Goal: Task Accomplishment & Management: Manage account settings

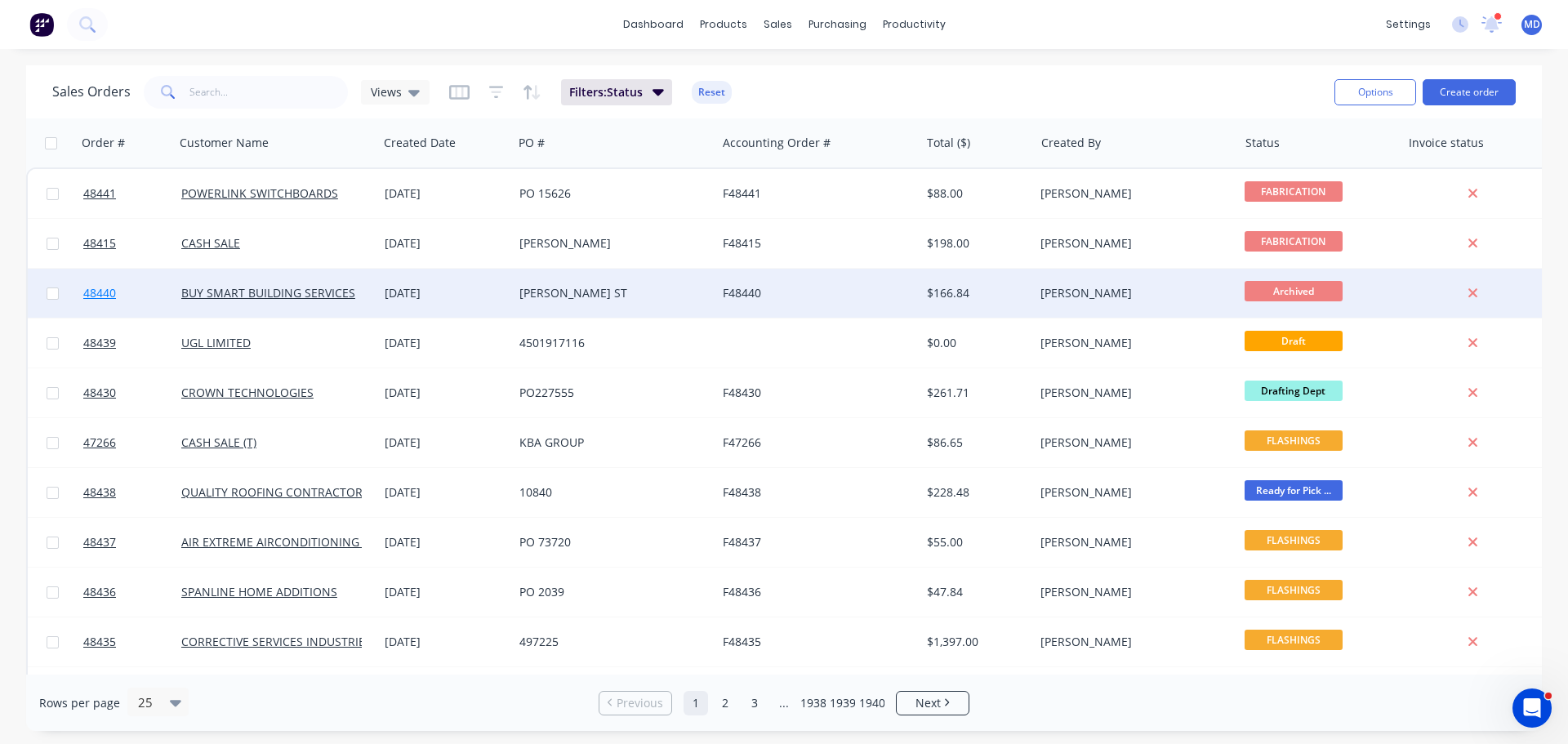
click at [93, 286] on span "48440" at bounding box center [99, 292] width 33 height 16
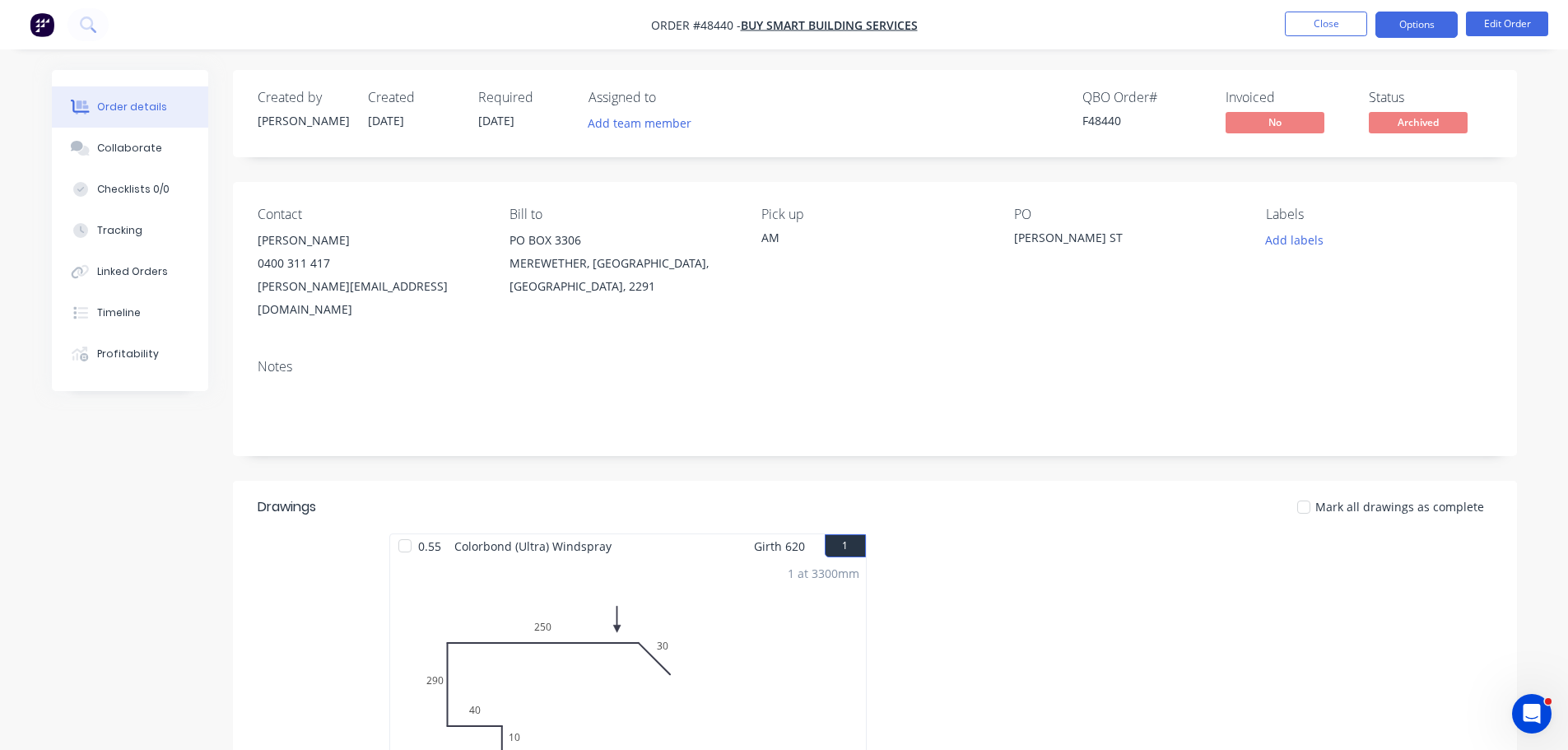
click at [1420, 29] on button "Options" at bounding box center [1416, 25] width 82 height 26
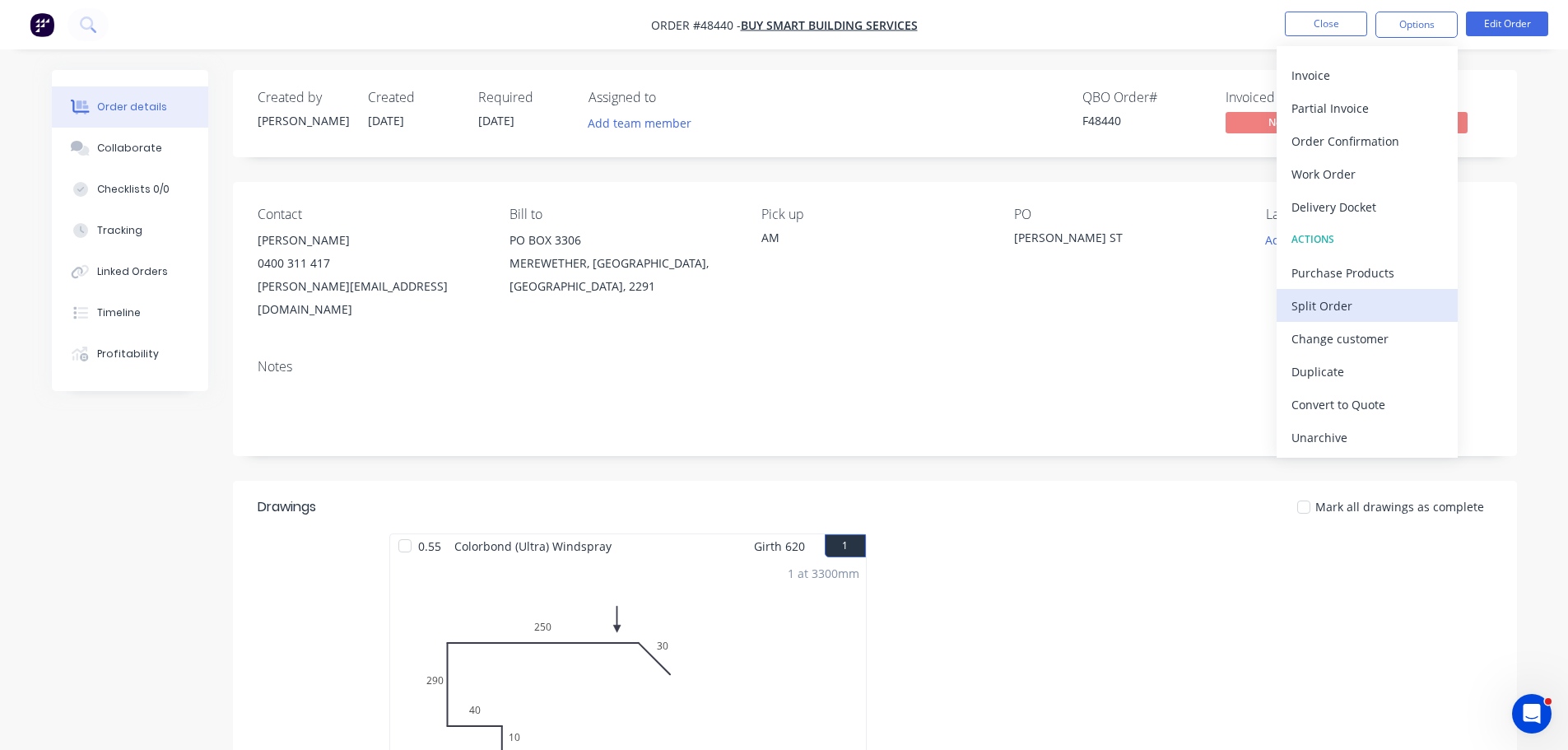
scroll to position [82, 0]
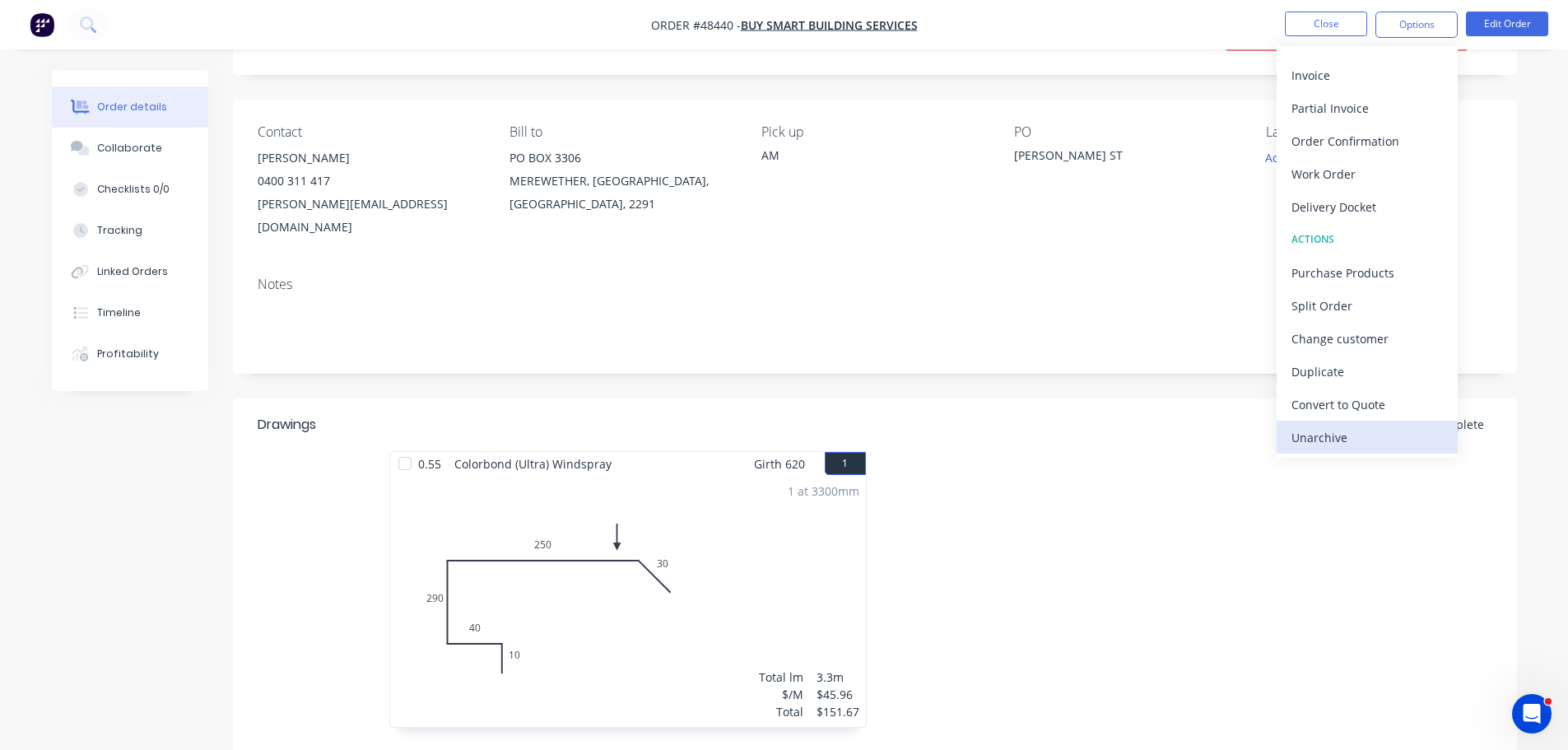
click at [1332, 443] on div "Unarchive" at bounding box center [1367, 437] width 151 height 24
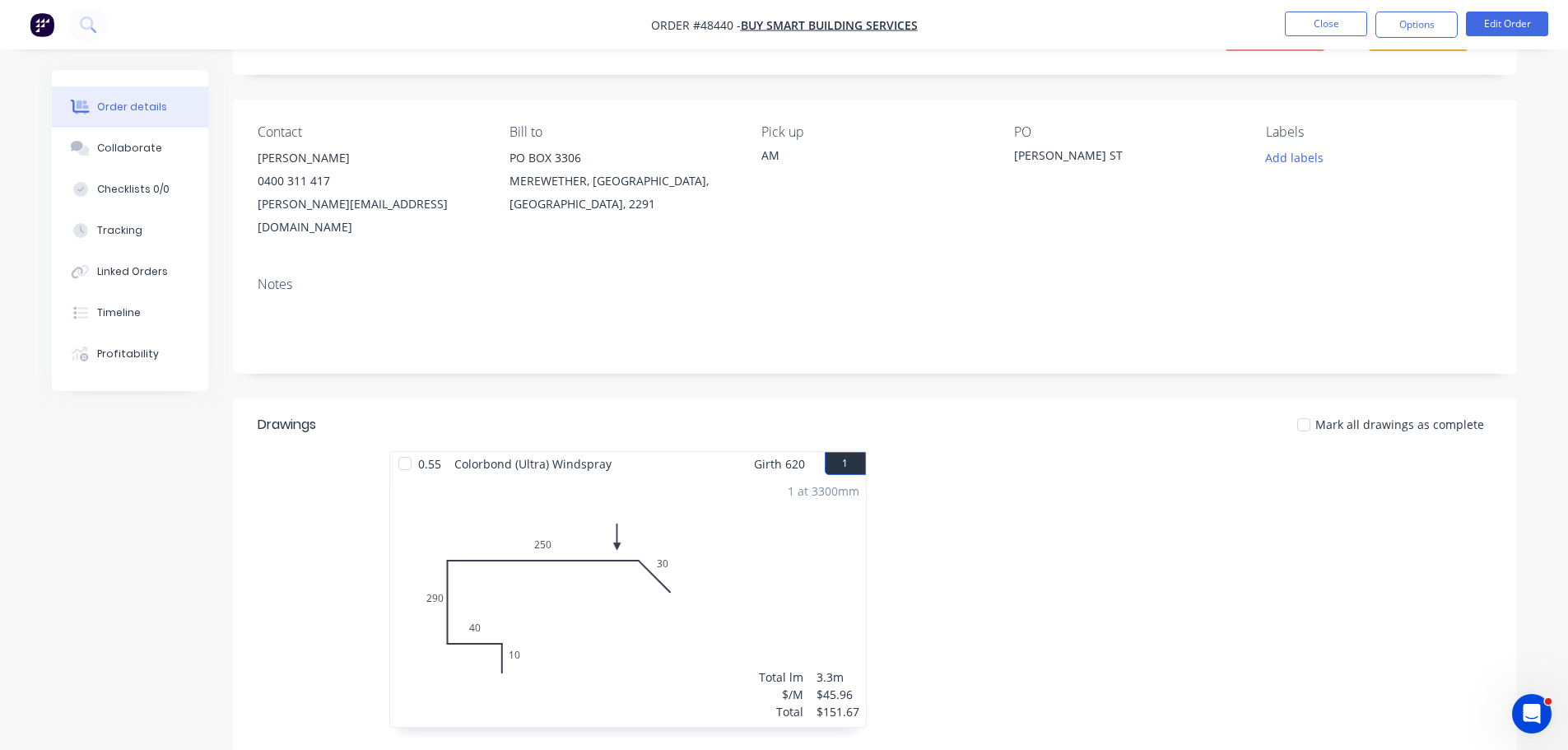
click at [630, 537] on div "1 at 3300mm Total lm $/M Total 3.3m $45.96 $151.67" at bounding box center [628, 602] width 476 height 251
click at [1486, 25] on button "Edit Order" at bounding box center [1507, 24] width 82 height 25
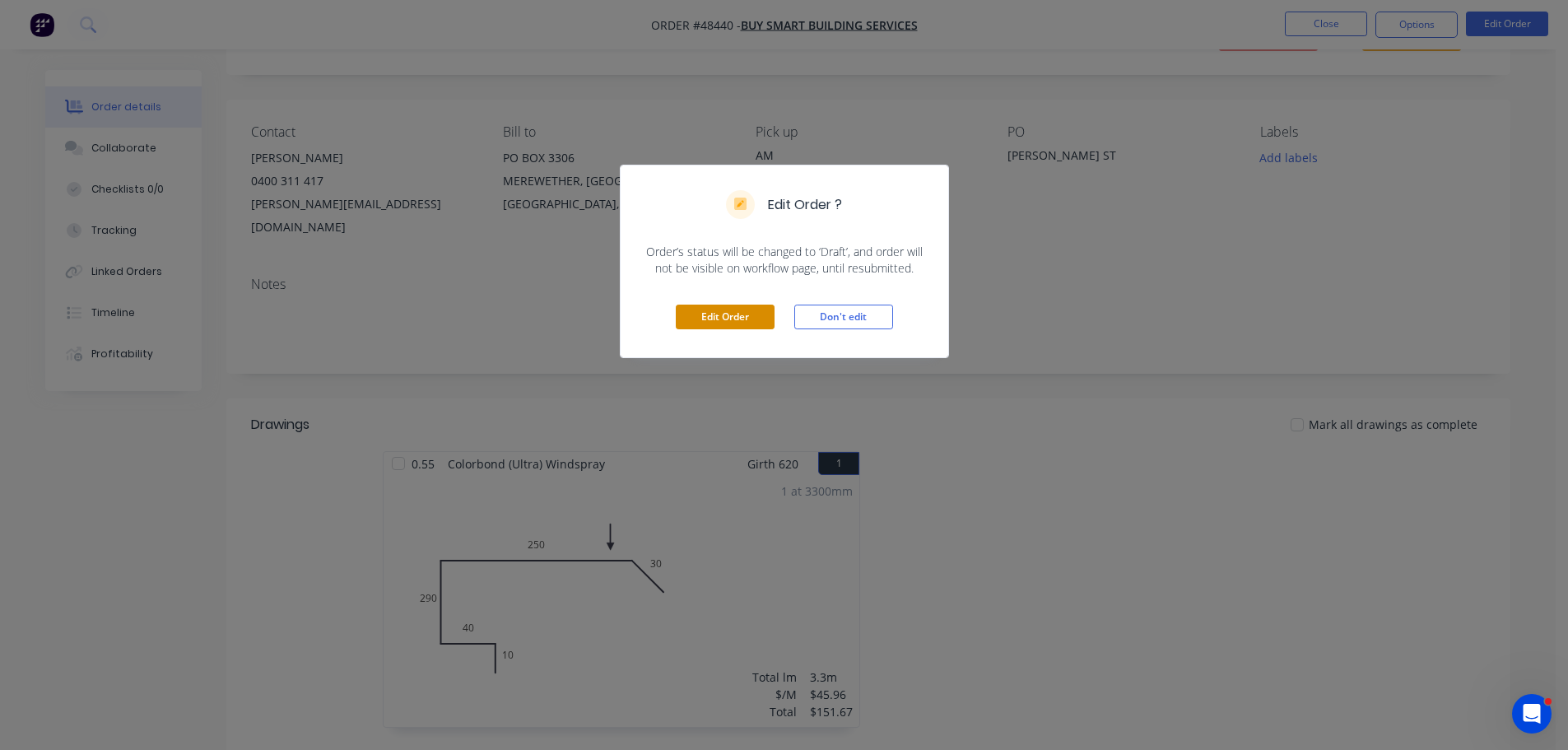
click at [739, 312] on button "Edit Order" at bounding box center [725, 317] width 99 height 25
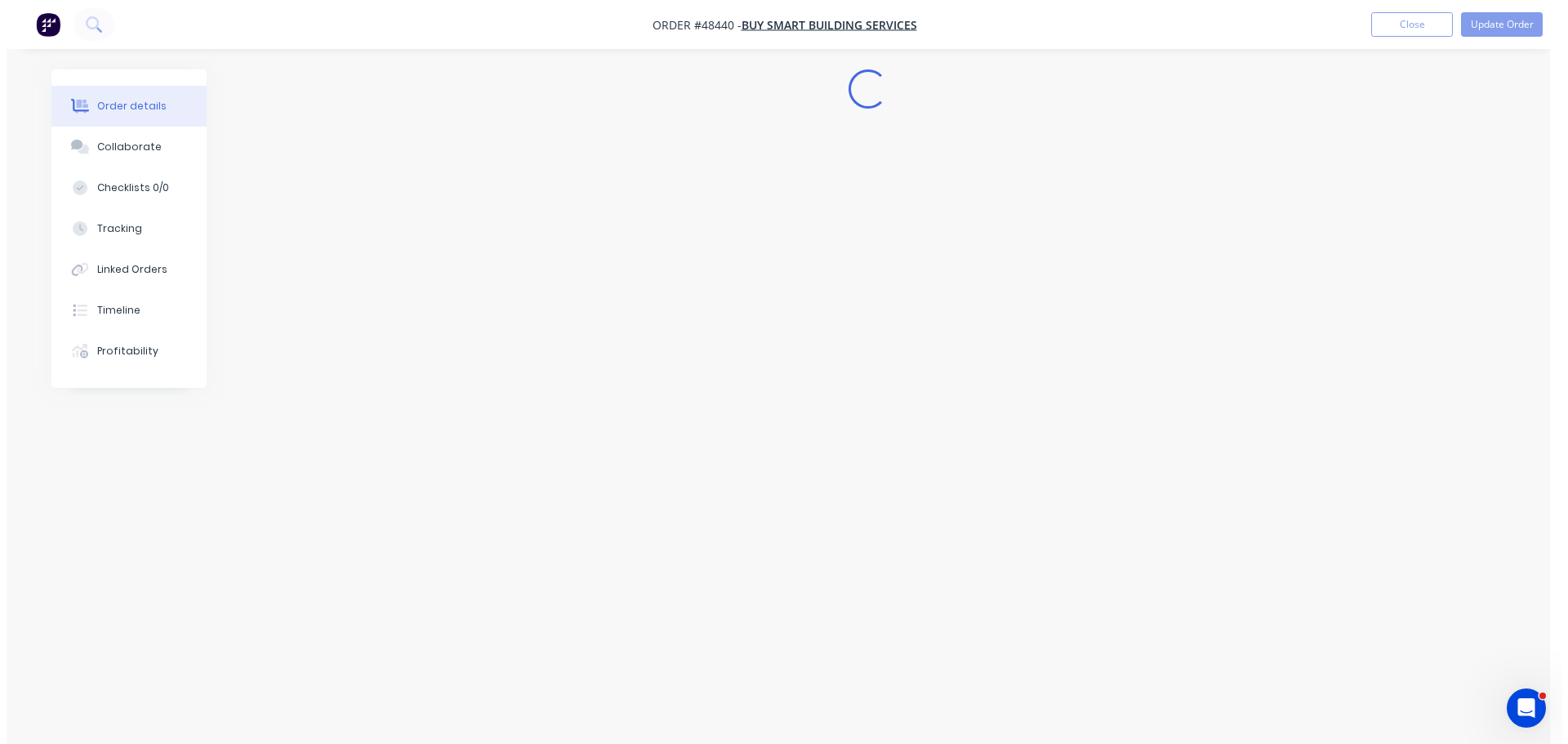
scroll to position [0, 0]
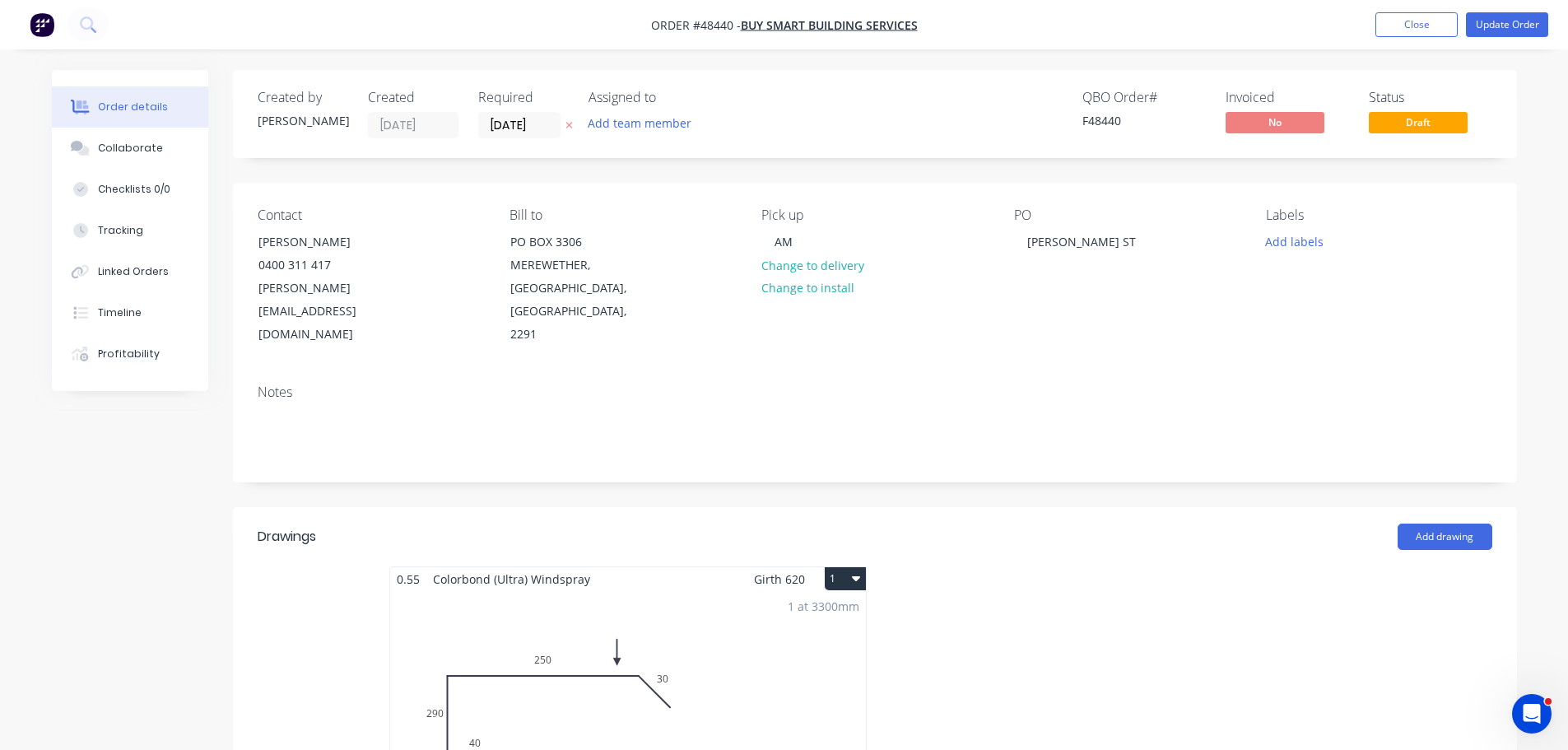
click at [629, 672] on div "1 at 3300mm Total lm $/M Total 3.3m $45.96 $151.67" at bounding box center [628, 717] width 476 height 251
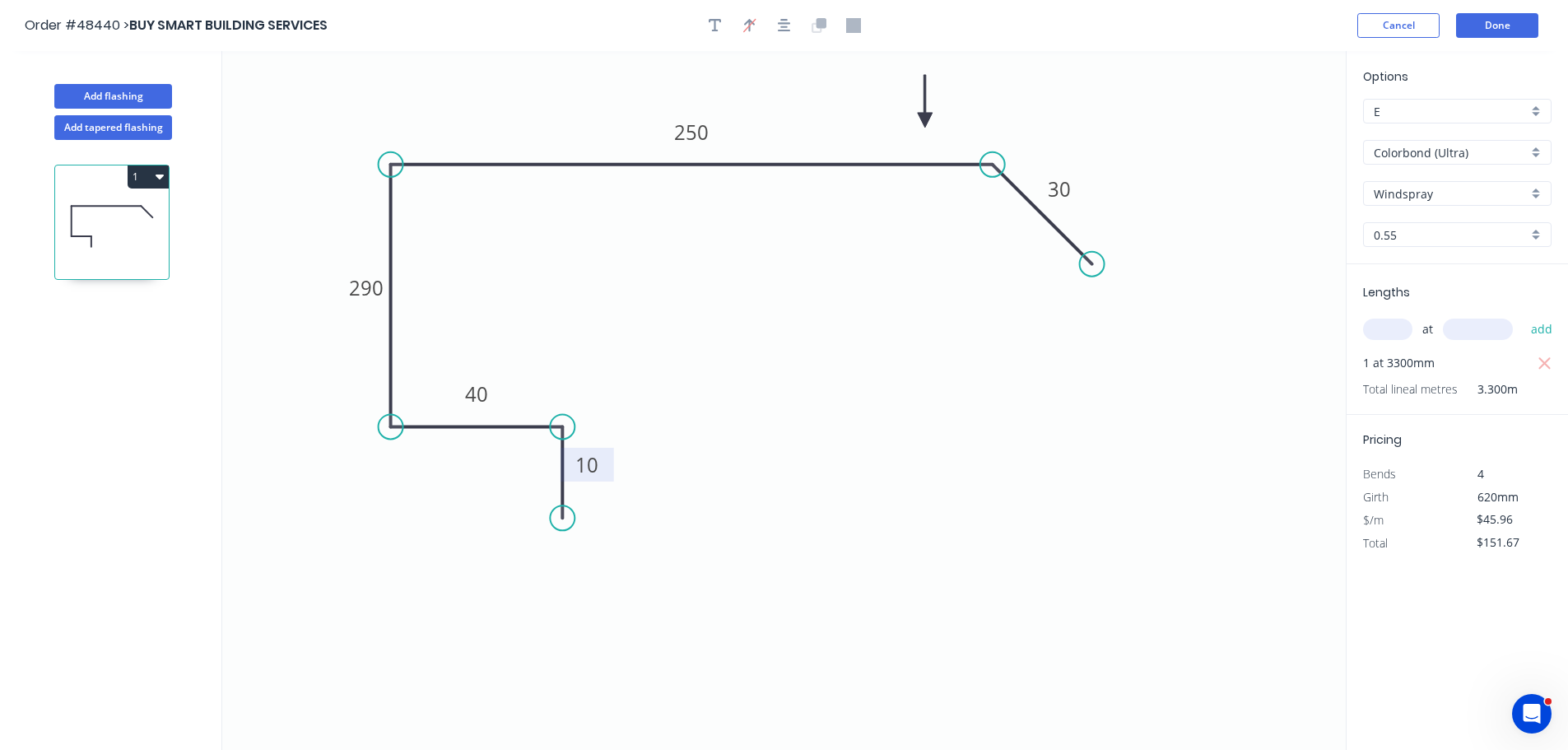
click at [590, 466] on tspan "10" at bounding box center [586, 465] width 23 height 27
click at [596, 463] on tspan "10" at bounding box center [586, 465] width 23 height 27
click at [1542, 363] on icon "button" at bounding box center [1545, 364] width 15 height 20
type input "$33.55"
type input "$0.00"
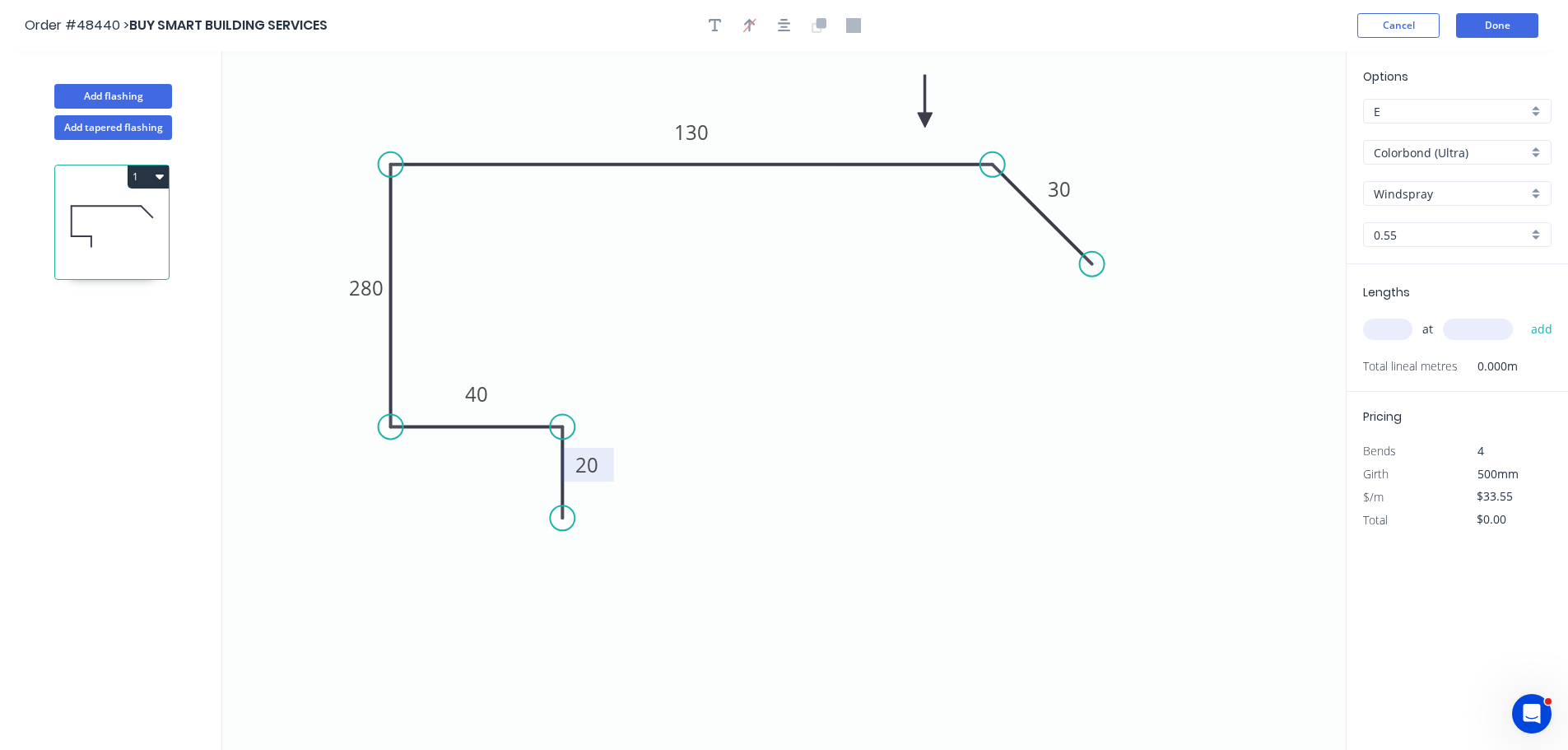
click at [1386, 336] on input "text" at bounding box center [1388, 329] width 49 height 22
type input "1"
type input "6800"
click at [1523, 315] on button "add" at bounding box center [1542, 330] width 39 height 28
type input "$228.14"
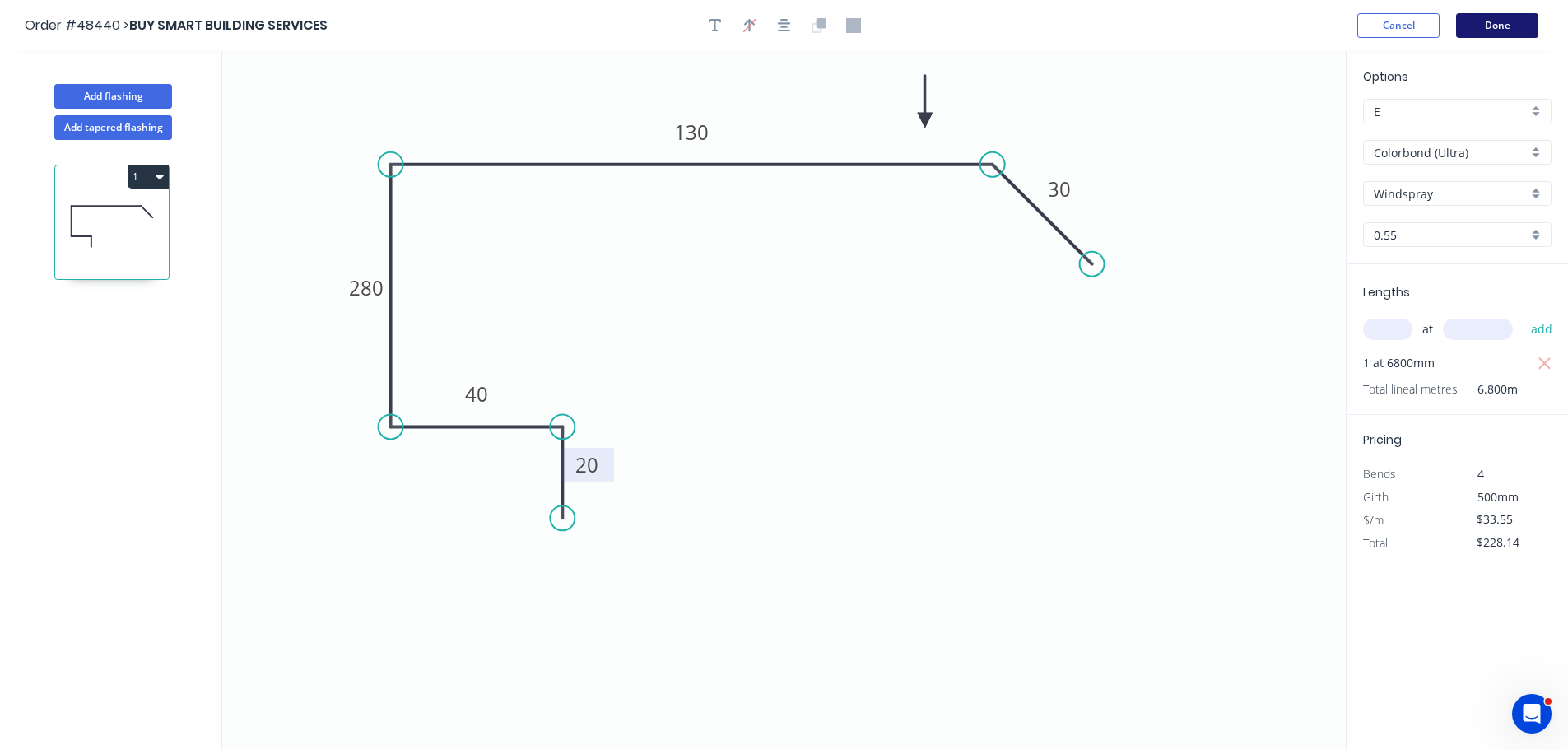
click at [1513, 27] on button "Done" at bounding box center [1496, 26] width 82 height 25
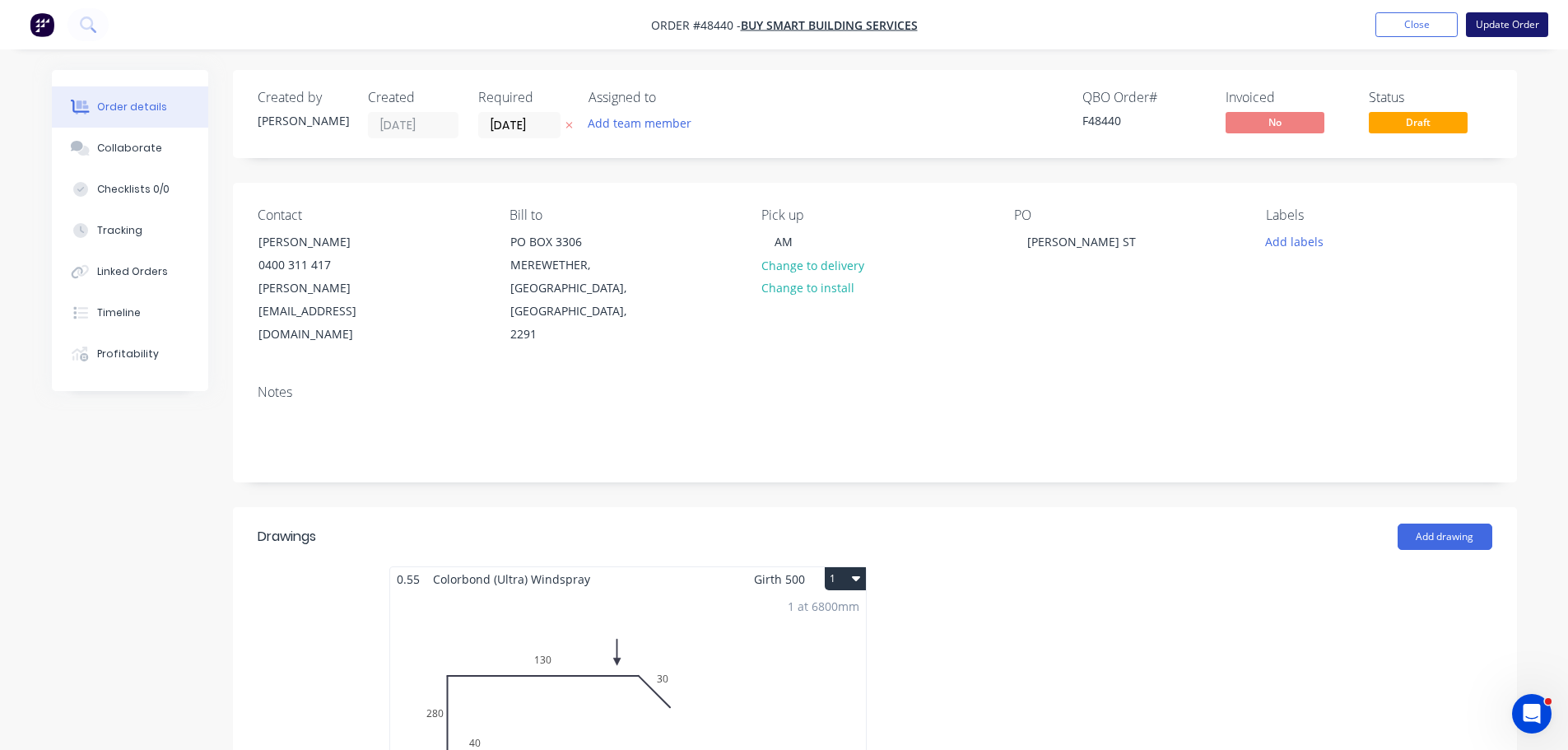
click at [1521, 26] on button "Update Order" at bounding box center [1507, 25] width 82 height 25
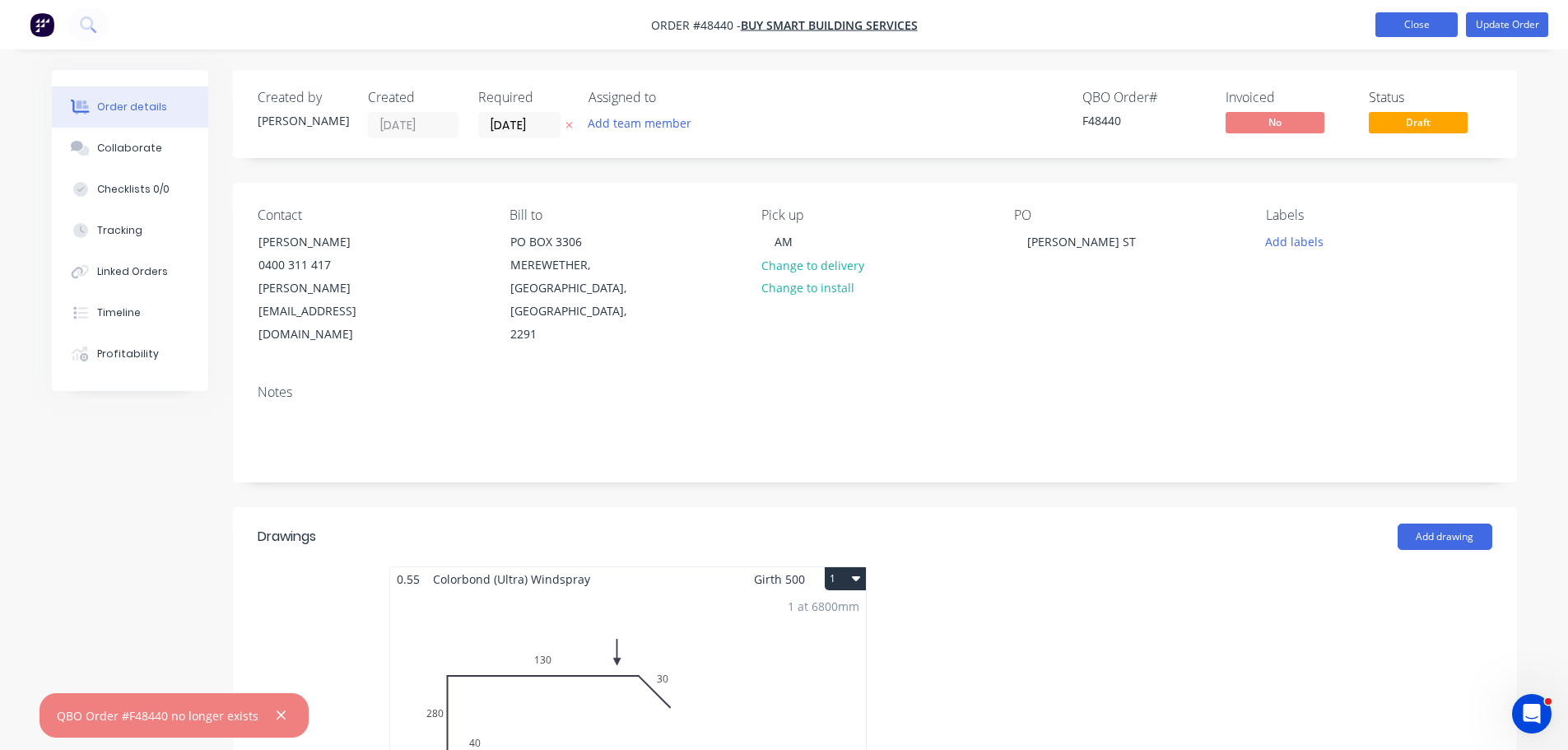
click at [1419, 30] on button "Close" at bounding box center [1416, 25] width 82 height 25
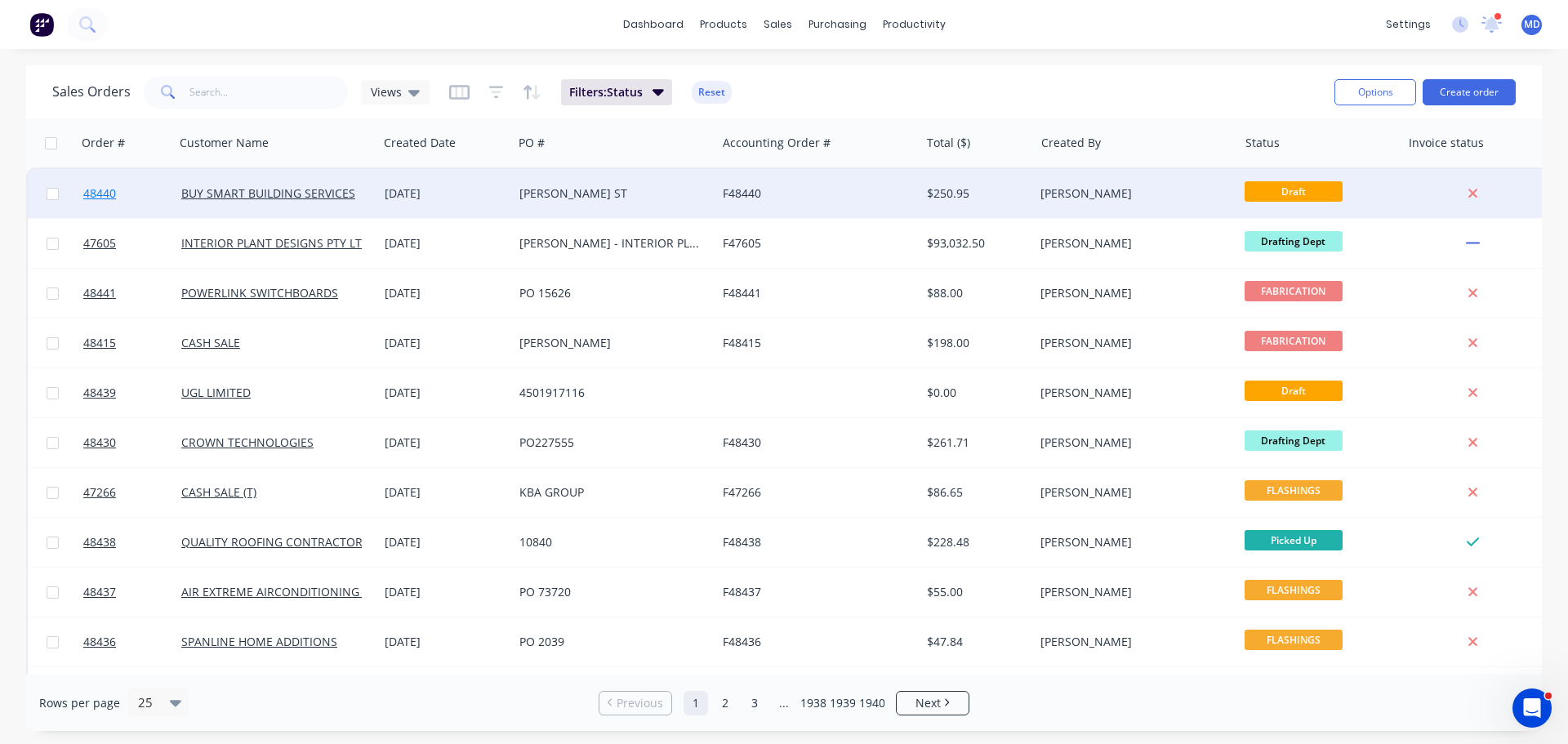
click at [109, 195] on span "48440" at bounding box center [99, 193] width 33 height 16
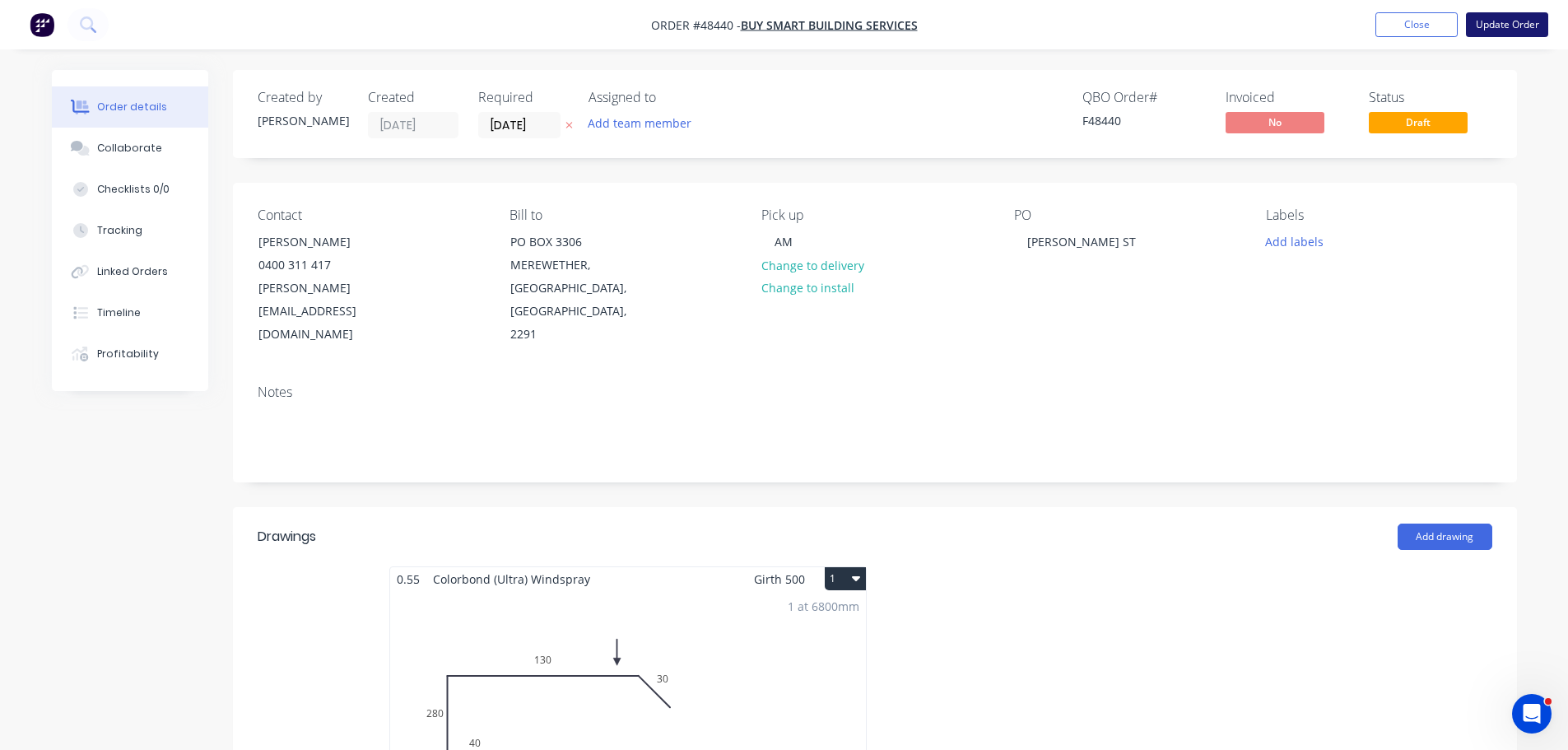
click at [1506, 24] on button "Update Order" at bounding box center [1507, 25] width 82 height 25
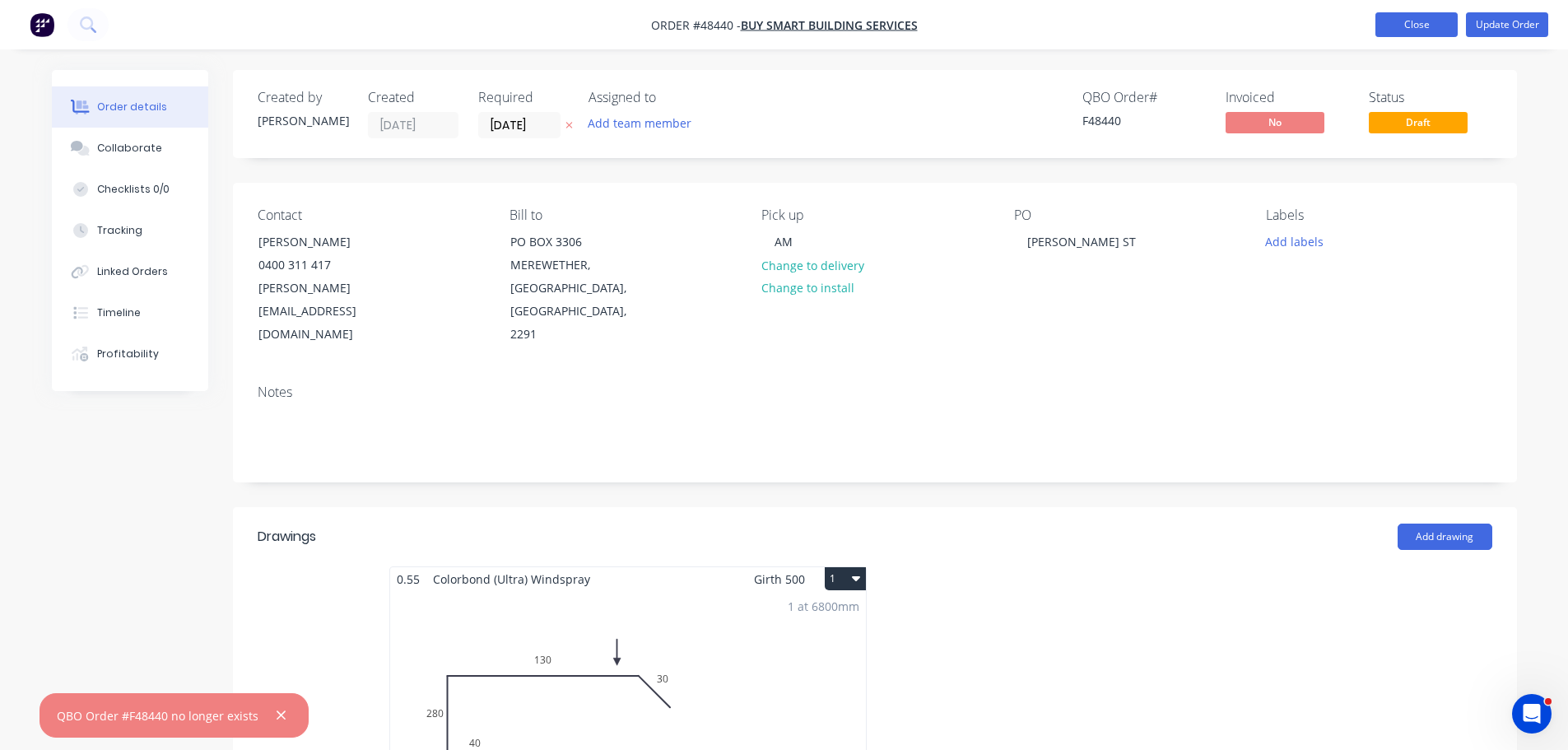
click at [1383, 28] on button "Close" at bounding box center [1416, 25] width 82 height 25
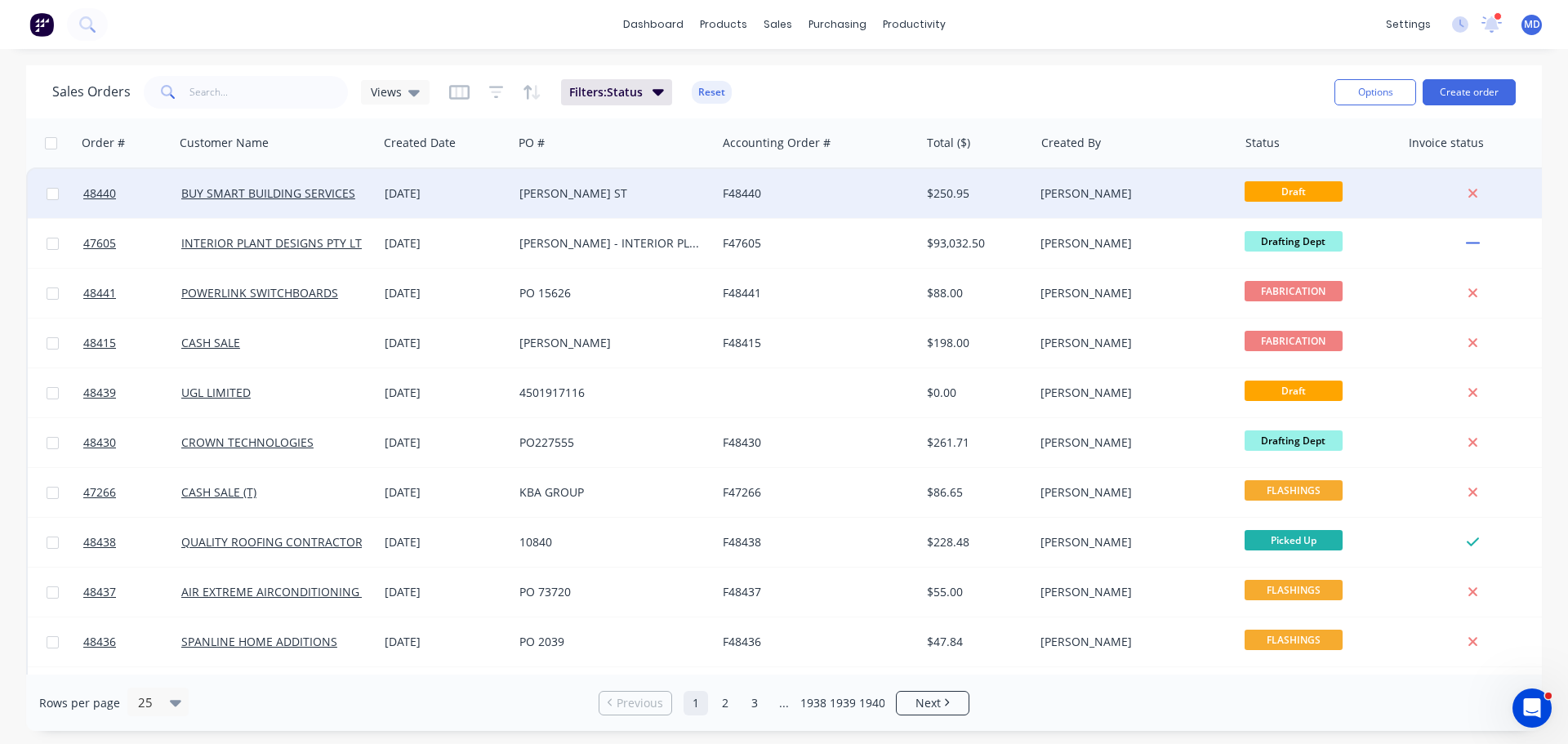
click at [54, 198] on input "checkbox" at bounding box center [52, 194] width 12 height 12
checkbox input "true"
click at [1364, 195] on button "Archive" at bounding box center [1419, 195] width 163 height 33
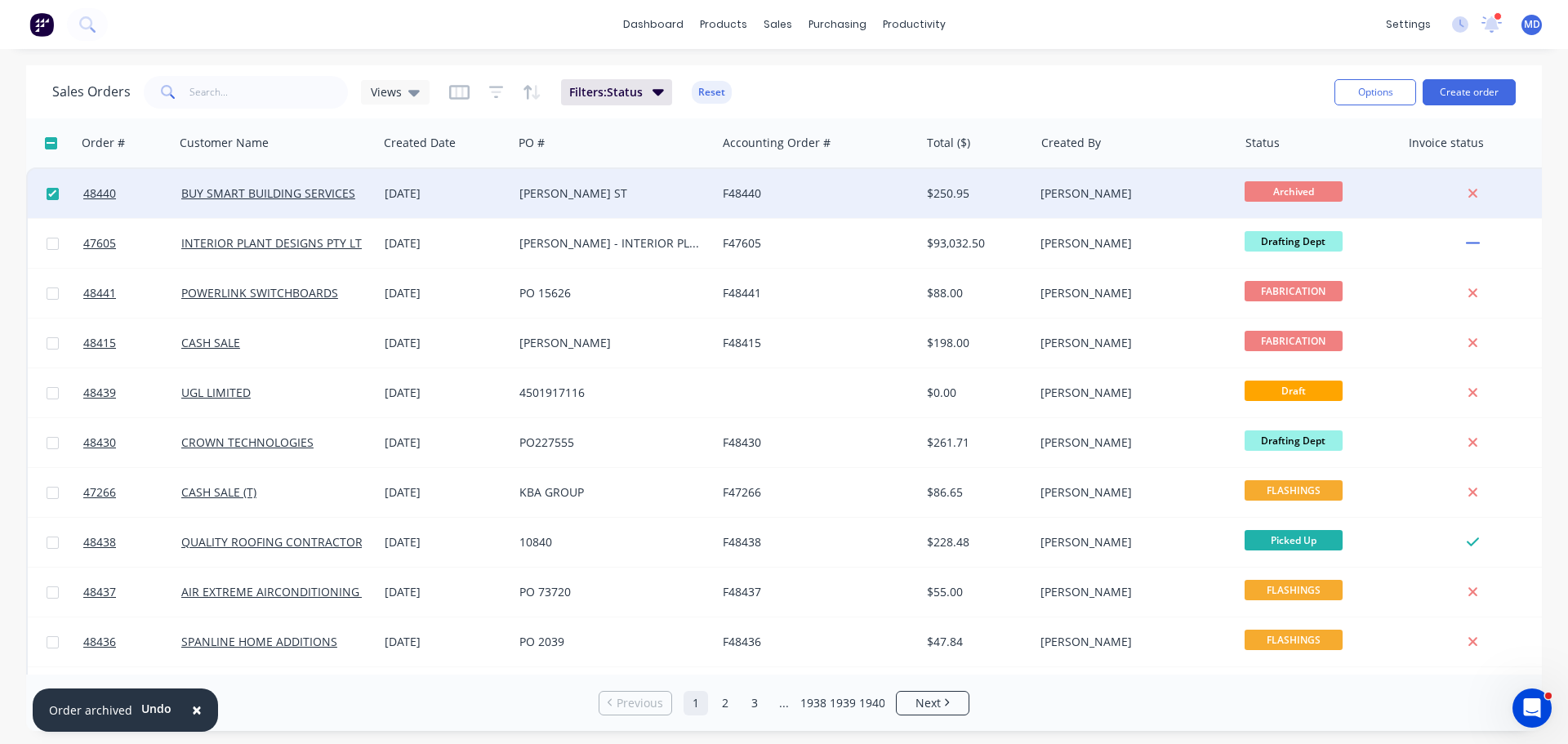
click at [52, 188] on input "checkbox" at bounding box center [52, 194] width 12 height 12
checkbox input "false"
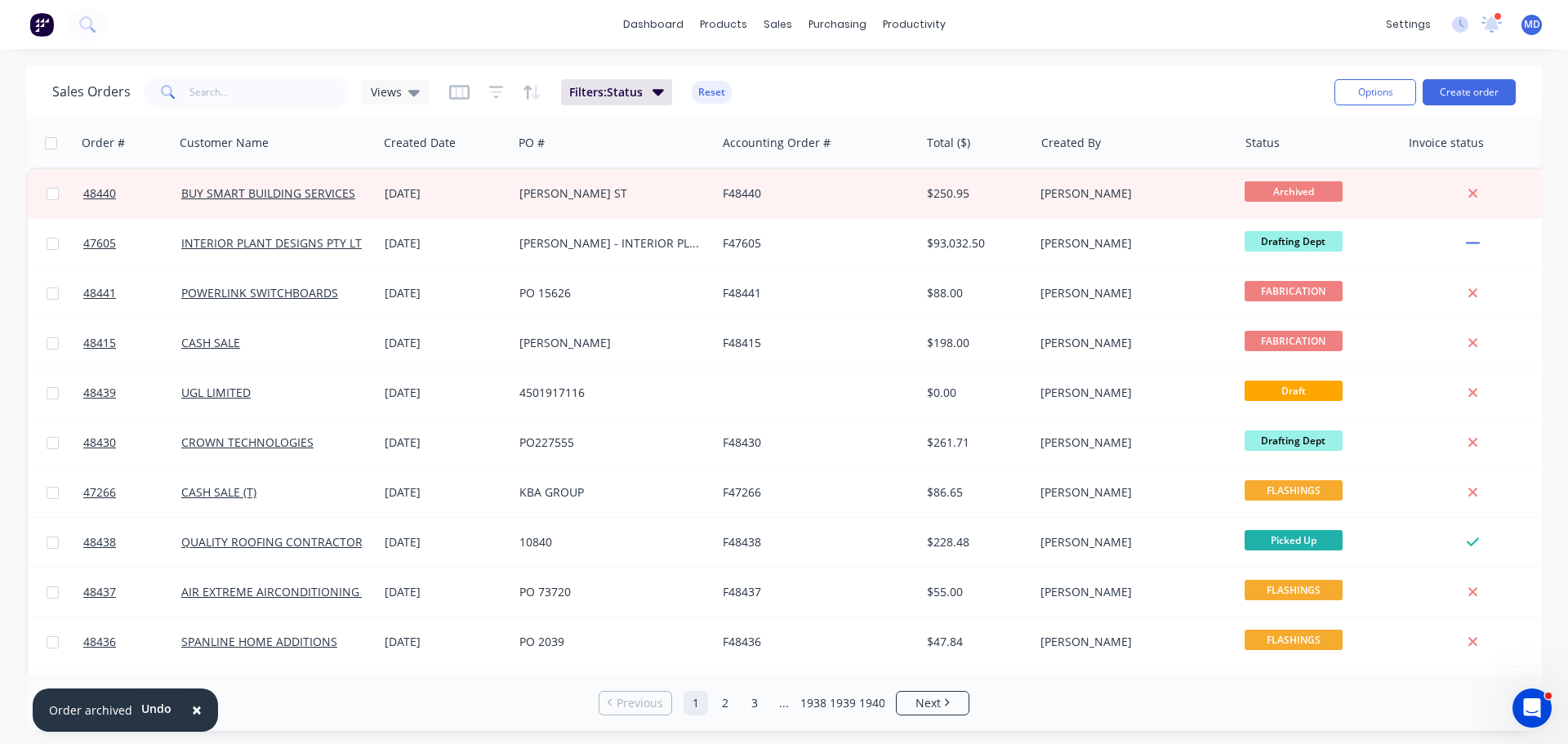
click at [1259, 40] on div "dashboard products sales purchasing productivity dashboard products Product Cat…" at bounding box center [784, 24] width 1568 height 49
click at [1479, 99] on button "Create order" at bounding box center [1469, 93] width 93 height 26
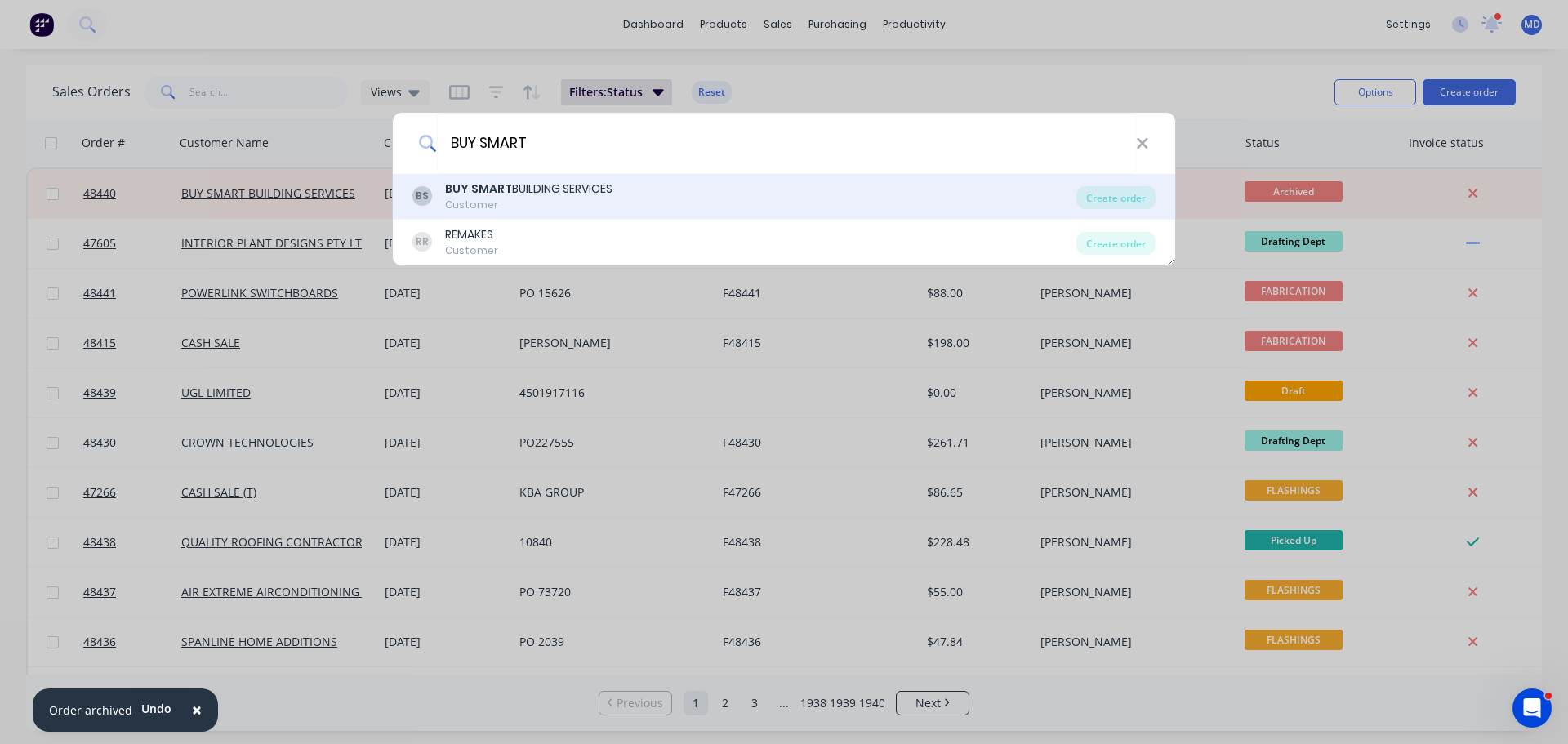
type input "BUY SMART"
click at [637, 192] on div "BS BUY SMART BUILDING SERVICES Customer" at bounding box center [744, 197] width 664 height 32
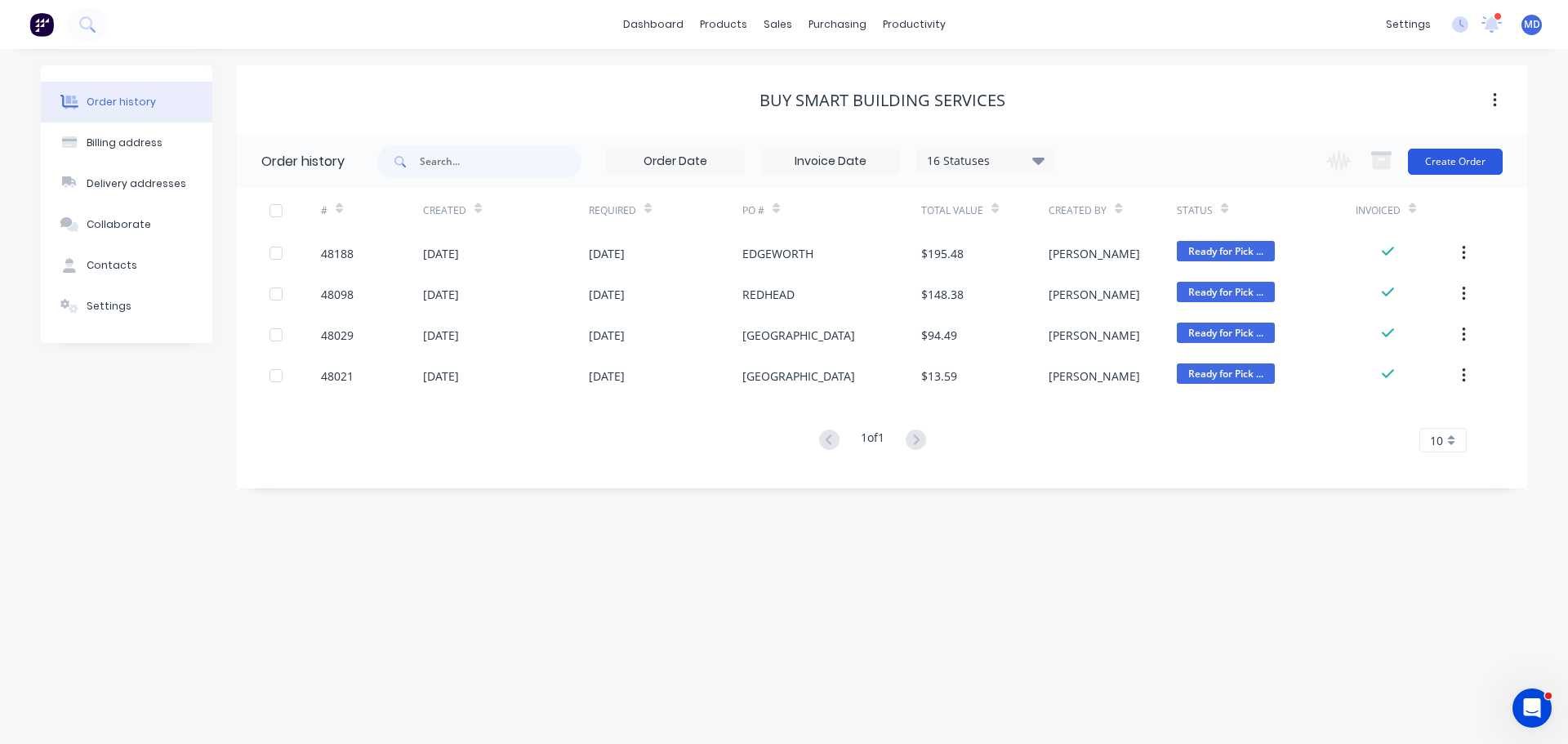
click at [1431, 161] on button "Create Order" at bounding box center [1455, 162] width 95 height 26
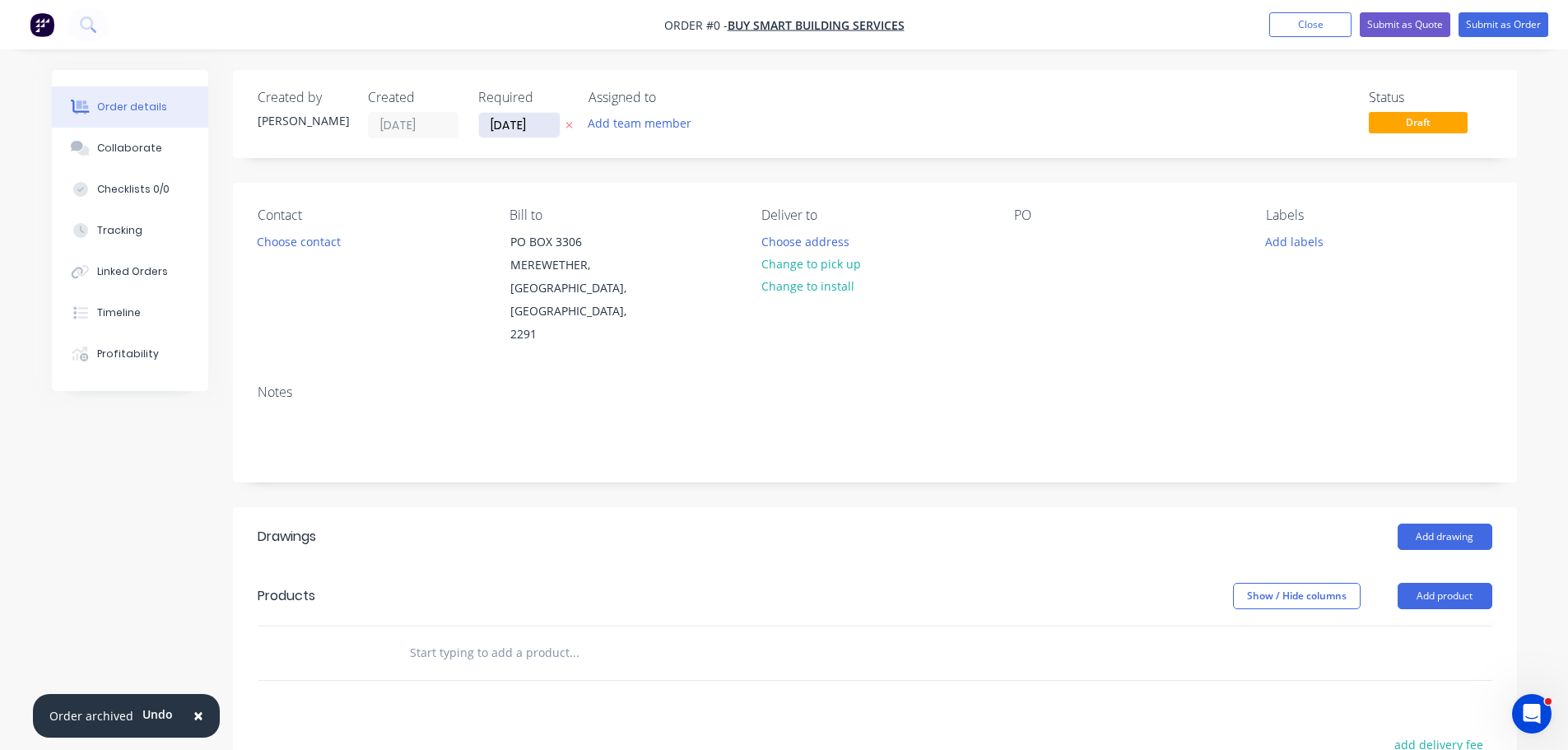
click at [495, 134] on input "[DATE]" at bounding box center [518, 125] width 80 height 25
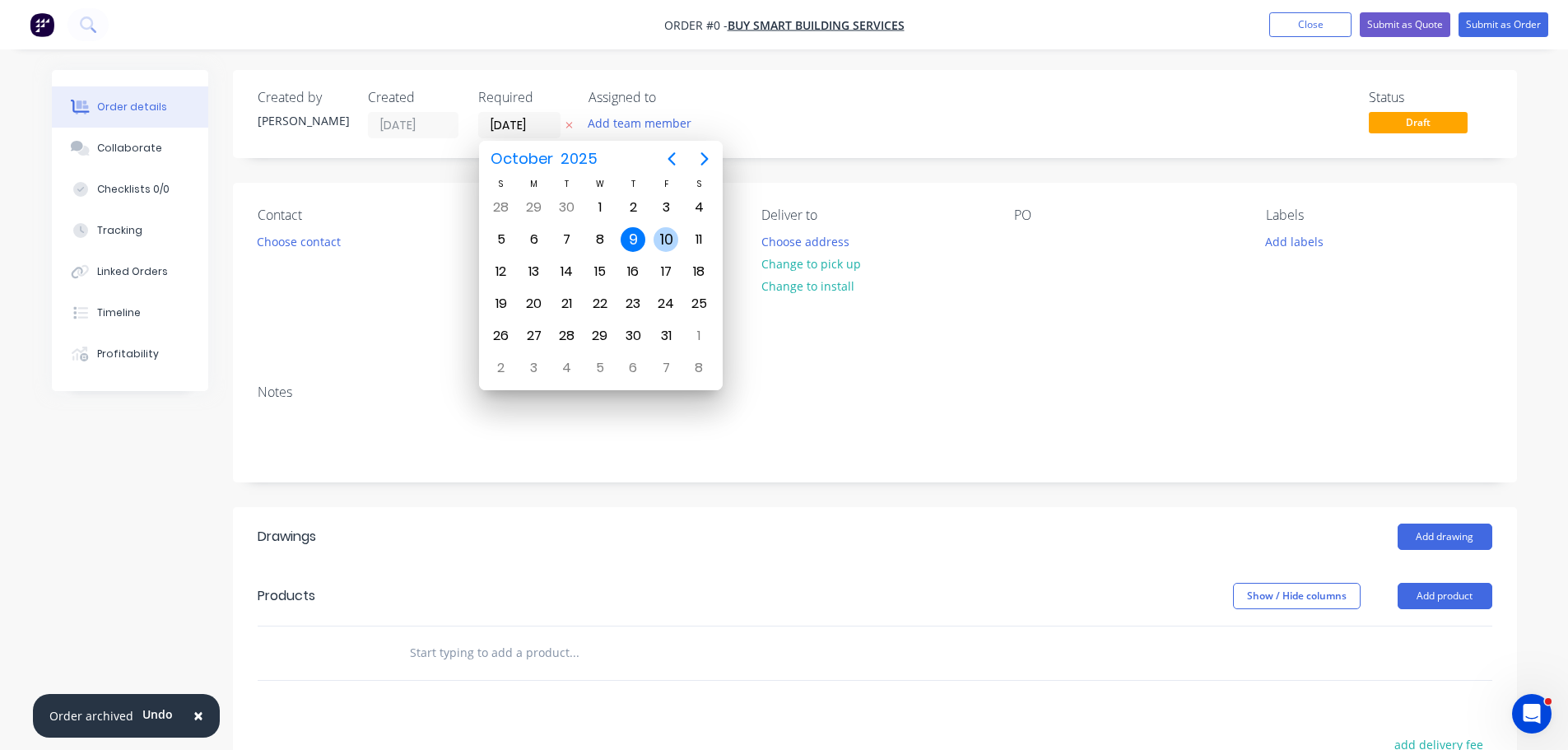
click at [665, 243] on div "10" at bounding box center [666, 240] width 25 height 25
type input "[DATE]"
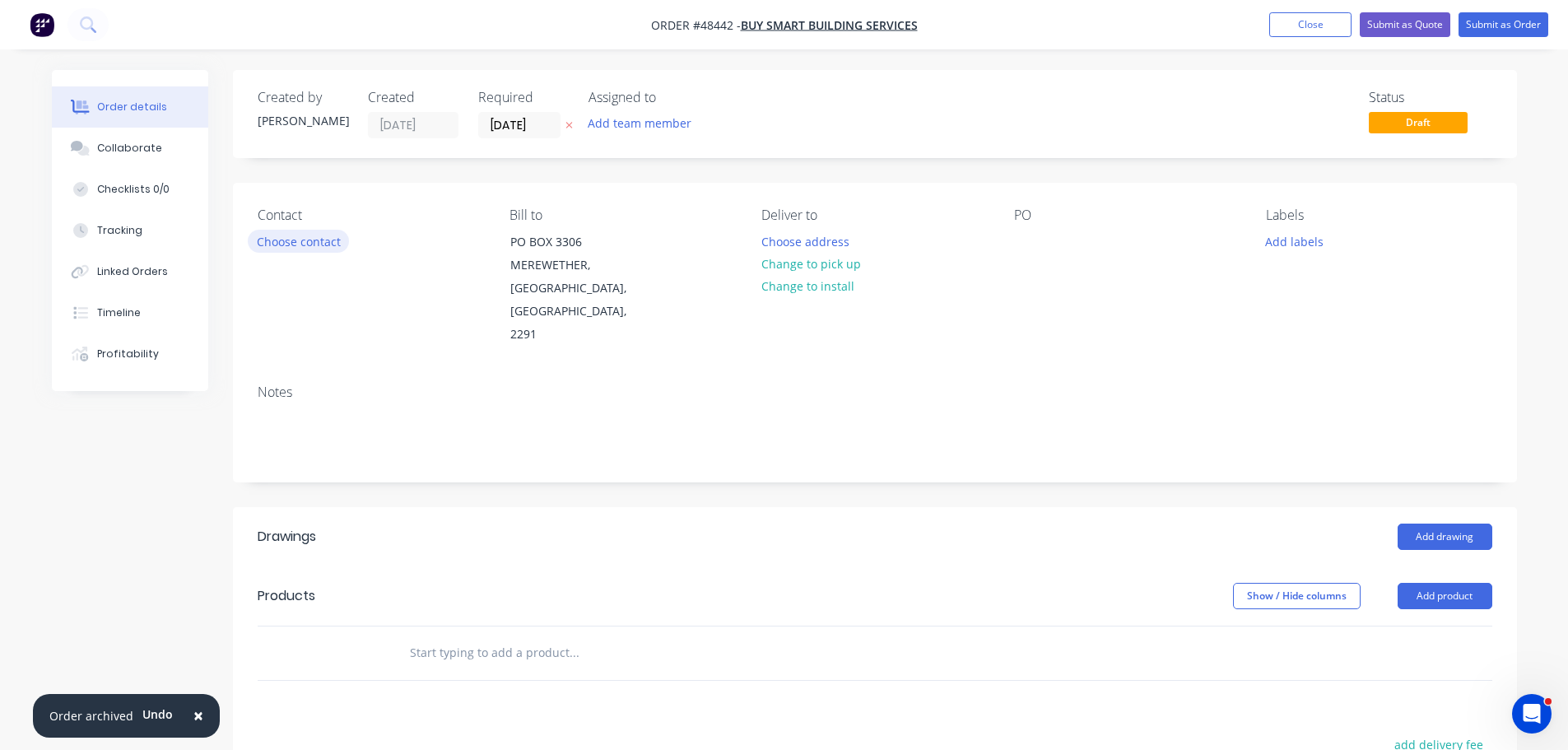
click at [321, 248] on button "Choose contact" at bounding box center [297, 241] width 101 height 23
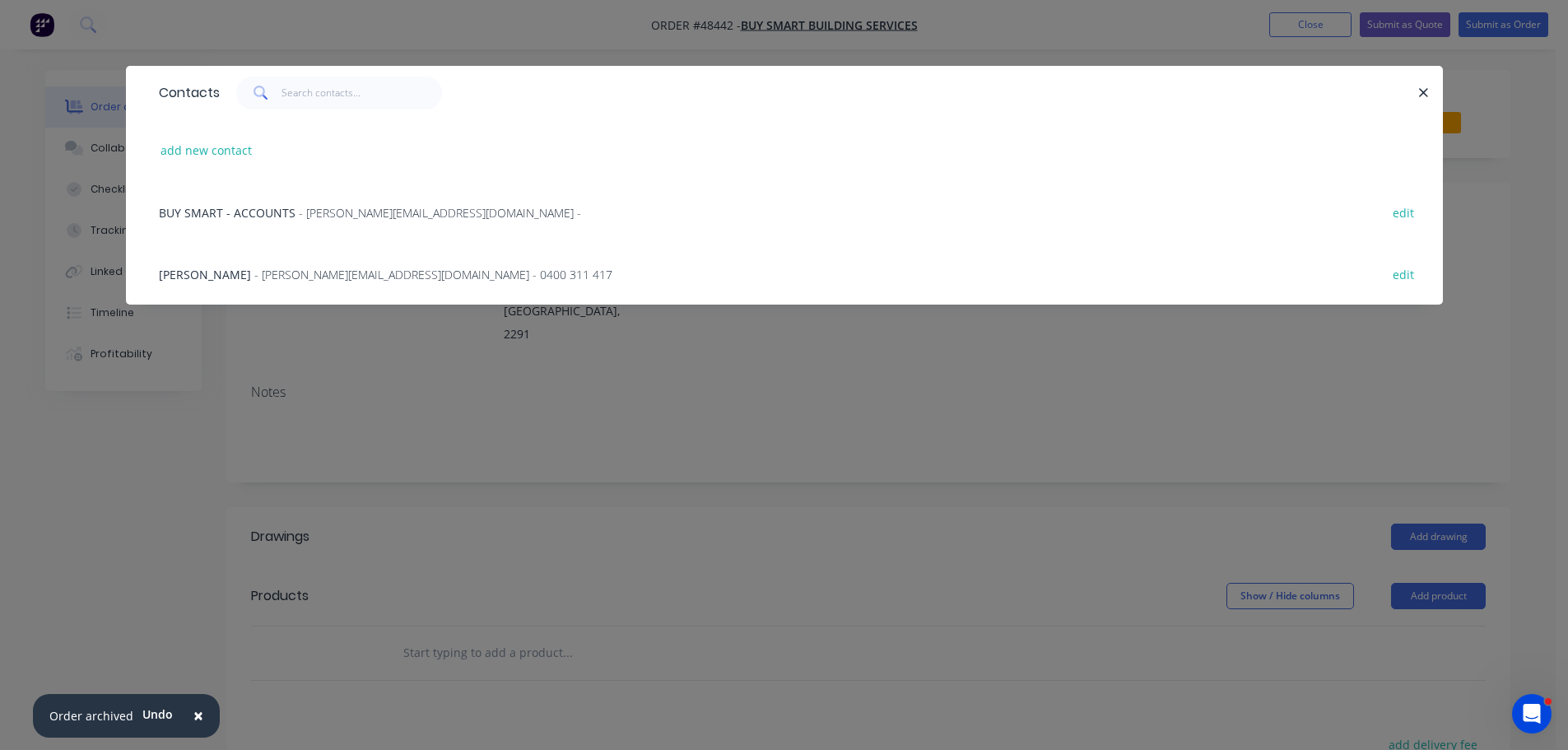
click at [275, 264] on div "BRETT CLEMENTS - brett.bsbs@gmail.com - 0400 311 417 edit" at bounding box center [784, 273] width 1268 height 61
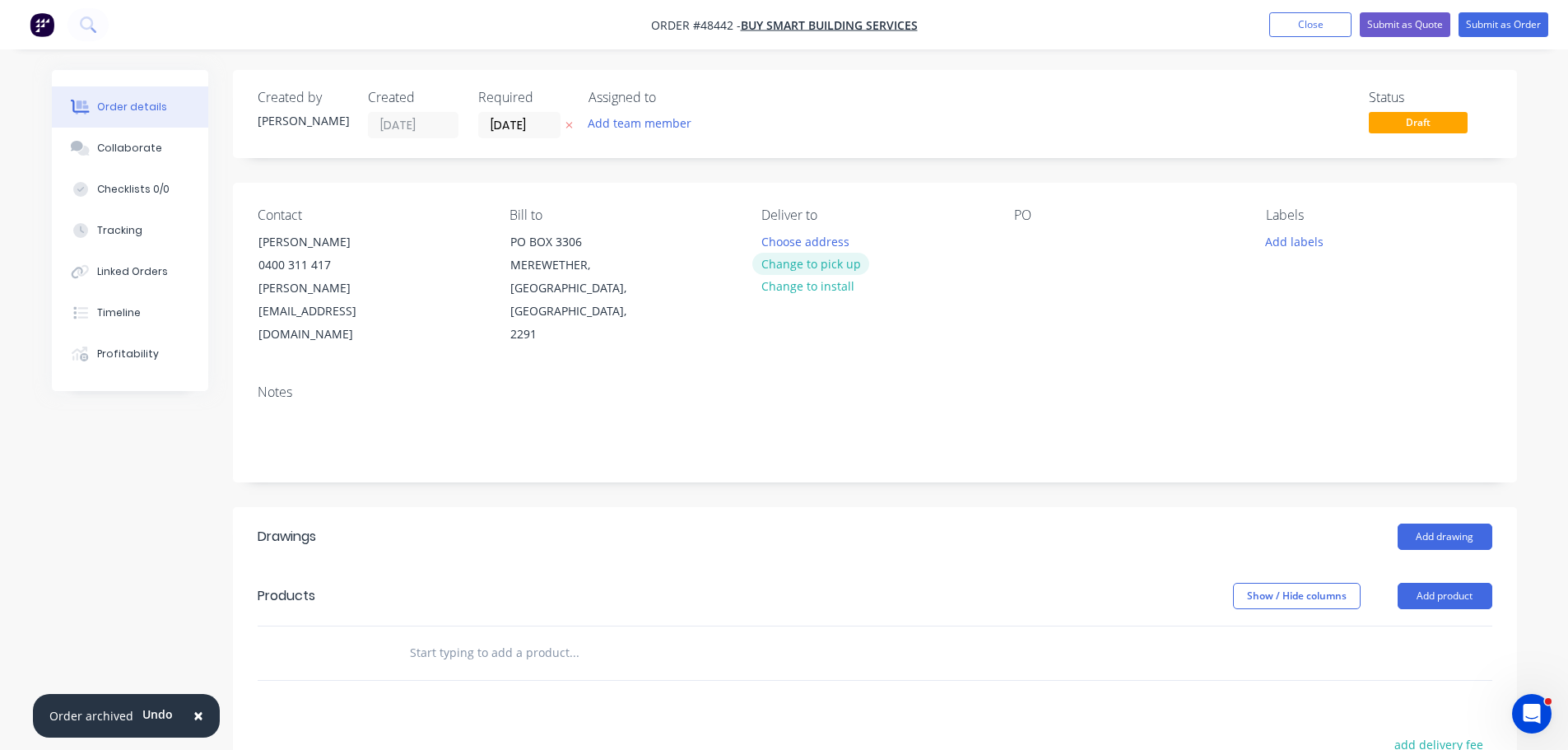
click at [777, 262] on button "Change to pick up" at bounding box center [811, 264] width 117 height 23
click at [773, 241] on div at bounding box center [775, 241] width 26 height 24
click at [1016, 245] on div at bounding box center [1027, 241] width 26 height 24
click at [1421, 524] on button "Add drawing" at bounding box center [1444, 537] width 94 height 26
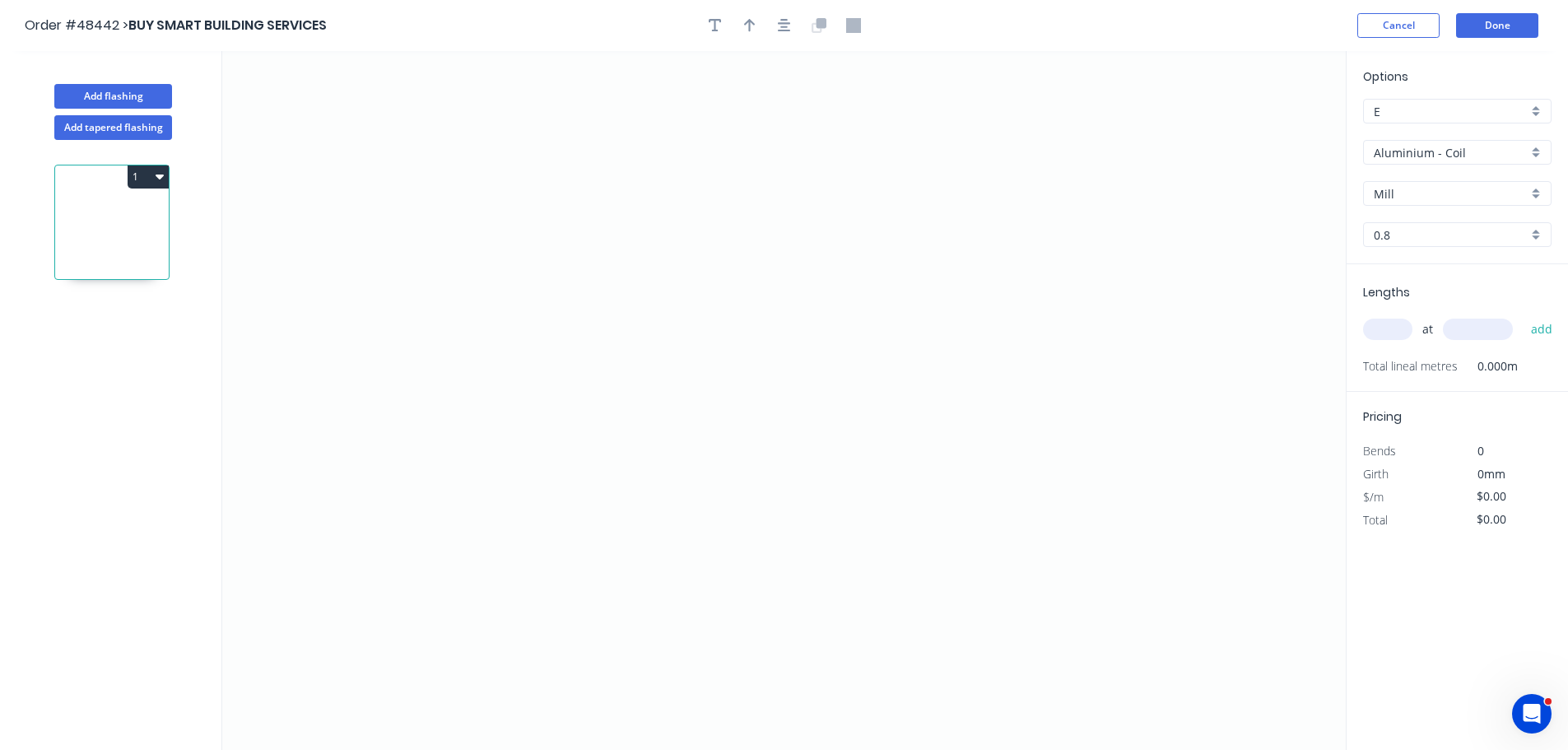
click at [1397, 151] on input "Aluminium - Coil" at bounding box center [1450, 153] width 154 height 17
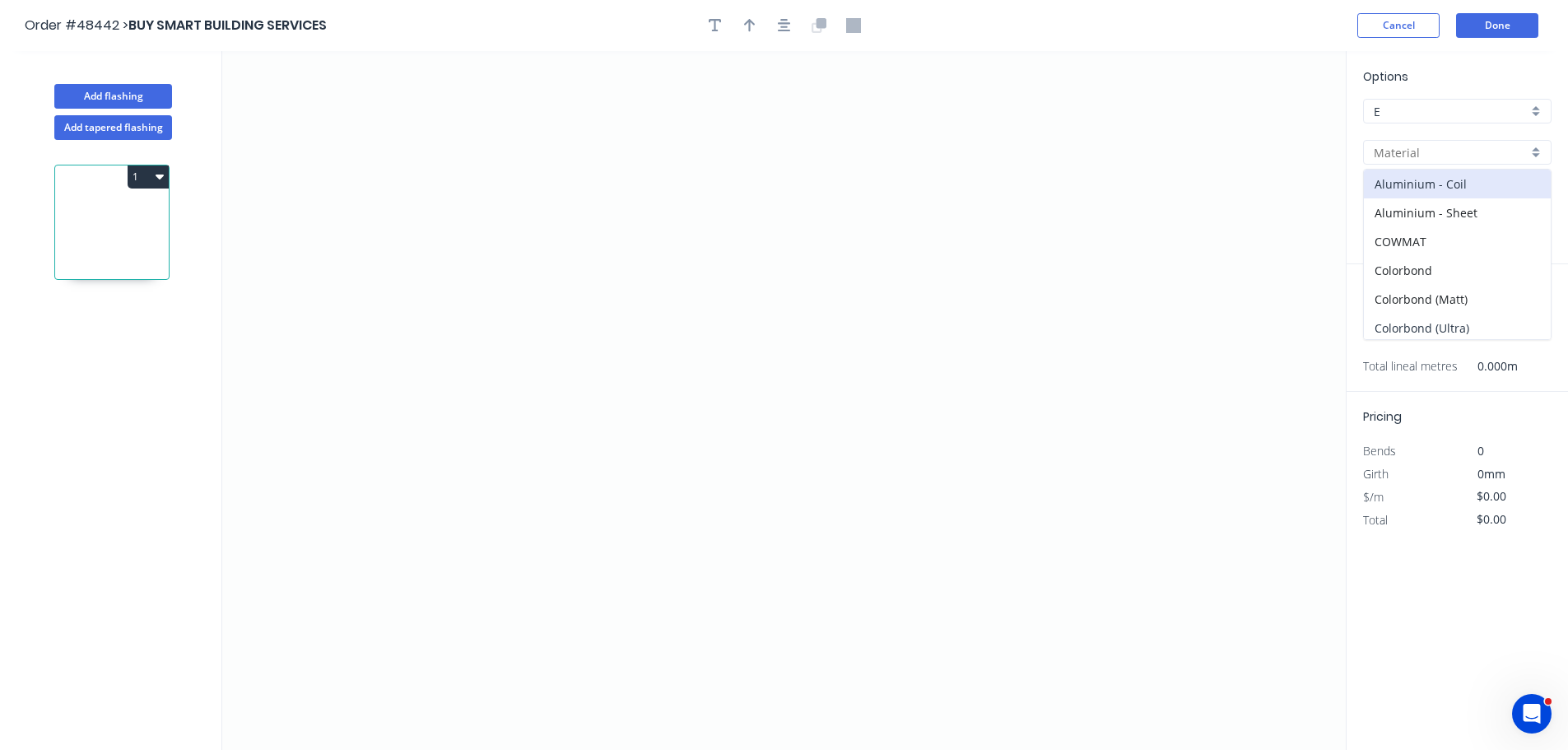
click at [1425, 332] on div "Colorbond (Ultra)" at bounding box center [1458, 328] width 187 height 29
type input "Colorbond (Ultra)"
type input "Dune"
type input "0.55"
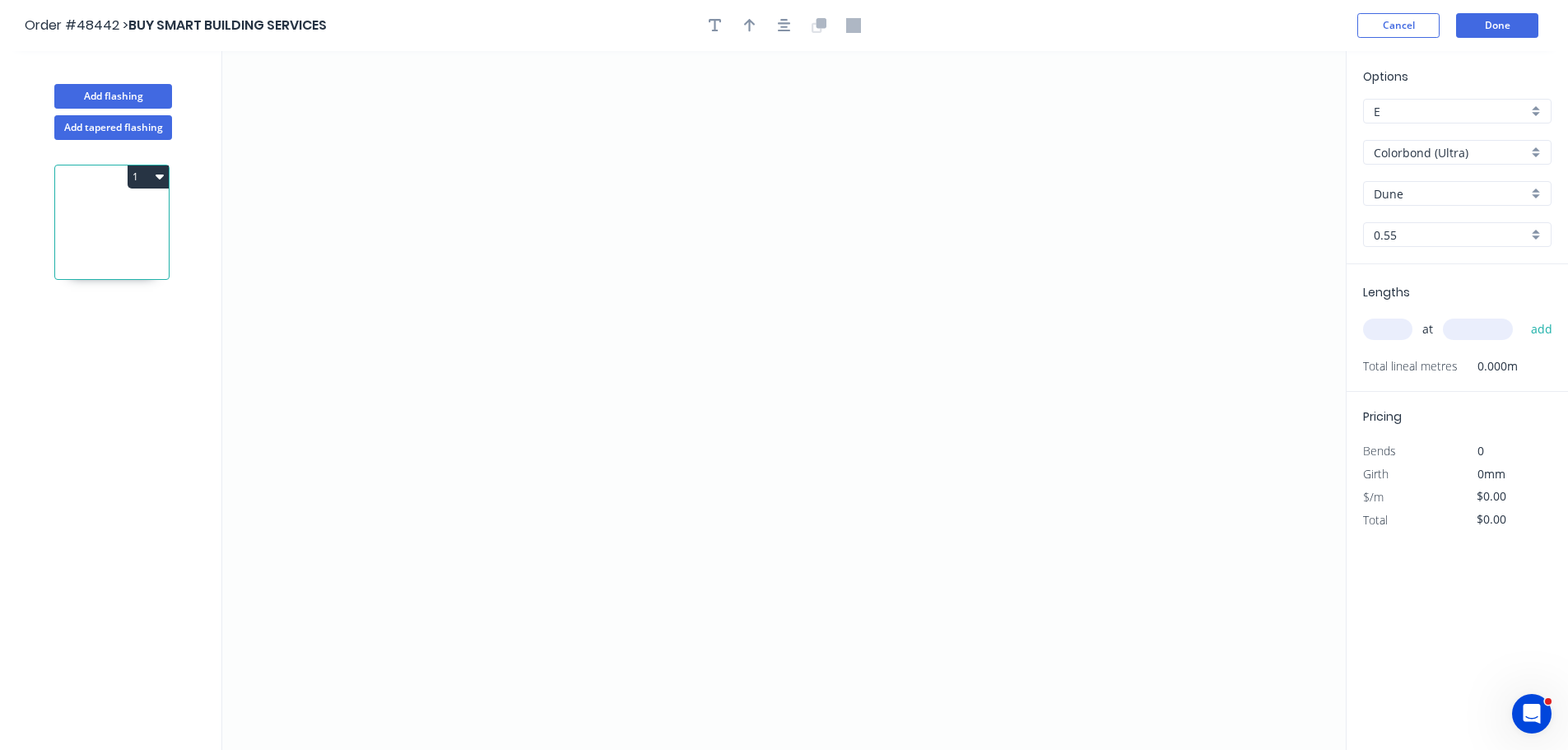
click at [1411, 204] on div "Dune" at bounding box center [1458, 194] width 189 height 25
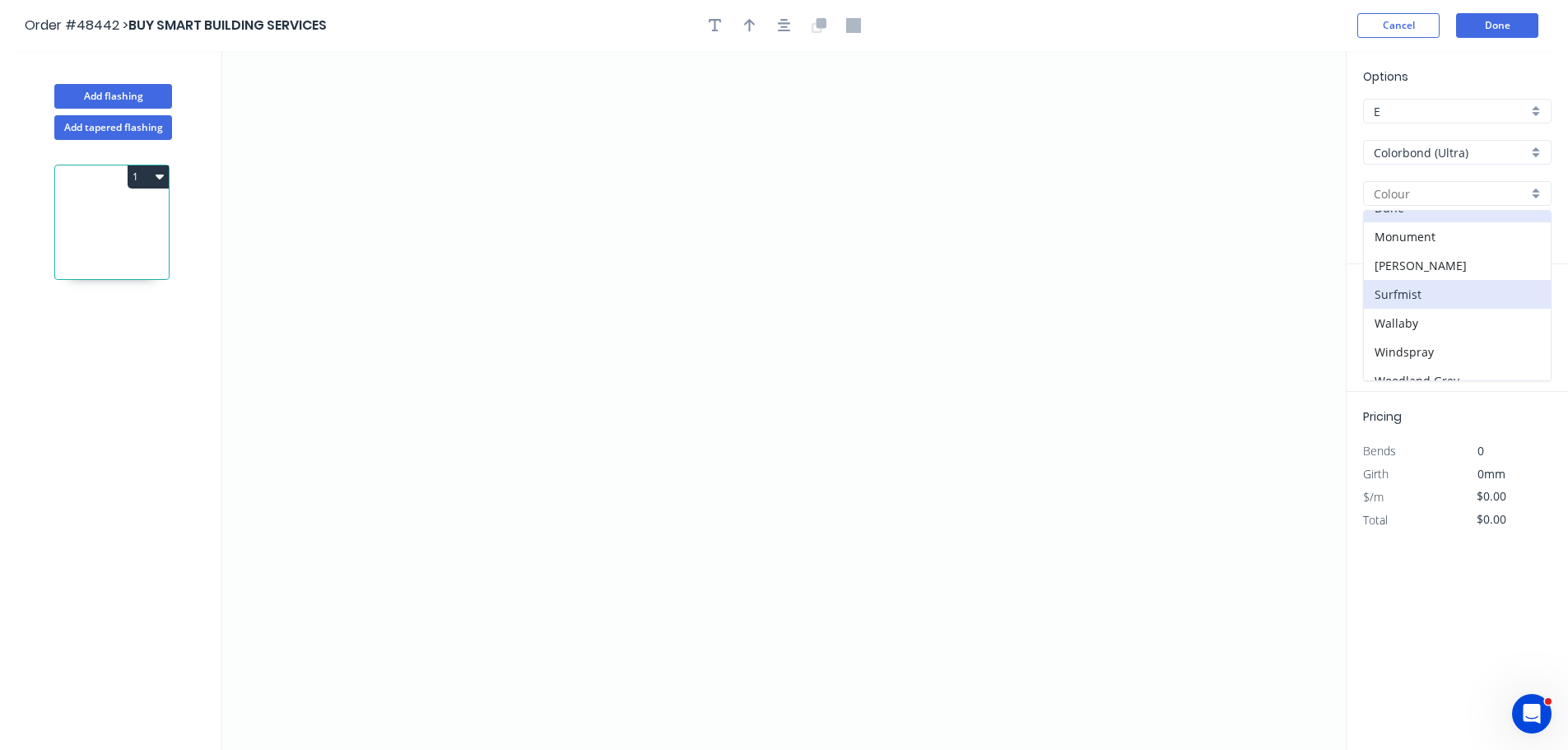
scroll to position [32, 0]
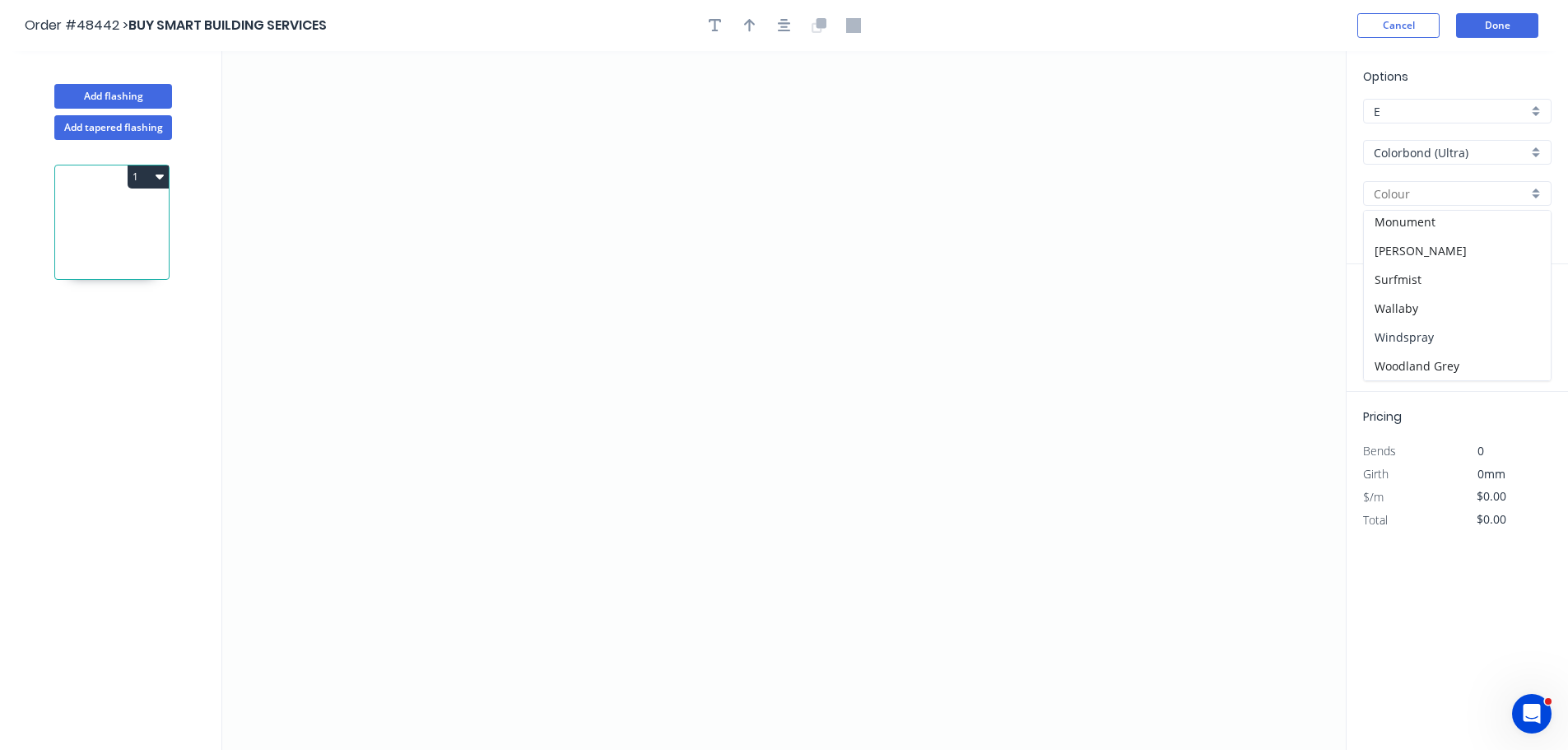
click at [1410, 336] on div "Windspray" at bounding box center [1458, 337] width 187 height 29
type input "Windspray"
click at [506, 525] on icon "0" at bounding box center [784, 401] width 1123 height 699
click at [510, 440] on icon "0" at bounding box center [784, 401] width 1123 height 699
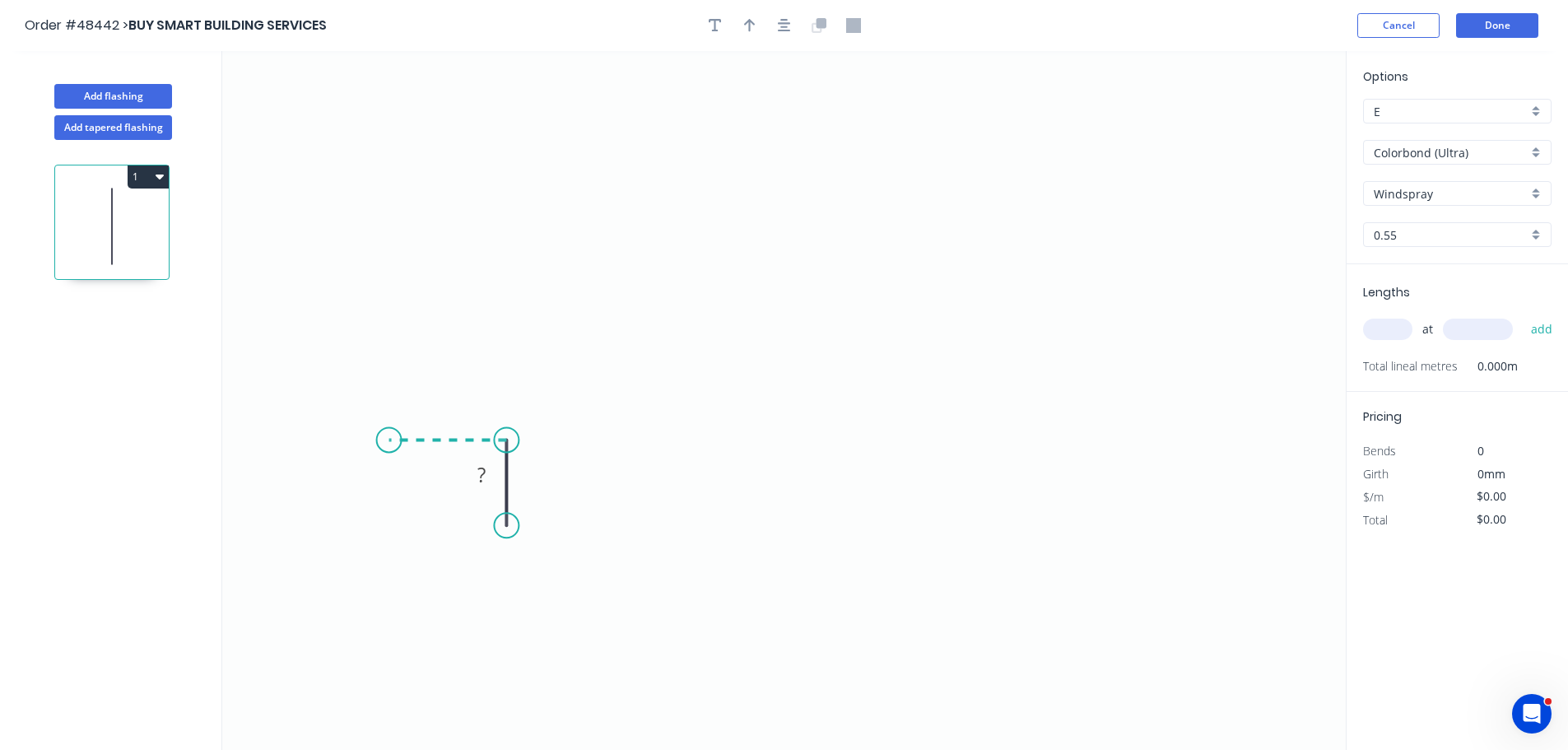
click at [389, 447] on icon "0 ?" at bounding box center [784, 401] width 1123 height 699
click at [385, 208] on icon "0 ? ?" at bounding box center [784, 401] width 1123 height 699
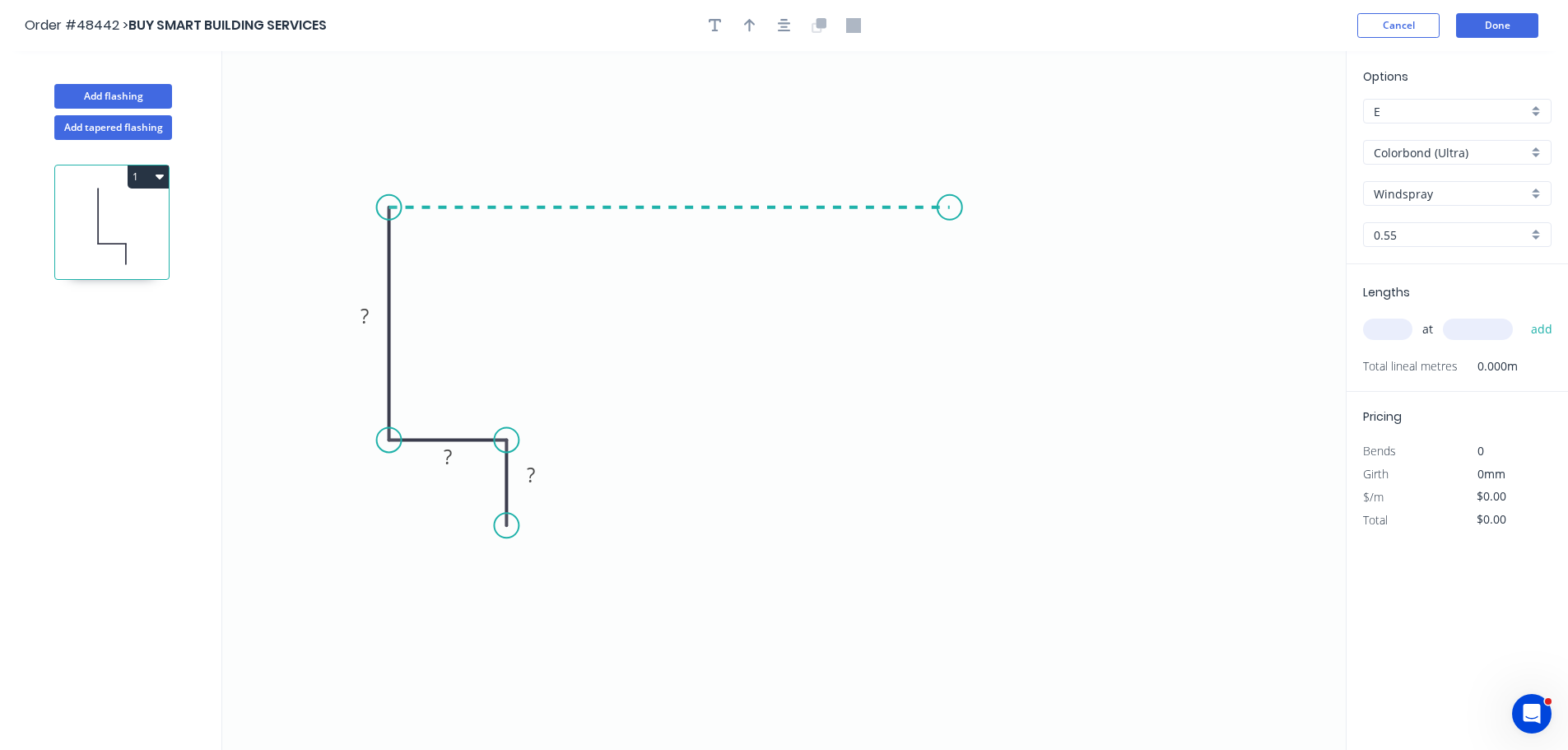
click at [954, 230] on icon "0 ? ? ?" at bounding box center [784, 401] width 1123 height 699
click at [1043, 299] on icon "0 ? ? ? ?" at bounding box center [784, 401] width 1123 height 699
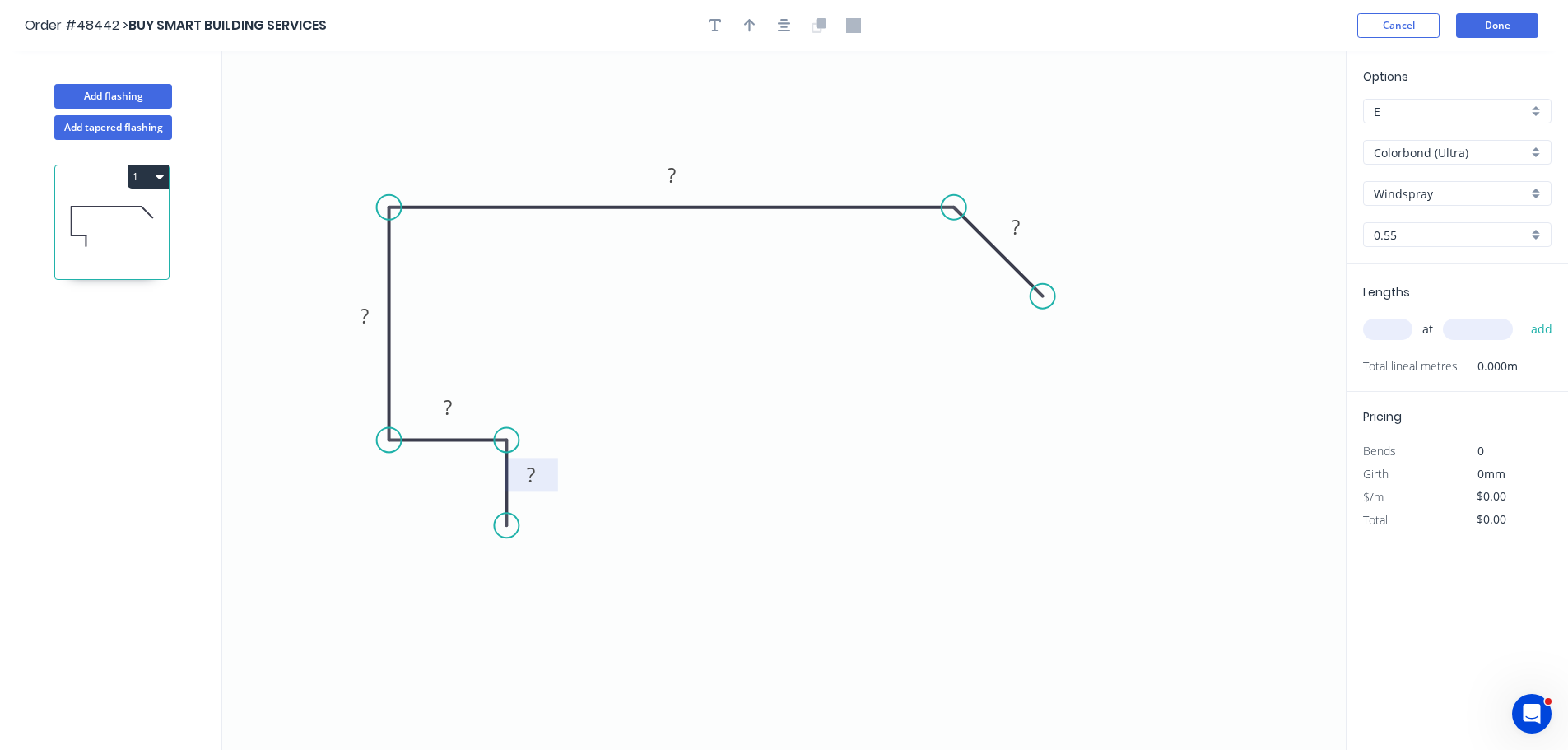
click at [532, 472] on tspan "?" at bounding box center [531, 474] width 8 height 27
click at [744, 22] on icon "button" at bounding box center [750, 26] width 11 height 15
type input "$33.55"
drag, startPoint x: 1262, startPoint y: 128, endPoint x: 990, endPoint y: 265, distance: 304.6
click at [794, 179] on icon at bounding box center [795, 160] width 15 height 53
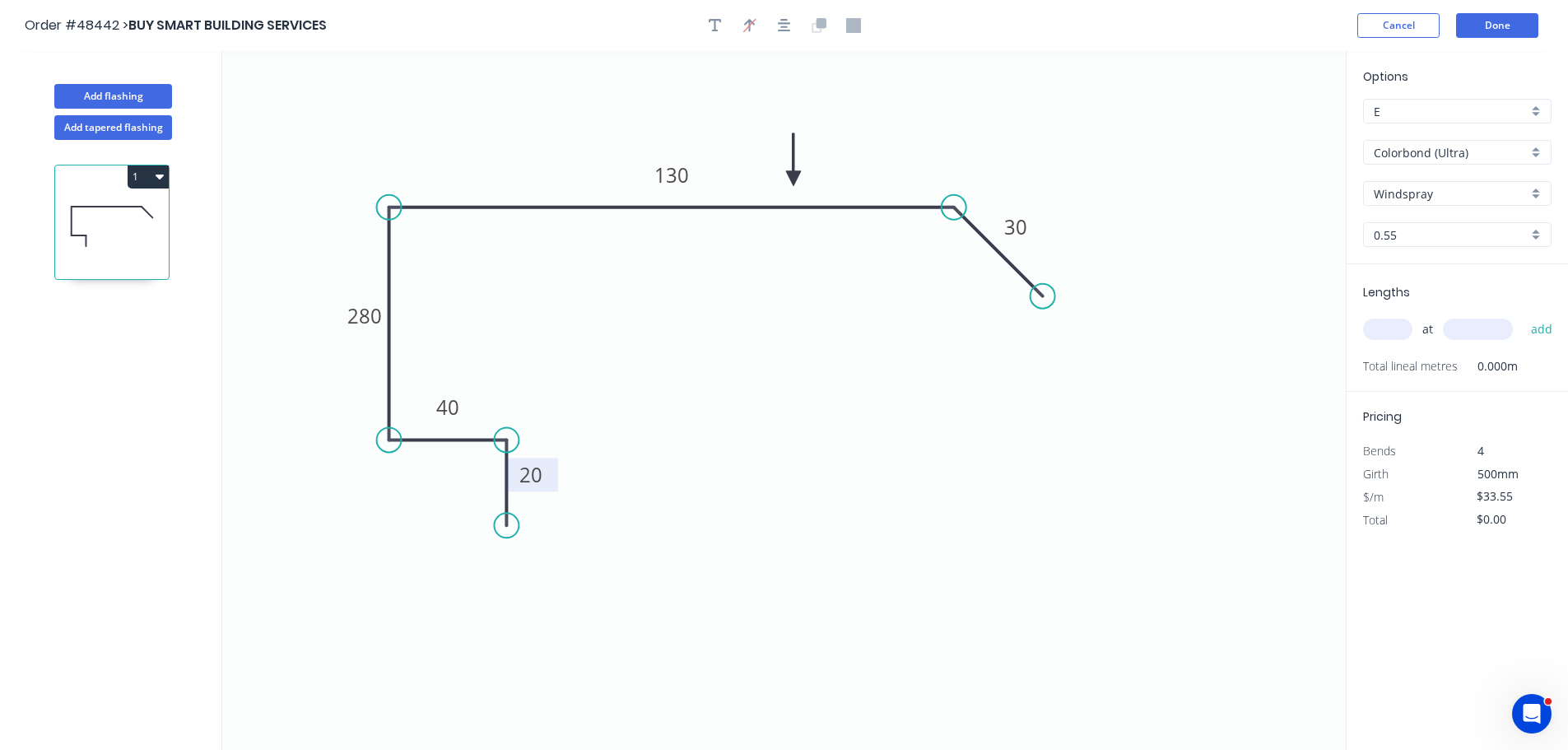
click at [1378, 325] on input "text" at bounding box center [1388, 329] width 49 height 22
type input "1"
type input "6800"
click at [1523, 315] on button "add" at bounding box center [1542, 330] width 39 height 28
type input "$228.14"
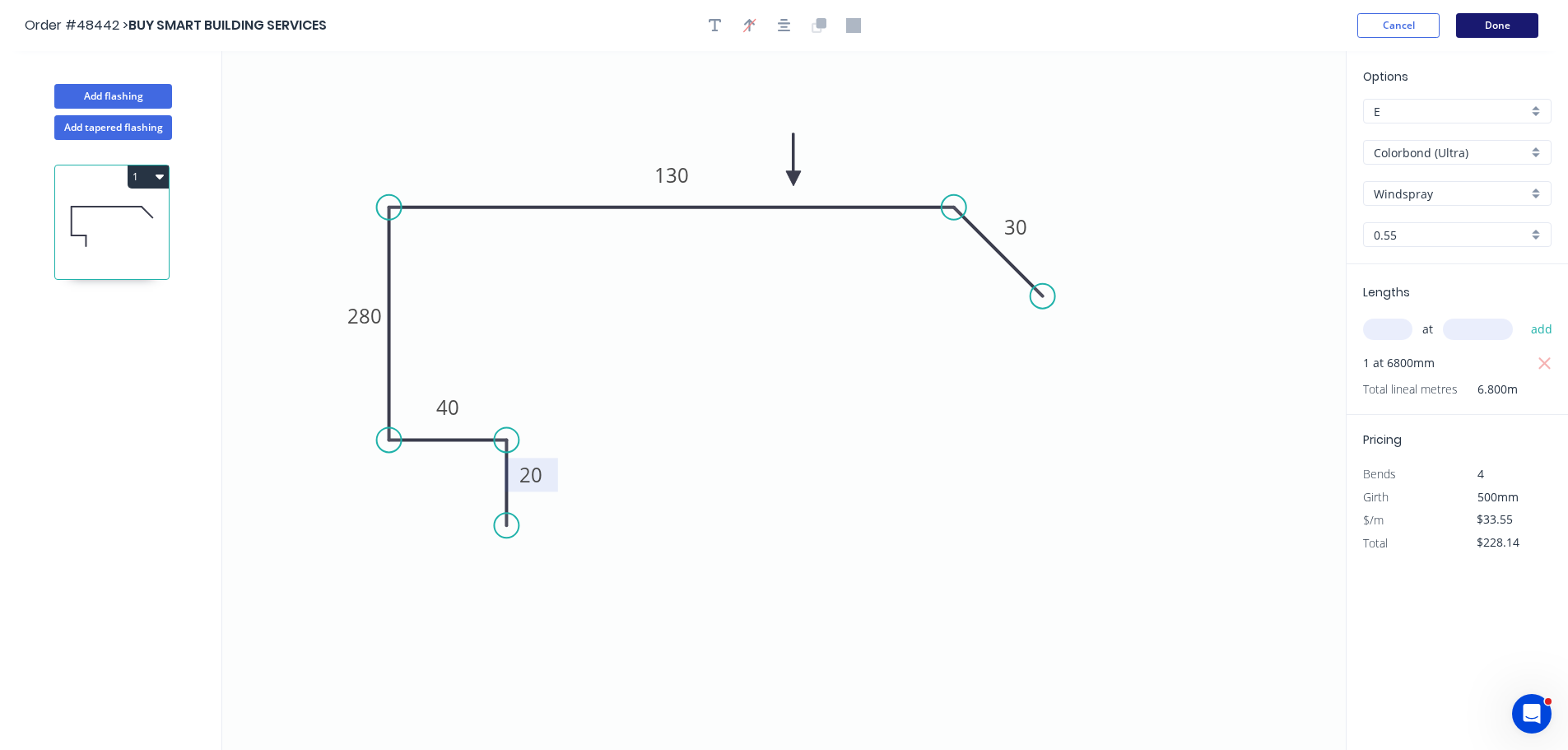
click at [1468, 19] on button "Done" at bounding box center [1496, 26] width 82 height 25
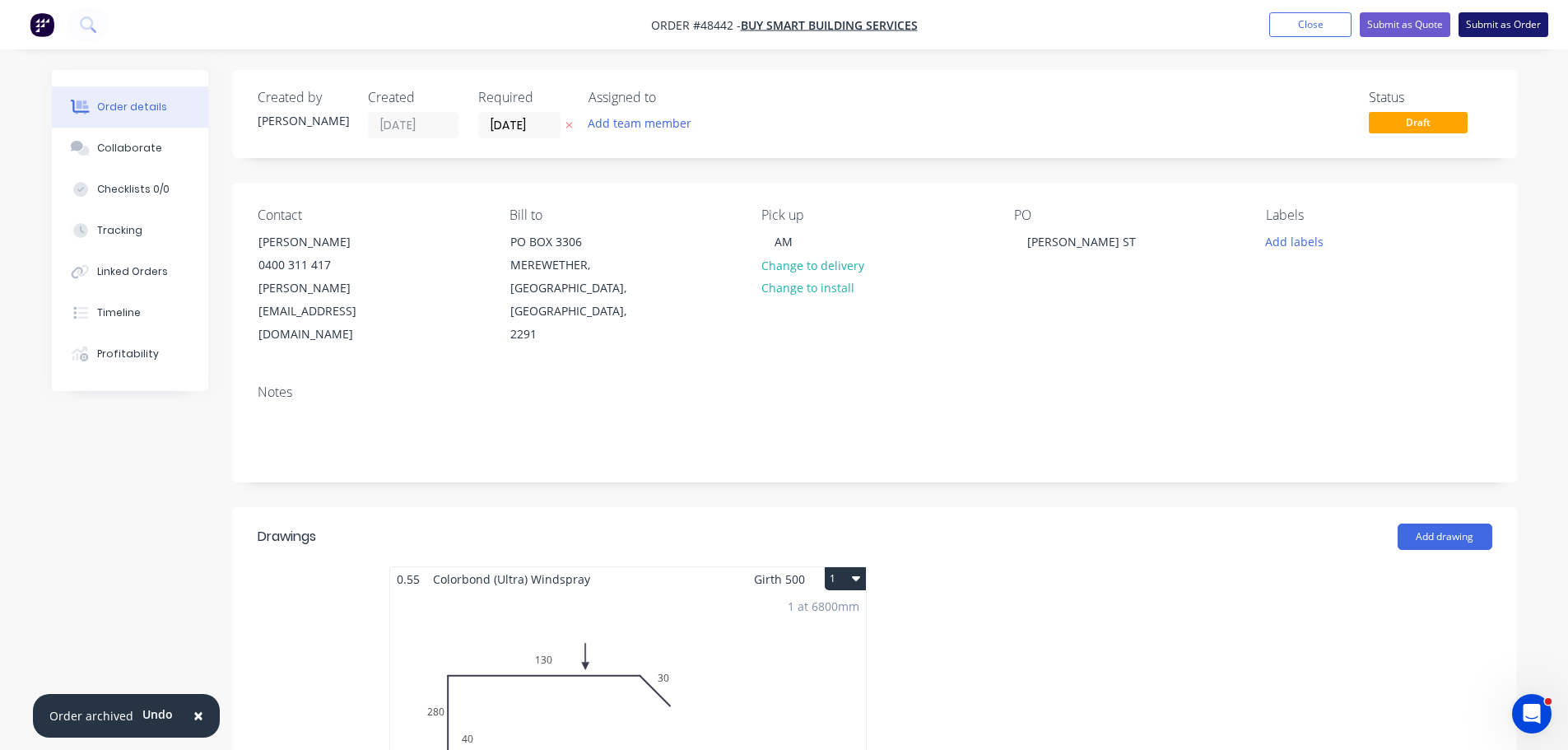
click at [1481, 26] on button "Submit as Order" at bounding box center [1503, 25] width 90 height 25
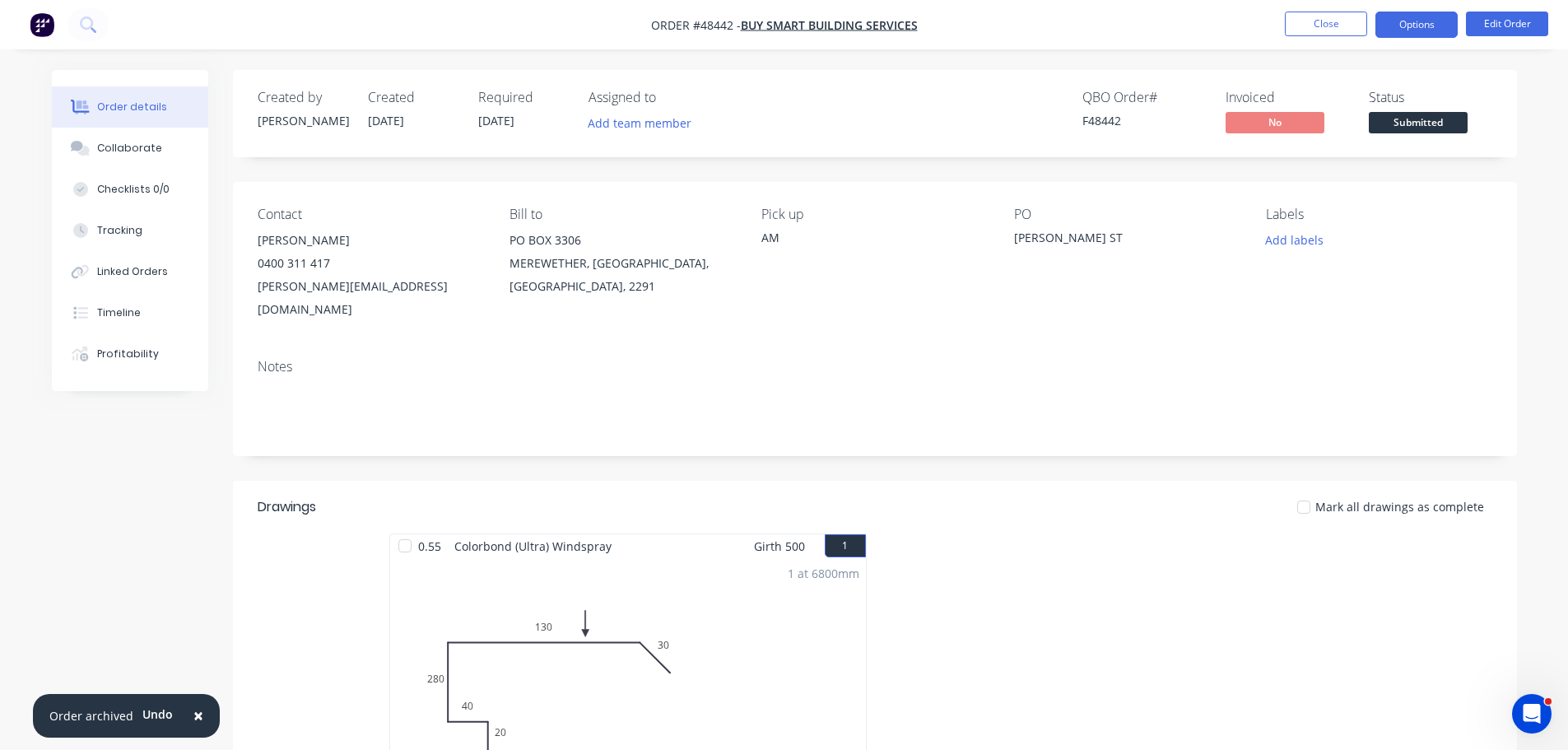
click at [1397, 27] on button "Options" at bounding box center [1416, 25] width 82 height 26
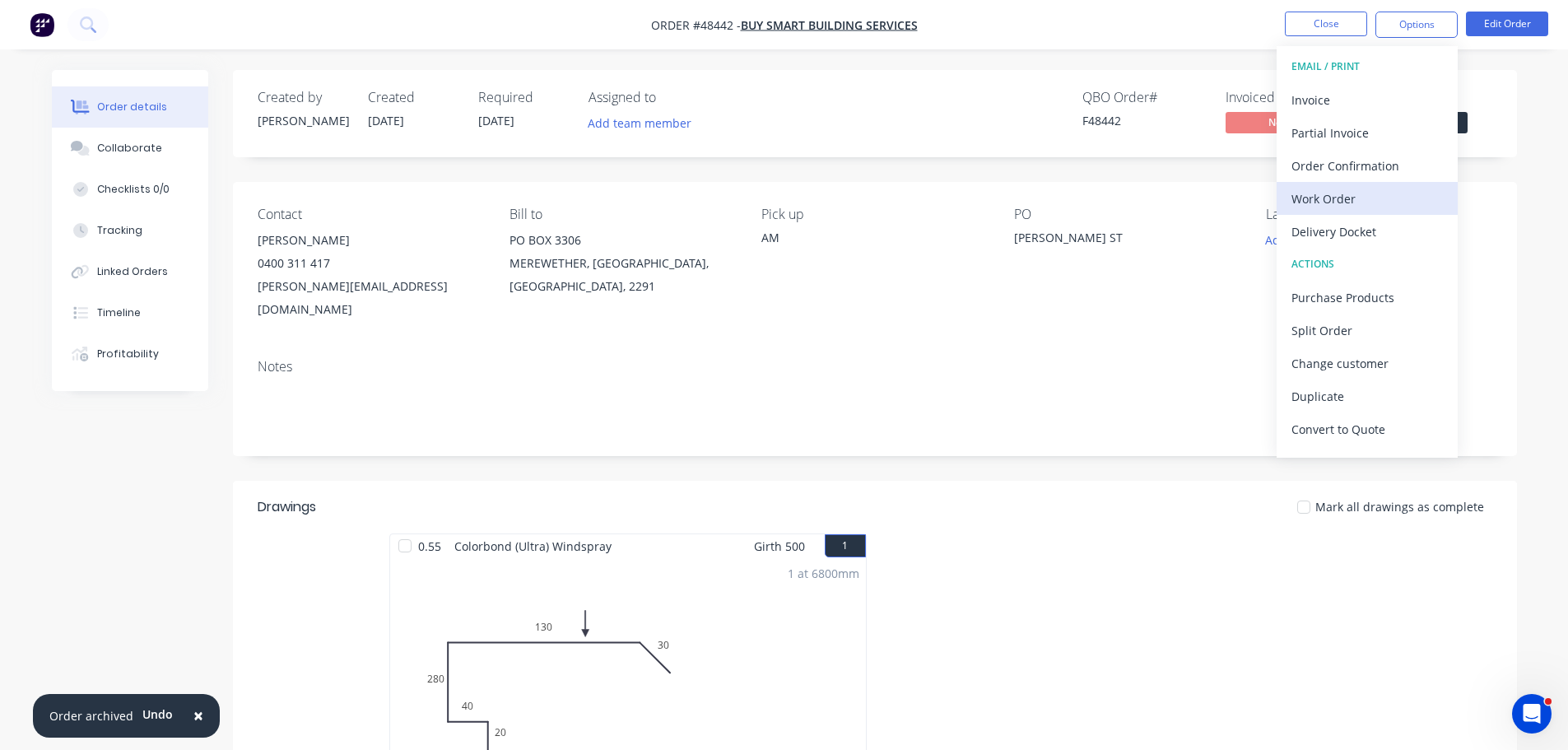
click at [1350, 193] on div "Work Order" at bounding box center [1367, 198] width 151 height 24
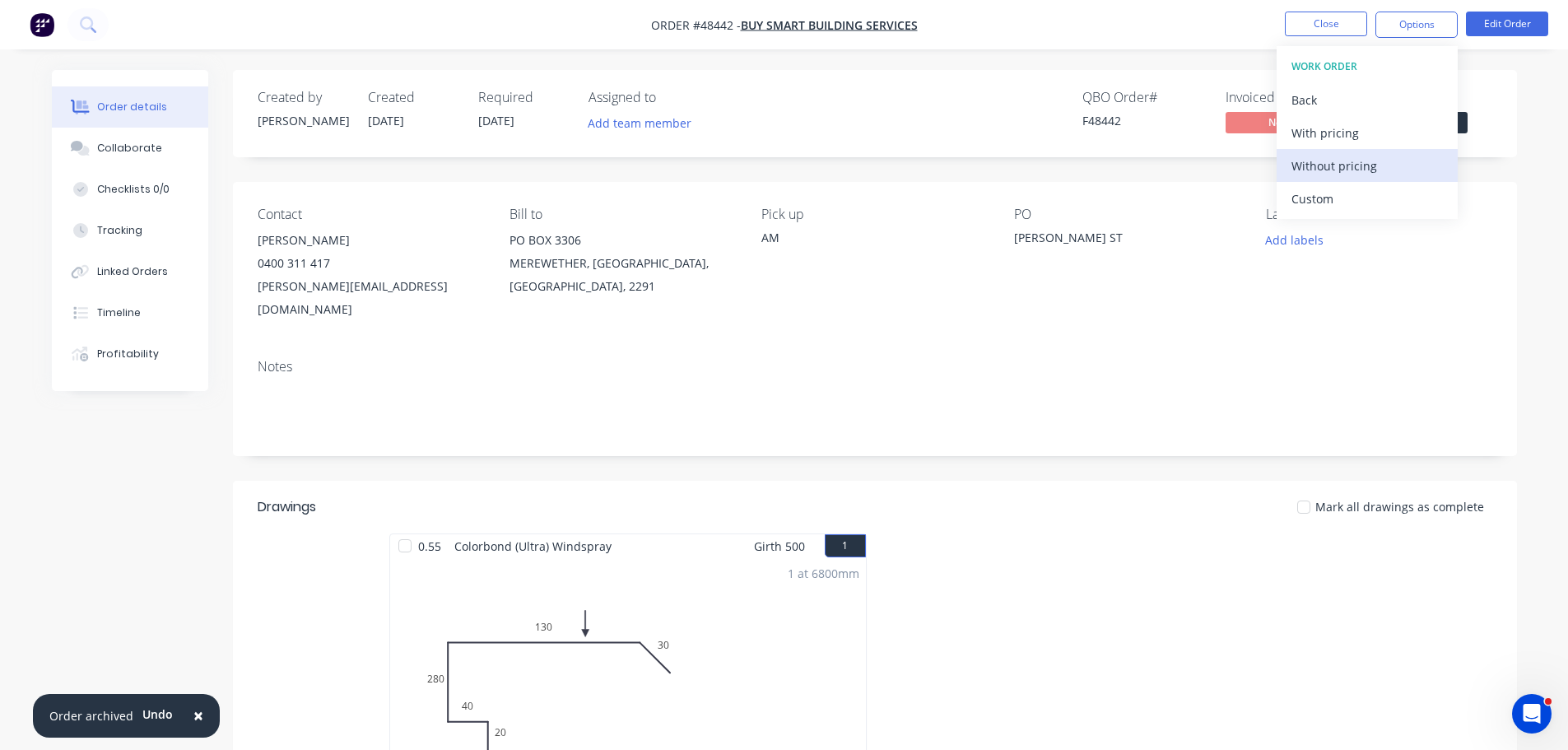
click at [1355, 170] on div "Without pricing" at bounding box center [1367, 165] width 151 height 24
click at [1493, 99] on div "Created by Mel Created 09/10/25 Required 10/10/25 Assigned to Add team member Q…" at bounding box center [875, 113] width 1284 height 87
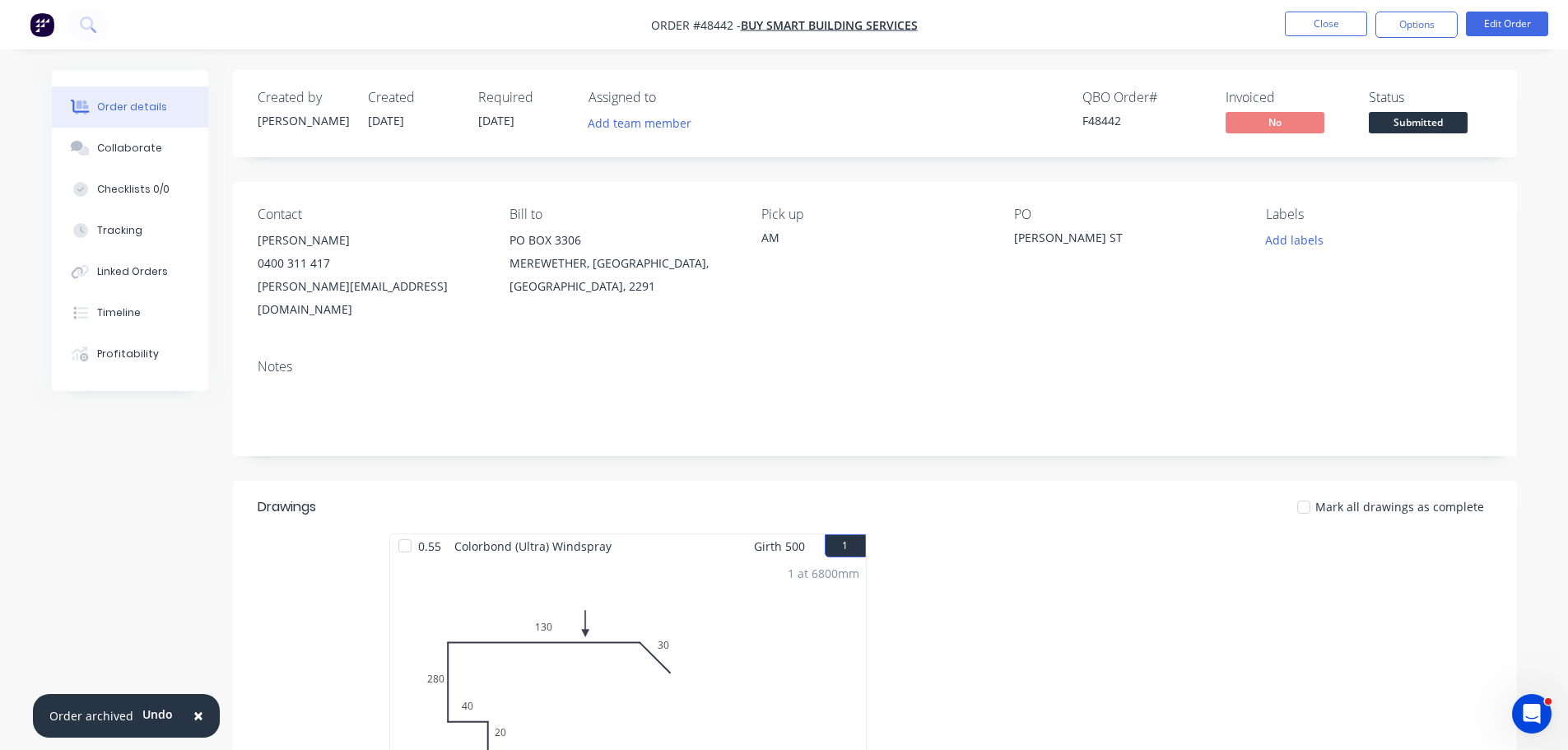
click at [1452, 131] on span "Submitted" at bounding box center [1418, 123] width 99 height 21
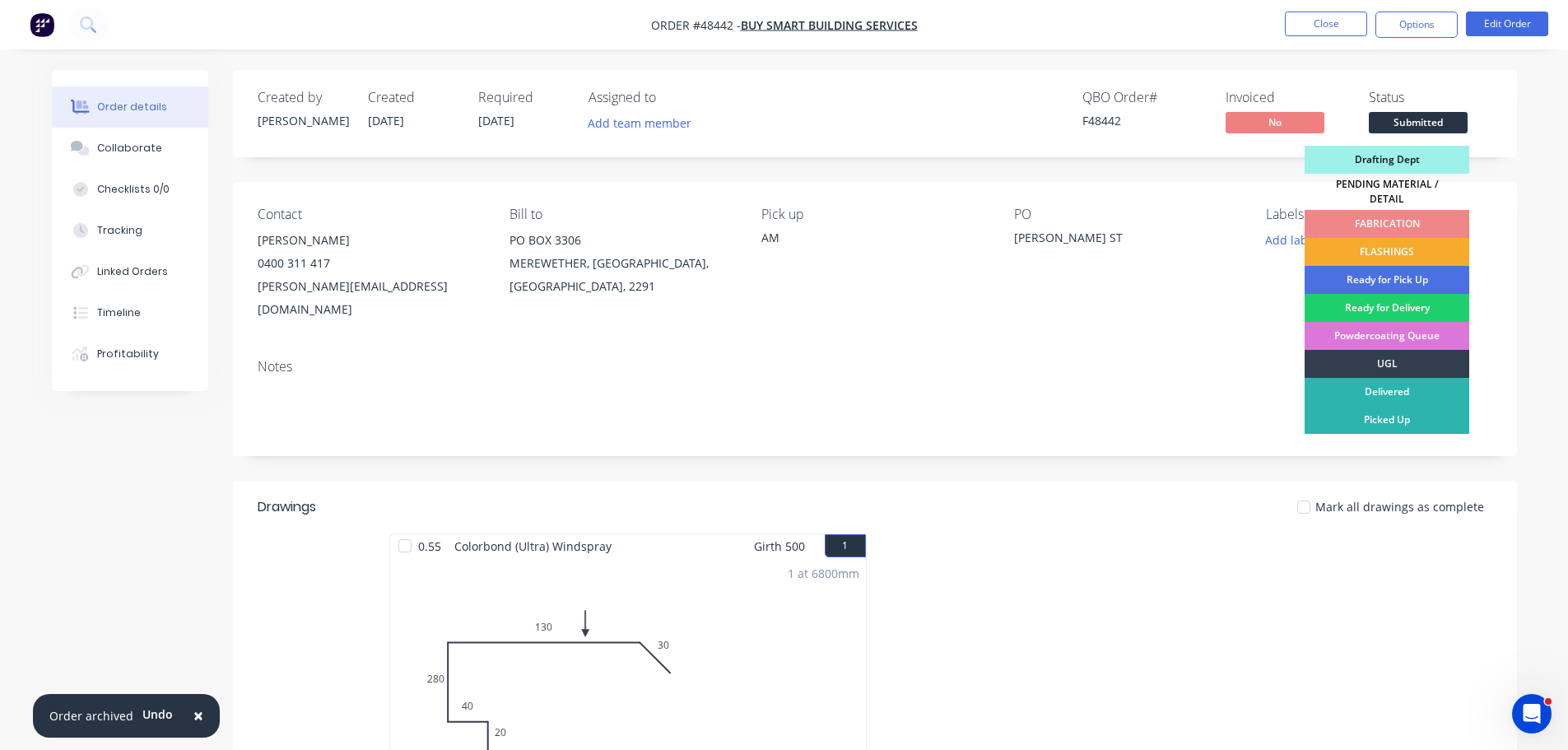
click at [1426, 239] on div "FLASHINGS" at bounding box center [1387, 252] width 164 height 28
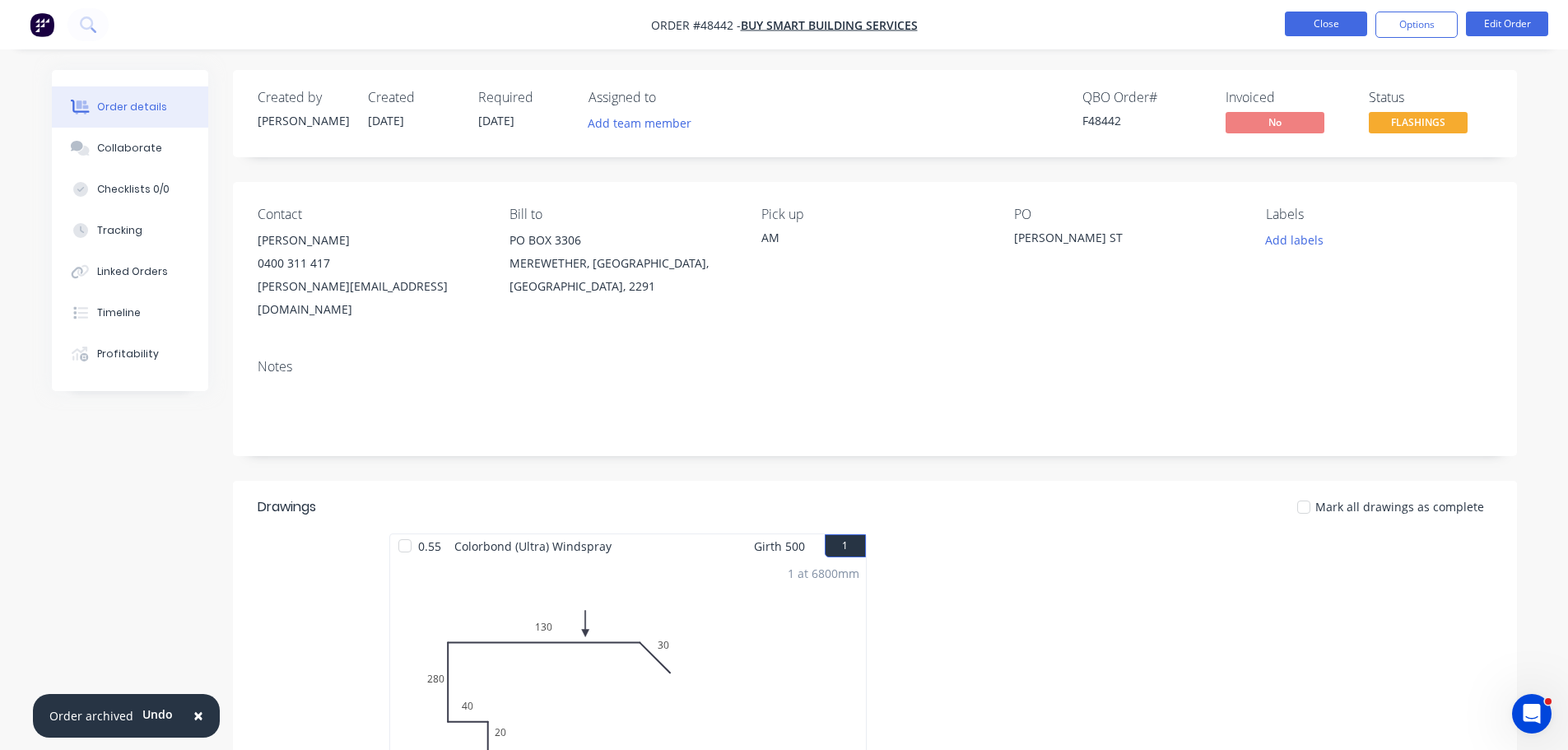
click at [1301, 22] on button "Close" at bounding box center [1325, 24] width 82 height 25
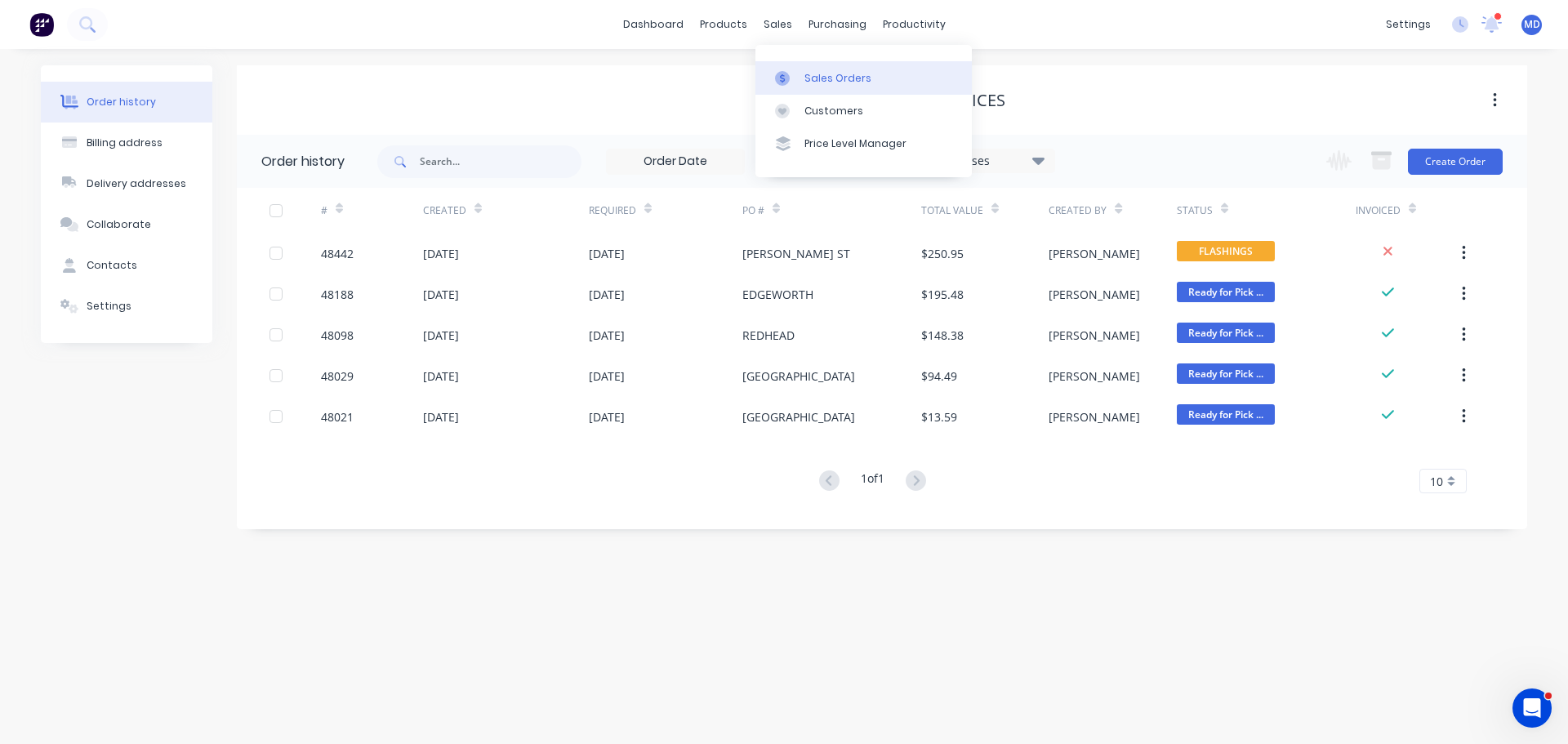
click at [806, 83] on div "Sales Orders" at bounding box center [837, 79] width 67 height 15
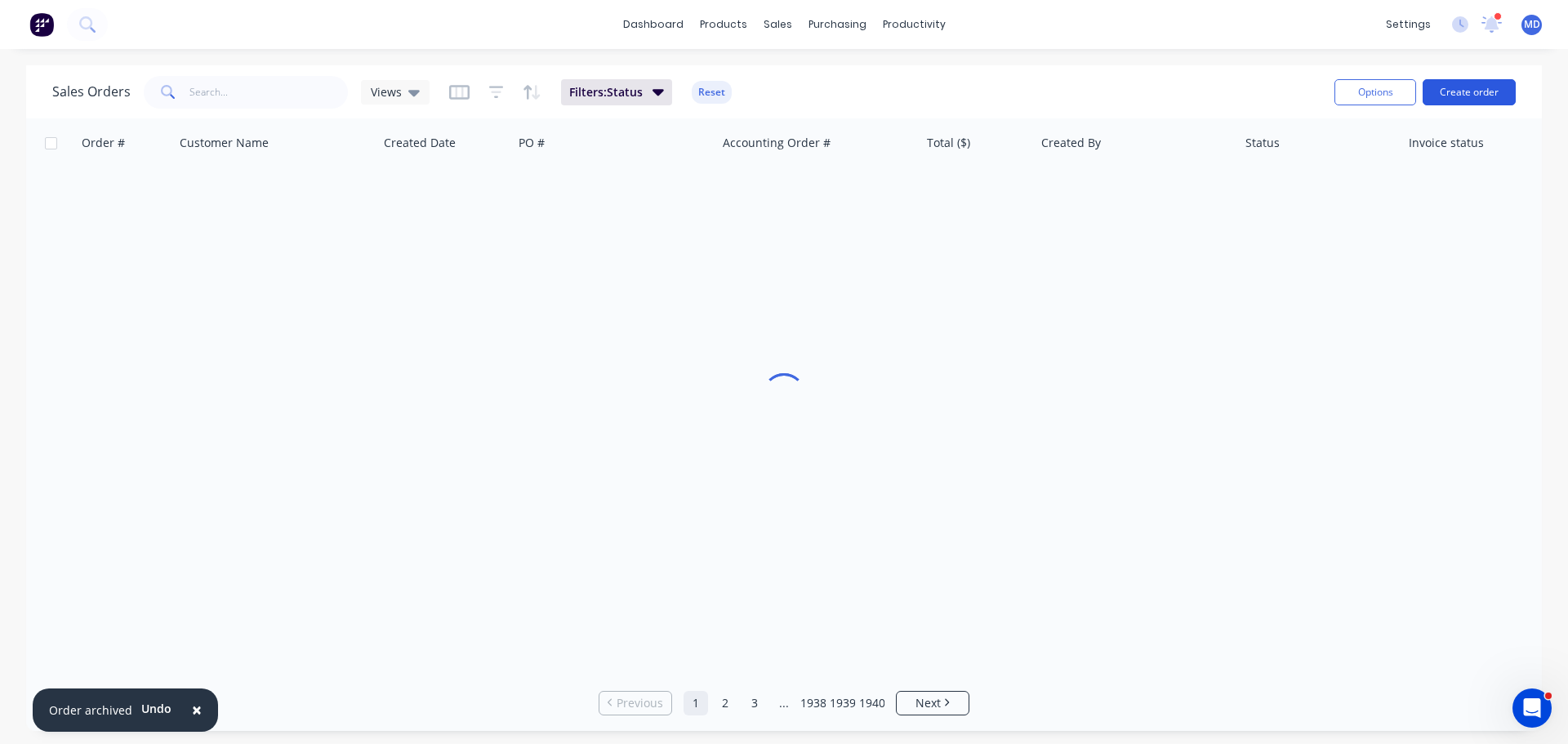
click at [1480, 95] on button "Create order" at bounding box center [1469, 93] width 93 height 26
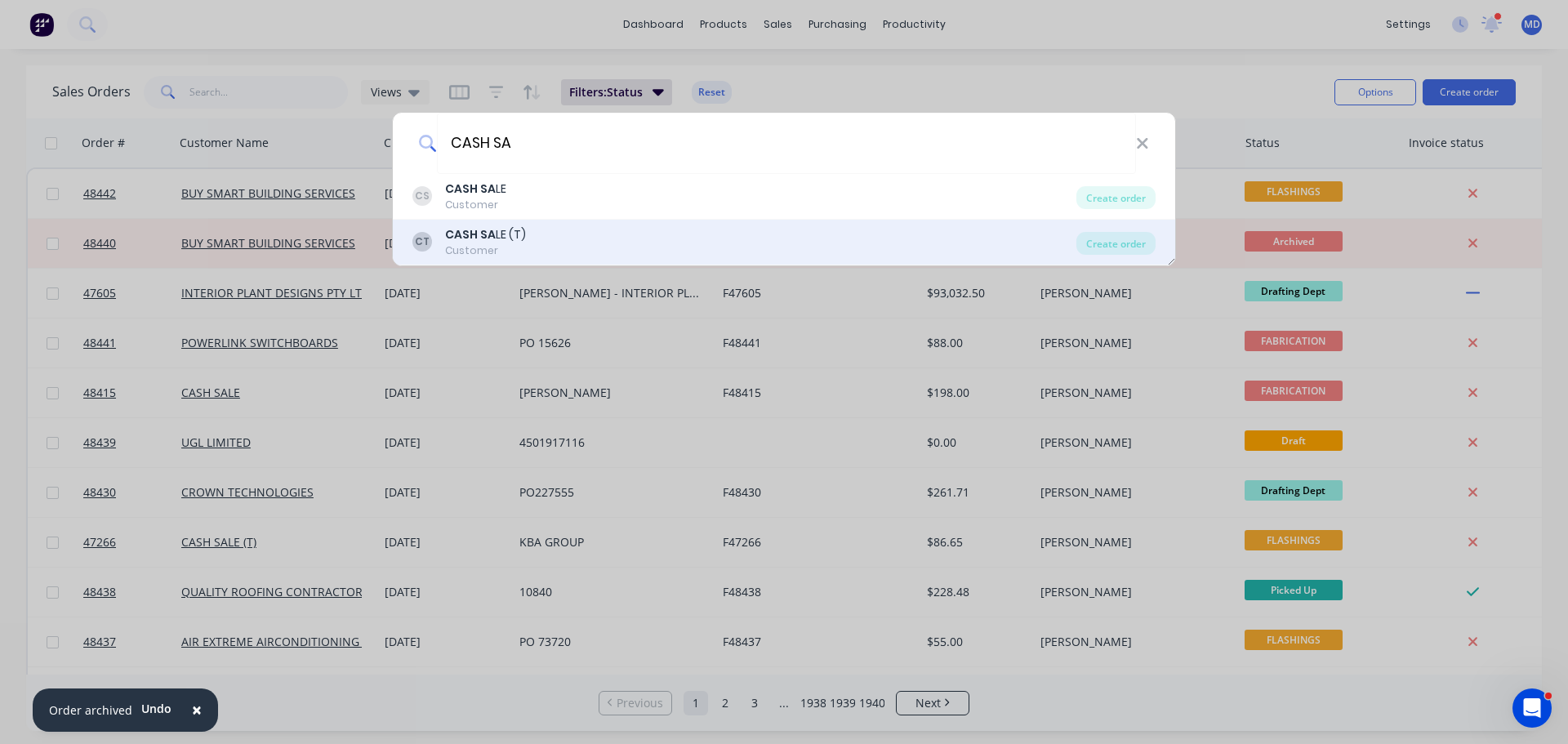
type input "CASH SA"
click at [572, 250] on div "CT CASH SA LE (T) Customer" at bounding box center [744, 243] width 664 height 32
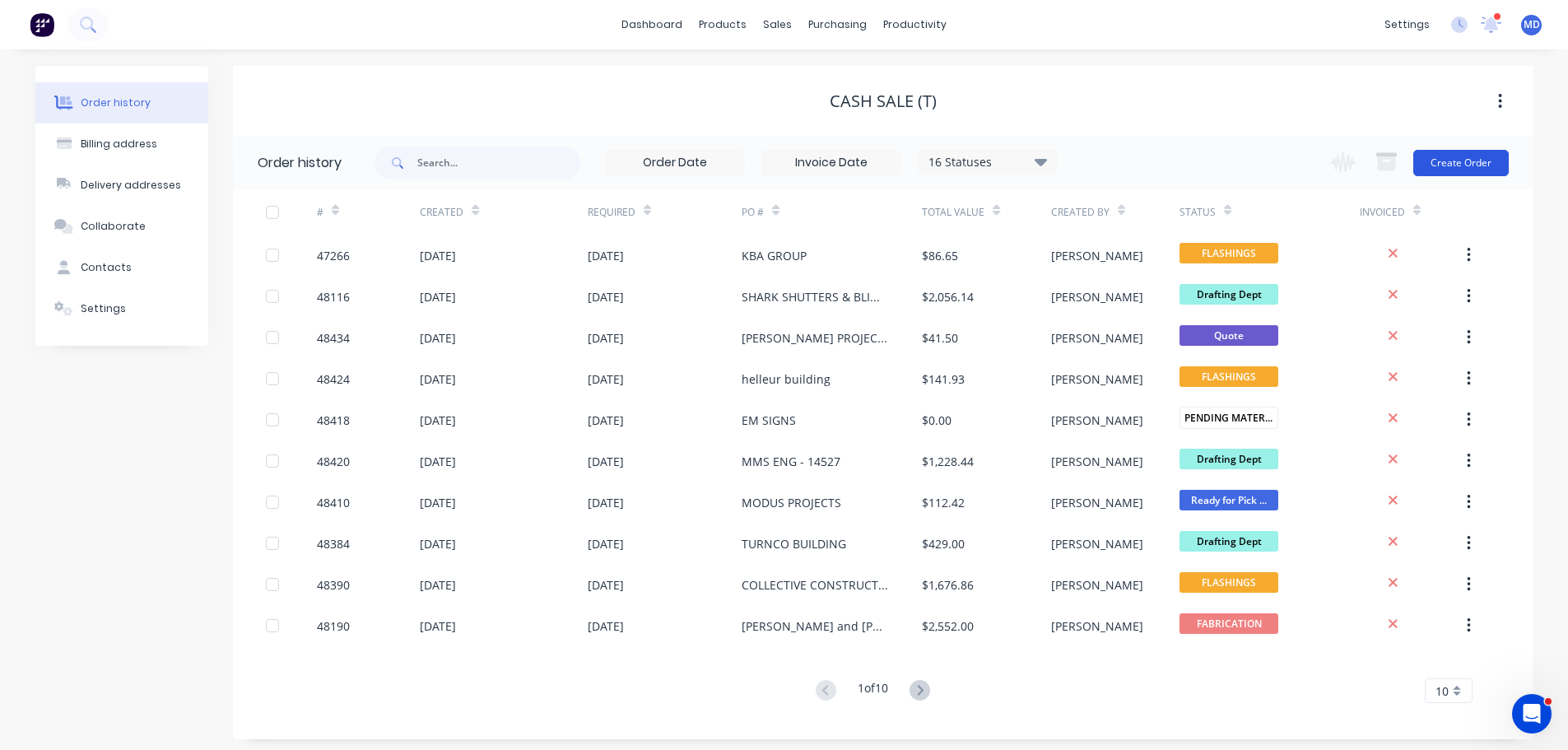
click at [1453, 165] on button "Create Order" at bounding box center [1460, 163] width 95 height 26
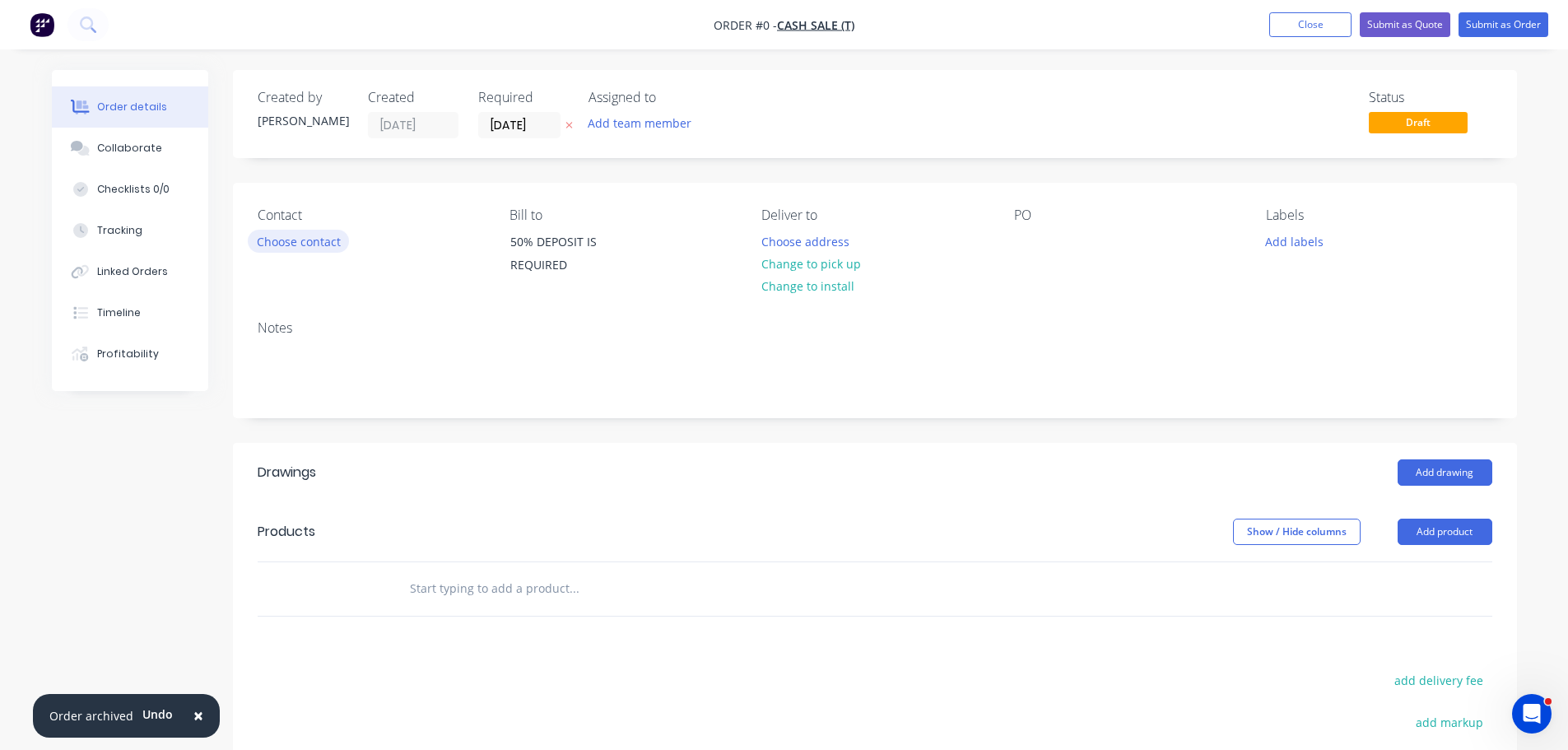
click at [321, 241] on button "Choose contact" at bounding box center [297, 241] width 101 height 23
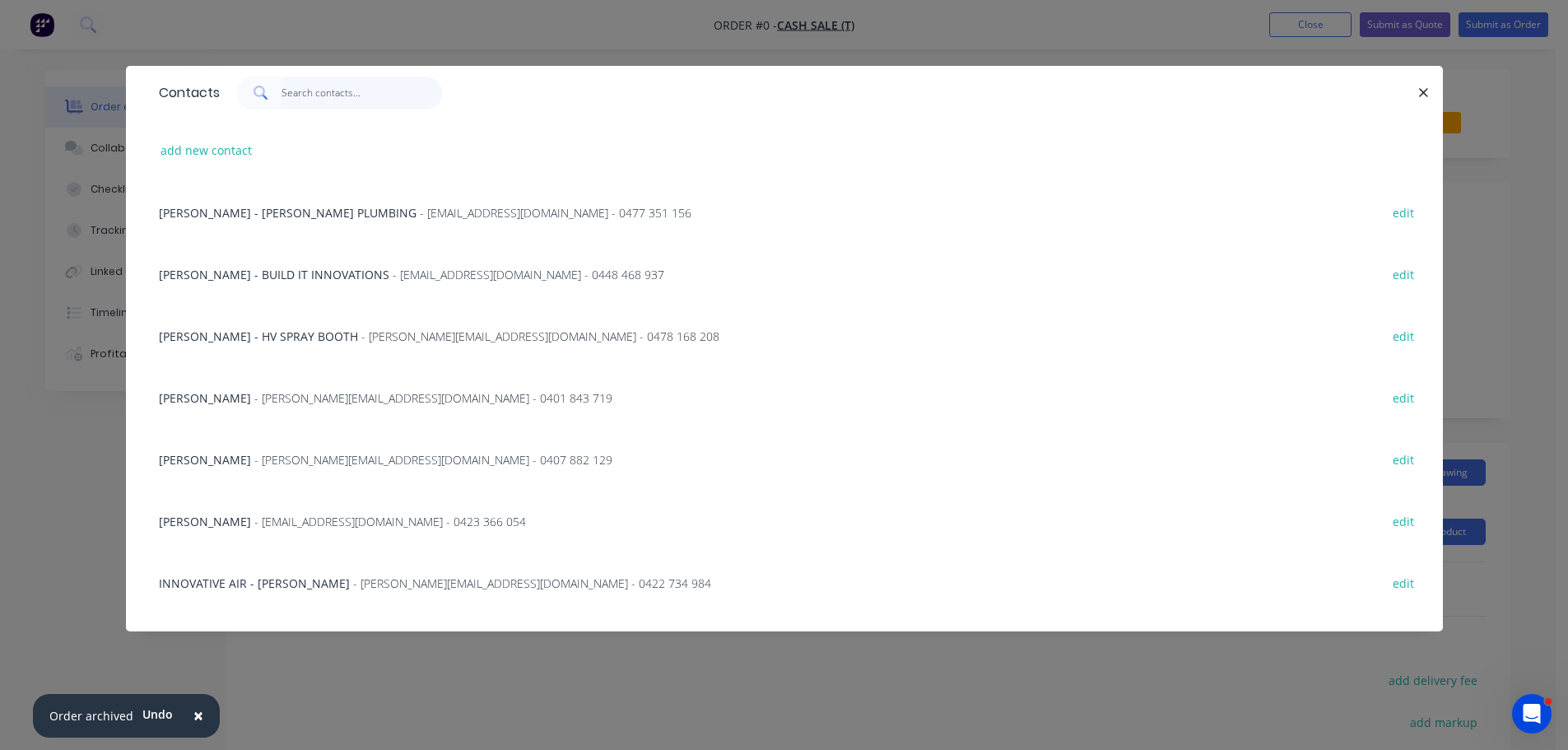
click at [305, 95] on input "text" at bounding box center [362, 93] width 160 height 33
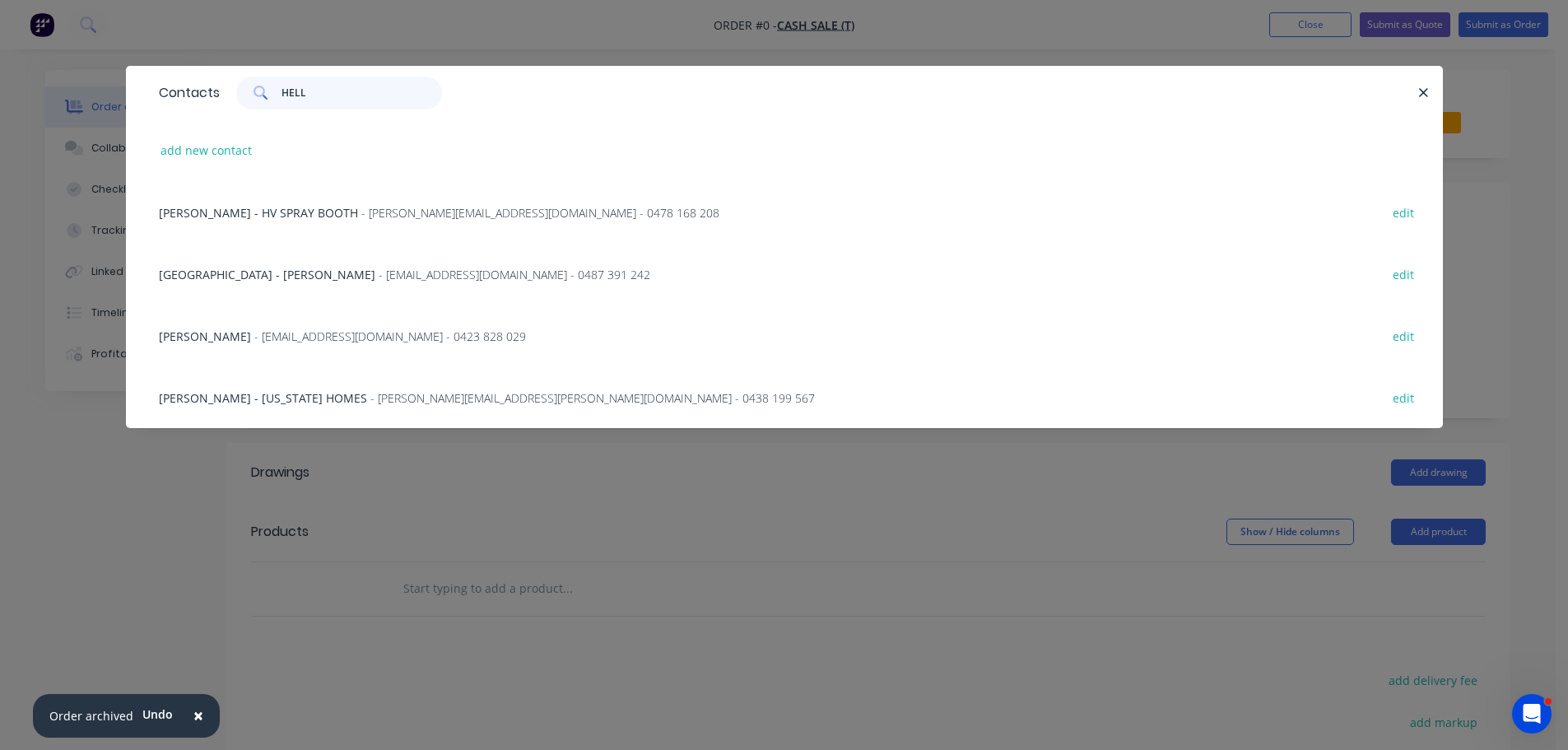
type input "HELL"
click at [260, 268] on span "HELLEUR BUILDING - PETER" at bounding box center [266, 274] width 216 height 16
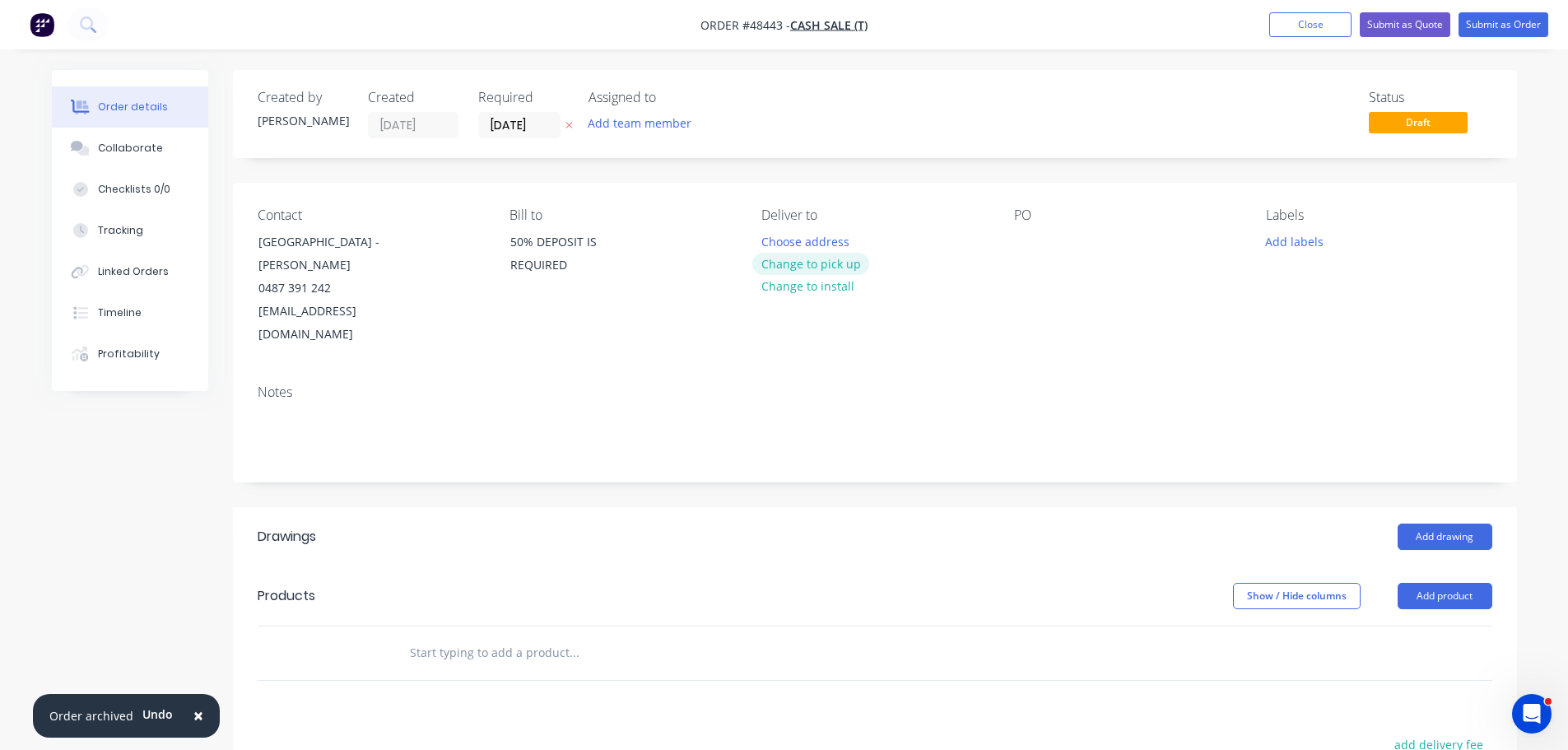
click at [800, 269] on button "Change to pick up" at bounding box center [811, 264] width 117 height 23
click at [1039, 241] on div at bounding box center [1027, 241] width 26 height 24
click at [1432, 524] on button "Add drawing" at bounding box center [1444, 537] width 94 height 26
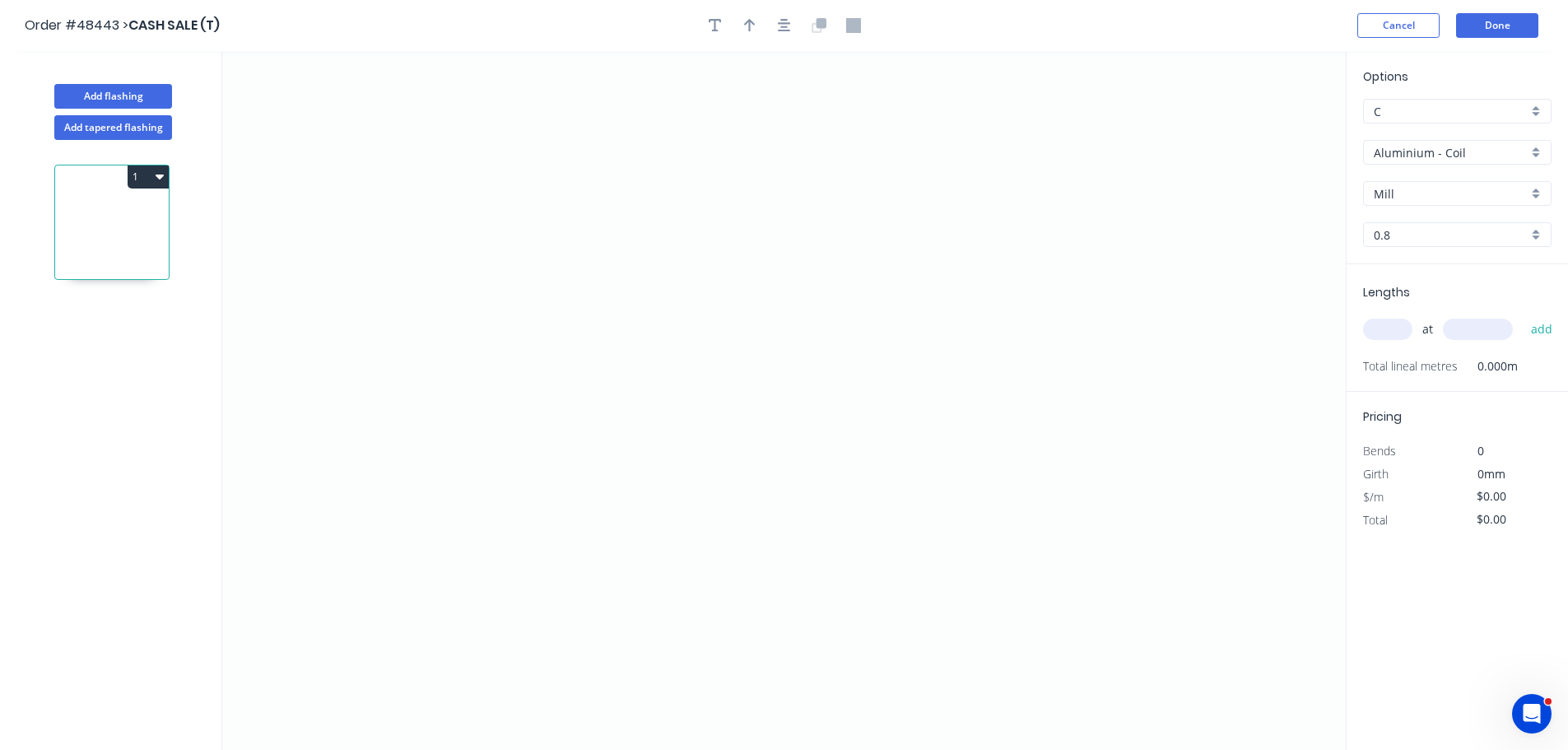
drag, startPoint x: 1420, startPoint y: 137, endPoint x: 1420, endPoint y: 149, distance: 12.0
click at [1420, 138] on div "Options C C Aluminium - Coil Aluminium - Coil Mill Mill 0.8 0.8" at bounding box center [1457, 165] width 222 height 196
click at [1420, 149] on input "Aluminium - Coil" at bounding box center [1450, 153] width 154 height 17
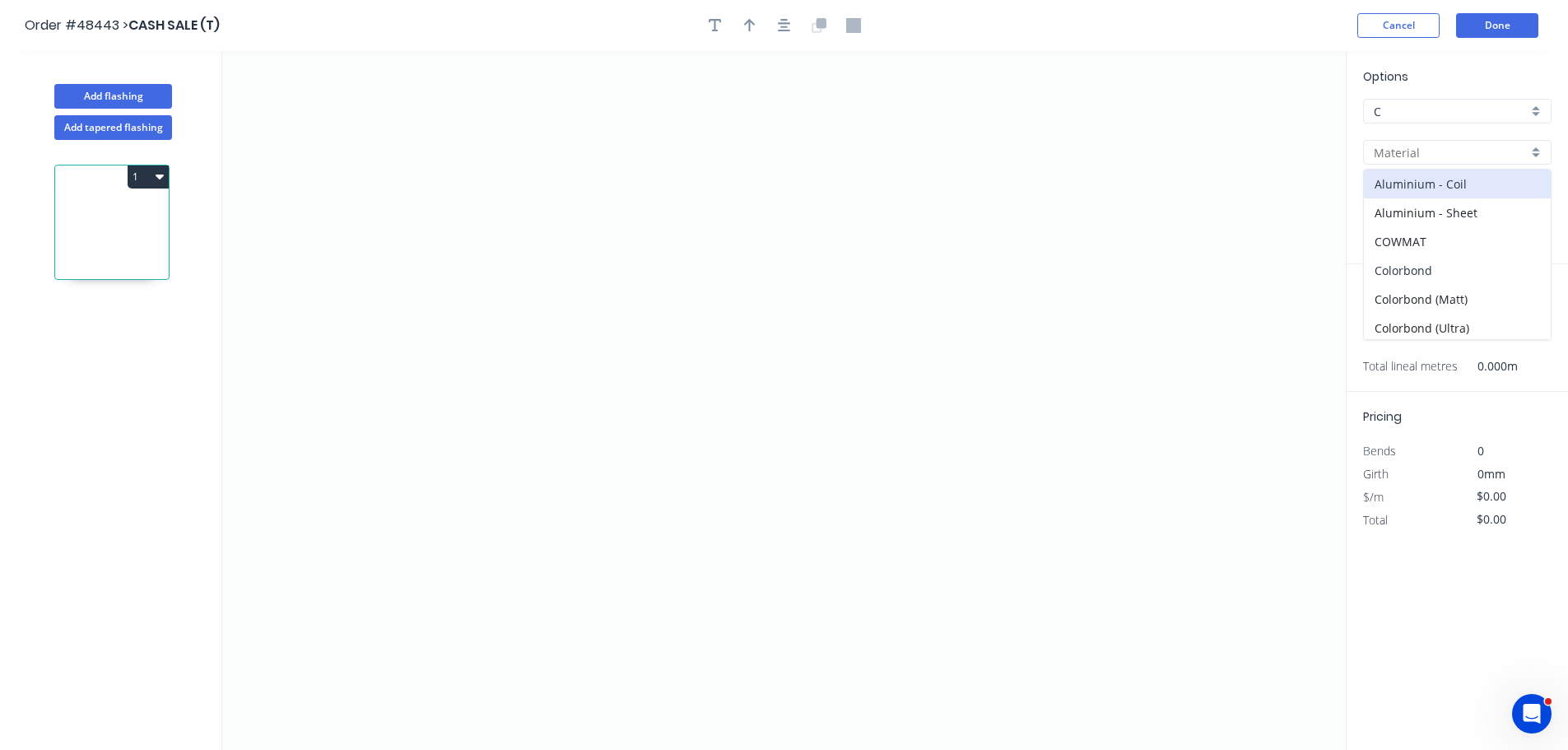
click at [1399, 264] on div "Colorbond" at bounding box center [1458, 270] width 187 height 29
type input "Colorbond"
type input "Basalt"
type input "0.55"
click at [1404, 185] on input "Basalt" at bounding box center [1450, 194] width 154 height 17
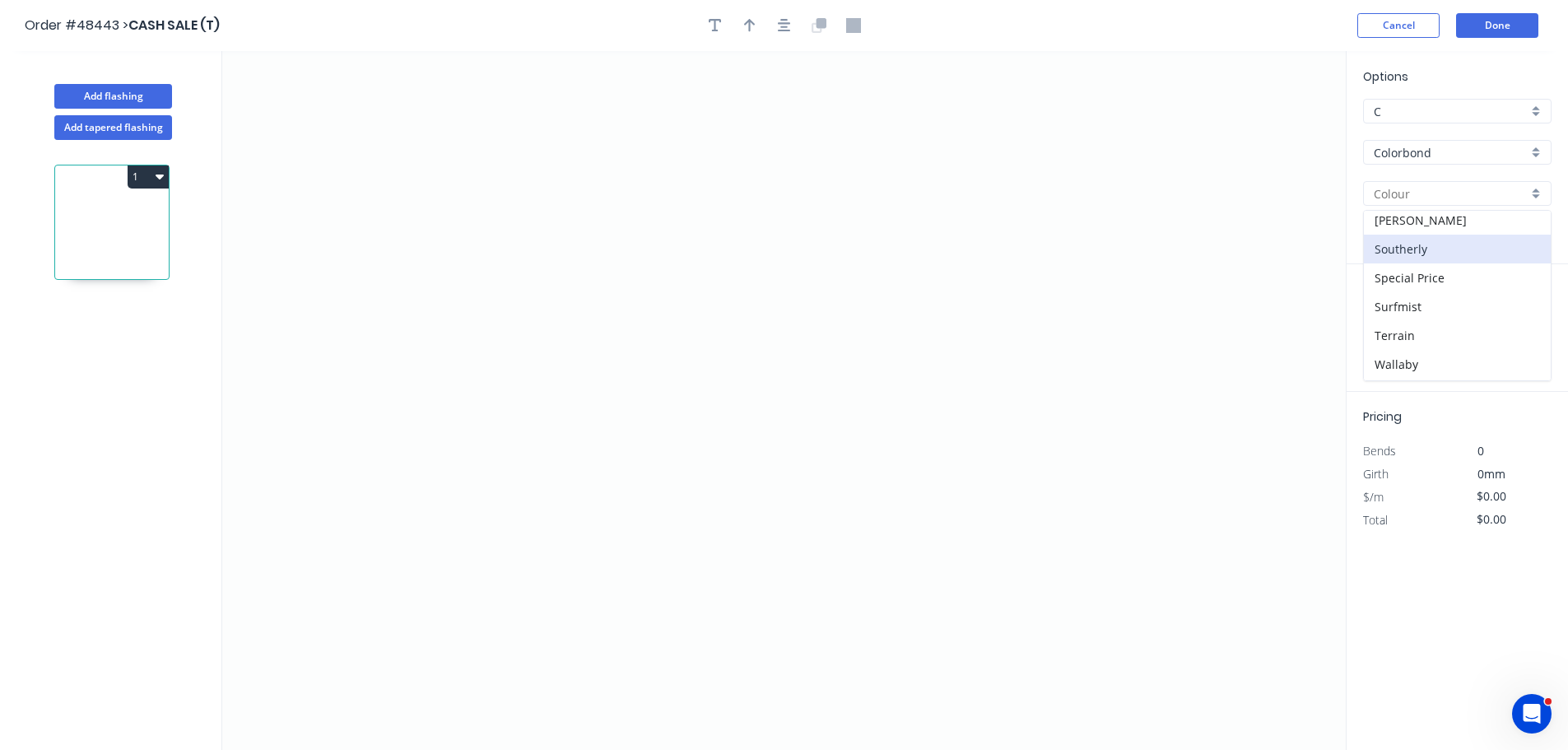
scroll to position [494, 0]
drag, startPoint x: 1391, startPoint y: 257, endPoint x: 1406, endPoint y: 230, distance: 30.9
click at [1391, 256] on div "[PERSON_NAME]" at bounding box center [1458, 249] width 187 height 29
type input "[PERSON_NAME]"
click at [805, 136] on icon "0" at bounding box center [784, 401] width 1123 height 699
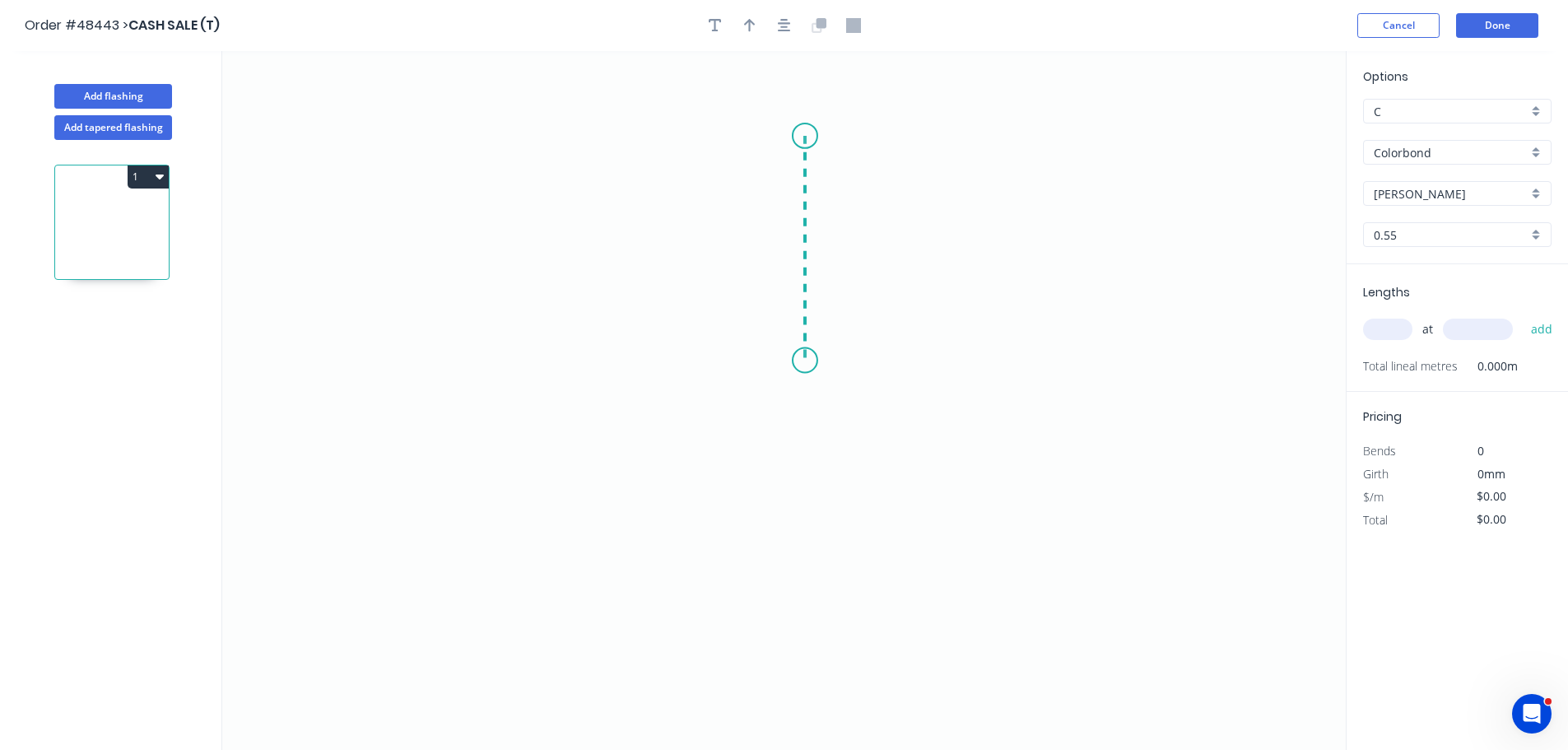
click at [805, 361] on icon "0" at bounding box center [784, 401] width 1123 height 699
click at [520, 435] on icon "0 ?" at bounding box center [784, 401] width 1123 height 699
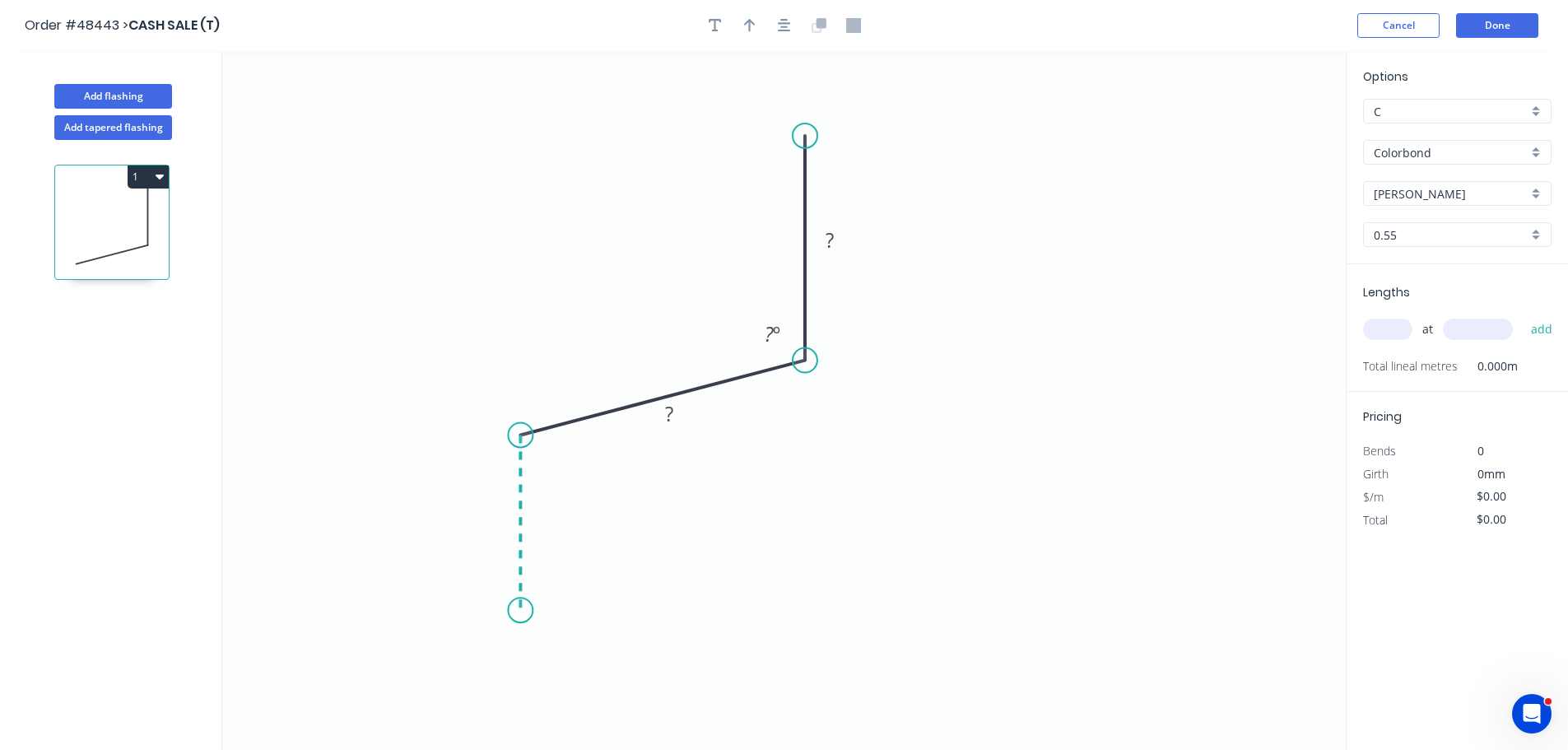
drag, startPoint x: 511, startPoint y: 611, endPoint x: 595, endPoint y: 28, distance: 589.0
click at [512, 611] on icon "0 ? ? ? º" at bounding box center [784, 401] width 1123 height 699
click at [835, 243] on rect at bounding box center [829, 241] width 33 height 23
type input "$10.48"
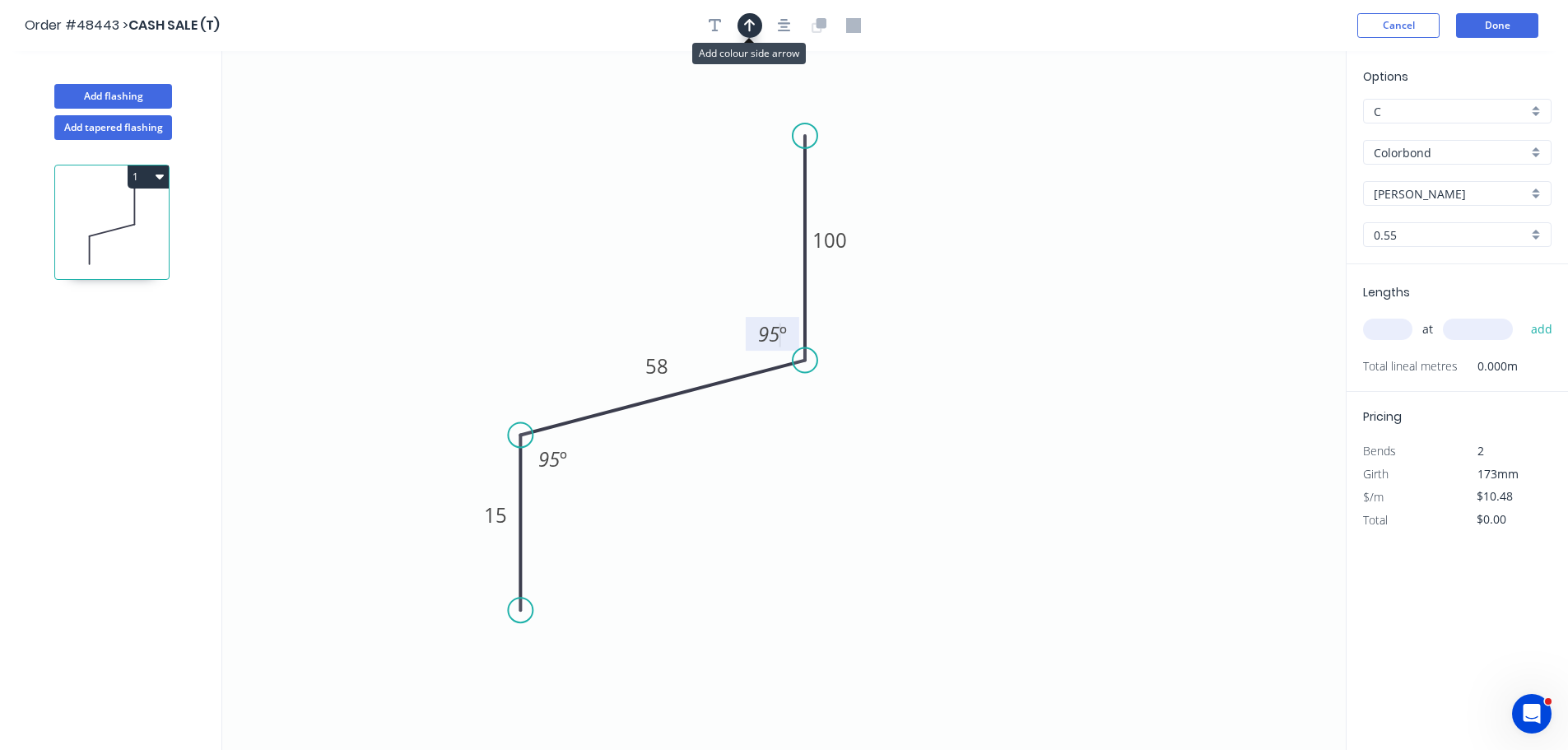
click at [745, 23] on icon "button" at bounding box center [750, 26] width 11 height 13
drag, startPoint x: 1262, startPoint y: 129, endPoint x: 640, endPoint y: 275, distance: 638.9
click at [649, 288] on icon at bounding box center [649, 269] width 15 height 53
click at [1385, 330] on input "text" at bounding box center [1388, 329] width 49 height 22
type input "1"
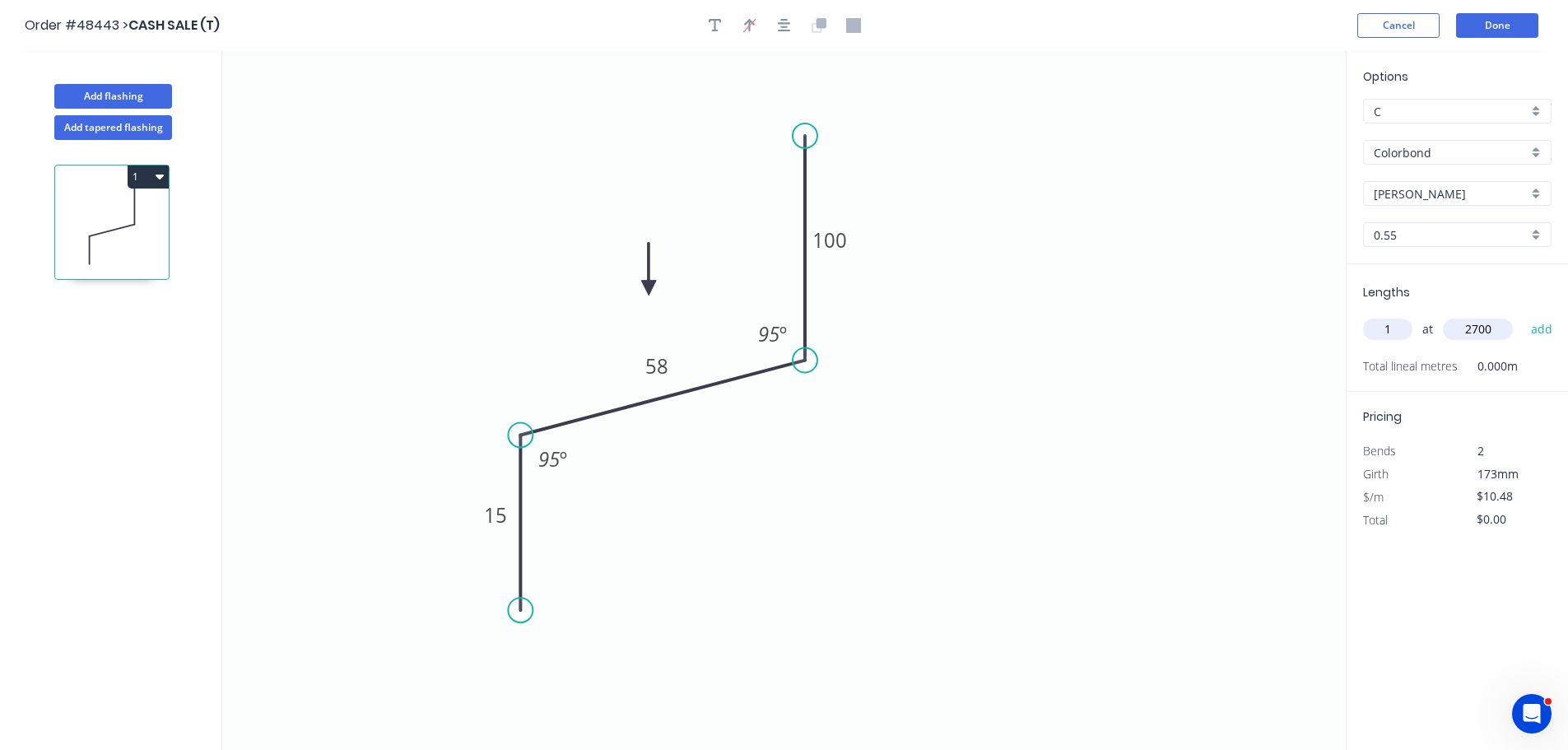
type input "2700"
click at [1523, 315] on button "add" at bounding box center [1542, 330] width 39 height 28
type input "$28.30"
click at [1468, 26] on button "Done" at bounding box center [1496, 26] width 82 height 25
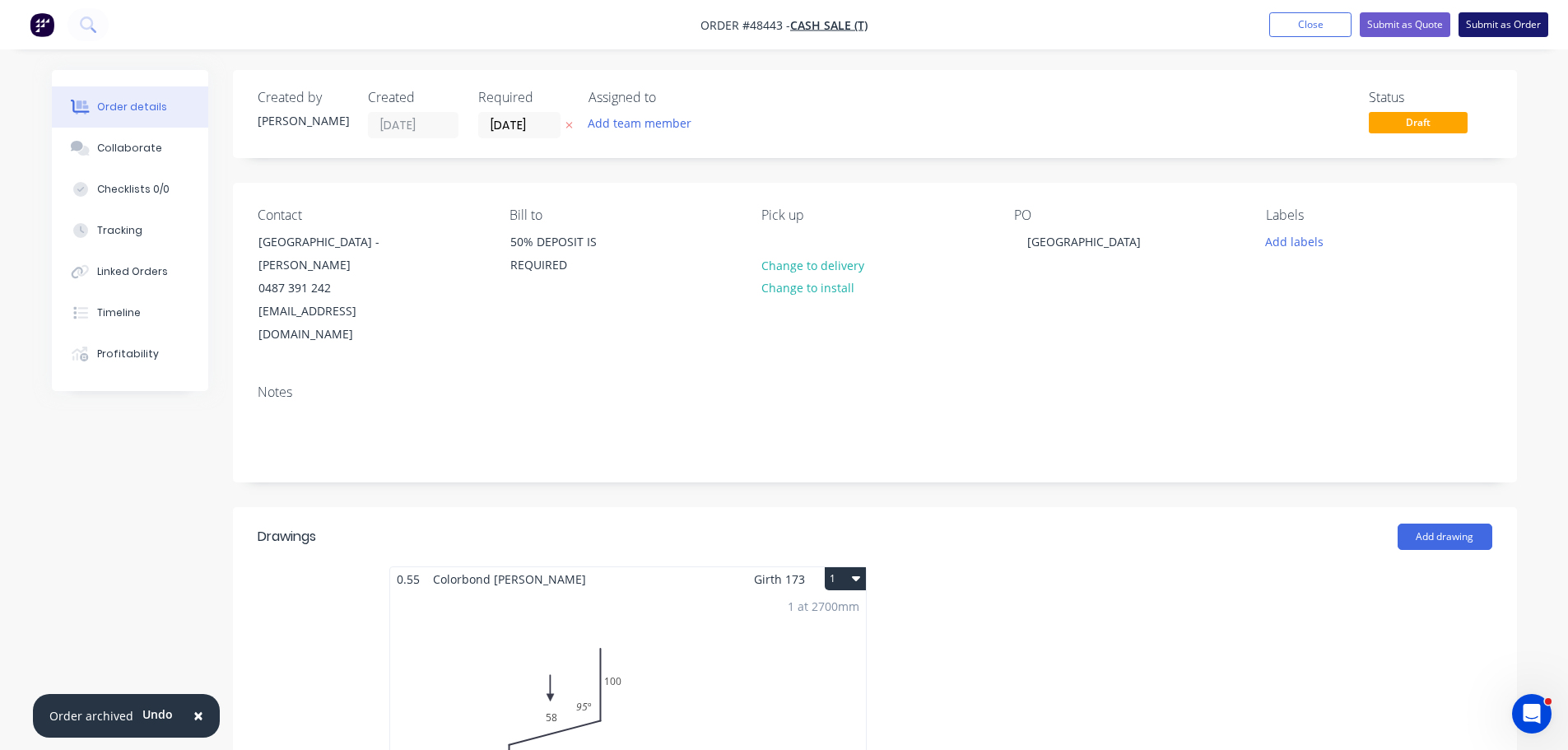
click at [1525, 25] on button "Submit as Order" at bounding box center [1503, 25] width 90 height 25
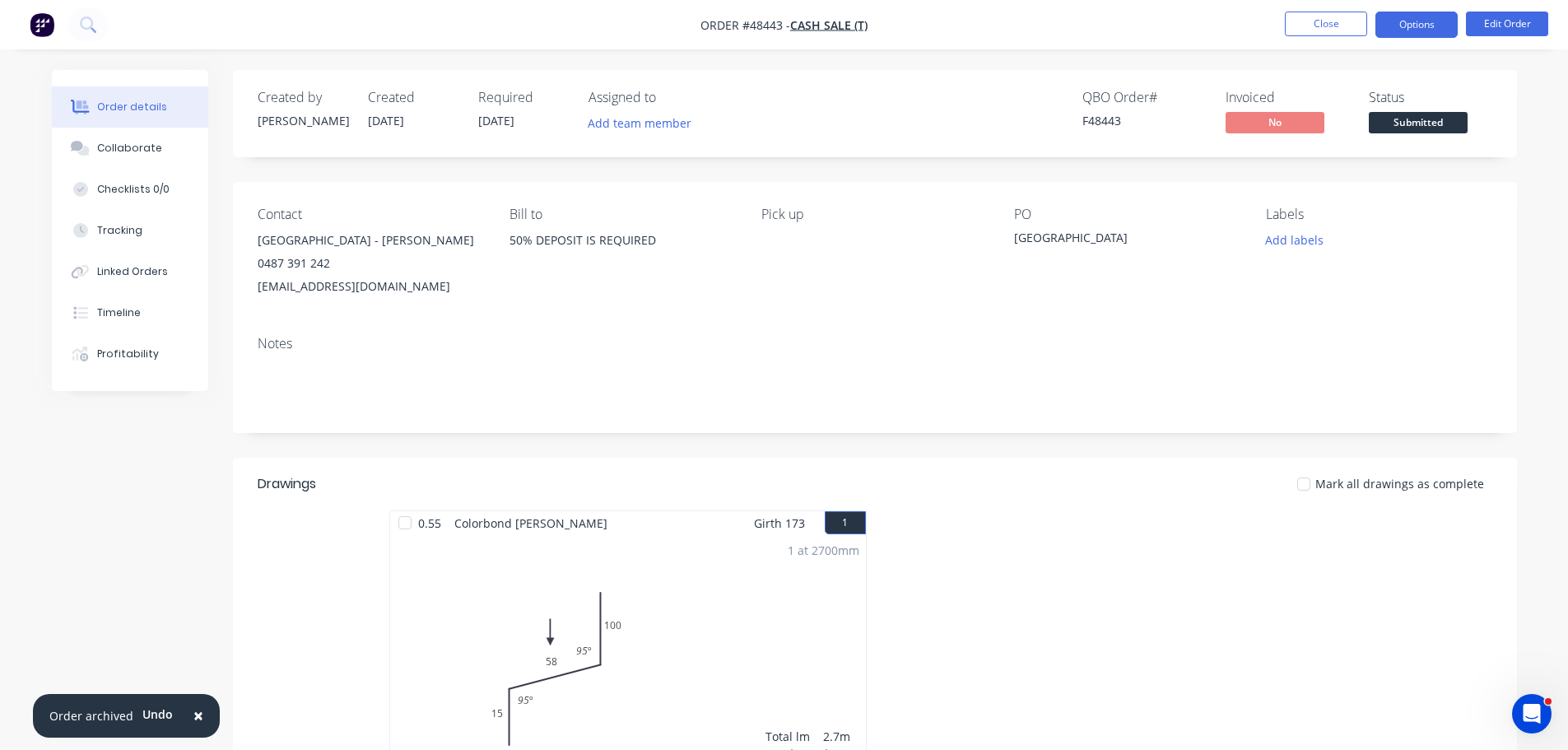
click at [1428, 25] on button "Options" at bounding box center [1416, 25] width 82 height 26
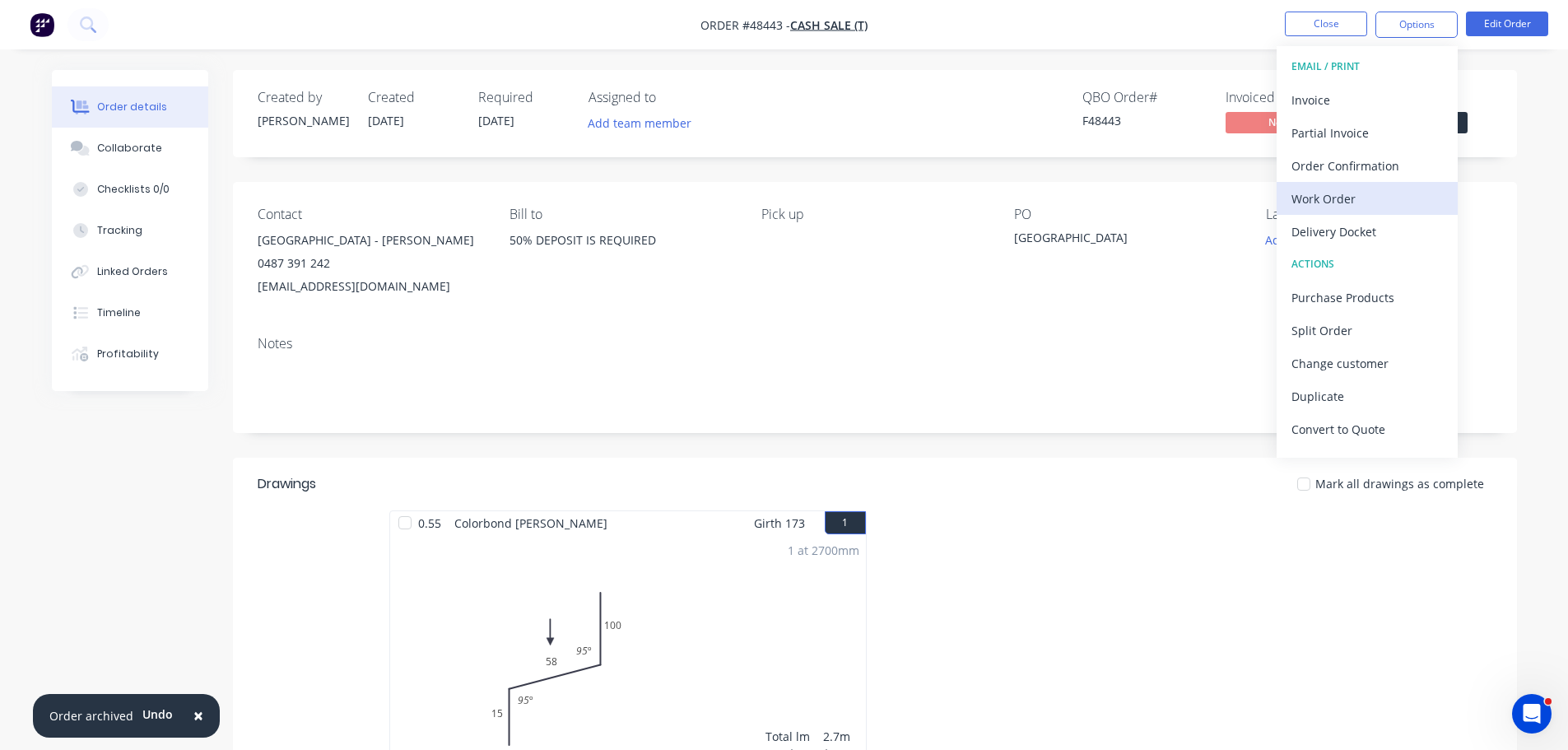
click at [1380, 202] on div "Work Order" at bounding box center [1367, 198] width 151 height 24
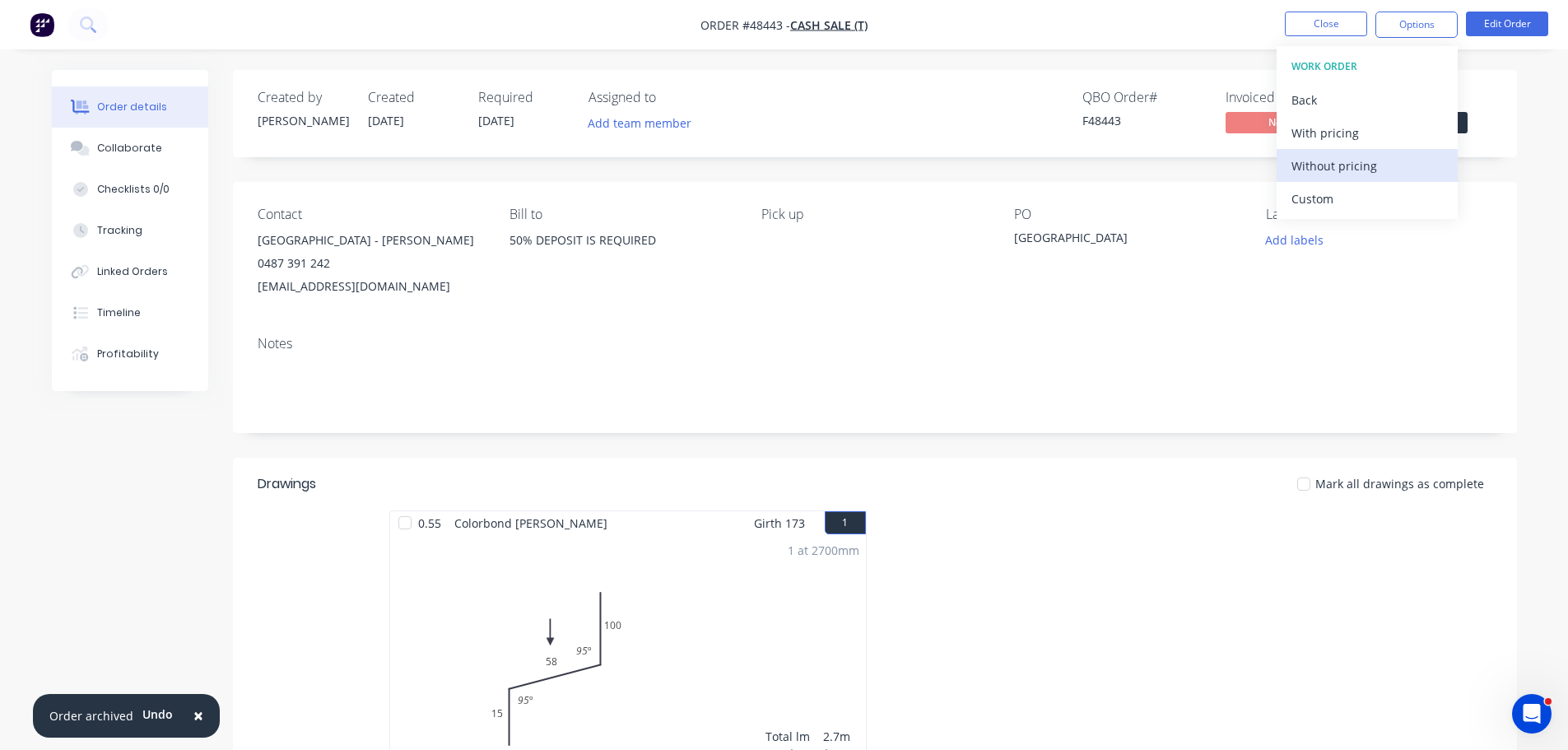
click at [1378, 172] on div "Without pricing" at bounding box center [1367, 165] width 151 height 24
click at [1528, 188] on div "Order details Collaborate Checklists 0/0 Tracking Linked Orders Timeline Profit…" at bounding box center [784, 565] width 1498 height 991
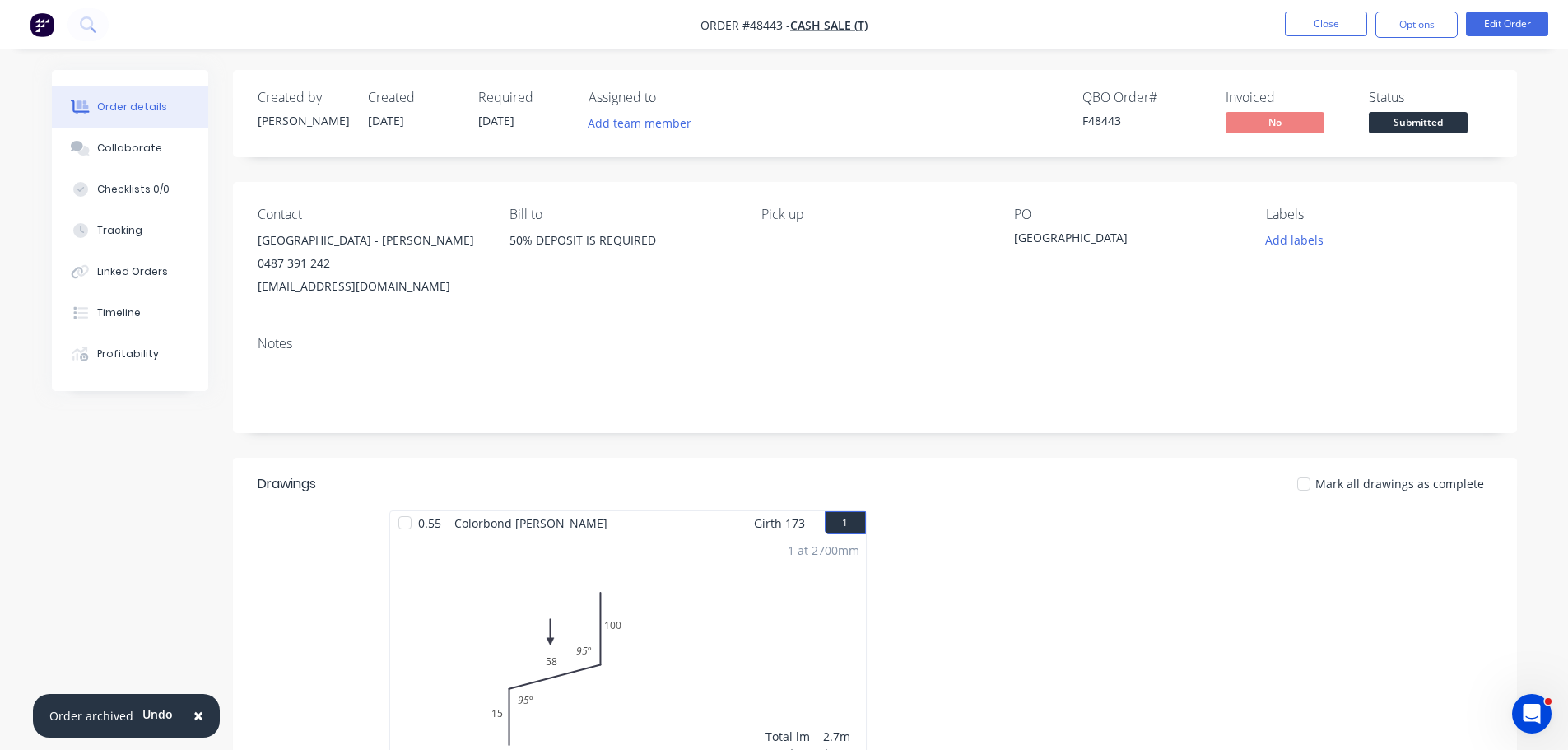
click at [1458, 130] on span "Submitted" at bounding box center [1418, 123] width 99 height 21
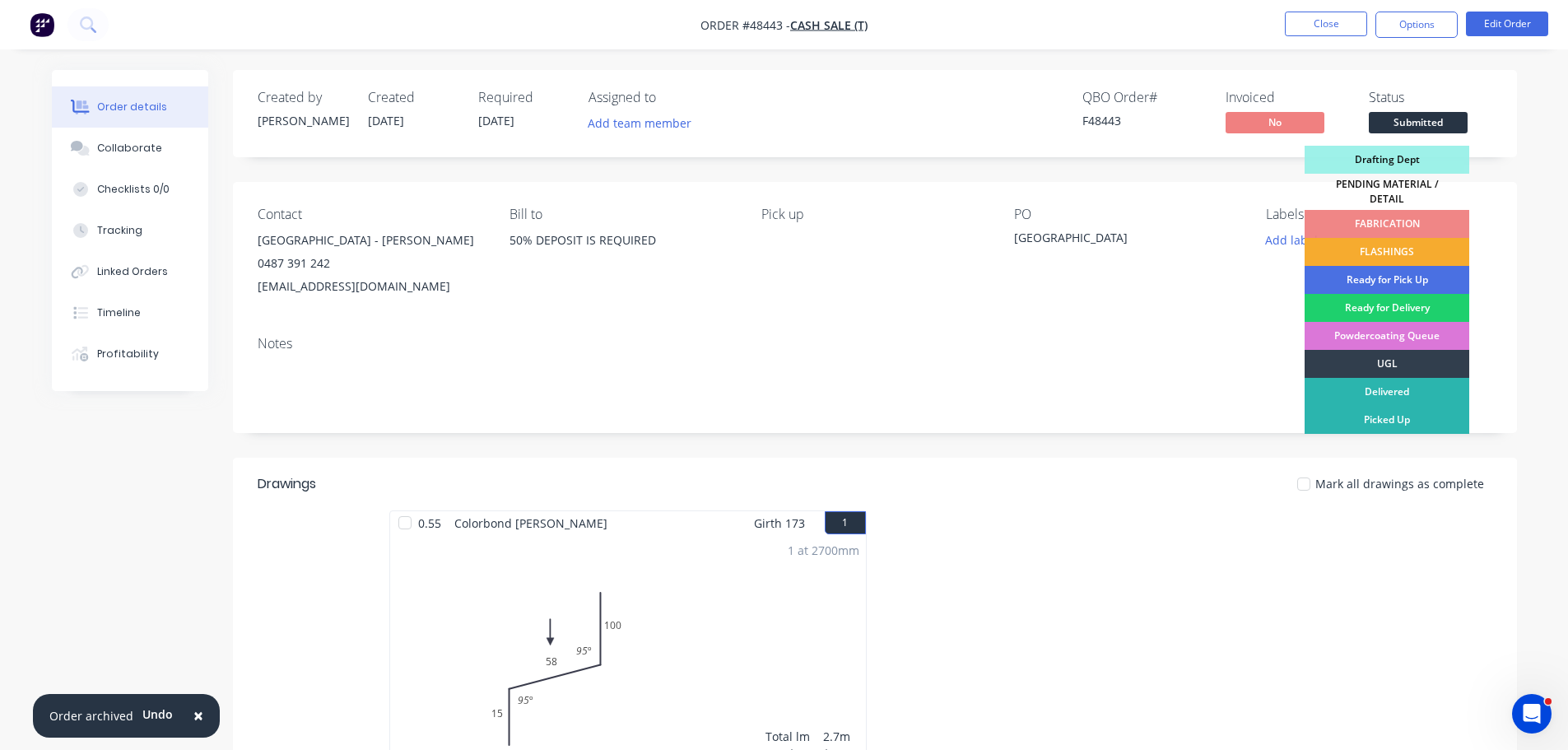
click at [1437, 241] on div "FLASHINGS" at bounding box center [1387, 252] width 164 height 28
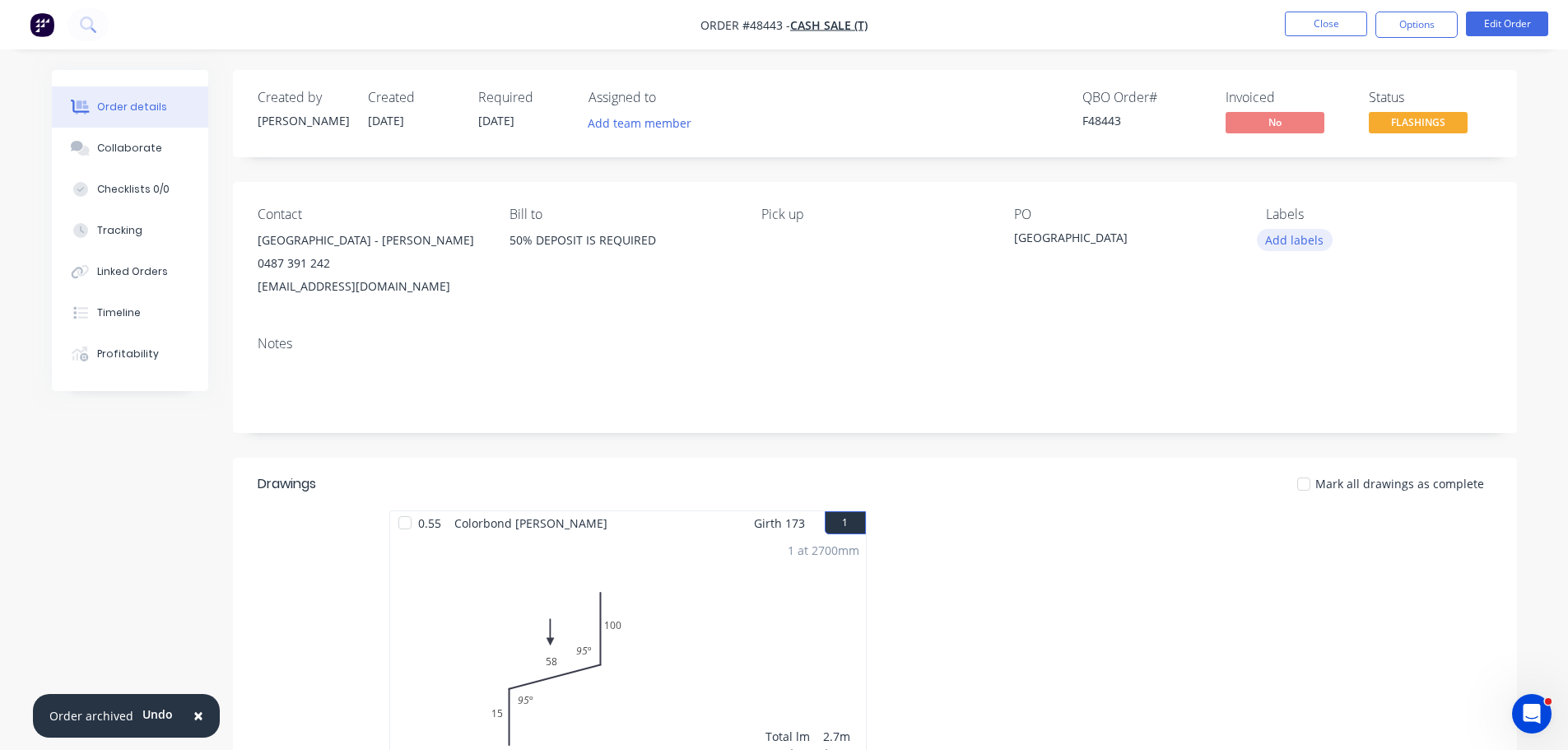
click at [1310, 241] on button "Add labels" at bounding box center [1294, 240] width 76 height 23
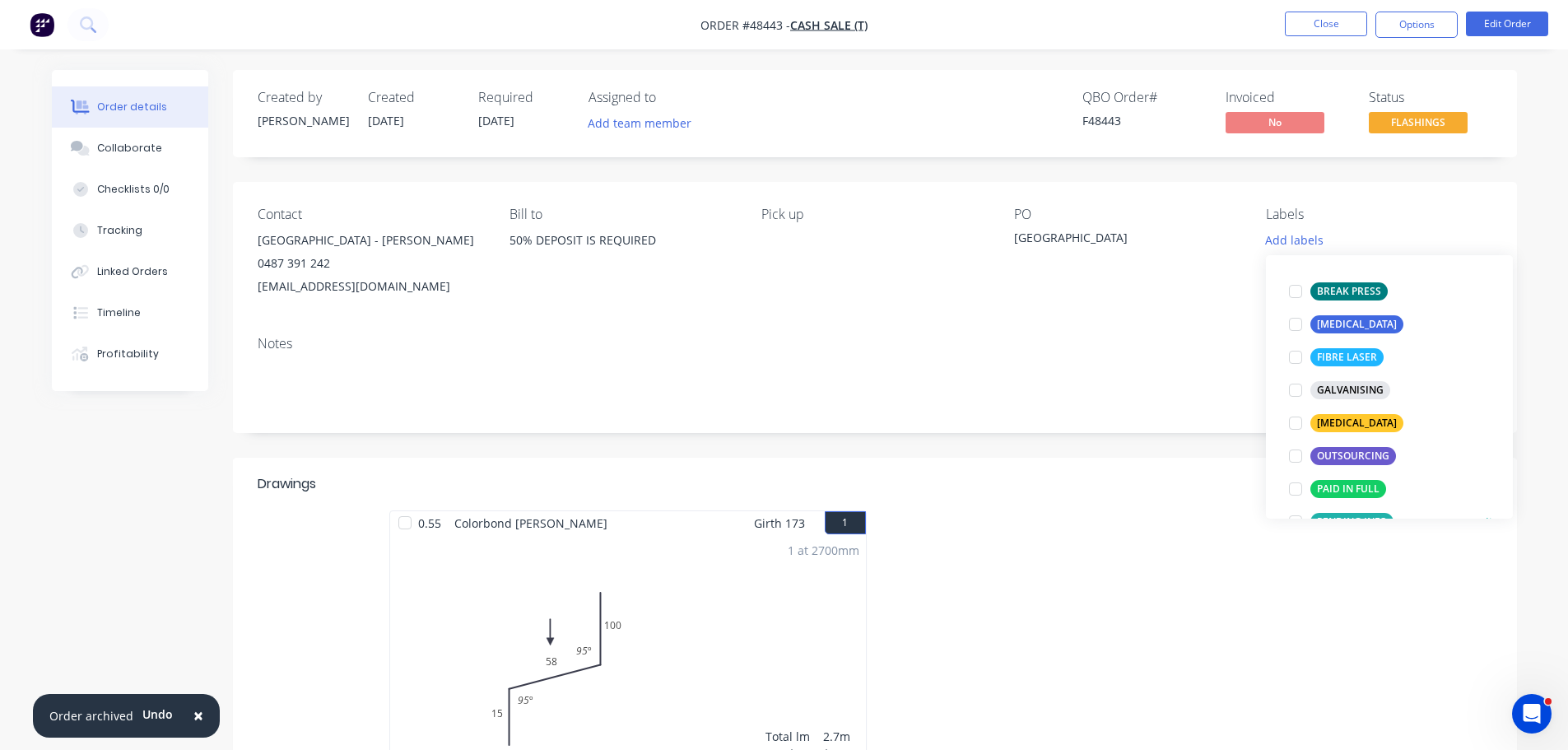
scroll to position [247, 0]
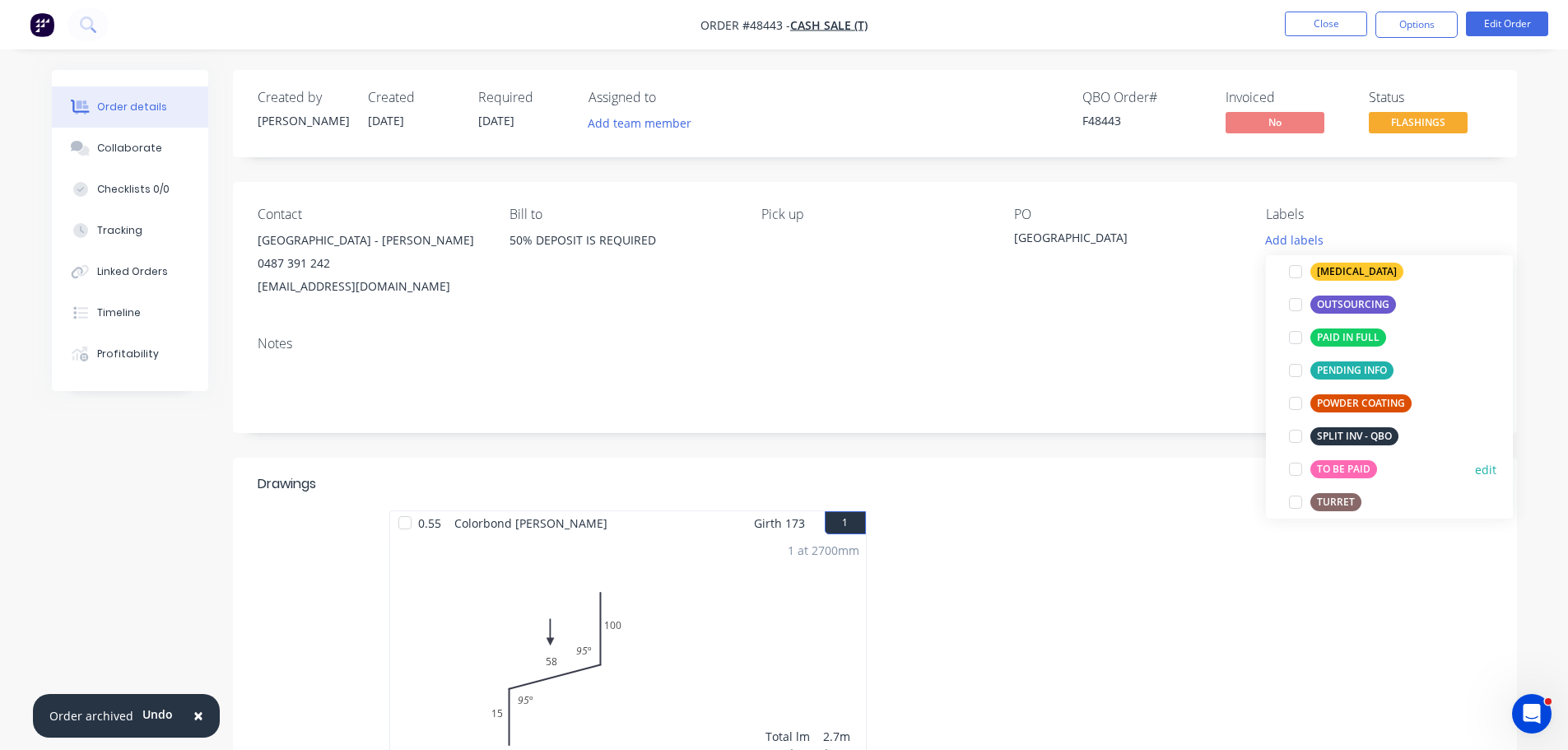
click at [1300, 470] on div at bounding box center [1295, 469] width 33 height 33
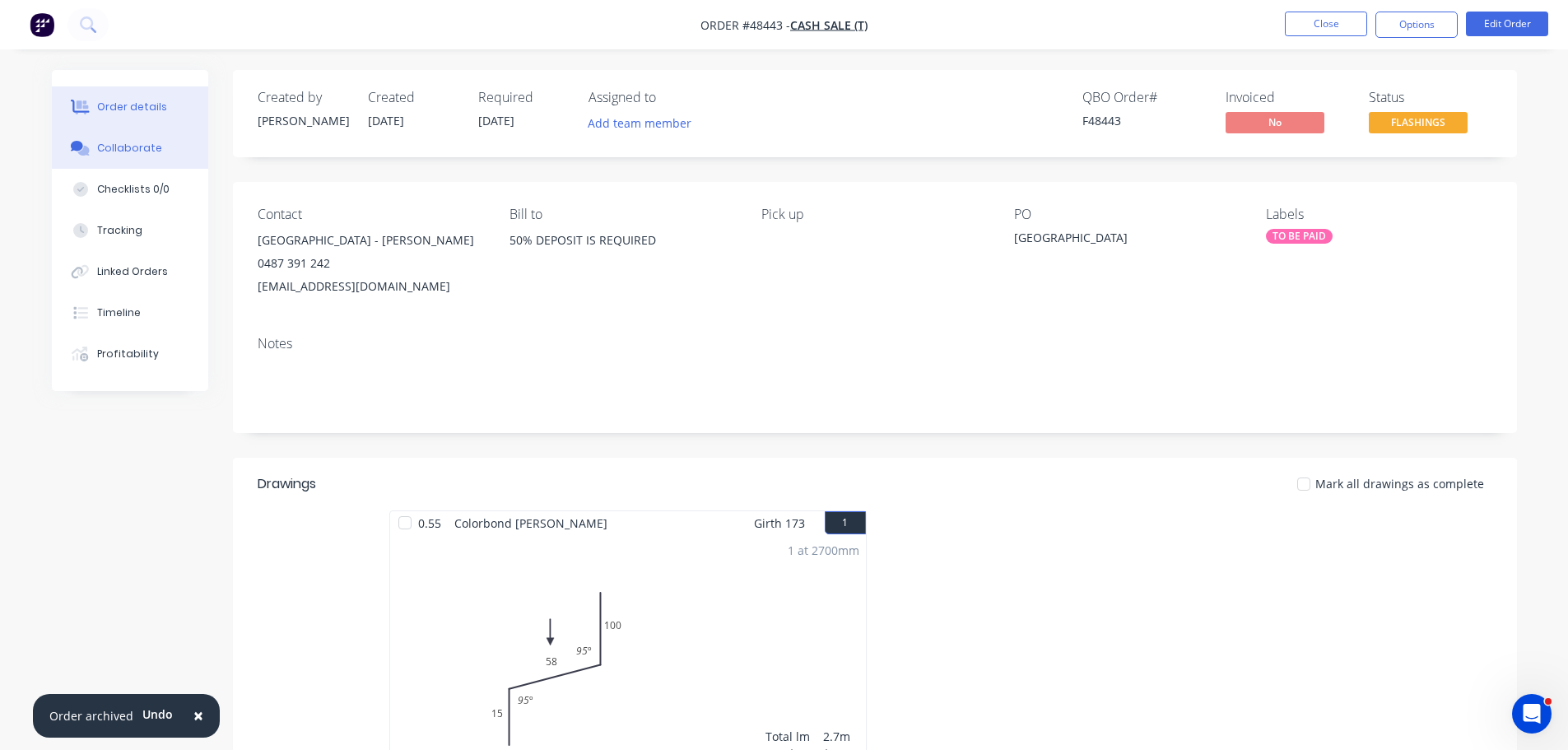
click at [150, 144] on div "Collaborate" at bounding box center [129, 148] width 65 height 15
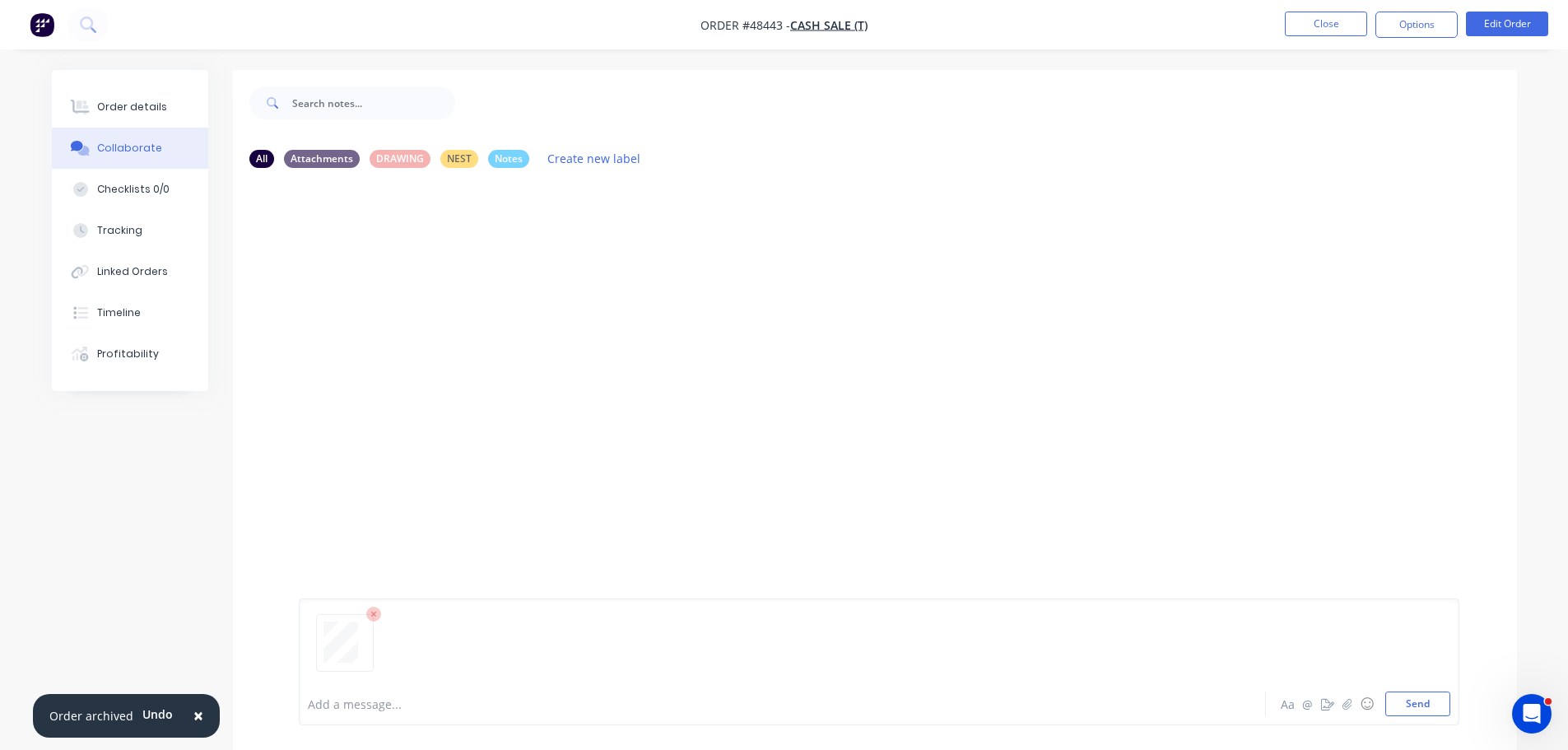
drag, startPoint x: 1394, startPoint y: 705, endPoint x: 1100, endPoint y: 539, distance: 337.6
click at [1394, 705] on button "Send" at bounding box center [1417, 704] width 65 height 25
click at [157, 112] on div "Order details" at bounding box center [132, 107] width 70 height 15
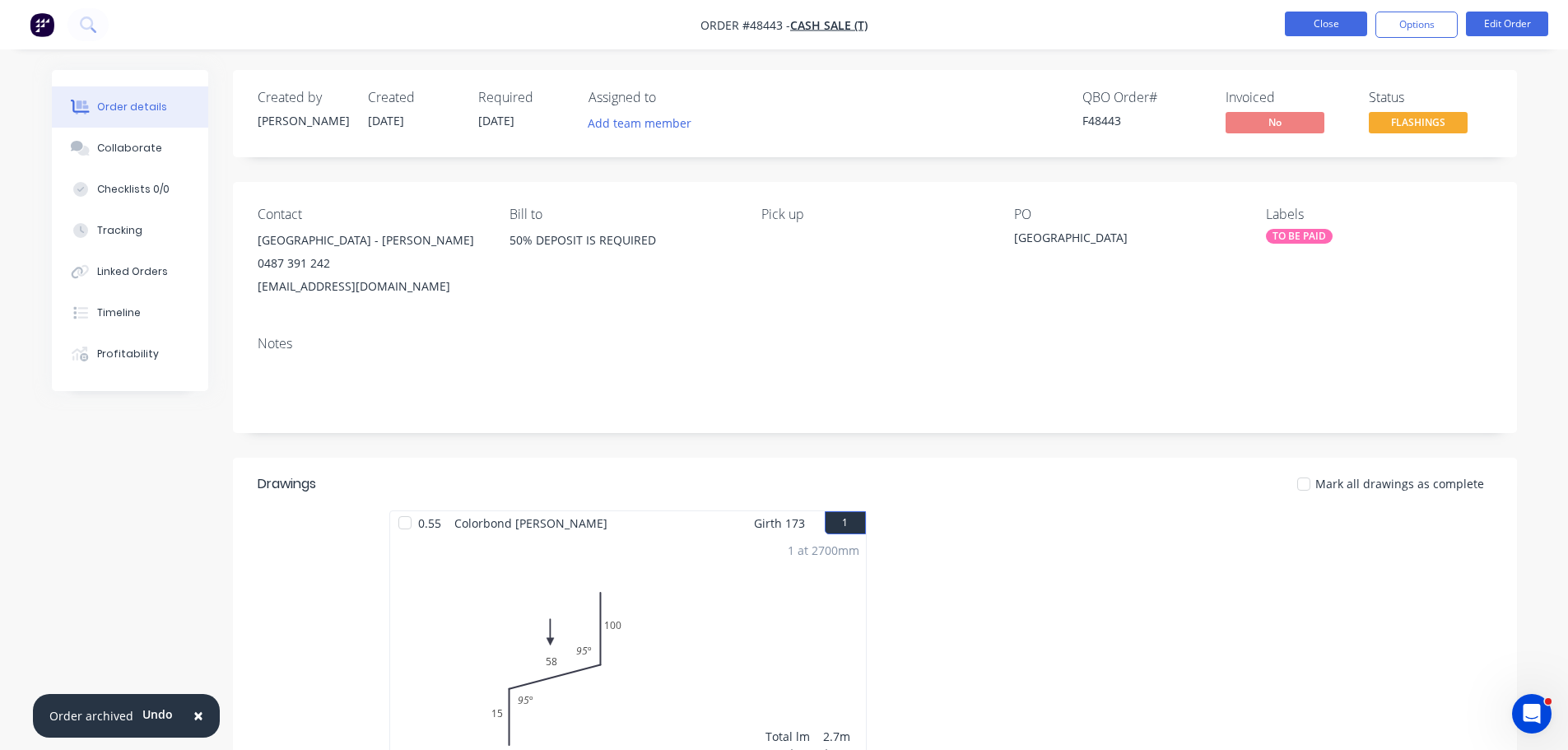
click at [1307, 23] on button "Close" at bounding box center [1325, 24] width 82 height 25
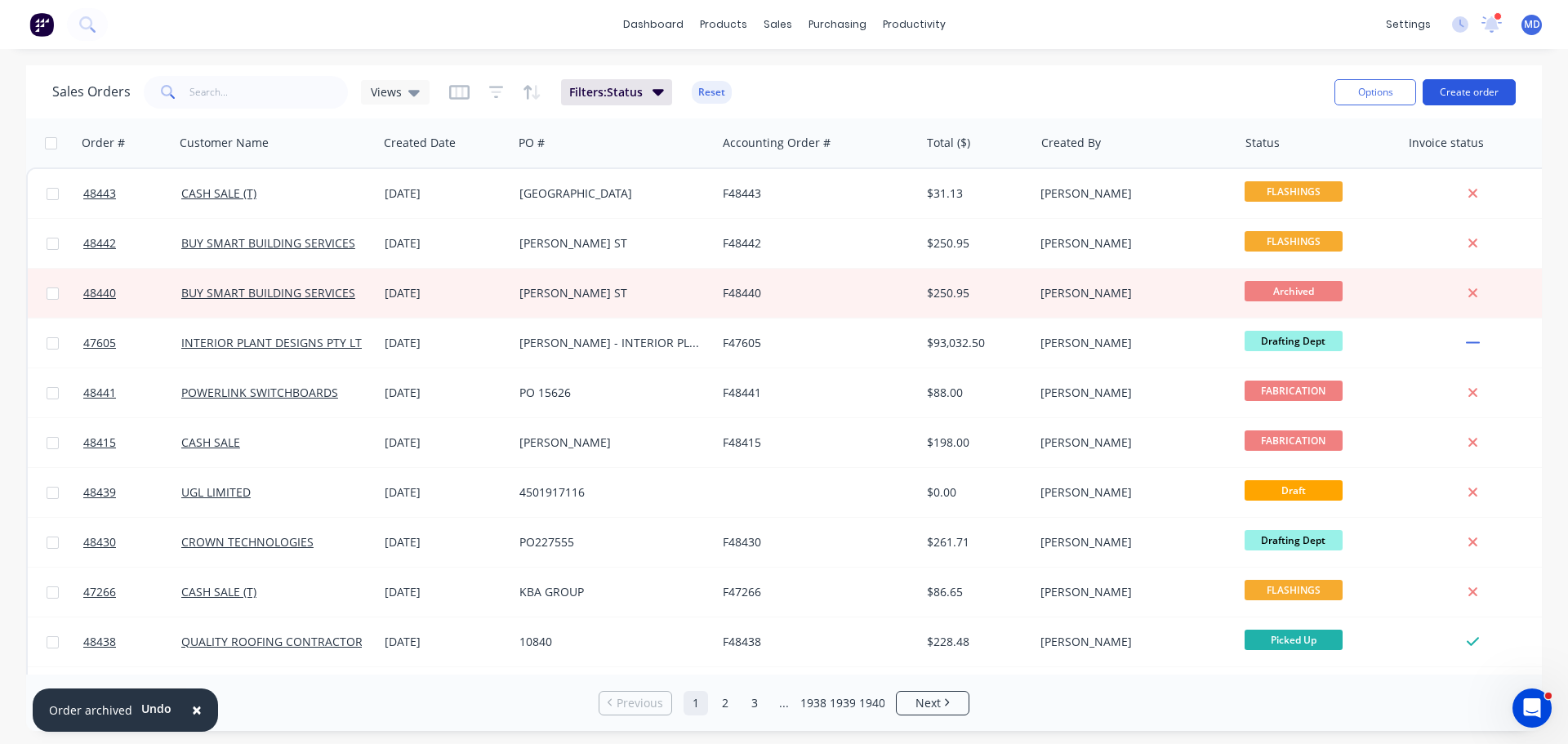
click at [1453, 86] on button "Create order" at bounding box center [1469, 93] width 93 height 26
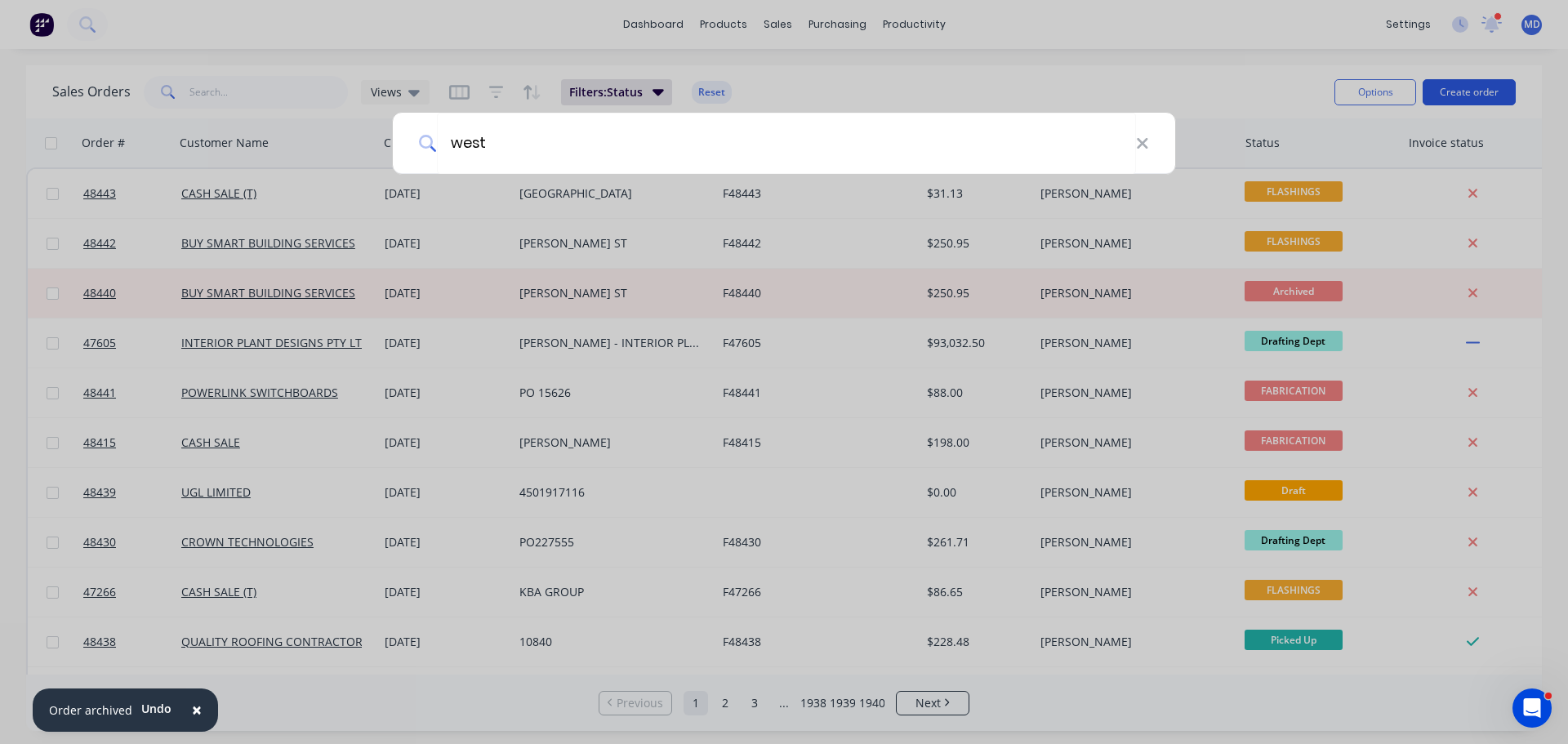
type input "westb"
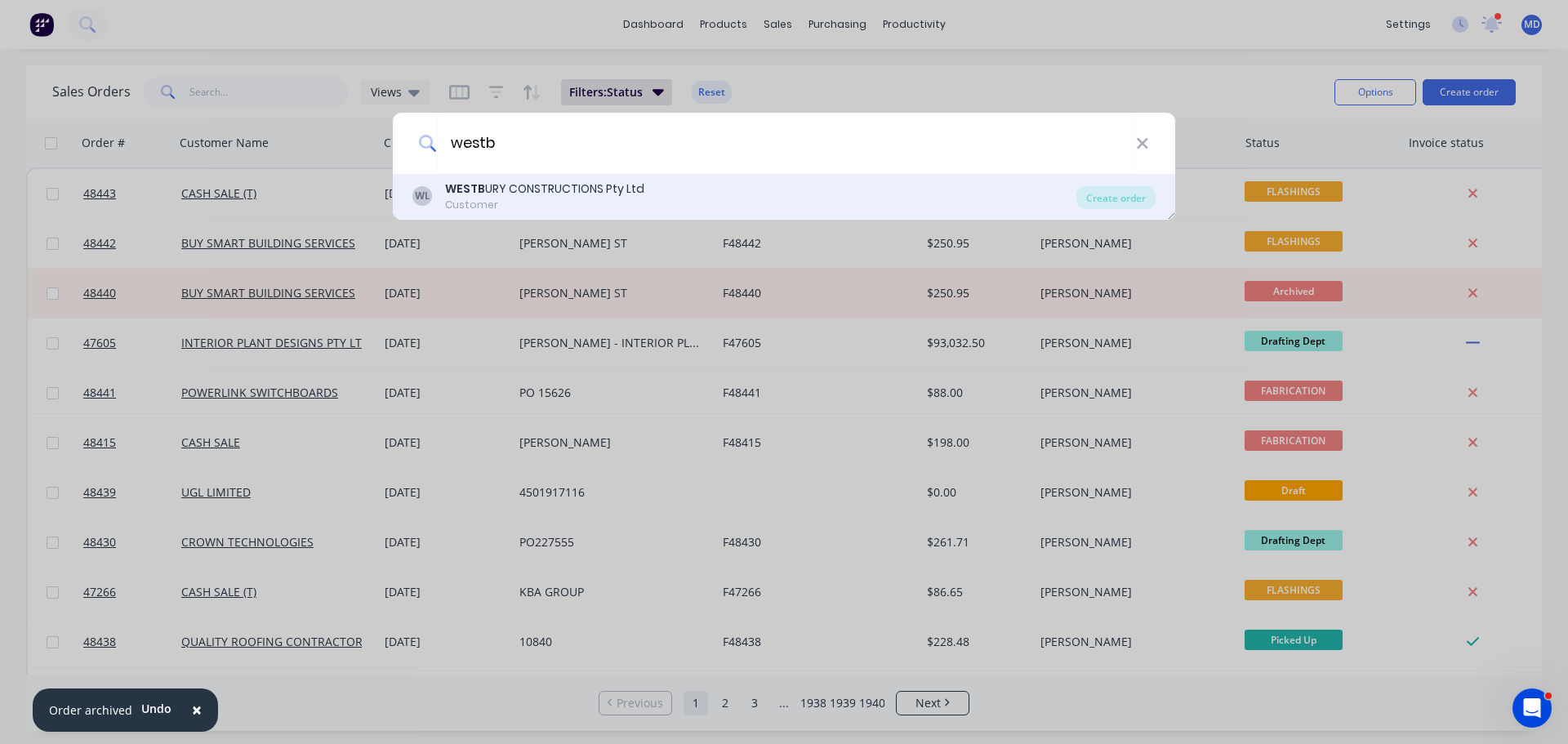
click at [653, 191] on div "WL WESTB URY CONSTRUCTIONS Pty Ltd Customer" at bounding box center [744, 197] width 664 height 32
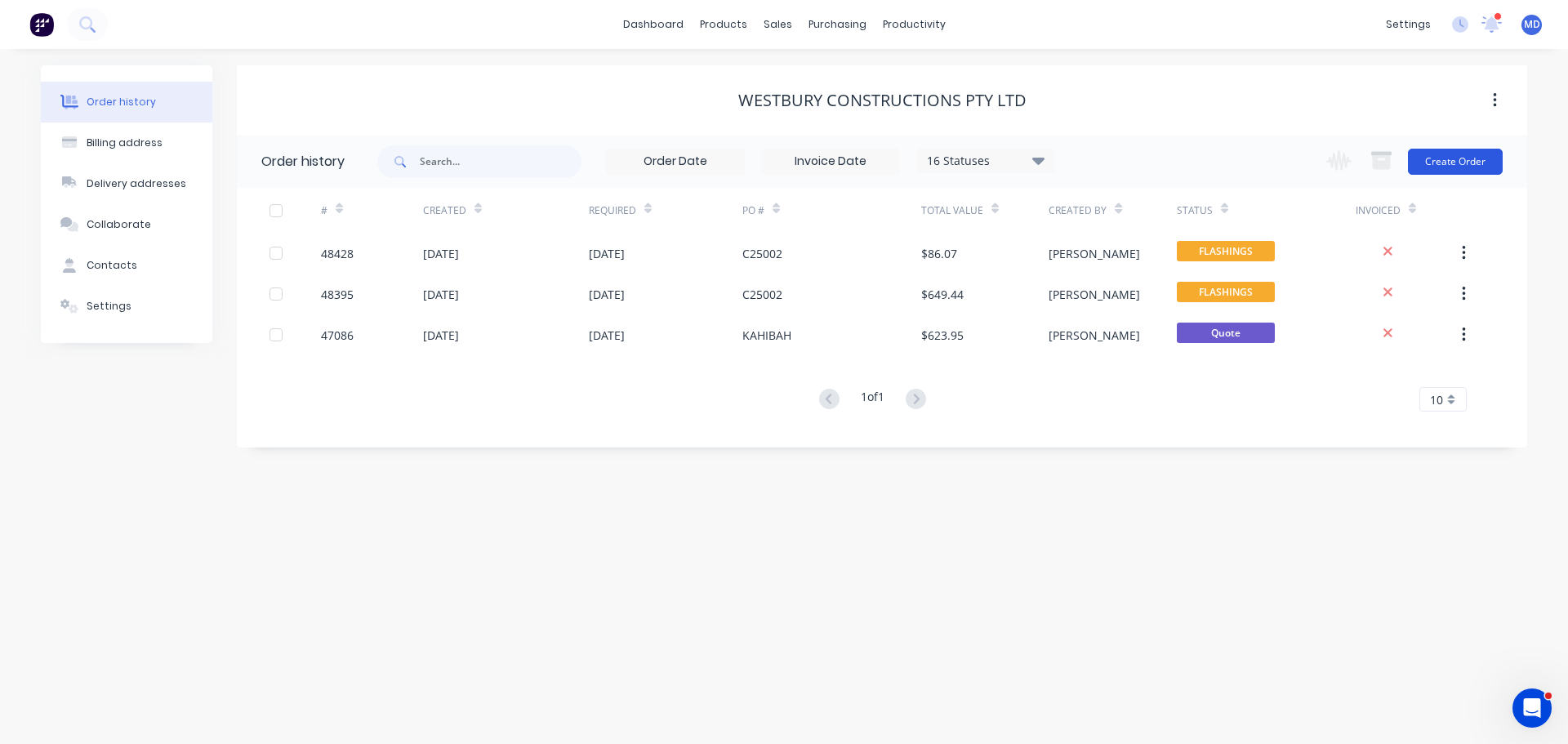
click at [1437, 160] on button "Create Order" at bounding box center [1455, 162] width 95 height 26
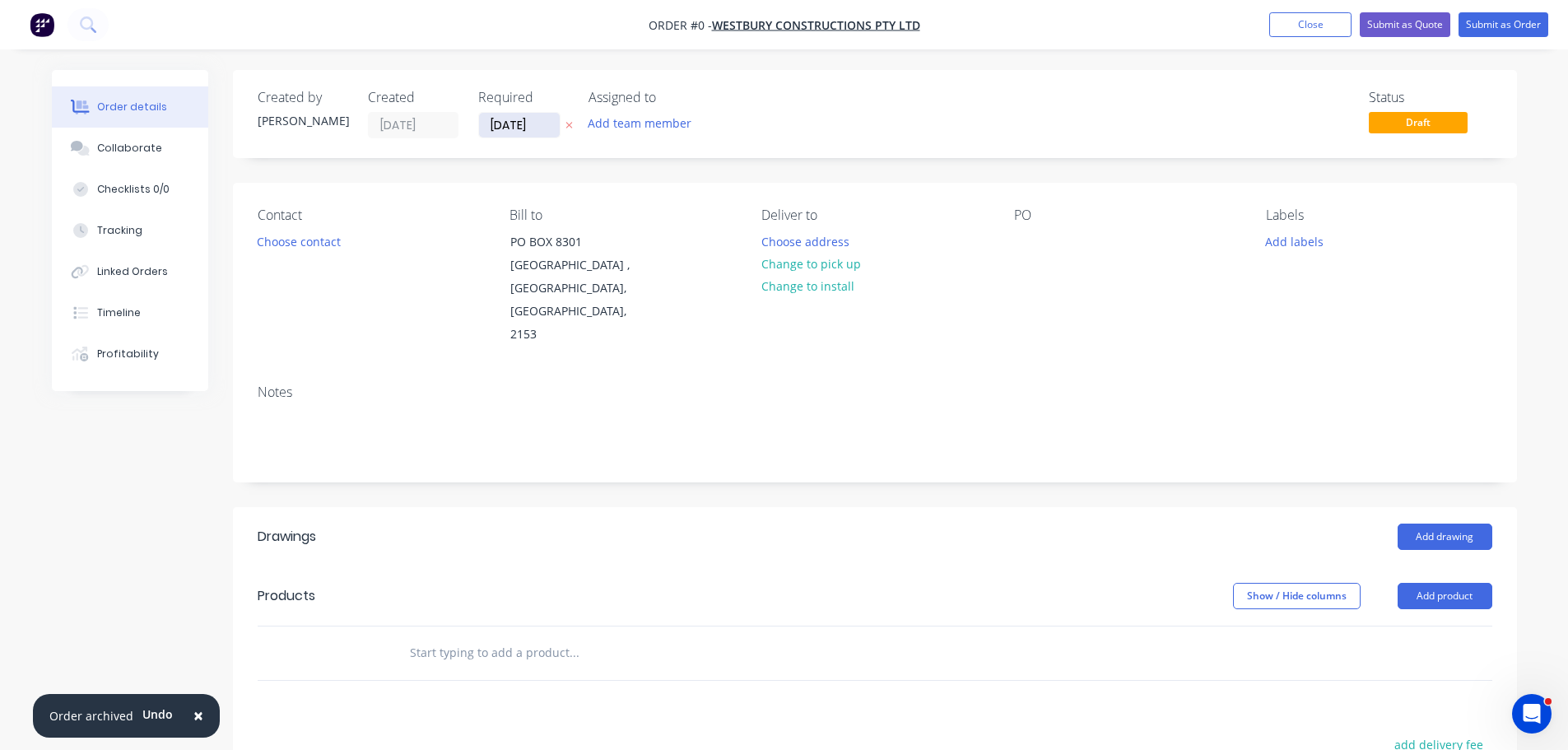
click at [511, 127] on input "[DATE]" at bounding box center [518, 125] width 80 height 25
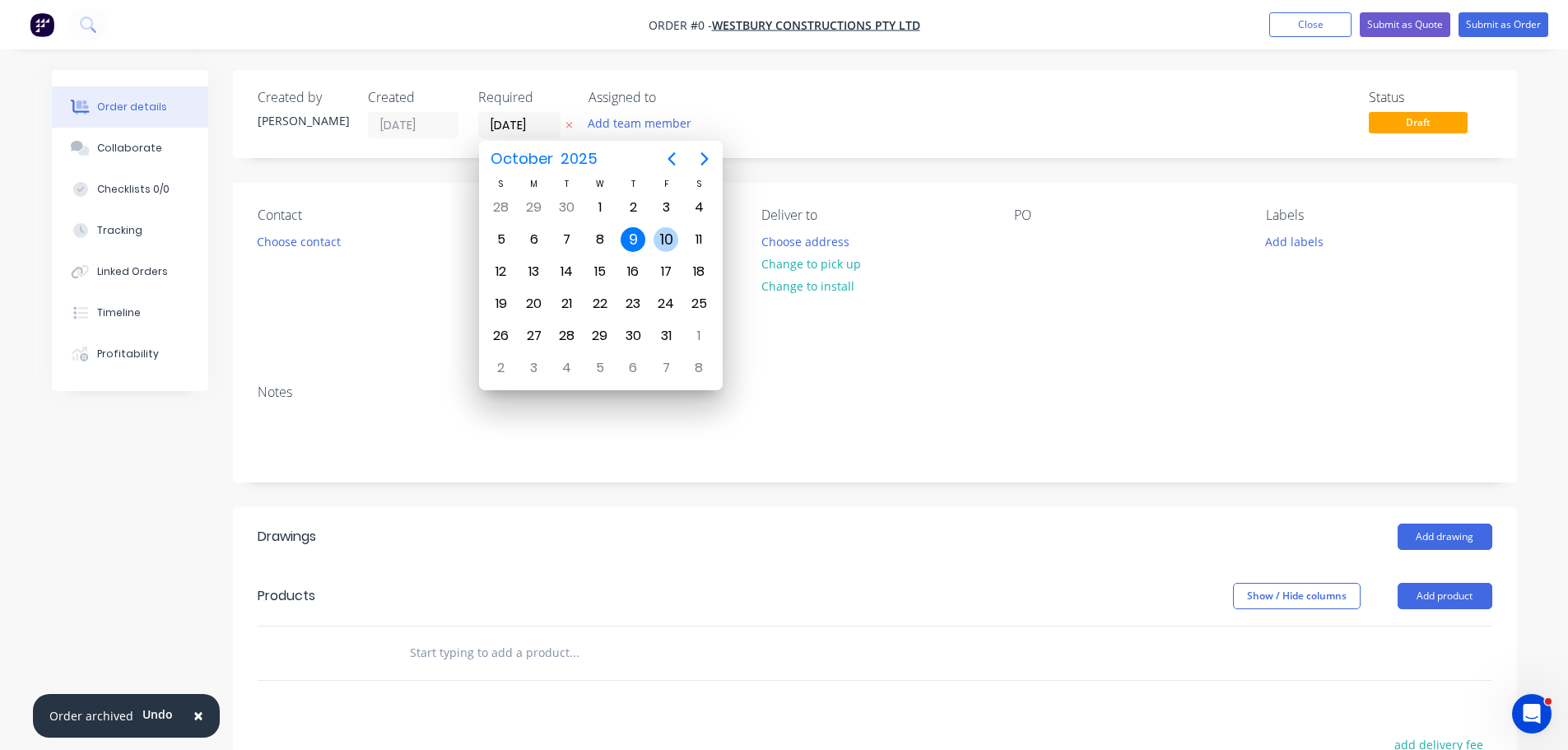
click at [658, 245] on div "10" at bounding box center [666, 240] width 25 height 25
type input "[DATE]"
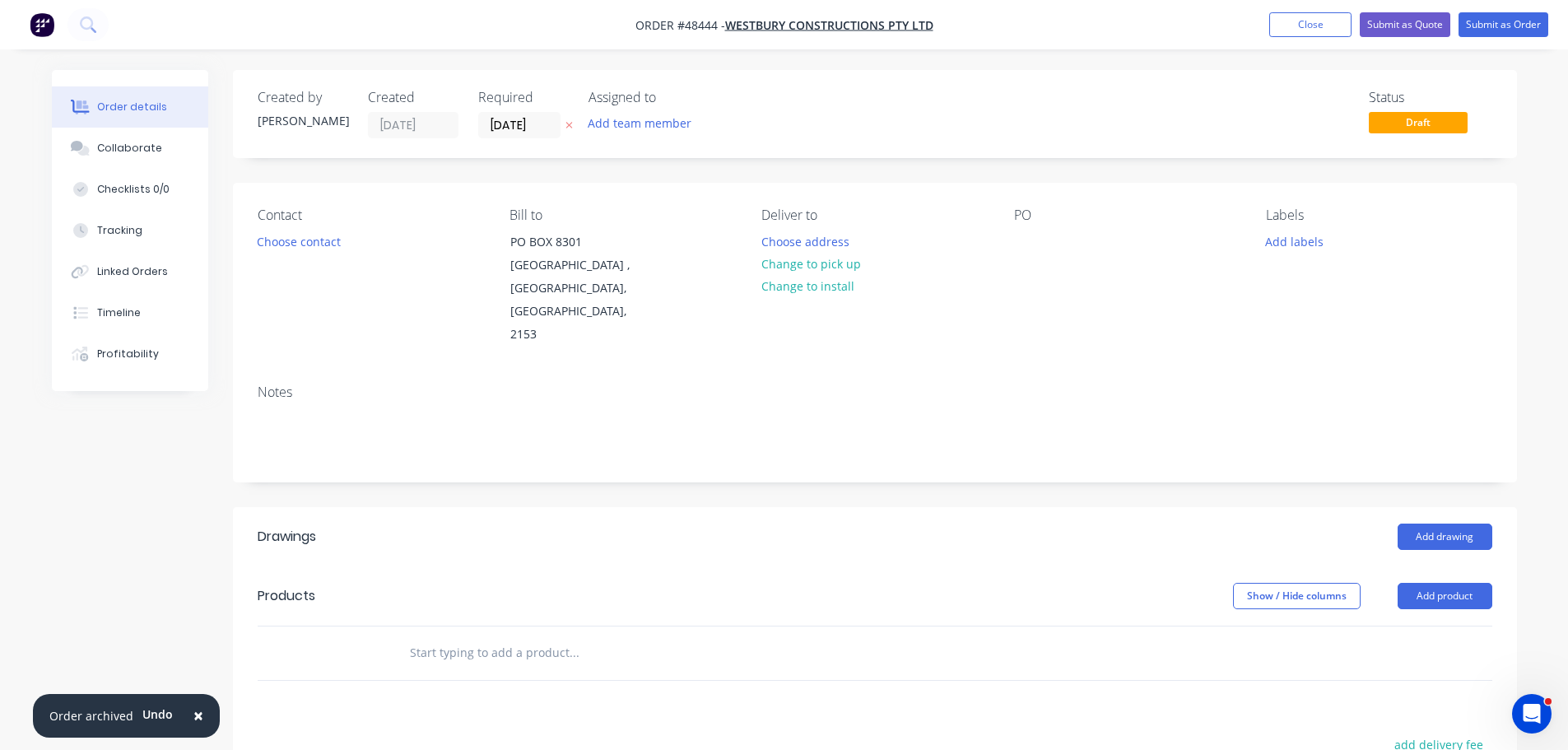
click at [301, 253] on div "Contact Choose contact" at bounding box center [370, 277] width 226 height 139
click at [307, 242] on button "Choose contact" at bounding box center [297, 241] width 101 height 23
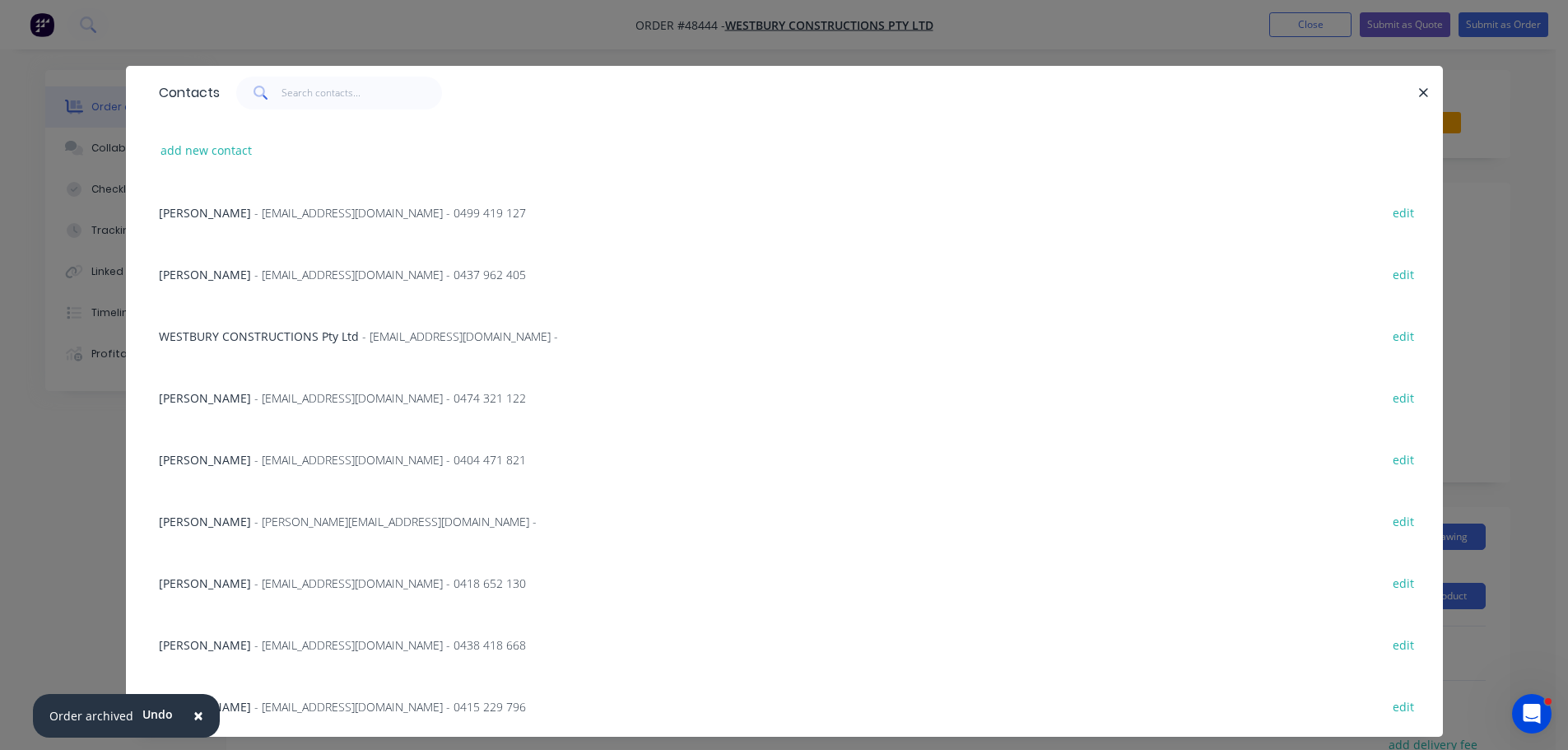
click at [262, 215] on span "- invoices@westbury.com.au - 0499 419 127" at bounding box center [390, 213] width 272 height 16
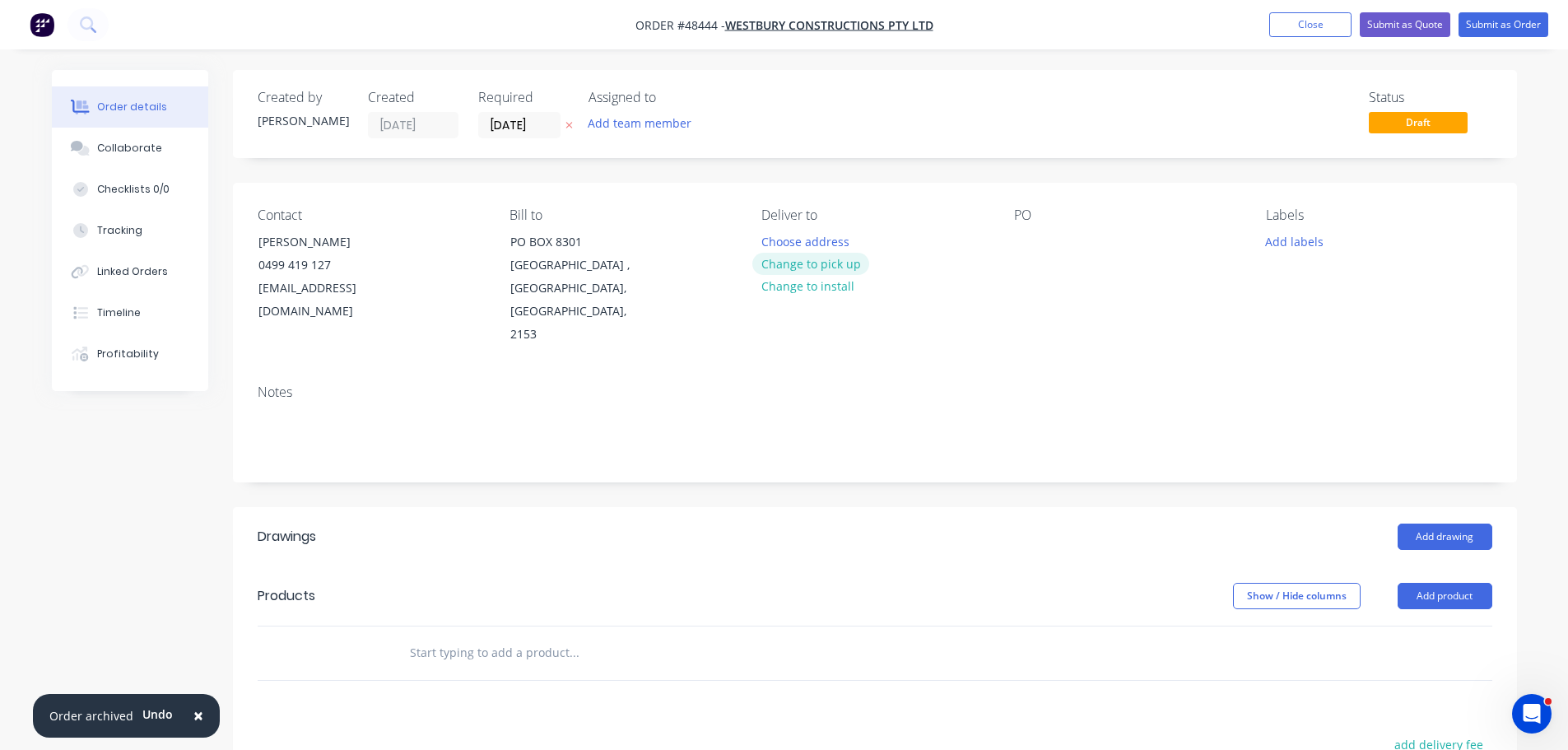
click at [784, 266] on button "Change to pick up" at bounding box center [811, 264] width 117 height 23
click at [1021, 241] on div at bounding box center [1027, 241] width 26 height 24
click at [1456, 524] on button "Add drawing" at bounding box center [1444, 537] width 94 height 26
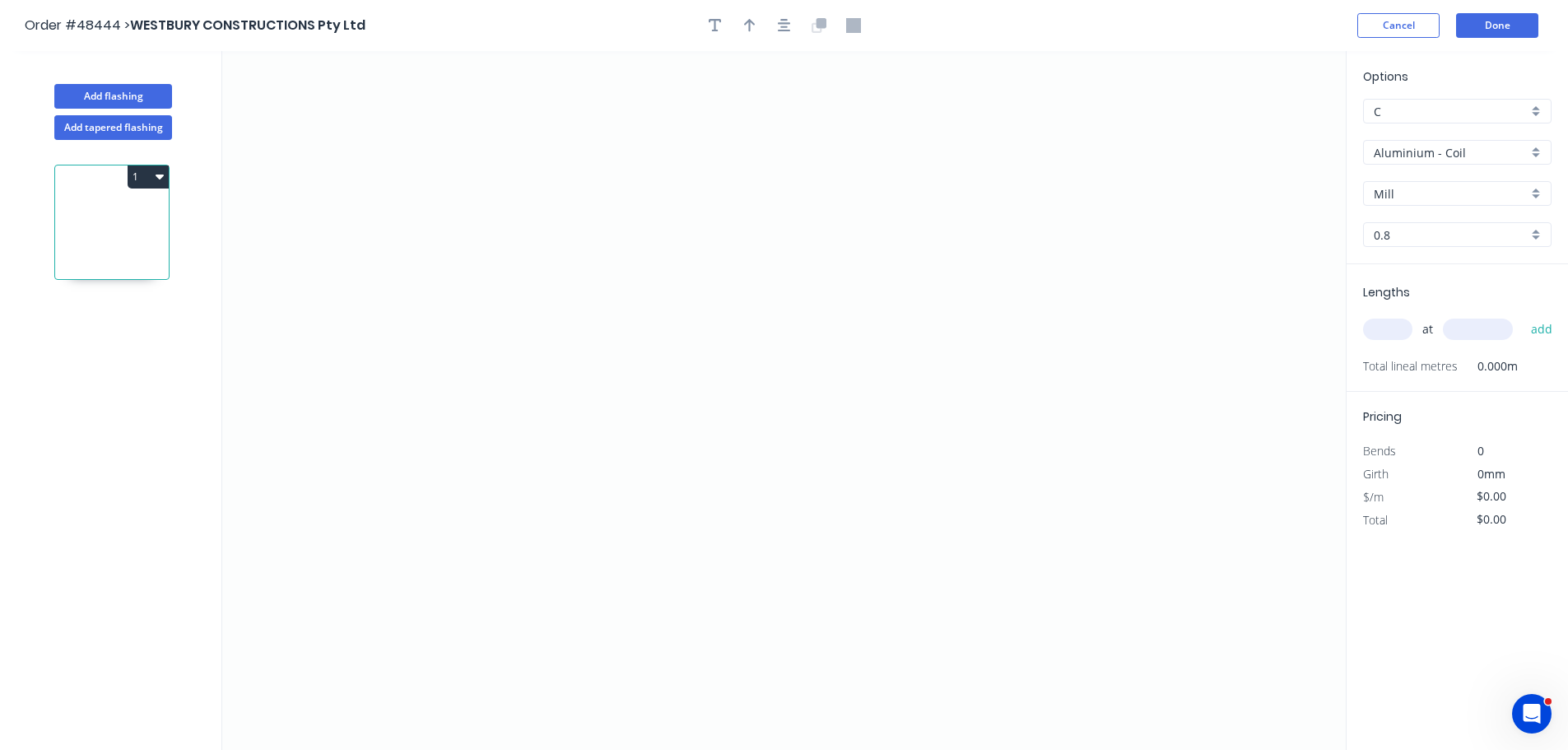
click at [1409, 151] on input "Aluminium - Coil" at bounding box center [1450, 153] width 154 height 17
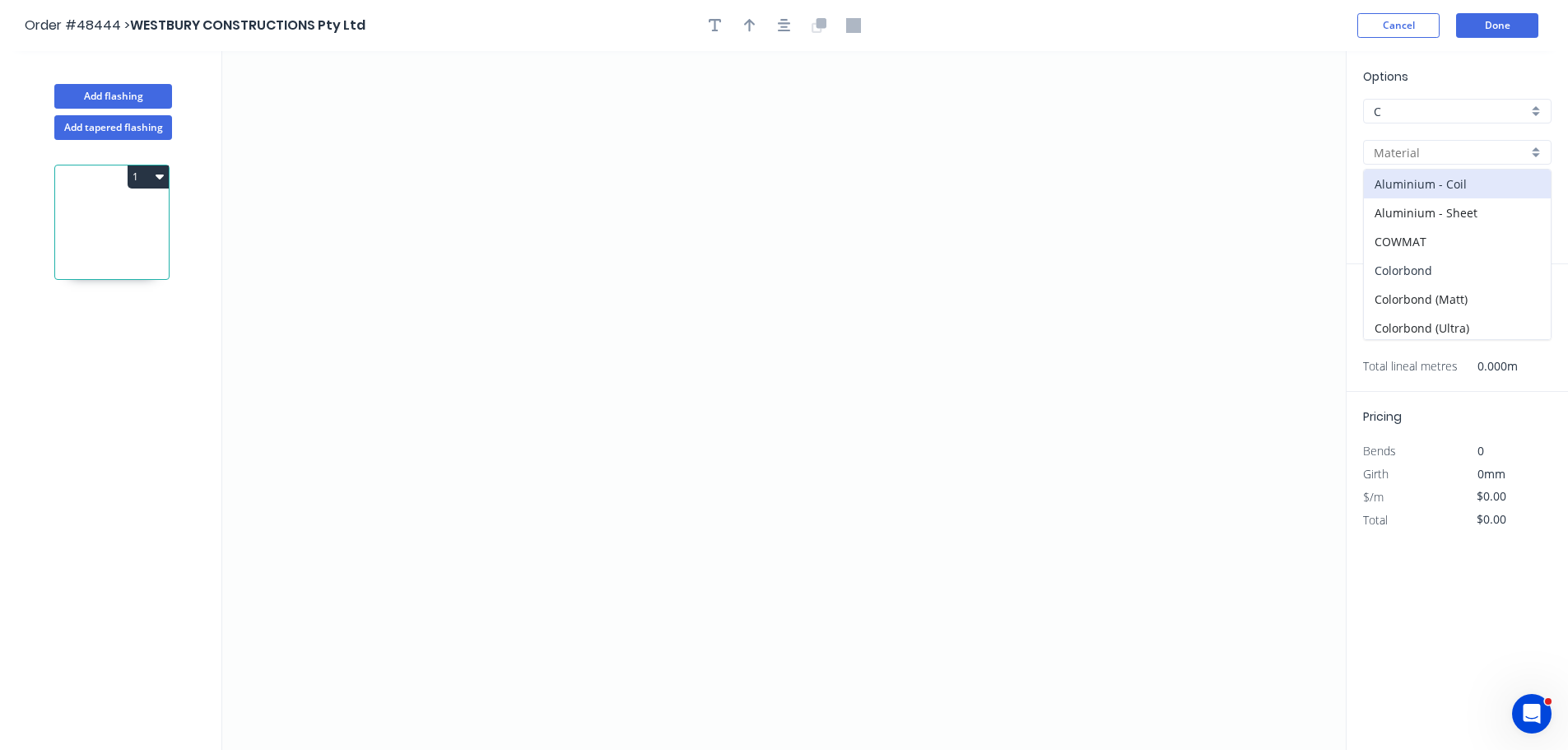
click at [1411, 269] on div "Colorbond" at bounding box center [1458, 270] width 187 height 29
type input "Colorbond"
type input "Basalt"
type input "0.55"
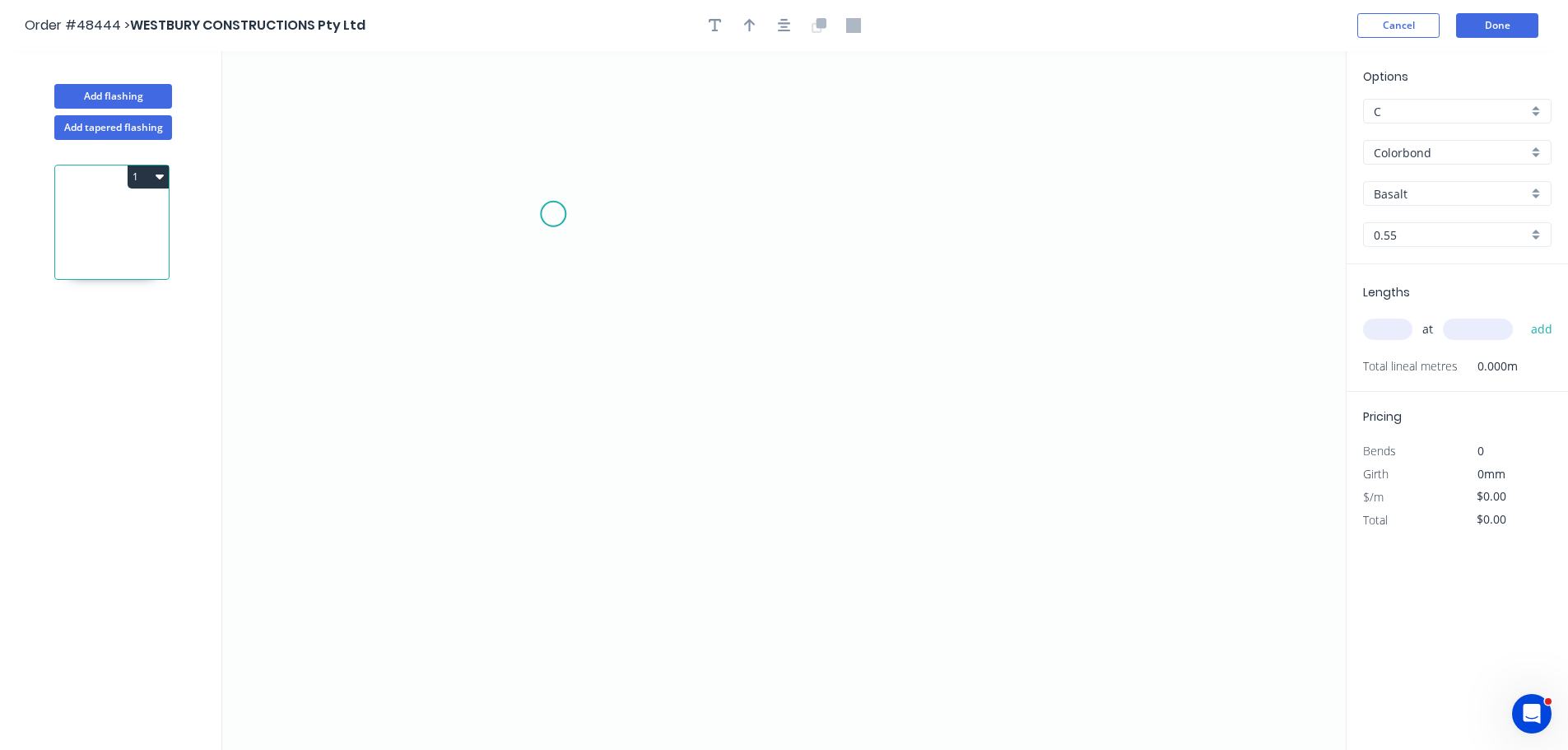
click at [553, 214] on icon "0" at bounding box center [784, 401] width 1123 height 699
click at [544, 450] on icon "0" at bounding box center [784, 401] width 1123 height 699
click at [741, 503] on icon "0 ?" at bounding box center [784, 401] width 1123 height 699
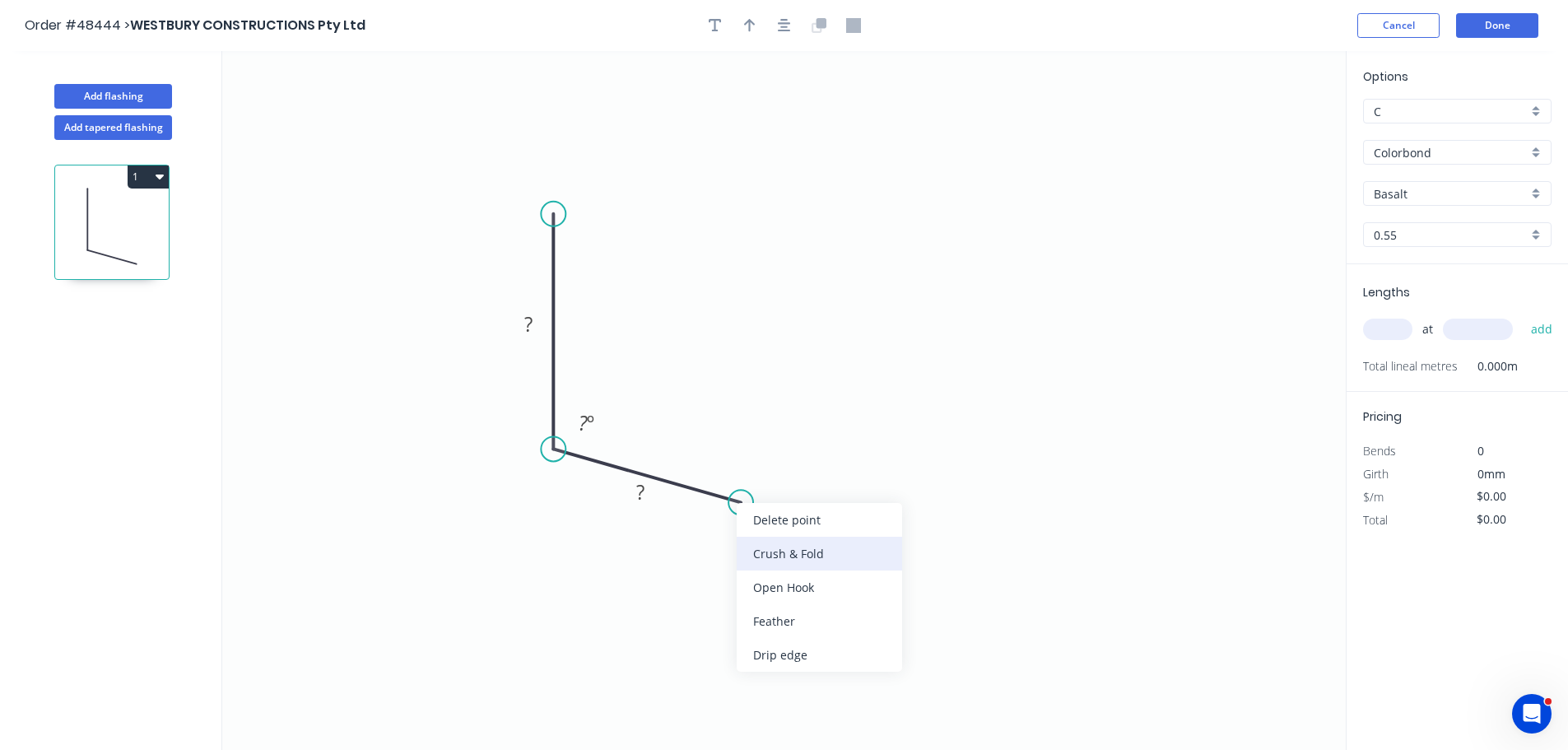
click at [755, 556] on div "Crush & Fold" at bounding box center [818, 554] width 165 height 34
click at [772, 566] on div "Flip bend" at bounding box center [818, 565] width 165 height 34
click at [531, 327] on tspan "?" at bounding box center [528, 324] width 8 height 27
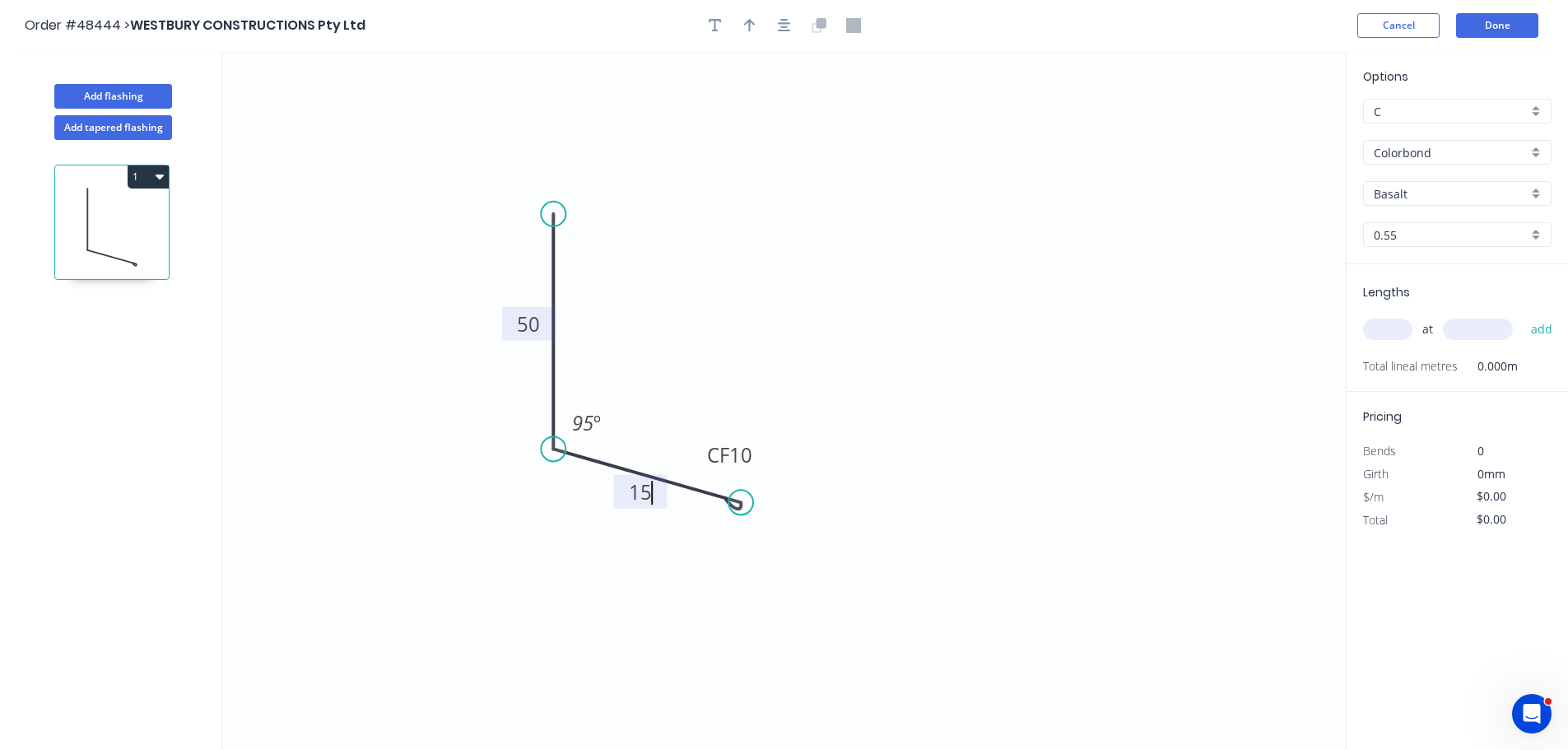
type input "$6.77"
drag, startPoint x: 753, startPoint y: 20, endPoint x: 688, endPoint y: 19, distance: 65.0
click at [752, 20] on icon "button" at bounding box center [750, 26] width 11 height 15
drag, startPoint x: 1262, startPoint y: 132, endPoint x: 670, endPoint y: 347, distance: 629.8
click at [670, 347] on icon at bounding box center [670, 328] width 15 height 53
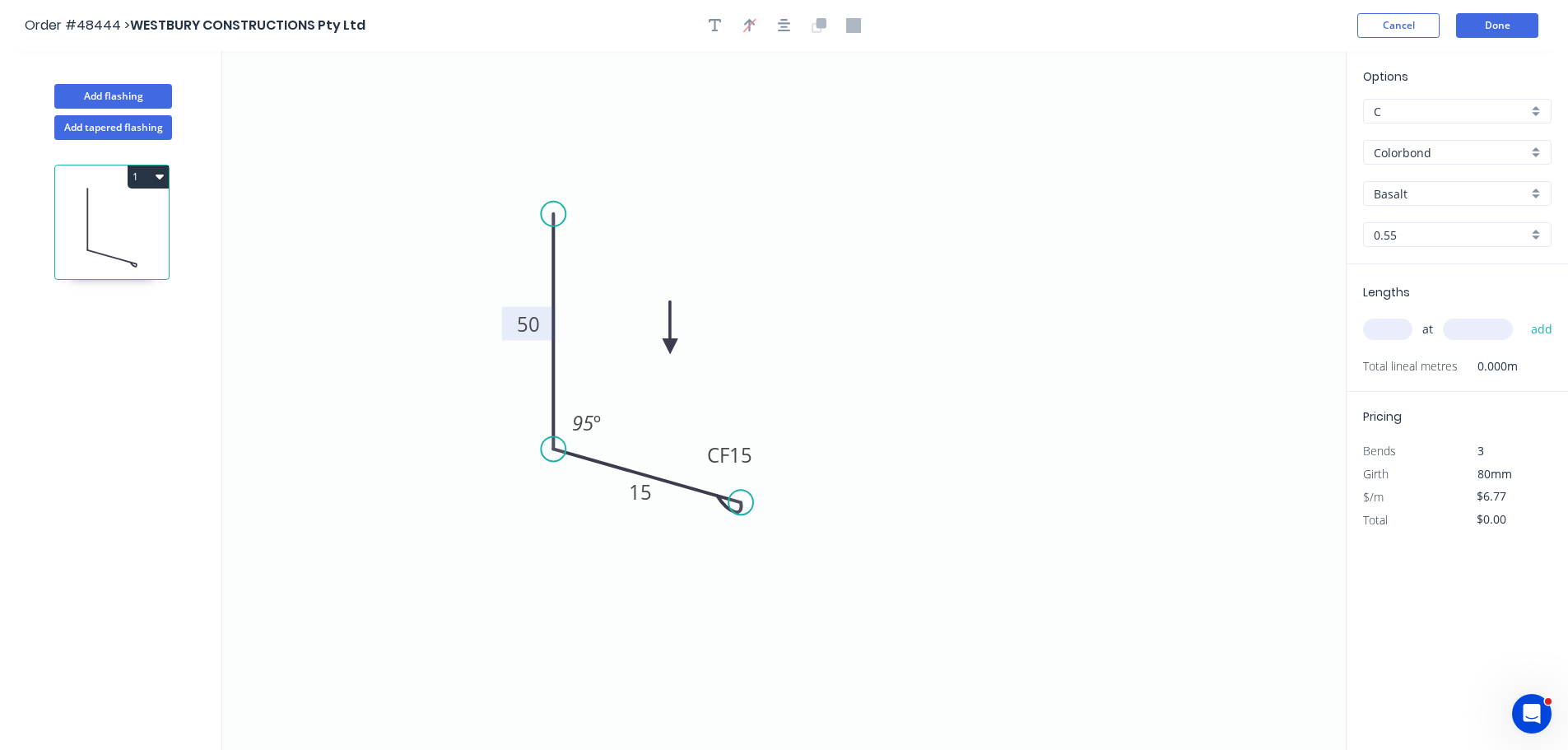
click at [1372, 322] on input "text" at bounding box center [1388, 329] width 49 height 22
type input "1"
type input "4000"
click at [1523, 315] on button "add" at bounding box center [1542, 330] width 39 height 28
type input "$27.08"
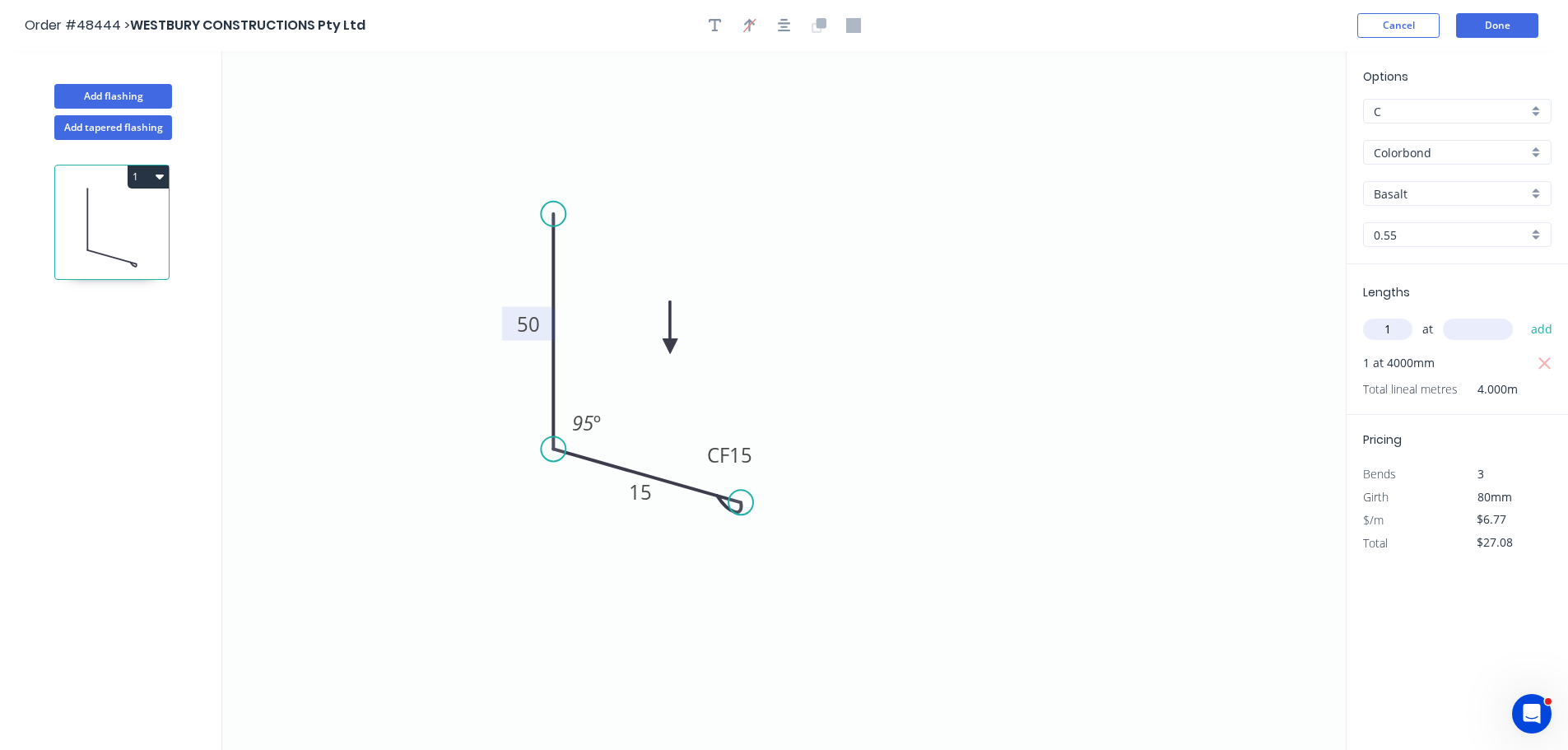
type input "1"
type input "3600"
click at [1523, 315] on button "add" at bounding box center [1542, 330] width 39 height 28
type input "$51.45"
click at [1482, 20] on button "Done" at bounding box center [1496, 26] width 82 height 25
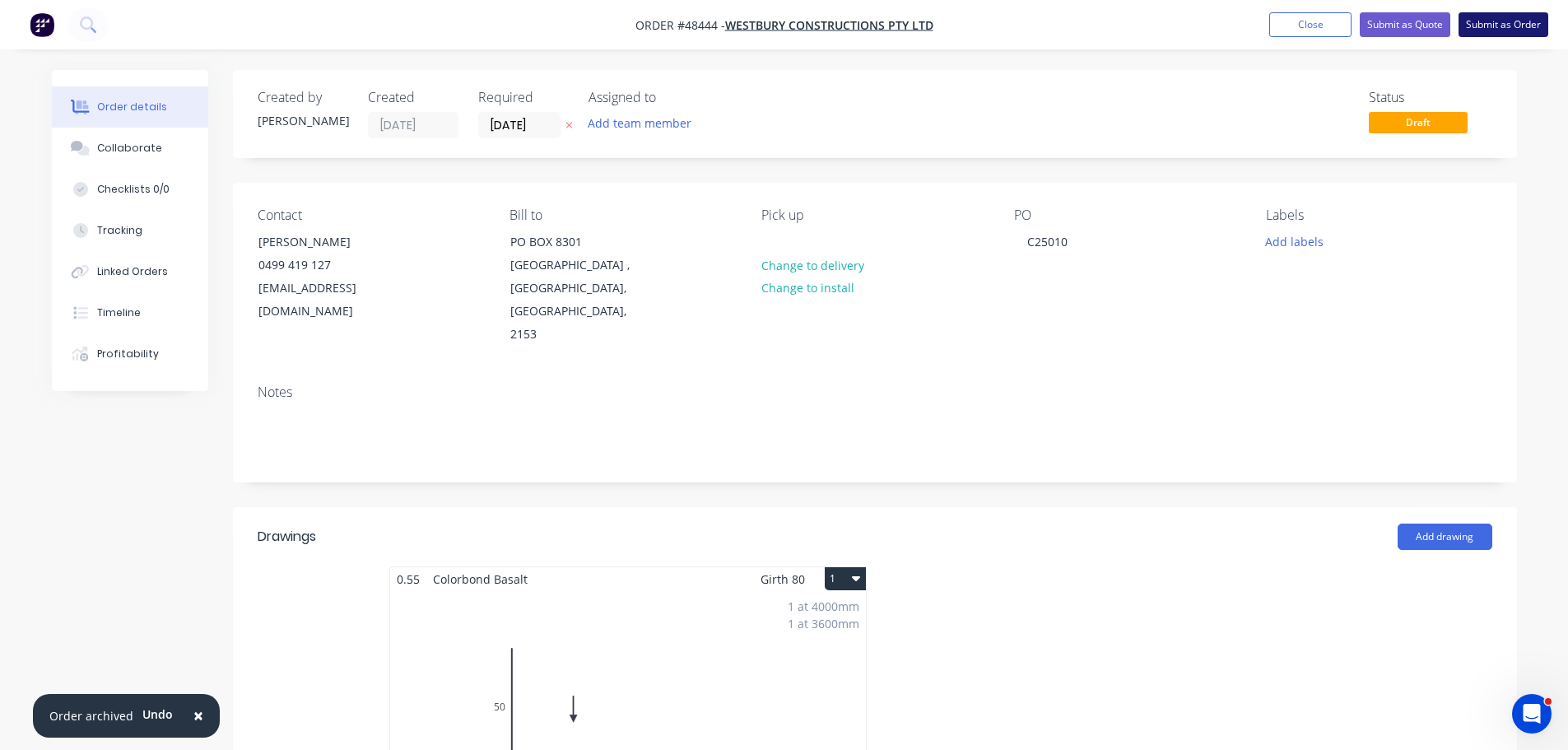
click at [1486, 25] on button "Submit as Order" at bounding box center [1503, 25] width 90 height 25
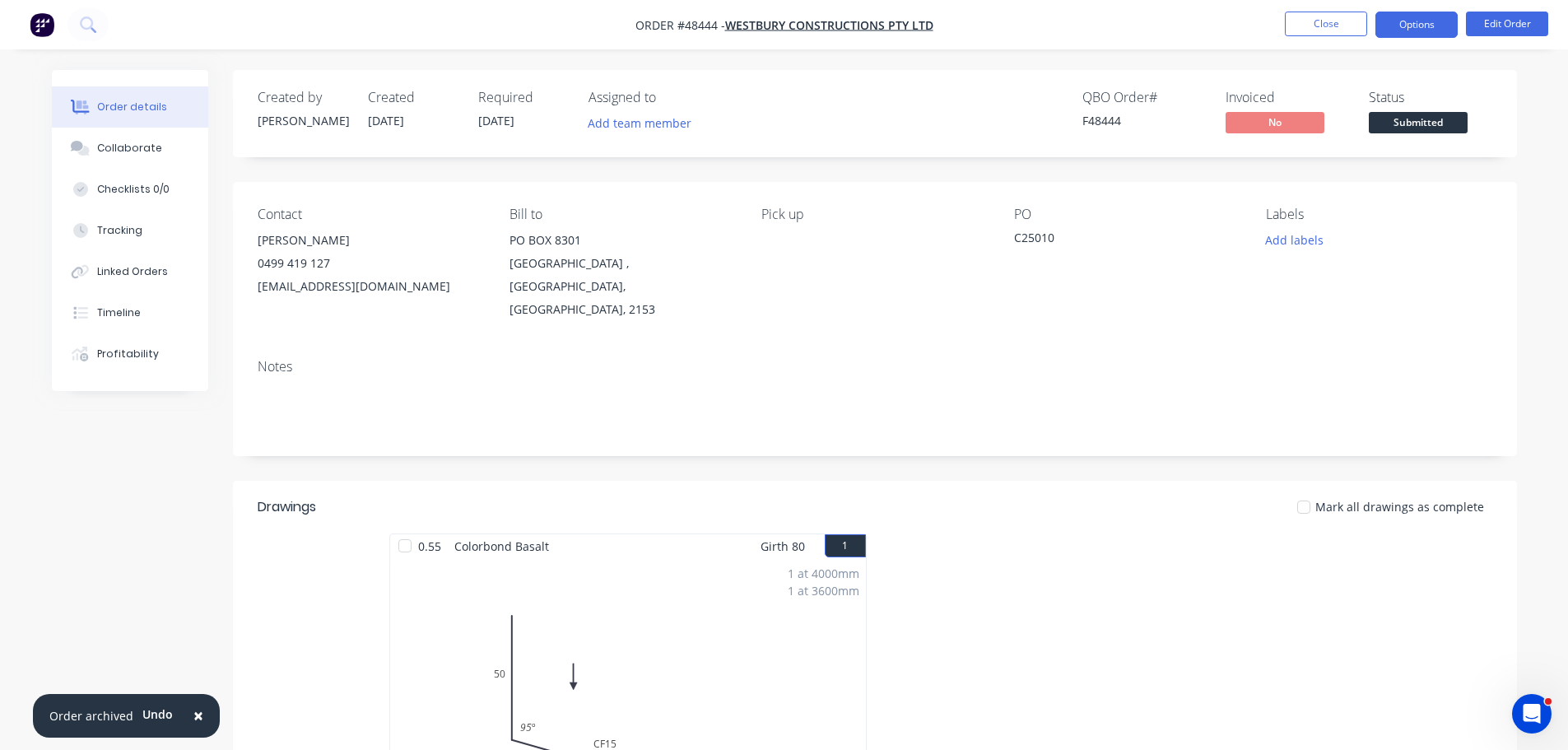
click at [1412, 17] on button "Options" at bounding box center [1416, 25] width 82 height 26
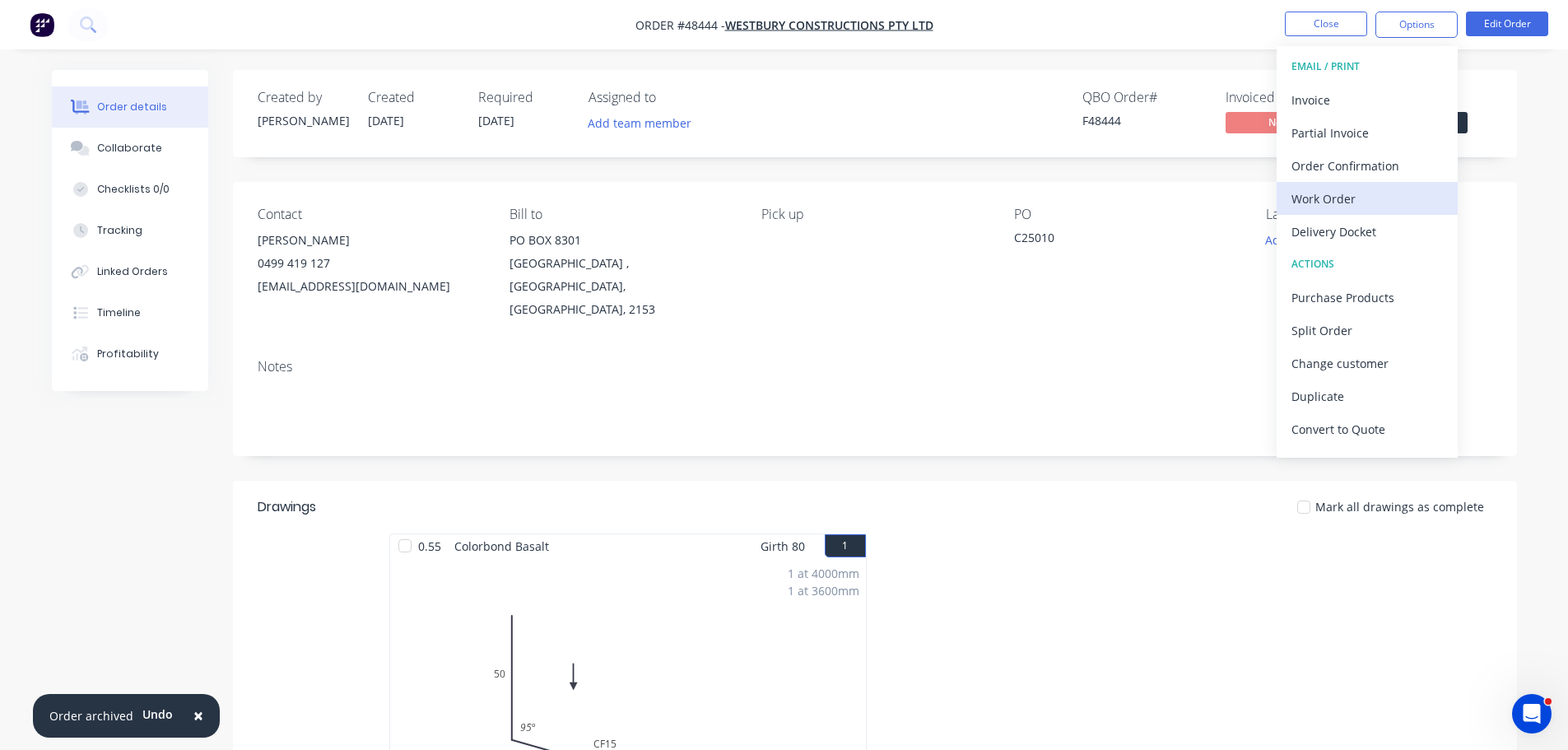
click at [1344, 209] on div "Work Order" at bounding box center [1367, 198] width 151 height 24
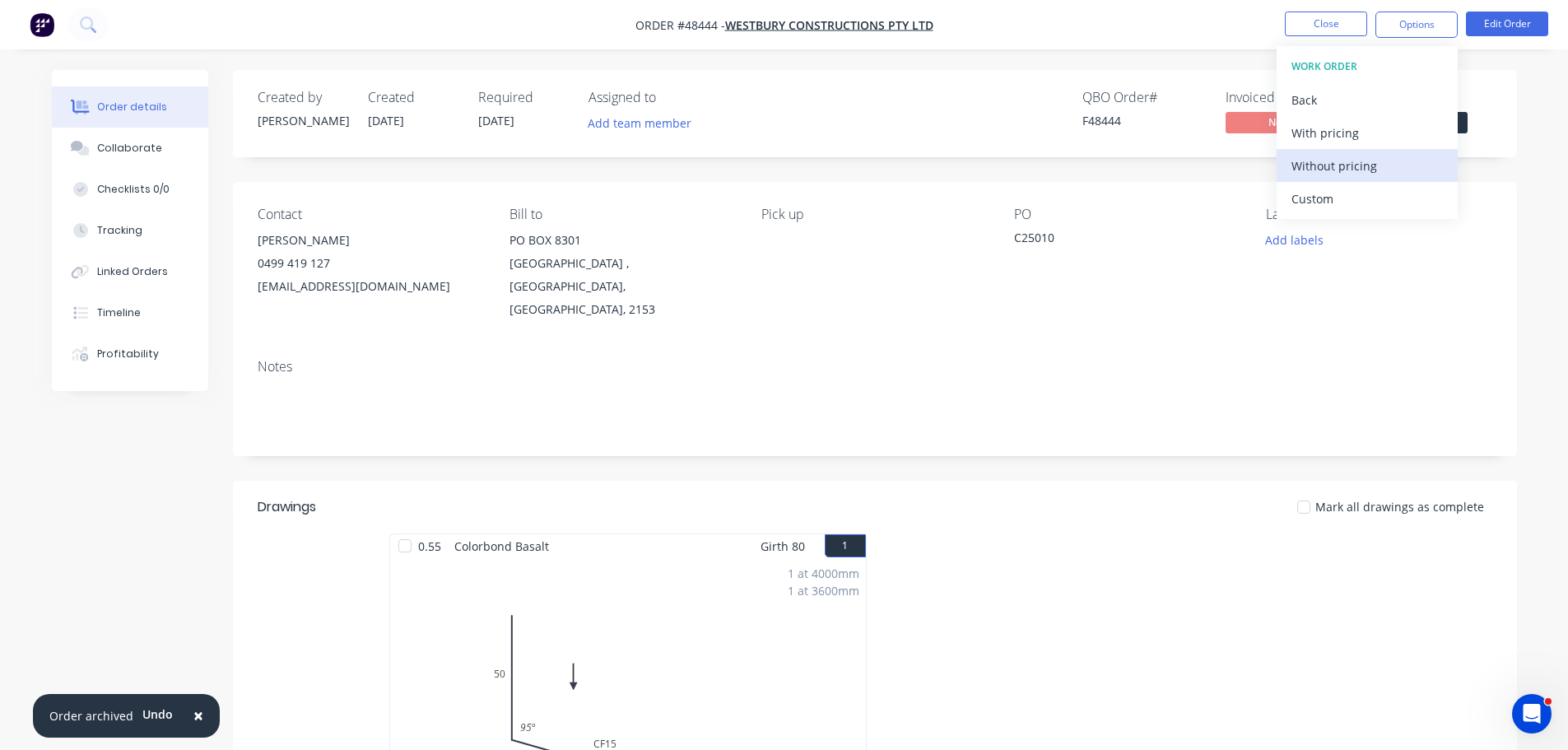
click at [1358, 177] on div "Without pricing" at bounding box center [1367, 165] width 151 height 24
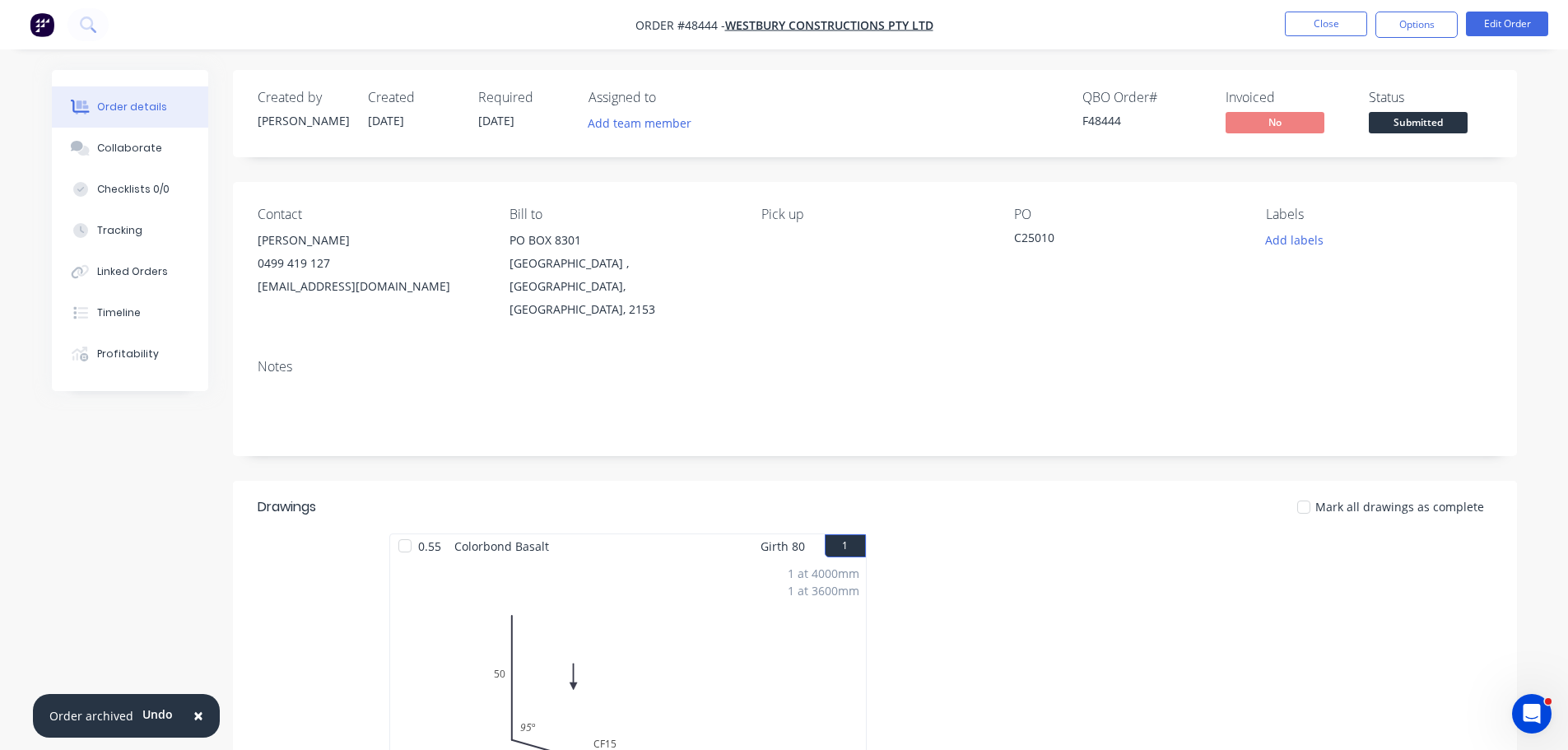
click at [1469, 94] on div "Status" at bounding box center [1430, 97] width 124 height 16
click at [1442, 122] on span "Submitted" at bounding box center [1418, 123] width 99 height 21
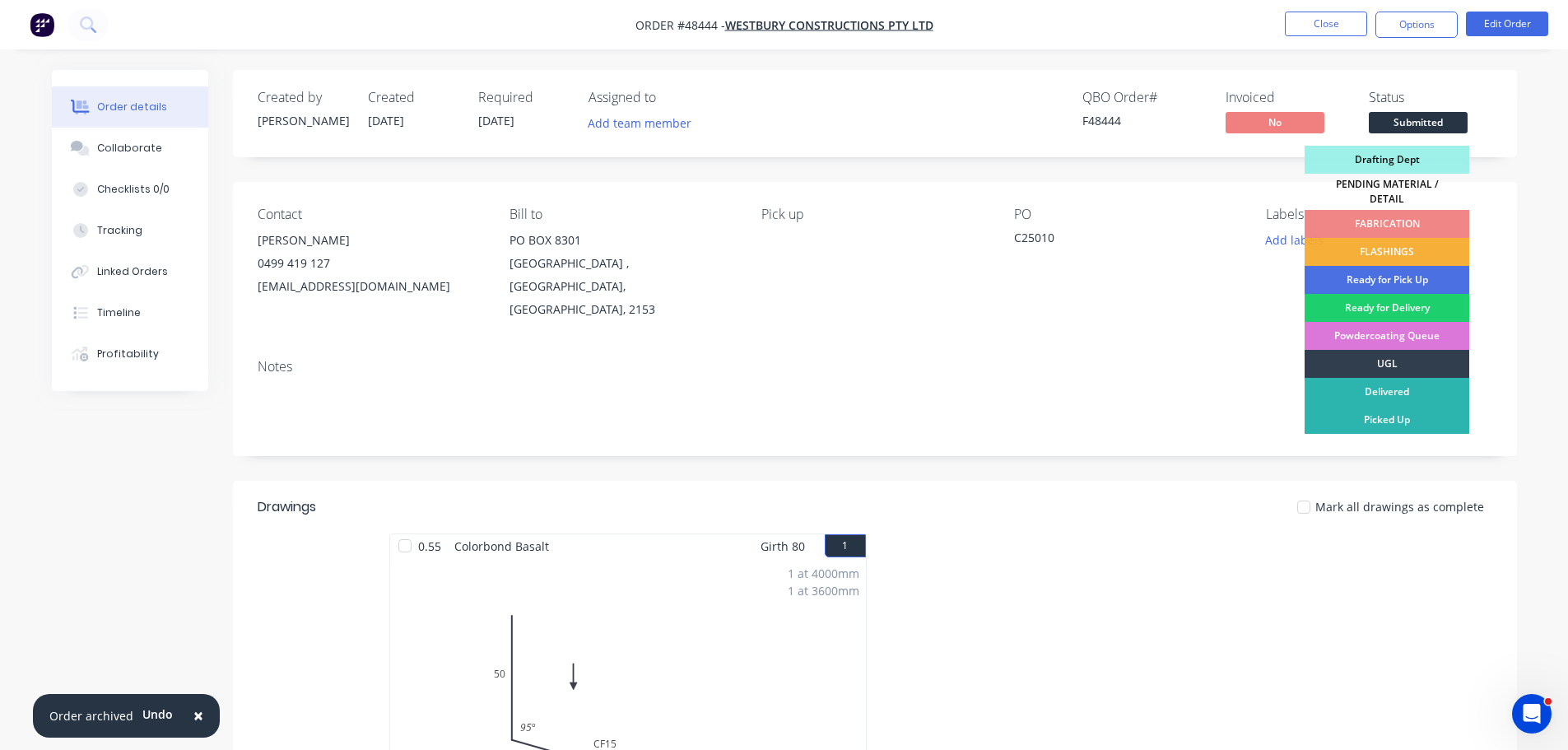
drag, startPoint x: 1394, startPoint y: 240, endPoint x: 1365, endPoint y: 193, distance: 55.2
click at [1393, 240] on div "FLASHINGS" at bounding box center [1387, 252] width 164 height 28
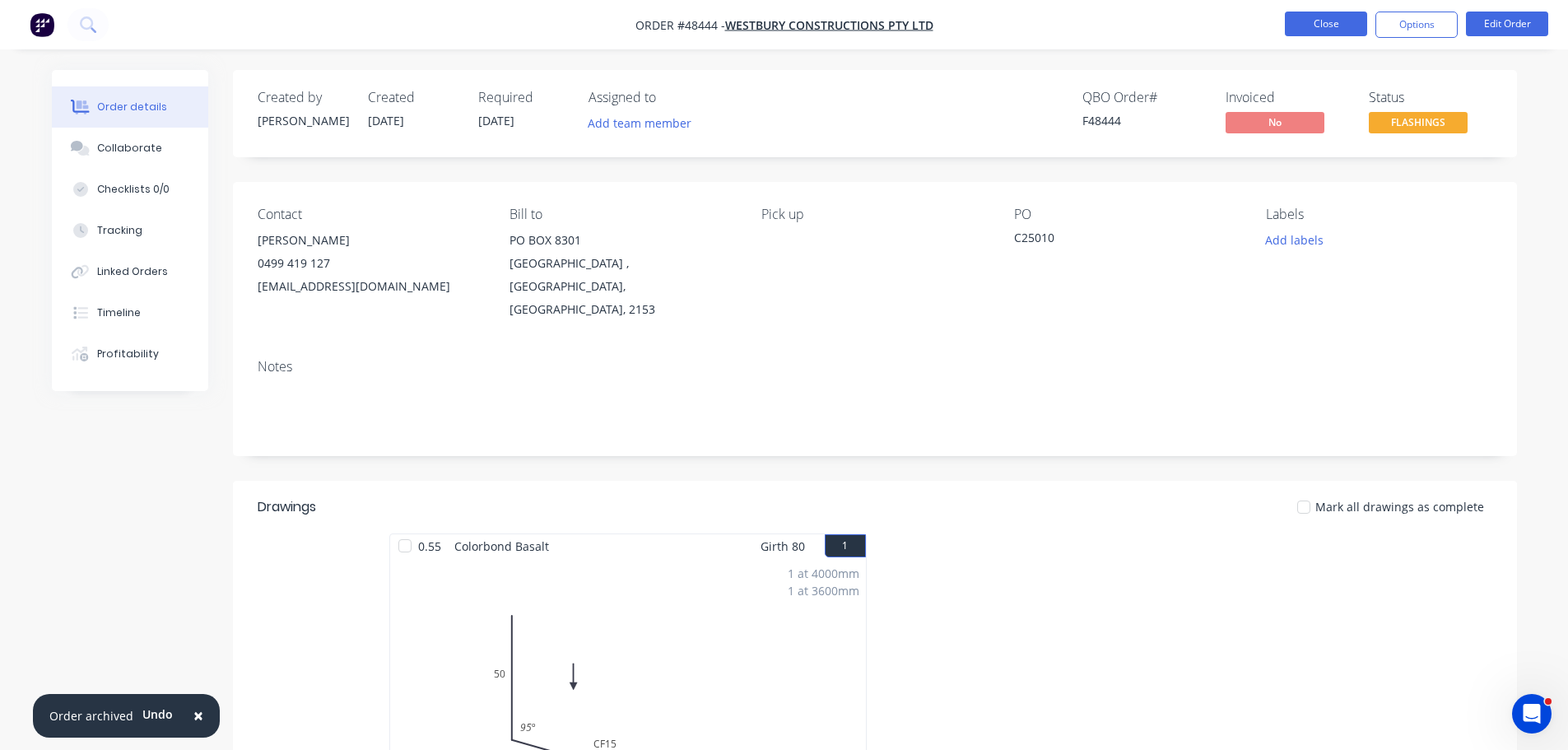
click at [1324, 15] on button "Close" at bounding box center [1325, 24] width 82 height 25
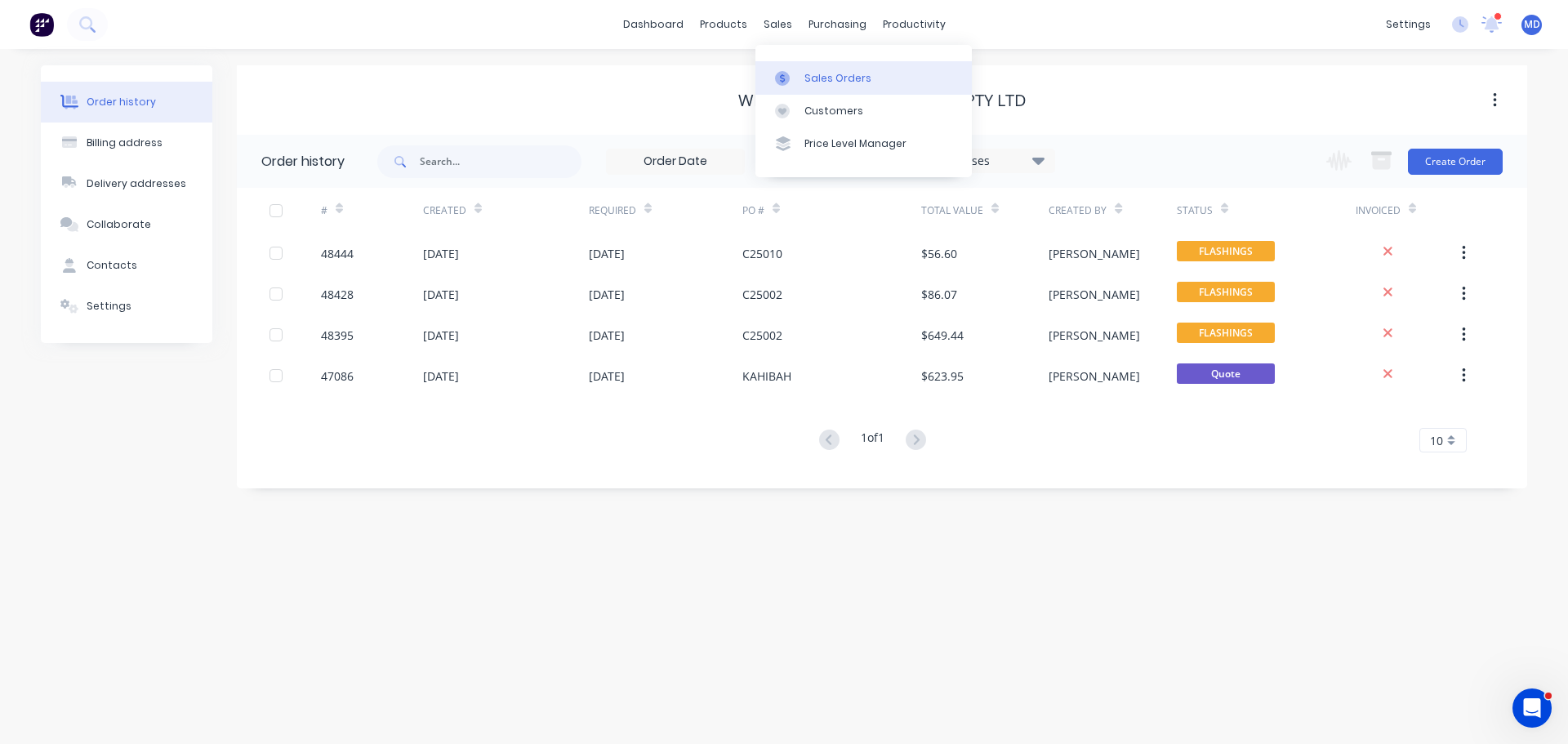
click at [811, 74] on div "Sales Orders" at bounding box center [837, 79] width 67 height 15
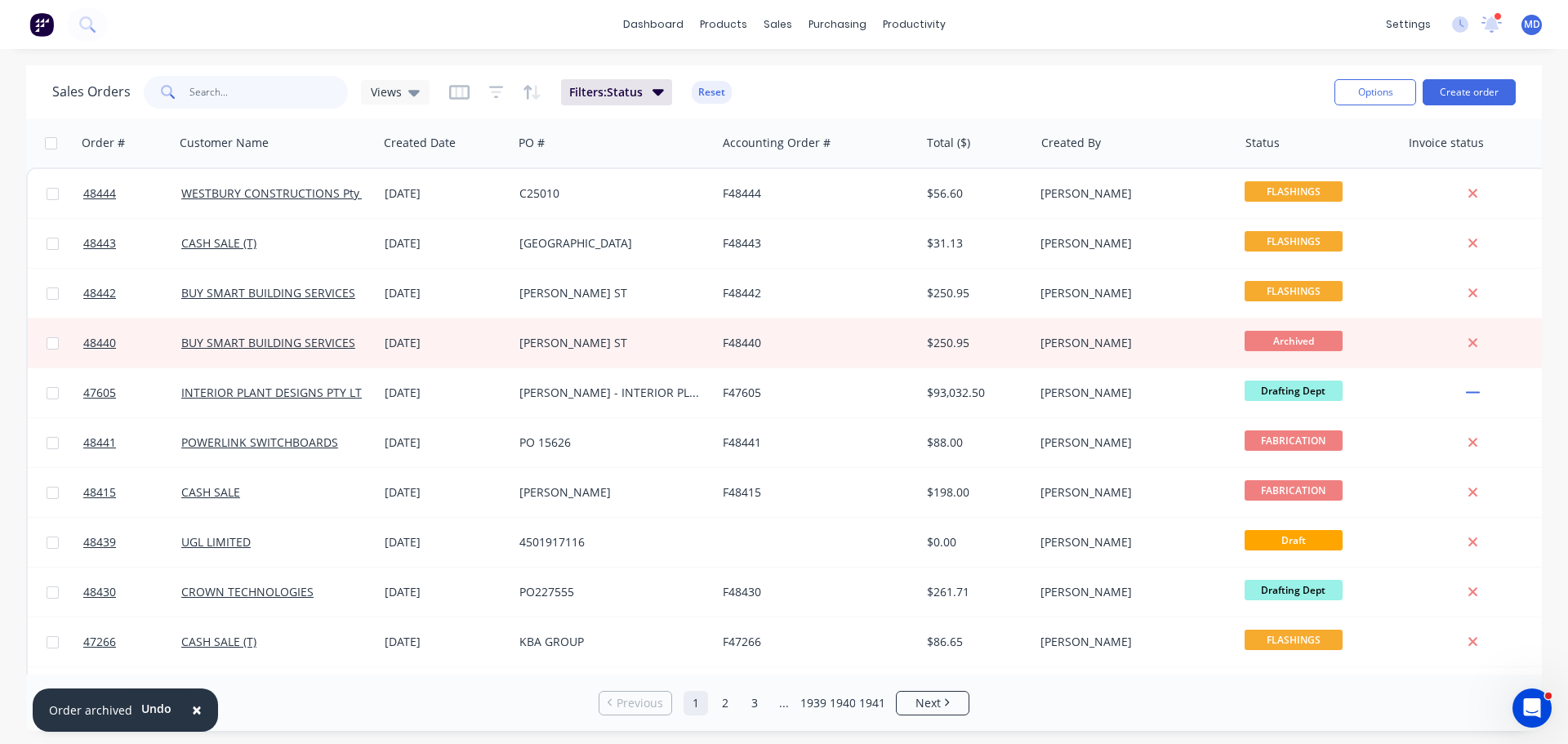
click at [226, 86] on input "text" at bounding box center [269, 92] width 159 height 33
type input "48434"
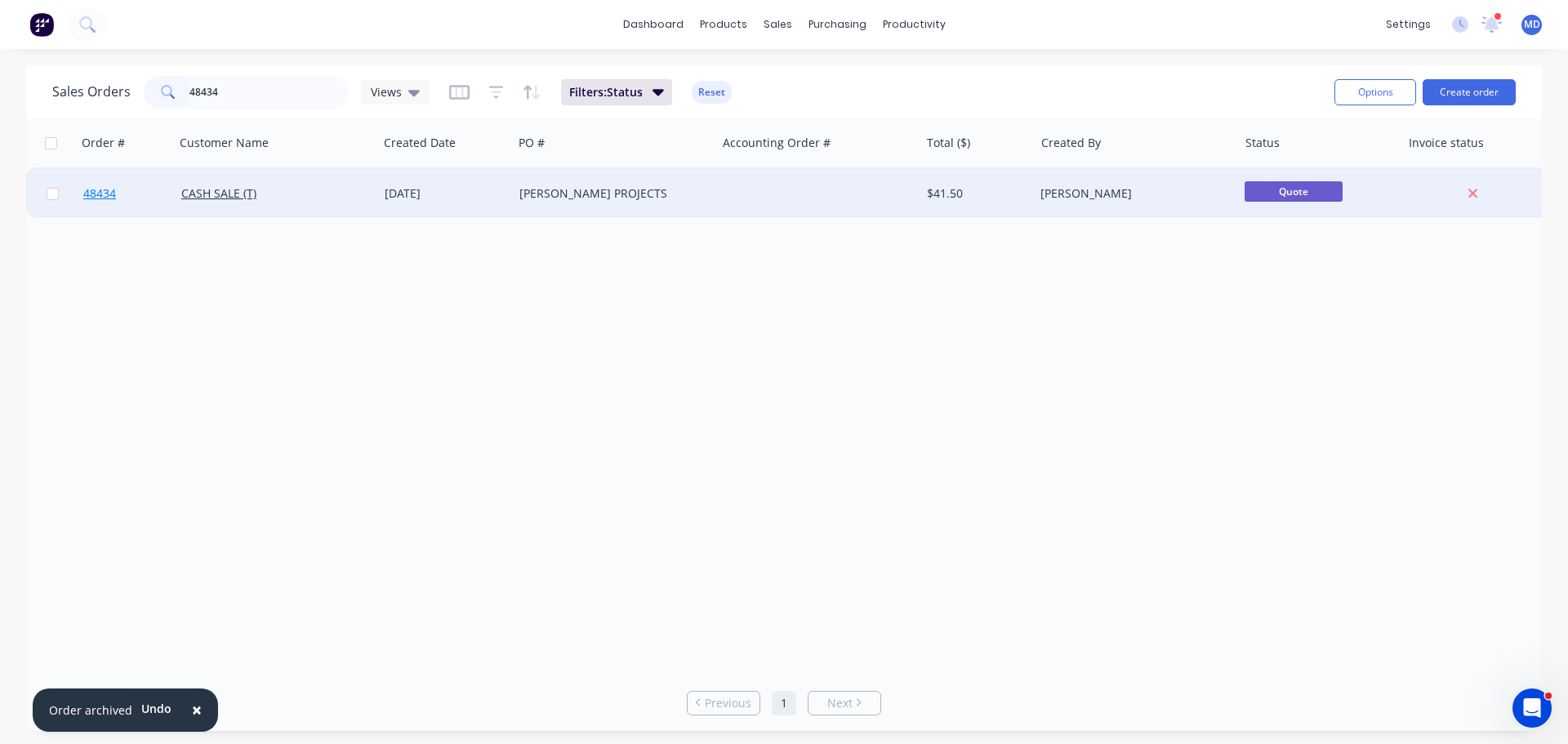
click at [113, 187] on span "48434" at bounding box center [99, 193] width 33 height 16
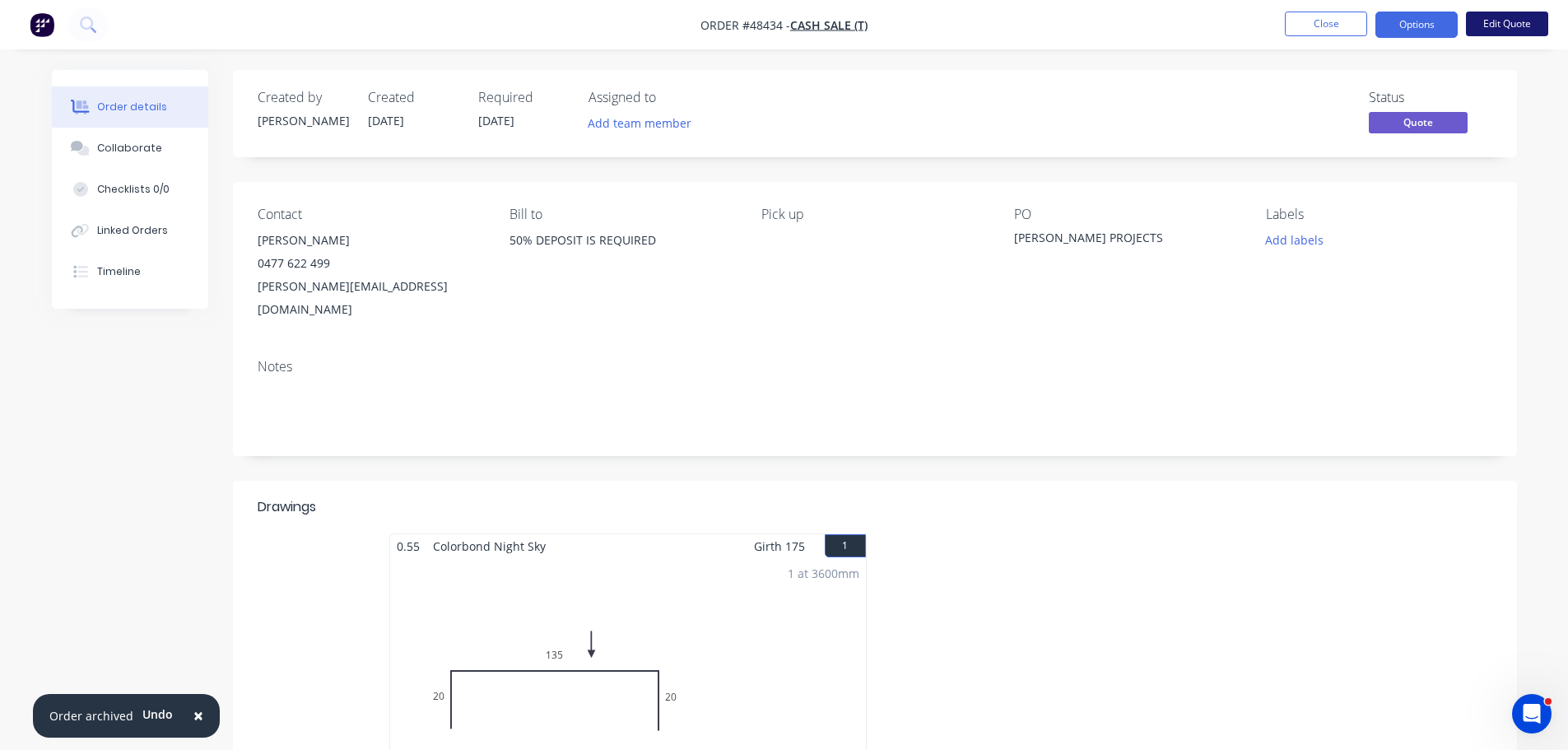
click at [1524, 33] on button "Edit Quote" at bounding box center [1507, 24] width 82 height 25
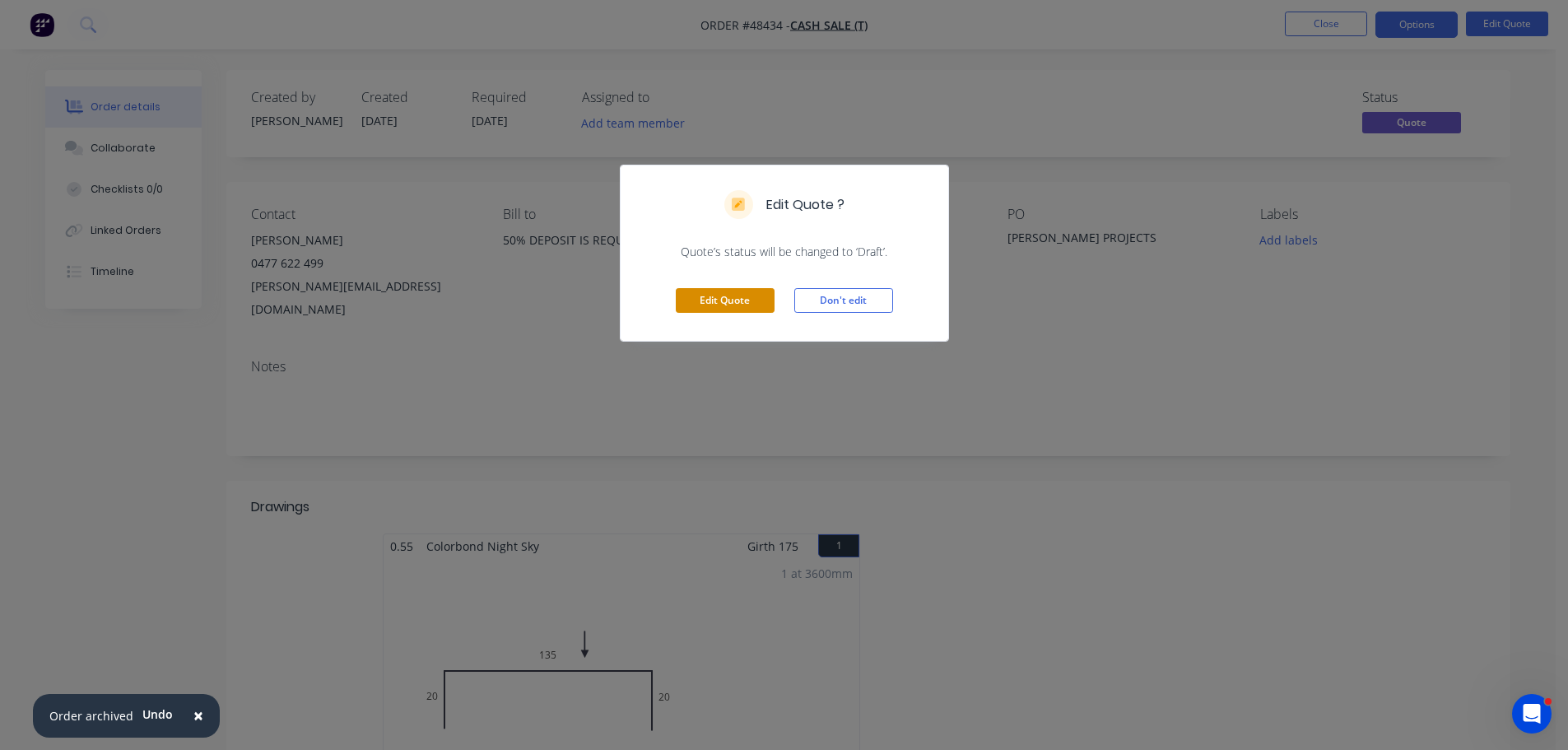
click at [726, 304] on button "Edit Quote" at bounding box center [725, 300] width 99 height 25
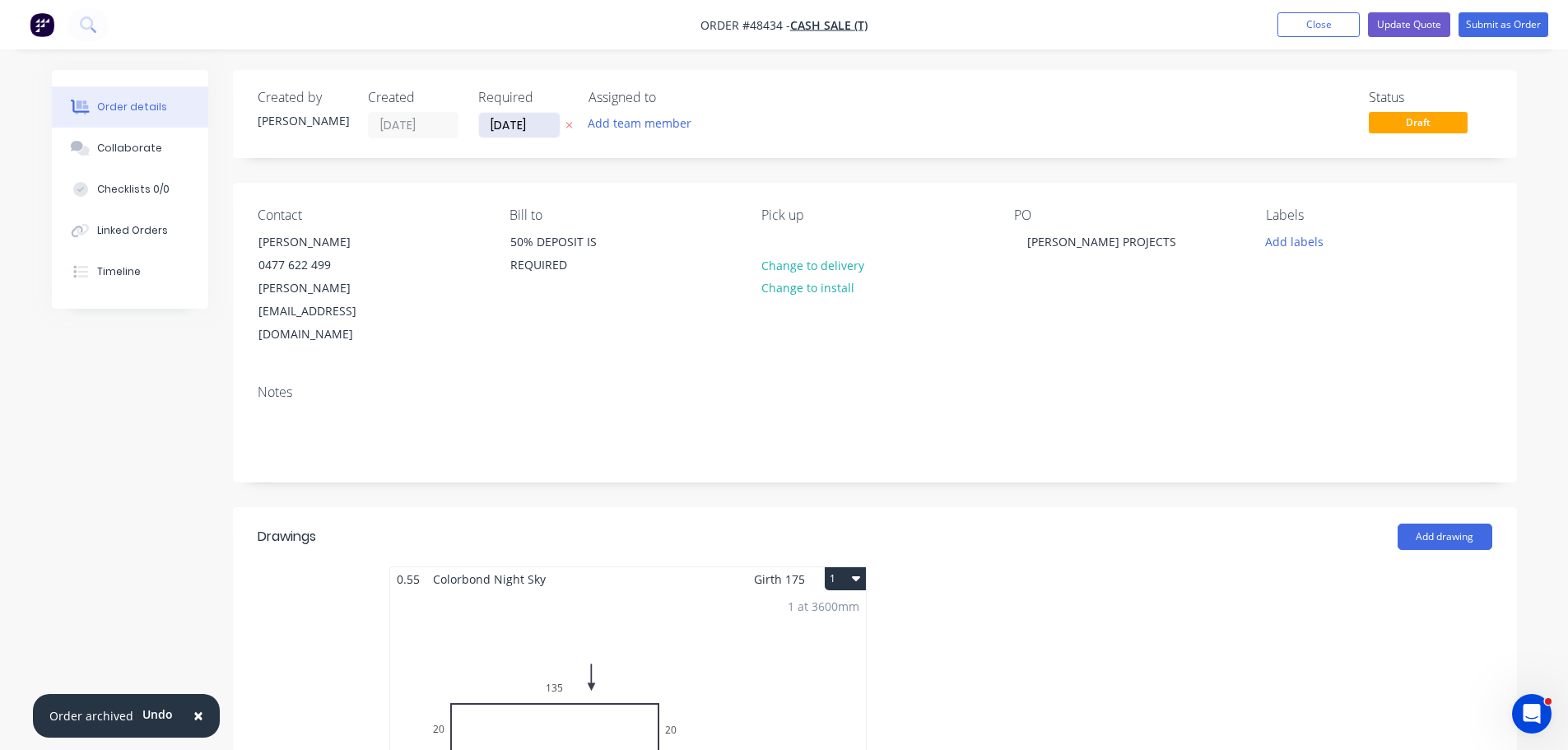
click at [509, 128] on input "[DATE]" at bounding box center [518, 125] width 80 height 25
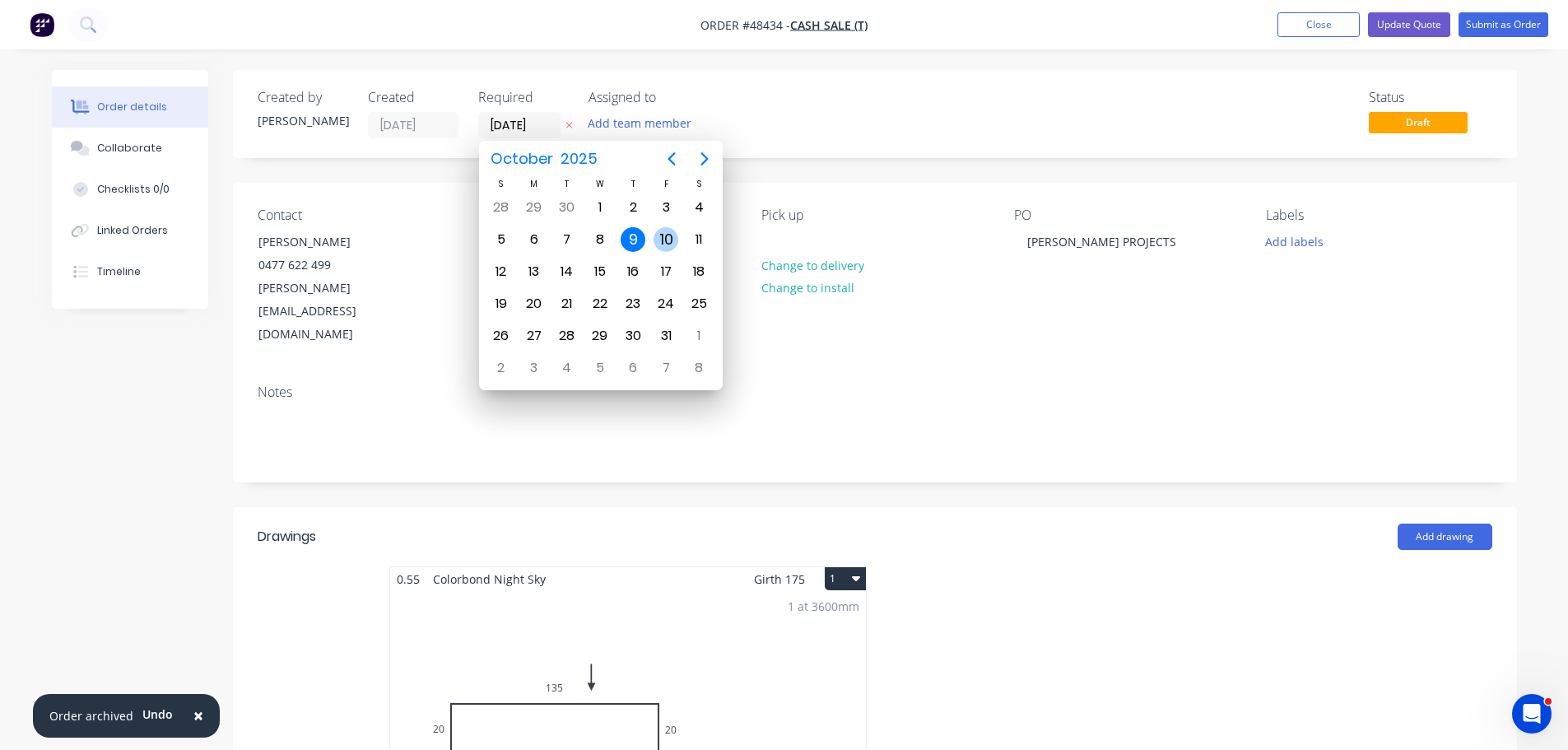
click at [659, 239] on div "10" at bounding box center [666, 240] width 25 height 25
type input "[DATE]"
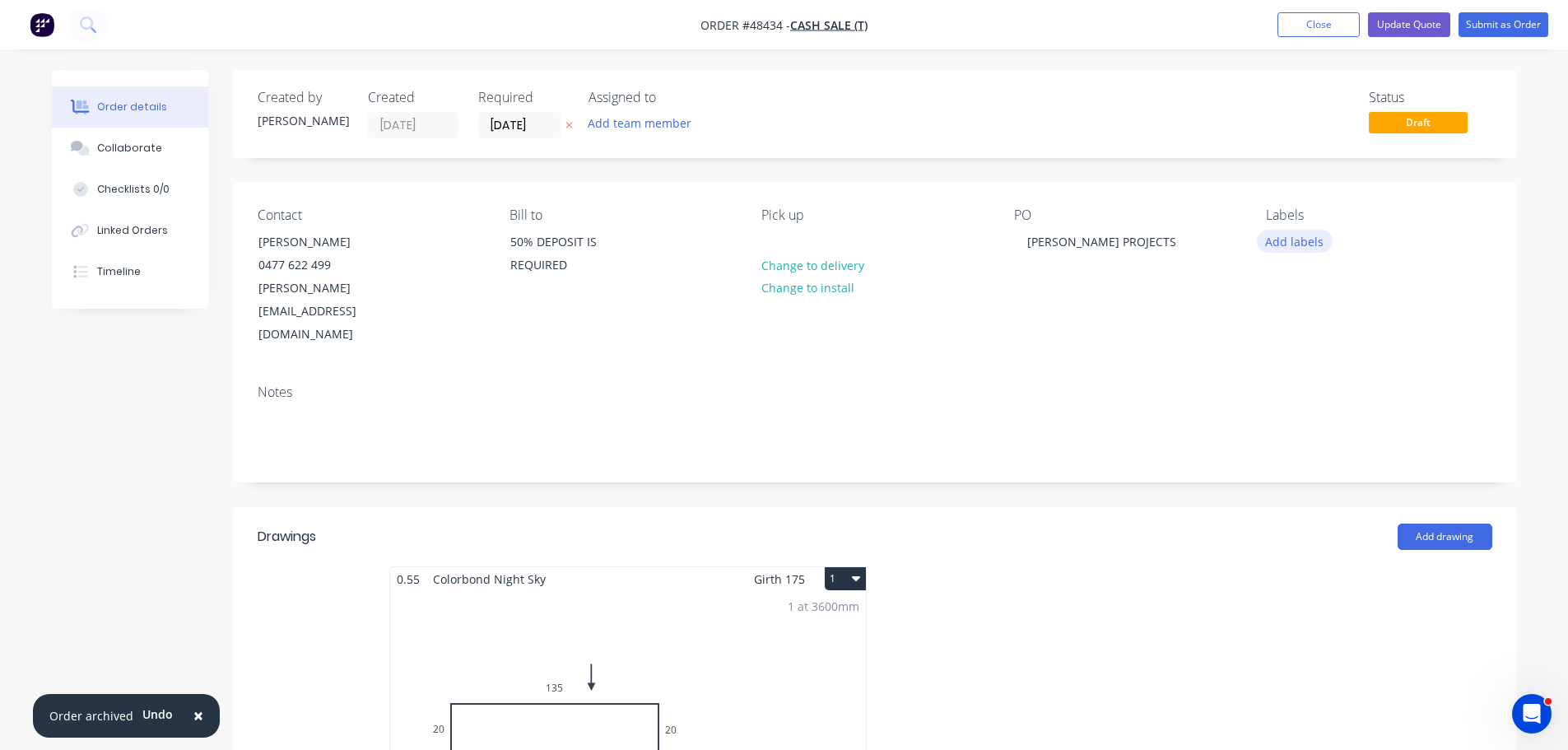
click at [1306, 239] on button "Add labels" at bounding box center [1294, 241] width 76 height 23
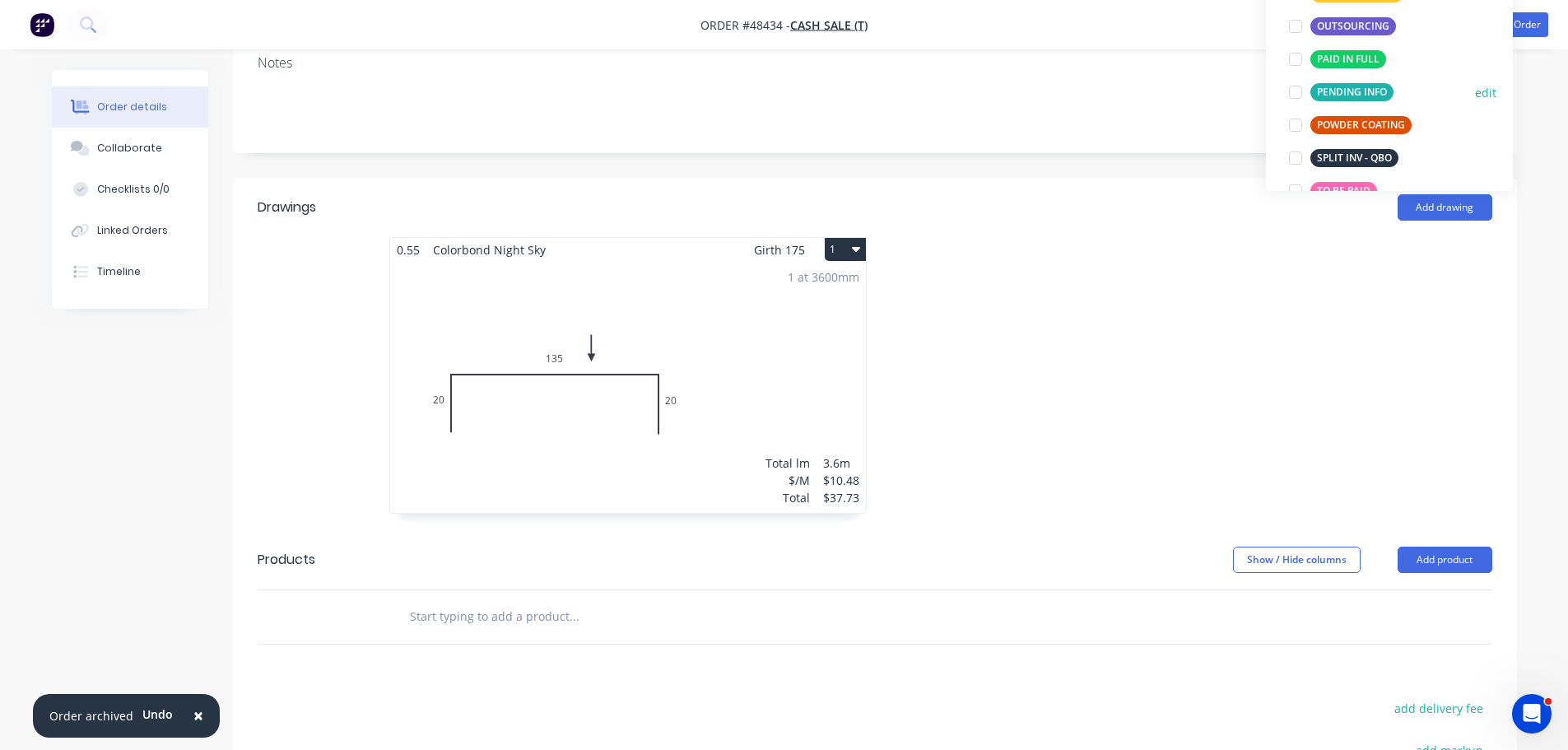
scroll to position [164, 0]
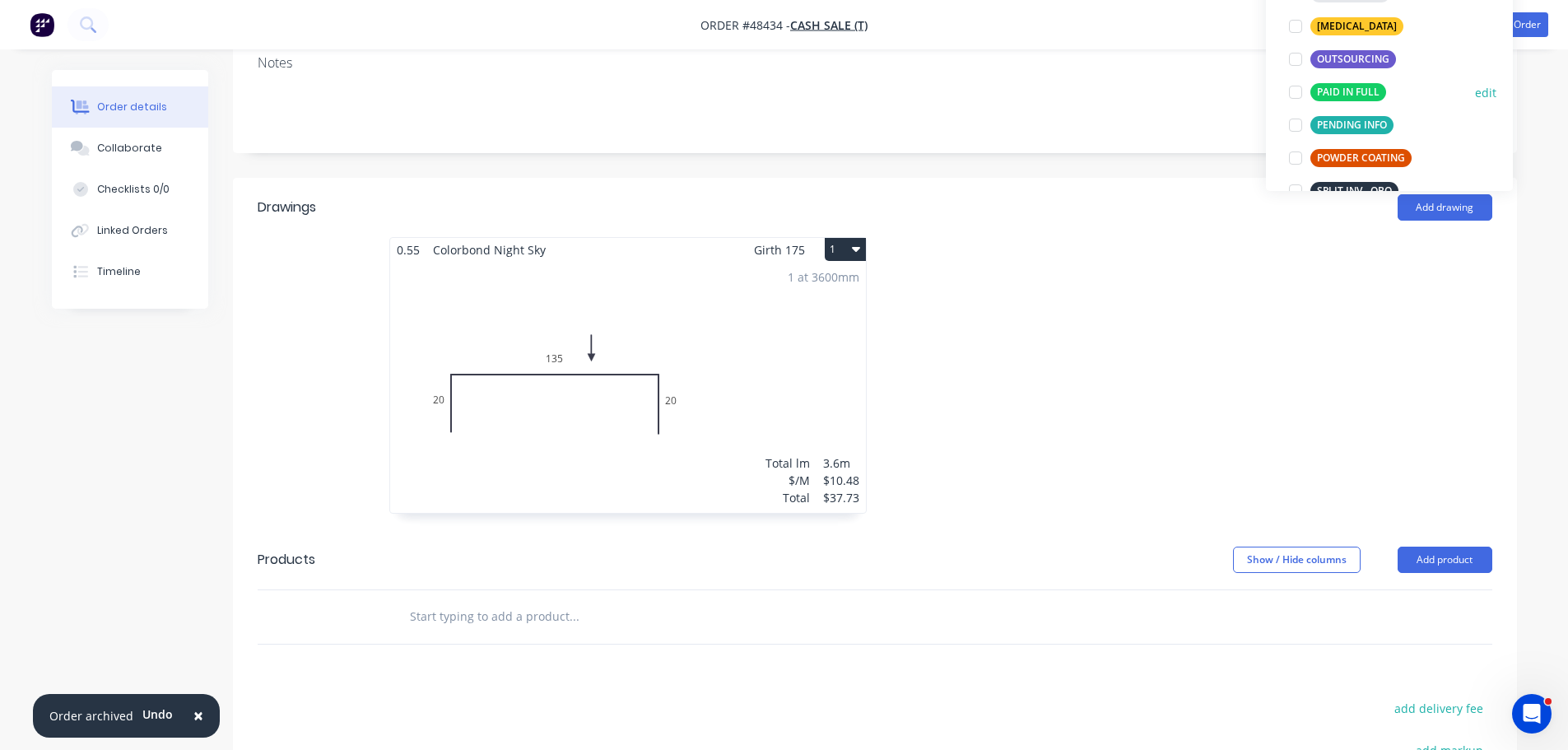
click at [1298, 90] on div at bounding box center [1295, 92] width 33 height 33
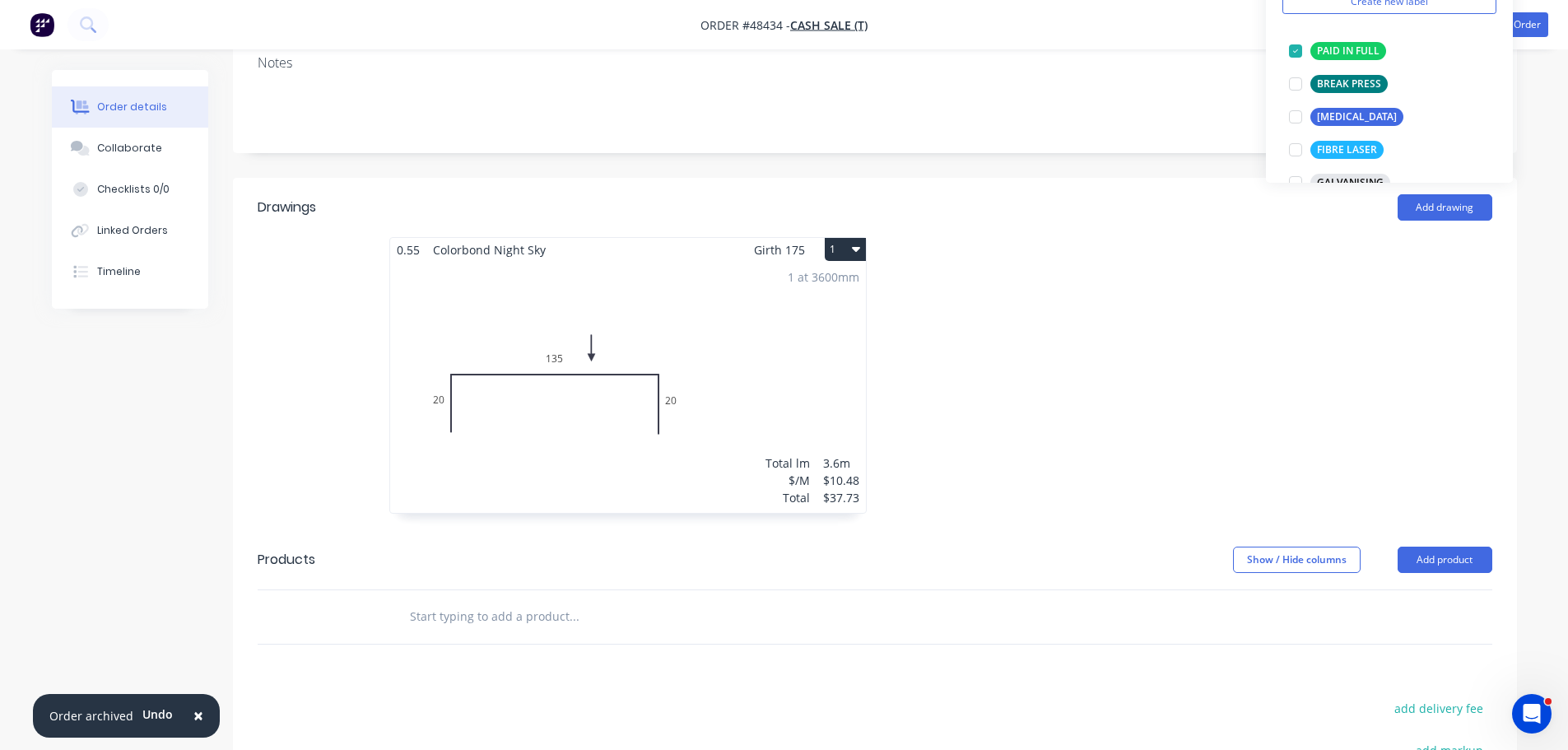
click at [1192, 98] on div "Notes" at bounding box center [875, 96] width 1284 height 111
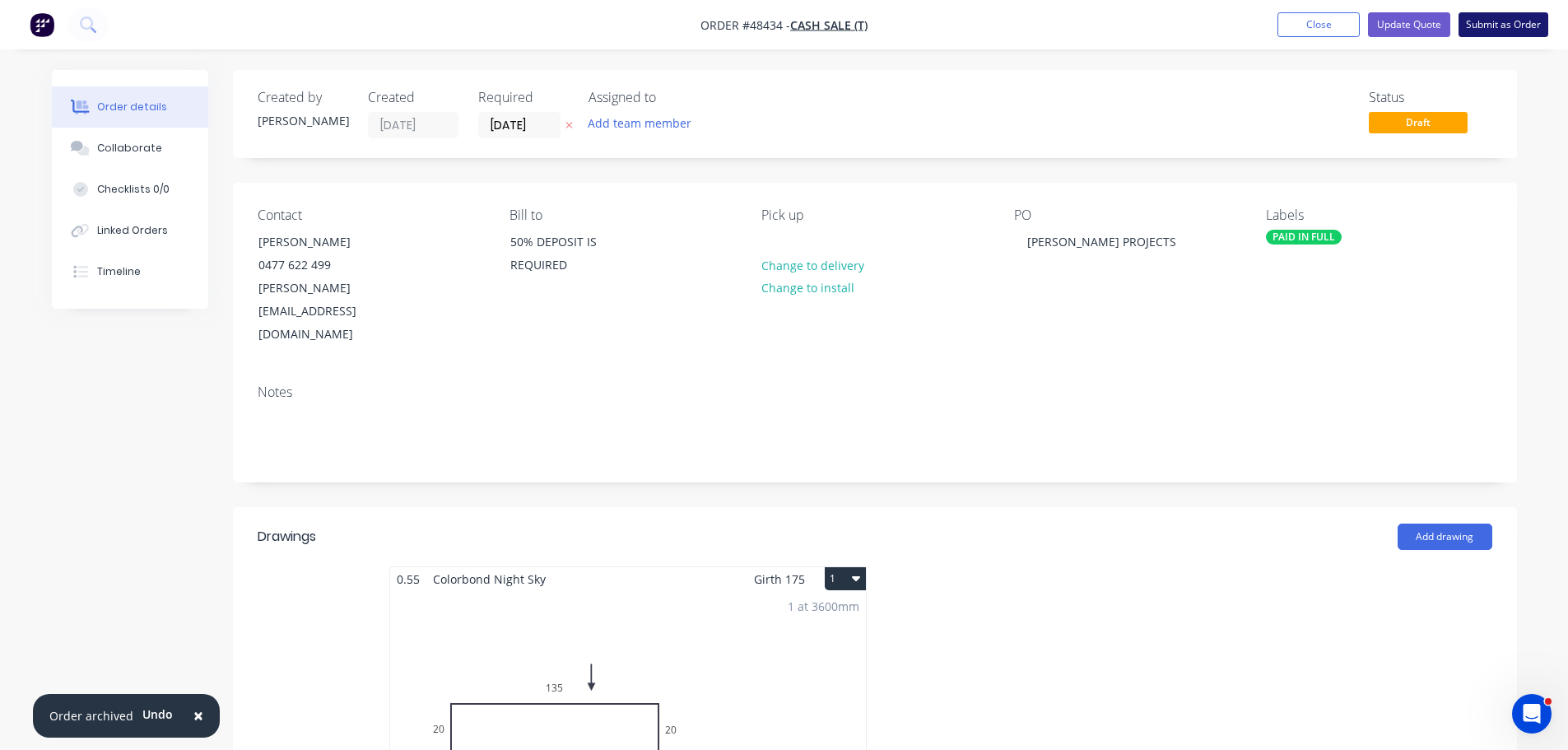
click at [1490, 29] on button "Submit as Order" at bounding box center [1503, 25] width 90 height 25
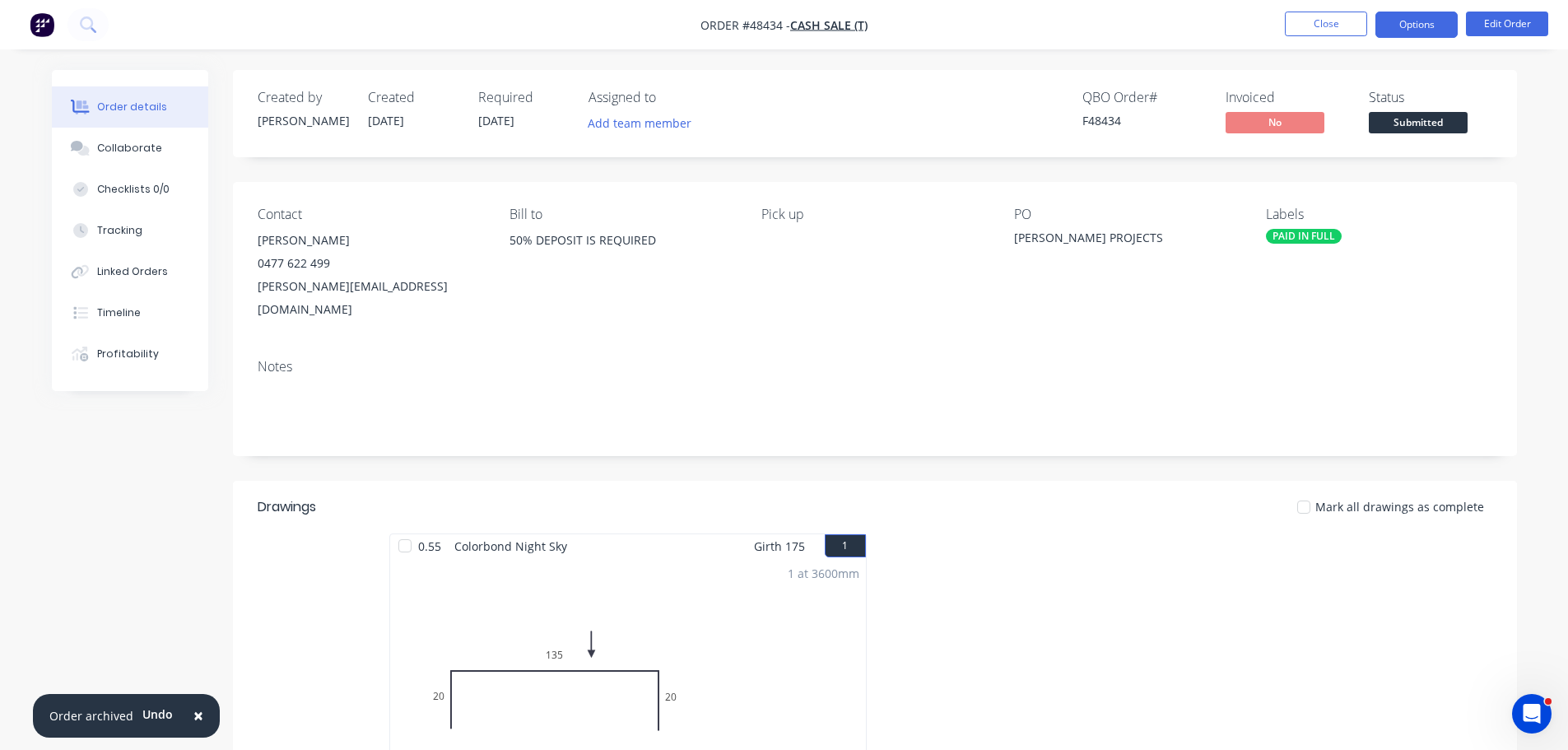
click at [1422, 23] on button "Options" at bounding box center [1416, 25] width 82 height 26
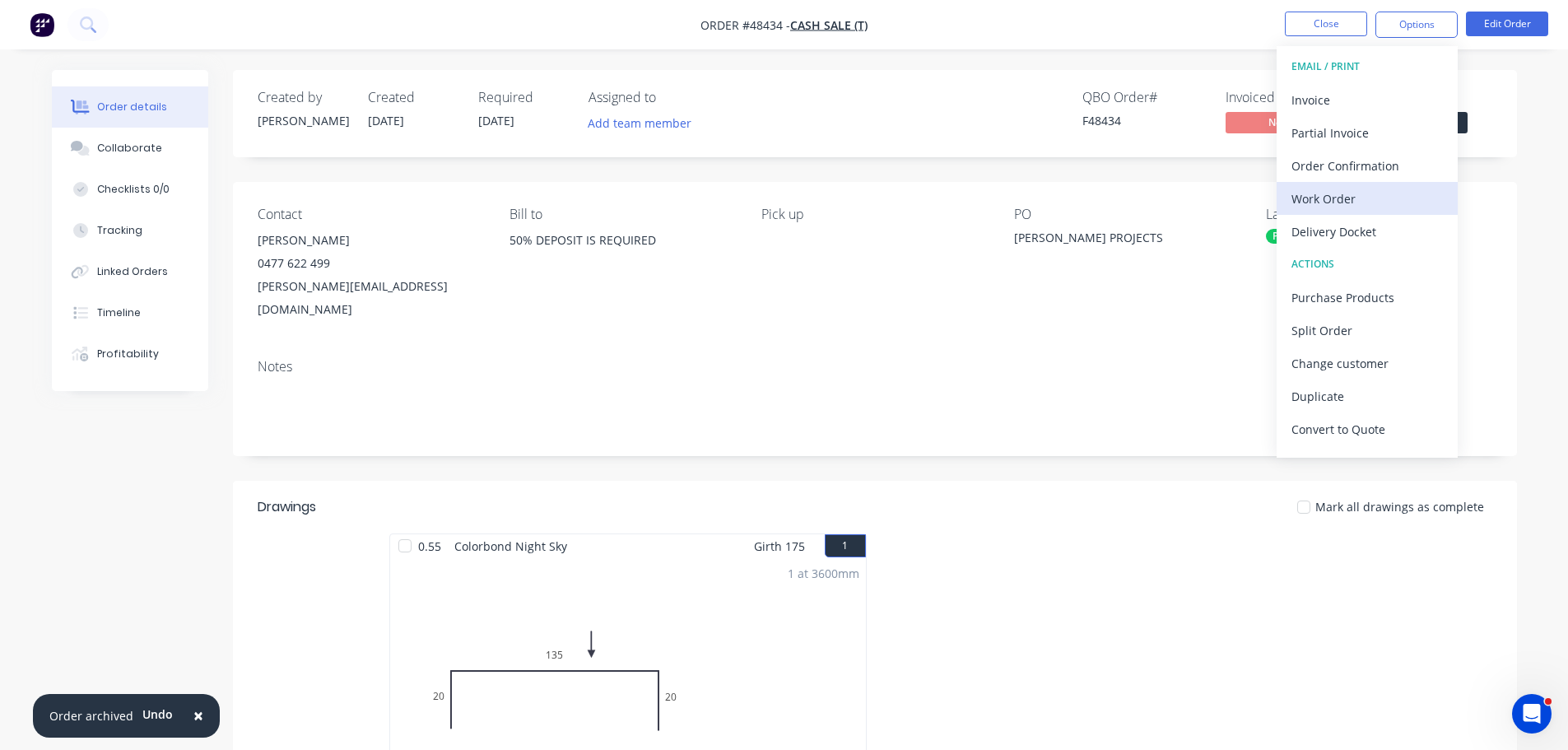
click at [1348, 205] on div "Work Order" at bounding box center [1367, 198] width 151 height 24
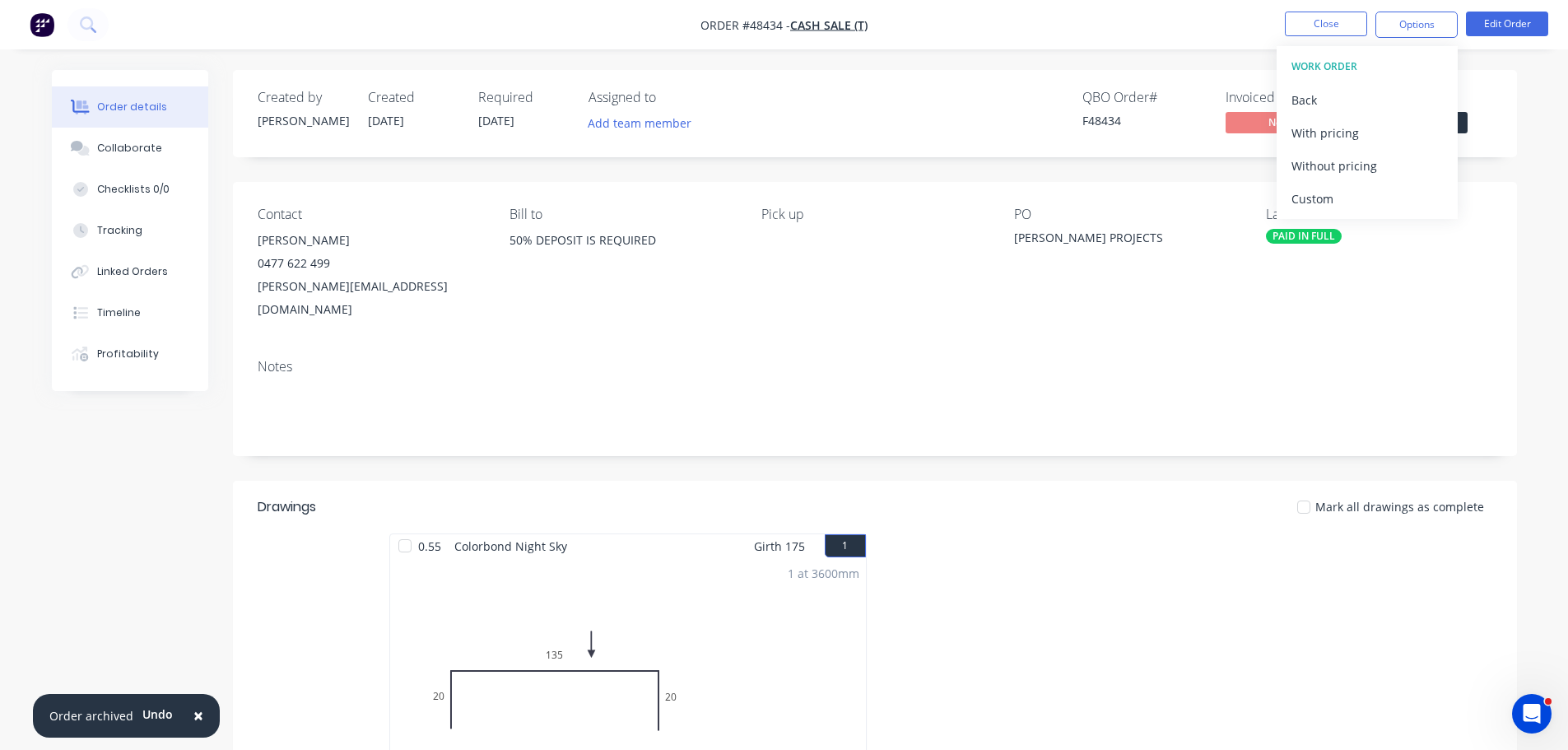
click at [1354, 174] on div "Without pricing" at bounding box center [1367, 165] width 151 height 24
click at [1507, 118] on div "Created by Mel Created 09/10/25 Required 10/10/25 Assigned to Add team member Q…" at bounding box center [875, 113] width 1284 height 87
click at [1442, 122] on span "Submitted" at bounding box center [1418, 123] width 99 height 21
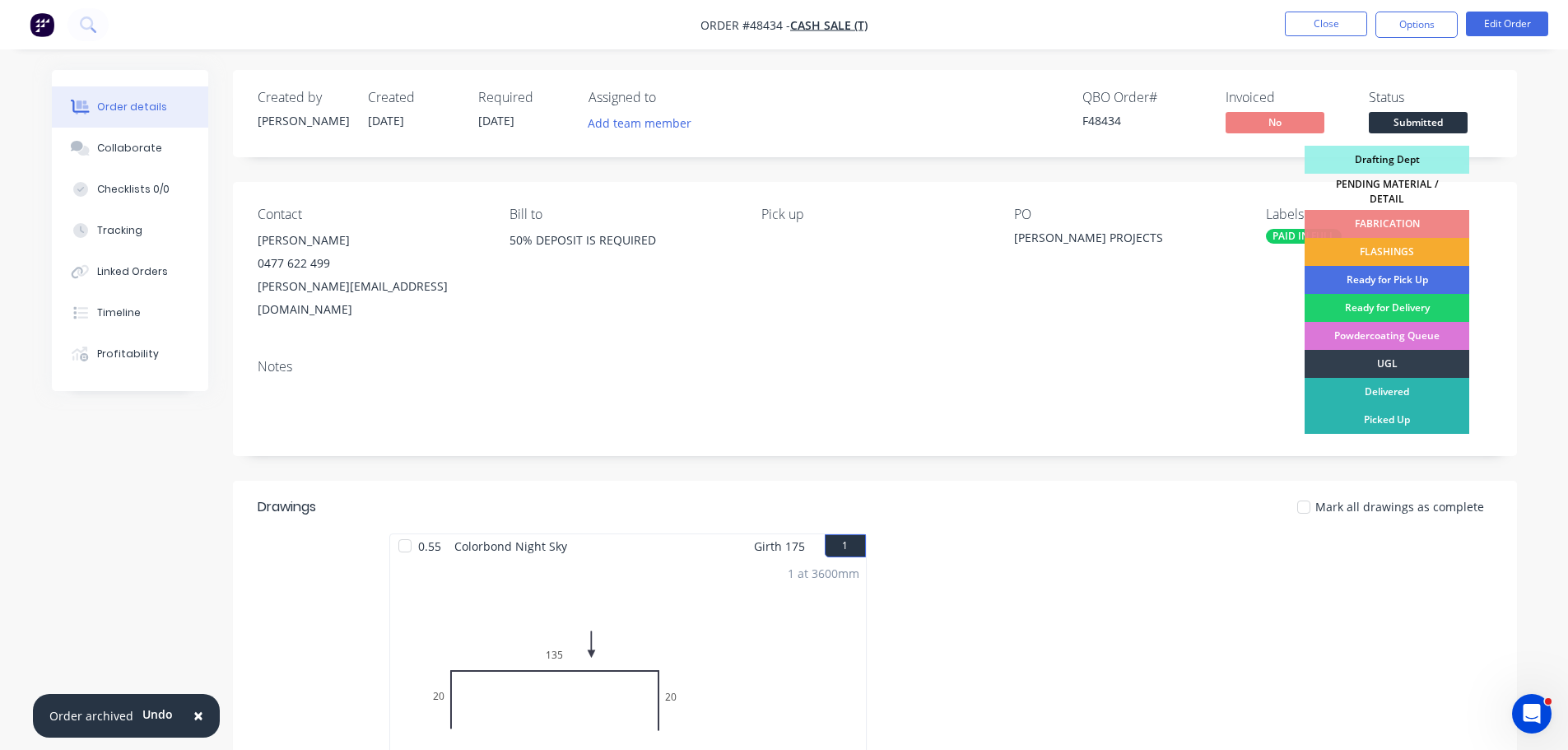
click at [1411, 250] on div "FLASHINGS" at bounding box center [1387, 252] width 164 height 28
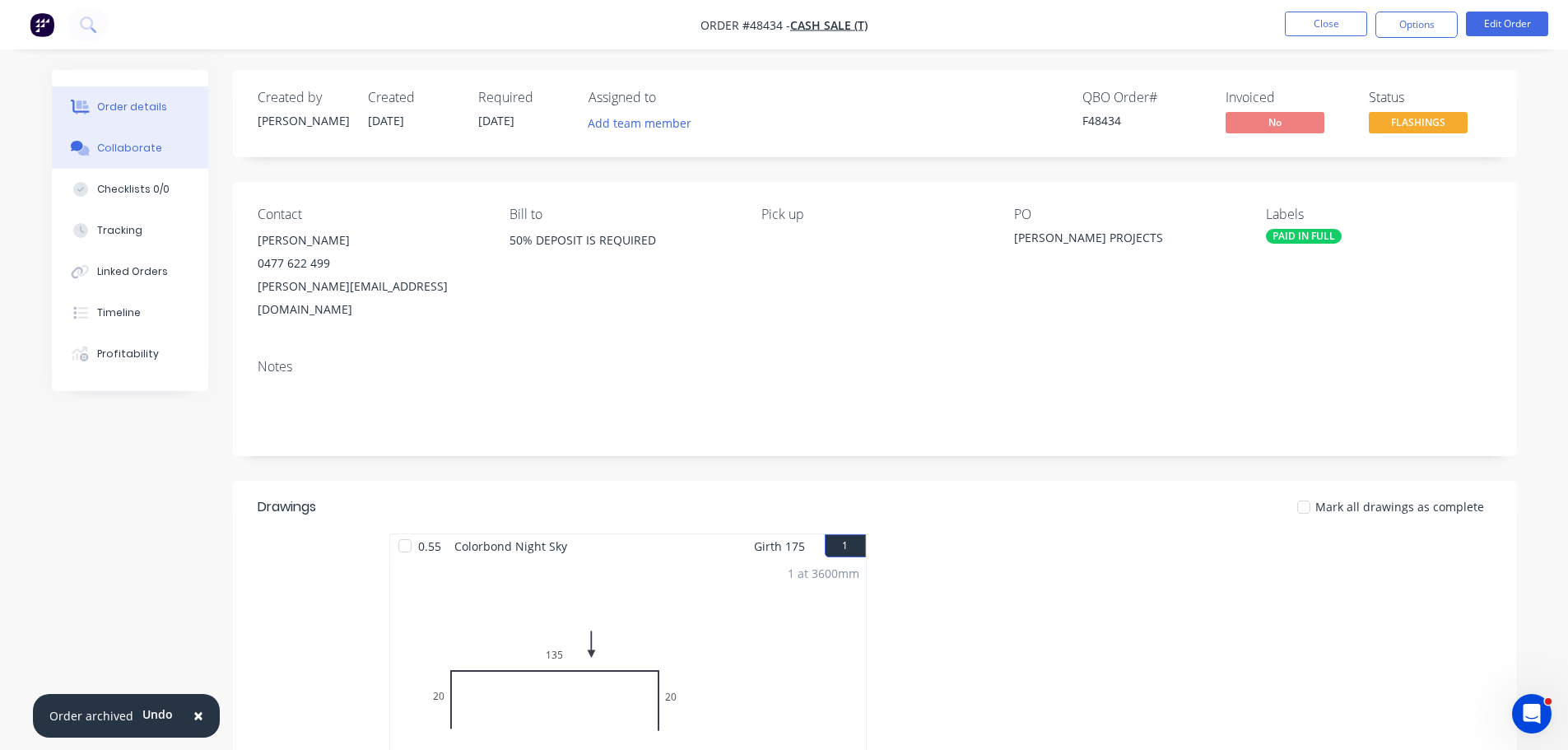
click at [143, 158] on button "Collaborate" at bounding box center [130, 148] width 157 height 42
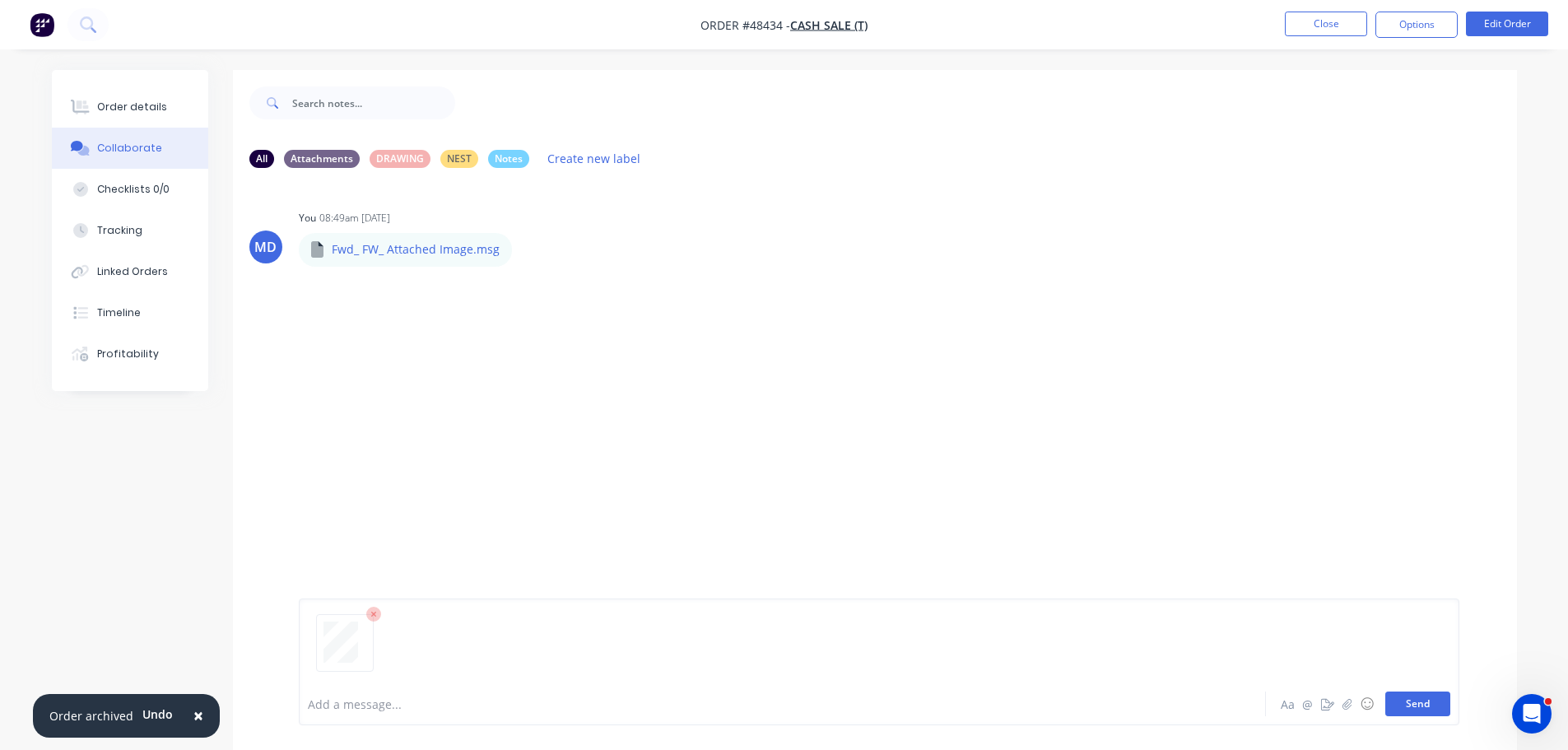
click at [1415, 701] on button "Send" at bounding box center [1417, 704] width 65 height 25
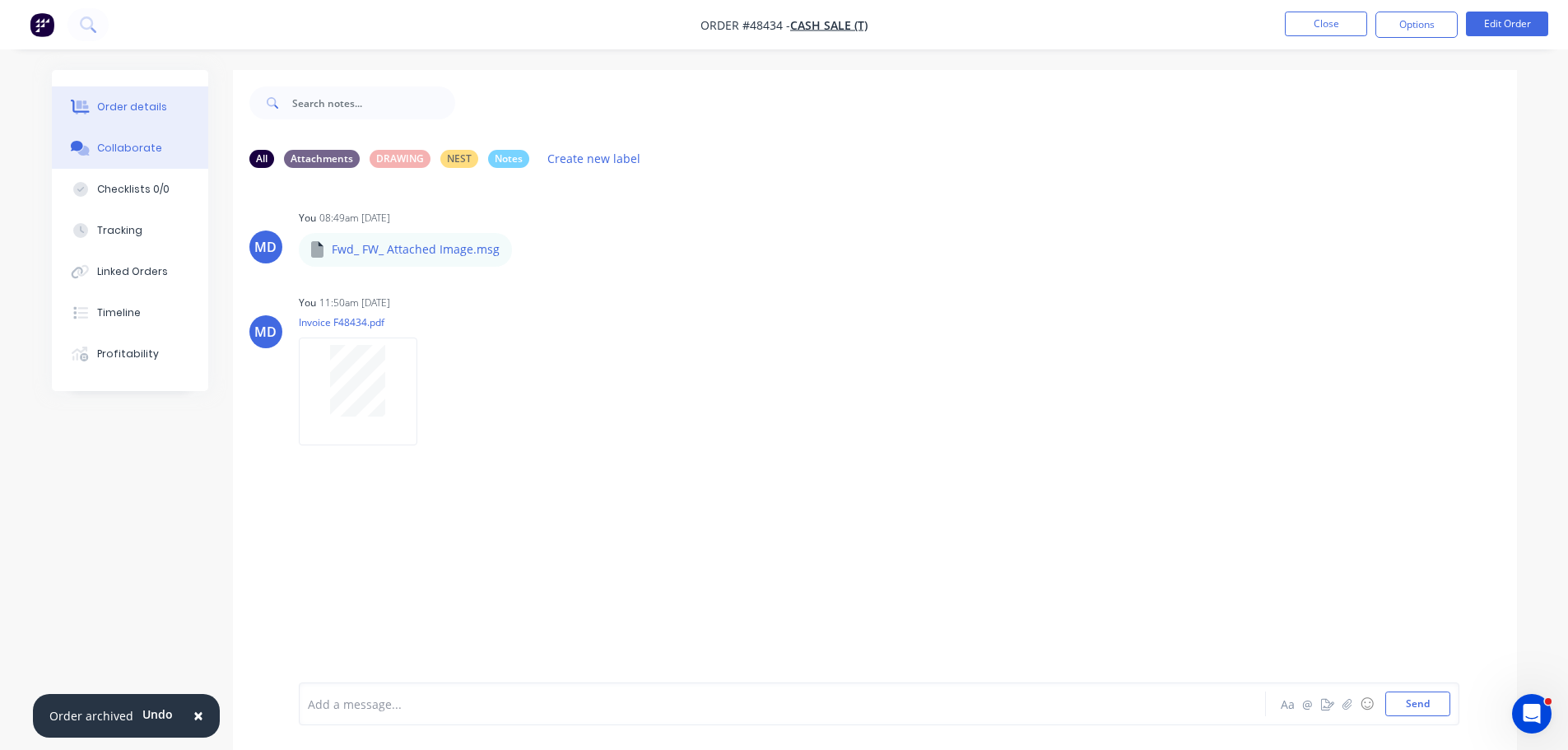
click at [159, 111] on div "Order details" at bounding box center [132, 107] width 70 height 15
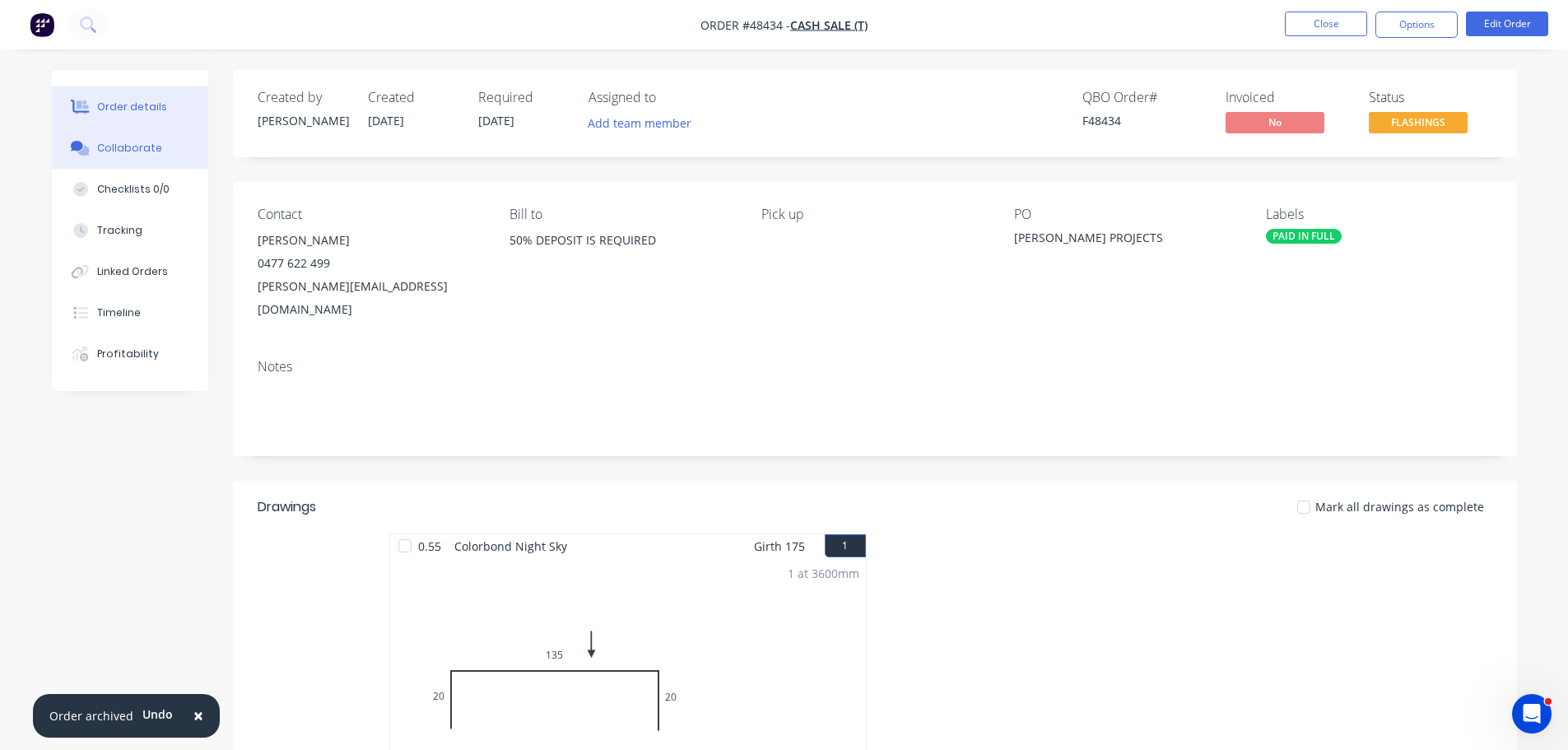
click at [164, 142] on button "Collaborate" at bounding box center [130, 148] width 157 height 42
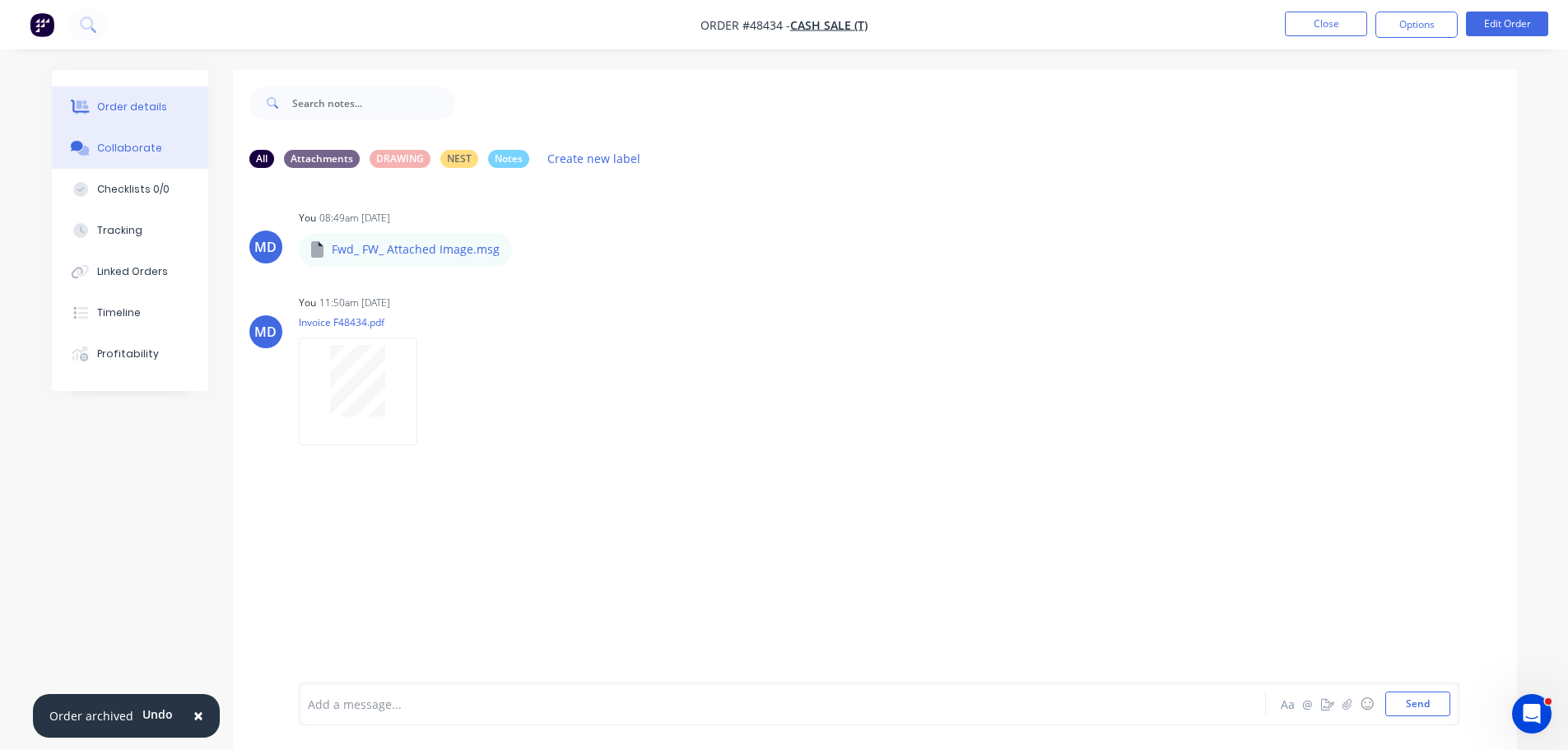
click at [135, 127] on button "Order details" at bounding box center [130, 108] width 157 height 42
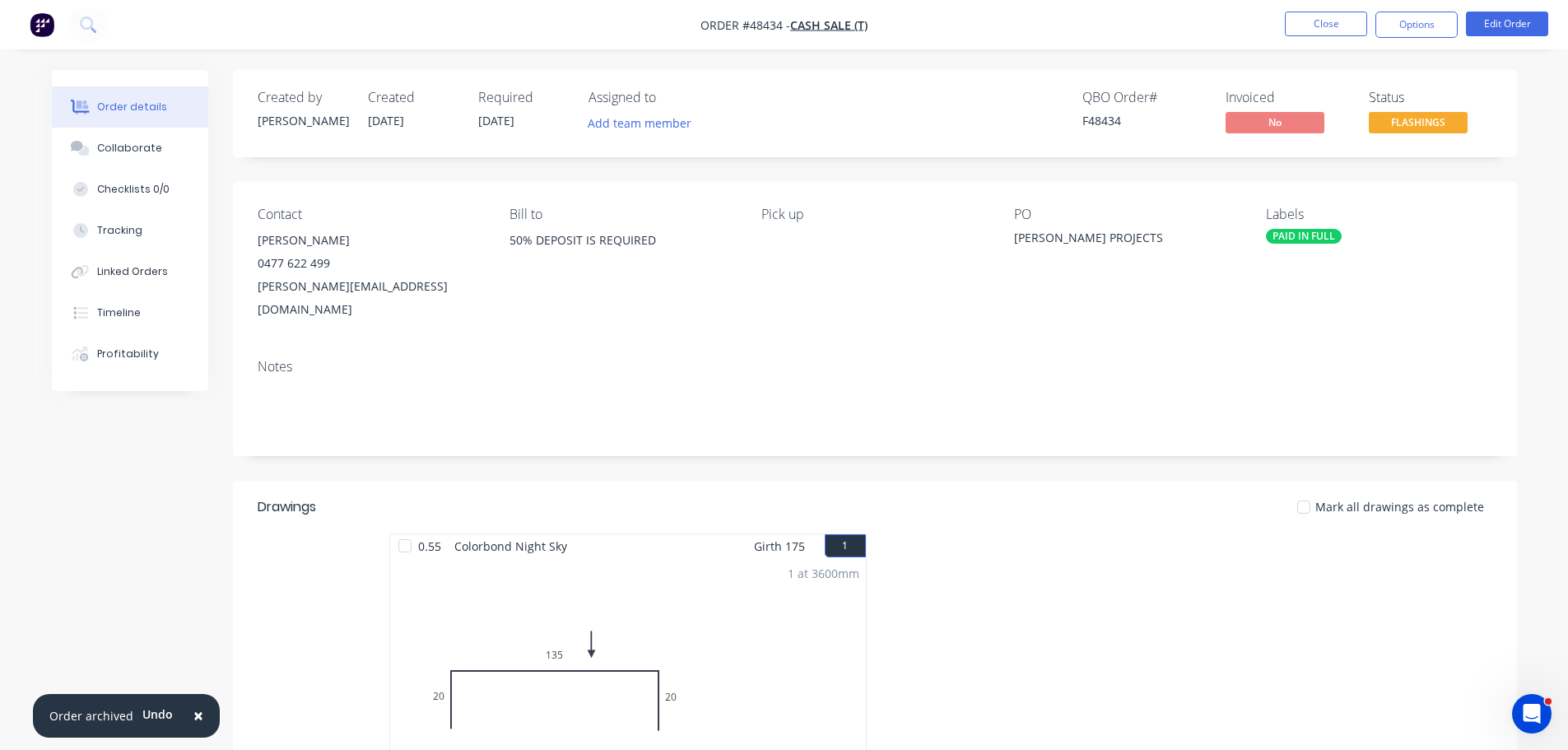
drag, startPoint x: 1057, startPoint y: 54, endPoint x: 969, endPoint y: 37, distance: 89.6
click at [1056, 52] on div "Order details Collaborate Checklists 0/0 Tracking Linked Orders Timeline Profit…" at bounding box center [784, 541] width 1568 height 1083
click at [1312, 16] on button "Close" at bounding box center [1325, 24] width 82 height 25
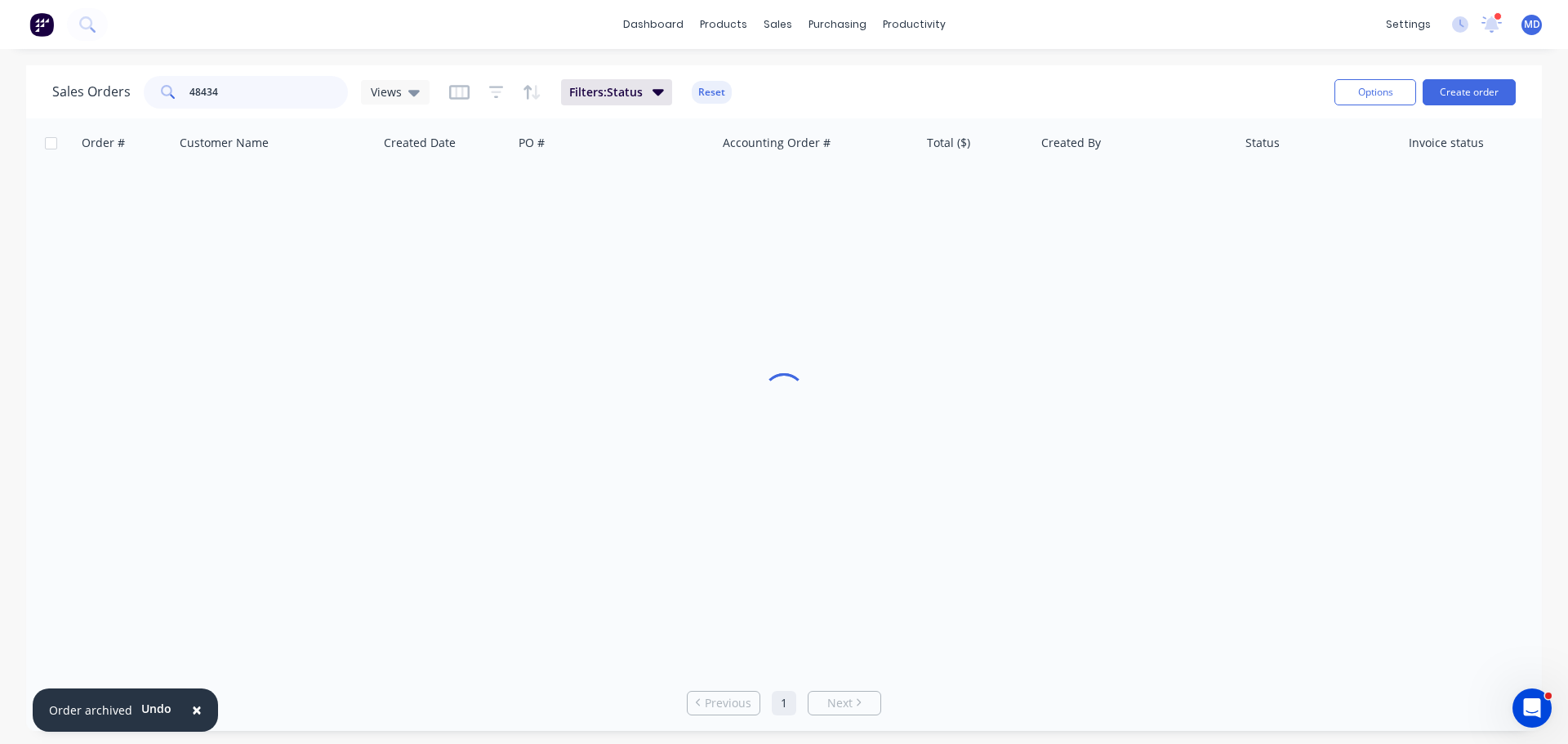
drag, startPoint x: 277, startPoint y: 103, endPoint x: 126, endPoint y: 85, distance: 152.1
click at [124, 92] on div "Sales Orders 48434 Views" at bounding box center [241, 92] width 377 height 33
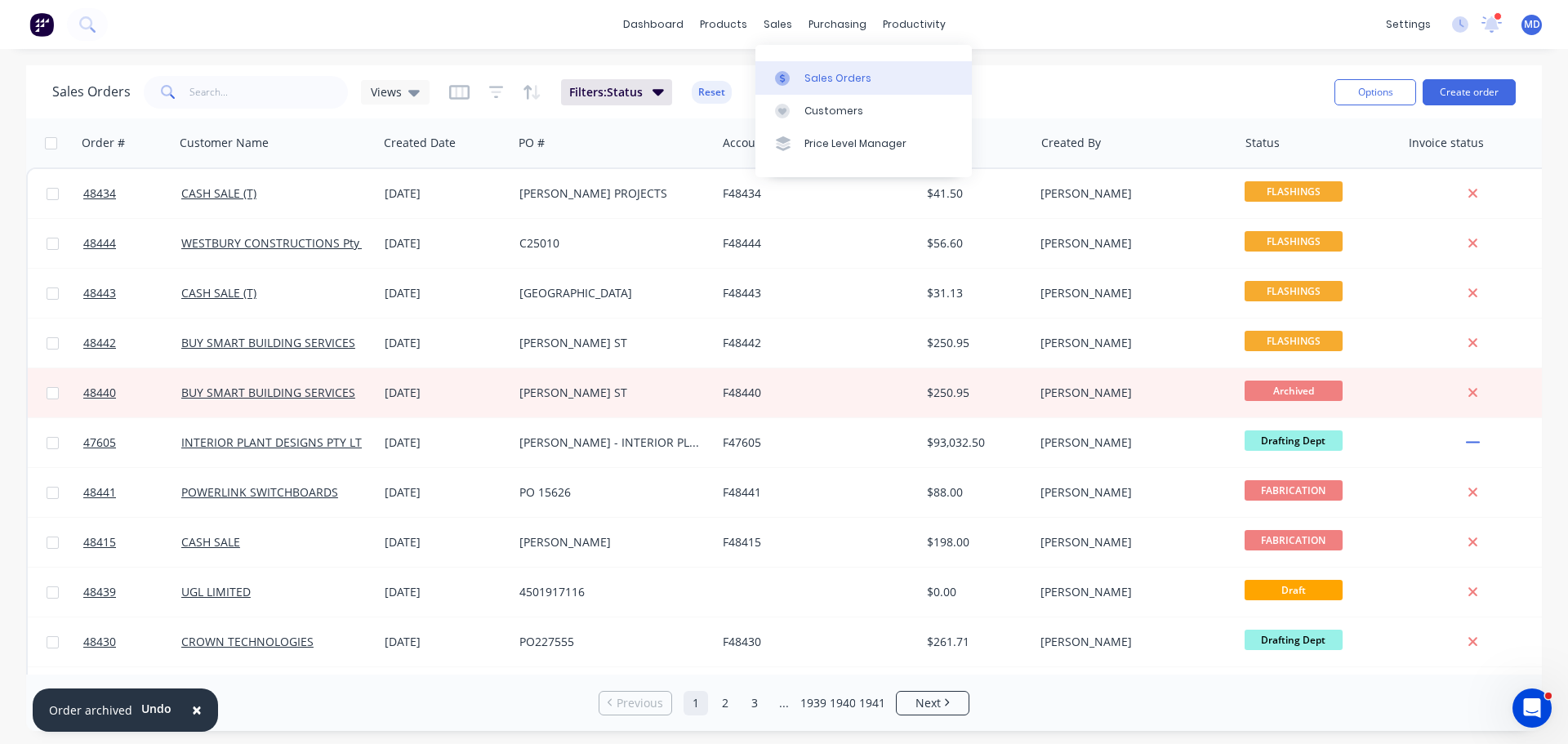
click at [807, 71] on div "Sales Orders" at bounding box center [837, 79] width 67 height 15
click at [229, 93] on input "text" at bounding box center [269, 92] width 159 height 33
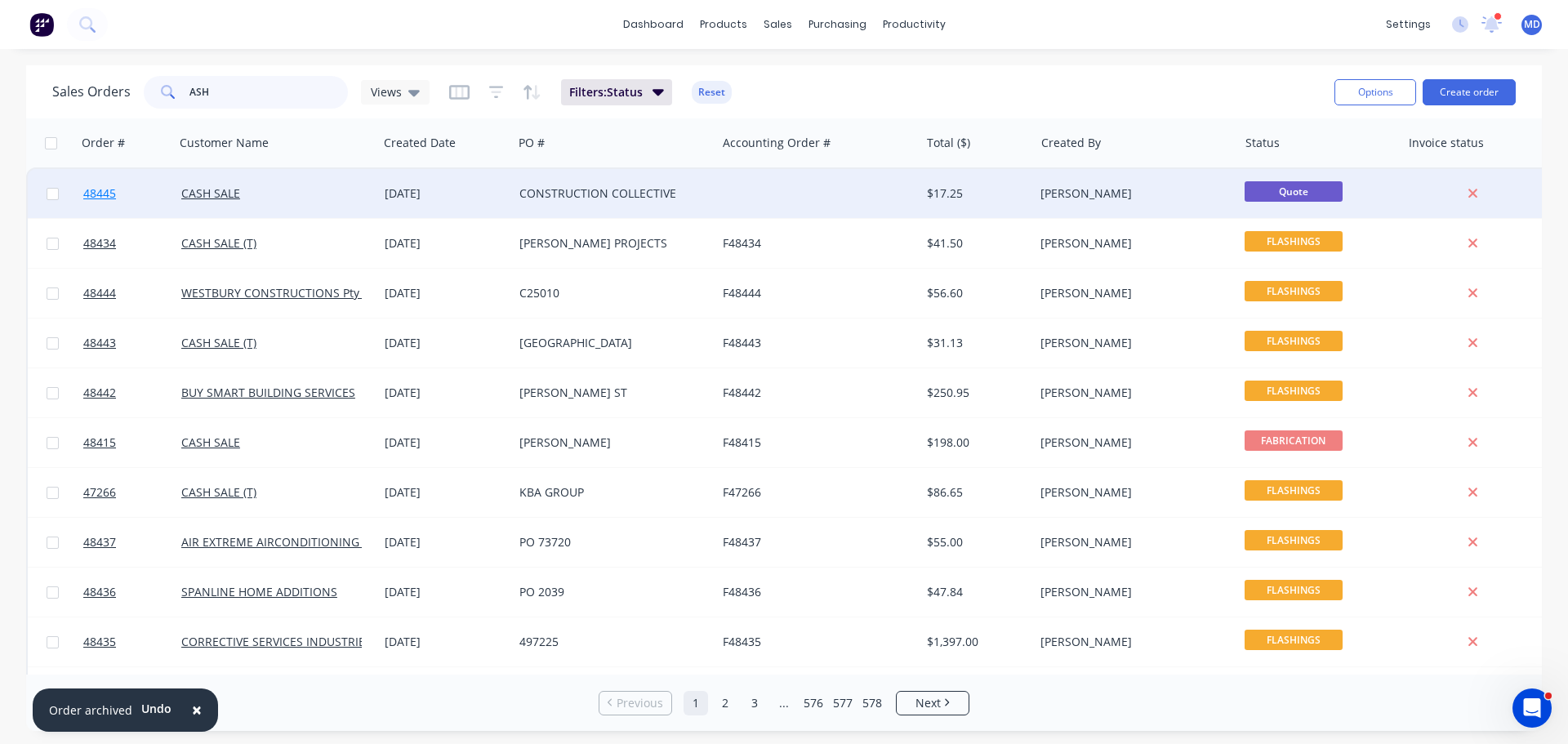
type input "ASH"
click at [87, 186] on link "48445" at bounding box center [132, 193] width 98 height 49
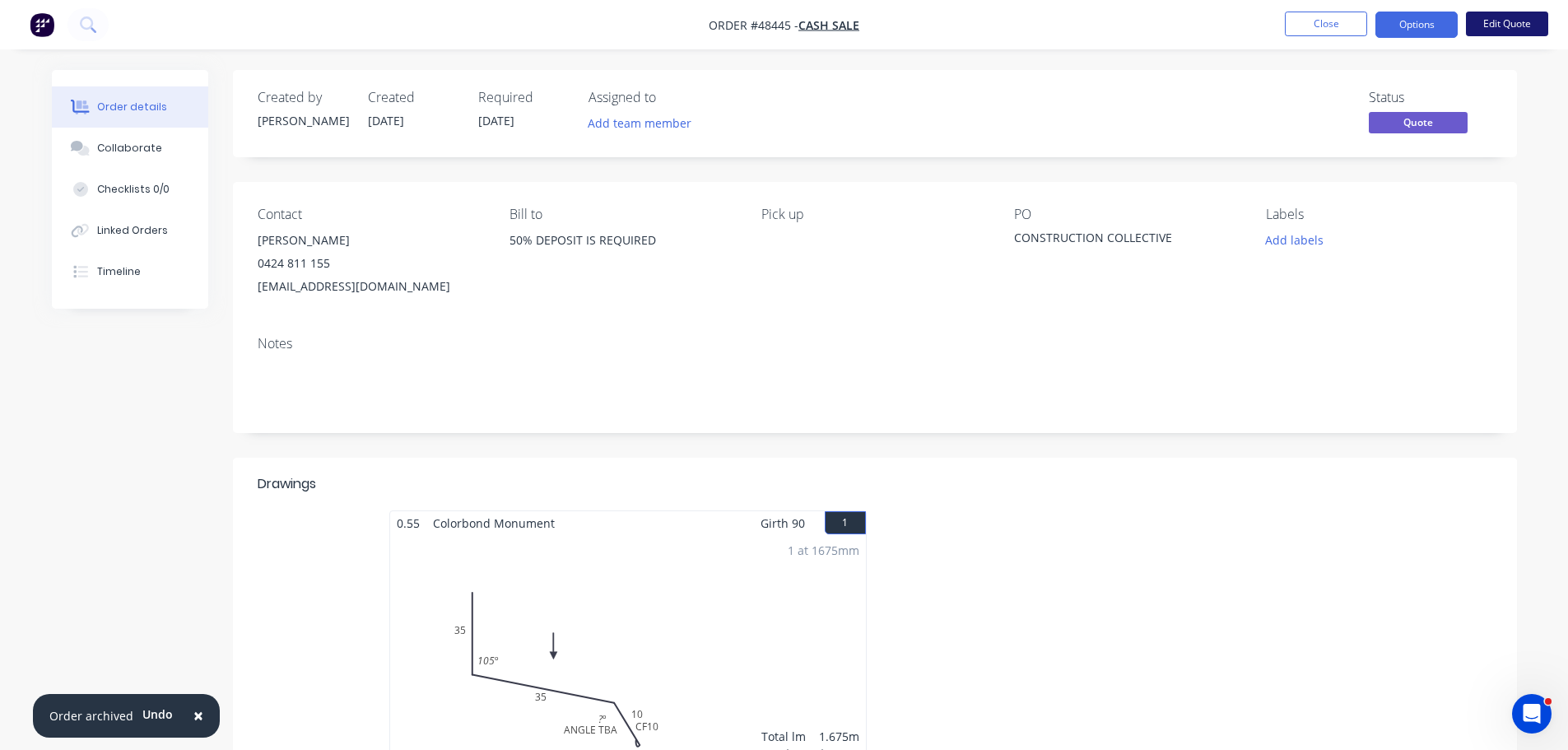
click at [1502, 24] on button "Edit Quote" at bounding box center [1507, 24] width 82 height 25
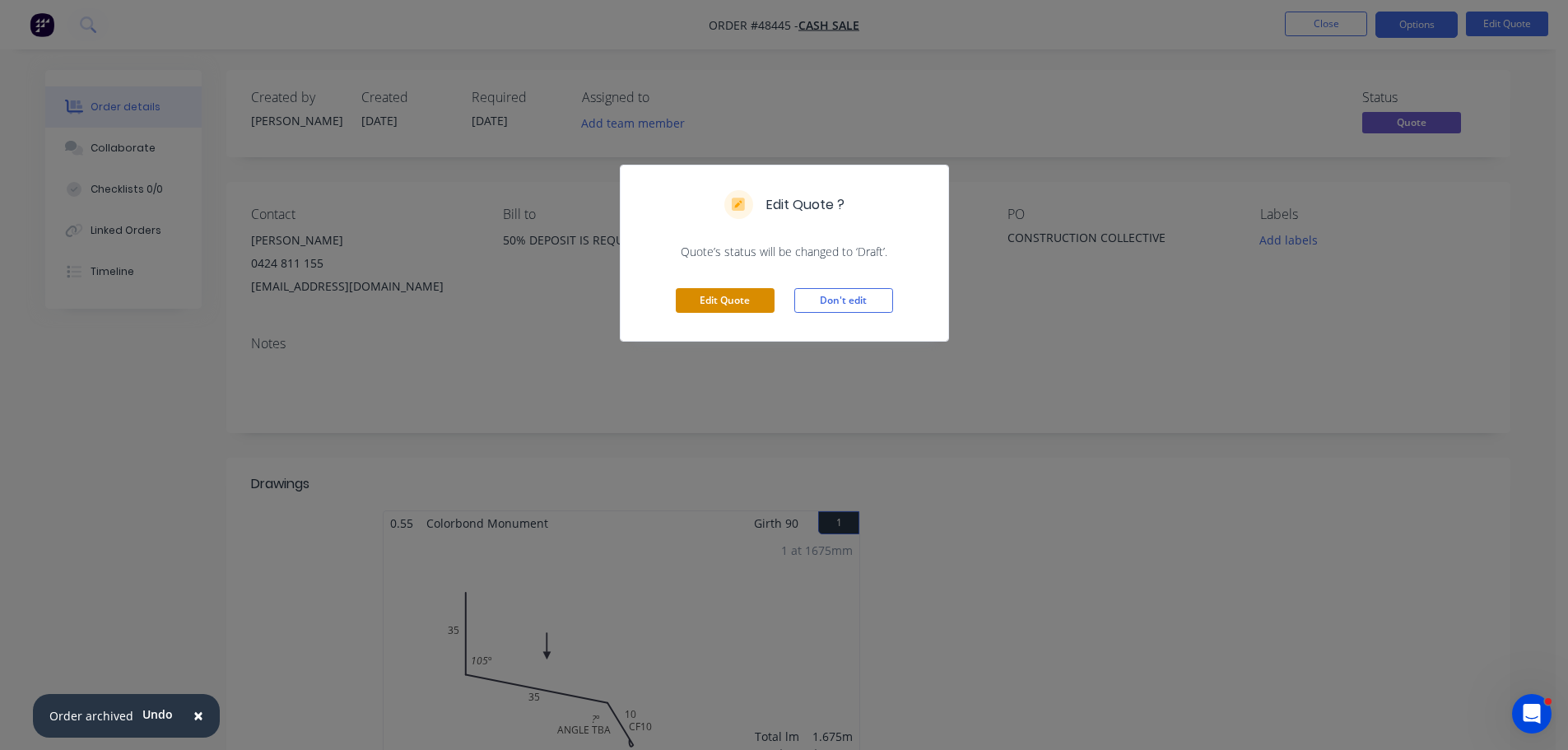
click at [741, 305] on button "Edit Quote" at bounding box center [725, 300] width 99 height 25
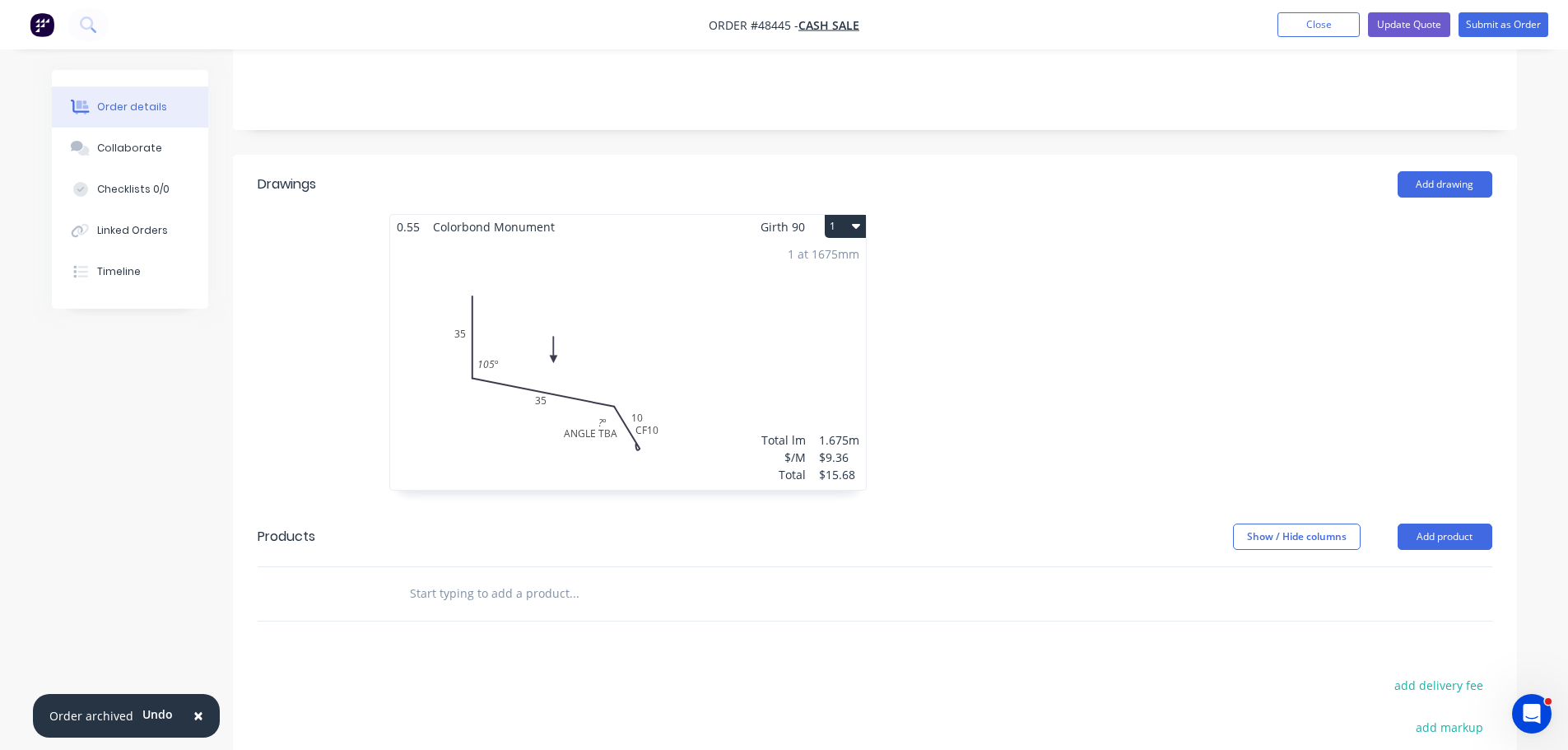
click at [651, 417] on div "1 at 1675mm Total lm $/M Total 1.675m $9.36 $15.68" at bounding box center [628, 365] width 476 height 251
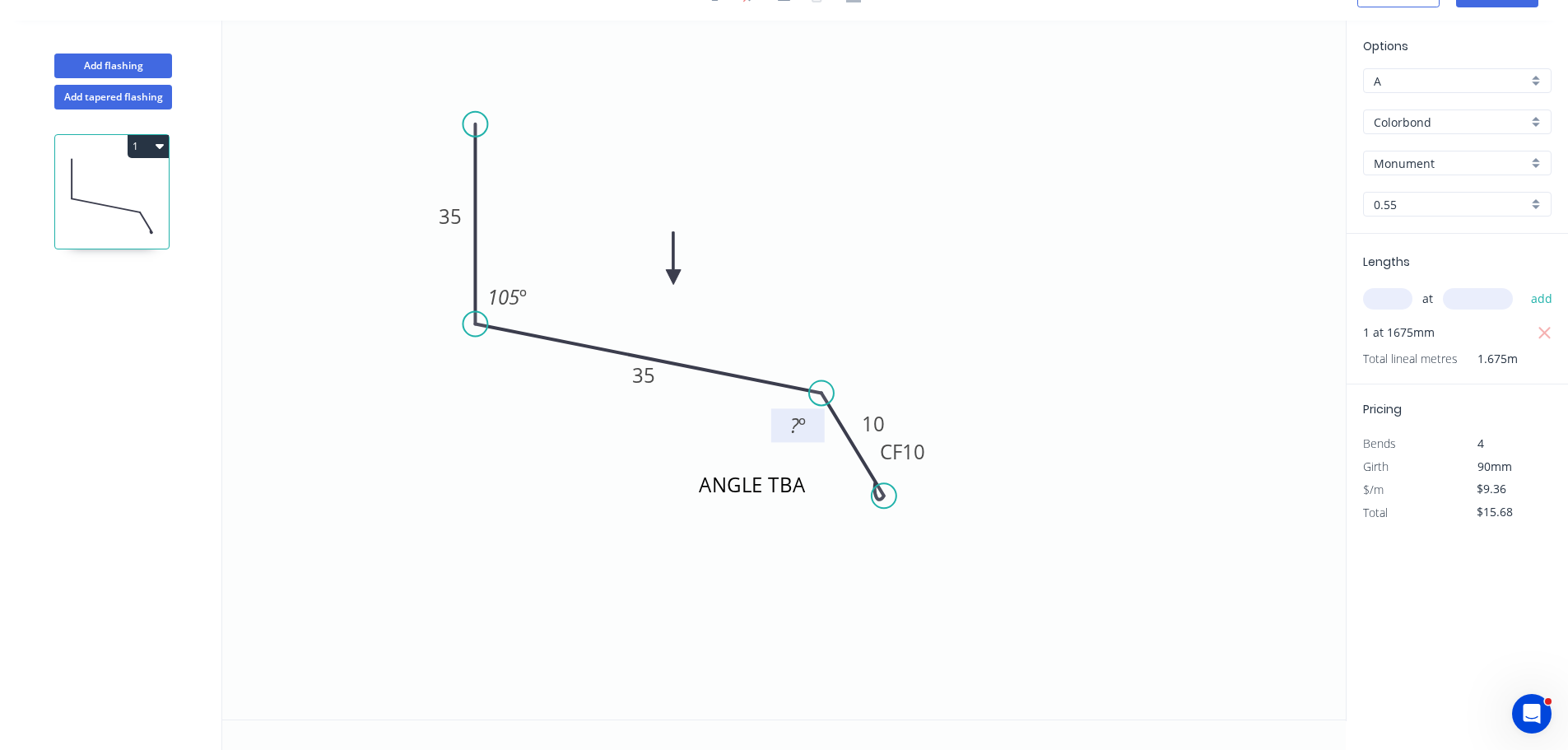
click at [793, 419] on tspan "?" at bounding box center [795, 425] width 9 height 27
click at [752, 516] on div "Delete" at bounding box center [819, 511] width 165 height 34
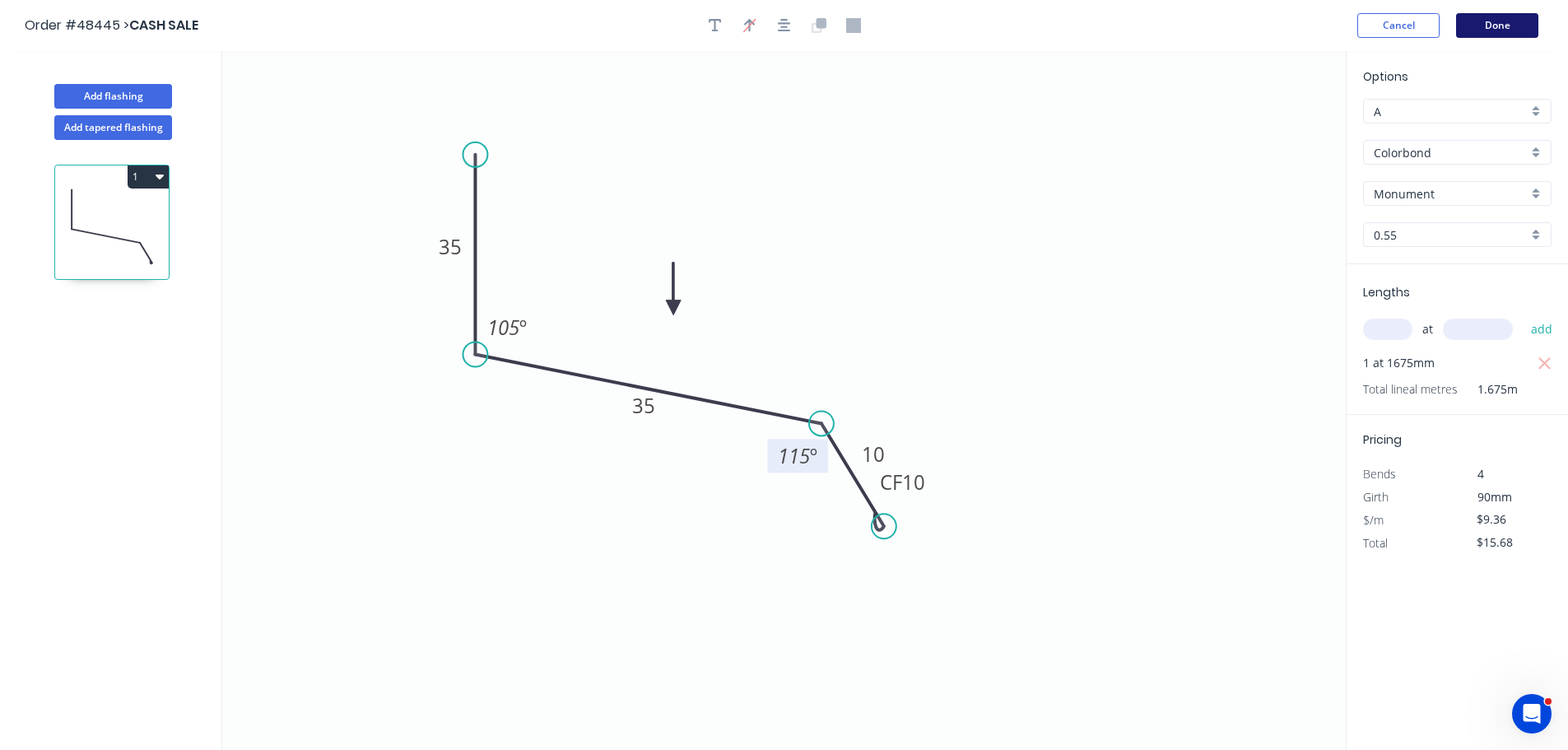
click at [1488, 22] on button "Done" at bounding box center [1496, 26] width 82 height 25
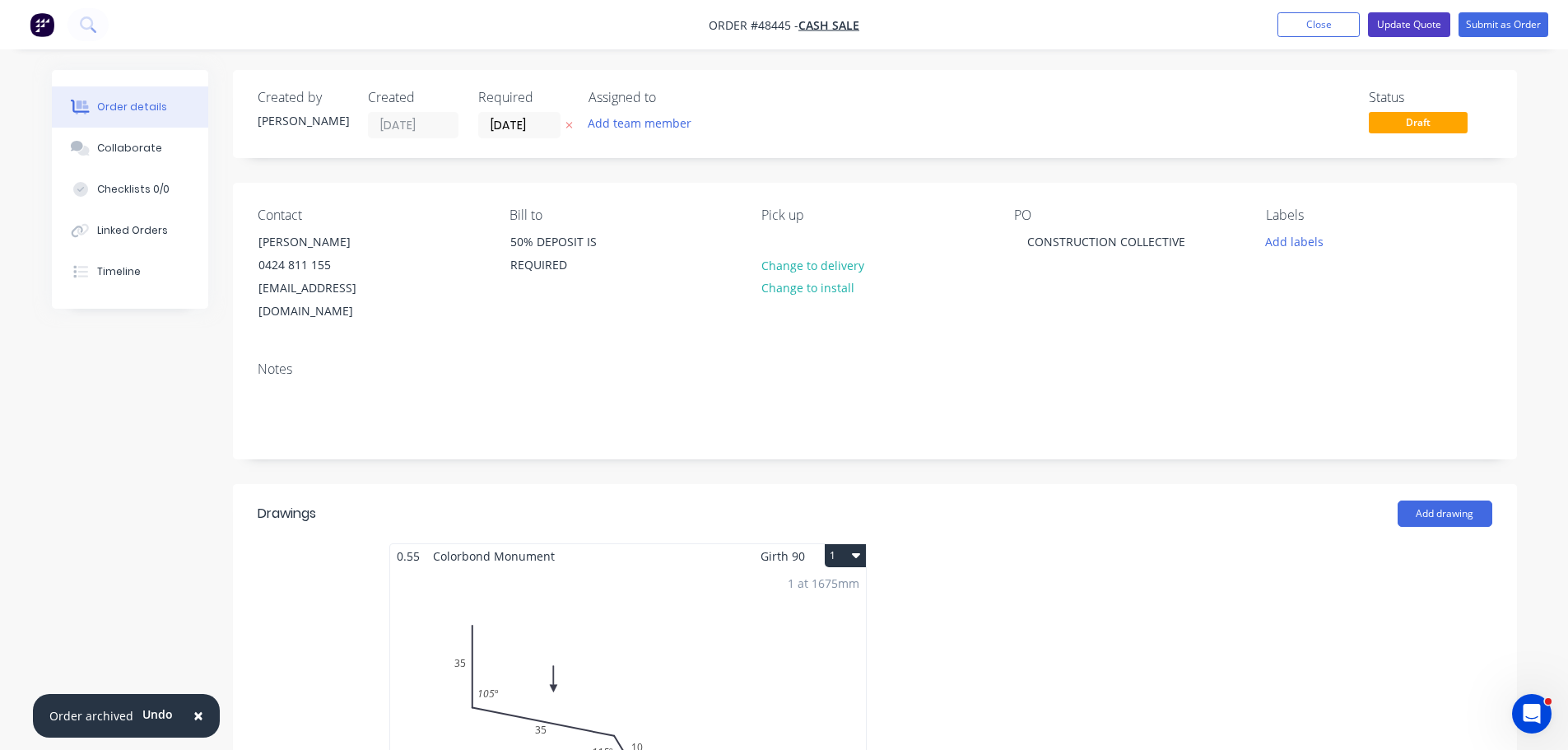
click at [1424, 19] on button "Update Quote" at bounding box center [1408, 25] width 82 height 25
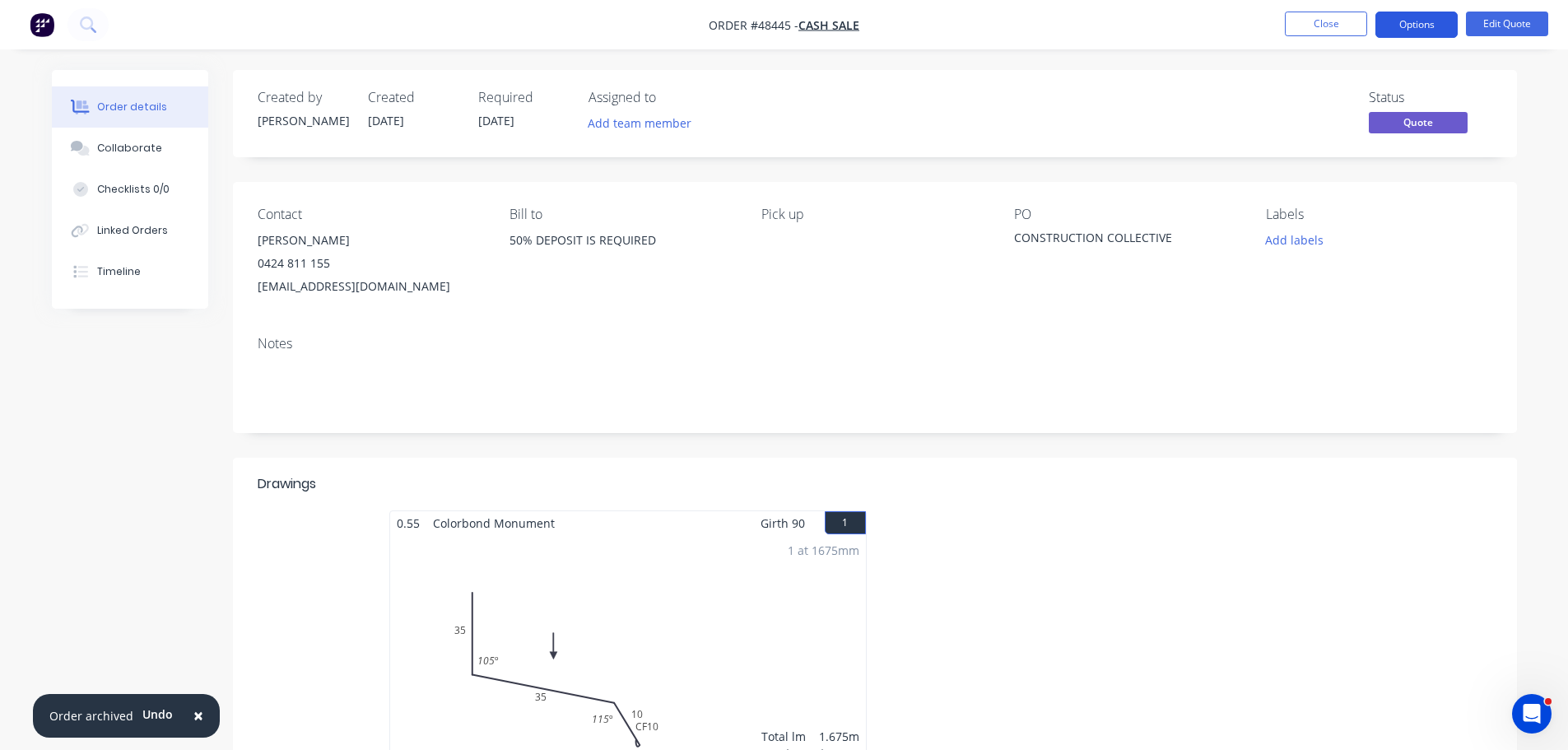
click at [1398, 37] on button "Options" at bounding box center [1416, 25] width 82 height 26
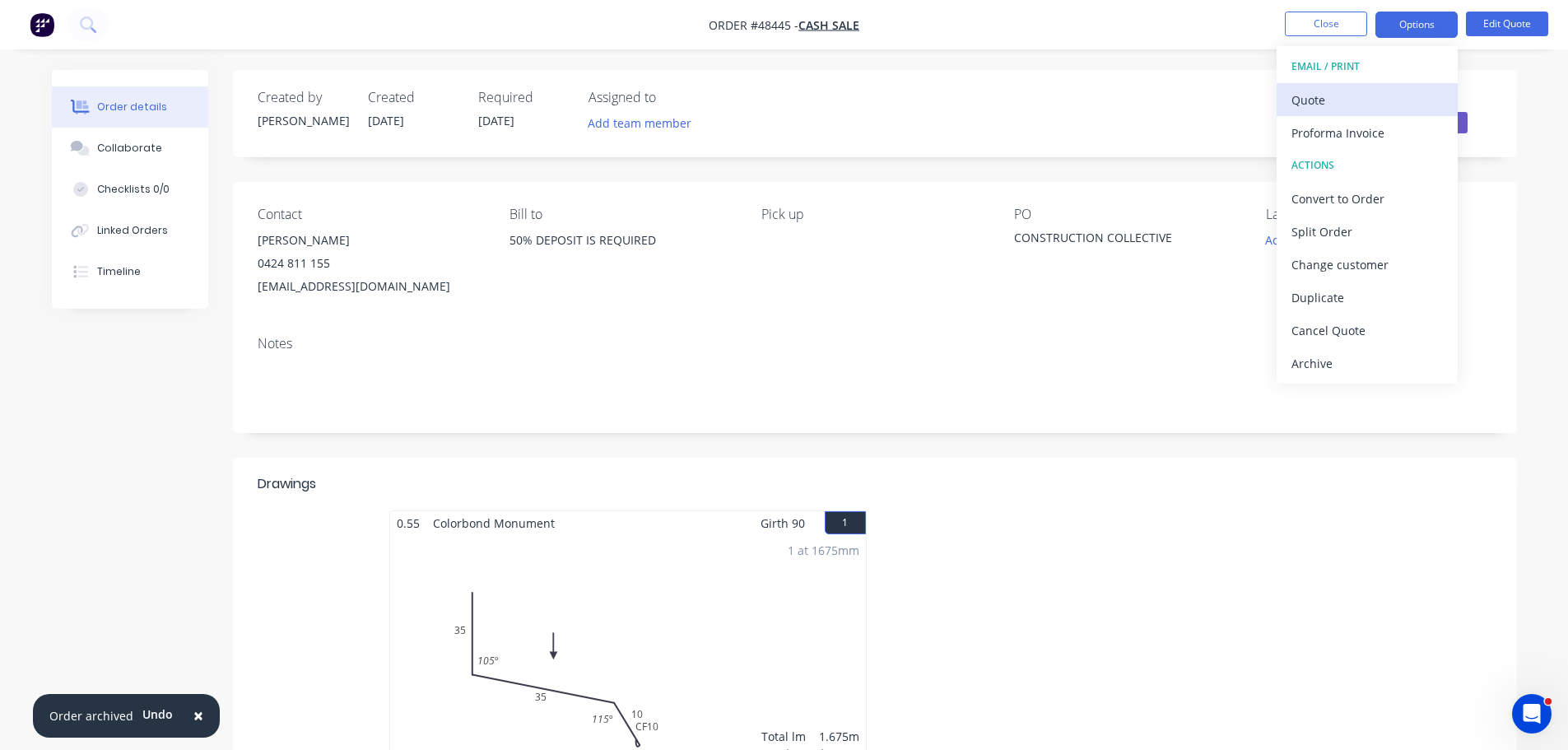
click at [1343, 97] on div "Quote" at bounding box center [1367, 99] width 151 height 24
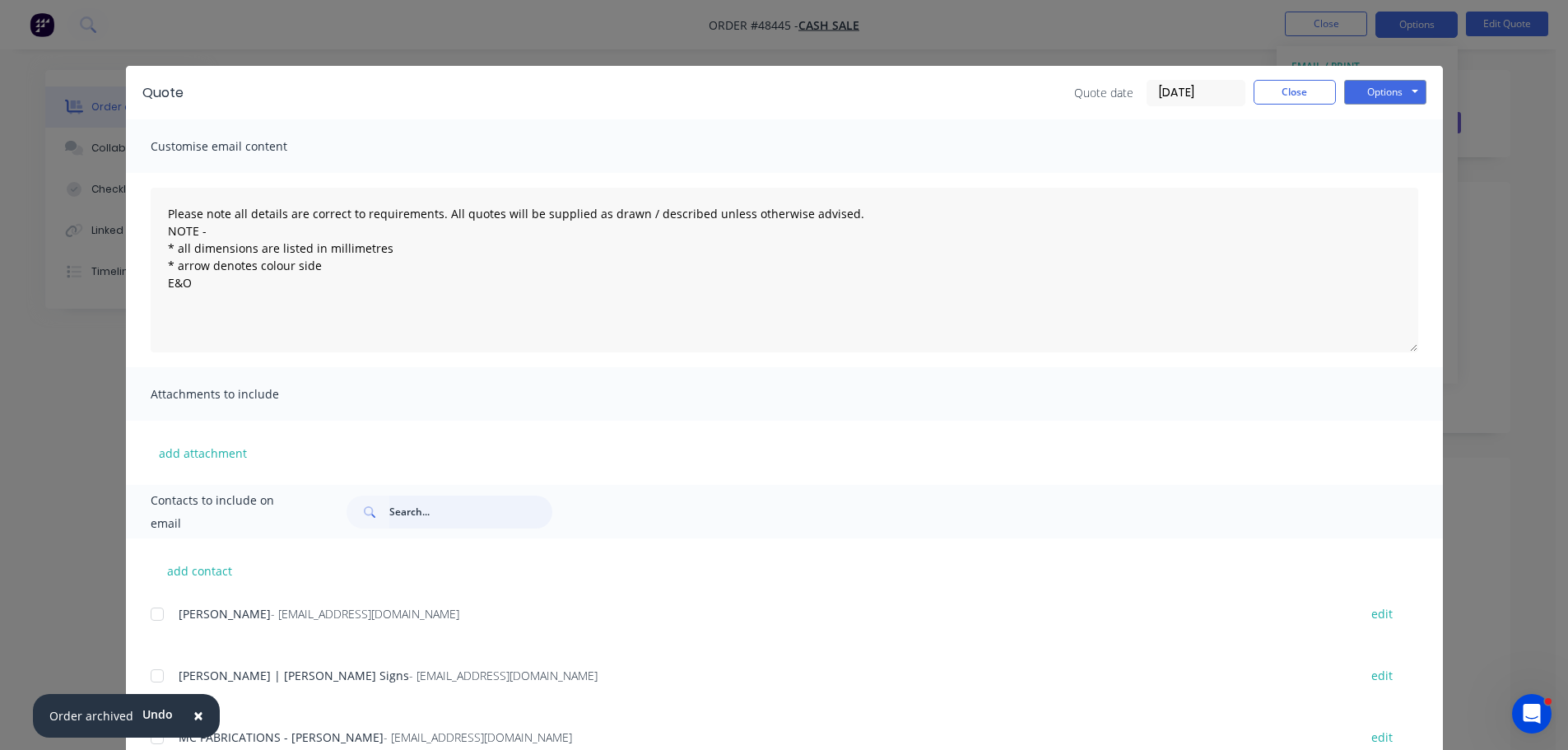
click at [408, 504] on input "text" at bounding box center [470, 512] width 163 height 33
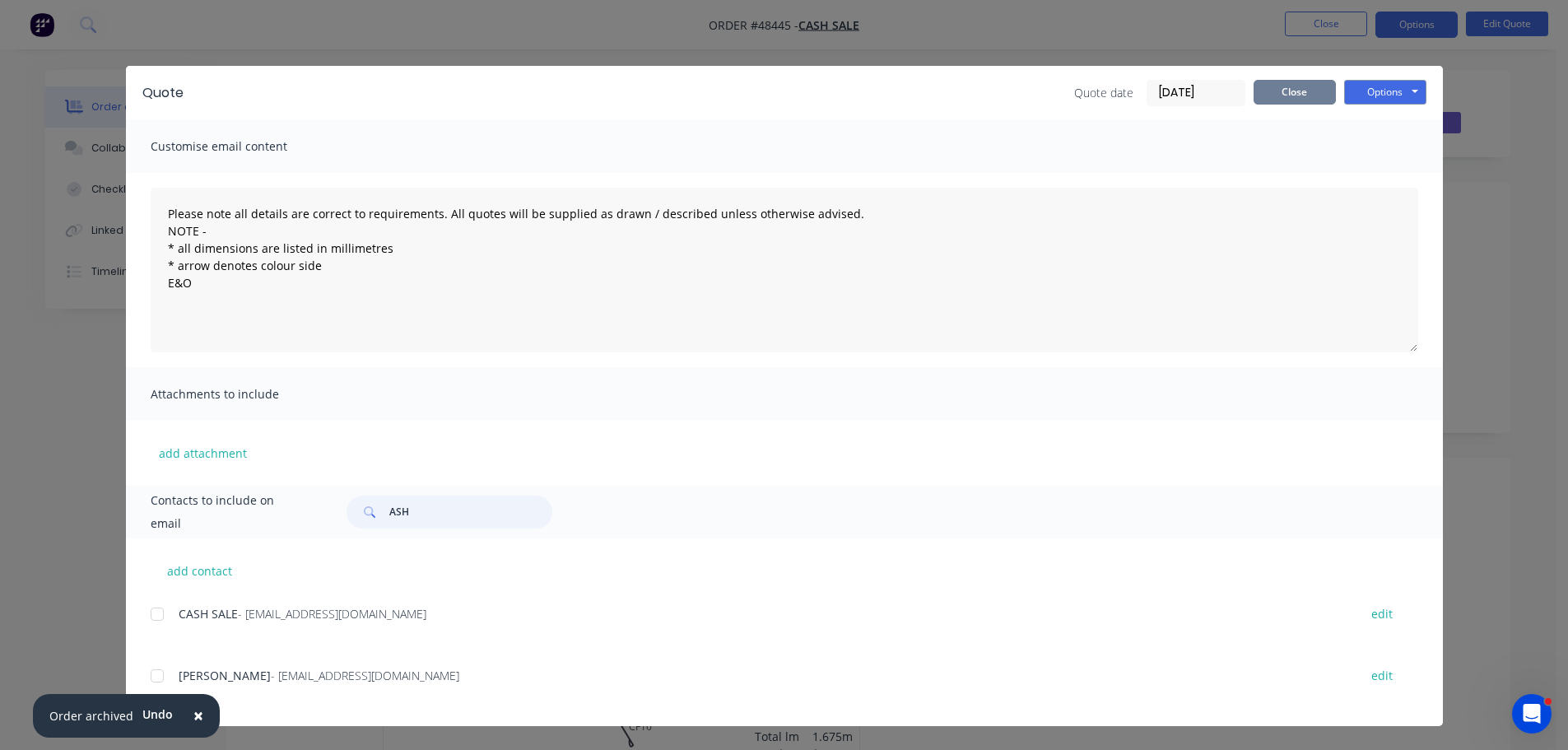
type input "ASH"
click at [1287, 95] on button "Close" at bounding box center [1294, 93] width 82 height 25
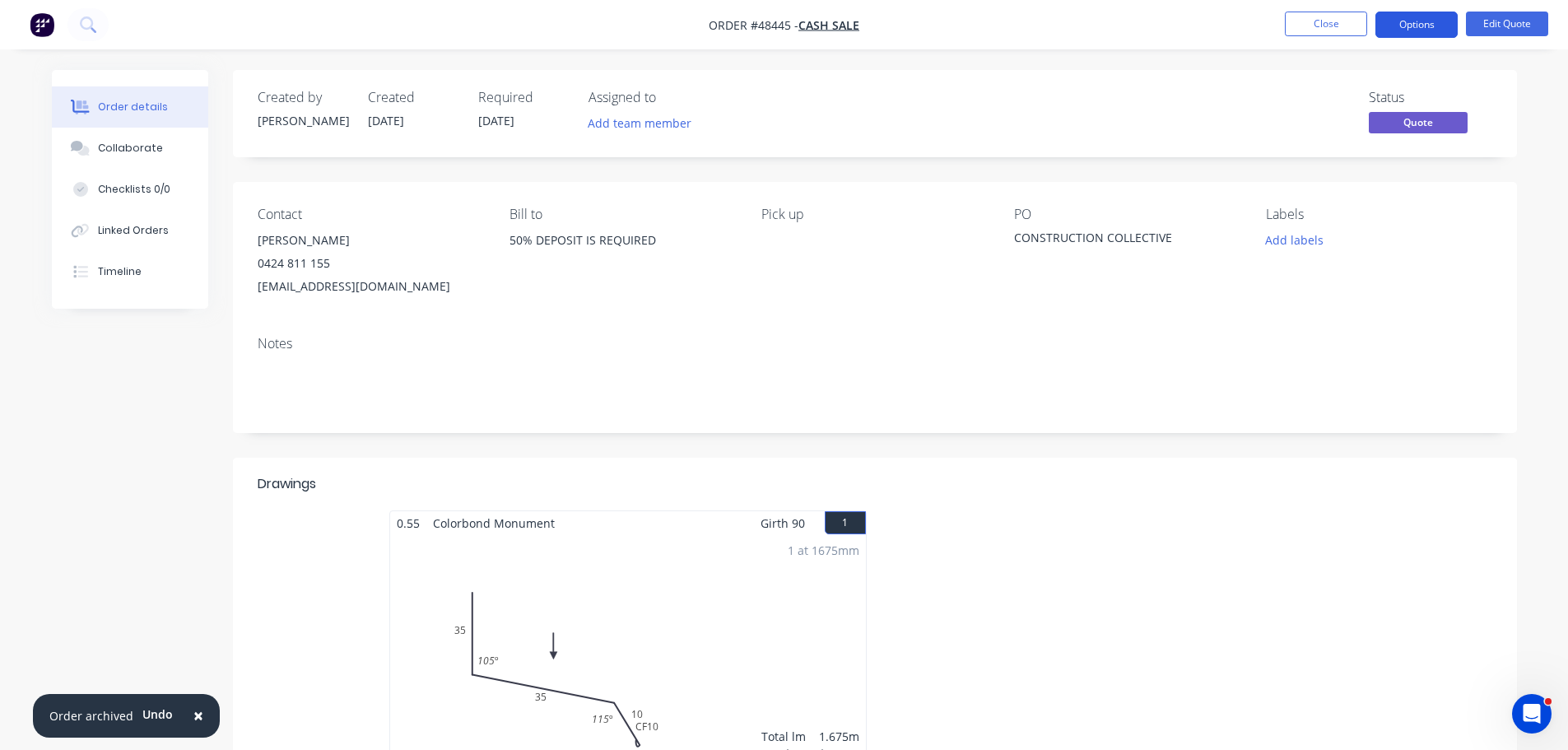
click at [1419, 26] on button "Options" at bounding box center [1416, 25] width 82 height 26
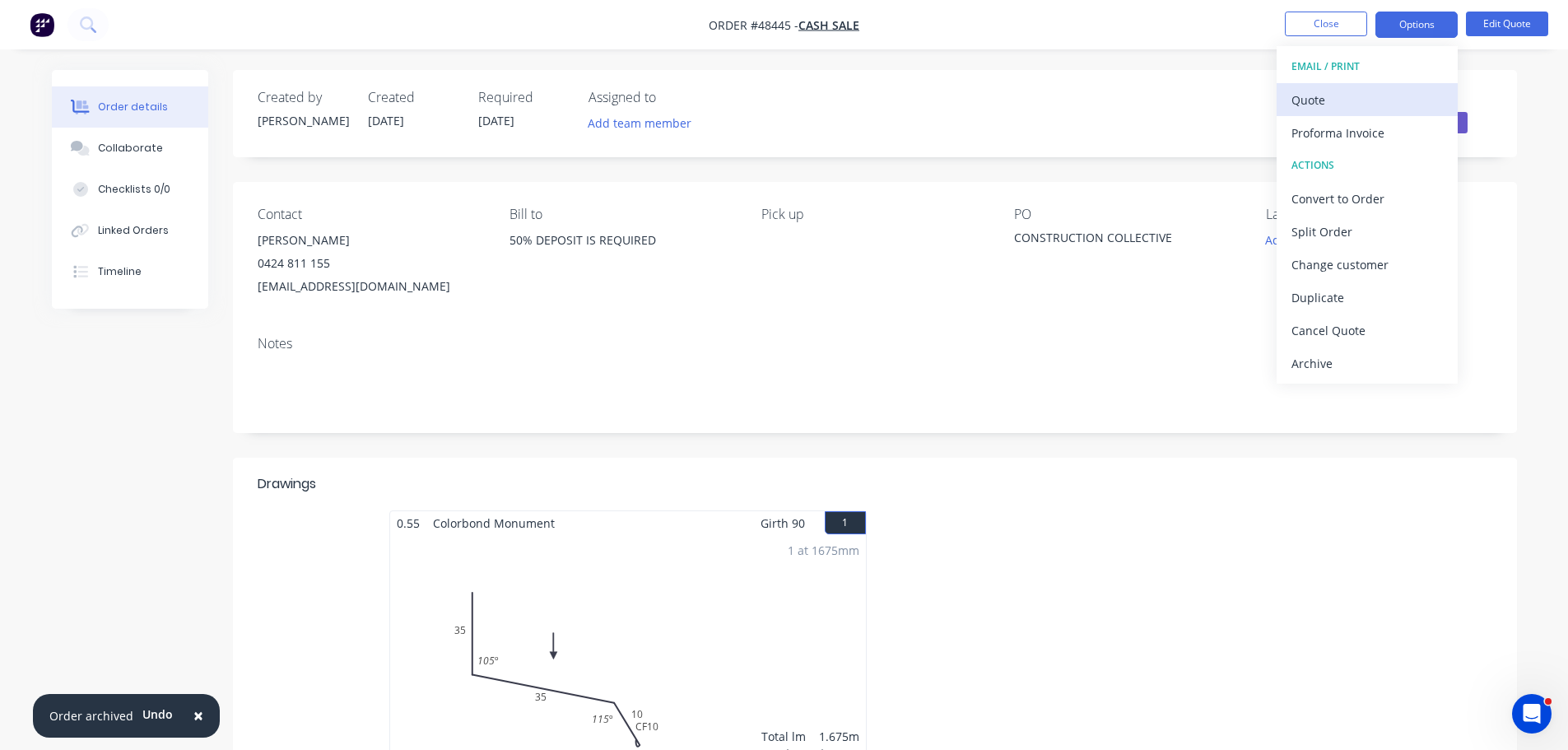
click at [1383, 92] on div "Quote" at bounding box center [1367, 99] width 151 height 24
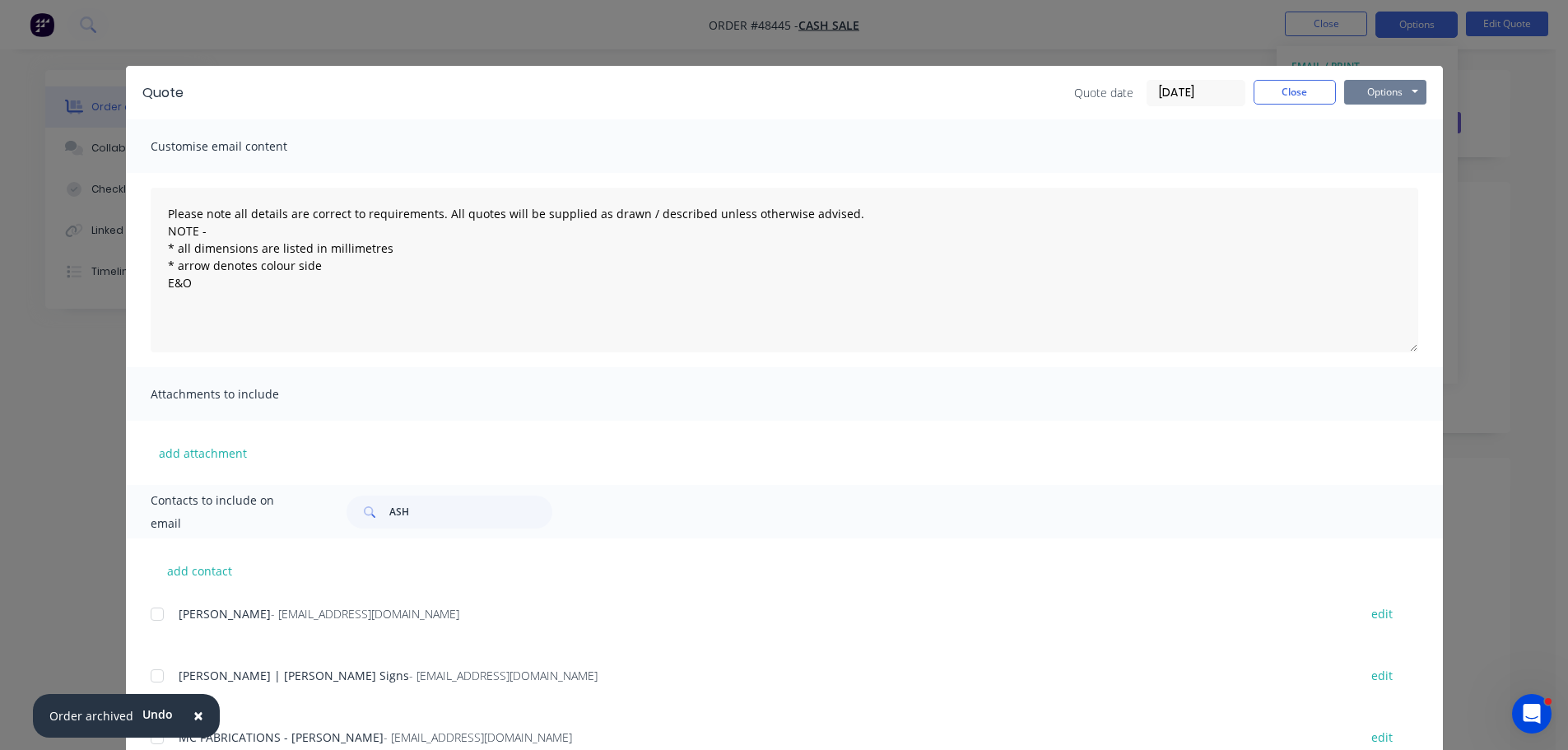
click at [1393, 94] on button "Options" at bounding box center [1385, 93] width 82 height 25
click at [1366, 141] on button "Print" at bounding box center [1397, 148] width 106 height 27
click at [1388, 94] on button "Options" at bounding box center [1385, 93] width 82 height 25
click at [1378, 145] on button "Print" at bounding box center [1397, 148] width 106 height 27
click at [1280, 106] on div "Quote date 09/10/25 Close Options Preview Print Email" at bounding box center [1250, 94] width 352 height 26
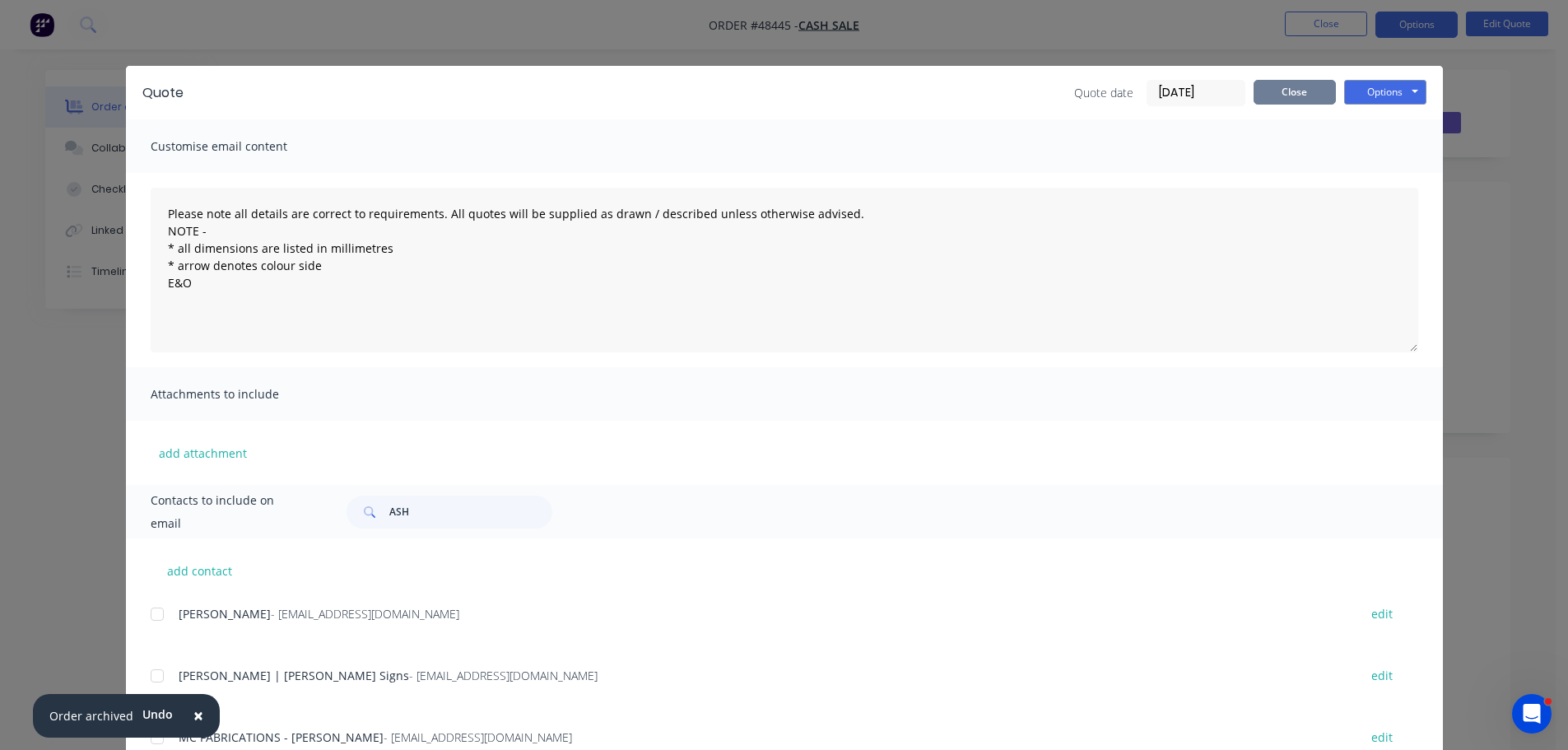
click at [1289, 94] on button "Close" at bounding box center [1294, 93] width 82 height 25
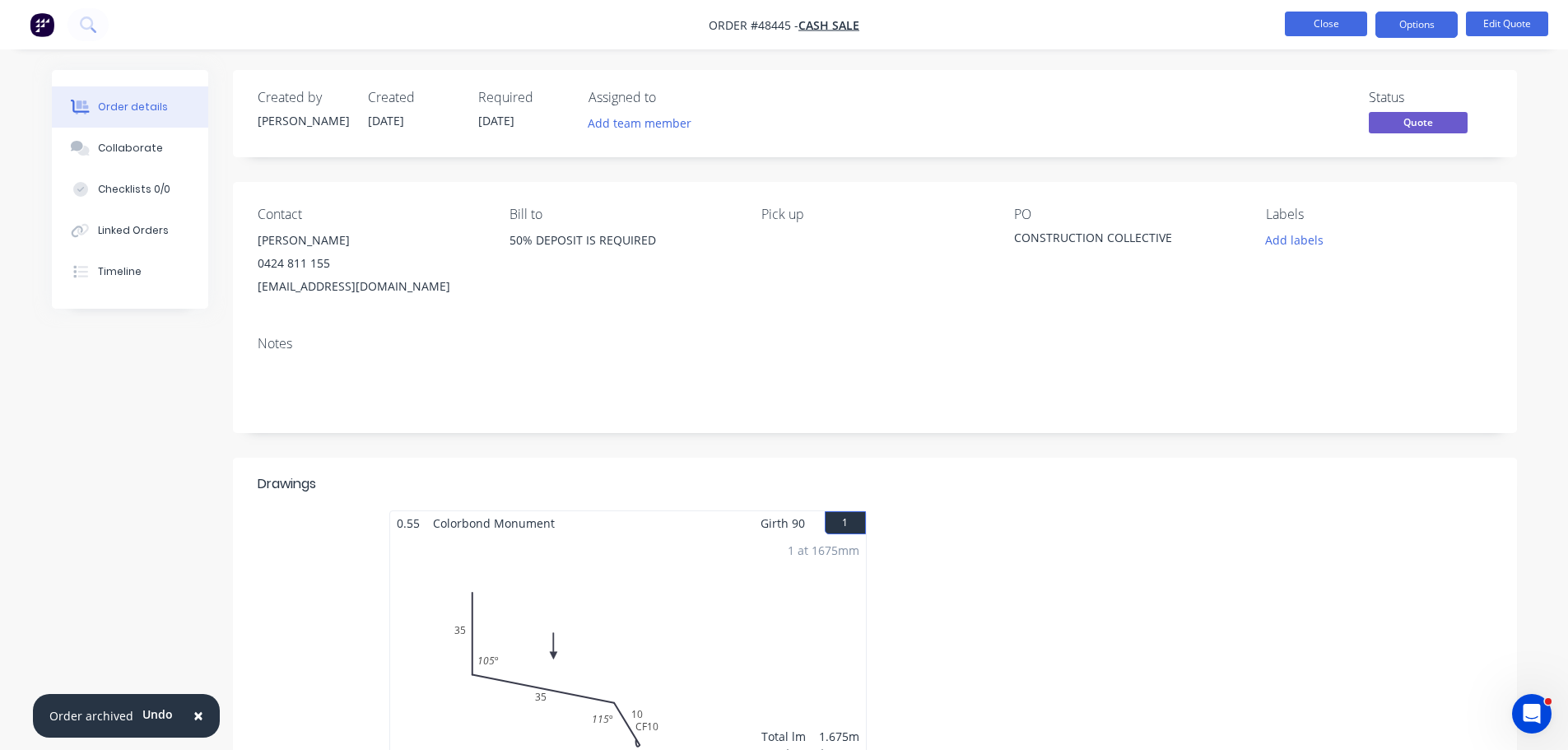
click at [1340, 19] on button "Close" at bounding box center [1325, 24] width 82 height 25
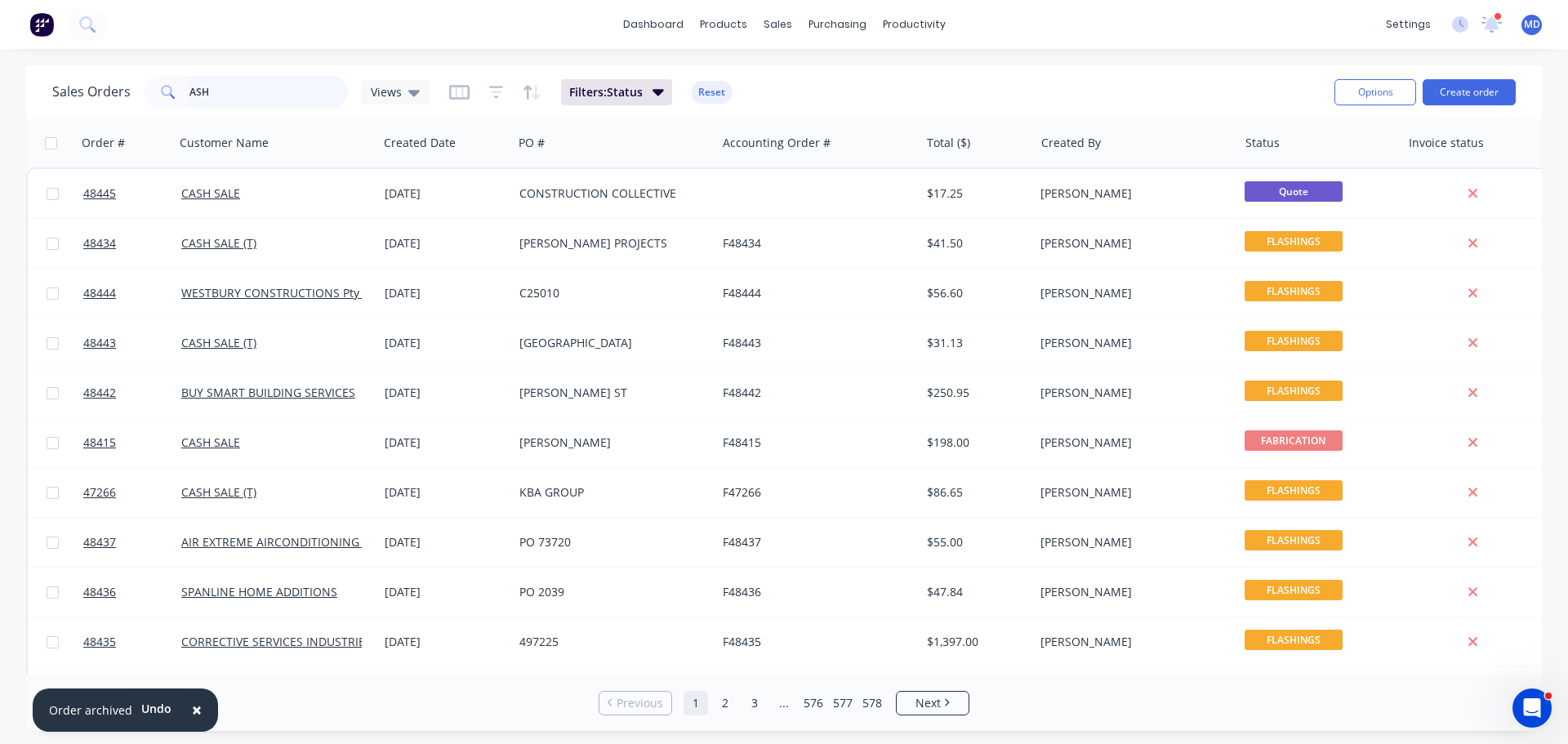
click at [221, 96] on input "ASH" at bounding box center [269, 92] width 159 height 33
type input "A"
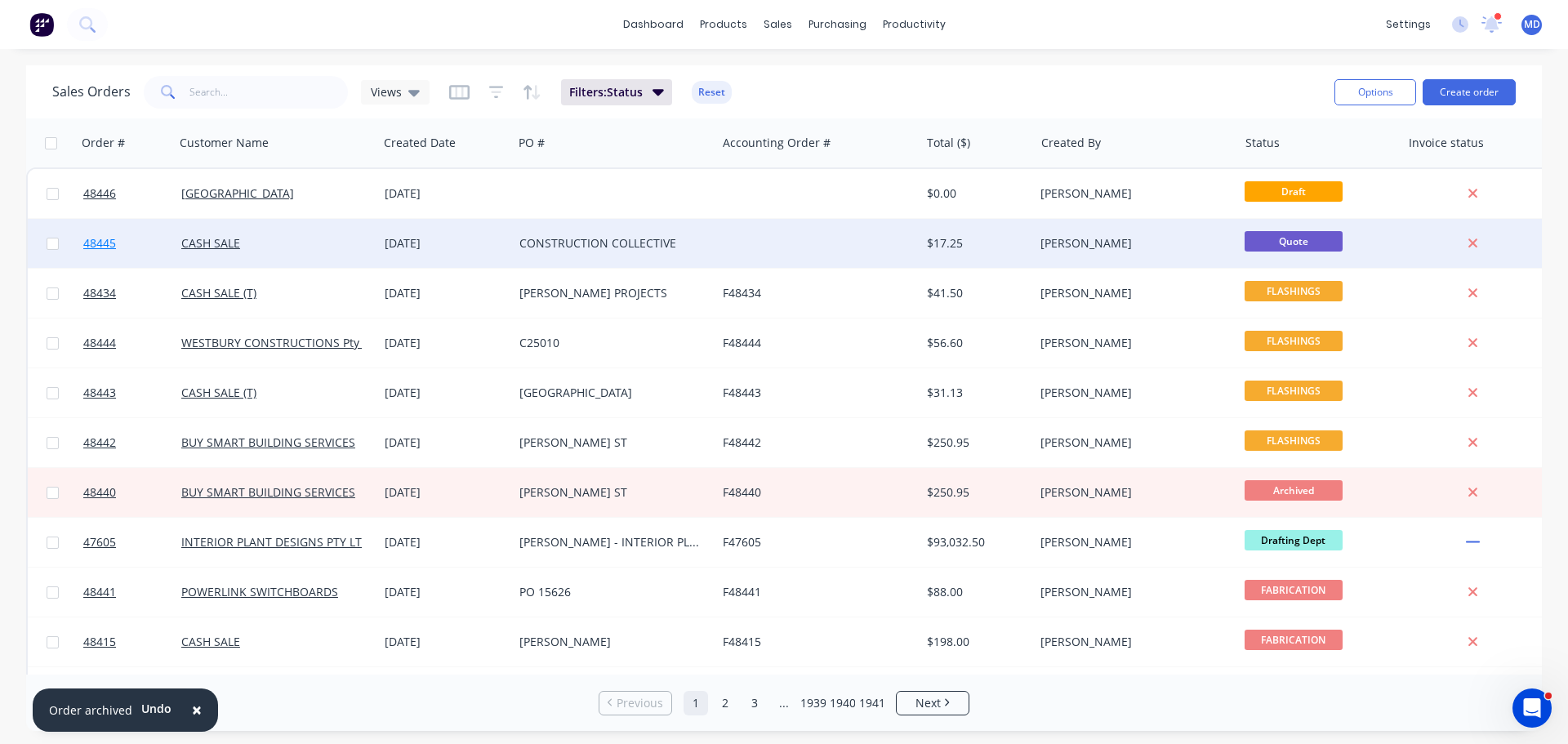
click at [96, 235] on link "48445" at bounding box center [132, 244] width 98 height 49
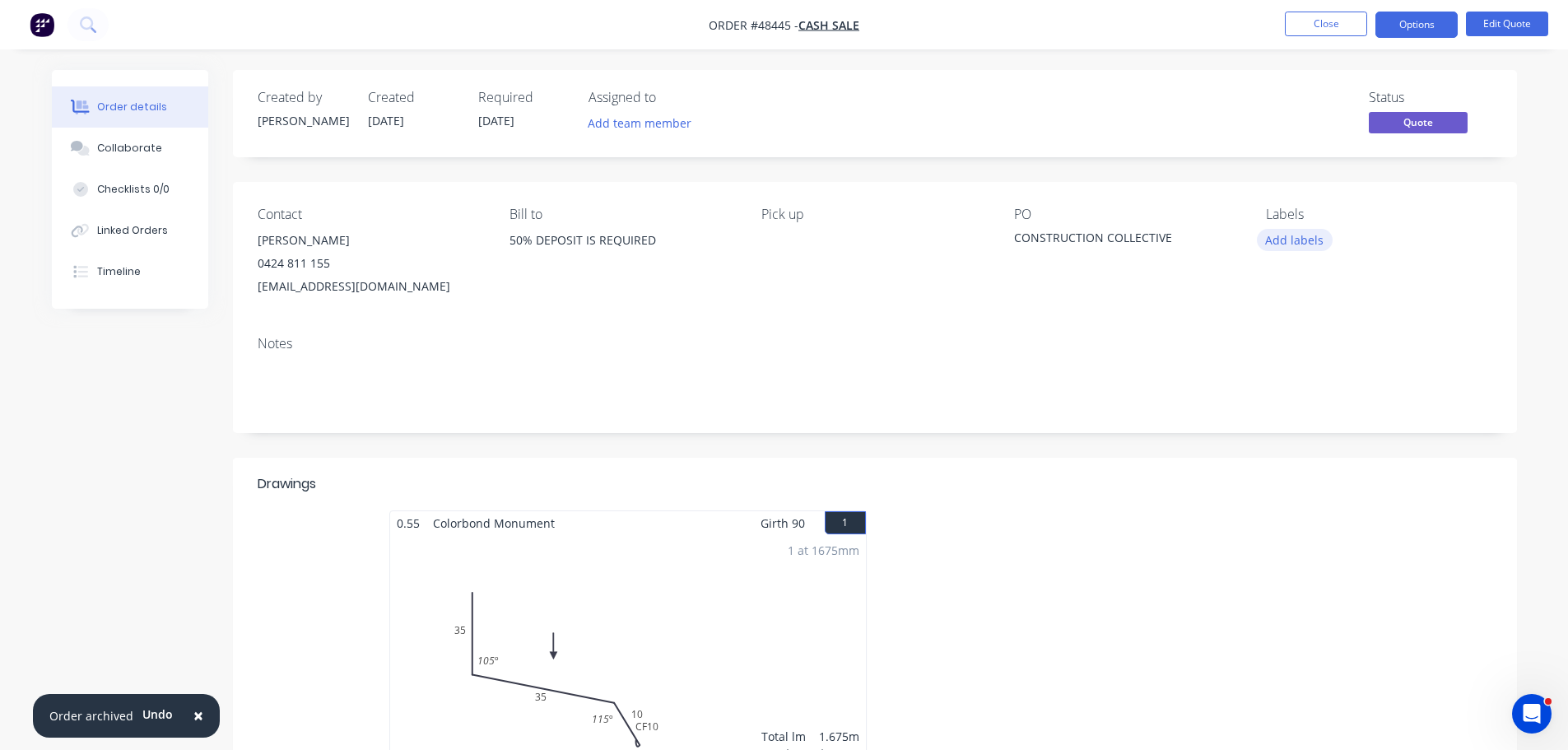
drag, startPoint x: 1278, startPoint y: 232, endPoint x: 1284, endPoint y: 251, distance: 19.9
click at [1278, 232] on button "Add labels" at bounding box center [1294, 240] width 76 height 23
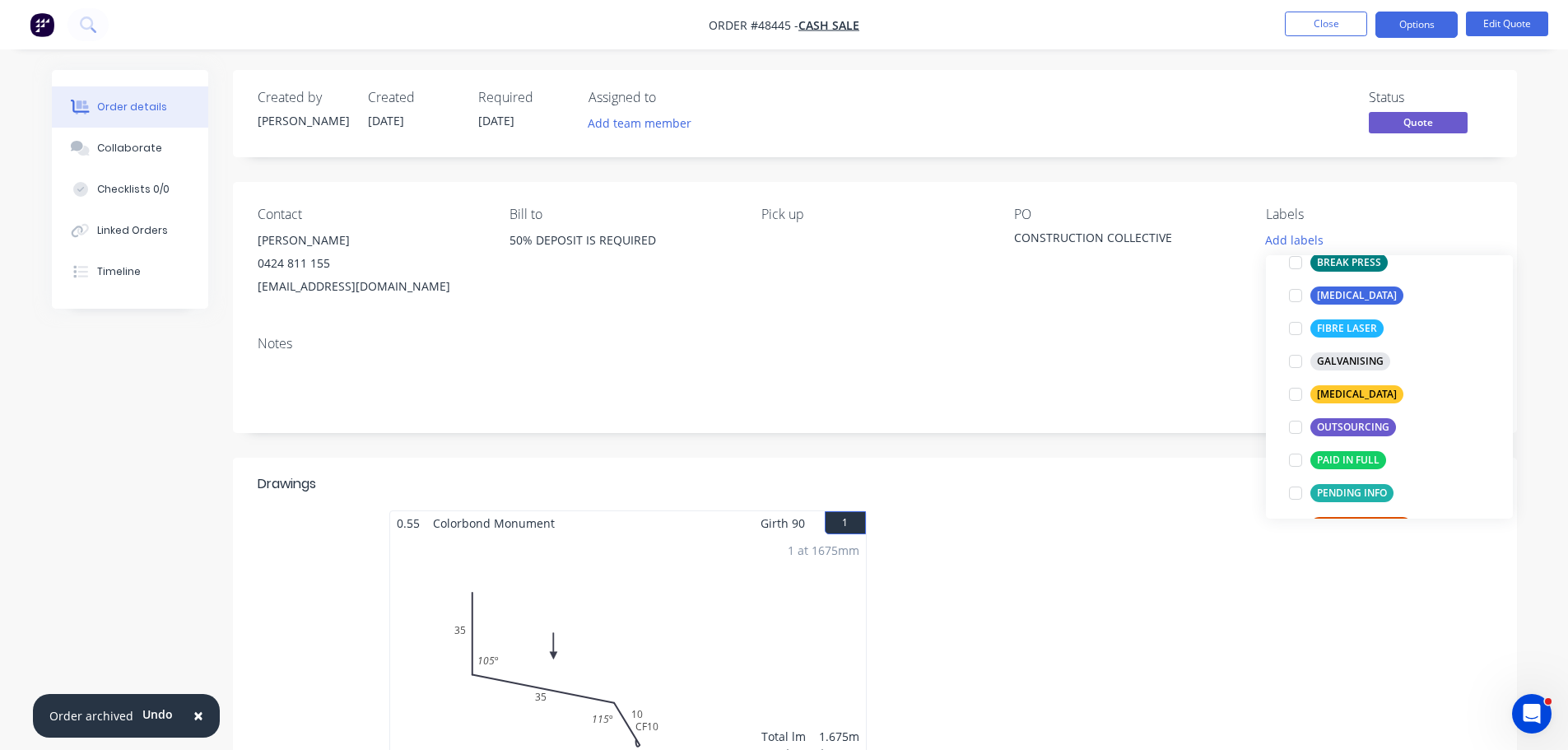
scroll to position [247, 0]
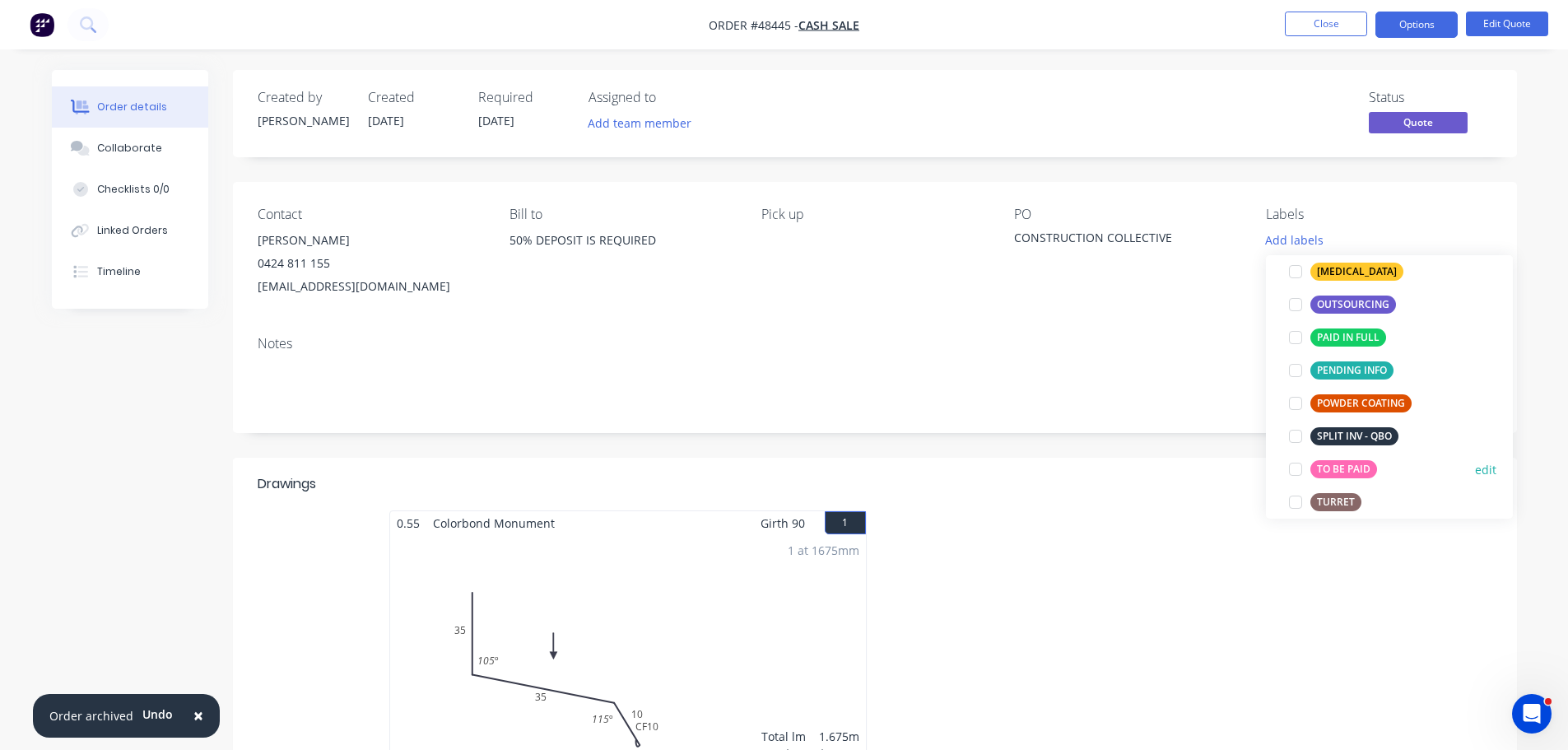
click at [1298, 467] on div at bounding box center [1295, 469] width 33 height 33
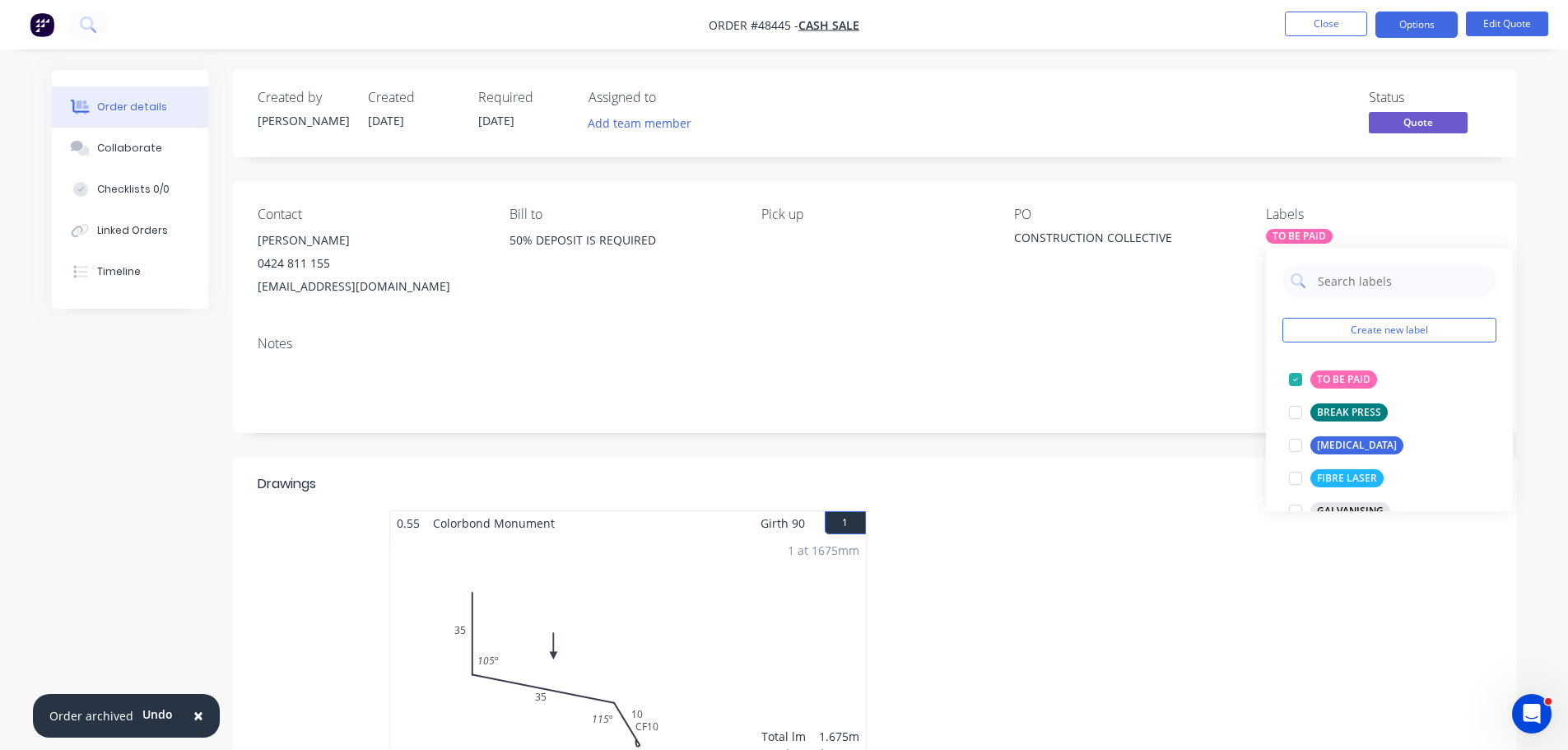
click at [1122, 315] on div "Contact ASH CLARK 0424 811 155 INFO@TCCOLLECTIVE.COM.AU Bill to 50% DEPOSIT IS …" at bounding box center [875, 252] width 1284 height 141
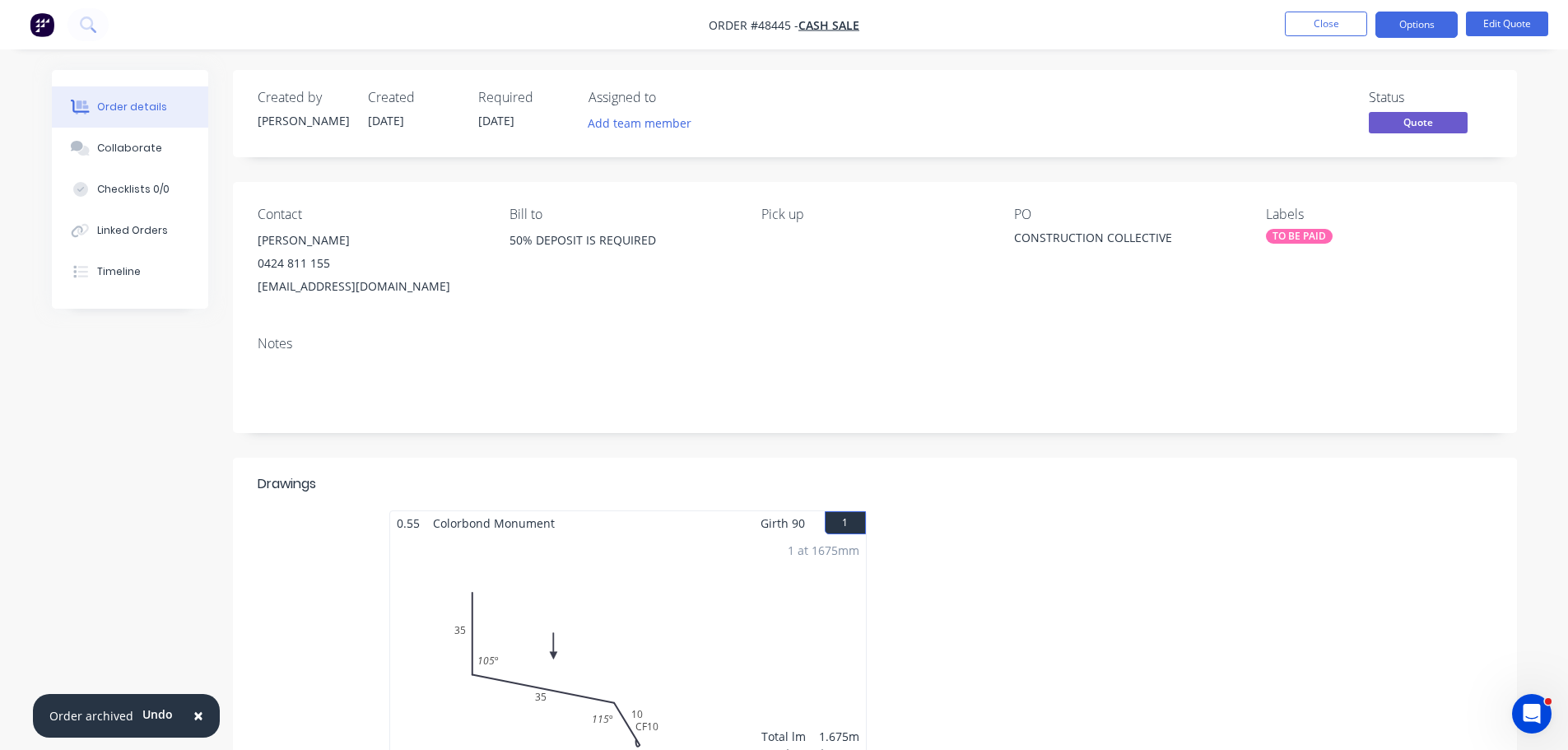
click at [1492, 2] on nav "Order #48445 - CASH SALE Close Options Edit Quote" at bounding box center [784, 25] width 1568 height 49
click at [1500, 13] on button "Edit Quote" at bounding box center [1507, 24] width 82 height 25
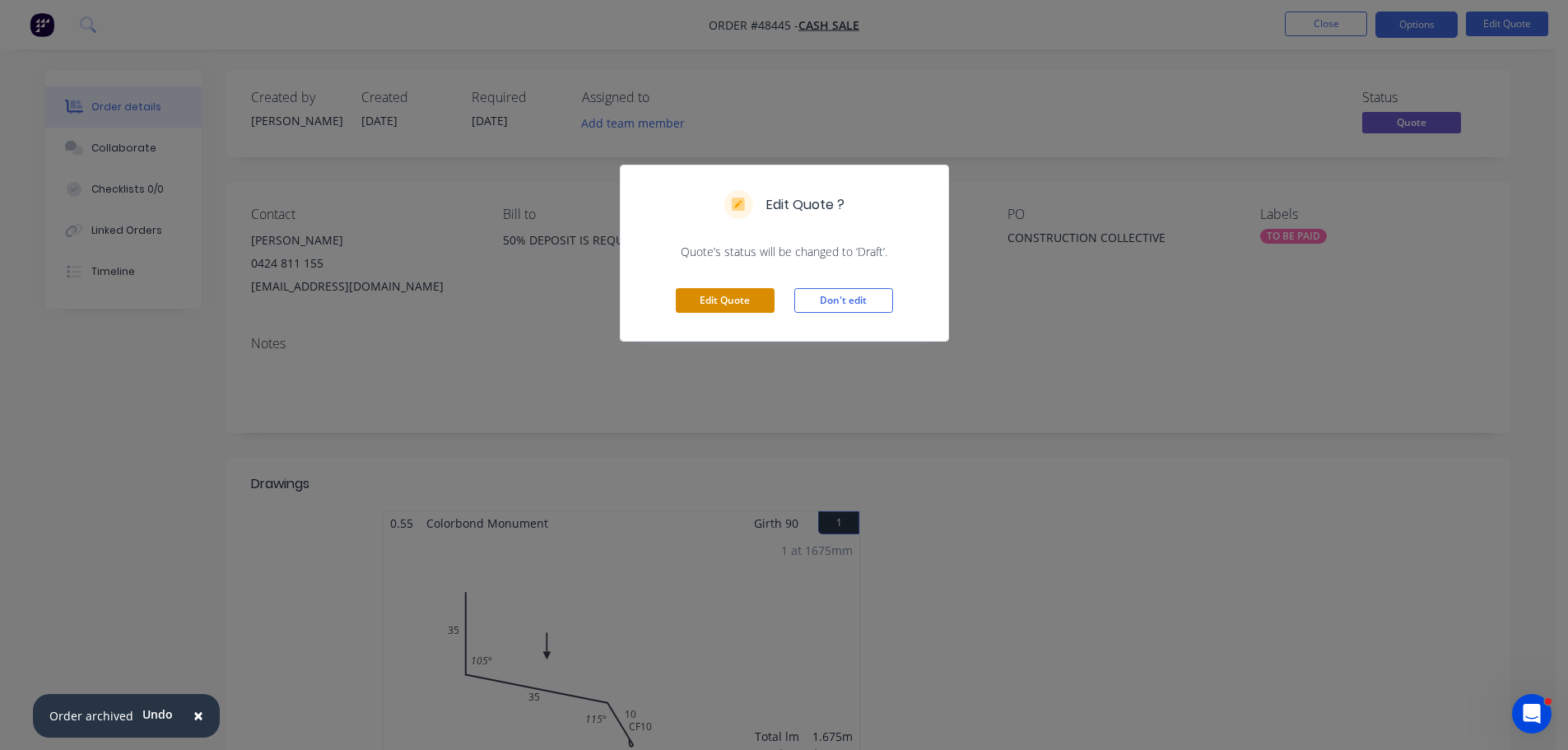
click at [741, 299] on button "Edit Quote" at bounding box center [725, 300] width 99 height 25
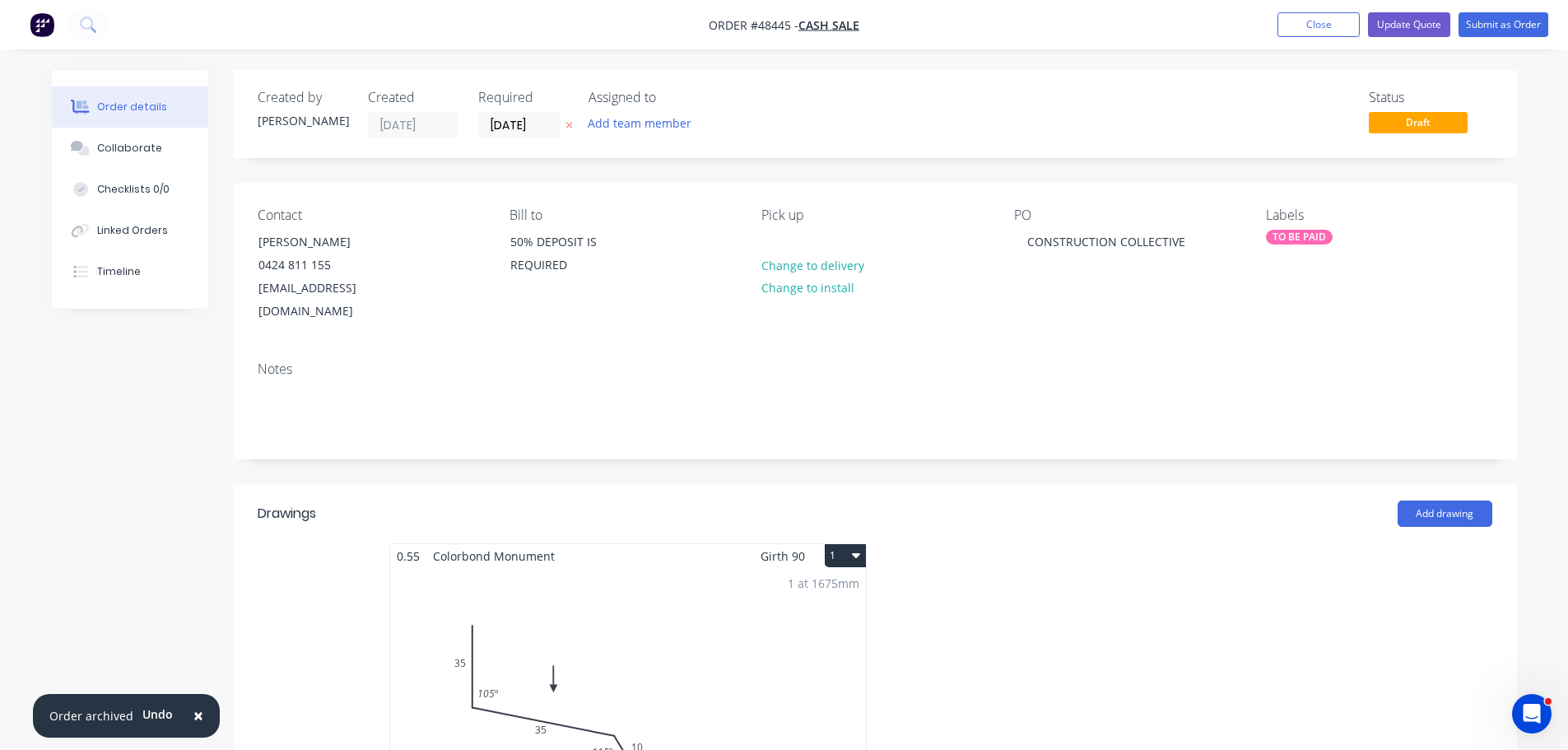
click at [516, 137] on label "[DATE]" at bounding box center [519, 126] width 82 height 26
click at [516, 137] on input "[DATE]" at bounding box center [518, 125] width 80 height 25
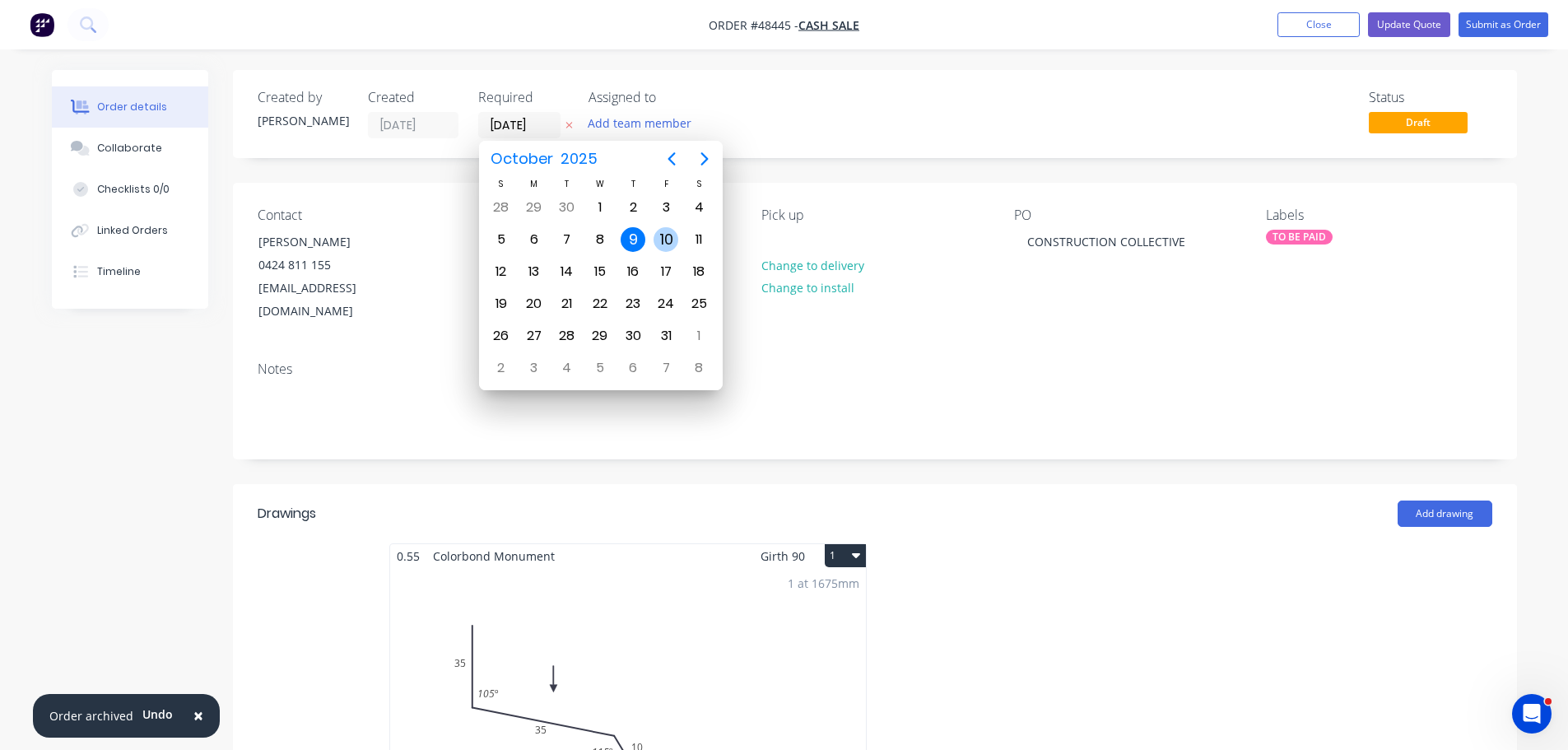
click at [666, 230] on div "10" at bounding box center [666, 240] width 25 height 25
type input "[DATE]"
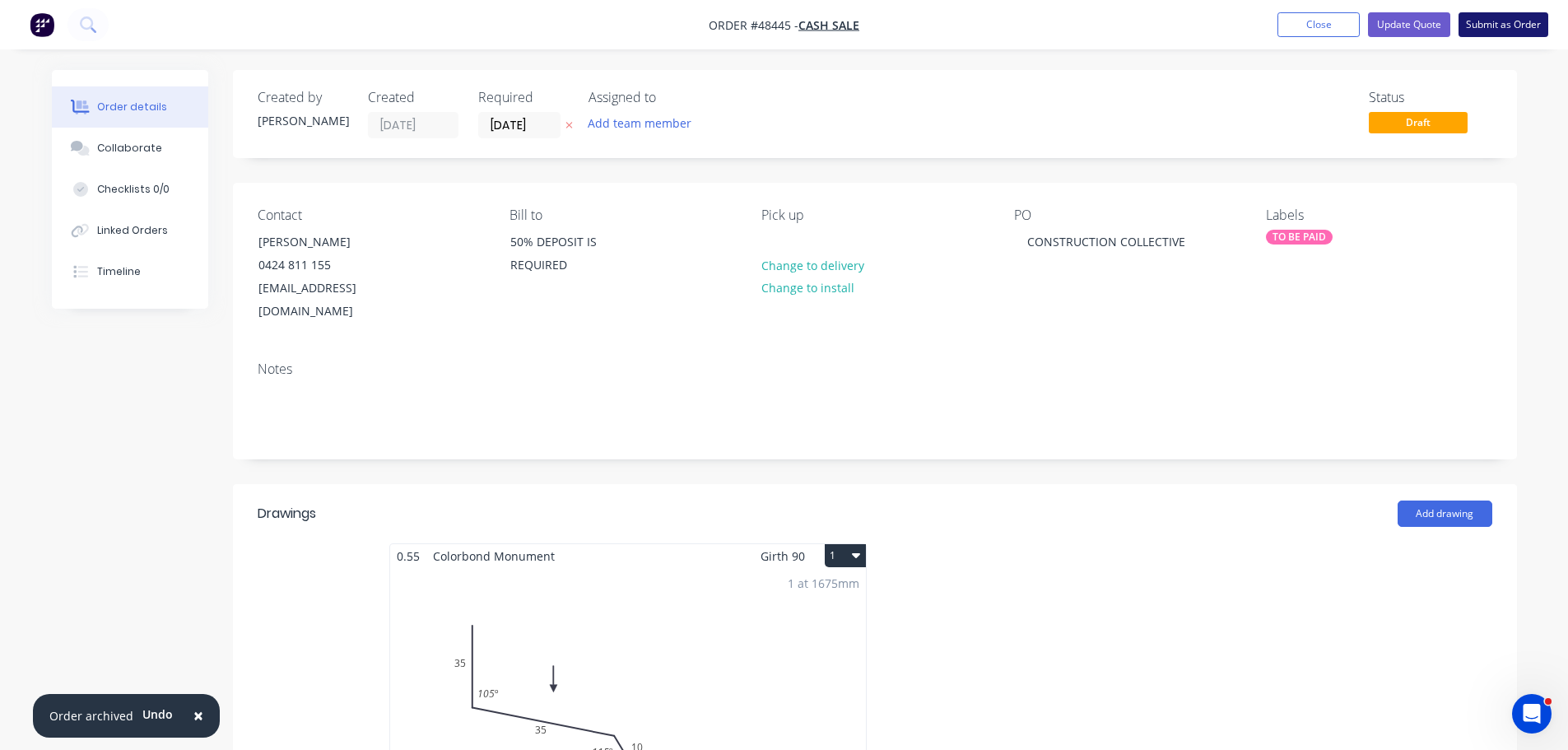
click at [1513, 21] on button "Submit as Order" at bounding box center [1503, 25] width 90 height 25
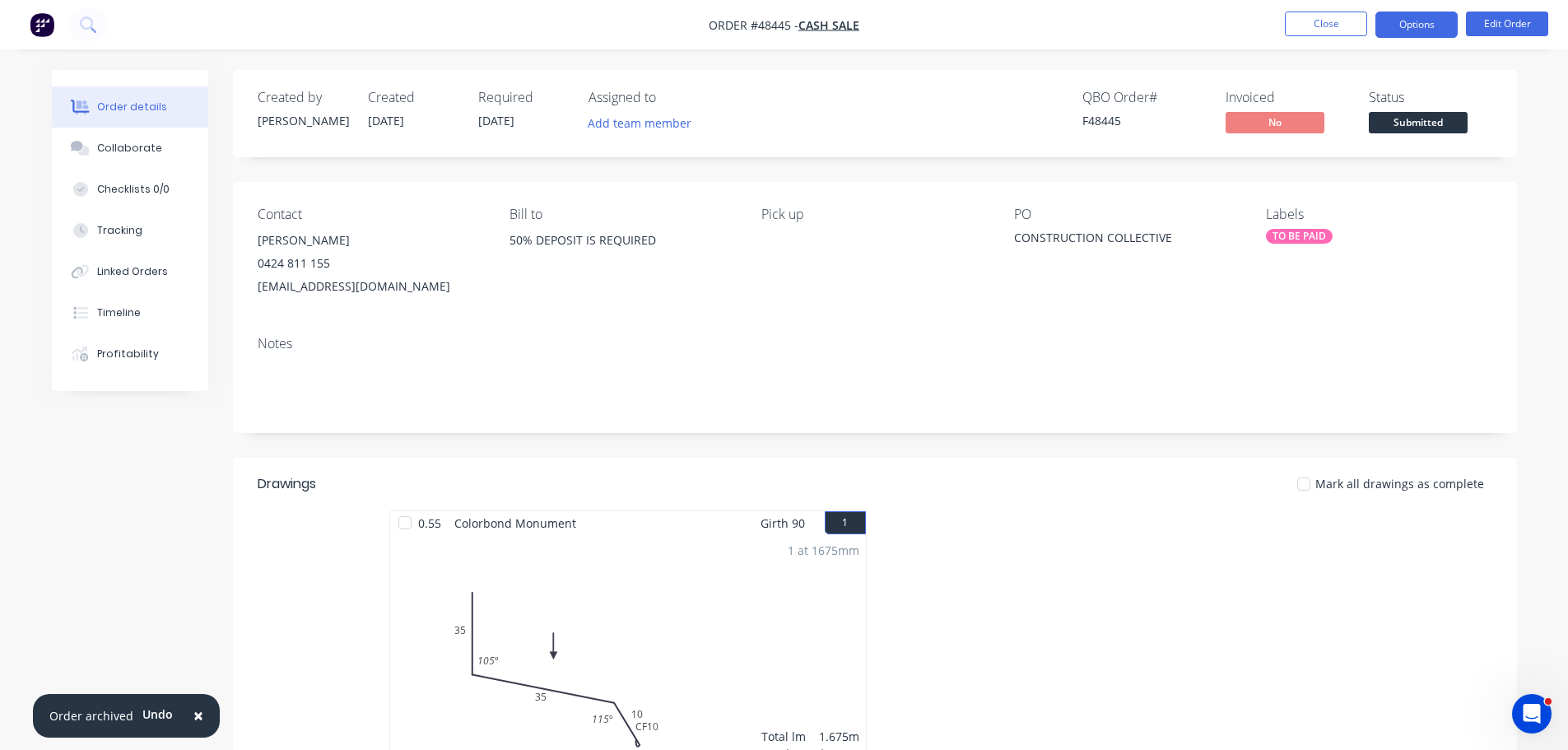
click at [1410, 30] on button "Options" at bounding box center [1416, 25] width 82 height 26
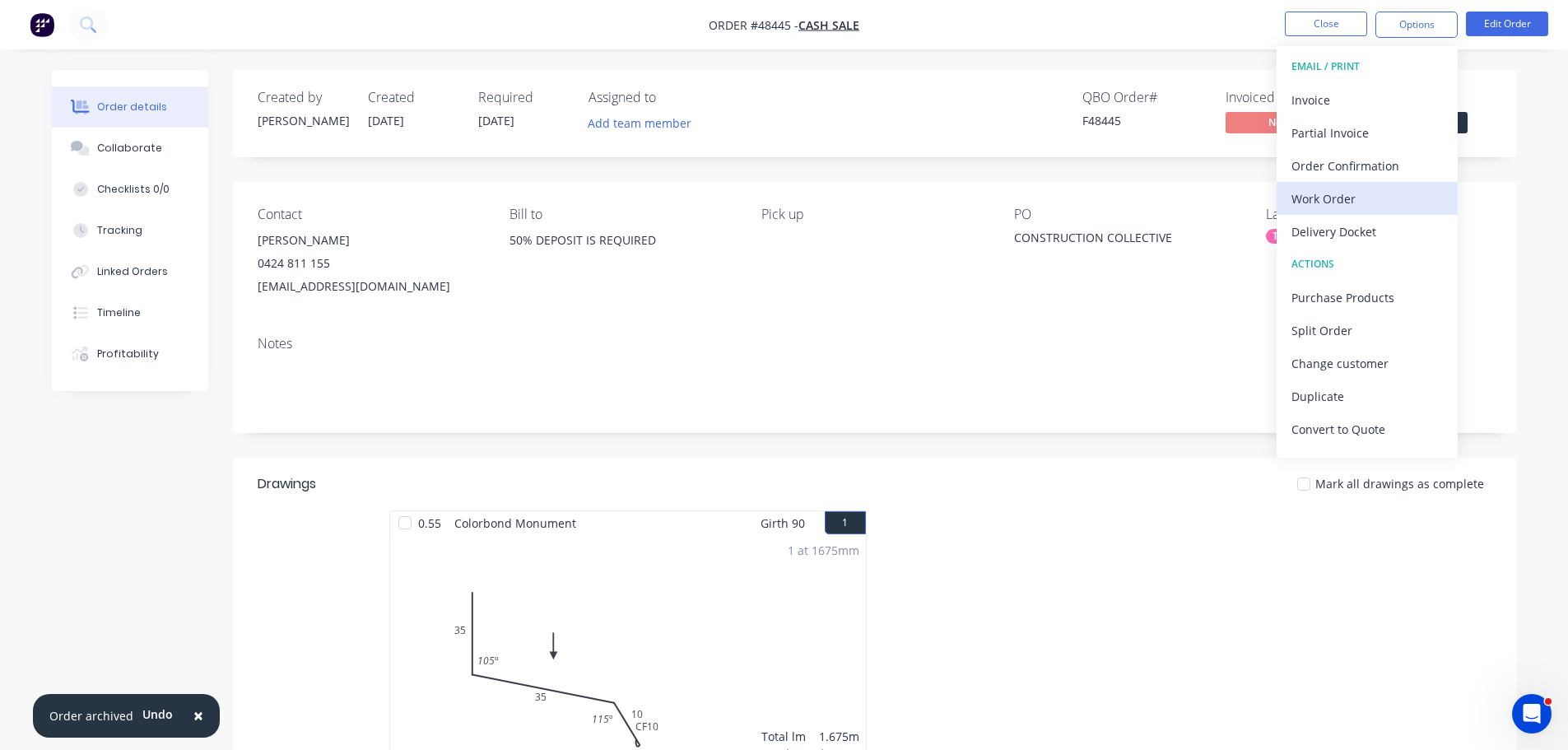
click at [1361, 194] on div "Work Order" at bounding box center [1367, 198] width 151 height 24
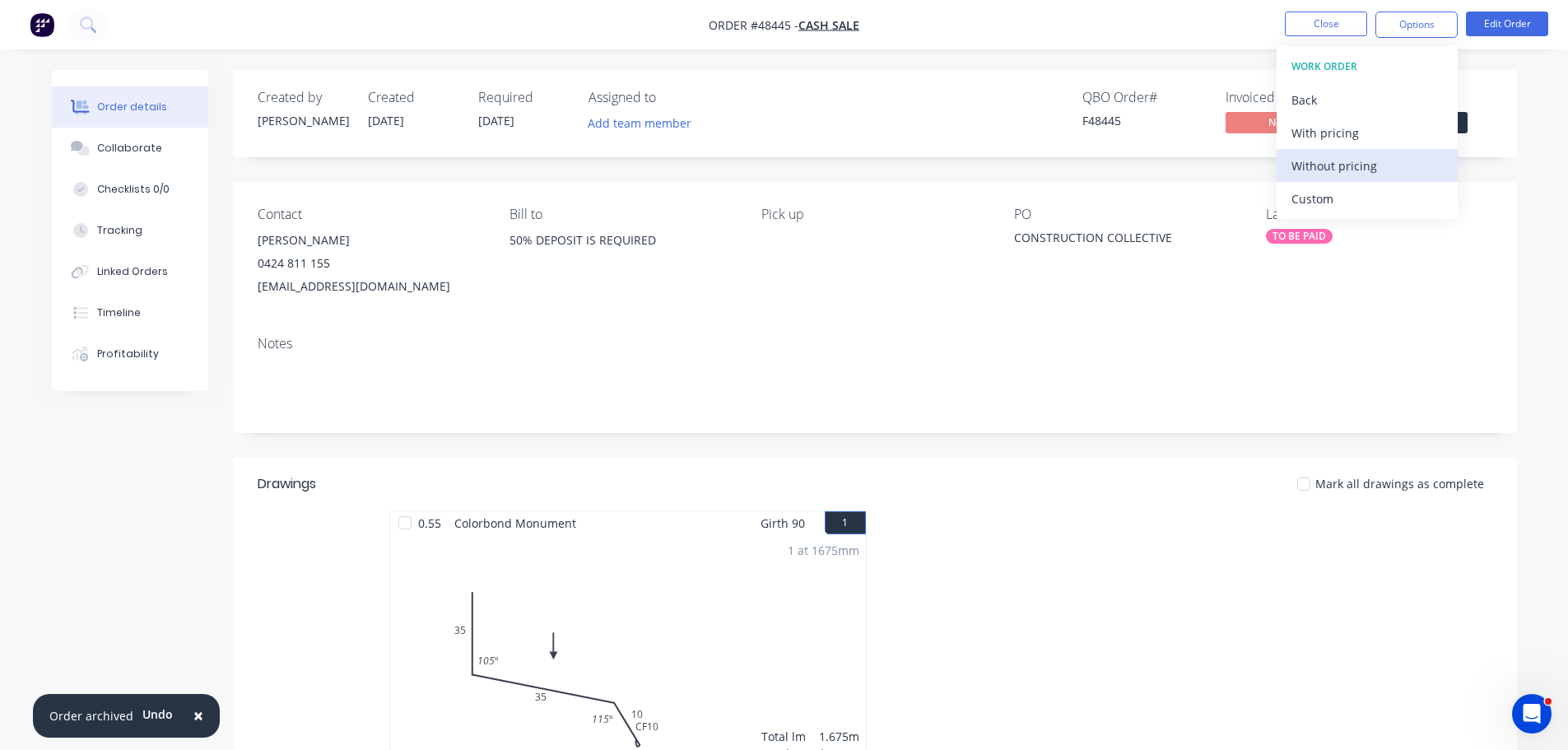
click at [1375, 170] on div "Without pricing" at bounding box center [1367, 165] width 151 height 24
drag, startPoint x: 1549, startPoint y: 204, endPoint x: 1472, endPoint y: 158, distance: 89.7
click at [1548, 203] on div "Order details Collaborate Checklists 0/0 Tracking Linked Orders Timeline Profit…" at bounding box center [784, 530] width 1568 height 1061
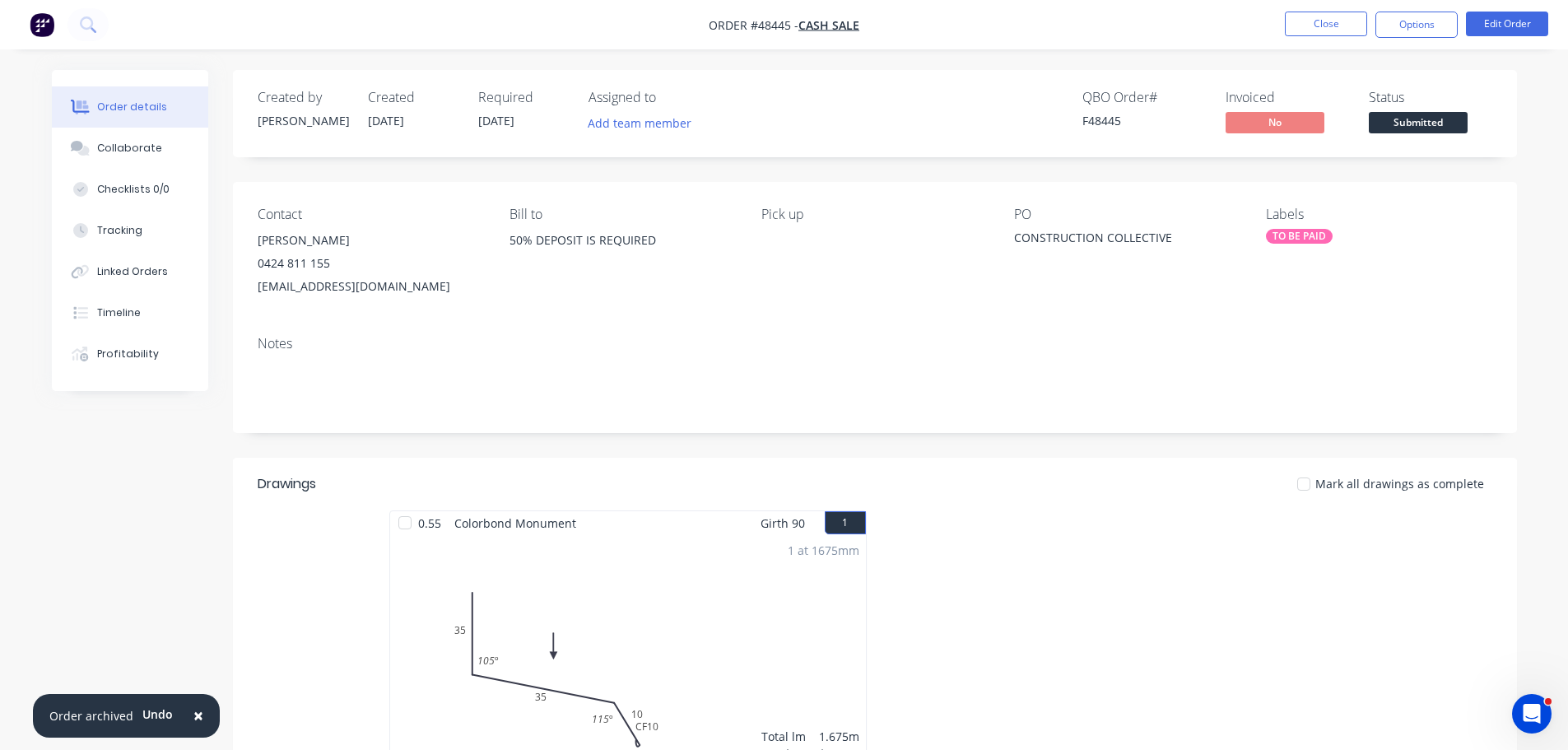
click at [1441, 122] on span "Submitted" at bounding box center [1418, 123] width 99 height 21
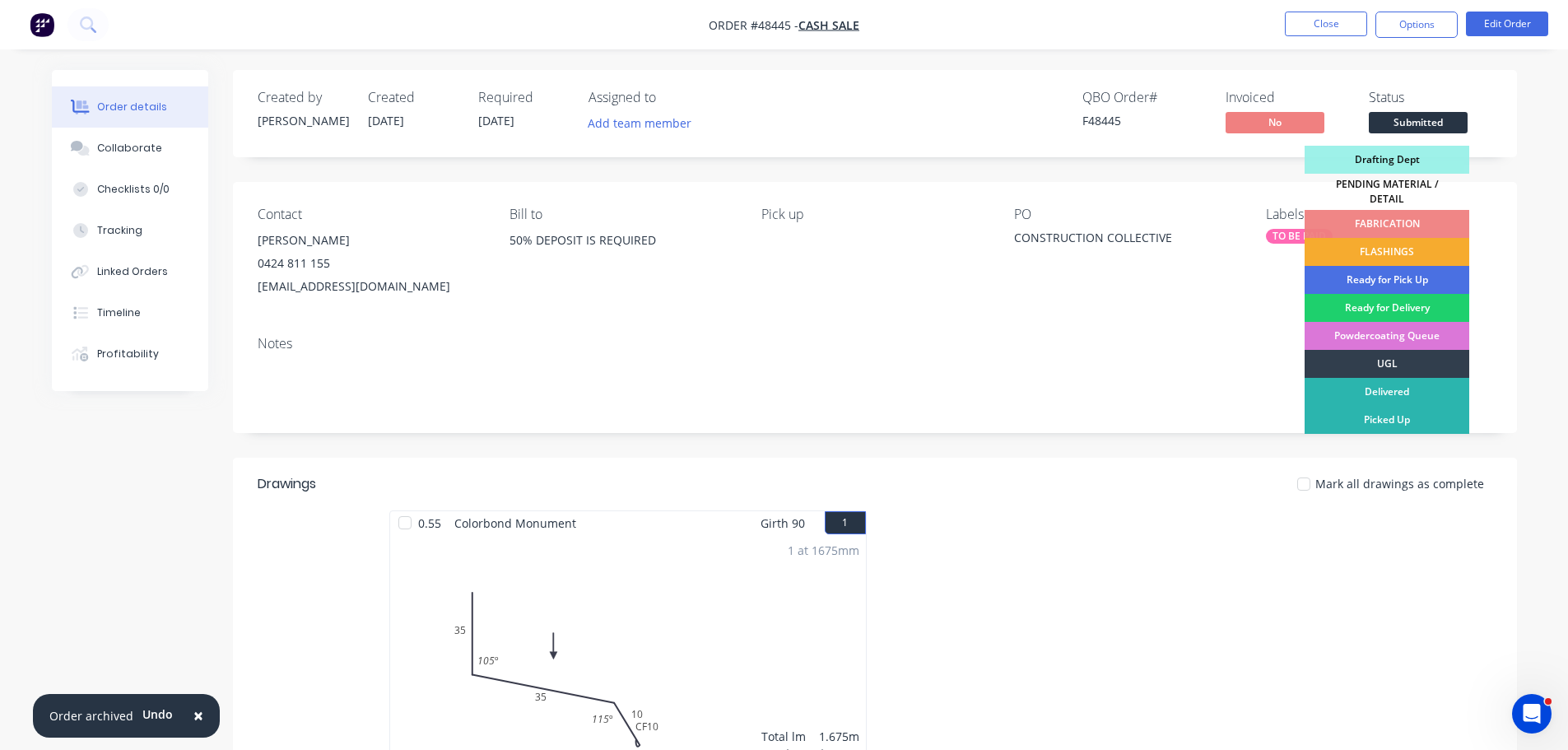
click at [1425, 250] on div "FLASHINGS" at bounding box center [1387, 252] width 164 height 28
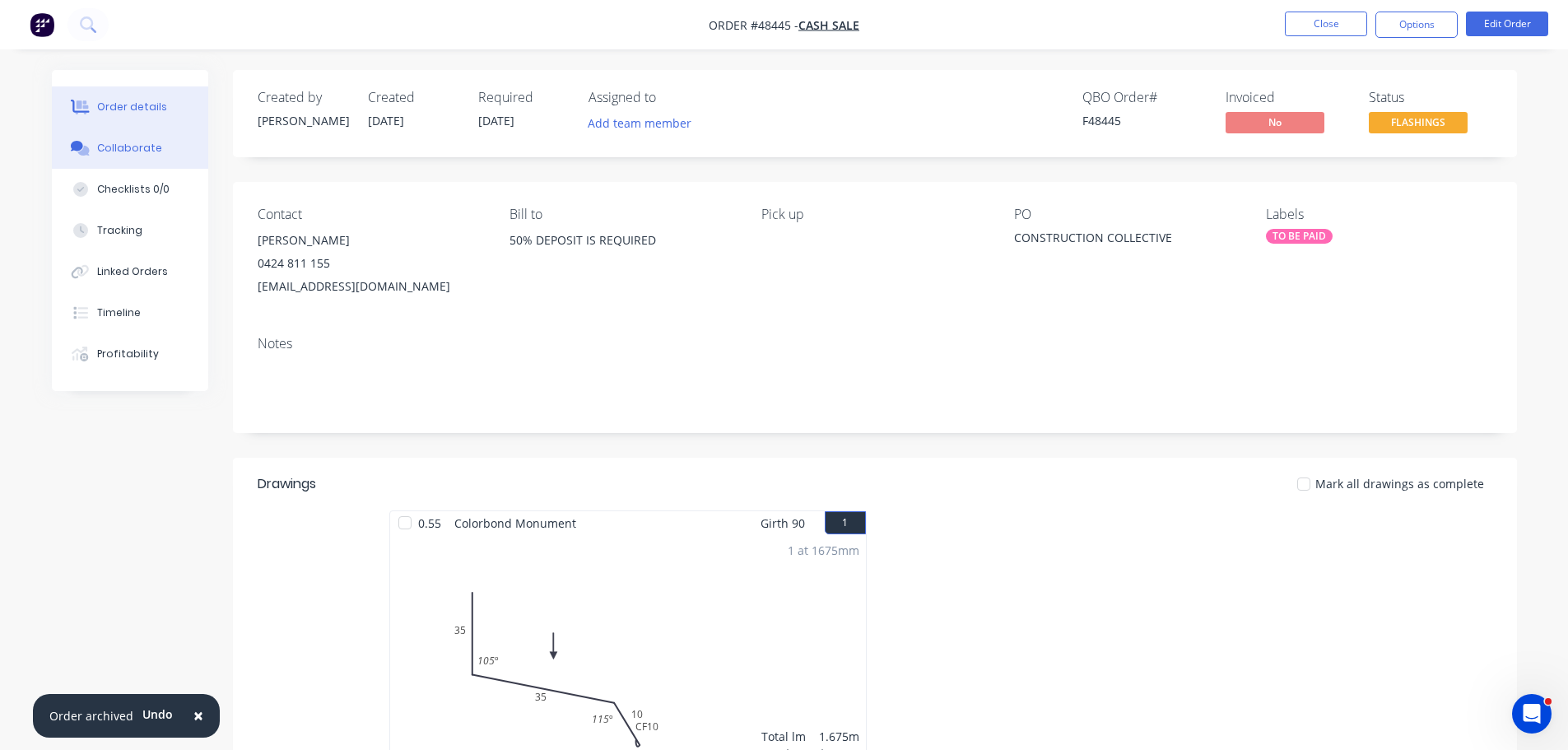
drag, startPoint x: 120, startPoint y: 164, endPoint x: 144, endPoint y: 159, distance: 24.5
click at [120, 164] on button "Collaborate" at bounding box center [130, 148] width 157 height 42
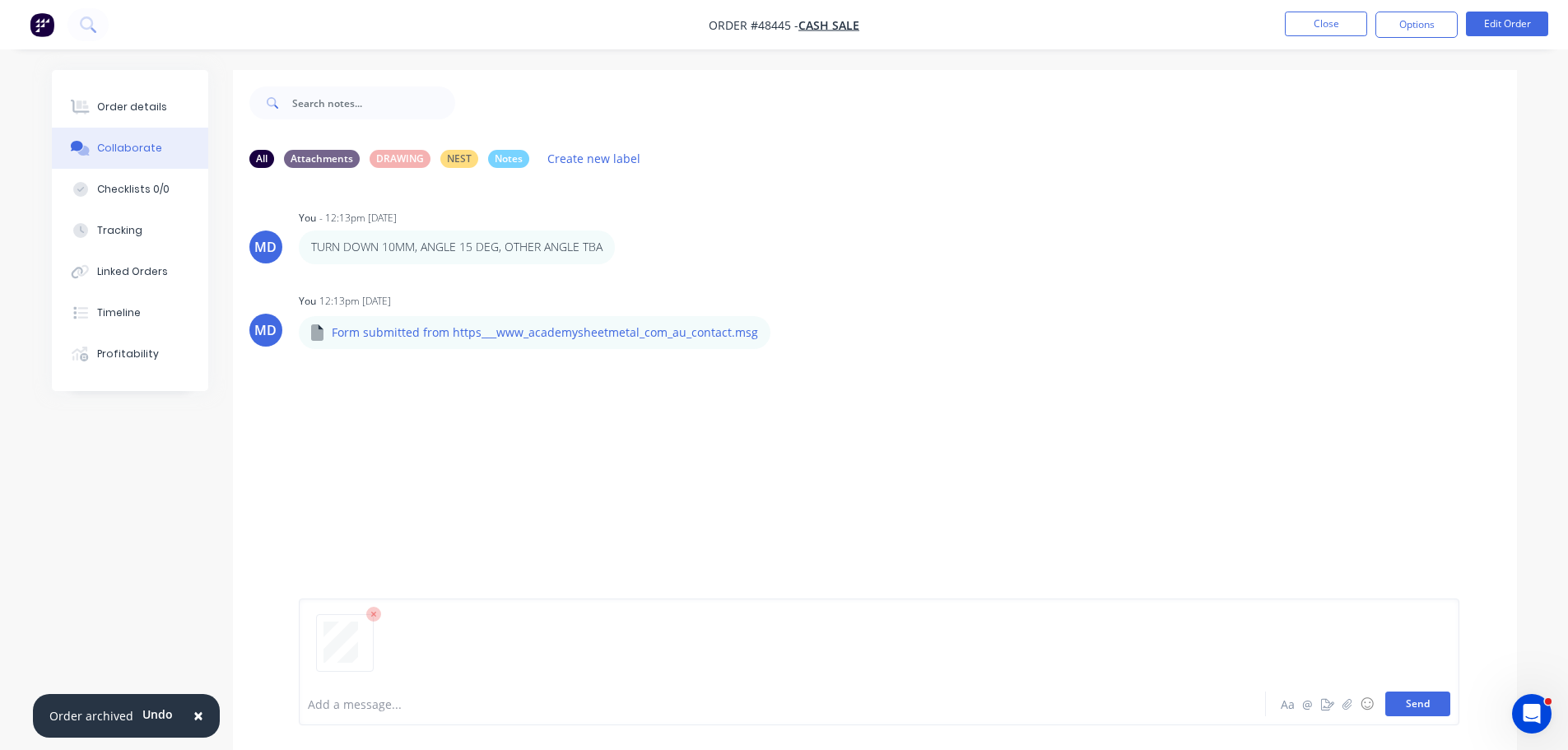
click at [1438, 702] on button "Send" at bounding box center [1417, 704] width 65 height 25
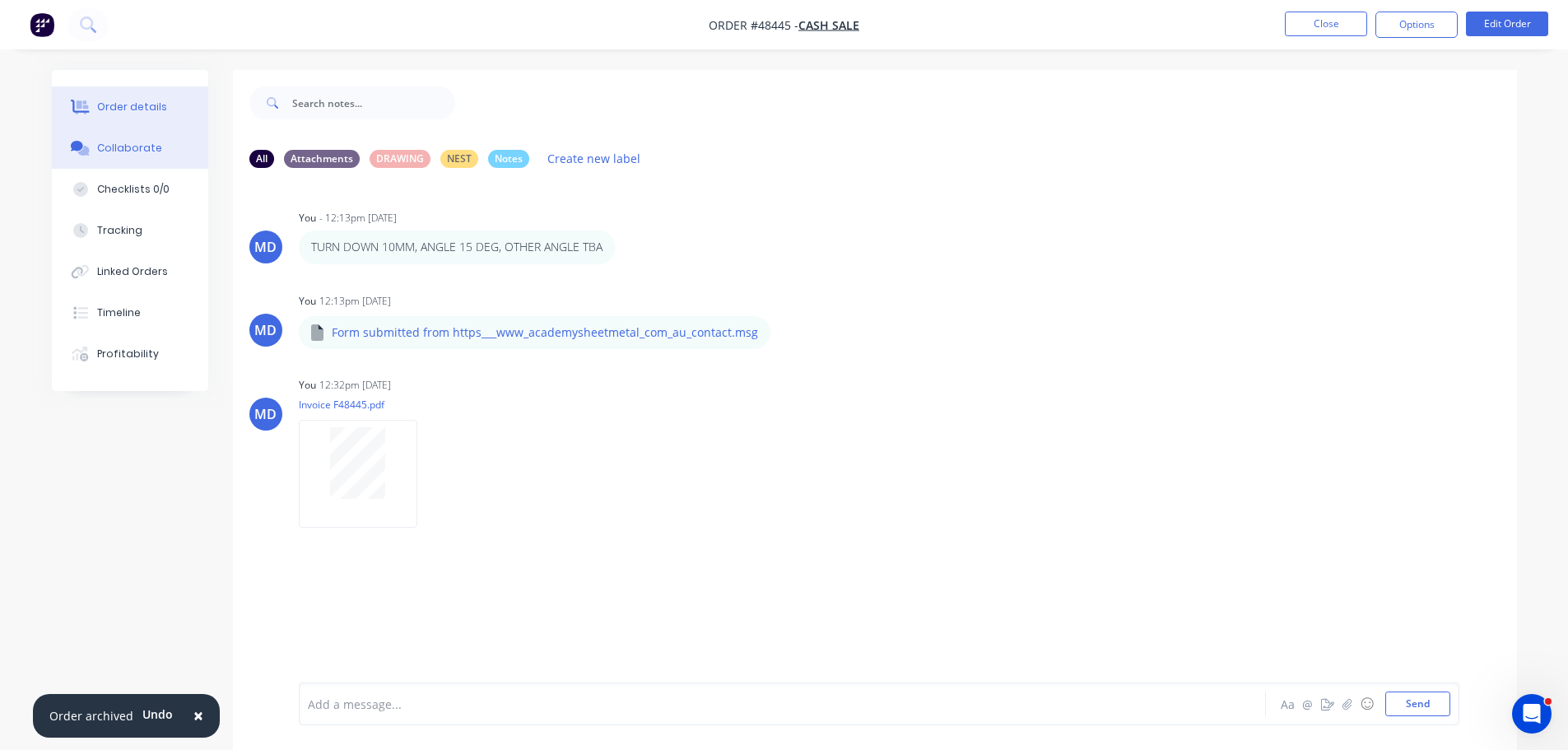
click at [125, 88] on button "Order details" at bounding box center [130, 108] width 157 height 42
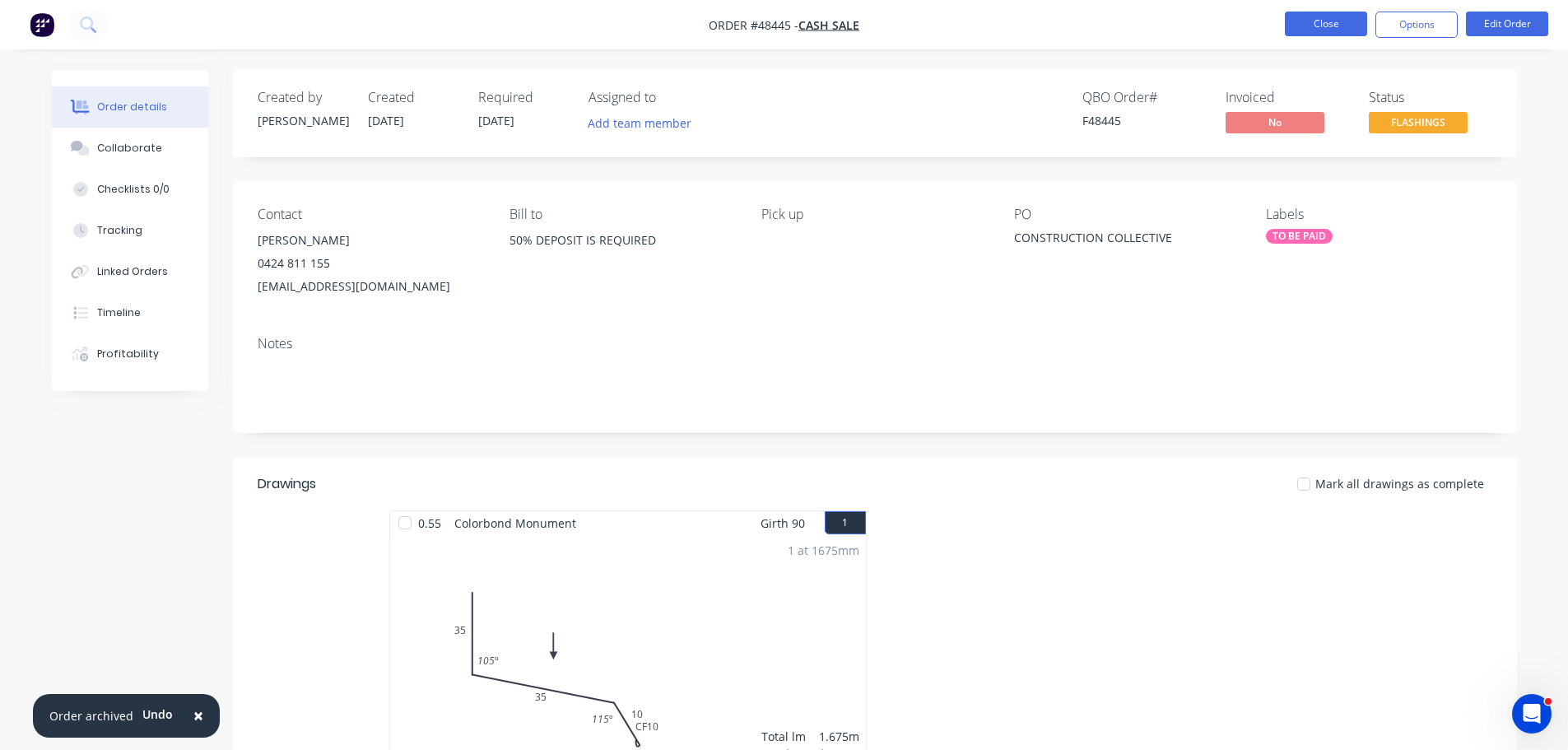
click at [1321, 30] on button "Close" at bounding box center [1325, 24] width 82 height 25
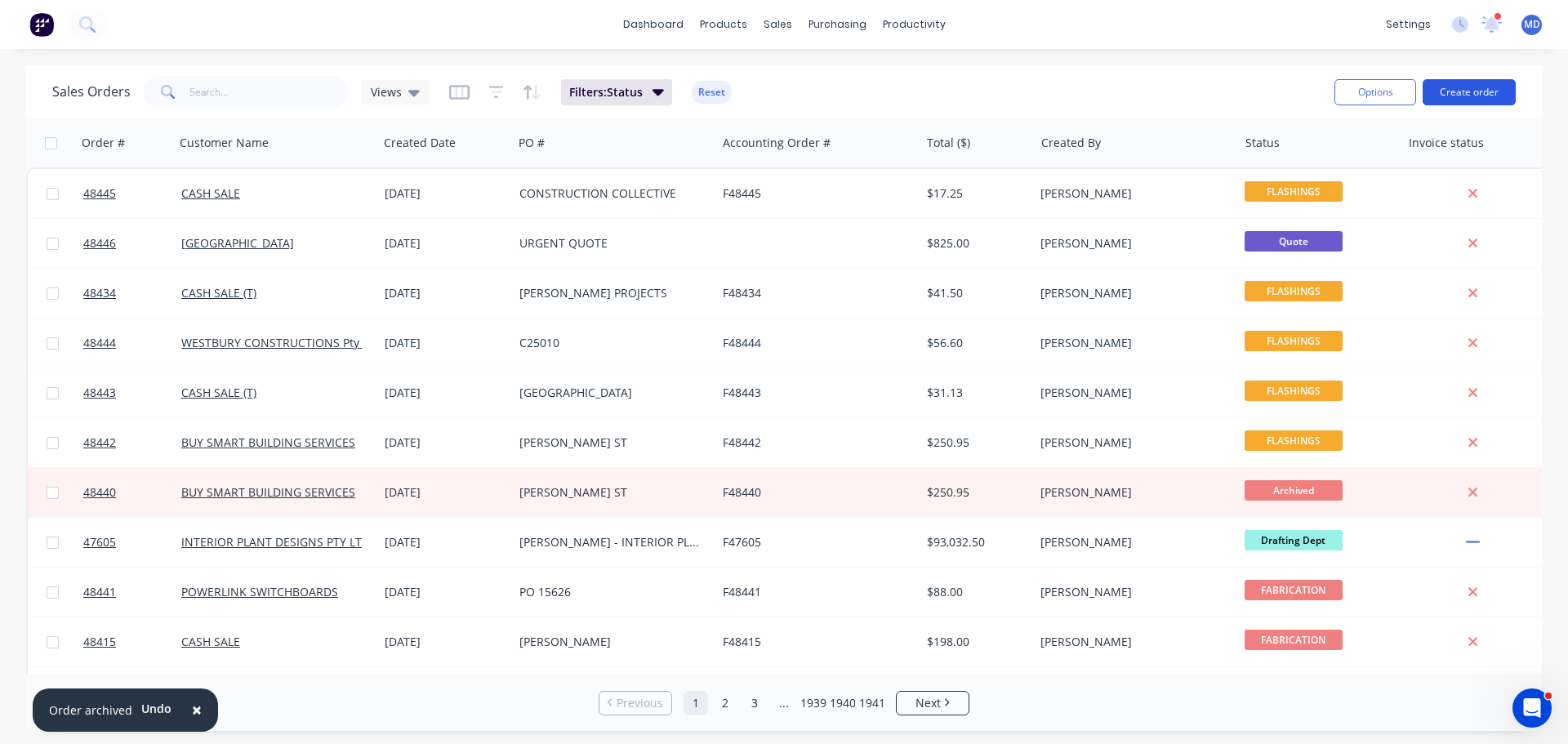
click at [1450, 95] on button "Create order" at bounding box center [1469, 93] width 93 height 26
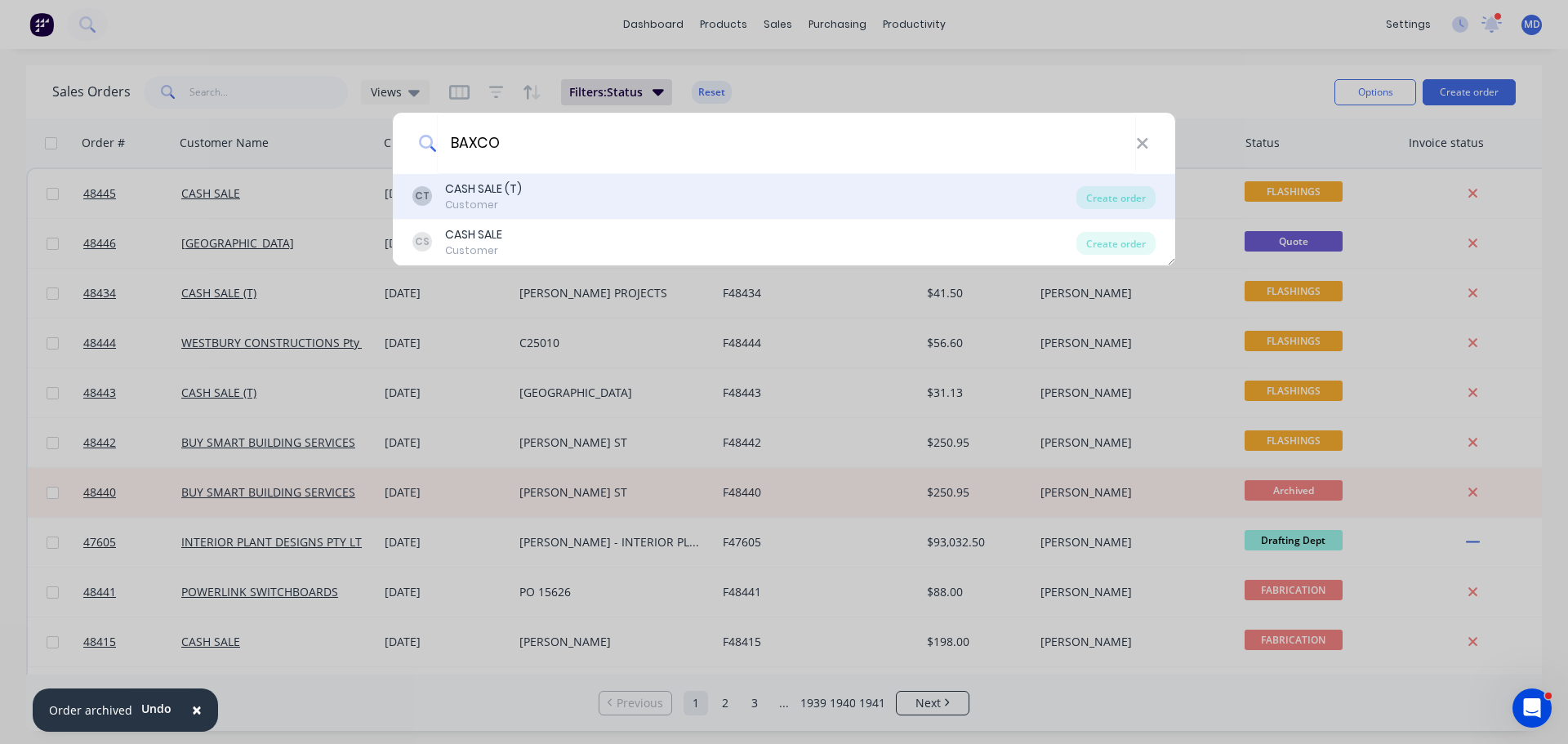
type input "BAXCO"
click at [456, 194] on div "CASH SALE (T)" at bounding box center [483, 189] width 77 height 17
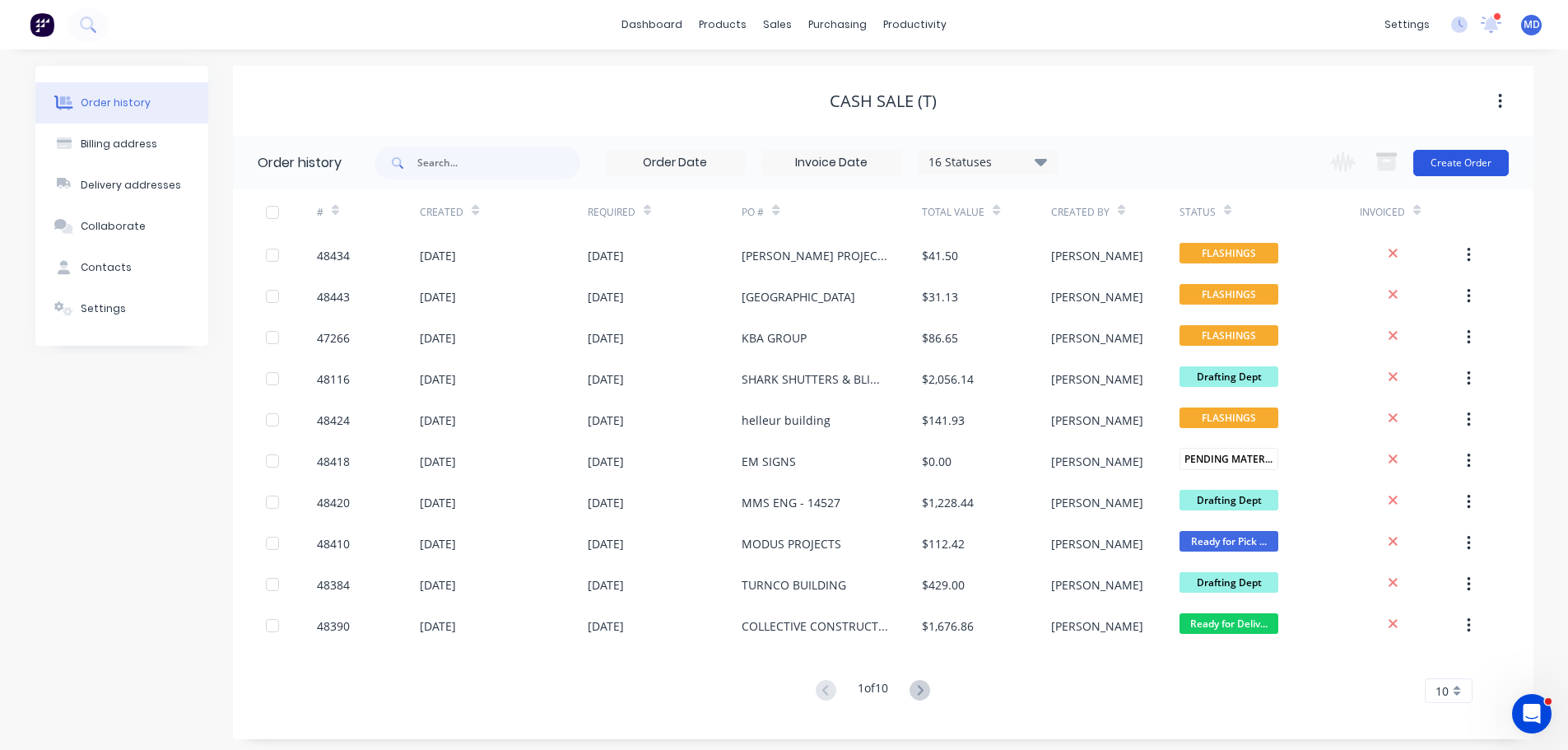
click at [1449, 168] on button "Create Order" at bounding box center [1460, 163] width 95 height 26
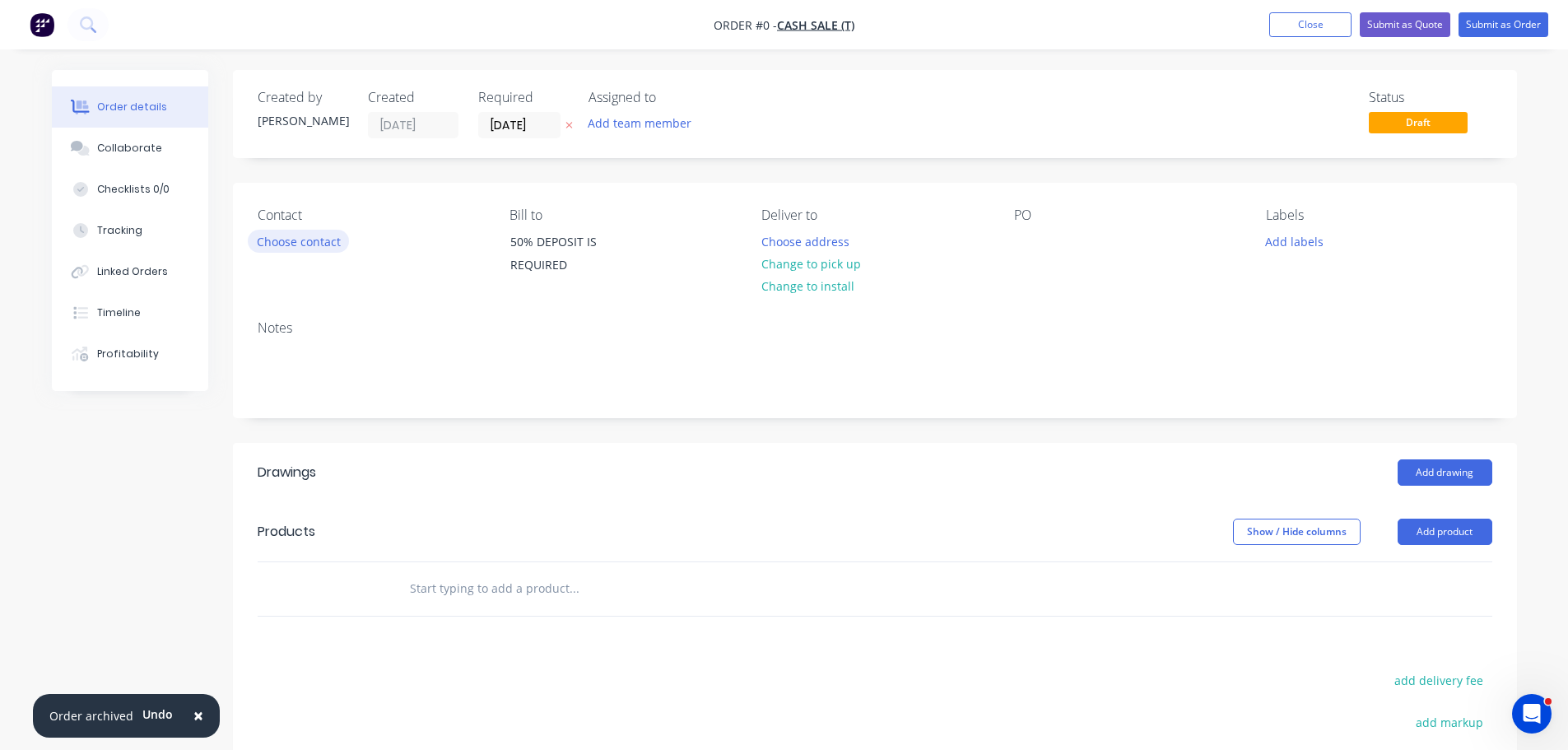
click at [264, 241] on button "Choose contact" at bounding box center [297, 241] width 101 height 23
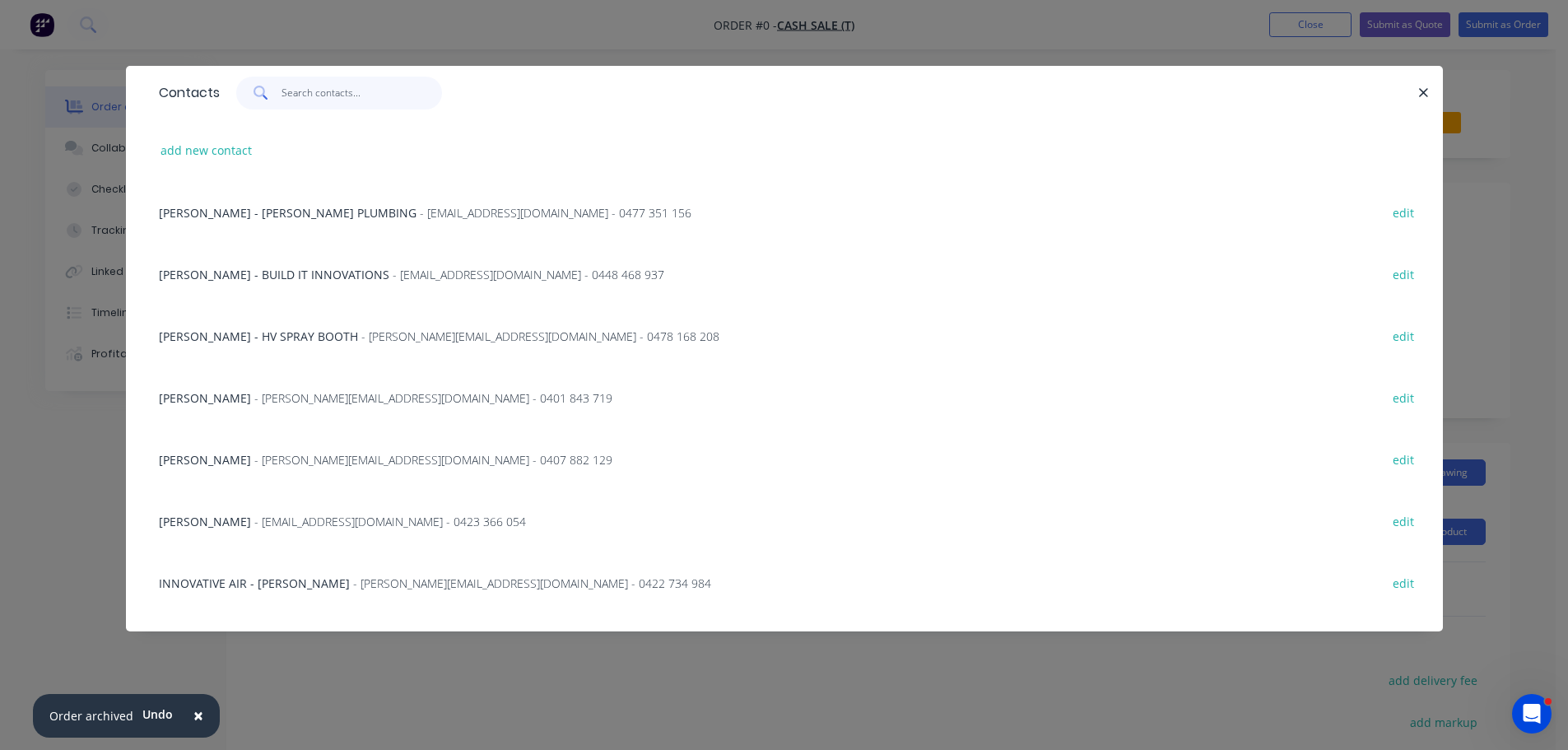
click at [299, 94] on input "text" at bounding box center [362, 93] width 160 height 33
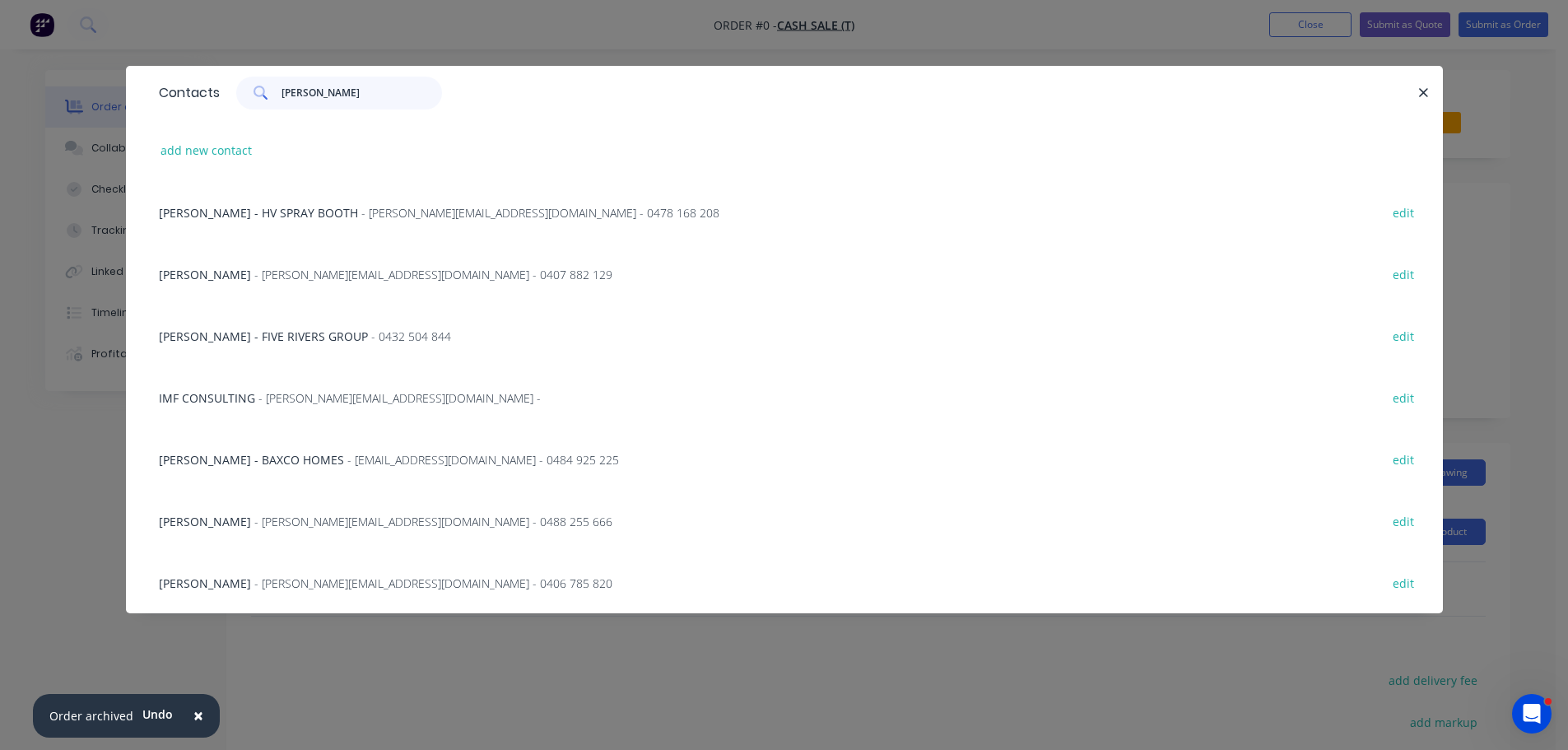
type input "BRETT"
click at [259, 465] on span "[PERSON_NAME] - BAXCO HOMES" at bounding box center [251, 460] width 185 height 16
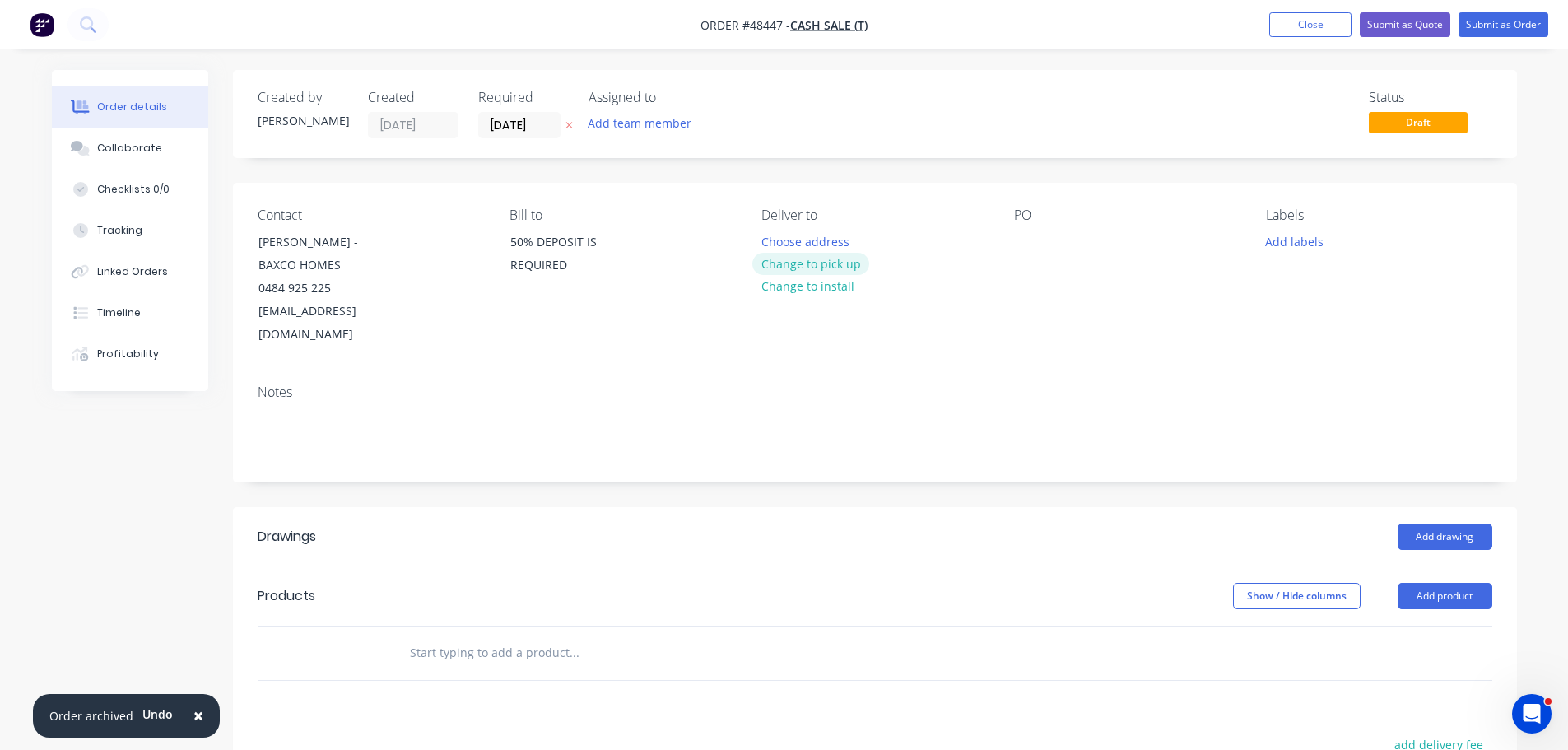
click at [793, 268] on button "Change to pick up" at bounding box center [811, 264] width 117 height 23
click at [1025, 242] on div at bounding box center [1027, 241] width 26 height 24
click at [1442, 583] on button "Add product" at bounding box center [1444, 596] width 94 height 26
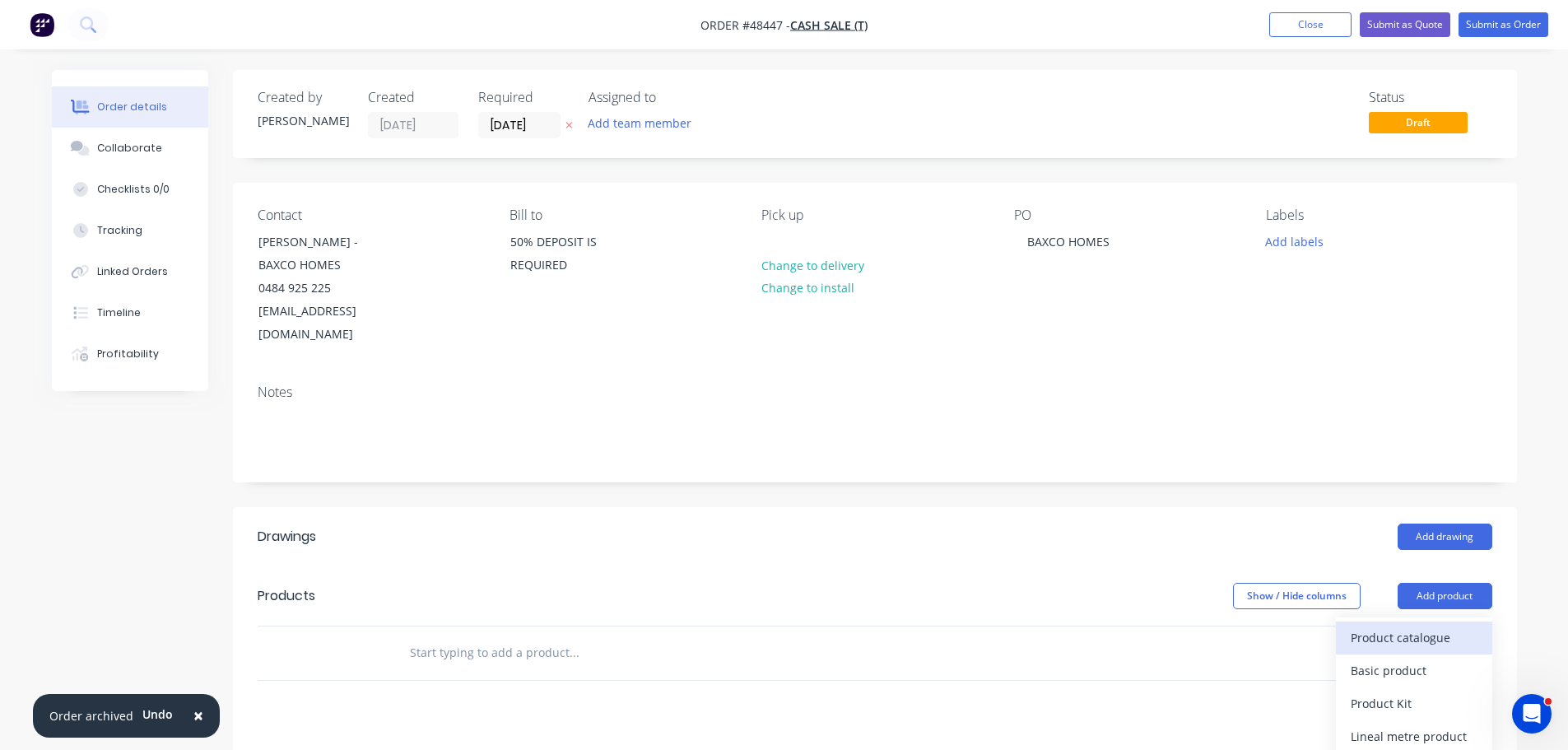
click at [1436, 626] on div "Product catalogue" at bounding box center [1414, 638] width 126 height 24
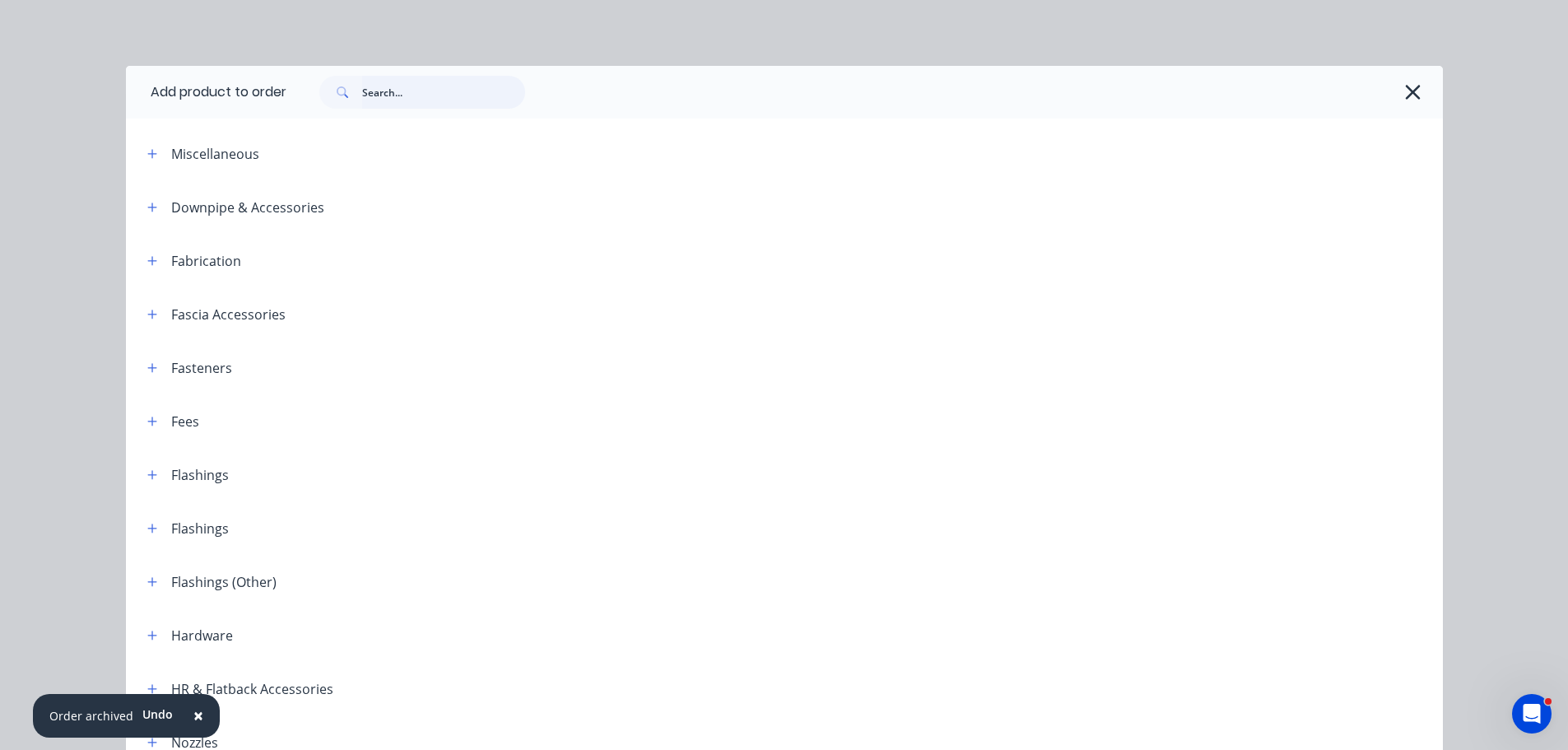
click at [381, 94] on input "text" at bounding box center [444, 92] width 163 height 33
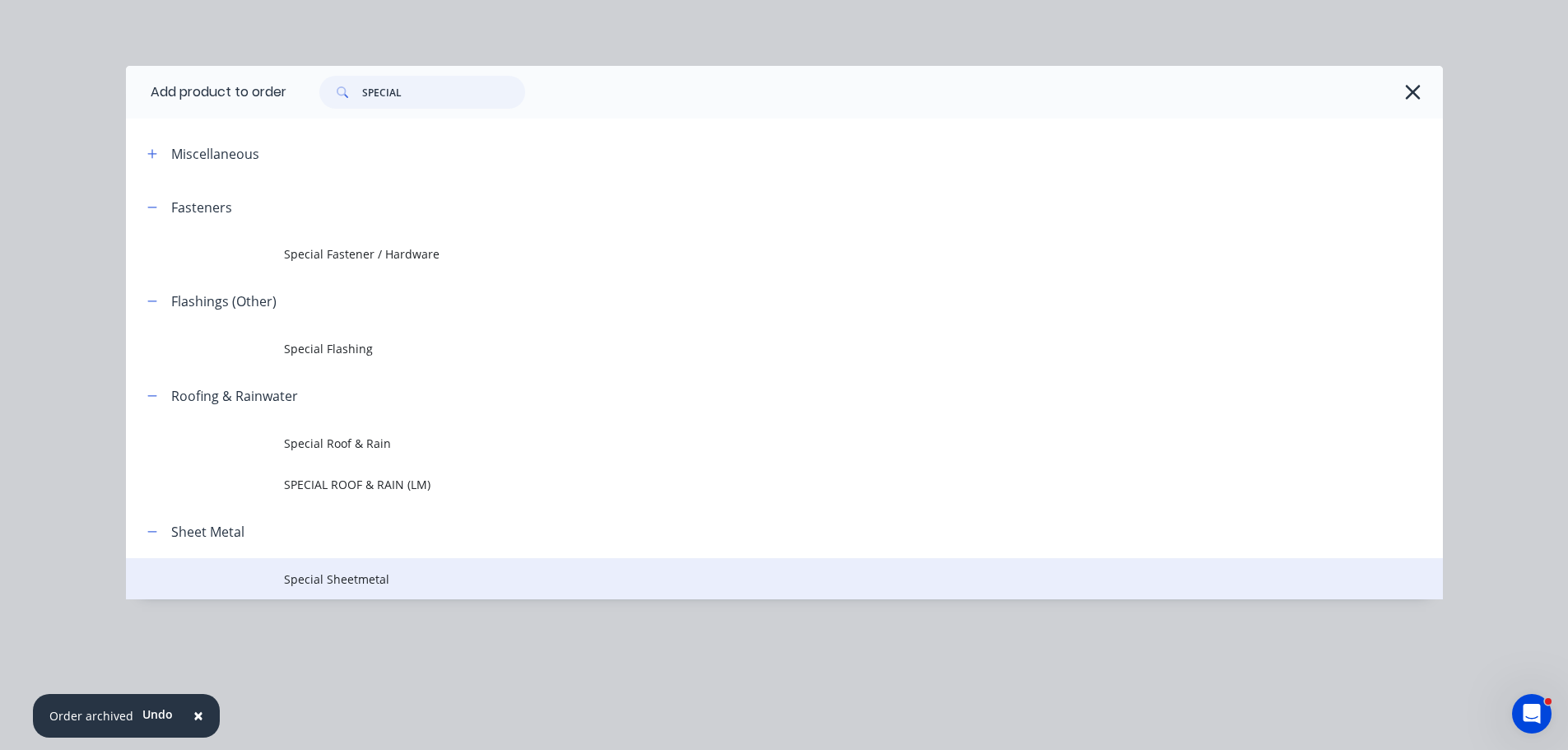
type input "SPECIAL"
click at [362, 577] on span "Special Sheetmetal" at bounding box center [748, 579] width 927 height 17
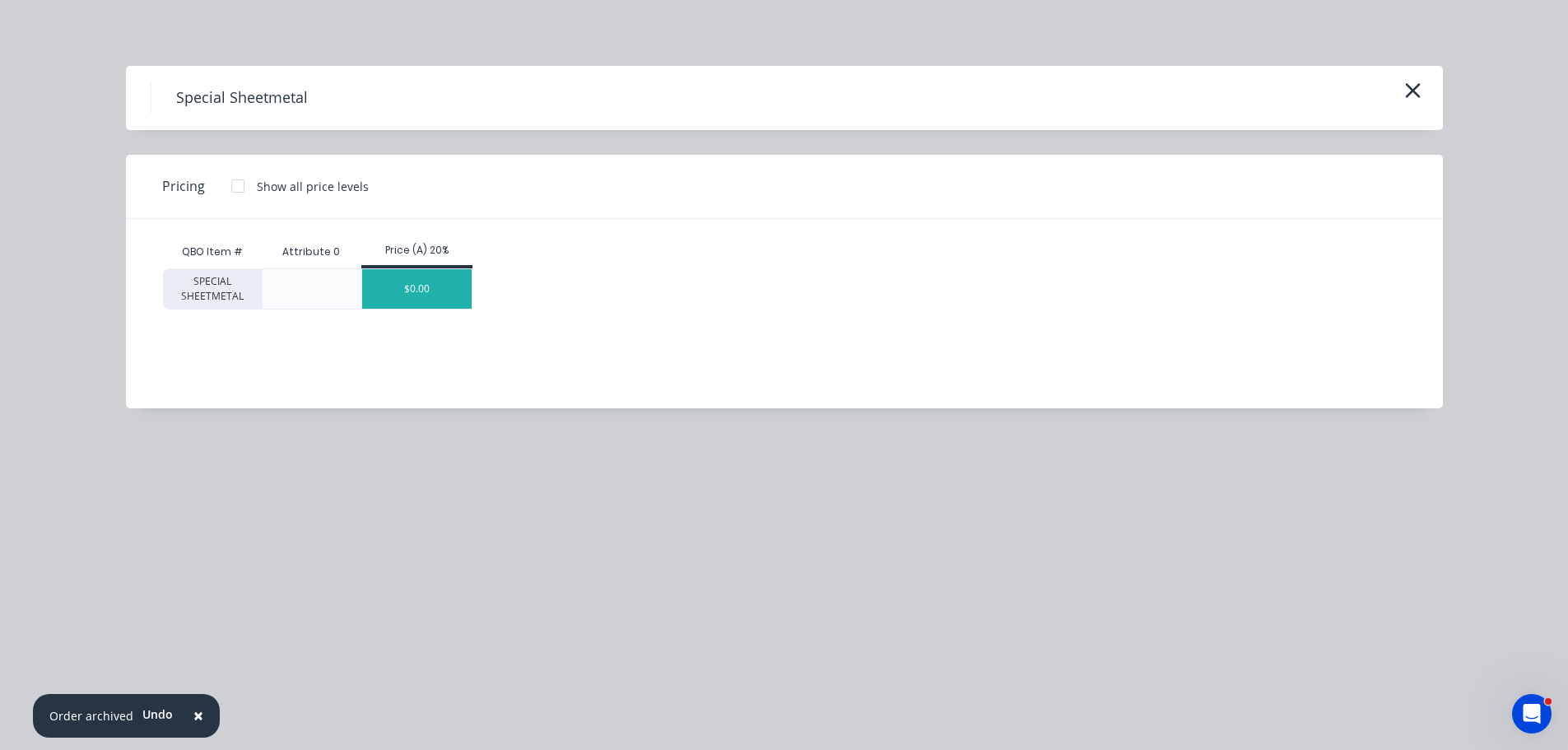
click at [418, 278] on div "$0.00" at bounding box center [417, 289] width 110 height 40
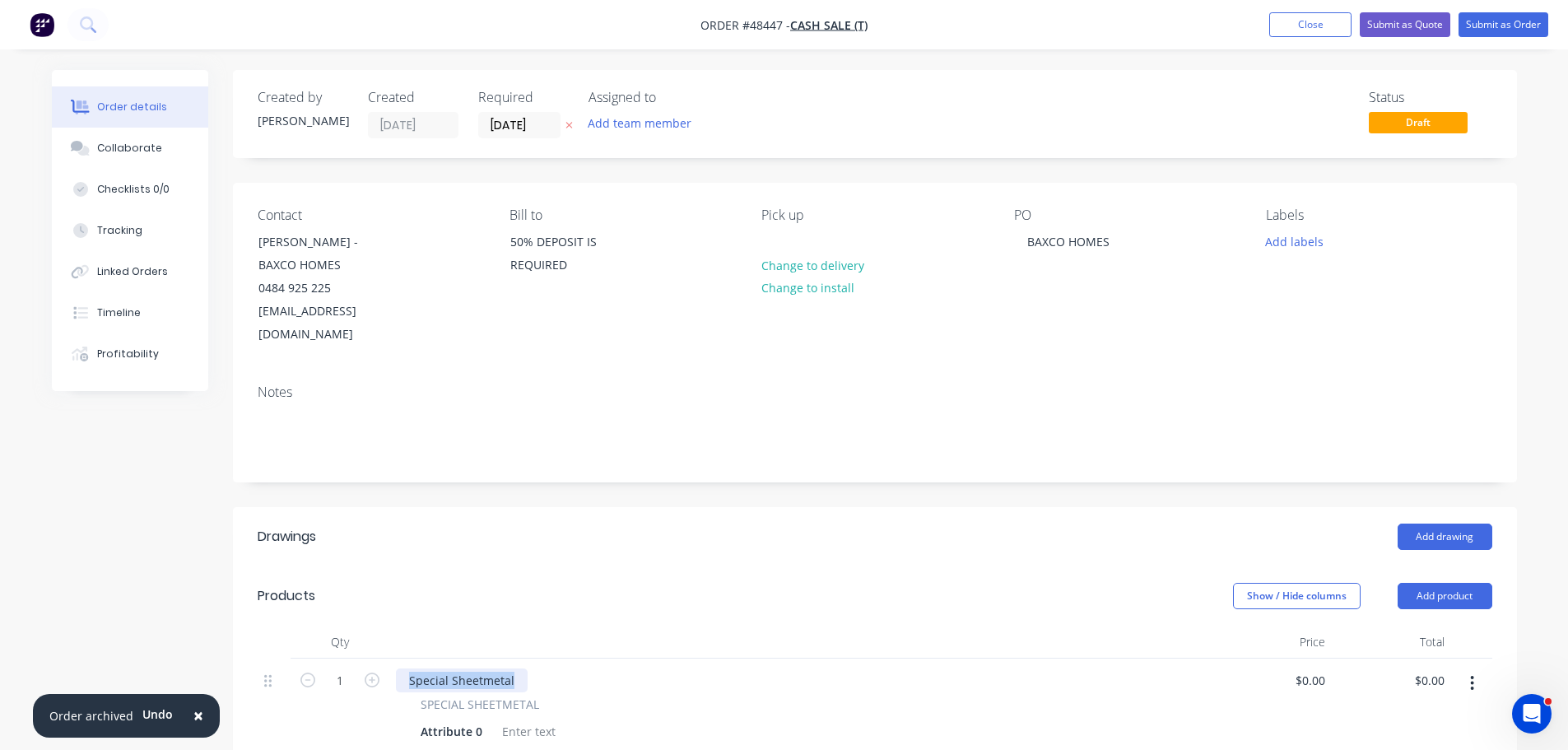
drag, startPoint x: 515, startPoint y: 647, endPoint x: 367, endPoint y: 588, distance: 159.3
click at [365, 600] on div "Products Show / Hide columns Add product Qty Price Total 1 Special Sheetmetal S…" at bounding box center [875, 687] width 1284 height 241
drag, startPoint x: 485, startPoint y: 711, endPoint x: 379, endPoint y: 706, distance: 106.1
click at [379, 706] on div "1 0.9 GAL SPECIAL SHEETMETAL Attribute 0 $0.00 $0.00 $0.00 $0.00" at bounding box center [875, 707] width 1235 height 95
click at [476, 720] on div "Attribute 0" at bounding box center [451, 731] width 75 height 24
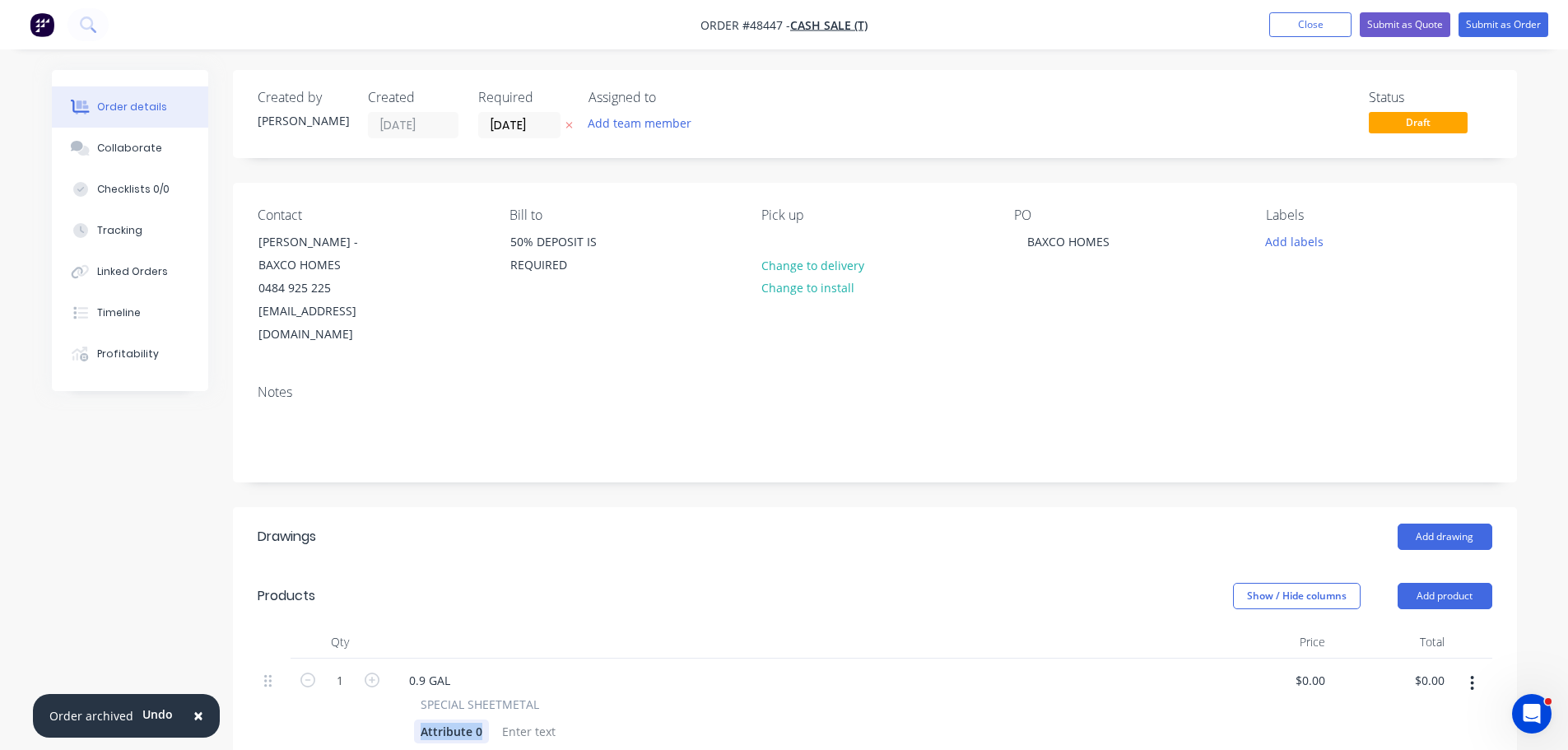
drag, startPoint x: 482, startPoint y: 707, endPoint x: 425, endPoint y: 671, distance: 67.4
click at [418, 720] on div "Attribute 0" at bounding box center [451, 731] width 75 height 24
click at [660, 719] on div at bounding box center [660, 730] width 67 height 24
click at [620, 668] on div "0.9 GAL" at bounding box center [801, 679] width 810 height 24
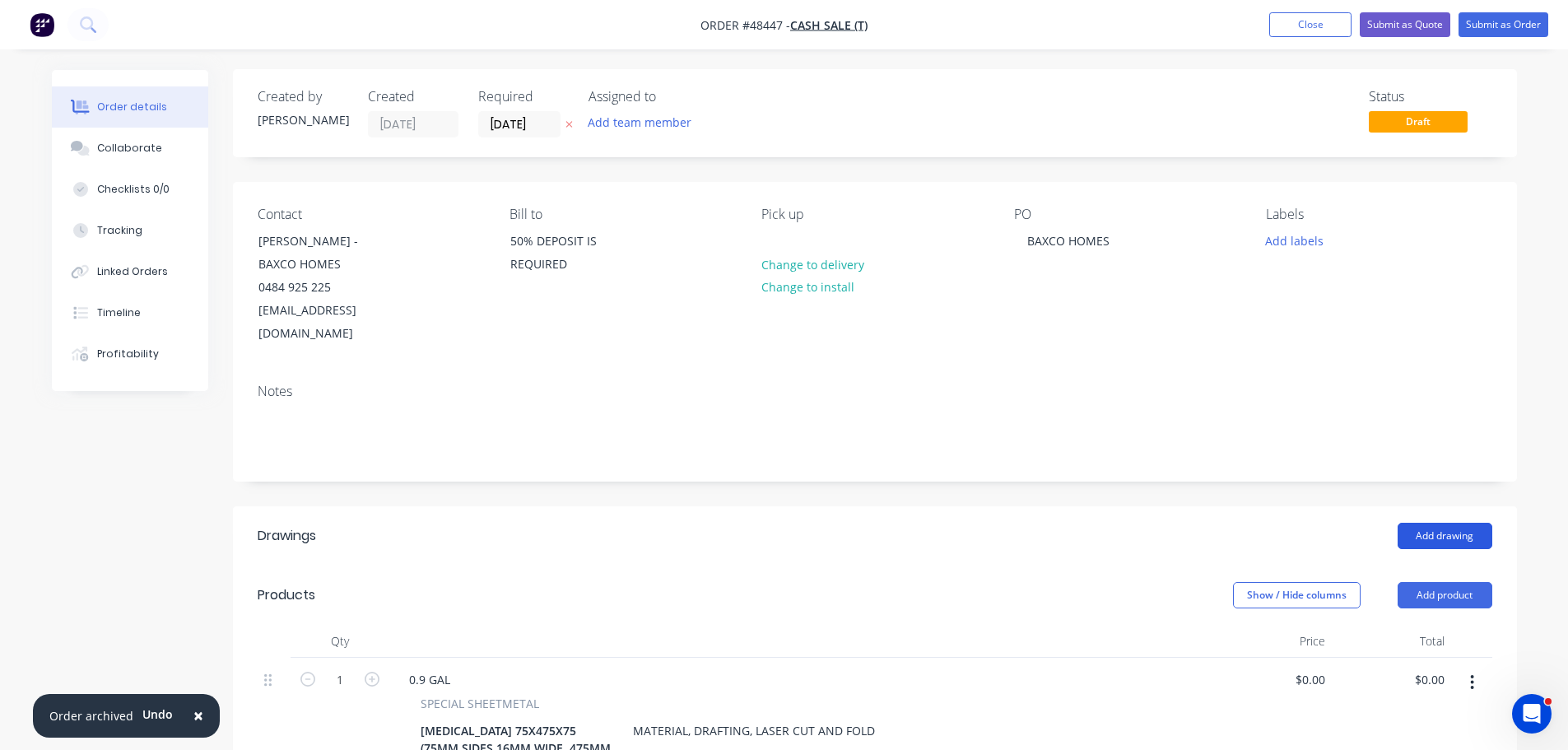
click at [1447, 525] on button "Add drawing" at bounding box center [1444, 537] width 94 height 26
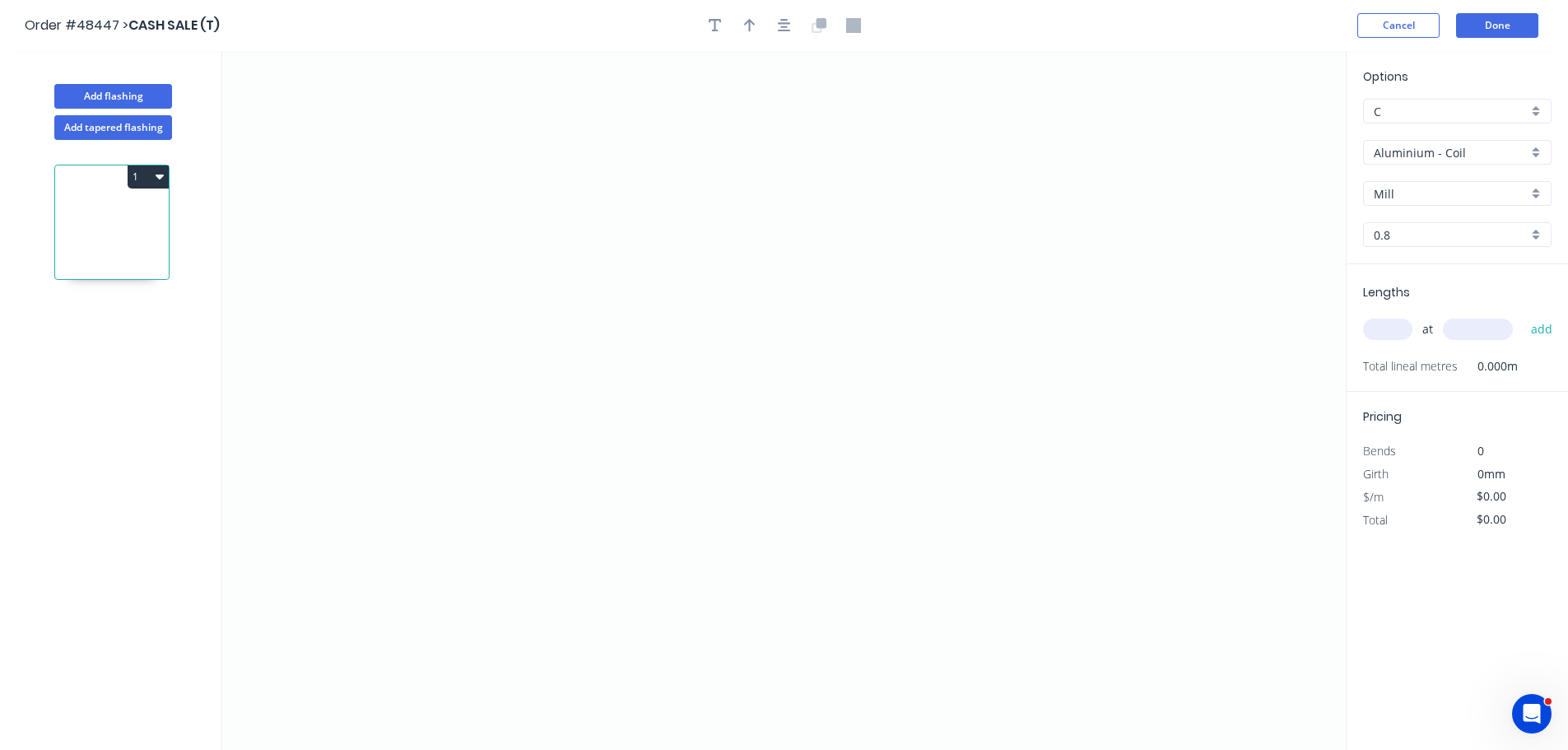
click at [1435, 157] on input "Aluminium - Coil" at bounding box center [1450, 153] width 154 height 17
click at [1401, 277] on div "Gal - Coil" at bounding box center [1458, 275] width 187 height 29
type input "Gal - Coil"
type input "Galvanised"
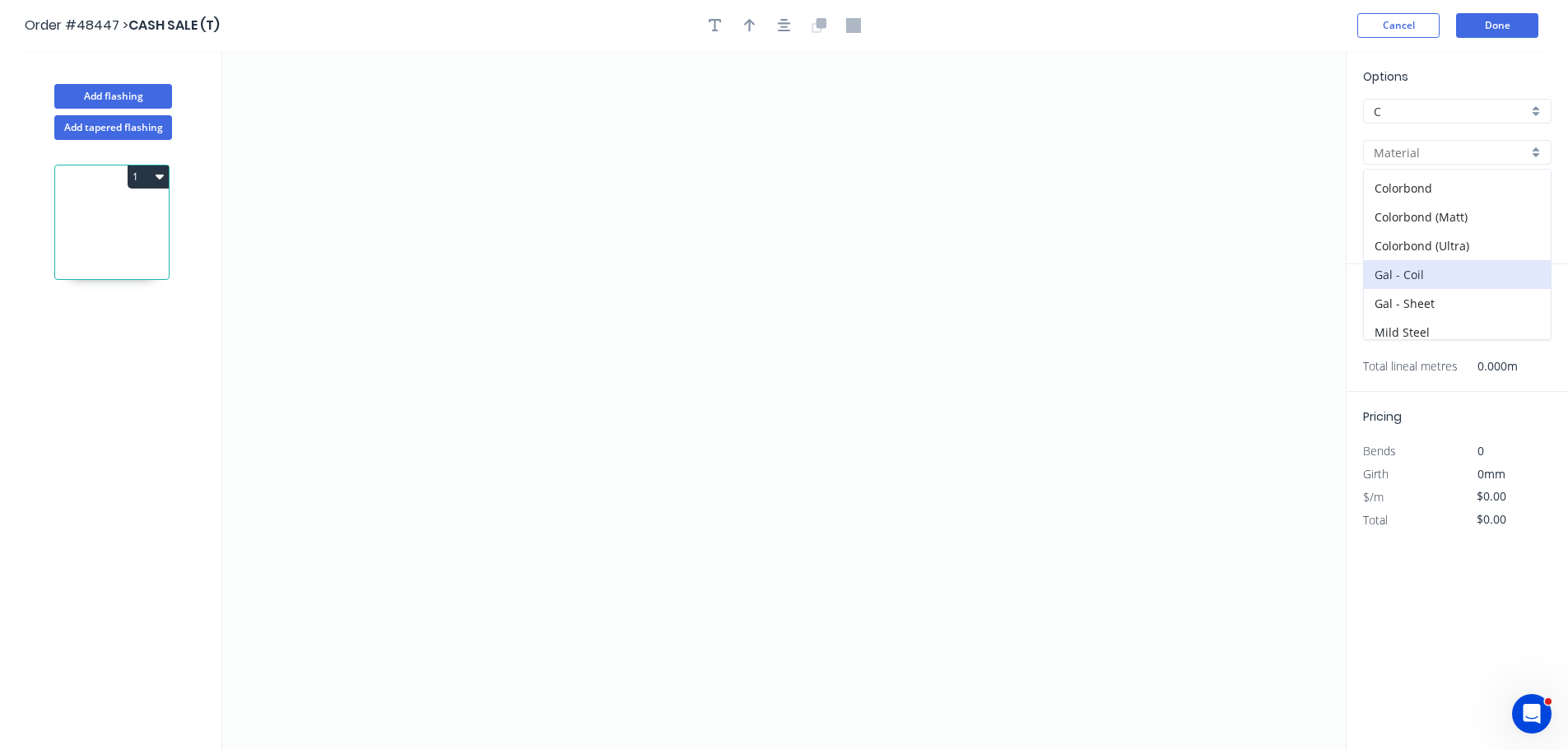
type input "0.55"
click at [1389, 223] on div "0.55" at bounding box center [1458, 234] width 189 height 25
click at [1394, 295] on div "0.9" at bounding box center [1458, 295] width 187 height 29
type input "0.9"
click at [498, 489] on icon "0" at bounding box center [784, 401] width 1123 height 699
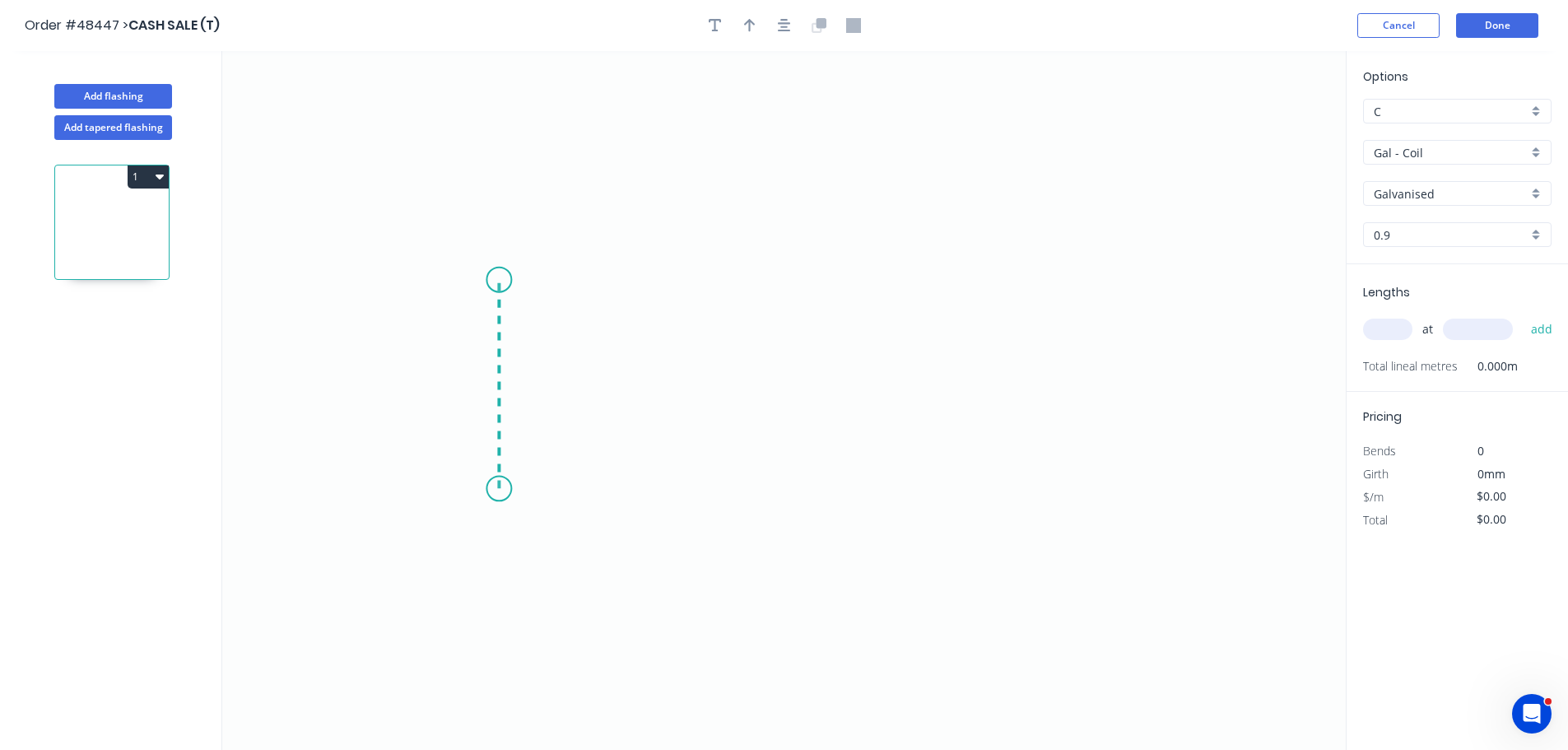
click at [493, 280] on icon "0" at bounding box center [784, 401] width 1123 height 699
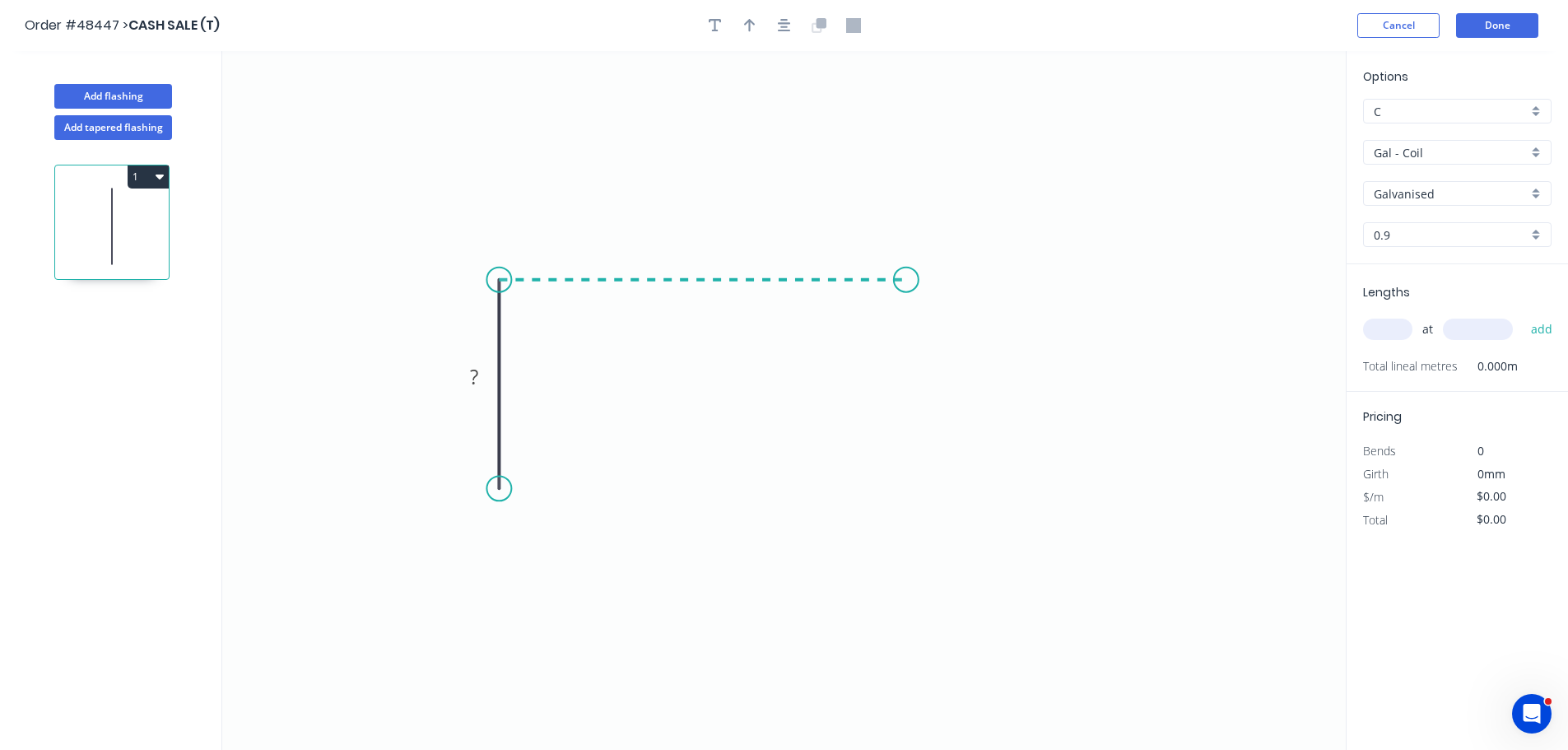
click at [906, 312] on icon "0 ?" at bounding box center [784, 401] width 1123 height 699
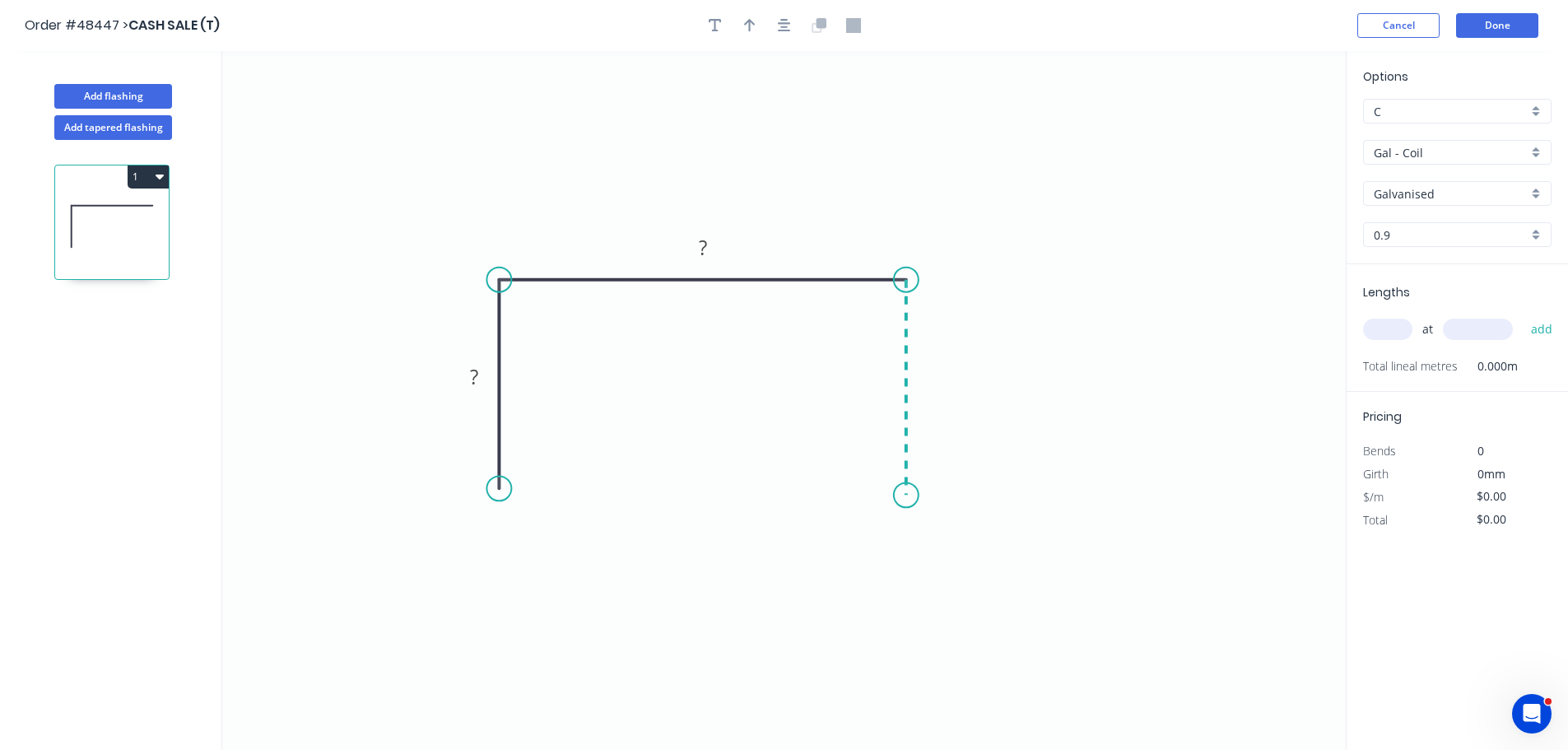
click at [891, 496] on icon "0 ? ?" at bounding box center [784, 401] width 1123 height 699
click at [468, 376] on rect at bounding box center [474, 378] width 33 height 23
click at [1398, 329] on input "text" at bounding box center [1388, 329] width 49 height 22
type input "$51.66"
type input "1"
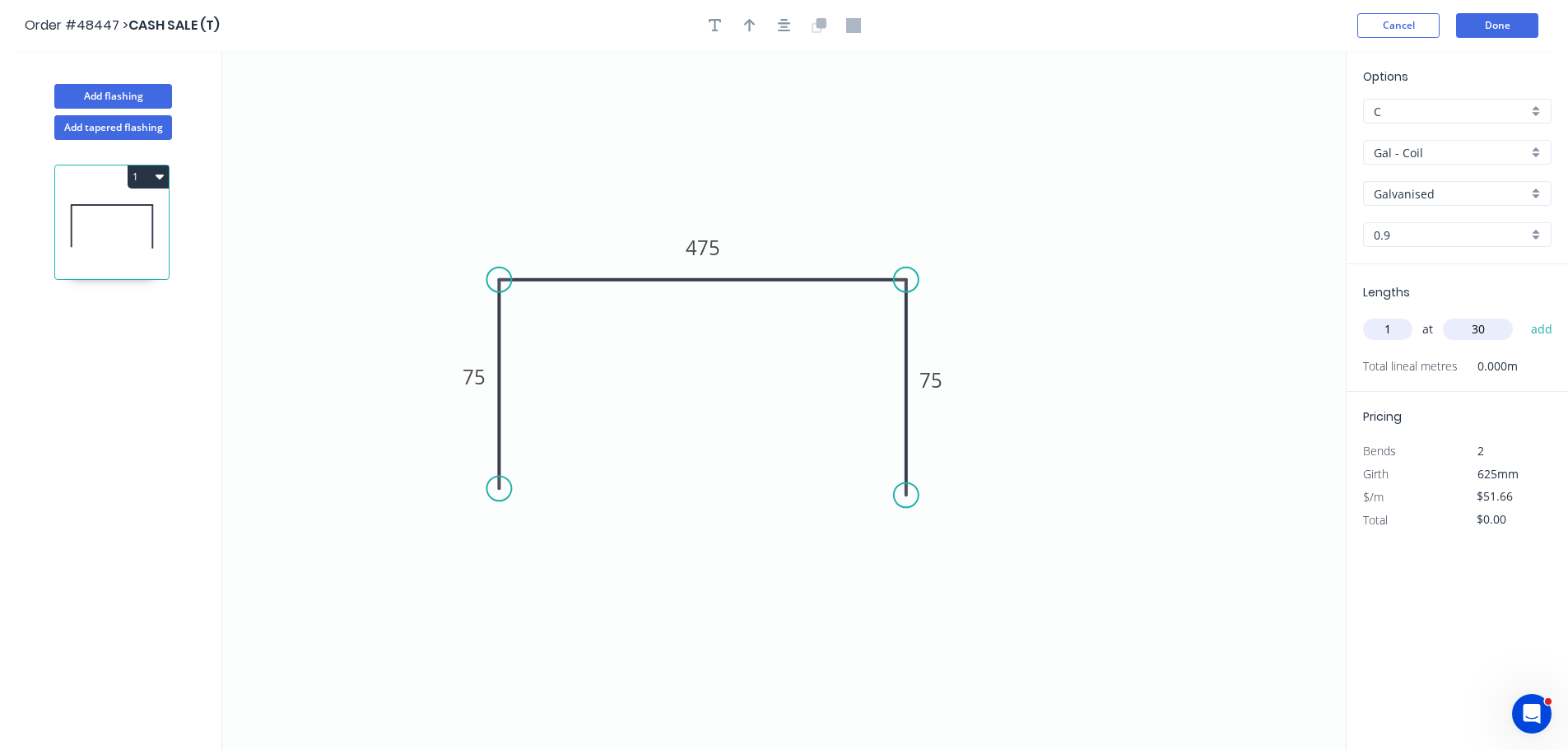
type input "30"
click at [1523, 315] on button "add" at bounding box center [1542, 330] width 39 height 28
type input "$51.66"
click at [1408, 26] on button "Cancel" at bounding box center [1398, 26] width 82 height 25
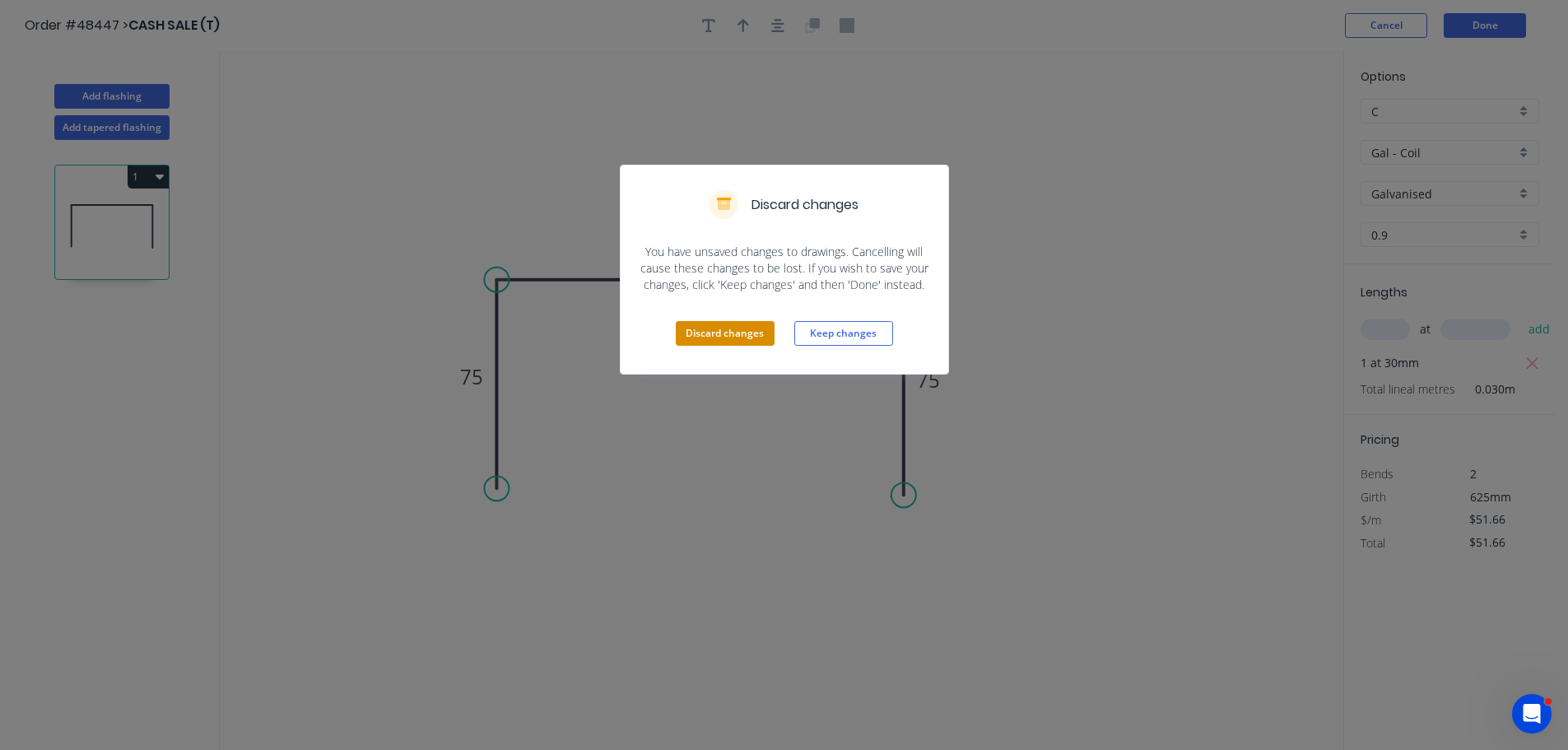
click at [736, 334] on button "Discard changes" at bounding box center [725, 333] width 99 height 25
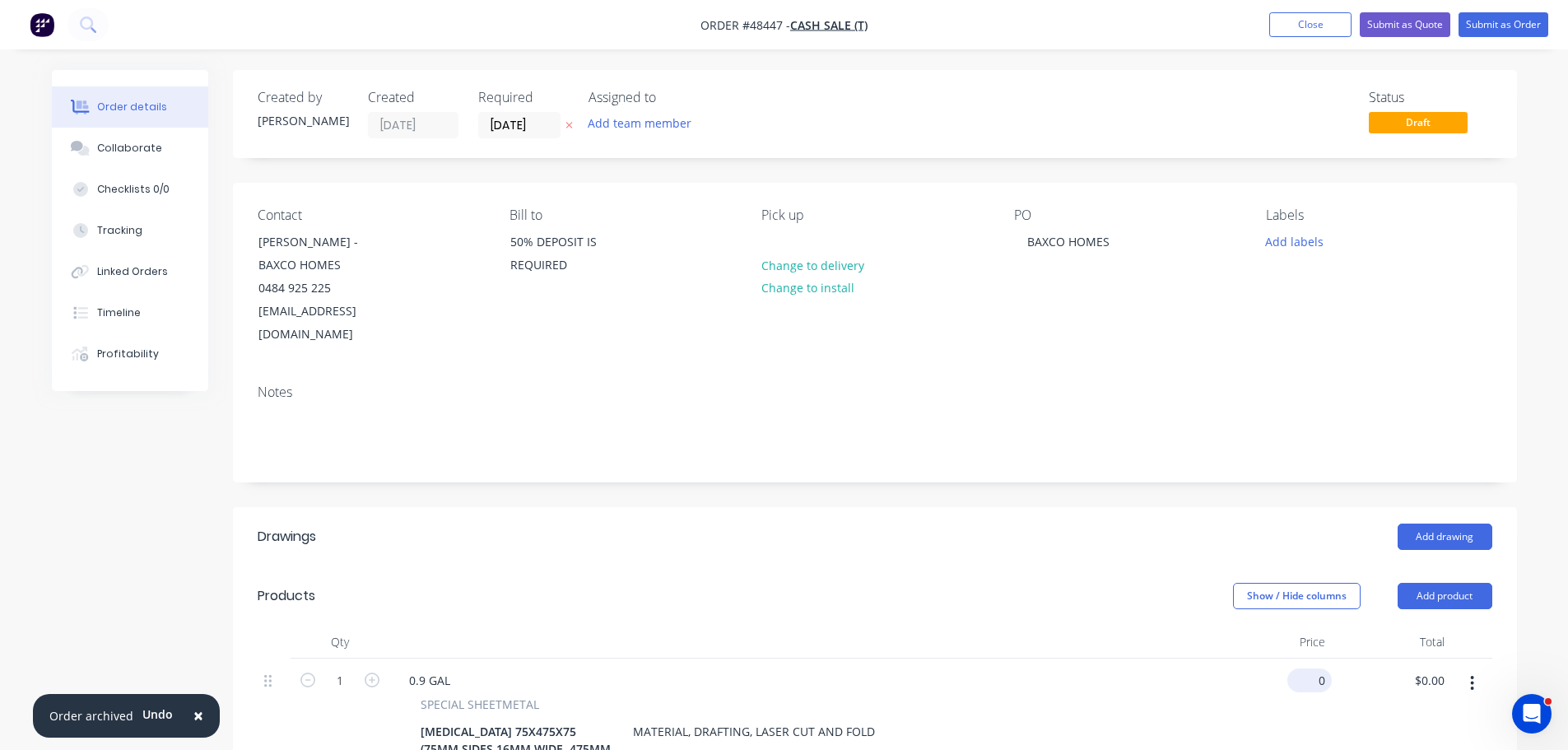
click at [1320, 669] on input "0" at bounding box center [1313, 680] width 38 height 24
type input "$340.00"
click at [1192, 626] on div at bounding box center [801, 642] width 823 height 33
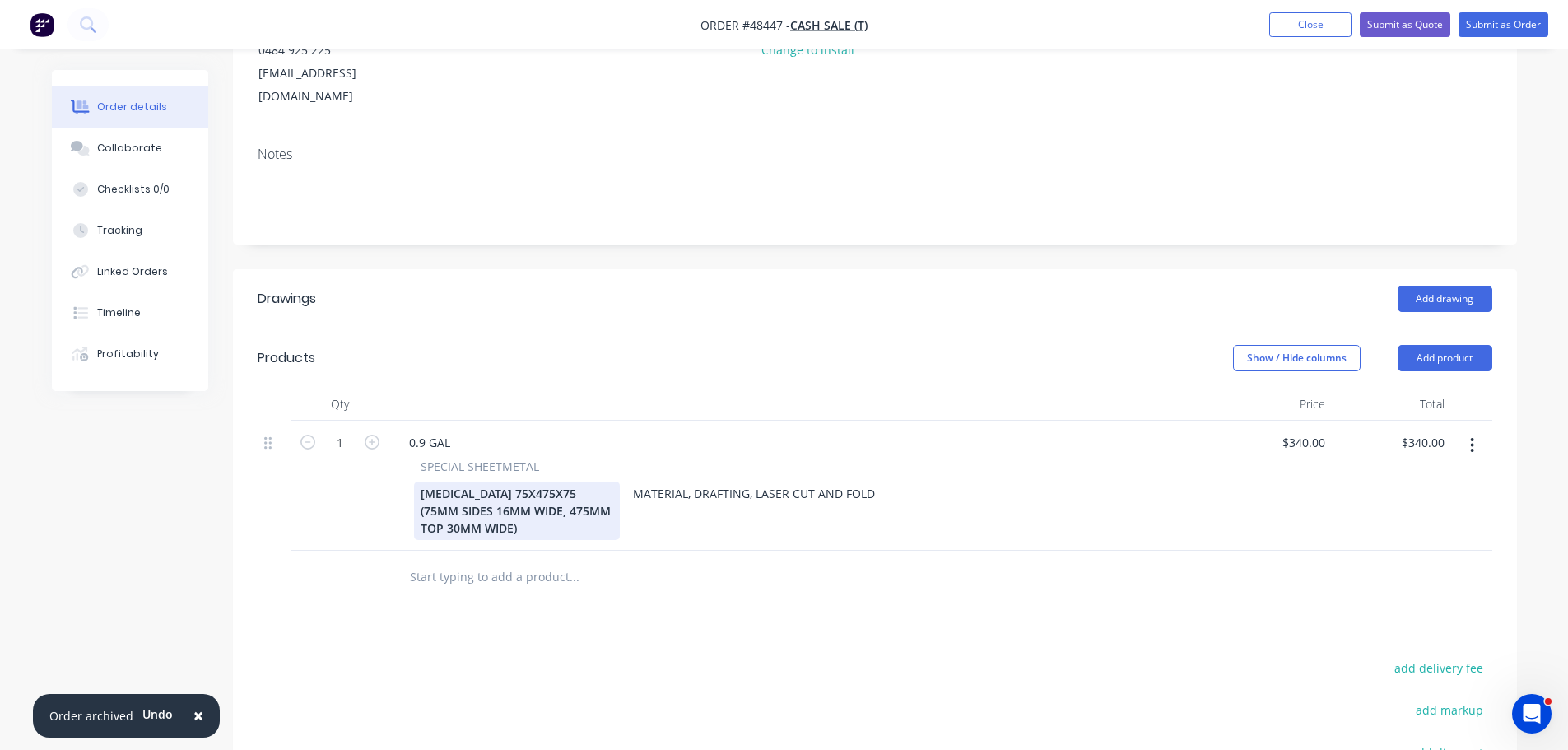
scroll to position [247, 0]
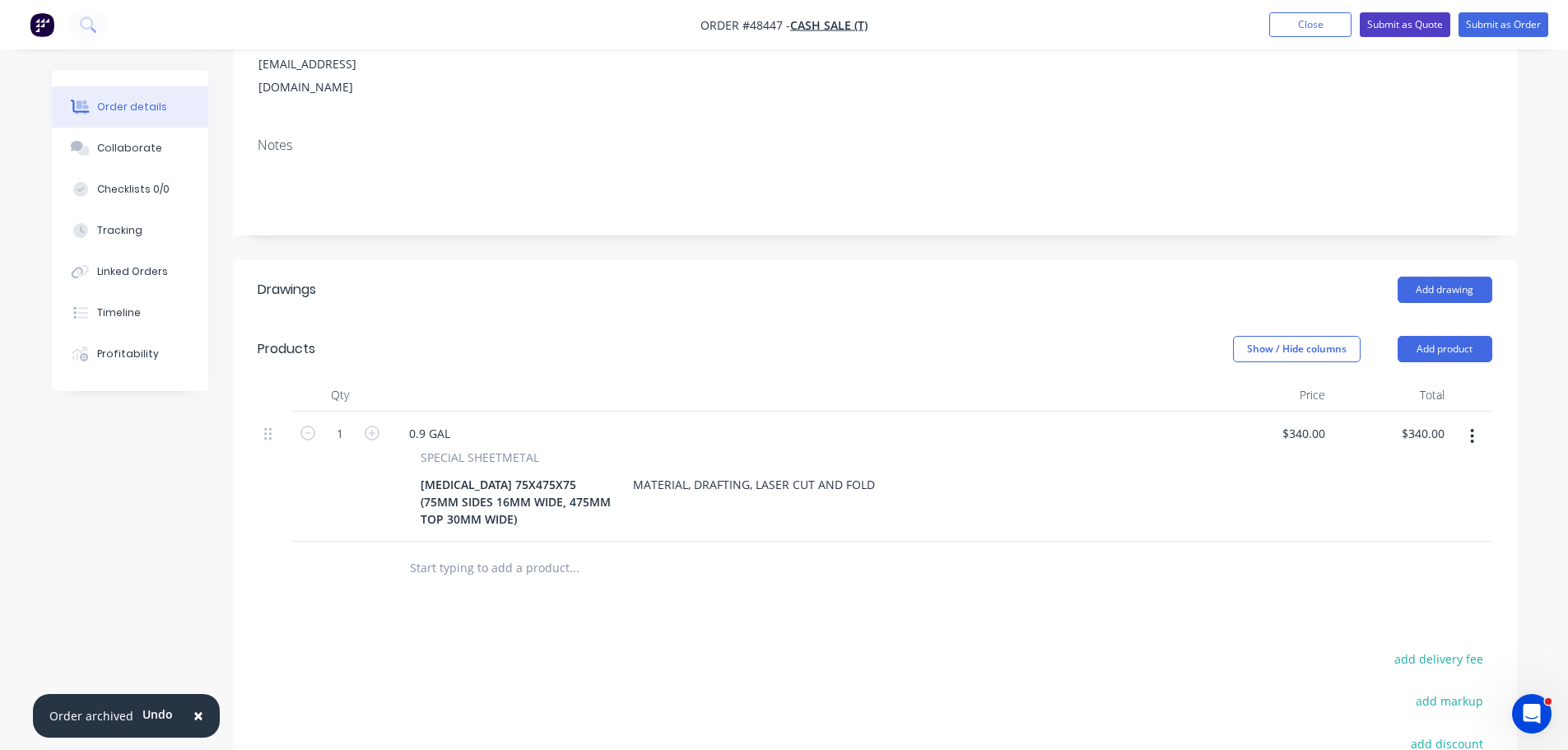
click at [1391, 24] on button "Submit as Quote" at bounding box center [1405, 25] width 91 height 25
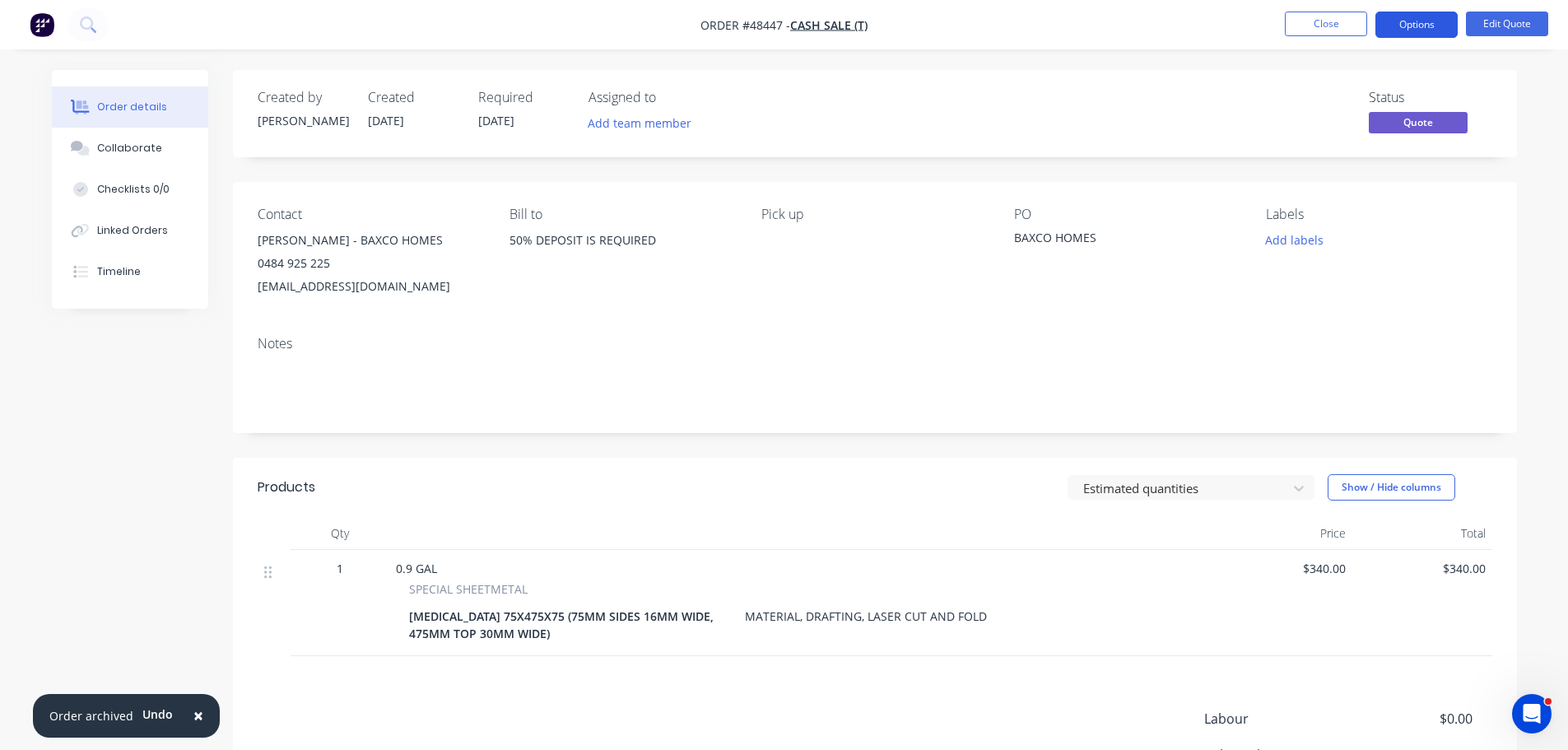
click at [1426, 24] on button "Options" at bounding box center [1416, 25] width 82 height 26
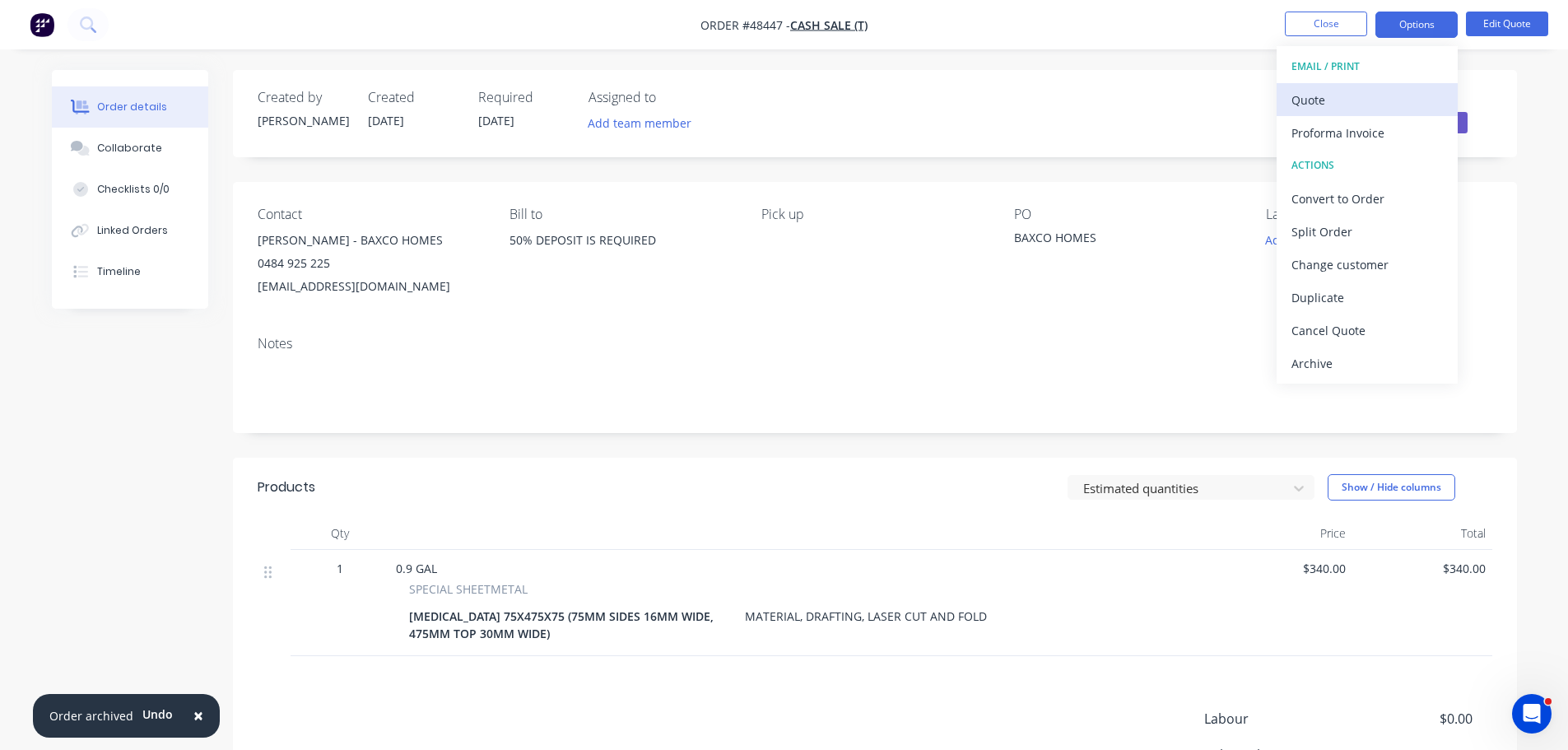
click at [1346, 112] on button "Quote" at bounding box center [1367, 99] width 181 height 33
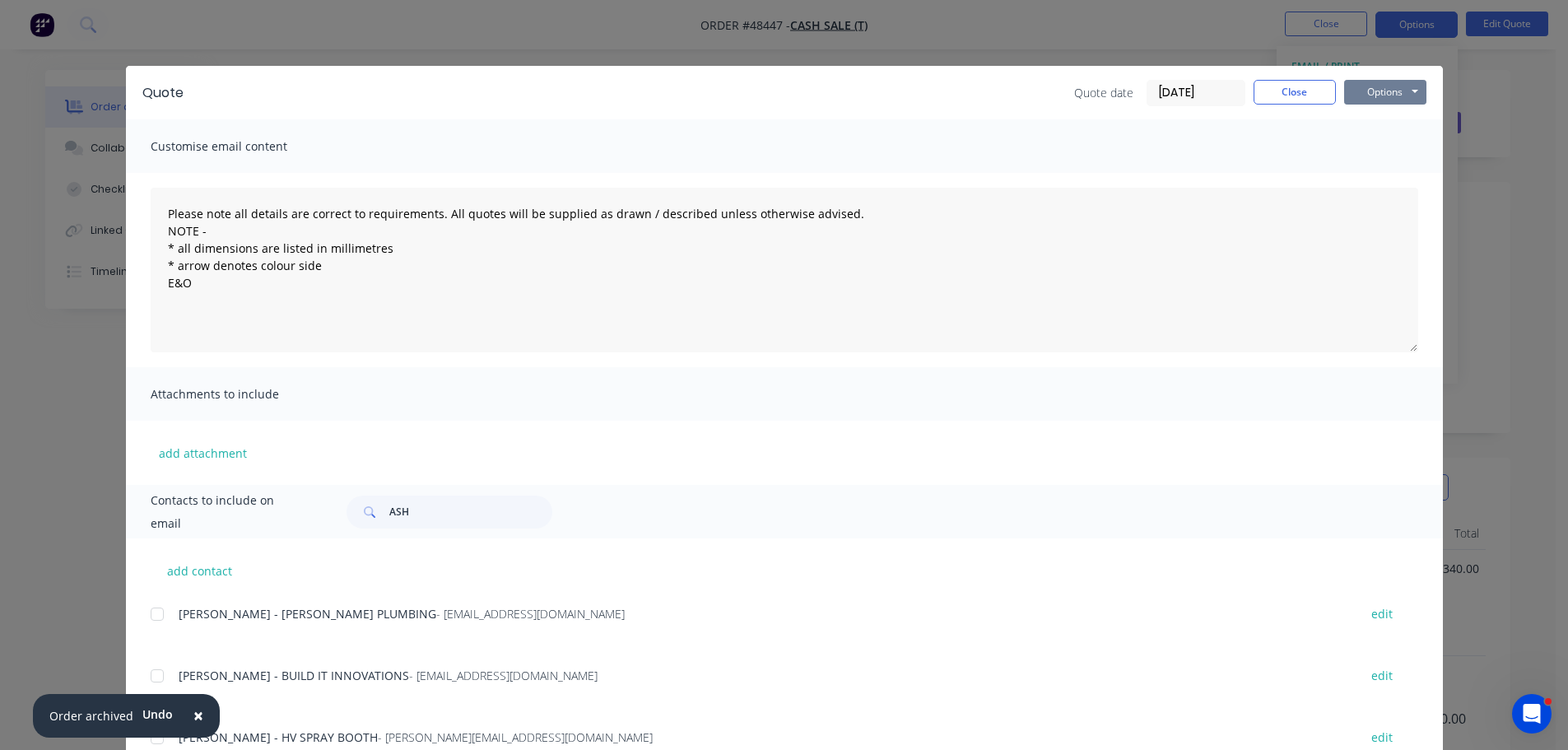
click at [1375, 92] on button "Options" at bounding box center [1385, 93] width 82 height 25
click at [1385, 153] on button "Print" at bounding box center [1397, 148] width 106 height 27
drag, startPoint x: 1316, startPoint y: 94, endPoint x: 841, endPoint y: 133, distance: 476.6
click at [1314, 94] on button "Close" at bounding box center [1294, 93] width 82 height 25
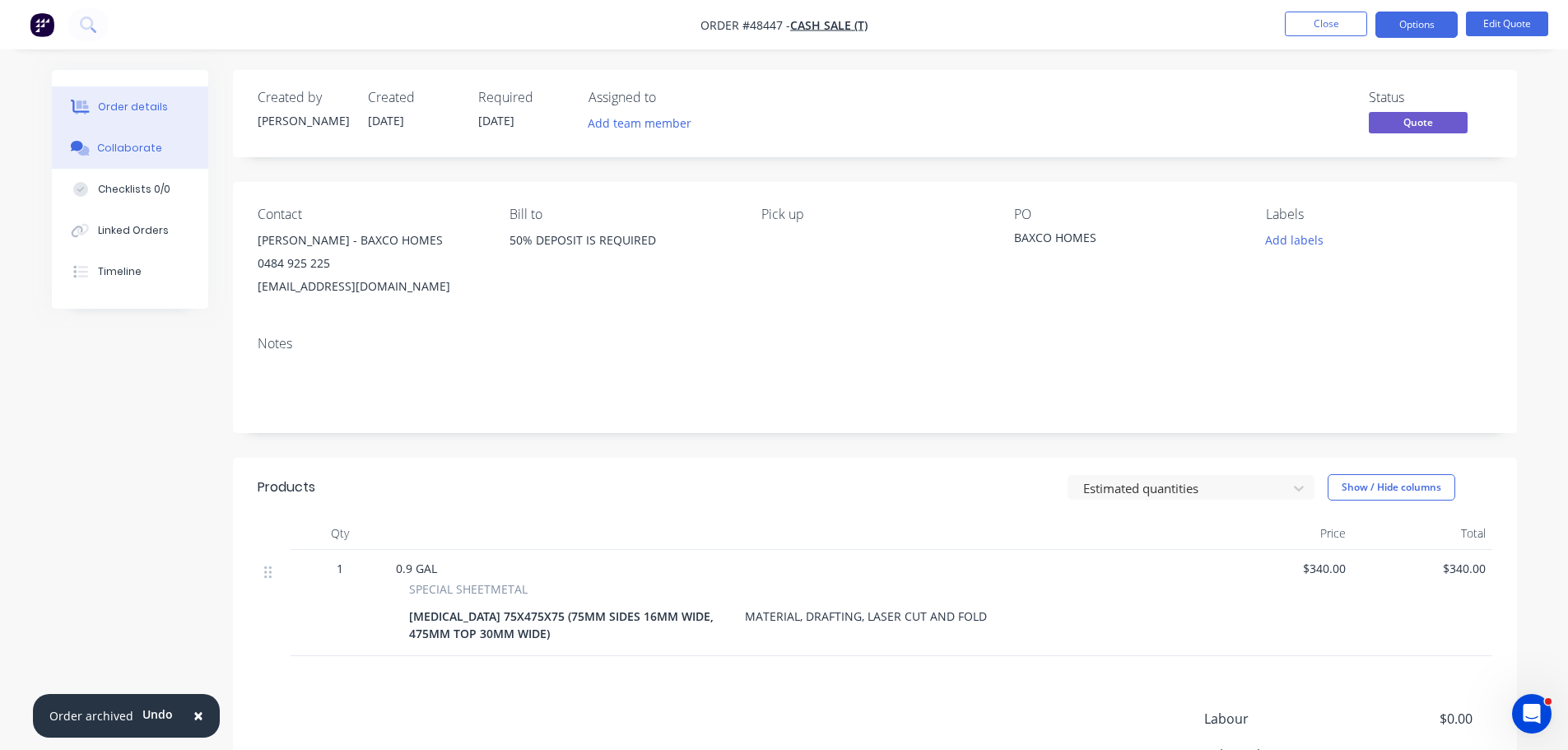
click at [143, 142] on div "Collaborate" at bounding box center [129, 148] width 65 height 15
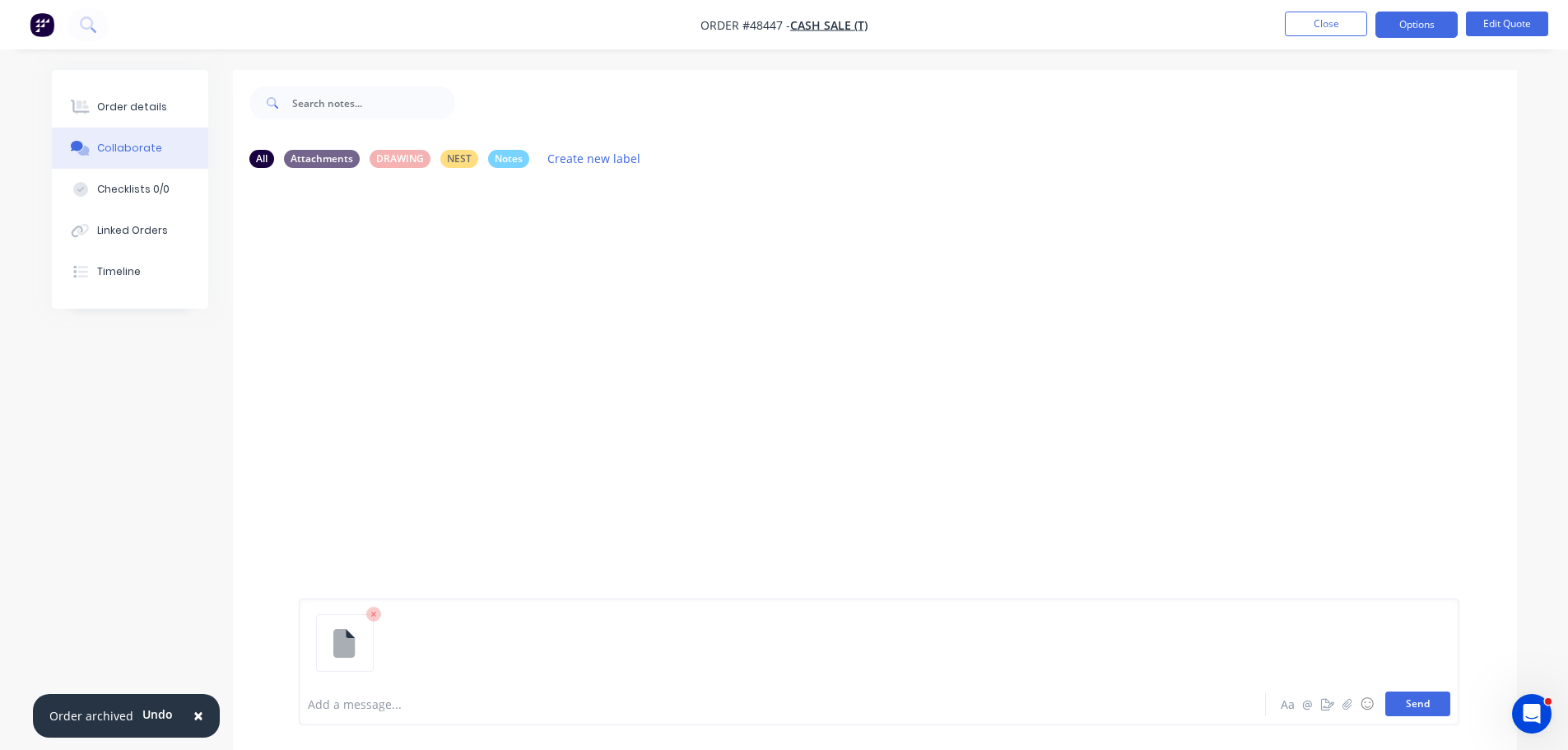
click at [1405, 703] on button "Send" at bounding box center [1417, 704] width 65 height 25
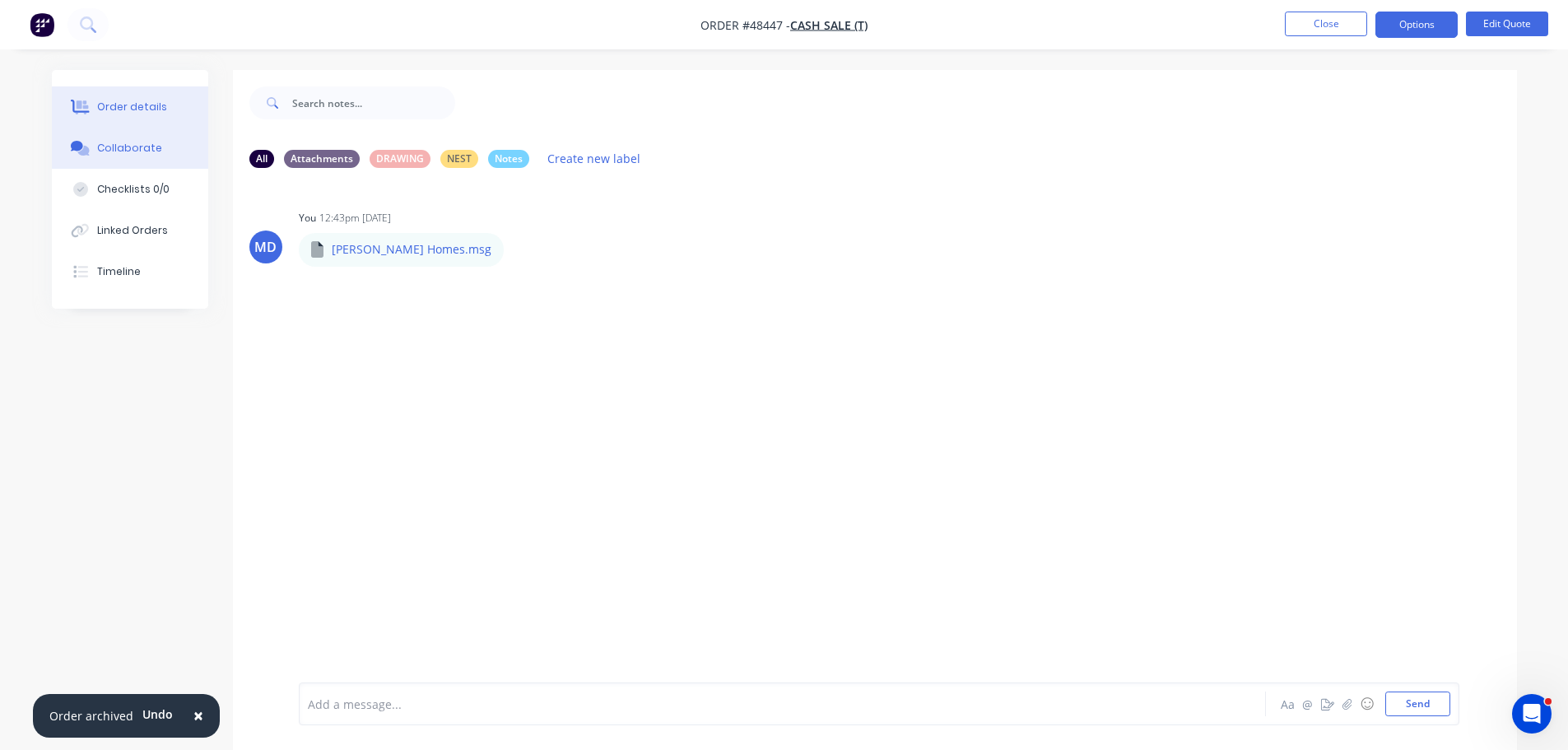
drag, startPoint x: 164, startPoint y: 111, endPoint x: 146, endPoint y: 108, distance: 18.2
click at [164, 111] on button "Order details" at bounding box center [130, 108] width 157 height 42
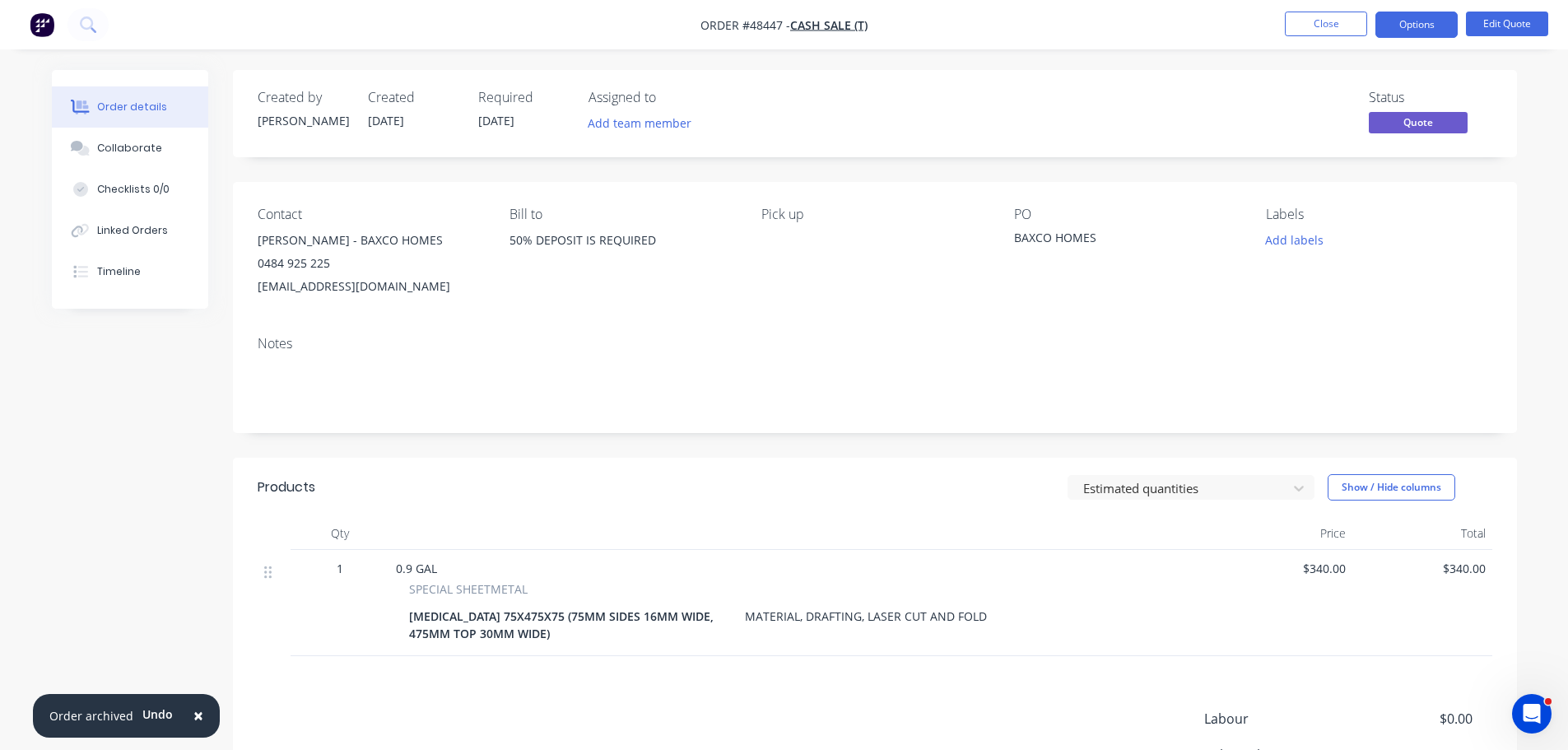
click at [1331, 9] on nav "Order #48447 - CASH SALE (T) Close Options Edit Quote" at bounding box center [784, 25] width 1568 height 49
click at [1333, 16] on button "Close" at bounding box center [1325, 24] width 82 height 25
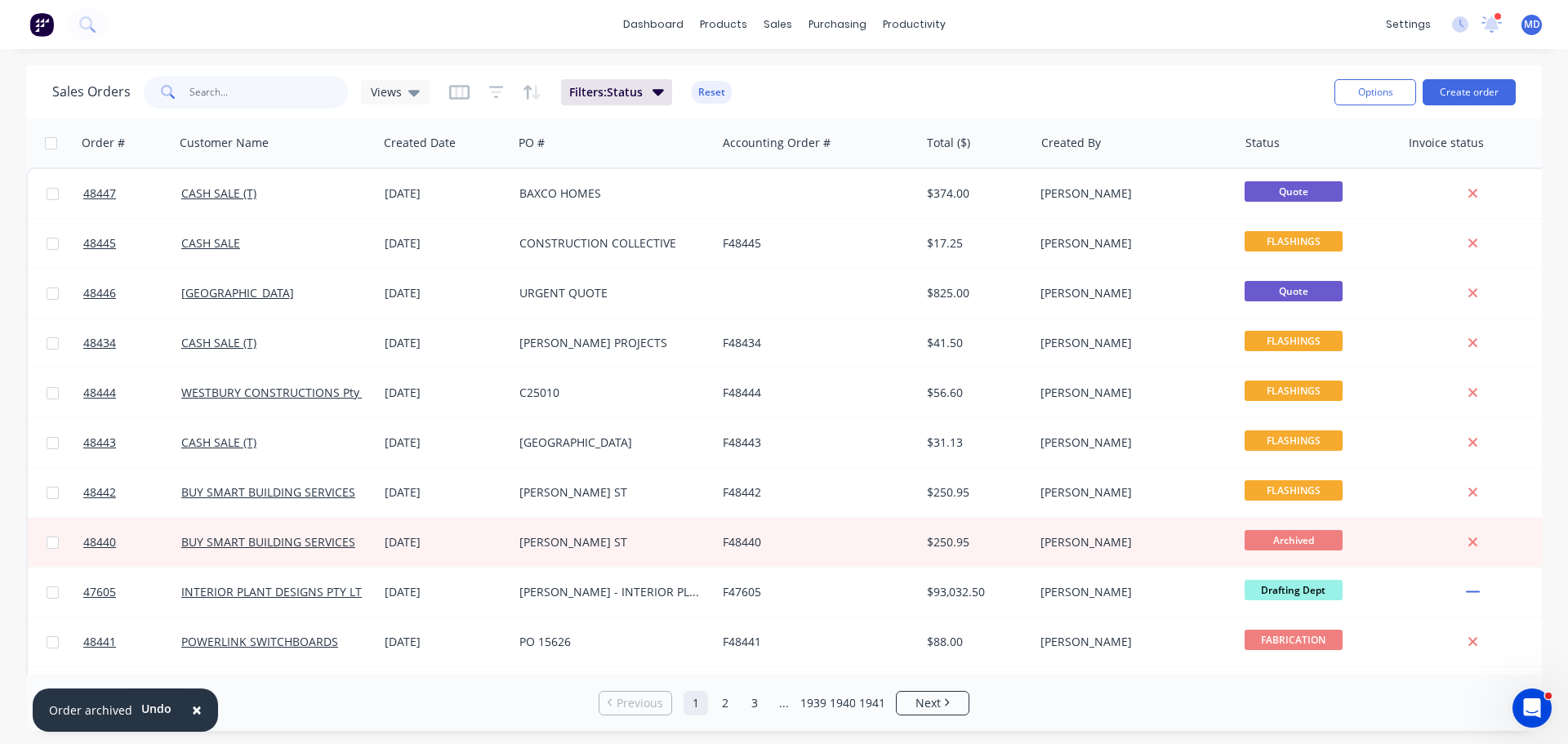
click at [242, 85] on input "text" at bounding box center [269, 92] width 159 height 33
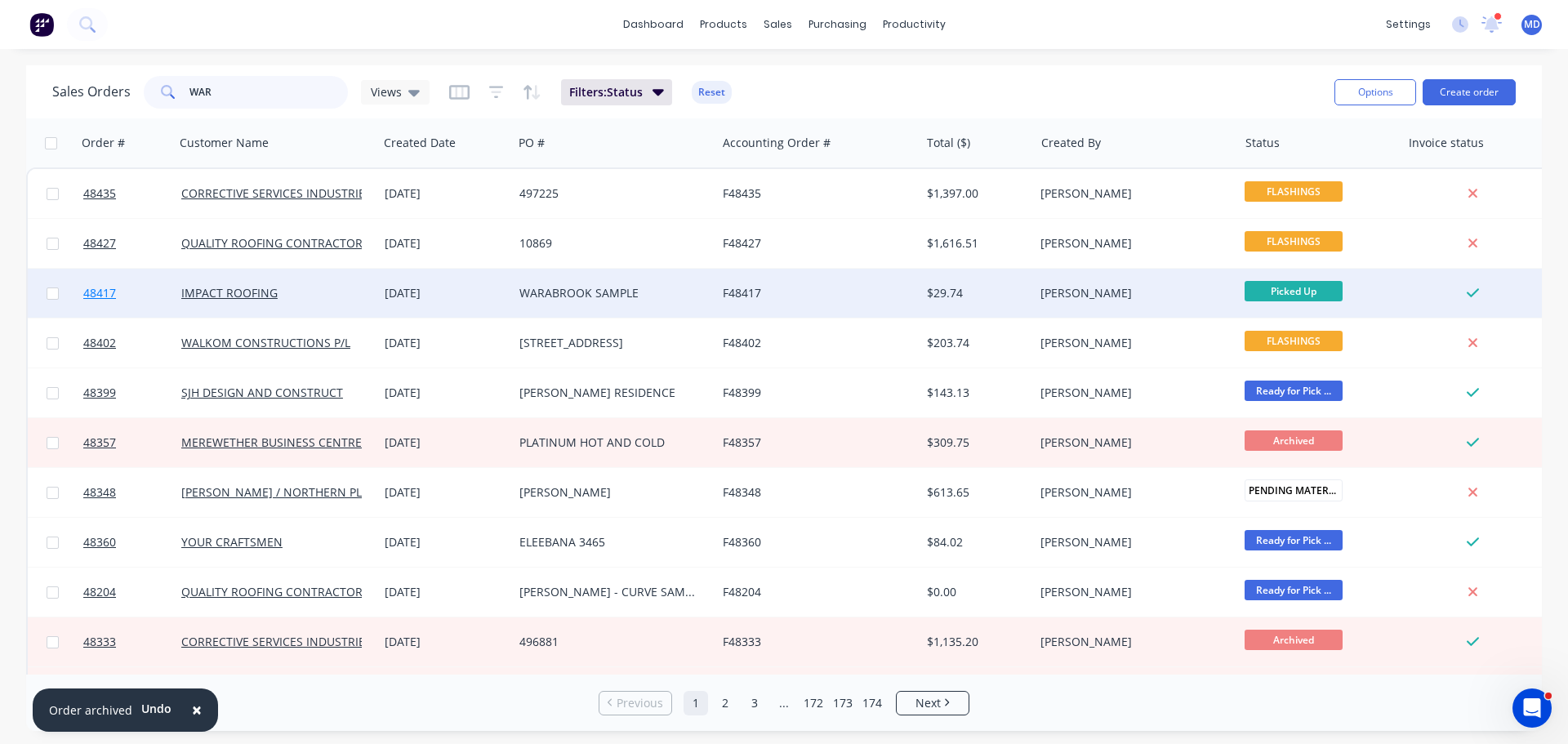
type input "WAR"
click at [98, 295] on span "48417" at bounding box center [99, 292] width 33 height 16
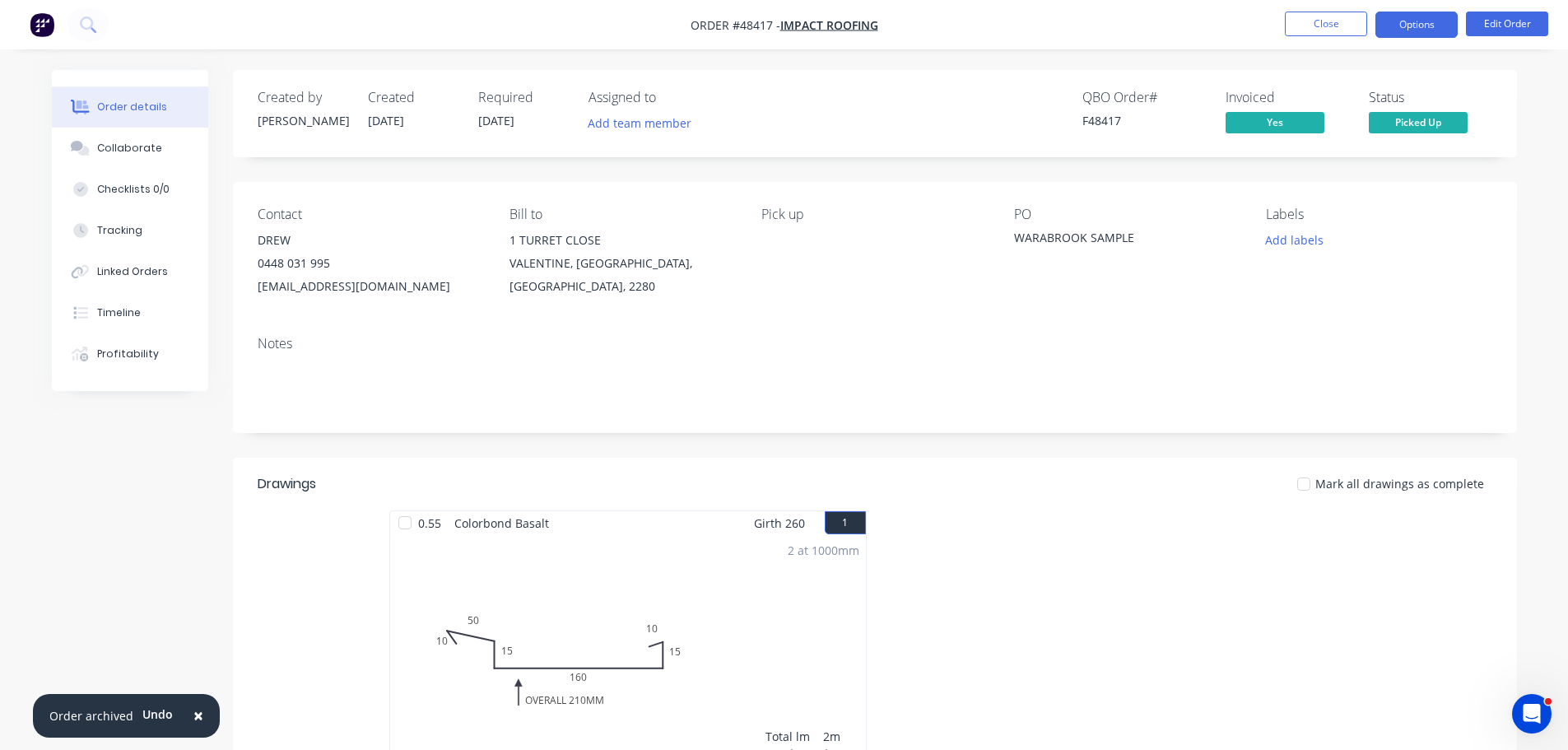
click at [1413, 23] on button "Options" at bounding box center [1416, 25] width 82 height 26
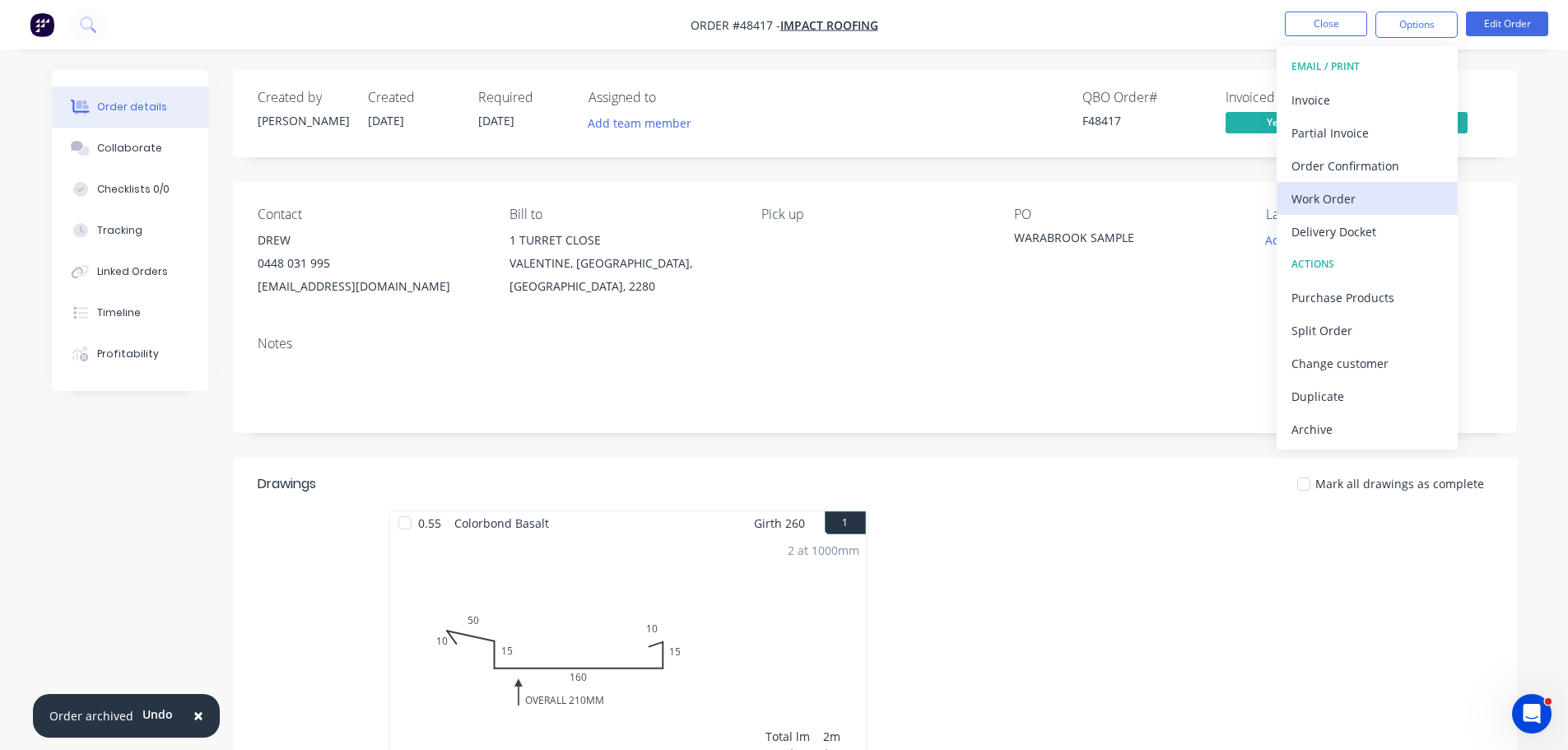
click at [1321, 205] on div "Work Order" at bounding box center [1367, 198] width 151 height 24
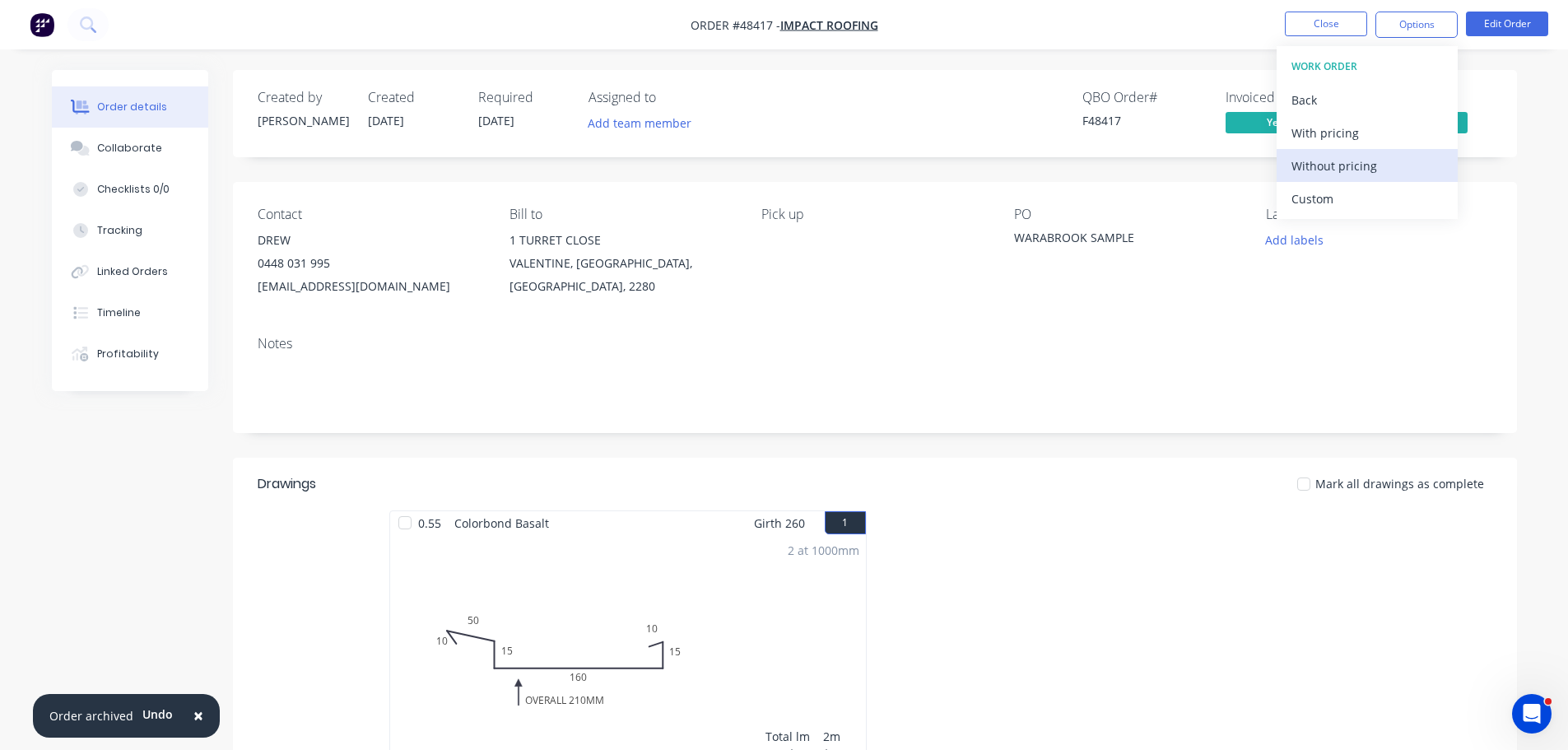
drag, startPoint x: 1330, startPoint y: 176, endPoint x: 1340, endPoint y: 164, distance: 15.6
click at [1340, 164] on div "Without pricing" at bounding box center [1367, 165] width 151 height 24
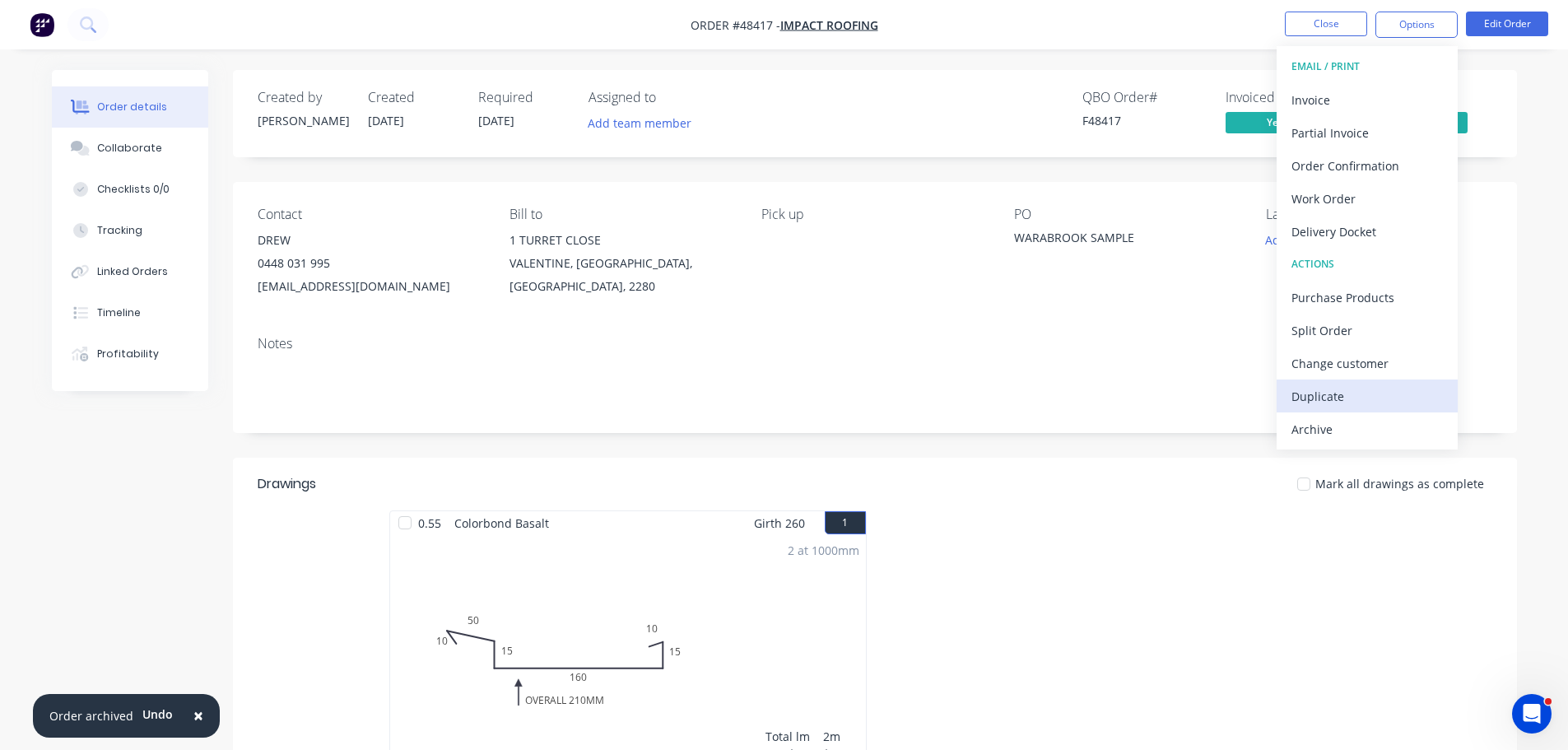
click at [1326, 390] on div "Duplicate" at bounding box center [1367, 396] width 151 height 24
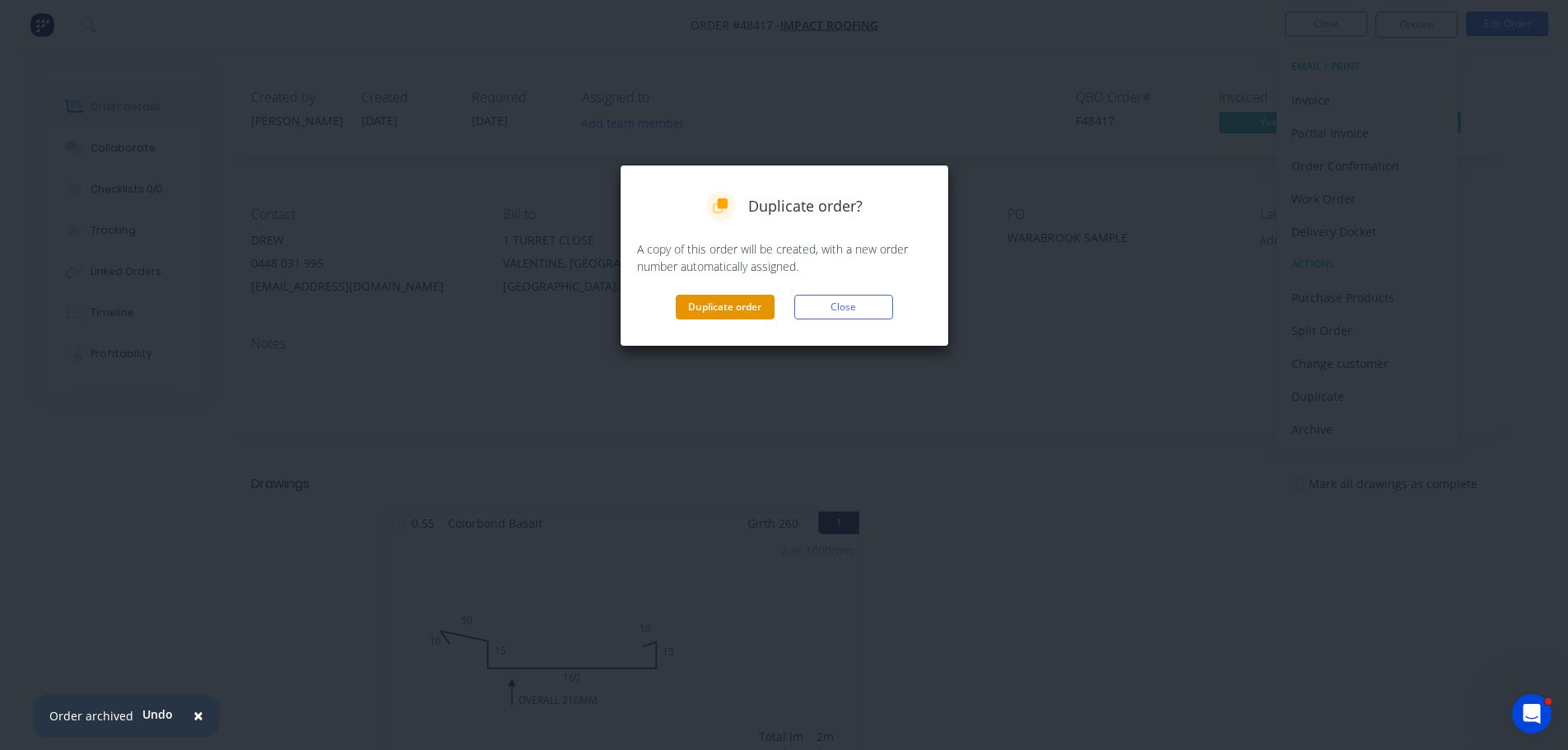
click at [762, 303] on button "Duplicate order" at bounding box center [725, 307] width 99 height 25
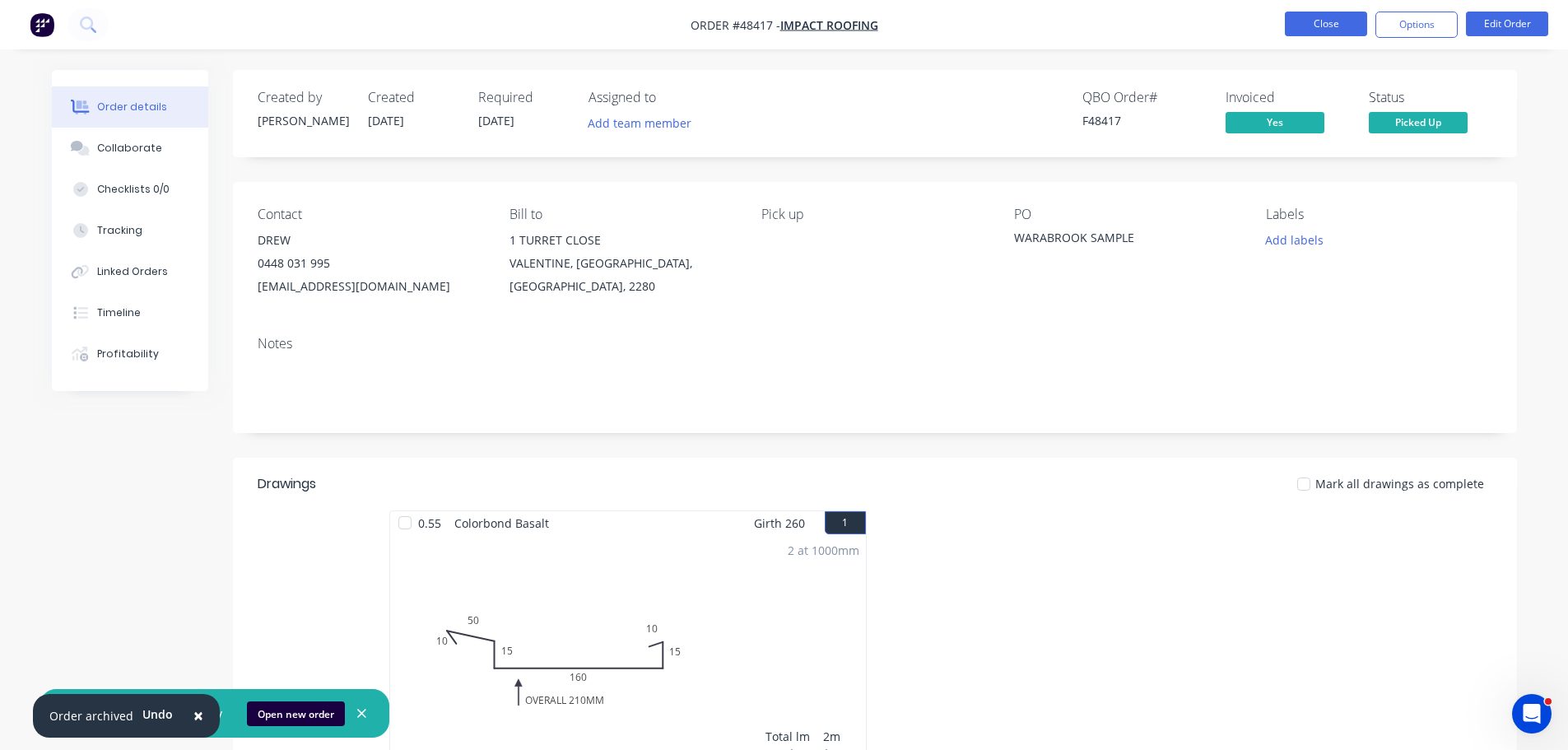
click at [1310, 25] on button "Close" at bounding box center [1325, 24] width 82 height 25
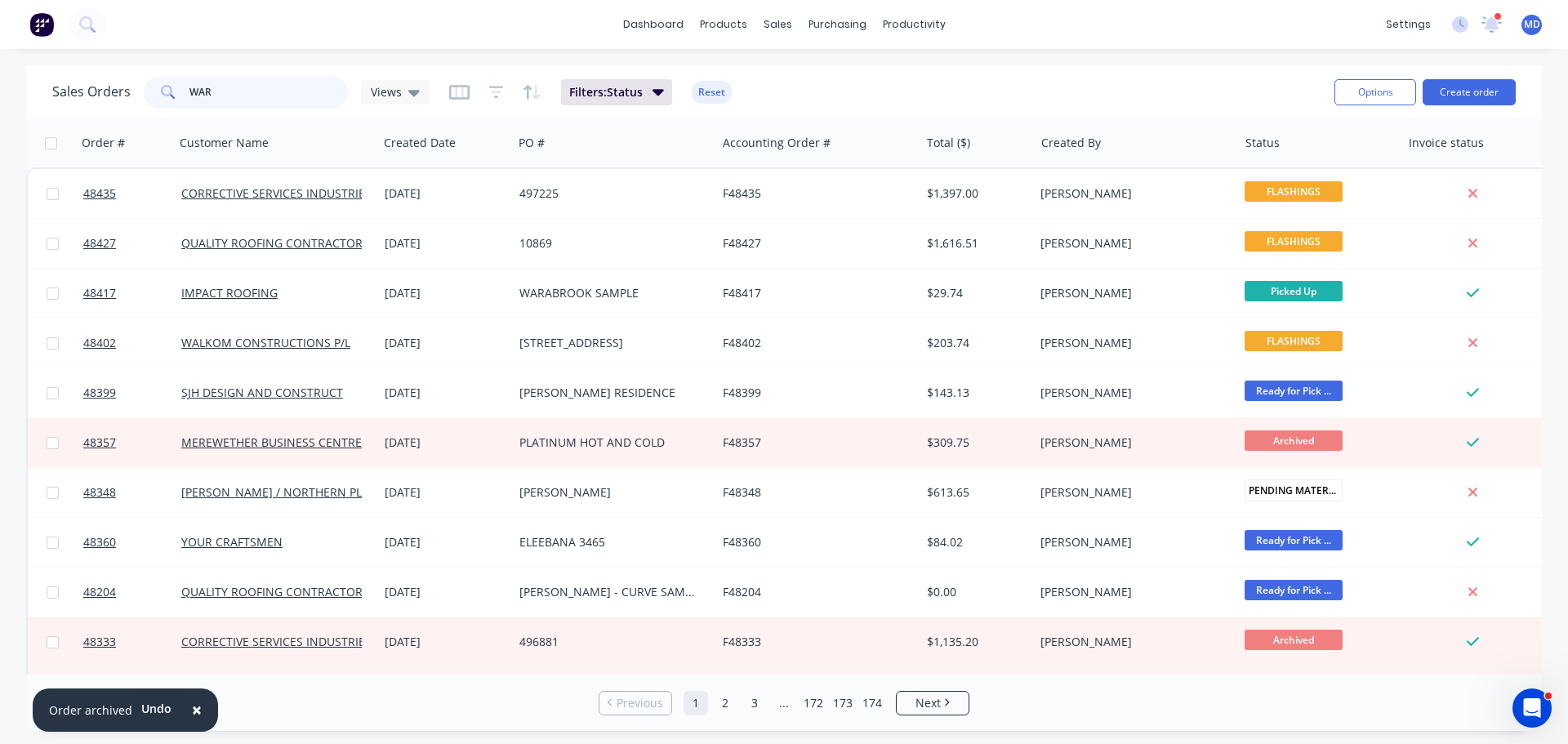
drag, startPoint x: 211, startPoint y: 96, endPoint x: 156, endPoint y: 83, distance: 56.5
click at [158, 88] on div "WAR" at bounding box center [245, 92] width 204 height 33
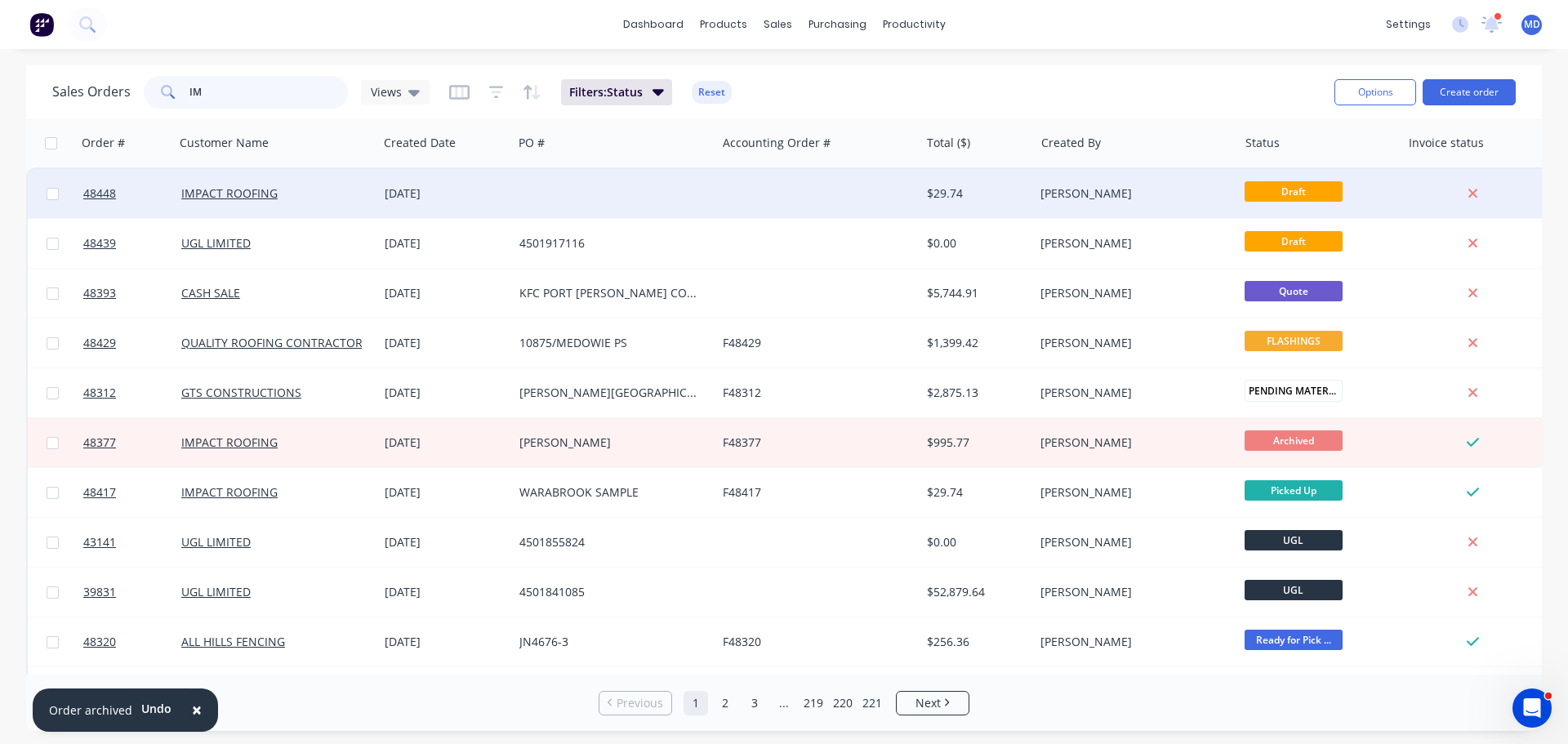
type input "IM"
click at [77, 189] on div at bounding box center [126, 193] width 98 height 49
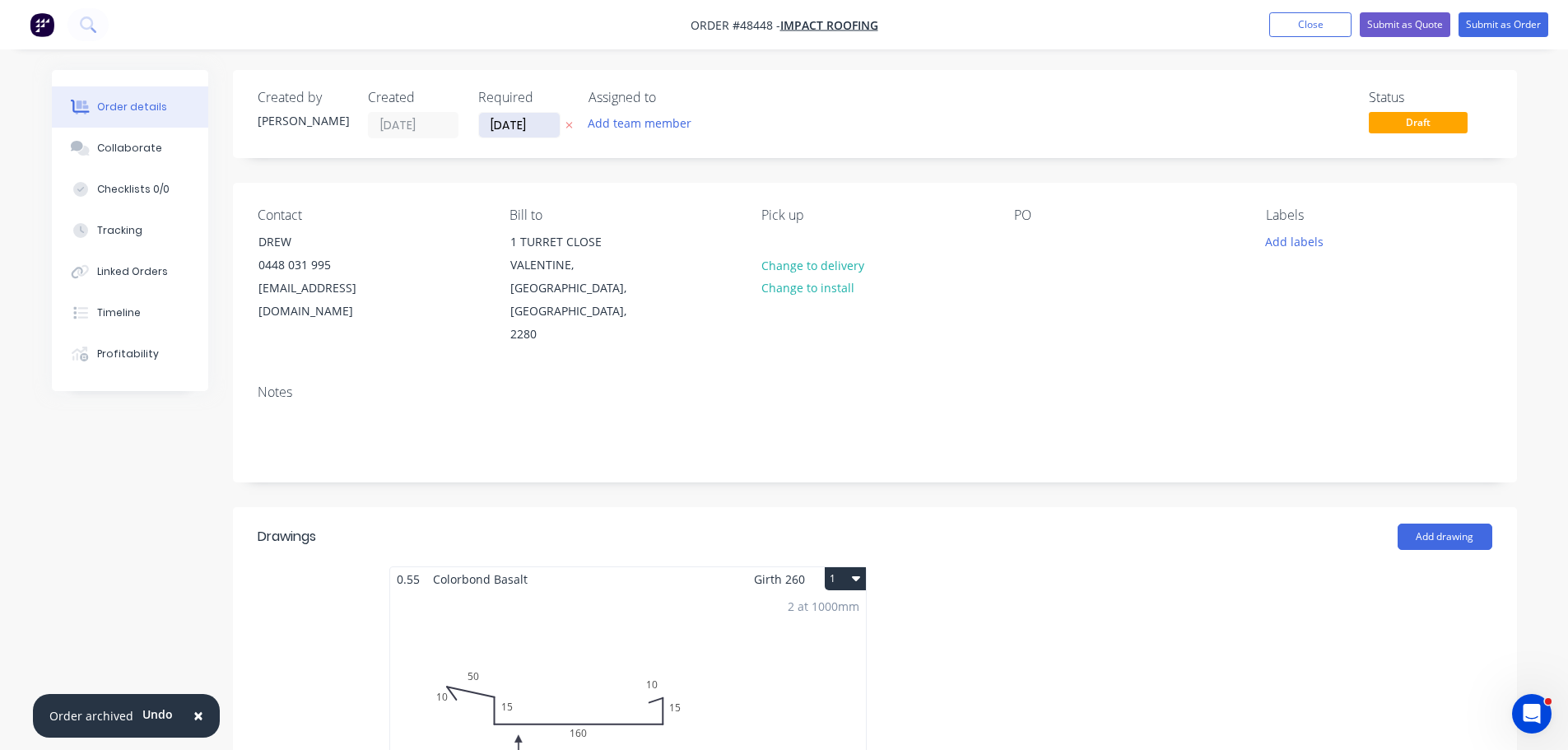
click at [500, 130] on input "[DATE]" at bounding box center [518, 125] width 80 height 25
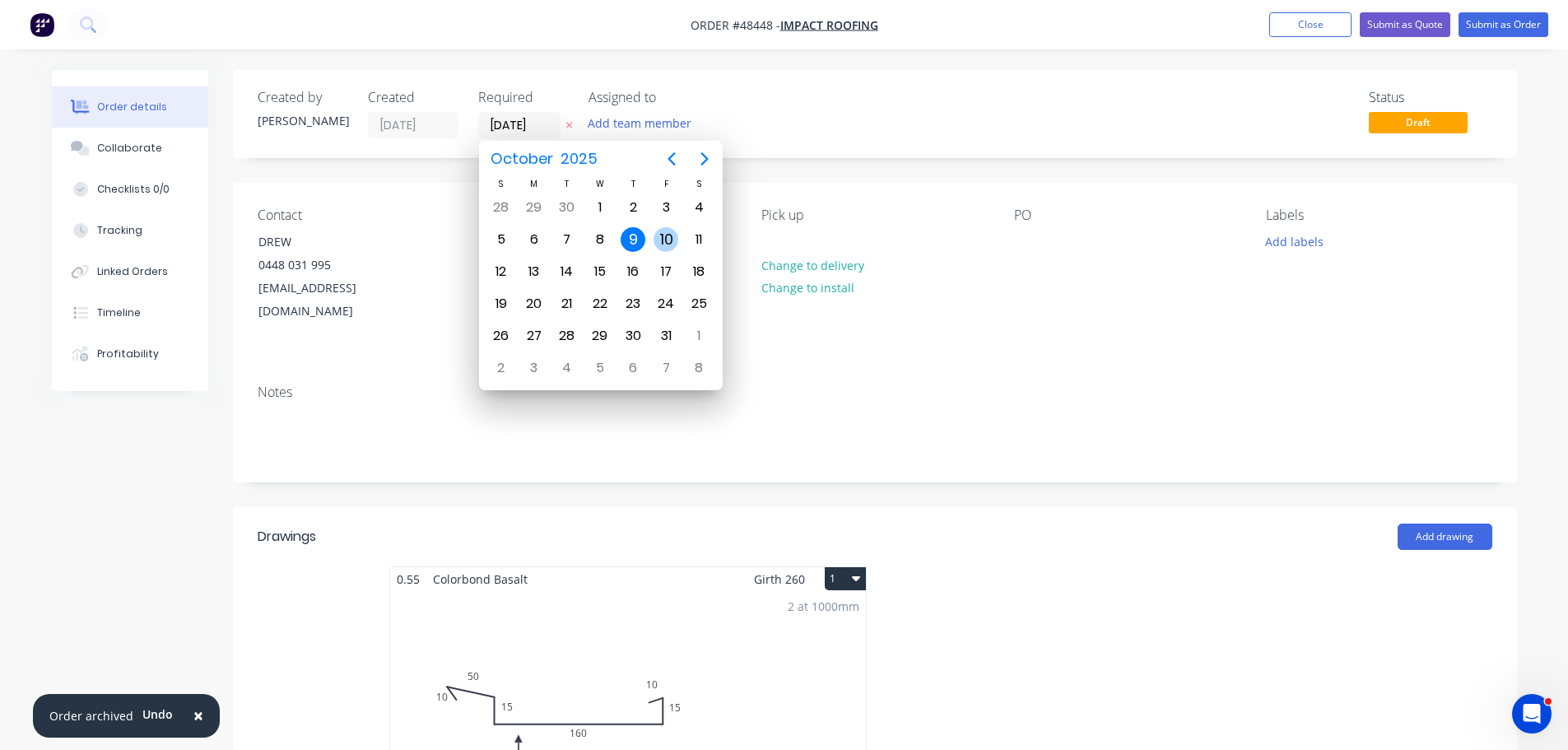
click at [660, 242] on div "10" at bounding box center [666, 240] width 25 height 25
type input "[DATE]"
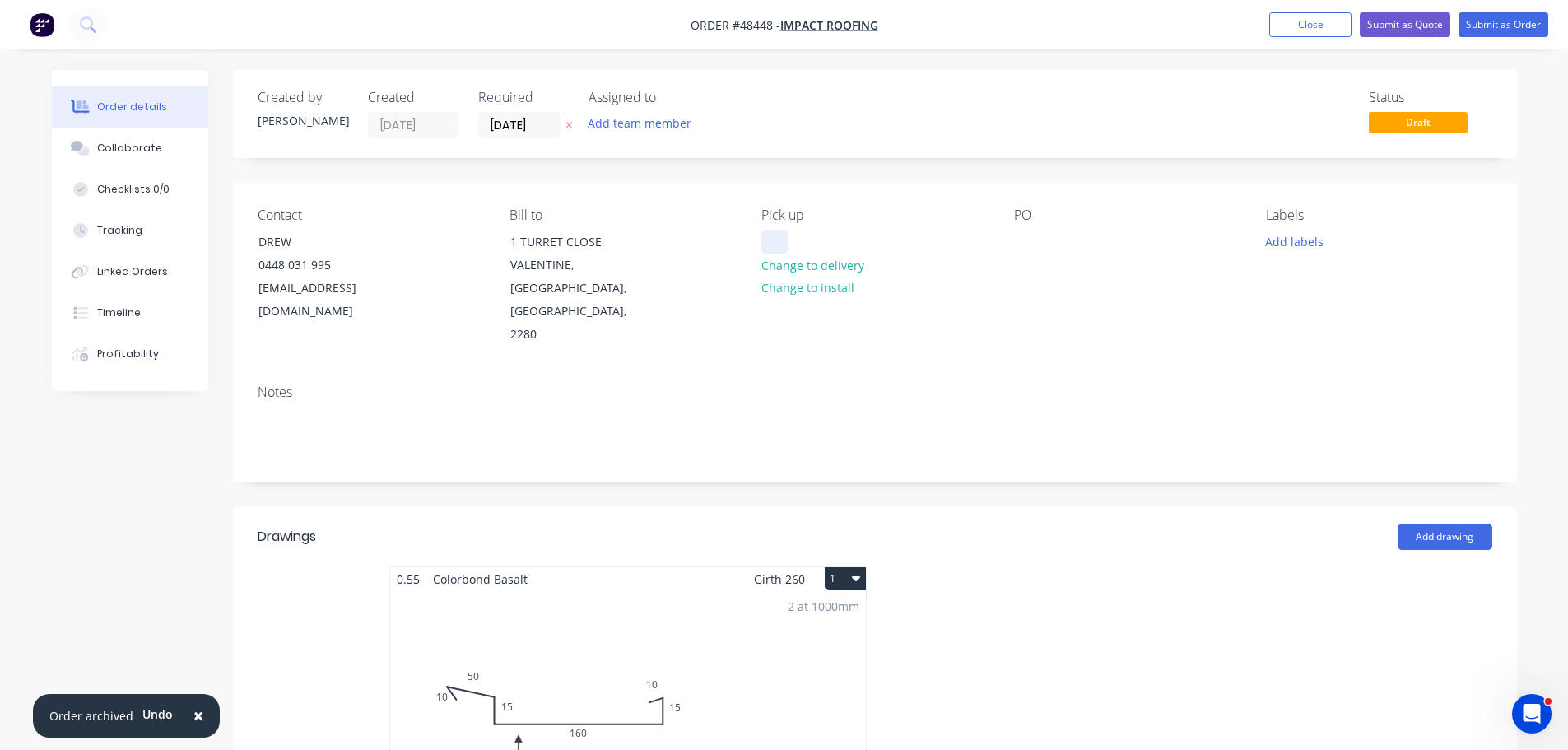
click at [767, 240] on div at bounding box center [775, 241] width 26 height 24
click at [1019, 241] on div at bounding box center [1027, 241] width 26 height 24
click at [651, 599] on div "2 at 1000mm Total lm $/M Total 2m $13.52 $27.04" at bounding box center [628, 717] width 476 height 251
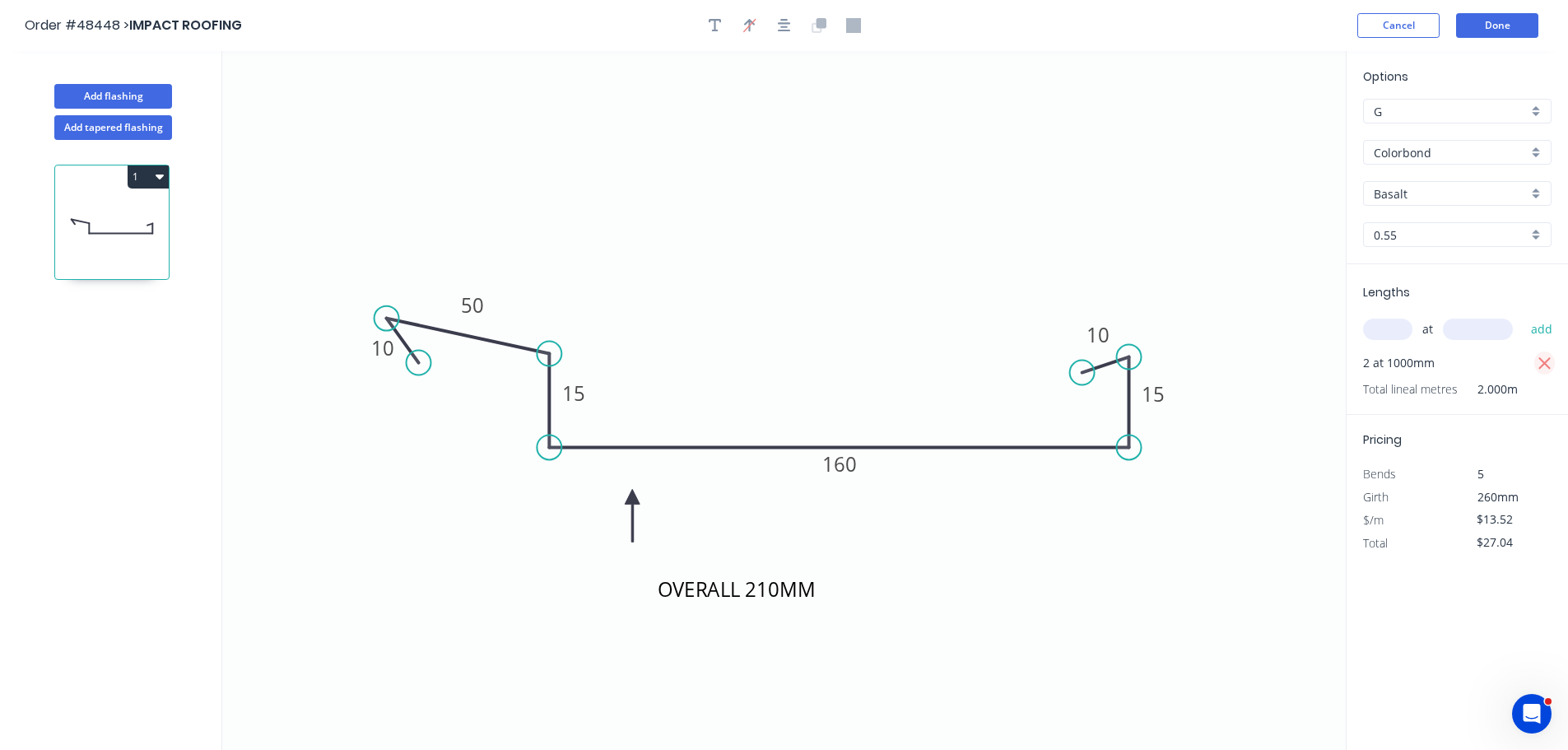
click at [1544, 367] on icon "button" at bounding box center [1545, 364] width 15 height 20
type input "$0.00"
click at [1399, 336] on input "text" at bounding box center [1388, 329] width 49 height 22
type input "7"
type input "5000"
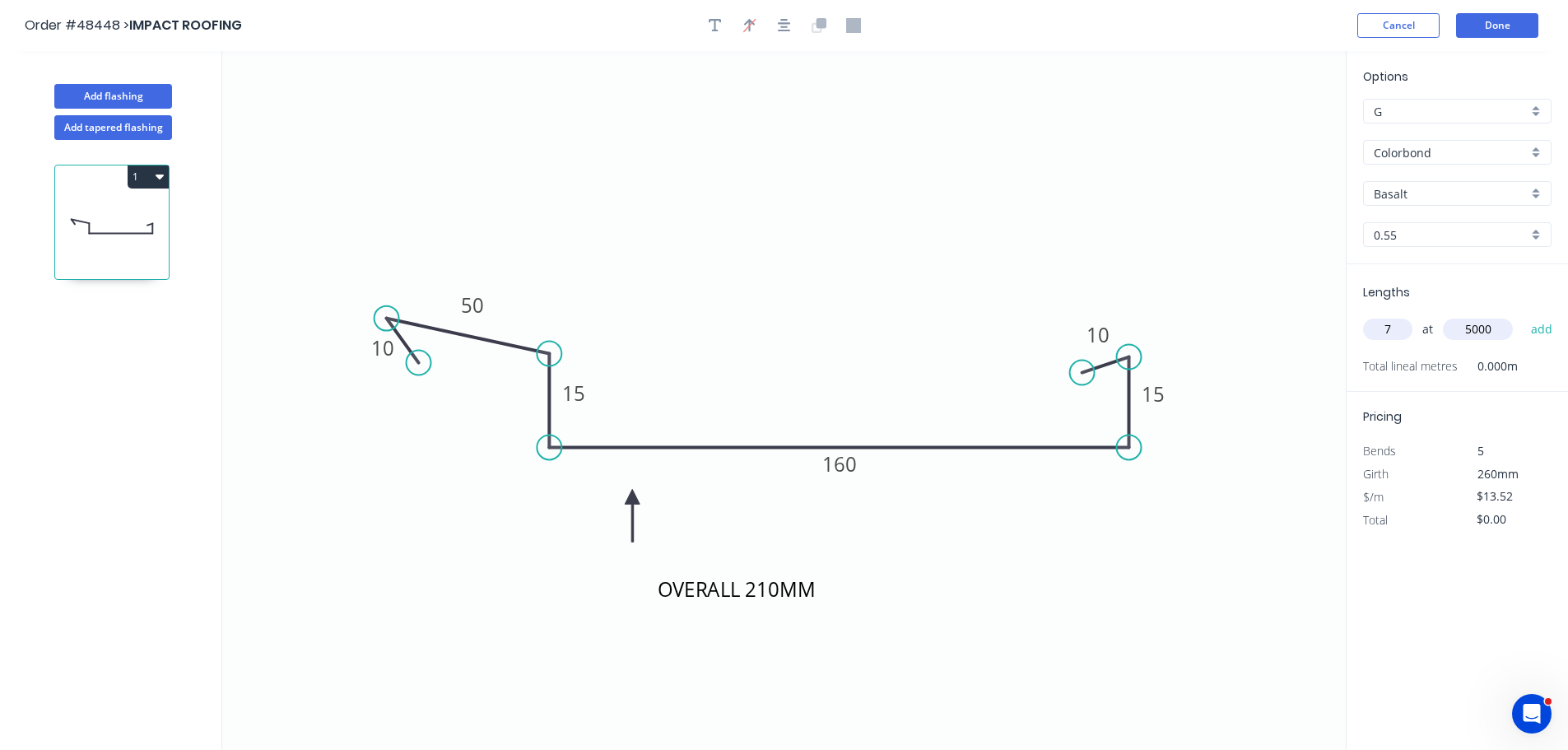
click at [1523, 315] on button "add" at bounding box center [1542, 330] width 39 height 28
type input "$473.20"
click at [1387, 198] on input "Basalt" at bounding box center [1450, 194] width 154 height 17
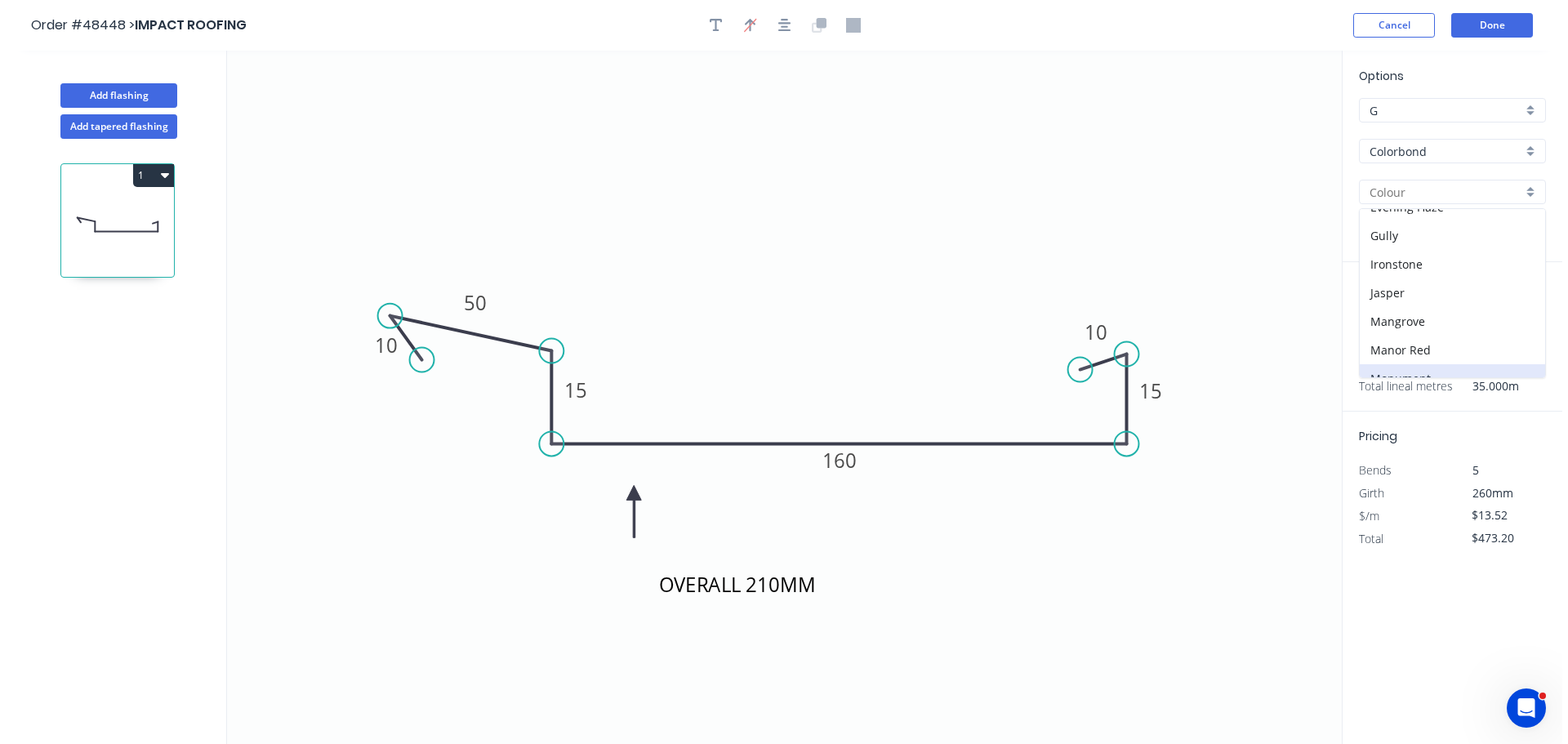
scroll to position [327, 0]
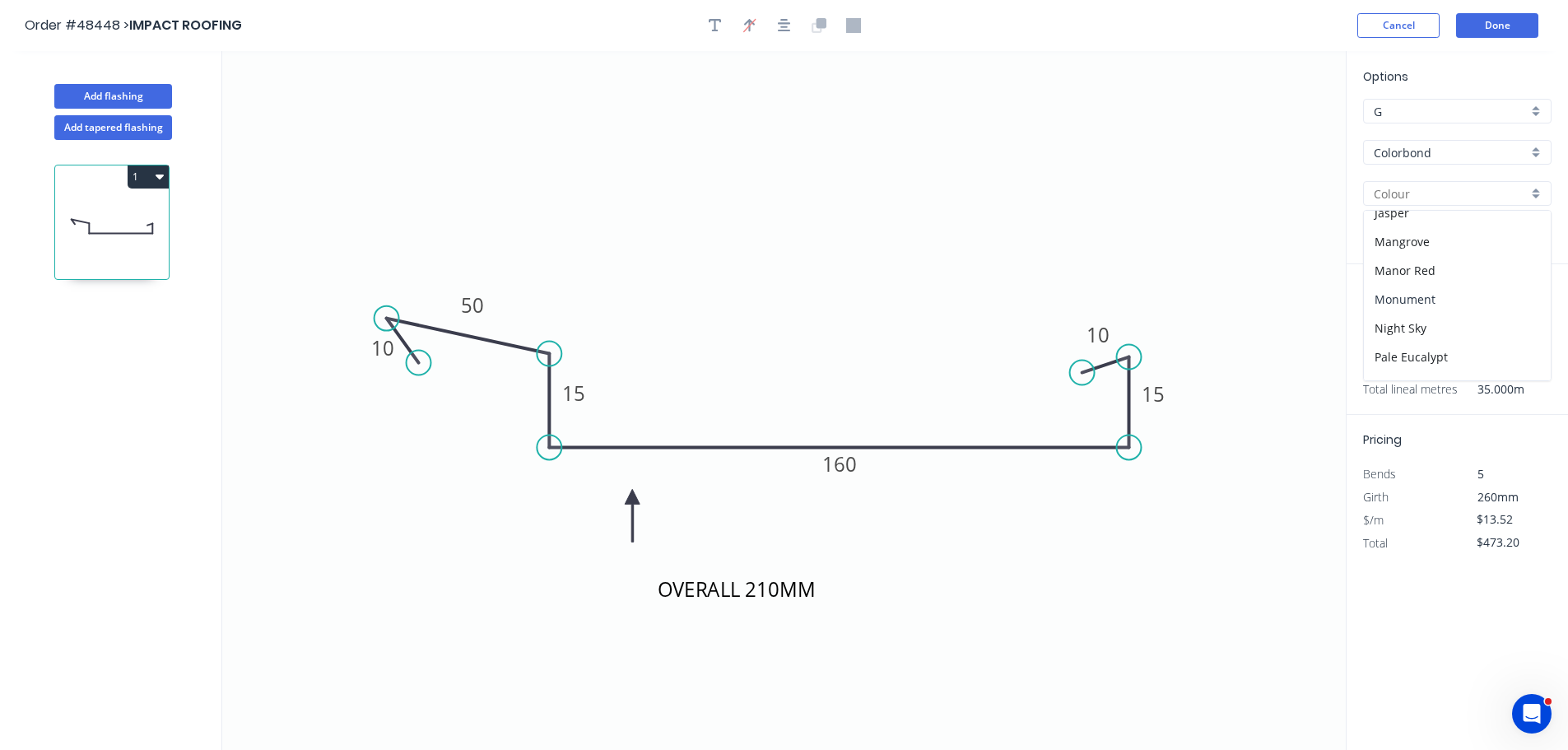
click at [1399, 298] on div "Monument" at bounding box center [1458, 299] width 187 height 29
type input "Monument"
click at [1510, 30] on button "Done" at bounding box center [1496, 26] width 82 height 25
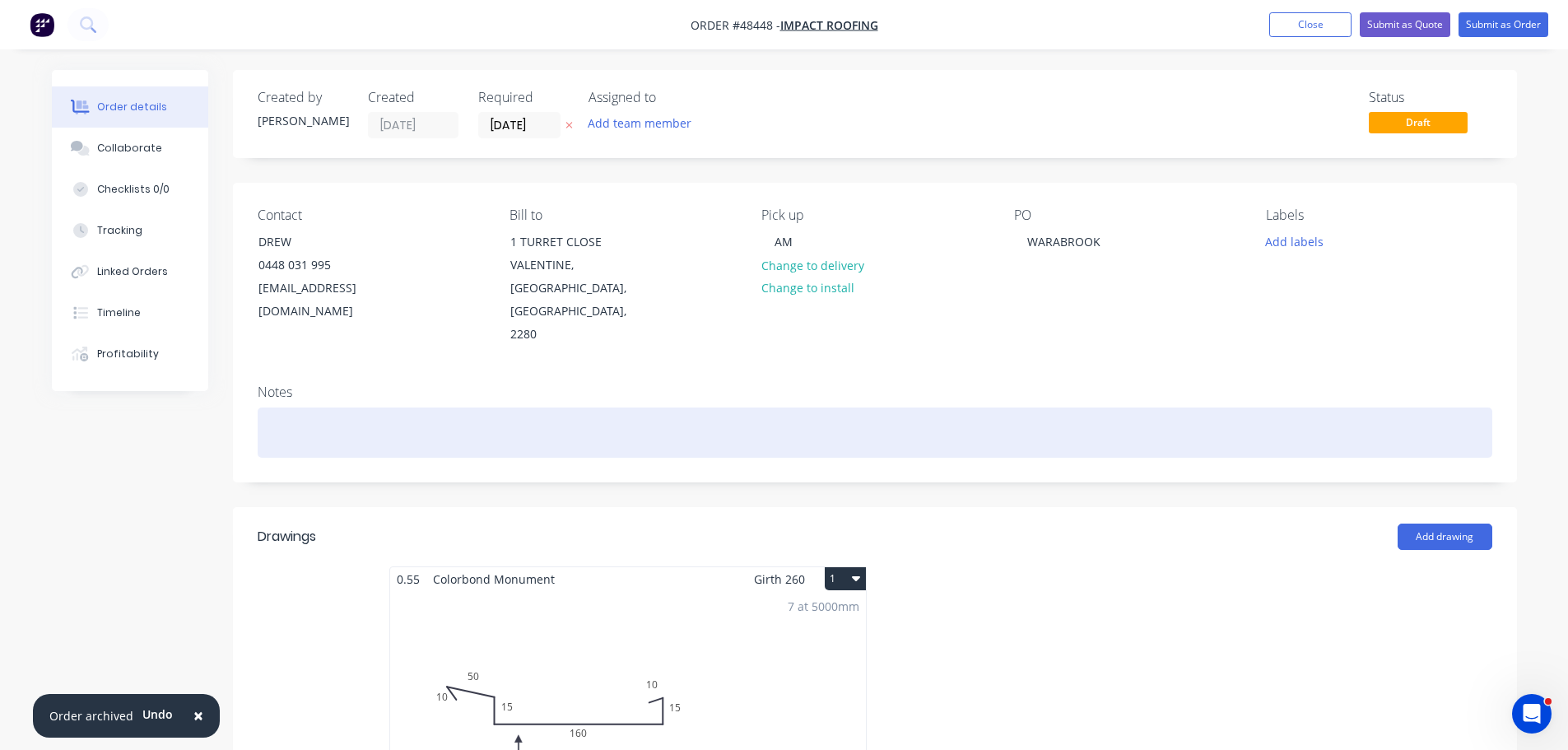
click at [287, 408] on div at bounding box center [875, 433] width 1235 height 50
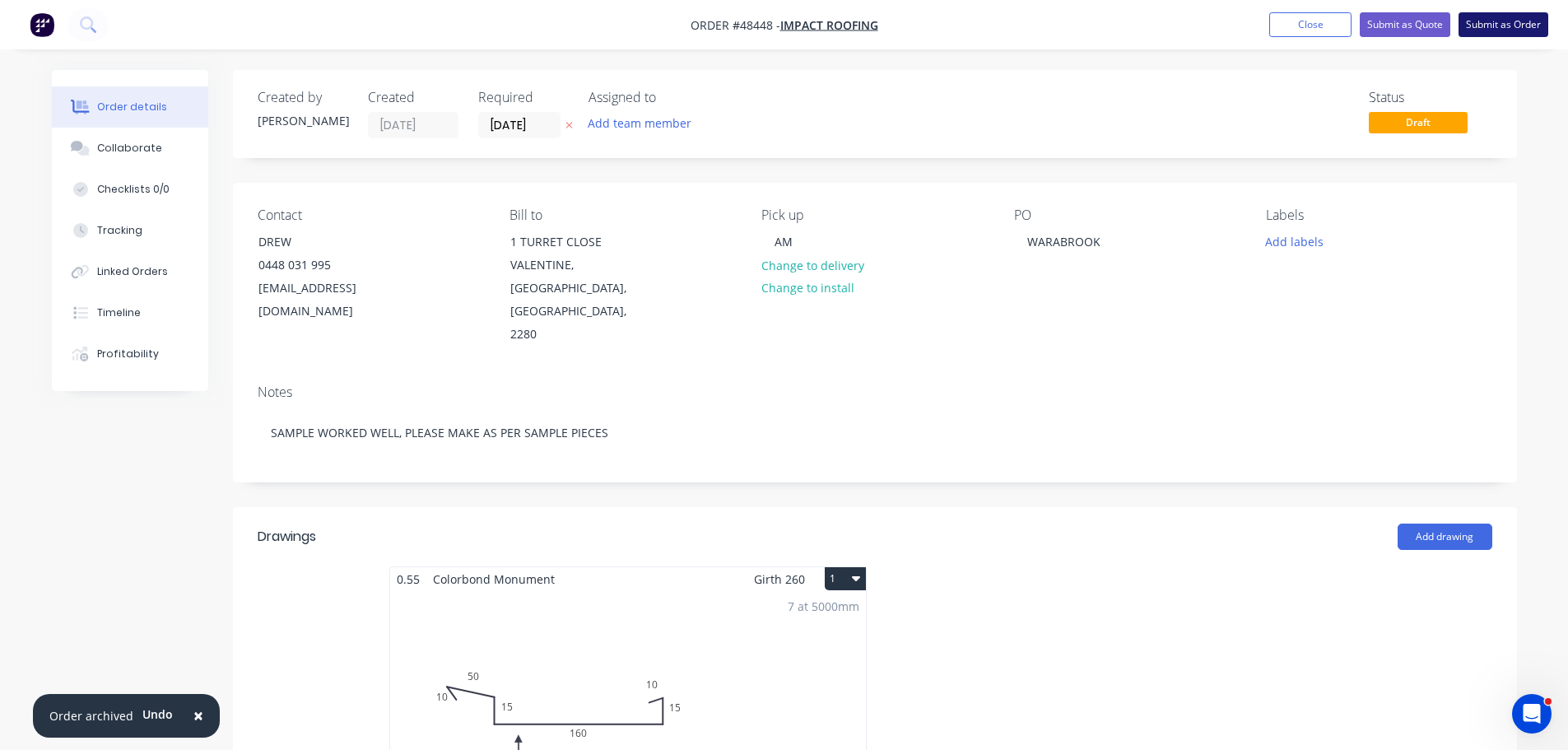
click at [1496, 25] on button "Submit as Order" at bounding box center [1503, 25] width 90 height 25
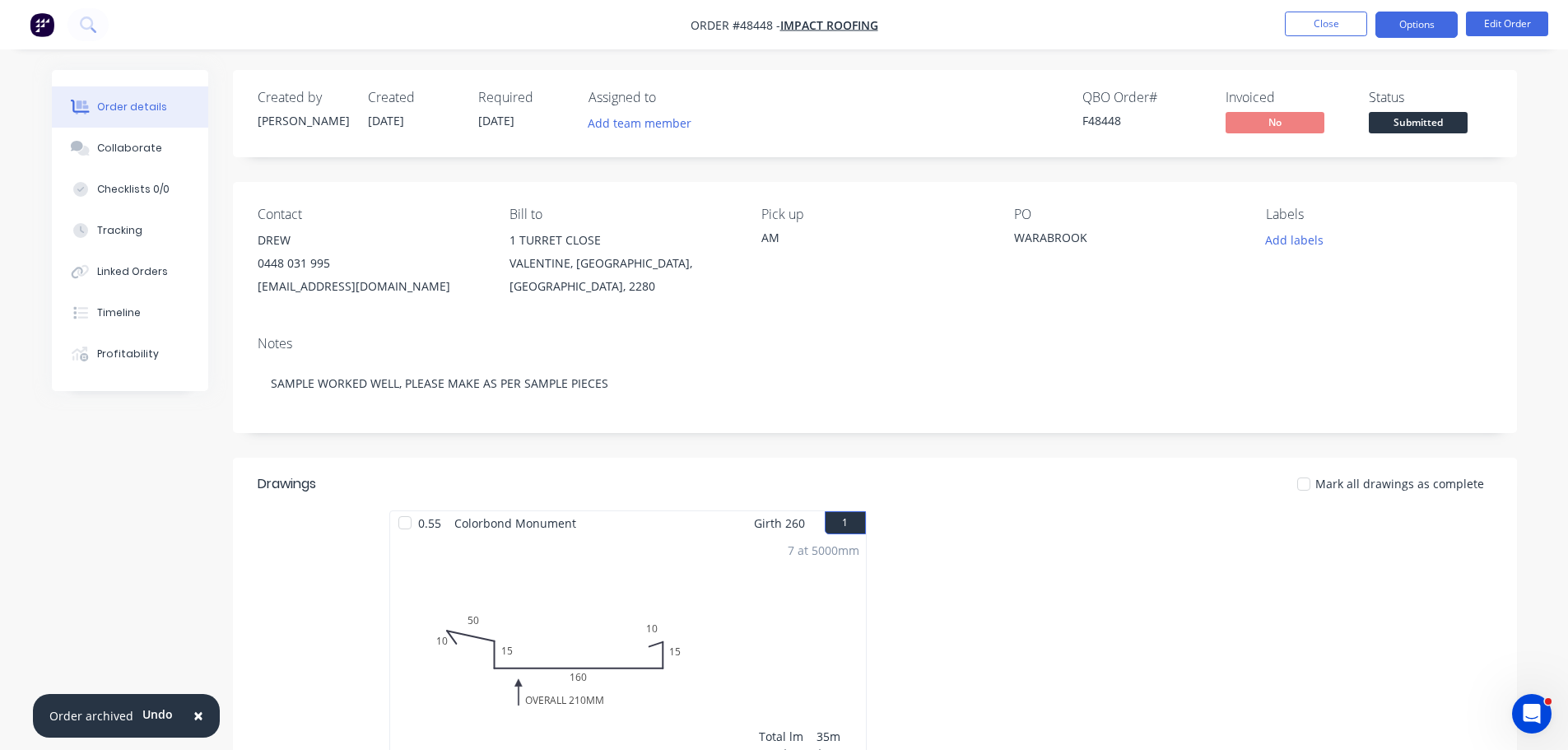
click at [1402, 31] on button "Options" at bounding box center [1416, 25] width 82 height 26
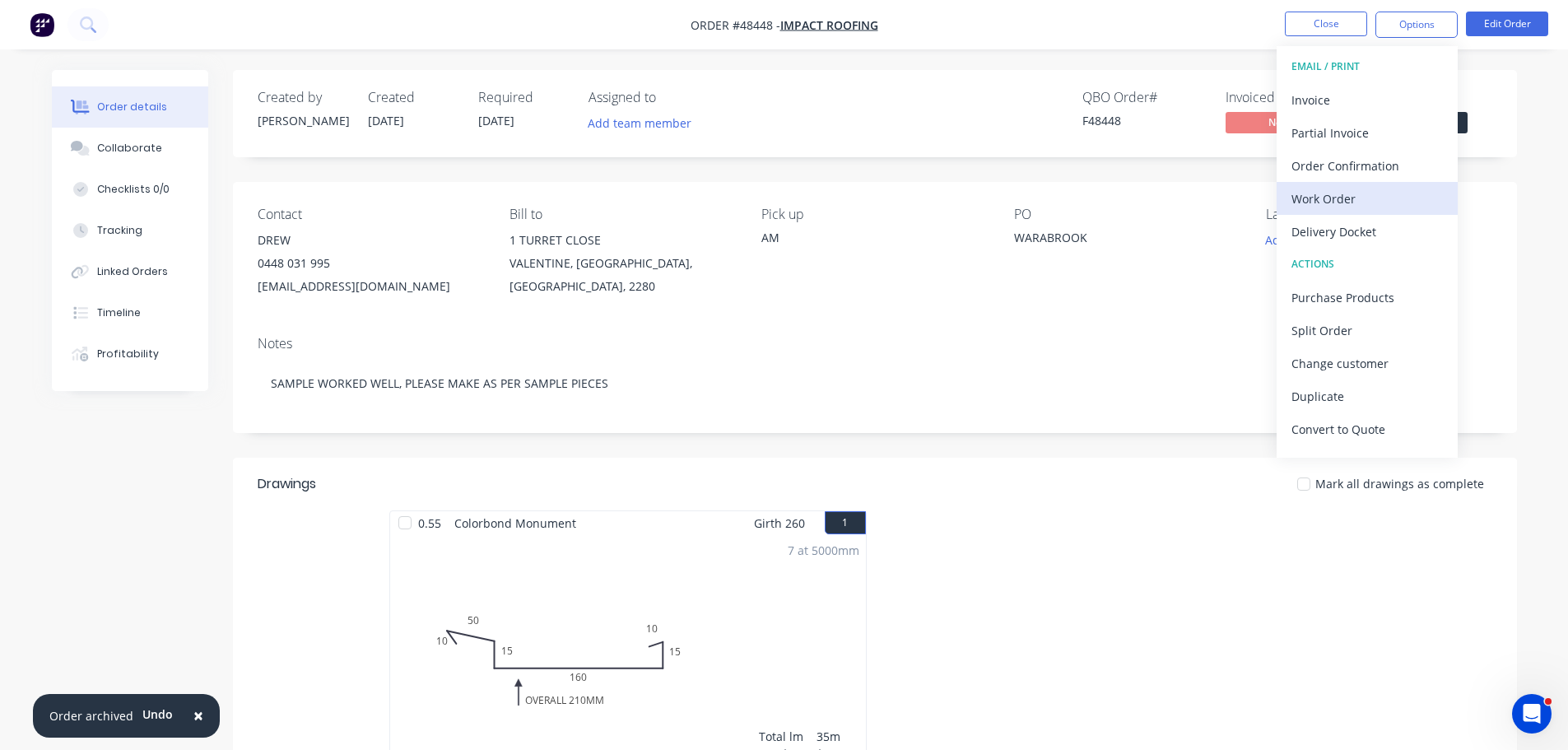
click at [1356, 204] on div "Work Order" at bounding box center [1367, 198] width 151 height 24
click at [1359, 174] on div "Without pricing" at bounding box center [1367, 165] width 151 height 24
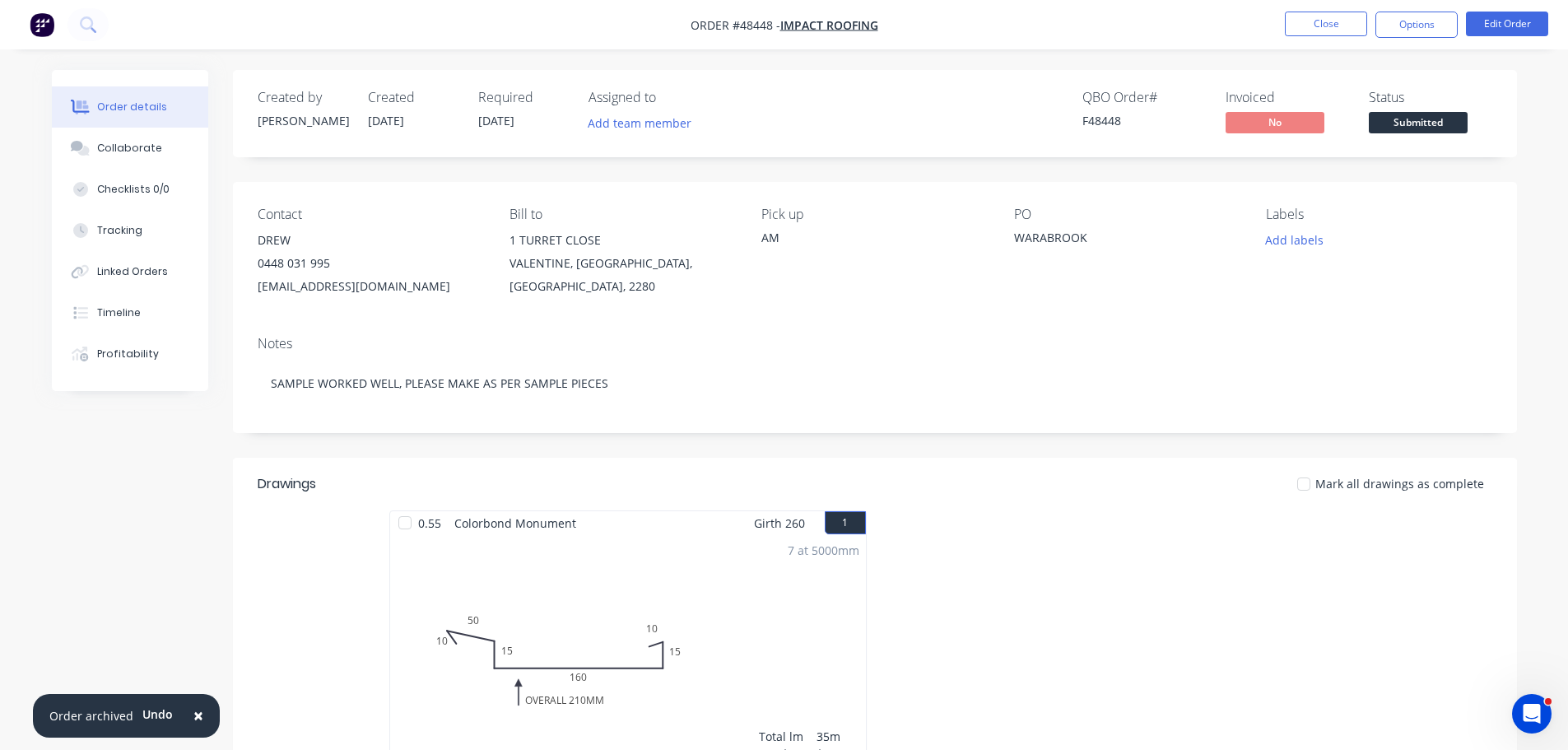
click at [1490, 82] on div "Created by Mel Created 09/10/25 Required 10/10/25 Assigned to Add team member Q…" at bounding box center [875, 113] width 1284 height 87
click at [1446, 118] on span "Submitted" at bounding box center [1418, 123] width 99 height 21
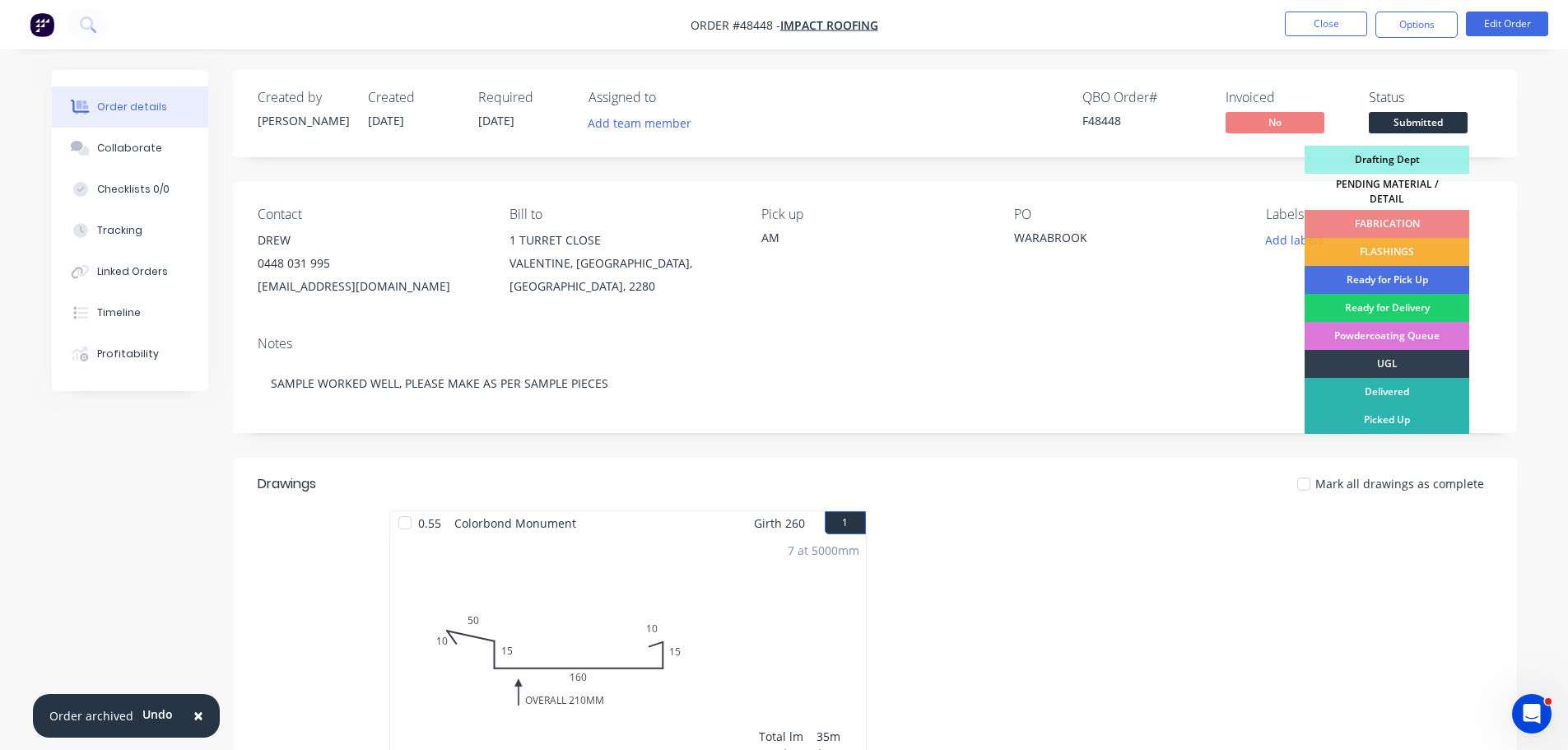
click at [1405, 250] on div "FLASHINGS" at bounding box center [1387, 252] width 164 height 28
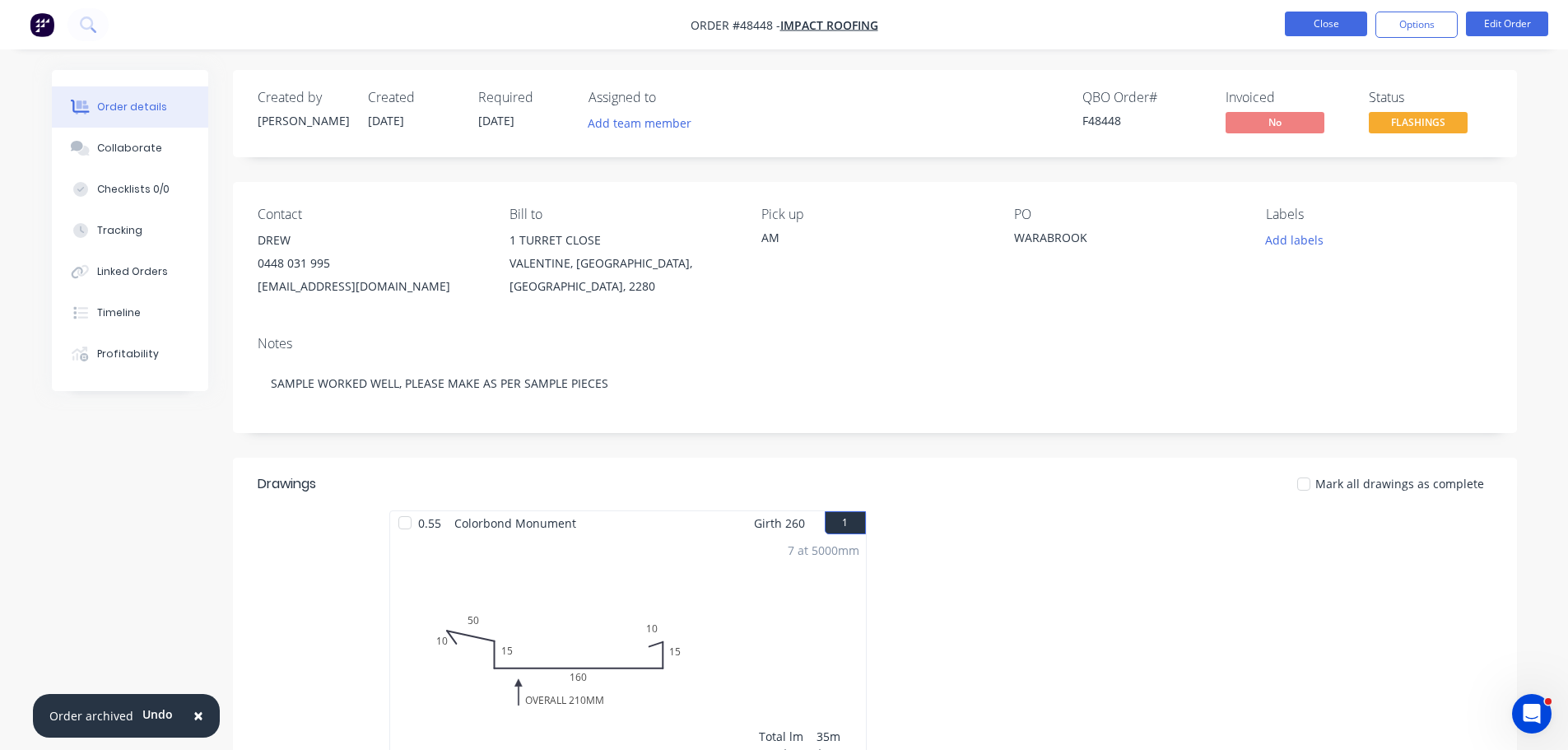
click at [1326, 26] on button "Close" at bounding box center [1325, 24] width 82 height 25
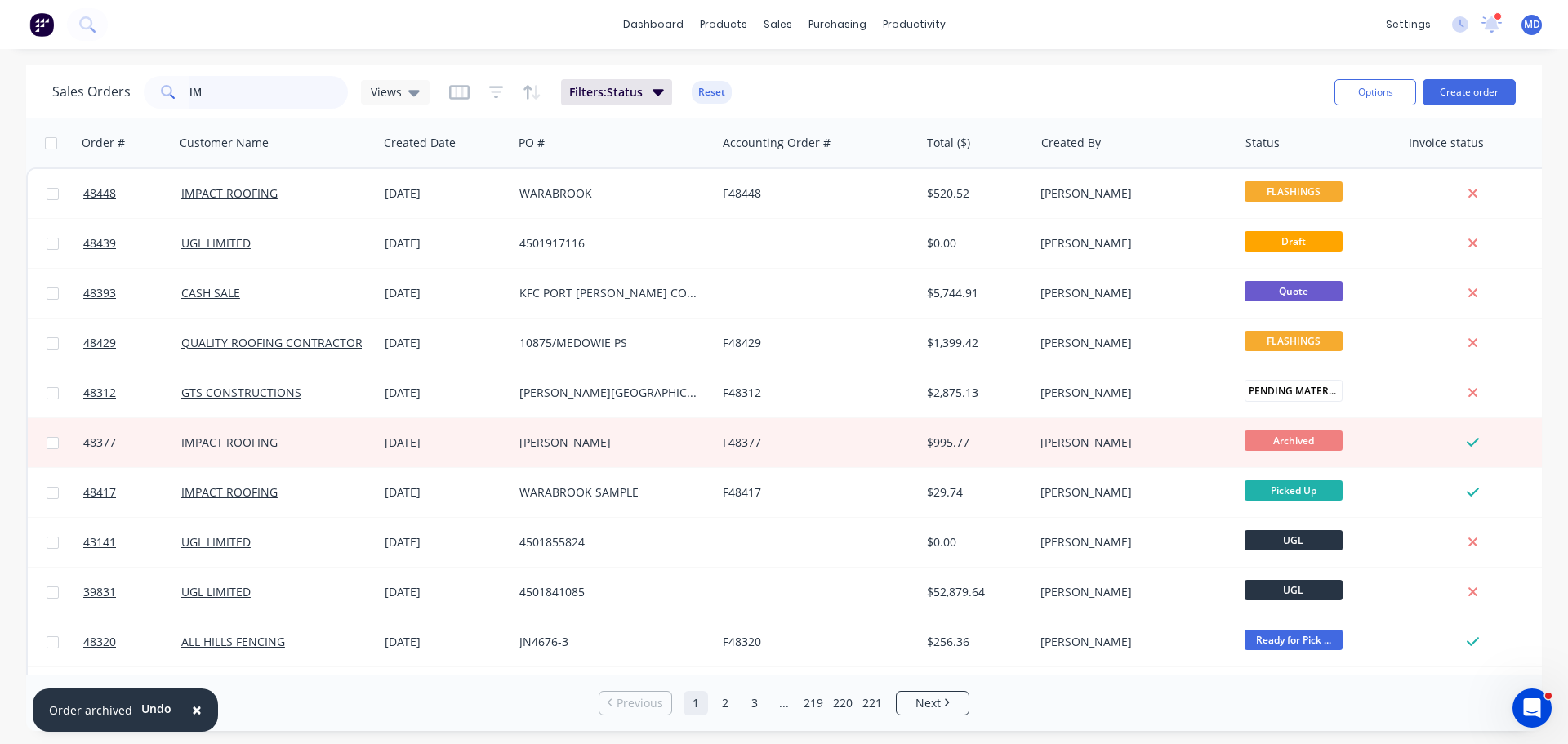
click at [229, 92] on input "IM" at bounding box center [269, 92] width 159 height 33
type input "I"
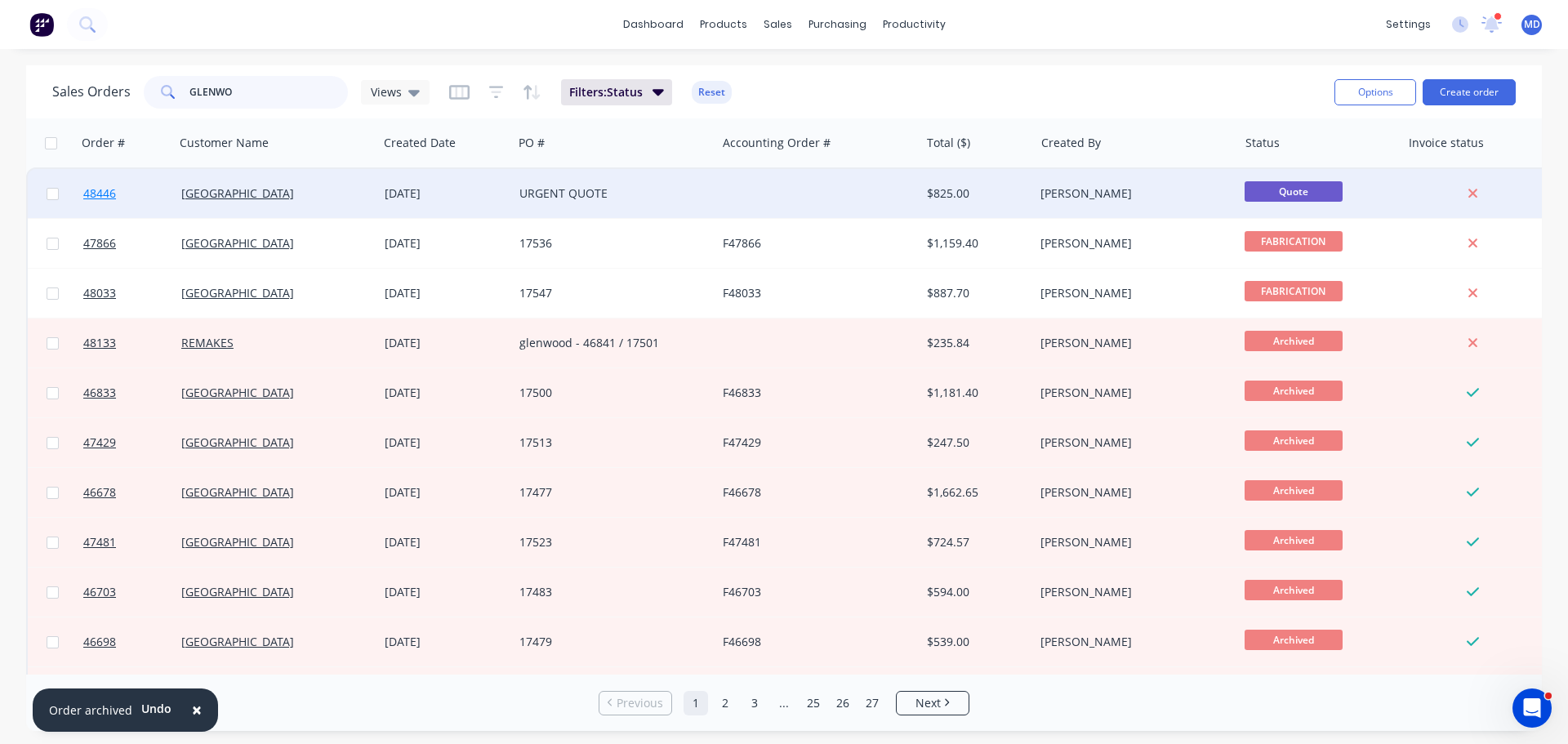
type input "GLENWO"
click at [100, 191] on span "48446" at bounding box center [99, 193] width 33 height 16
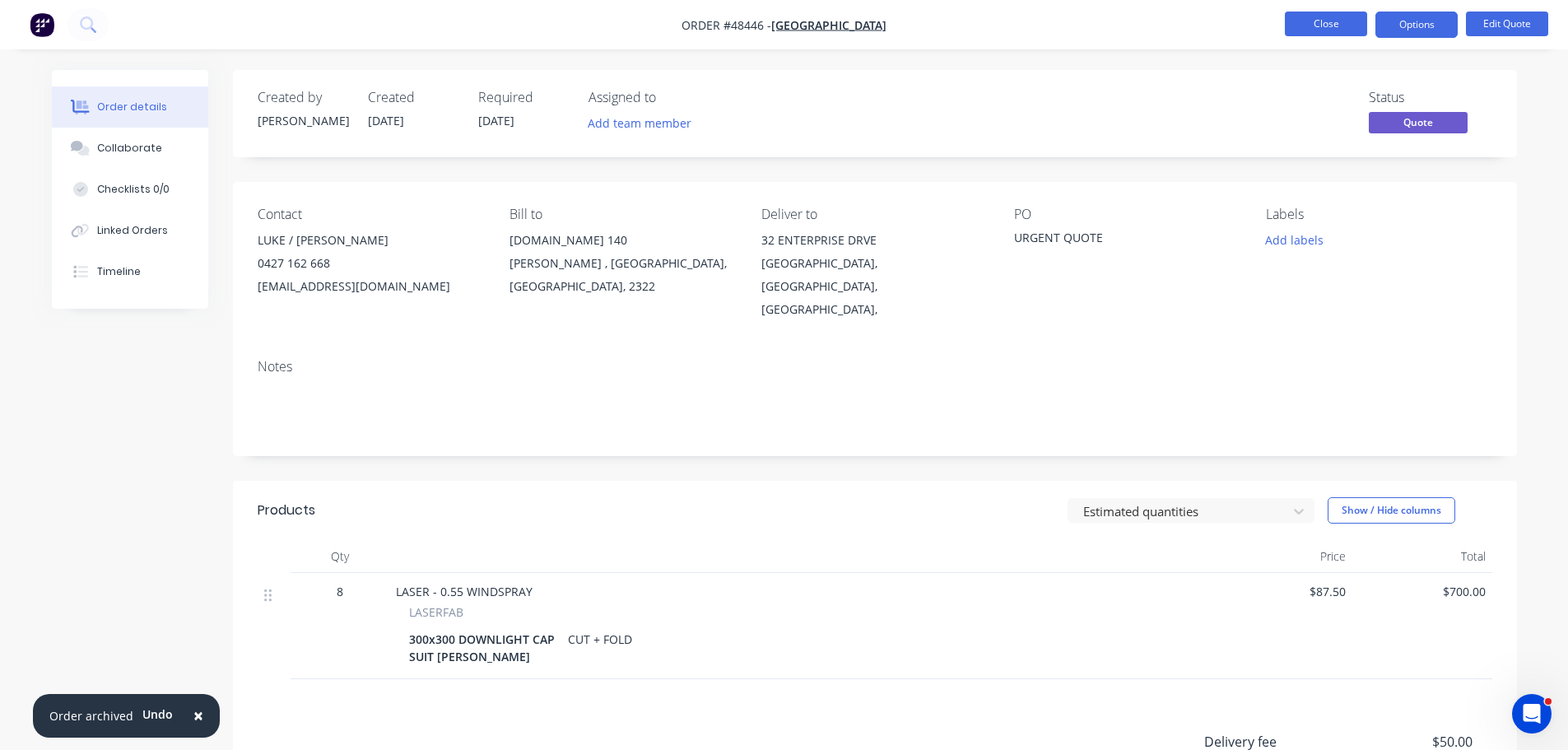
click at [1340, 21] on button "Close" at bounding box center [1325, 24] width 82 height 25
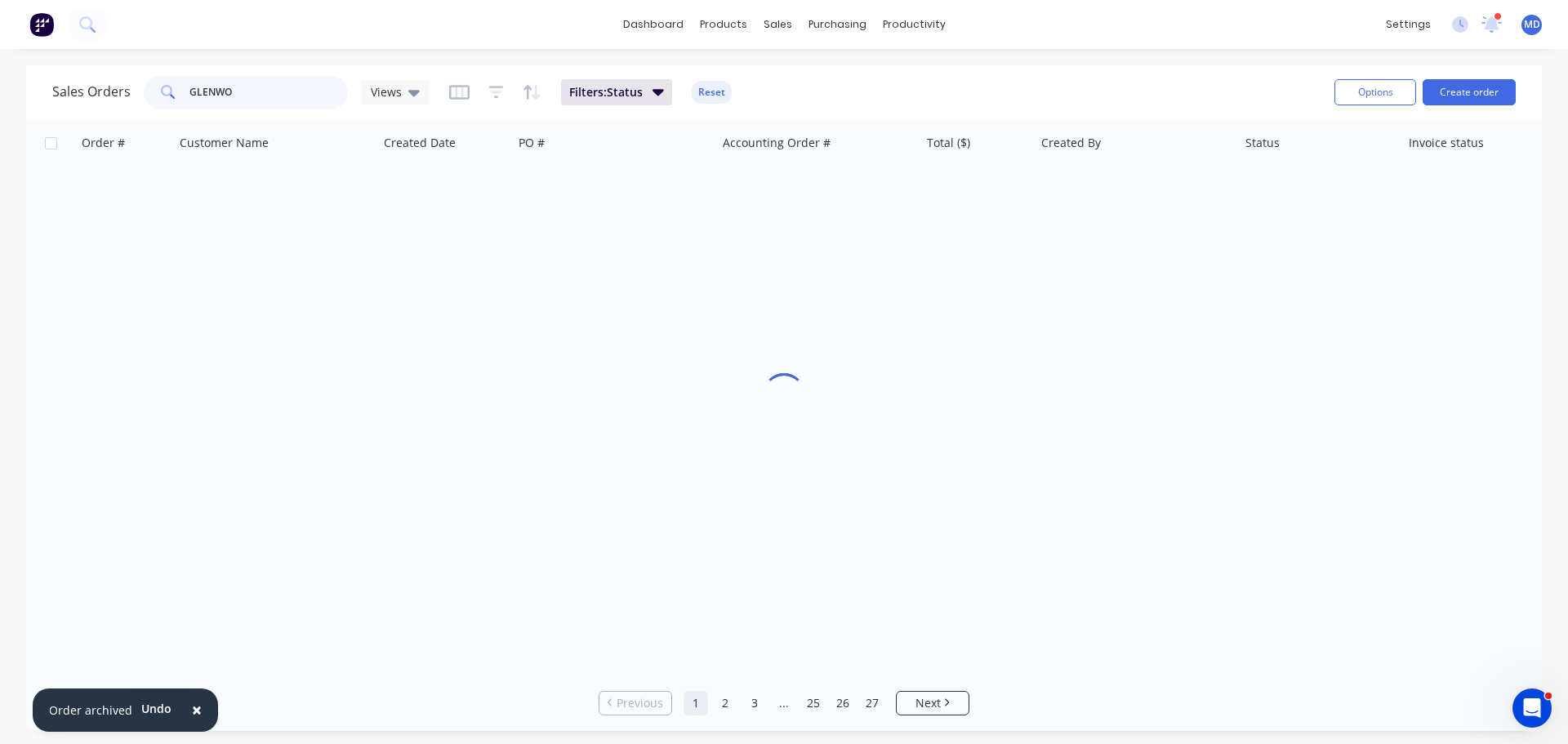
drag, startPoint x: 323, startPoint y: 83, endPoint x: 75, endPoint y: 66, distance: 248.6
click at [78, 82] on div "Sales Orders GLENWO Views" at bounding box center [241, 92] width 377 height 33
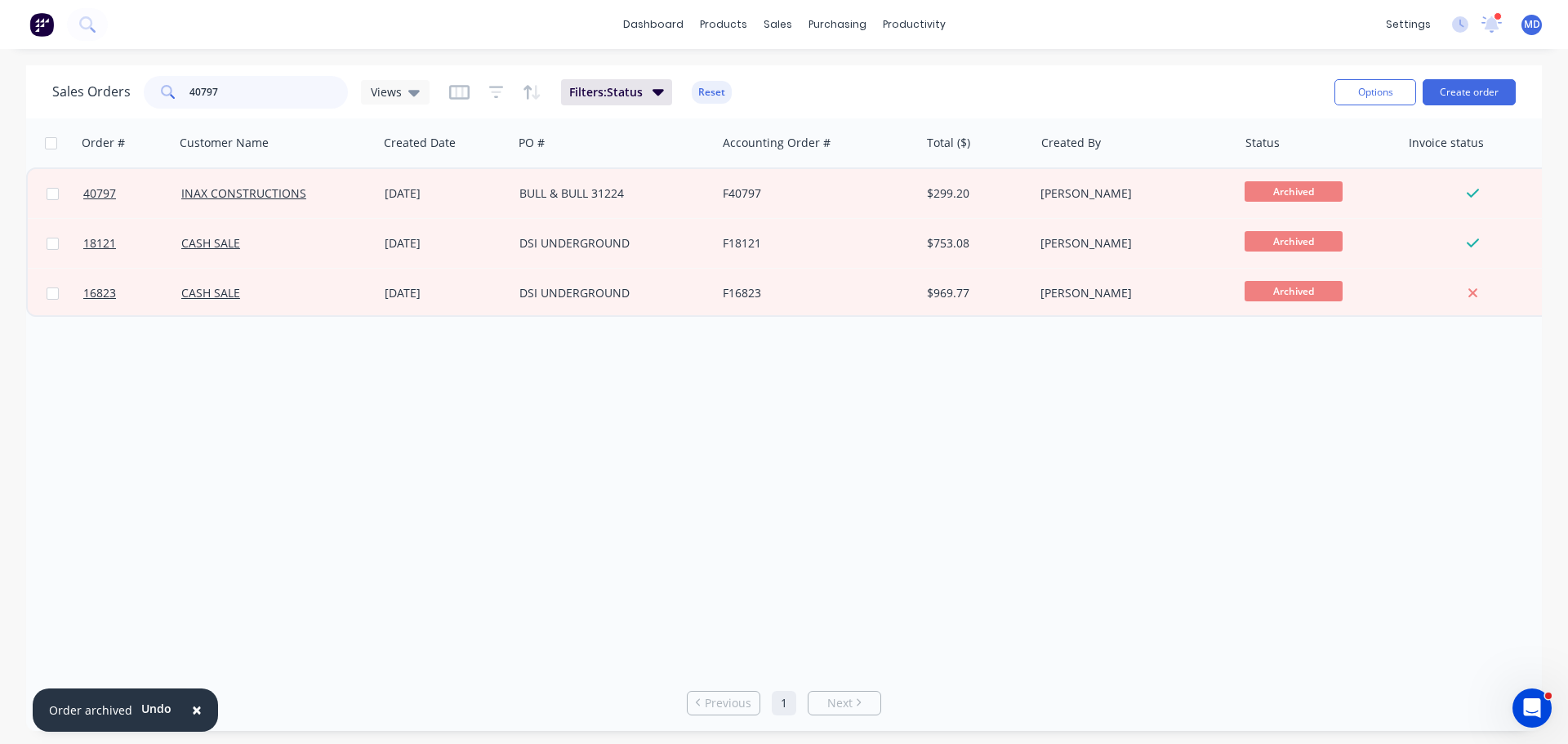
type input "40797"
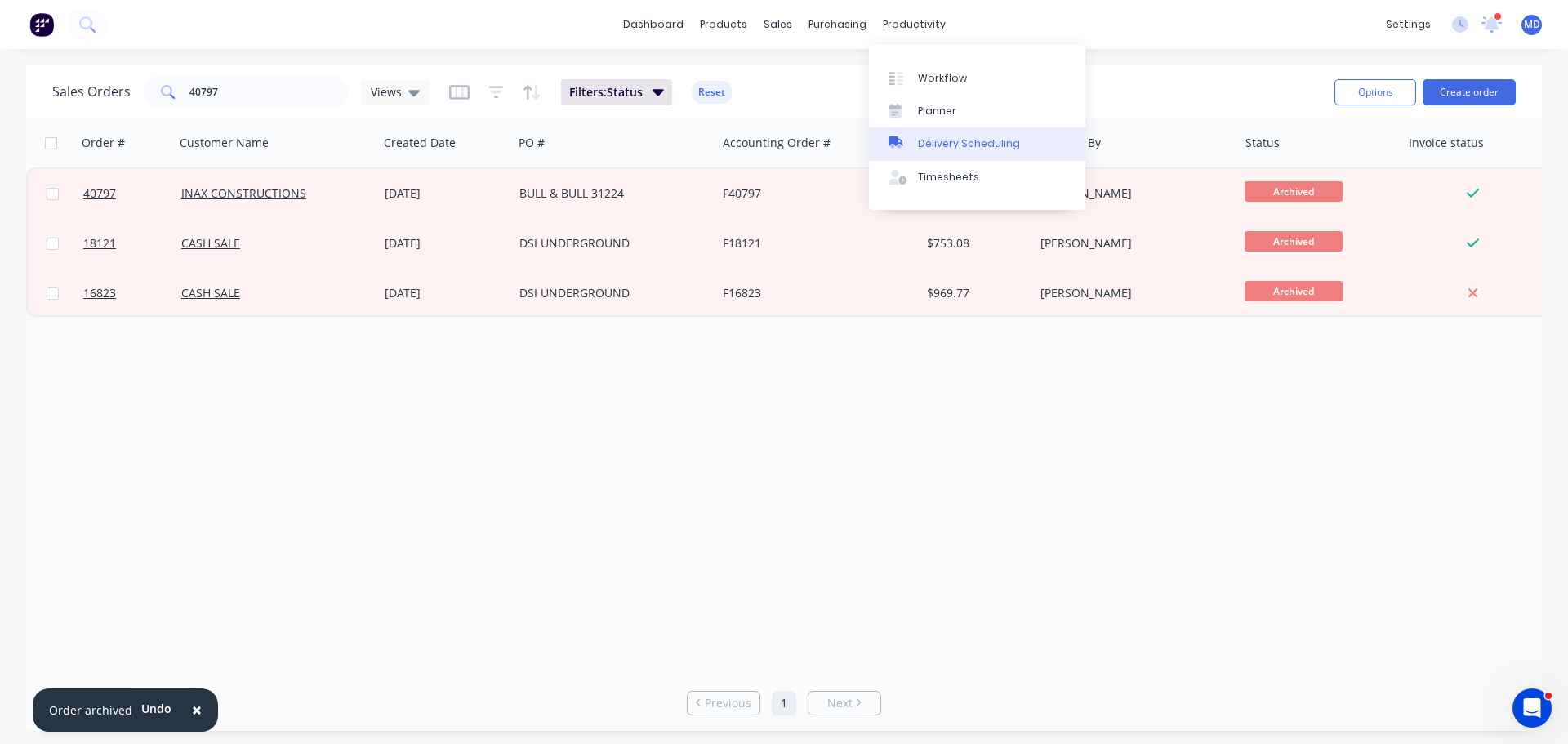
click at [940, 141] on div "Delivery Scheduling" at bounding box center [969, 144] width 102 height 15
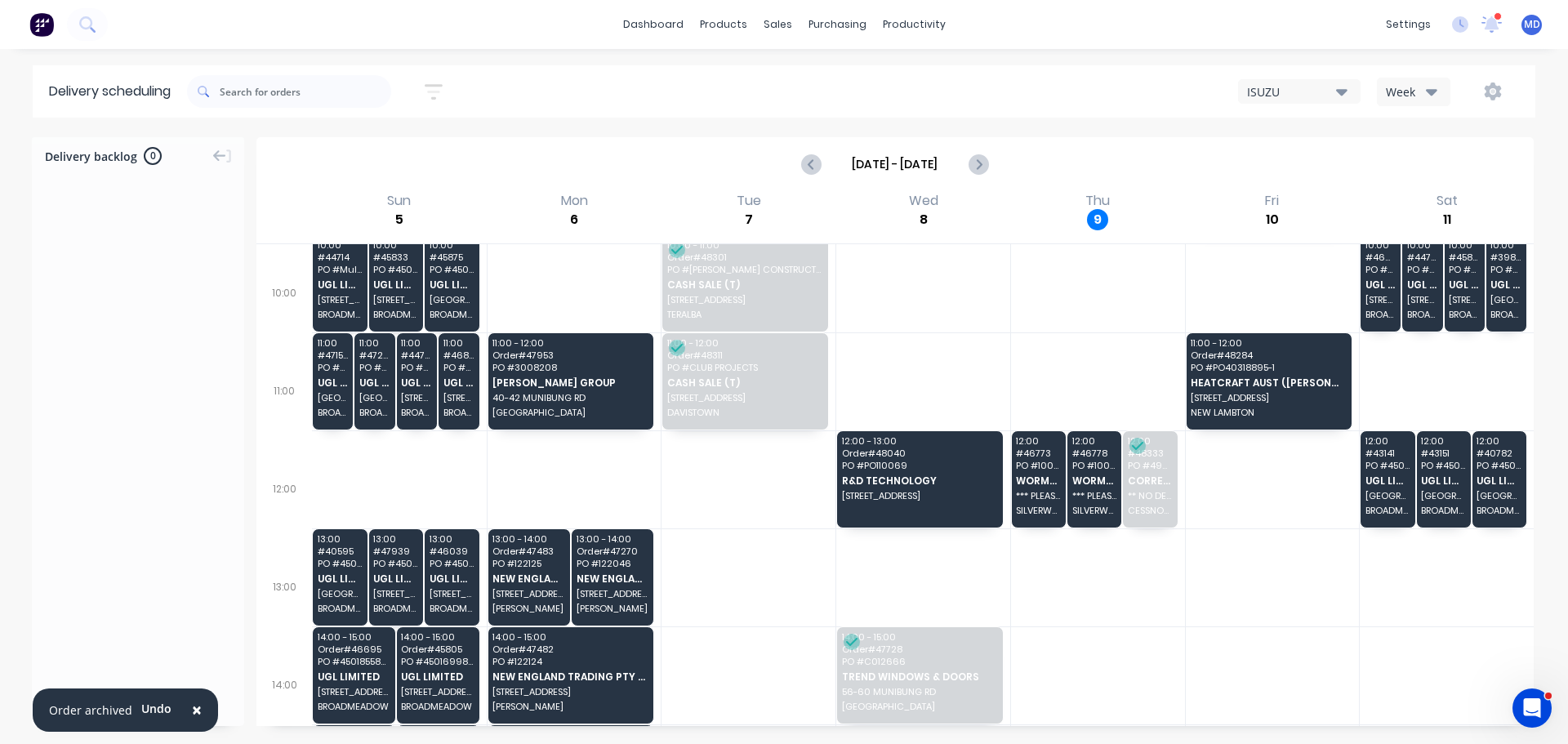
scroll to position [82, 0]
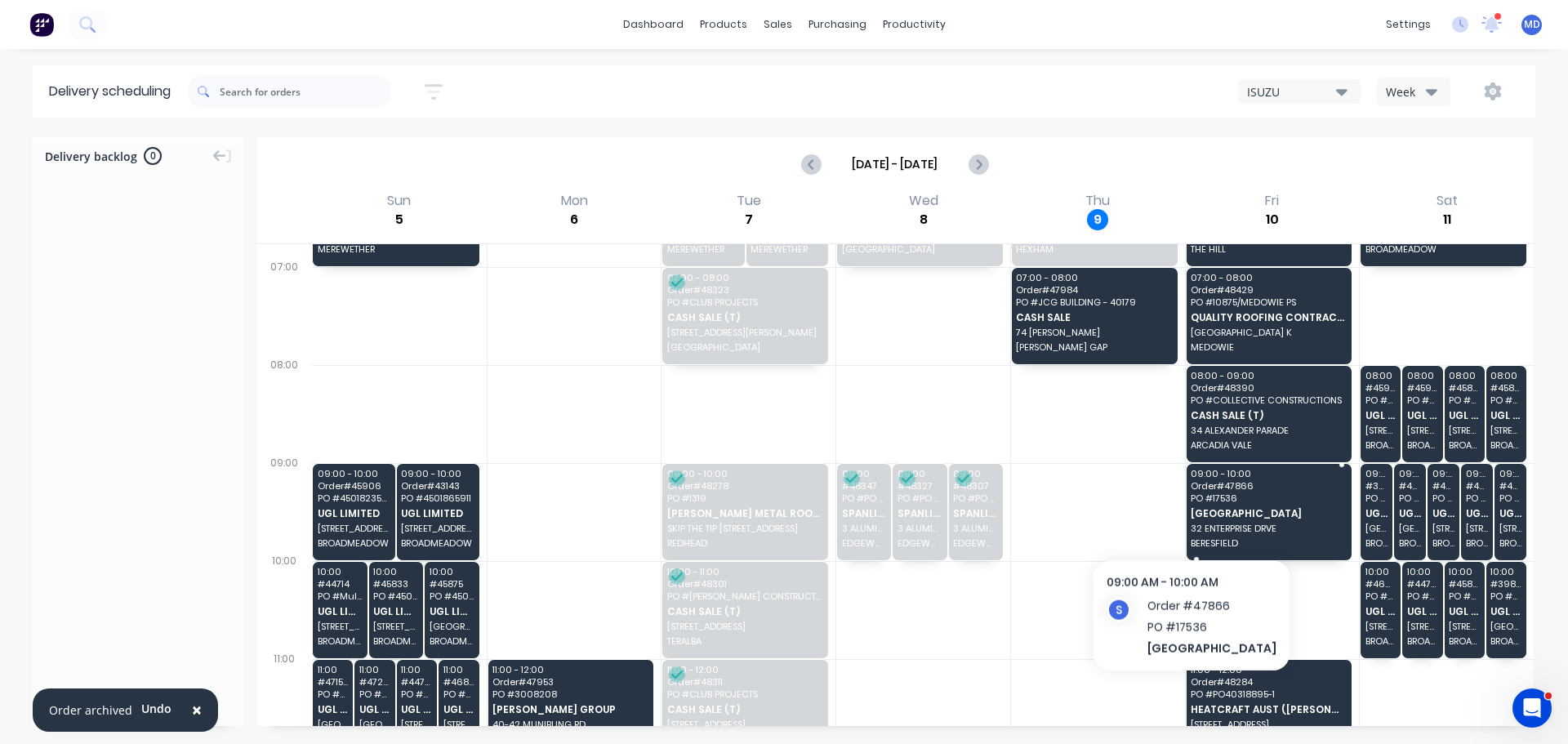
click at [1204, 514] on span "[GEOGRAPHIC_DATA]" at bounding box center [1268, 513] width 155 height 10
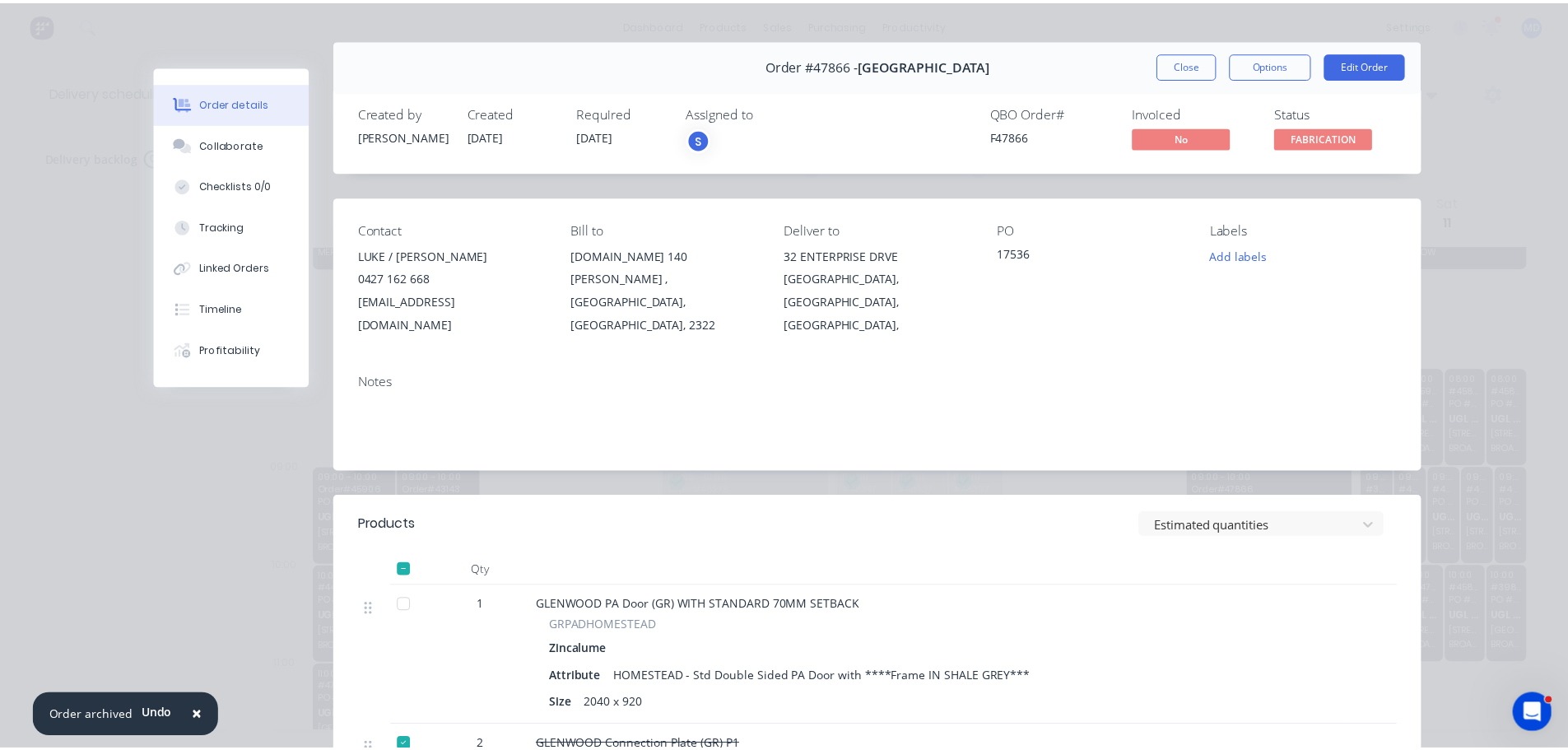
scroll to position [0, 0]
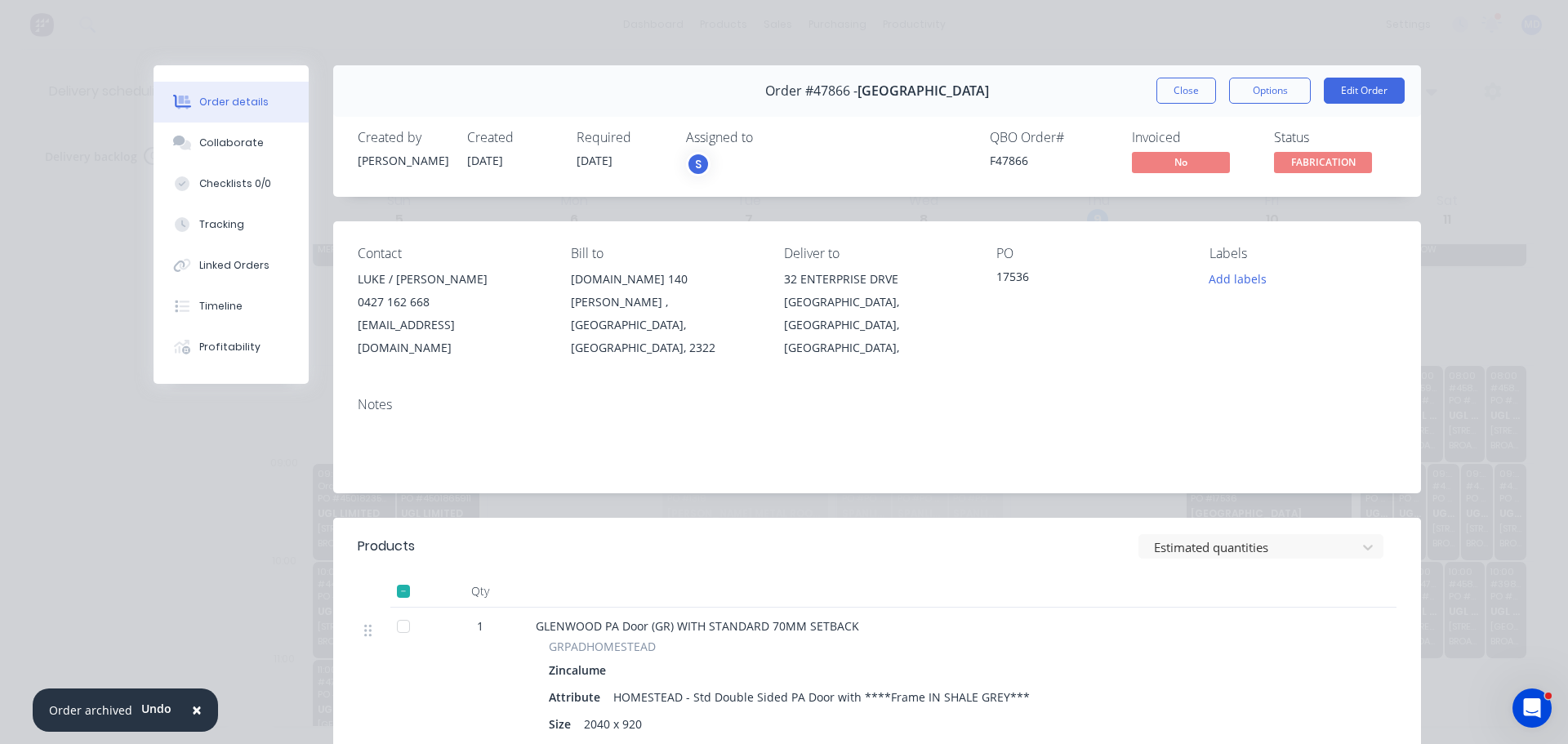
click at [1184, 88] on button "Close" at bounding box center [1187, 91] width 60 height 26
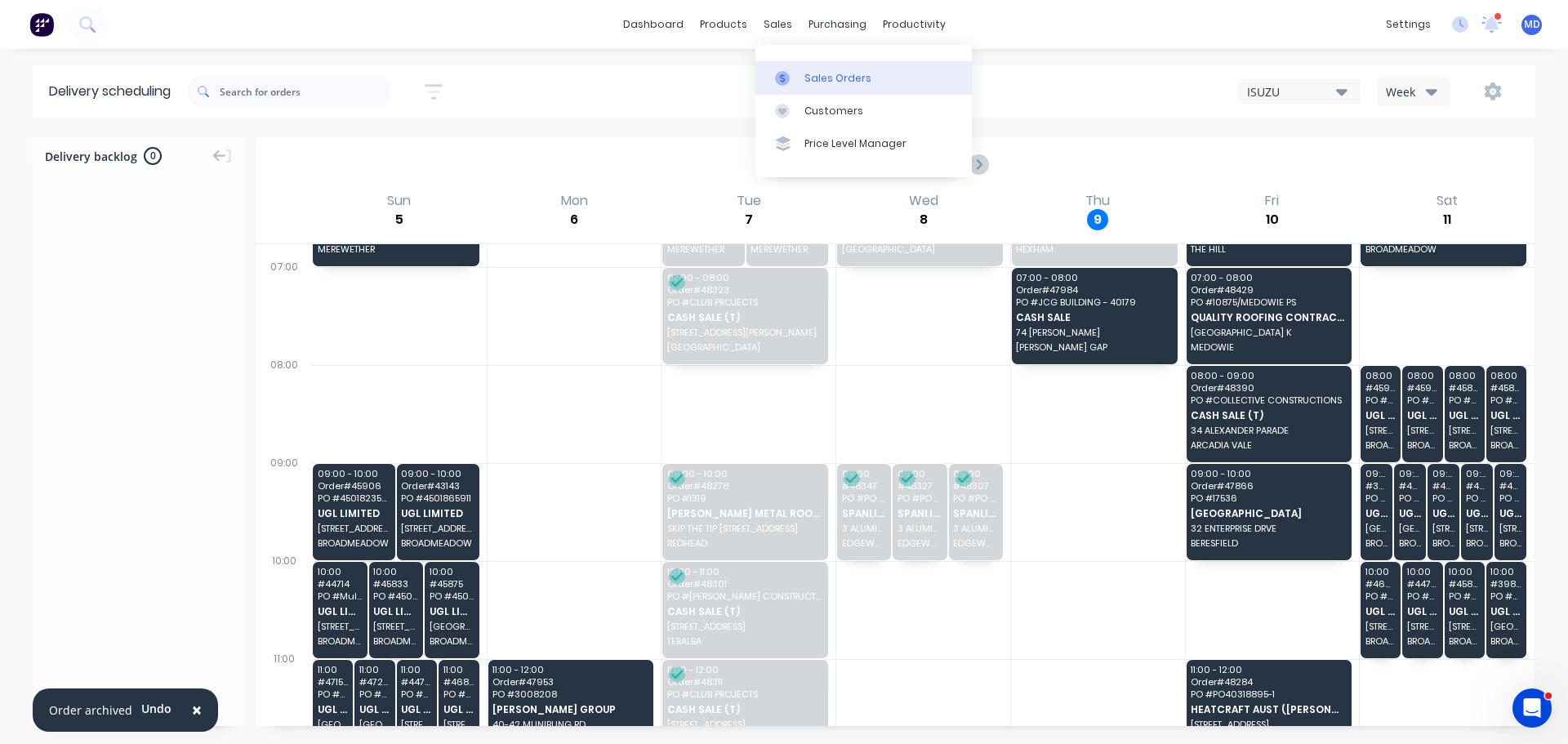
click at [795, 72] on div at bounding box center [787, 79] width 24 height 15
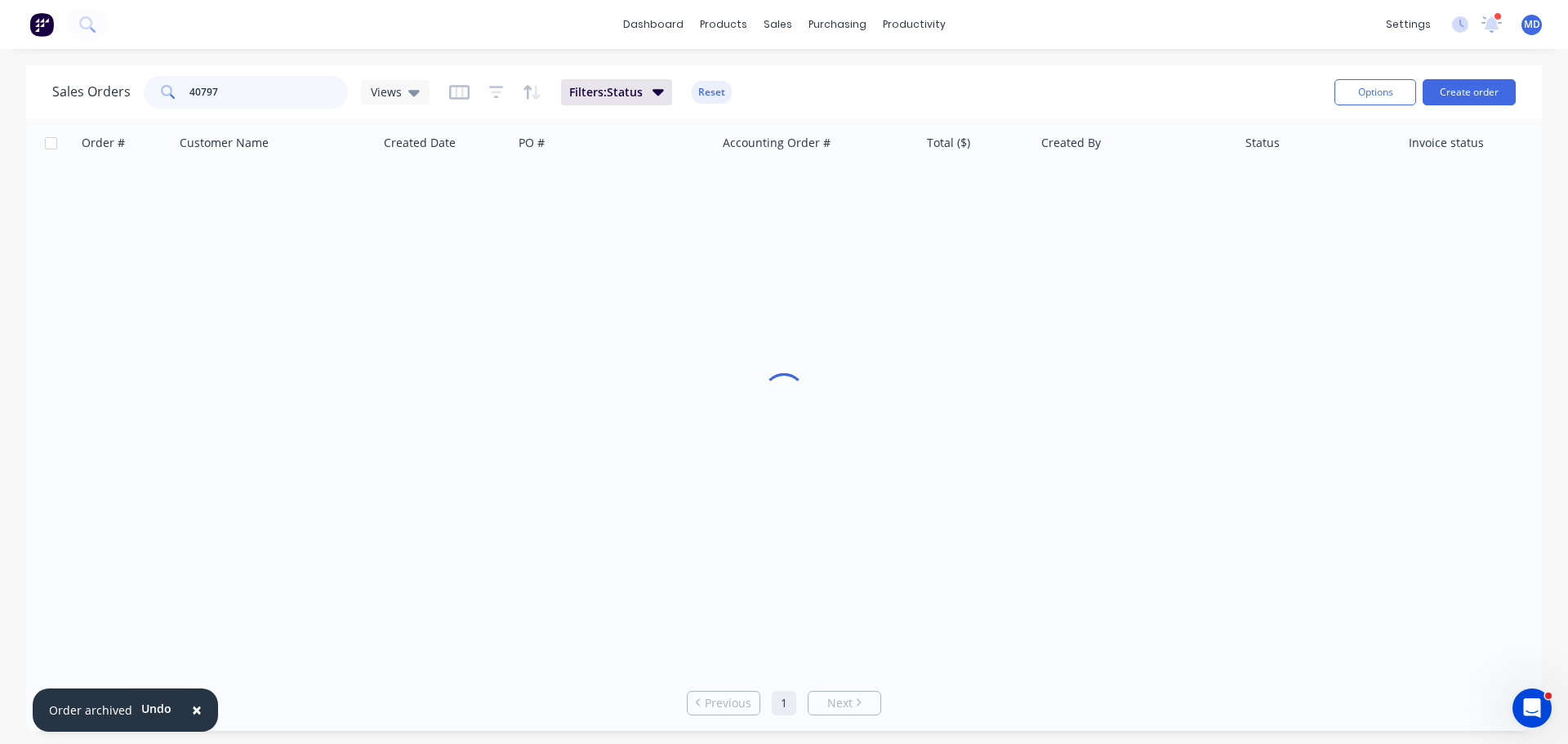
drag, startPoint x: 278, startPoint y: 93, endPoint x: 127, endPoint y: 82, distance: 151.4
click at [126, 87] on div "Sales Orders 40797 Views" at bounding box center [241, 92] width 377 height 33
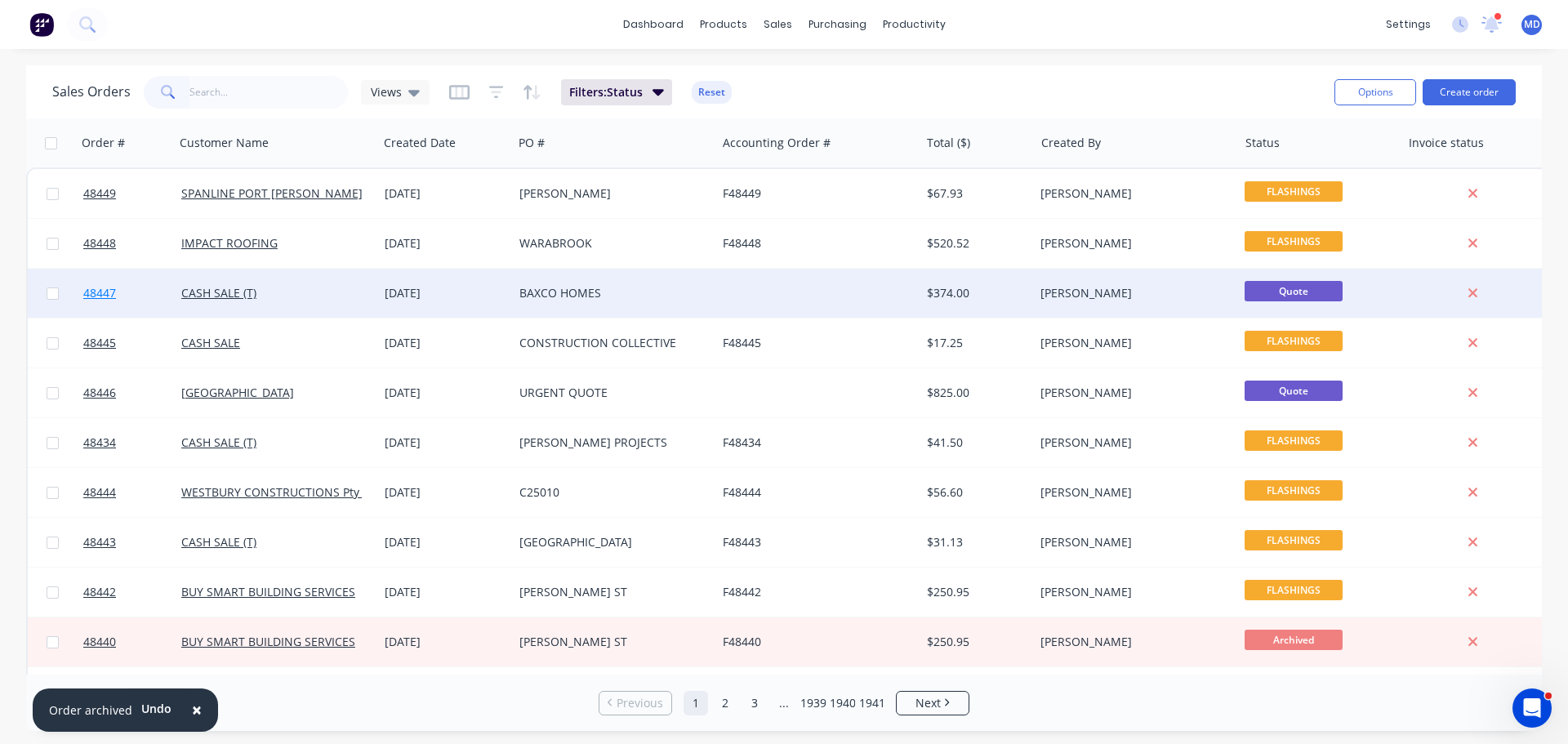
click at [92, 290] on span "48447" at bounding box center [99, 292] width 33 height 16
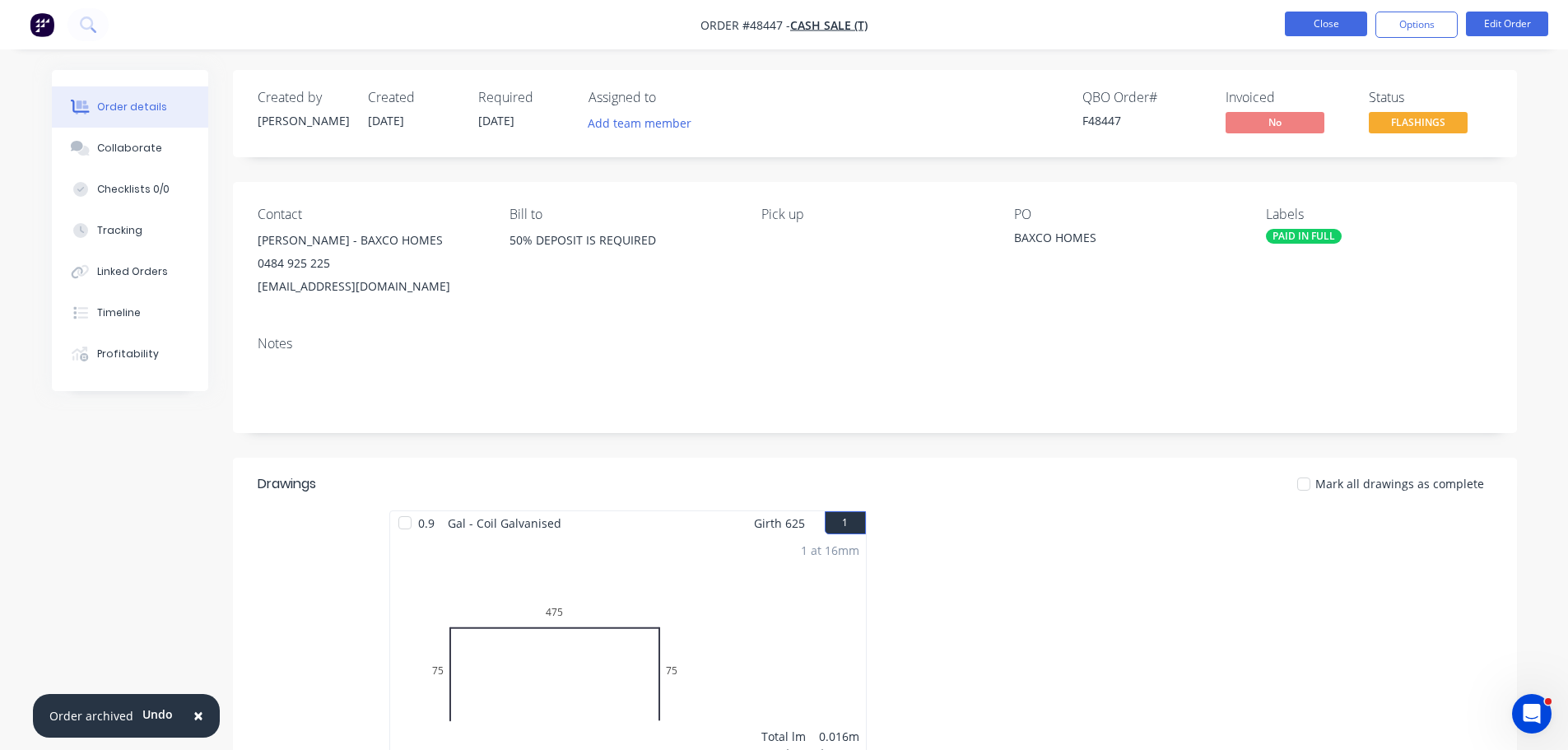
click at [1315, 26] on button "Close" at bounding box center [1325, 24] width 82 height 25
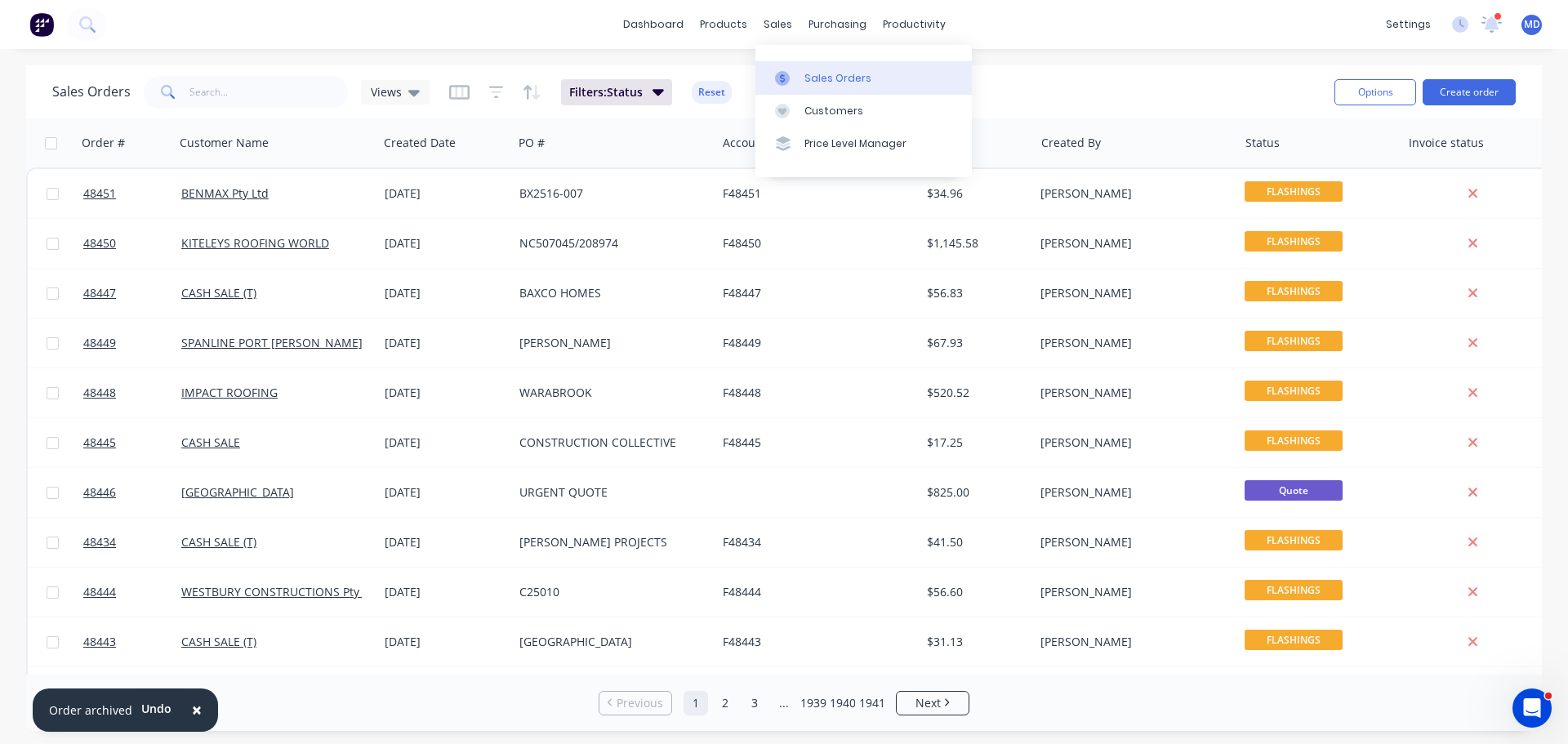
click at [791, 76] on div at bounding box center [787, 79] width 24 height 15
click at [241, 98] on input "text" at bounding box center [269, 92] width 159 height 33
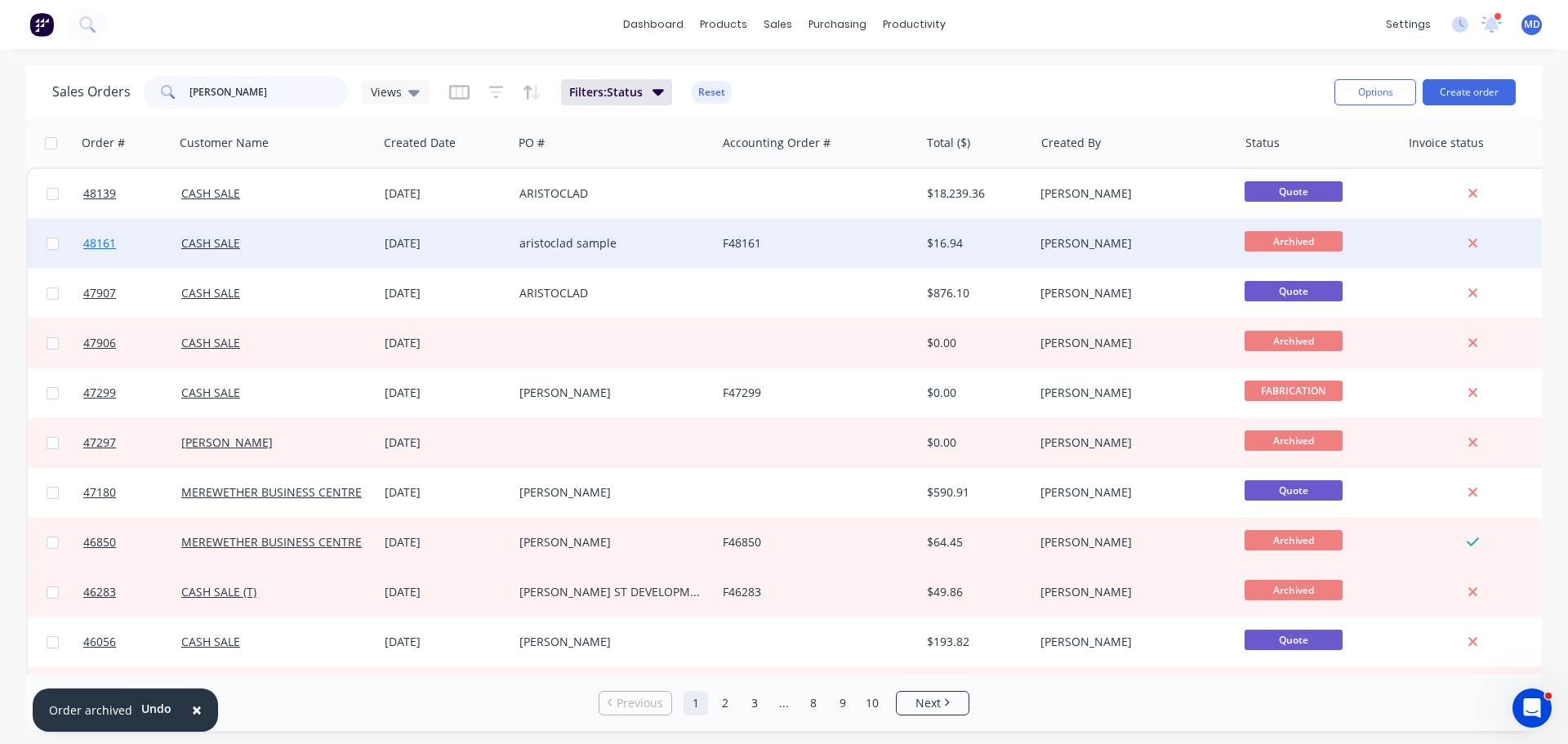
type input "[PERSON_NAME]"
click at [101, 246] on span "48161" at bounding box center [99, 243] width 33 height 16
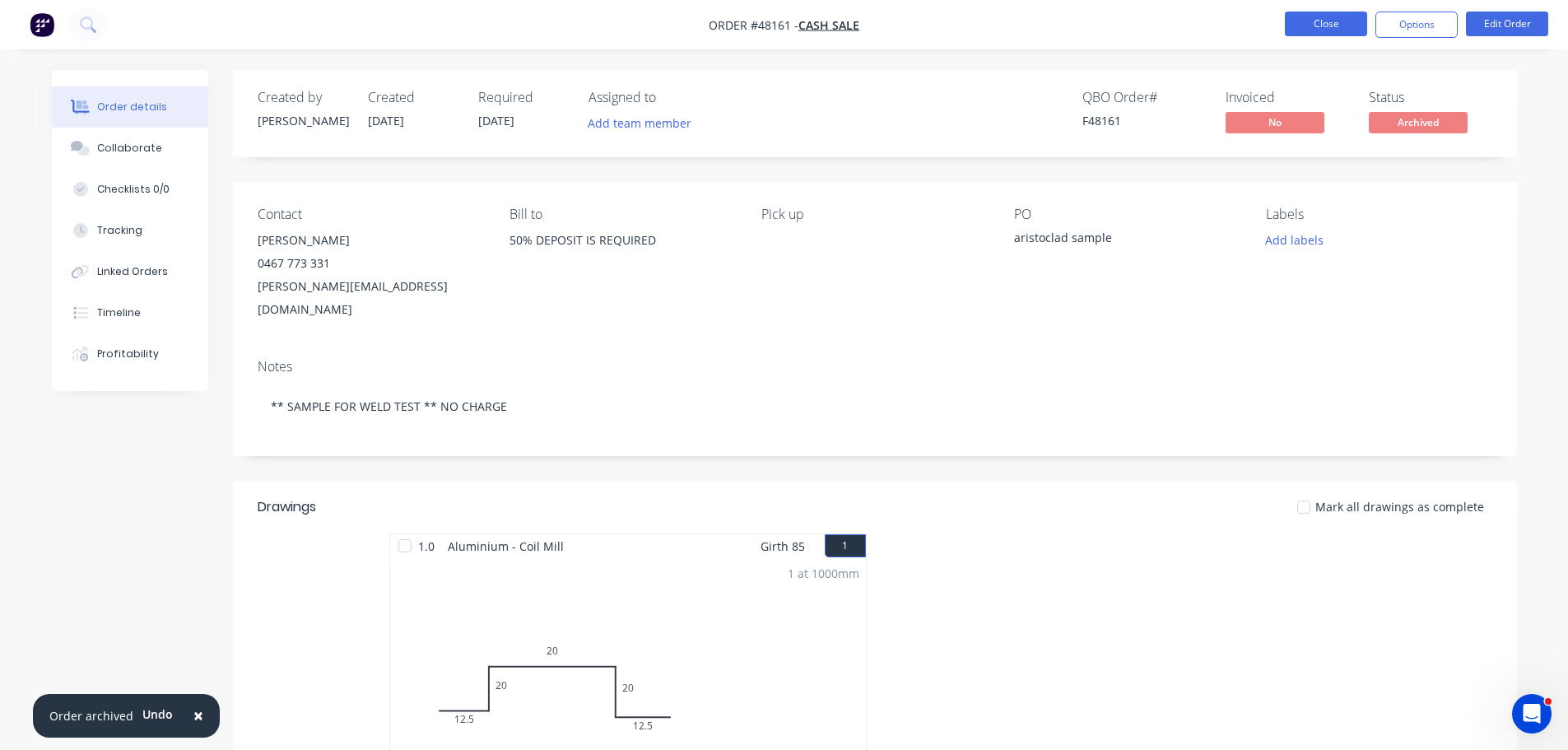
click at [1306, 27] on button "Close" at bounding box center [1325, 24] width 82 height 25
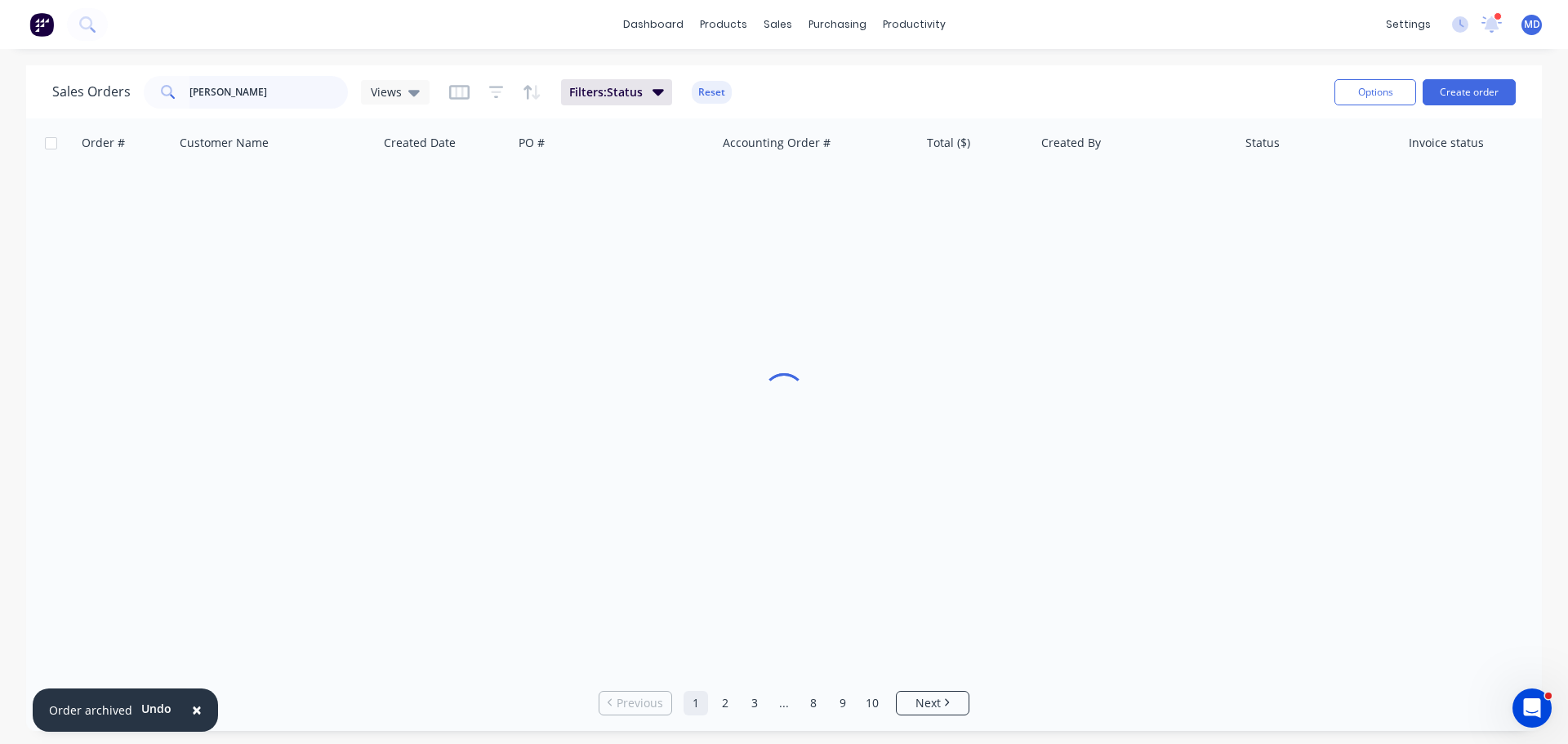
click at [241, 89] on input "[PERSON_NAME]" at bounding box center [269, 92] width 159 height 33
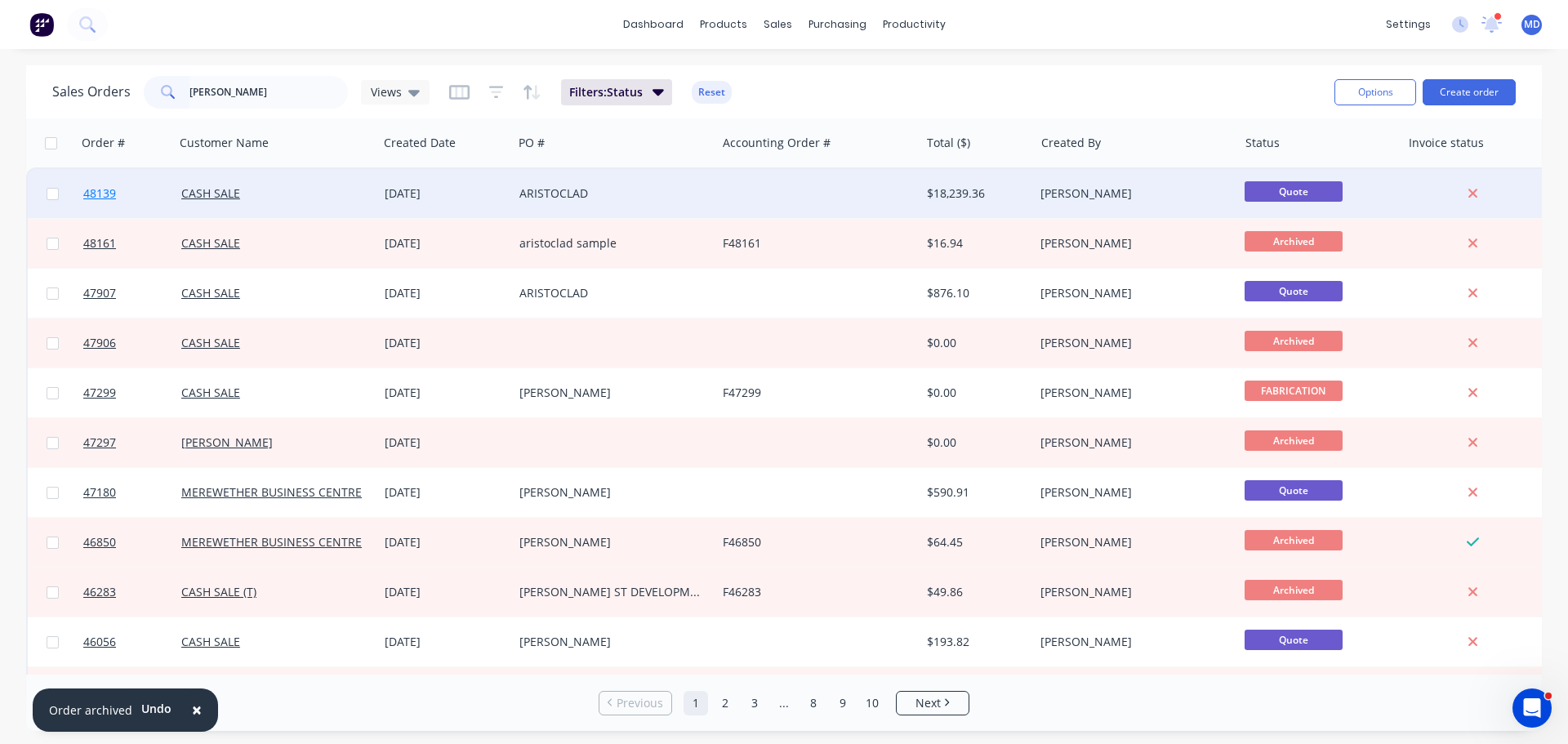
click at [111, 195] on span "48139" at bounding box center [99, 193] width 33 height 16
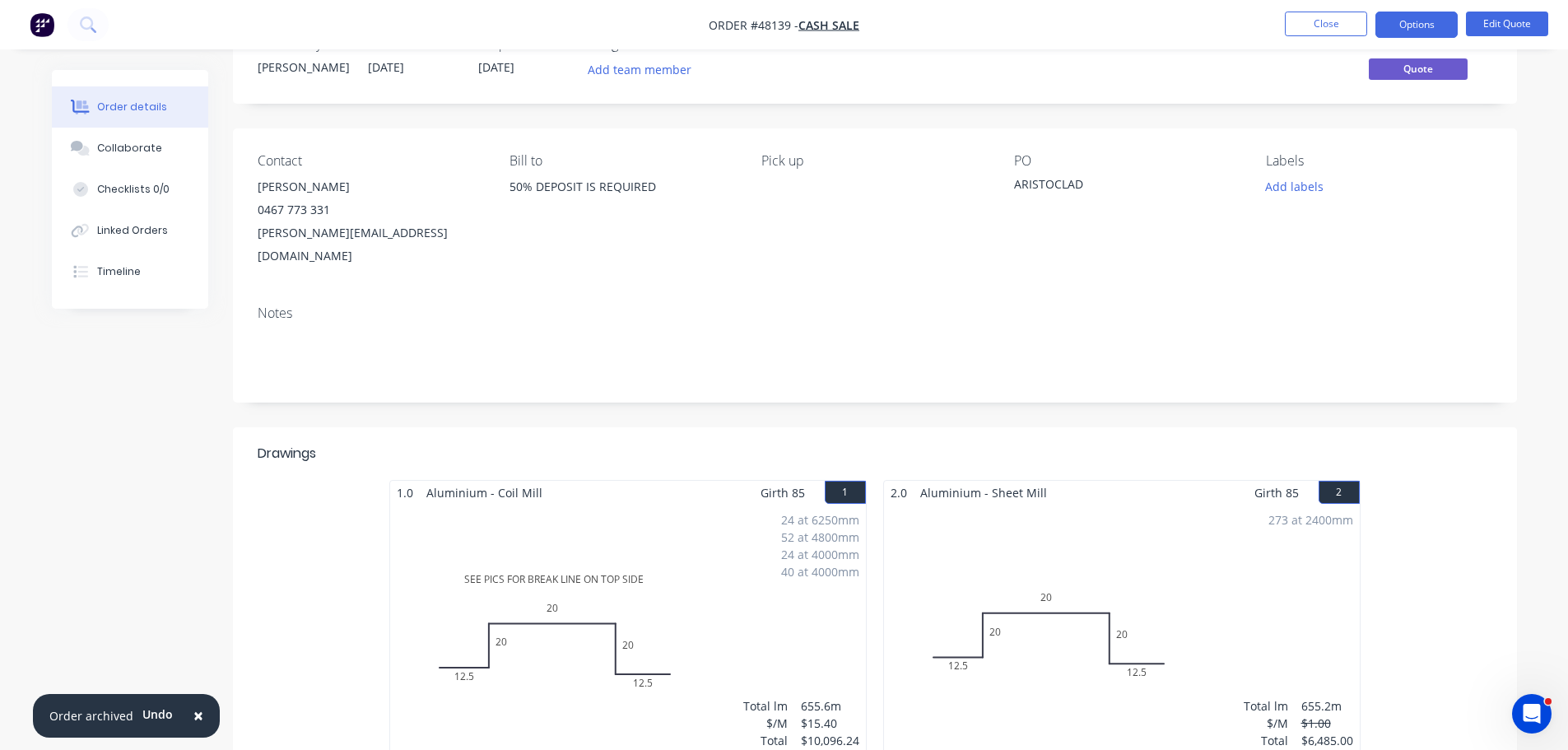
scroll to position [82, 0]
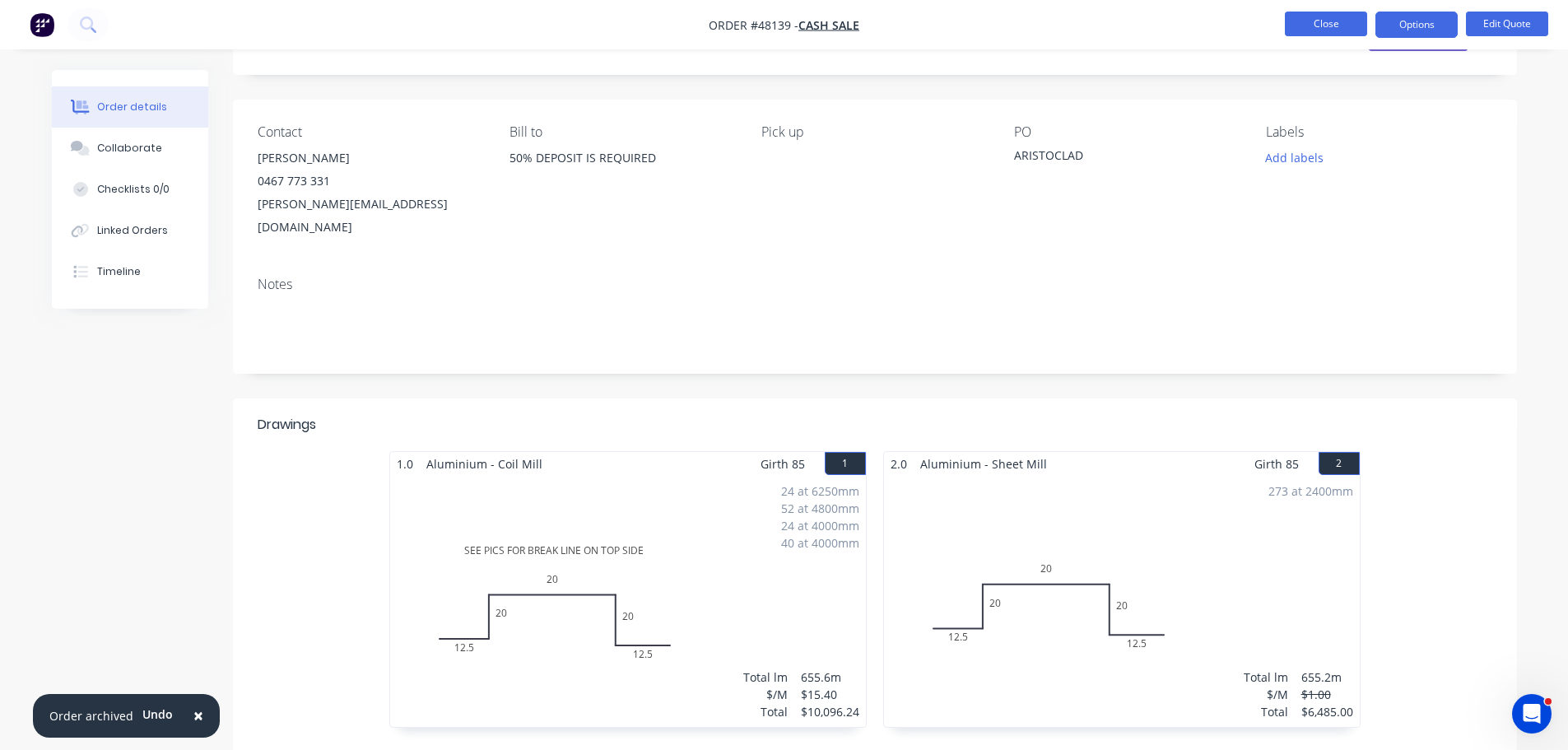
click at [1313, 24] on button "Close" at bounding box center [1325, 24] width 82 height 25
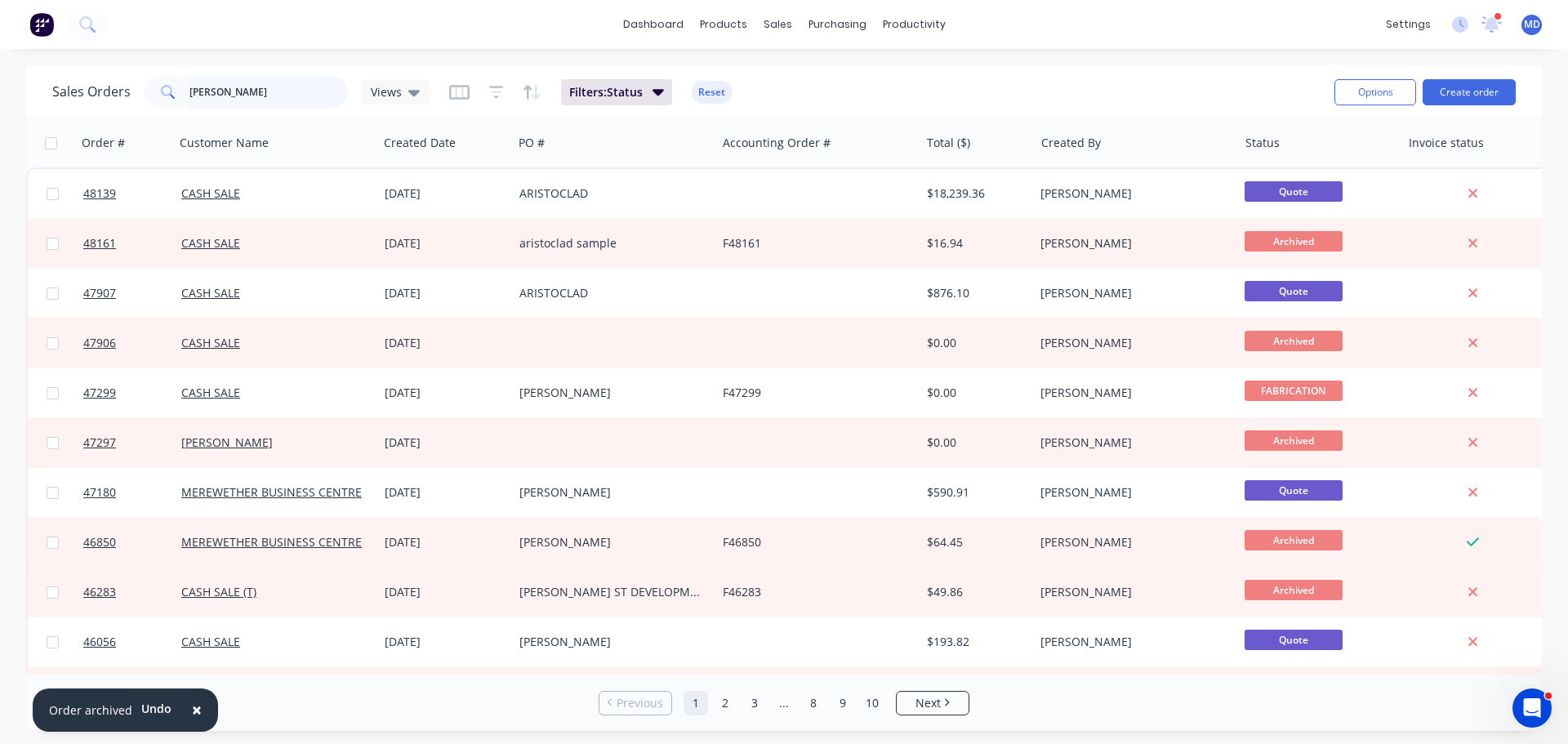
click at [274, 98] on input "[PERSON_NAME]" at bounding box center [269, 92] width 159 height 33
type input "T"
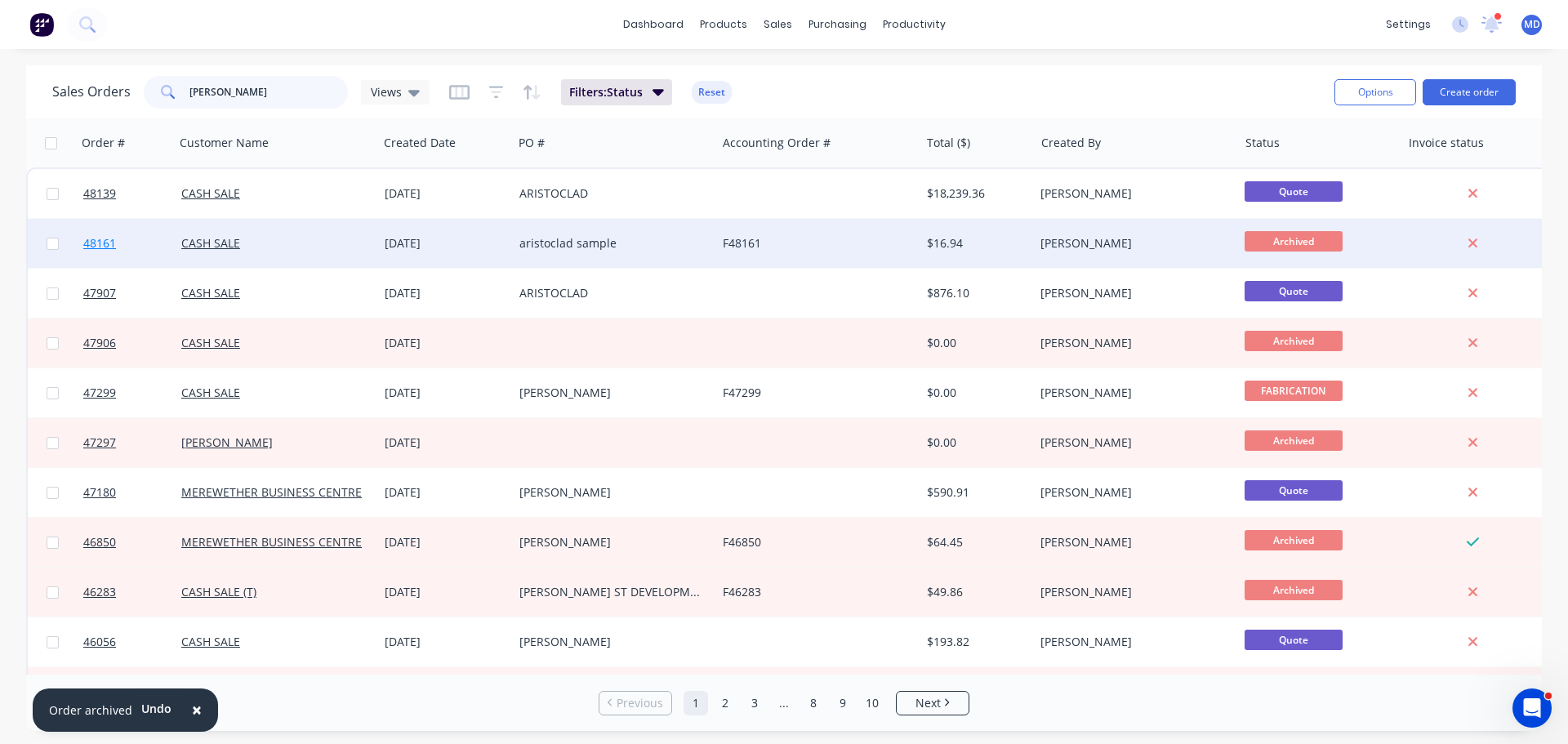
type input "[PERSON_NAME]"
click at [96, 240] on span "48161" at bounding box center [99, 243] width 33 height 16
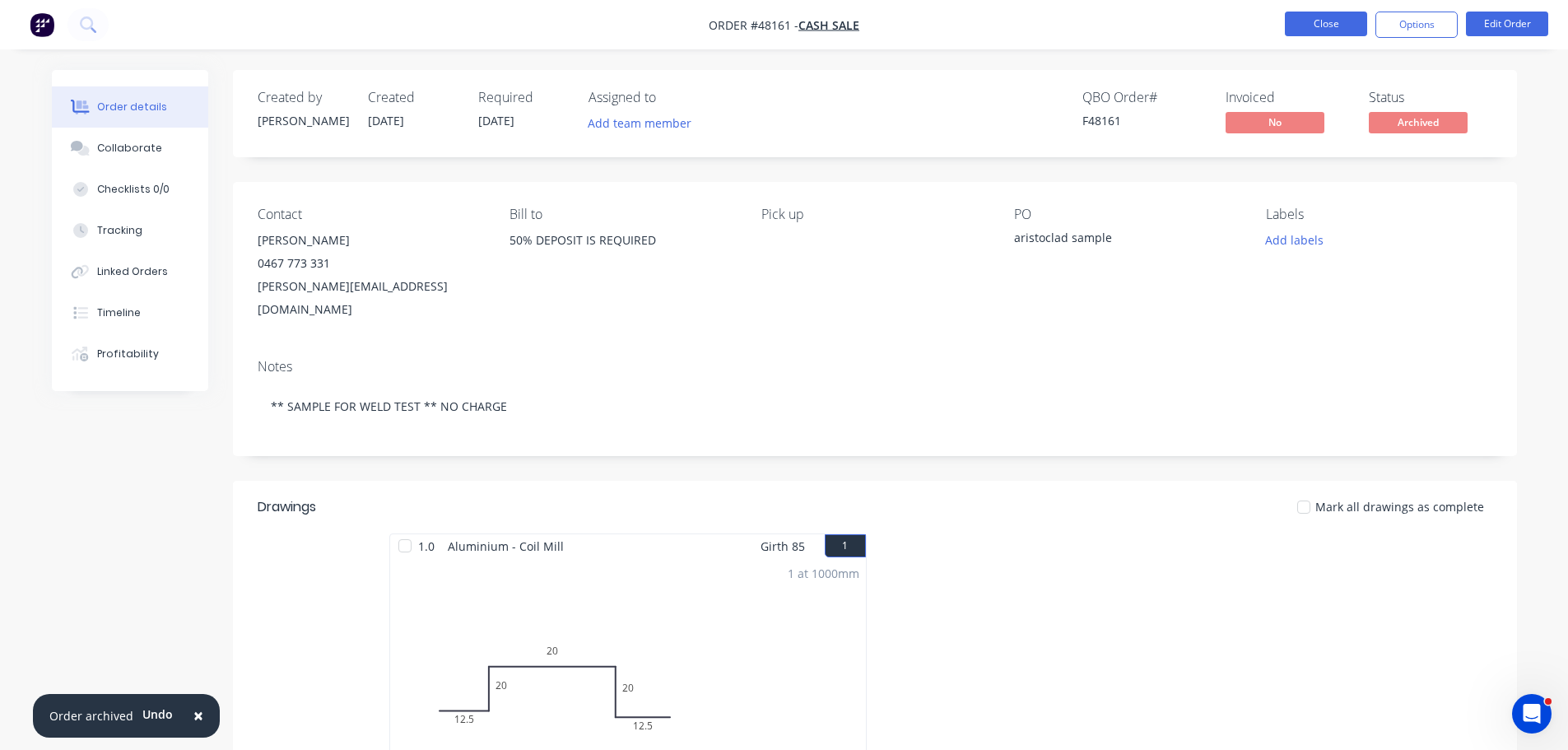
click at [1323, 23] on button "Close" at bounding box center [1325, 24] width 82 height 25
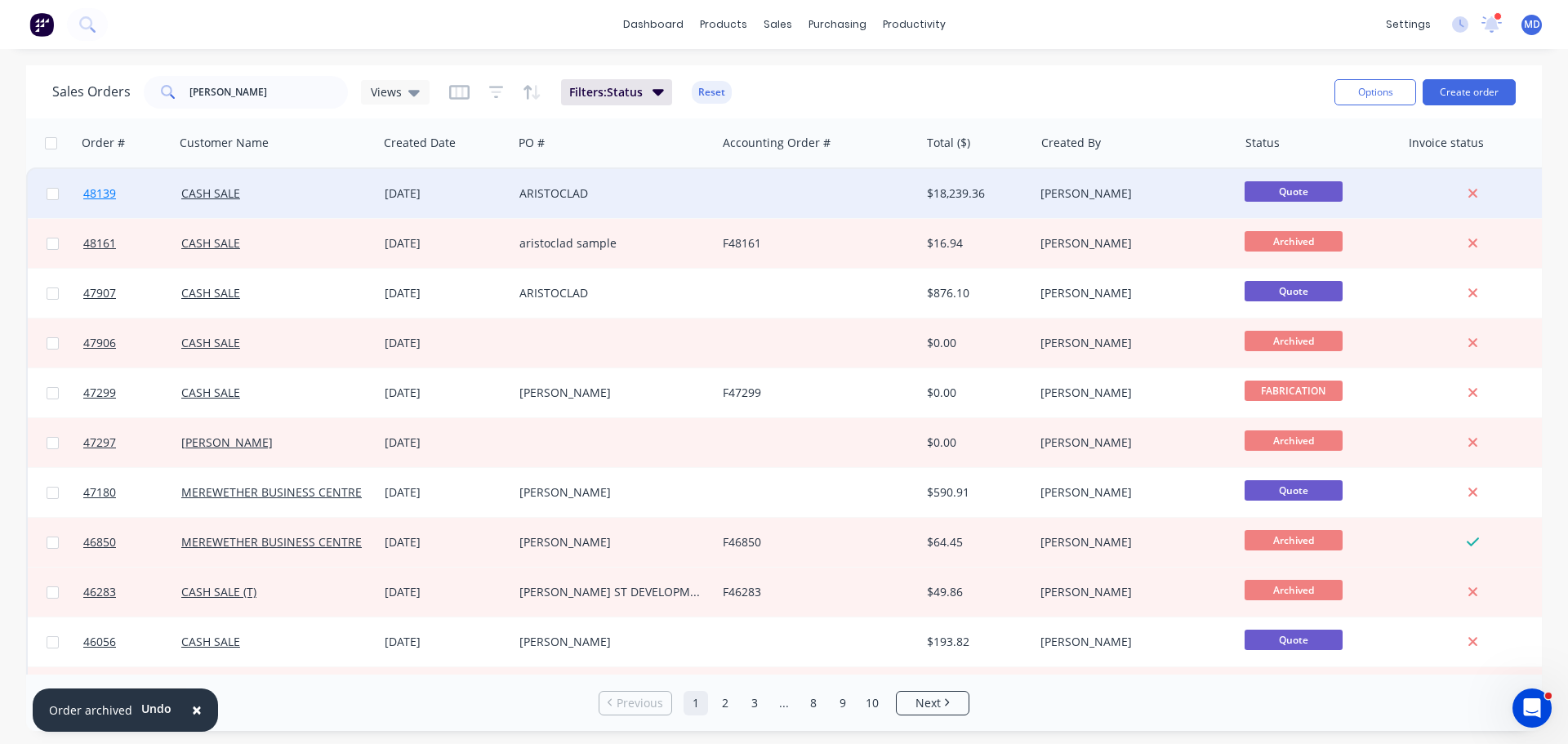
click at [94, 196] on span "48139" at bounding box center [99, 193] width 33 height 16
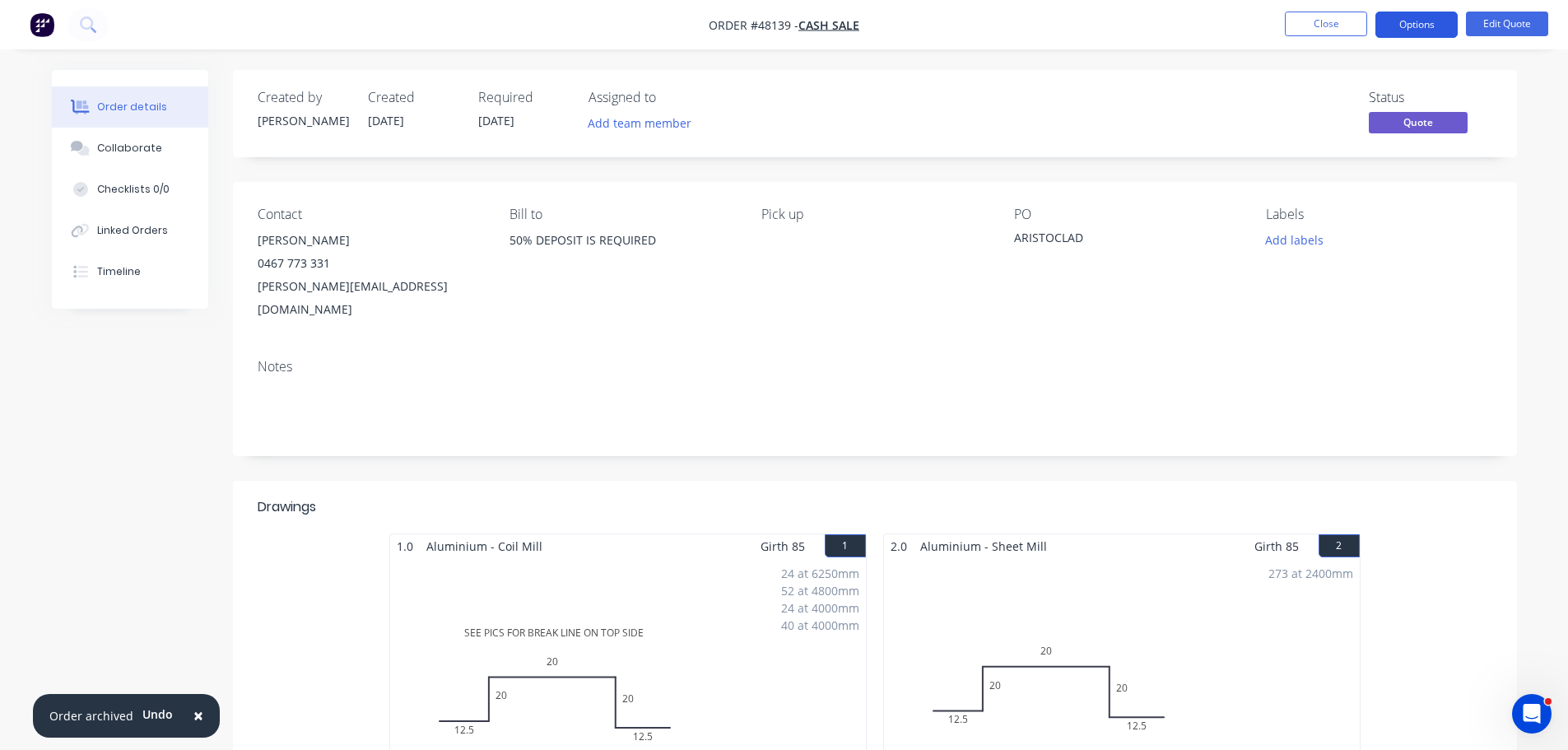
click at [1399, 26] on button "Options" at bounding box center [1416, 25] width 82 height 26
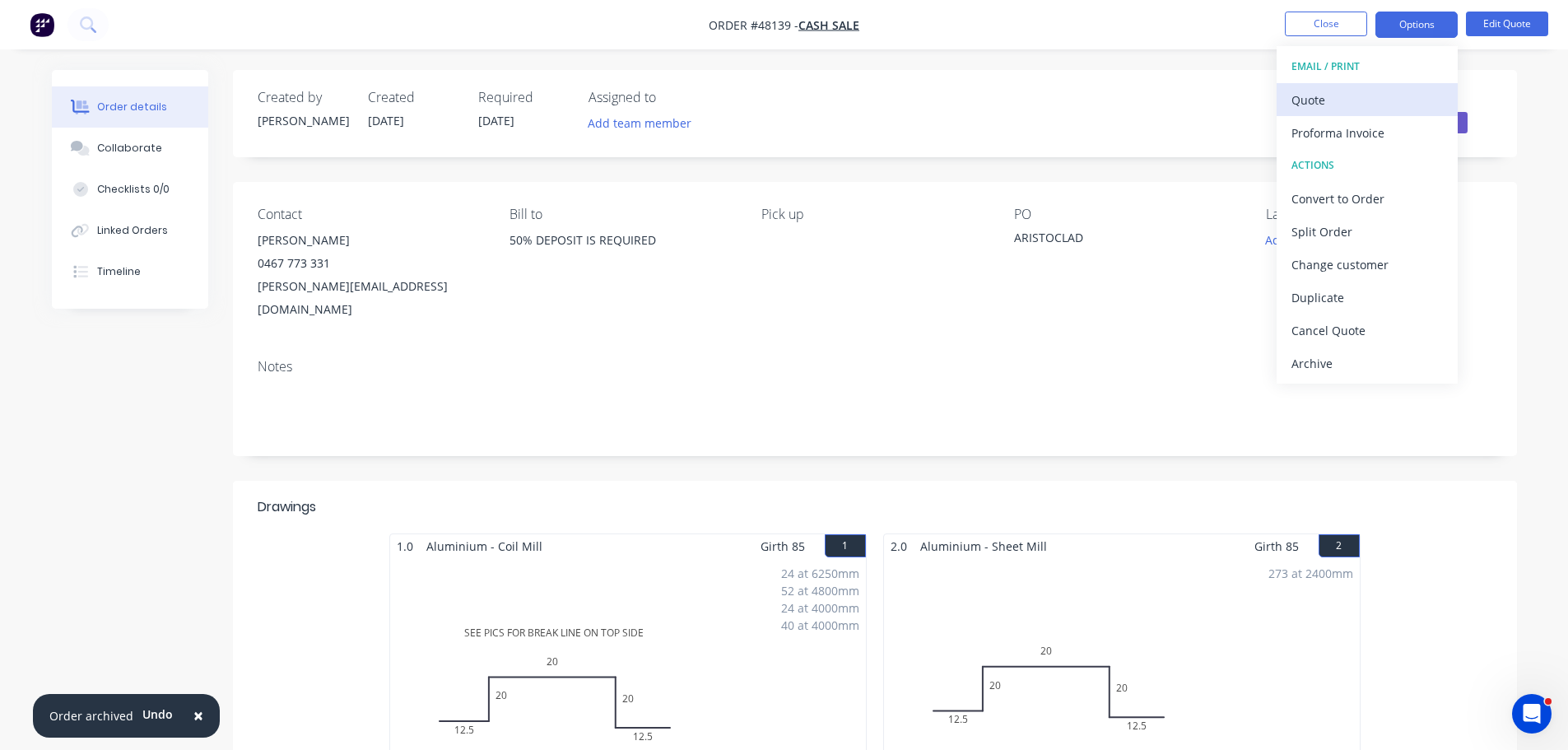
click at [1342, 100] on div "Quote" at bounding box center [1367, 99] width 151 height 24
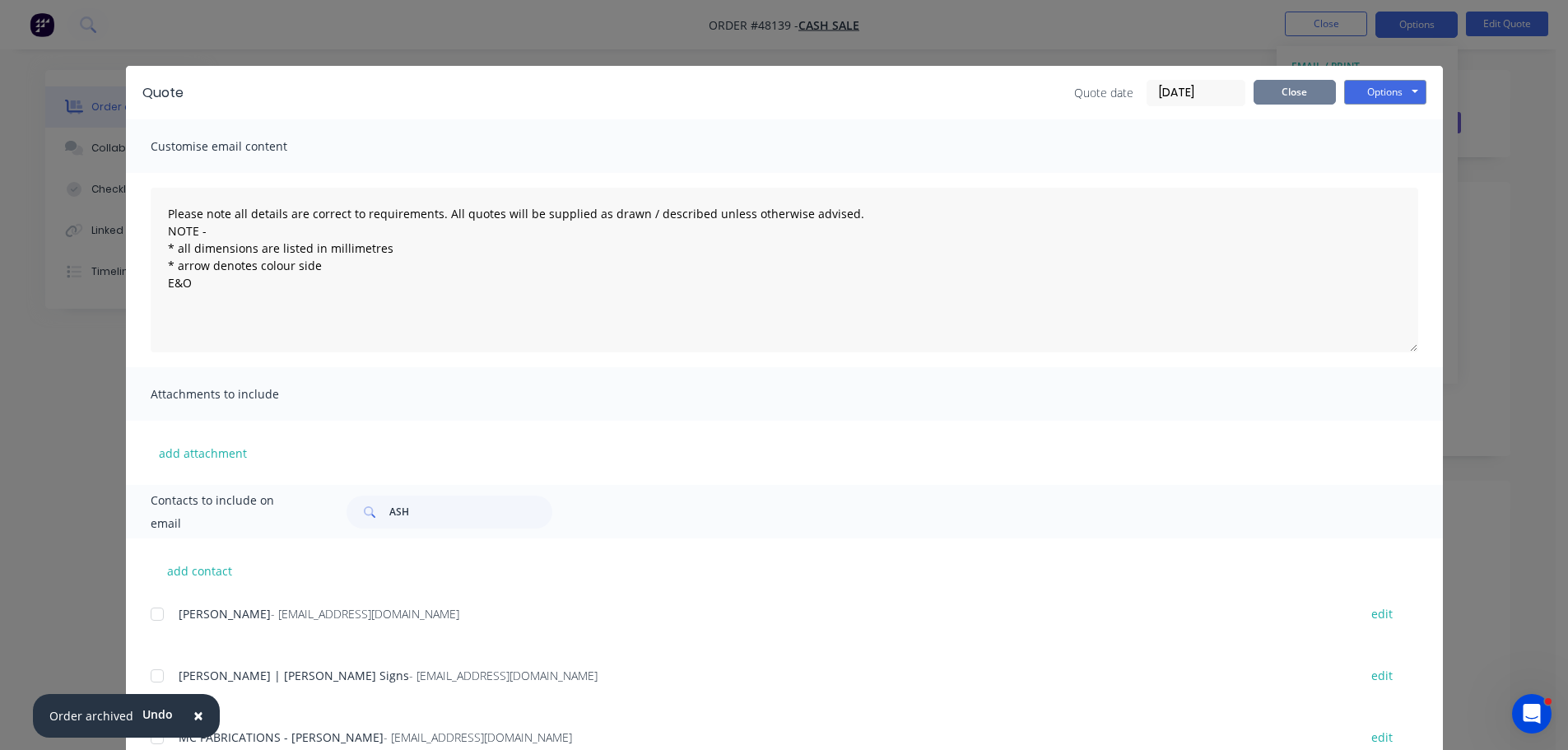
click at [1270, 102] on button "Close" at bounding box center [1294, 93] width 82 height 25
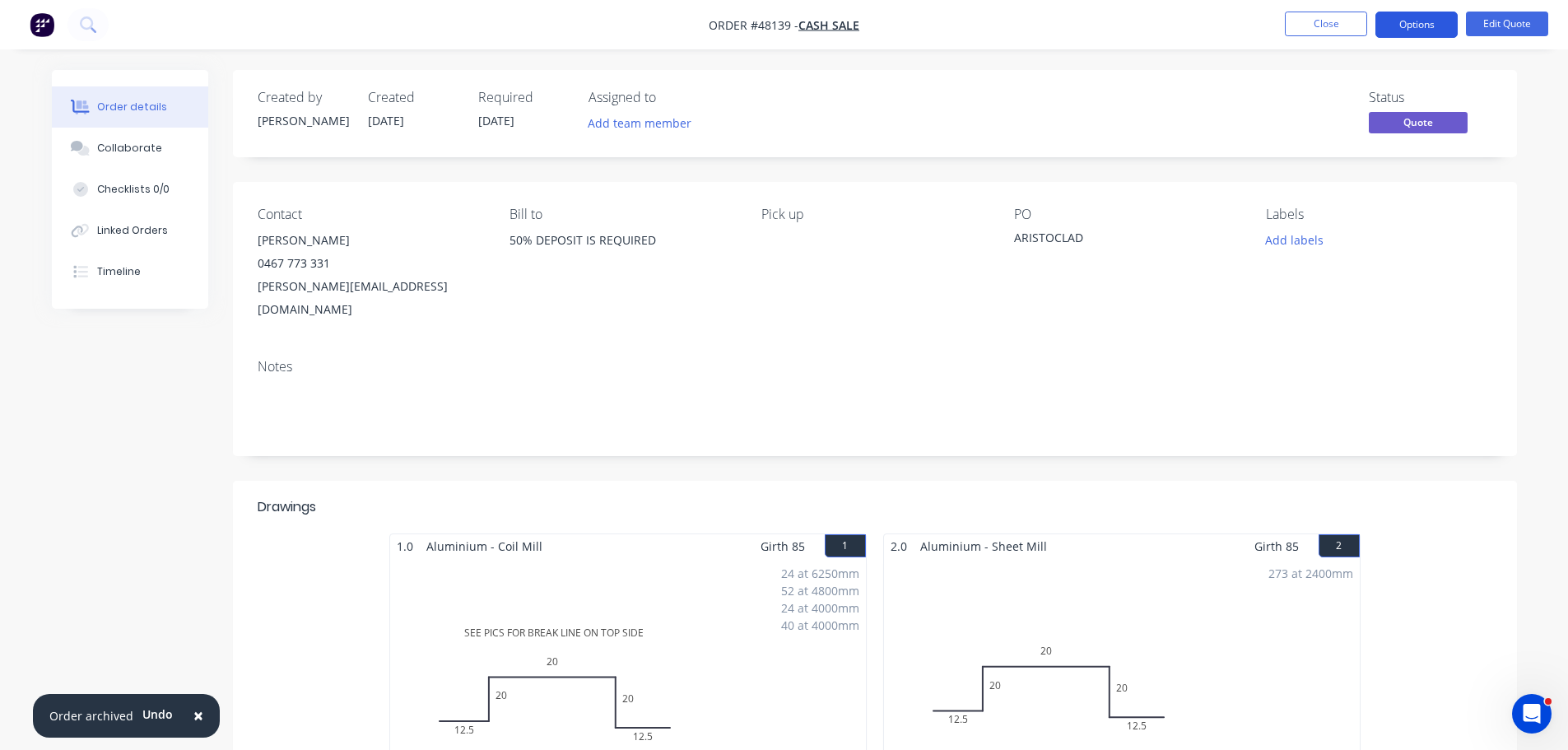
click at [1424, 28] on button "Options" at bounding box center [1416, 25] width 82 height 26
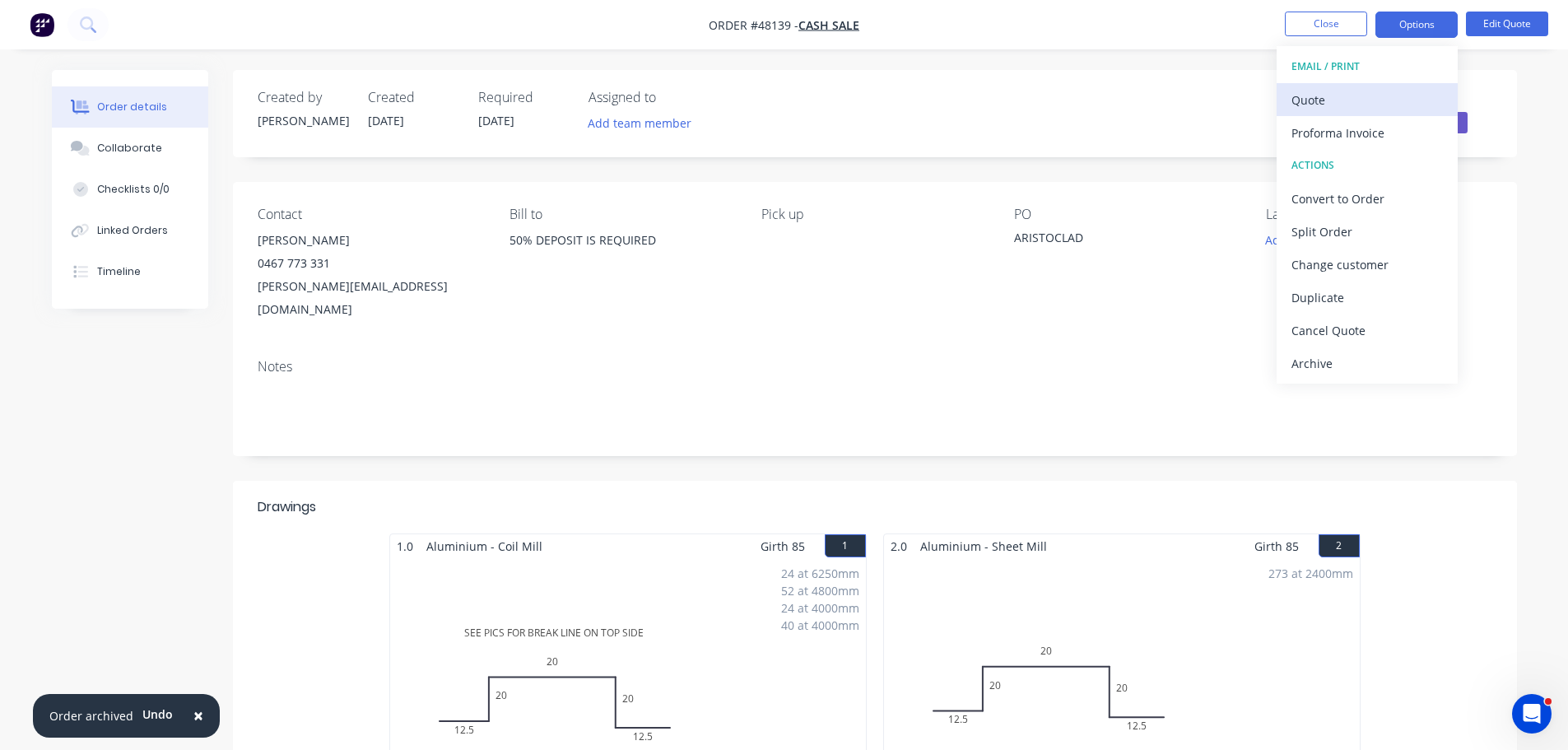
click at [1327, 94] on div "Quote" at bounding box center [1367, 99] width 151 height 24
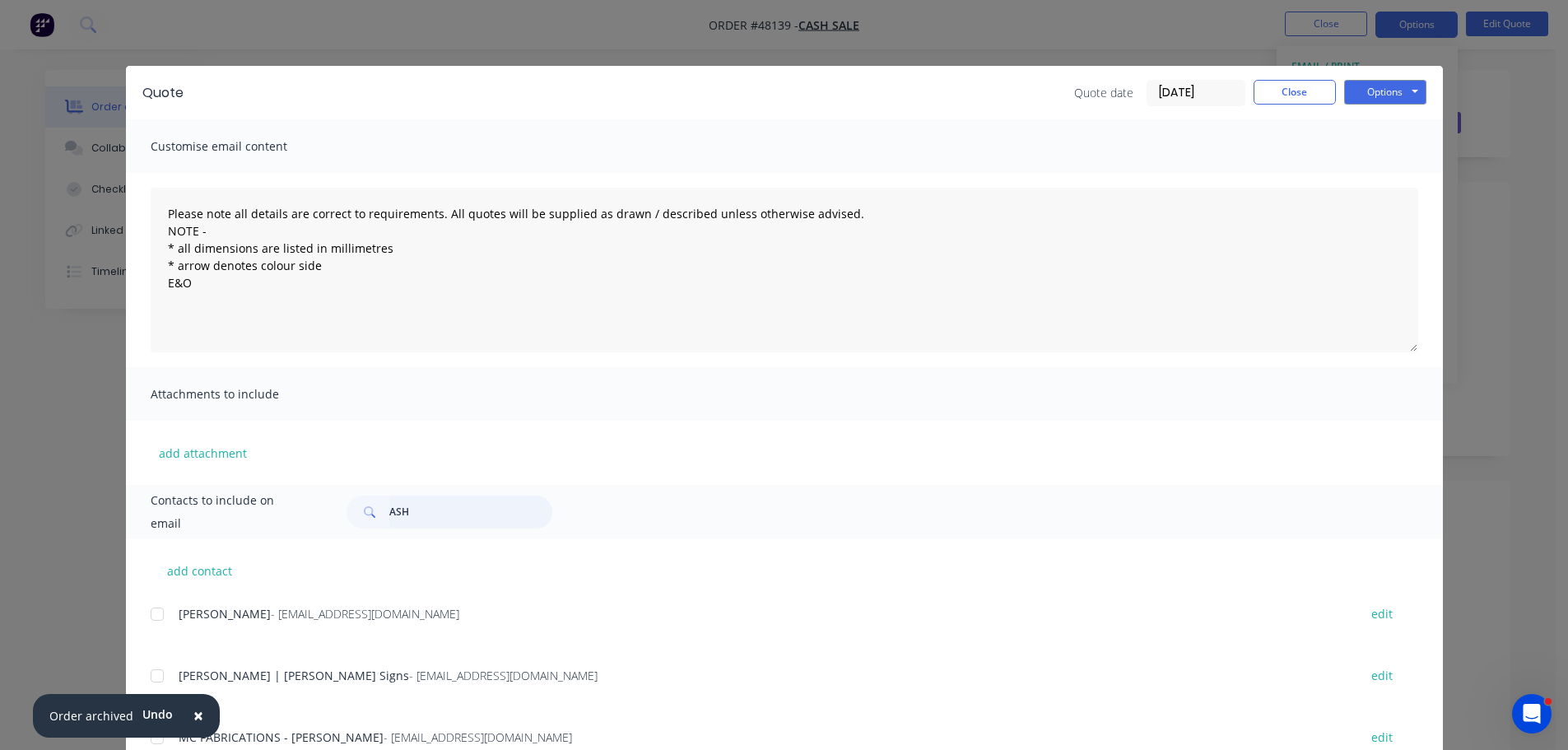
click at [428, 507] on input "ASH" at bounding box center [470, 512] width 163 height 33
type input "A"
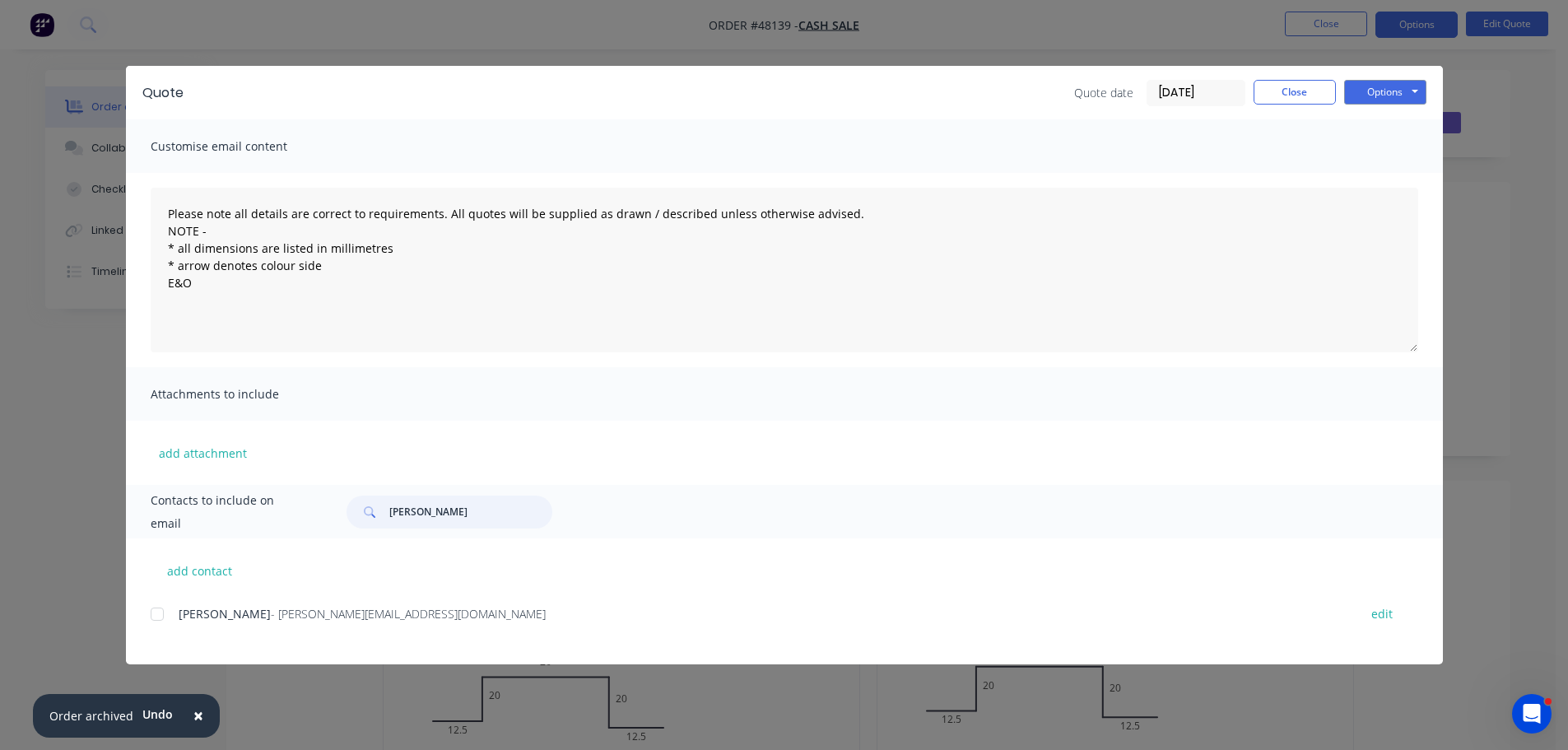
click at [158, 615] on div at bounding box center [157, 614] width 33 height 33
type input "ANTON"
click at [1391, 94] on button "Options" at bounding box center [1385, 93] width 82 height 25
click at [1384, 170] on button "Email" at bounding box center [1397, 176] width 106 height 27
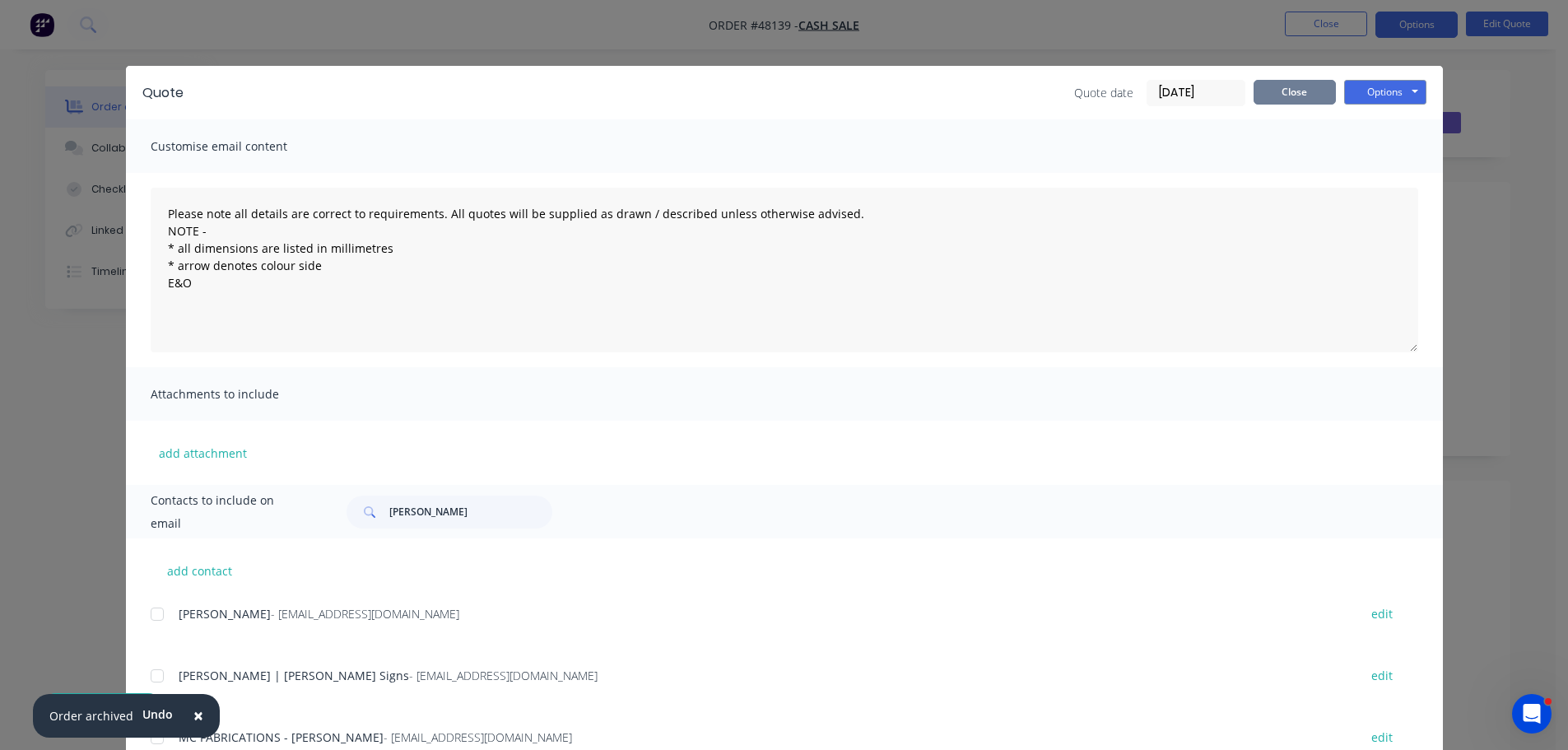
drag, startPoint x: 1287, startPoint y: 90, endPoint x: 1296, endPoint y: 84, distance: 10.8
click at [1289, 88] on button "Close" at bounding box center [1294, 93] width 82 height 25
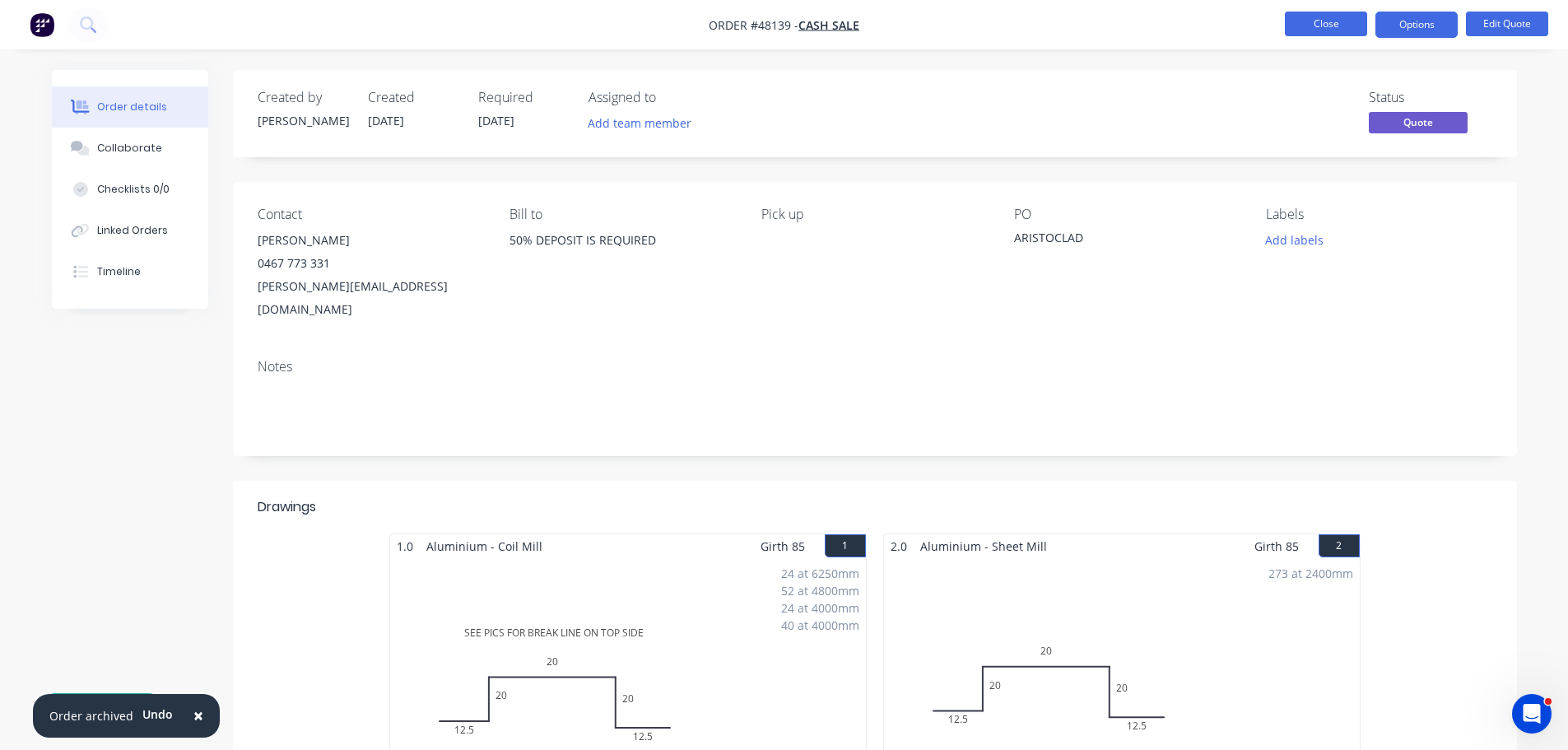
click at [1311, 27] on button "Close" at bounding box center [1325, 24] width 82 height 25
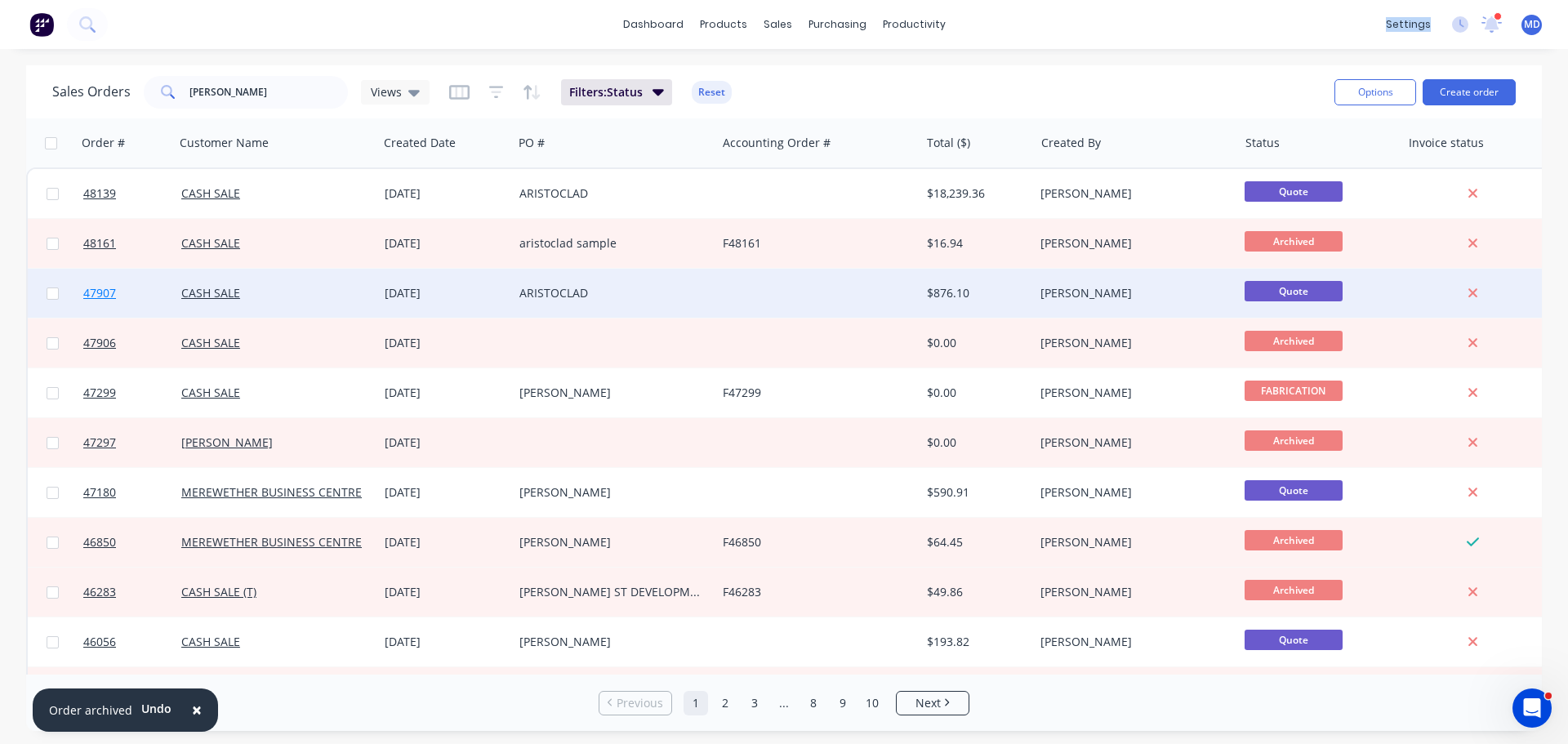
click at [90, 296] on span "47907" at bounding box center [99, 292] width 33 height 16
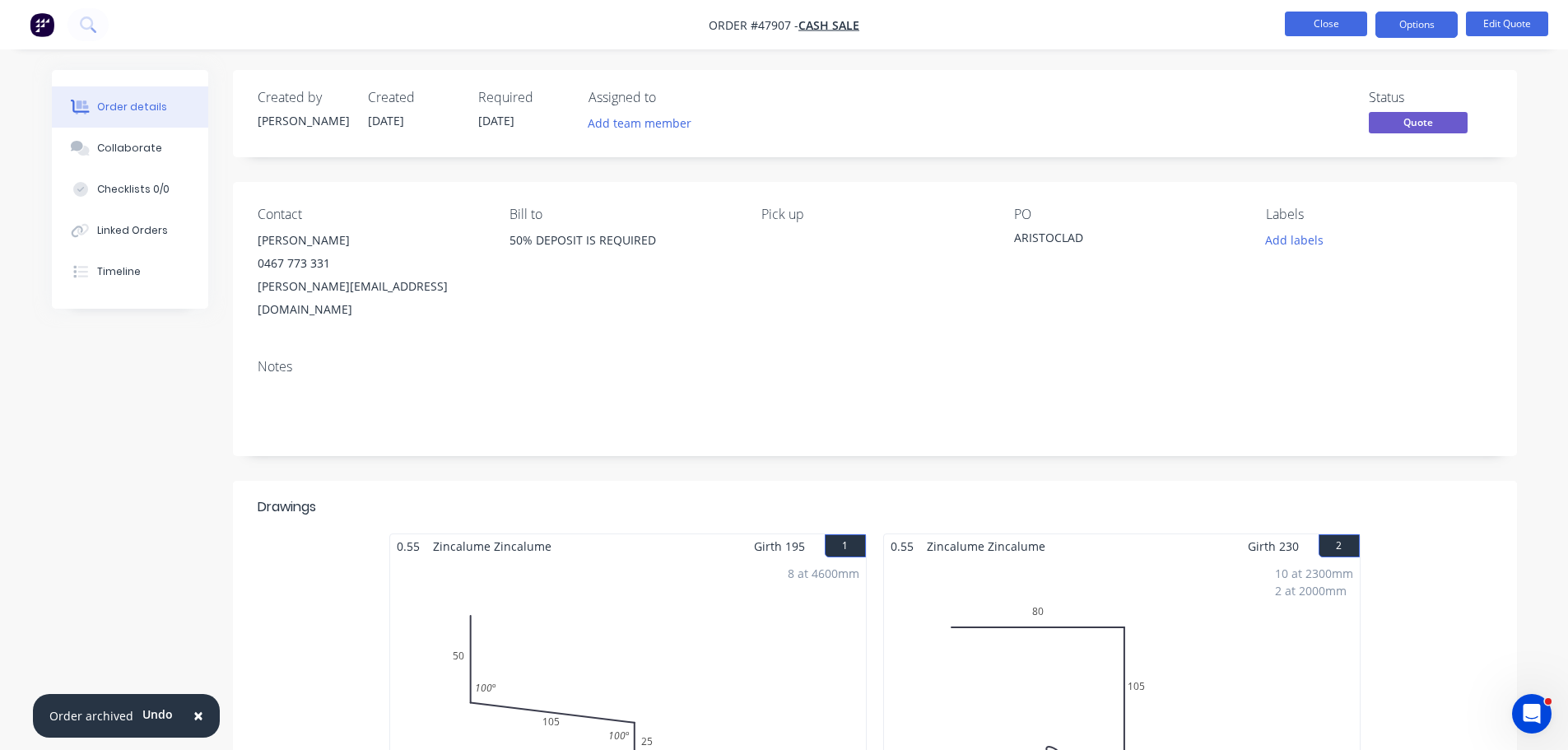
click at [1314, 27] on button "Close" at bounding box center [1325, 24] width 82 height 25
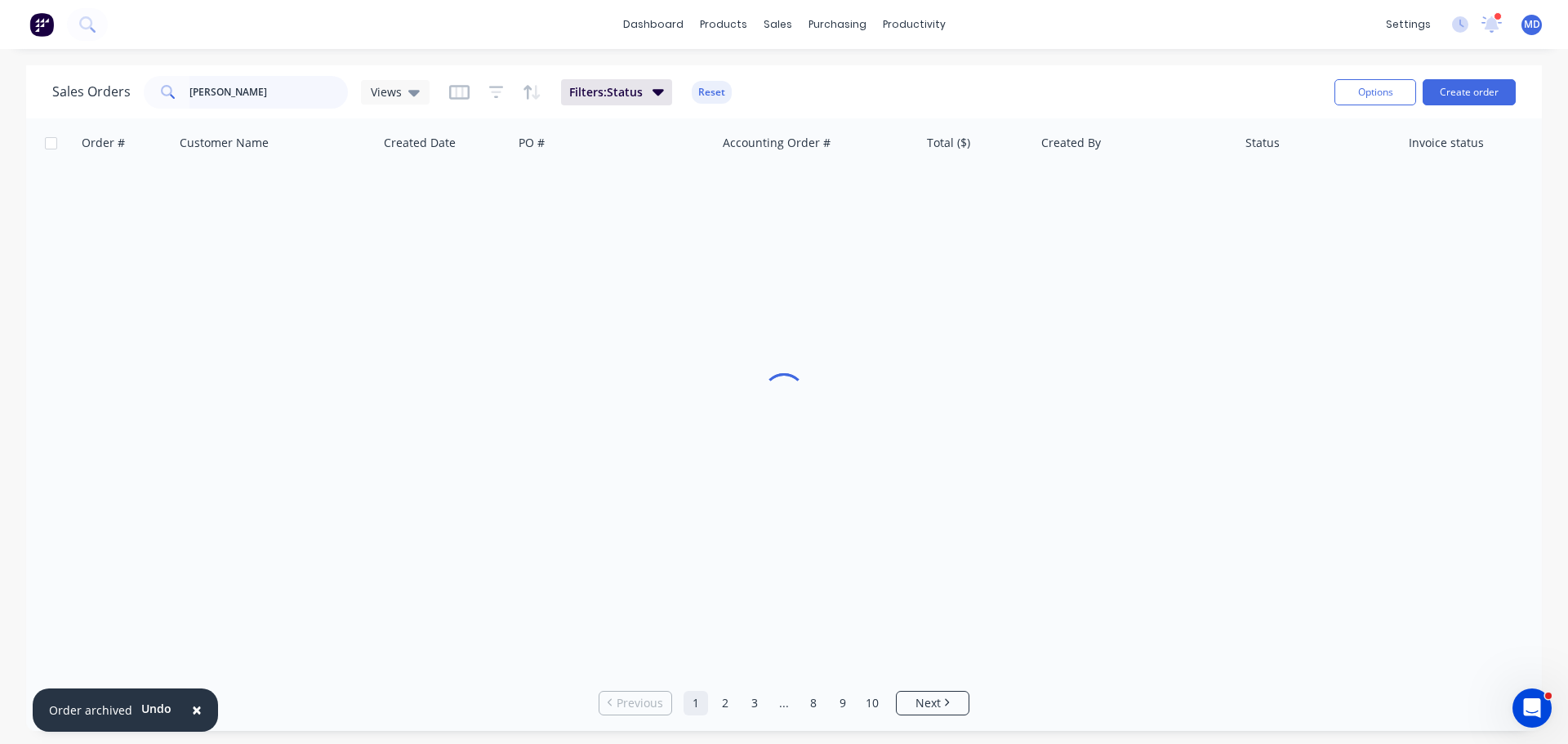
click at [234, 98] on input "[PERSON_NAME]" at bounding box center [269, 92] width 159 height 33
type input "T"
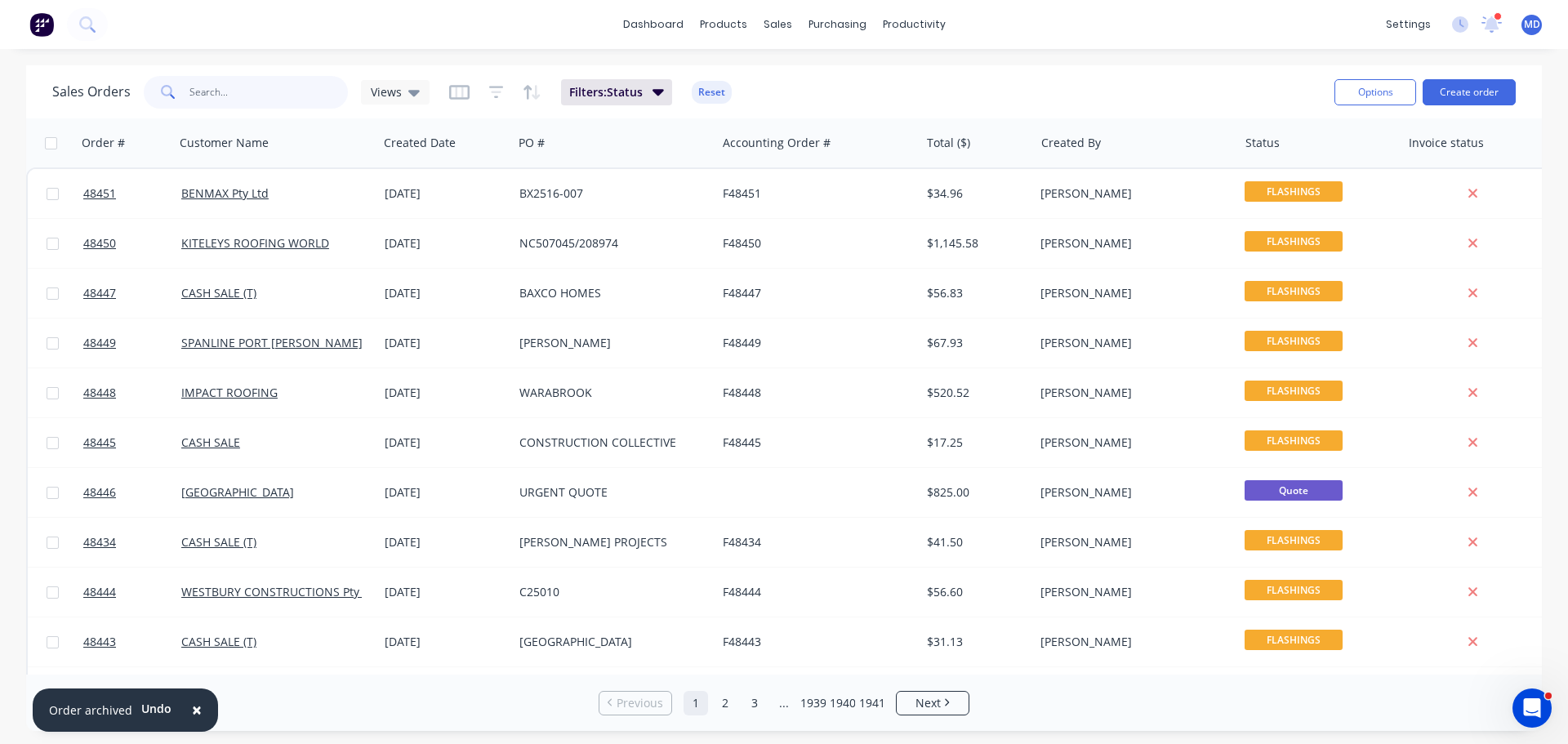
click at [208, 85] on input "text" at bounding box center [269, 92] width 159 height 33
type input "ARISTOCL"
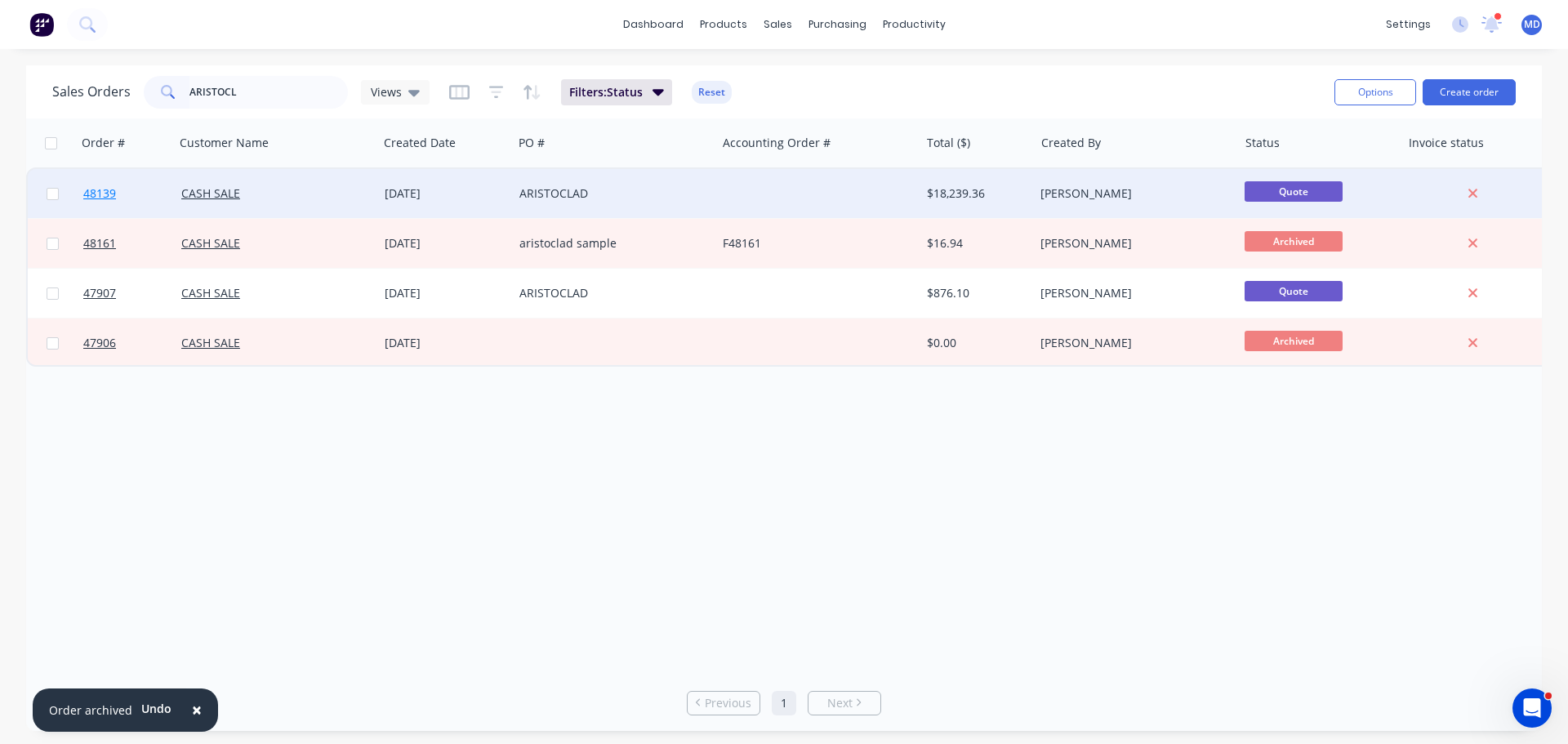
click at [105, 187] on span "48139" at bounding box center [99, 193] width 33 height 16
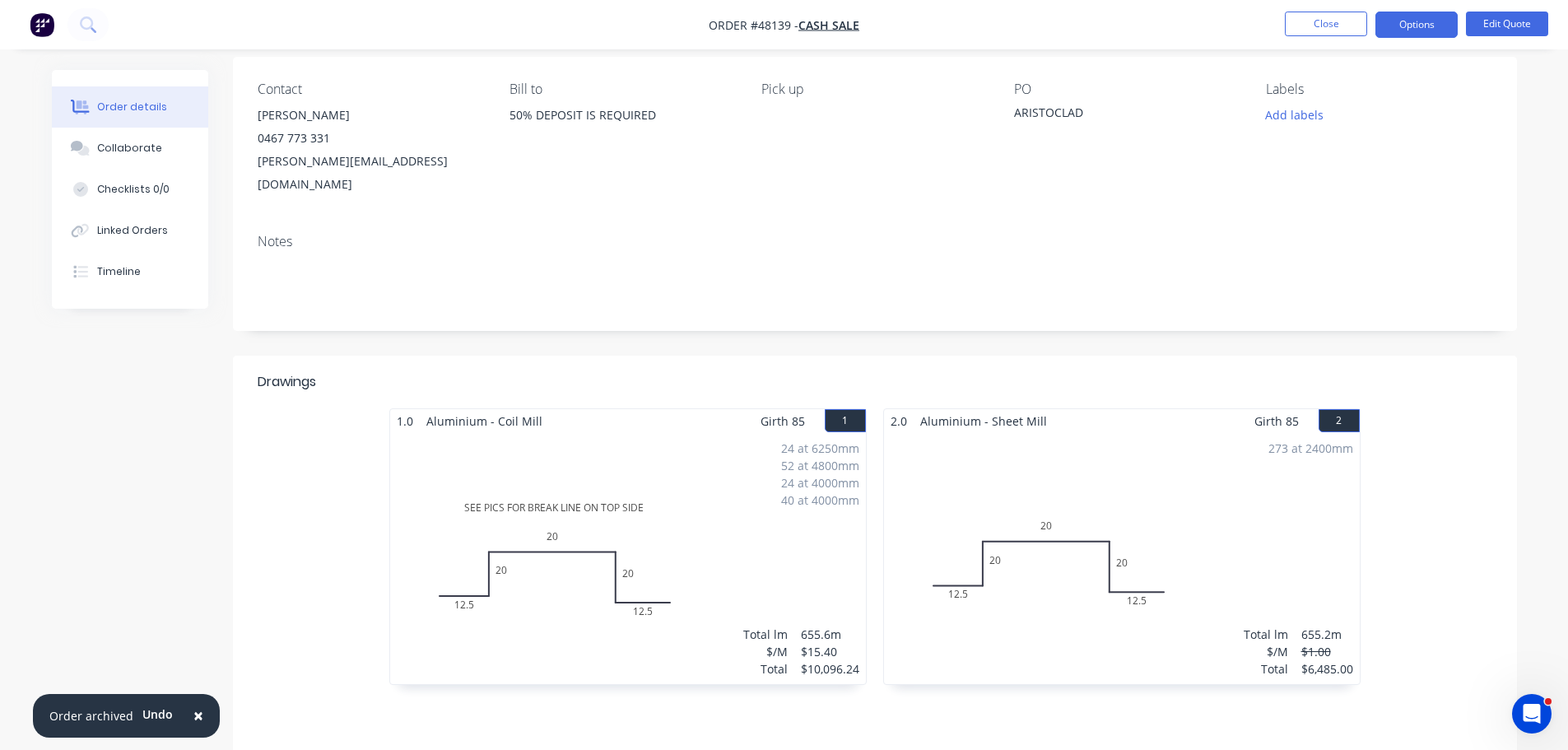
scroll to position [247, 0]
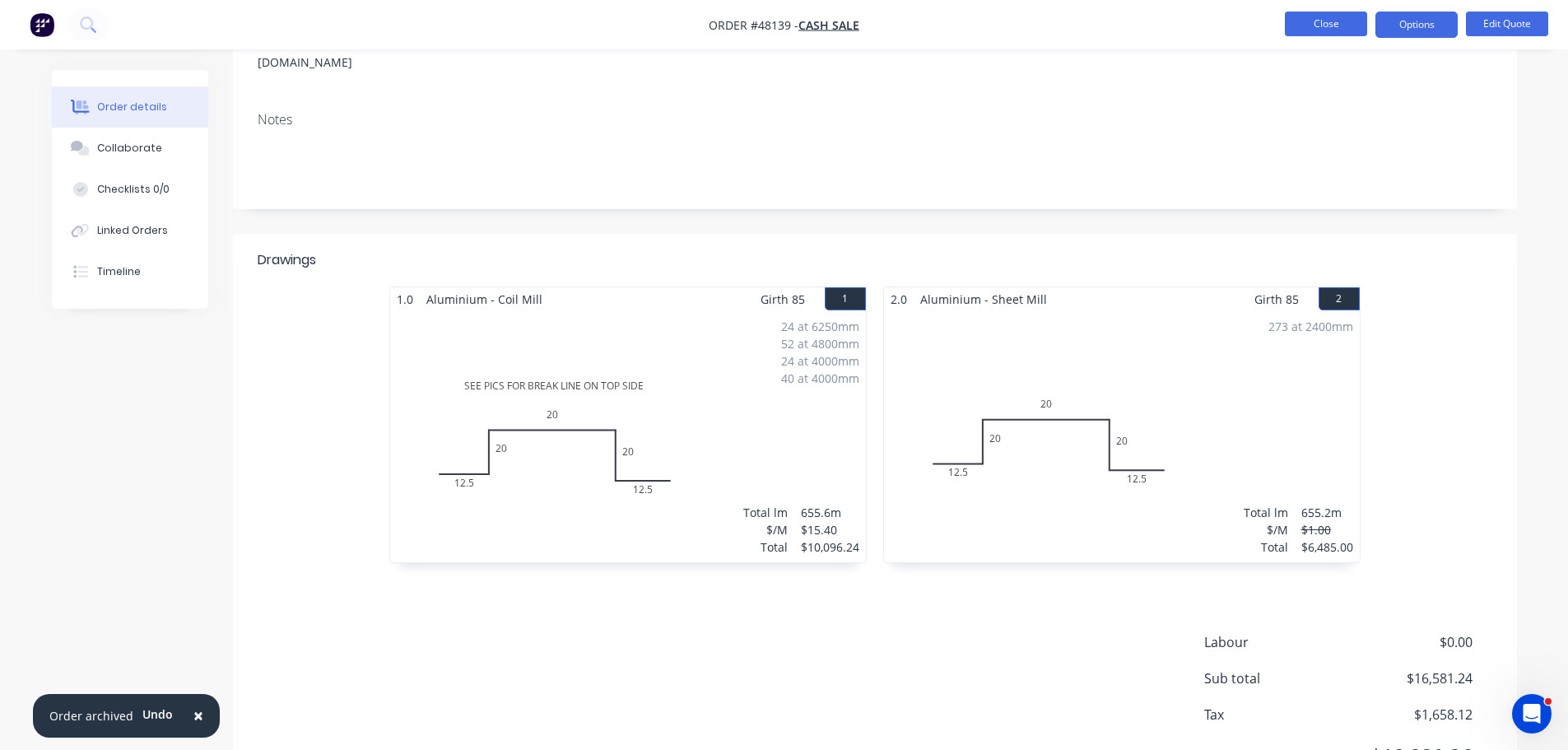
click at [1305, 27] on button "Close" at bounding box center [1325, 24] width 82 height 25
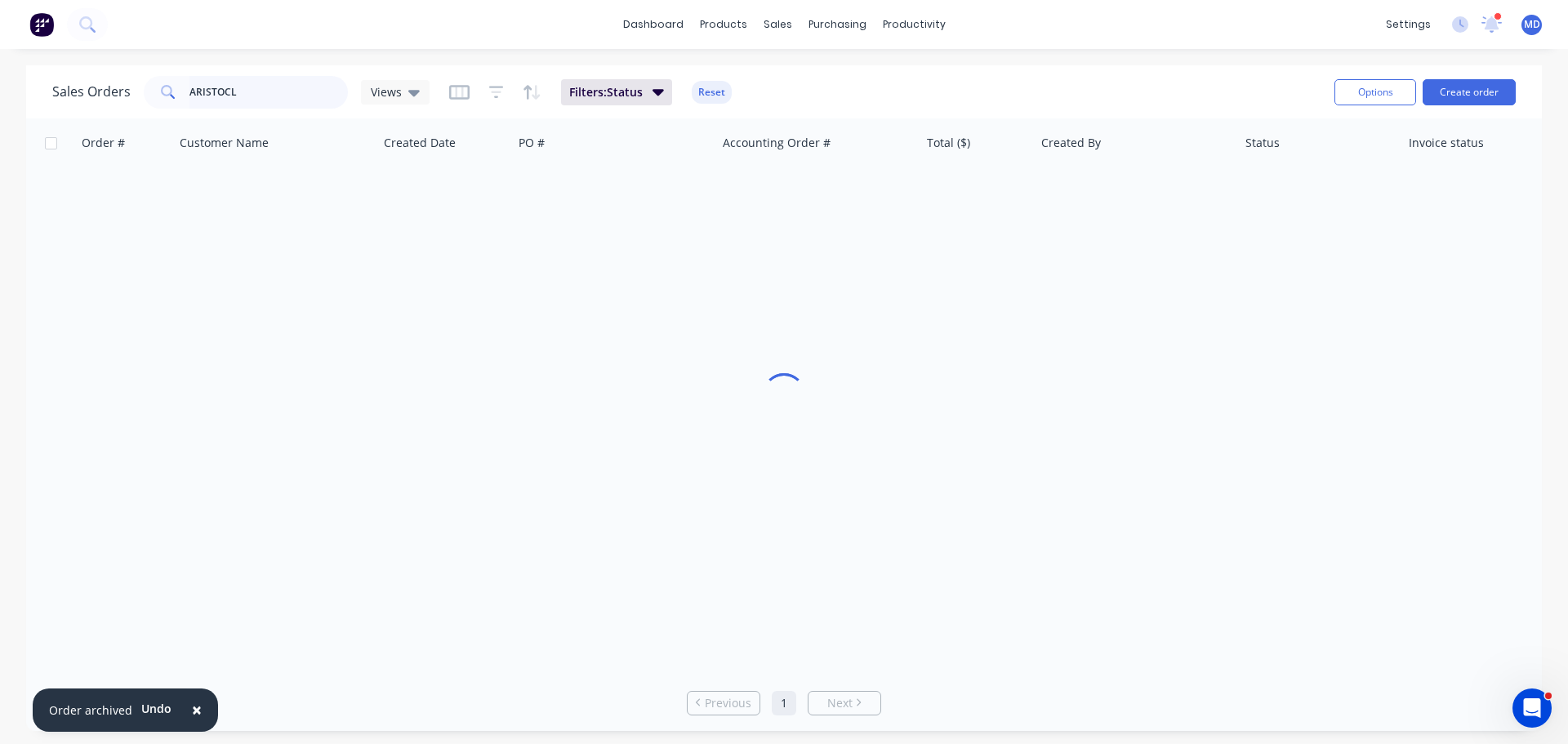
click at [246, 93] on input "ARISTOCL" at bounding box center [269, 92] width 159 height 33
type input "A"
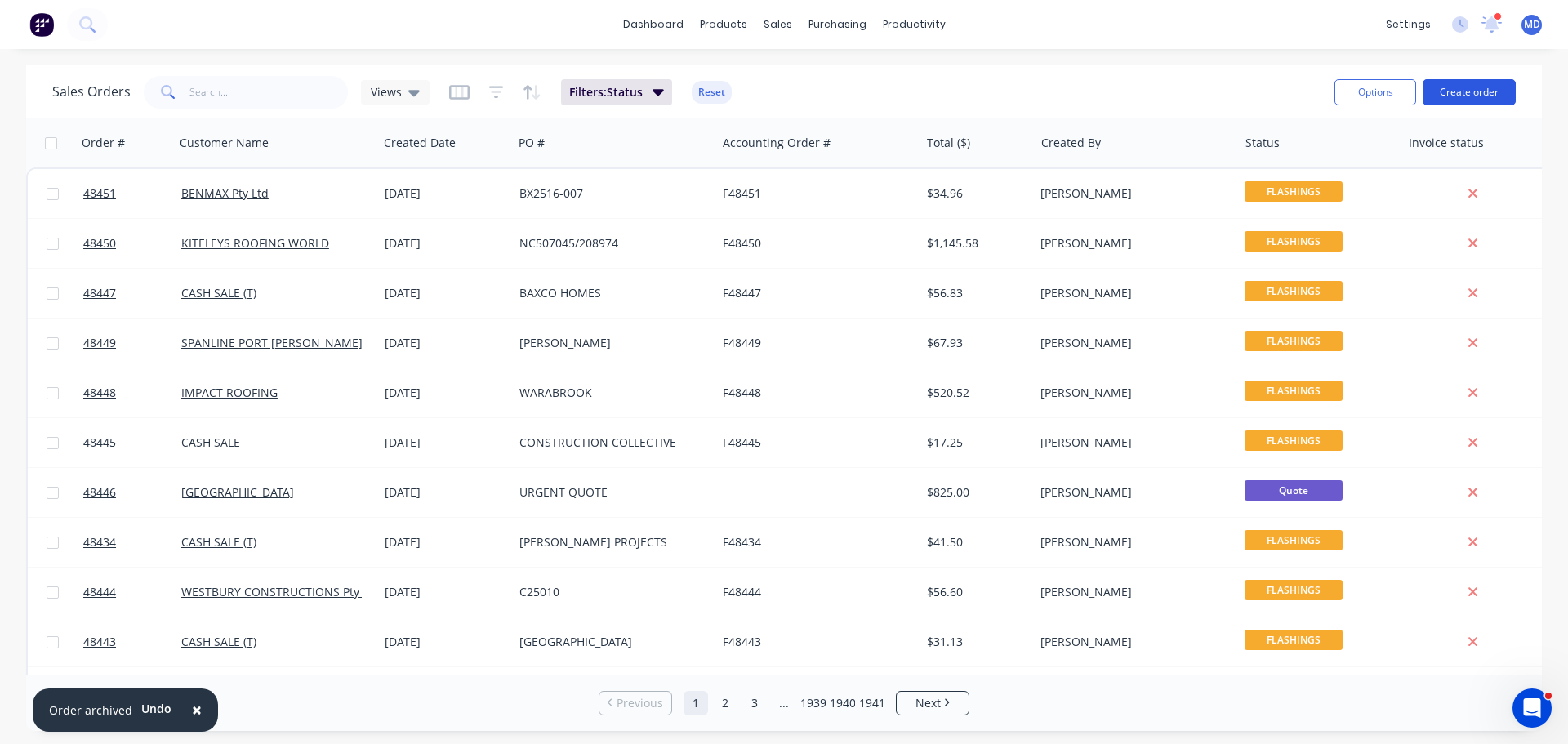
click at [1462, 97] on button "Create order" at bounding box center [1469, 93] width 93 height 26
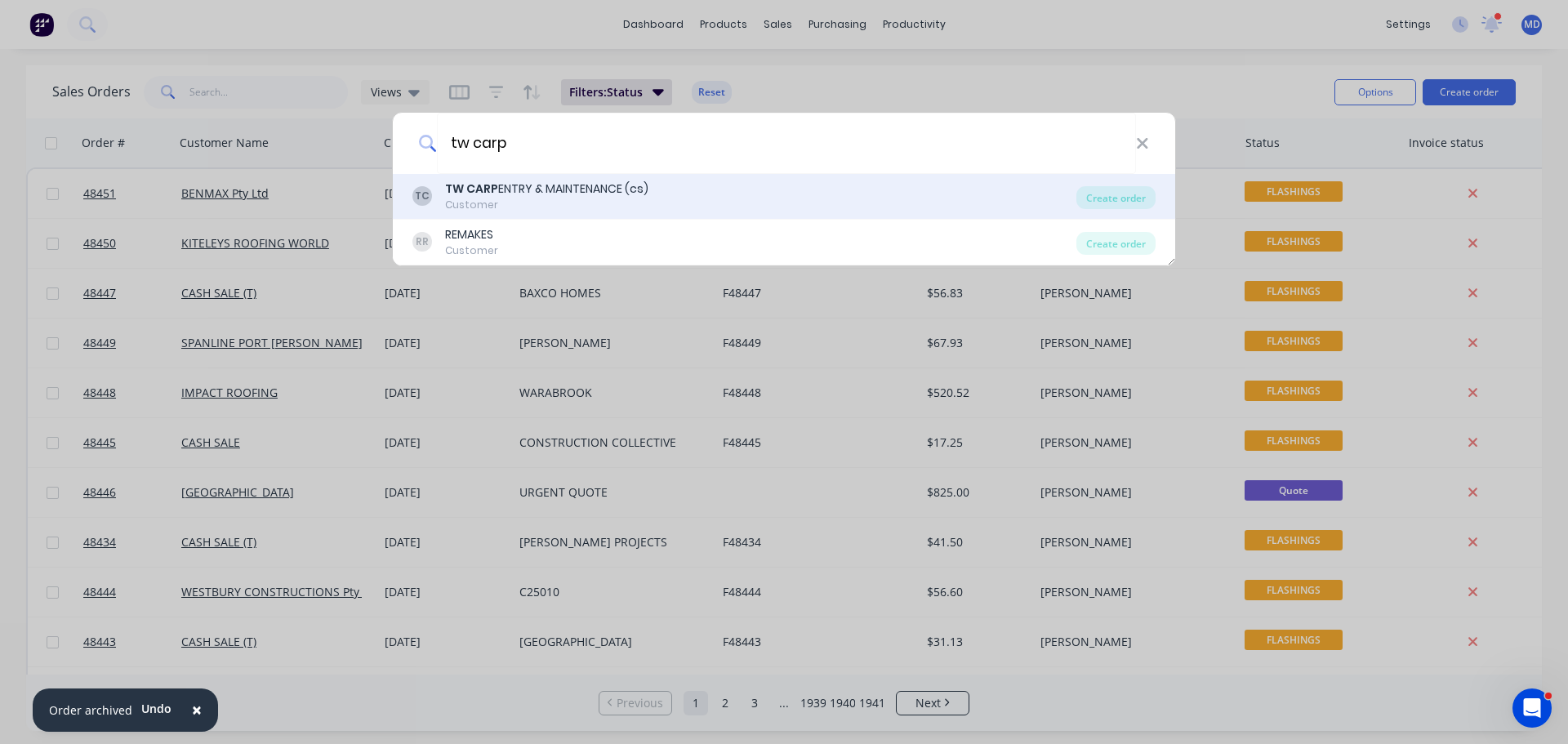
type input "tw carp"
click at [574, 175] on div "TC TW CARP ENTRY & MAINTENANCE (cs) Customer Create order" at bounding box center [783, 197] width 782 height 46
click at [564, 188] on div "TW CARP ENTRY & MAINTENANCE (cs)" at bounding box center [546, 189] width 203 height 17
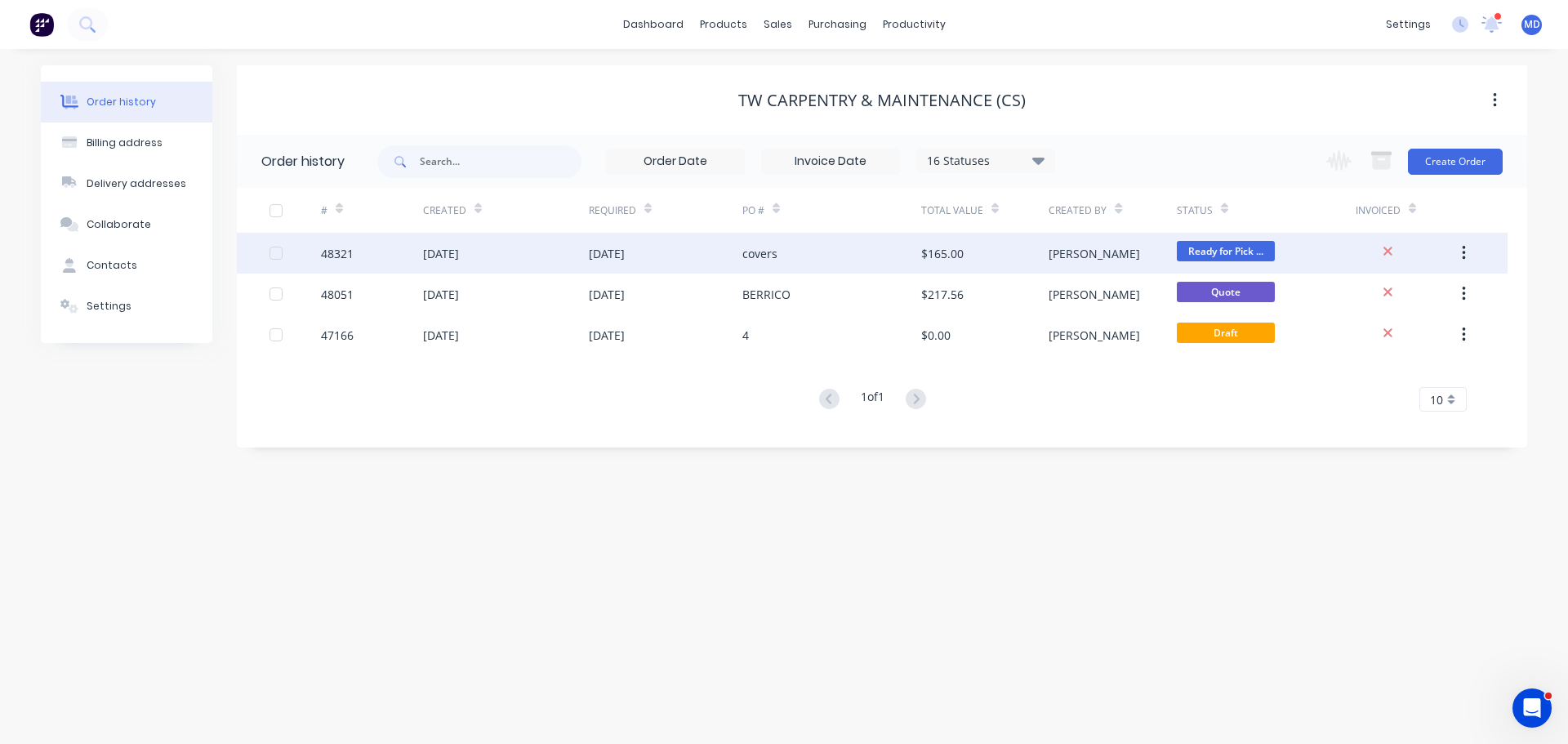
click at [317, 257] on div at bounding box center [295, 253] width 52 height 41
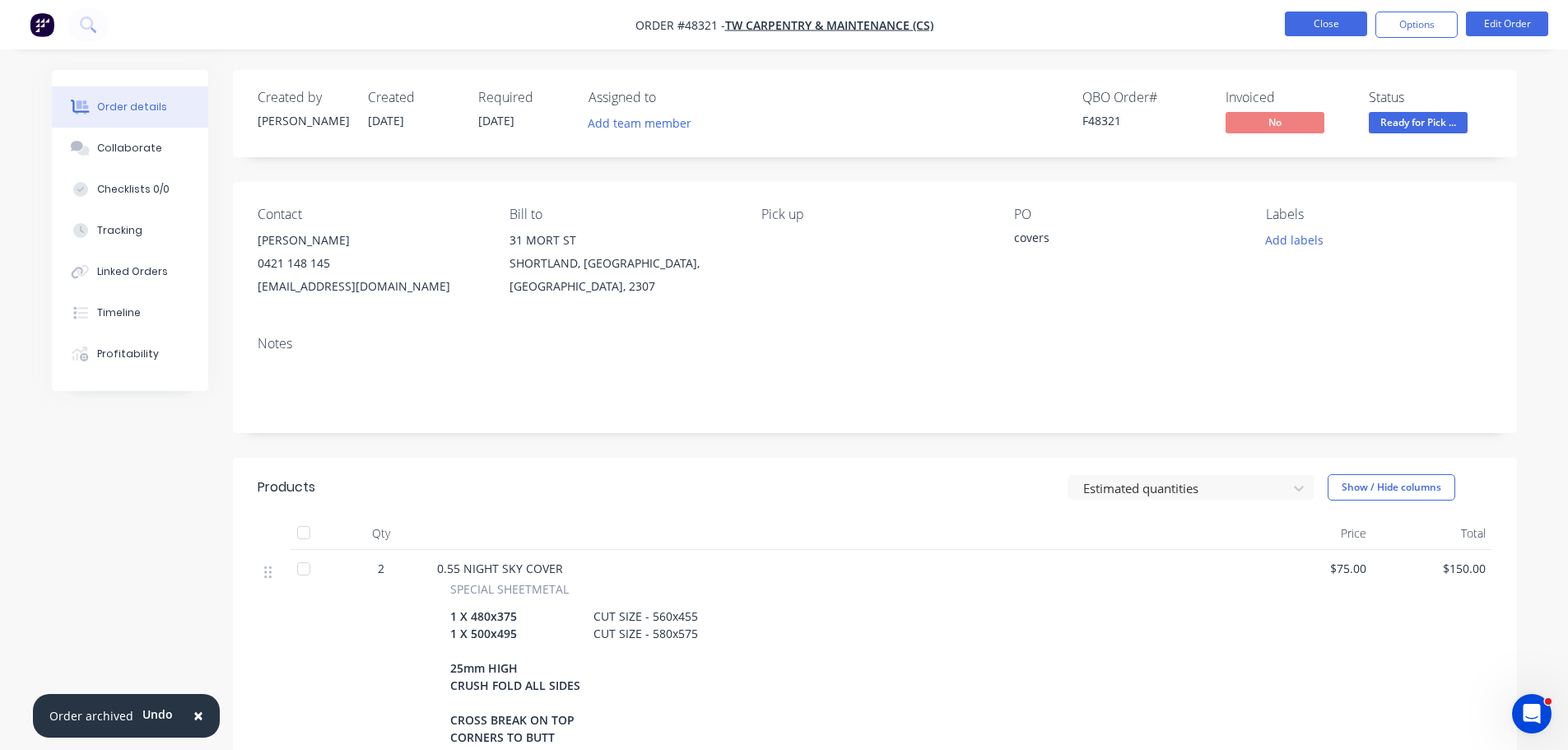
click at [1315, 16] on button "Close" at bounding box center [1325, 24] width 82 height 25
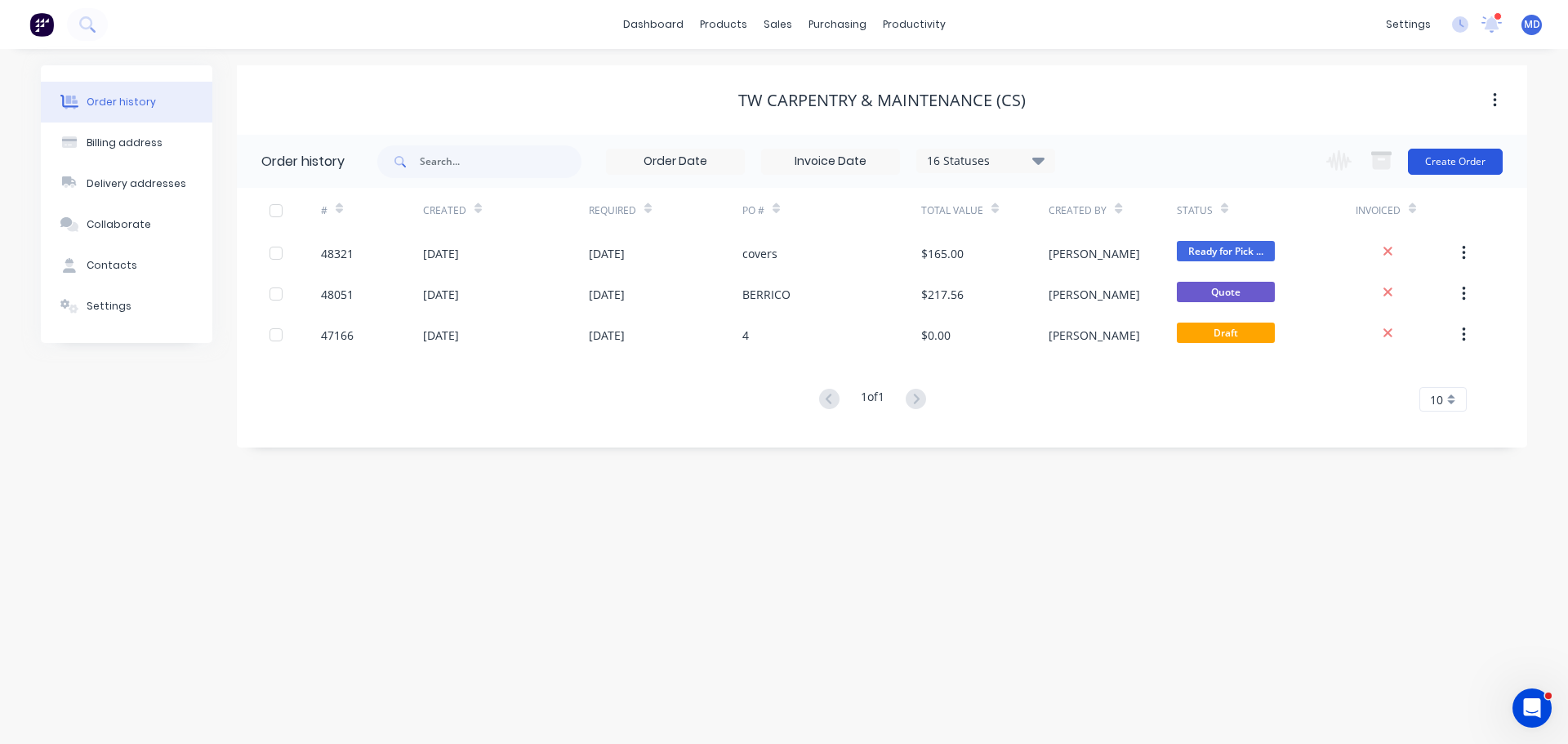
click at [1467, 166] on button "Create Order" at bounding box center [1455, 162] width 95 height 26
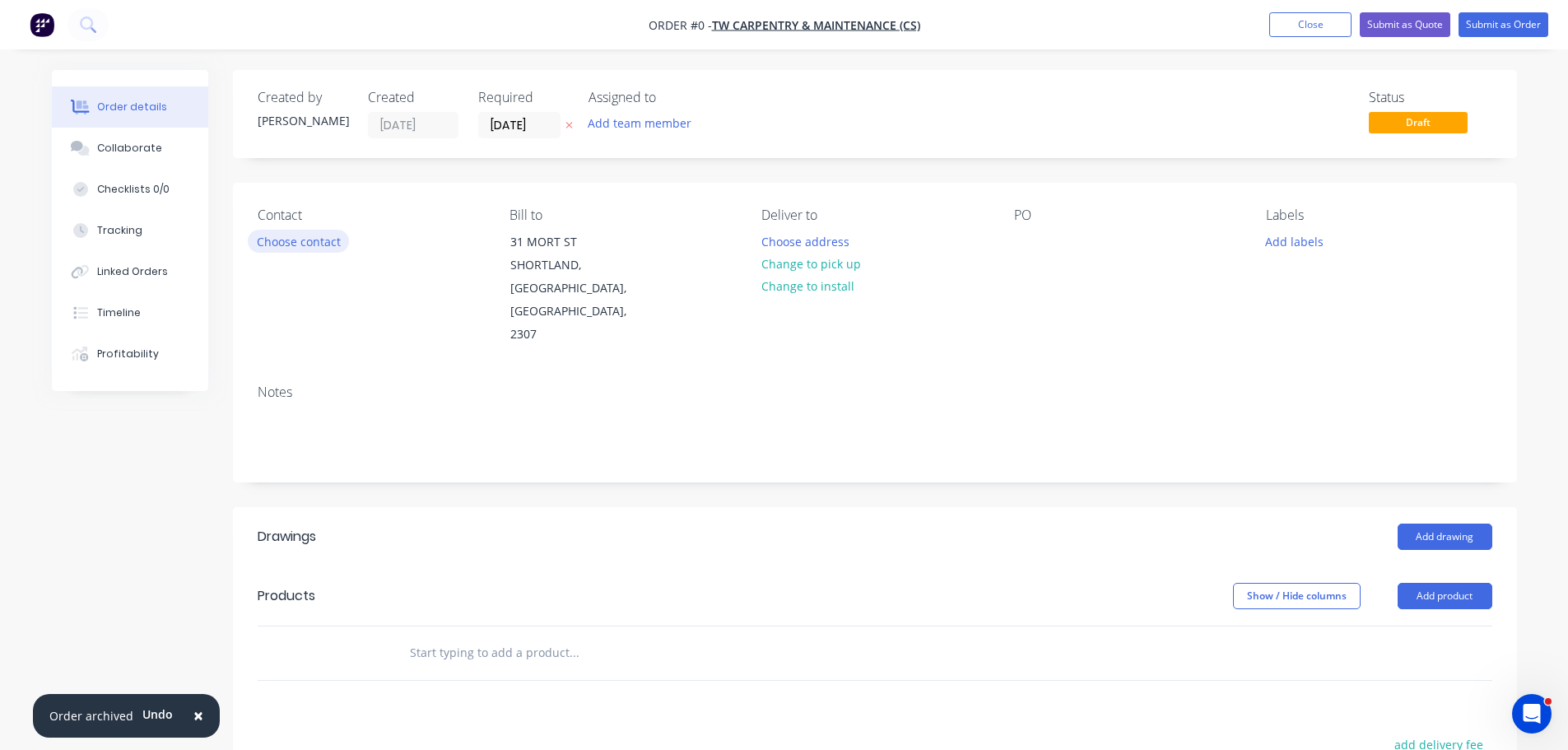
click at [266, 254] on div "Contact Choose contact" at bounding box center [370, 277] width 226 height 139
click at [275, 241] on button "Choose contact" at bounding box center [297, 241] width 101 height 23
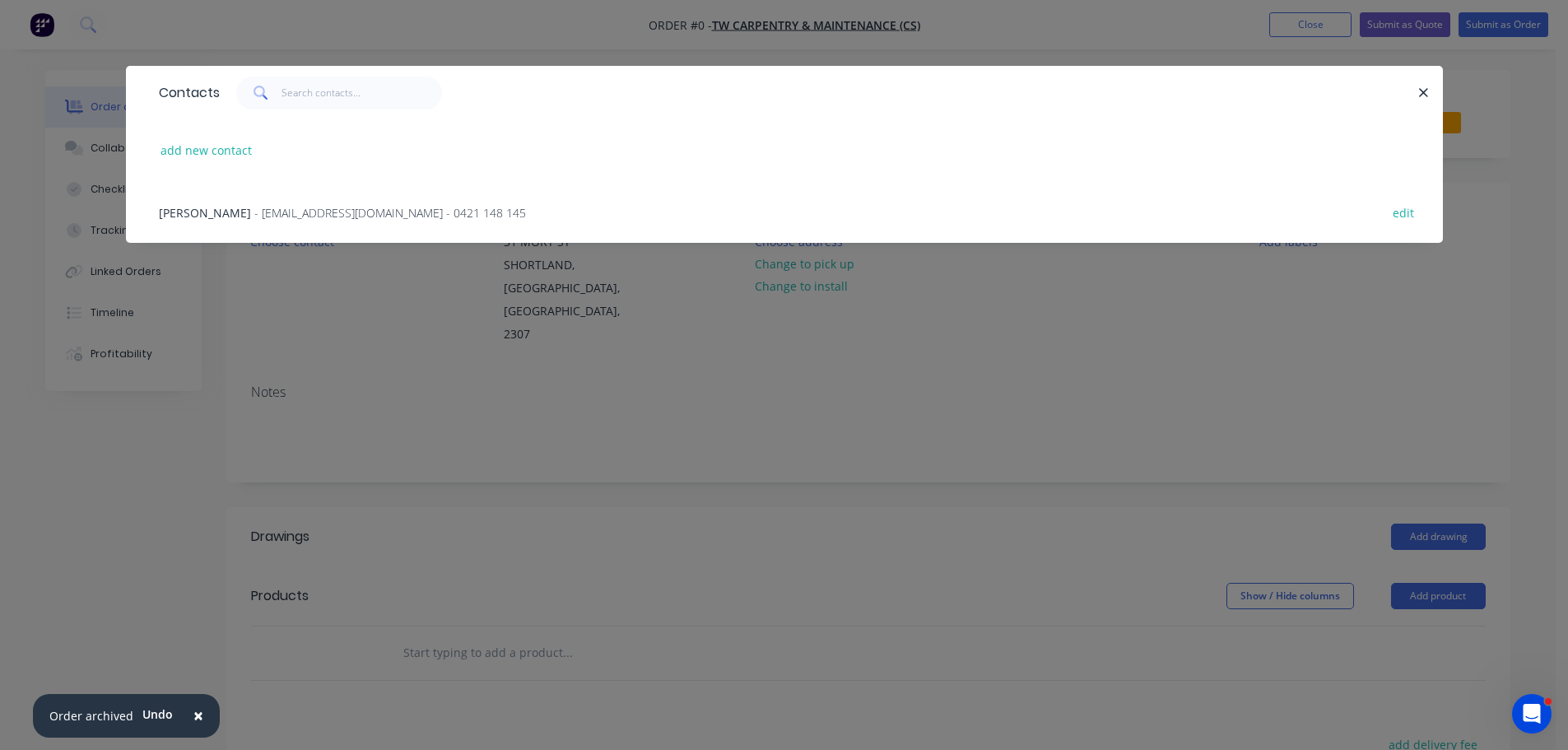
click at [270, 220] on span "- twcarpentry@outlook.com.au - 0421 148 145" at bounding box center [390, 213] width 272 height 16
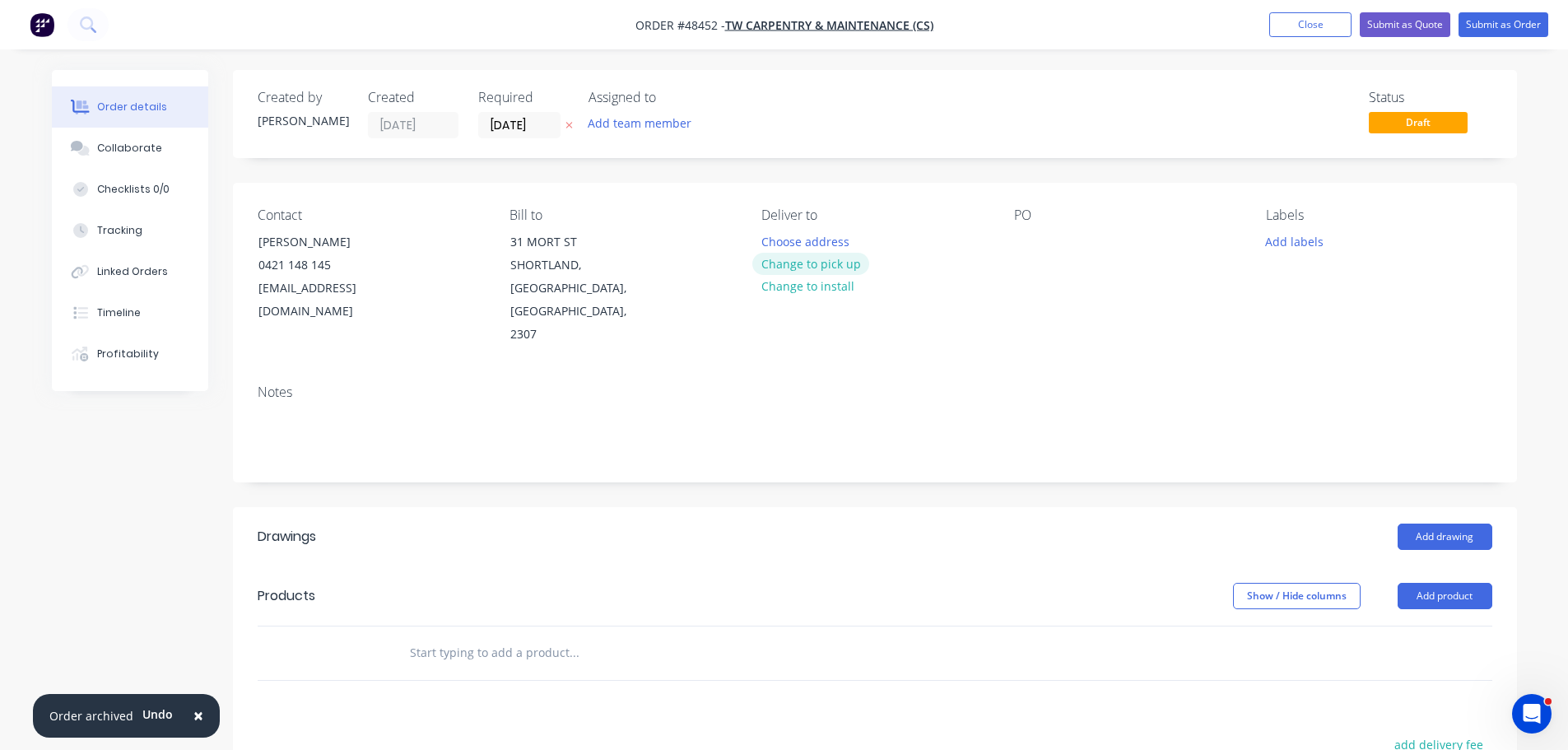
click at [833, 271] on button "Change to pick up" at bounding box center [811, 264] width 117 height 23
click at [1014, 238] on div at bounding box center [1027, 241] width 26 height 24
click at [1434, 583] on button "Add product" at bounding box center [1444, 596] width 94 height 26
click at [1426, 626] on div "Product catalogue" at bounding box center [1414, 638] width 126 height 24
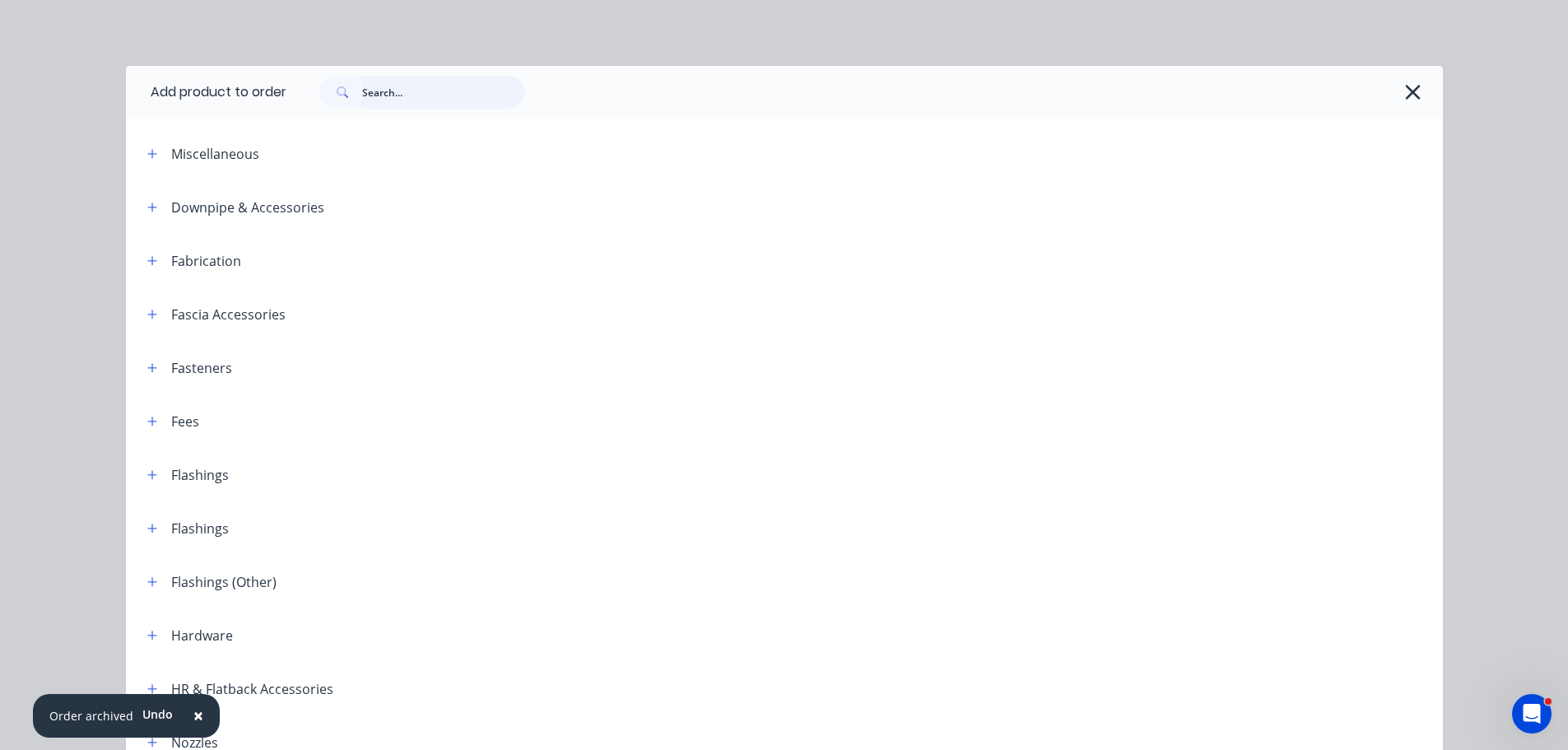
click at [458, 82] on input "text" at bounding box center [444, 92] width 163 height 33
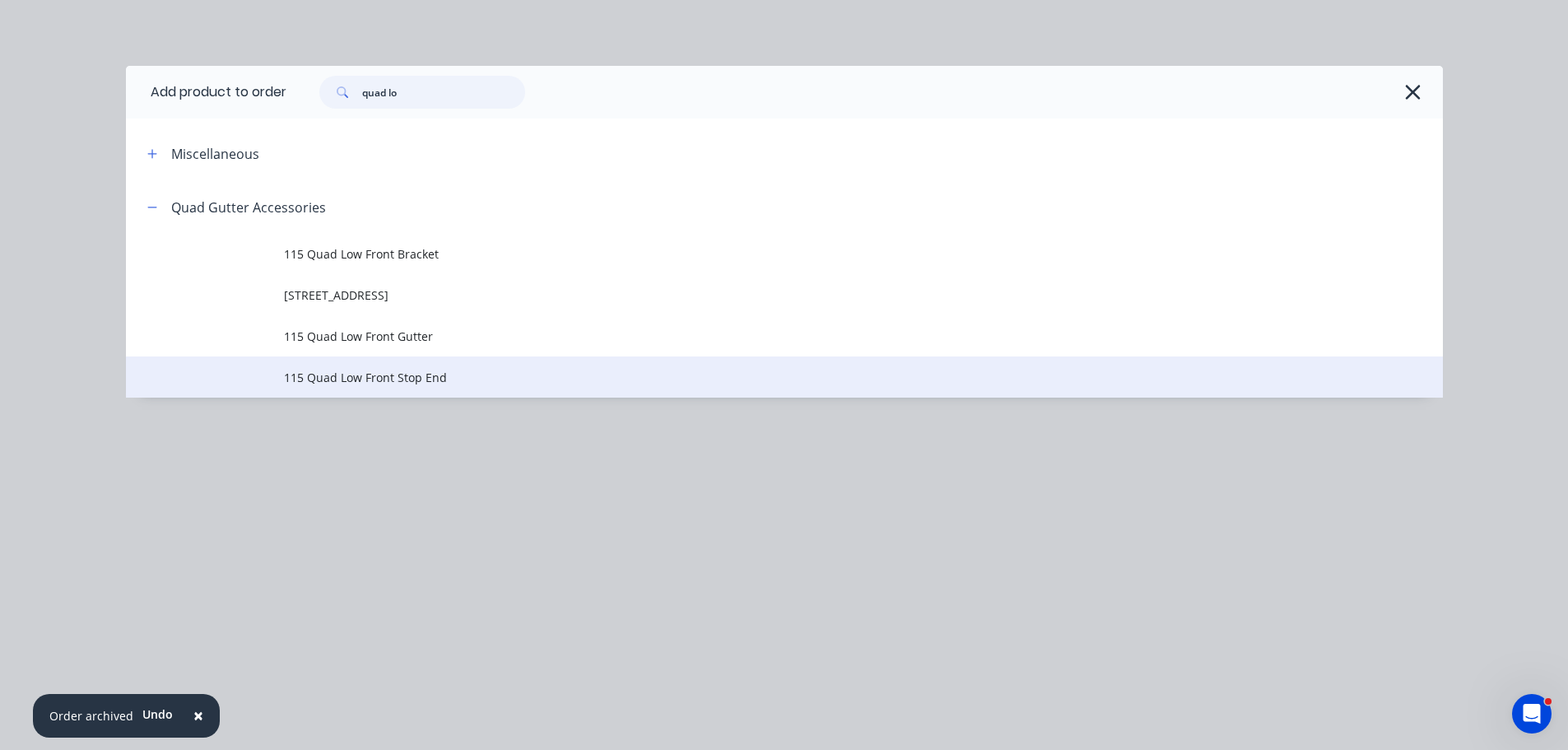
type input "quad lo"
click at [347, 382] on span "115 Quad Low Front Stop End" at bounding box center [748, 378] width 927 height 17
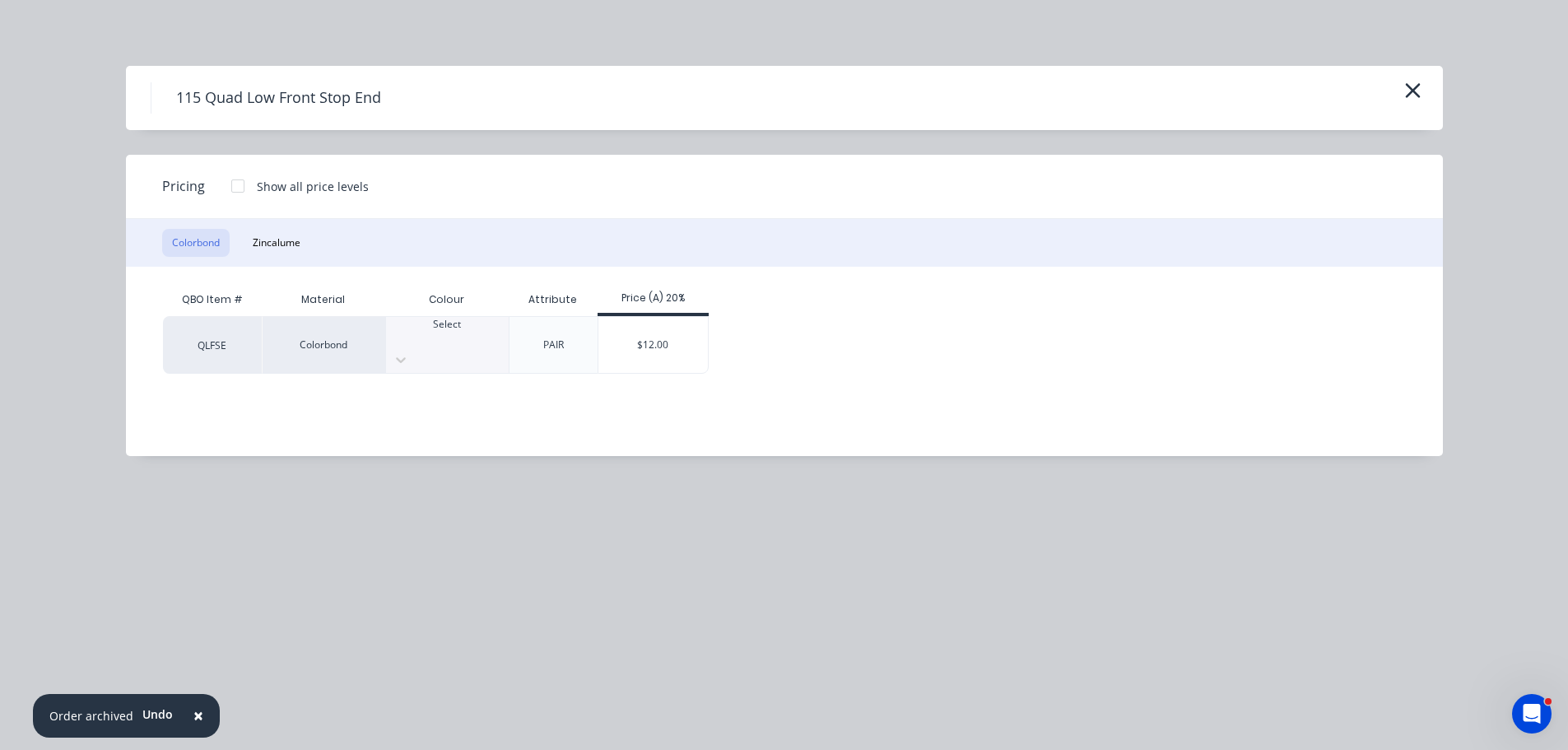
click at [441, 337] on div at bounding box center [447, 339] width 123 height 15
click at [664, 344] on div "$12.00" at bounding box center [653, 345] width 110 height 56
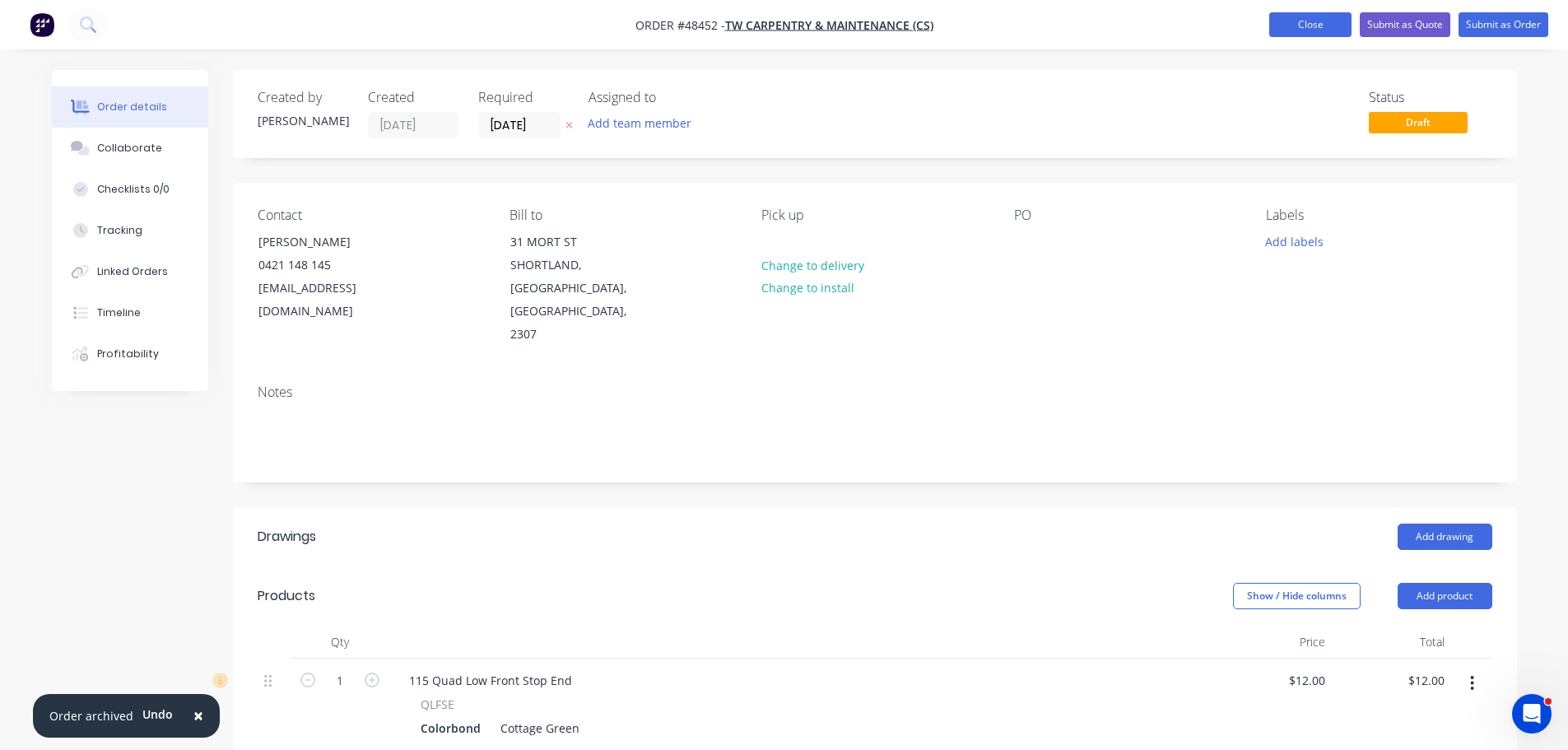
click at [1304, 22] on button "Close" at bounding box center [1309, 25] width 82 height 25
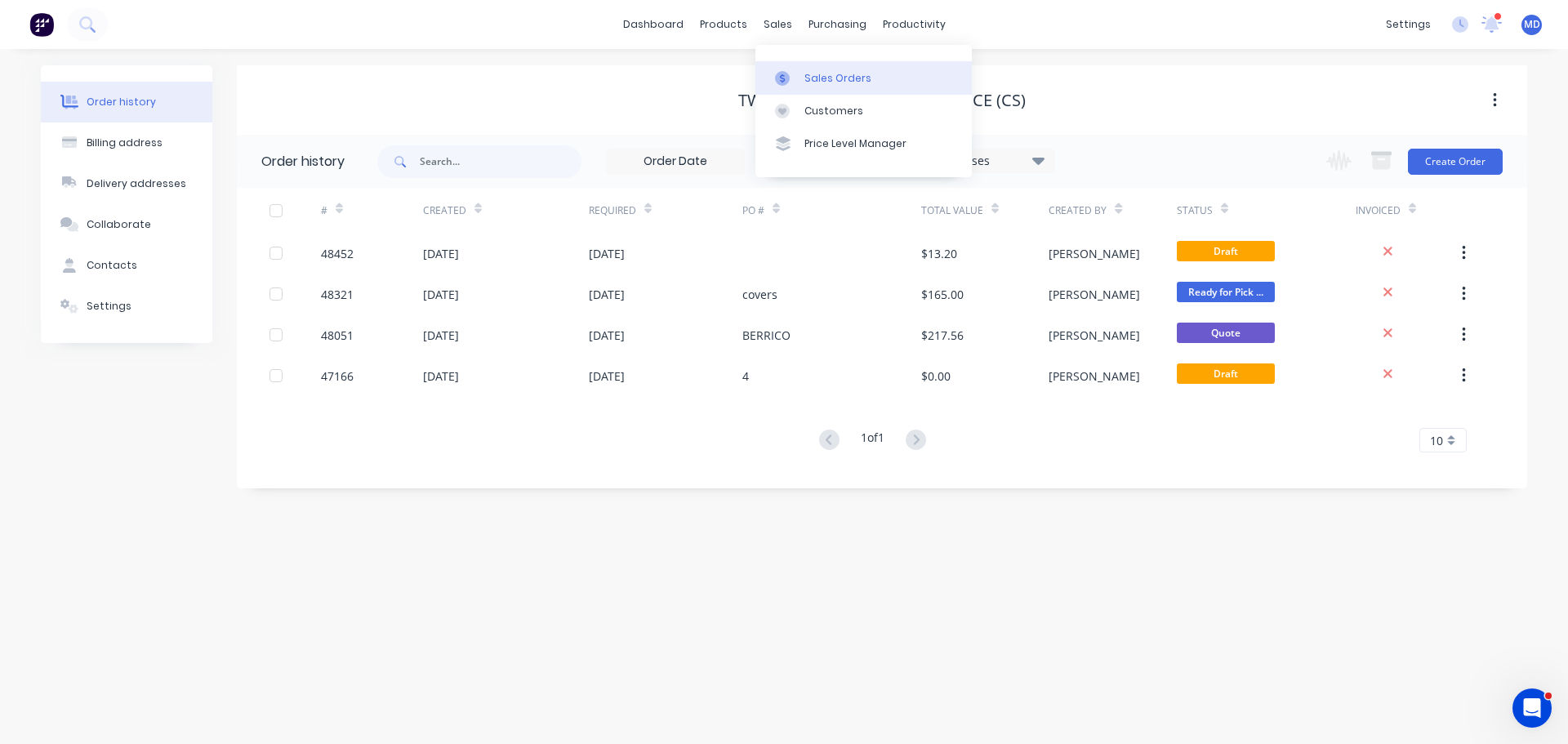
click at [794, 74] on div at bounding box center [787, 79] width 24 height 15
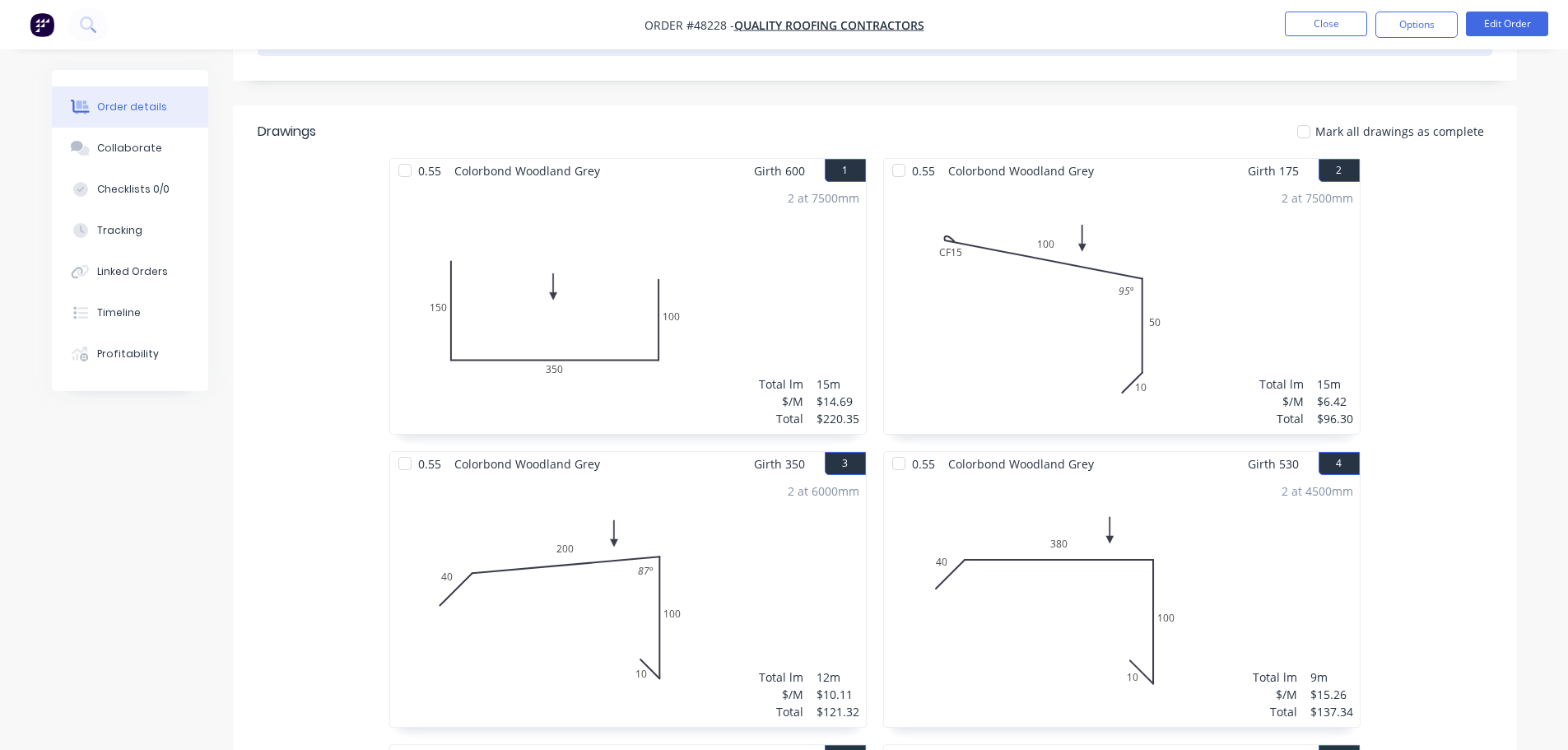
scroll to position [247, 0]
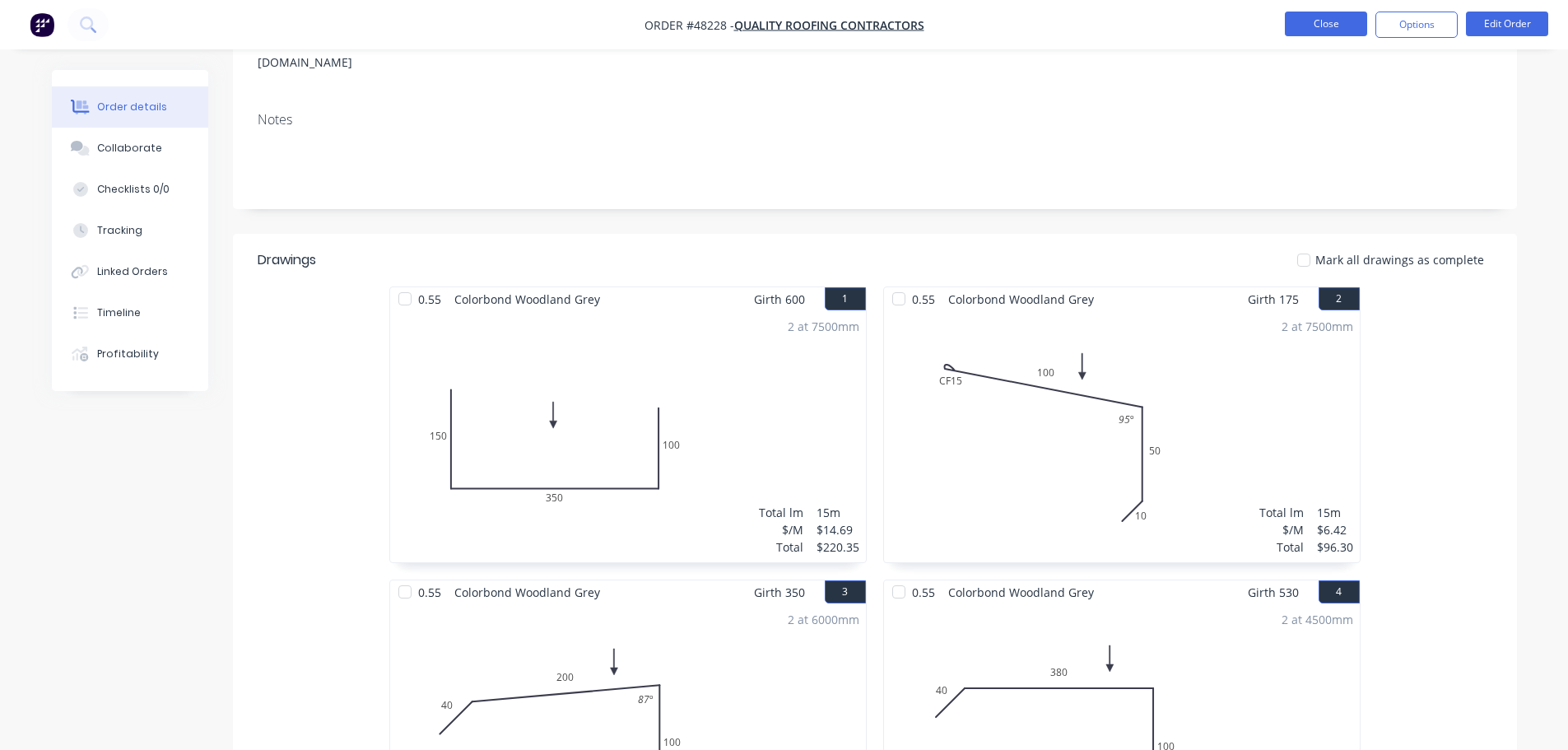
click at [1328, 19] on button "Close" at bounding box center [1325, 24] width 82 height 25
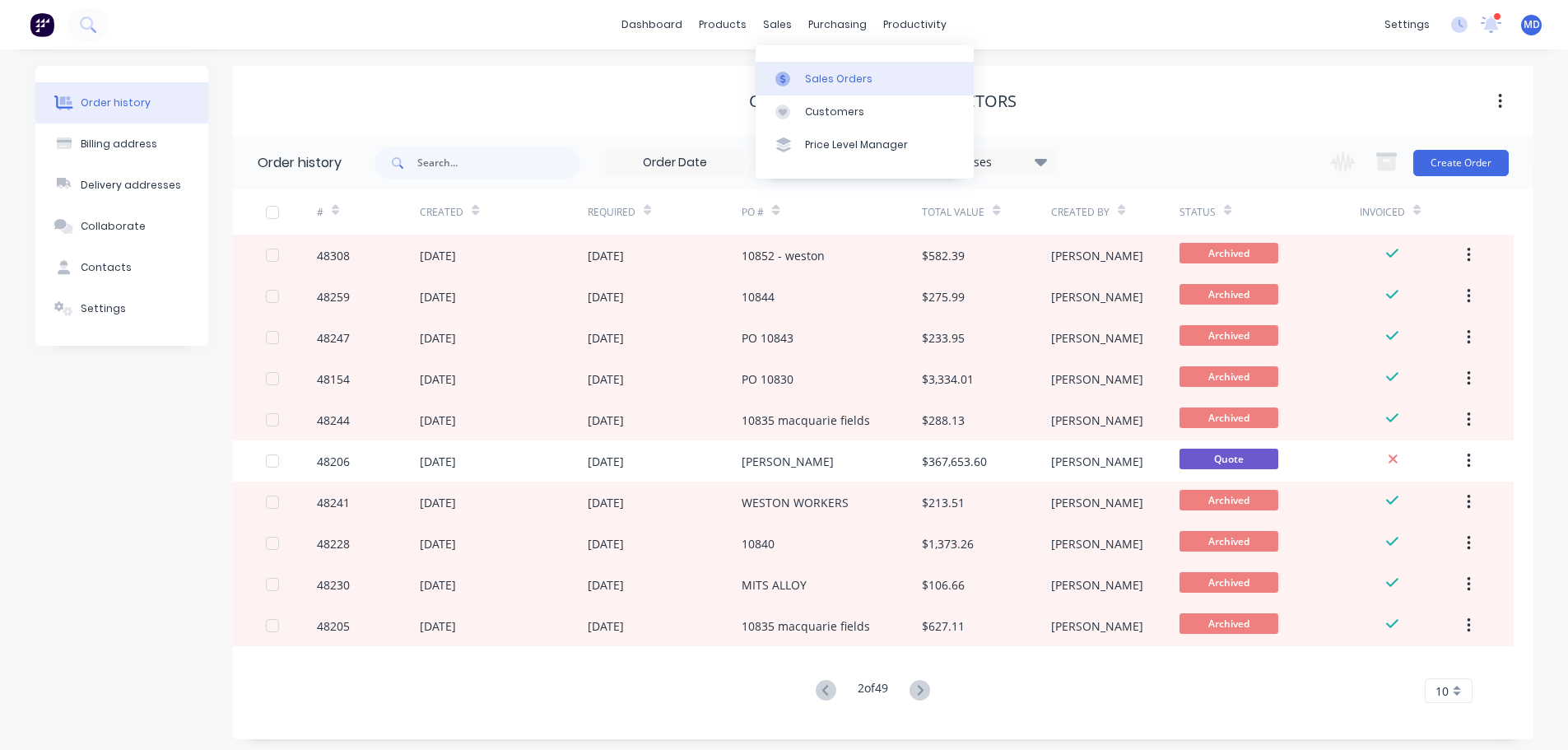
click at [784, 78] on g at bounding box center [783, 79] width 15 height 15
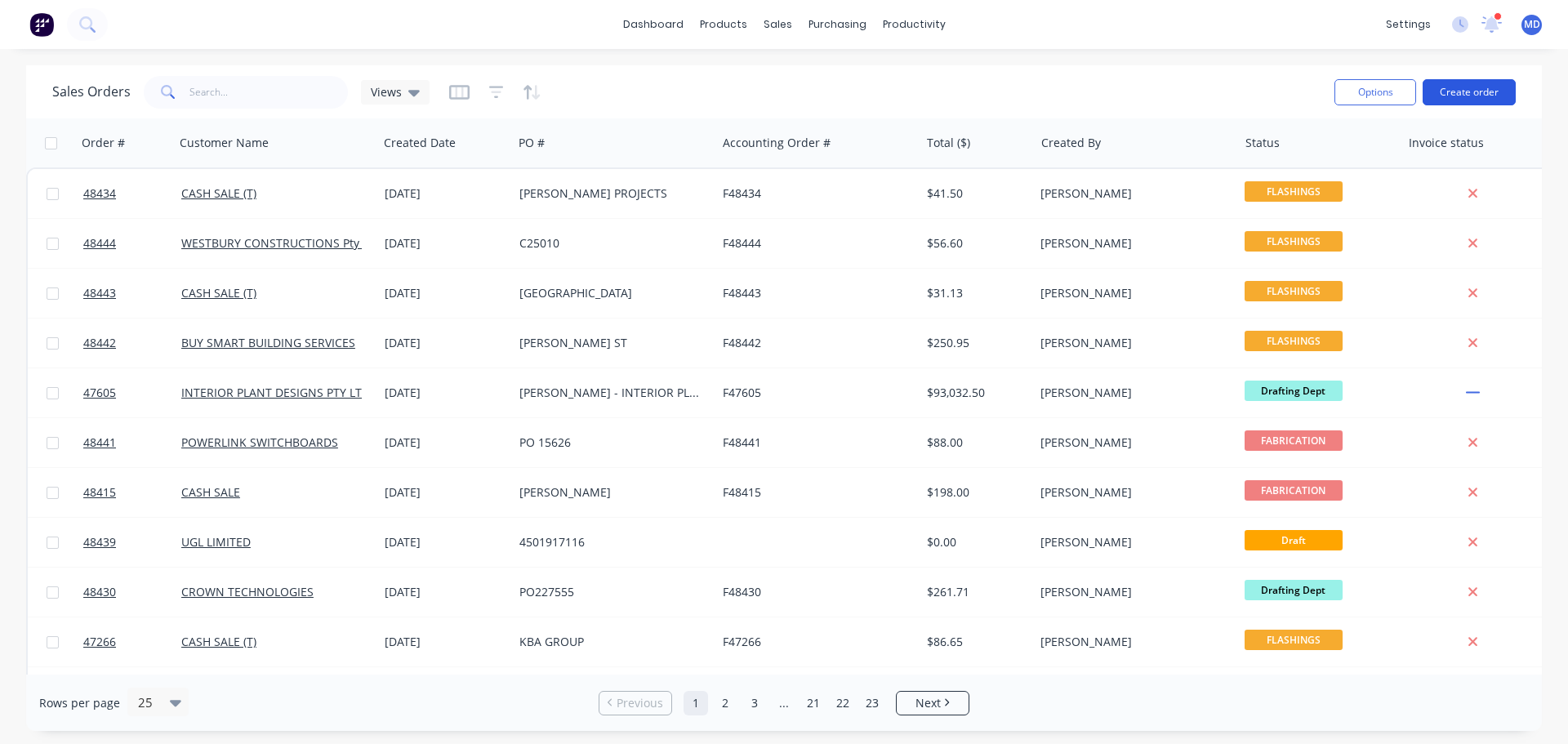
click at [1488, 81] on button "Create order" at bounding box center [1469, 93] width 93 height 26
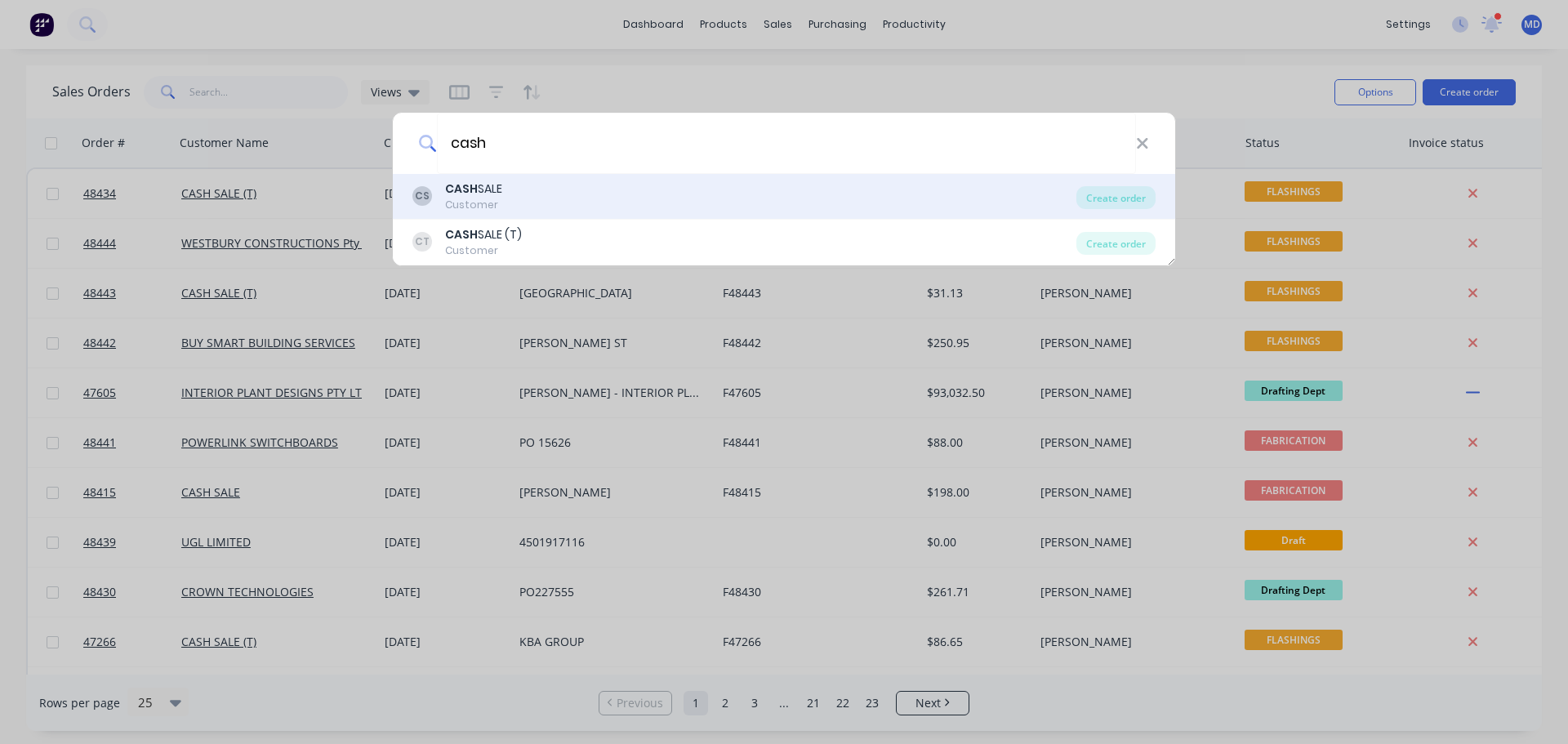
type input "cash"
click at [493, 193] on div "CASH SALE" at bounding box center [473, 189] width 57 height 17
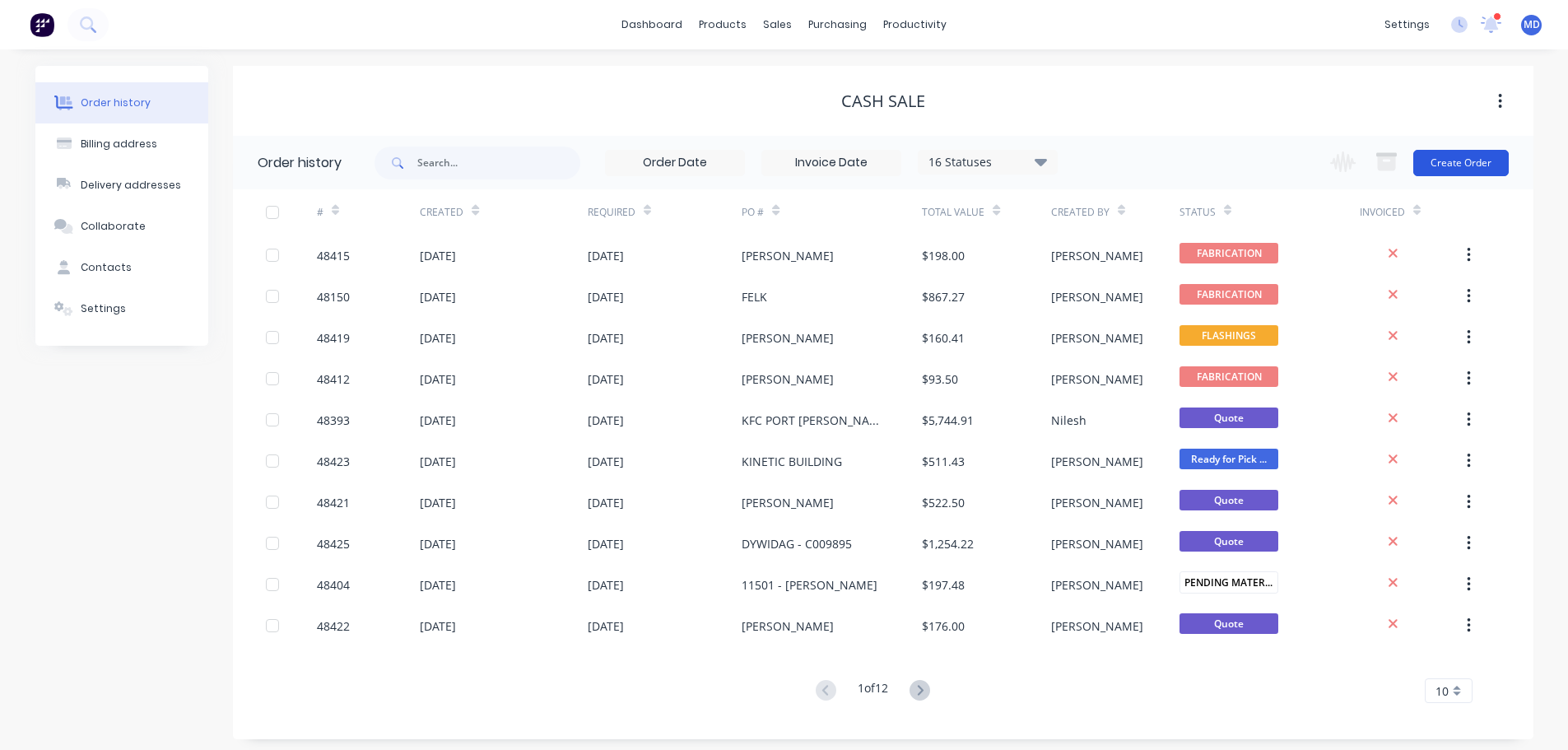
click at [1472, 162] on button "Create Order" at bounding box center [1460, 163] width 95 height 26
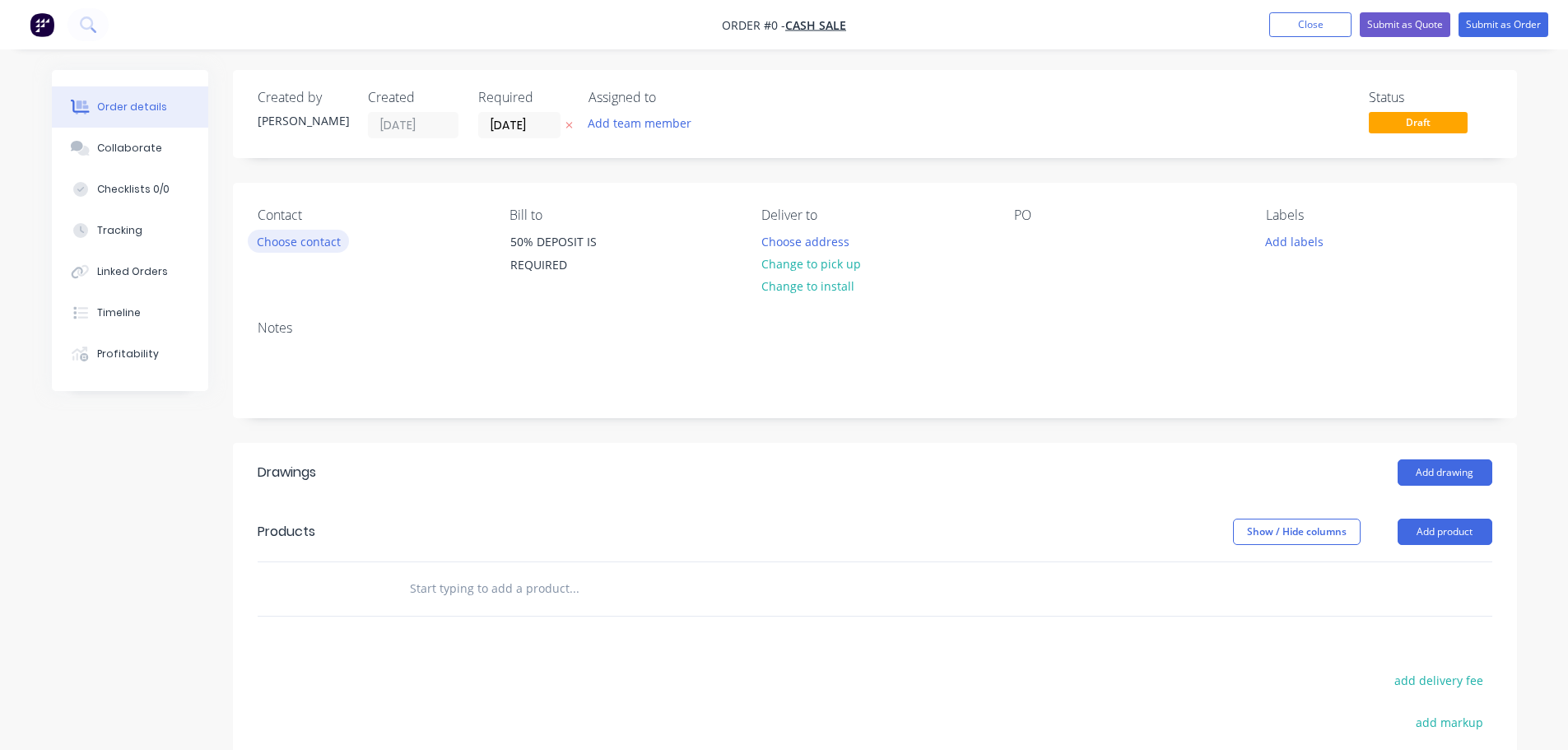
click at [301, 241] on button "Choose contact" at bounding box center [297, 241] width 101 height 23
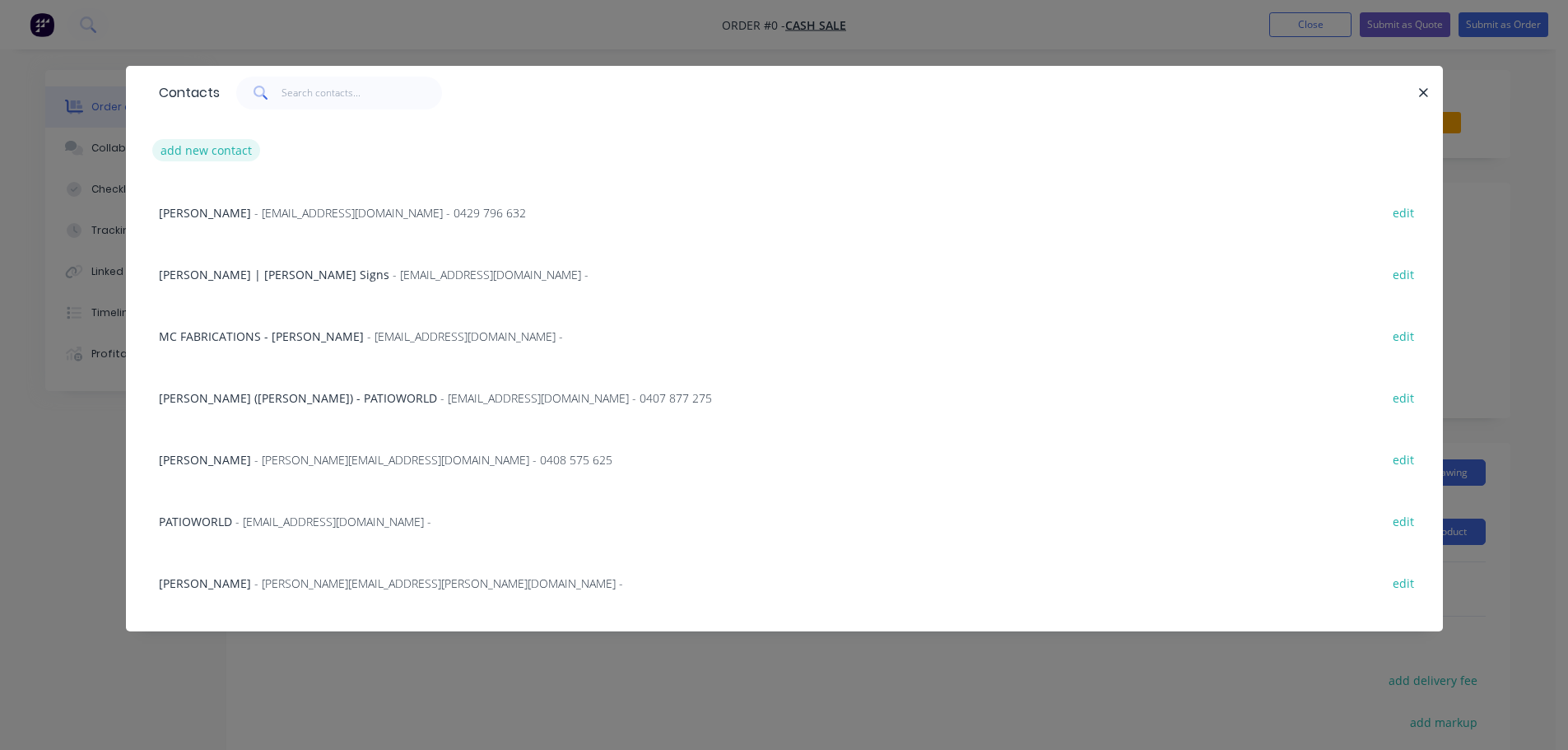
click at [218, 145] on button "add new contact" at bounding box center [206, 150] width 109 height 23
select select "AU"
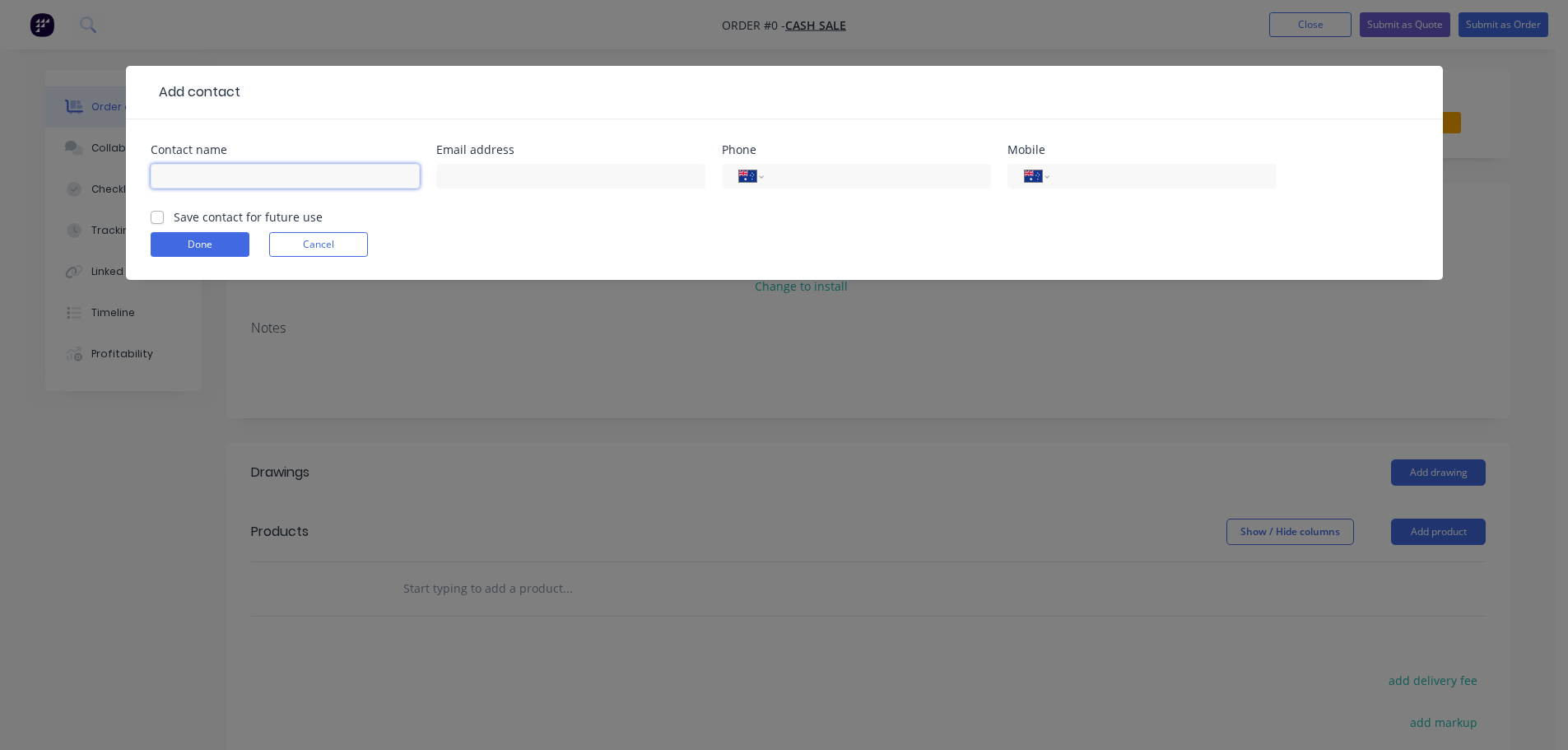
drag, startPoint x: 222, startPoint y: 173, endPoint x: 247, endPoint y: 173, distance: 25.0
click at [222, 173] on input "text" at bounding box center [285, 177] width 269 height 25
type input "ASH CLARK"
type input "INFO@TCCOLLECTIVE.COM.AU"
click at [1105, 180] on input "tel" at bounding box center [1159, 177] width 197 height 19
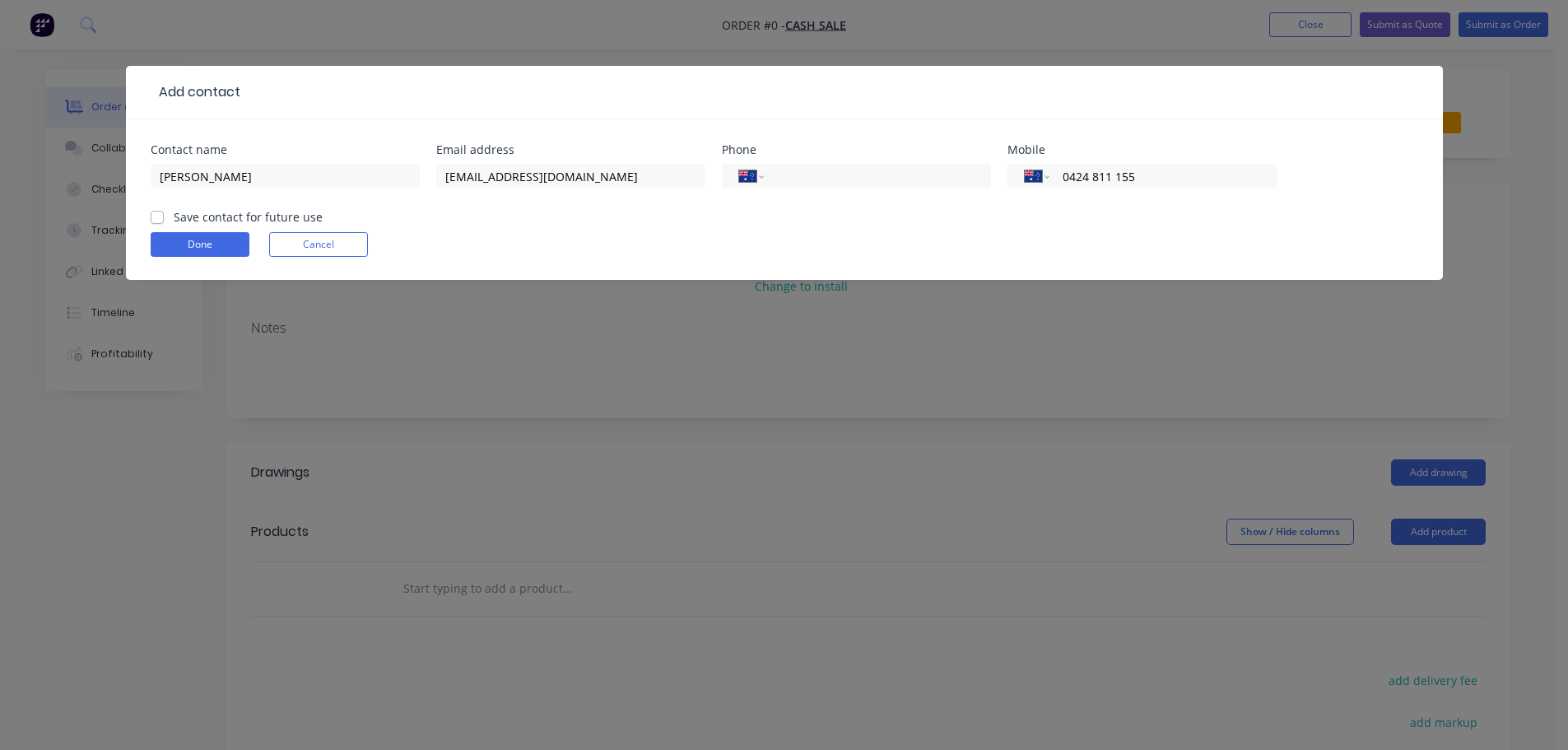
type input "0424 811 155"
click at [174, 219] on label "Save contact for future use" at bounding box center [248, 217] width 149 height 17
click at [152, 219] on input "Save contact for future use" at bounding box center [158, 216] width 13 height 16
checkbox input "true"
click at [175, 240] on button "Done" at bounding box center [200, 245] width 99 height 25
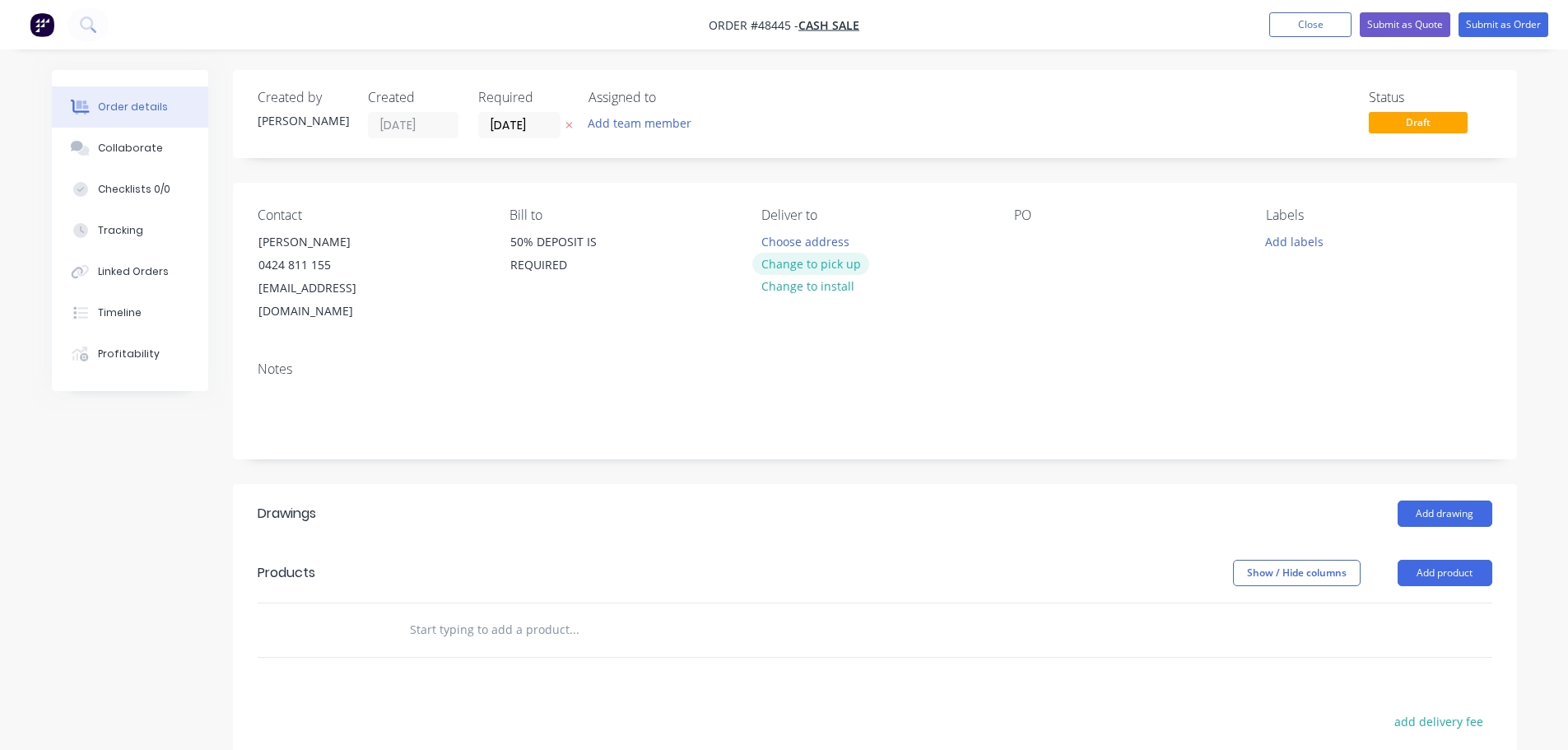
drag, startPoint x: 809, startPoint y: 269, endPoint x: 1005, endPoint y: 245, distance: 197.5
click at [809, 267] on button "Change to pick up" at bounding box center [811, 264] width 117 height 23
click at [1026, 242] on div at bounding box center [1027, 241] width 26 height 24
click at [1453, 501] on button "Add drawing" at bounding box center [1444, 514] width 94 height 26
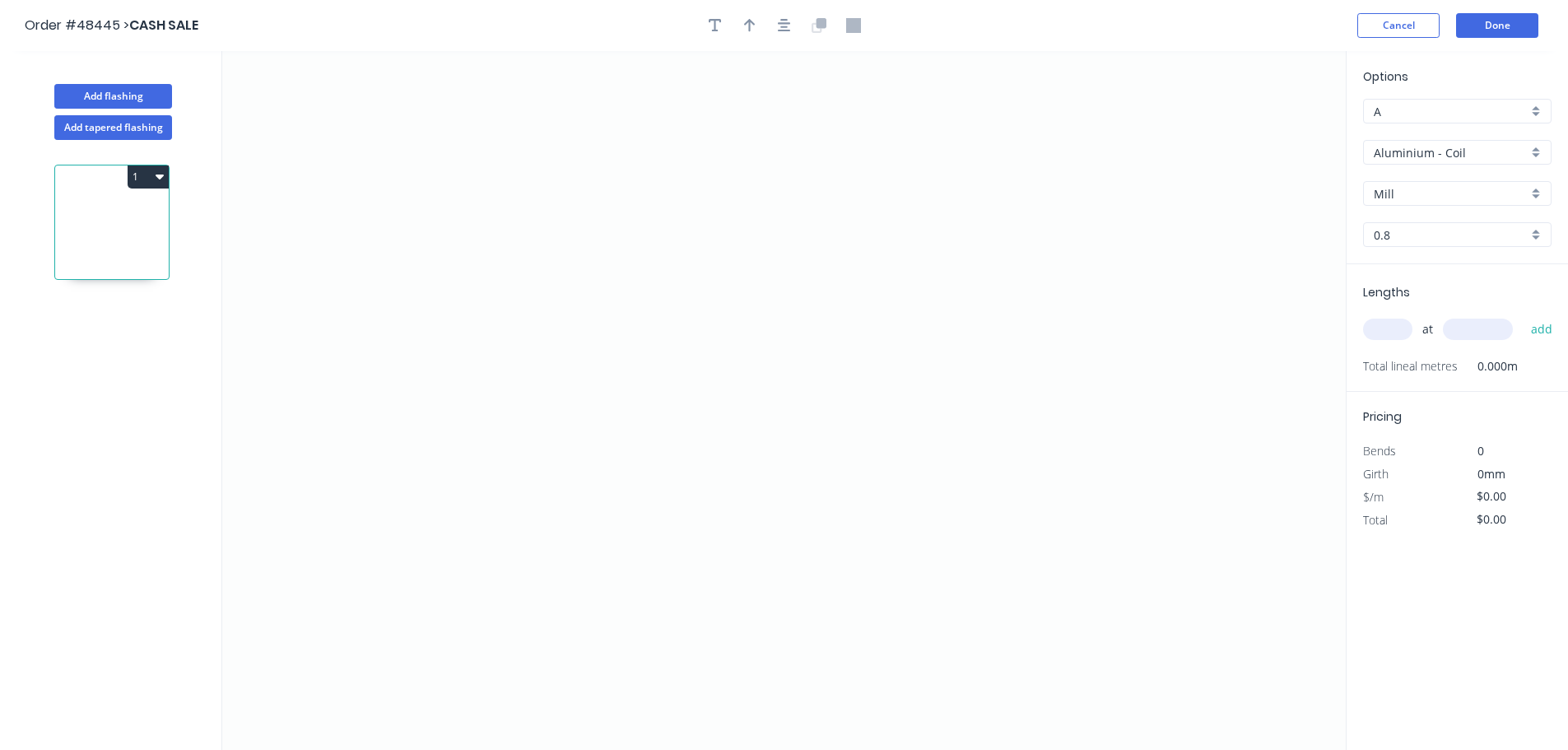
click at [1408, 151] on input "Aluminium - Coil" at bounding box center [1450, 153] width 154 height 17
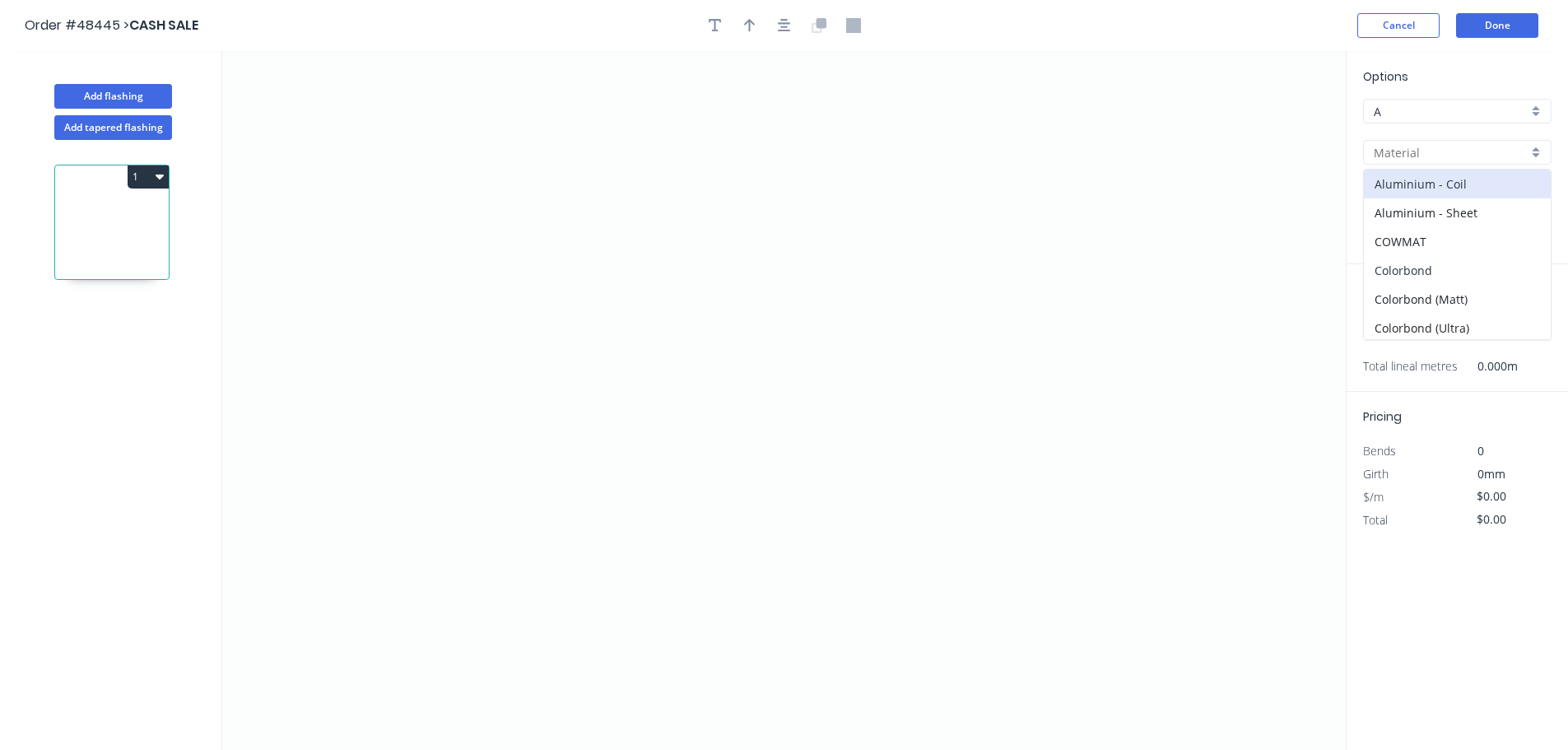
click at [1429, 270] on div "Colorbond" at bounding box center [1458, 270] width 187 height 29
type input "Colorbond"
type input "Basalt"
type input "0.55"
click at [1422, 190] on input "Basalt" at bounding box center [1450, 194] width 154 height 17
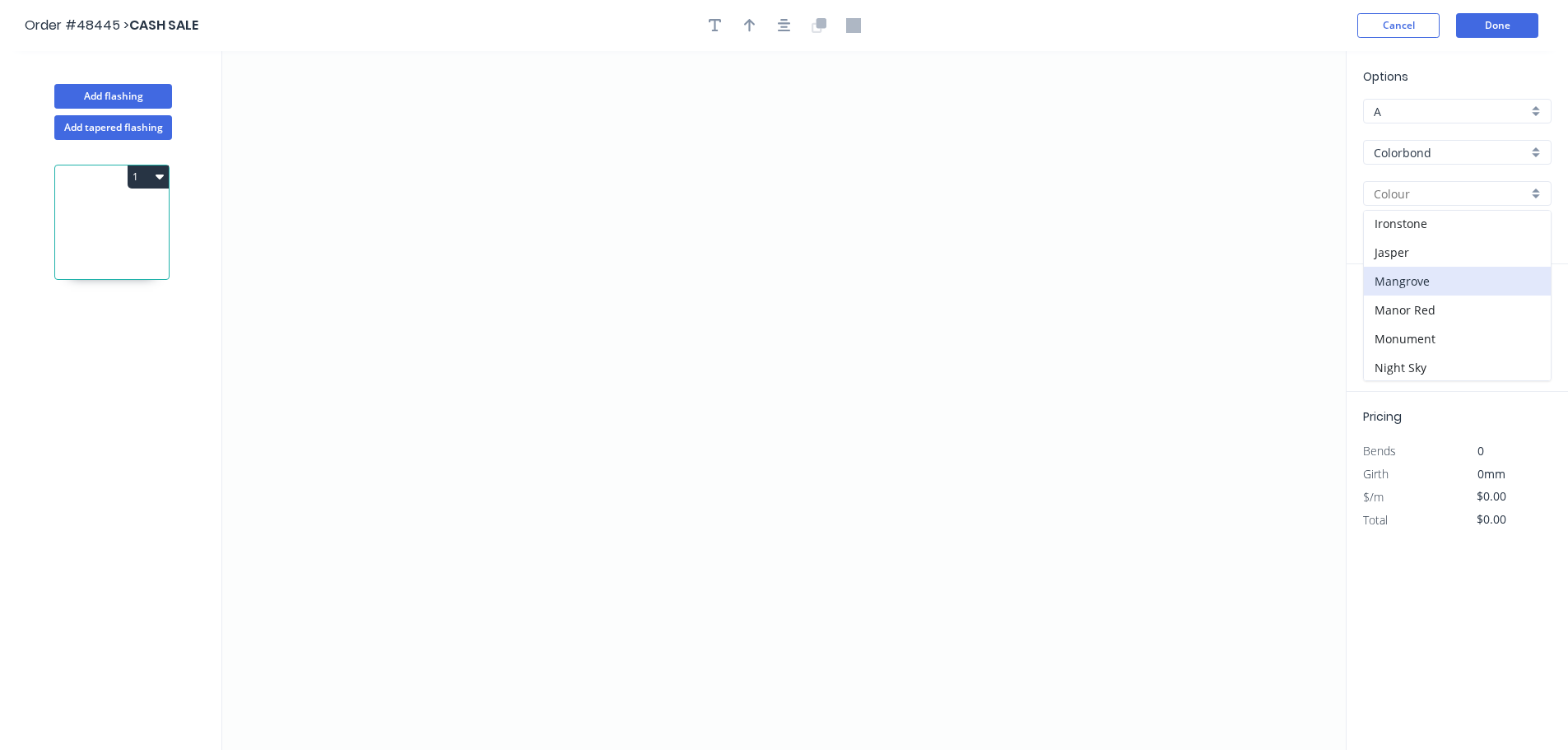
scroll to position [330, 0]
click at [1424, 299] on div "Monument" at bounding box center [1458, 299] width 187 height 29
type input "Monument"
click at [475, 155] on icon "0" at bounding box center [784, 401] width 1123 height 699
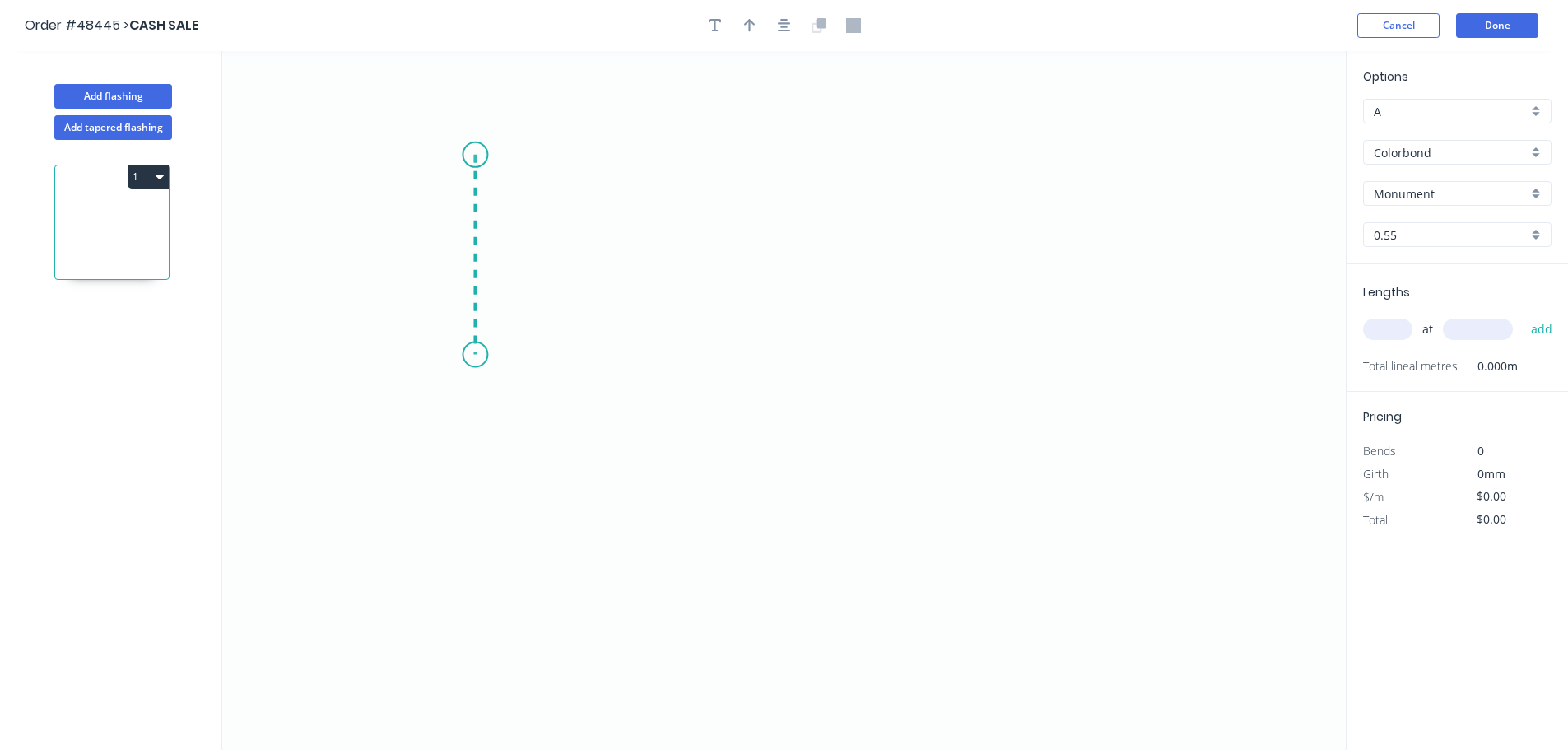
click at [479, 355] on icon "0" at bounding box center [784, 401] width 1123 height 699
click at [821, 424] on icon "0 ?" at bounding box center [784, 401] width 1123 height 699
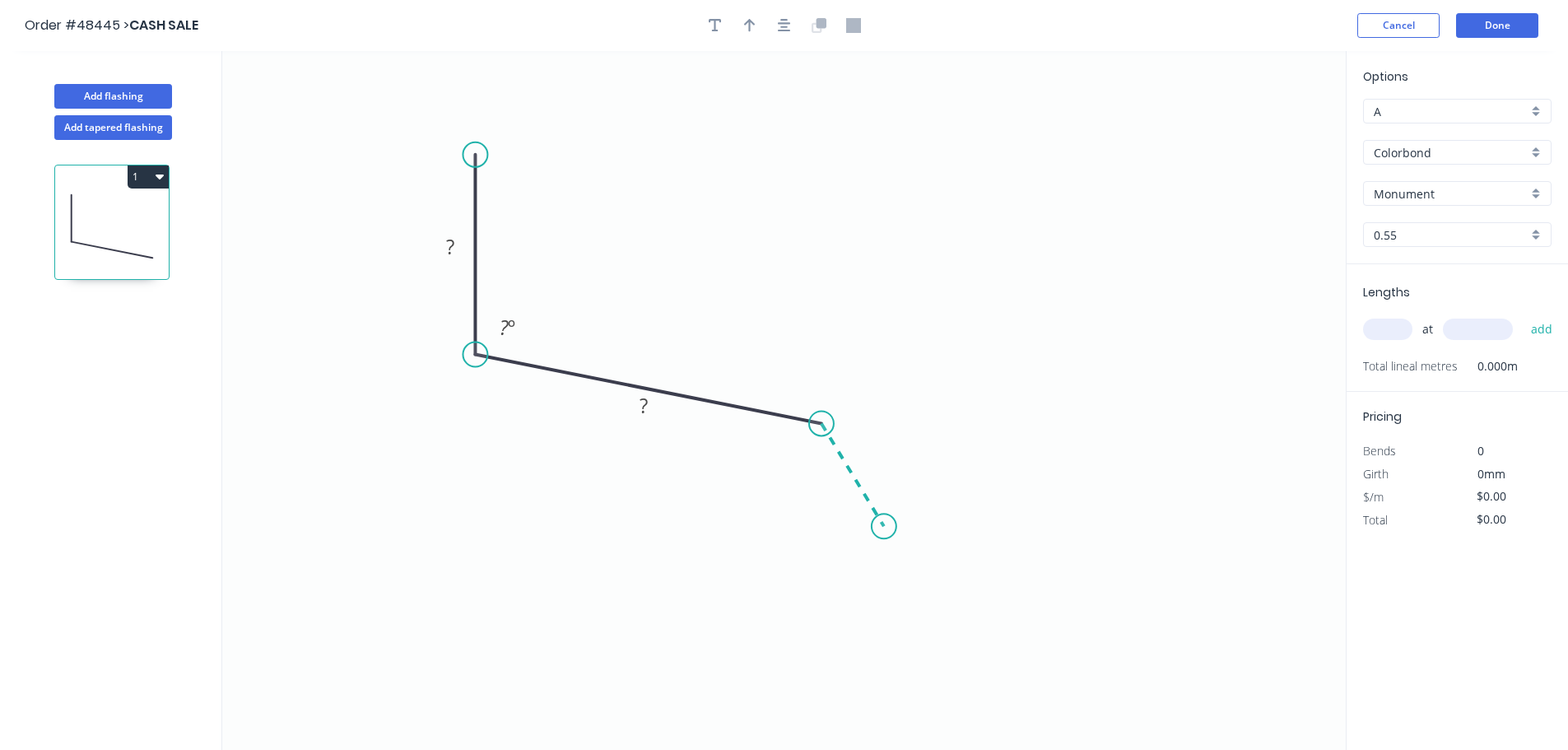
click at [884, 527] on icon "0 ? ? ? º" at bounding box center [784, 401] width 1123 height 699
click at [941, 576] on div "Crush & Fold" at bounding box center [967, 578] width 165 height 34
click at [936, 575] on div "Flip bend" at bounding box center [971, 582] width 165 height 34
click at [876, 458] on tspan "?" at bounding box center [874, 453] width 8 height 27
click at [447, 251] on tspan "?" at bounding box center [450, 247] width 8 height 27
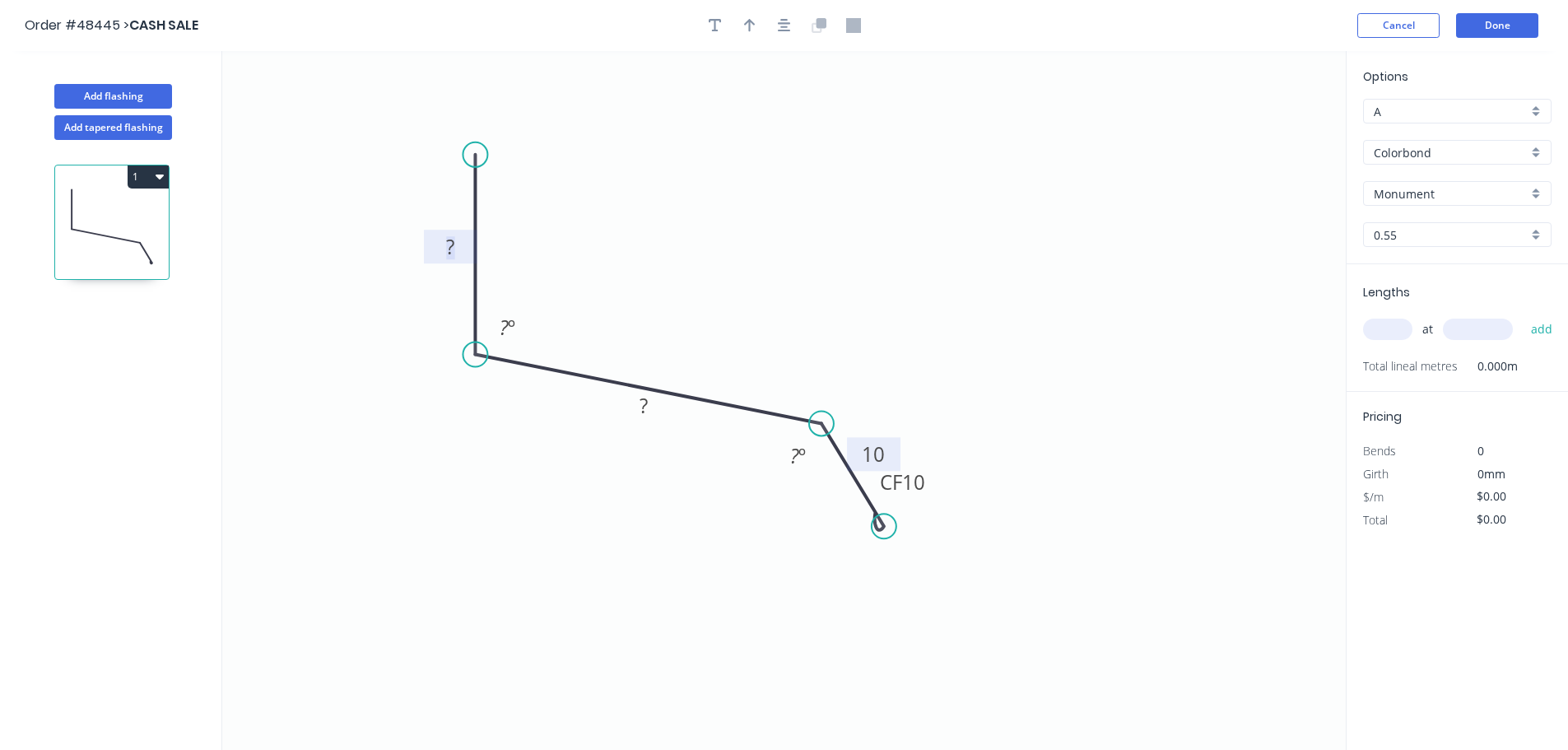
click at [450, 254] on tspan "?" at bounding box center [450, 247] width 8 height 27
type input "$9.36"
click at [801, 454] on tspan "º" at bounding box center [802, 455] width 8 height 27
click at [1025, 343] on icon "0 35 35 CF 10 10 105 º ? º" at bounding box center [784, 401] width 1123 height 699
click at [715, 18] on icon "button" at bounding box center [716, 26] width 13 height 15
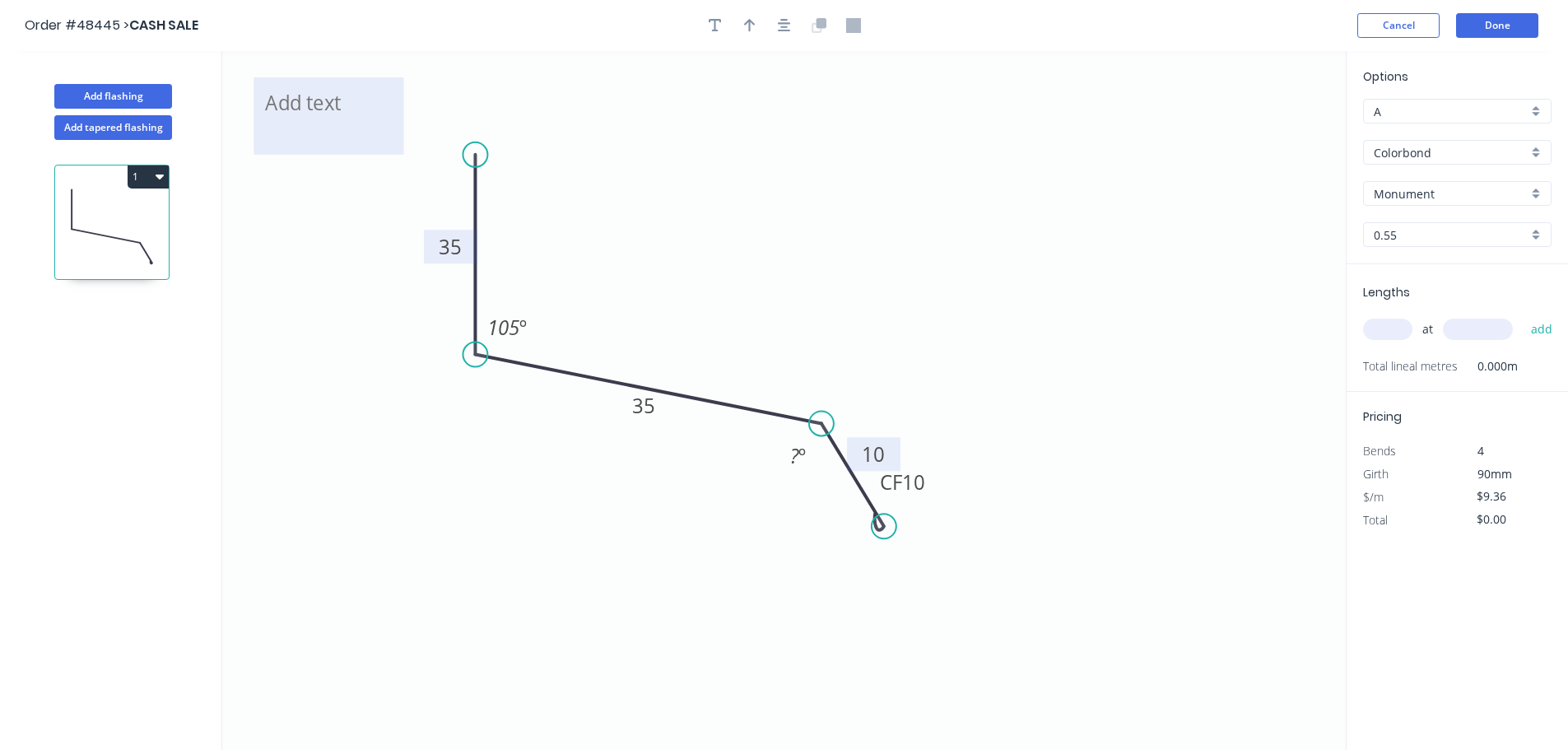
click at [295, 110] on textarea at bounding box center [328, 116] width 133 height 61
click at [557, 127] on icon "ANGLE TBA 35 35 CF 10 10 105 º ? º" at bounding box center [784, 401] width 1123 height 699
type textarea "ANGLE TBA"
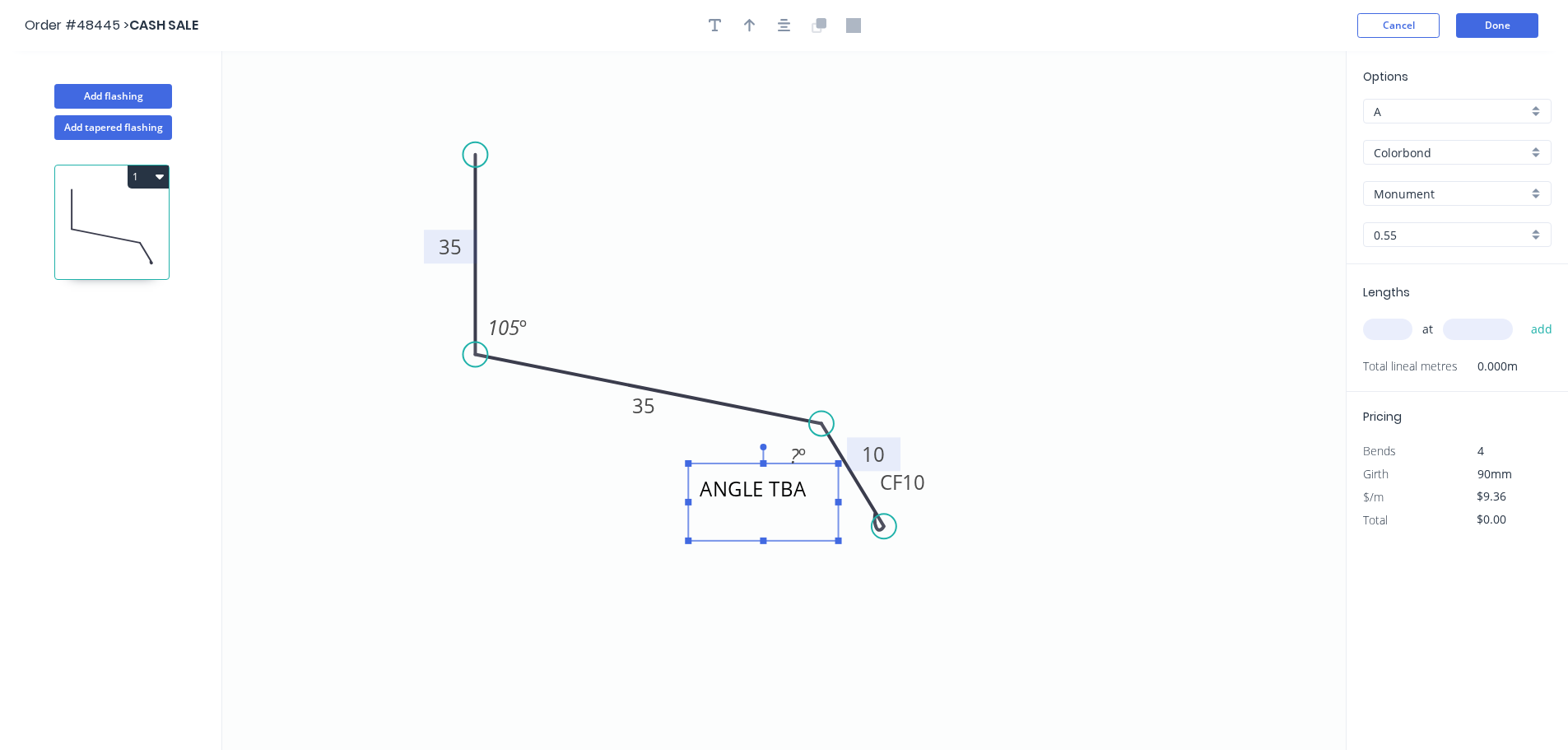
drag, startPoint x: 344, startPoint y: 114, endPoint x: 779, endPoint y: 488, distance: 573.7
click at [774, 493] on textarea "ANGLE TBA" at bounding box center [763, 503] width 133 height 61
click at [859, 329] on icon "ANGLE TBA 35 35 CF 10 10 105 º ? º" at bounding box center [784, 401] width 1123 height 699
click at [756, 20] on button "button" at bounding box center [750, 26] width 25 height 25
drag, startPoint x: 1259, startPoint y: 131, endPoint x: 672, endPoint y: 307, distance: 612.8
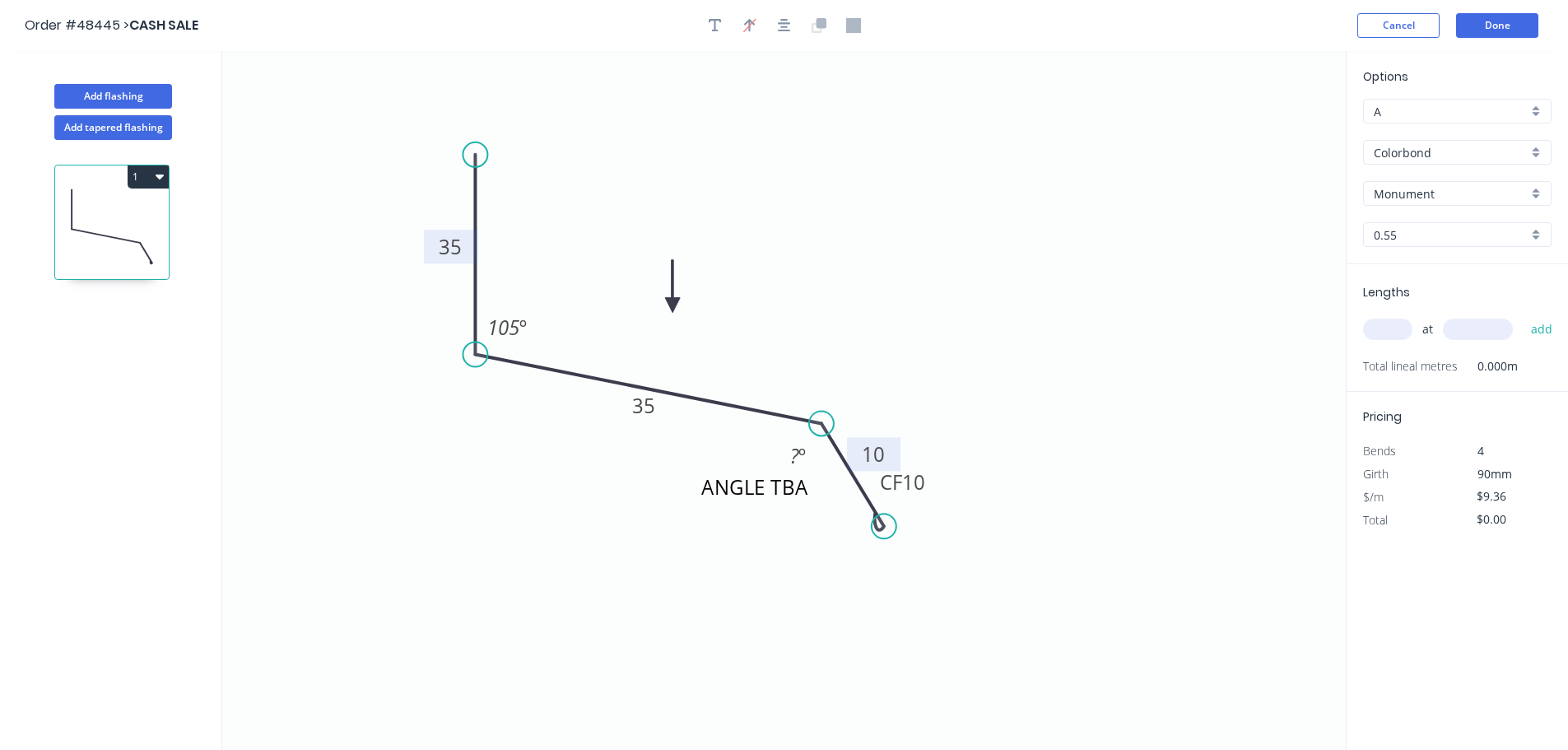
click at [672, 307] on icon at bounding box center [672, 287] width 15 height 53
click at [1398, 335] on input "text" at bounding box center [1388, 329] width 49 height 22
type input "1"
type input "1675"
click at [1523, 315] on button "add" at bounding box center [1542, 330] width 39 height 28
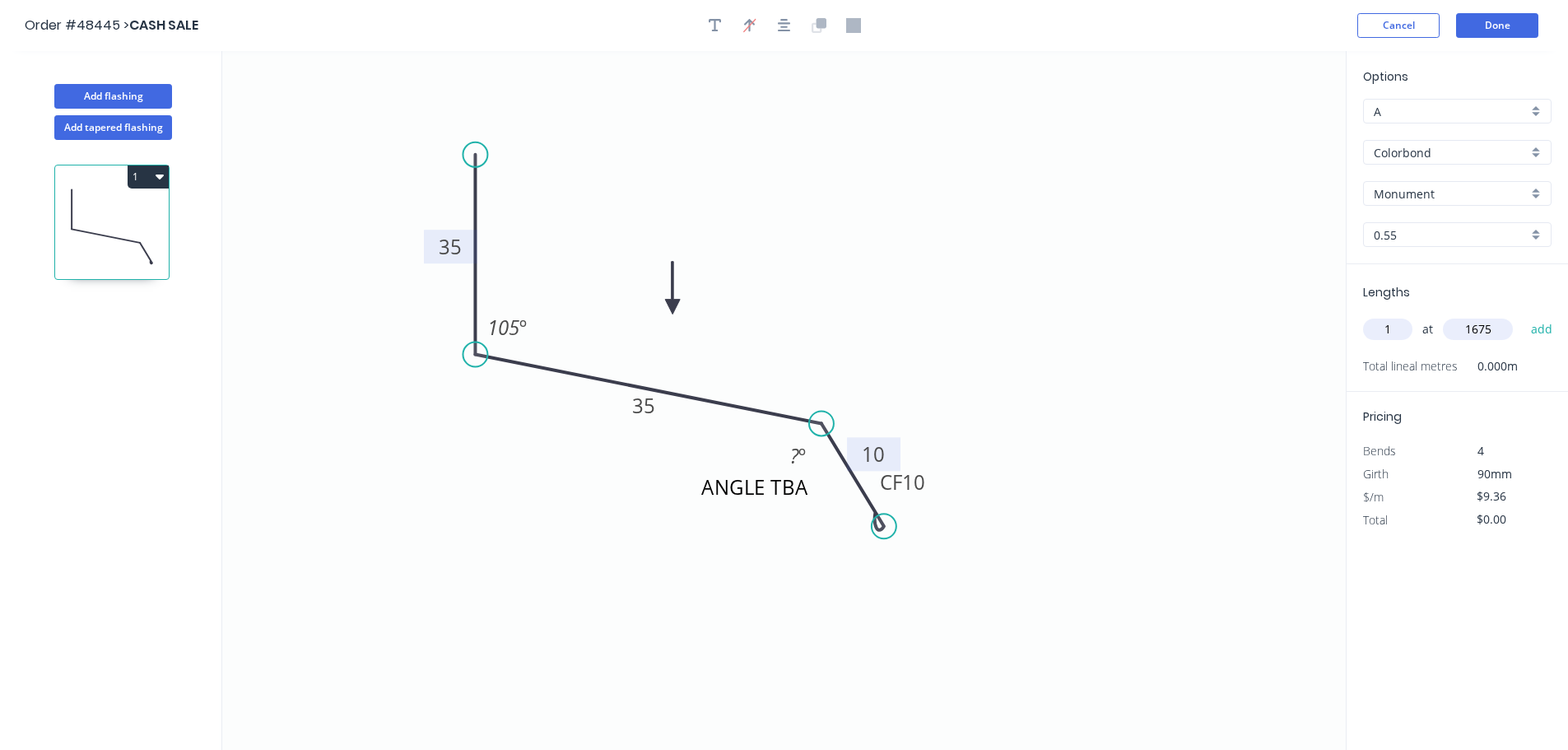
type input "$15.68"
click at [1488, 19] on button "Done" at bounding box center [1496, 26] width 82 height 25
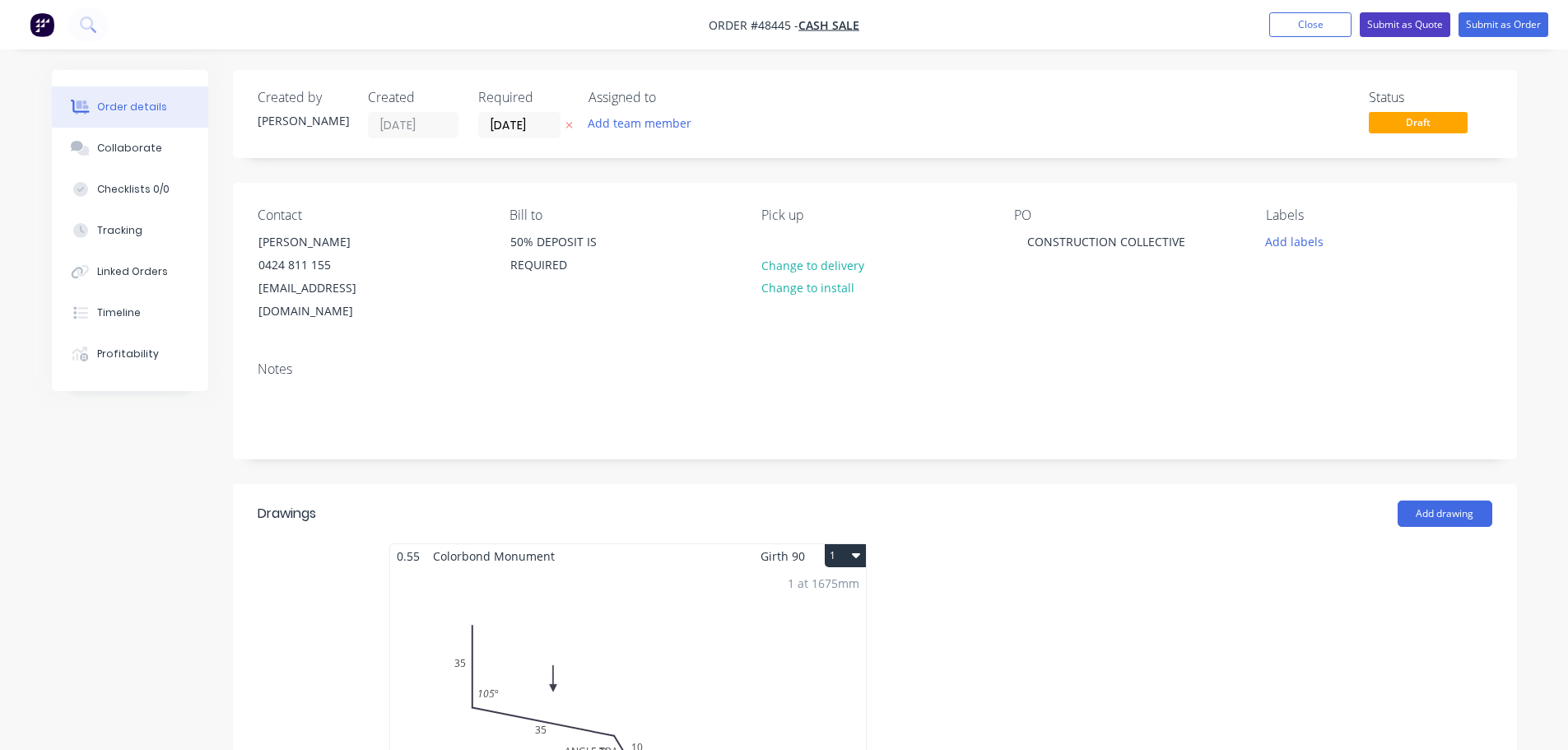
click at [1398, 29] on button "Submit as Quote" at bounding box center [1405, 25] width 91 height 25
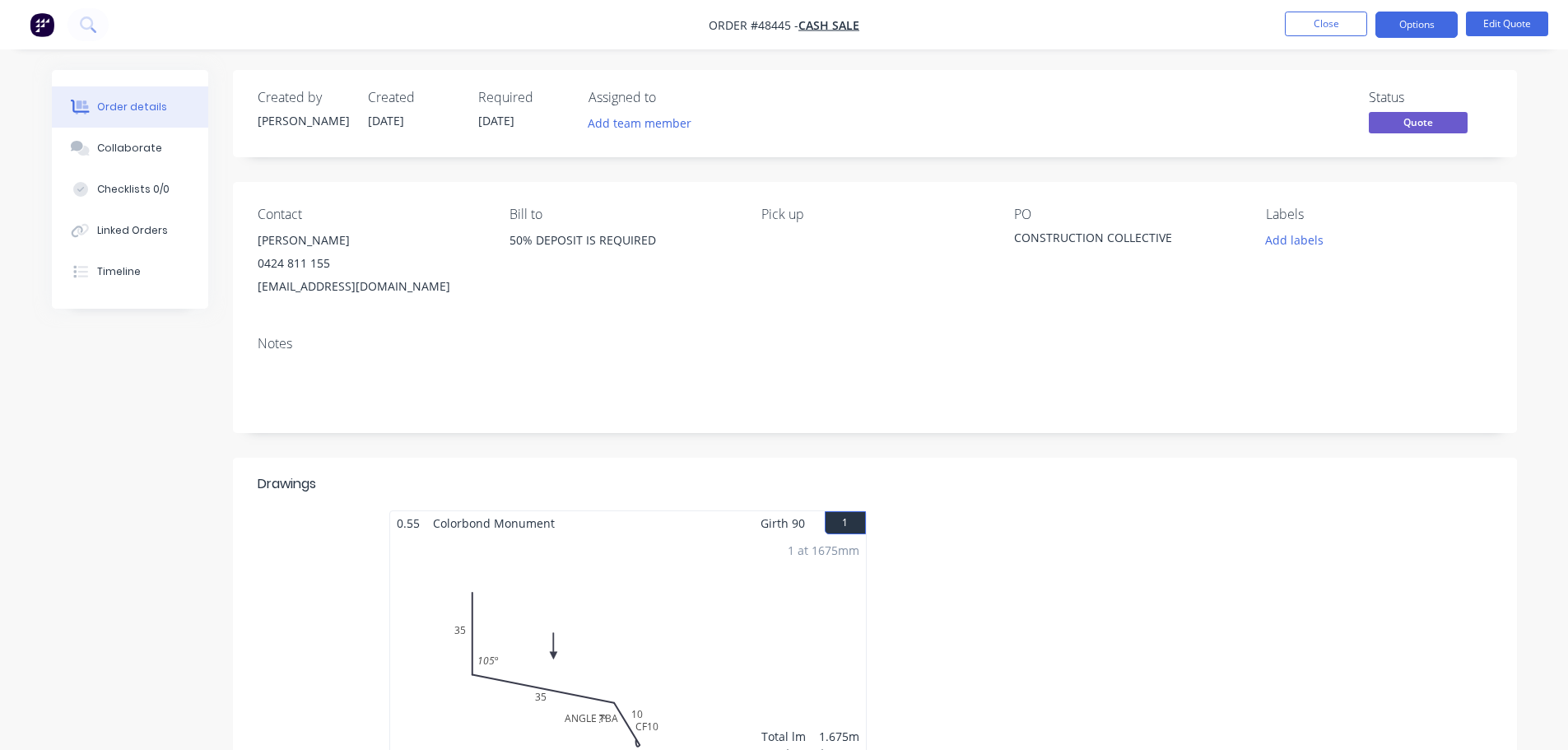
drag, startPoint x: 672, startPoint y: 544, endPoint x: 670, endPoint y: 524, distance: 20.1
click at [672, 542] on div "1 at 1675mm Total lm $/M Total 1.675m $9.36 $15.68" at bounding box center [628, 661] width 476 height 251
click at [1526, 23] on button "Edit Quote" at bounding box center [1507, 24] width 82 height 25
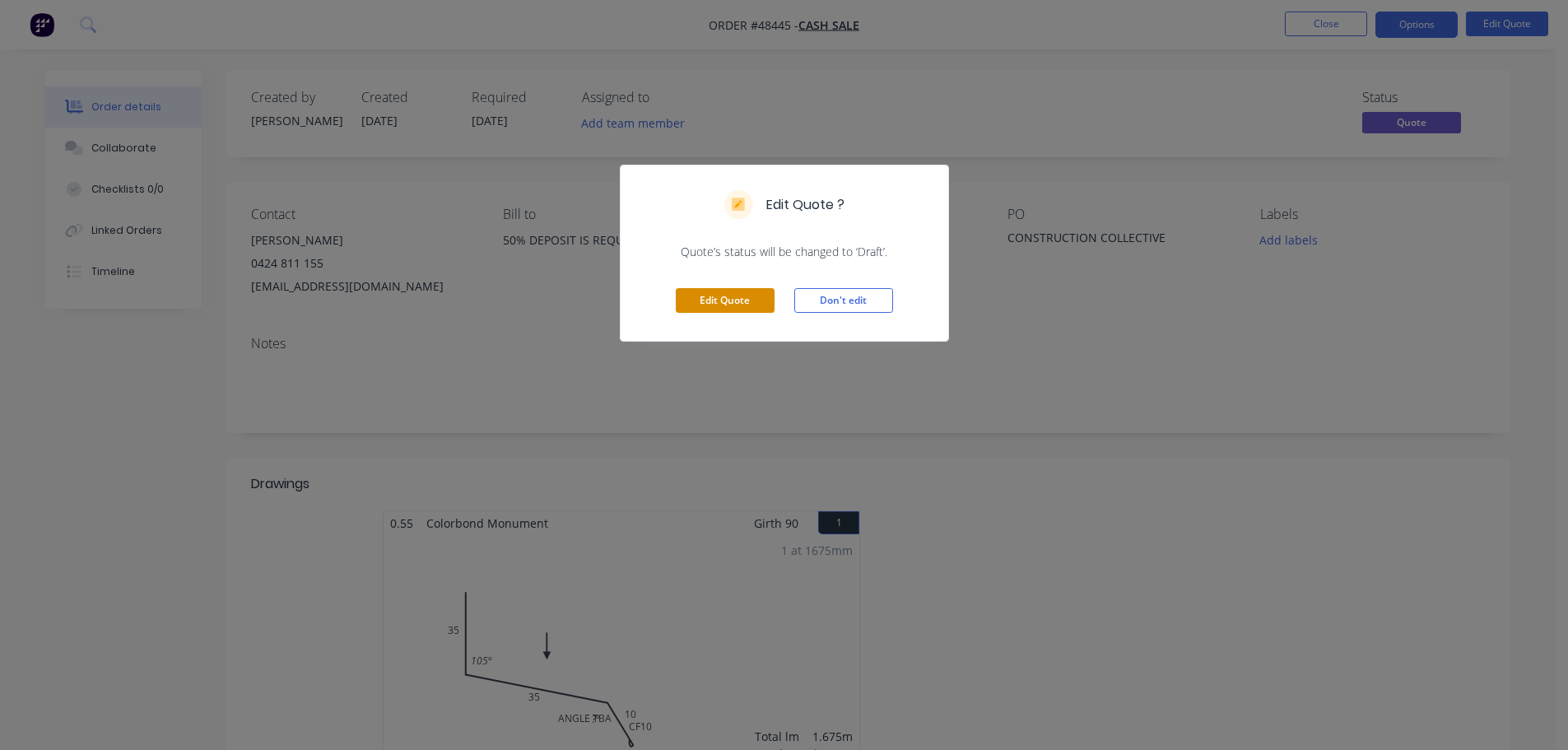
click at [725, 295] on button "Edit Quote" at bounding box center [725, 300] width 99 height 25
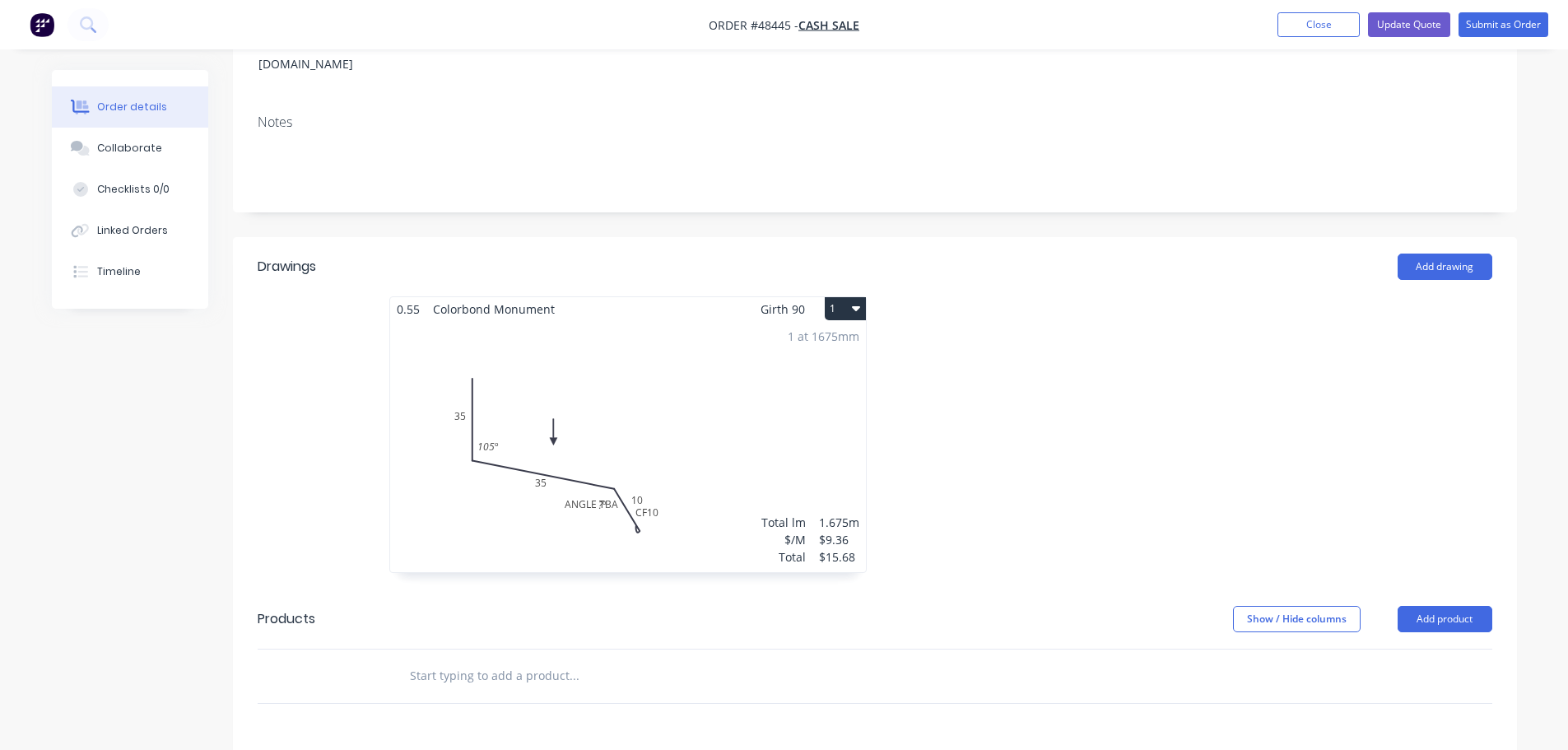
click at [607, 498] on div "1 at 1675mm Total lm $/M Total 1.675m $9.36 $15.68" at bounding box center [628, 447] width 476 height 251
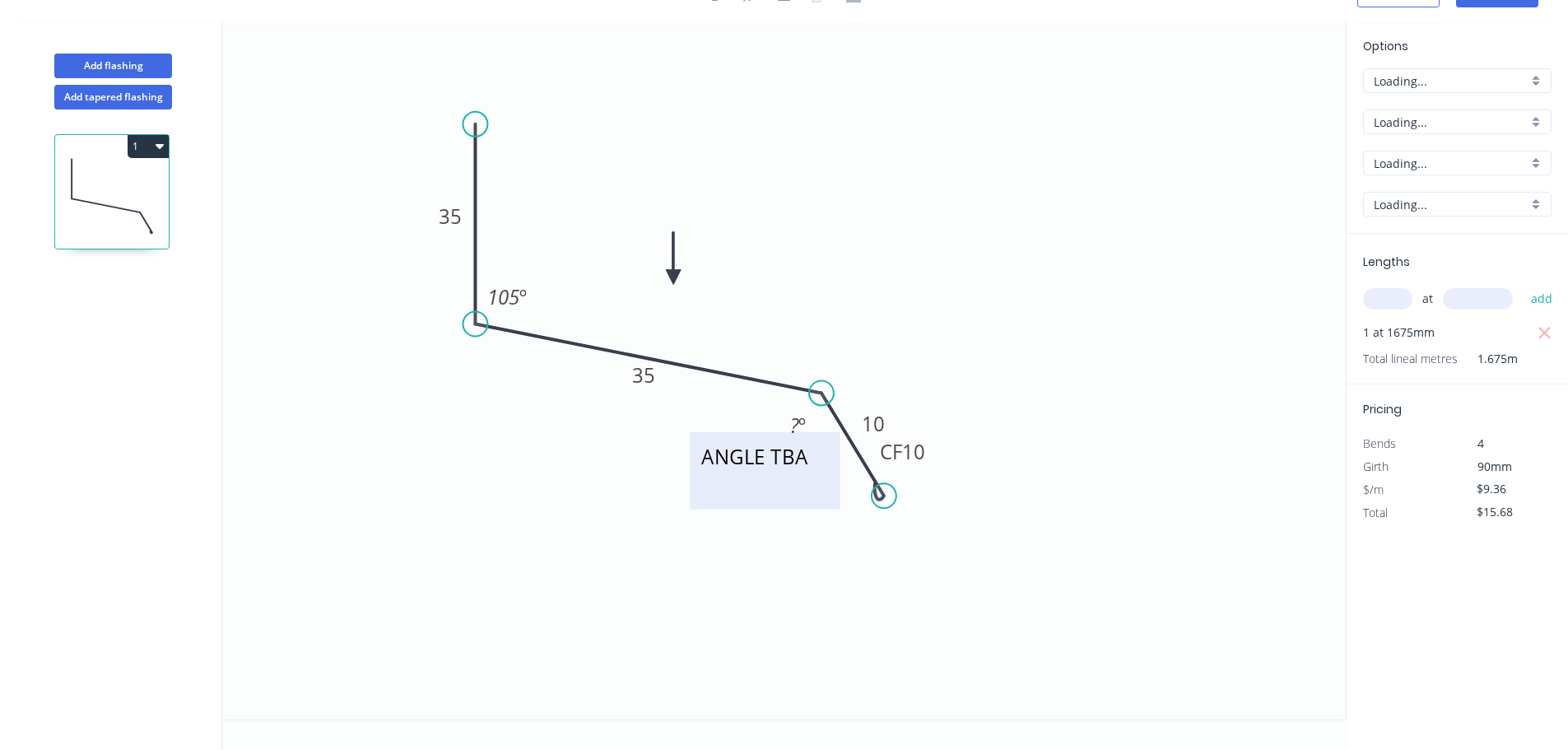
scroll to position [30, 0]
drag, startPoint x: 769, startPoint y: 471, endPoint x: 767, endPoint y: 499, distance: 28.1
click at [767, 499] on textarea "ANGLE TBA" at bounding box center [762, 499] width 133 height 61
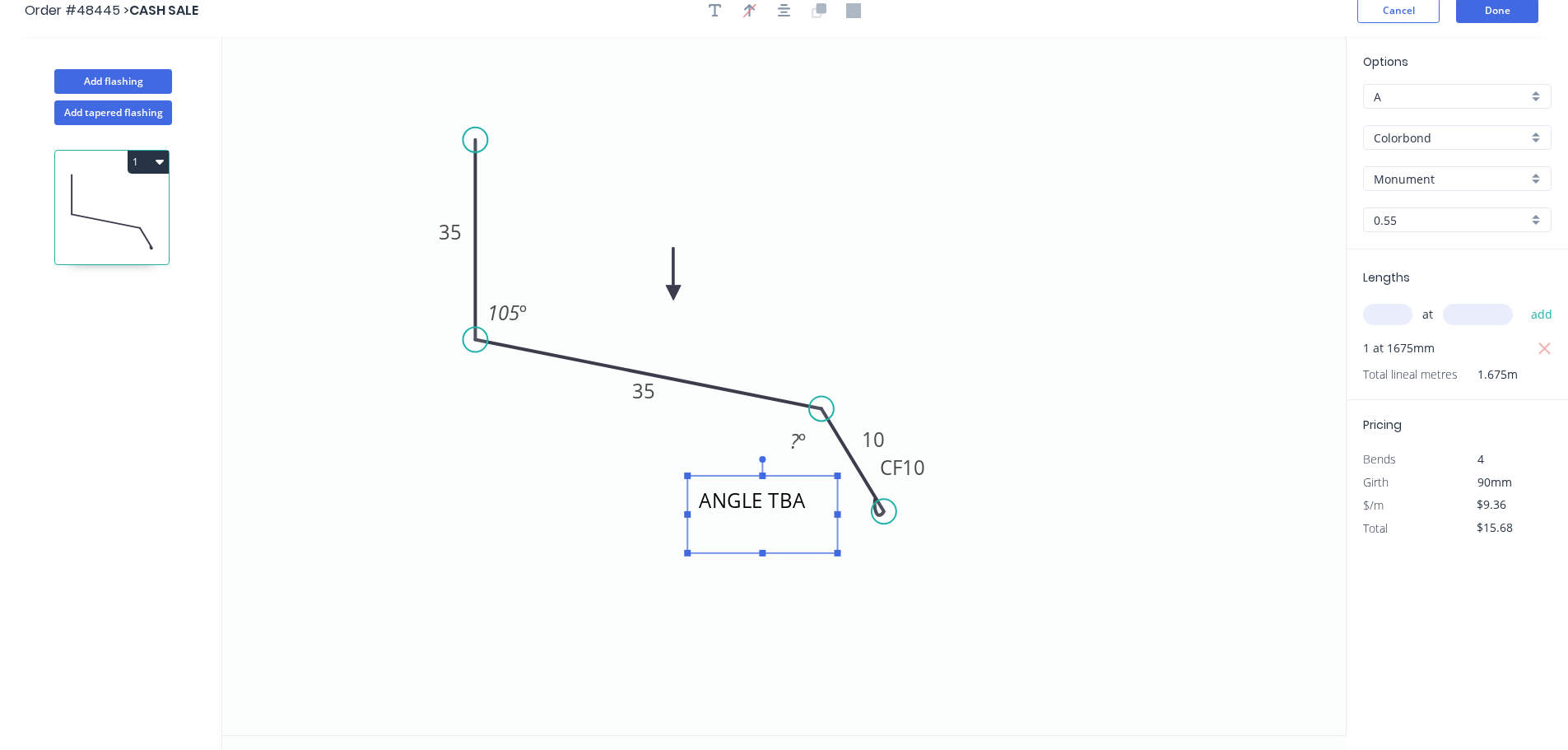
scroll to position [0, 0]
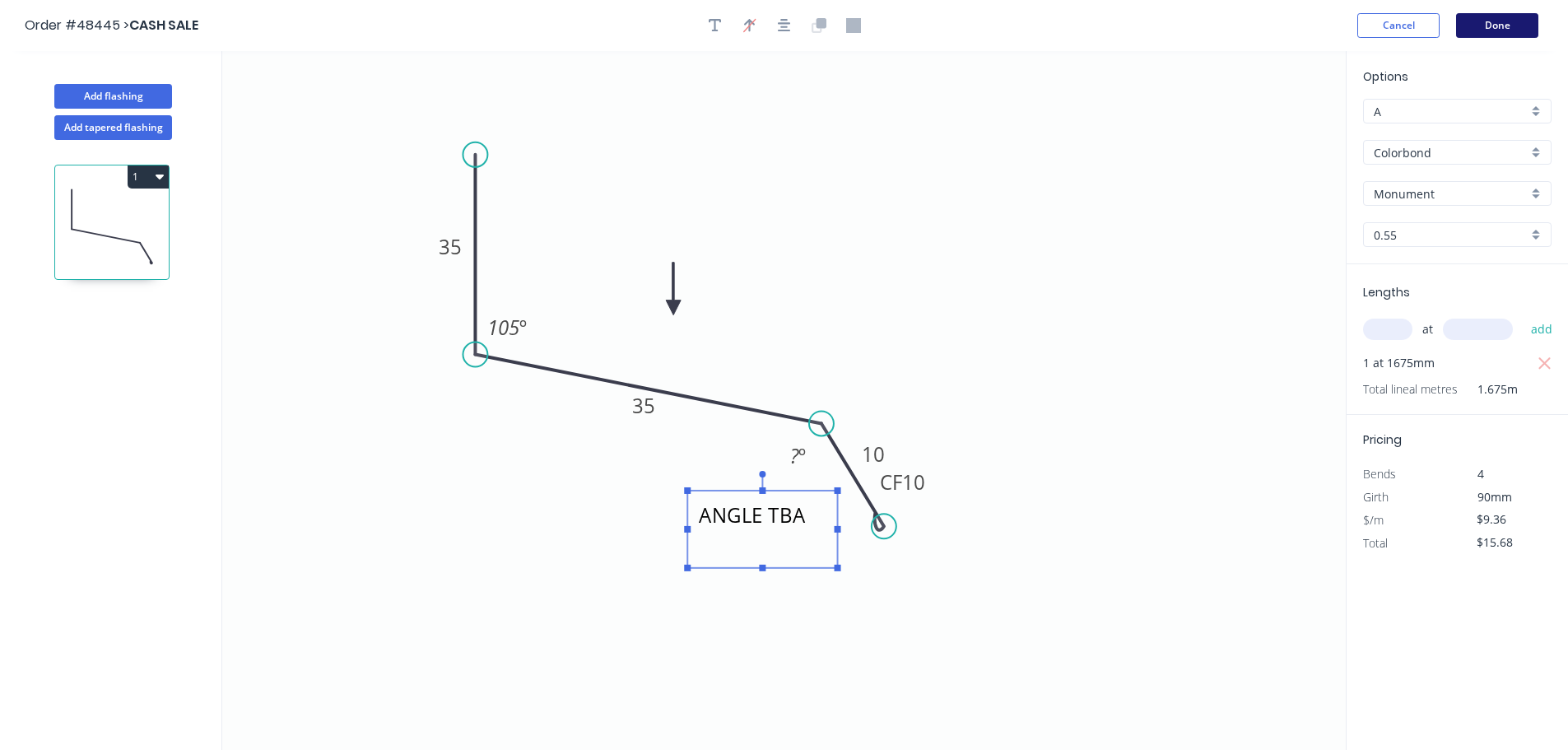
click at [1495, 32] on button "Done" at bounding box center [1496, 26] width 82 height 25
click at [1496, 29] on button "Done" at bounding box center [1496, 26] width 82 height 25
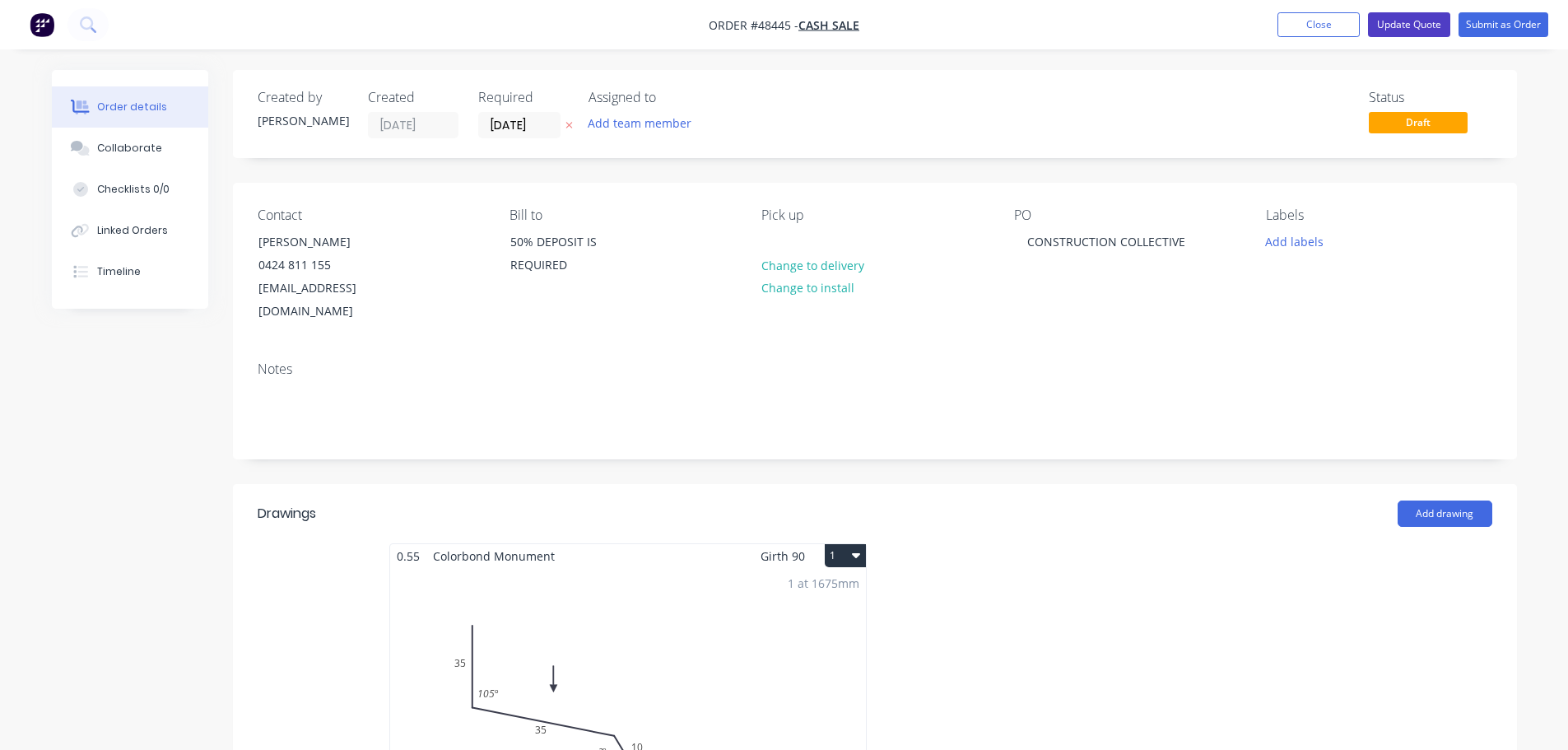
click at [1429, 24] on button "Update Quote" at bounding box center [1408, 25] width 82 height 25
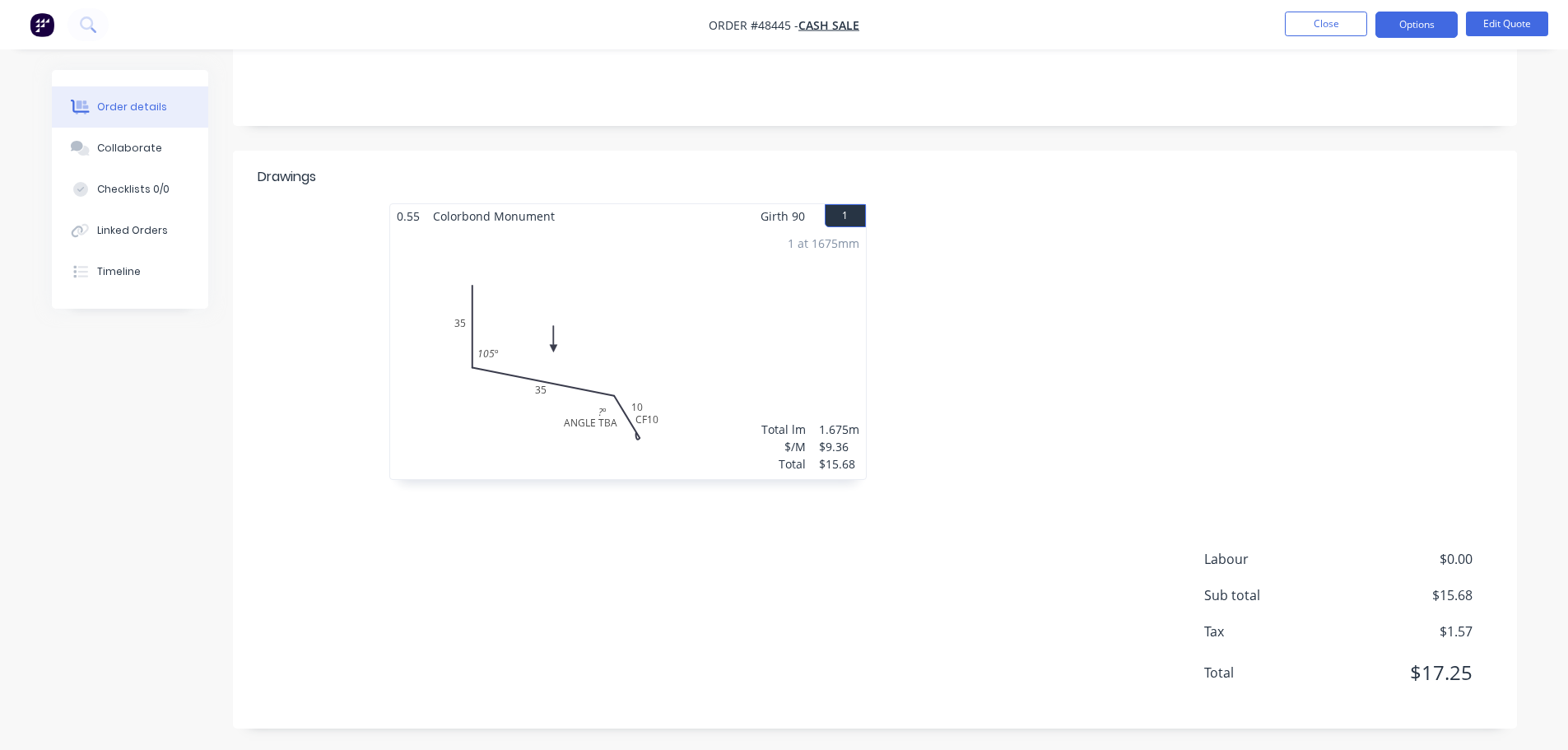
scroll to position [311, 0]
click at [1435, 21] on button "Options" at bounding box center [1416, 25] width 82 height 26
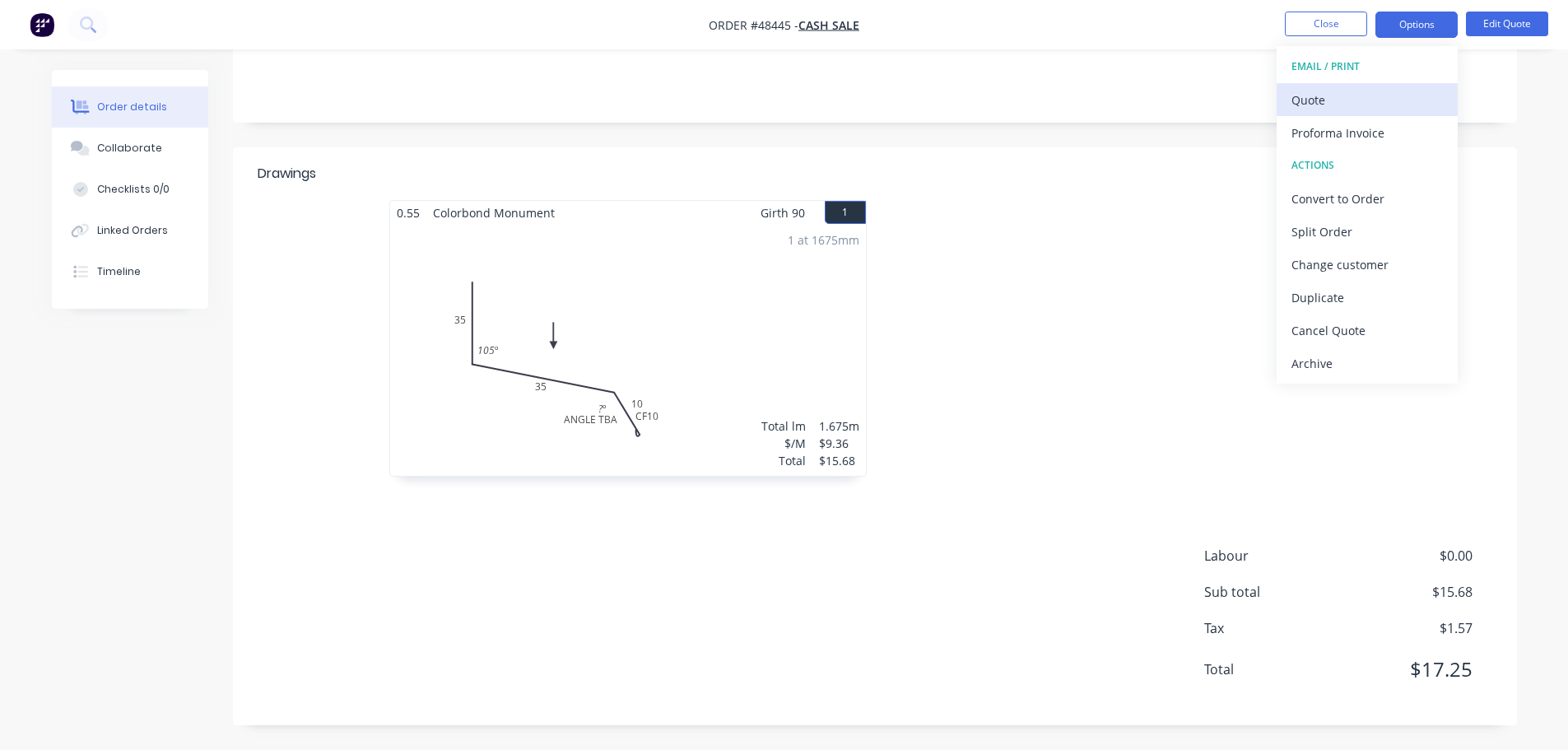
click at [1365, 95] on div "Quote" at bounding box center [1367, 99] width 151 height 24
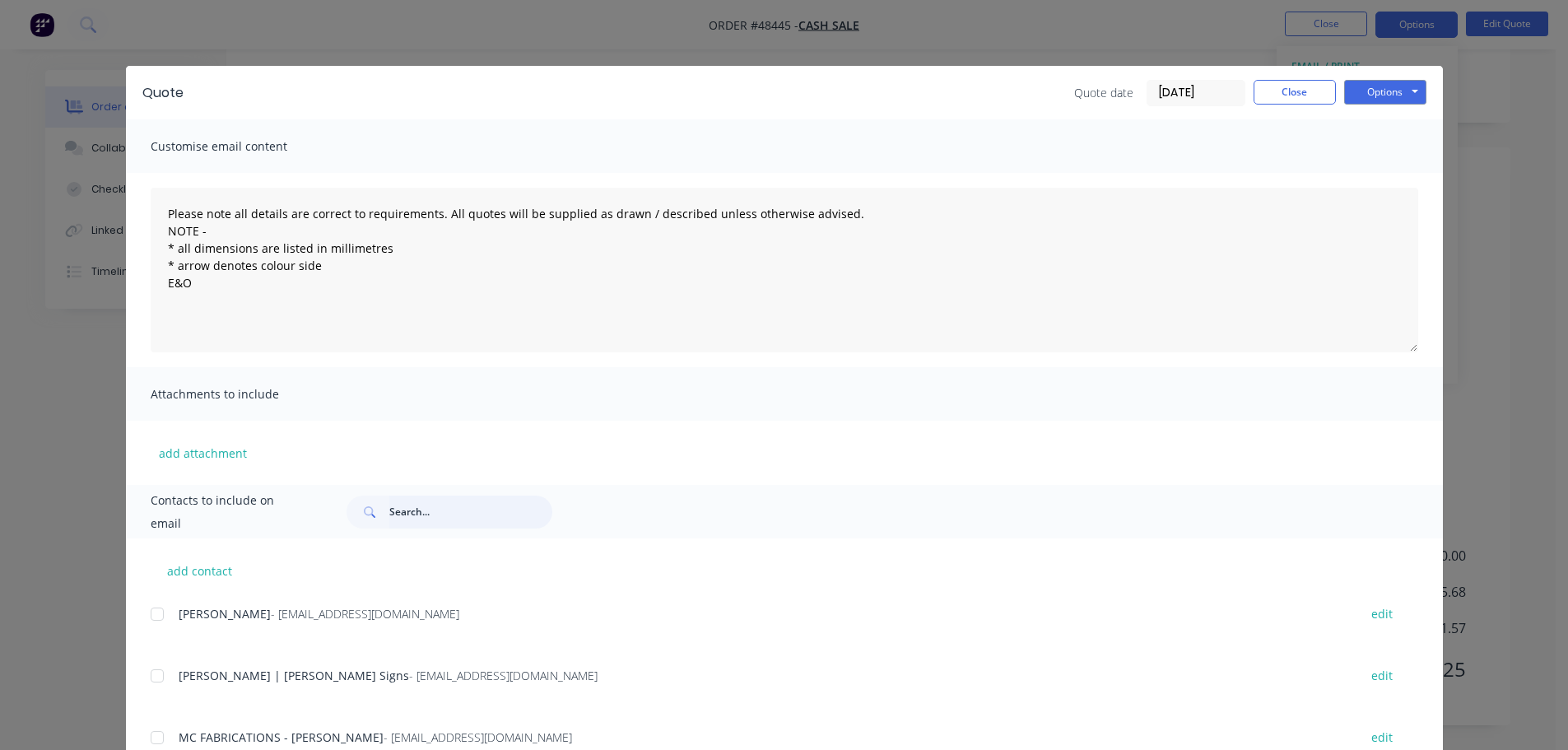
click at [440, 506] on input "text" at bounding box center [470, 512] width 163 height 33
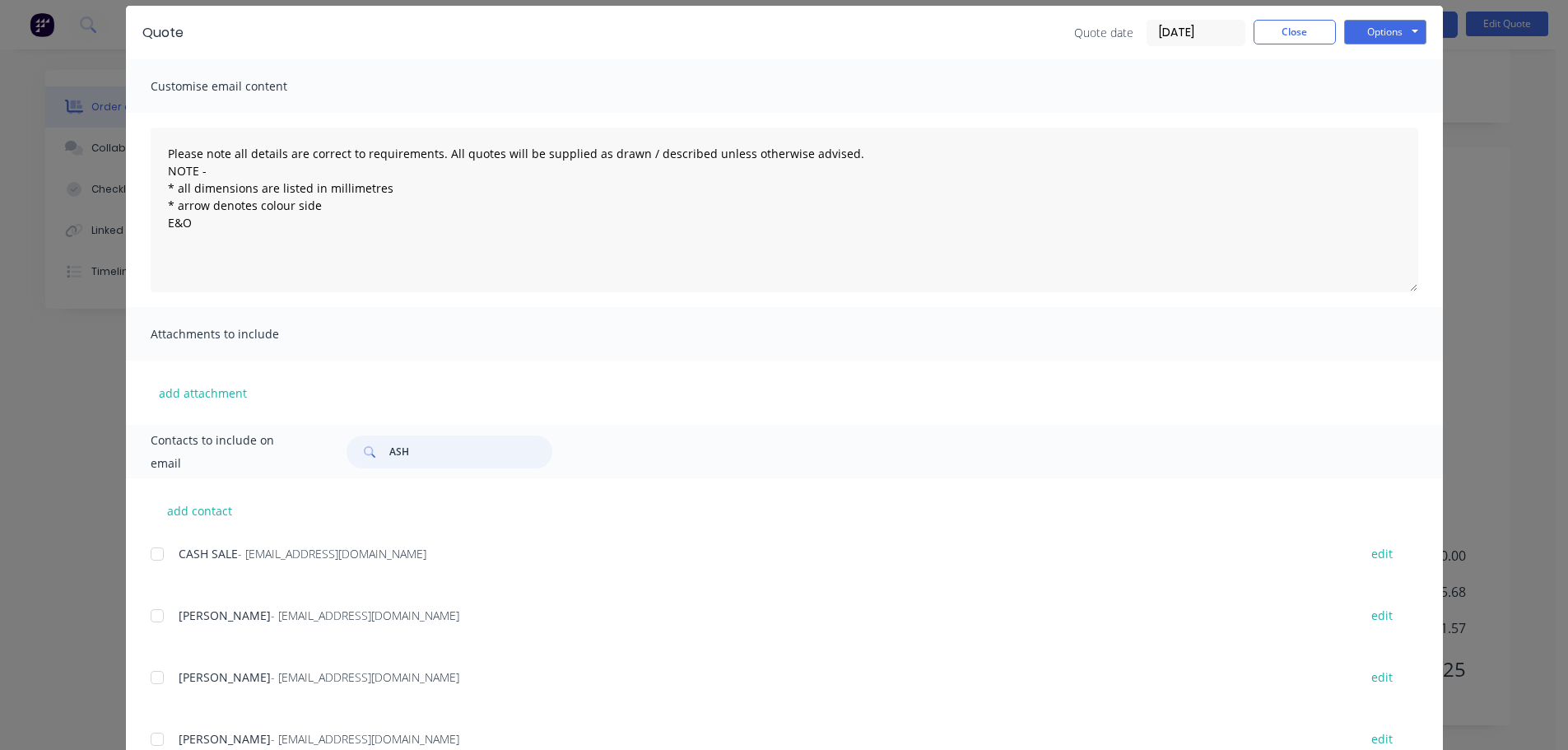
scroll to position [123, 0]
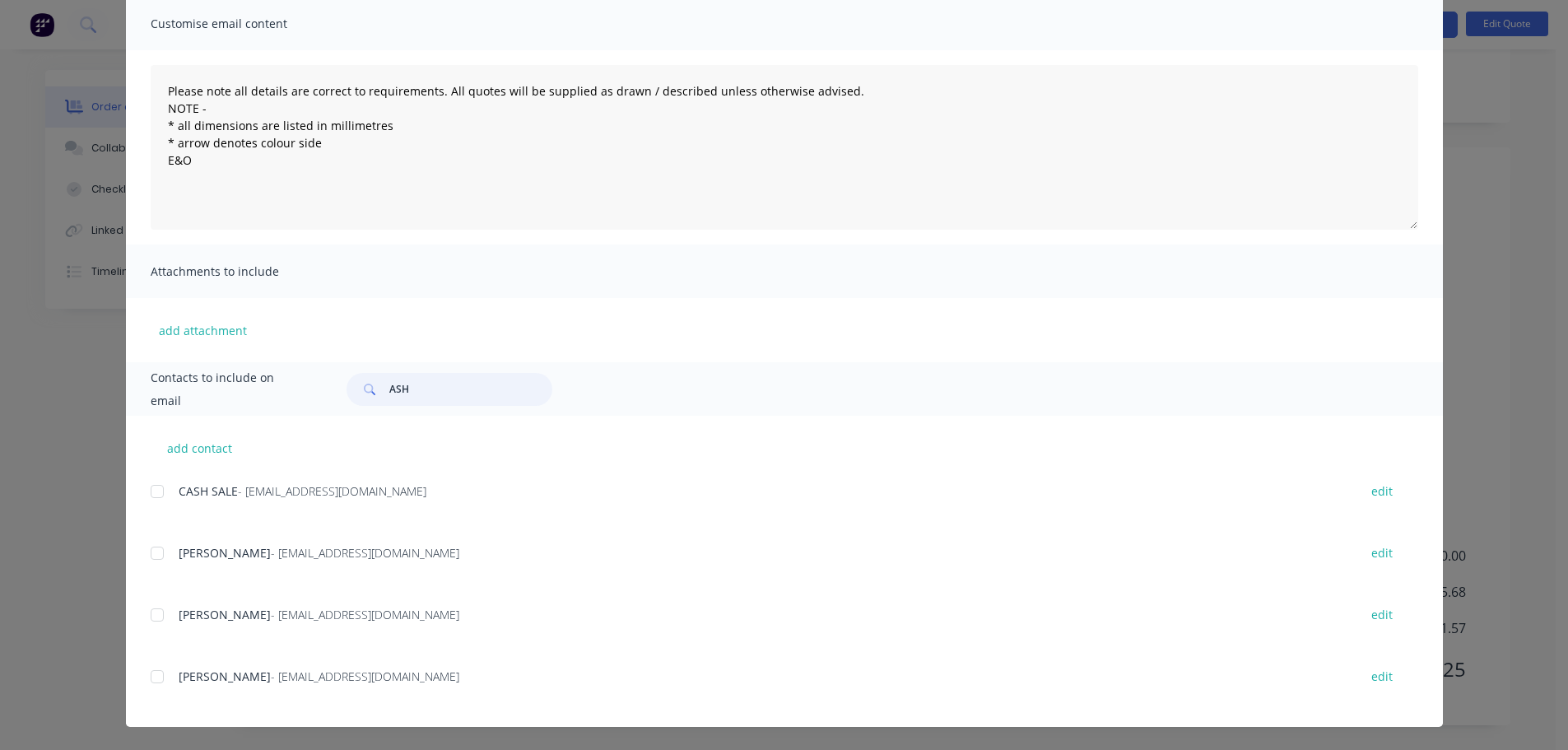
click at [153, 678] on div at bounding box center [157, 676] width 33 height 33
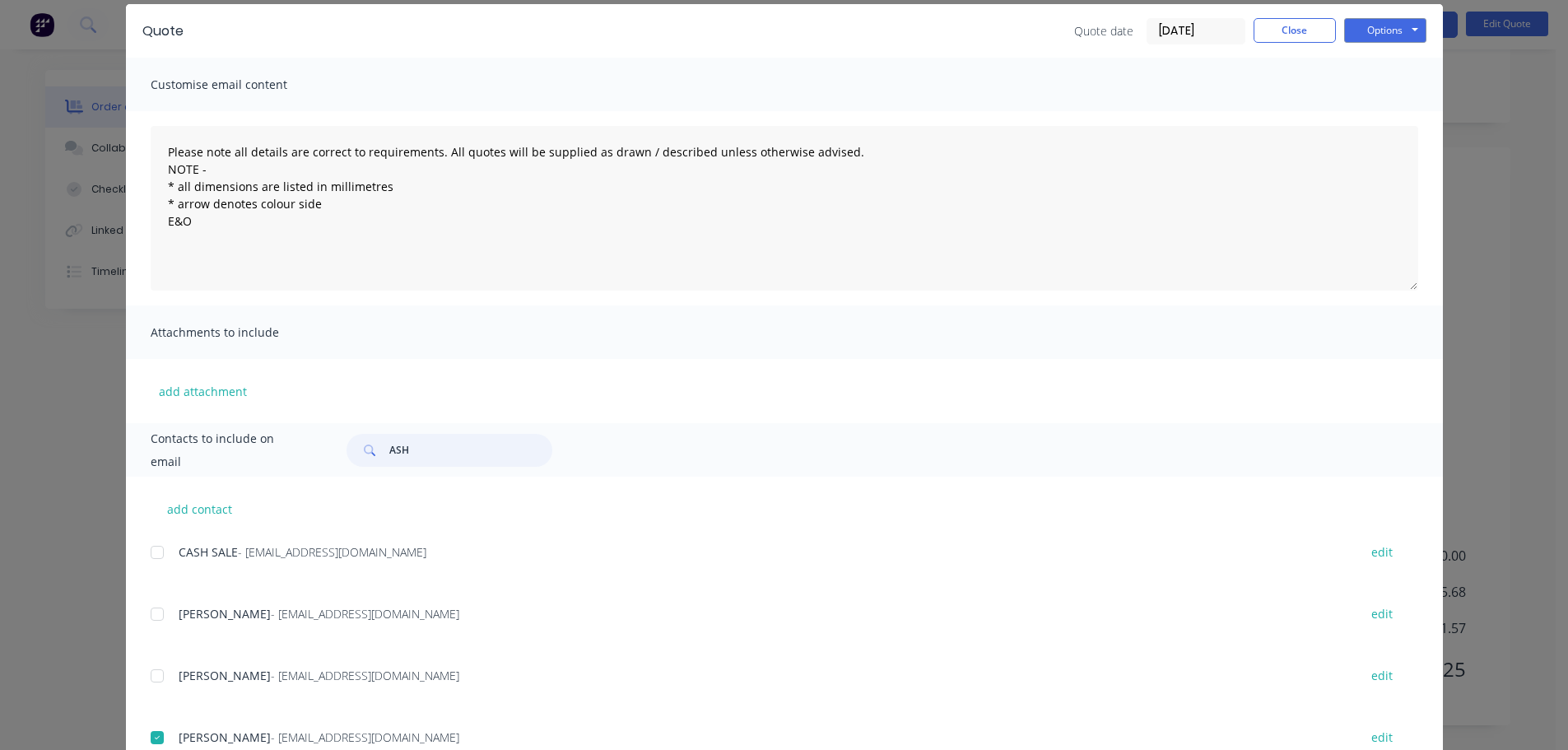
scroll to position [0, 0]
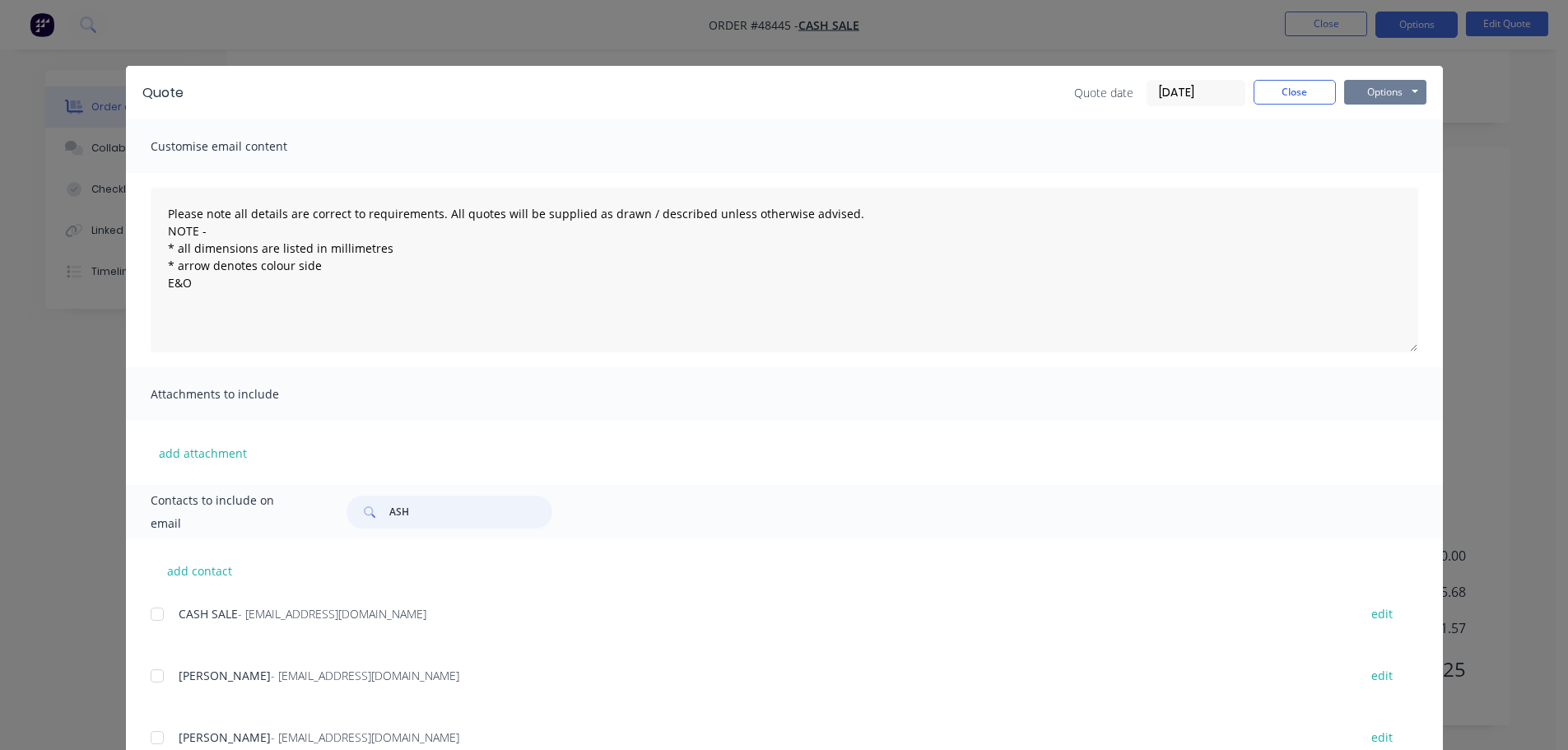
type input "ASH"
click at [1375, 95] on button "Options" at bounding box center [1385, 93] width 82 height 25
click at [1399, 172] on button "Email" at bounding box center [1397, 176] width 106 height 27
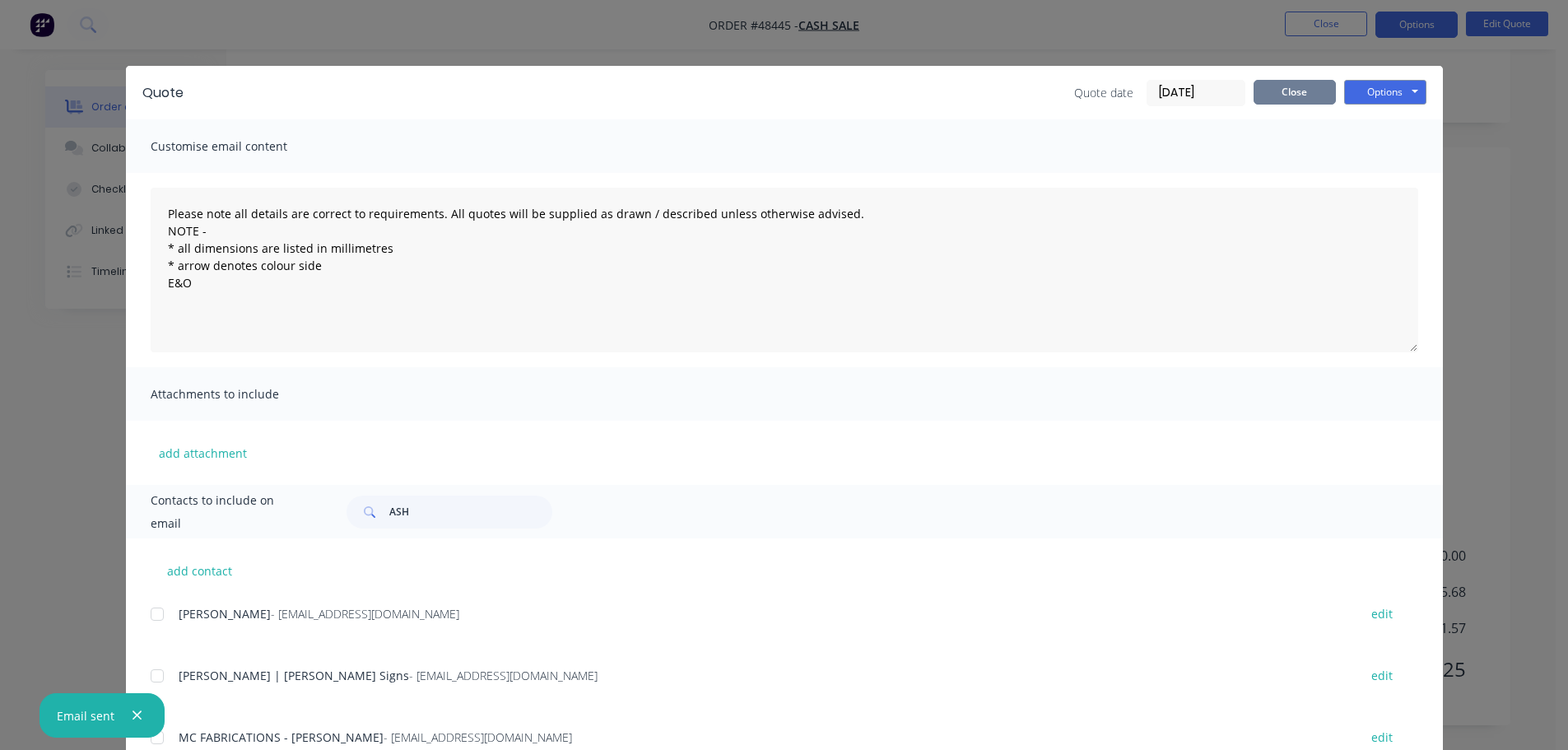
click at [1307, 88] on button "Close" at bounding box center [1294, 93] width 82 height 25
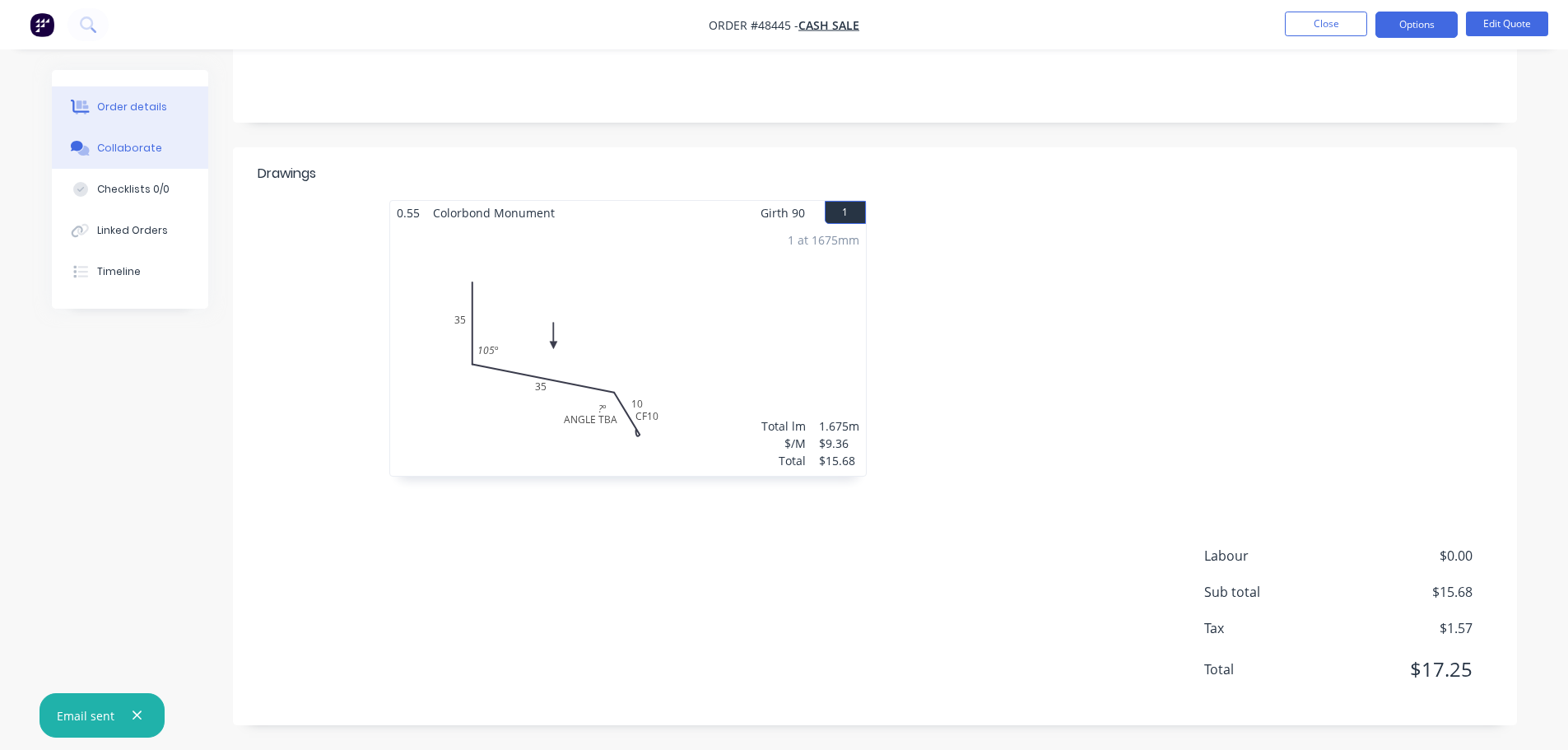
click at [140, 151] on div "Collaborate" at bounding box center [129, 148] width 65 height 15
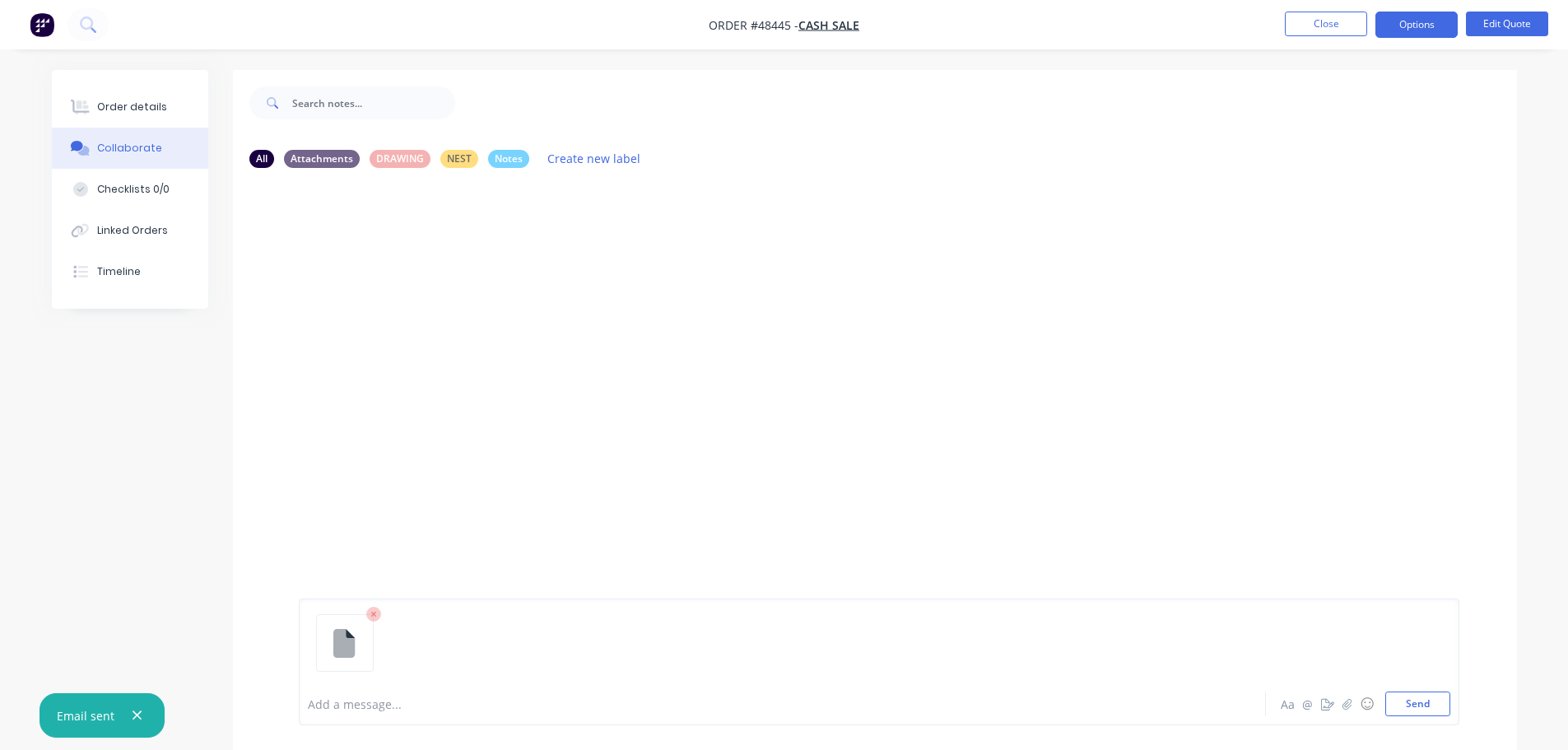
click at [346, 704] on div at bounding box center [736, 705] width 856 height 17
click at [1436, 710] on button "Send" at bounding box center [1417, 704] width 65 height 25
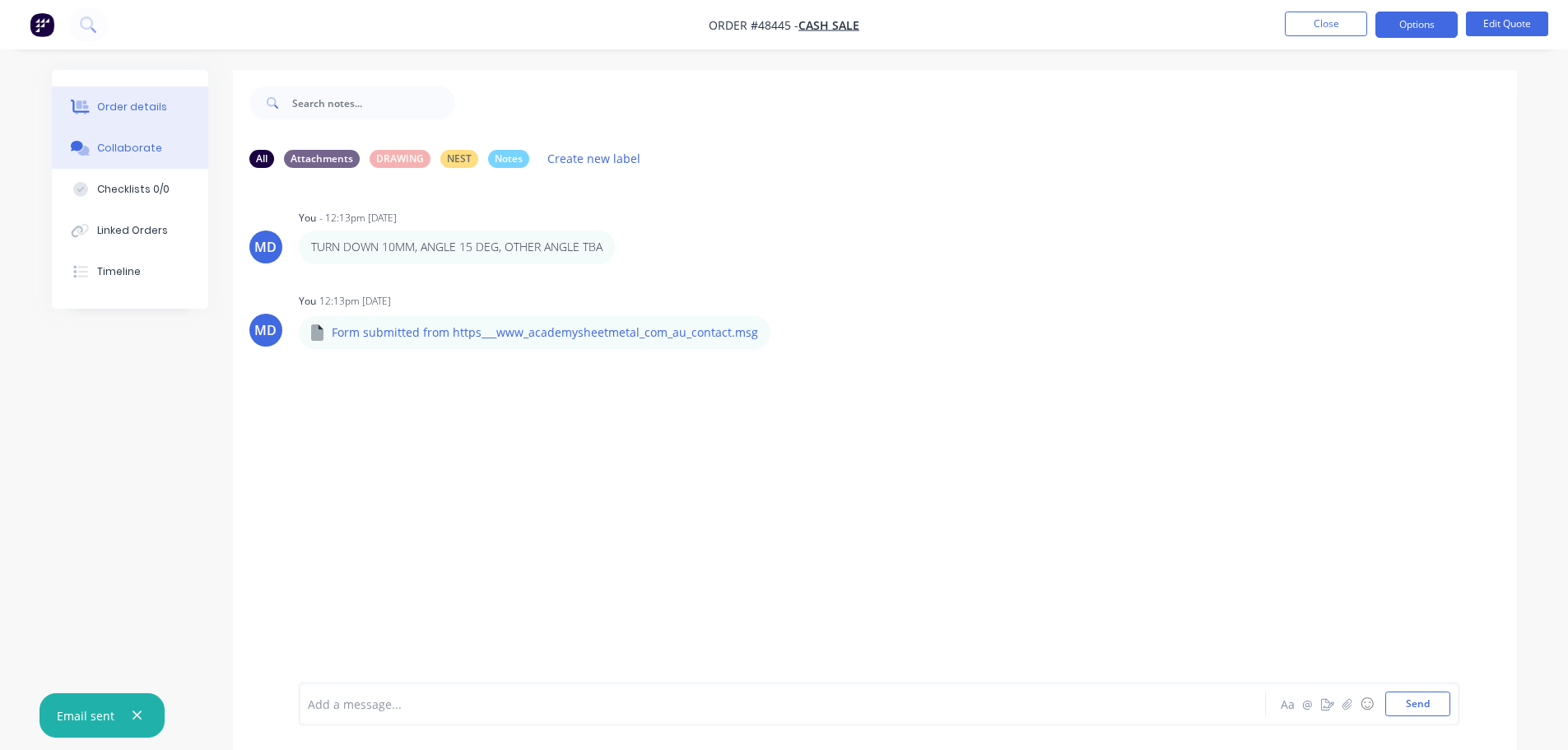
click at [153, 109] on div "Order details" at bounding box center [132, 107] width 70 height 15
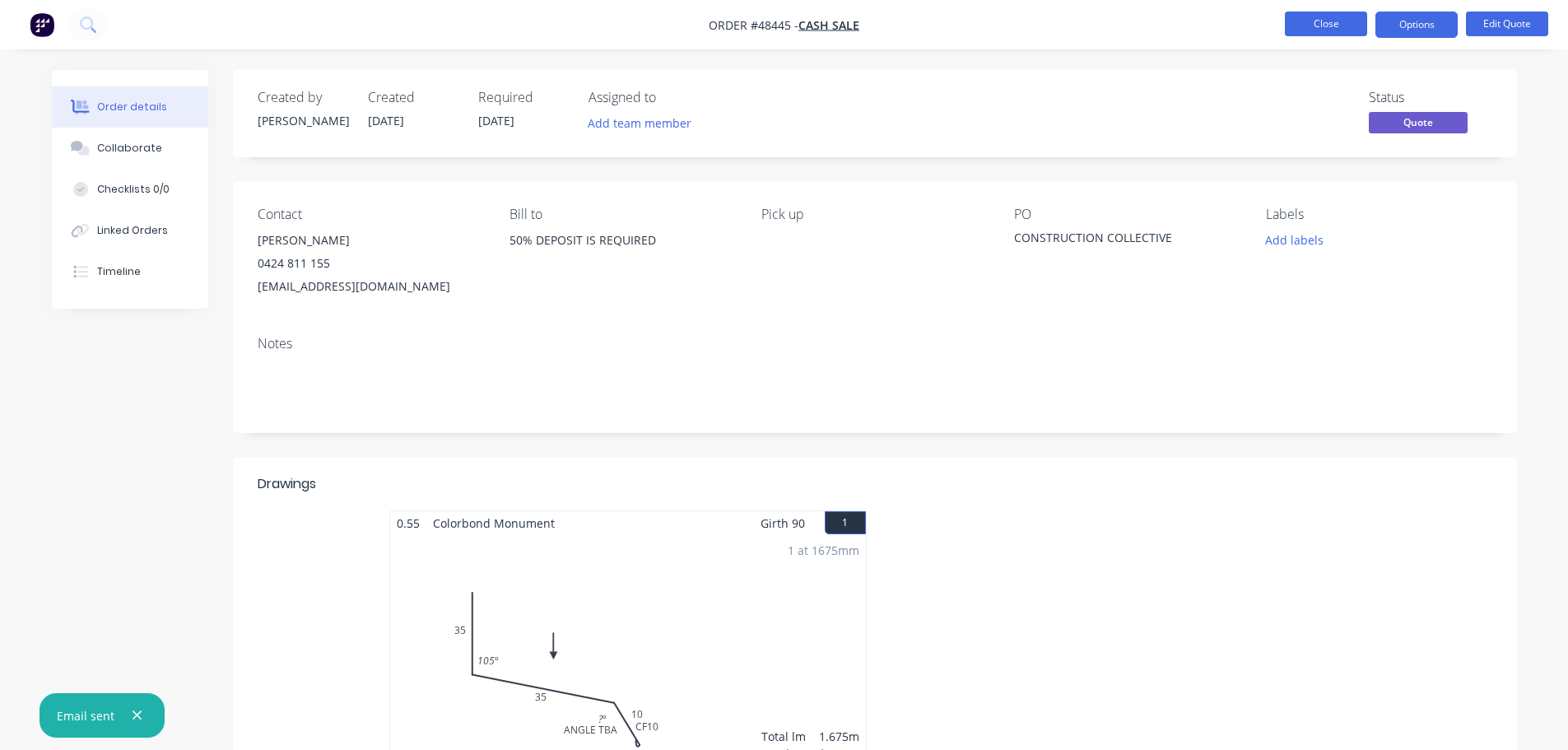
click at [1301, 19] on button "Close" at bounding box center [1325, 24] width 82 height 25
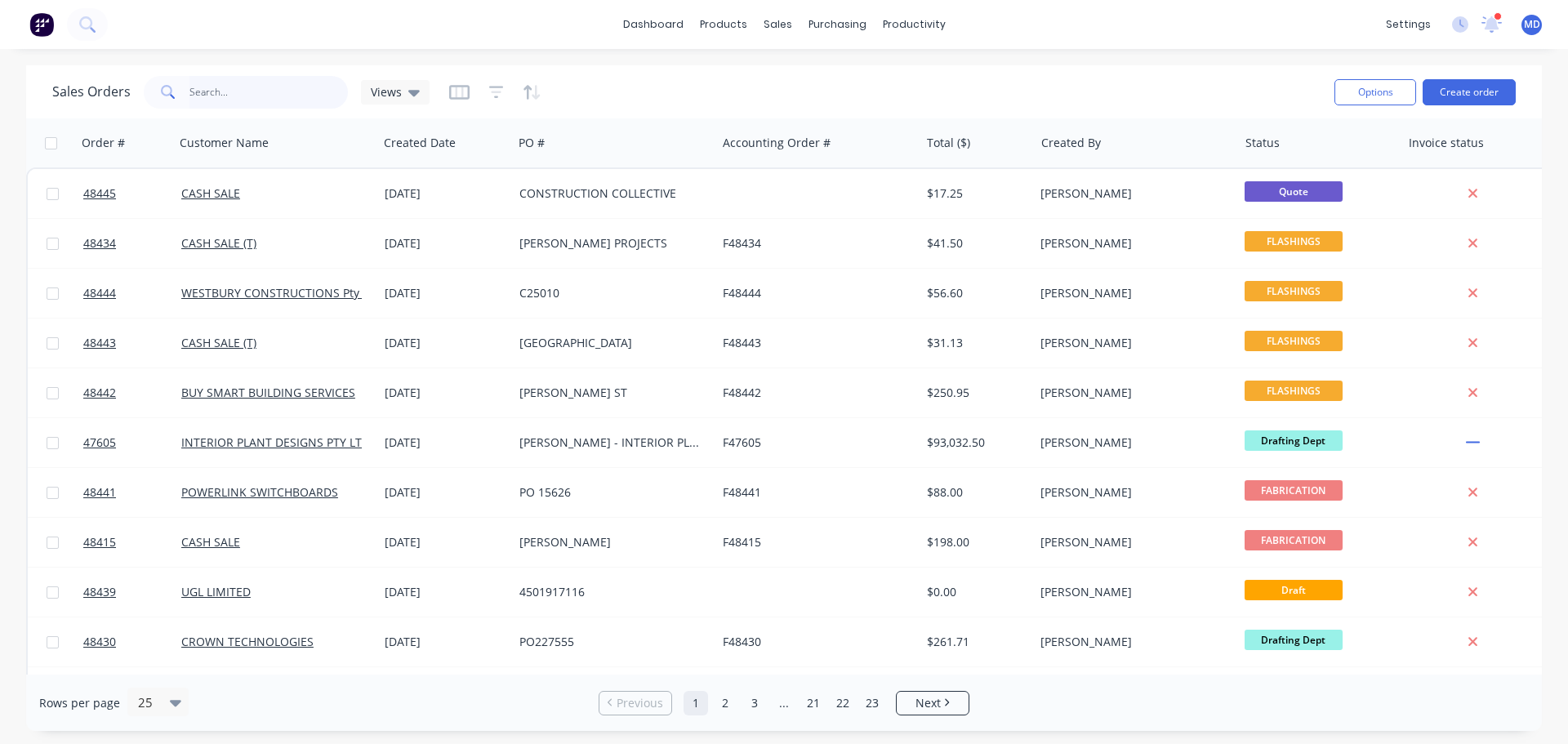
click at [215, 99] on input "text" at bounding box center [269, 92] width 159 height 33
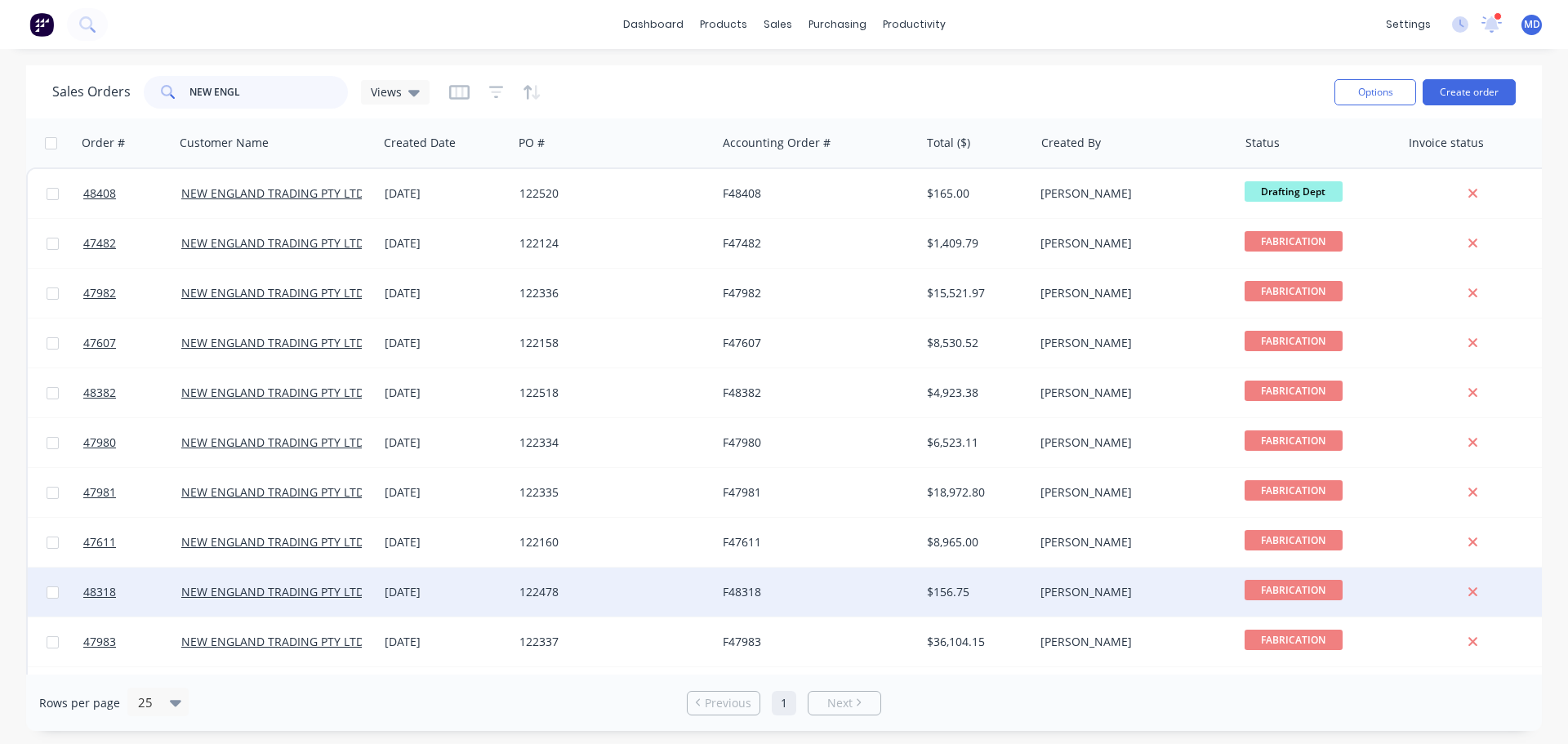
type input "NEW ENGL"
click at [536, 592] on div "122478" at bounding box center [611, 591] width 182 height 16
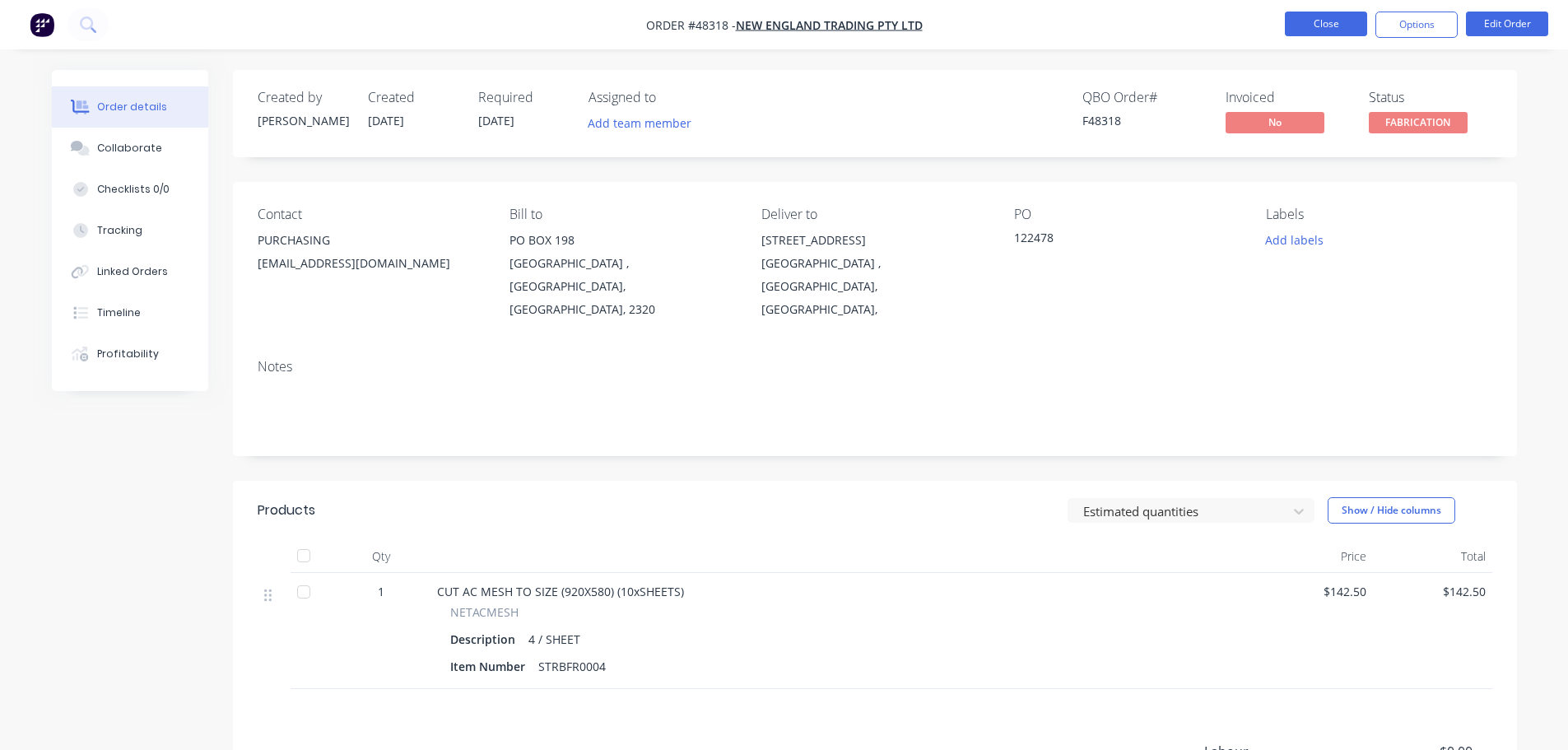
click at [1341, 28] on button "Close" at bounding box center [1325, 24] width 82 height 25
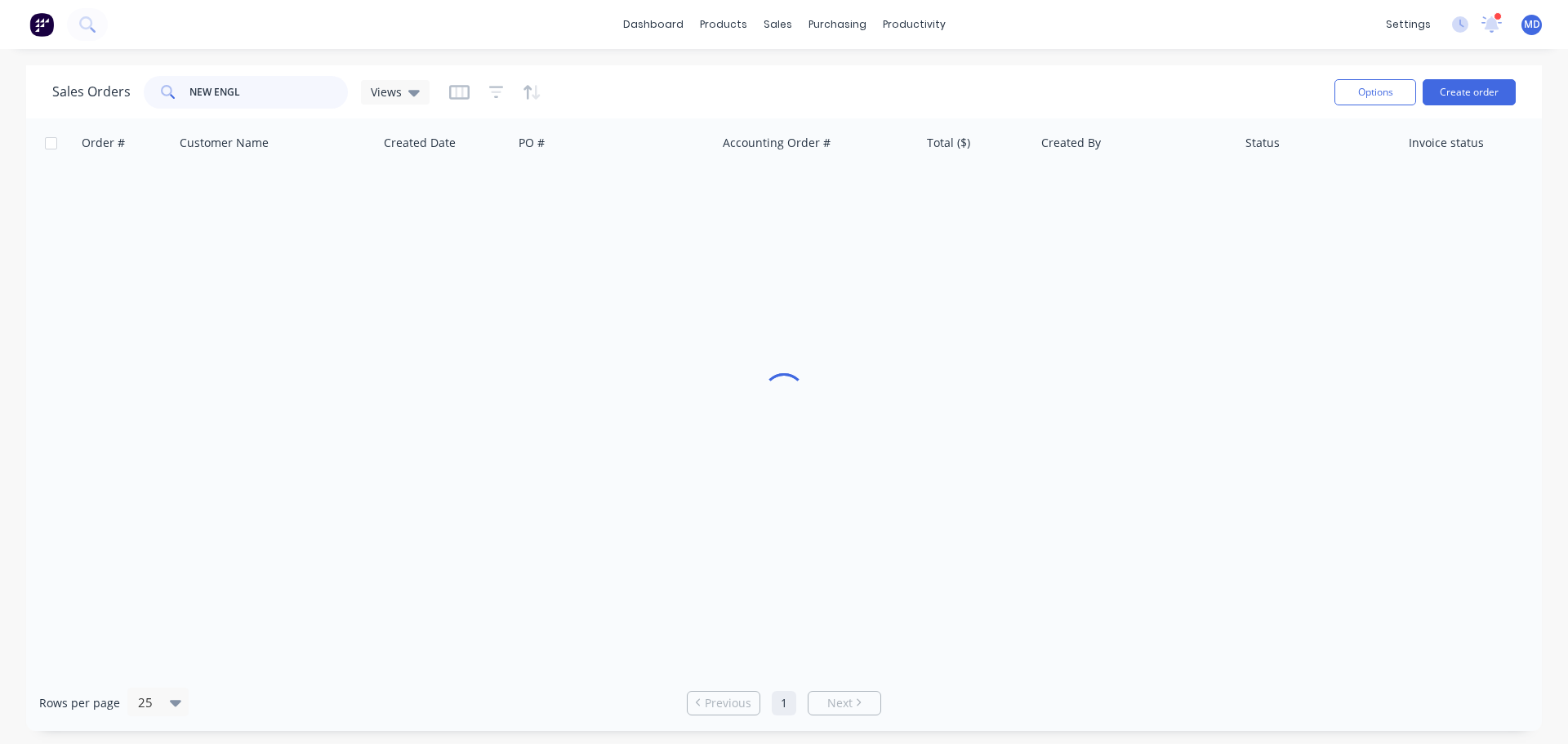
drag, startPoint x: 264, startPoint y: 88, endPoint x: 161, endPoint y: 82, distance: 103.2
click at [161, 82] on div "NEW ENGL" at bounding box center [245, 92] width 204 height 33
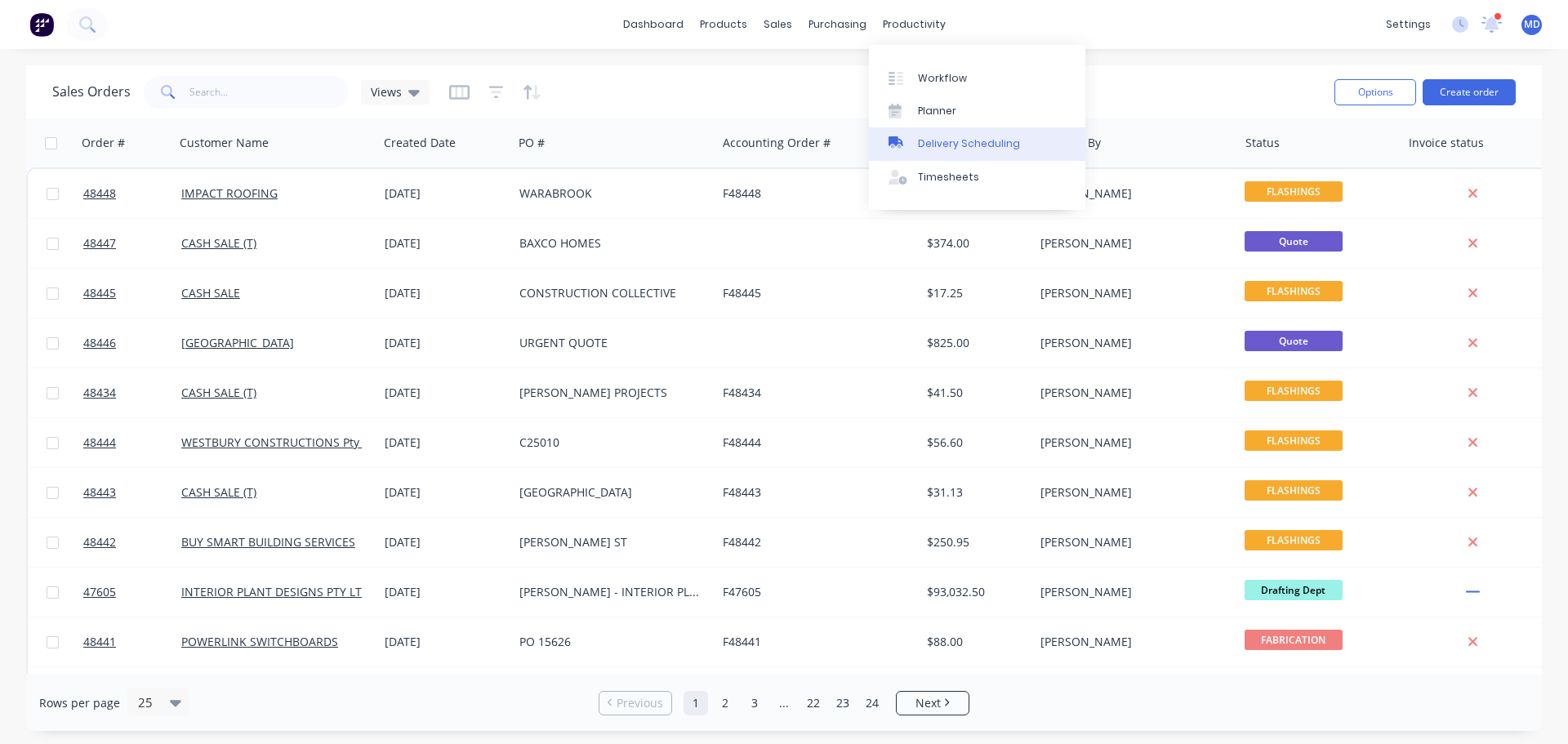
click at [969, 138] on div "Delivery Scheduling" at bounding box center [969, 144] width 102 height 15
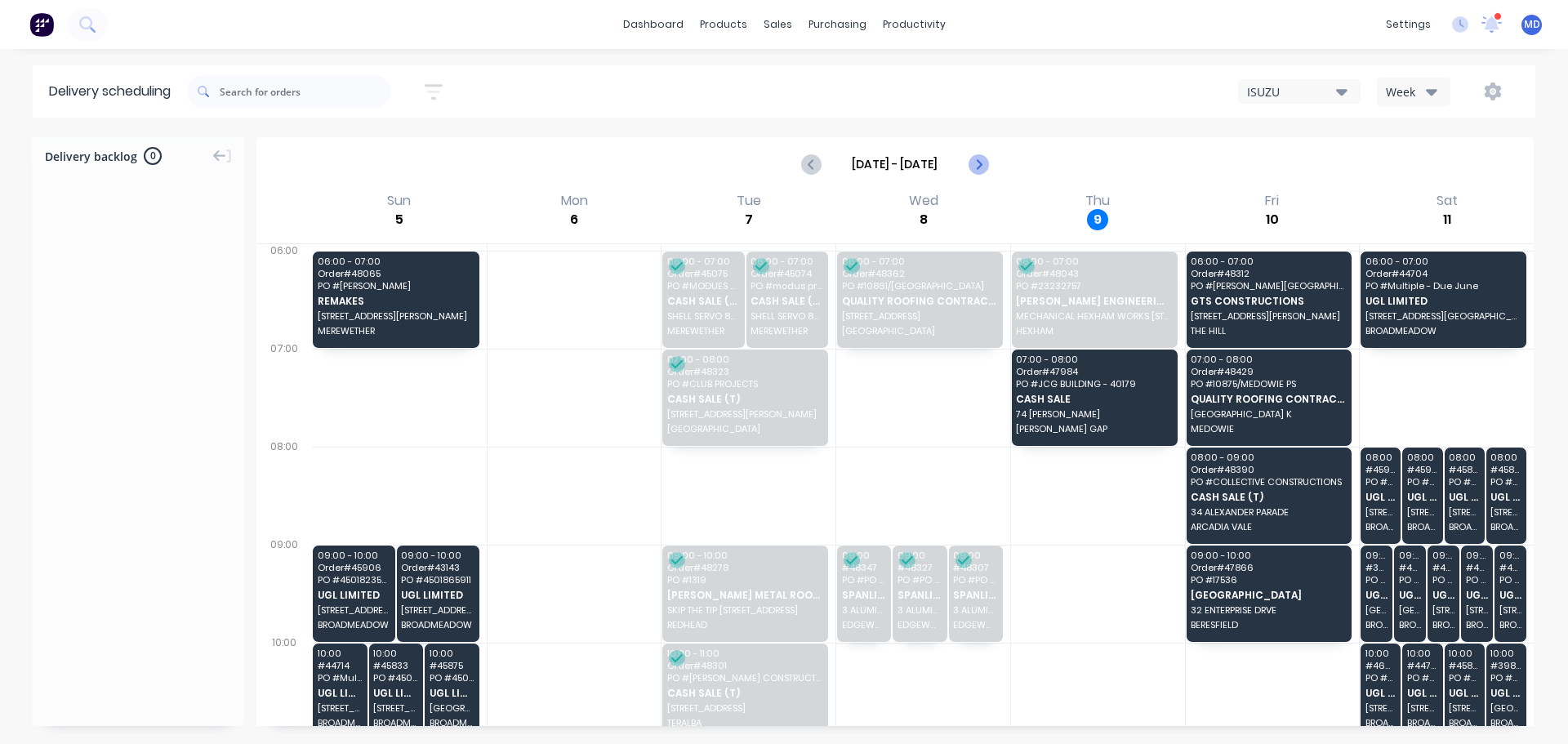
click at [981, 166] on icon "Next page" at bounding box center [977, 164] width 20 height 20
type input "[DATE] - [DATE]"
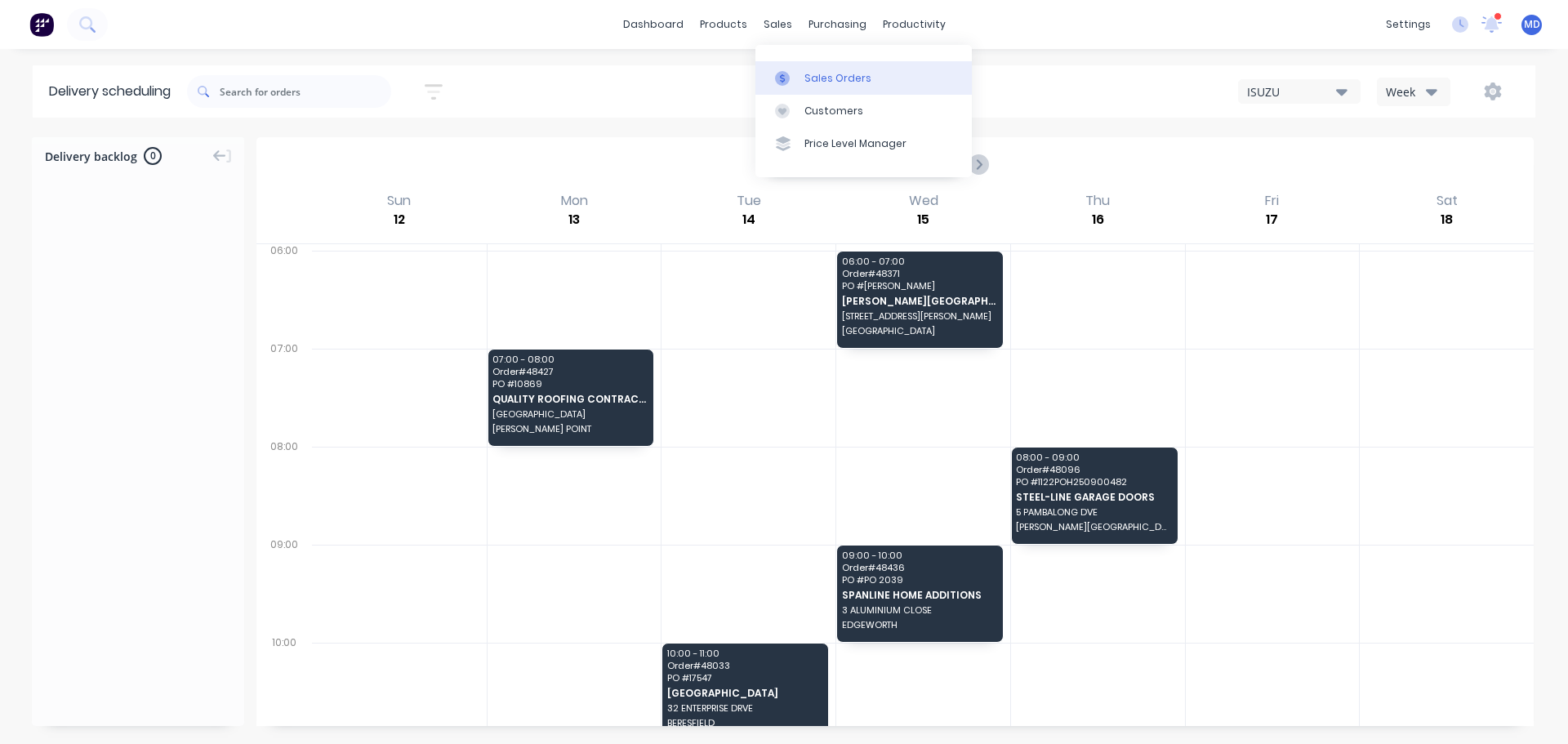
click at [806, 73] on div "Sales Orders" at bounding box center [837, 79] width 67 height 15
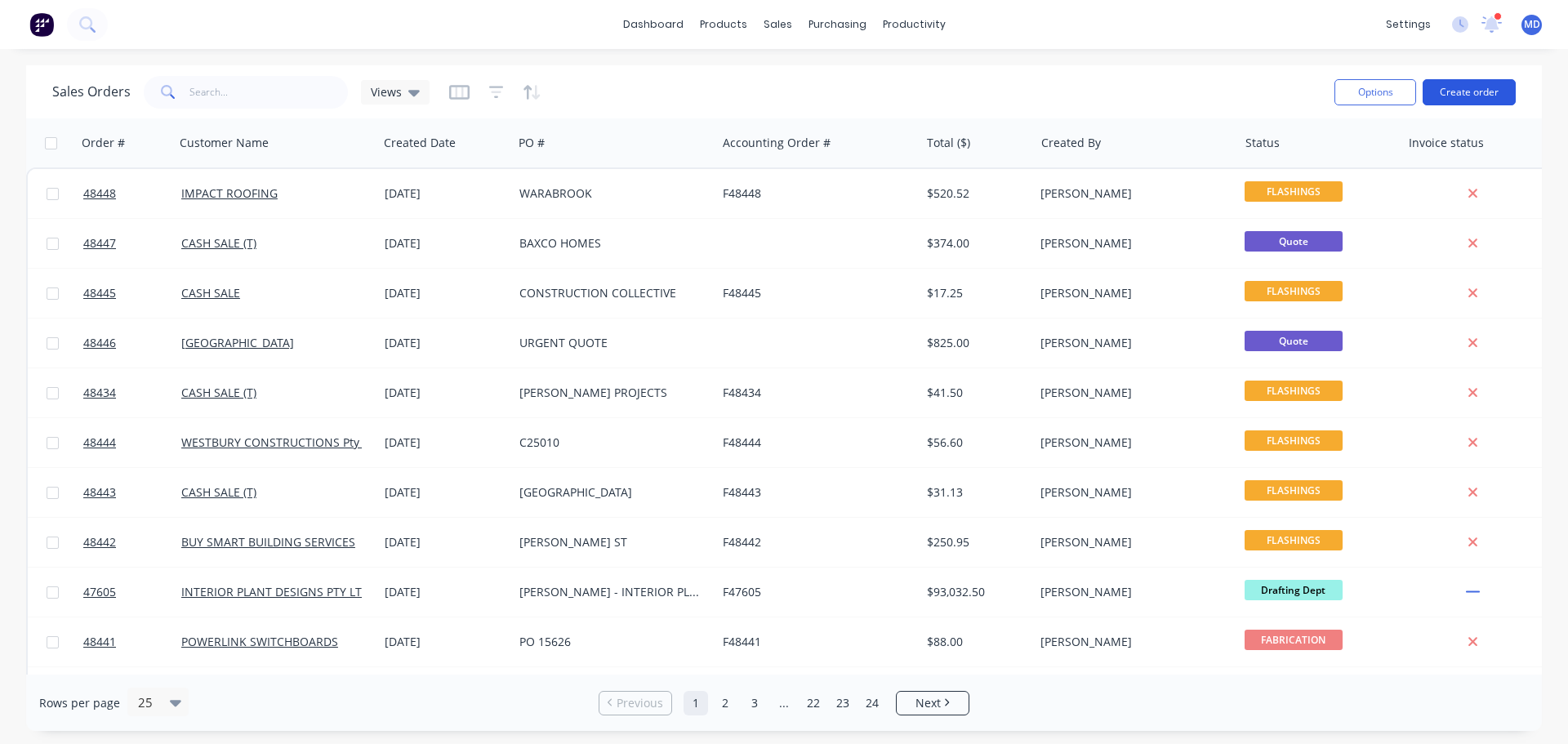
click at [1440, 98] on button "Create order" at bounding box center [1469, 93] width 93 height 26
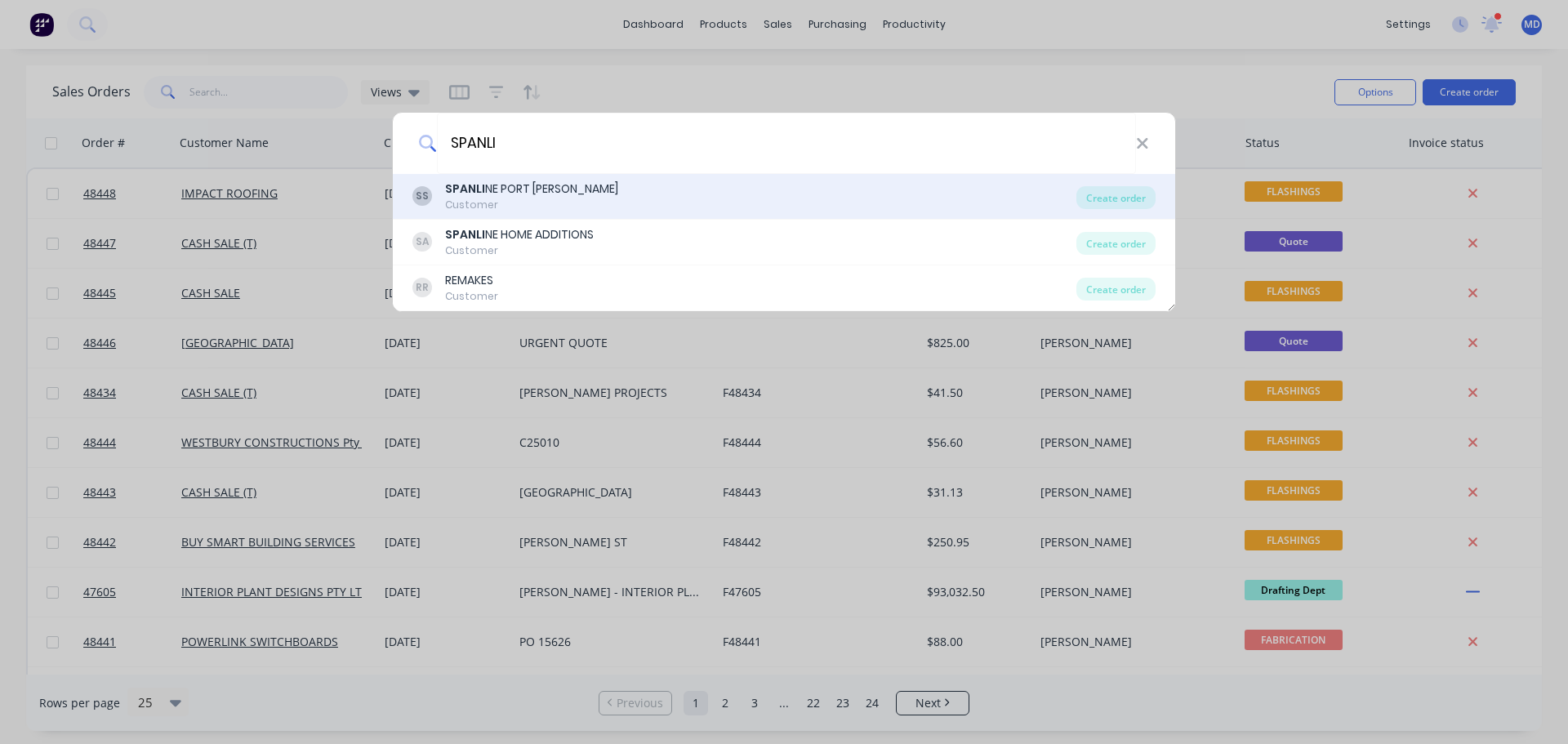
type input "SPANLI"
click at [511, 207] on div "Customer" at bounding box center [531, 205] width 173 height 15
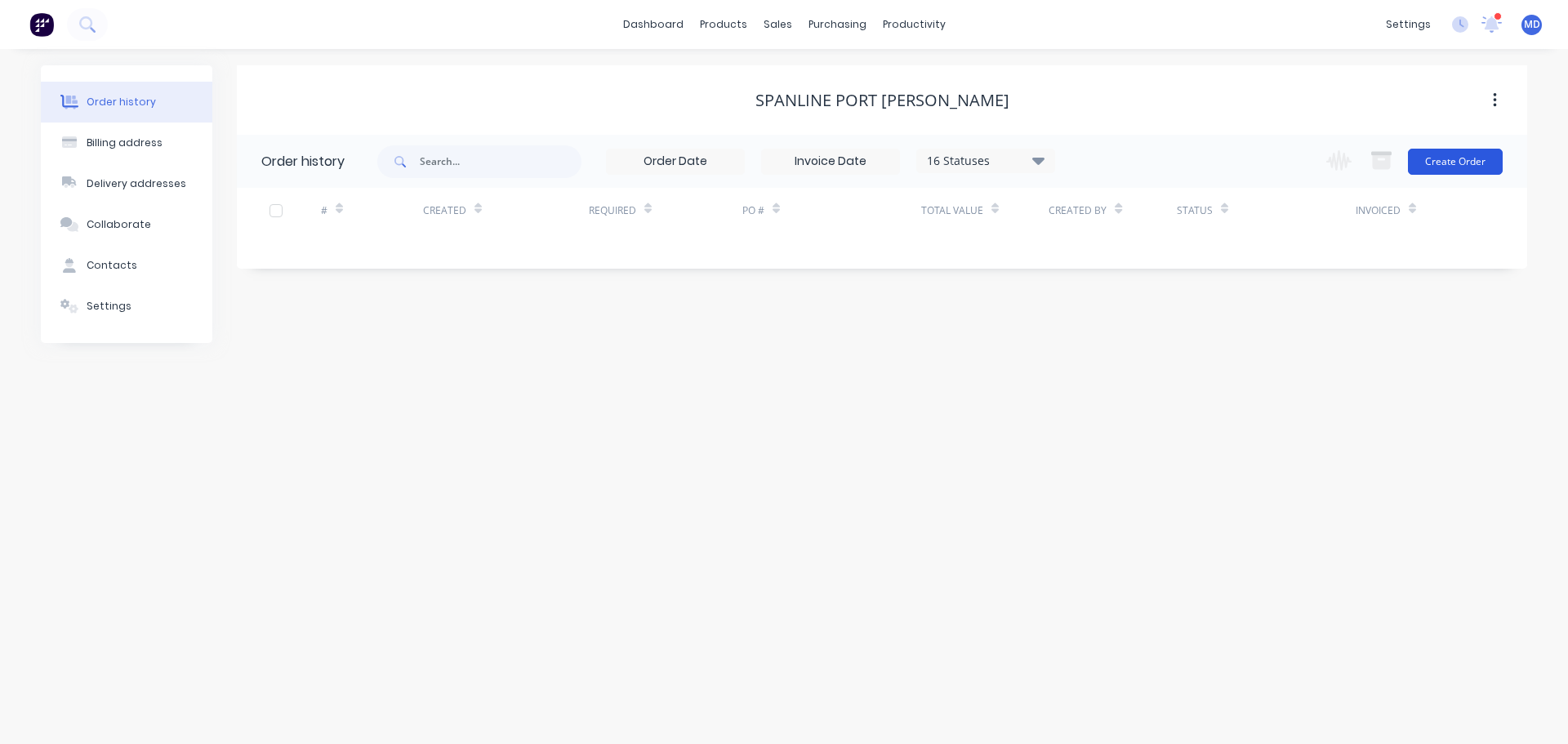
click at [1470, 171] on button "Create Order" at bounding box center [1455, 162] width 95 height 26
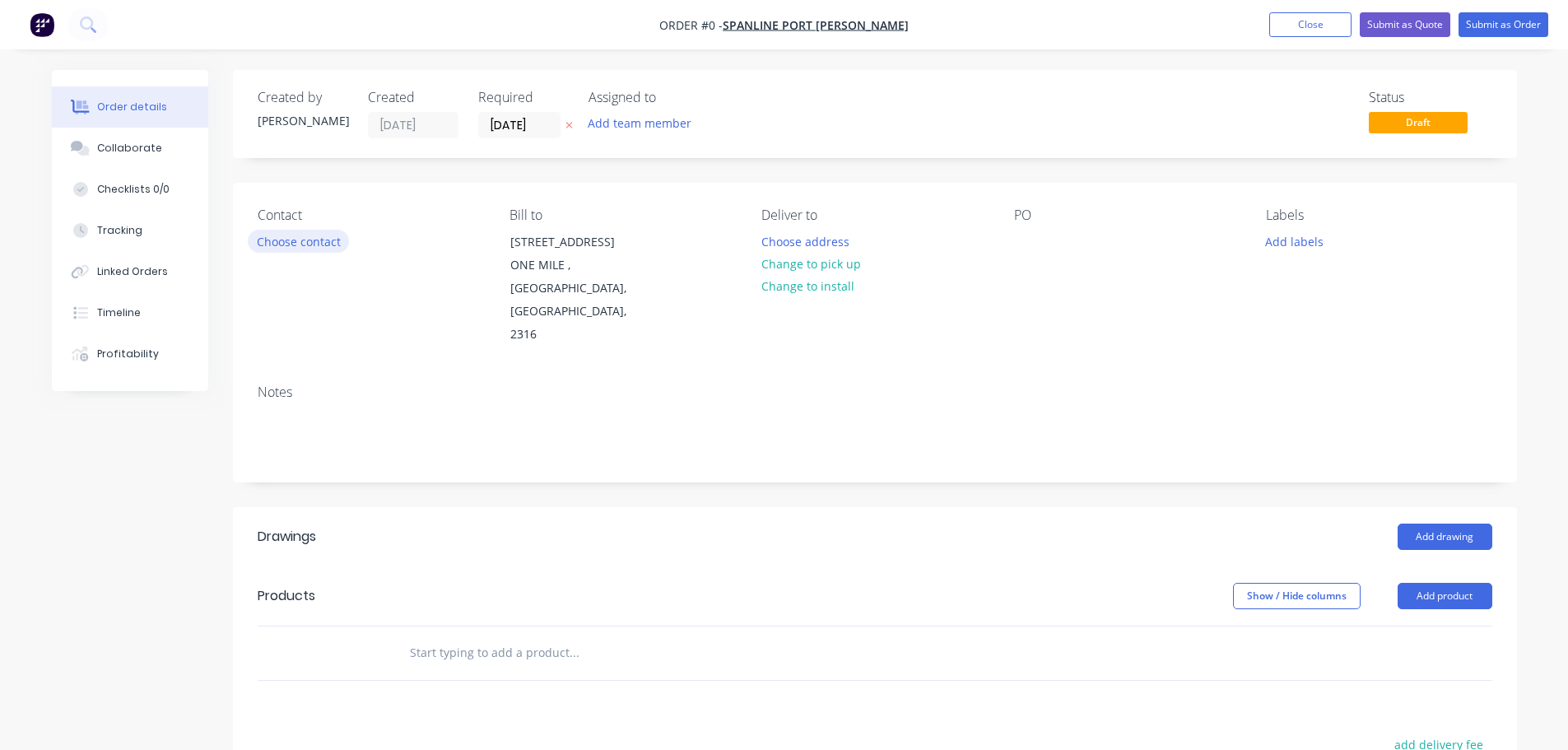
click at [270, 247] on button "Choose contact" at bounding box center [297, 241] width 101 height 23
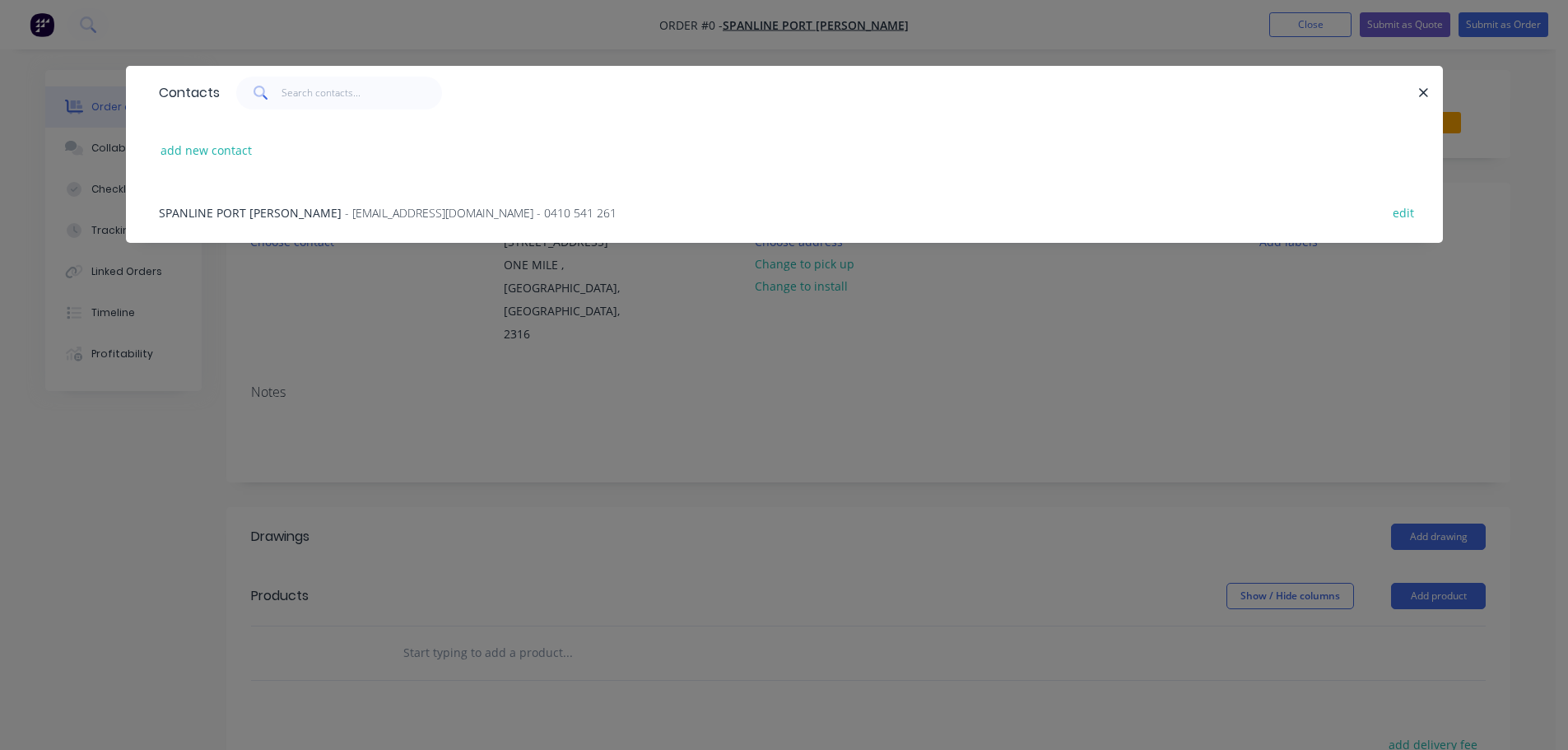
click at [257, 222] on div "SPANLINE PORT [PERSON_NAME] - [EMAIL_ADDRESS][DOMAIN_NAME] - 0410 541 261 edit" at bounding box center [784, 212] width 1268 height 61
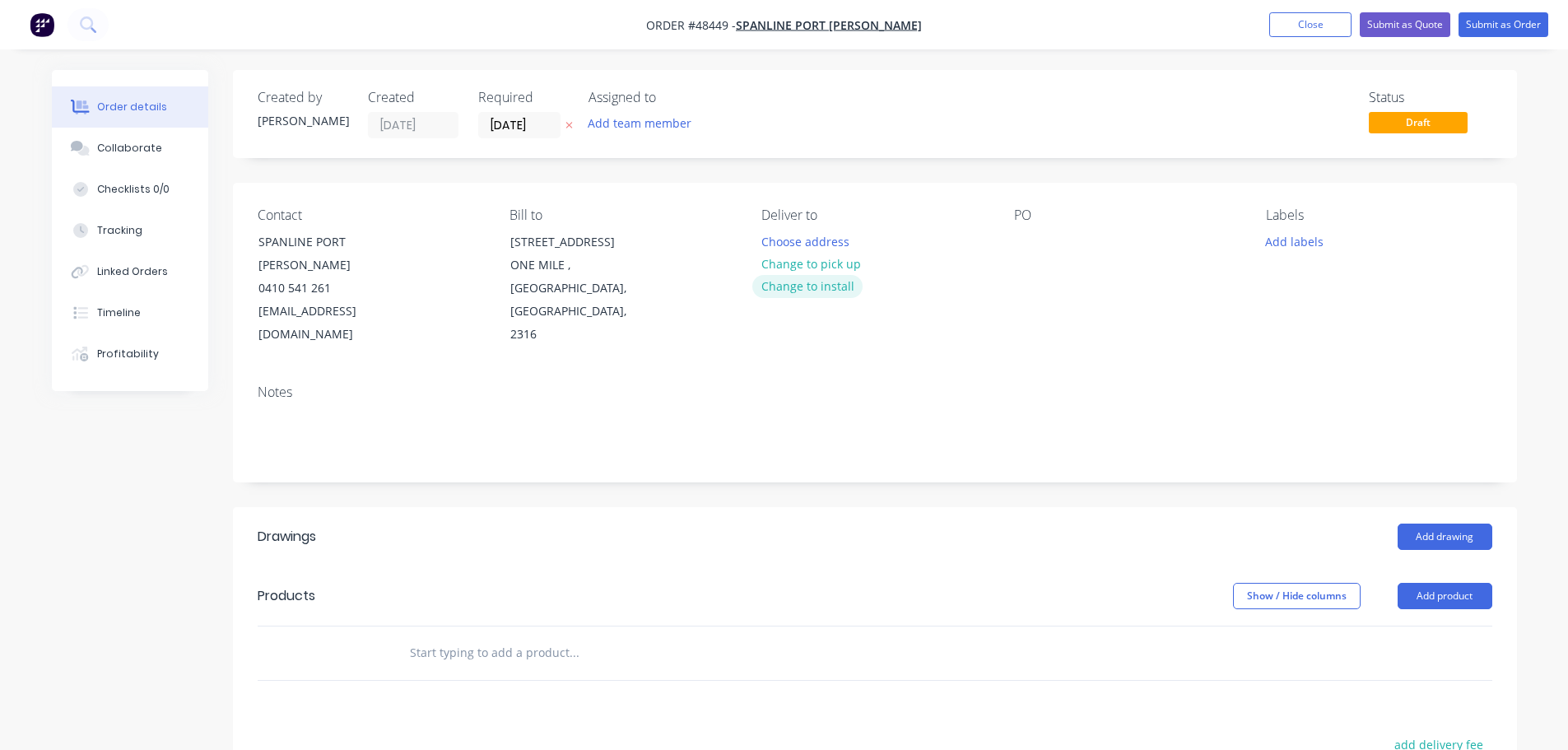
click at [834, 277] on button "Change to install" at bounding box center [807, 286] width 110 height 23
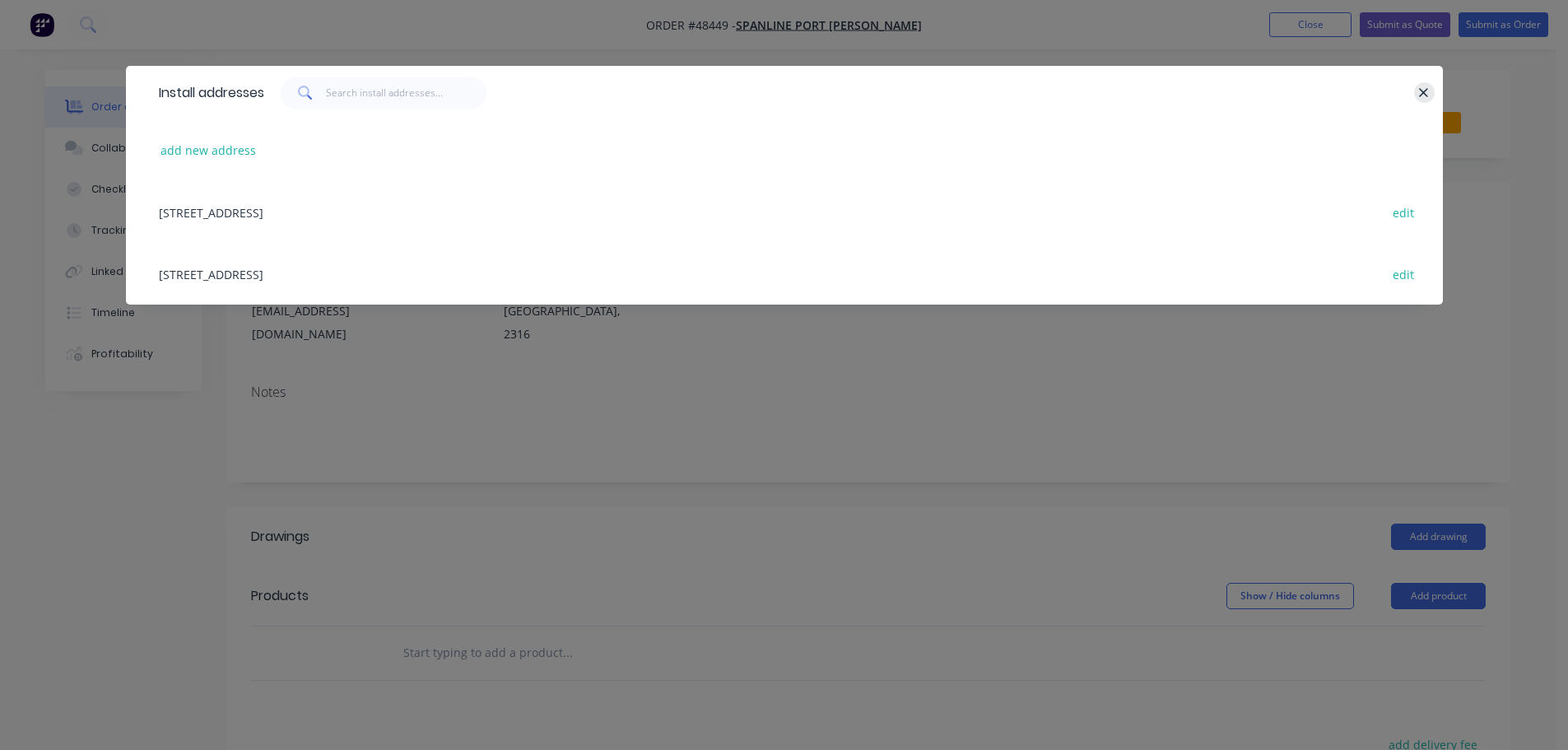
drag, startPoint x: 1426, startPoint y: 96, endPoint x: 1078, endPoint y: 131, distance: 349.8
click at [1425, 96] on icon "button" at bounding box center [1423, 94] width 10 height 15
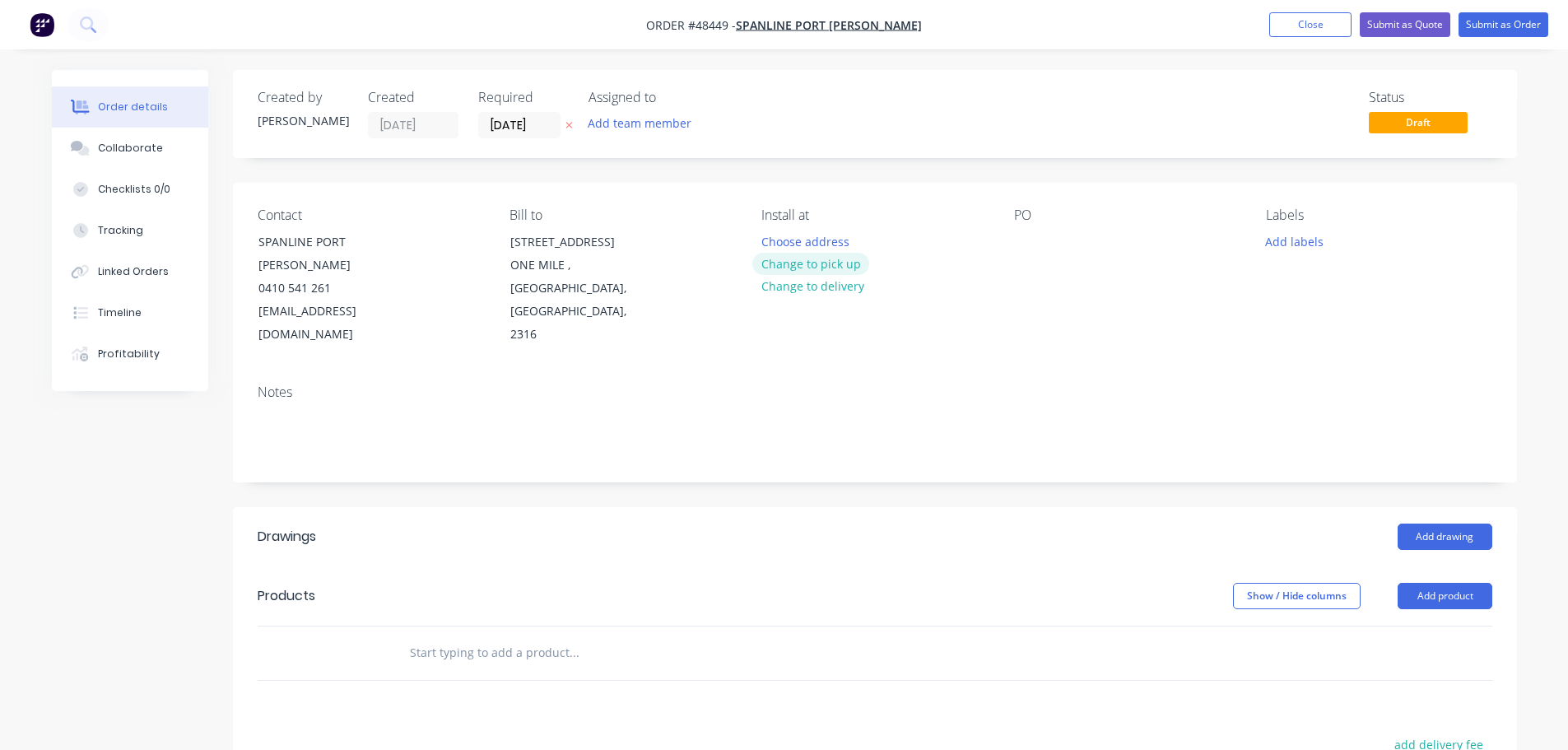
click at [843, 265] on button "Change to pick up" at bounding box center [811, 264] width 117 height 23
click at [1029, 235] on div at bounding box center [1027, 241] width 26 height 24
click at [1472, 524] on button "Add drawing" at bounding box center [1444, 537] width 94 height 26
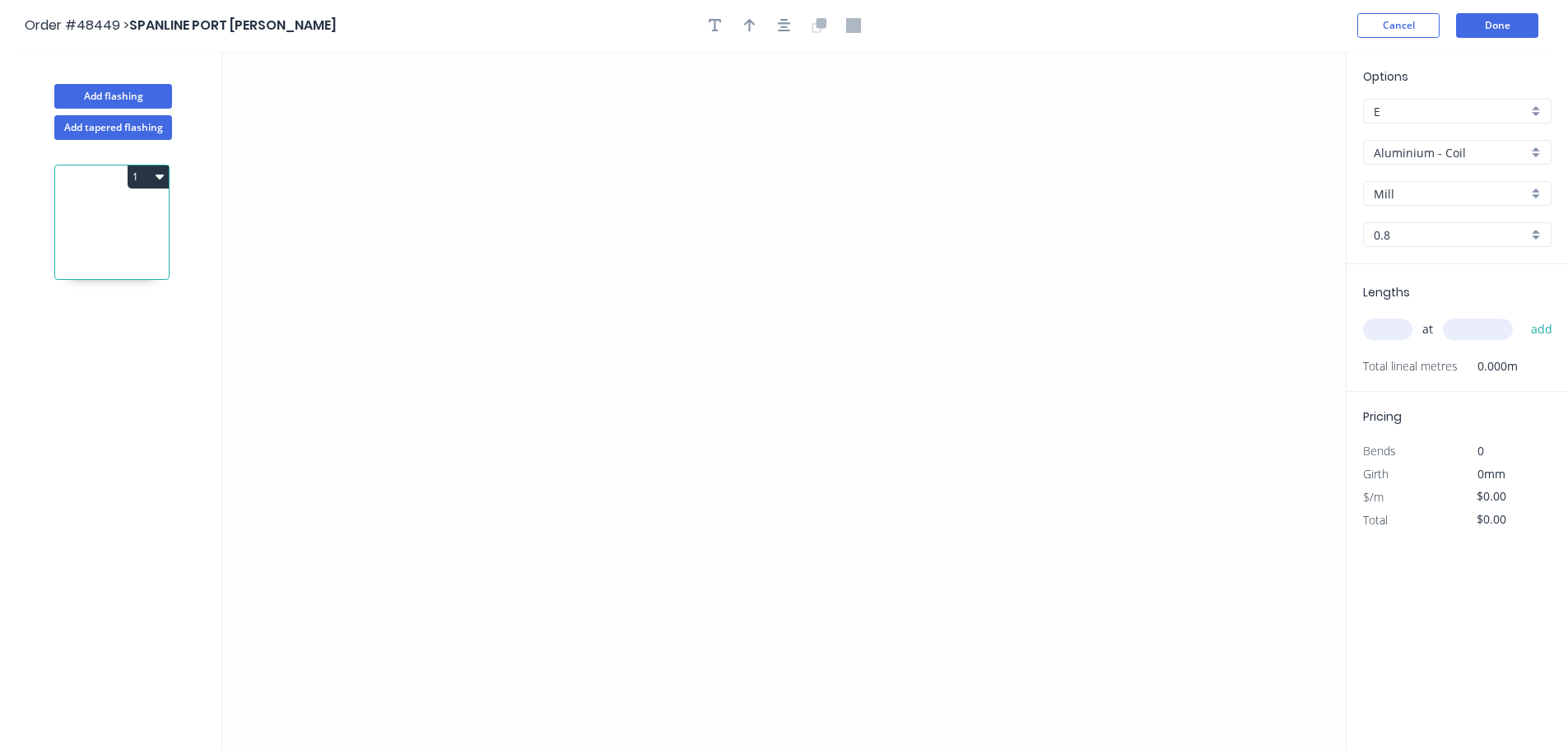
click at [1441, 154] on input "Aluminium - Coil" at bounding box center [1450, 153] width 154 height 17
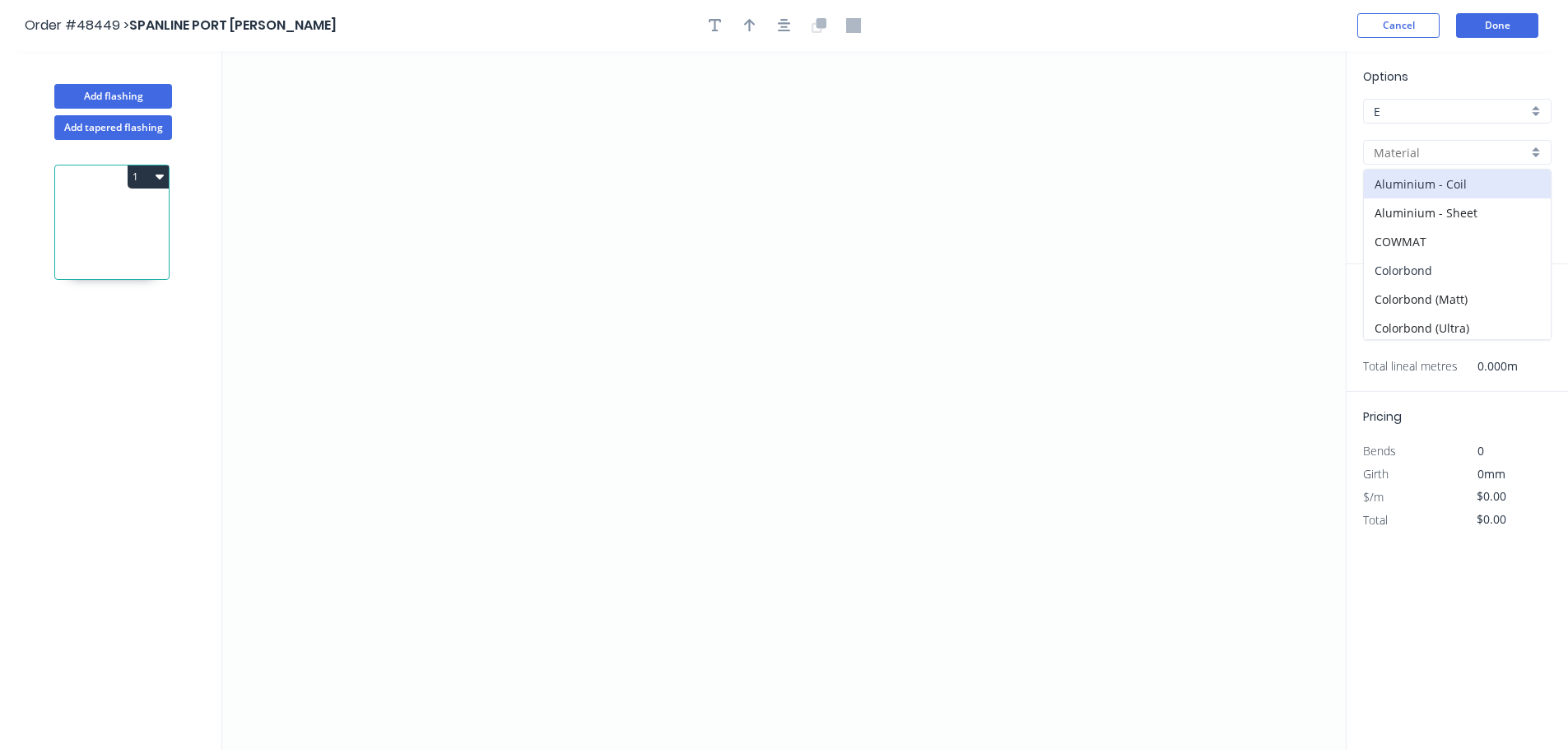
click at [1393, 268] on div "Colorbond" at bounding box center [1458, 270] width 187 height 29
type input "Colorbond"
type input "Basalt"
type input "0.55"
click at [1417, 189] on input "Basalt" at bounding box center [1450, 194] width 154 height 17
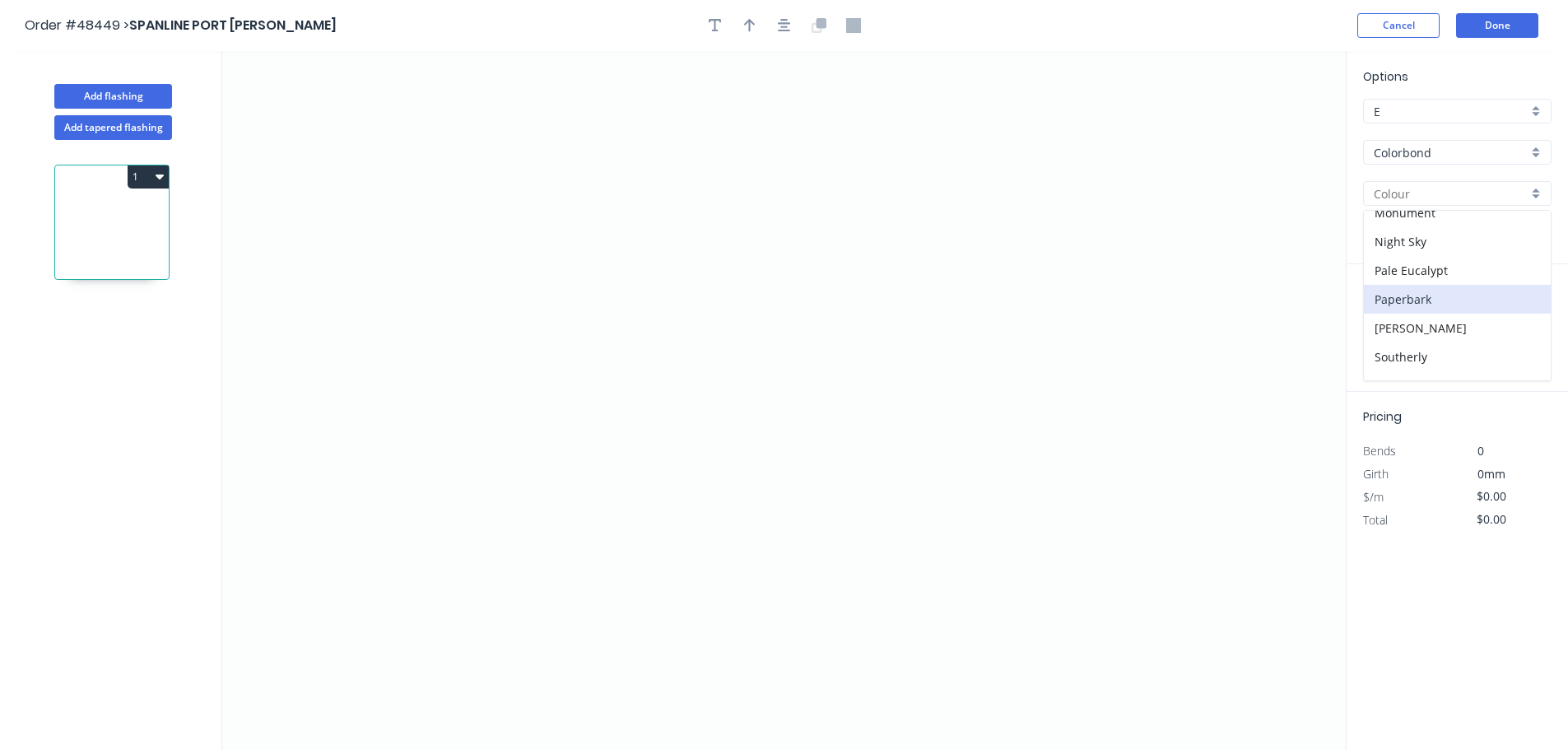
scroll to position [415, 0]
click at [1420, 290] on div "Paperbark" at bounding box center [1458, 300] width 187 height 29
type input "Paperbark"
click at [429, 593] on icon "0" at bounding box center [784, 401] width 1123 height 699
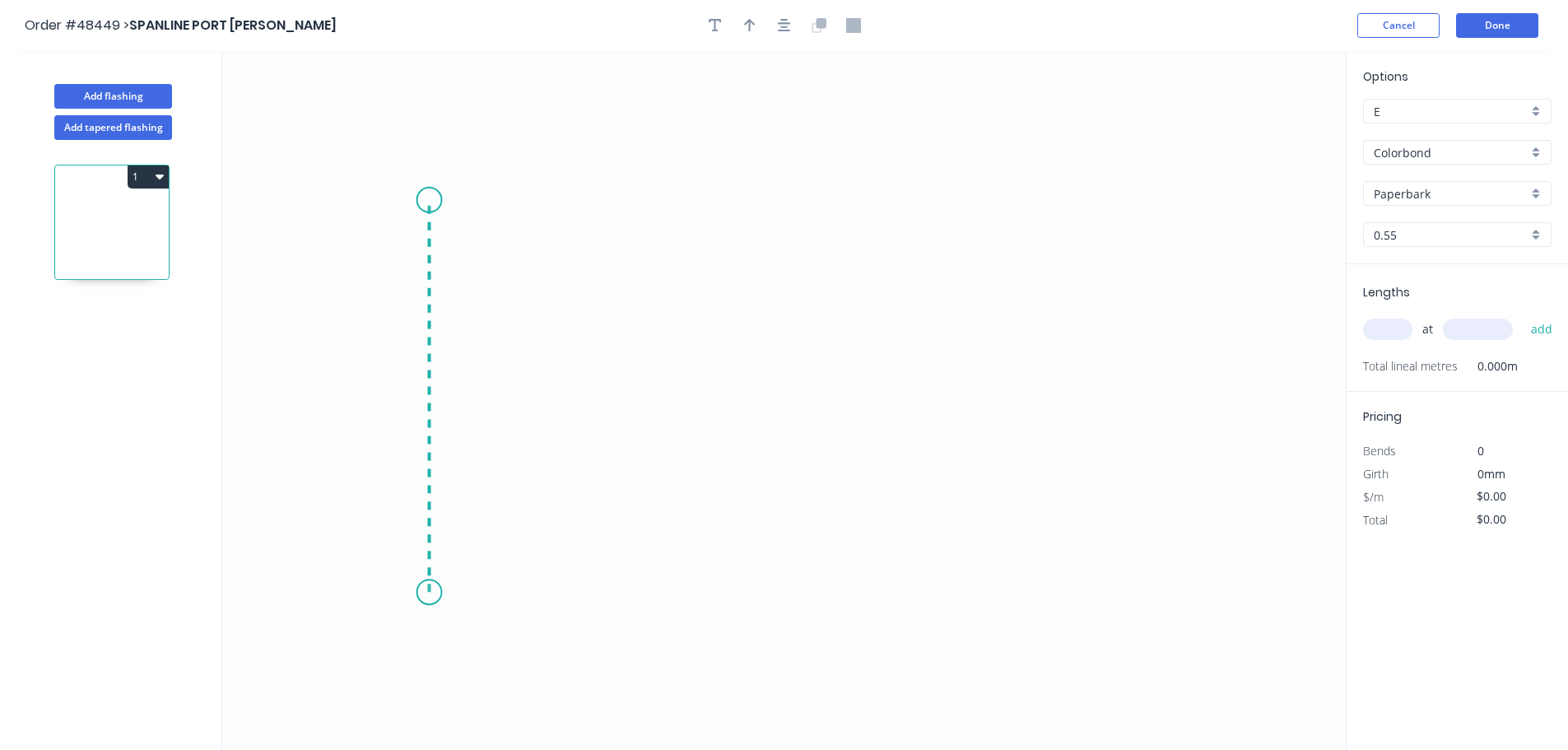
click at [433, 200] on icon "0" at bounding box center [784, 401] width 1123 height 699
click at [622, 212] on icon "0 ?" at bounding box center [784, 401] width 1123 height 699
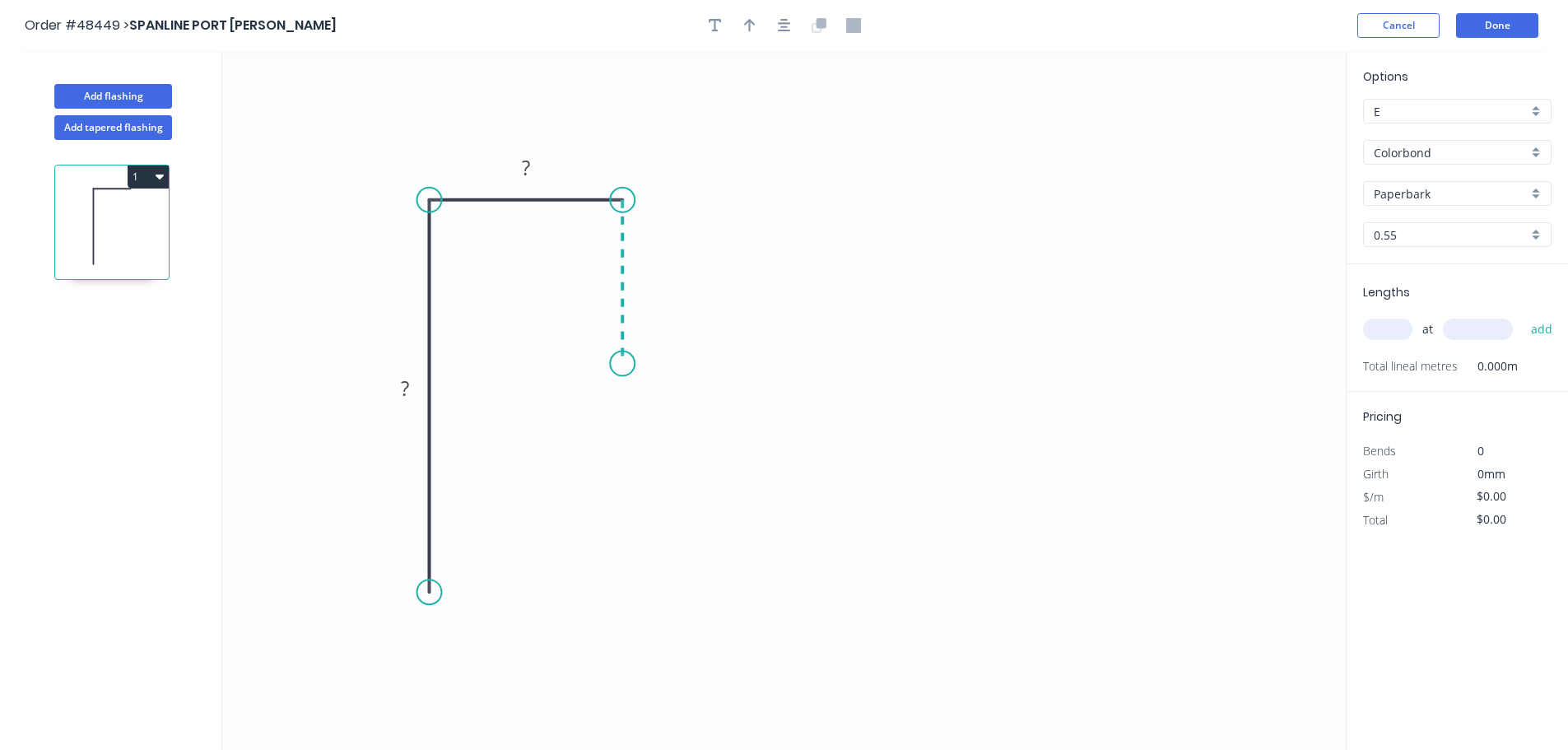
click at [614, 364] on icon "0 ? ?" at bounding box center [784, 401] width 1123 height 699
drag, startPoint x: 628, startPoint y: 361, endPoint x: 628, endPoint y: 383, distance: 22.0
click at [628, 376] on circle at bounding box center [622, 364] width 25 height 25
click at [469, 628] on div "Crush & Fold" at bounding box center [515, 638] width 165 height 34
click at [412, 562] on tspan "10" at bounding box center [406, 563] width 23 height 27
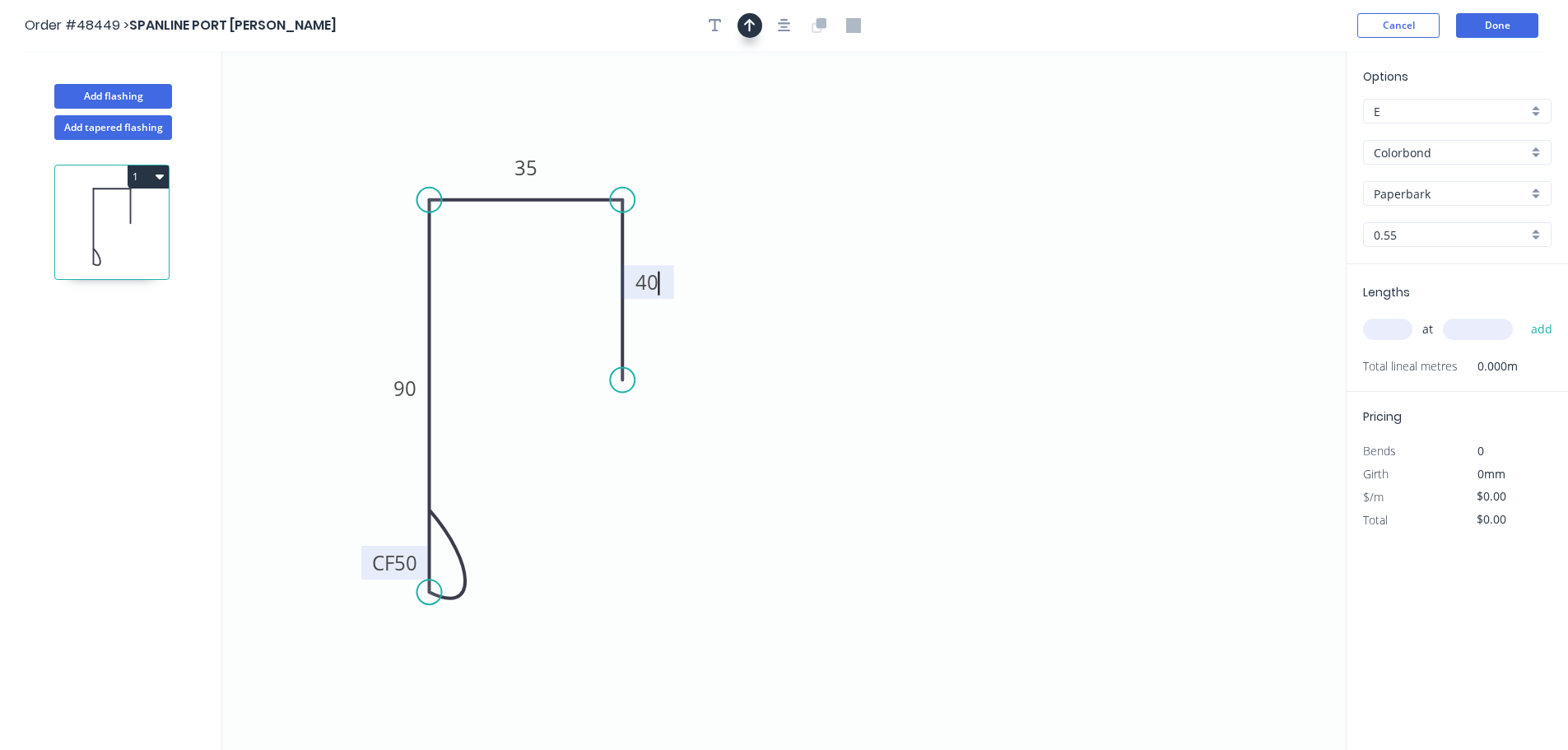
click at [751, 31] on icon "button" at bounding box center [750, 26] width 11 height 15
type input "$12.35"
drag, startPoint x: 1258, startPoint y: 130, endPoint x: 742, endPoint y: 212, distance: 522.5
click at [465, 160] on icon at bounding box center [464, 141] width 15 height 53
click at [1392, 335] on input "text" at bounding box center [1388, 329] width 49 height 22
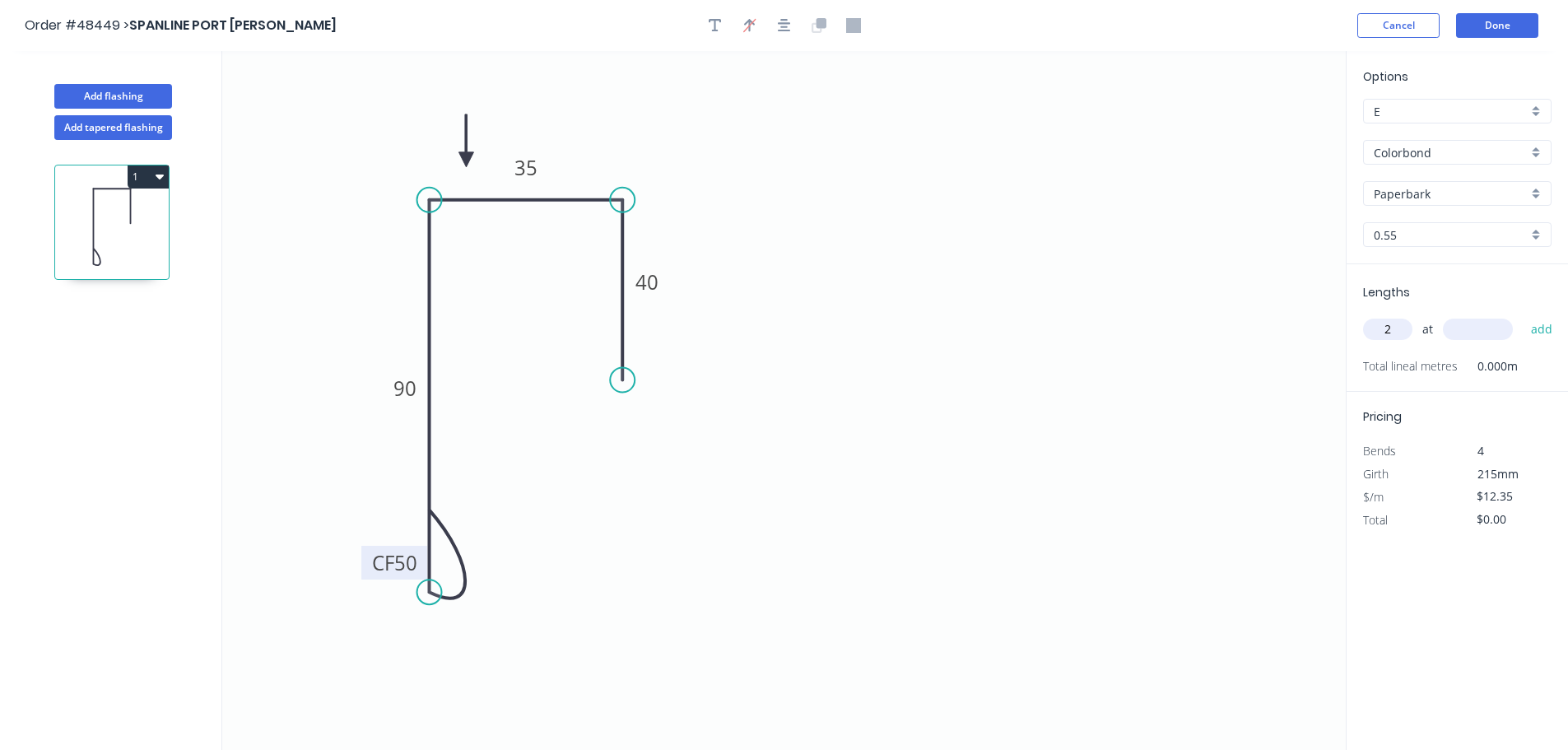
type input "2"
type input "2500"
click at [1523, 315] on button "add" at bounding box center [1542, 330] width 39 height 28
type input "$61.75"
click at [1514, 26] on button "Done" at bounding box center [1496, 26] width 82 height 25
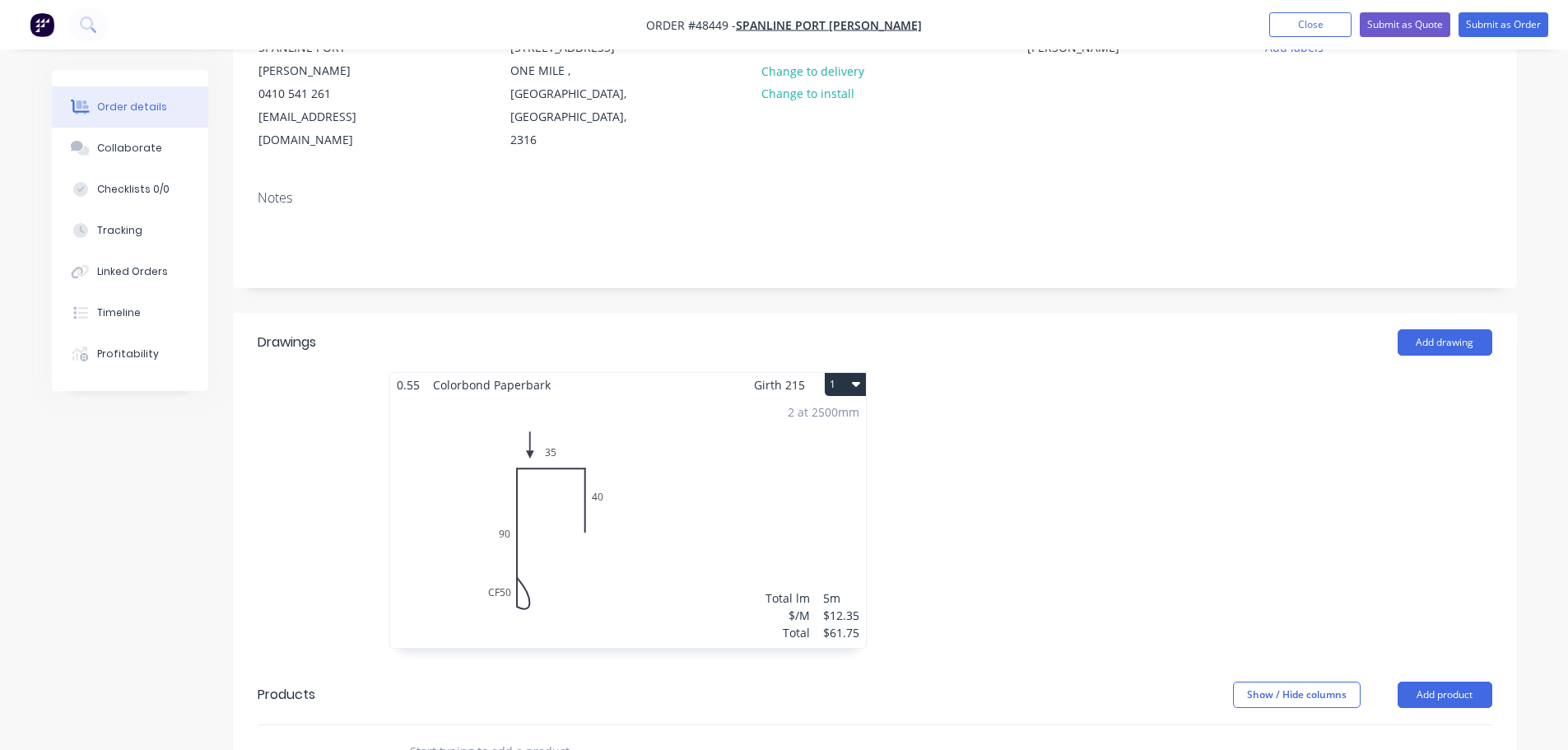
scroll to position [164, 0]
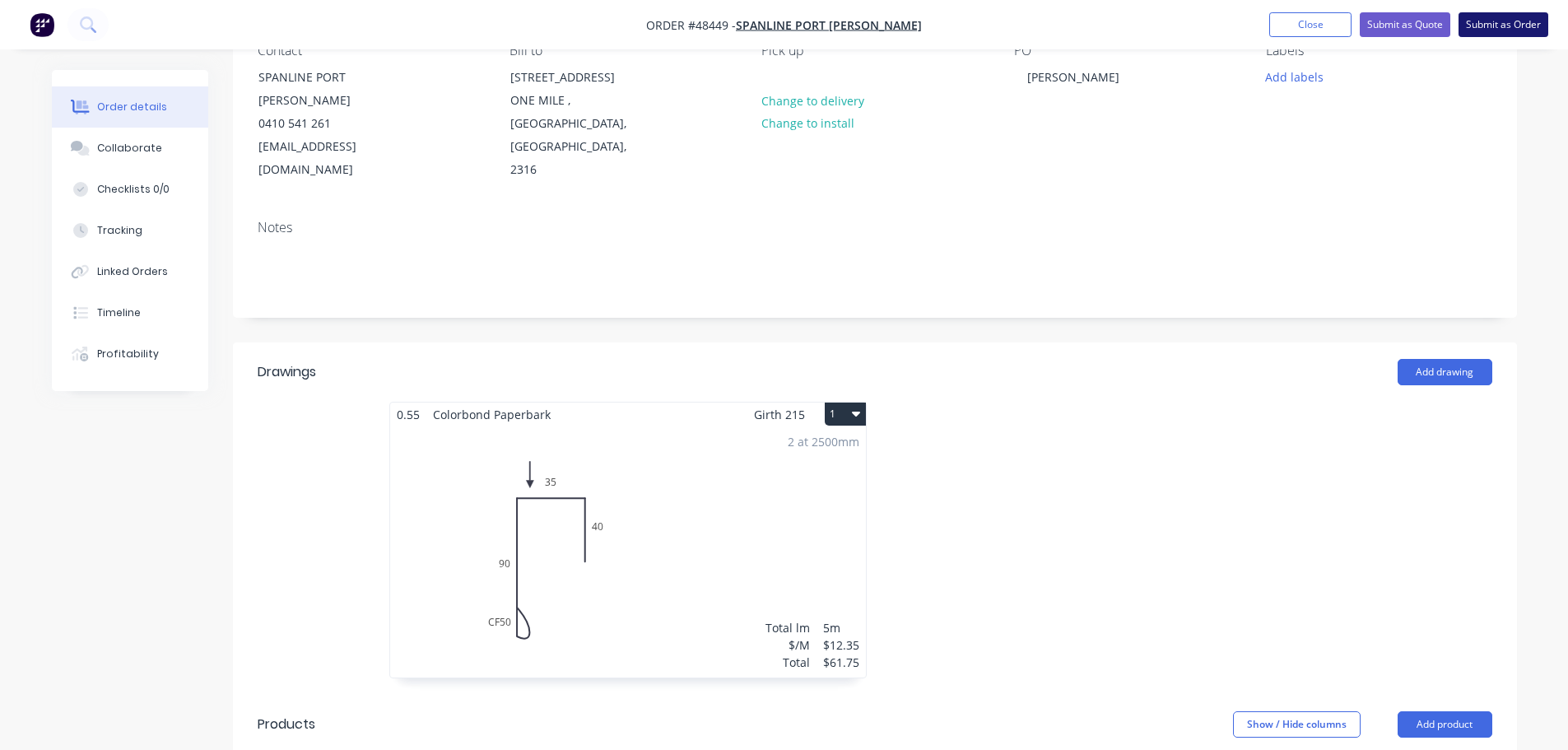
click at [1515, 25] on button "Submit as Order" at bounding box center [1503, 25] width 90 height 25
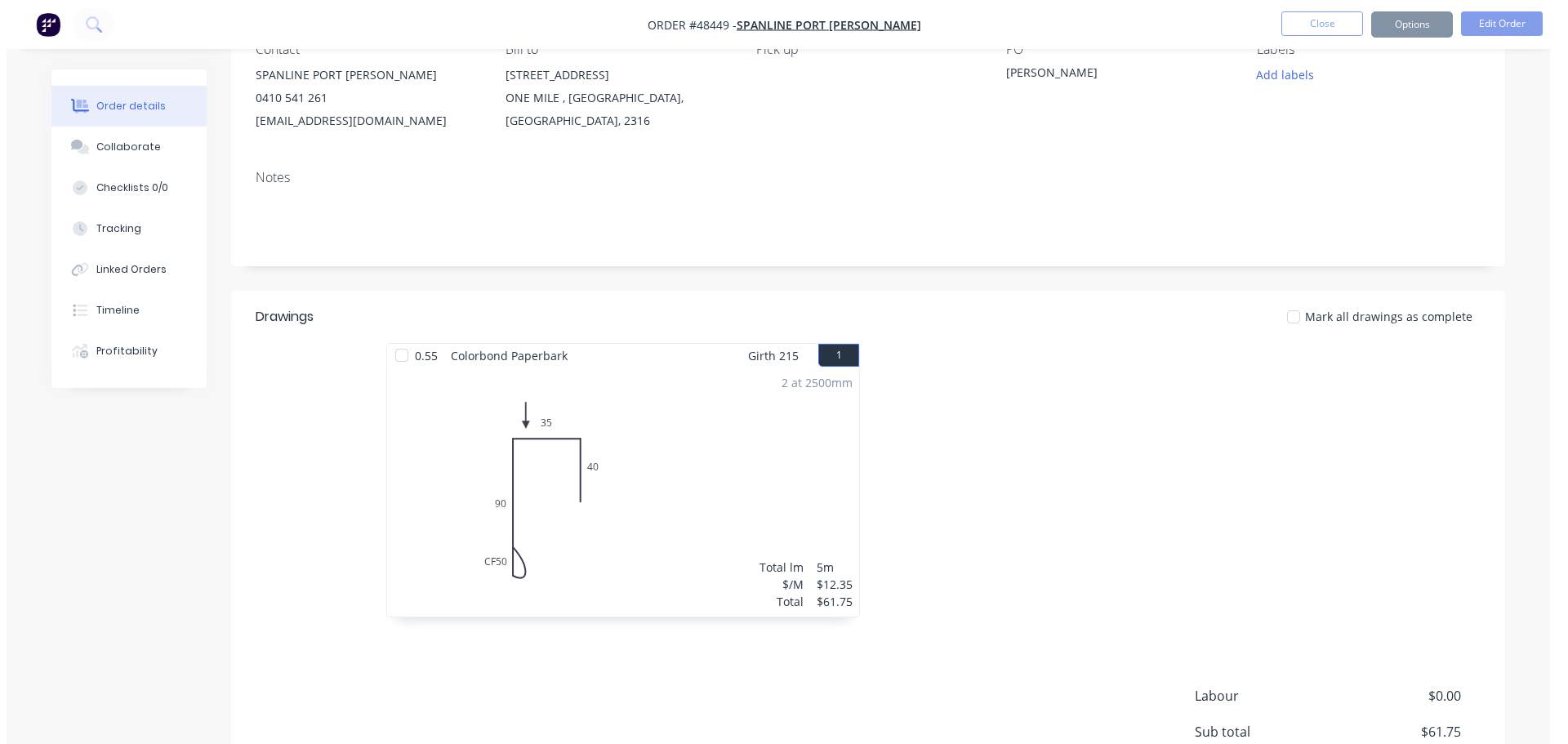
scroll to position [0, 0]
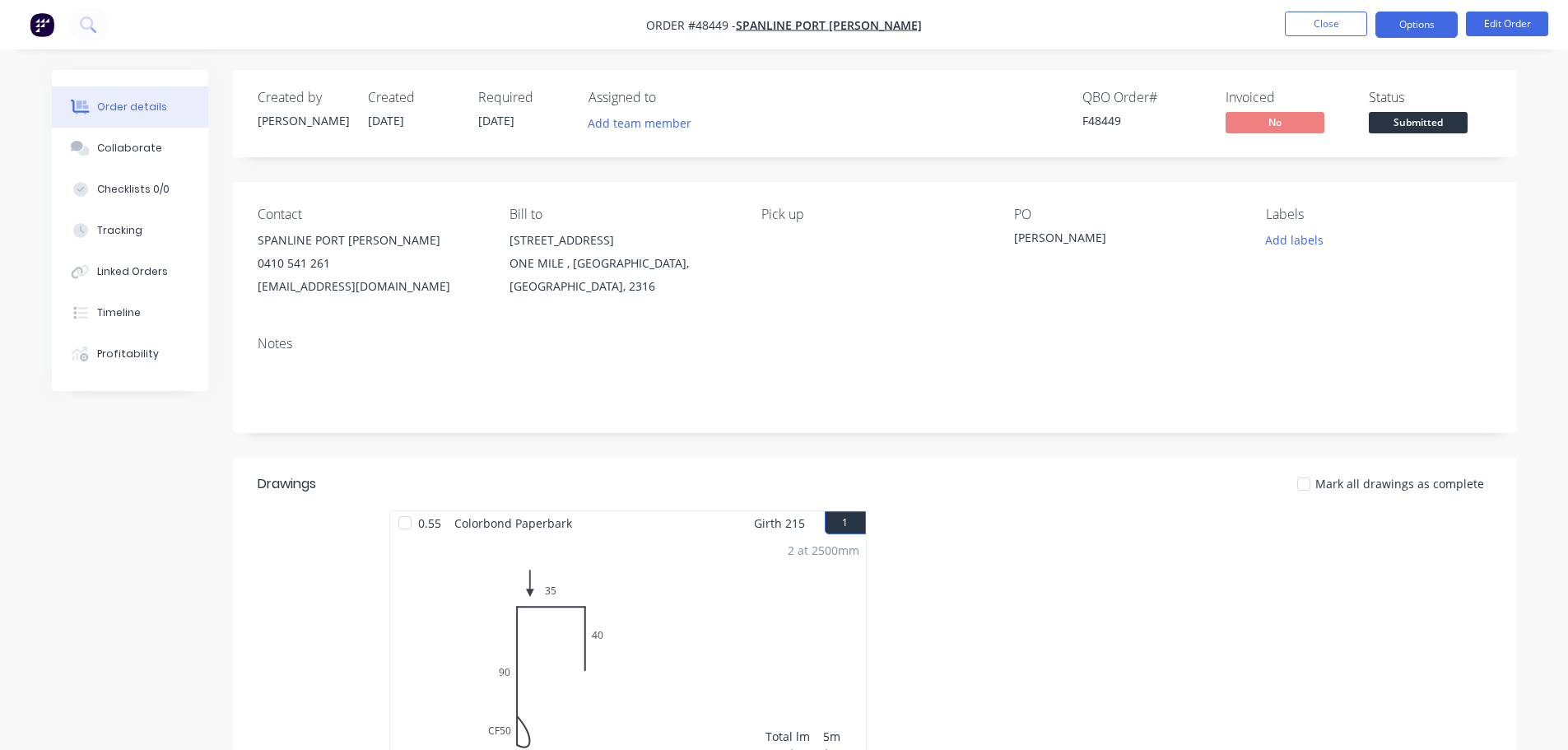
click at [1407, 25] on button "Options" at bounding box center [1416, 25] width 82 height 26
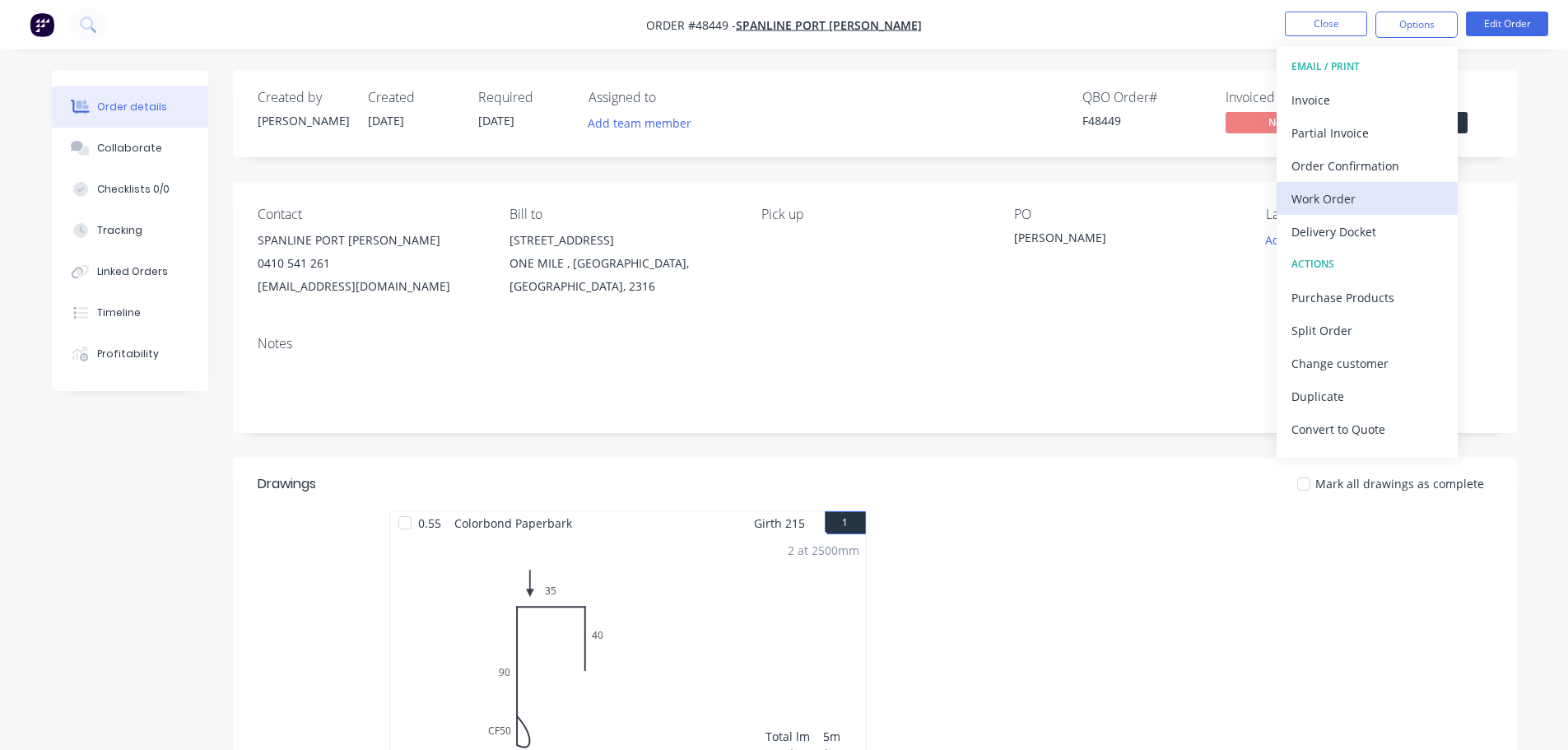
click at [1333, 202] on div "Work Order" at bounding box center [1367, 198] width 151 height 24
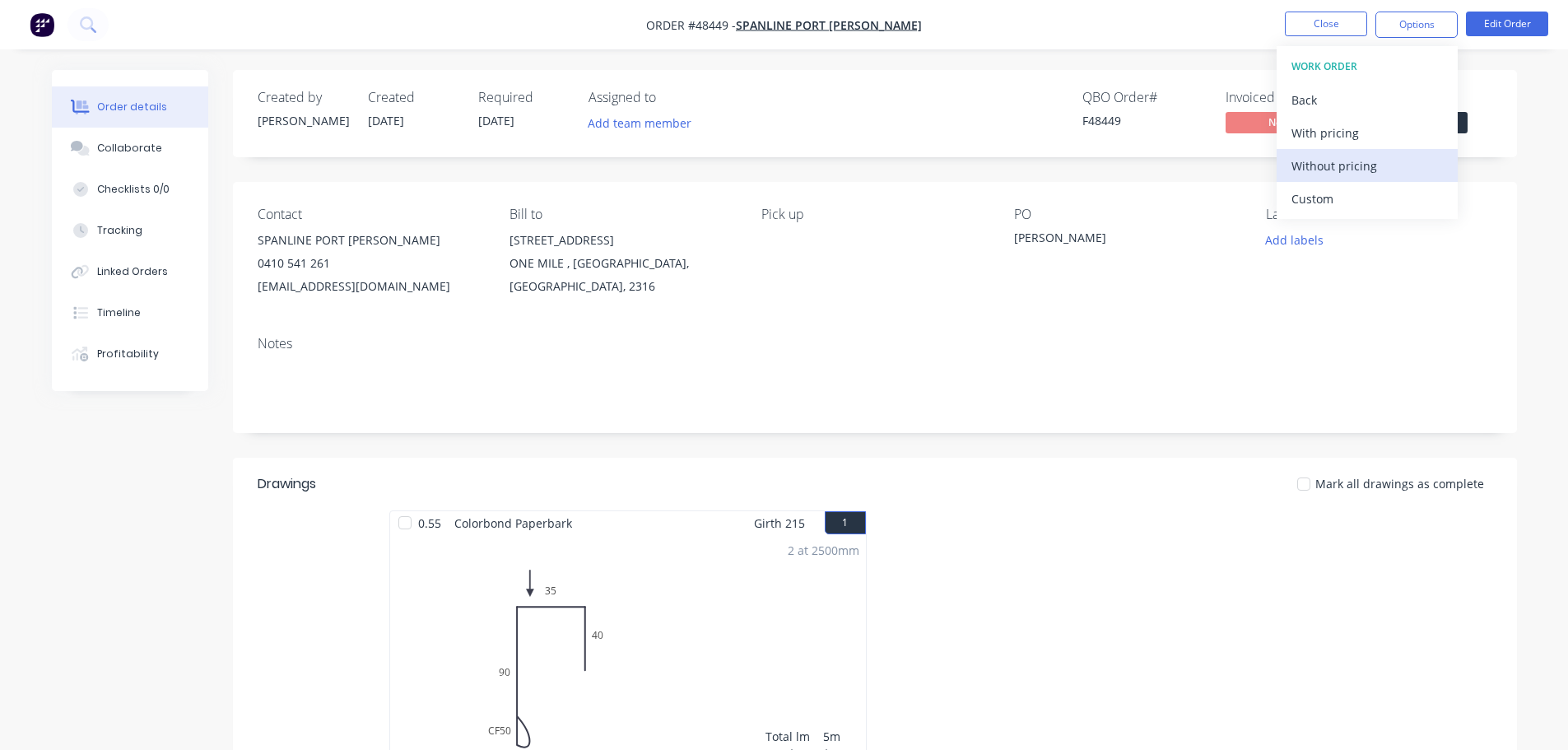
click at [1340, 169] on div "Without pricing" at bounding box center [1367, 165] width 151 height 24
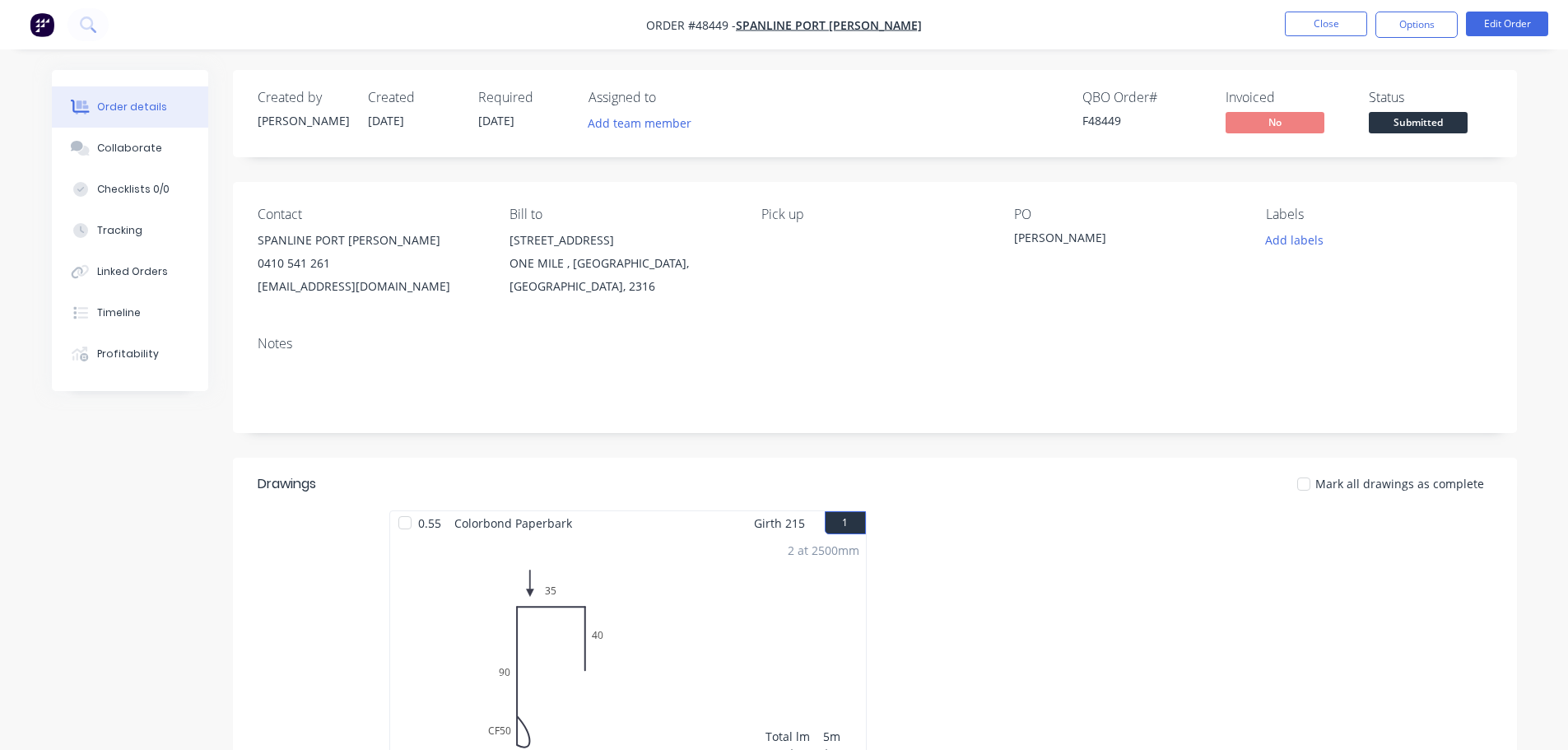
click at [1492, 115] on div "Status Submitted" at bounding box center [1430, 113] width 124 height 48
click at [1461, 125] on span "Submitted" at bounding box center [1418, 123] width 99 height 21
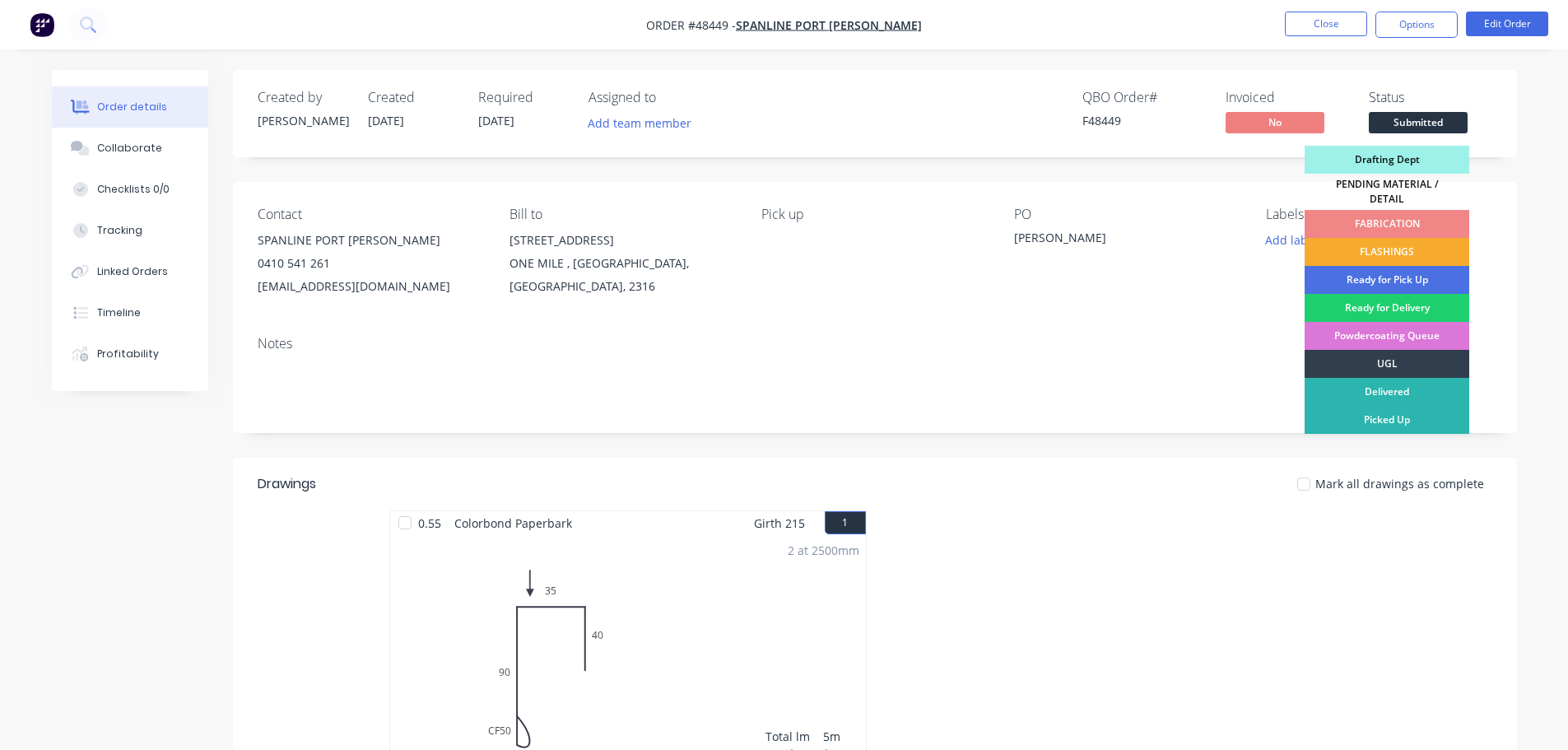
click at [1410, 238] on div "FLASHINGS" at bounding box center [1387, 252] width 164 height 28
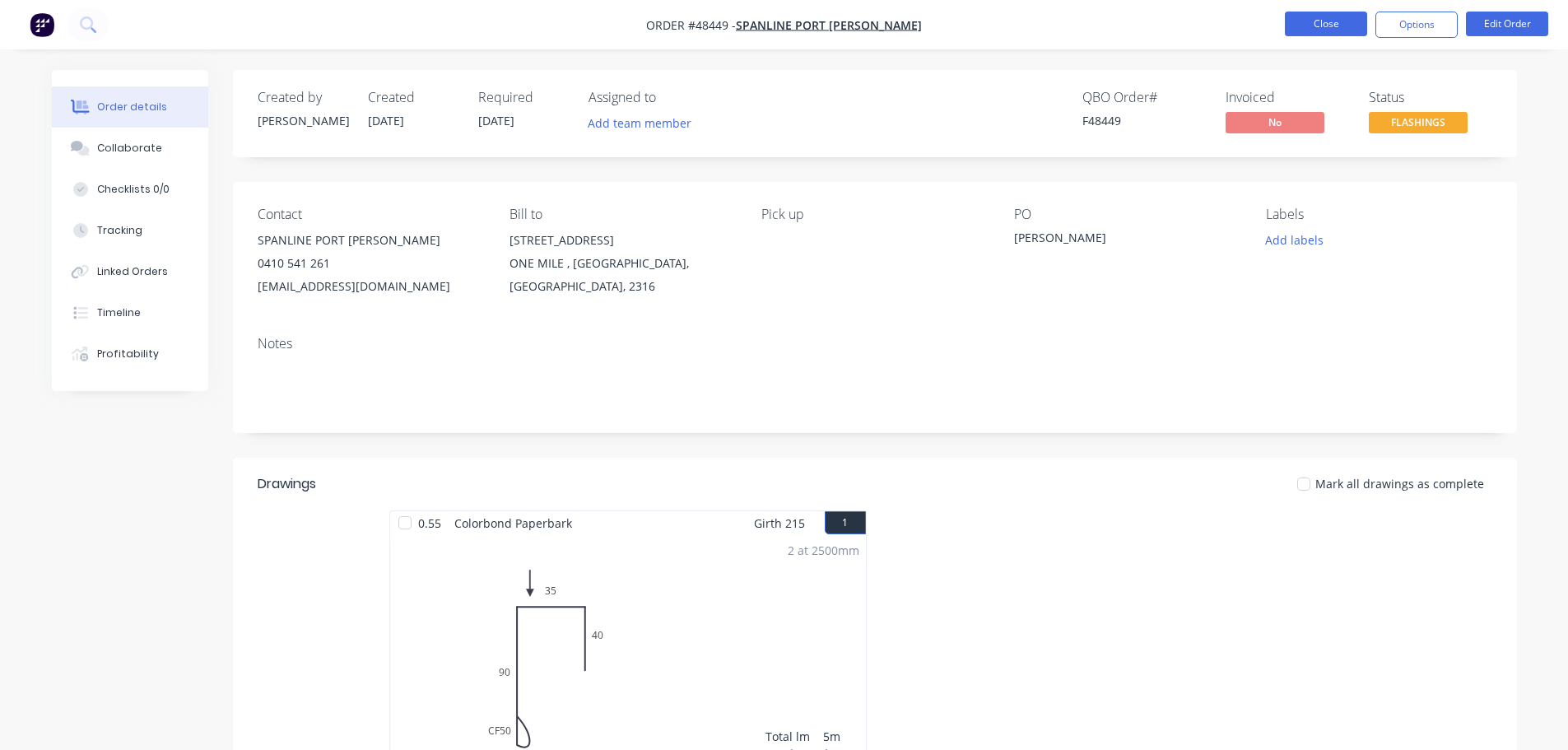
click at [1315, 31] on button "Close" at bounding box center [1325, 24] width 82 height 25
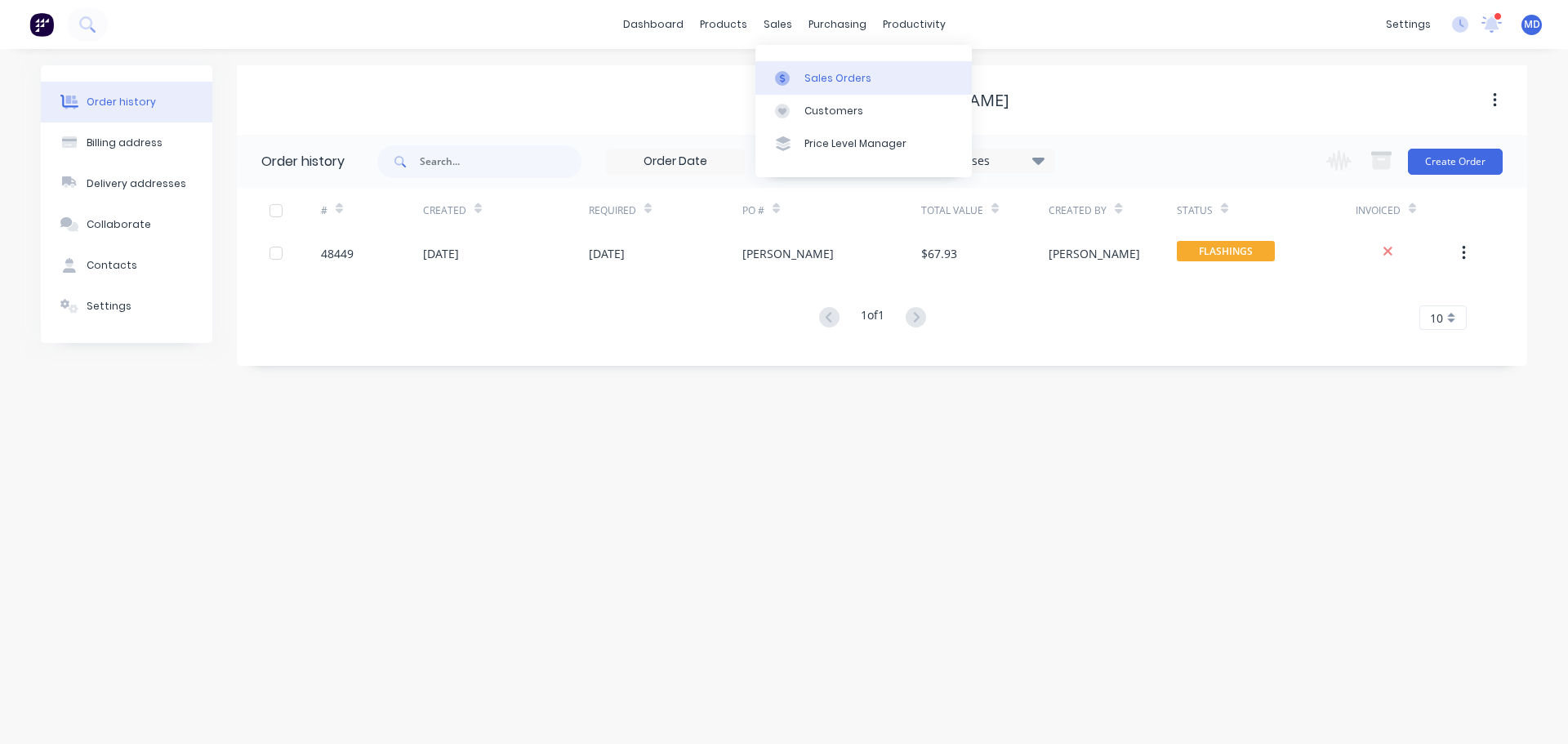
click at [794, 79] on div at bounding box center [787, 79] width 24 height 15
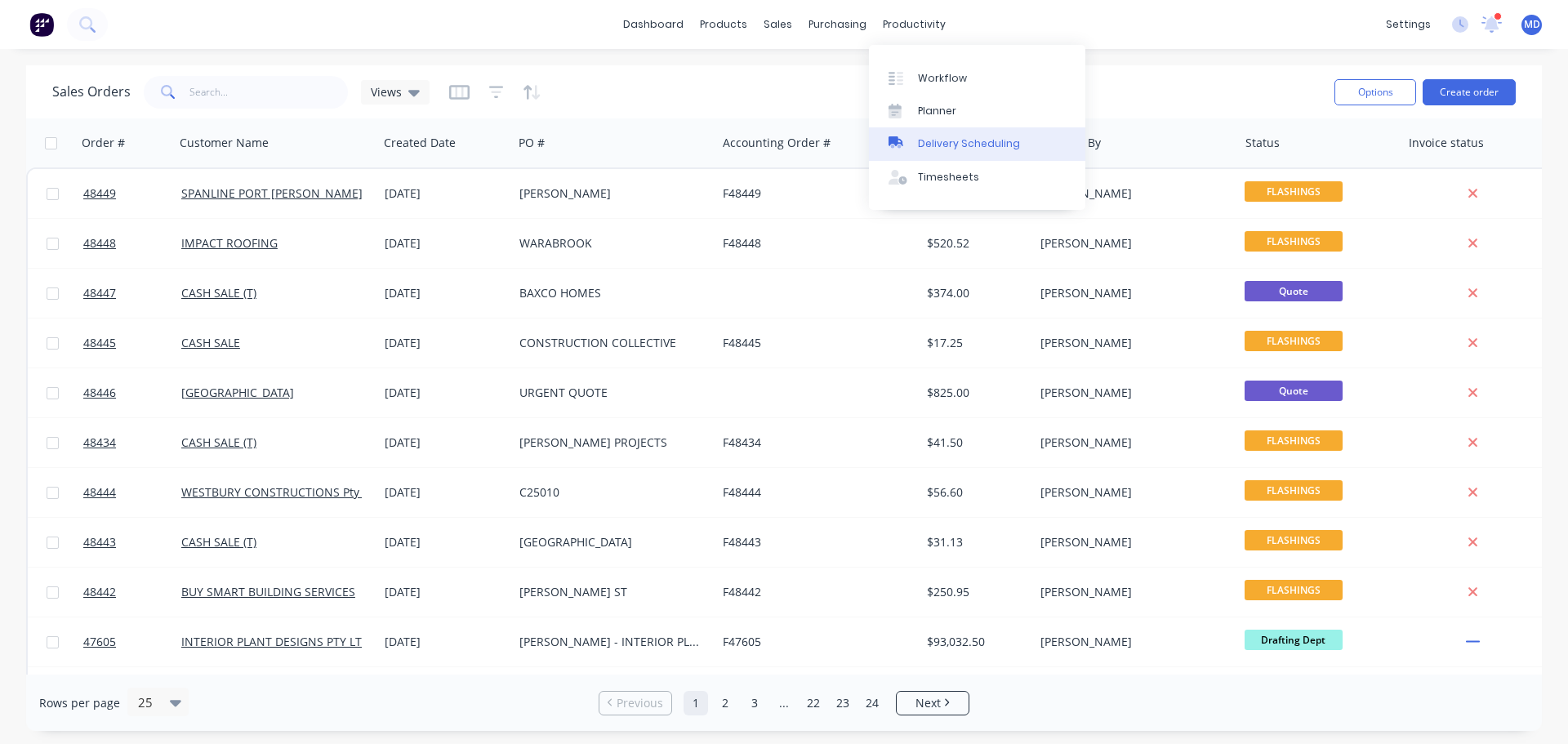
click at [979, 145] on div "Delivery Scheduling" at bounding box center [969, 144] width 102 height 15
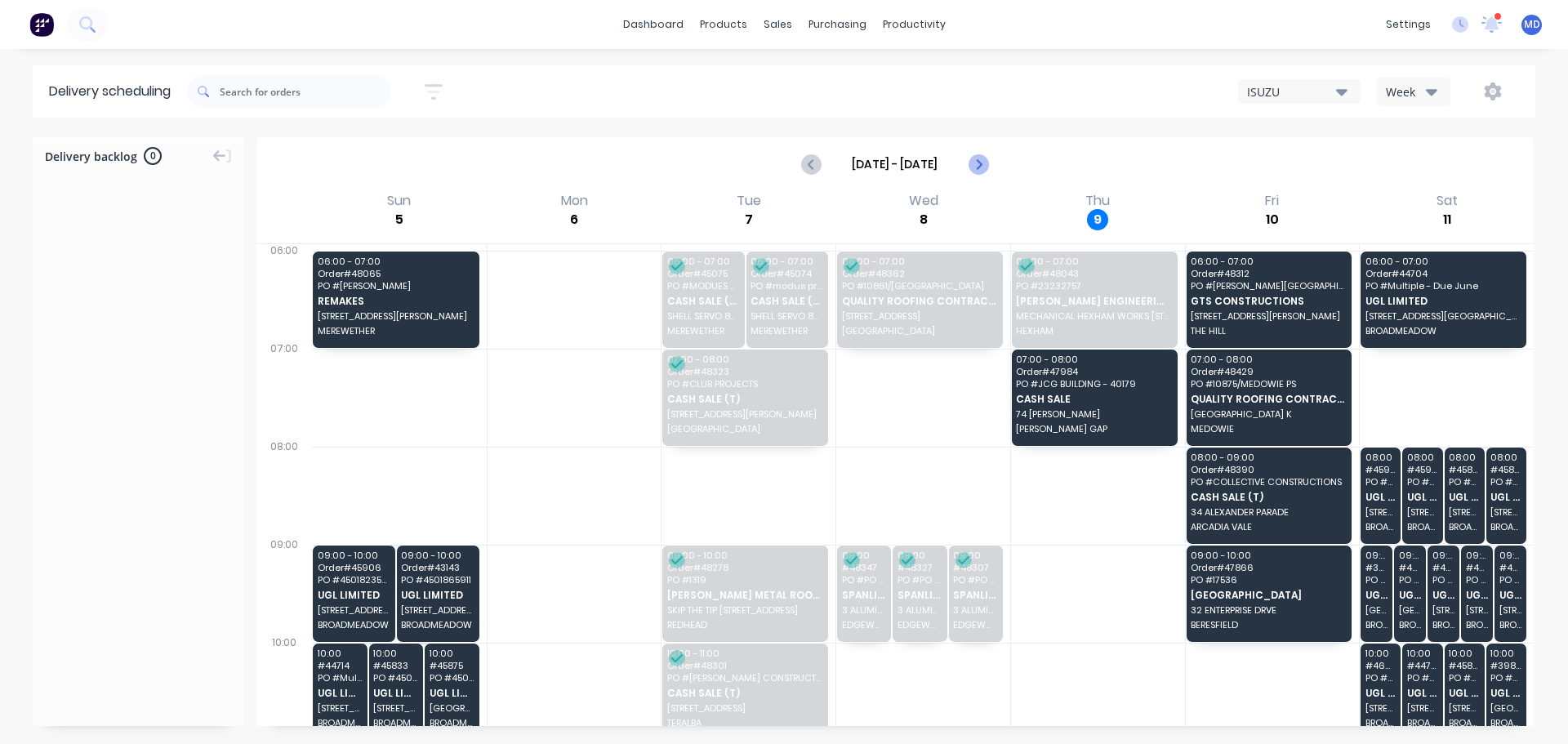
click at [972, 169] on icon "Next page" at bounding box center [977, 164] width 20 height 20
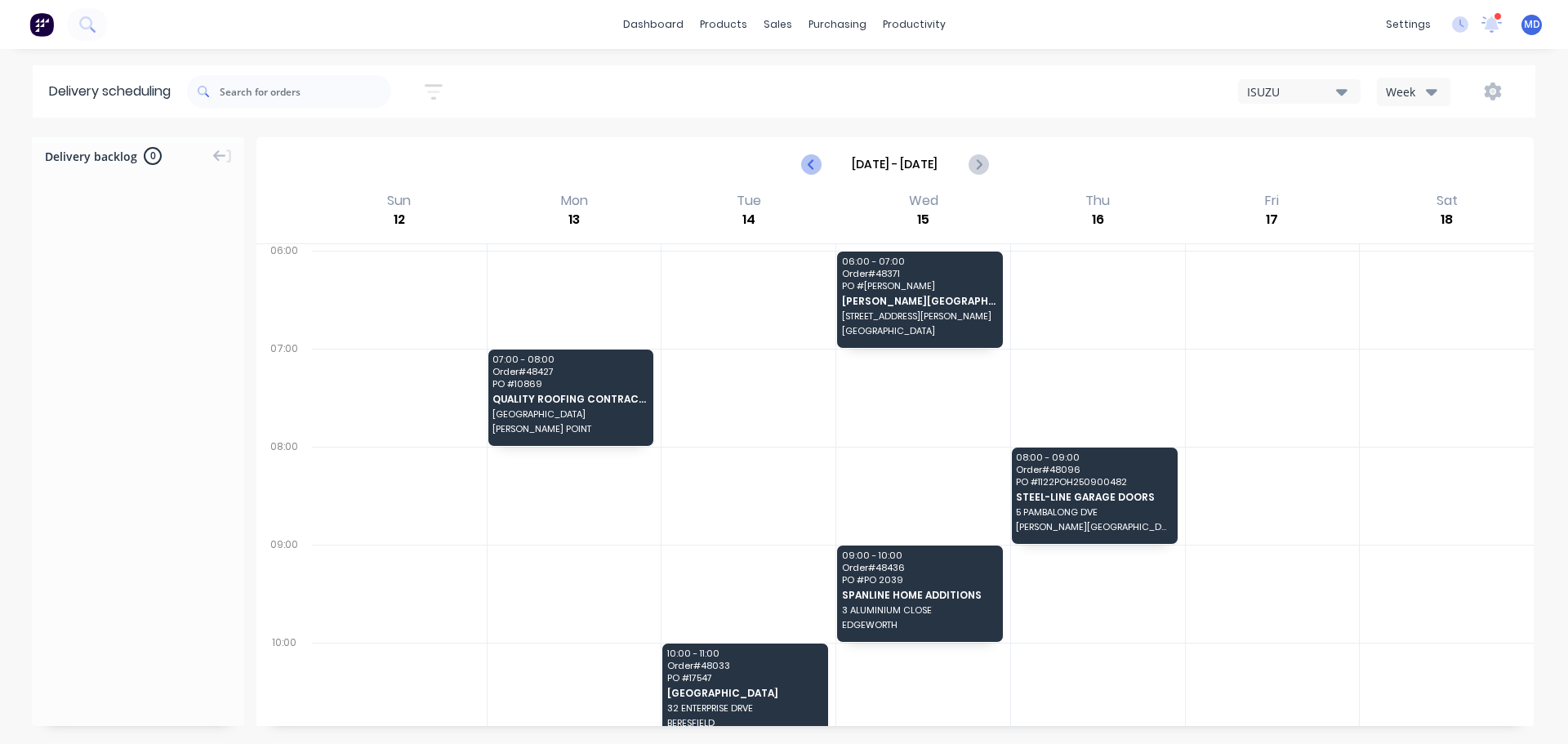
click at [820, 171] on icon "Previous page" at bounding box center [811, 164] width 20 height 20
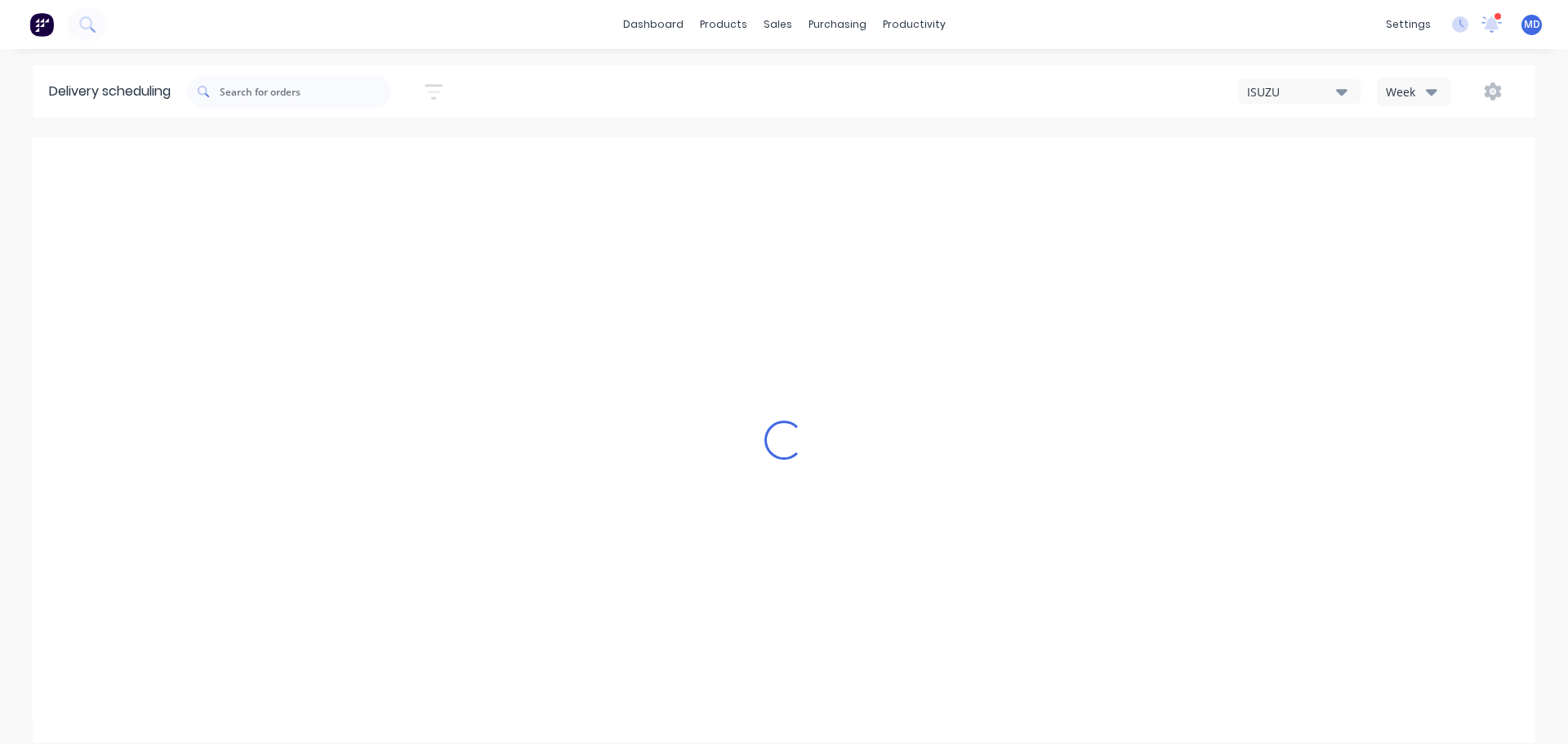
type input "[DATE] - [DATE]"
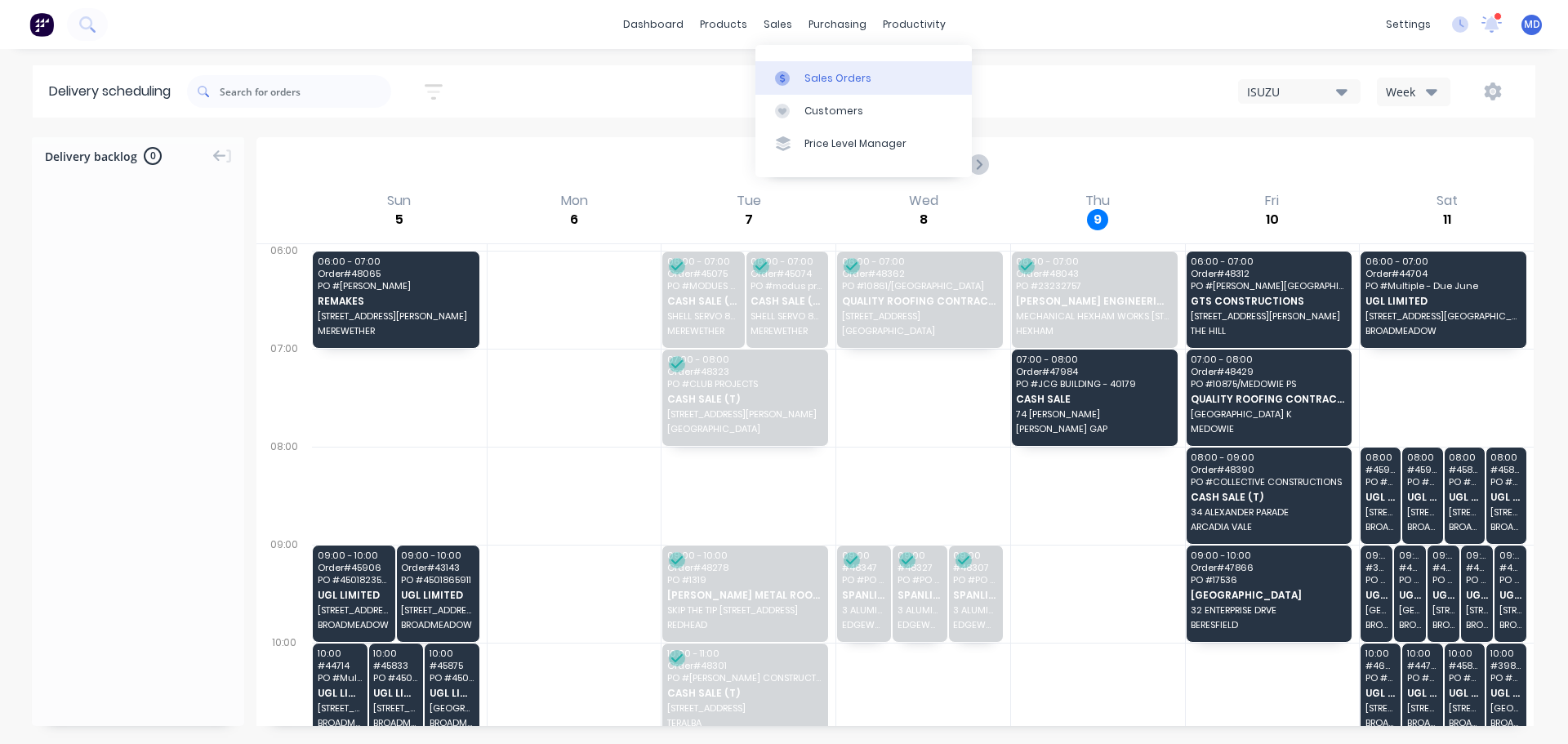
click at [806, 75] on div "Sales Orders" at bounding box center [837, 79] width 67 height 15
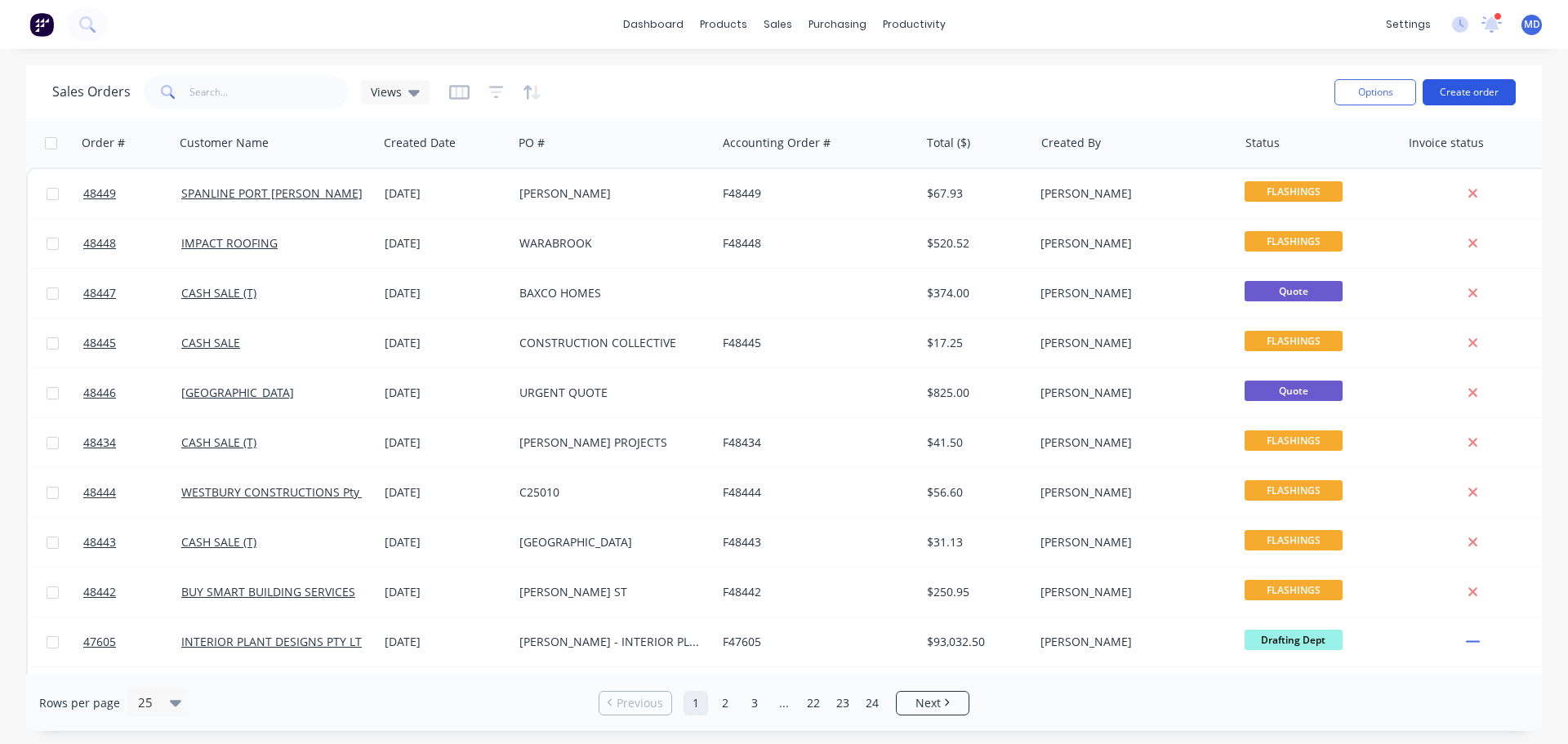
click at [1492, 87] on button "Create order" at bounding box center [1469, 93] width 93 height 26
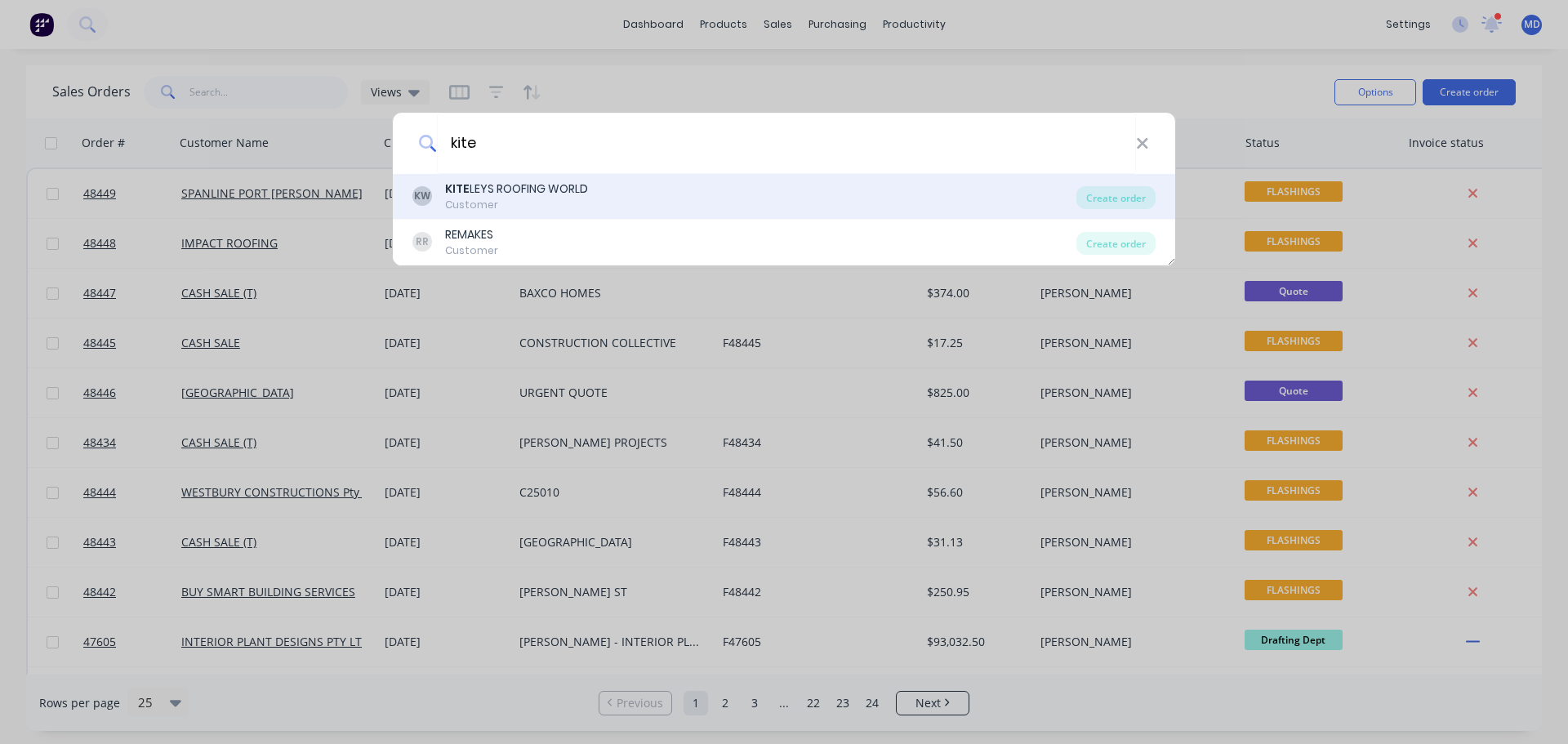
type input "kite"
click at [656, 199] on div "[PERSON_NAME] [PERSON_NAME] ROOFING WORLD Customer" at bounding box center [744, 197] width 664 height 32
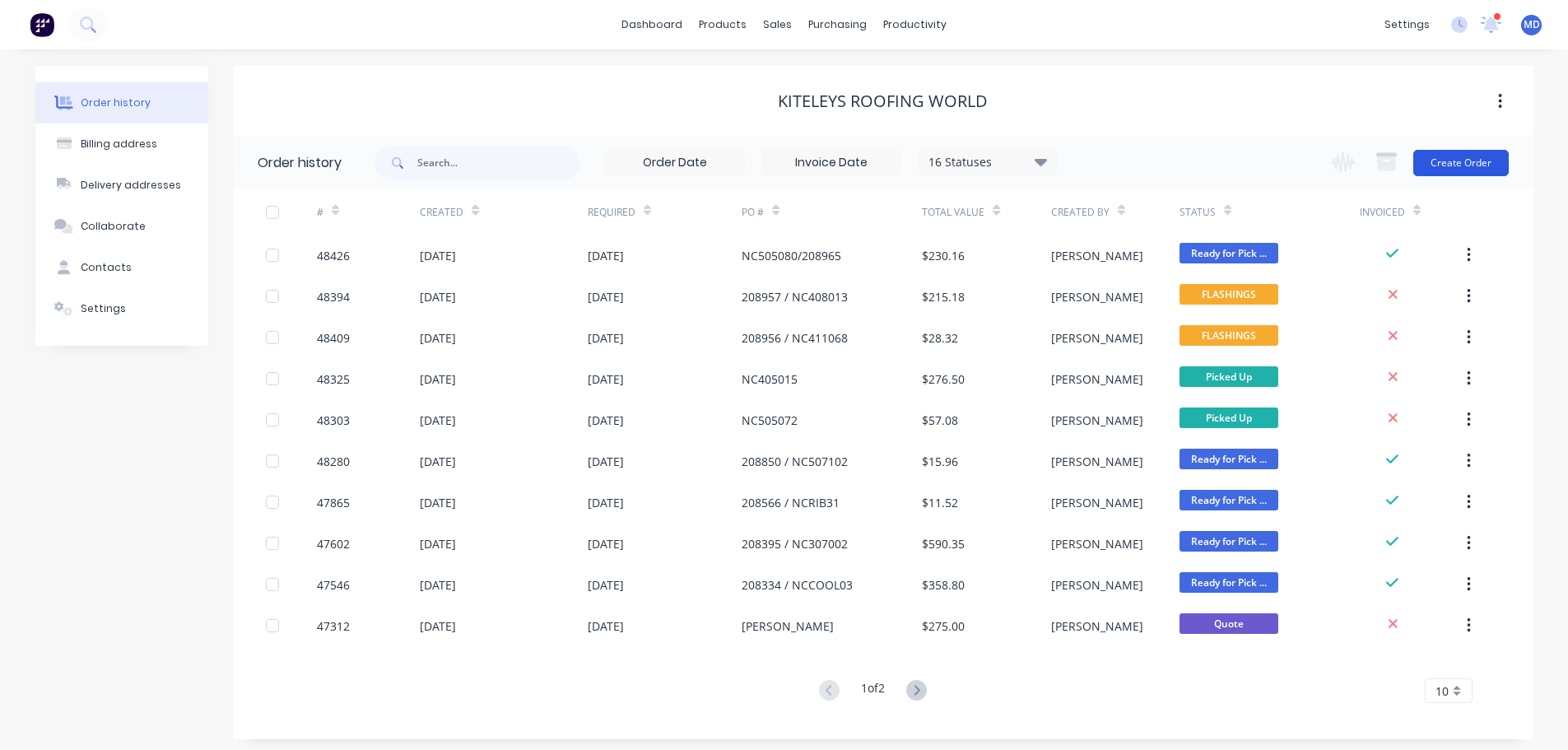
click at [1455, 169] on button "Create Order" at bounding box center [1460, 163] width 95 height 26
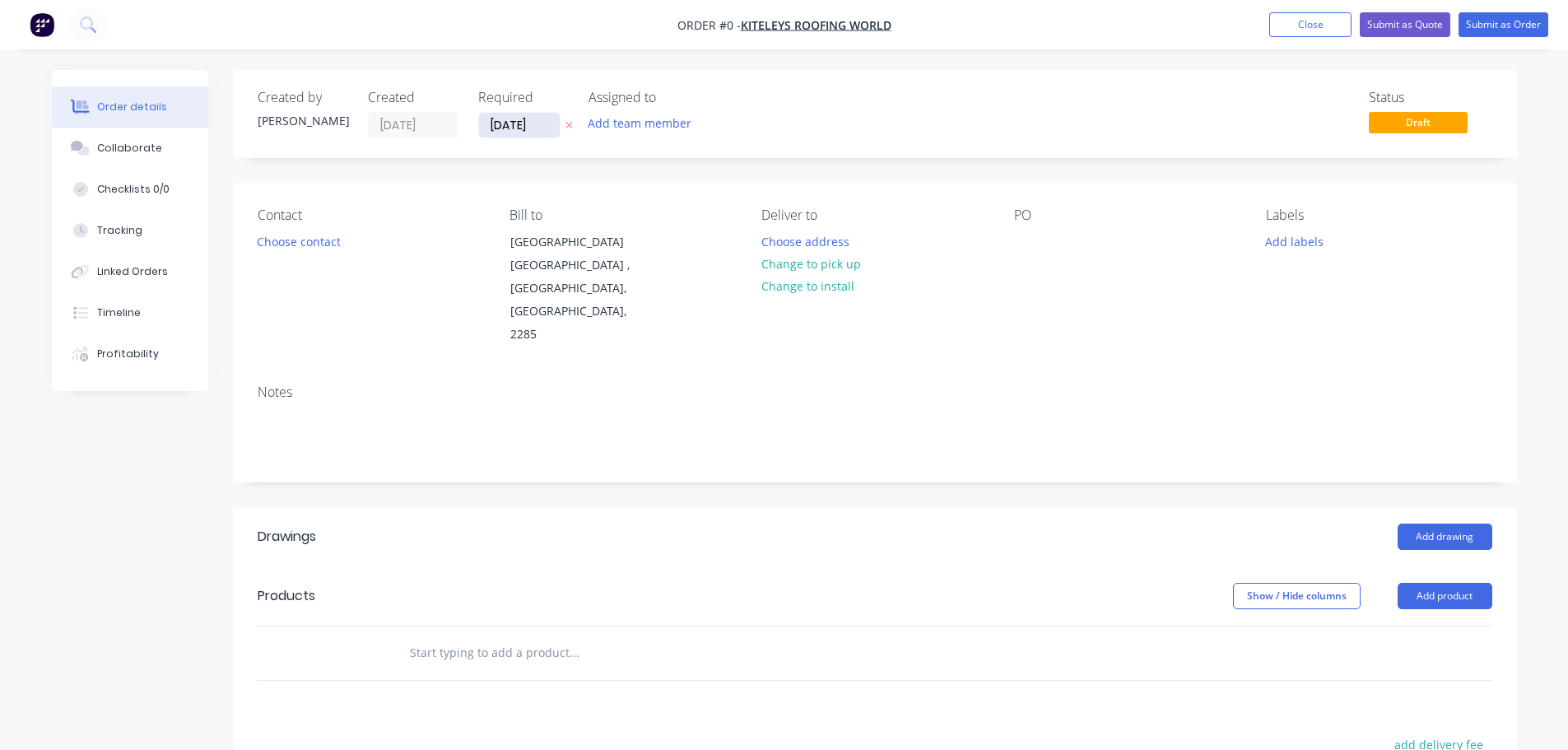
click at [514, 128] on input "[DATE]" at bounding box center [518, 125] width 80 height 25
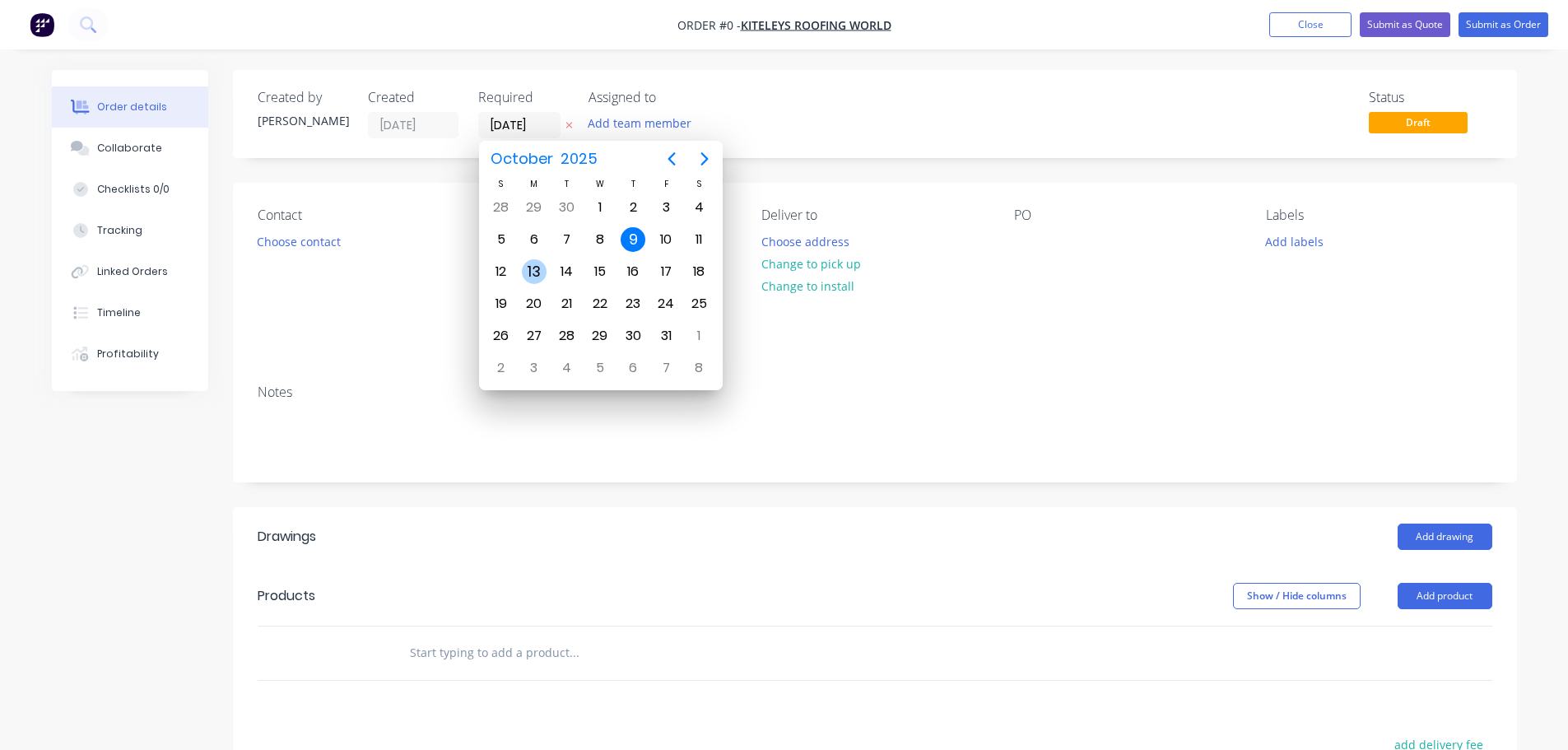
click at [536, 266] on div "13" at bounding box center [534, 272] width 25 height 25
type input "[DATE]"
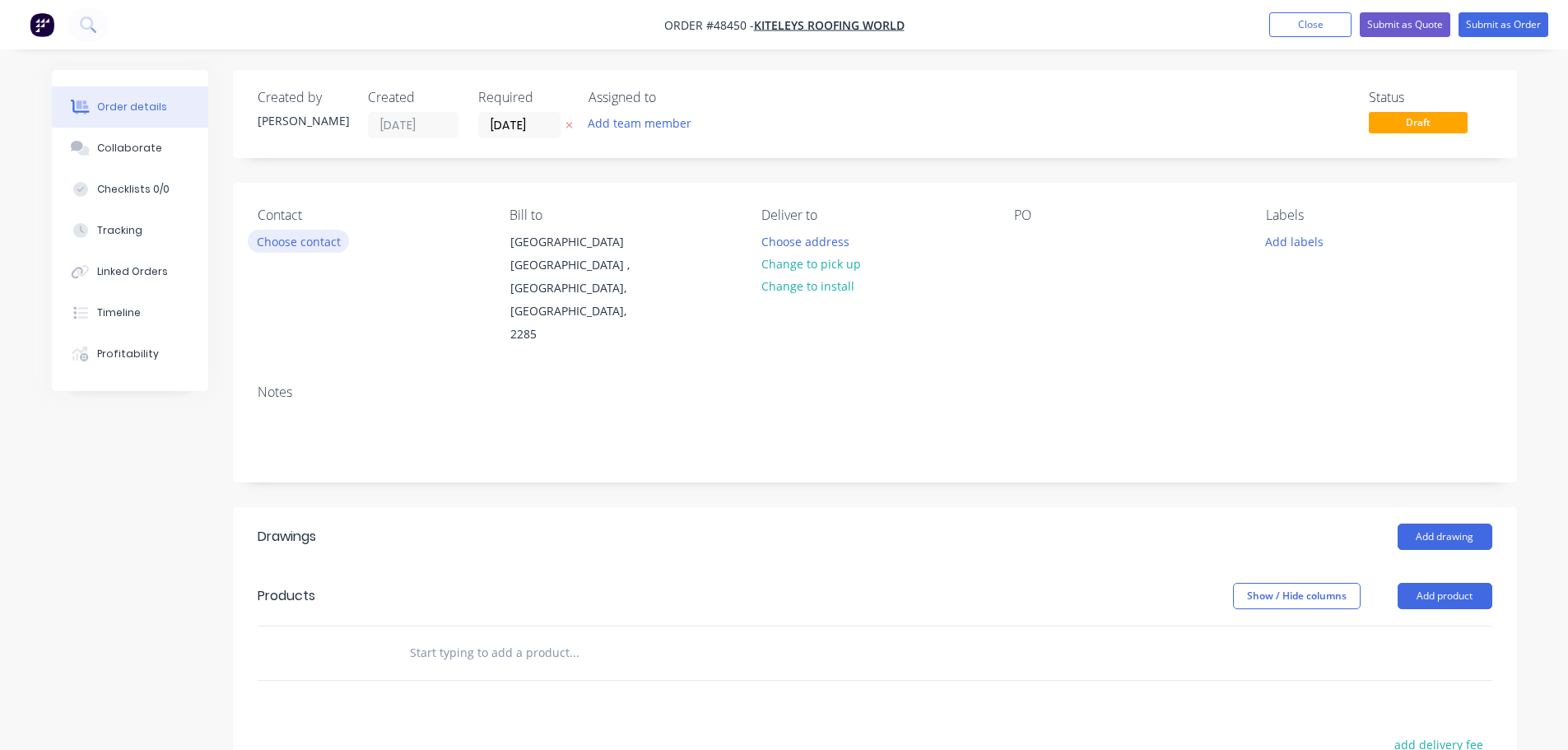
click at [318, 247] on button "Choose contact" at bounding box center [297, 241] width 101 height 23
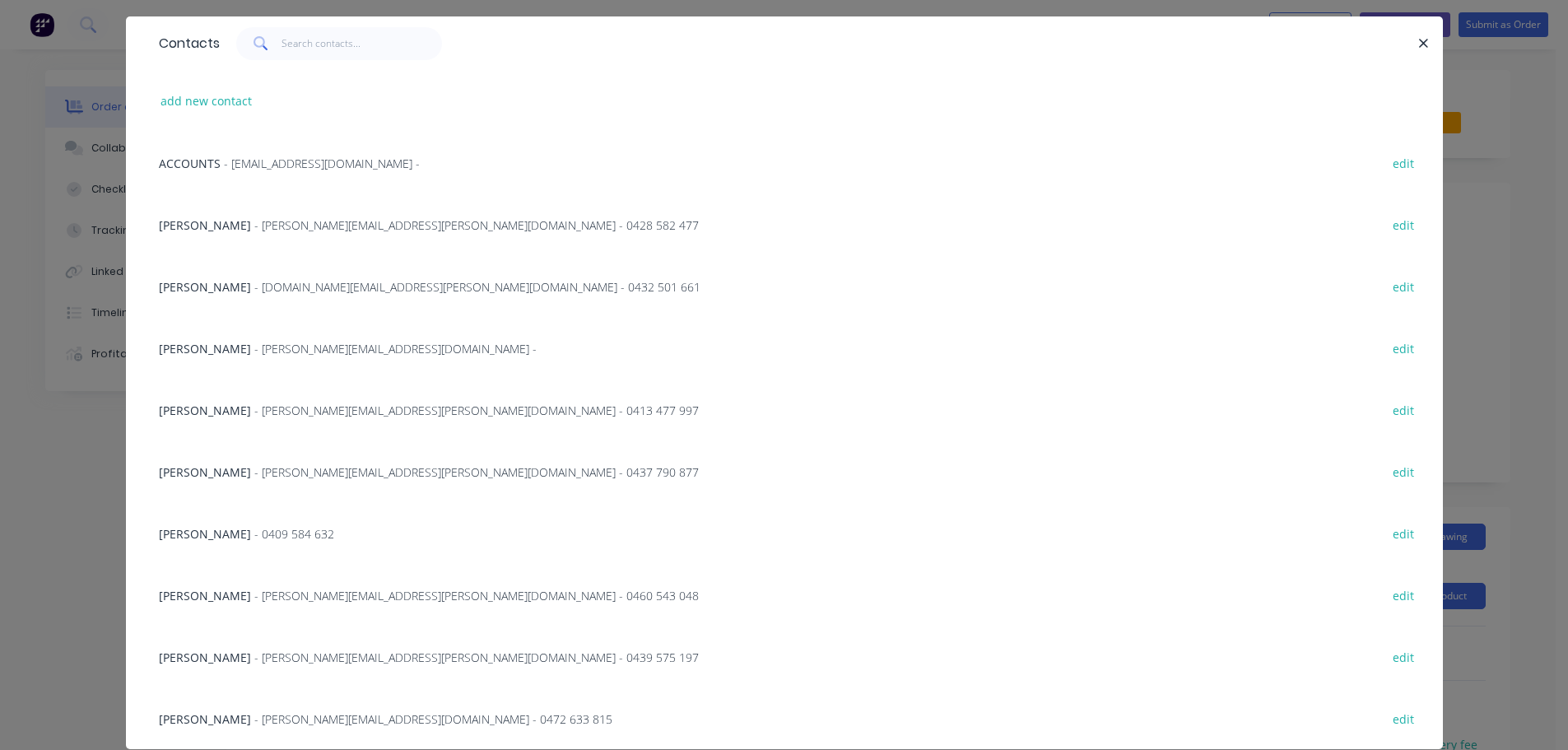
scroll to position [96, 0]
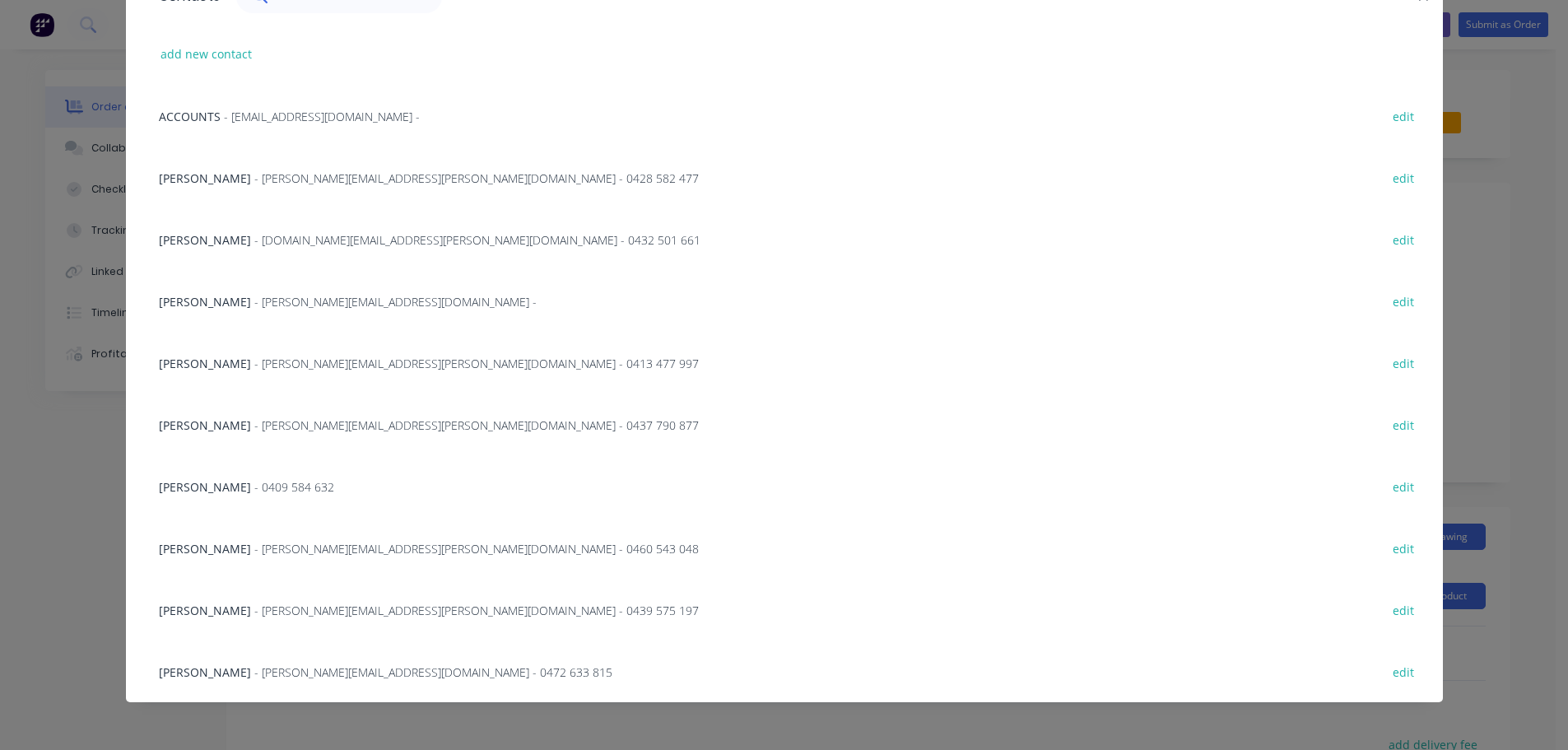
click at [254, 607] on span "- [PERSON_NAME][EMAIL_ADDRESS][PERSON_NAME][DOMAIN_NAME] - 0439 575 197" at bounding box center [476, 610] width 445 height 16
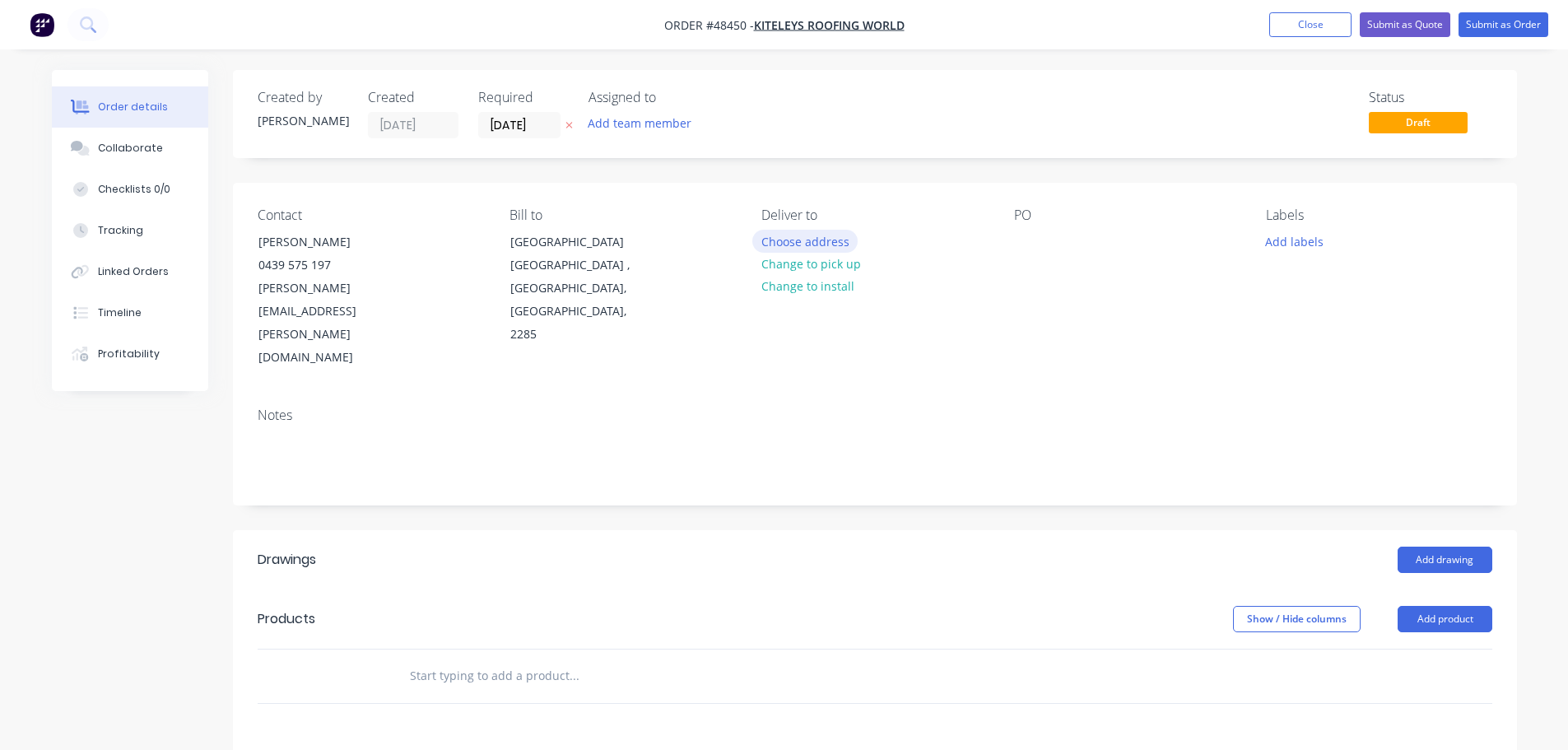
click at [785, 244] on button "Choose address" at bounding box center [805, 241] width 106 height 23
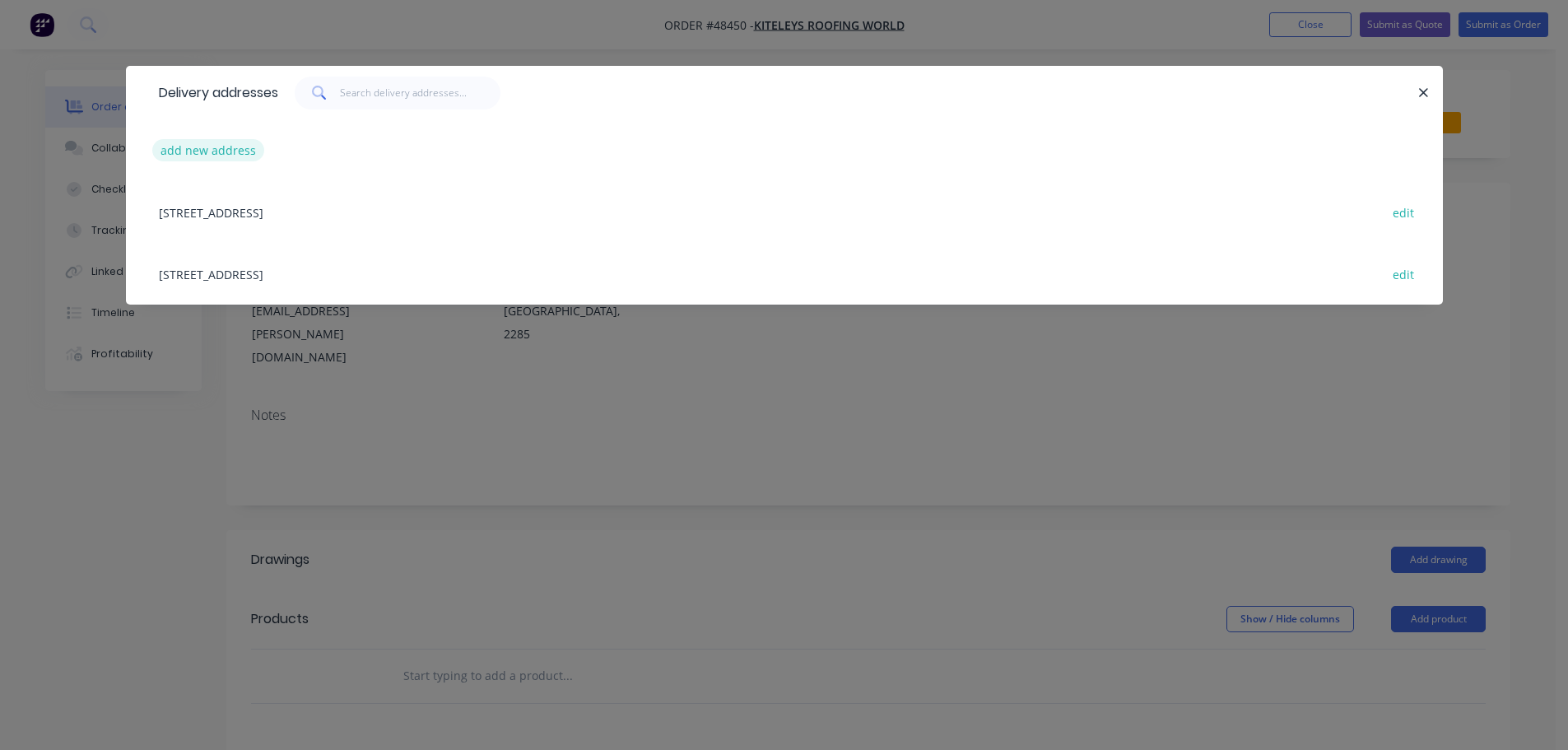
click at [221, 147] on button "add new address" at bounding box center [208, 150] width 112 height 23
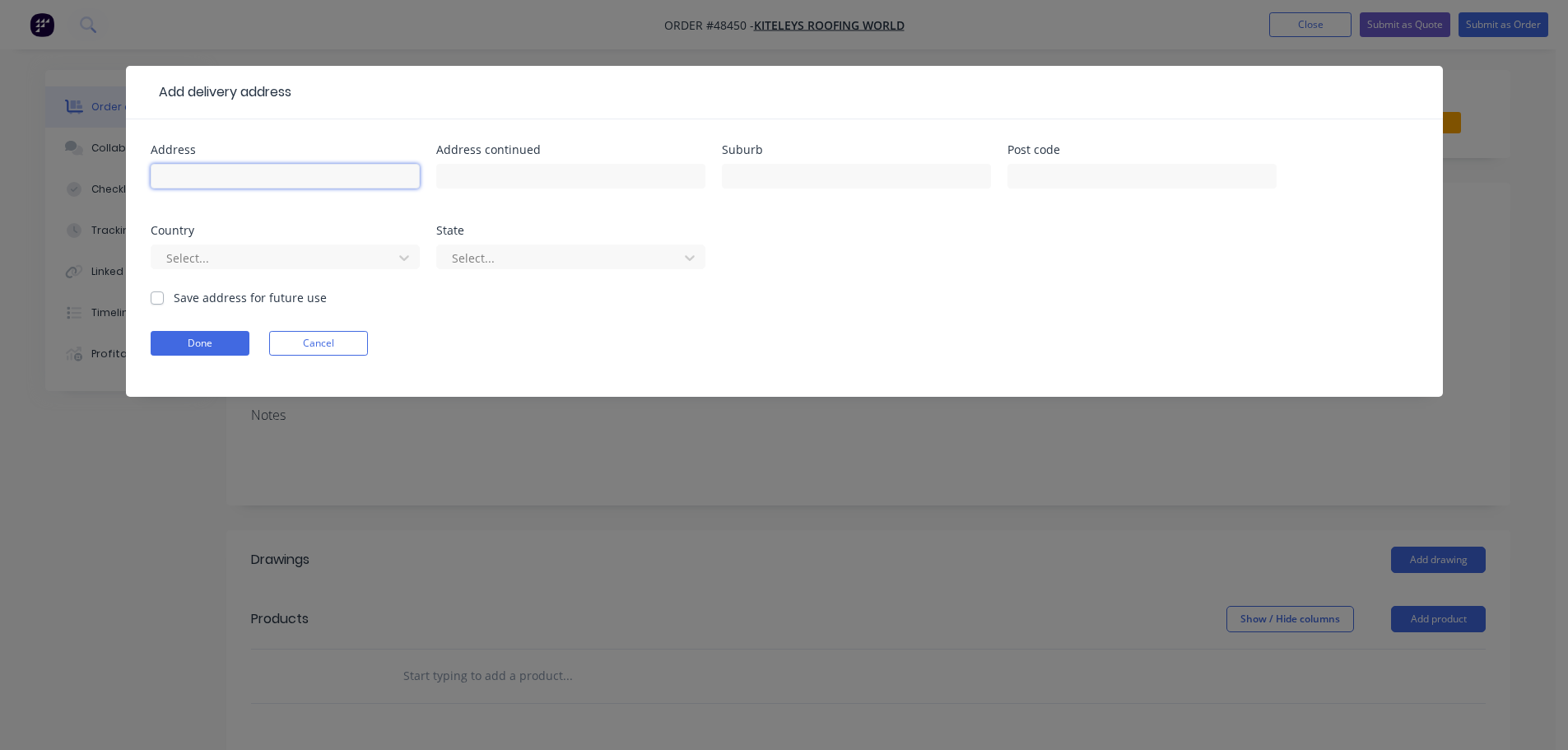
click at [188, 177] on input "text" at bounding box center [285, 177] width 269 height 25
type input "[STREET_ADDRESS][PERSON_NAME]"
type input "CHARLESTOWN"
click at [166, 339] on button "Done" at bounding box center [200, 344] width 99 height 25
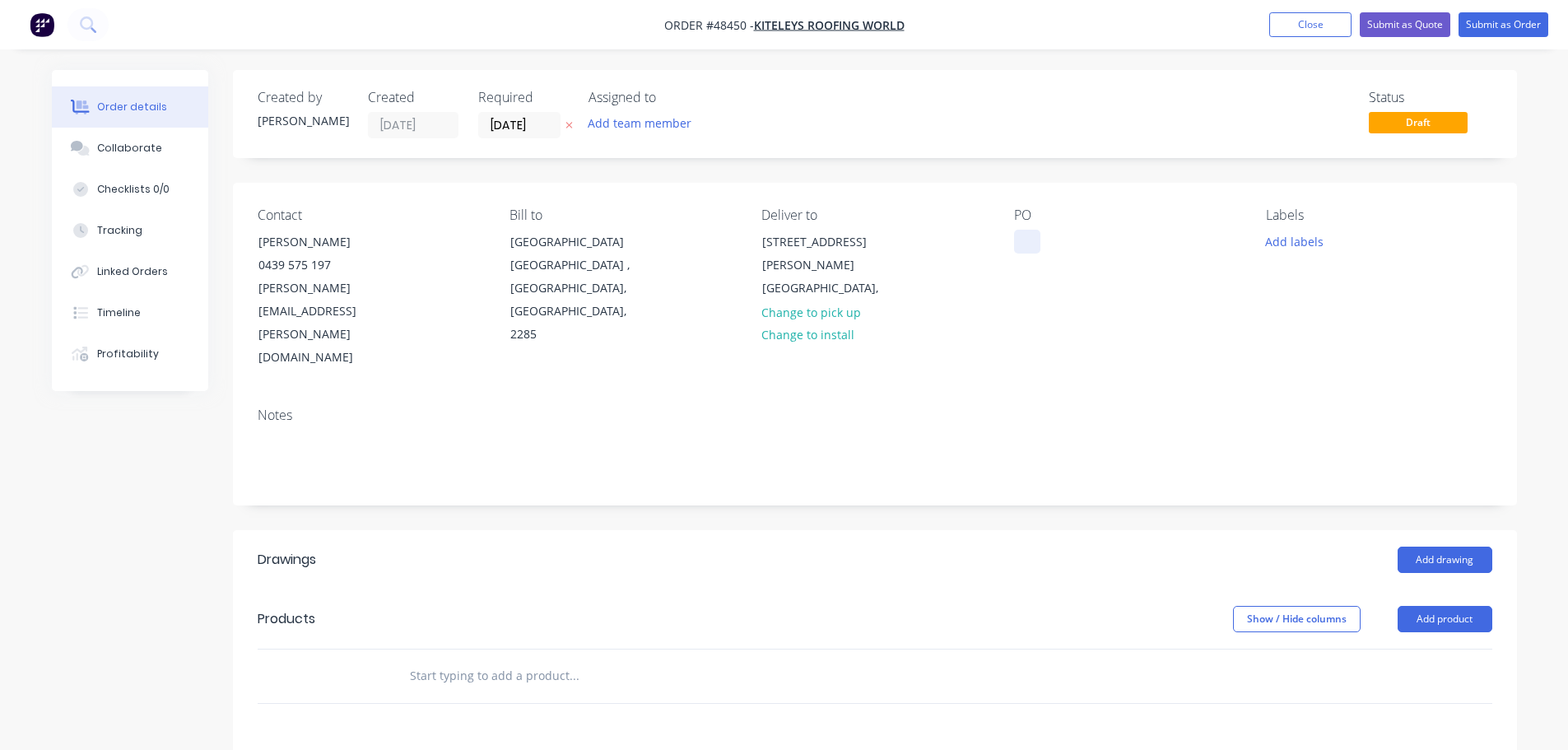
click at [1026, 236] on div at bounding box center [1027, 241] width 26 height 24
type input "90"
click input "submit" at bounding box center [0, 0] width 0 height 0
click at [1417, 547] on button "Add drawing" at bounding box center [1444, 560] width 94 height 26
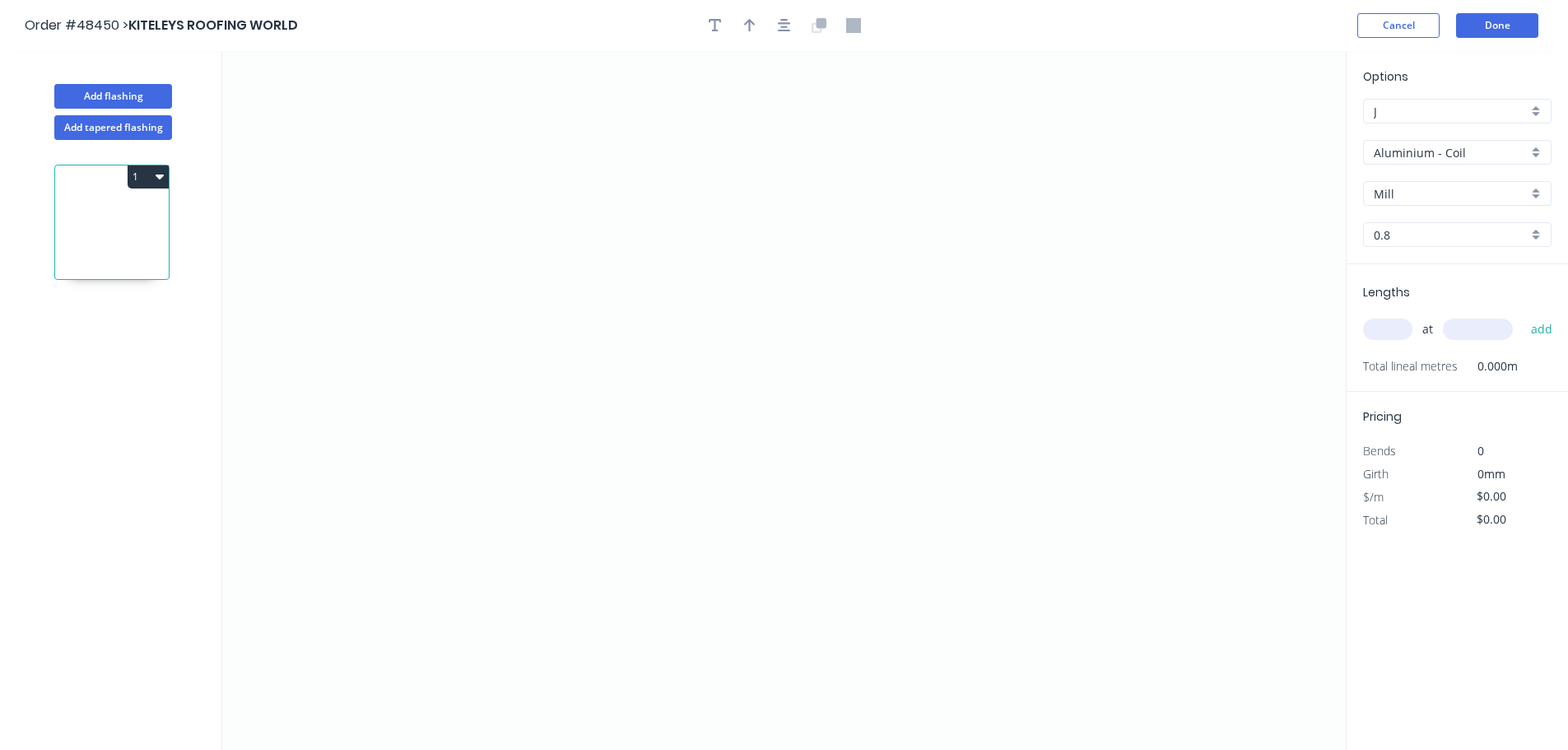
click at [1444, 153] on input "Aluminium - Coil" at bounding box center [1450, 153] width 154 height 17
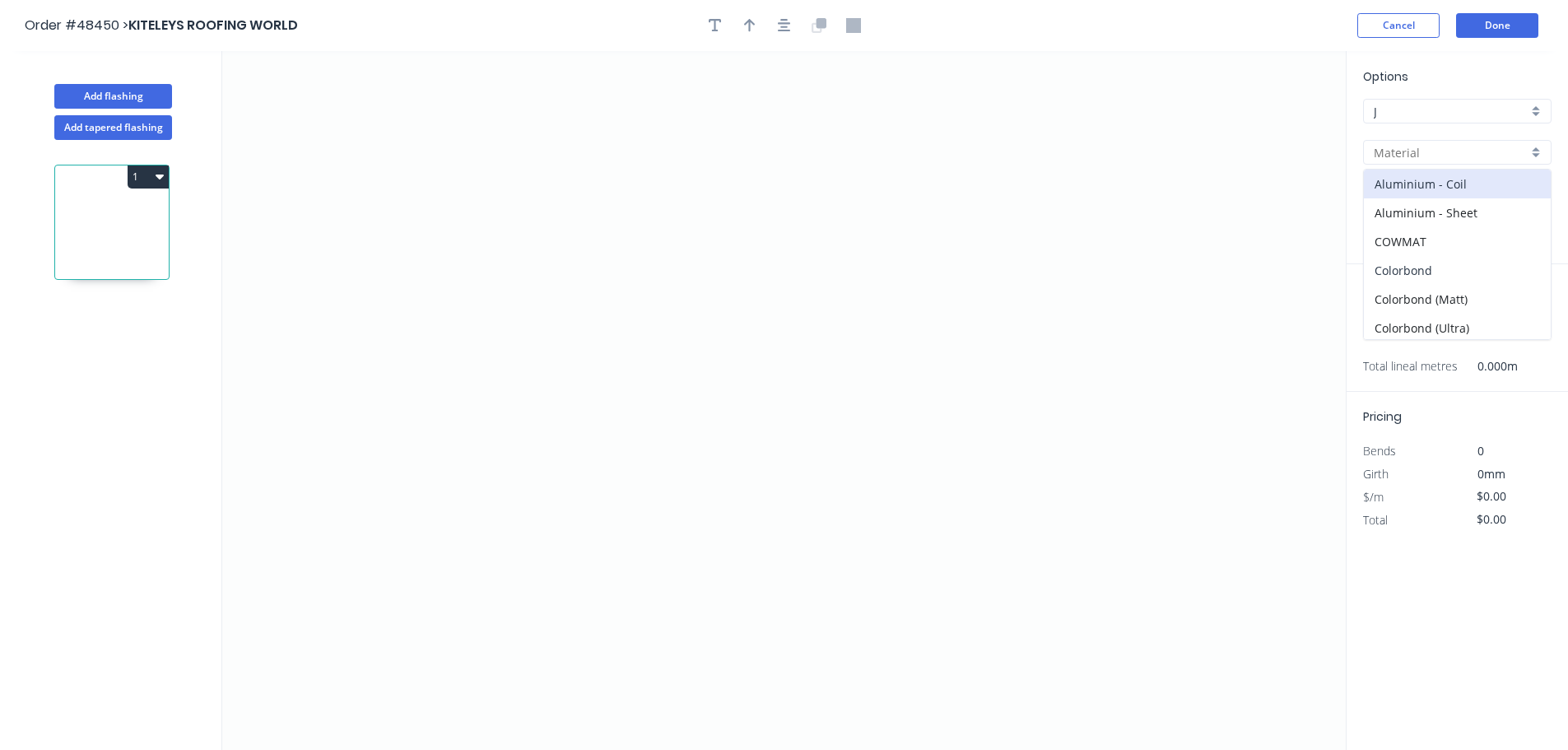
click at [1454, 273] on div "Colorbond" at bounding box center [1458, 270] width 187 height 29
type input "Colorbond"
type input "Basalt"
type input "0.55"
click at [1417, 183] on div "Basalt" at bounding box center [1458, 194] width 189 height 25
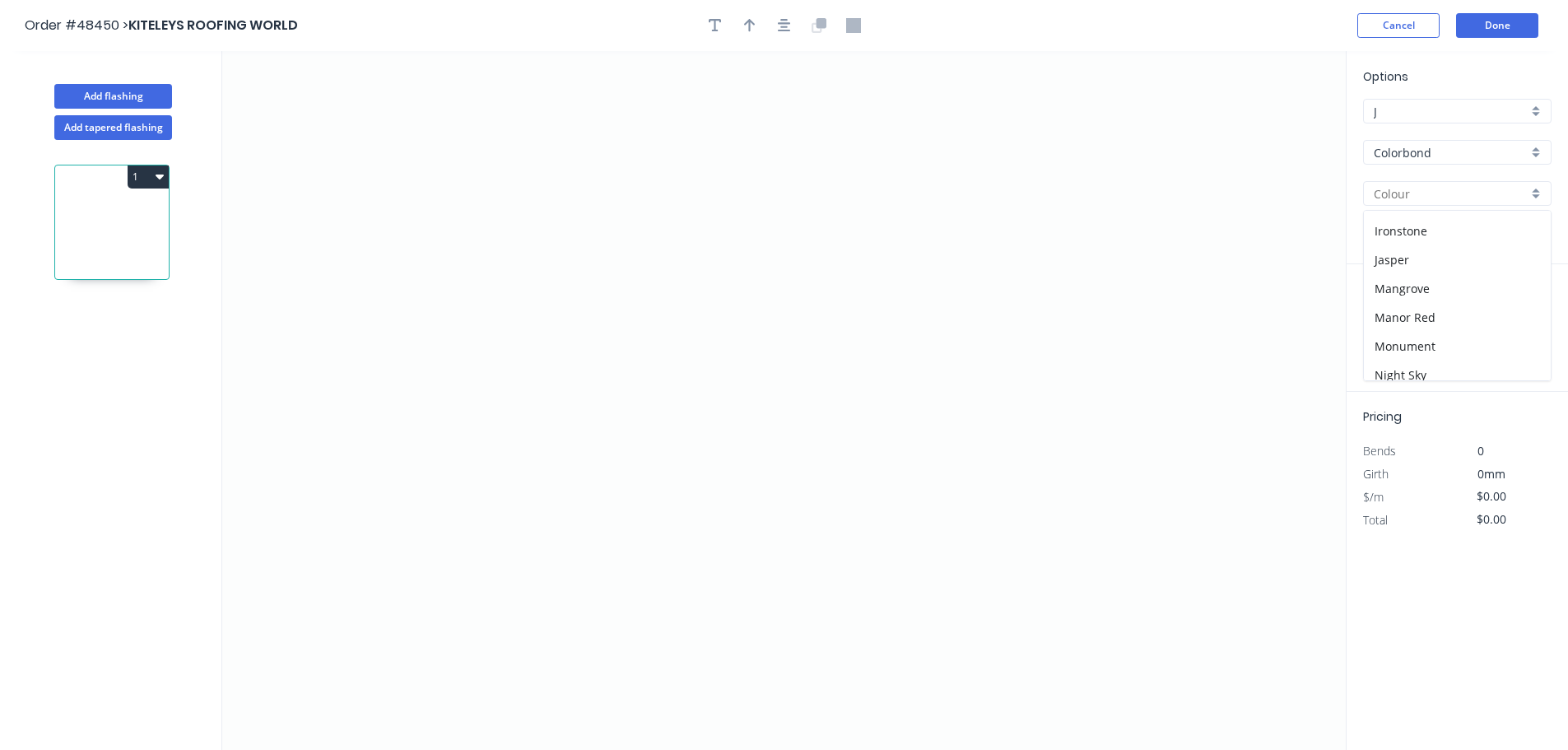
scroll to position [494, 0]
click at [1414, 255] on div "[PERSON_NAME]" at bounding box center [1458, 249] width 187 height 29
type input "[PERSON_NAME]"
click at [491, 571] on icon "0" at bounding box center [784, 401] width 1123 height 699
click at [489, 460] on icon "0" at bounding box center [784, 401] width 1123 height 699
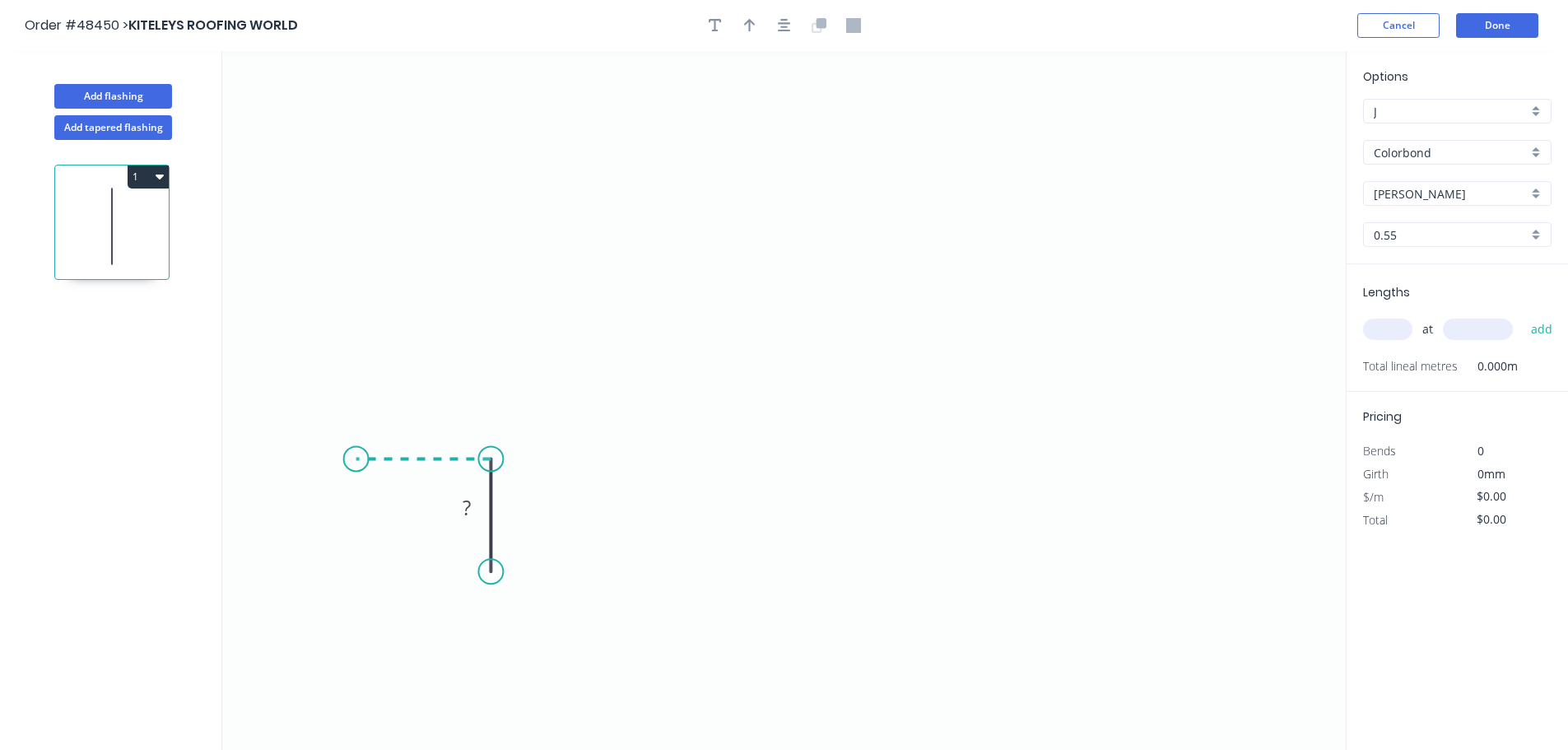
click at [356, 458] on icon "0 ?" at bounding box center [784, 401] width 1123 height 699
click at [350, 196] on icon "0 ? ?" at bounding box center [784, 401] width 1123 height 699
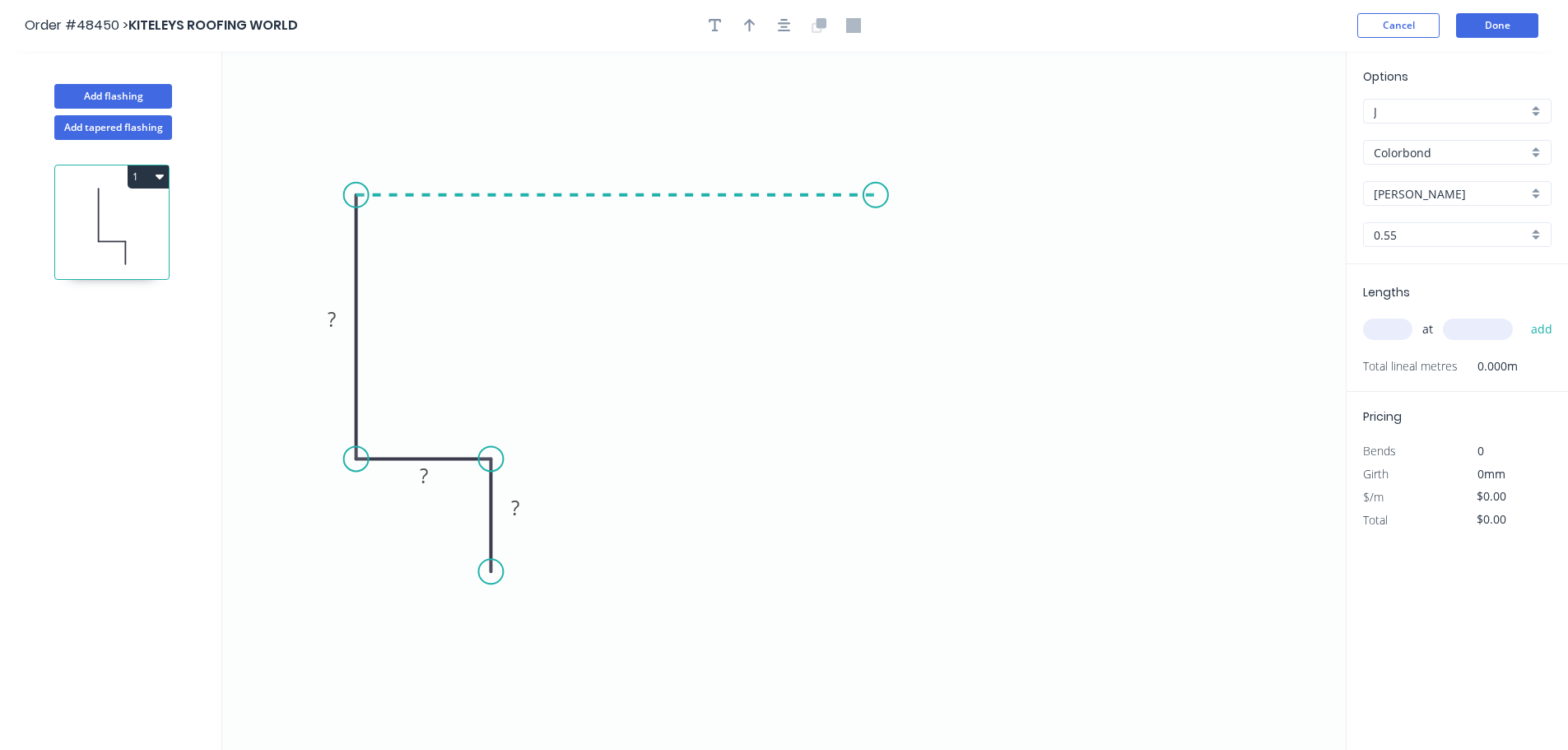
click at [885, 225] on icon "0 ? ? ?" at bounding box center [784, 401] width 1123 height 699
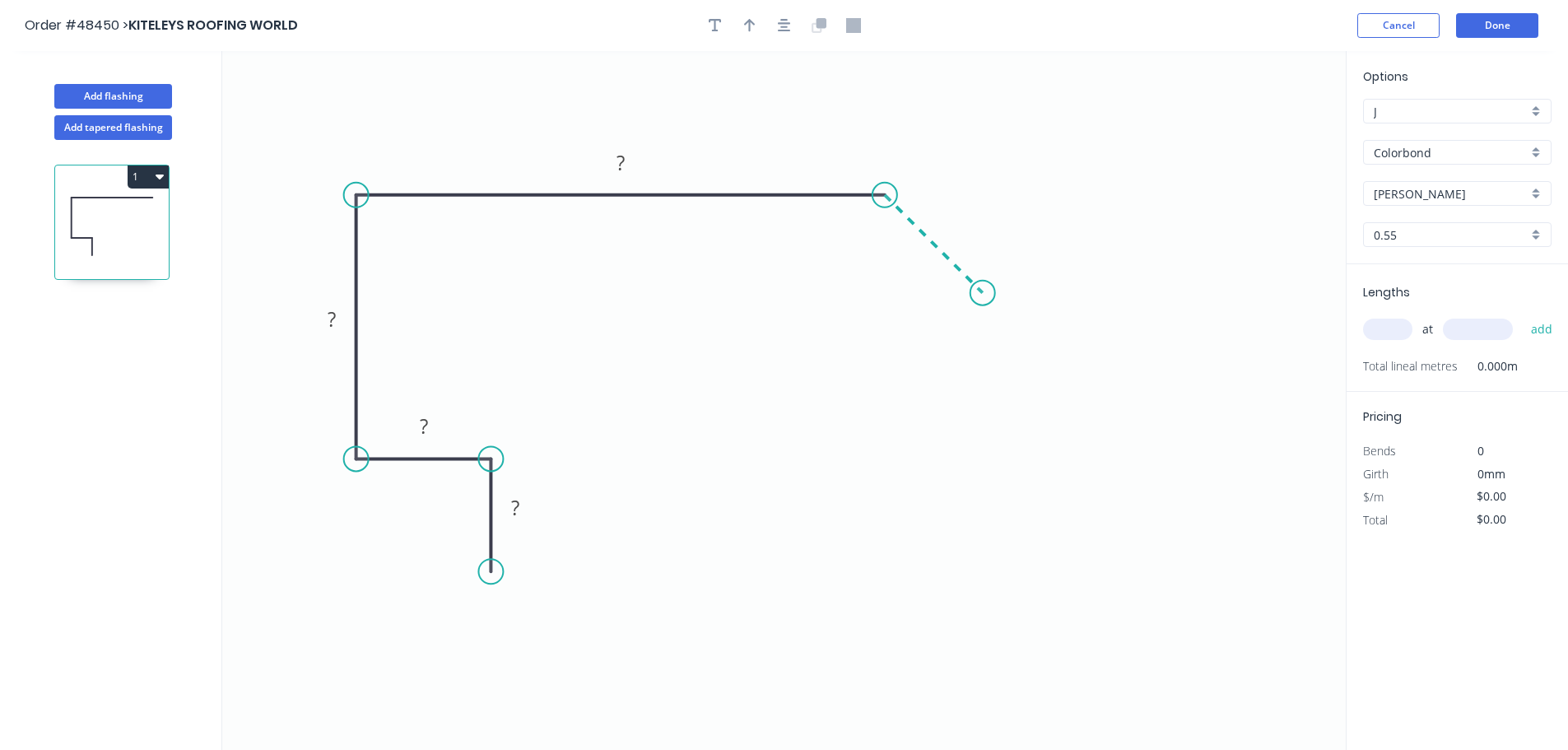
drag, startPoint x: 983, startPoint y: 290, endPoint x: 807, endPoint y: 117, distance: 246.8
click at [980, 290] on icon "0 ? ? ? ?" at bounding box center [784, 401] width 1123 height 699
click at [516, 513] on tspan "?" at bounding box center [514, 507] width 8 height 27
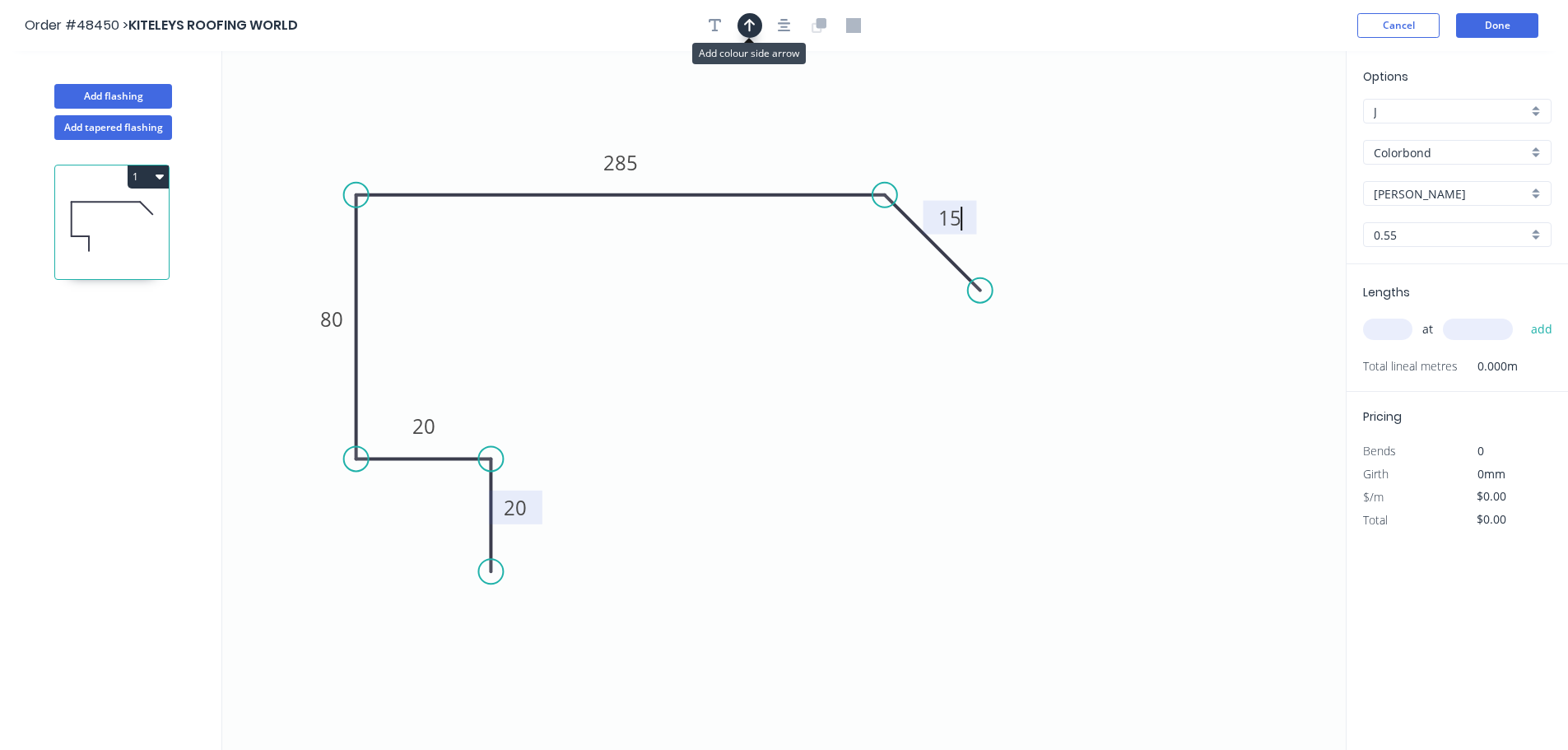
click at [749, 16] on button "button" at bounding box center [750, 26] width 25 height 25
type input "$16.78"
drag, startPoint x: 1260, startPoint y: 133, endPoint x: 687, endPoint y: 149, distance: 573.2
click at [687, 149] on icon at bounding box center [687, 130] width 15 height 53
click at [1391, 323] on input "text" at bounding box center [1388, 329] width 49 height 22
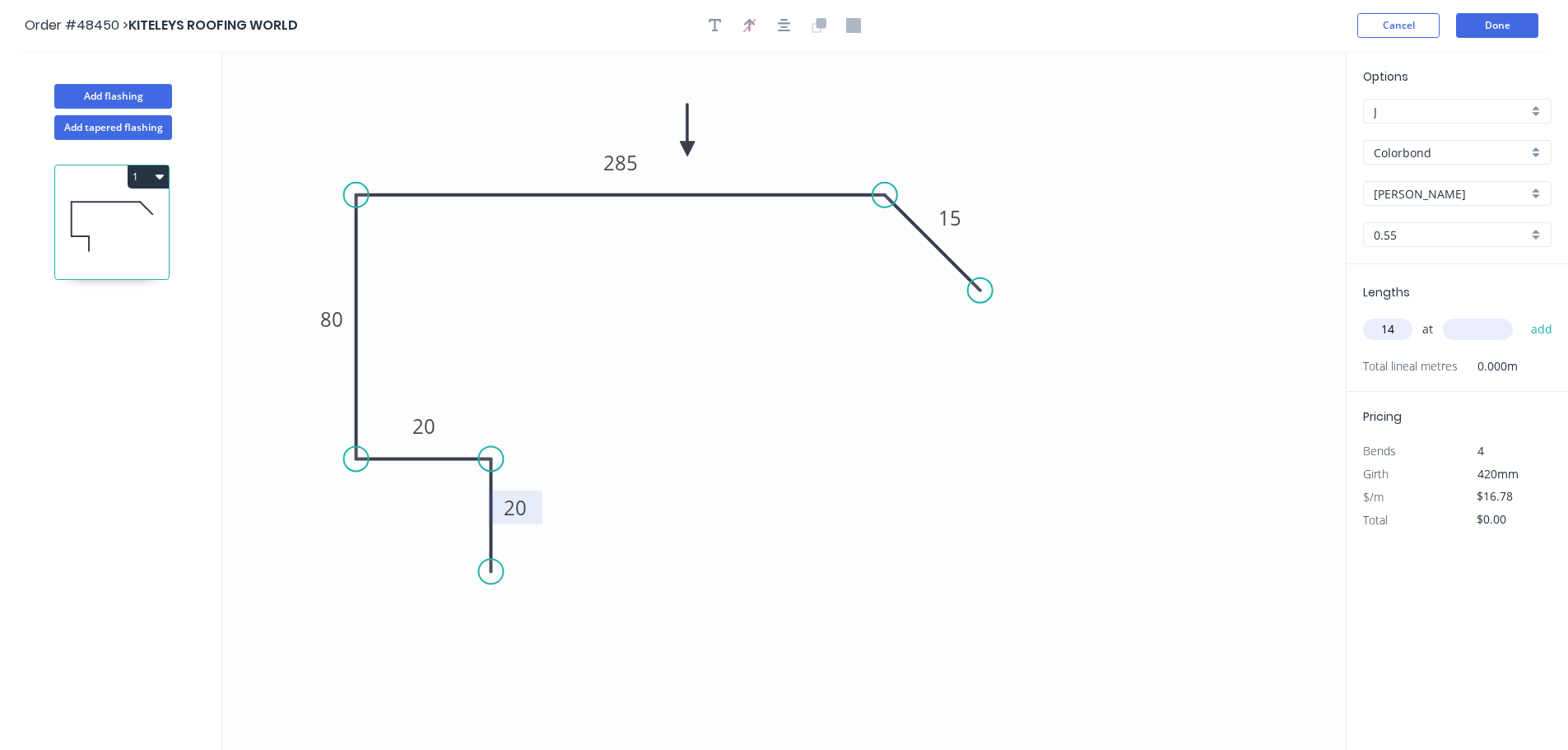
type input "14"
type input "3000"
click at [1523, 315] on button "add" at bounding box center [1542, 330] width 39 height 28
type input "$704.76"
click at [1481, 30] on button "Done" at bounding box center [1496, 26] width 82 height 25
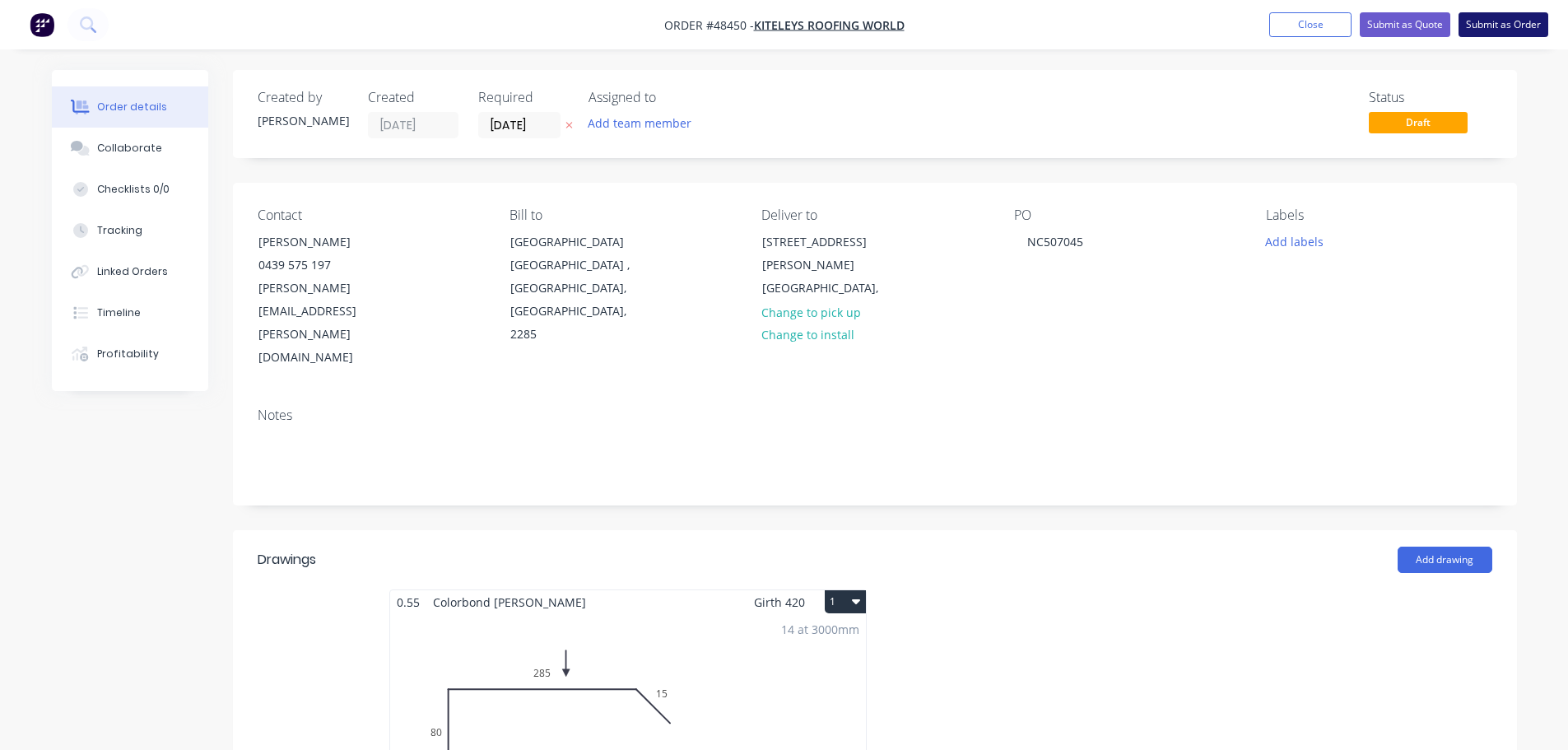
click at [1526, 23] on button "Submit as Order" at bounding box center [1503, 25] width 90 height 25
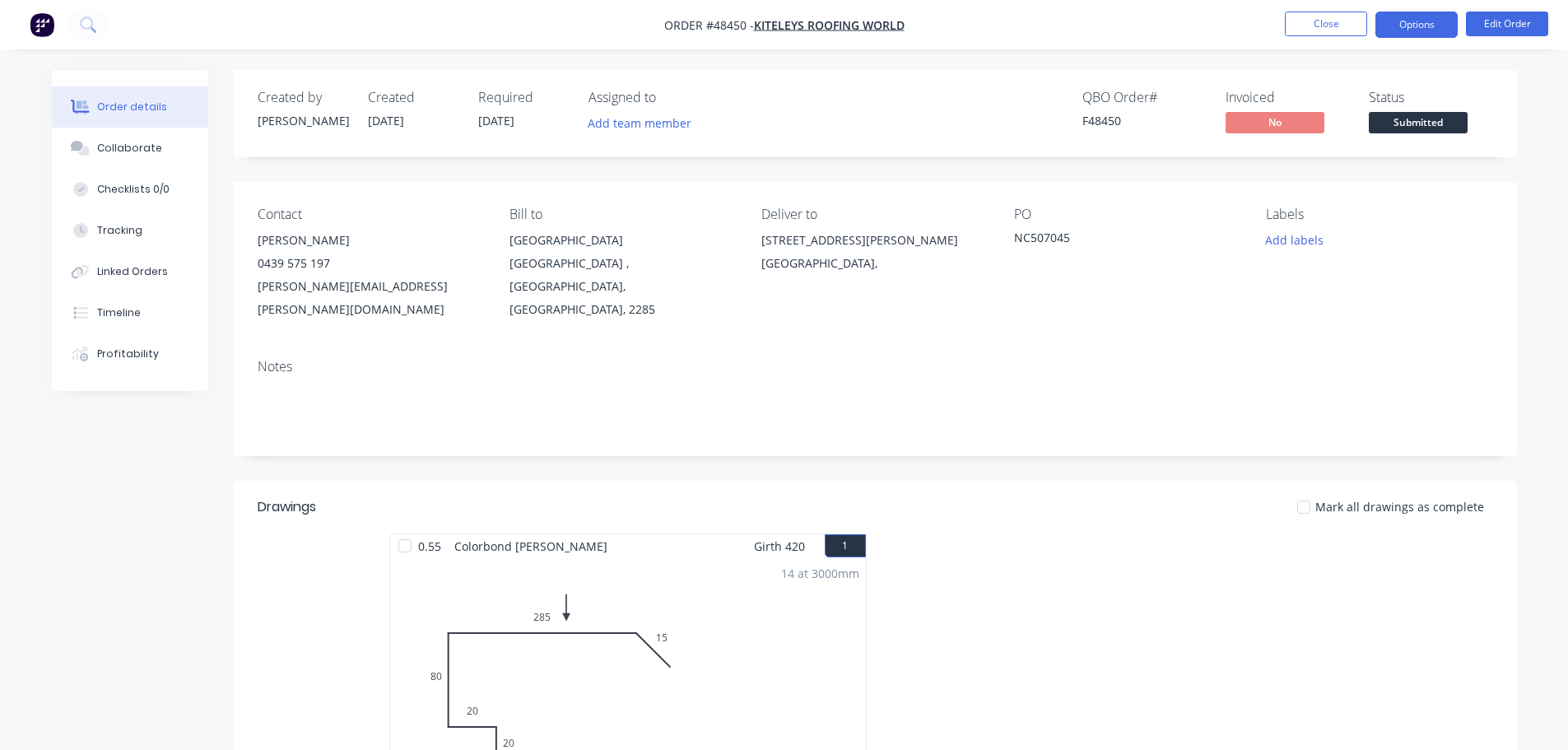
click at [1423, 27] on button "Options" at bounding box center [1416, 25] width 82 height 26
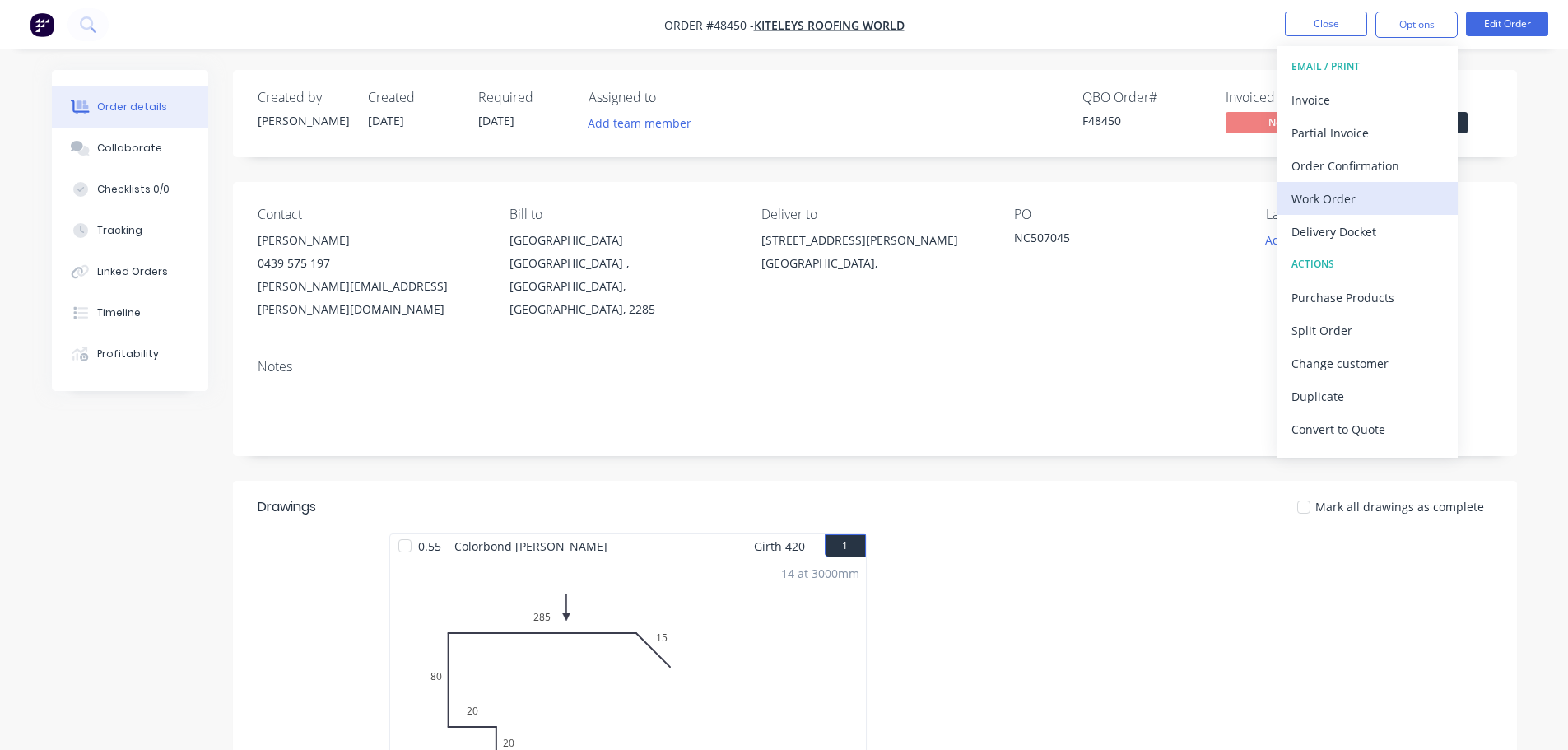
click at [1381, 199] on div "Work Order" at bounding box center [1367, 198] width 151 height 24
click at [1378, 166] on div "Without pricing" at bounding box center [1367, 165] width 151 height 24
click at [1299, 230] on div "Delivery Docket" at bounding box center [1367, 231] width 151 height 24
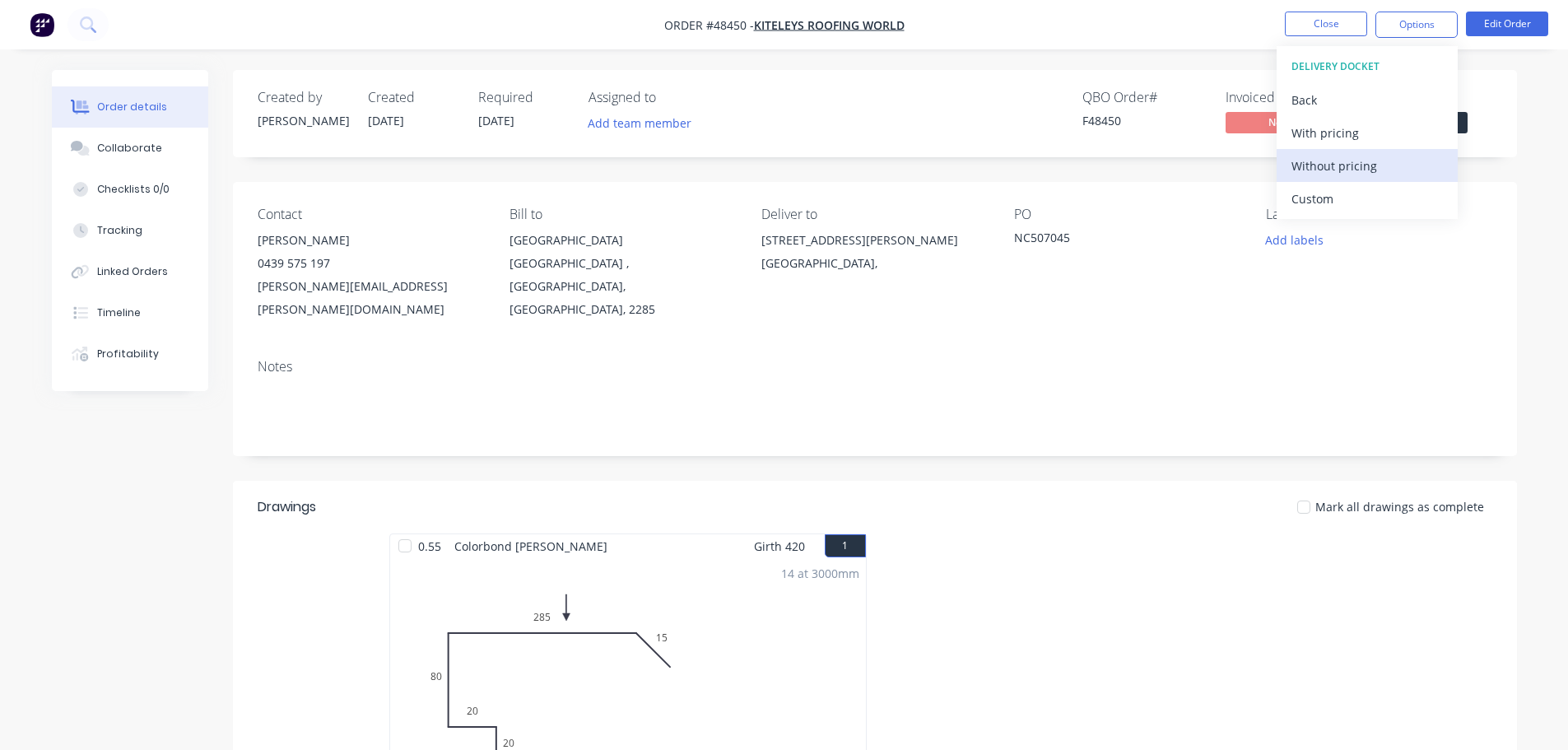
click at [1314, 166] on div "Without pricing" at bounding box center [1367, 165] width 151 height 24
click at [1473, 166] on div "Created by [PERSON_NAME] Created [DATE] Required [DATE] Assigned to Add team me…" at bounding box center [875, 583] width 1284 height 1026
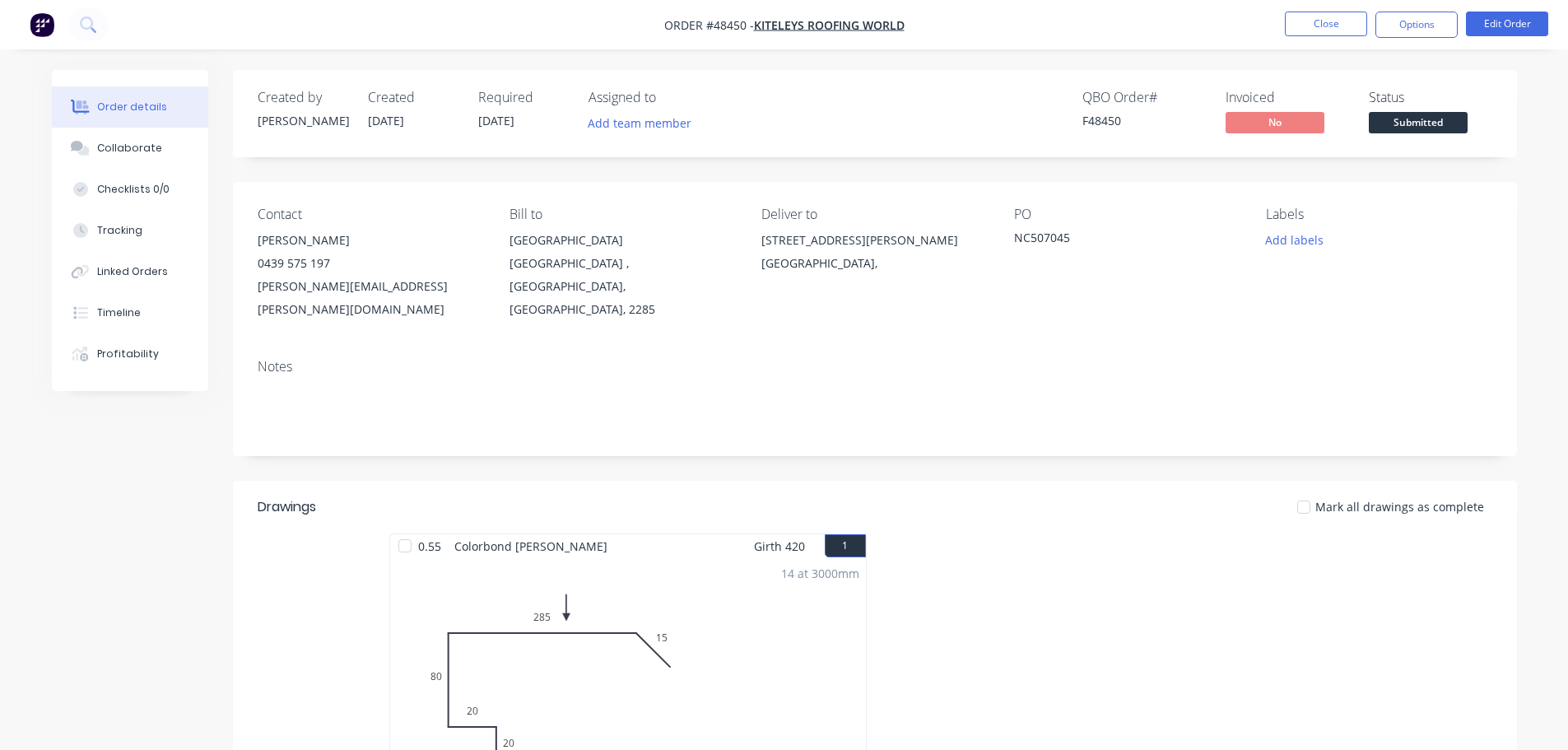
click at [1438, 121] on span "Submitted" at bounding box center [1418, 123] width 99 height 21
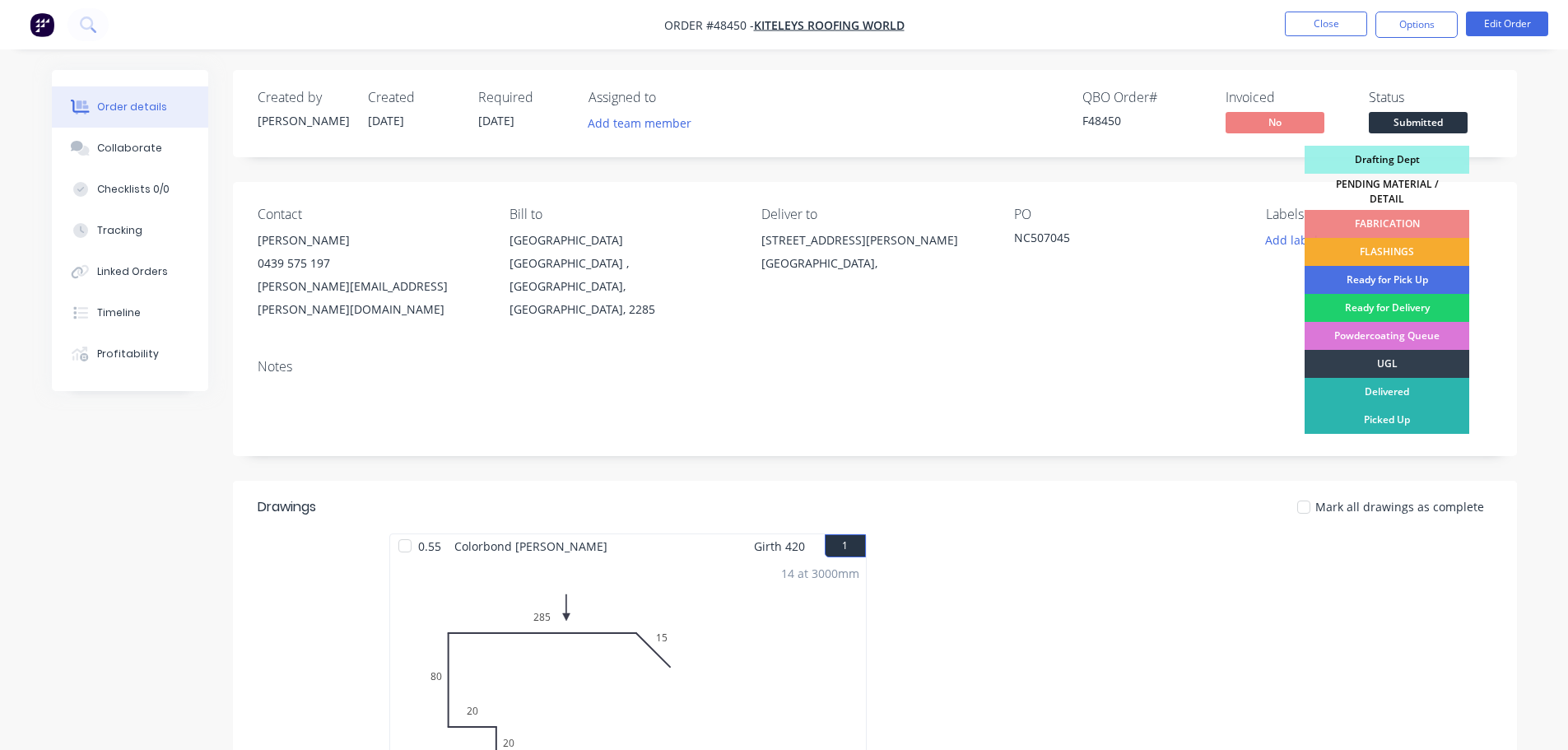
click at [1422, 238] on div "FLASHINGS" at bounding box center [1387, 252] width 164 height 28
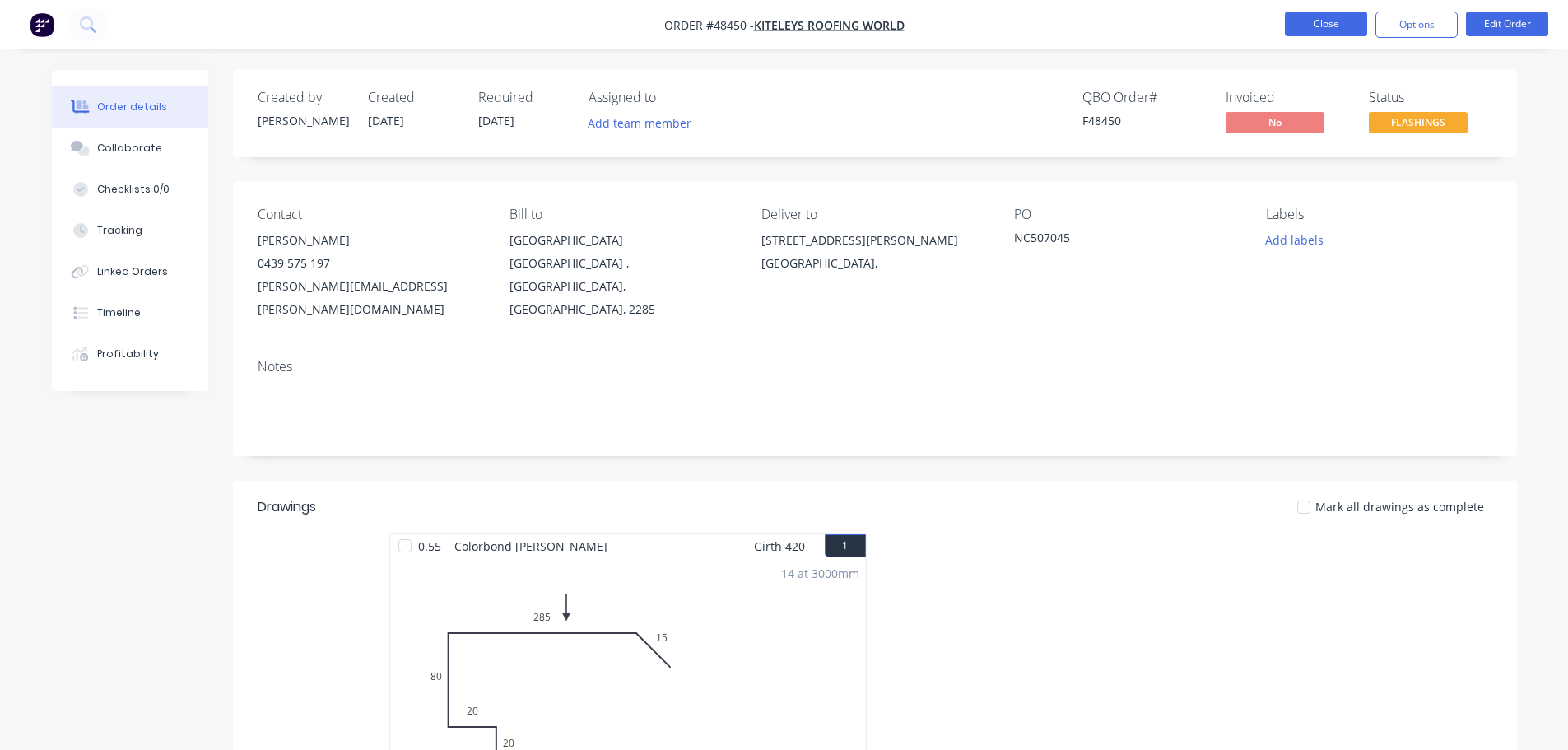
click at [1314, 35] on button "Close" at bounding box center [1325, 24] width 82 height 25
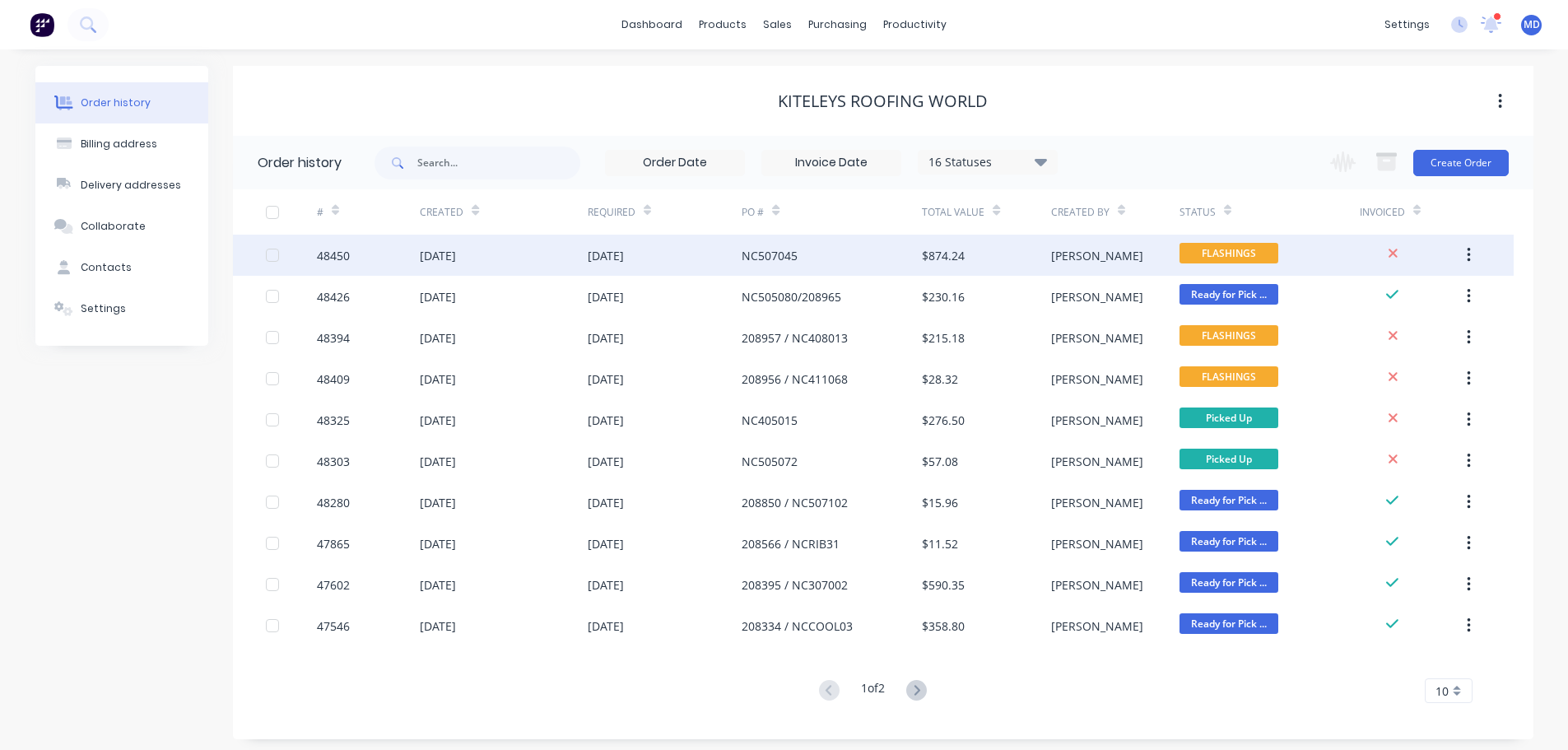
click at [332, 249] on div "48450" at bounding box center [333, 256] width 33 height 17
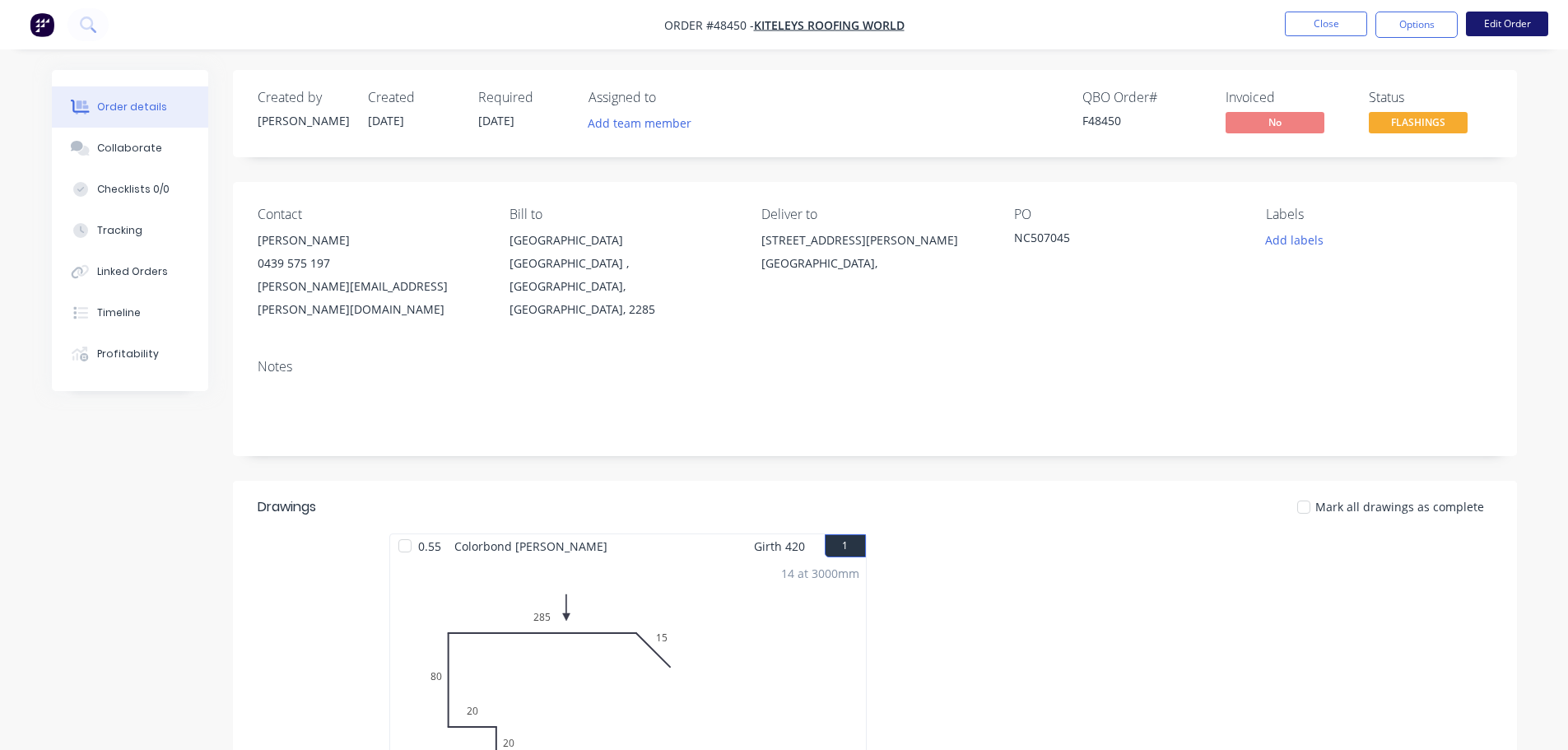
click at [1485, 20] on button "Edit Order" at bounding box center [1507, 24] width 82 height 25
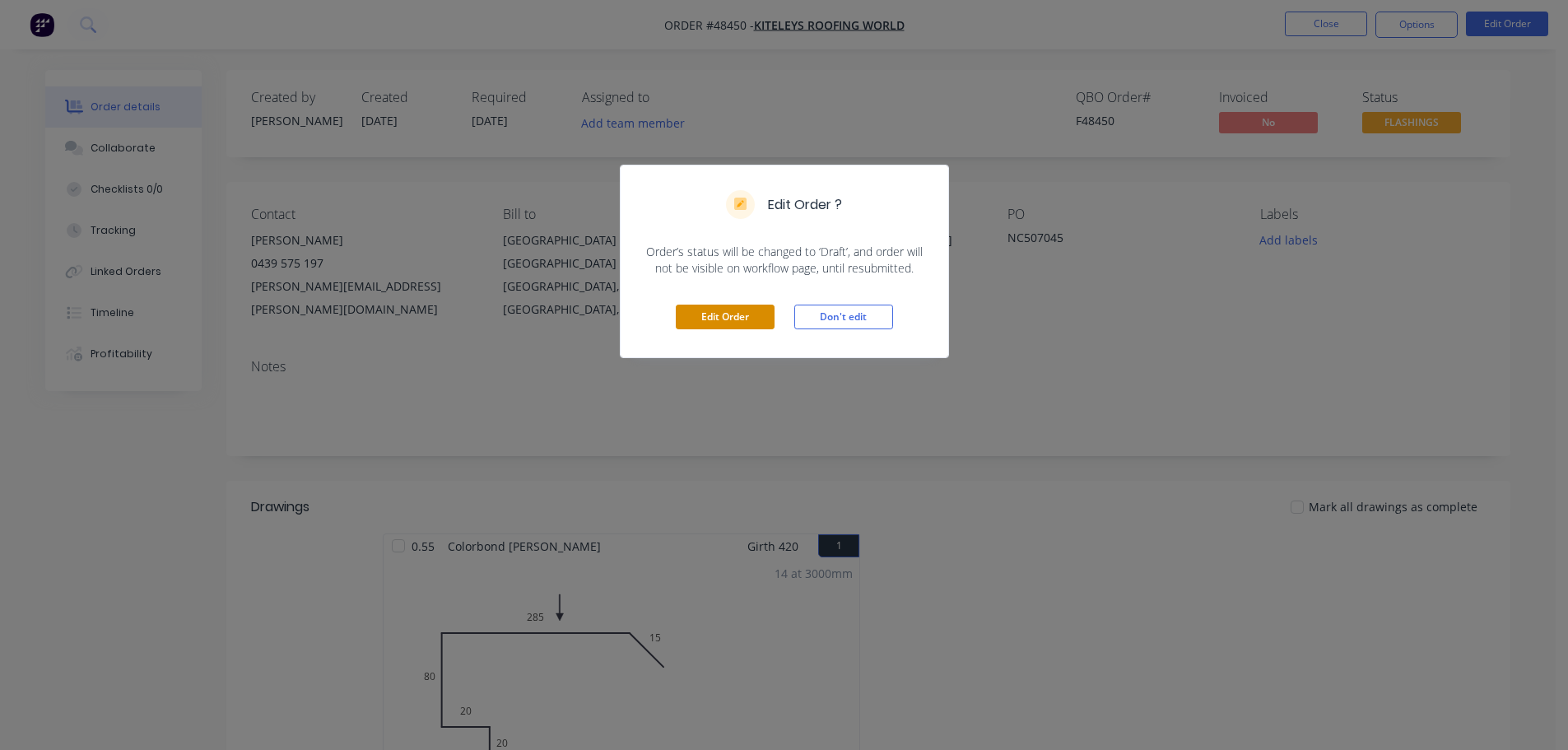
click at [719, 321] on button "Edit Order" at bounding box center [725, 317] width 99 height 25
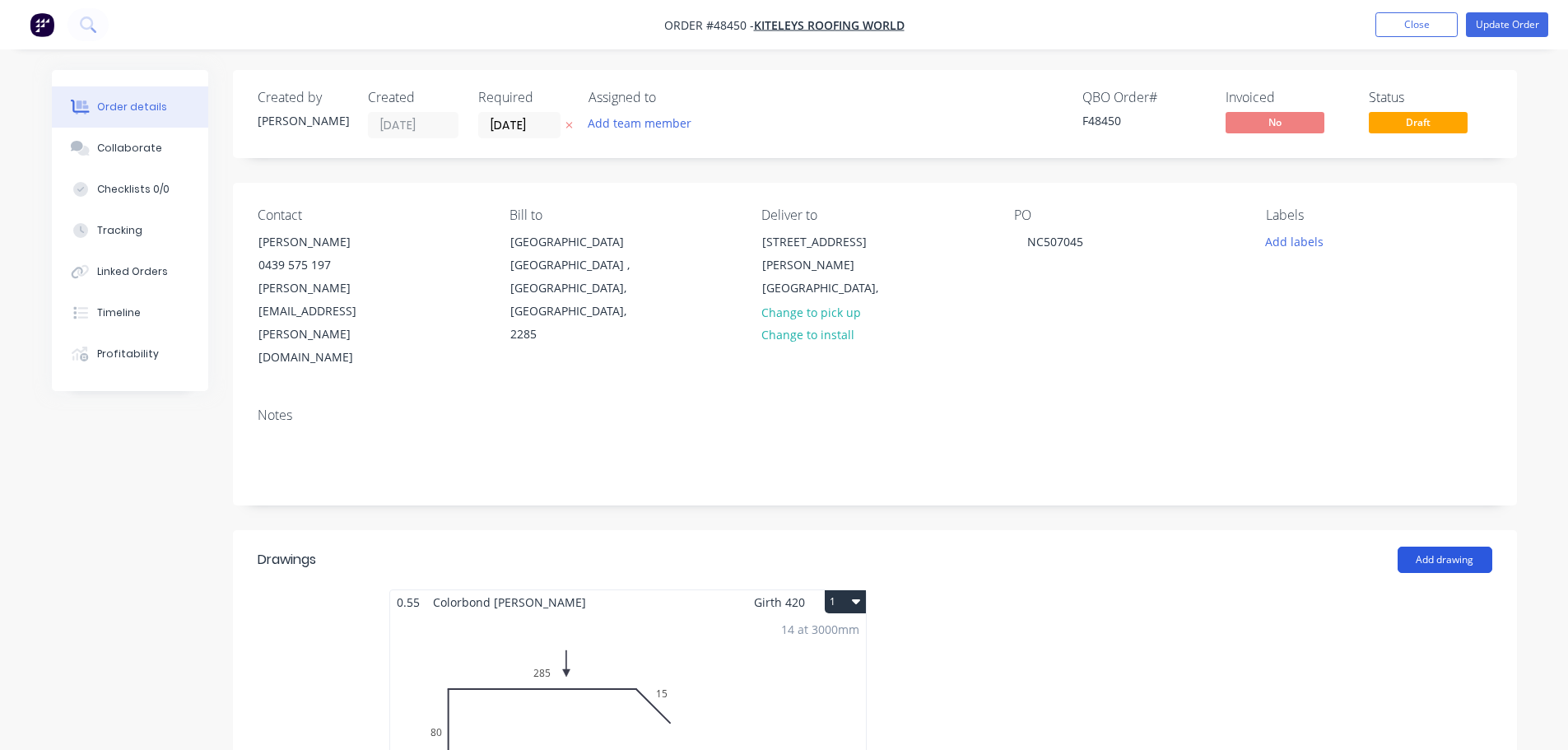
click at [1473, 547] on button "Add drawing" at bounding box center [1444, 560] width 94 height 26
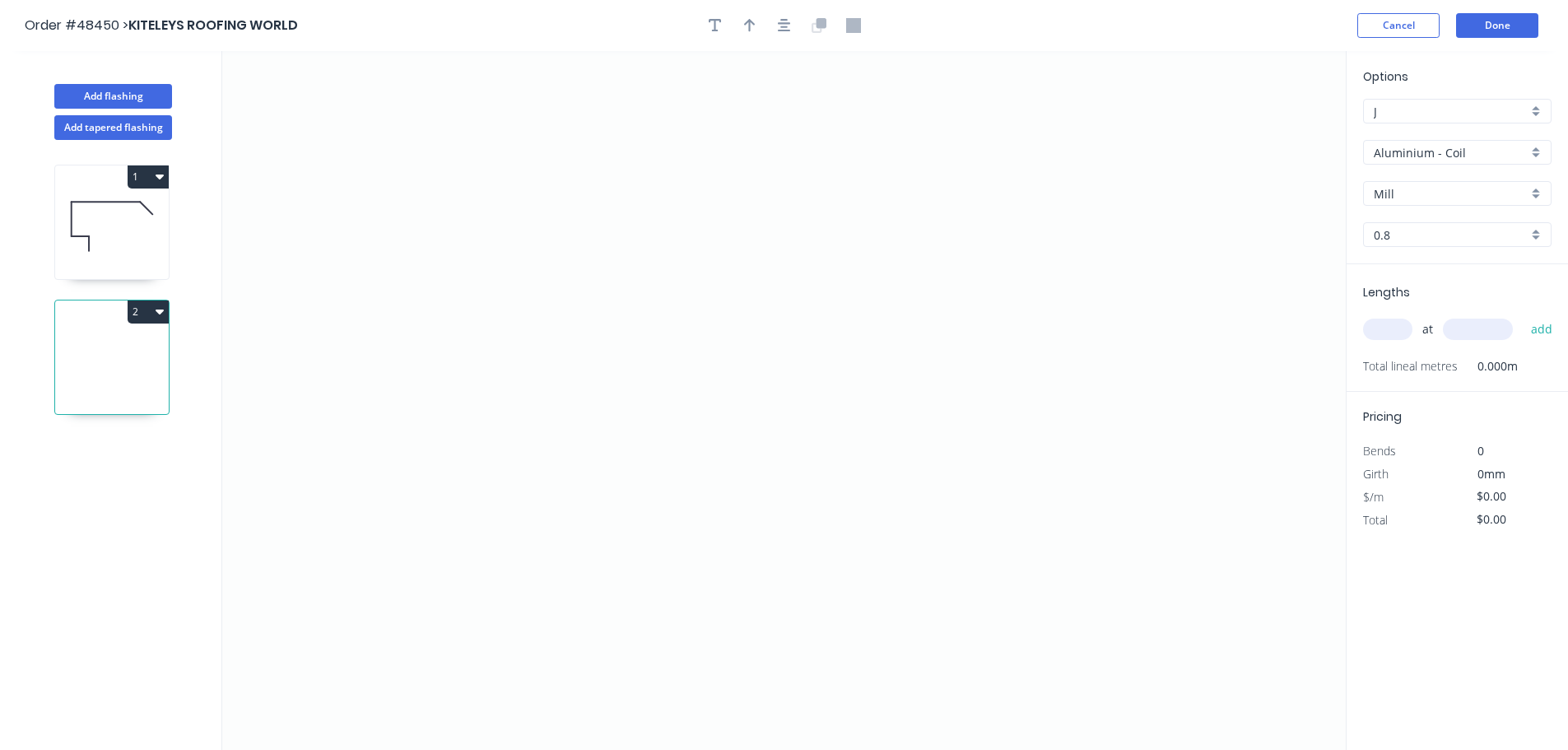
click at [136, 314] on button "2" at bounding box center [148, 312] width 42 height 23
drag, startPoint x: 106, startPoint y: 389, endPoint x: 171, endPoint y: 214, distance: 186.7
click at [105, 389] on div "Delete" at bounding box center [91, 385] width 126 height 24
type input "$16.78"
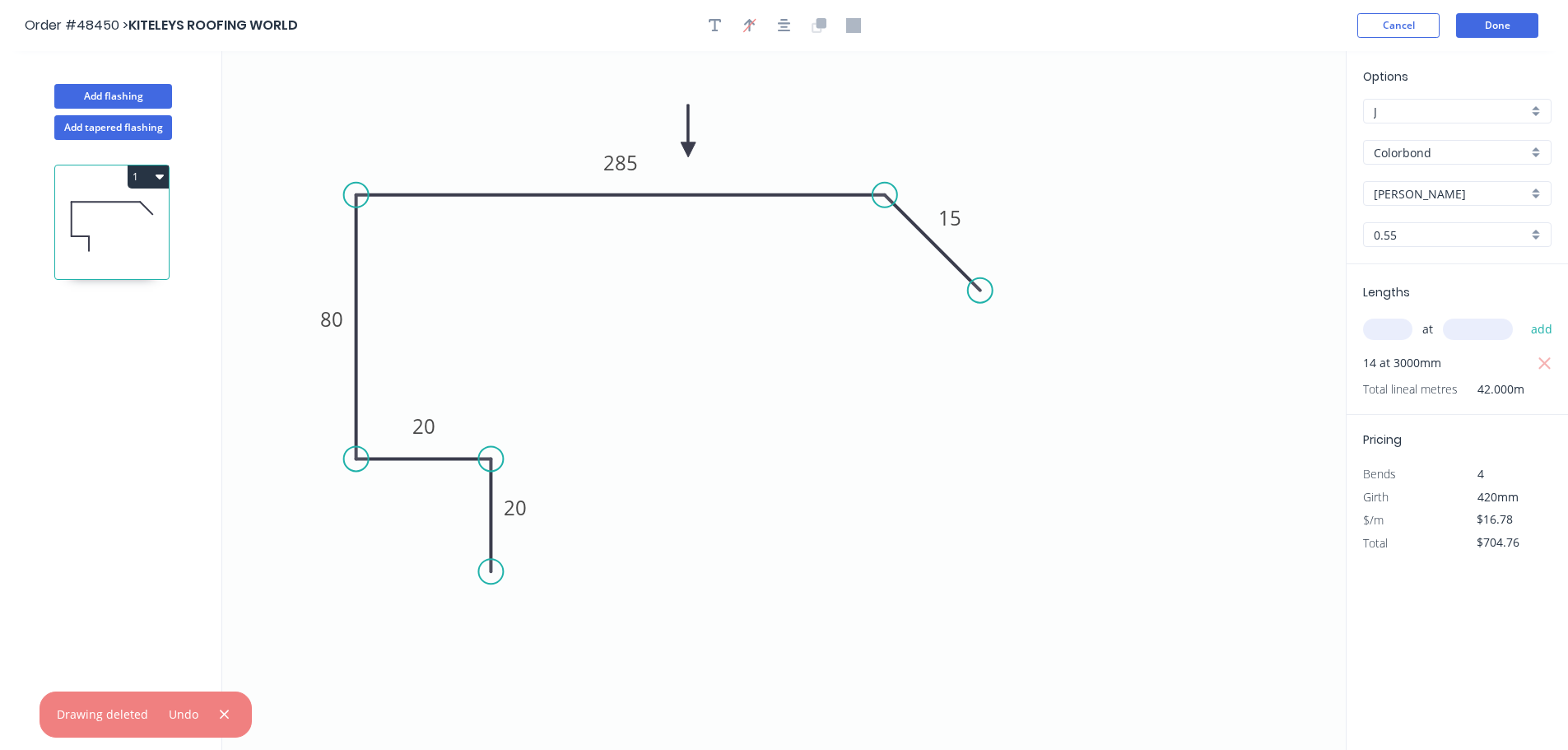
click at [152, 168] on button "1" at bounding box center [148, 177] width 42 height 23
click at [70, 227] on div "Duplicate" at bounding box center [91, 217] width 126 height 24
type input "$0.00"
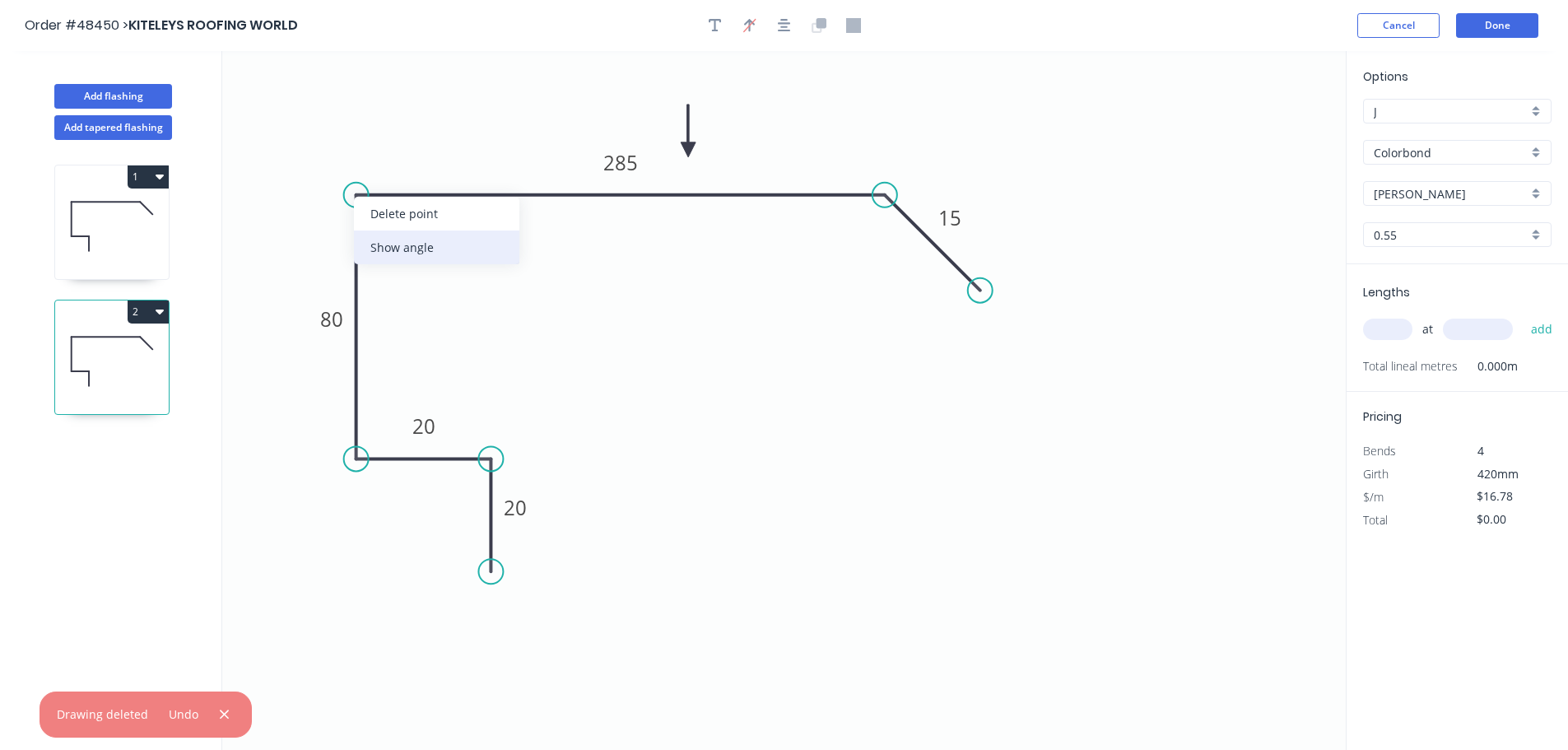
click at [385, 246] on div "Show angle" at bounding box center [436, 247] width 165 height 34
click at [378, 219] on tspan "?" at bounding box center [381, 222] width 9 height 27
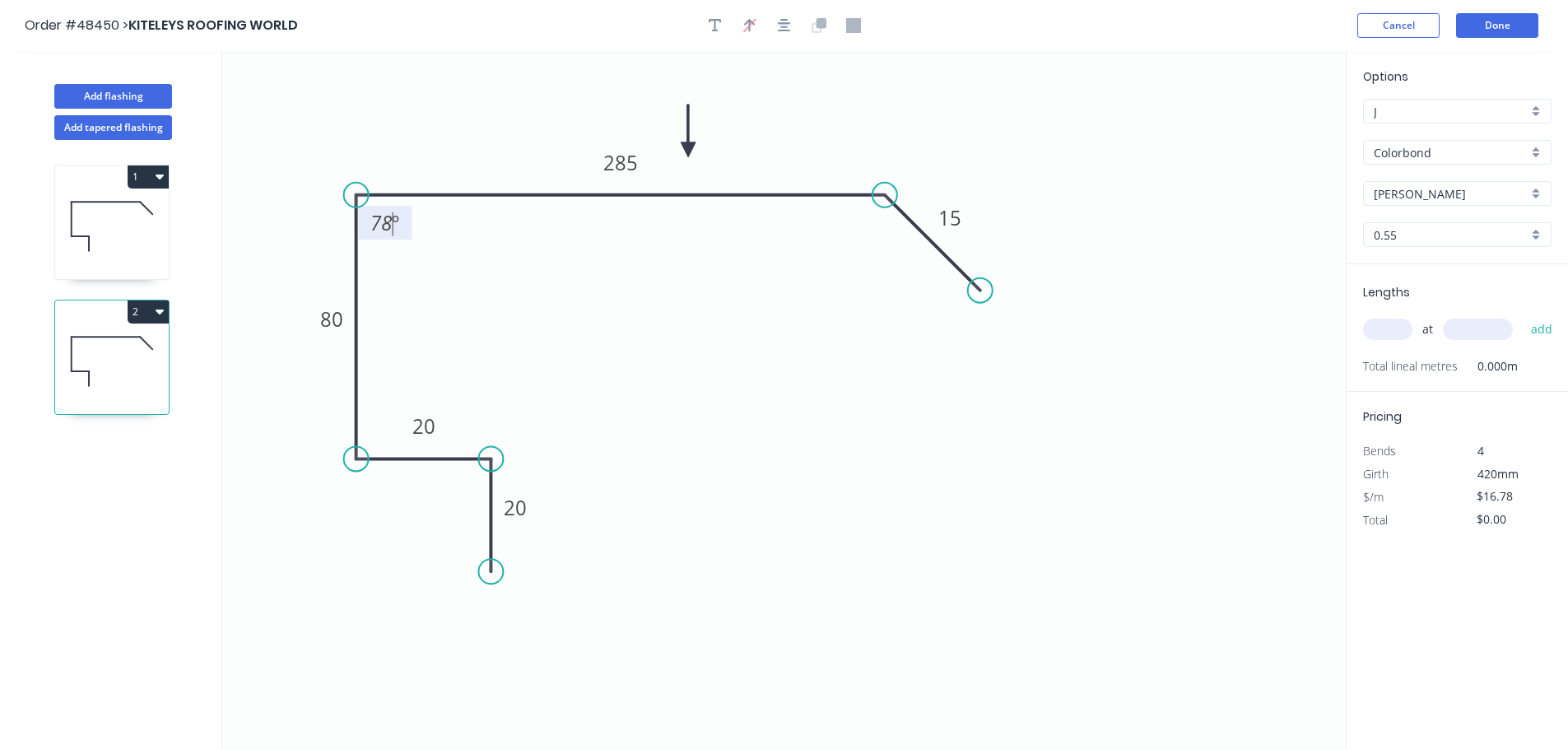
click at [1387, 332] on input "text" at bounding box center [1388, 329] width 49 height 22
type input "3"
type input "4900"
click at [1523, 315] on button "add" at bounding box center [1542, 330] width 39 height 28
type input "$246.67"
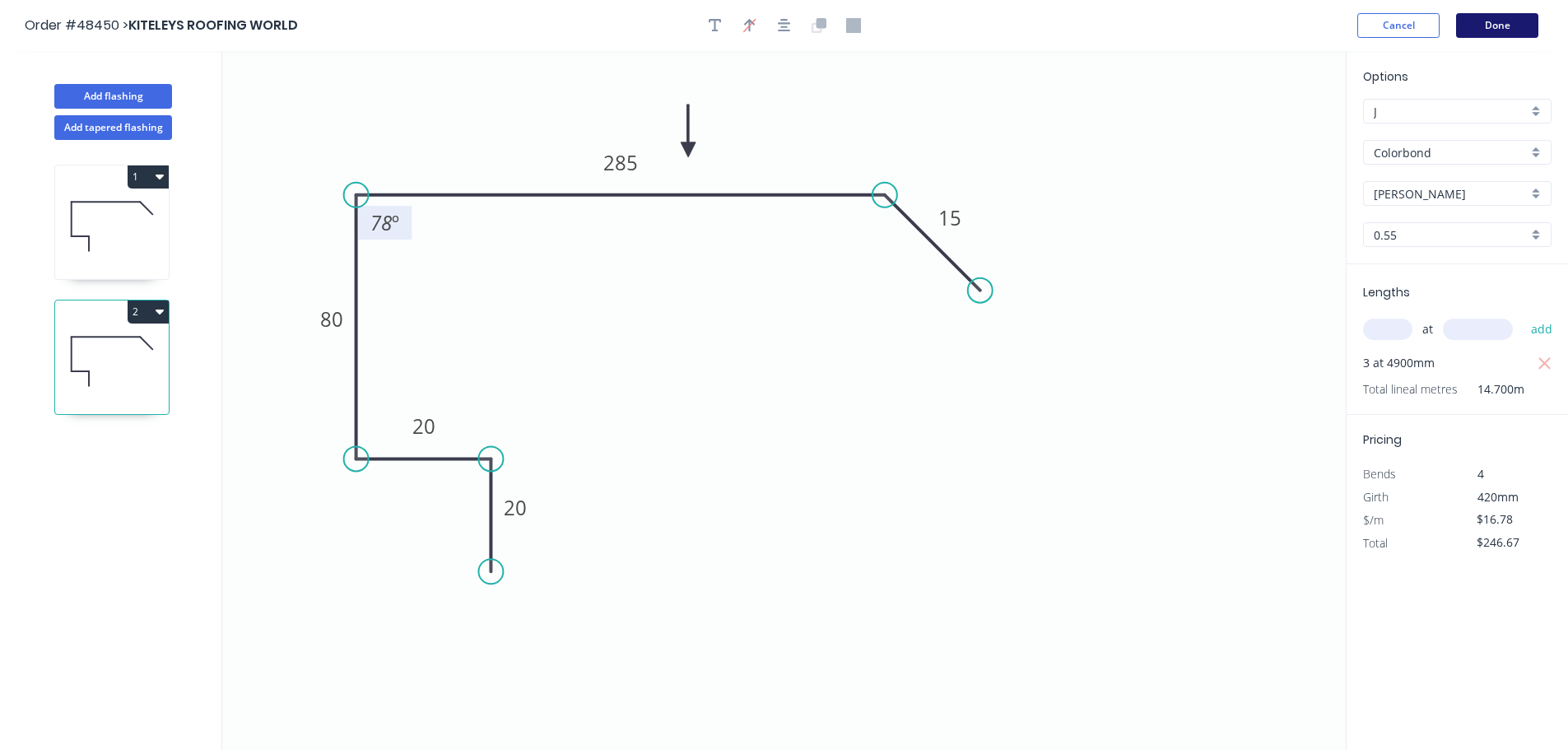
click at [1500, 23] on button "Done" at bounding box center [1496, 26] width 82 height 25
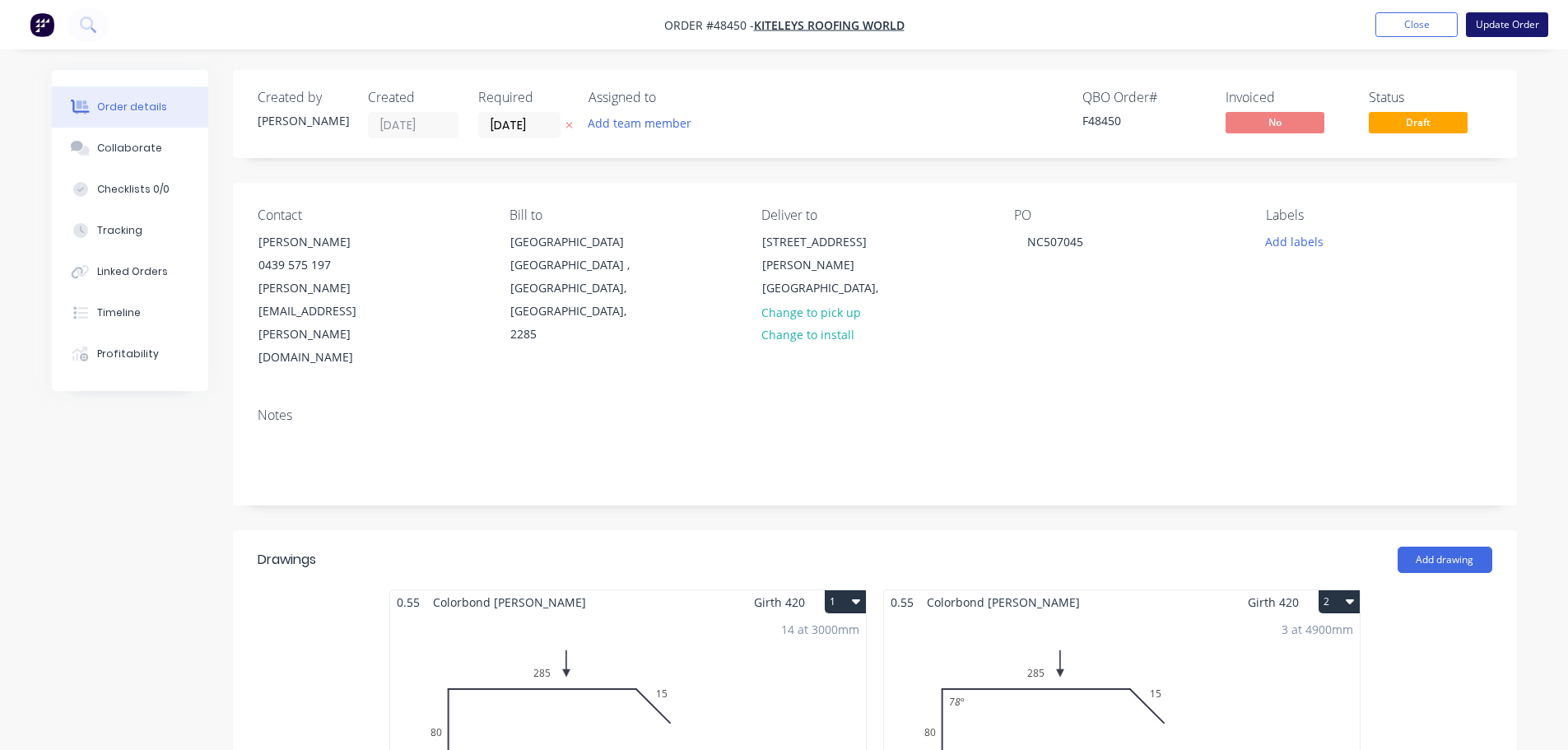
click at [1511, 26] on button "Update Order" at bounding box center [1507, 25] width 82 height 25
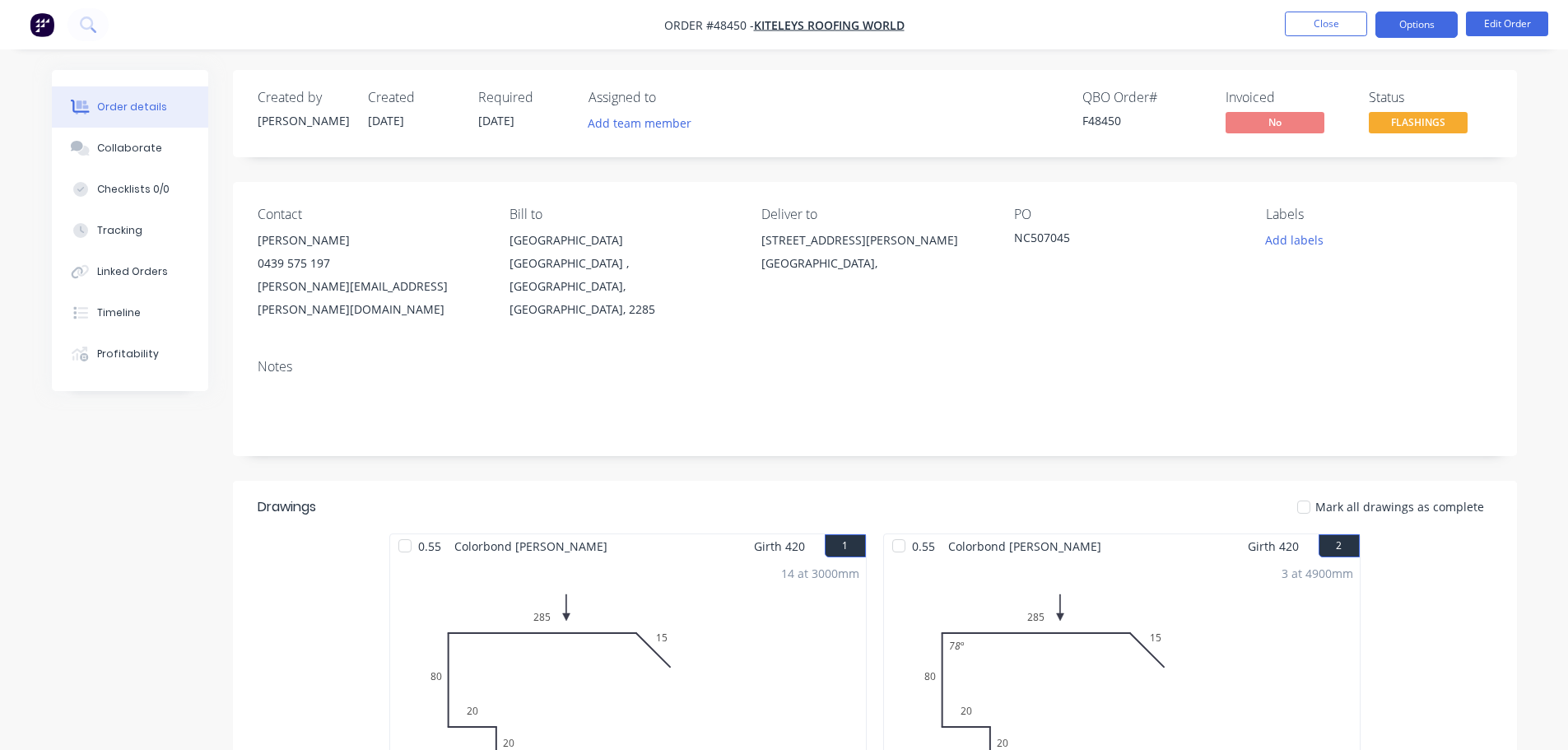
click at [1388, 26] on button "Options" at bounding box center [1416, 25] width 82 height 26
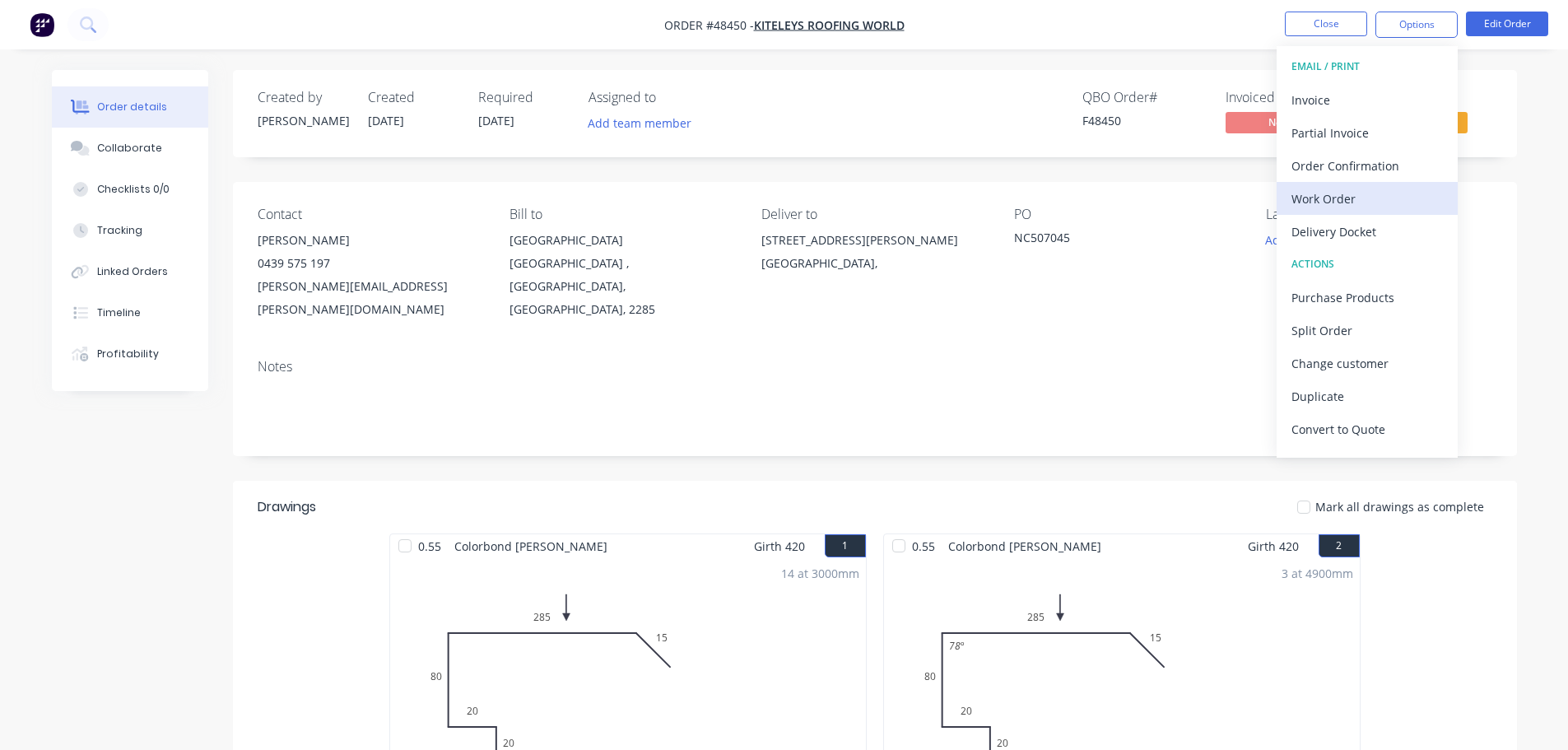
click at [1359, 196] on div "Work Order" at bounding box center [1367, 198] width 151 height 24
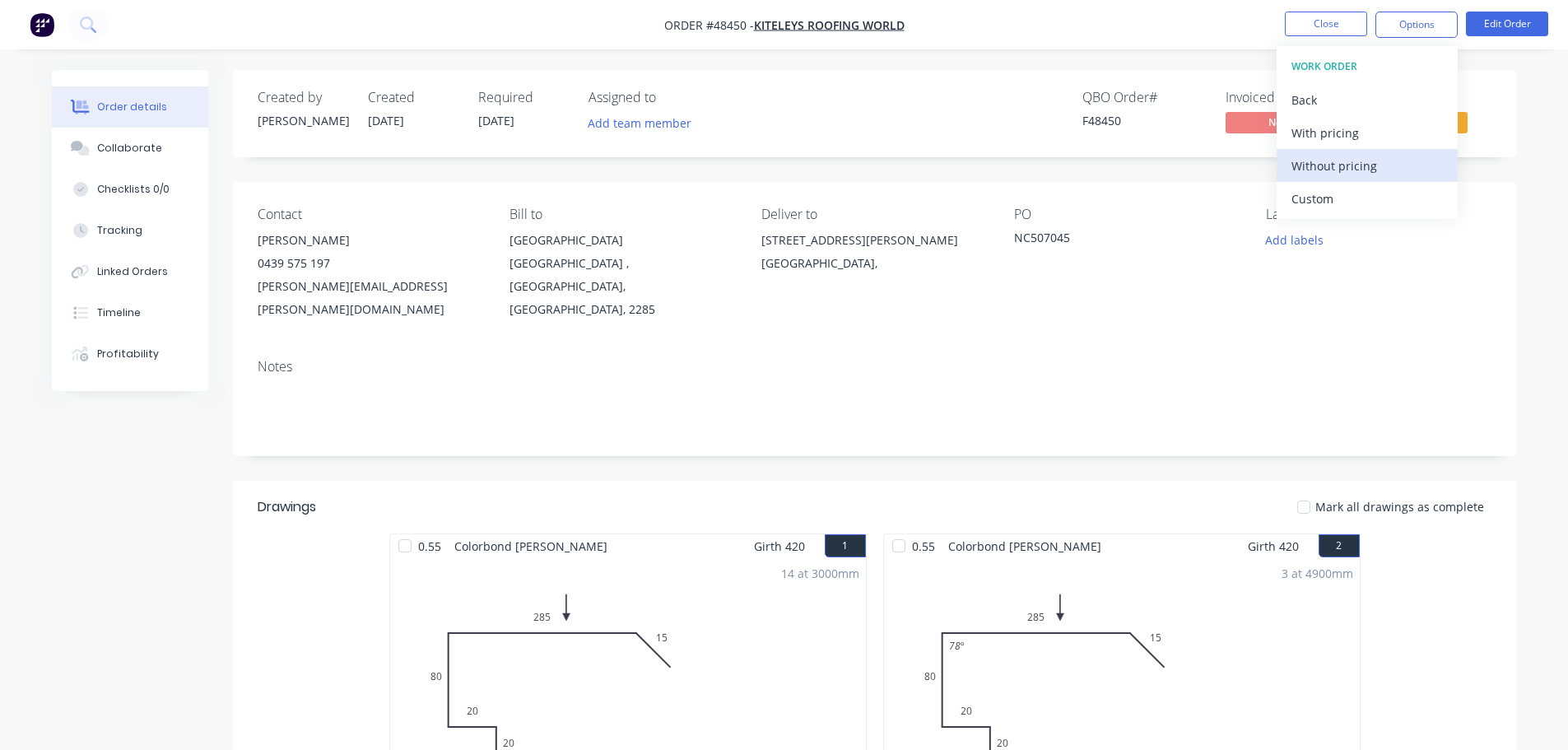
click at [1359, 161] on div "Without pricing" at bounding box center [1367, 165] width 151 height 24
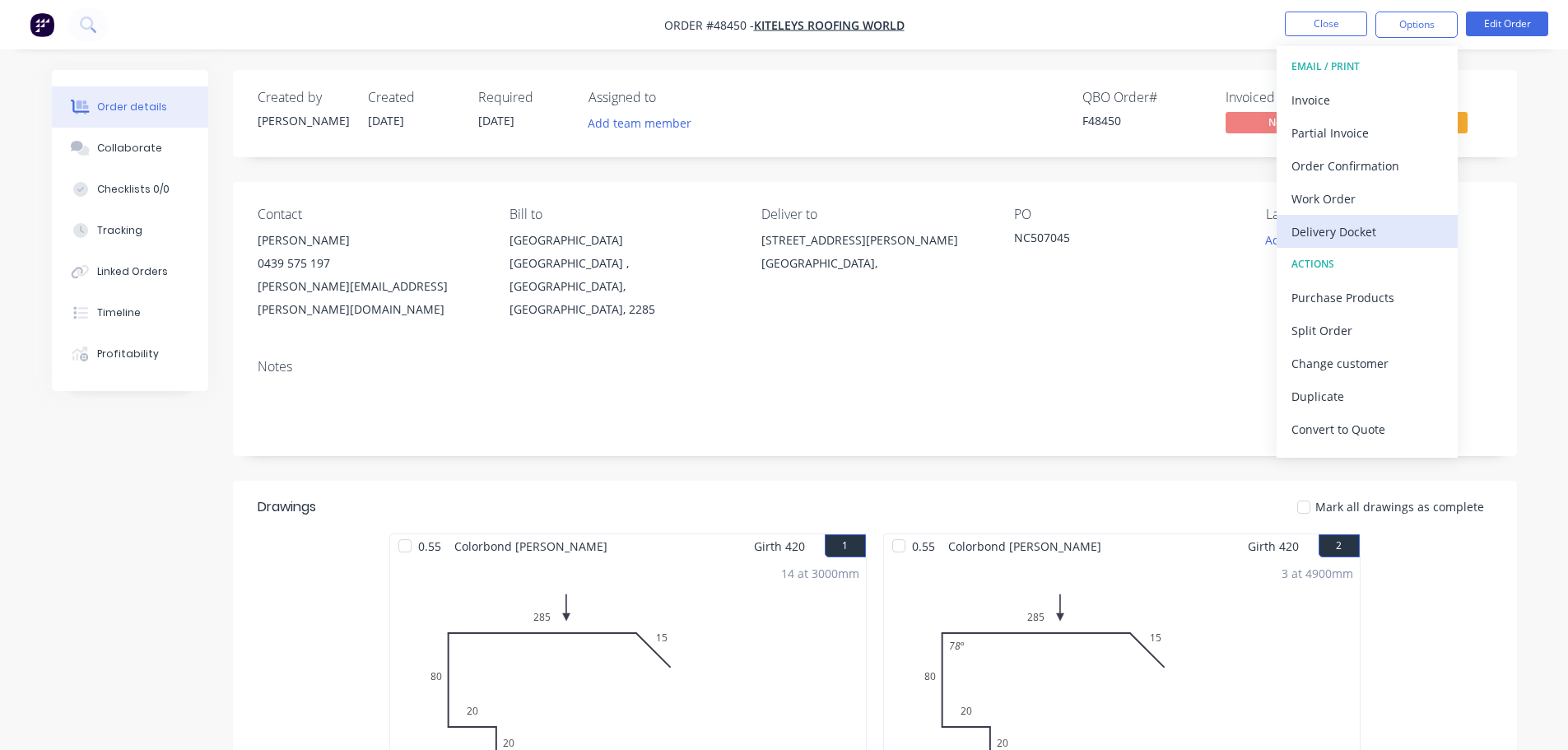
click at [1326, 235] on div "Delivery Docket" at bounding box center [1367, 231] width 151 height 24
click at [1334, 182] on button "Custom" at bounding box center [1367, 198] width 181 height 33
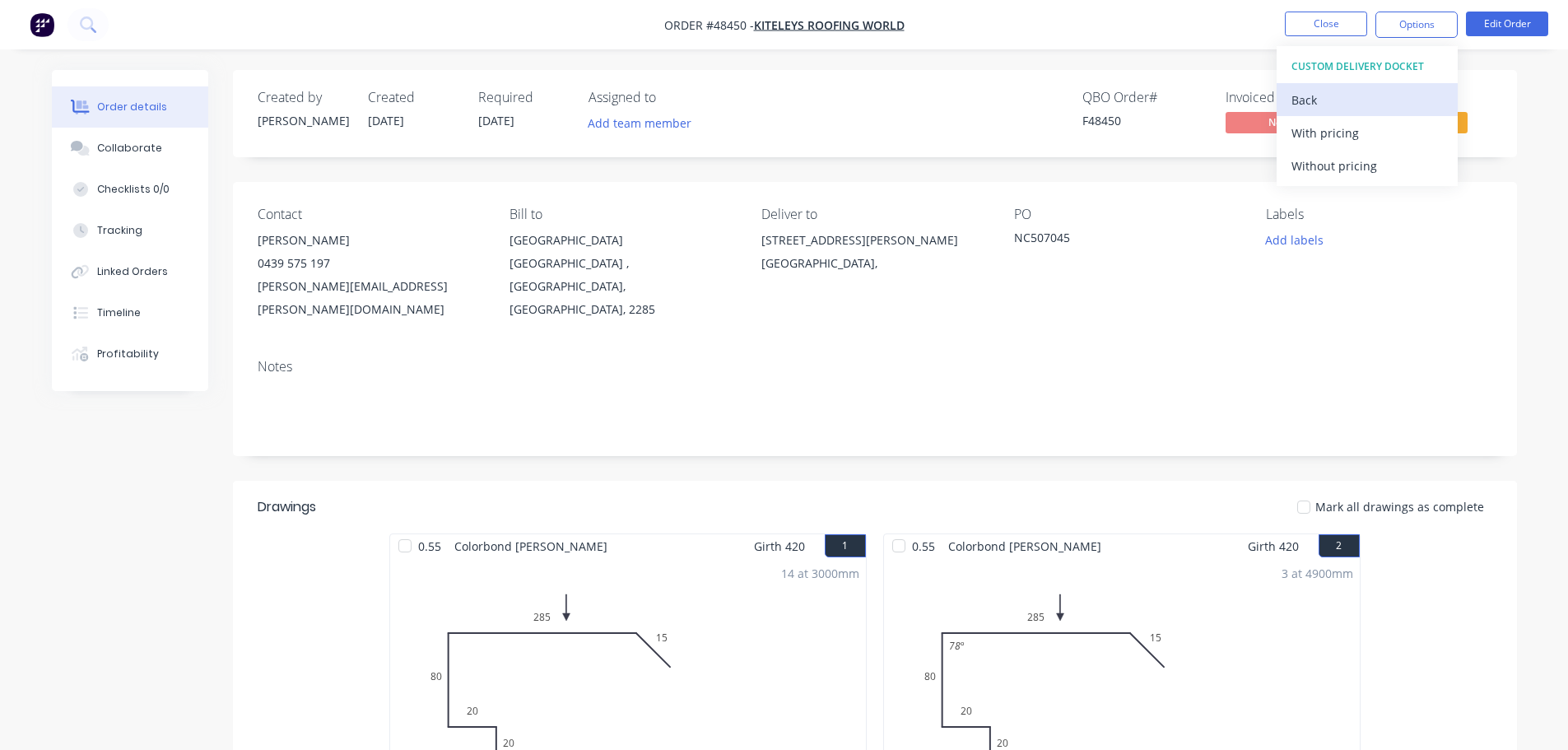
click at [1294, 94] on div "Back" at bounding box center [1367, 99] width 151 height 24
click at [1341, 160] on div "Without pricing" at bounding box center [1367, 165] width 151 height 24
click at [1492, 112] on div "Created by [PERSON_NAME] Created [DATE] Required [DATE] Assigned to Add team me…" at bounding box center [875, 113] width 1284 height 87
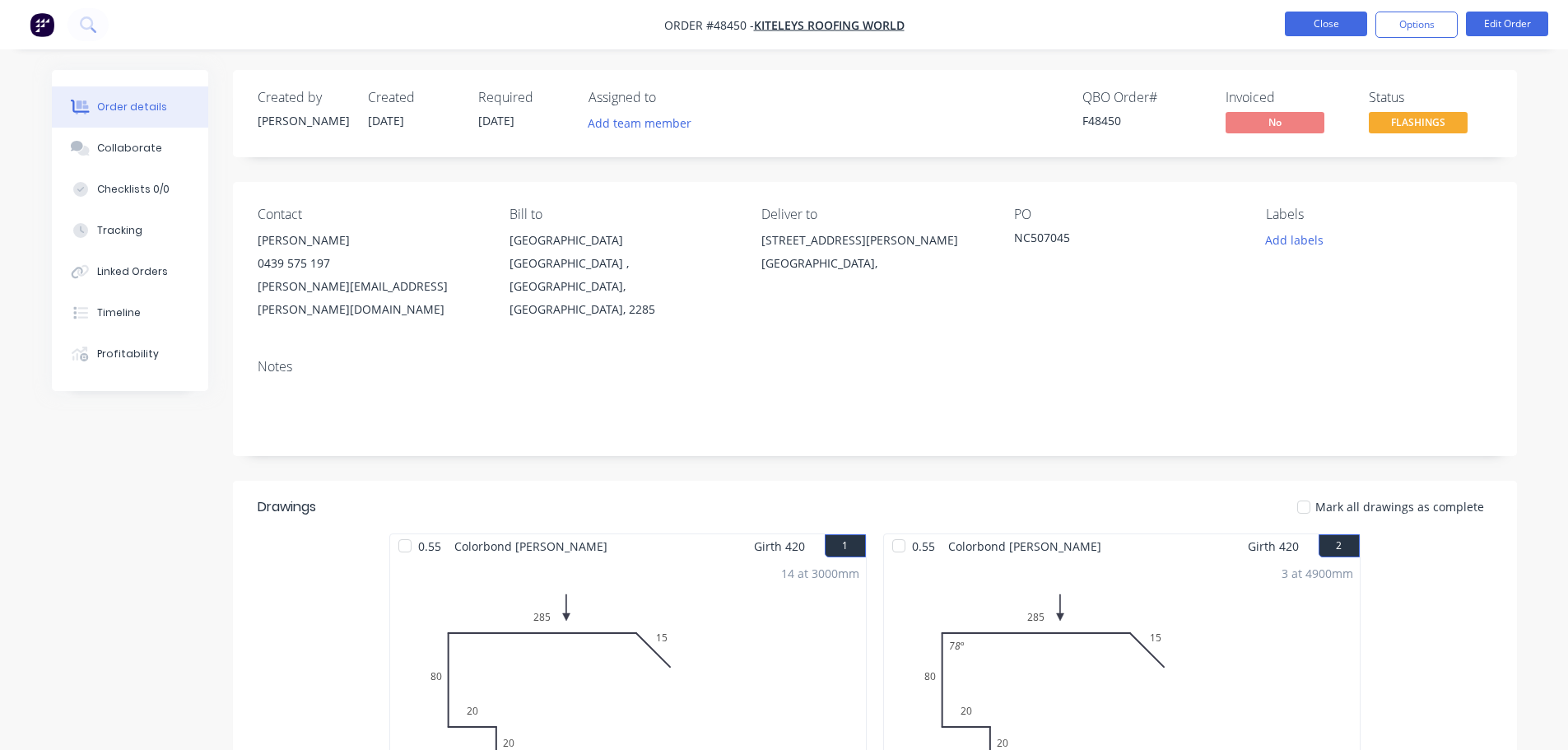
click at [1322, 20] on button "Close" at bounding box center [1325, 24] width 82 height 25
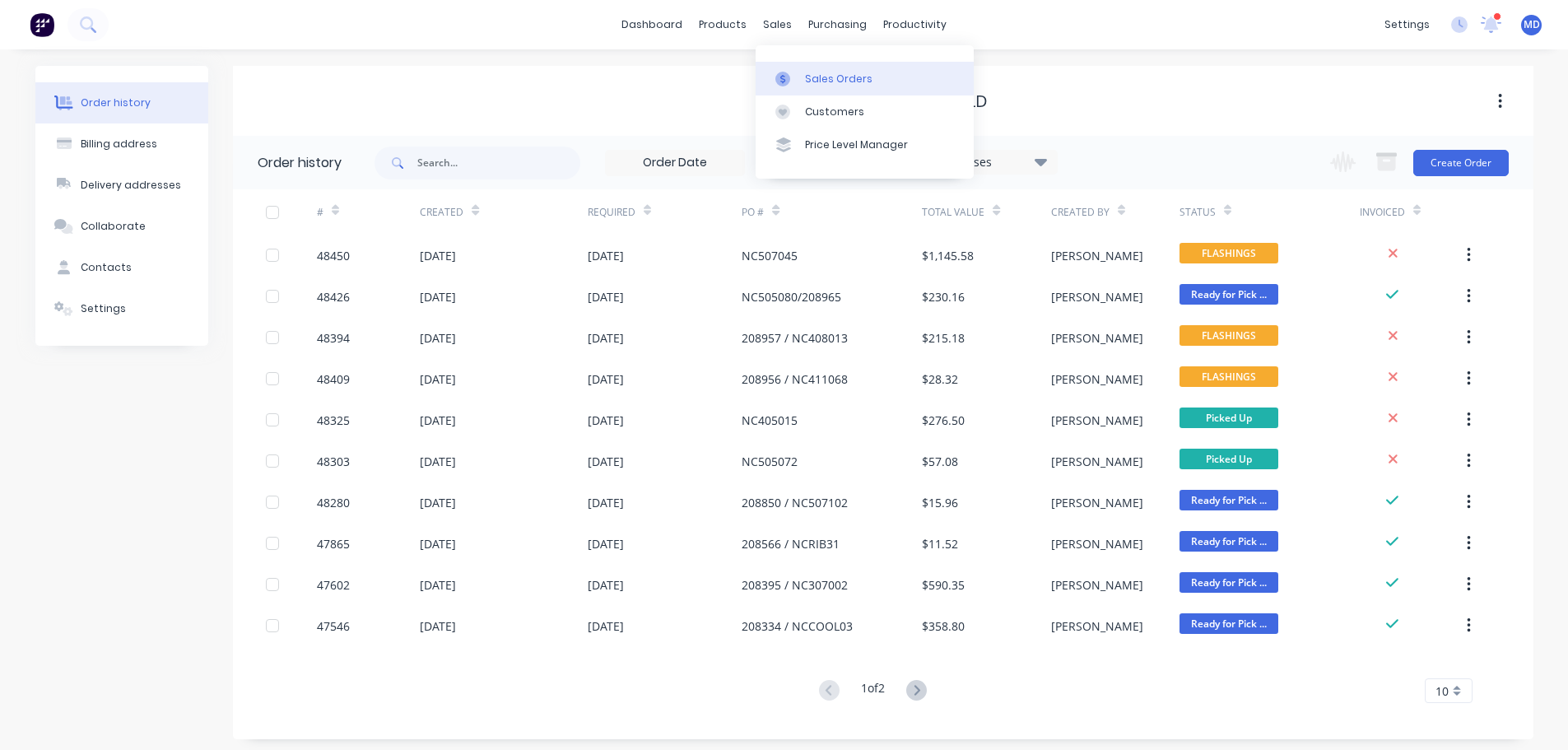
click at [788, 81] on icon at bounding box center [783, 79] width 15 height 15
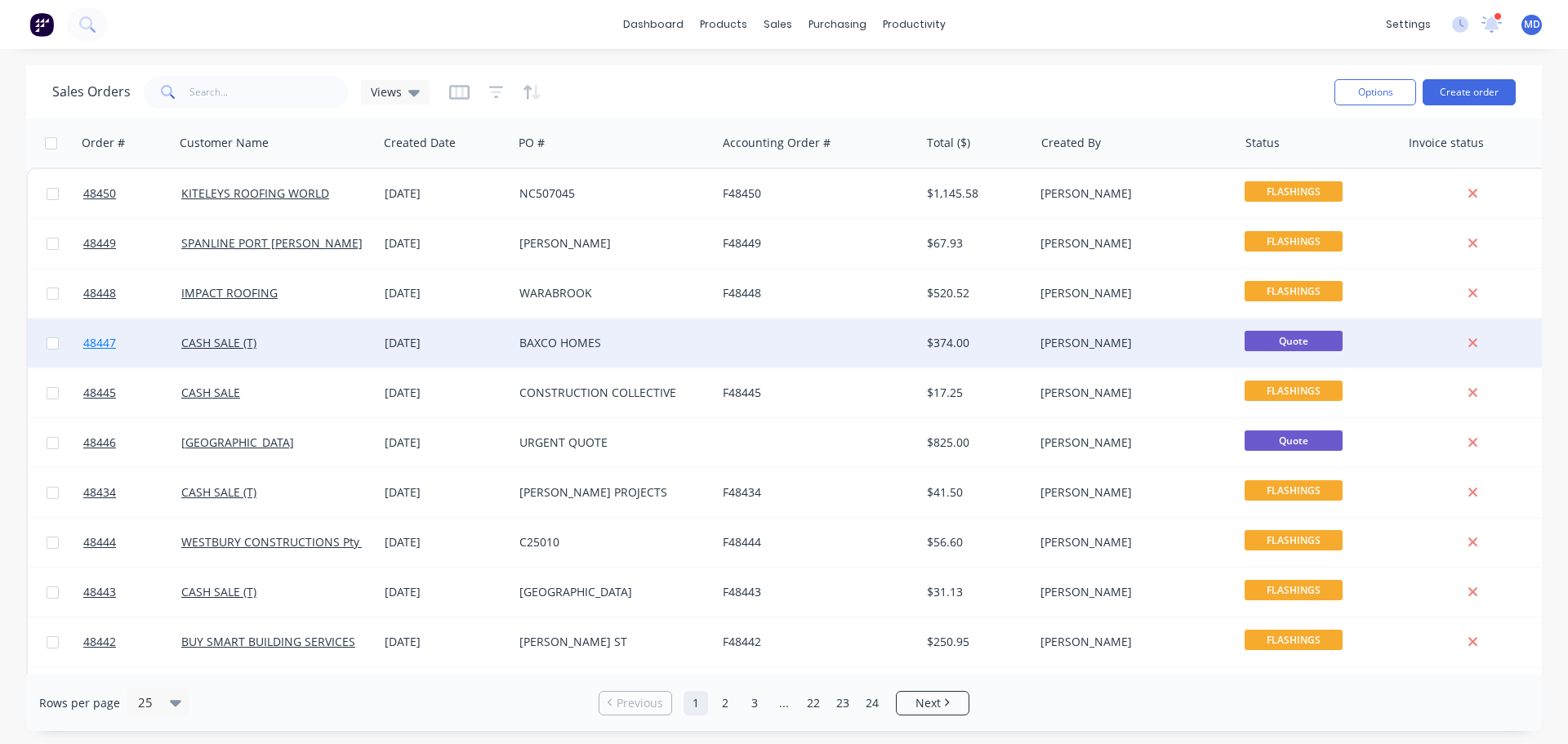
click at [98, 340] on span "48447" at bounding box center [99, 342] width 33 height 16
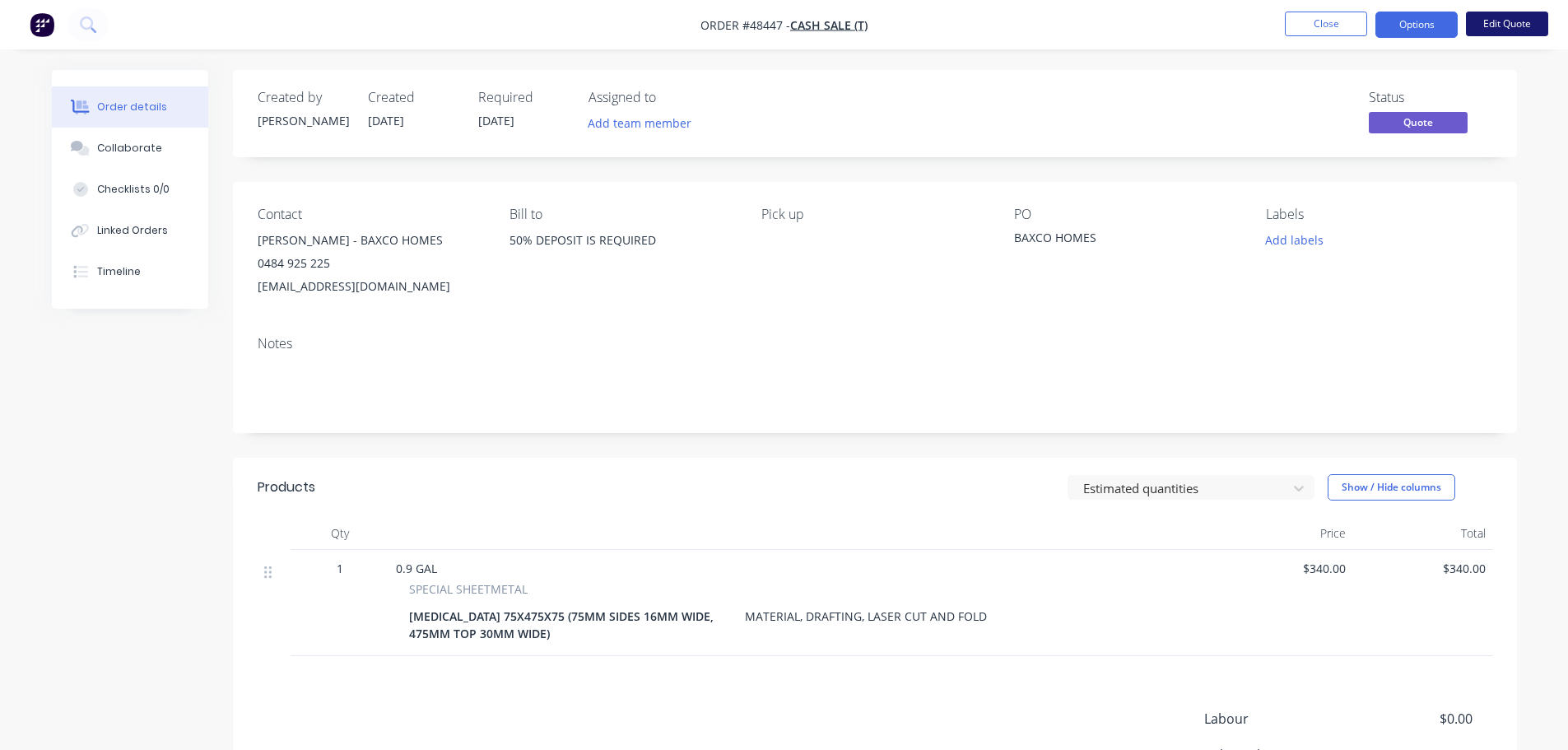
click at [1500, 29] on button "Edit Quote" at bounding box center [1507, 24] width 82 height 25
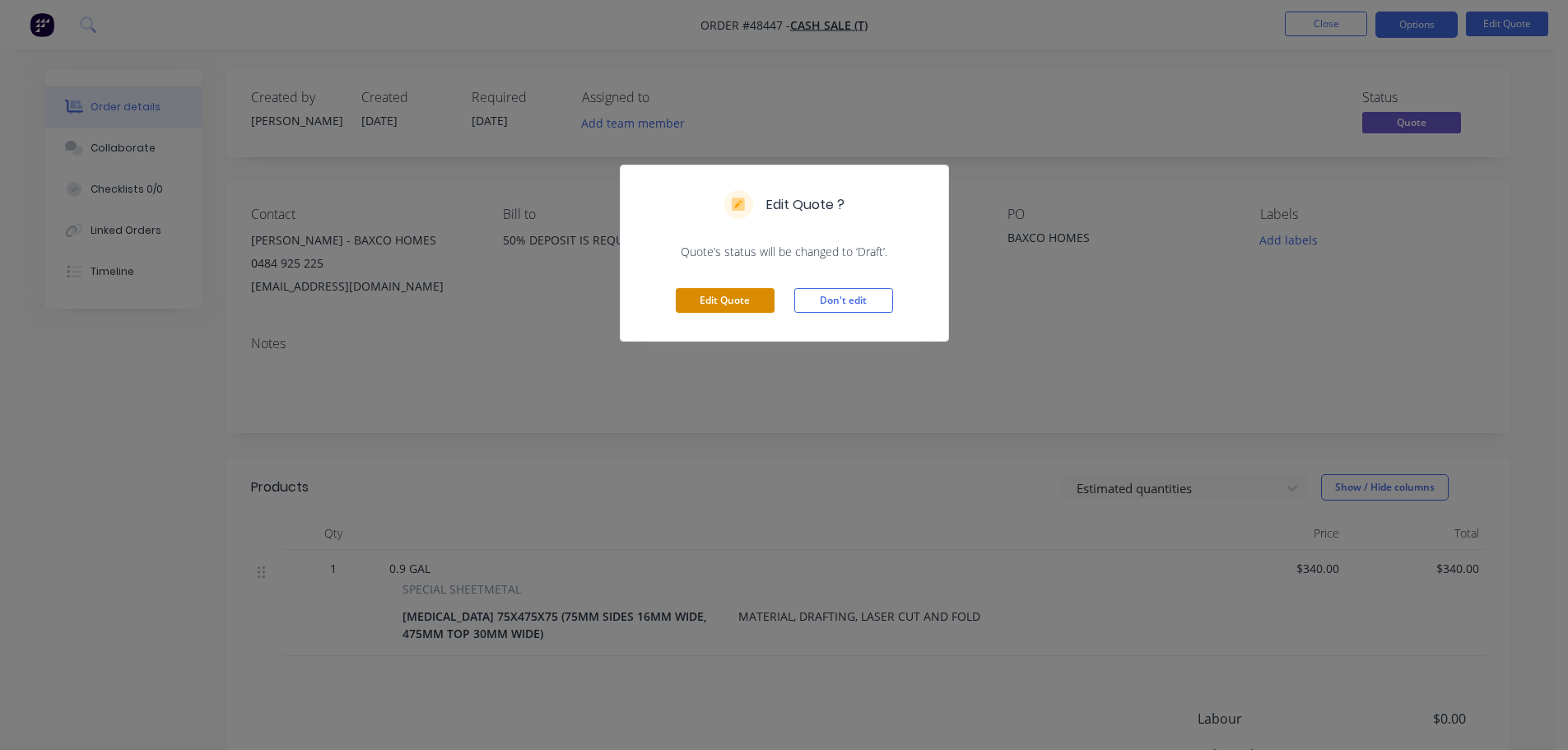
click at [728, 307] on button "Edit Quote" at bounding box center [725, 300] width 99 height 25
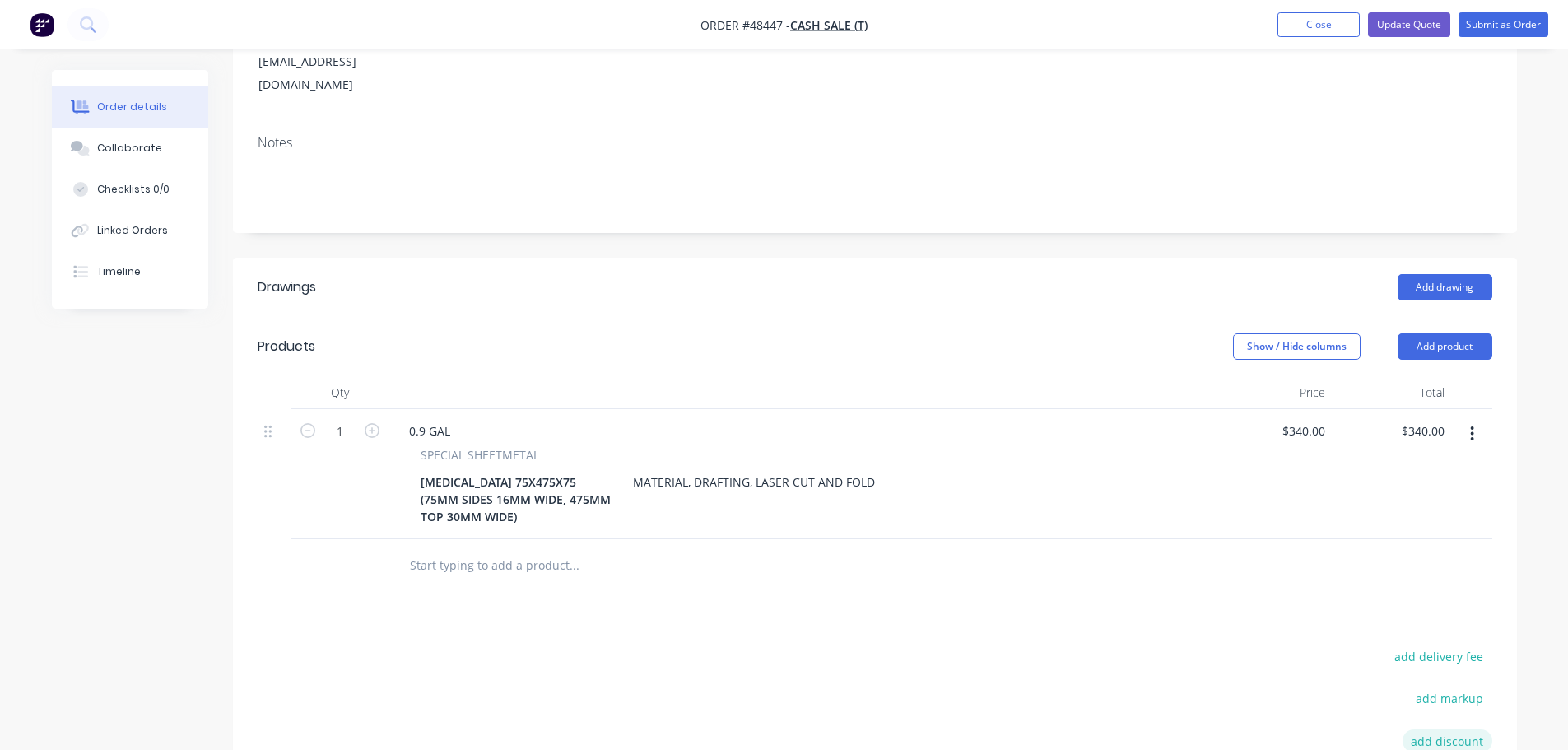
scroll to position [412, 0]
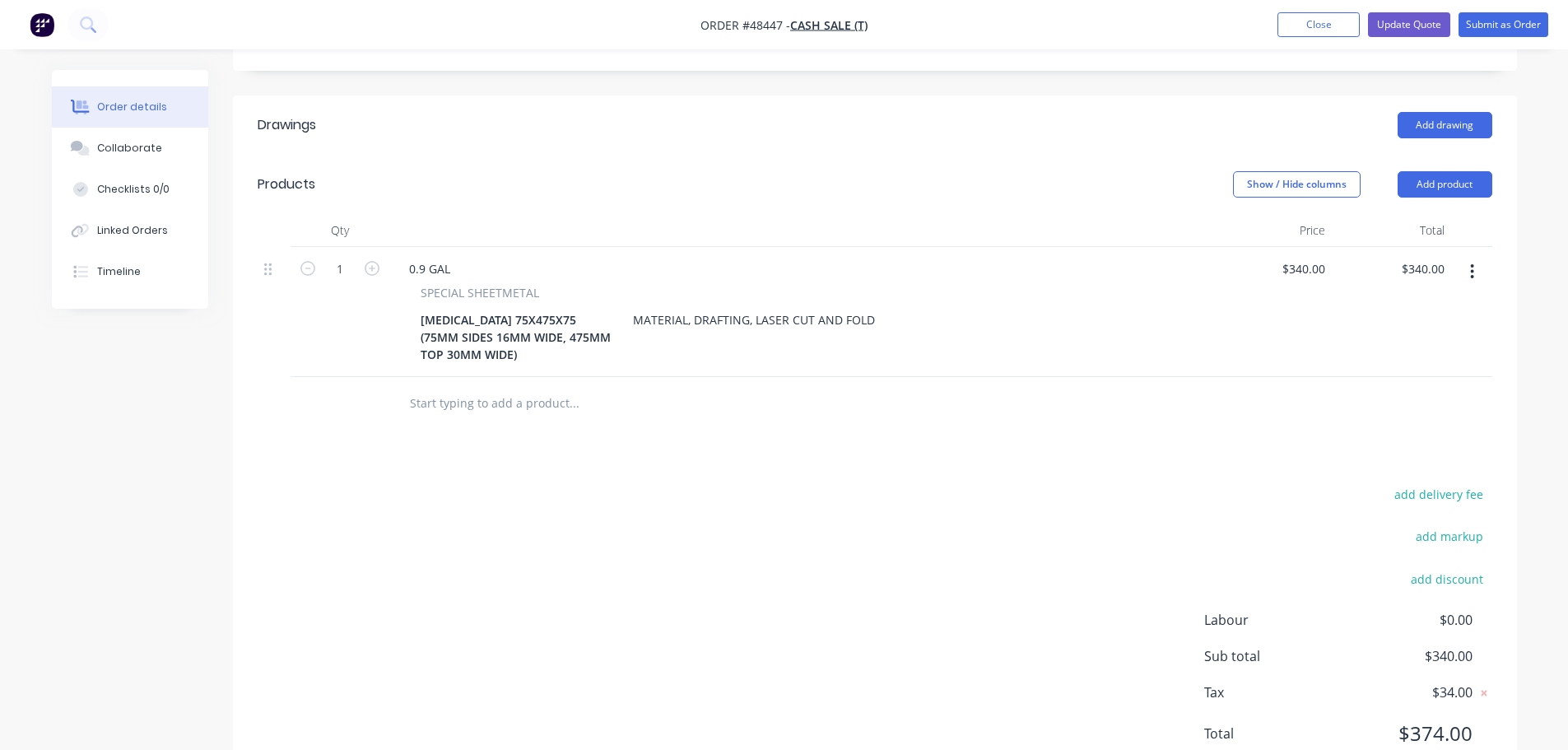
click at [1468, 257] on button "button" at bounding box center [1472, 271] width 39 height 29
click at [1421, 401] on div "Delete" at bounding box center [1414, 413] width 126 height 24
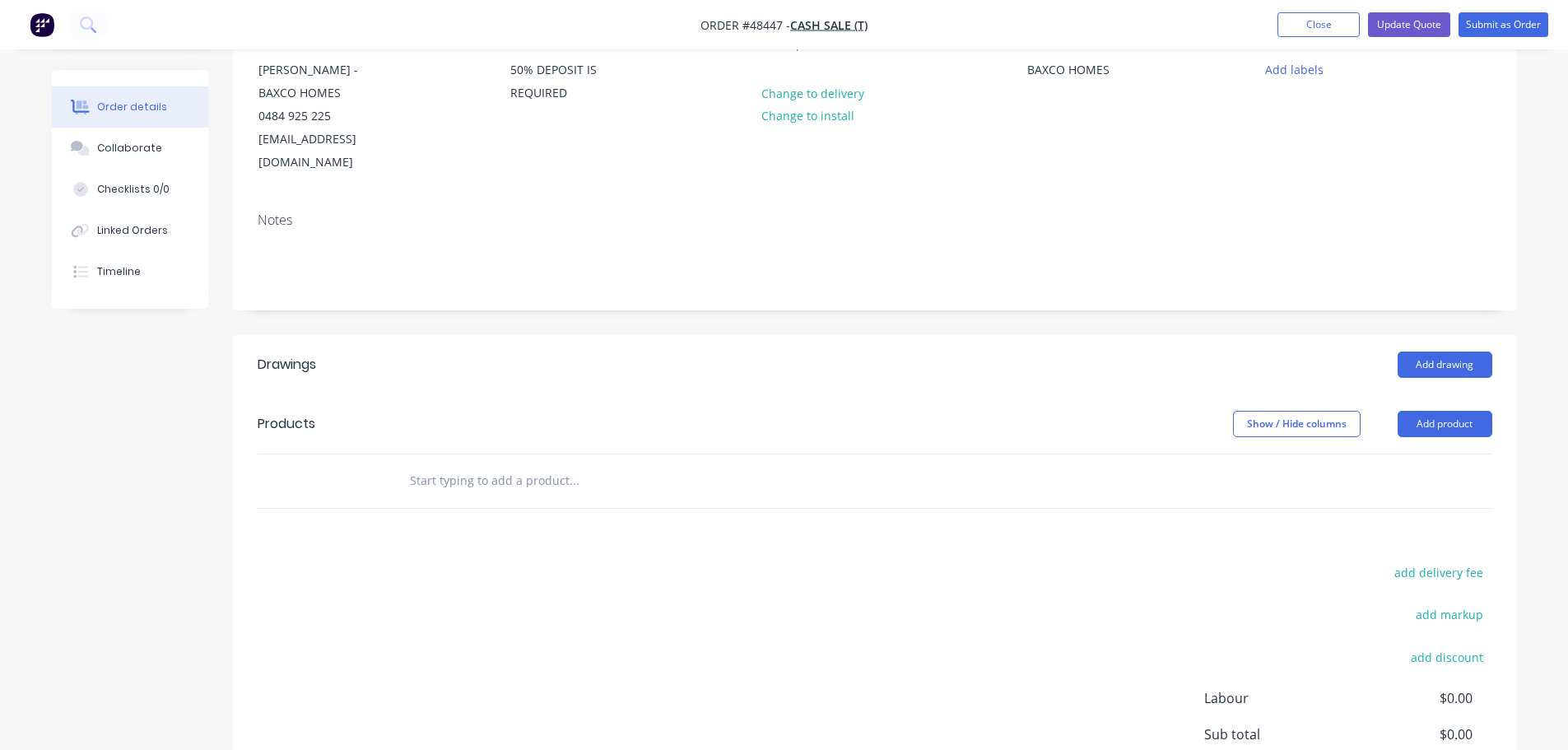
scroll to position [44, 0]
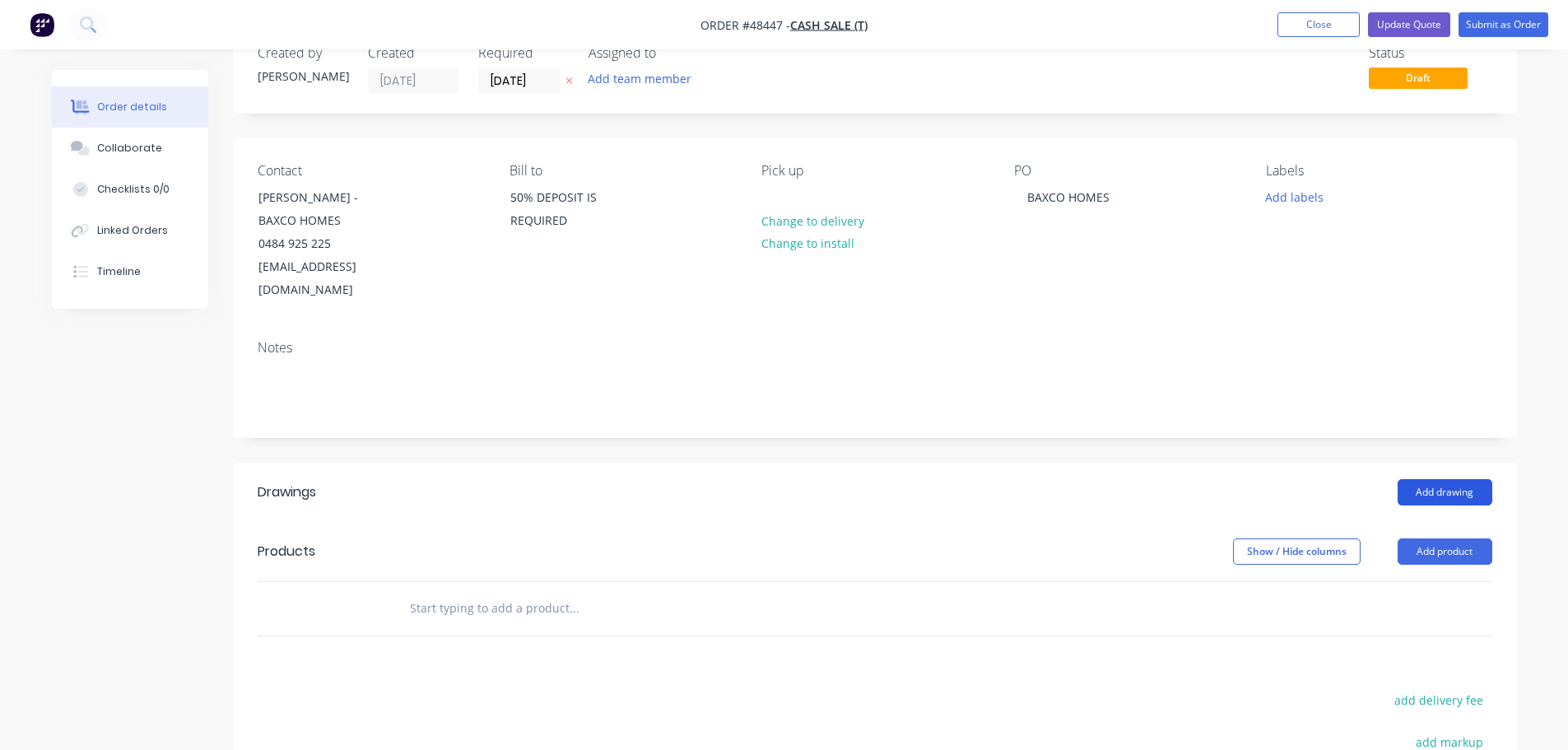
click at [1448, 479] on button "Add drawing" at bounding box center [1444, 492] width 94 height 26
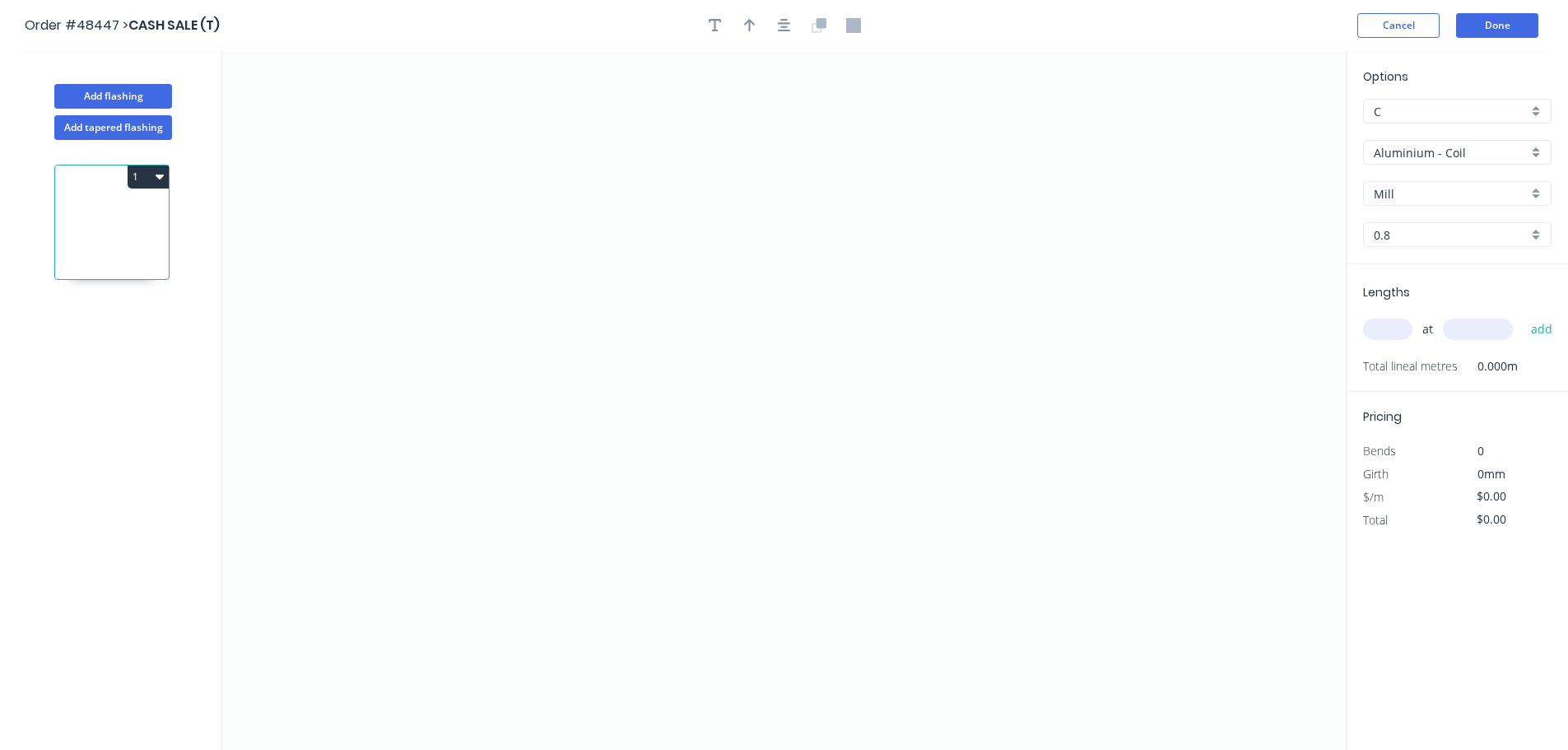
click at [1392, 162] on div "Aluminium - Coil" at bounding box center [1458, 152] width 189 height 25
click at [1421, 269] on div "Gal - Coil" at bounding box center [1458, 275] width 187 height 29
type input "Gal - Coil"
type input "Galvanised"
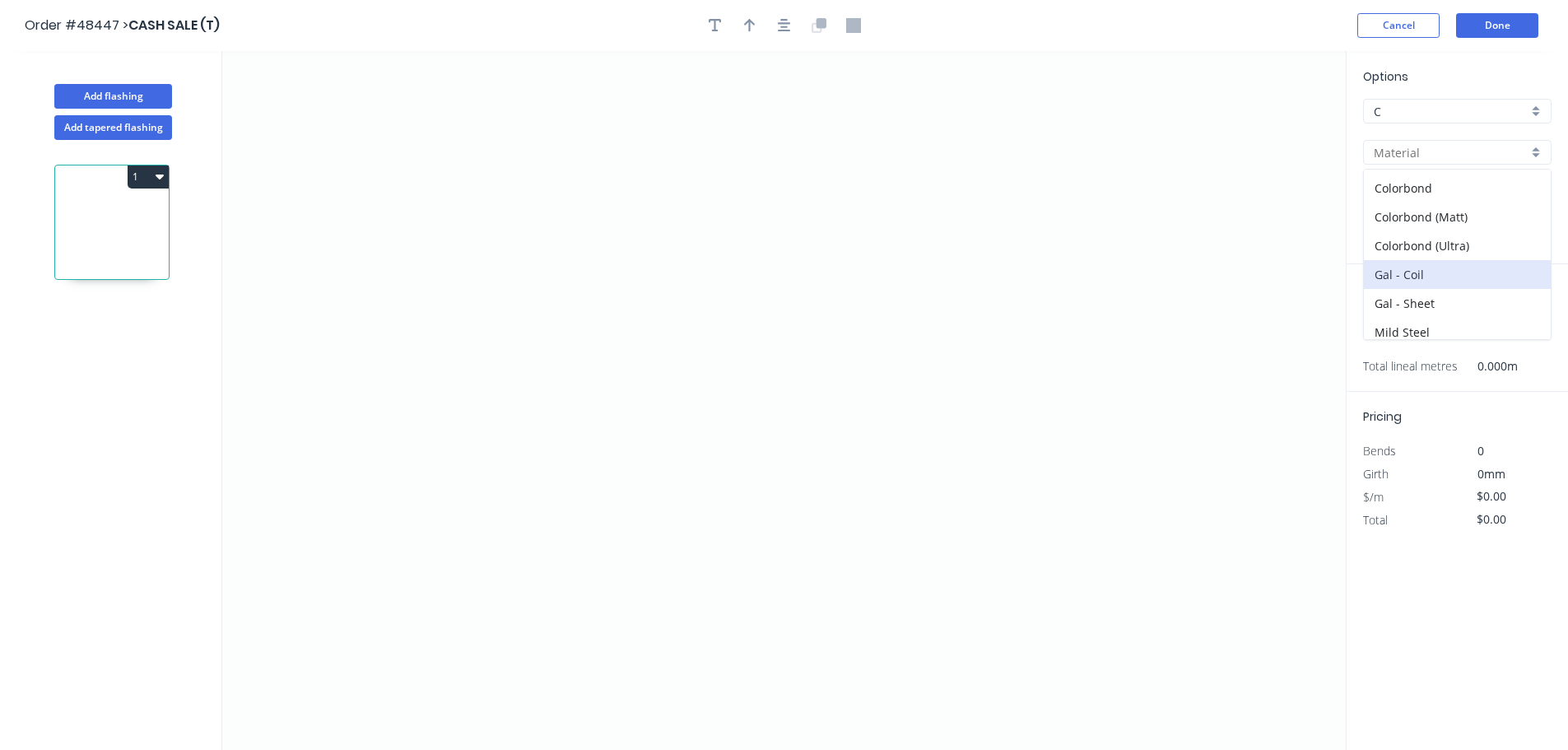
type input "0.55"
click at [1418, 229] on input "0.55" at bounding box center [1450, 235] width 154 height 17
click at [1397, 300] on div "0.9" at bounding box center [1458, 295] width 187 height 29
type input "0.9"
click at [504, 542] on icon "0" at bounding box center [784, 401] width 1123 height 699
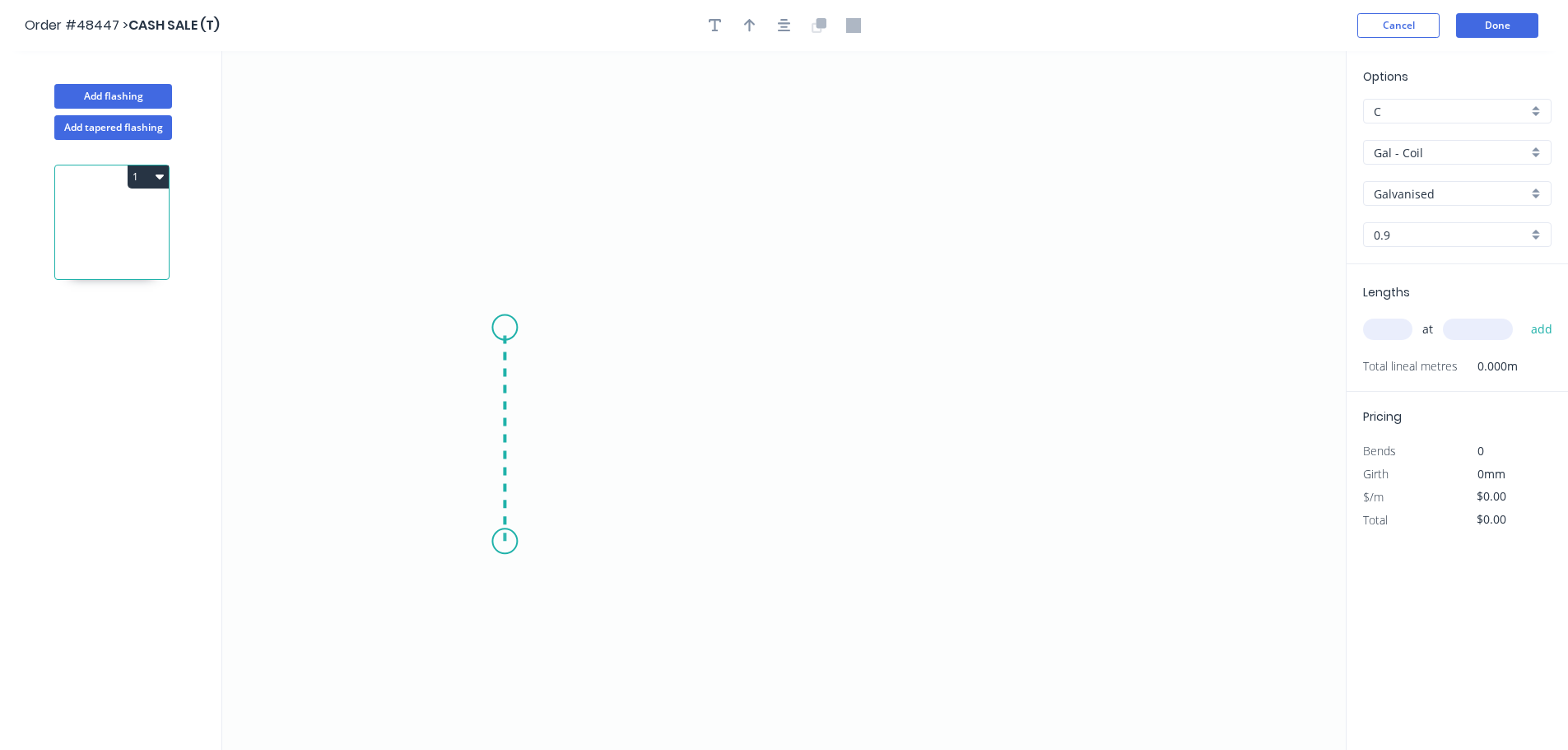
click at [516, 328] on icon "0" at bounding box center [784, 401] width 1123 height 699
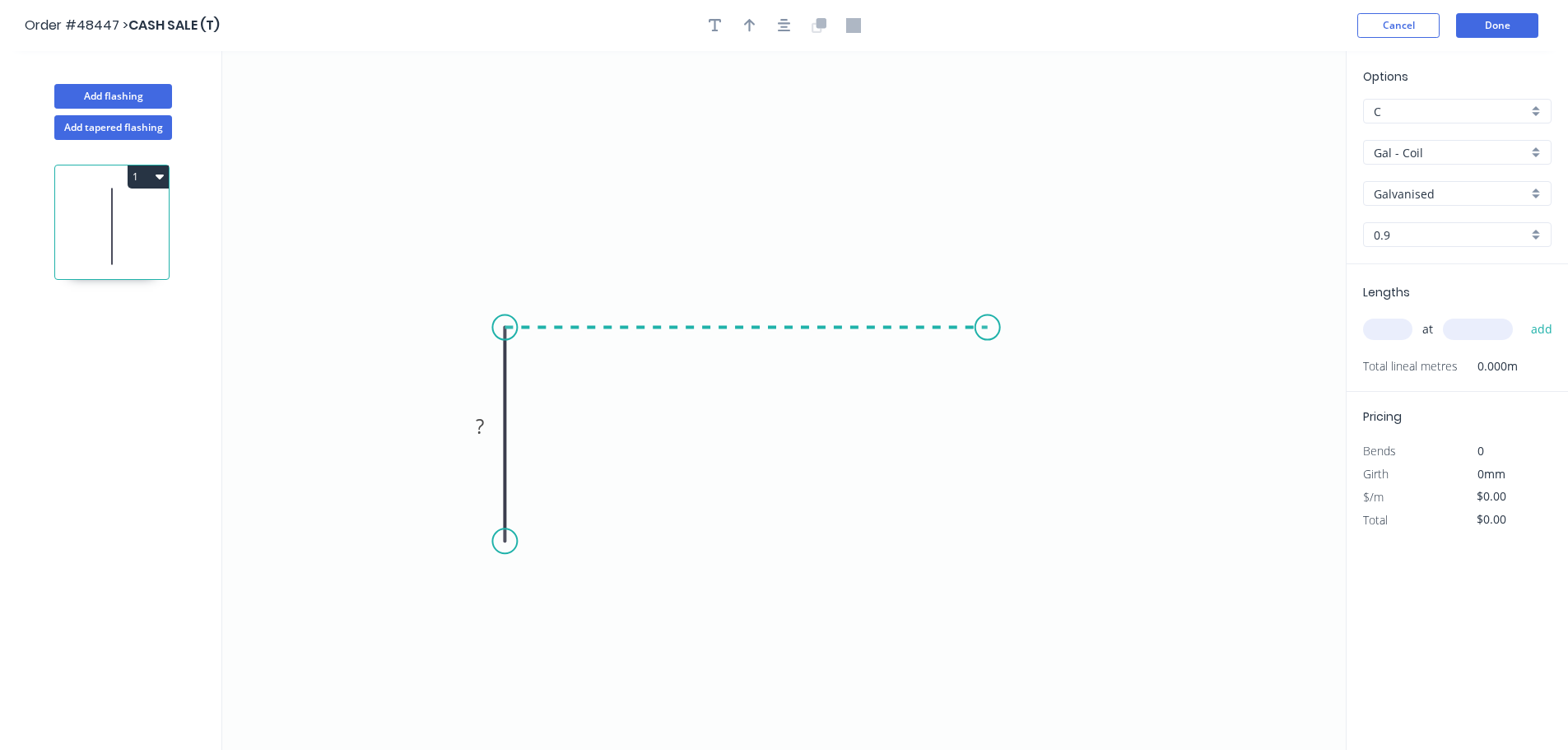
click at [987, 335] on icon "0 ?" at bounding box center [784, 401] width 1123 height 699
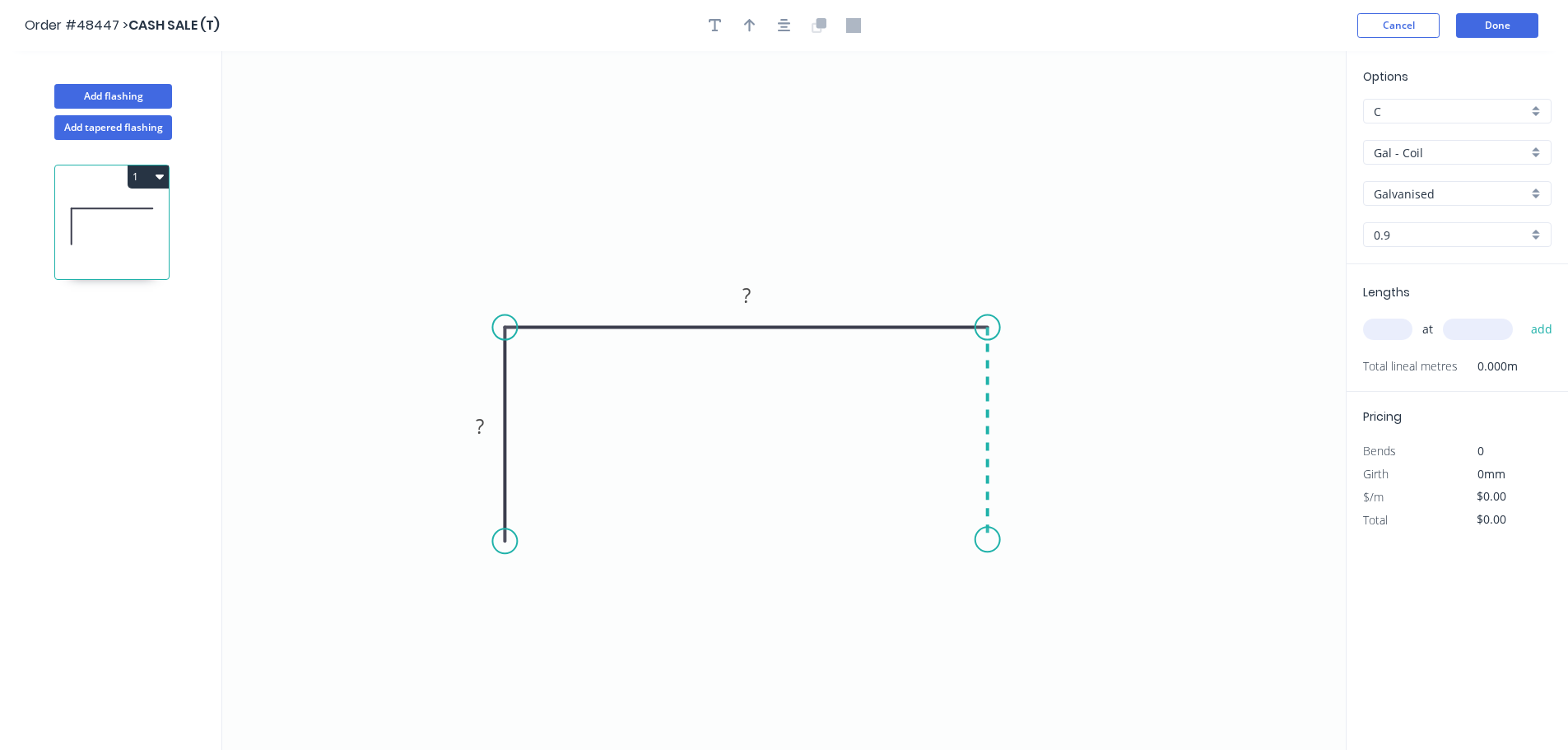
click at [976, 540] on icon "0 ? ?" at bounding box center [784, 401] width 1123 height 699
drag, startPoint x: 480, startPoint y: 423, endPoint x: 472, endPoint y: 419, distance: 8.9
click at [479, 423] on tspan "?" at bounding box center [480, 426] width 8 height 27
click at [1384, 328] on input "text" at bounding box center [1388, 329] width 49 height 22
type input "$51.66"
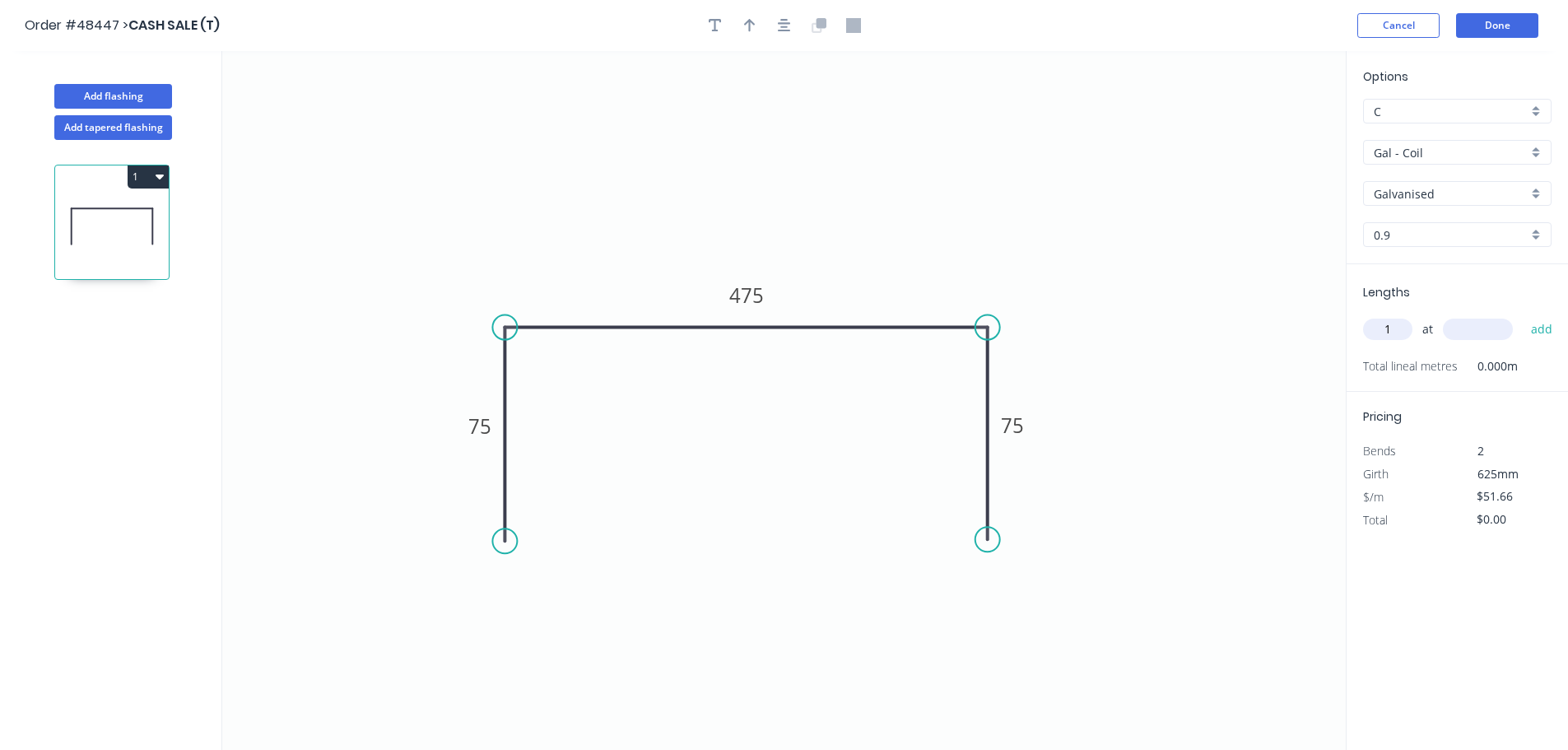
type input "1"
type input "16"
click at [1523, 315] on button "add" at bounding box center [1542, 330] width 39 height 28
type input "$51.66"
click at [1520, 21] on button "Done" at bounding box center [1496, 26] width 82 height 25
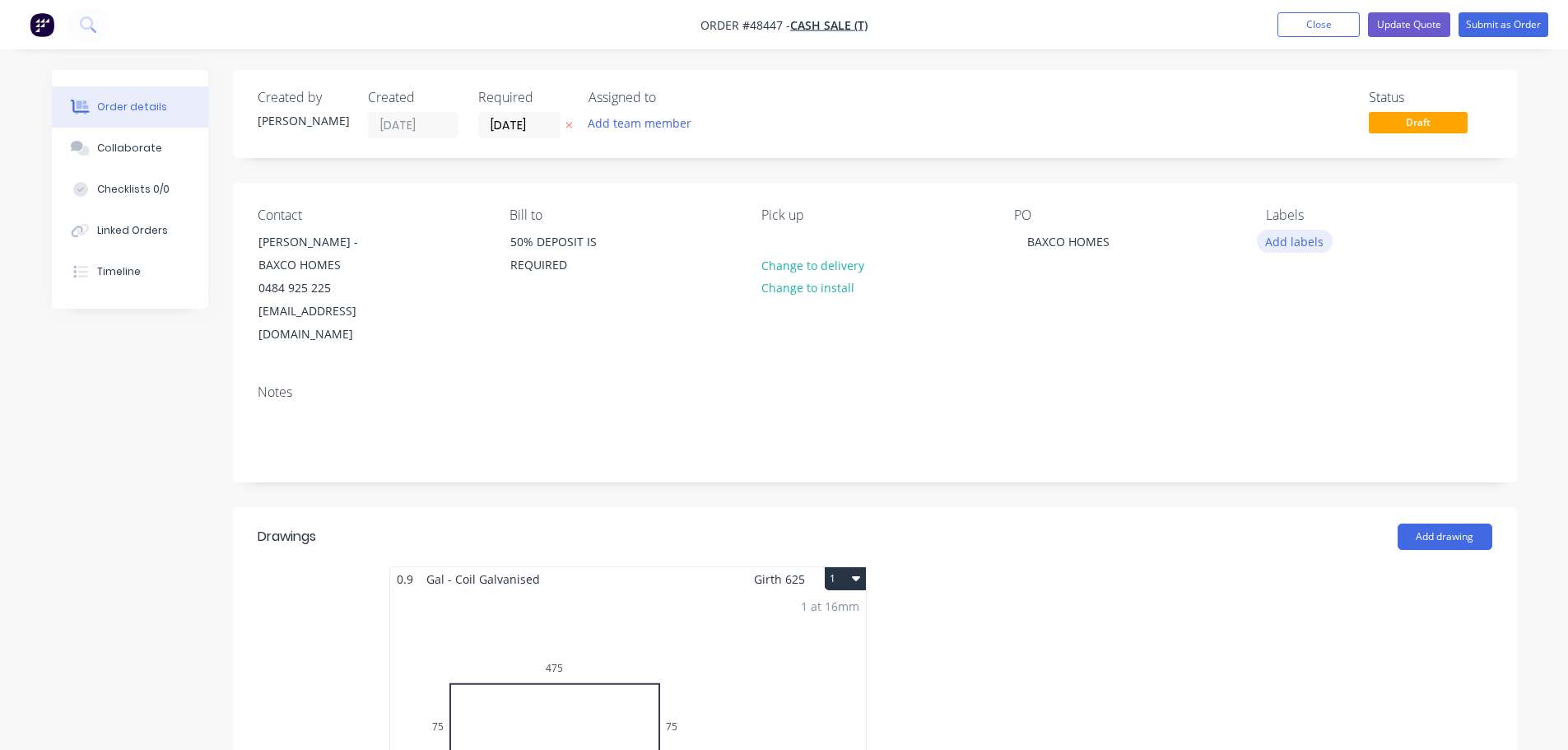
click at [1307, 245] on button "Add labels" at bounding box center [1294, 241] width 76 height 23
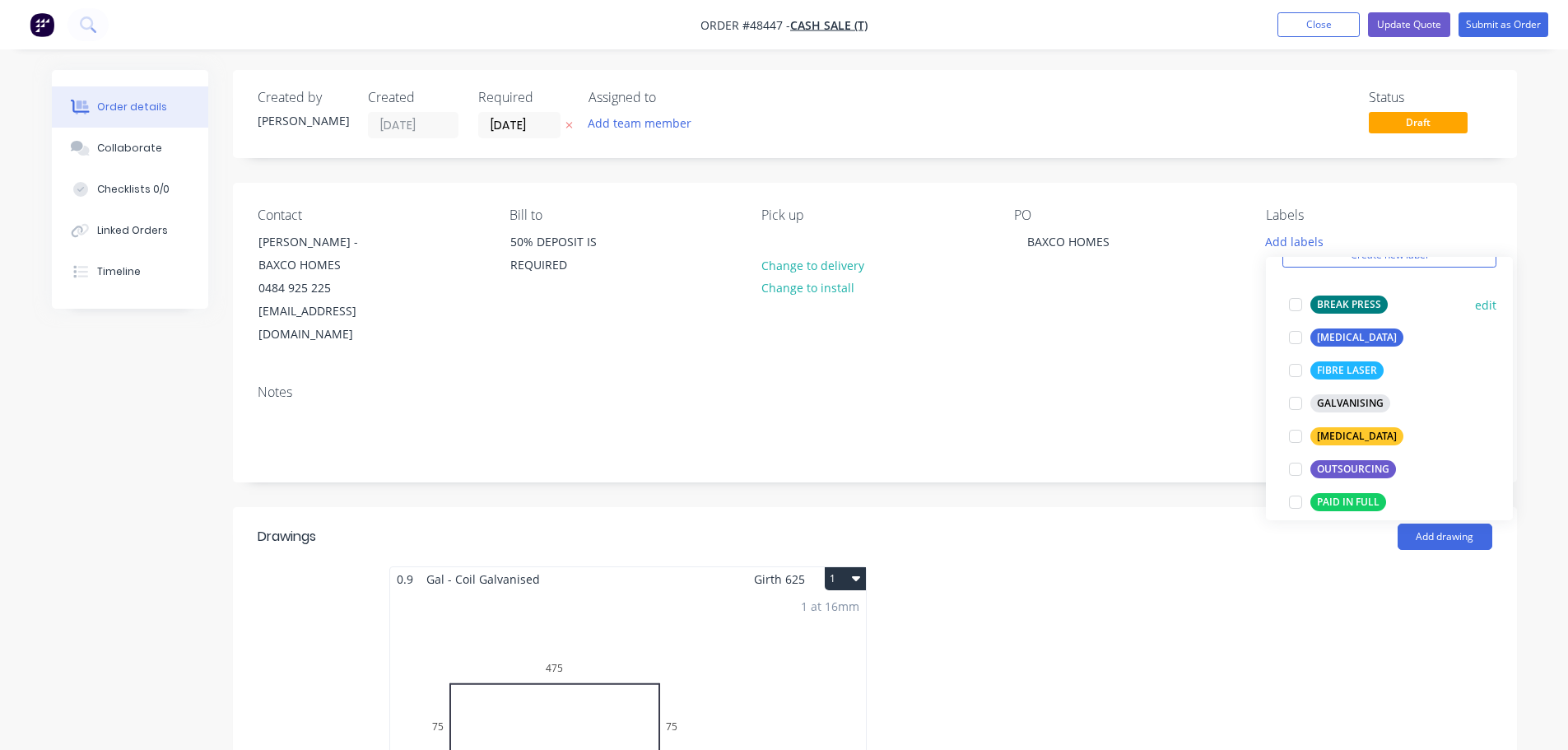
scroll to position [164, 0]
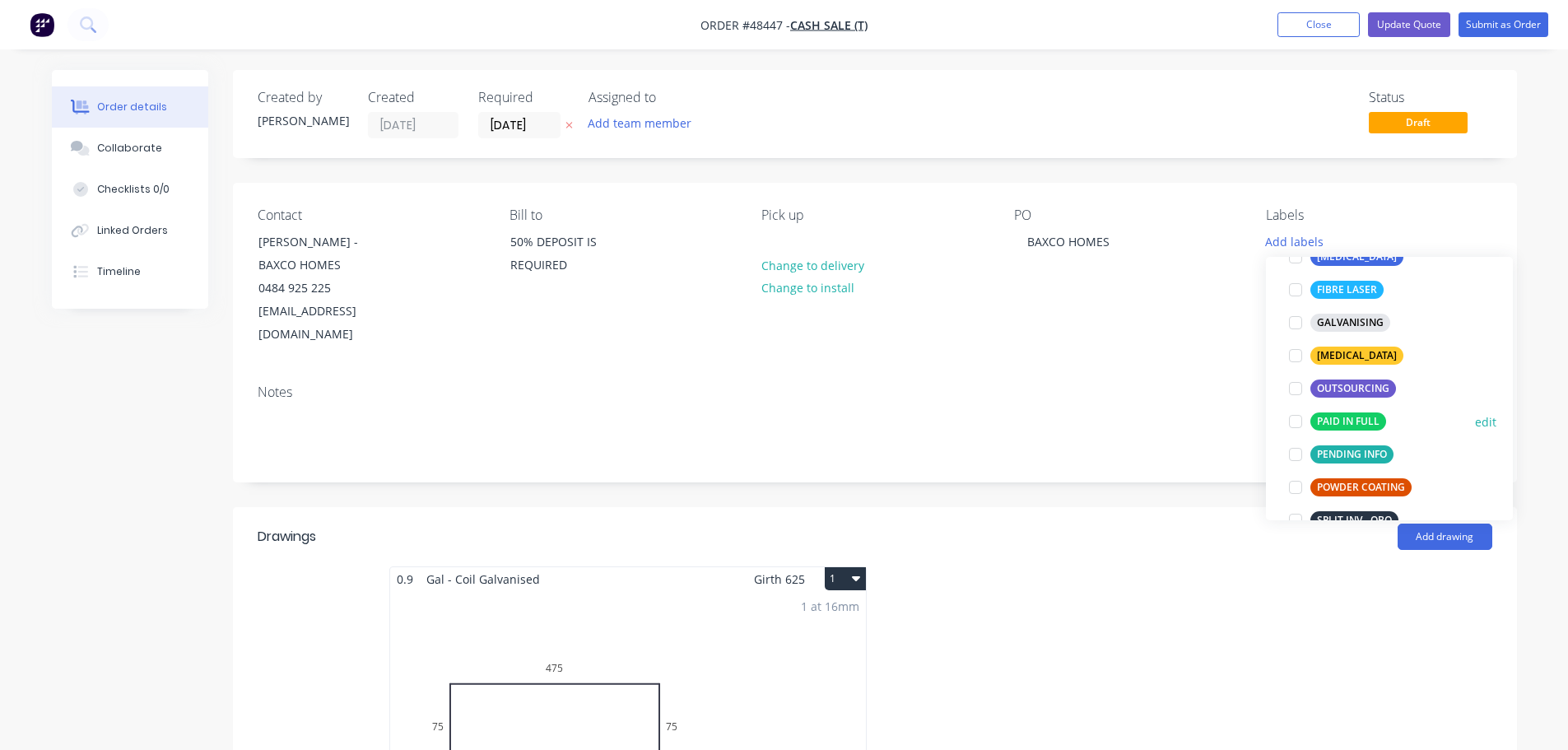
click at [1290, 423] on div at bounding box center [1295, 421] width 33 height 33
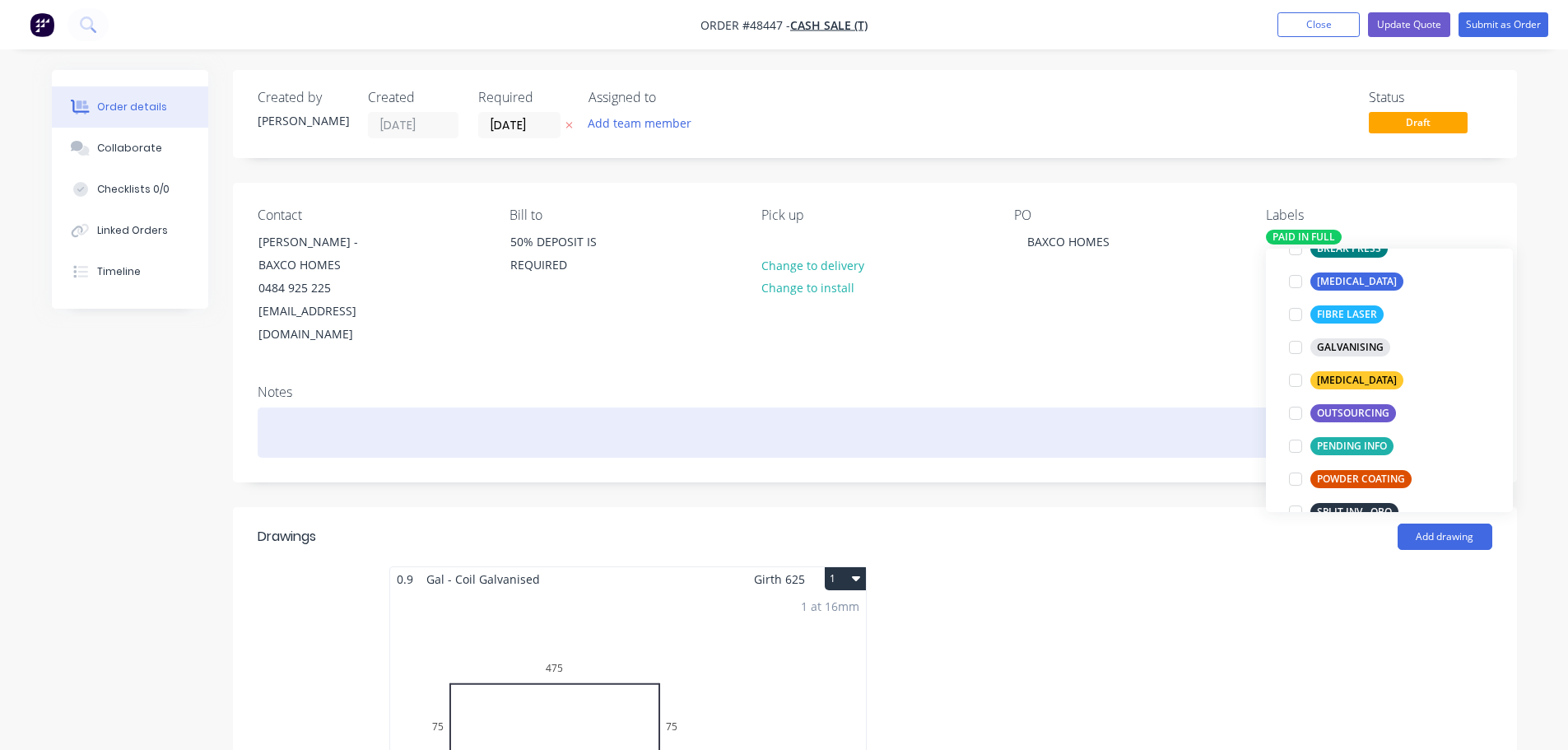
scroll to position [0, 0]
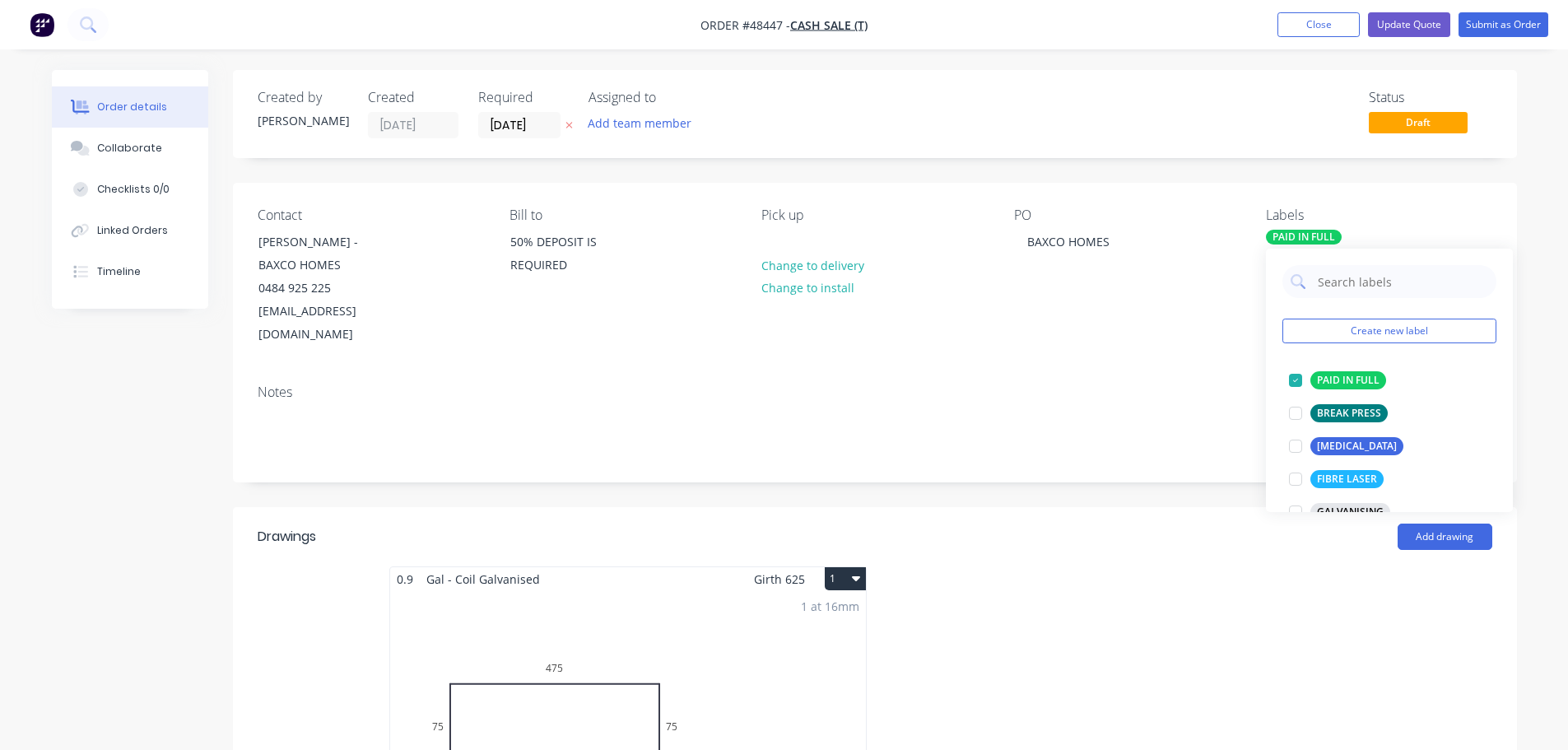
click at [1211, 384] on div "Notes" at bounding box center [875, 392] width 1235 height 16
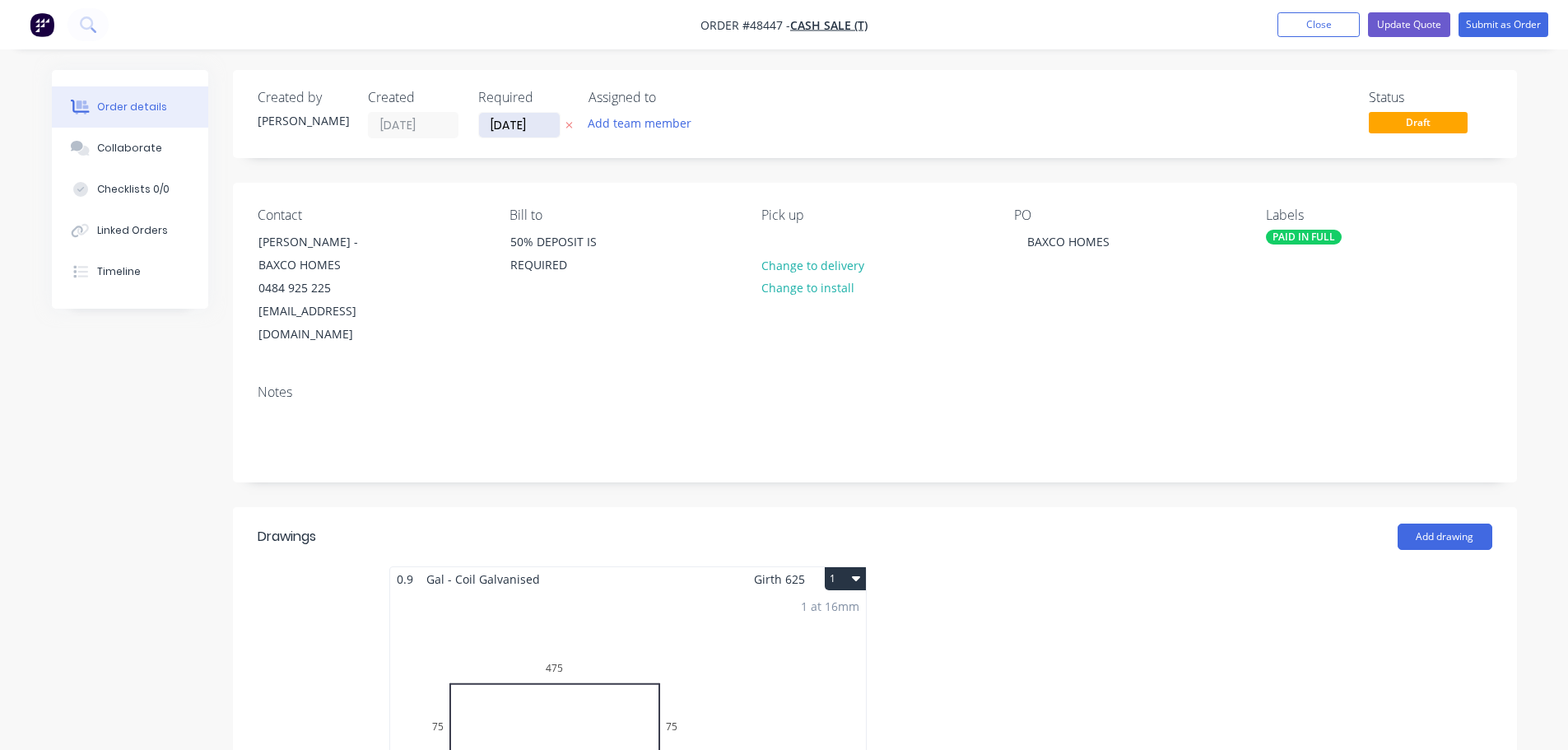
click at [498, 121] on input "[DATE]" at bounding box center [518, 125] width 80 height 25
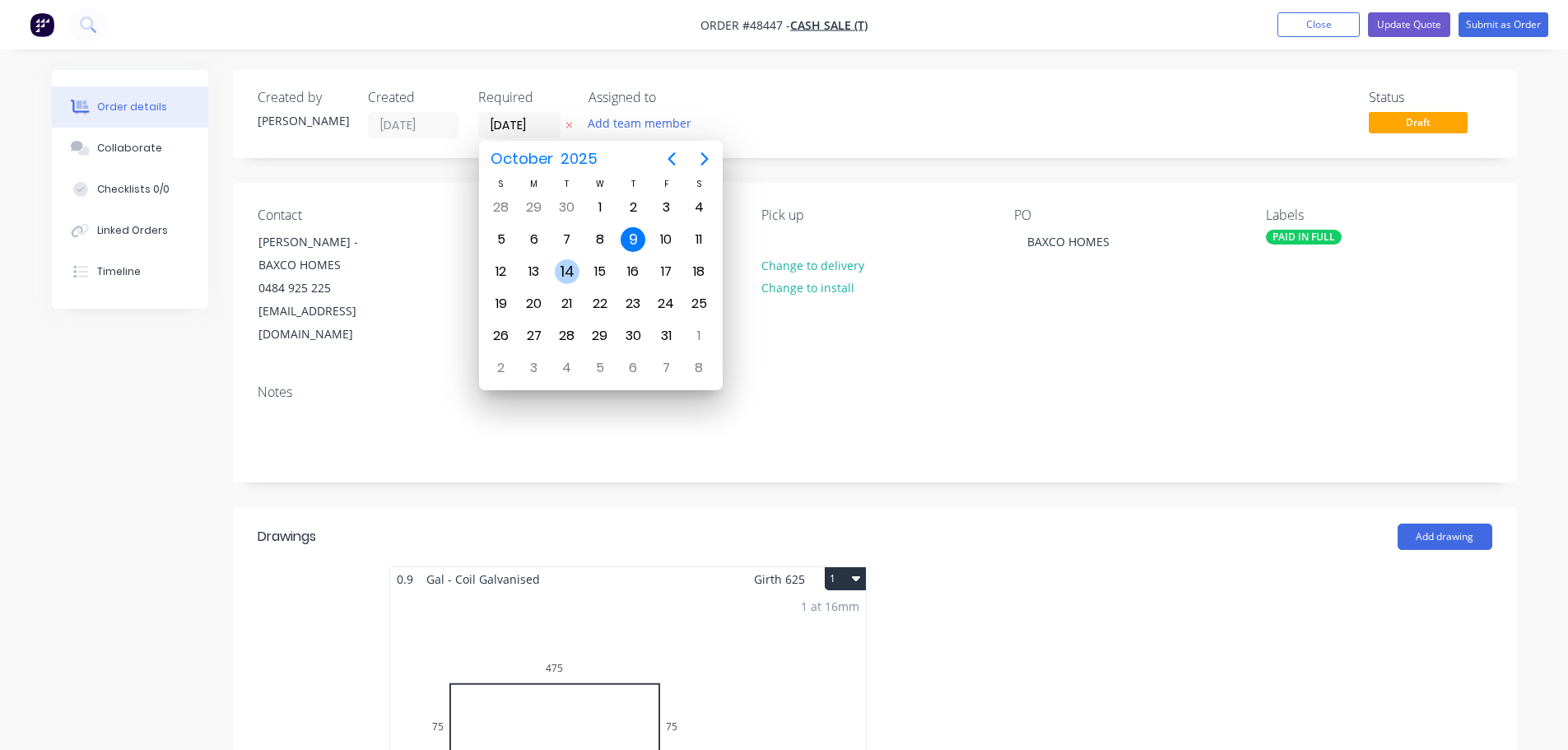
click at [553, 273] on div "14" at bounding box center [566, 271] width 33 height 31
type input "[DATE]"
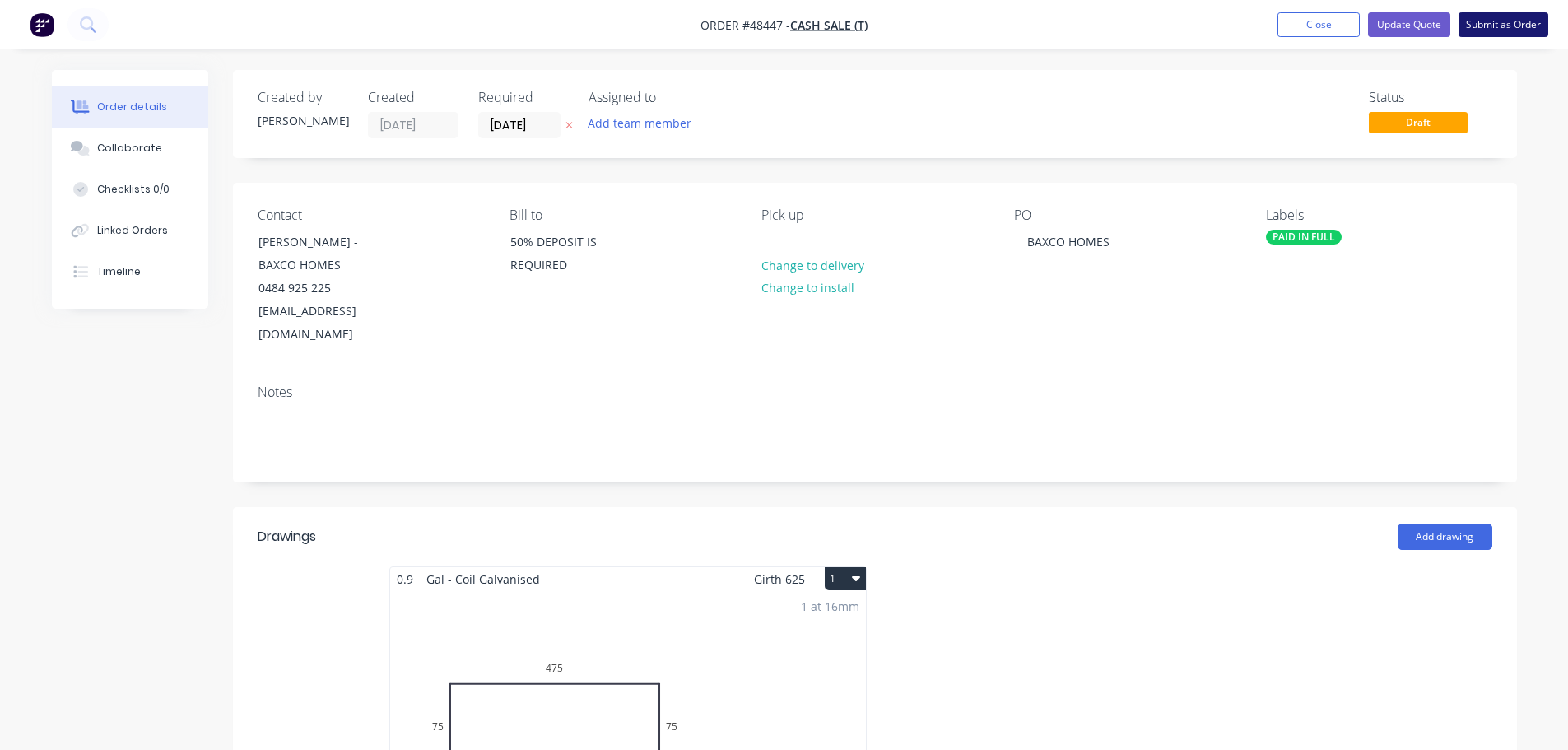
click at [1486, 22] on button "Submit as Order" at bounding box center [1503, 25] width 90 height 25
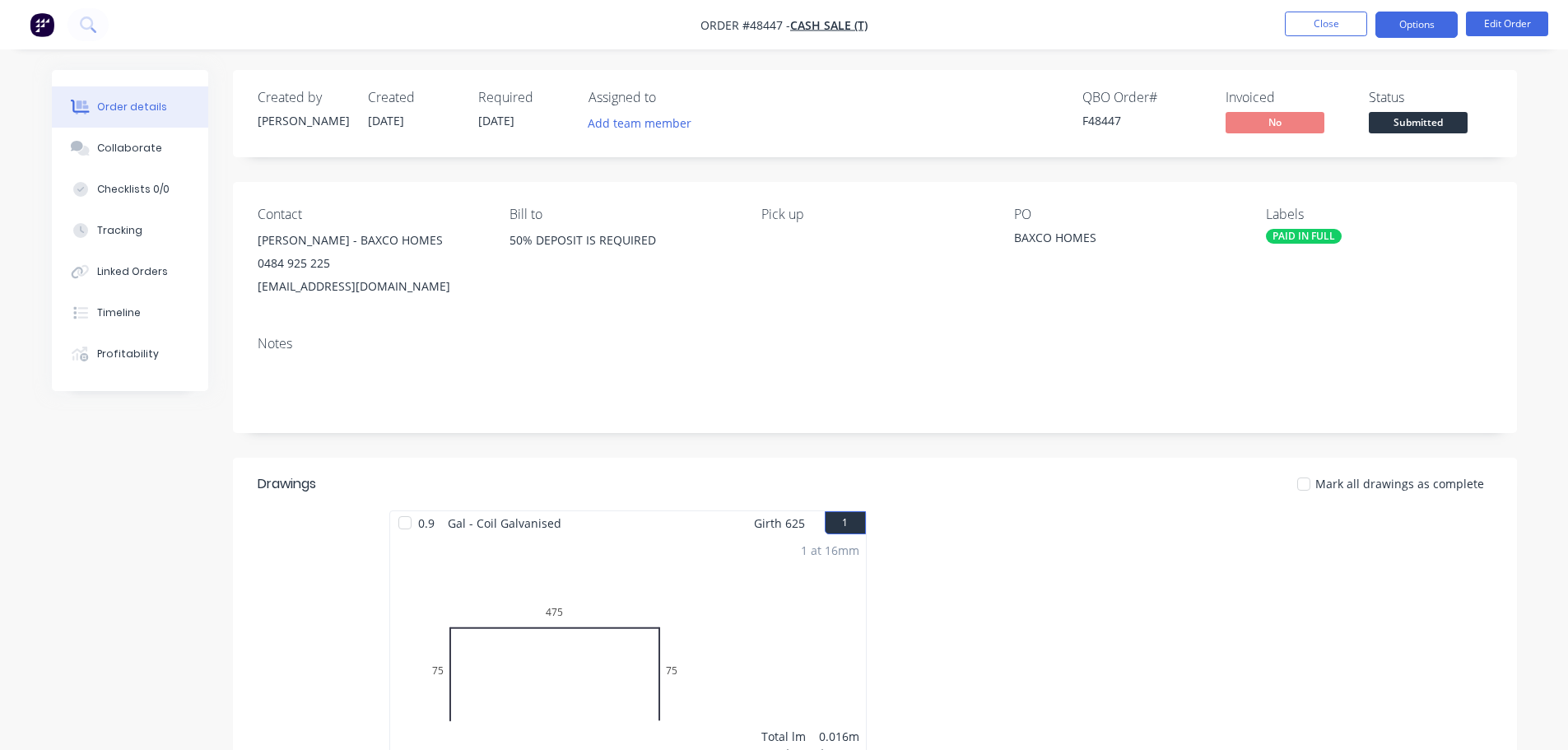
click at [1394, 31] on button "Options" at bounding box center [1416, 25] width 82 height 26
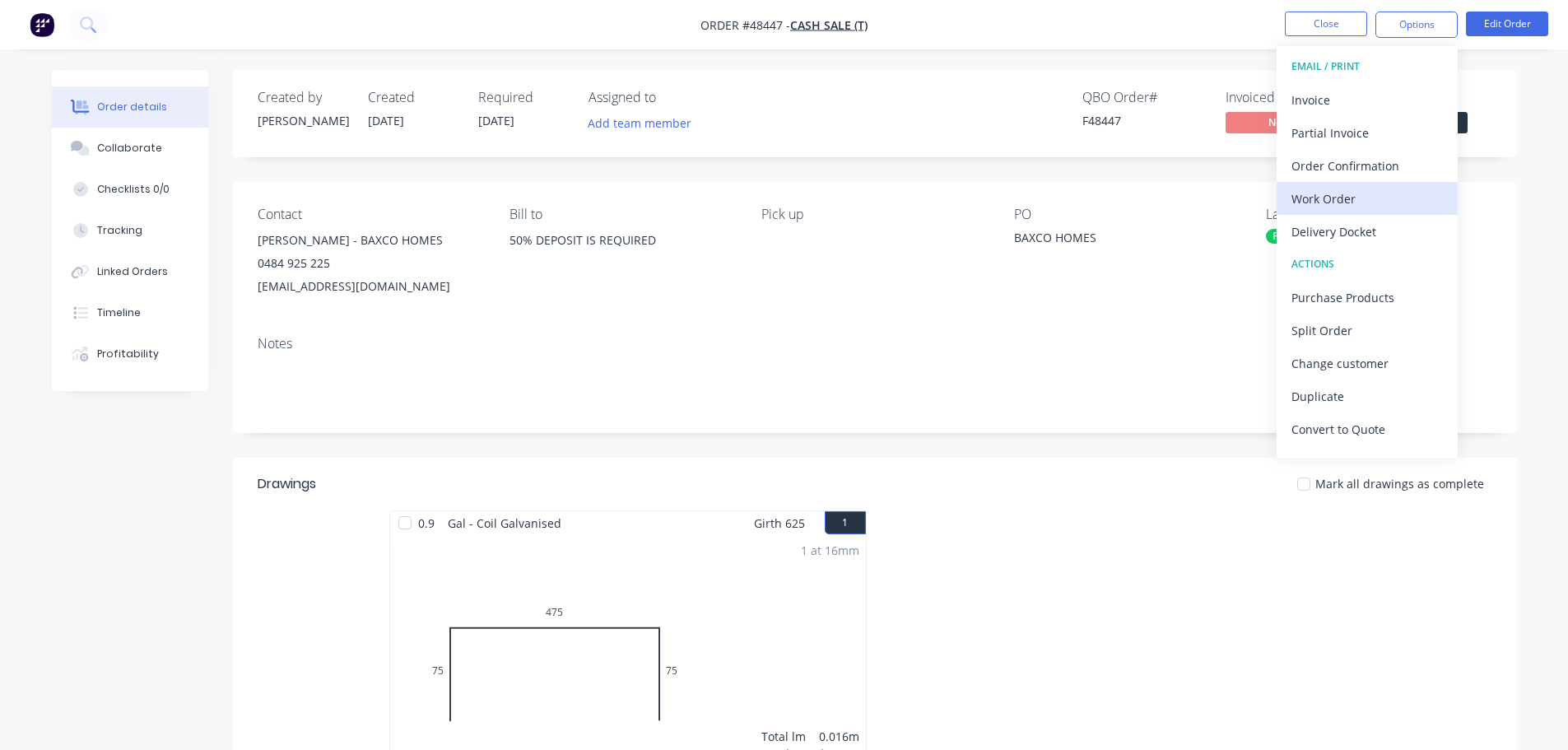
click at [1345, 192] on div "Work Order" at bounding box center [1367, 198] width 151 height 24
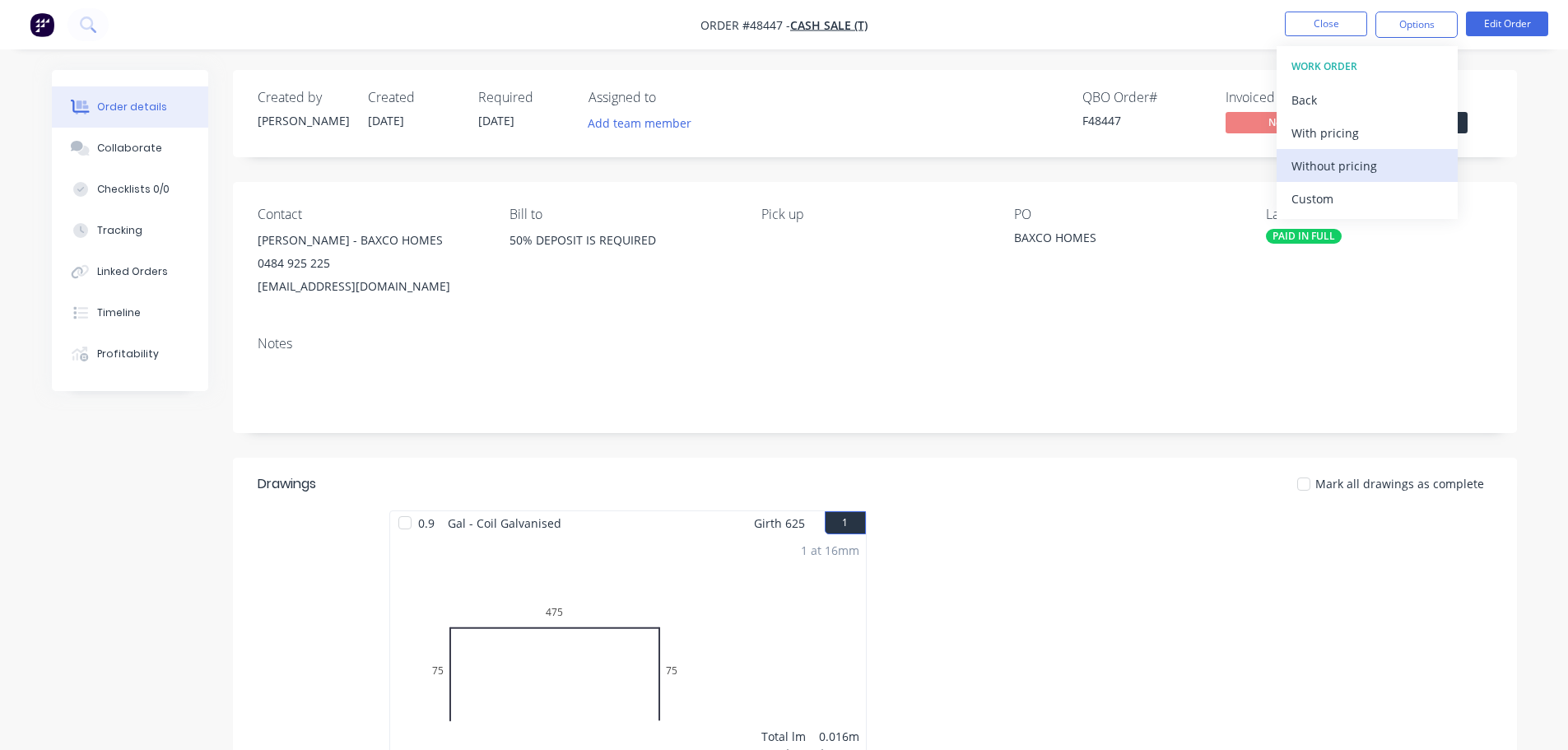
click at [1346, 174] on div "Without pricing" at bounding box center [1367, 165] width 151 height 24
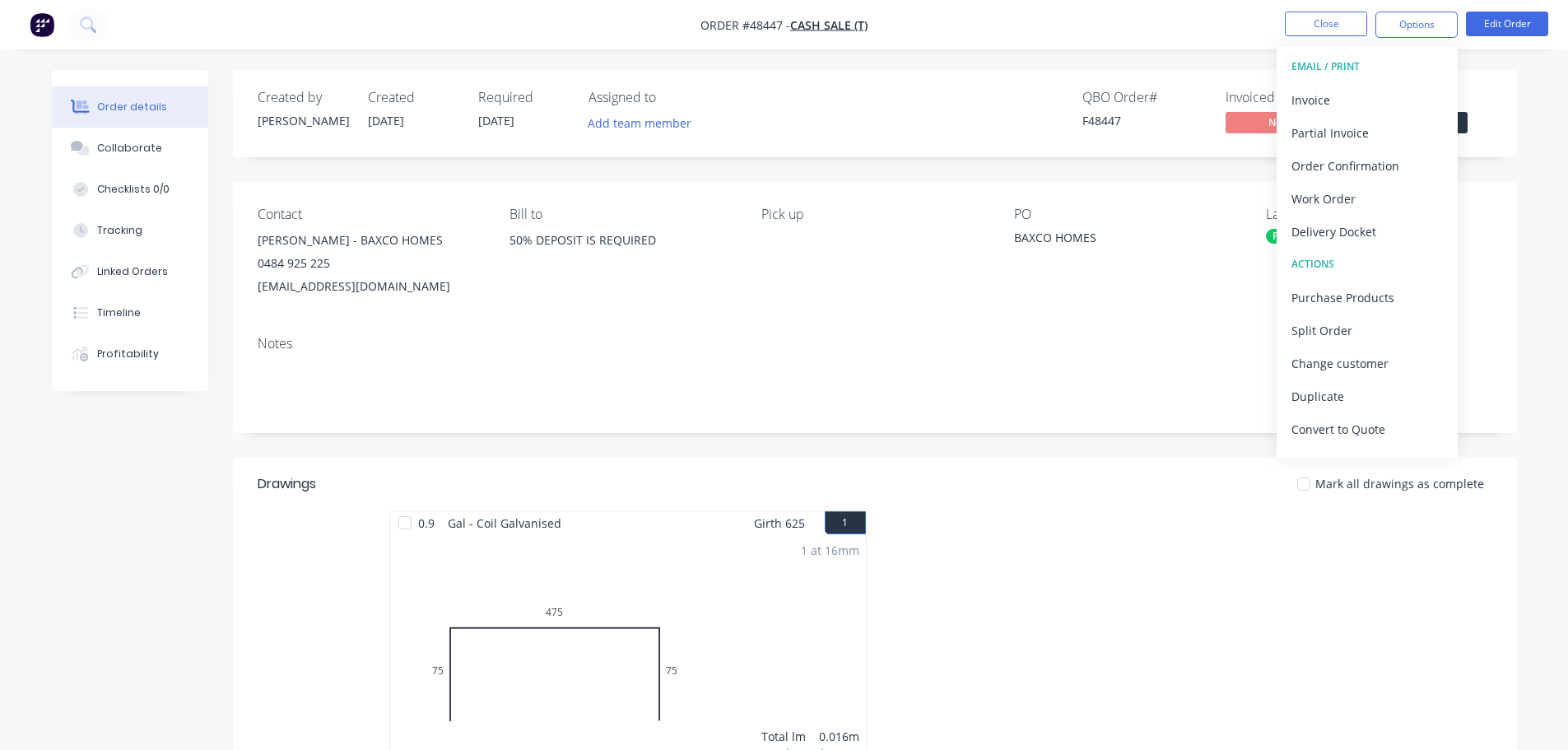
click at [1532, 223] on div "Order details Collaborate Checklists 0/0 Tracking Linked Orders Timeline Profit…" at bounding box center [784, 565] width 1498 height 991
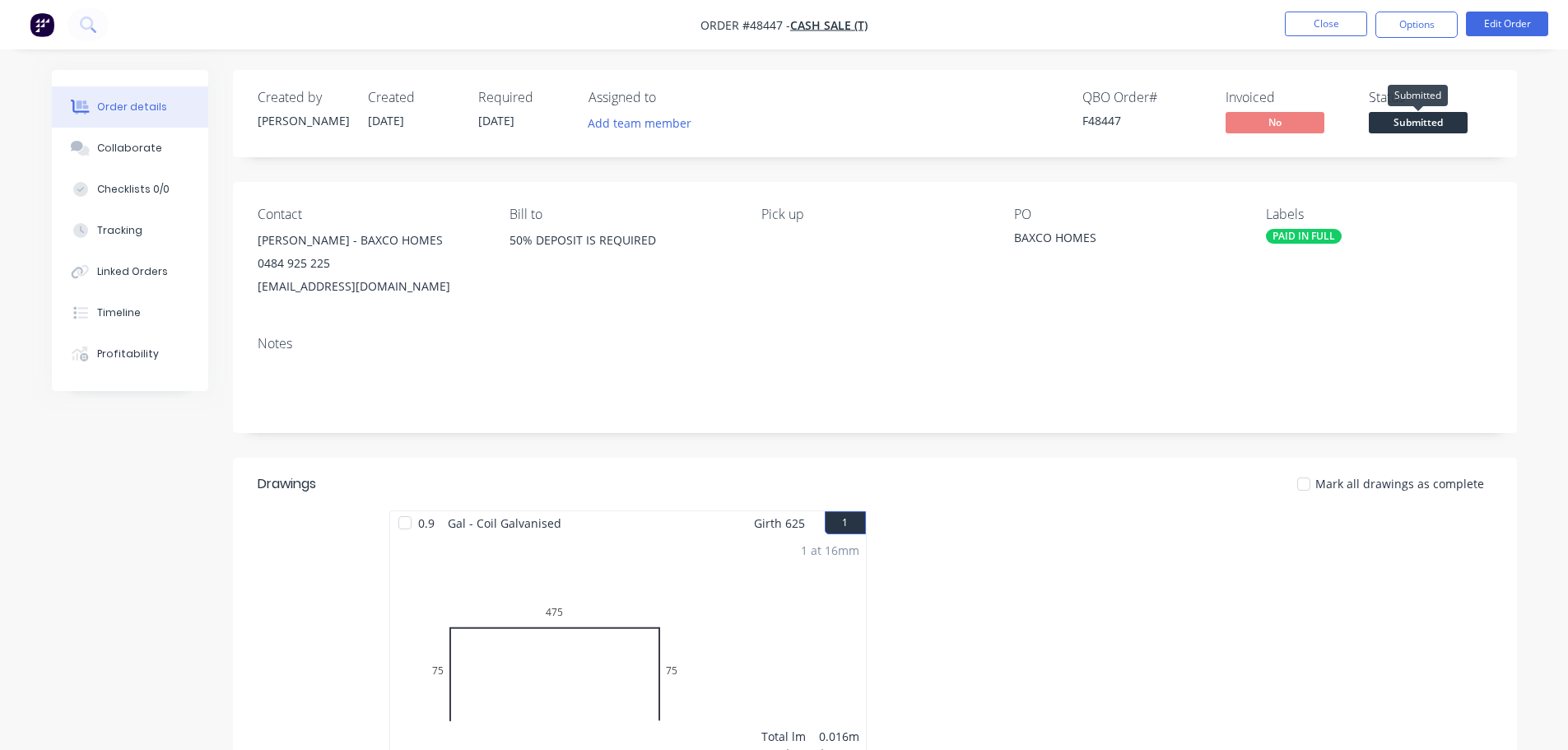
click at [1392, 120] on span "Submitted" at bounding box center [1418, 123] width 99 height 21
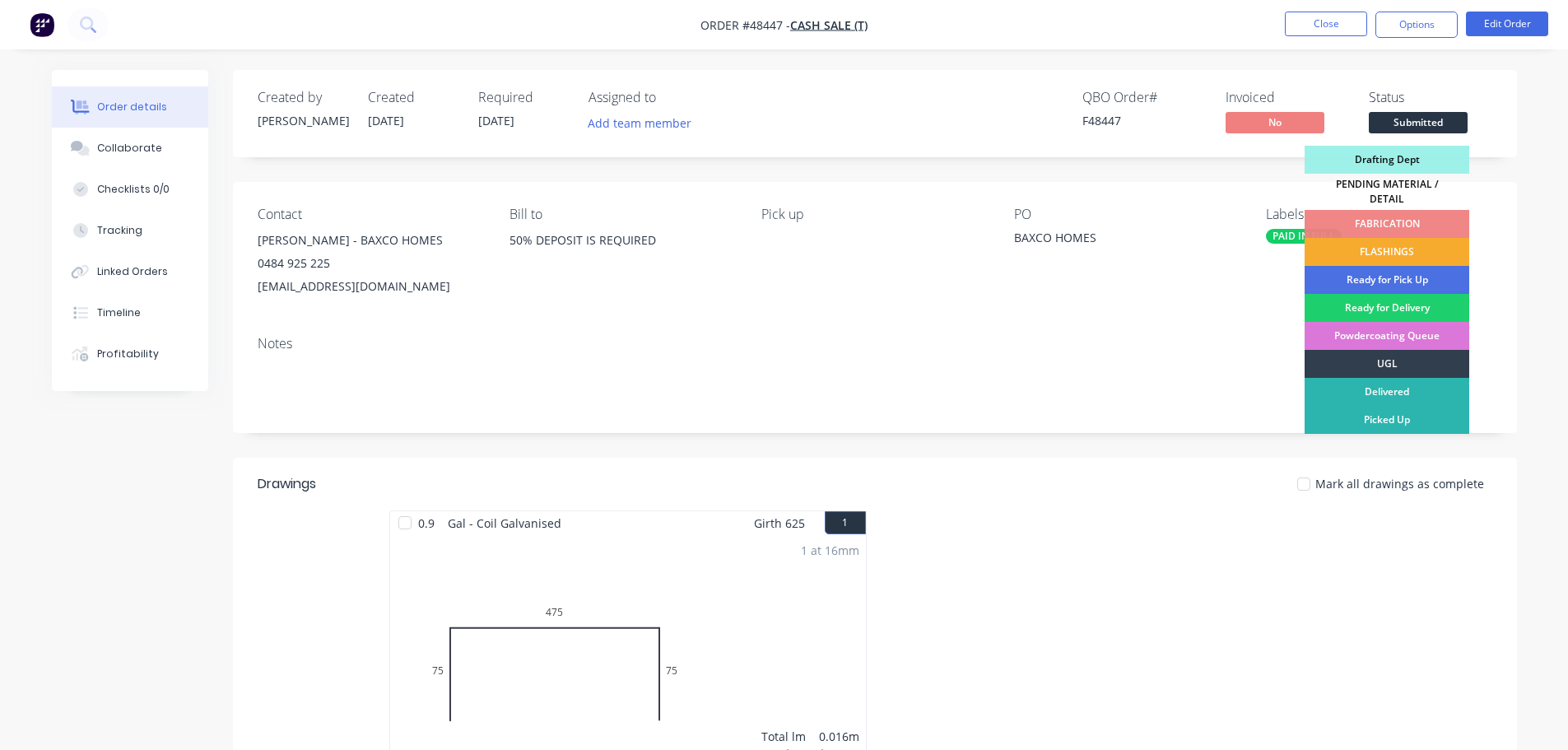
click at [1374, 238] on div "FLASHINGS" at bounding box center [1387, 252] width 164 height 28
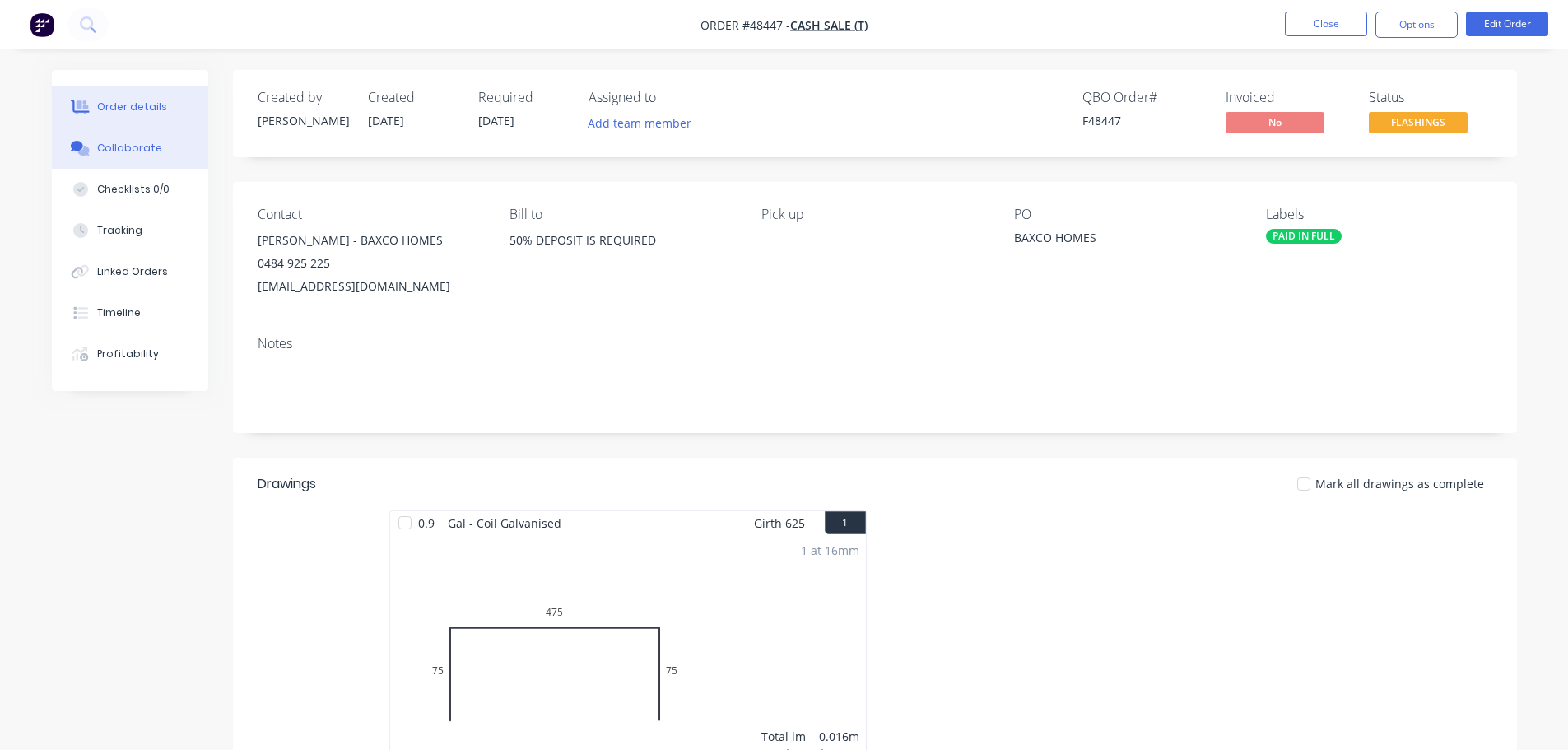
click at [144, 151] on div "Collaborate" at bounding box center [129, 148] width 65 height 15
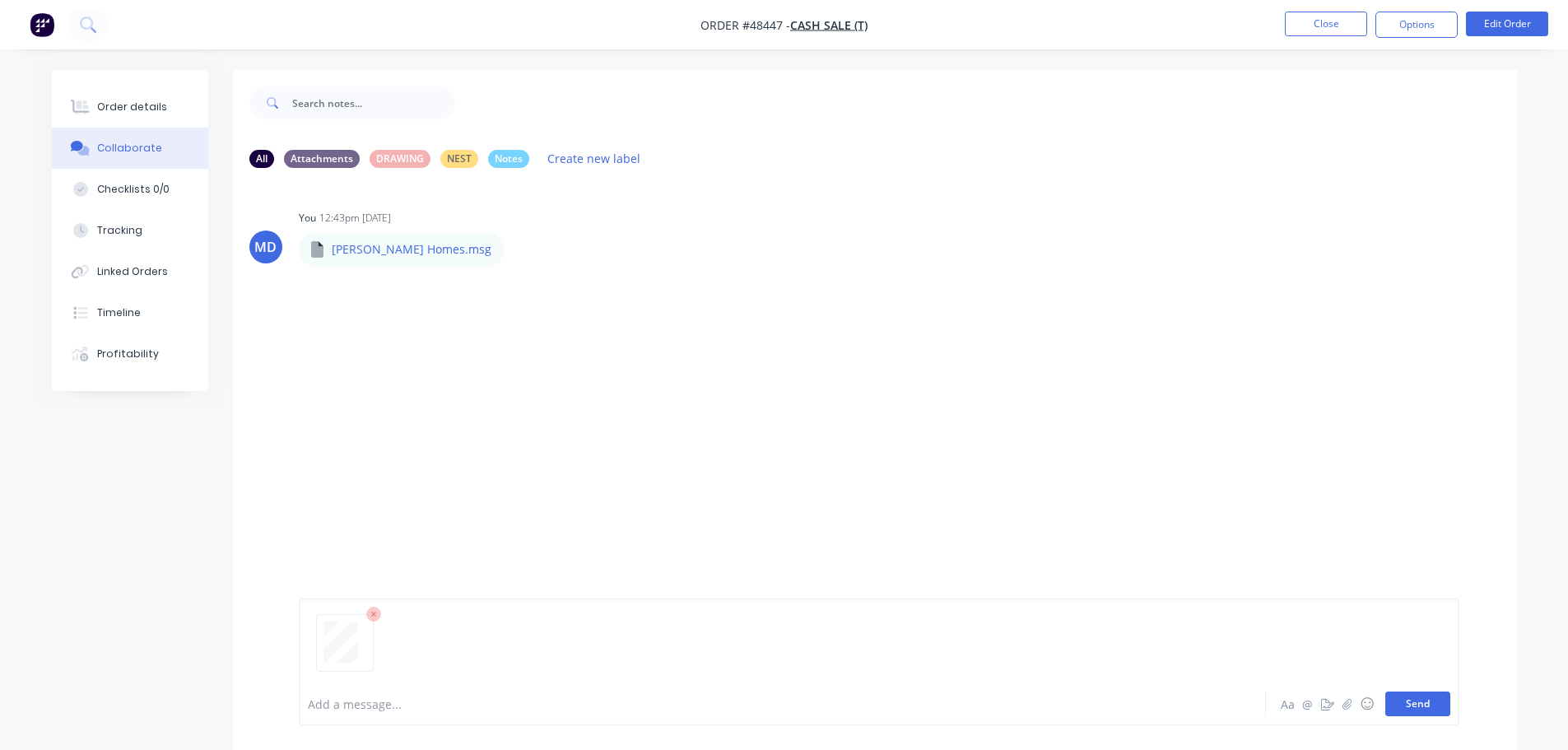
click at [1409, 704] on button "Send" at bounding box center [1417, 704] width 65 height 25
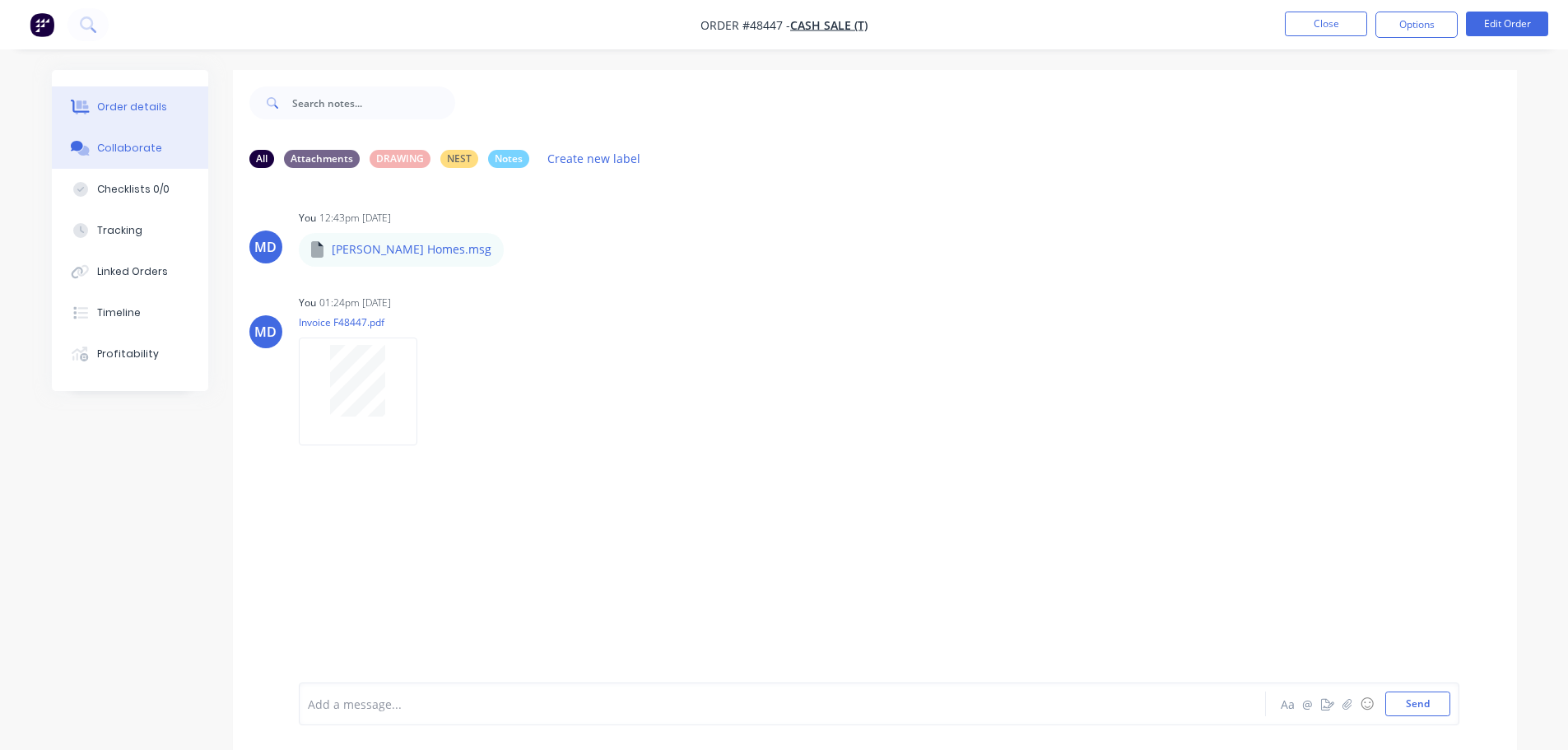
click at [158, 108] on div "Order details" at bounding box center [132, 107] width 70 height 15
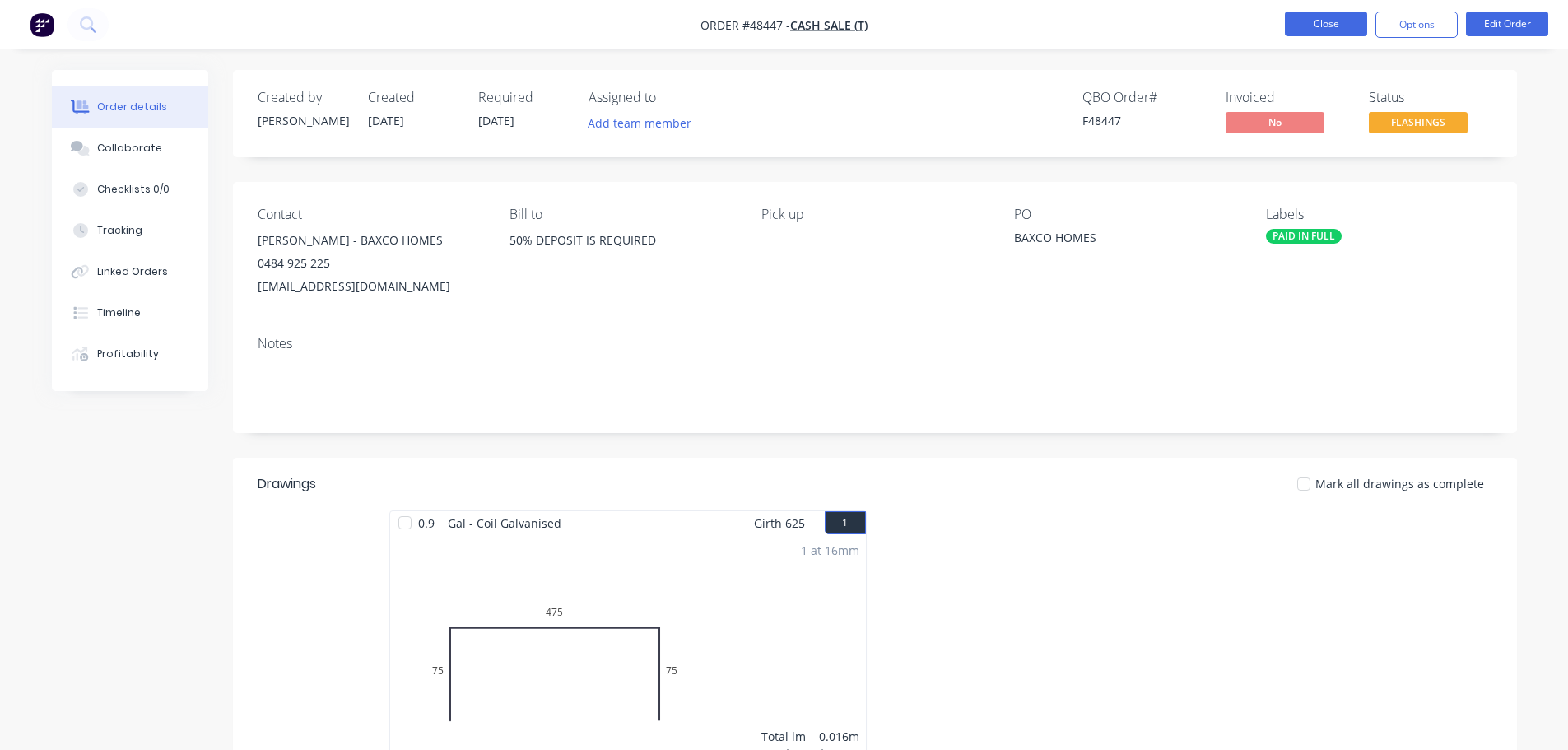
click at [1309, 23] on button "Close" at bounding box center [1325, 24] width 82 height 25
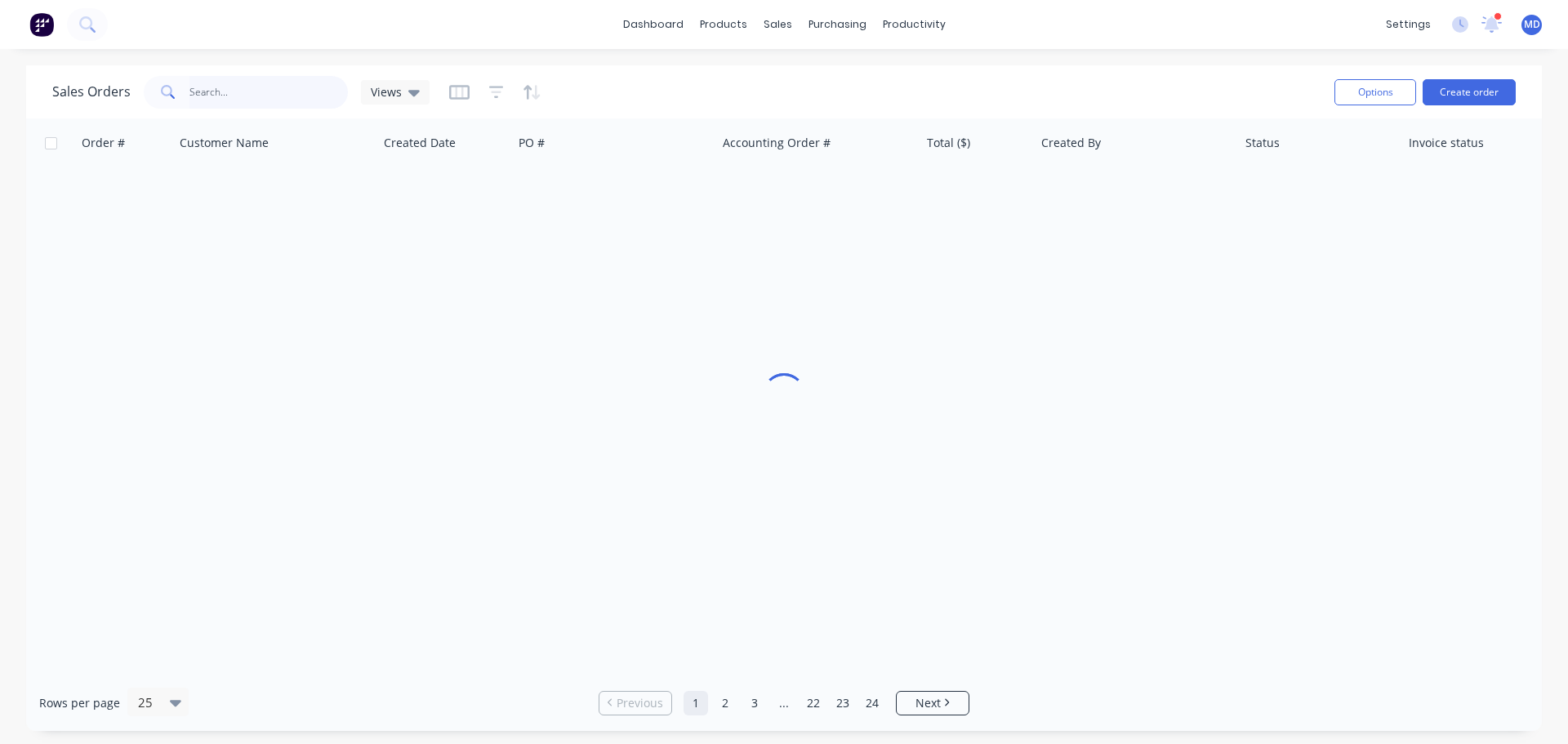
click at [259, 92] on input "text" at bounding box center [269, 92] width 159 height 33
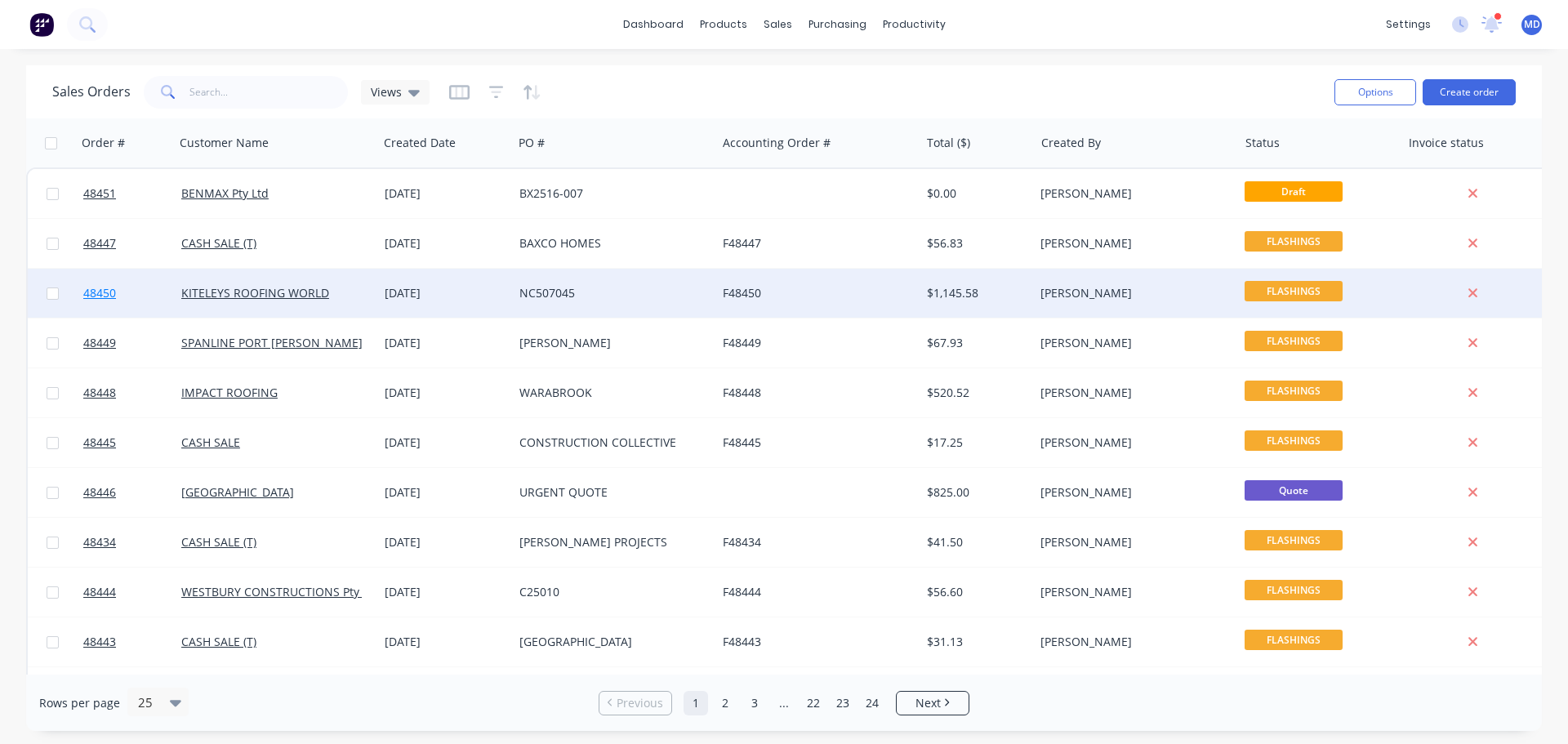
click at [117, 292] on link "48450" at bounding box center [132, 293] width 98 height 49
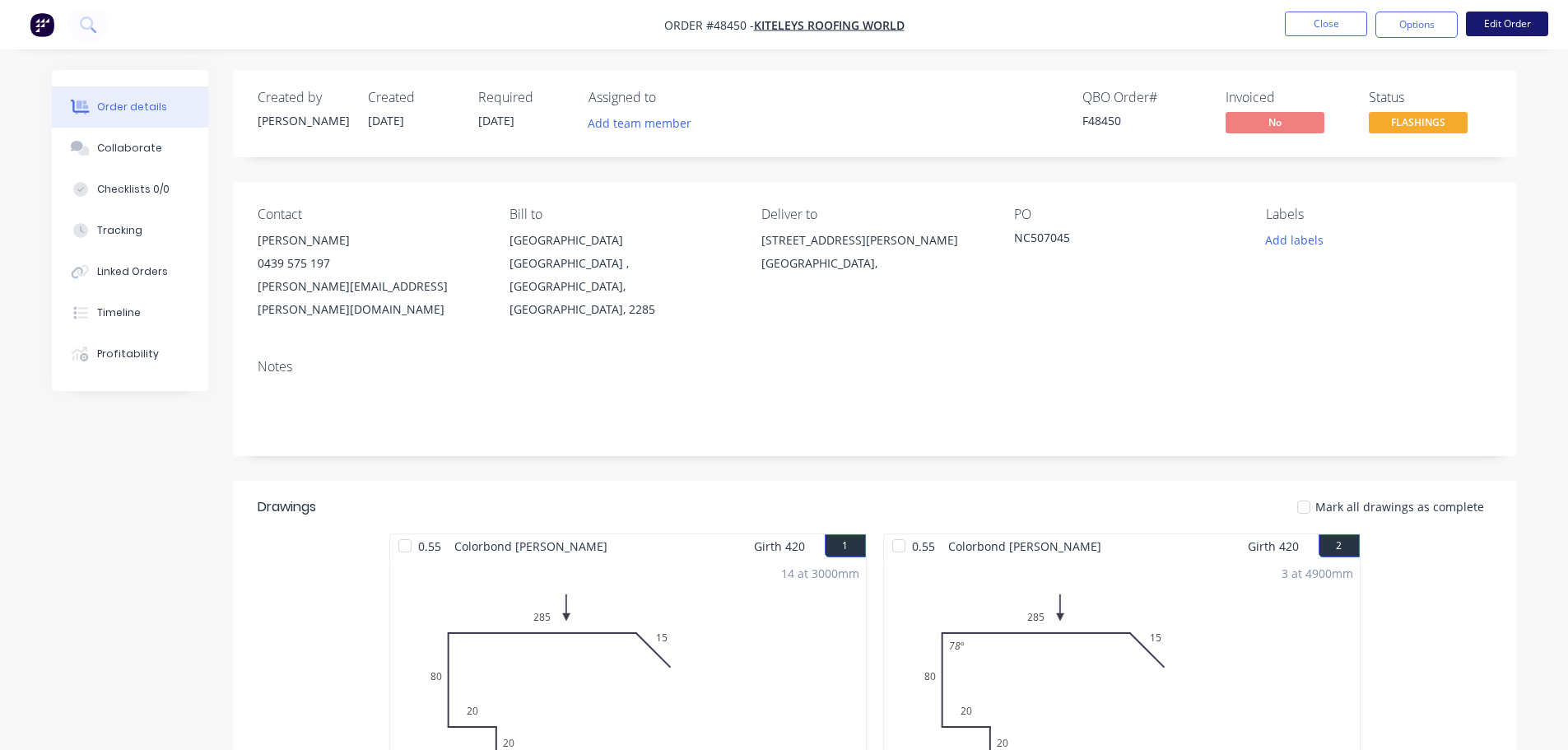
click at [1512, 29] on button "Edit Order" at bounding box center [1507, 24] width 82 height 25
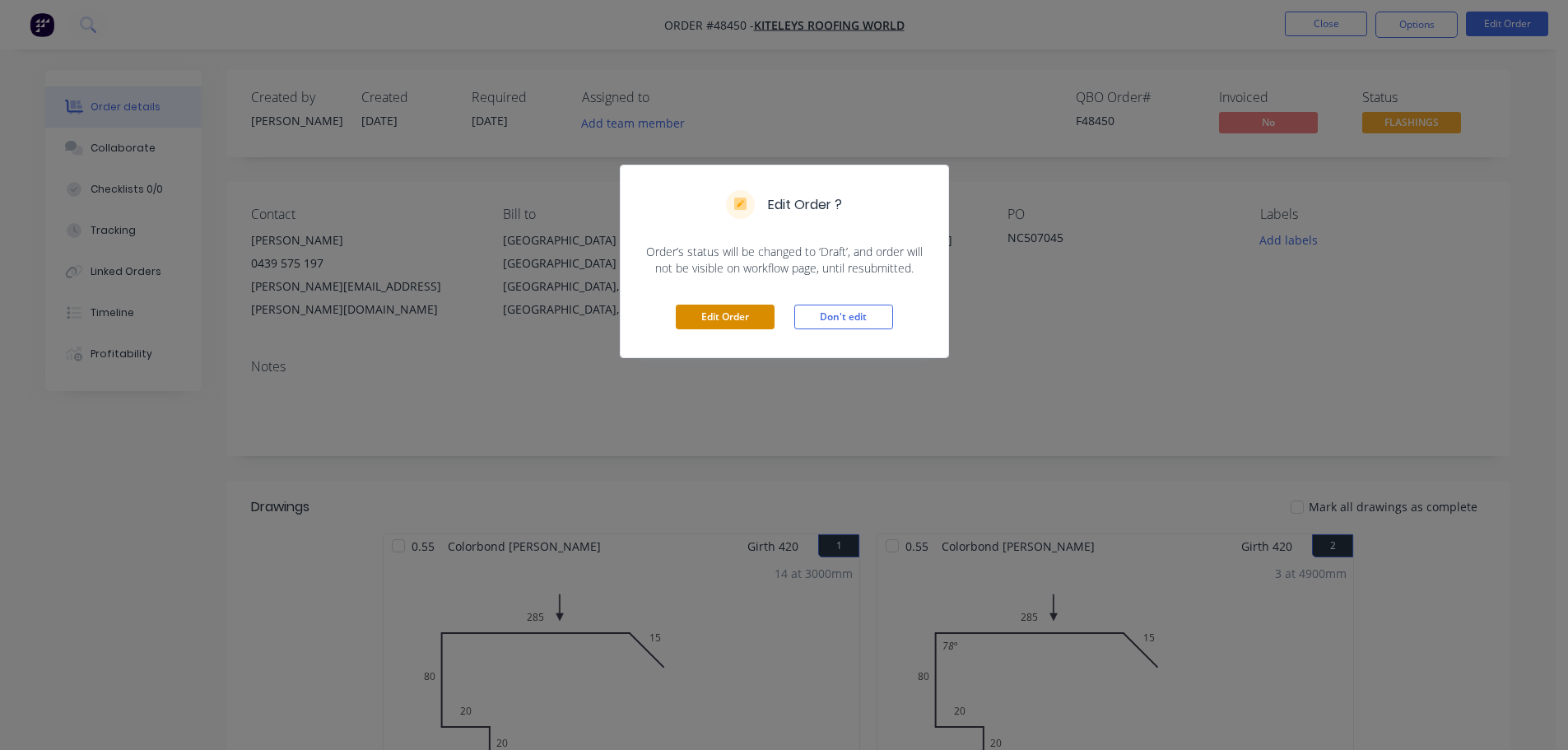
click at [706, 314] on button "Edit Order" at bounding box center [725, 317] width 99 height 25
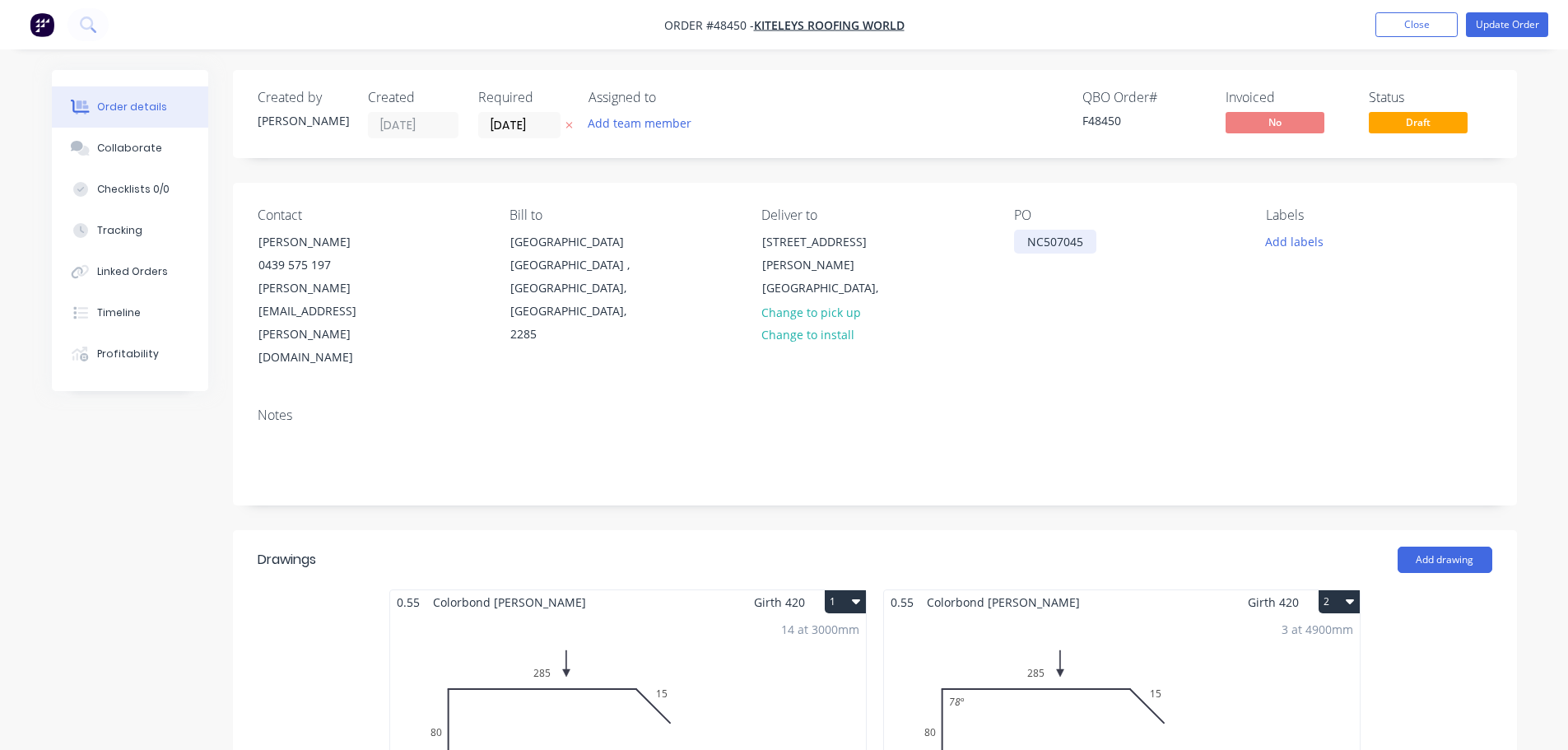
click at [1089, 241] on div "NC507045" at bounding box center [1054, 241] width 82 height 24
click at [1514, 25] on button "Update Order" at bounding box center [1507, 25] width 82 height 25
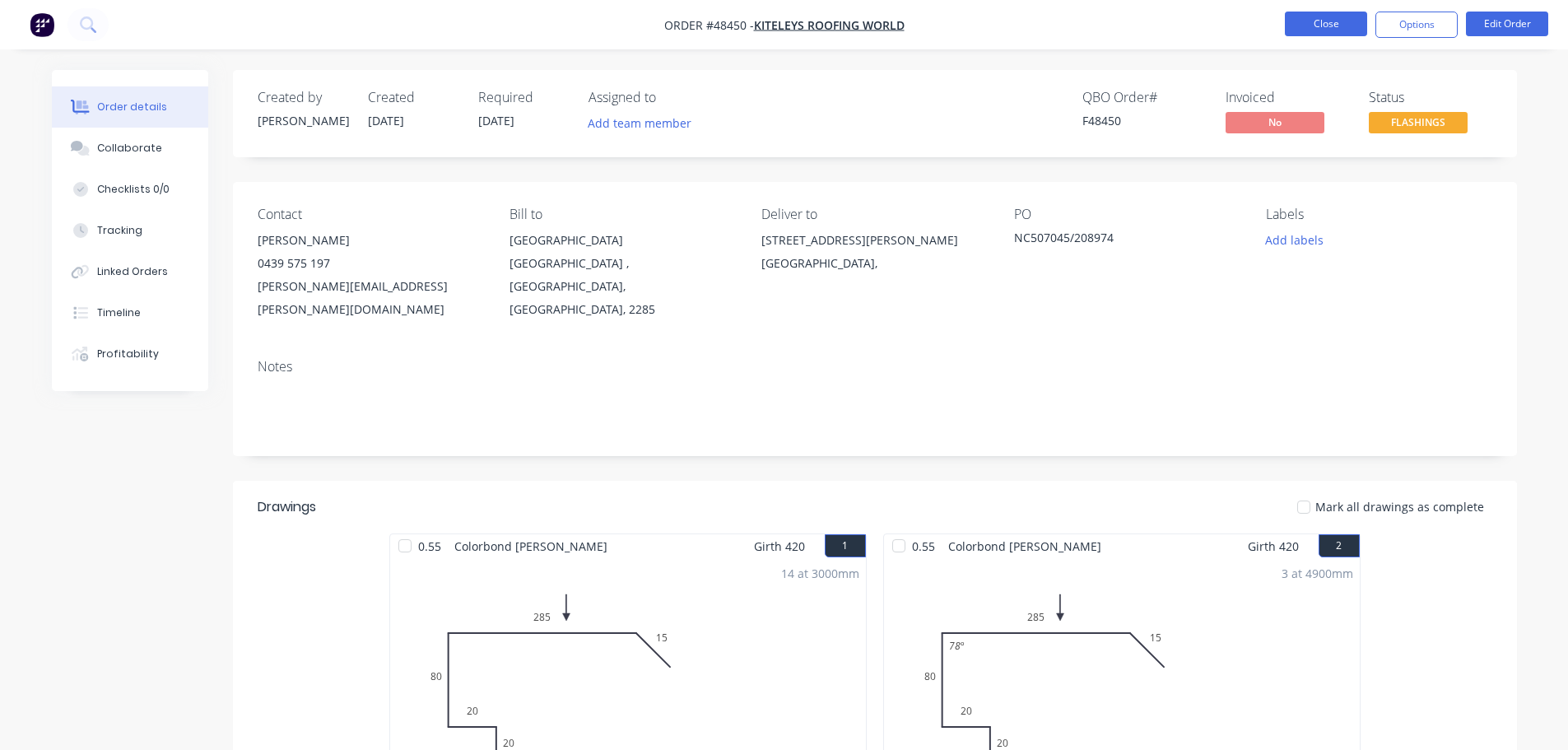
click at [1298, 27] on button "Close" at bounding box center [1325, 24] width 82 height 25
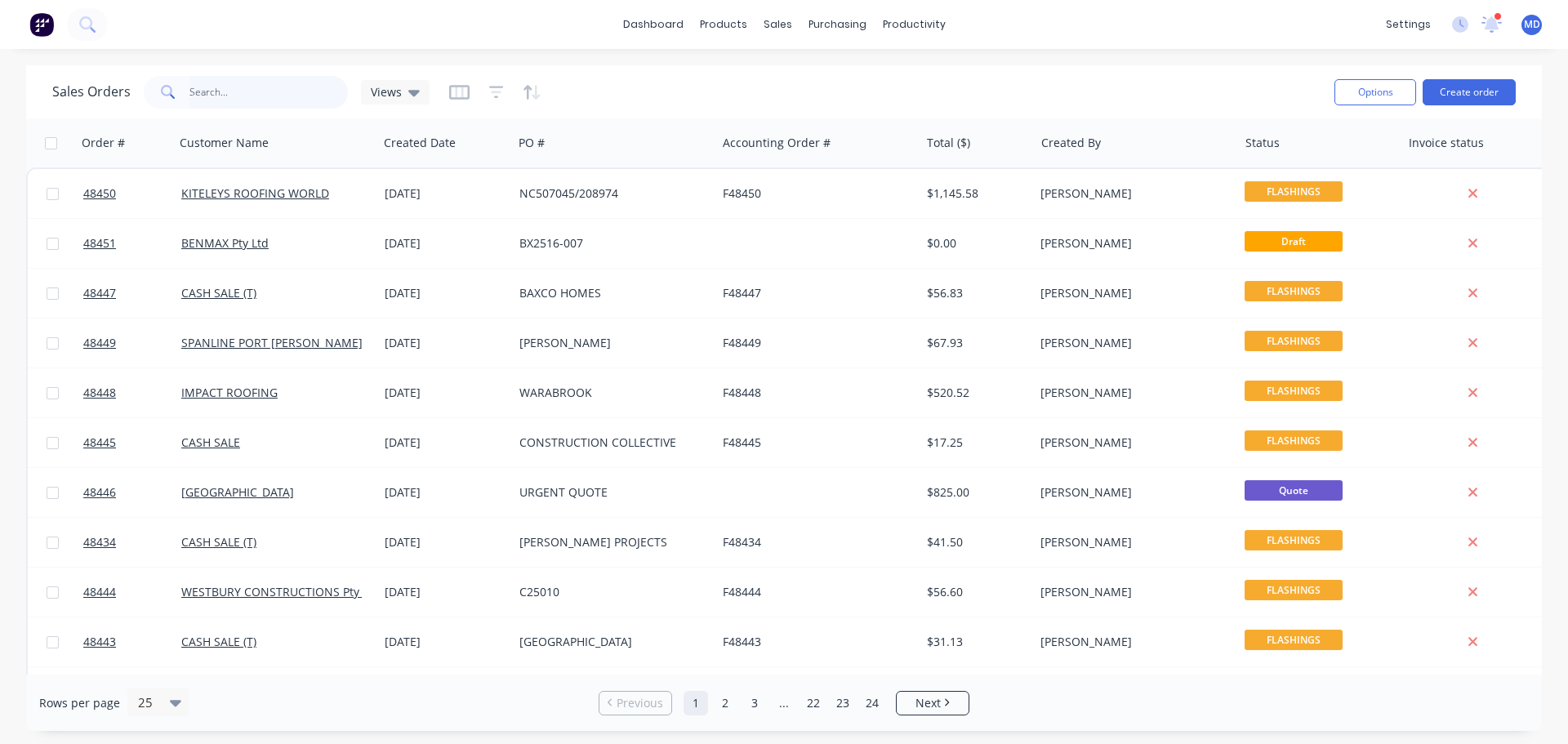
click at [200, 90] on input "text" at bounding box center [269, 92] width 159 height 33
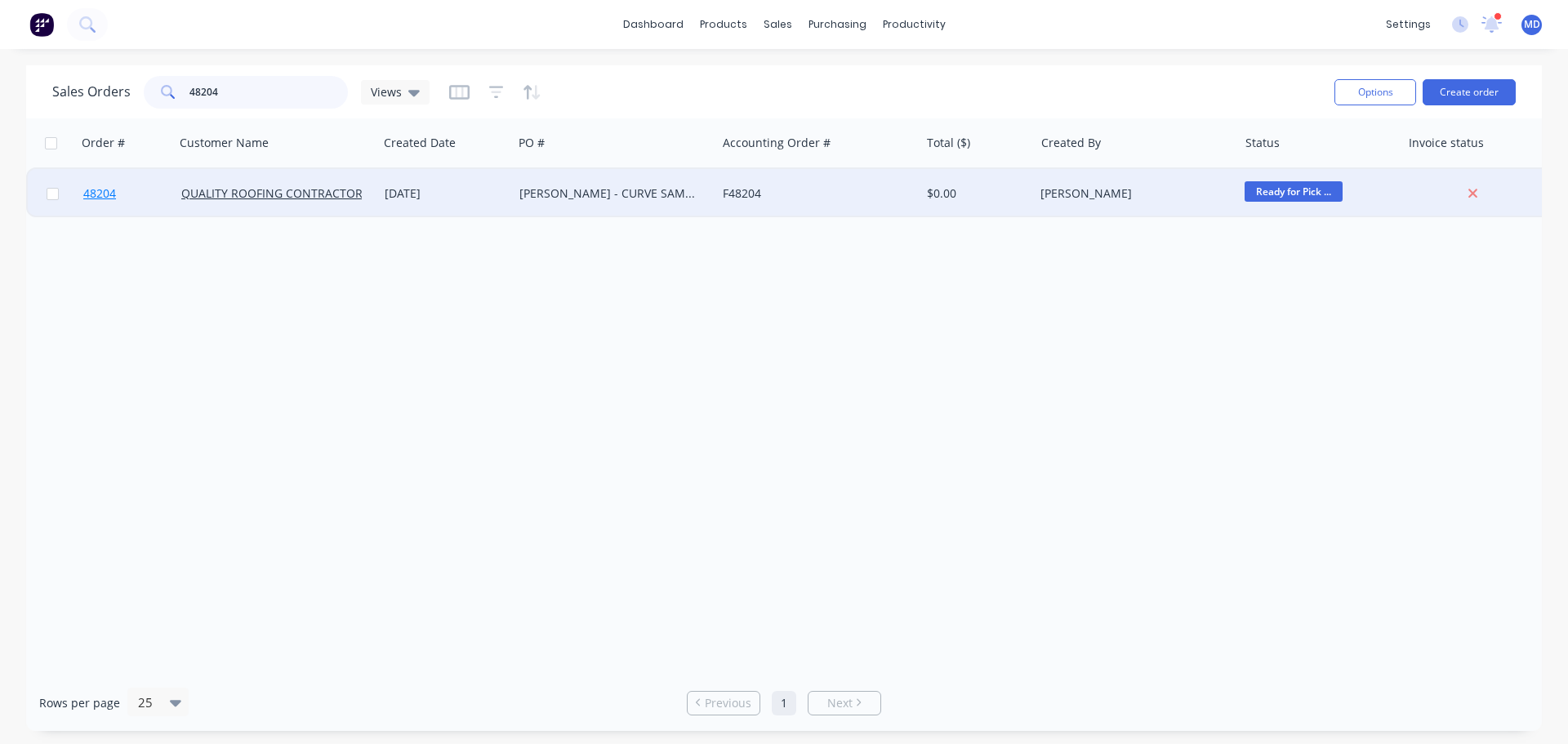
type input "48204"
click at [116, 194] on span "48204" at bounding box center [99, 193] width 33 height 16
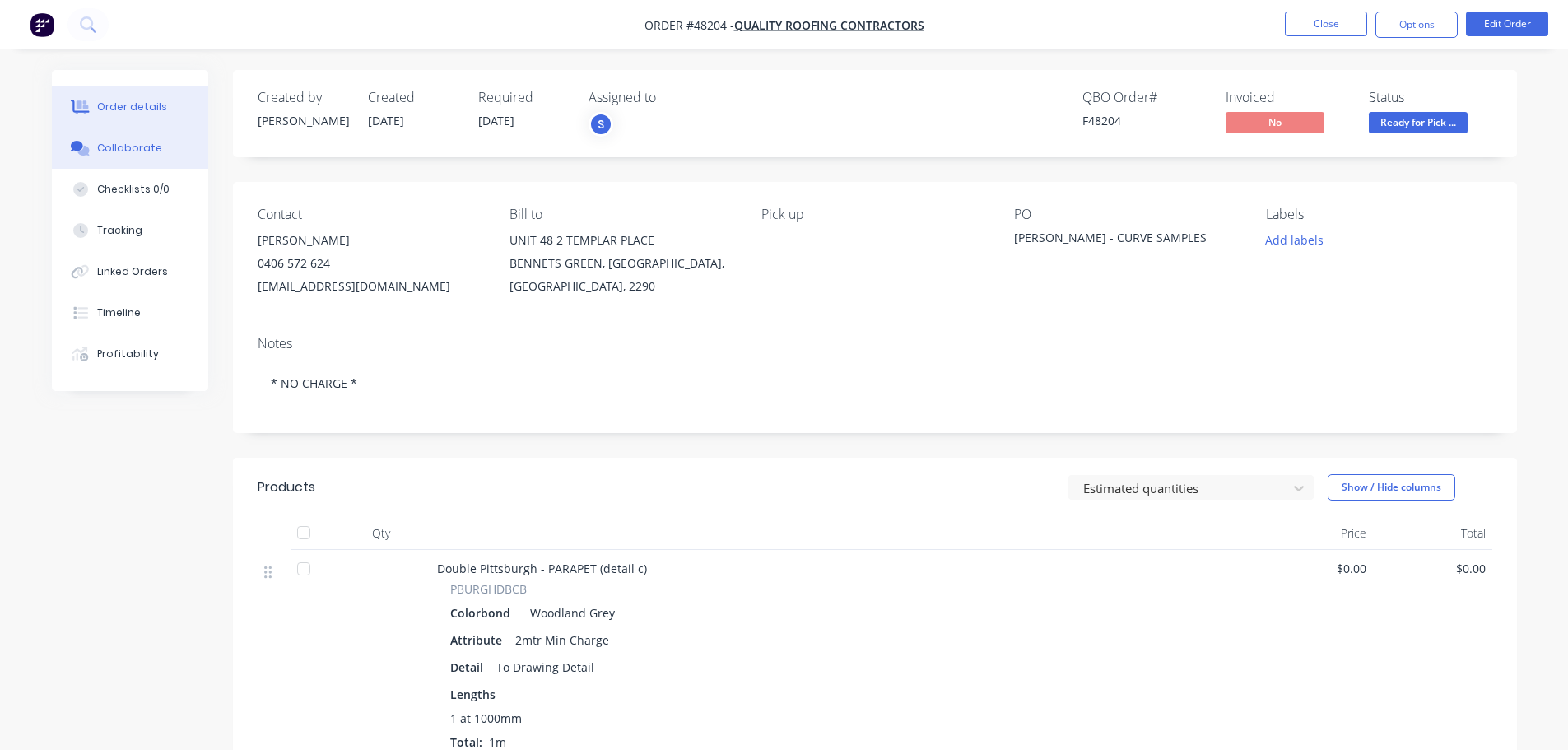
click at [122, 145] on div "Collaborate" at bounding box center [129, 148] width 65 height 15
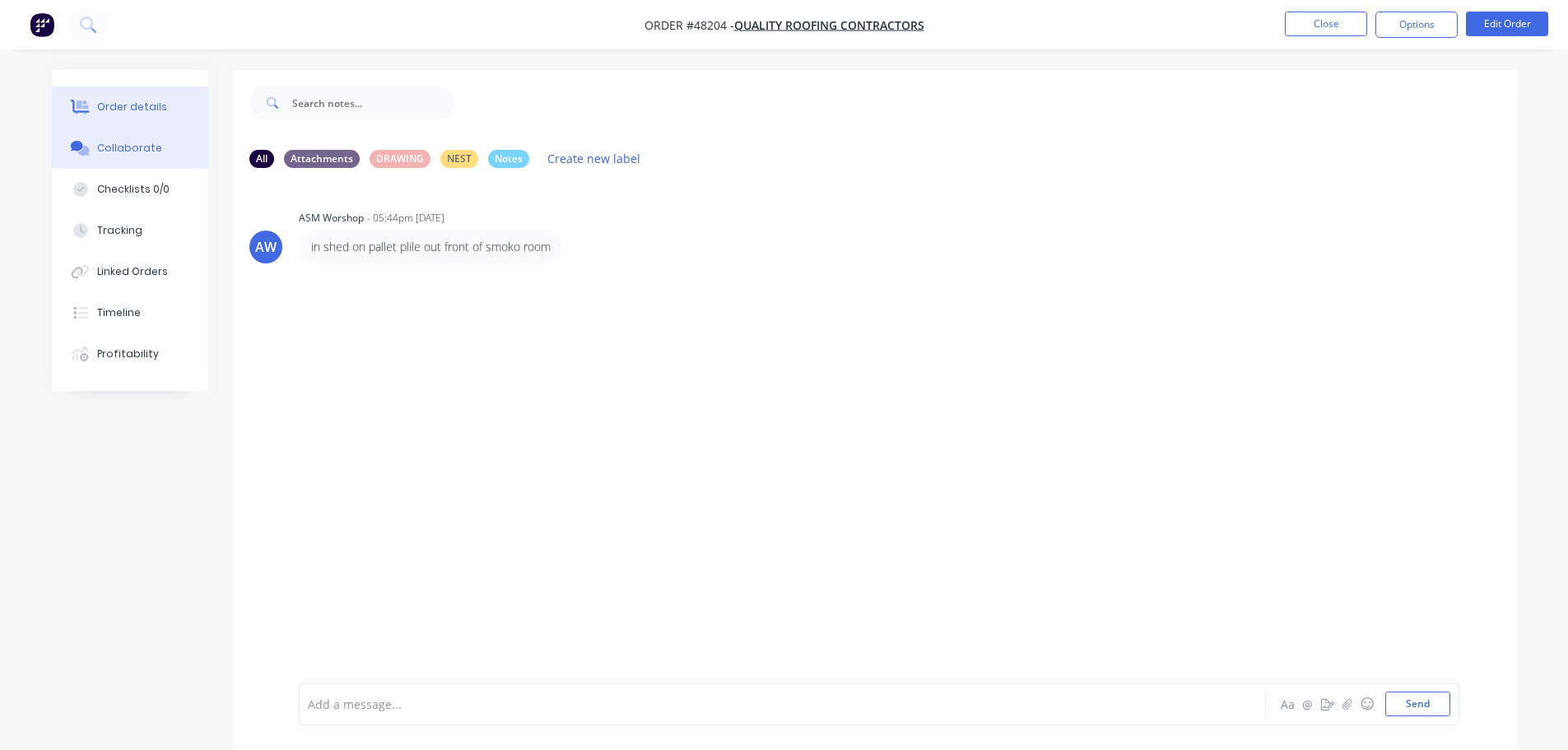
click at [107, 94] on button "Order details" at bounding box center [130, 108] width 157 height 42
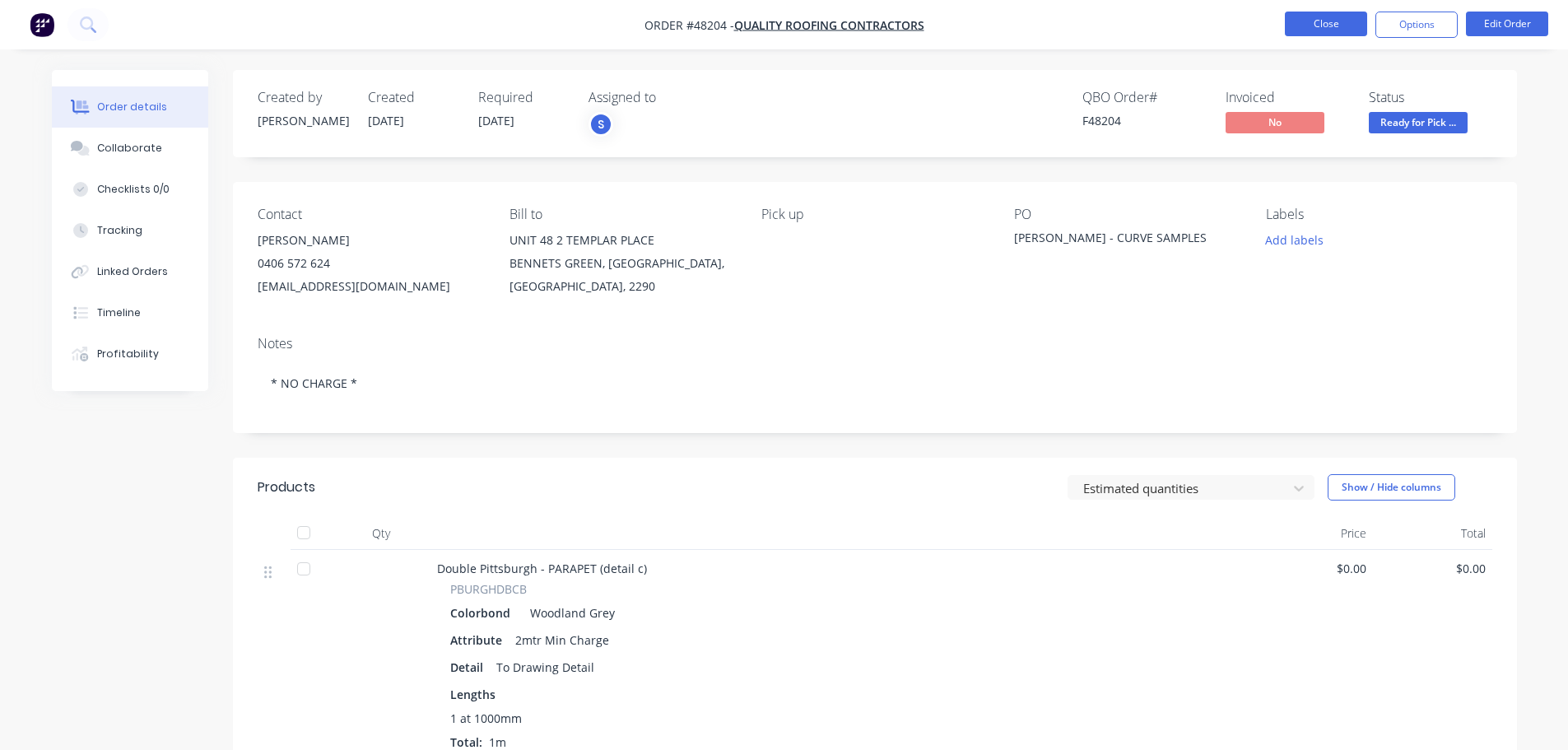
click at [1316, 20] on button "Close" at bounding box center [1325, 24] width 82 height 25
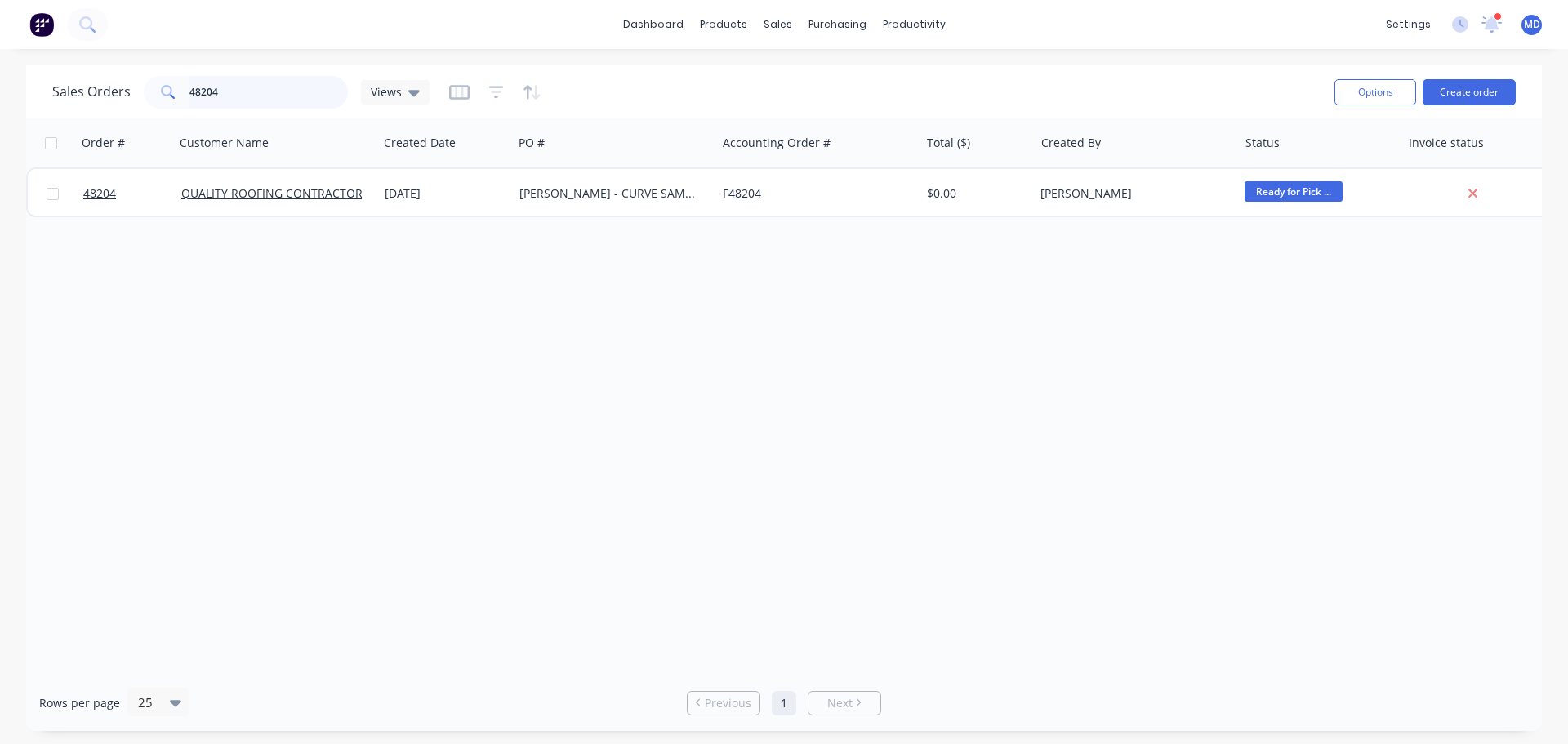
click at [341, 87] on input "48204" at bounding box center [269, 92] width 159 height 33
type input "4"
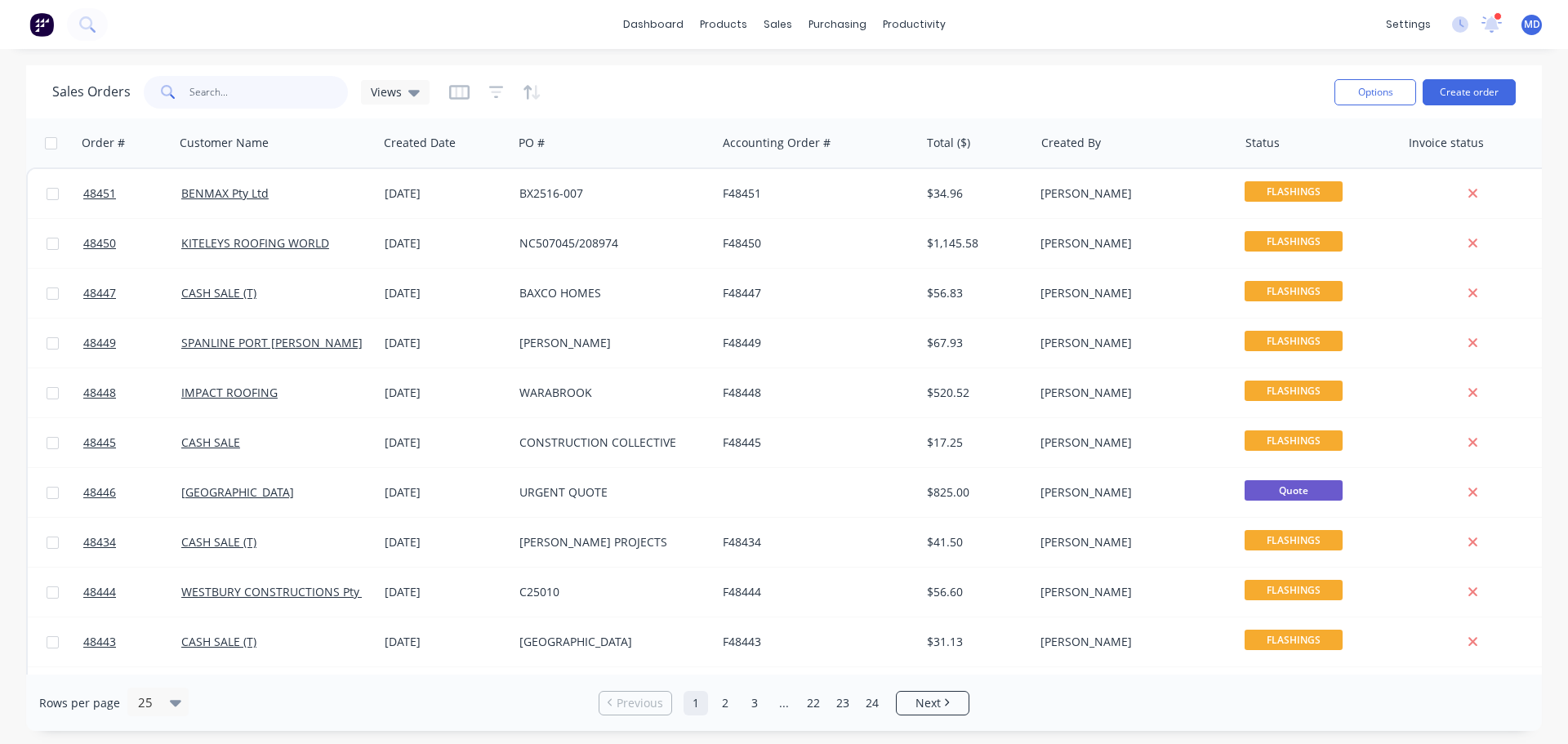
click at [205, 95] on input "text" at bounding box center [269, 92] width 159 height 33
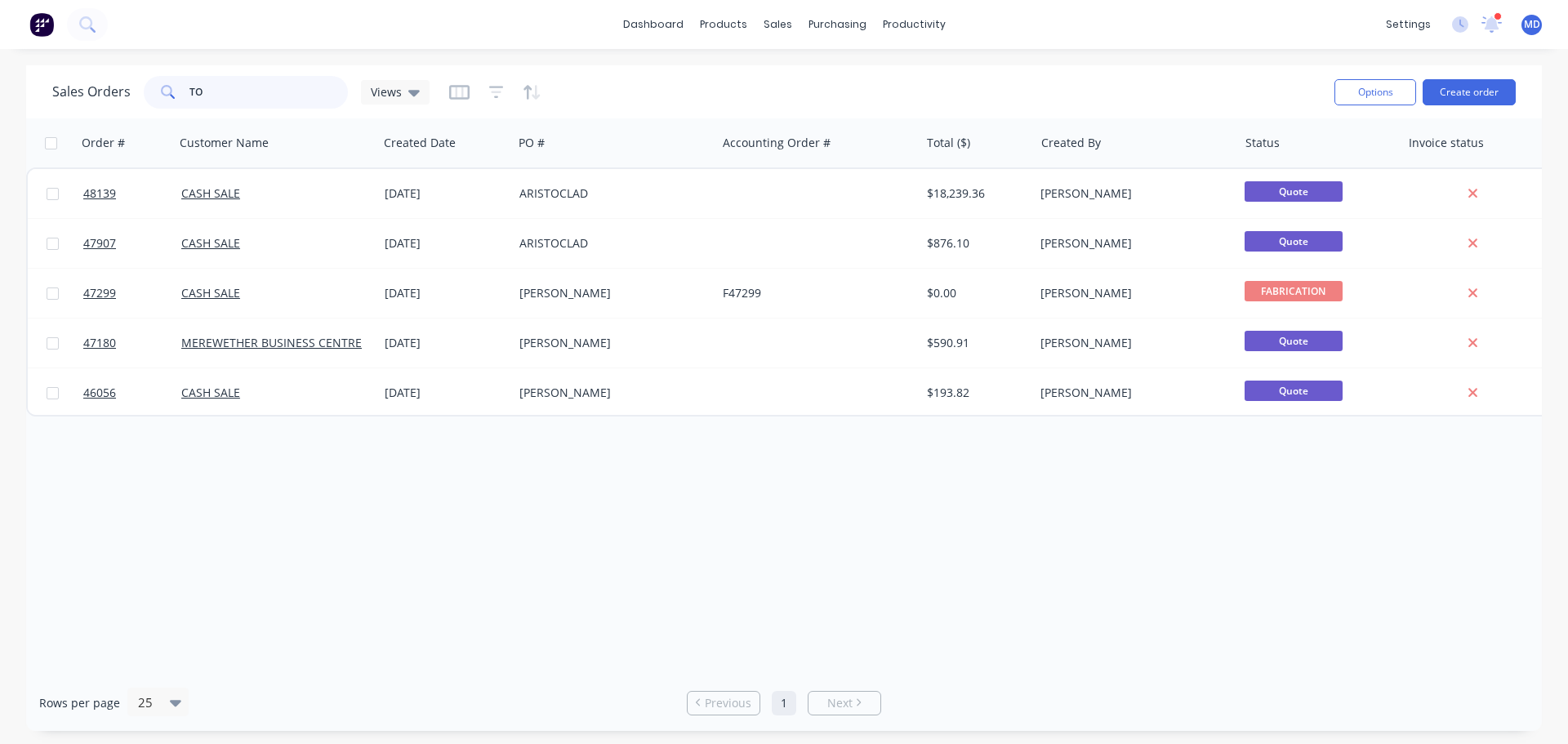
type input "T"
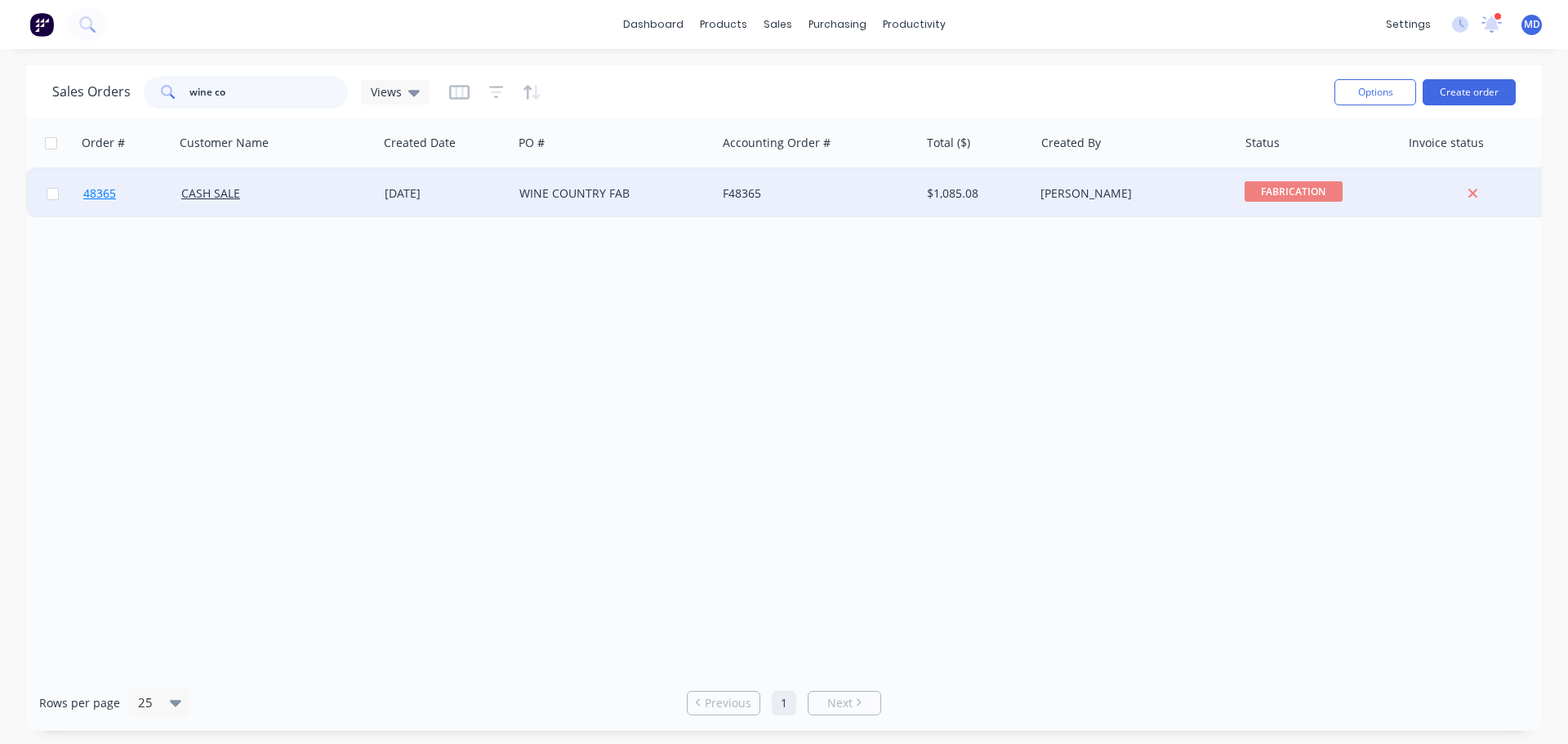
type input "wine co"
click at [98, 201] on span "48365" at bounding box center [99, 193] width 33 height 16
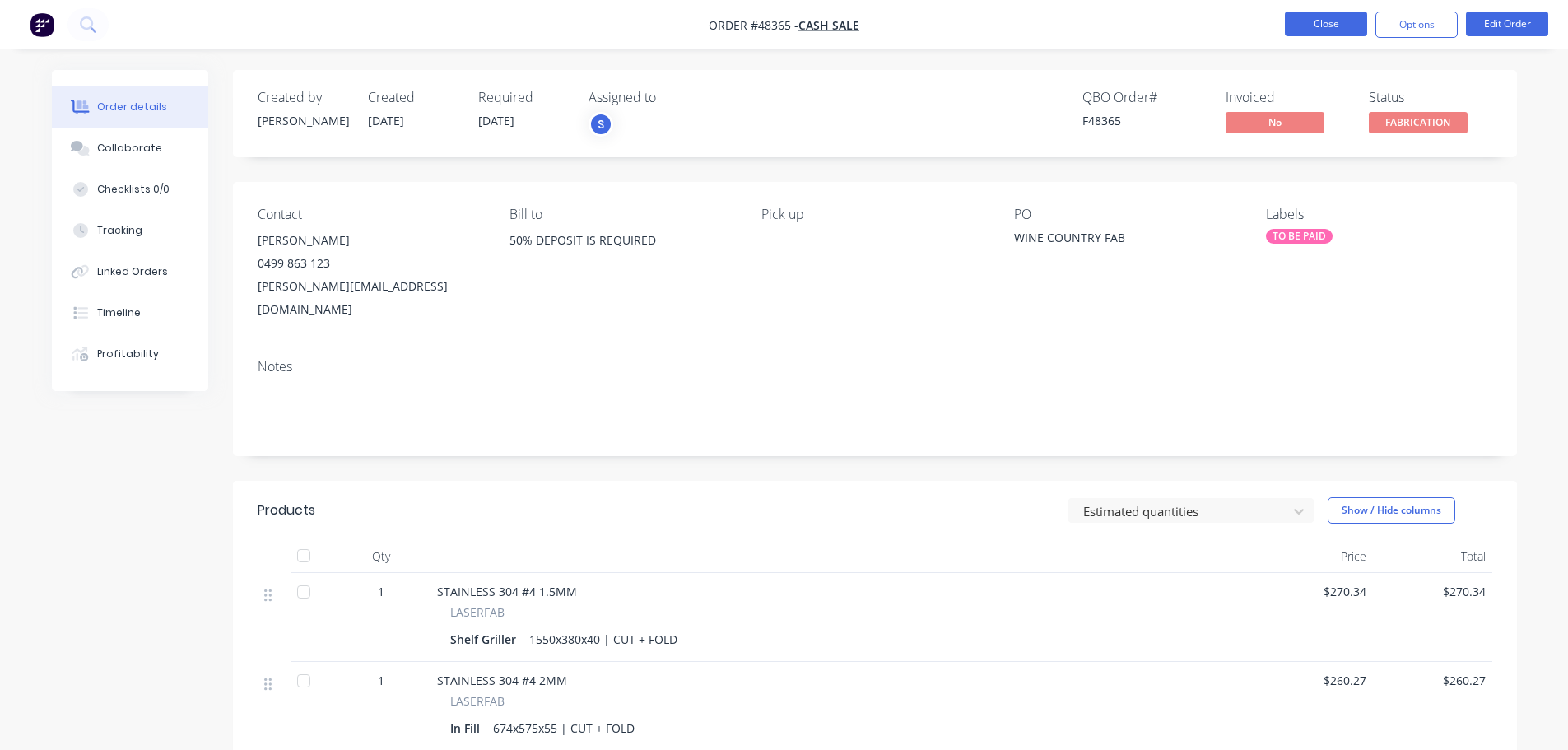
click at [1335, 16] on button "Close" at bounding box center [1325, 24] width 82 height 25
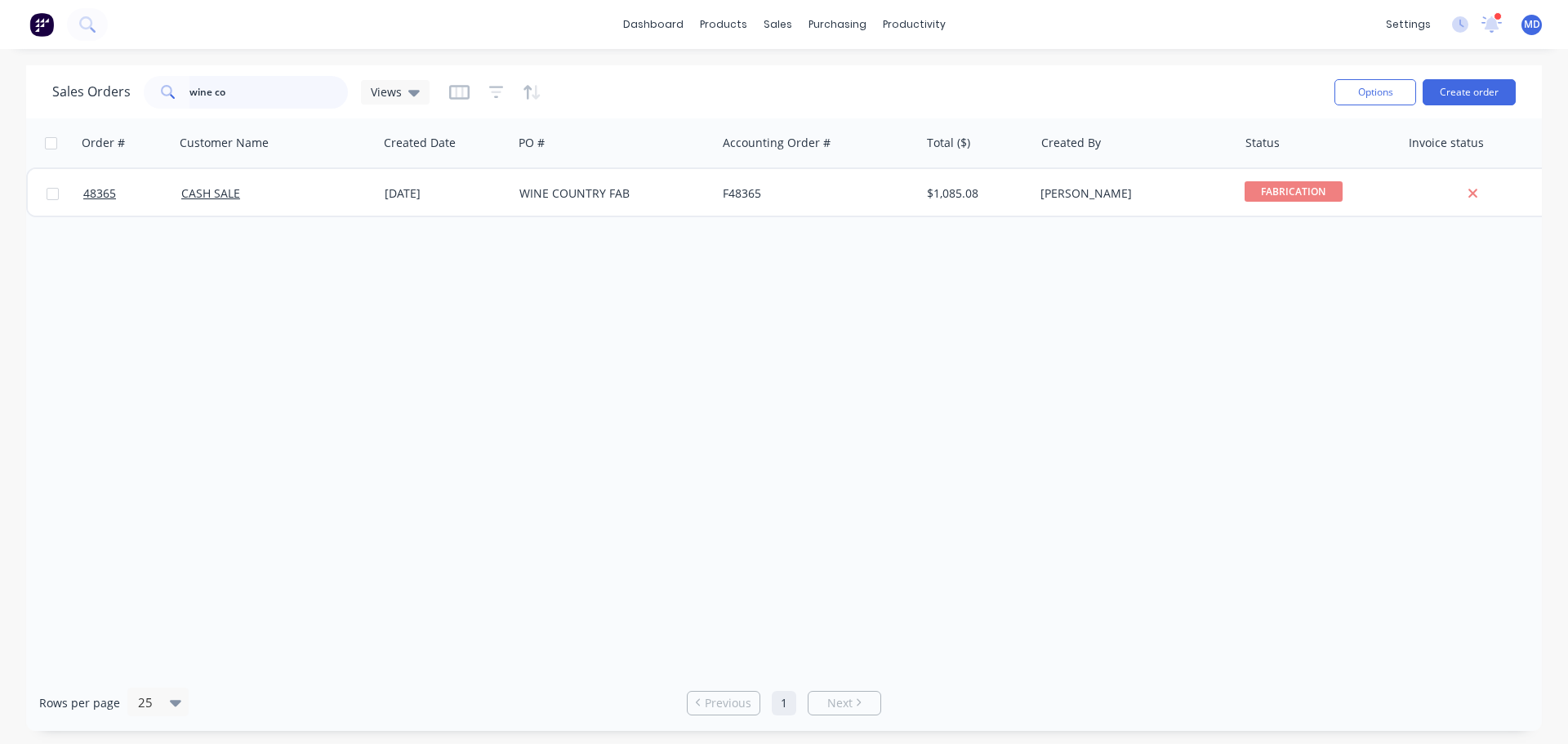
click at [262, 99] on input "wine co" at bounding box center [269, 92] width 159 height 33
type input "w"
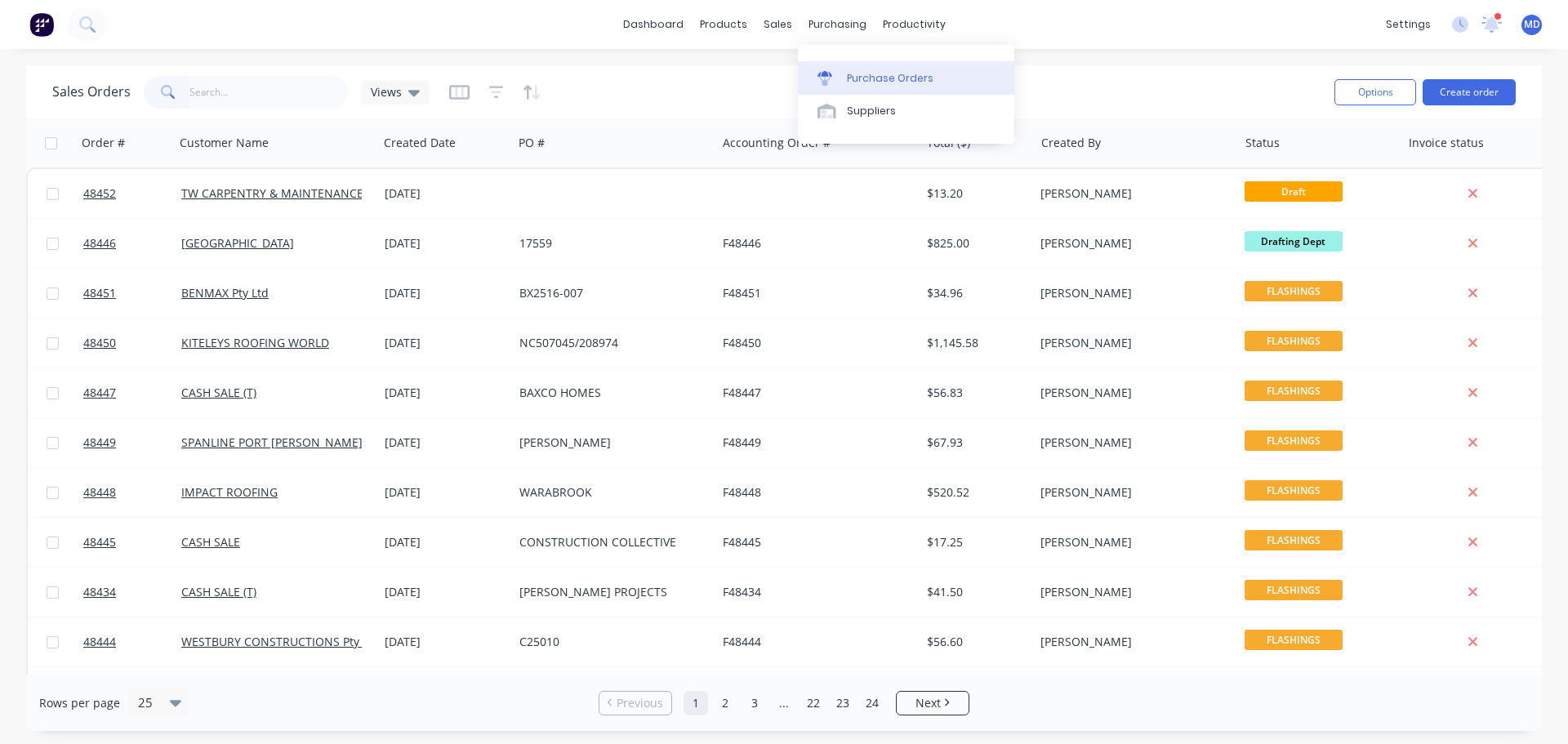
click at [864, 88] on link "Purchase Orders" at bounding box center [906, 77] width 216 height 33
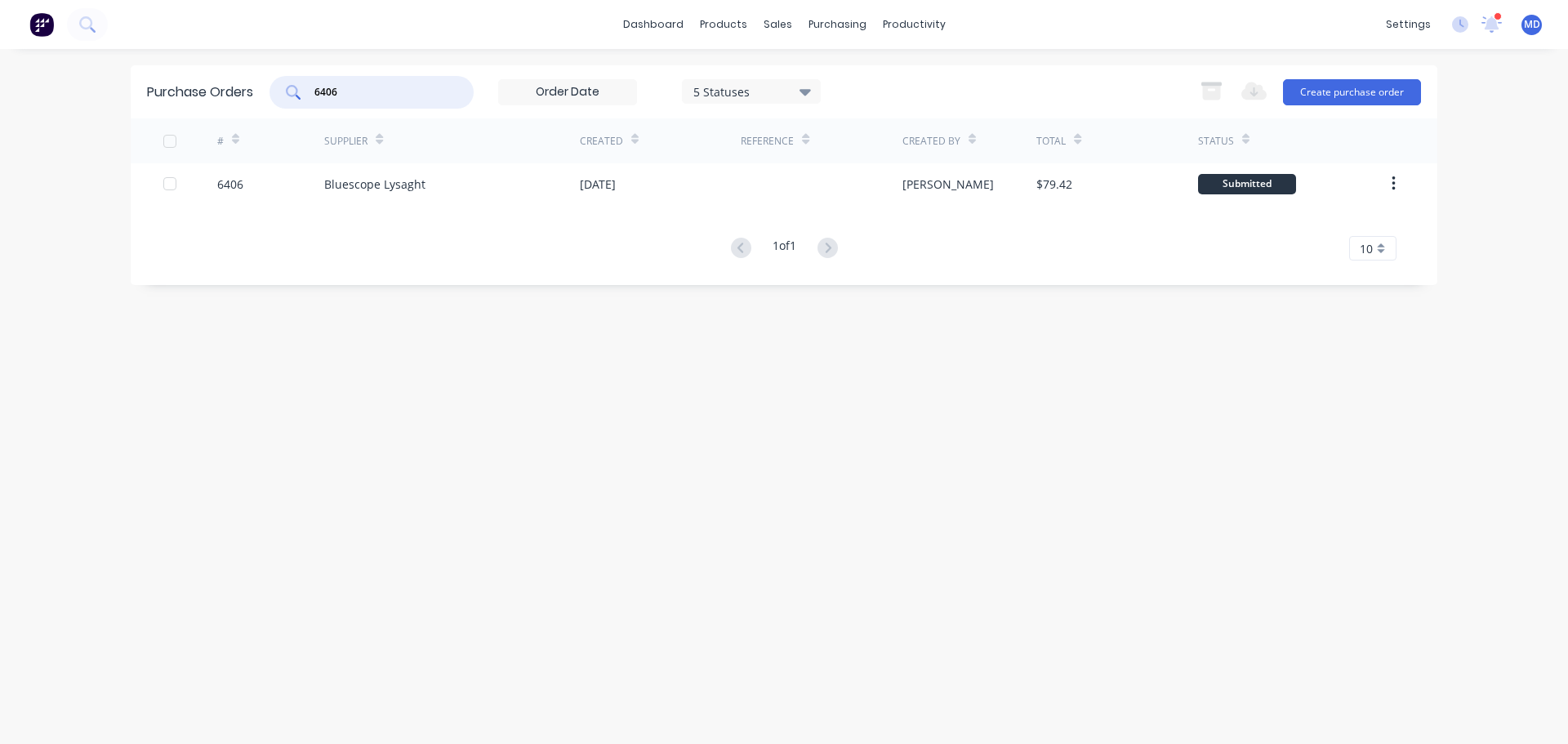
click at [366, 92] on input "6406" at bounding box center [380, 92] width 136 height 16
type input "6"
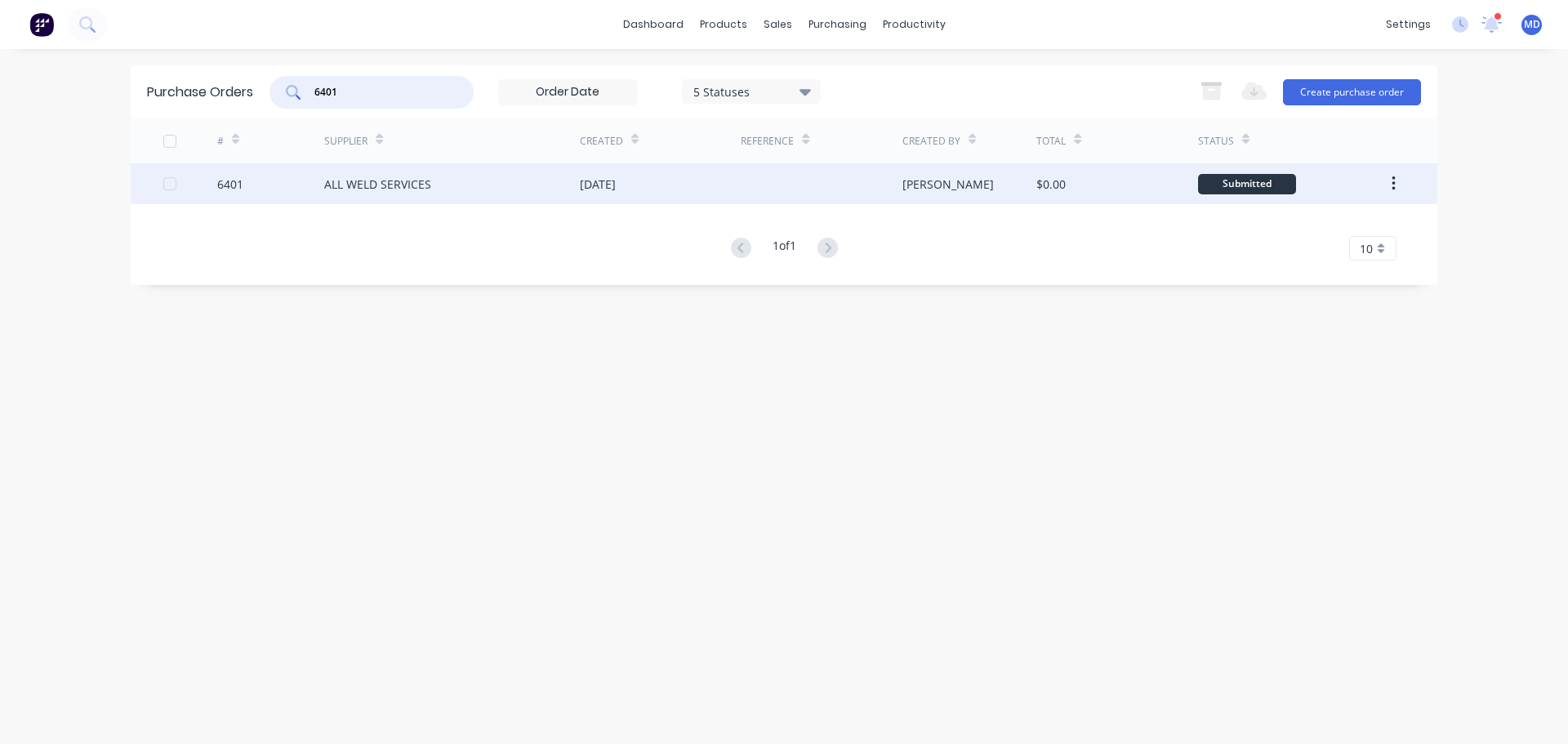
type input "6401"
click at [232, 186] on div "6401" at bounding box center [230, 184] width 26 height 17
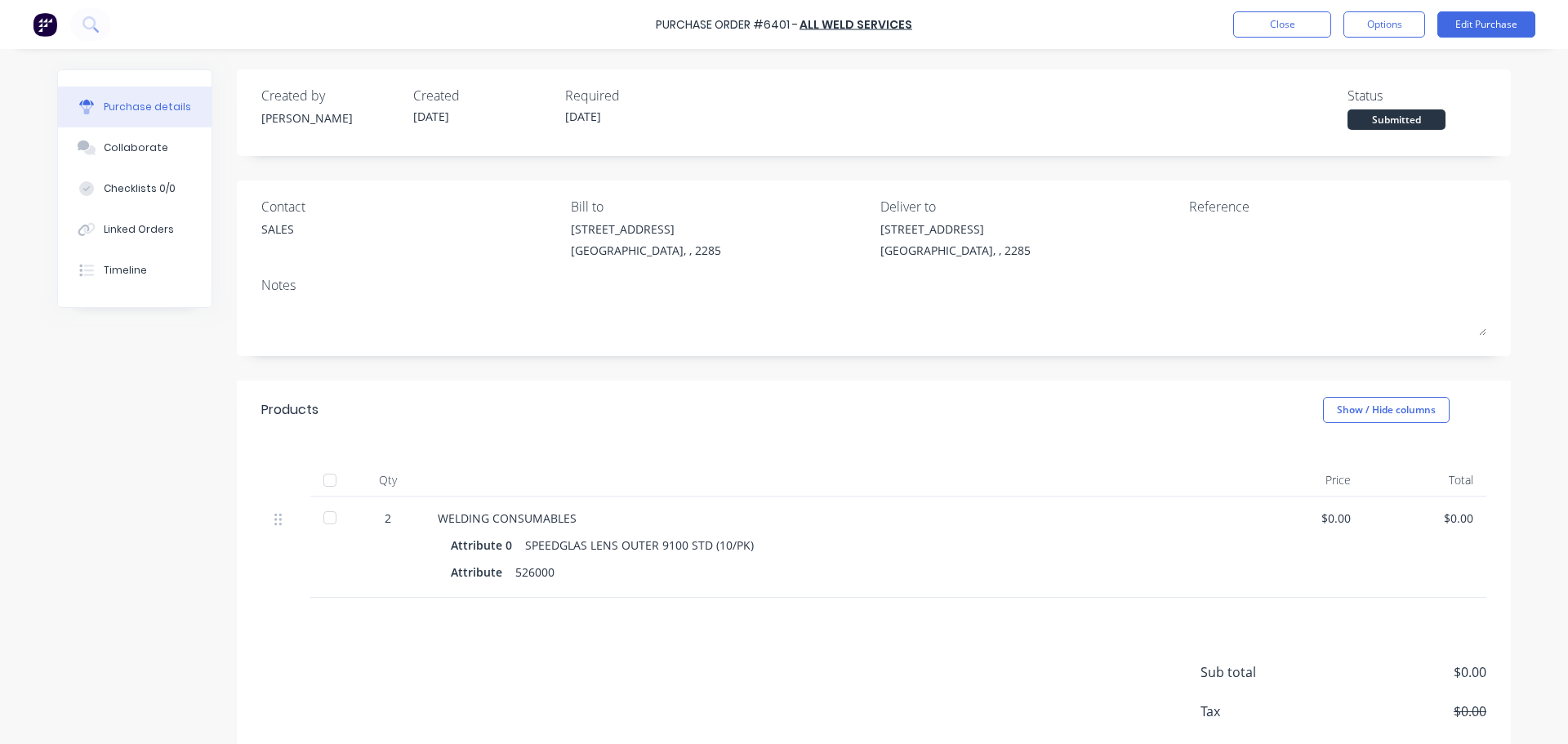
click at [320, 480] on div at bounding box center [330, 480] width 33 height 33
click at [1296, 17] on button "Close" at bounding box center [1282, 24] width 98 height 26
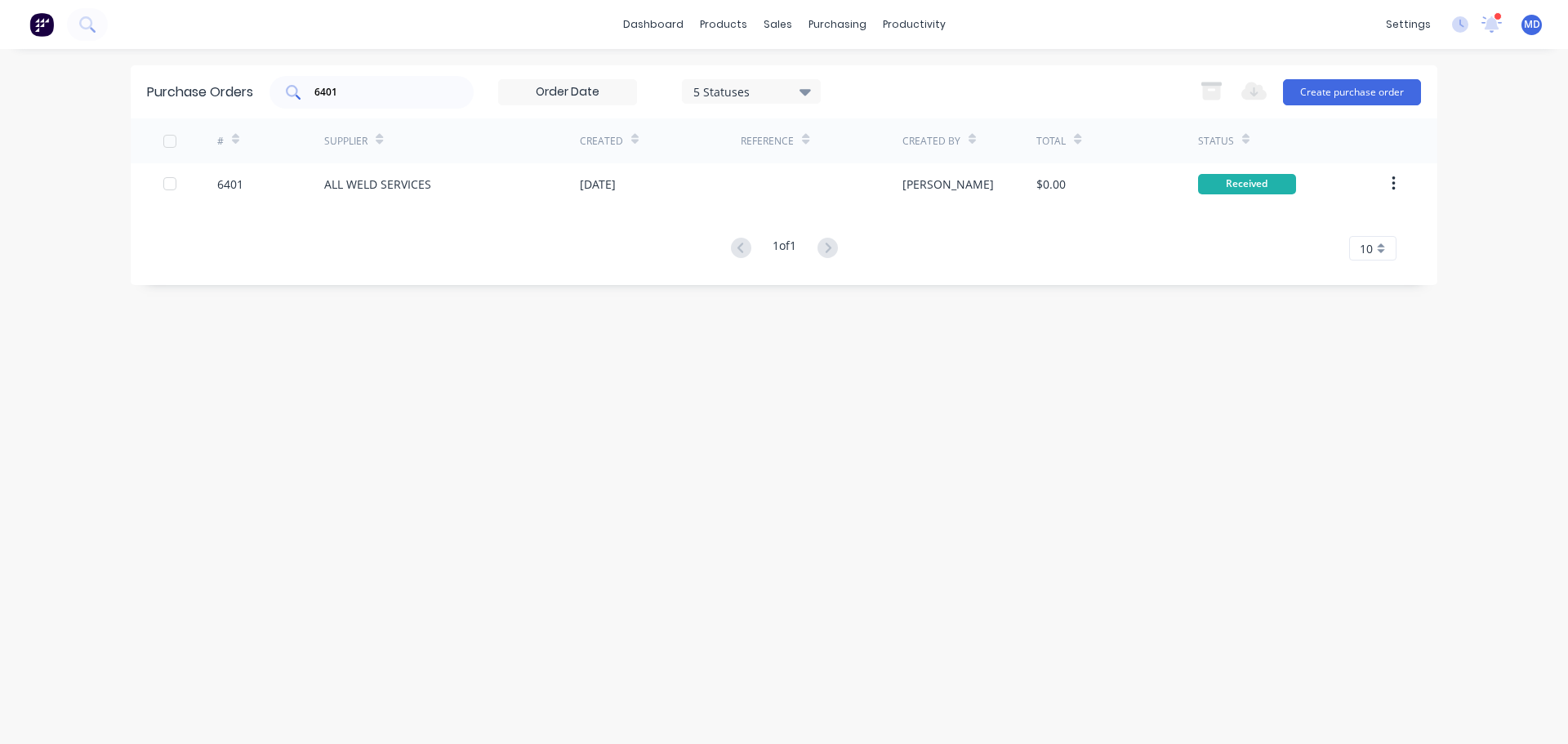
click at [344, 92] on input "6401" at bounding box center [380, 92] width 136 height 16
type input "6"
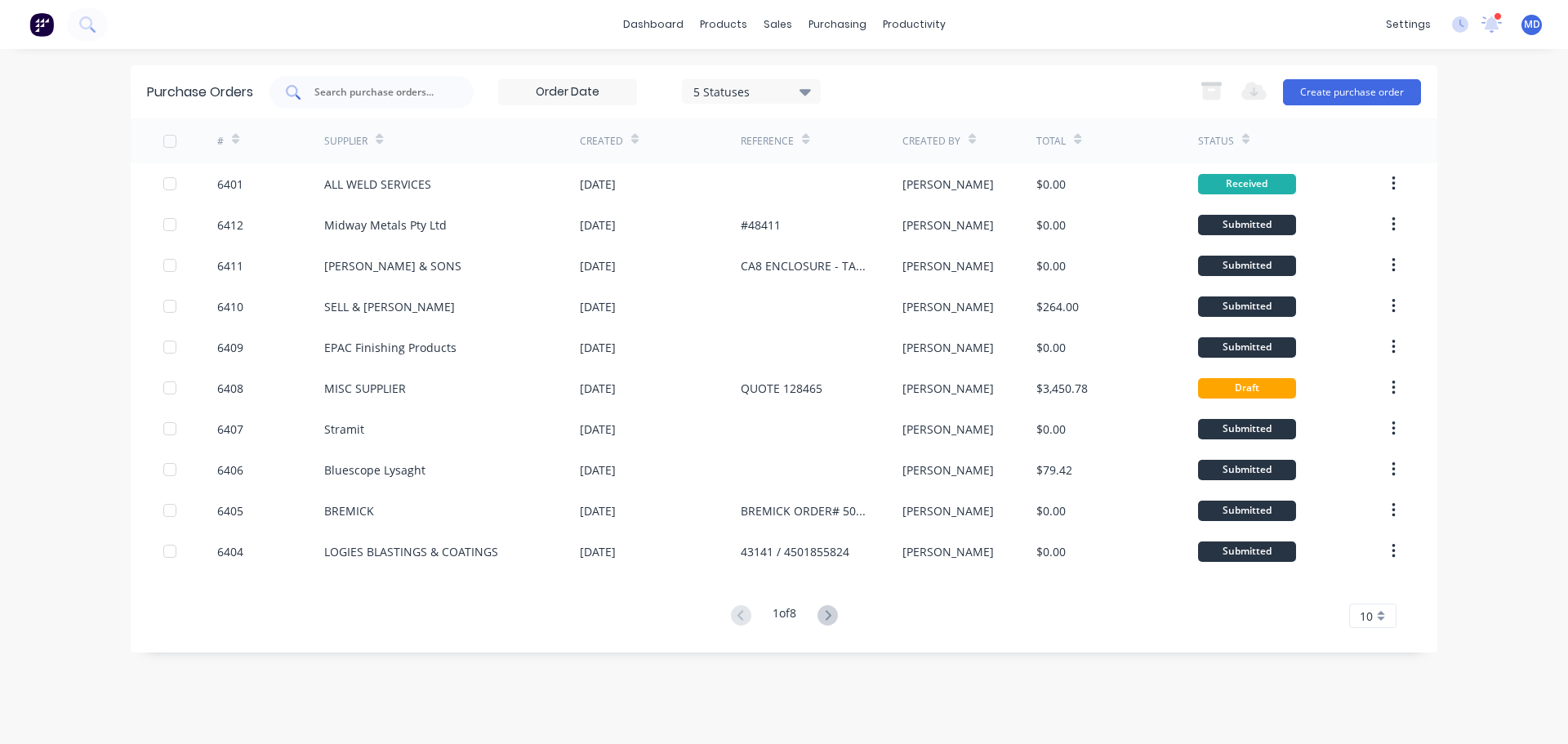
click at [339, 98] on input "text" at bounding box center [380, 92] width 136 height 16
click at [800, 75] on link "Sales Orders" at bounding box center [864, 77] width 216 height 33
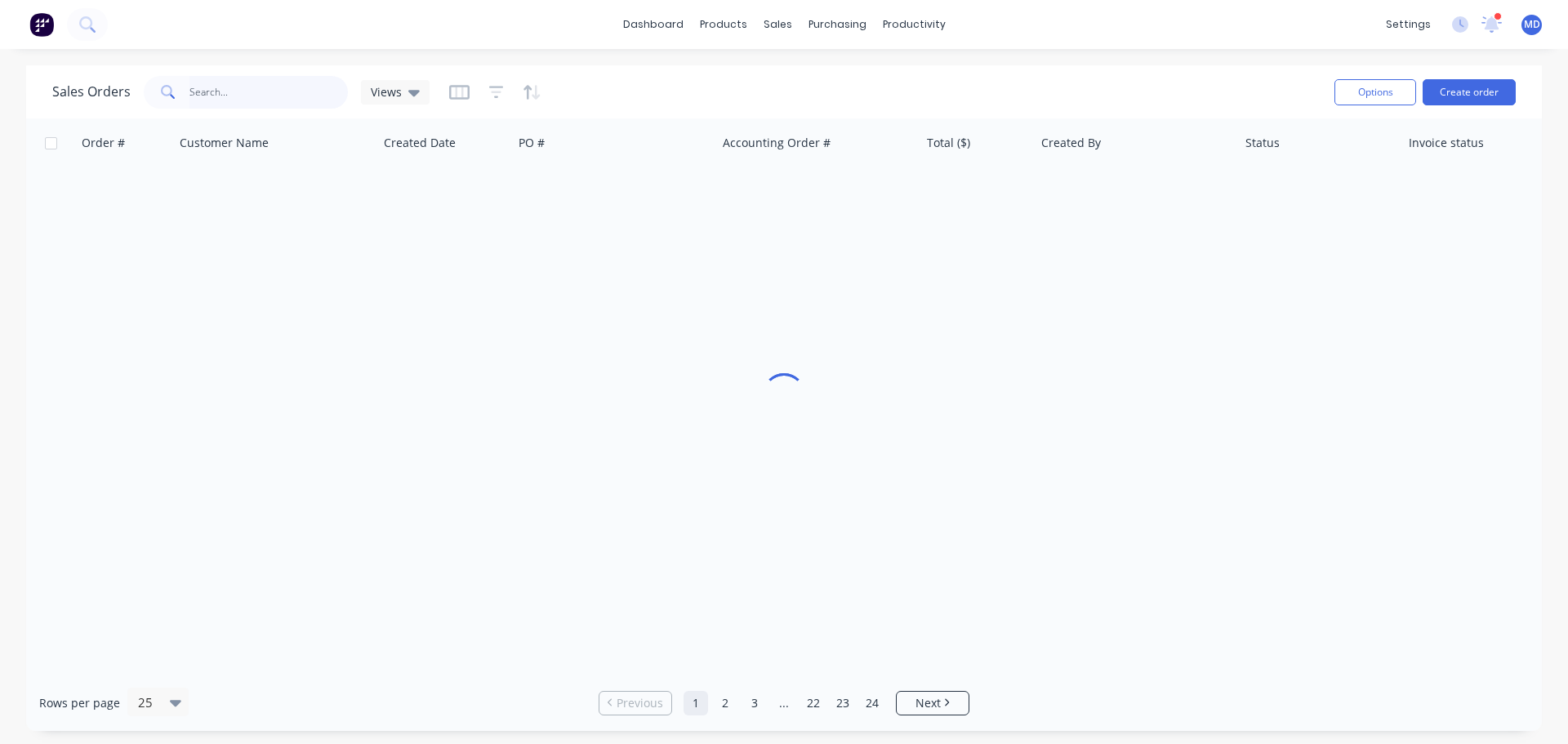
click at [274, 92] on input "text" at bounding box center [269, 92] width 159 height 33
type input "47492"
click at [492, 92] on icon "button" at bounding box center [496, 92] width 10 height 3
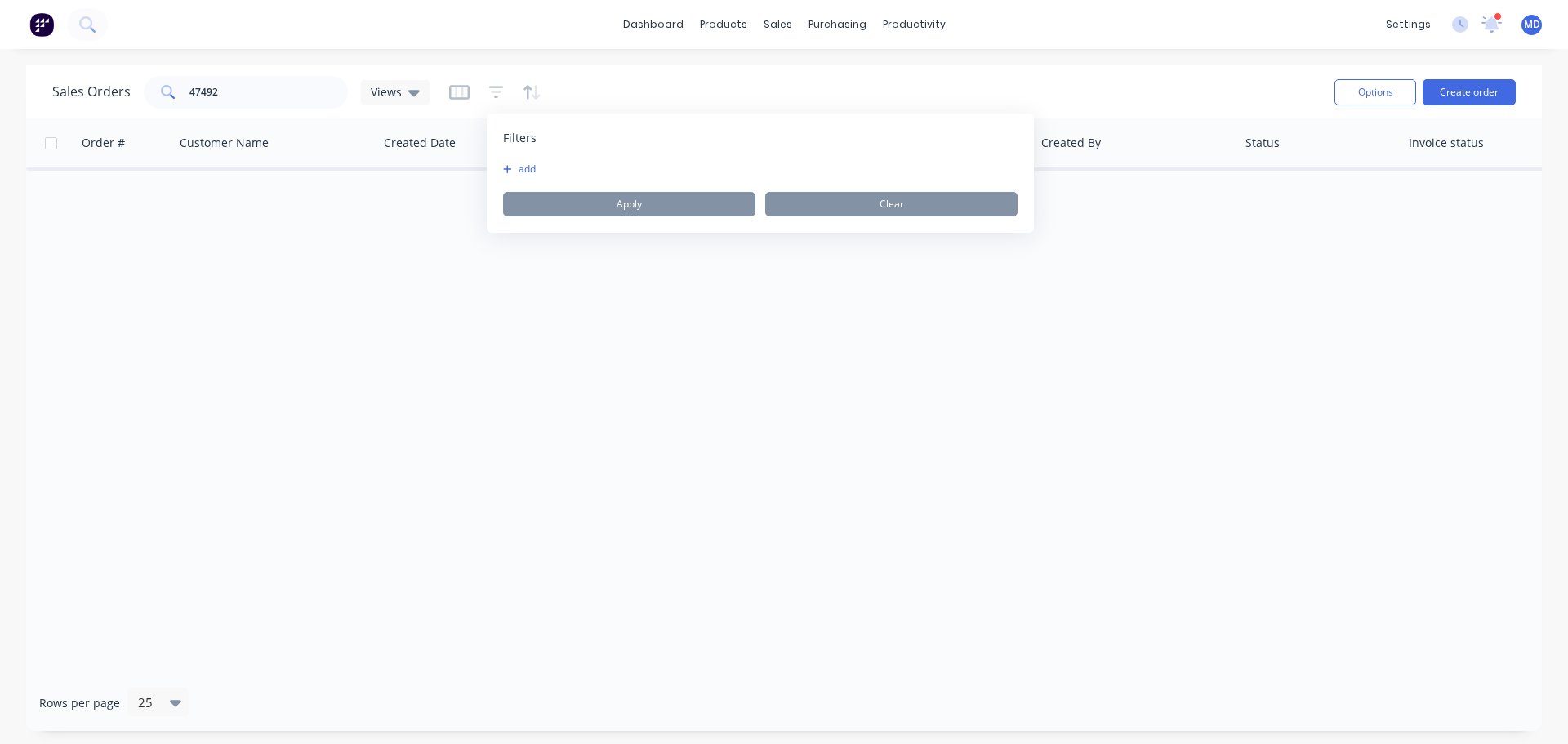
click at [525, 172] on button "add" at bounding box center [524, 170] width 41 height 13
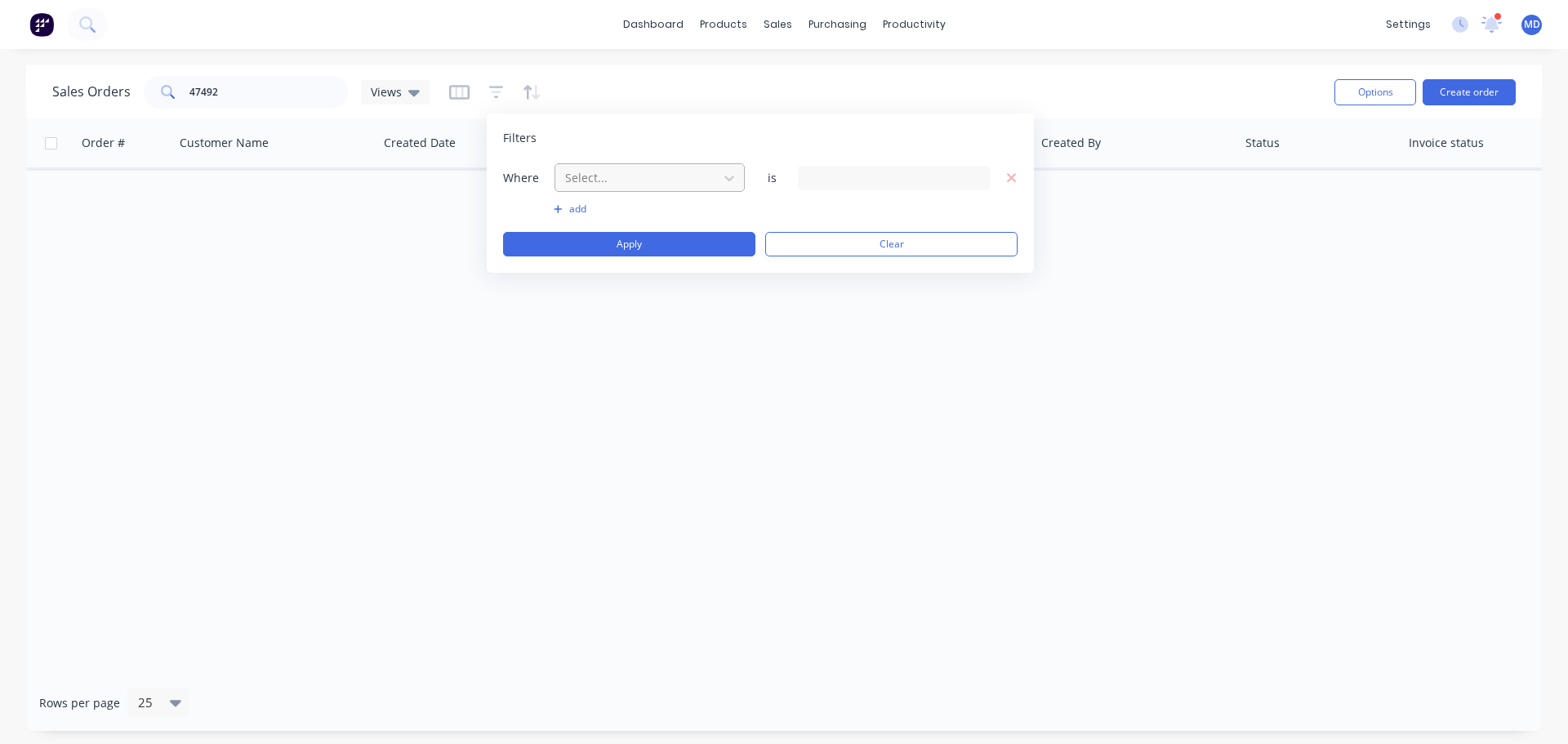
click at [593, 186] on div at bounding box center [637, 178] width 146 height 21
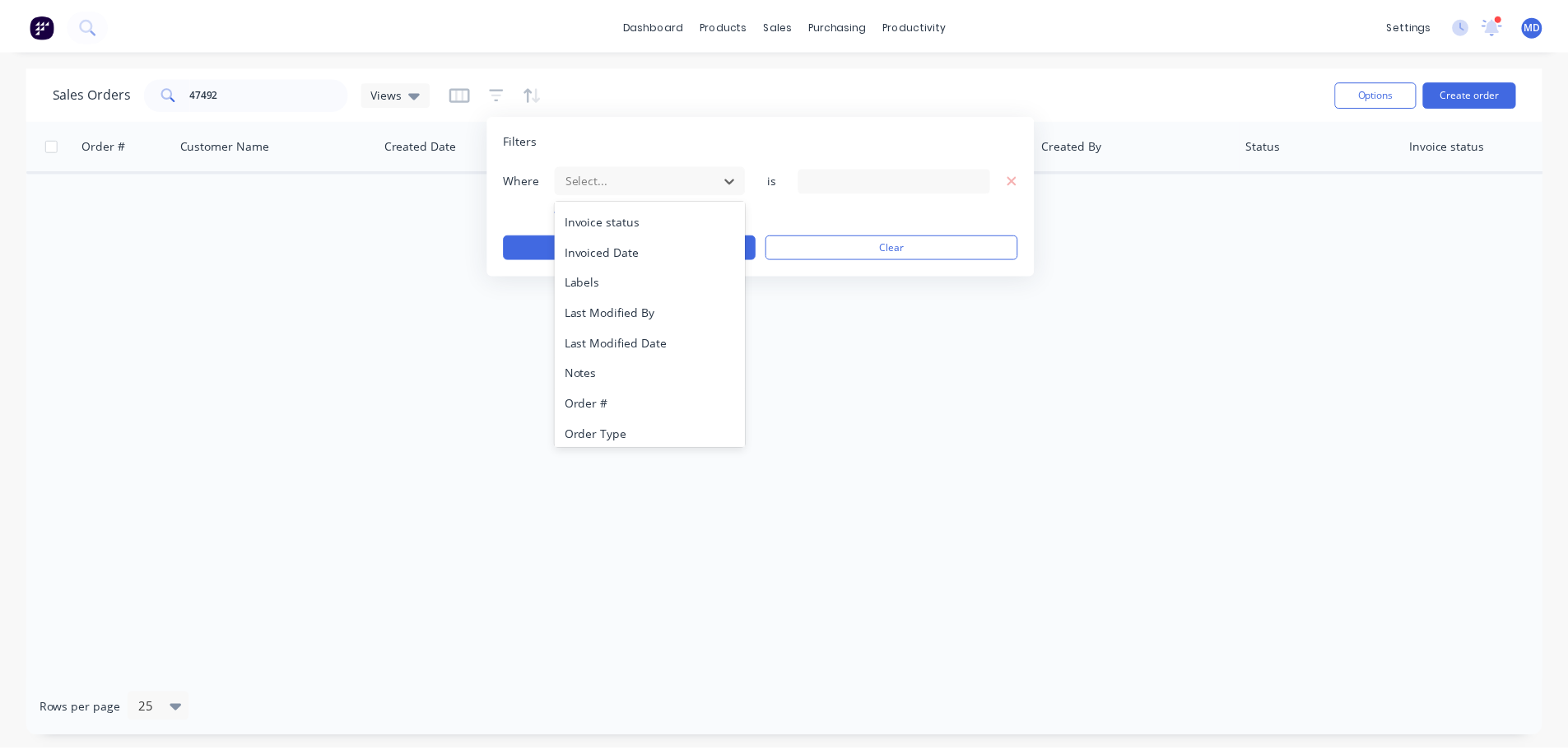
scroll to position [400, 0]
drag, startPoint x: 589, startPoint y: 426, endPoint x: 574, endPoint y: 387, distance: 41.8
click at [589, 427] on div "Status" at bounding box center [654, 429] width 192 height 30
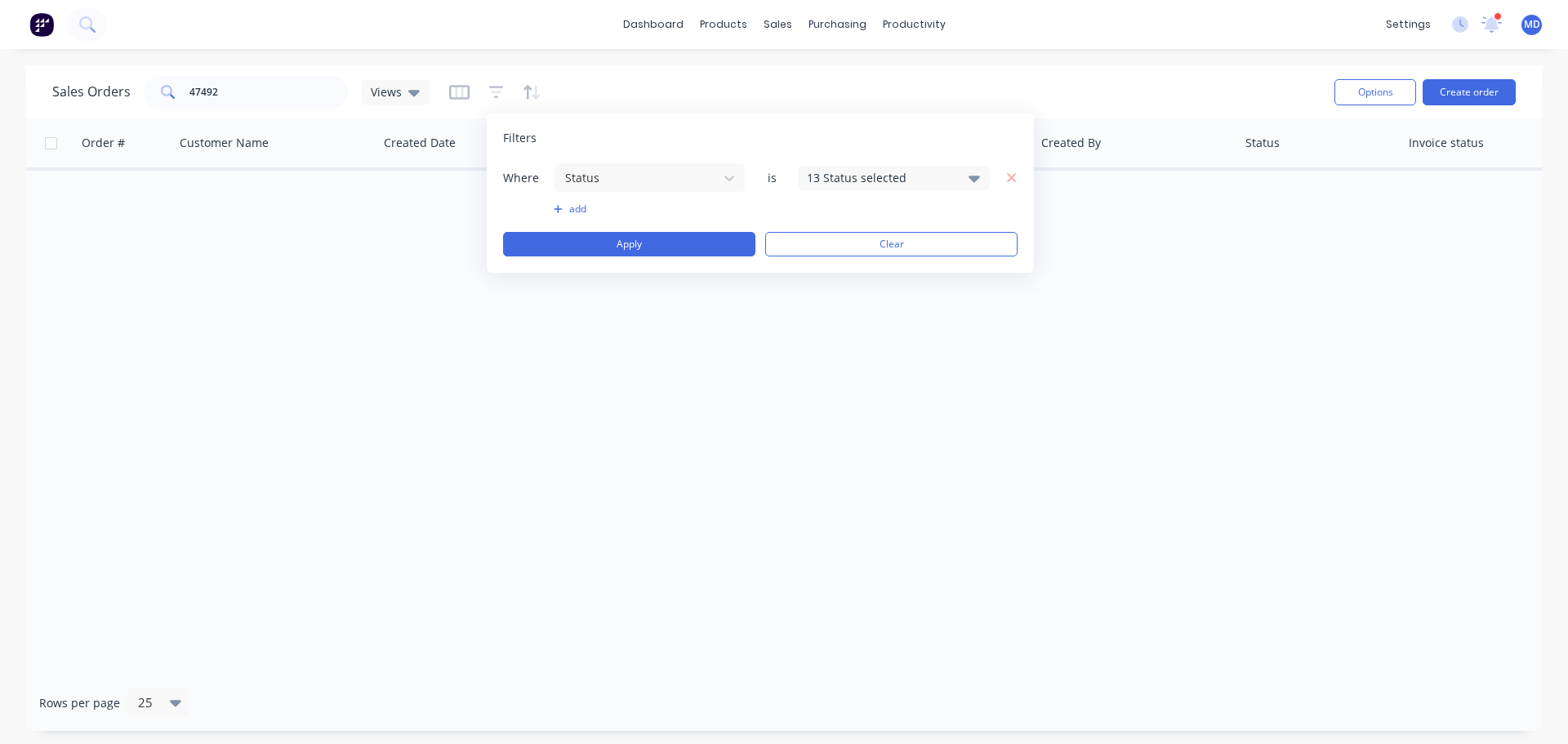
click at [879, 163] on div "Where Status is 13 Status selected" at bounding box center [760, 178] width 514 height 30
click at [853, 180] on div "13 Status selected" at bounding box center [880, 177] width 148 height 17
click at [829, 267] on div at bounding box center [824, 268] width 33 height 33
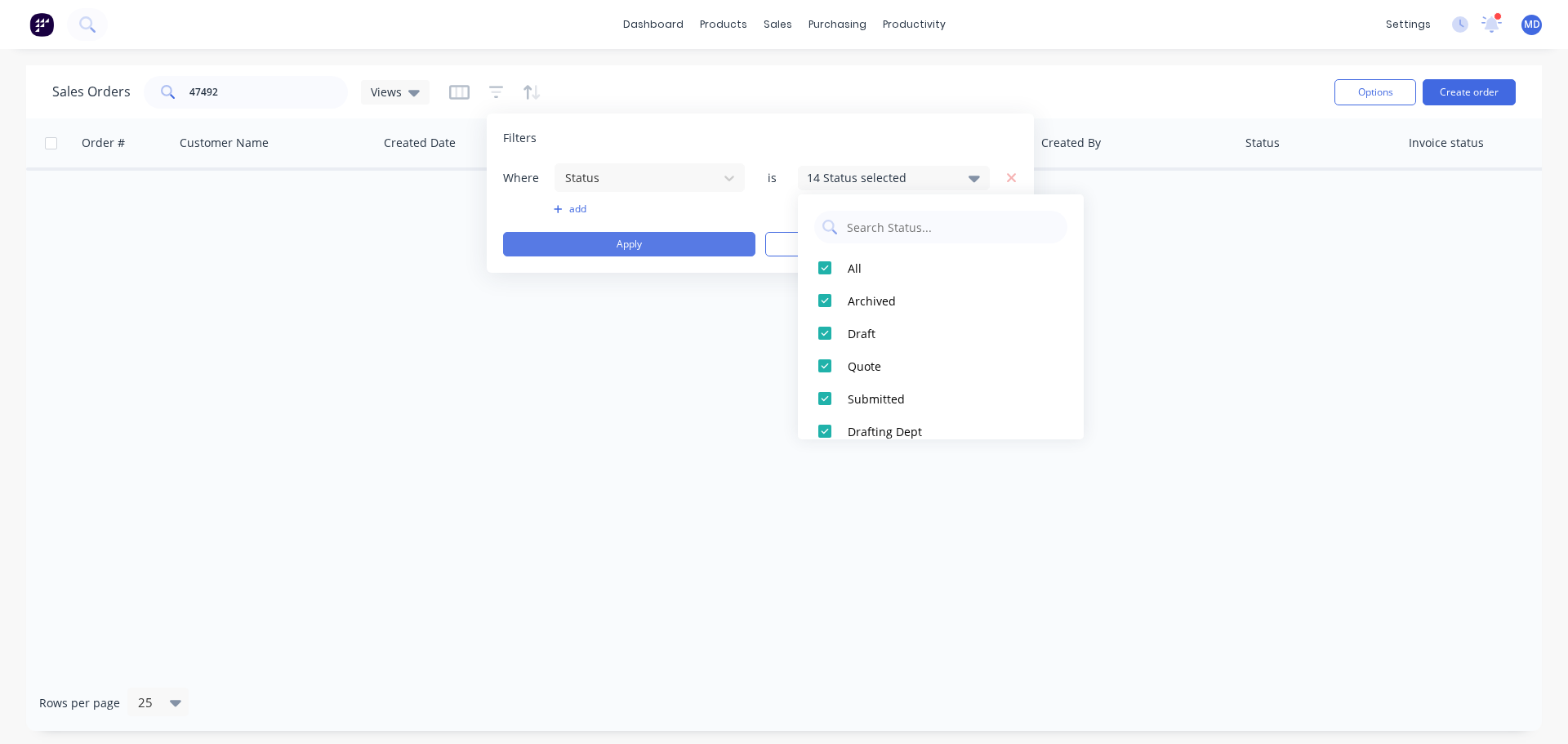
click at [703, 251] on button "Apply" at bounding box center [629, 245] width 252 height 24
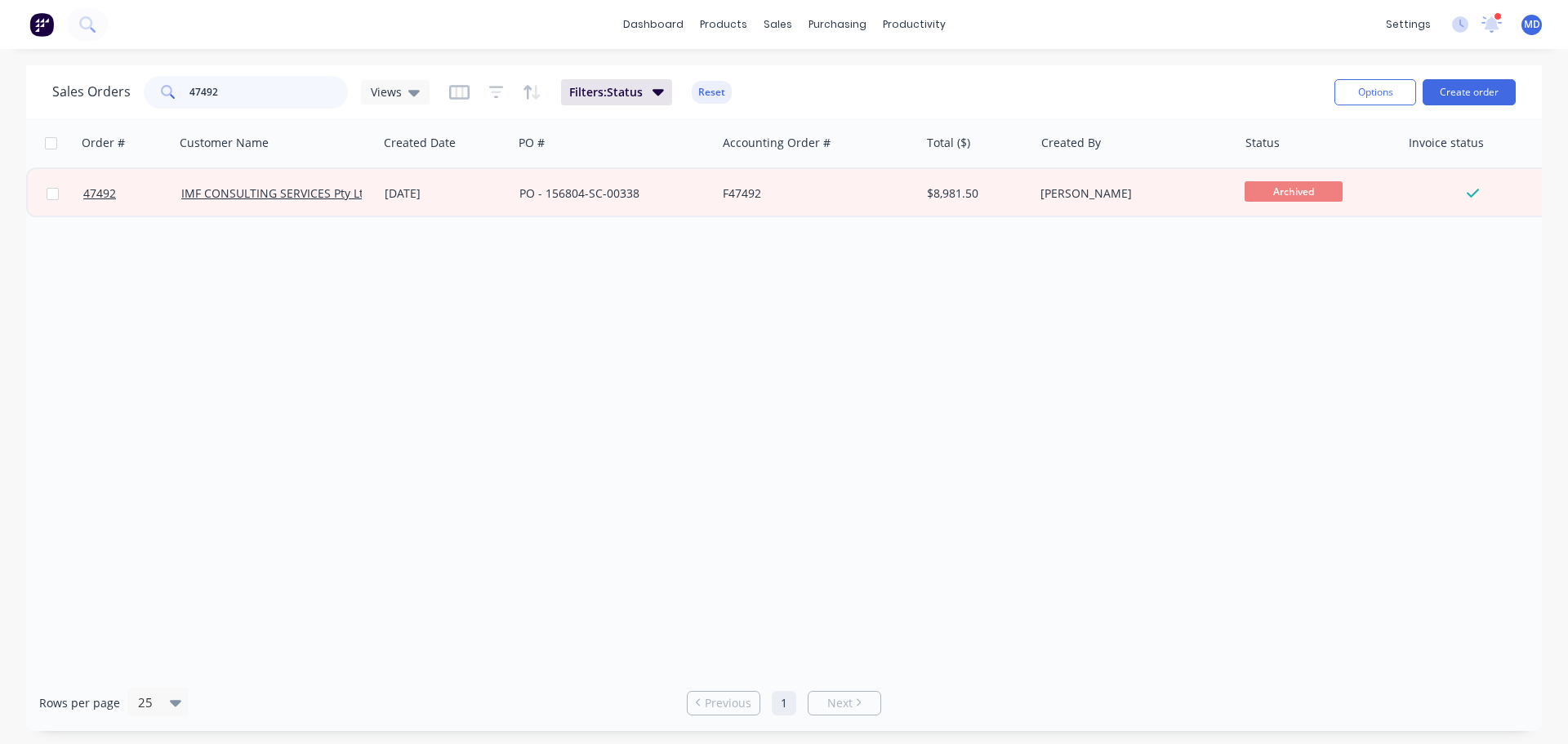
drag, startPoint x: 219, startPoint y: 89, endPoint x: 115, endPoint y: 93, distance: 104.1
click at [115, 93] on div "Sales Orders 47492 Views" at bounding box center [241, 92] width 377 height 33
type input "47745"
drag, startPoint x: 252, startPoint y: 96, endPoint x: 104, endPoint y: 99, distance: 148.0
click at [104, 99] on div "Sales Orders 47745 Views" at bounding box center [241, 92] width 377 height 33
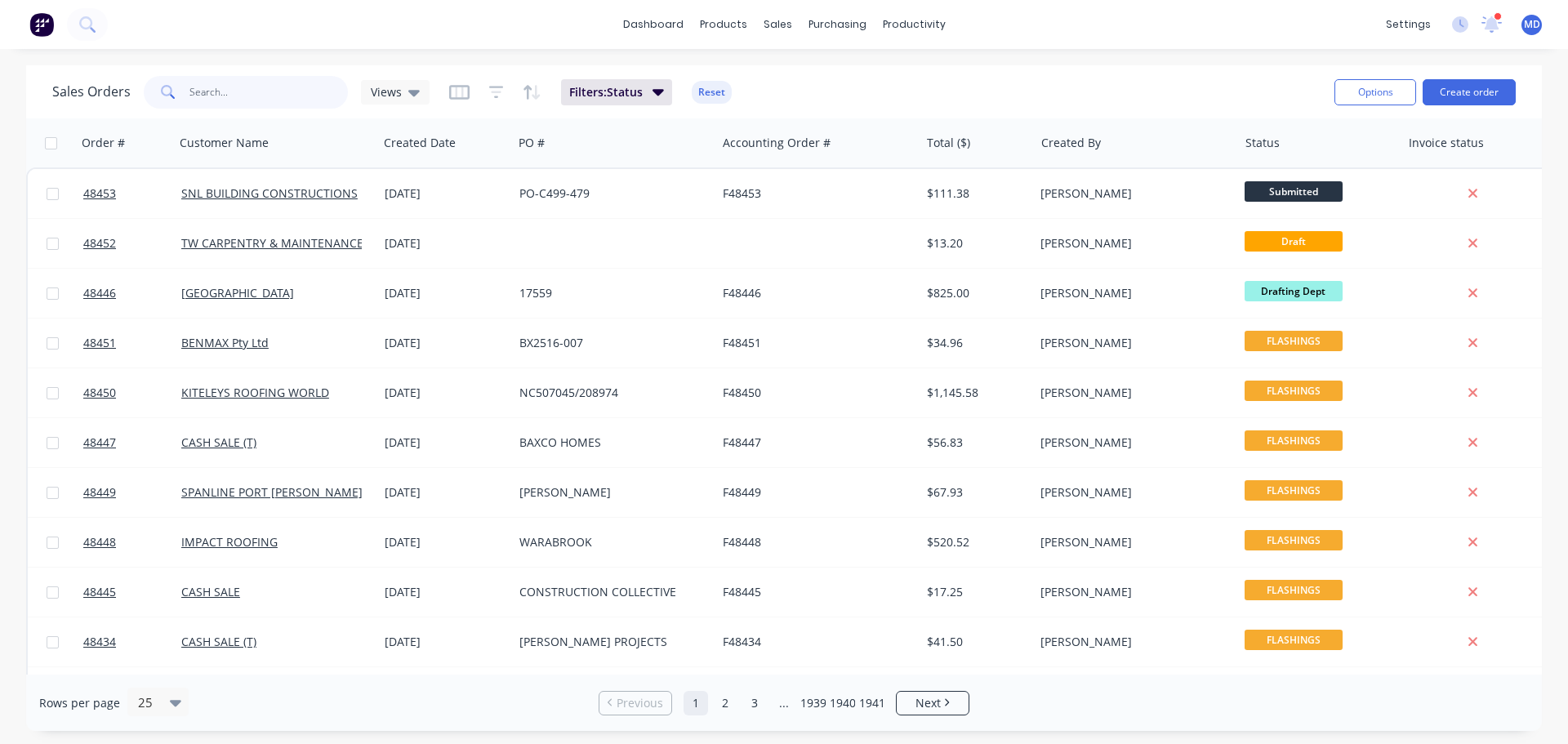
click at [189, 89] on input "text" at bounding box center [269, 92] width 159 height 33
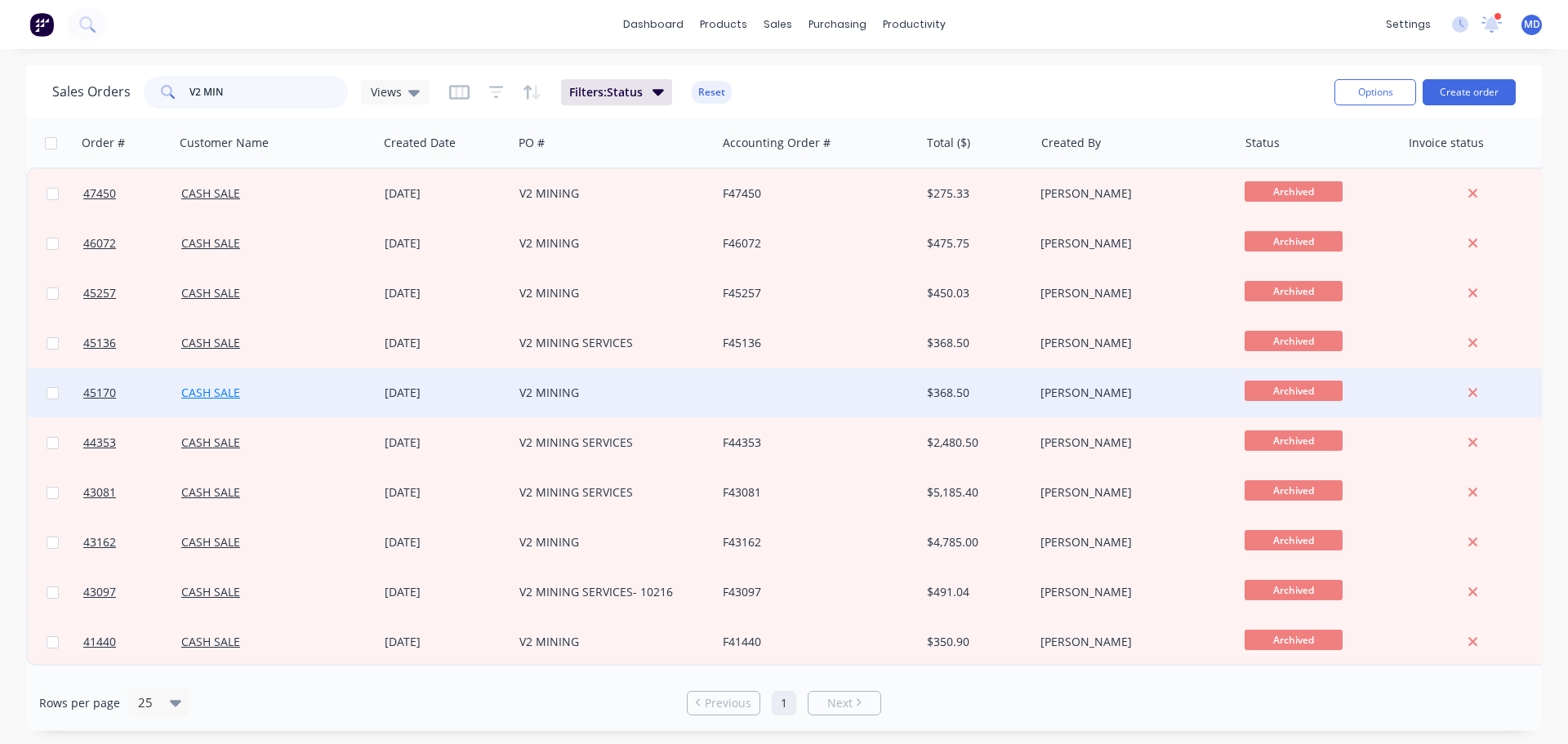
type input "V2 MIN"
click at [233, 392] on link "CASH SALE" at bounding box center [211, 393] width 59 height 16
click at [102, 391] on span "45170" at bounding box center [99, 393] width 33 height 16
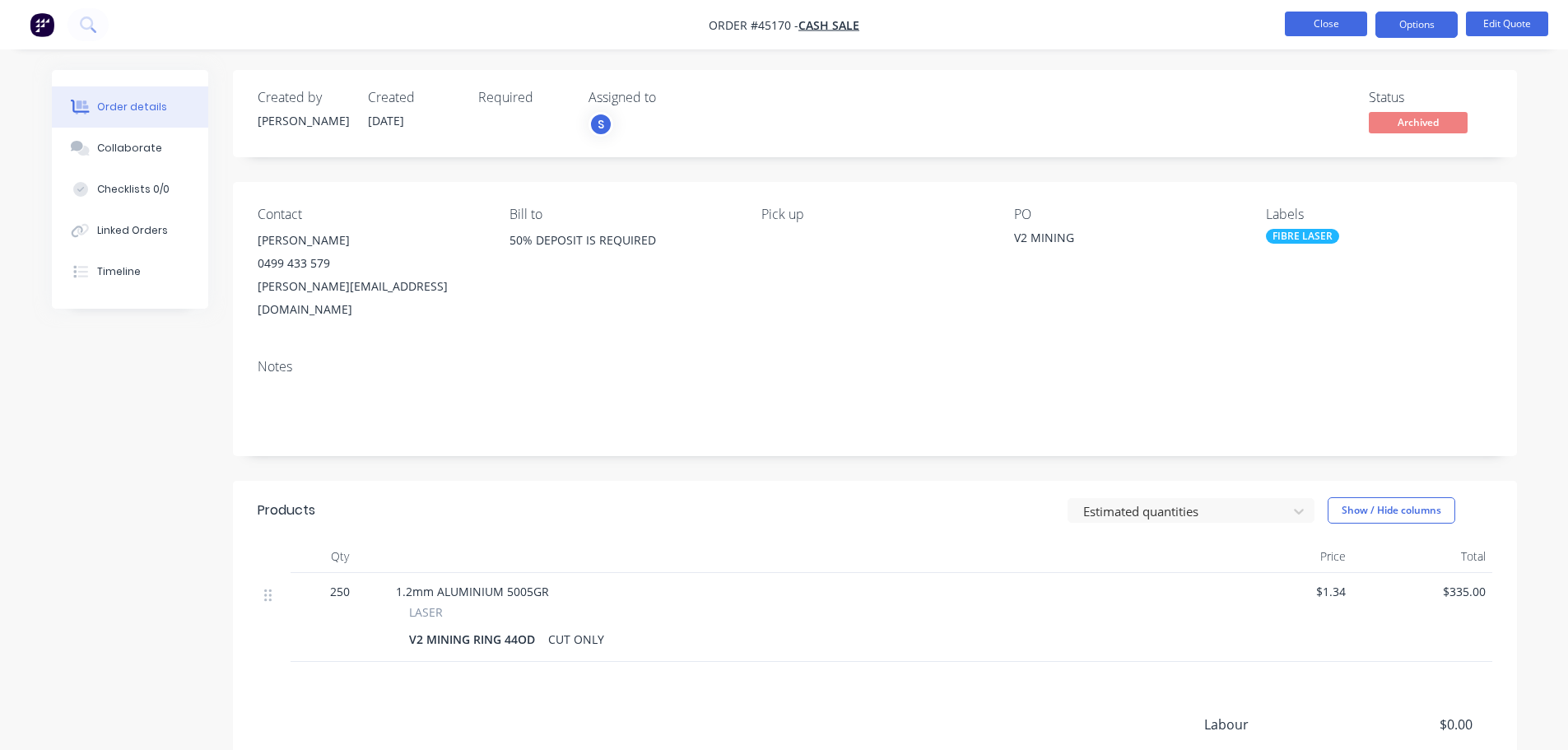
click at [1314, 28] on button "Close" at bounding box center [1325, 24] width 82 height 25
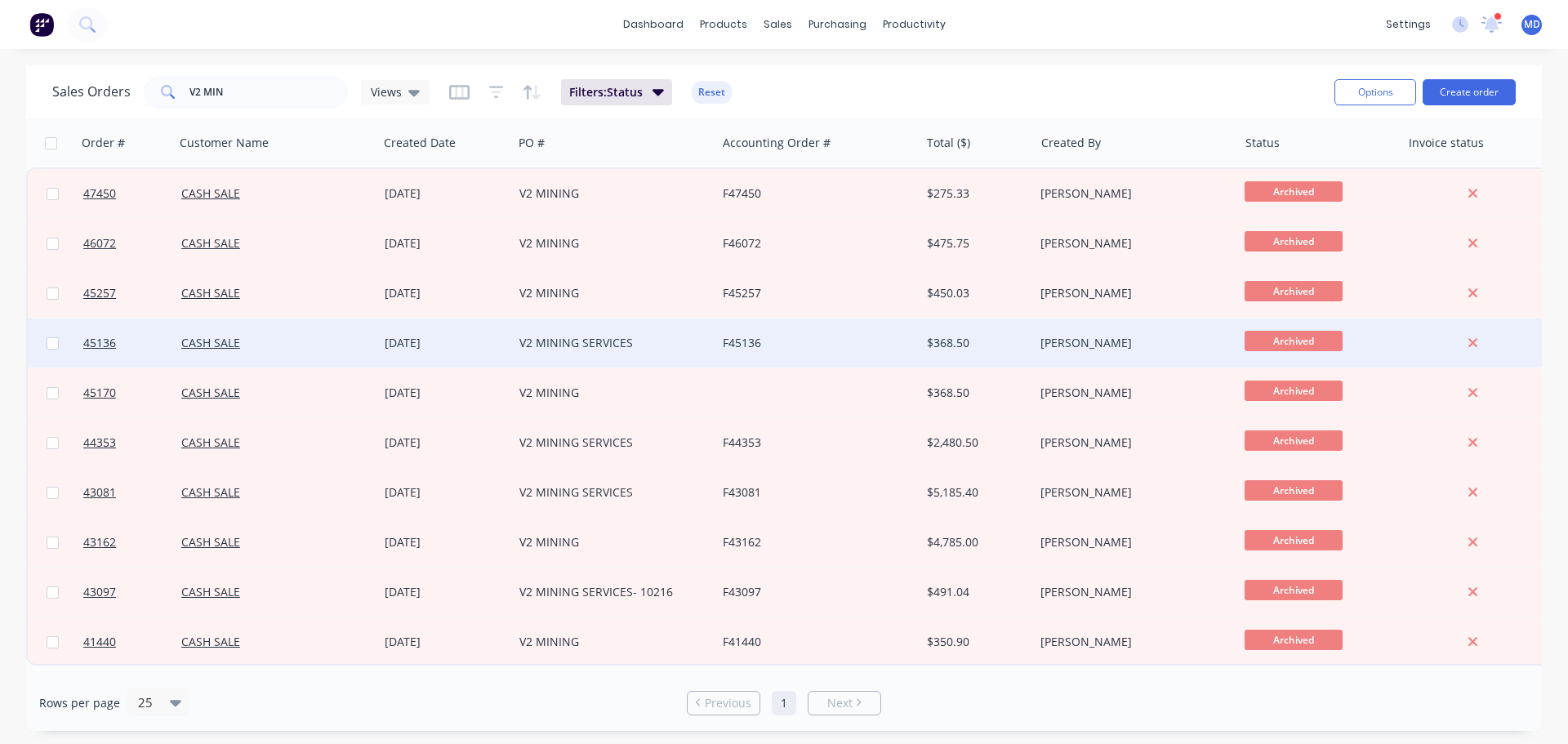
click at [195, 332] on div "CASH SALE" at bounding box center [276, 343] width 203 height 49
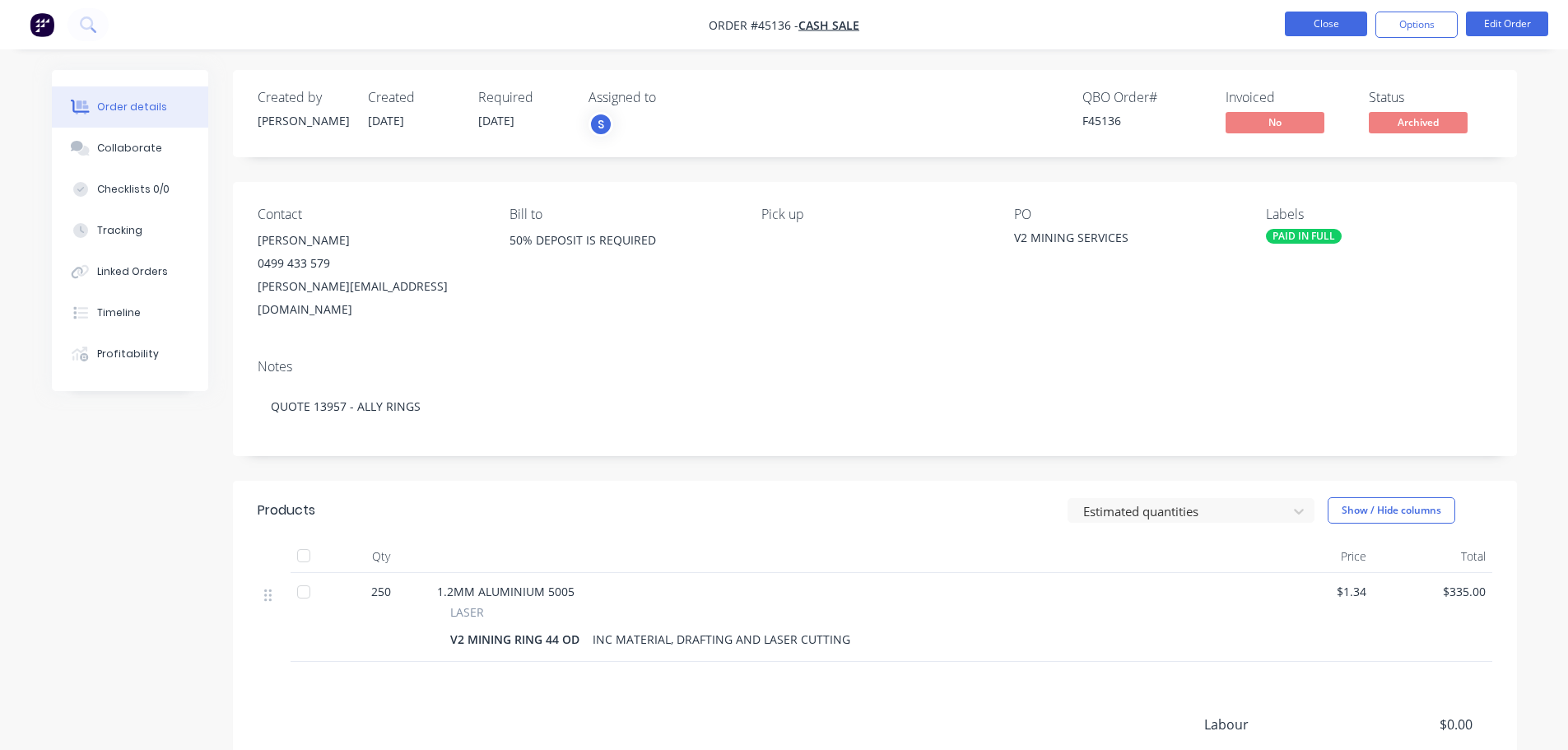
click at [1308, 26] on button "Close" at bounding box center [1325, 24] width 82 height 25
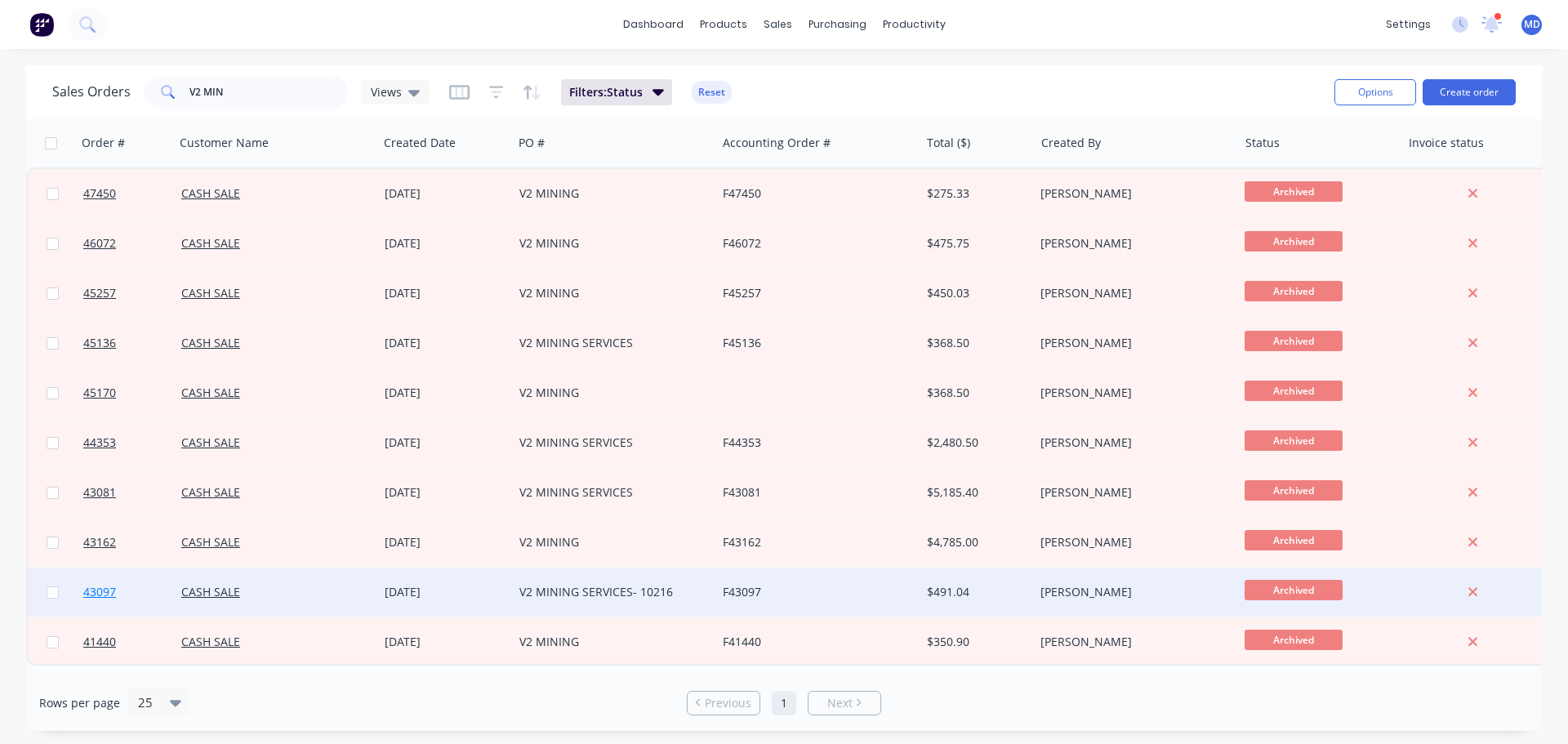
click at [97, 596] on span "43097" at bounding box center [99, 591] width 33 height 16
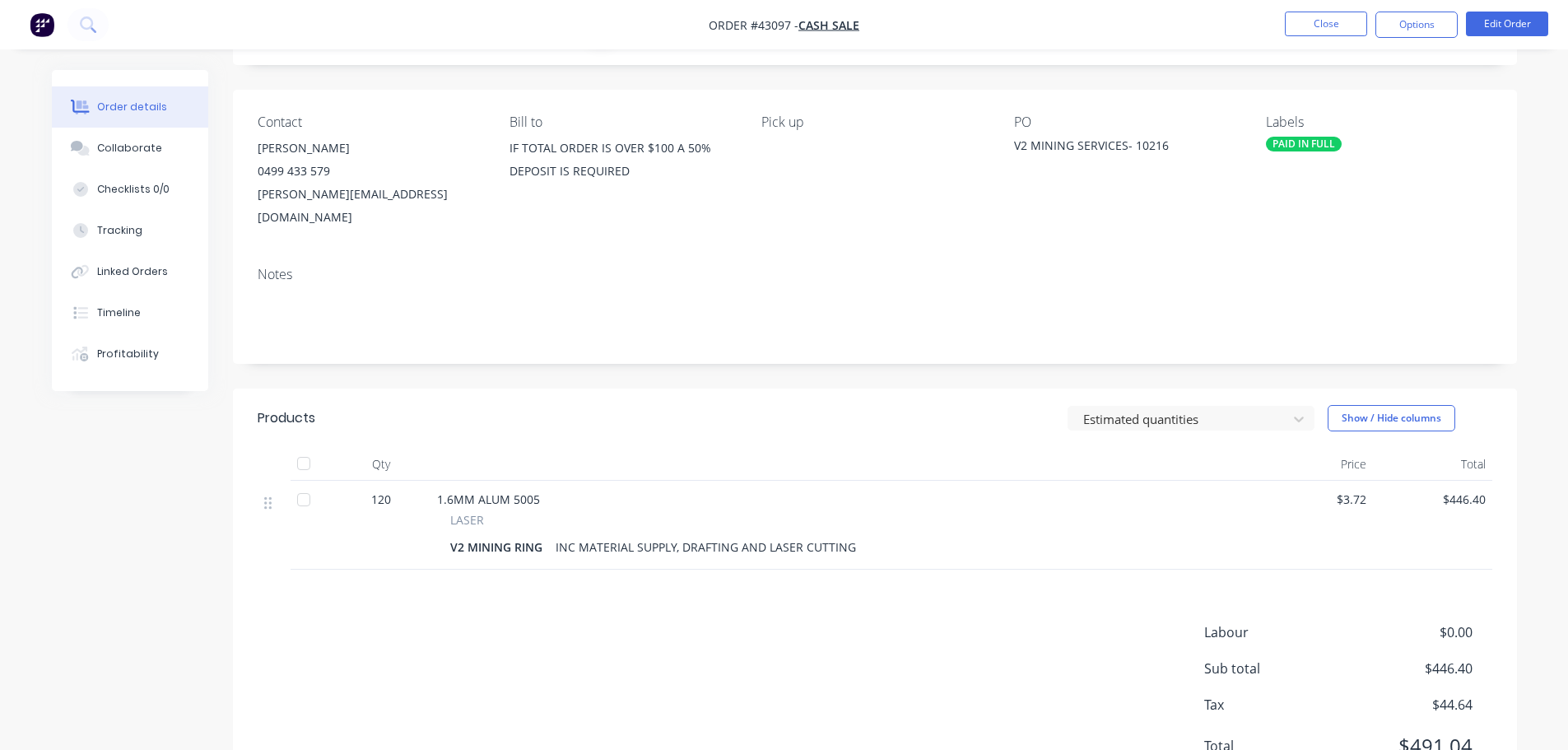
scroll to position [63, 0]
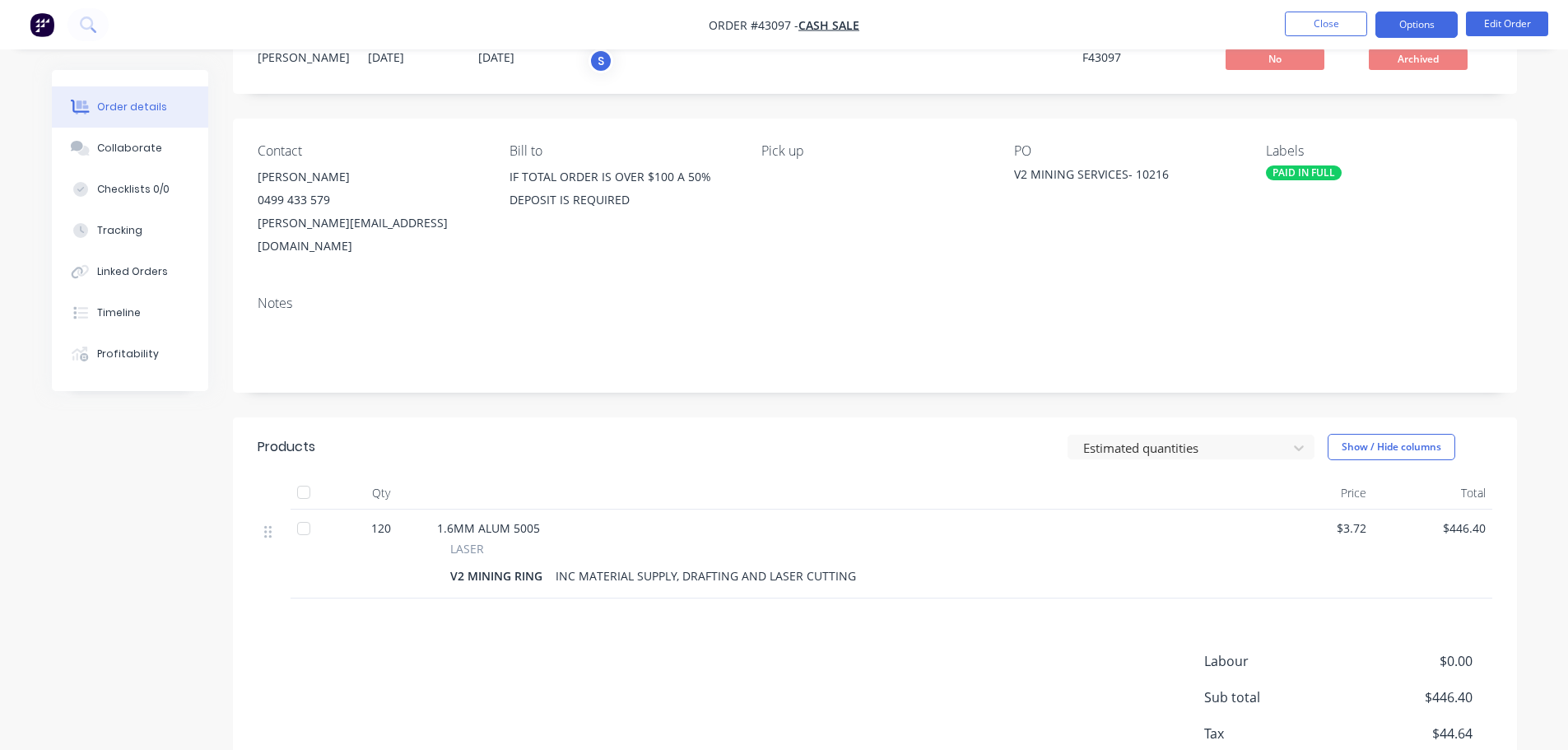
click at [1436, 19] on button "Options" at bounding box center [1416, 25] width 82 height 26
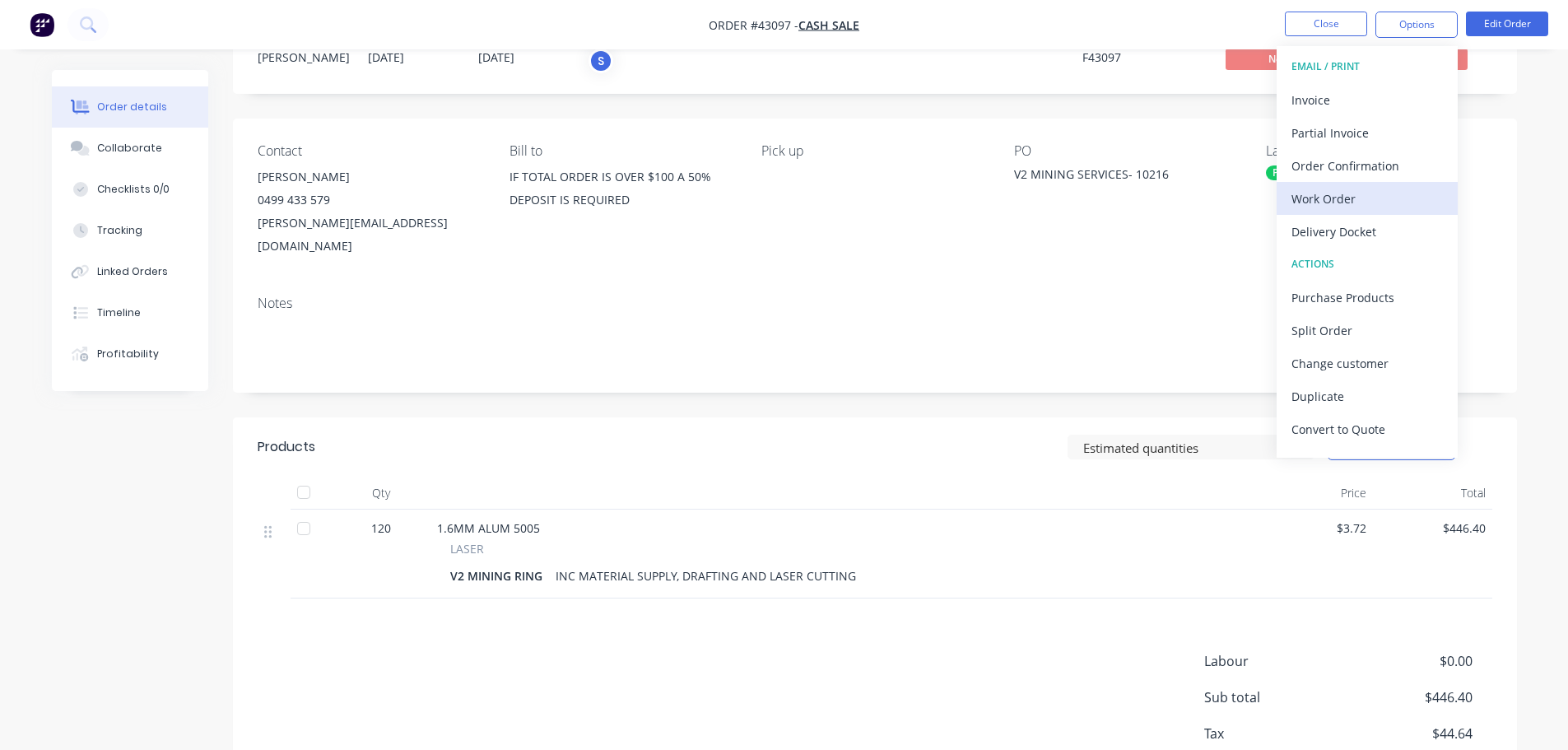
click at [1337, 203] on div "Work Order" at bounding box center [1367, 198] width 151 height 24
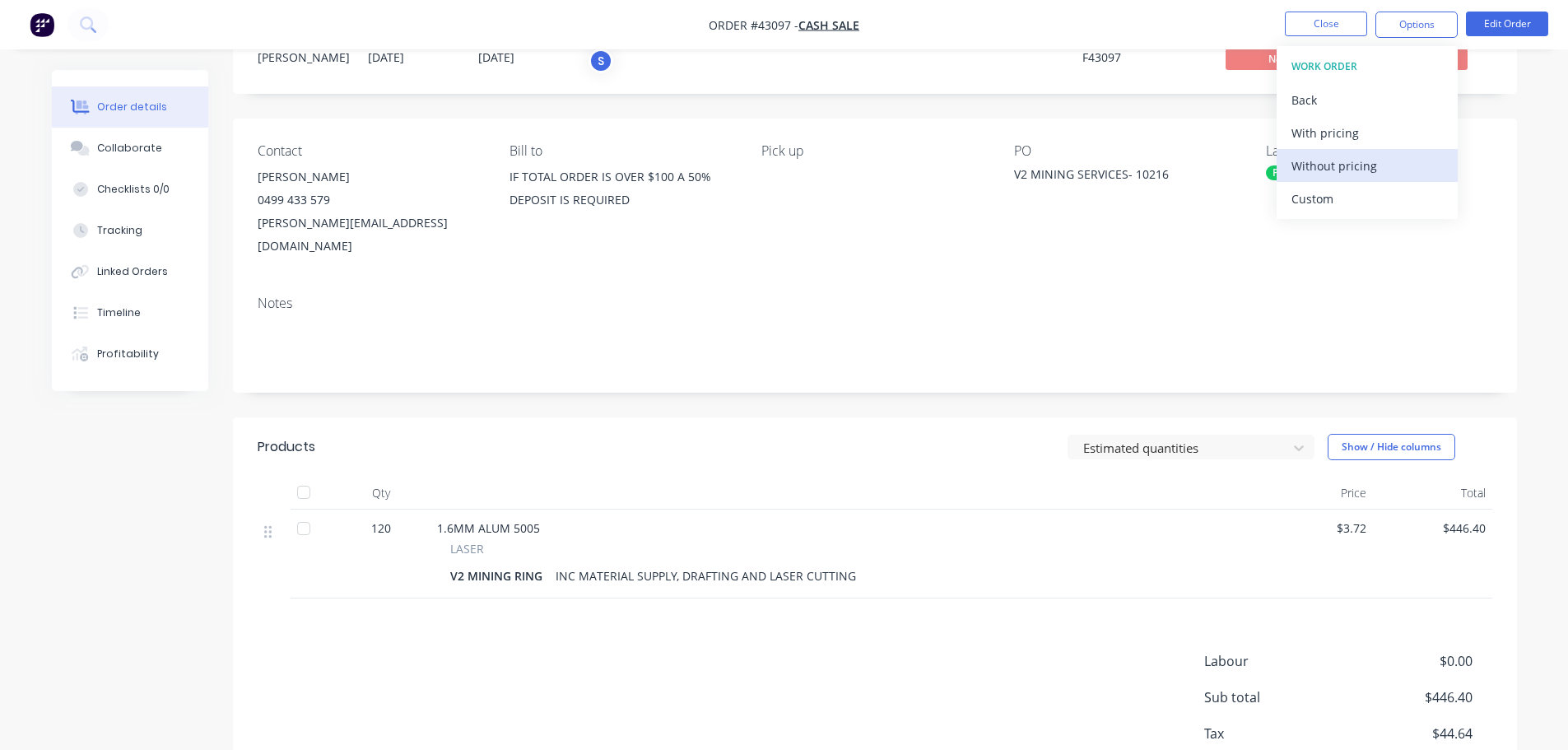
click at [1353, 171] on div "Without pricing" at bounding box center [1367, 165] width 151 height 24
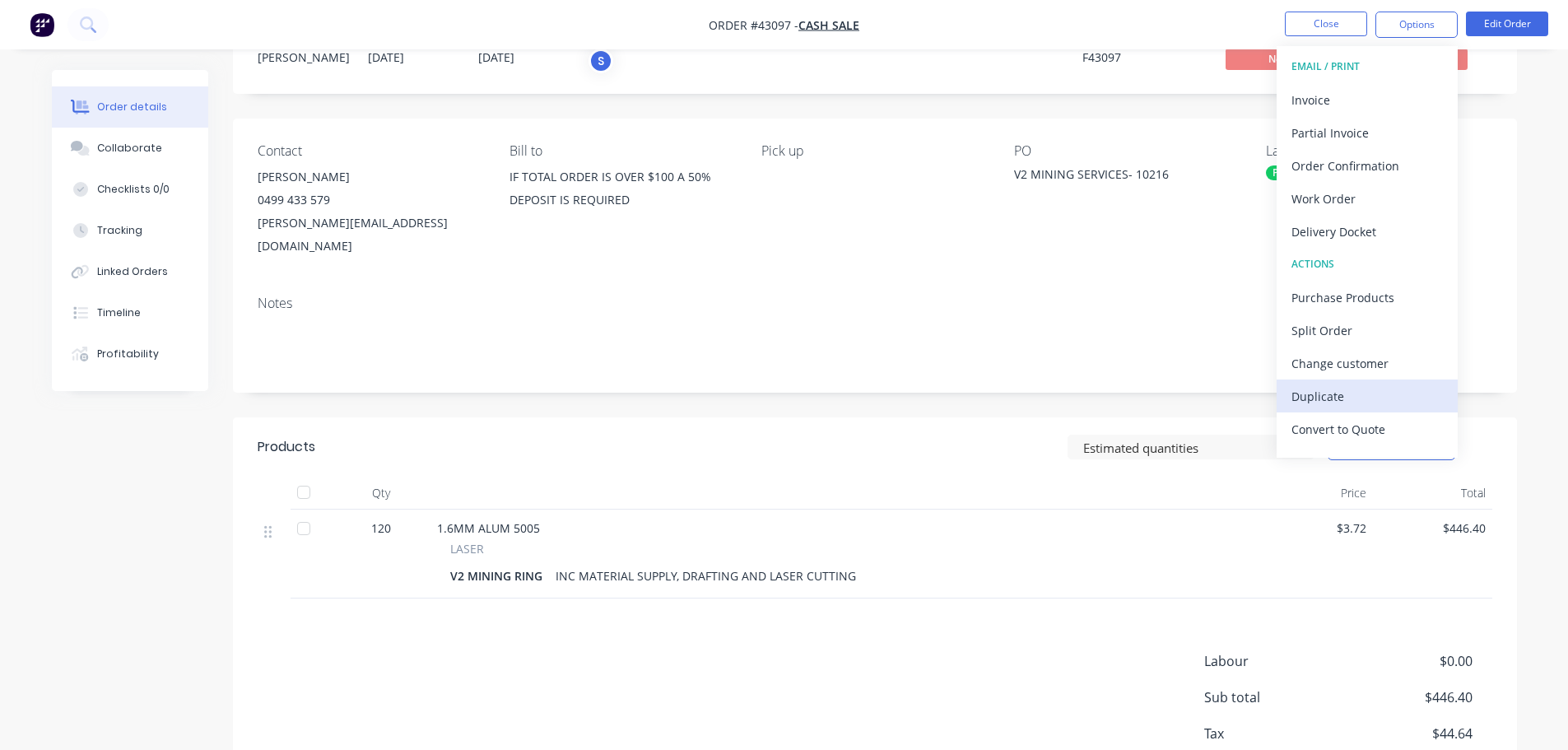
click at [1351, 401] on div "Duplicate" at bounding box center [1367, 396] width 151 height 24
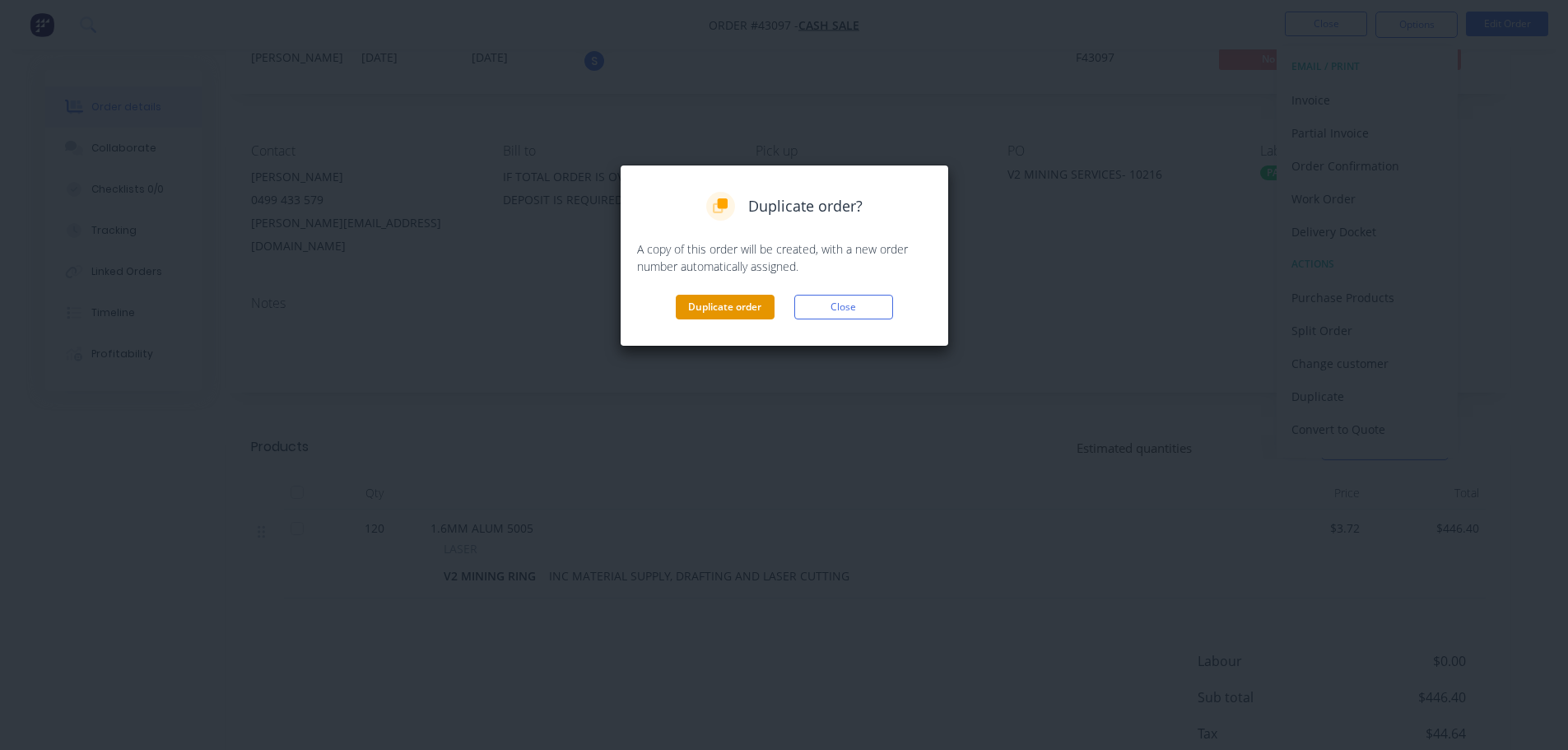
click at [714, 305] on button "Duplicate order" at bounding box center [725, 307] width 99 height 25
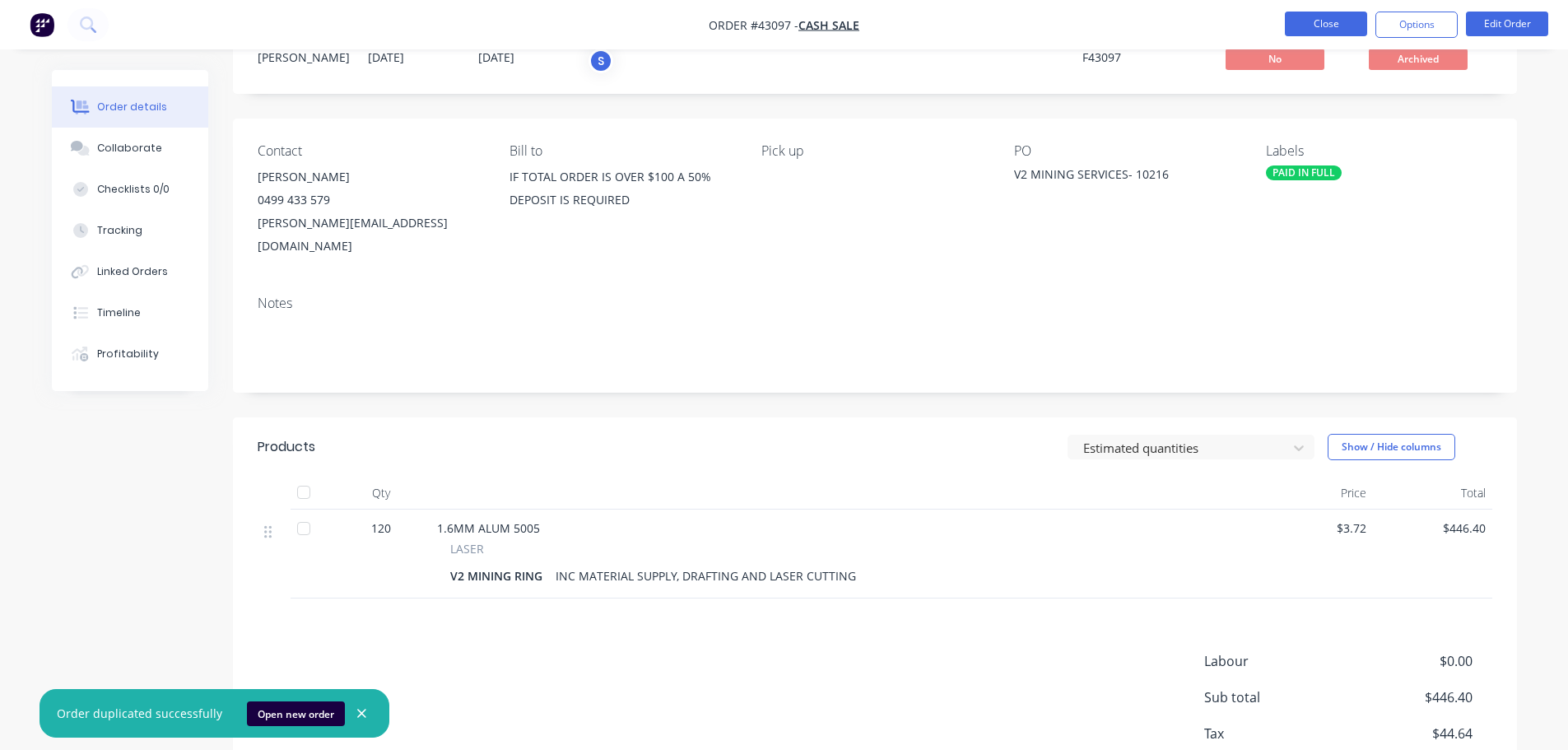
click at [1295, 20] on button "Close" at bounding box center [1325, 24] width 82 height 25
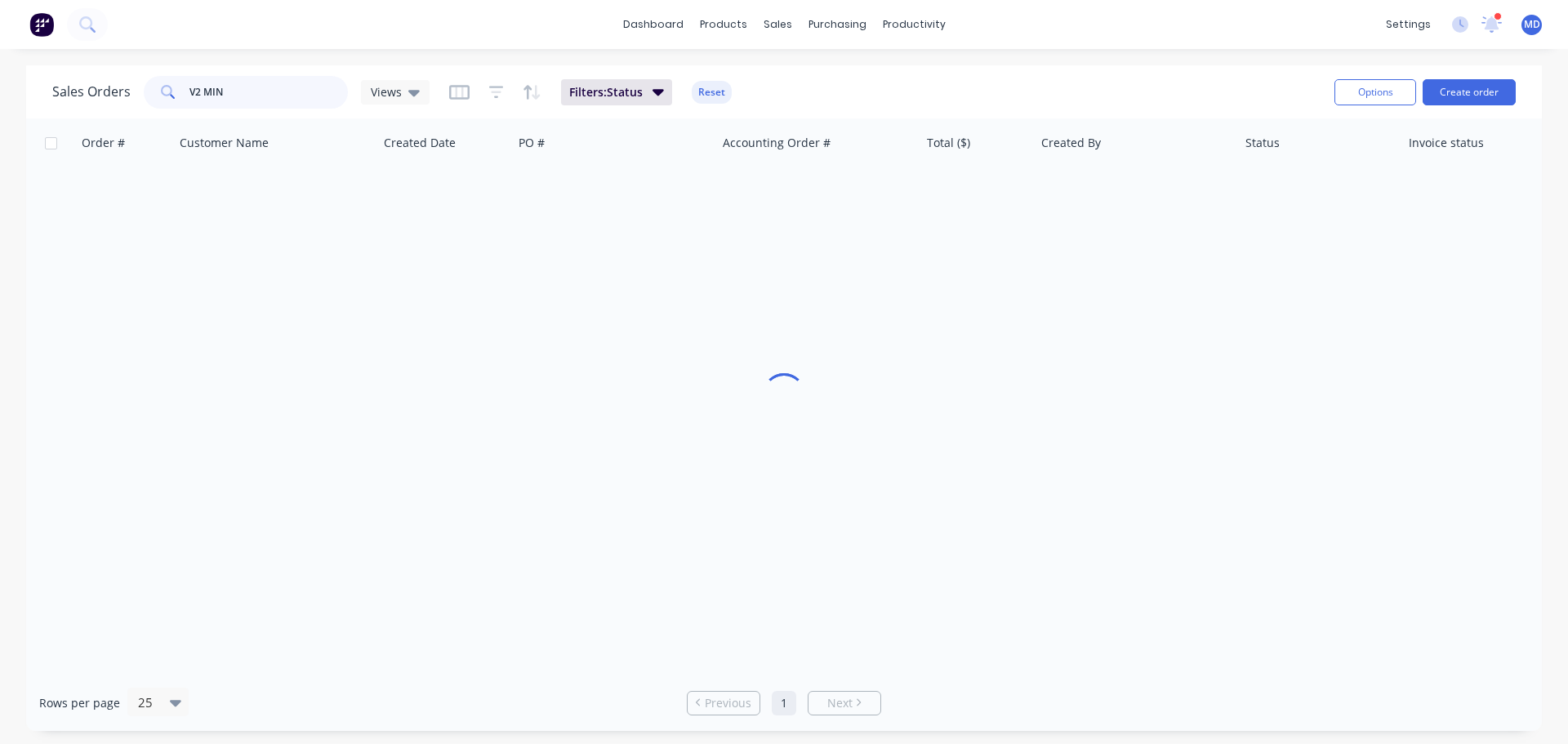
drag, startPoint x: 235, startPoint y: 99, endPoint x: 178, endPoint y: 100, distance: 57.0
click at [178, 100] on div "V2 MIN" at bounding box center [245, 92] width 204 height 33
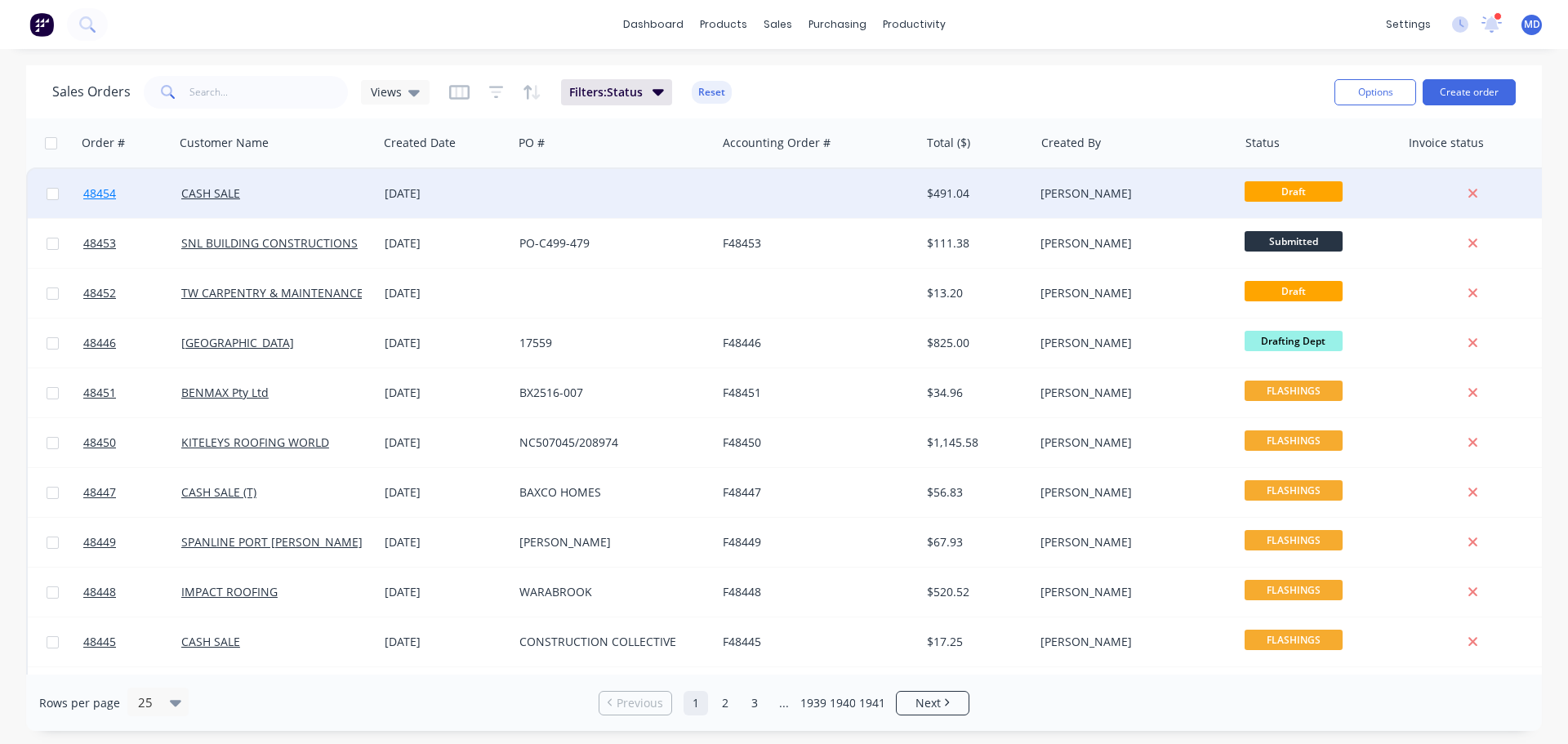
click at [120, 199] on link "48454" at bounding box center [132, 193] width 98 height 49
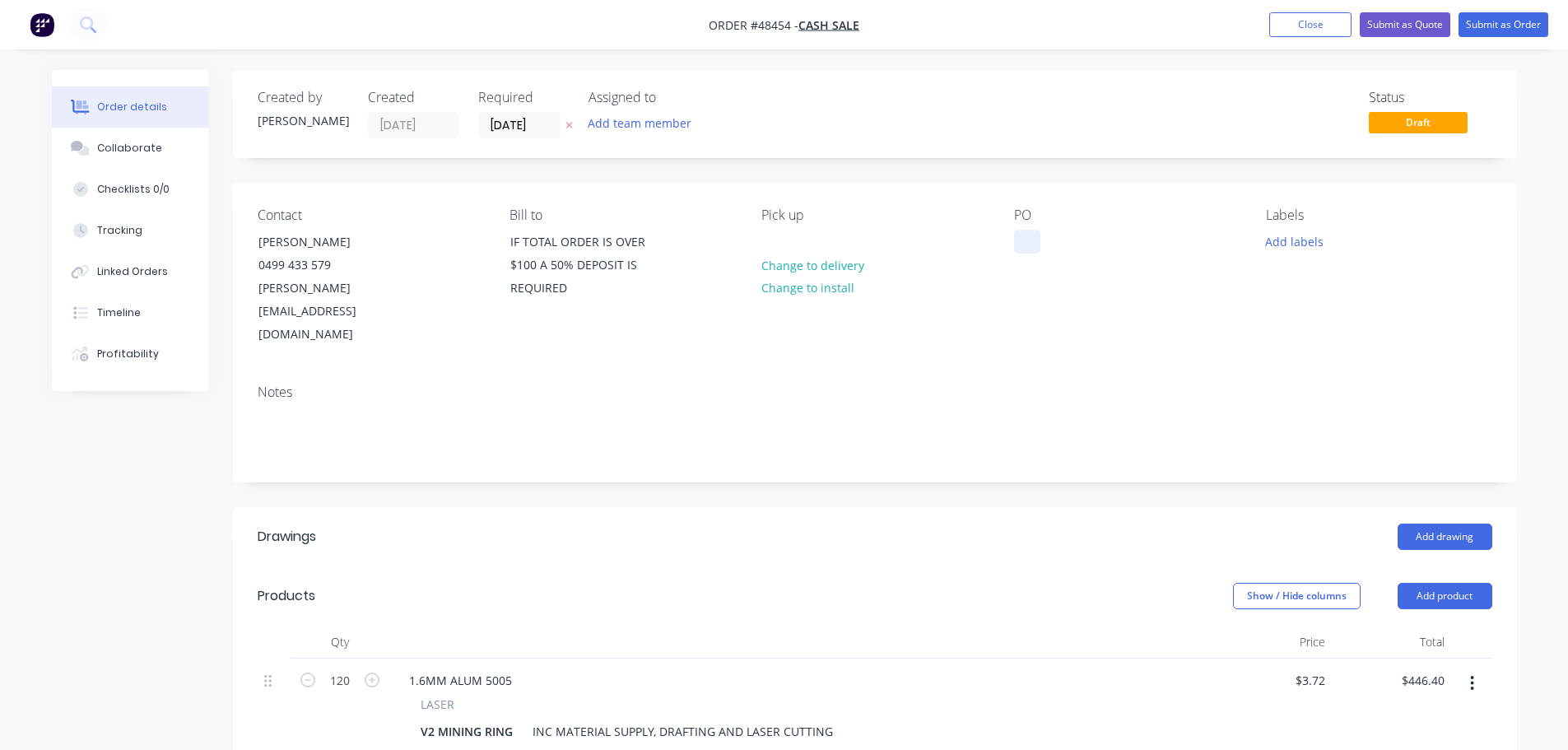
click at [1017, 248] on div at bounding box center [1027, 241] width 26 height 24
click at [924, 583] on div "Show / Hide columns Add product" at bounding box center [1005, 596] width 972 height 26
click at [498, 128] on input "[DATE]" at bounding box center [518, 125] width 80 height 25
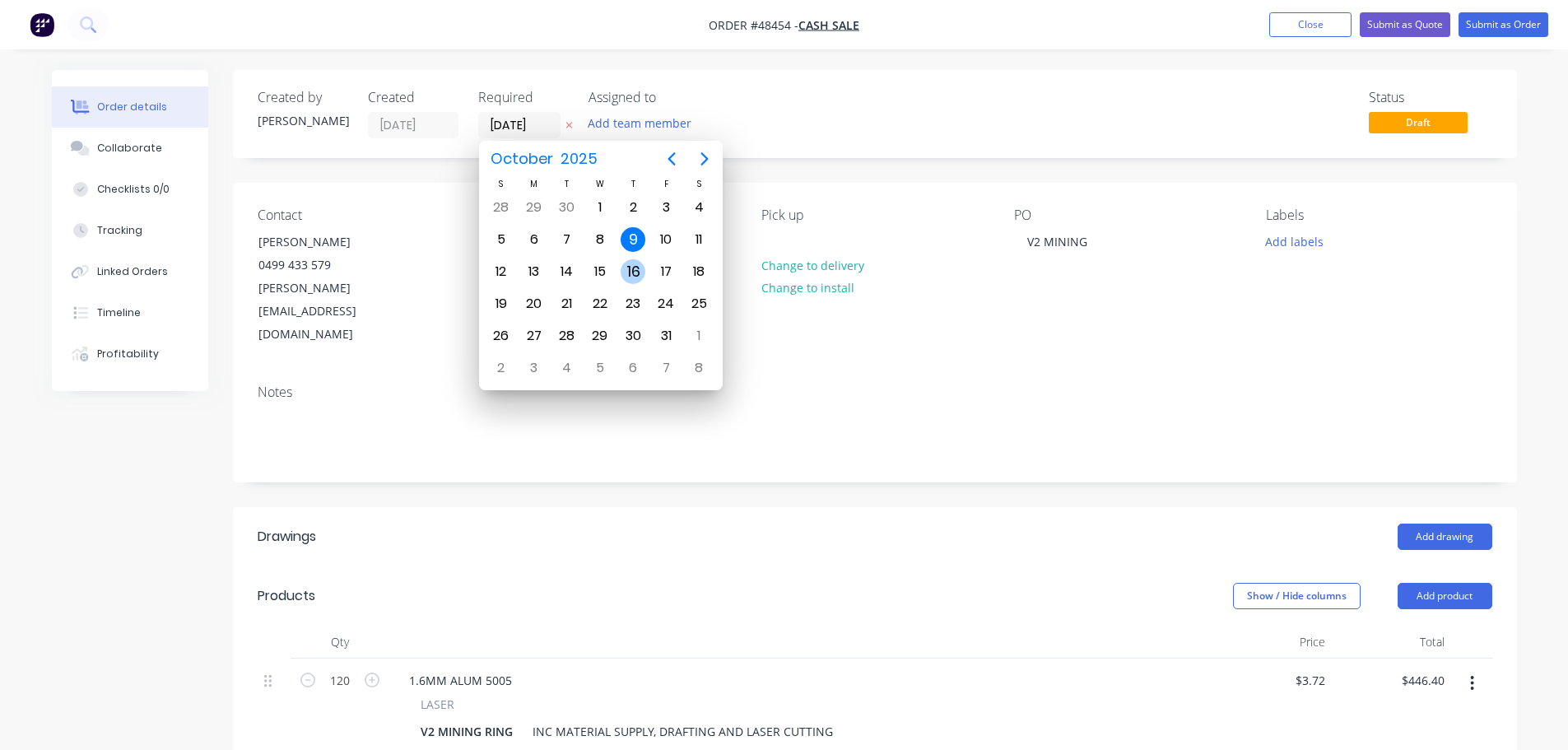
click at [621, 265] on div "16" at bounding box center [632, 271] width 33 height 31
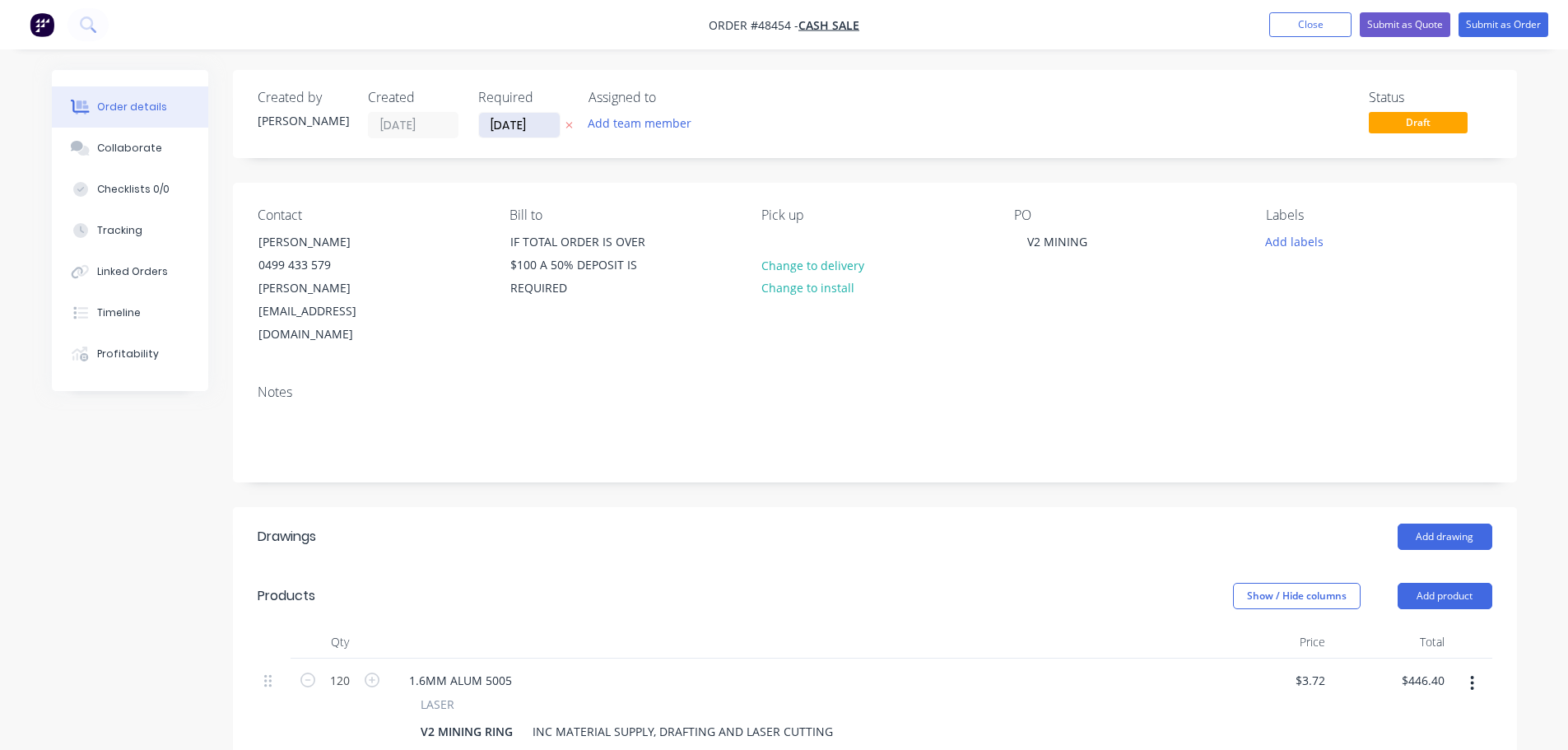
click at [513, 132] on input "[DATE]" at bounding box center [518, 125] width 80 height 25
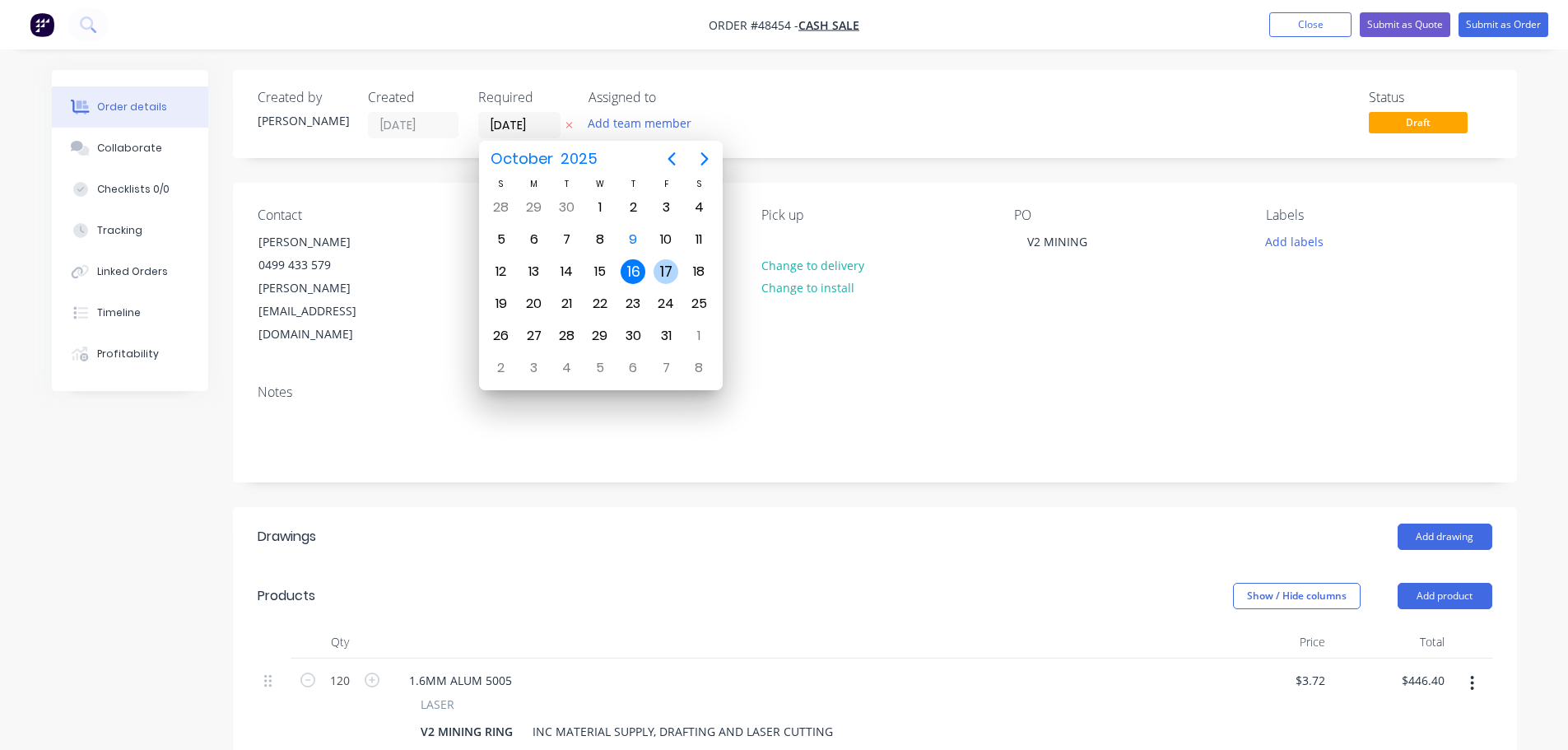
click at [664, 276] on div "17" at bounding box center [666, 272] width 25 height 25
type input "[DATE]"
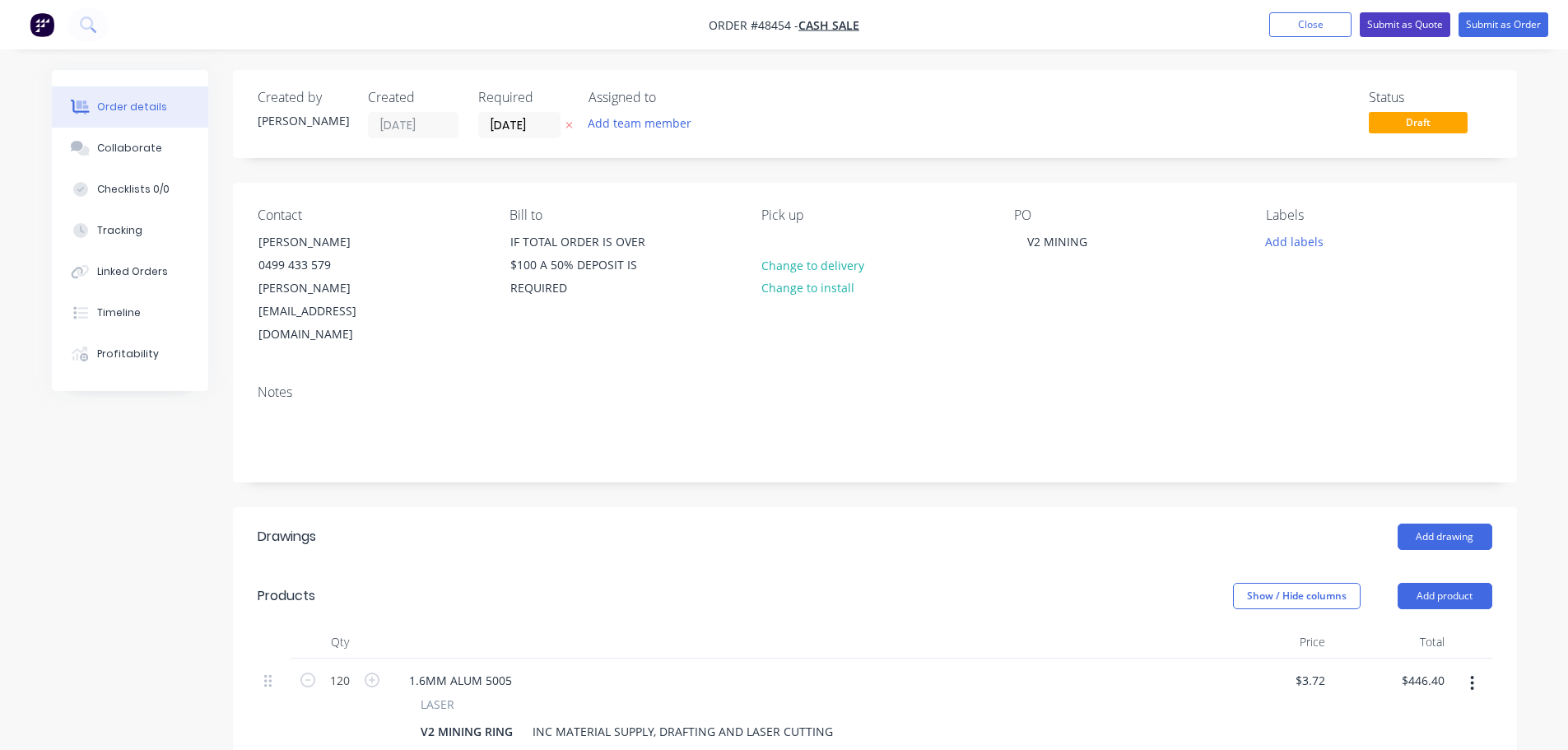
click at [1400, 30] on button "Submit as Quote" at bounding box center [1405, 25] width 91 height 25
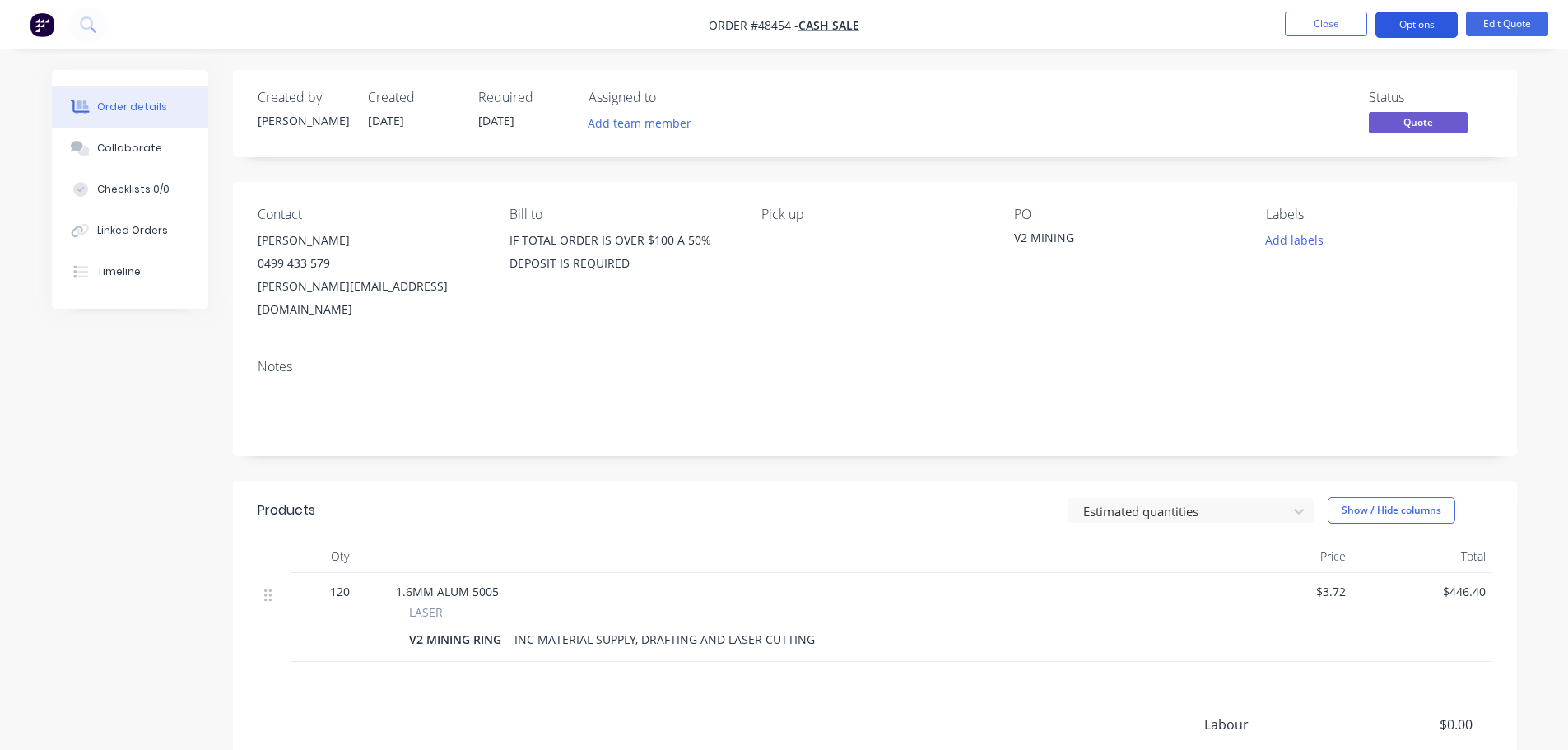
click at [1411, 31] on button "Options" at bounding box center [1416, 25] width 82 height 26
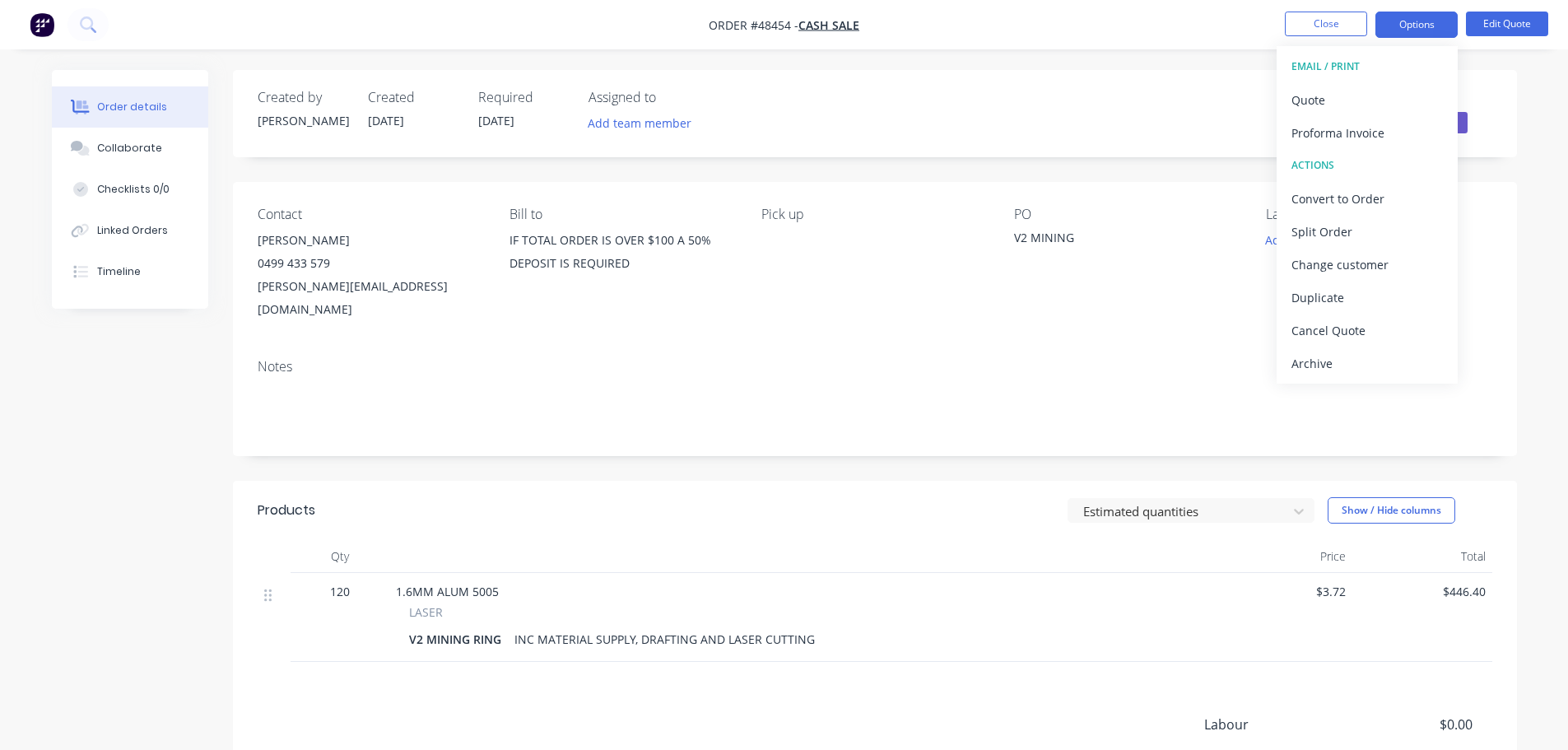
click at [1370, 80] on button "EMAIL / PRINT" at bounding box center [1367, 66] width 181 height 33
click at [1365, 100] on div "Quote" at bounding box center [1367, 99] width 151 height 24
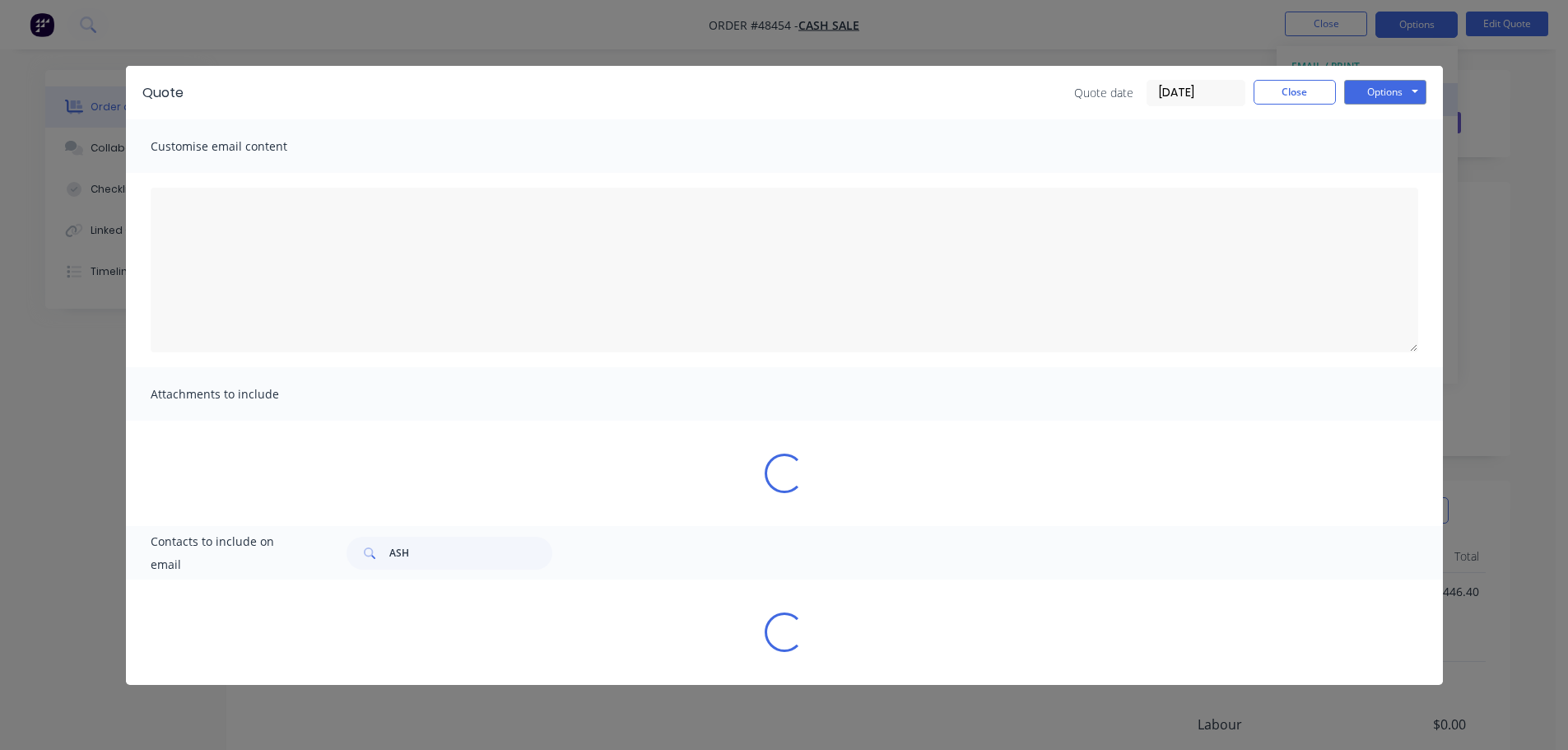
type textarea "Please note all details are correct to requirements. All quotes will be supplie…"
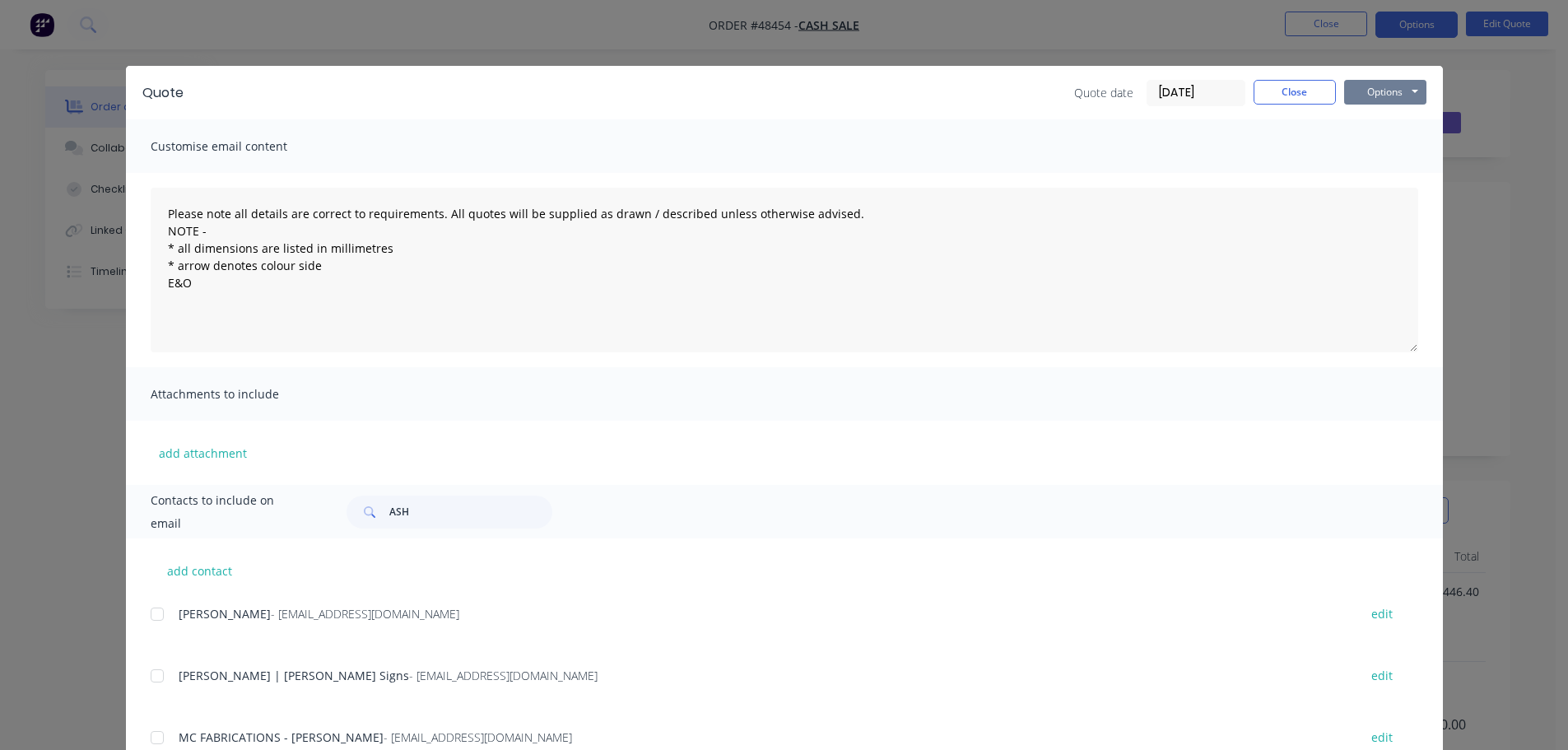
click at [1385, 88] on button "Options" at bounding box center [1385, 93] width 82 height 25
click at [1380, 145] on button "Print" at bounding box center [1397, 148] width 106 height 27
click at [1283, 95] on button "Close" at bounding box center [1294, 93] width 82 height 25
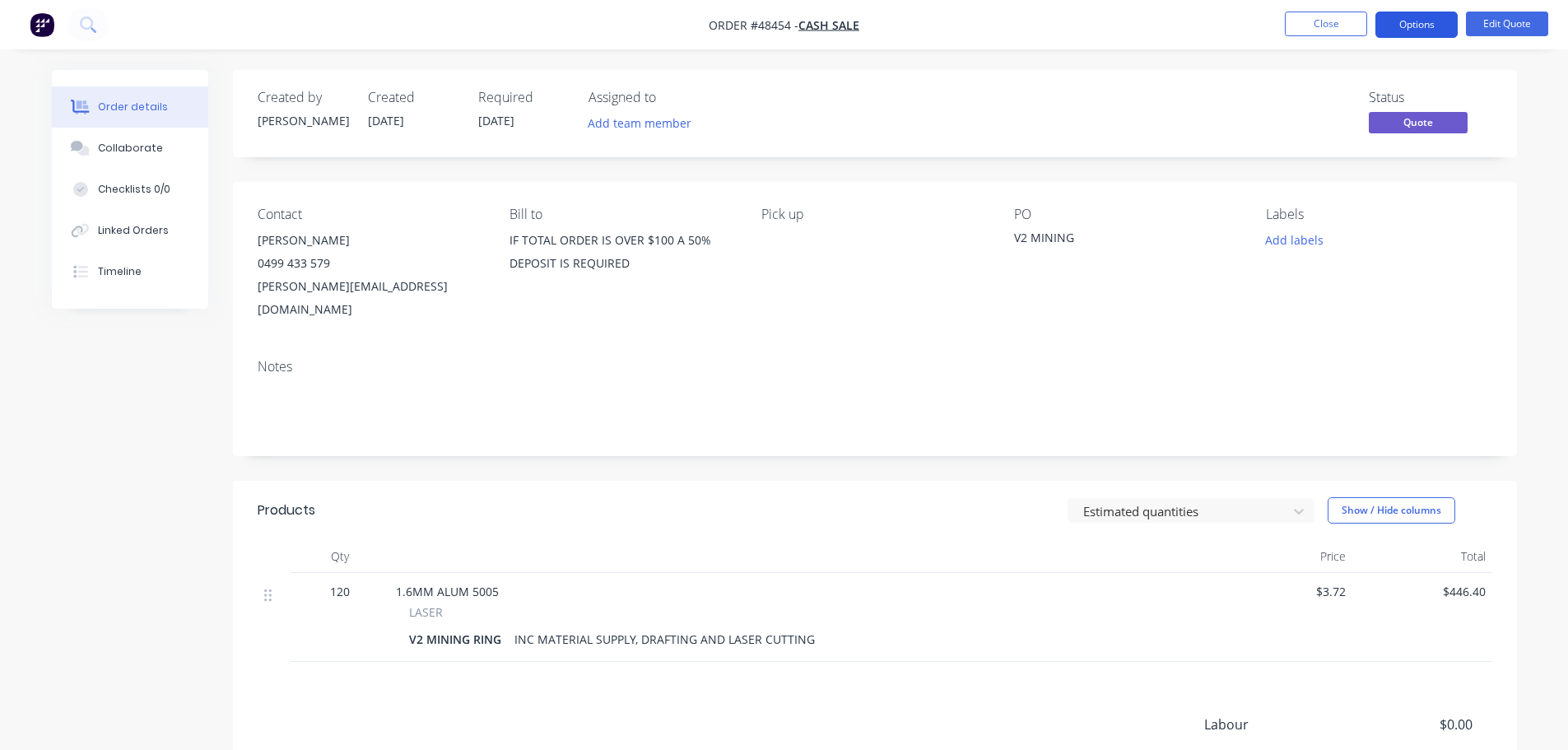
click at [1420, 18] on button "Options" at bounding box center [1416, 25] width 82 height 26
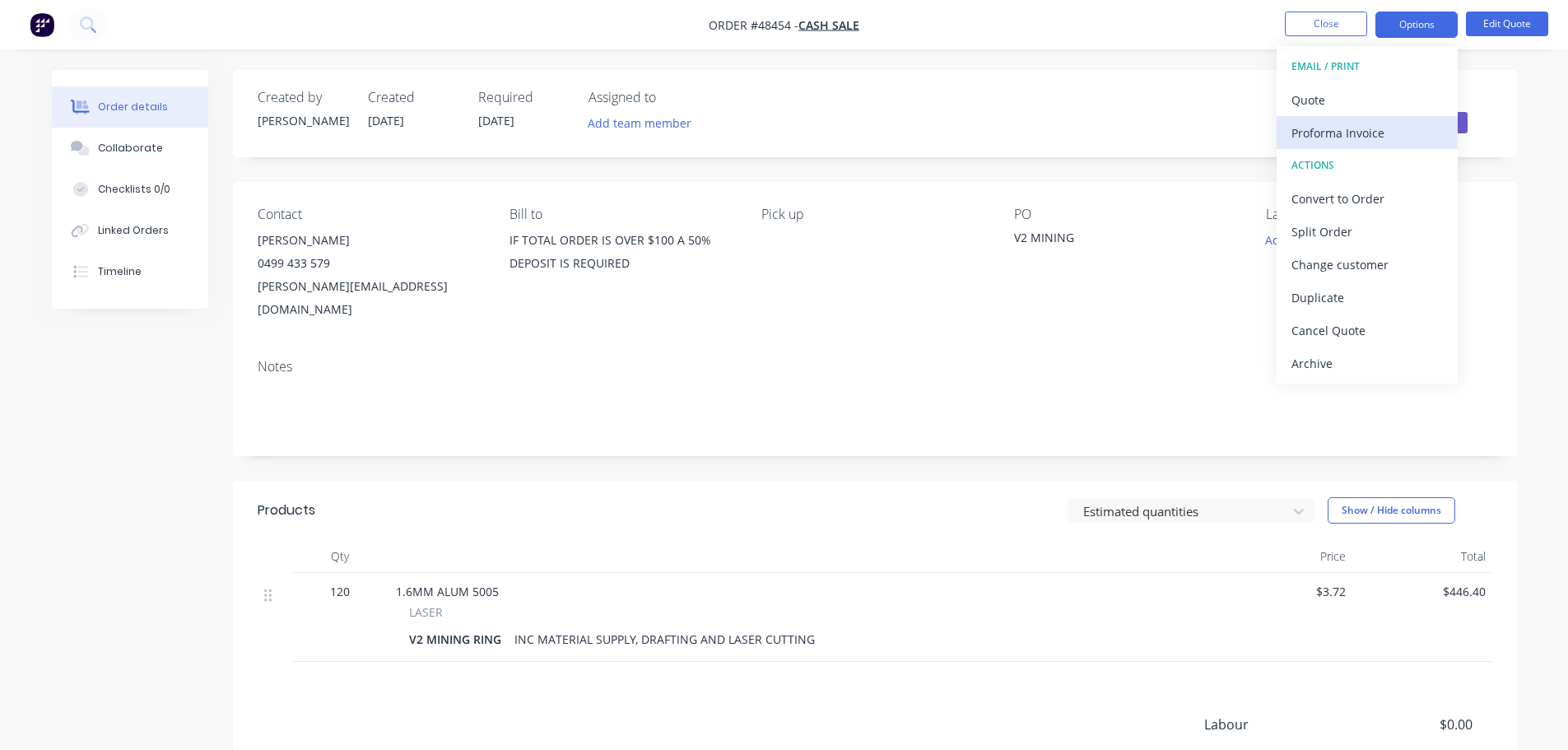
click at [1366, 132] on div "Proforma Invoice" at bounding box center [1367, 132] width 151 height 24
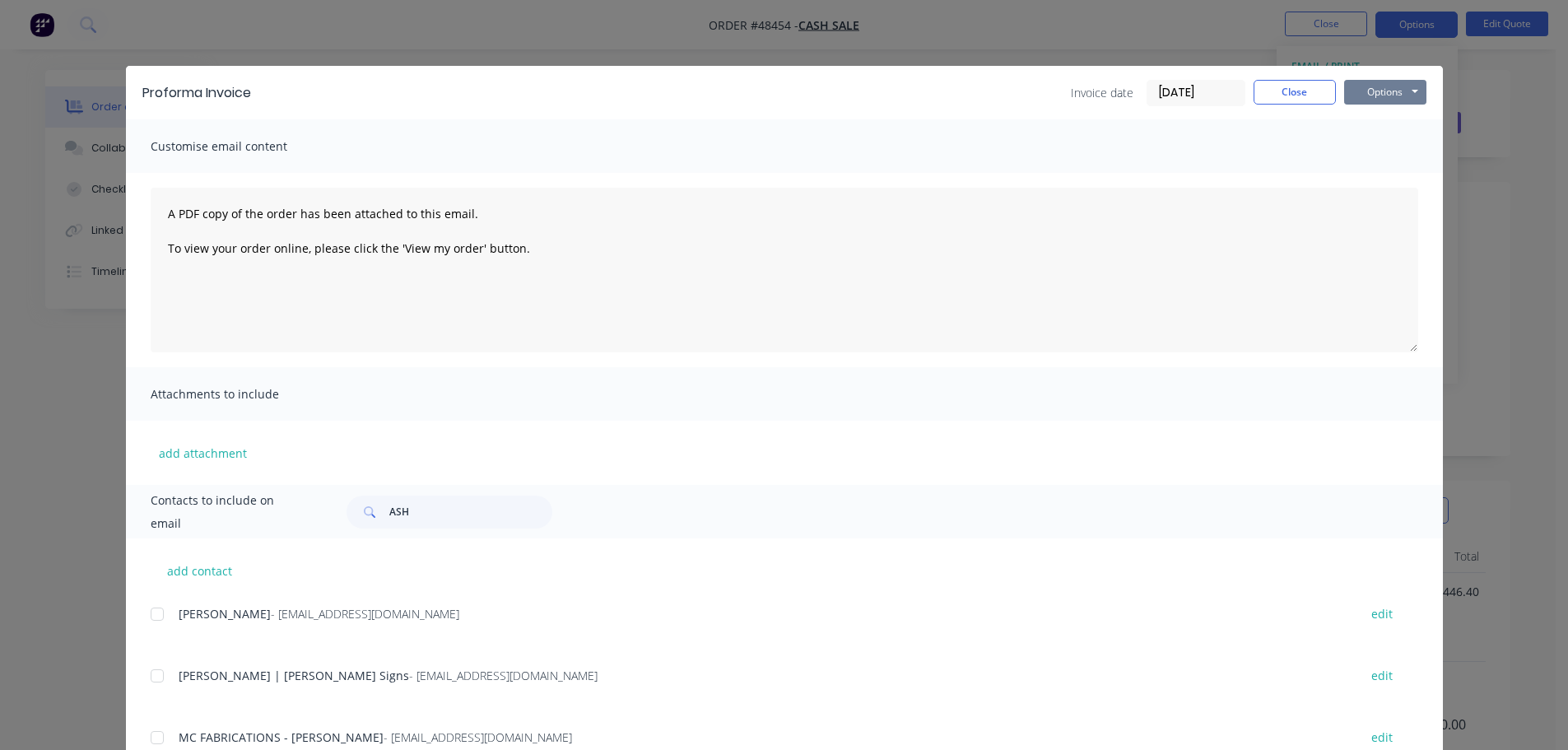
click at [1383, 103] on button "Options" at bounding box center [1385, 93] width 82 height 25
click at [1373, 142] on button "Print" at bounding box center [1397, 148] width 106 height 27
click at [1274, 93] on button "Close" at bounding box center [1294, 93] width 82 height 25
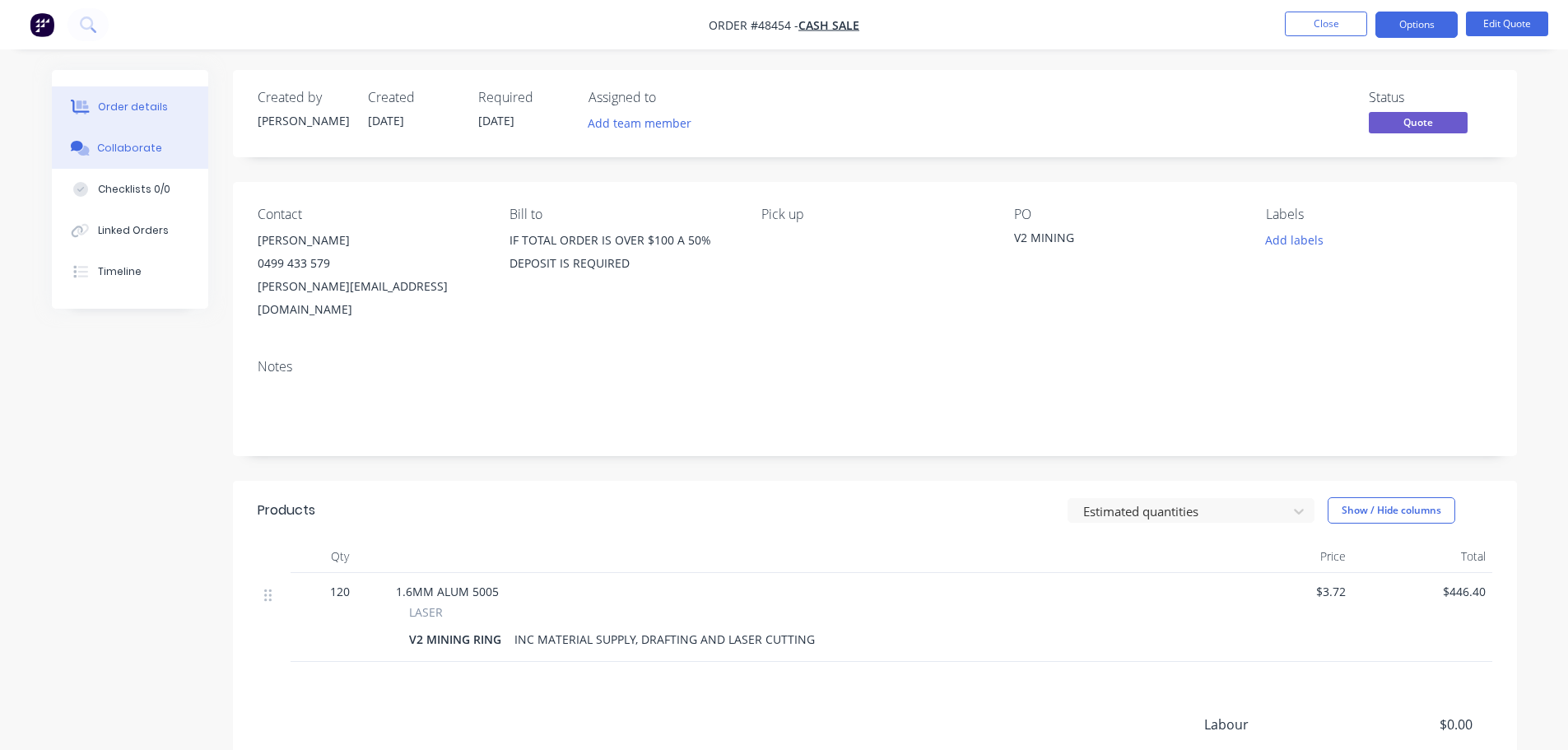
click at [84, 147] on icon at bounding box center [83, 150] width 11 height 9
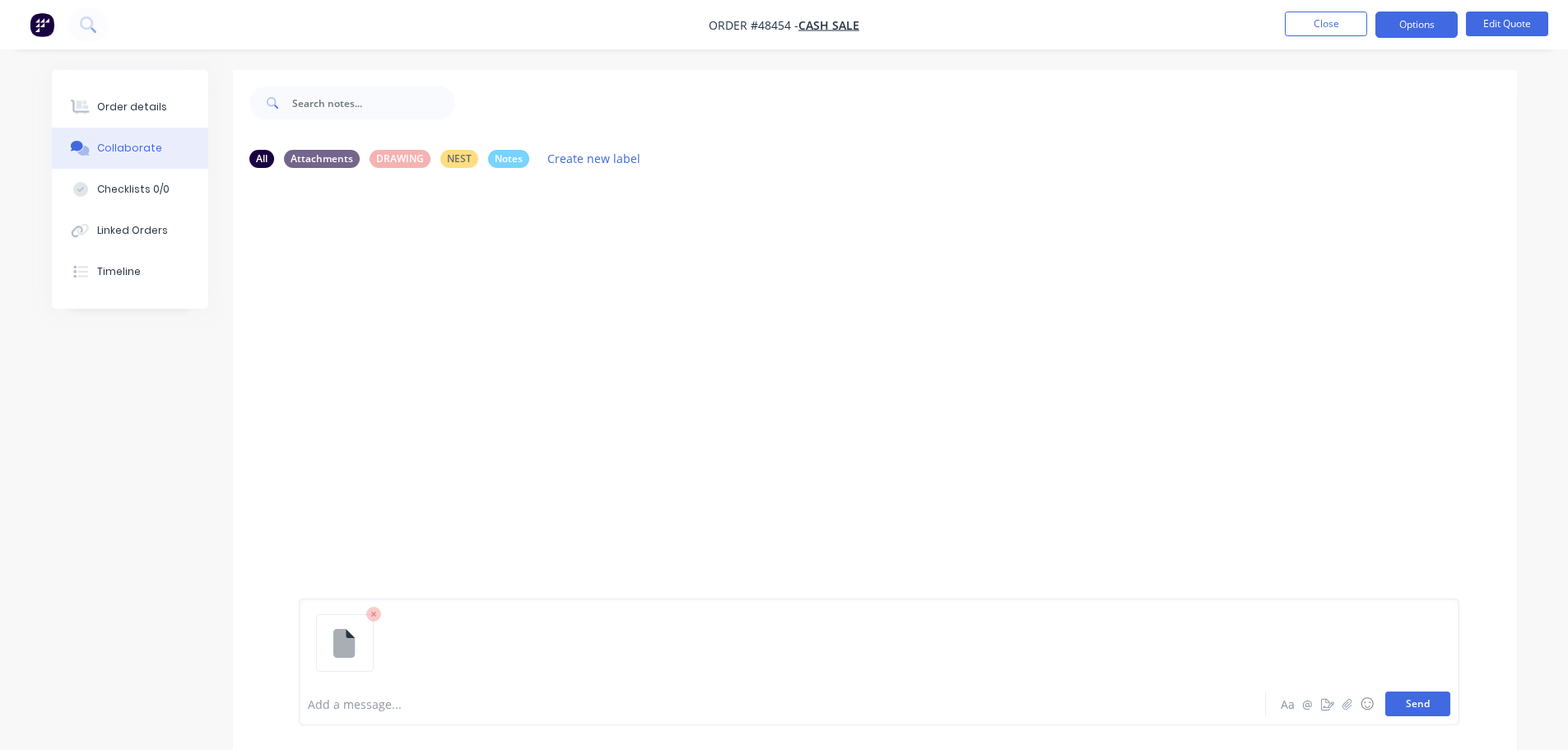
click at [1417, 698] on button "Send" at bounding box center [1417, 704] width 65 height 25
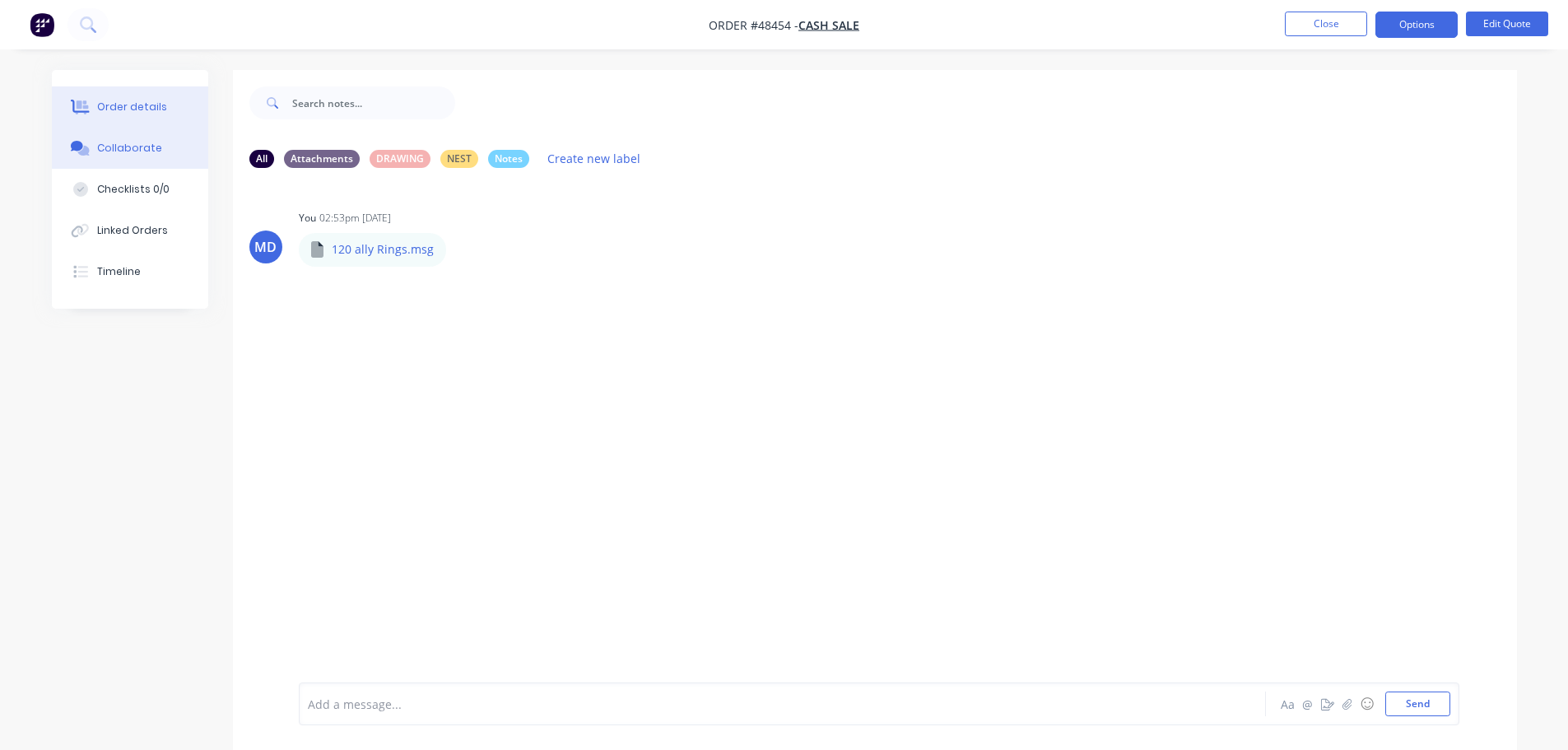
click at [150, 87] on button "Order details" at bounding box center [130, 108] width 157 height 42
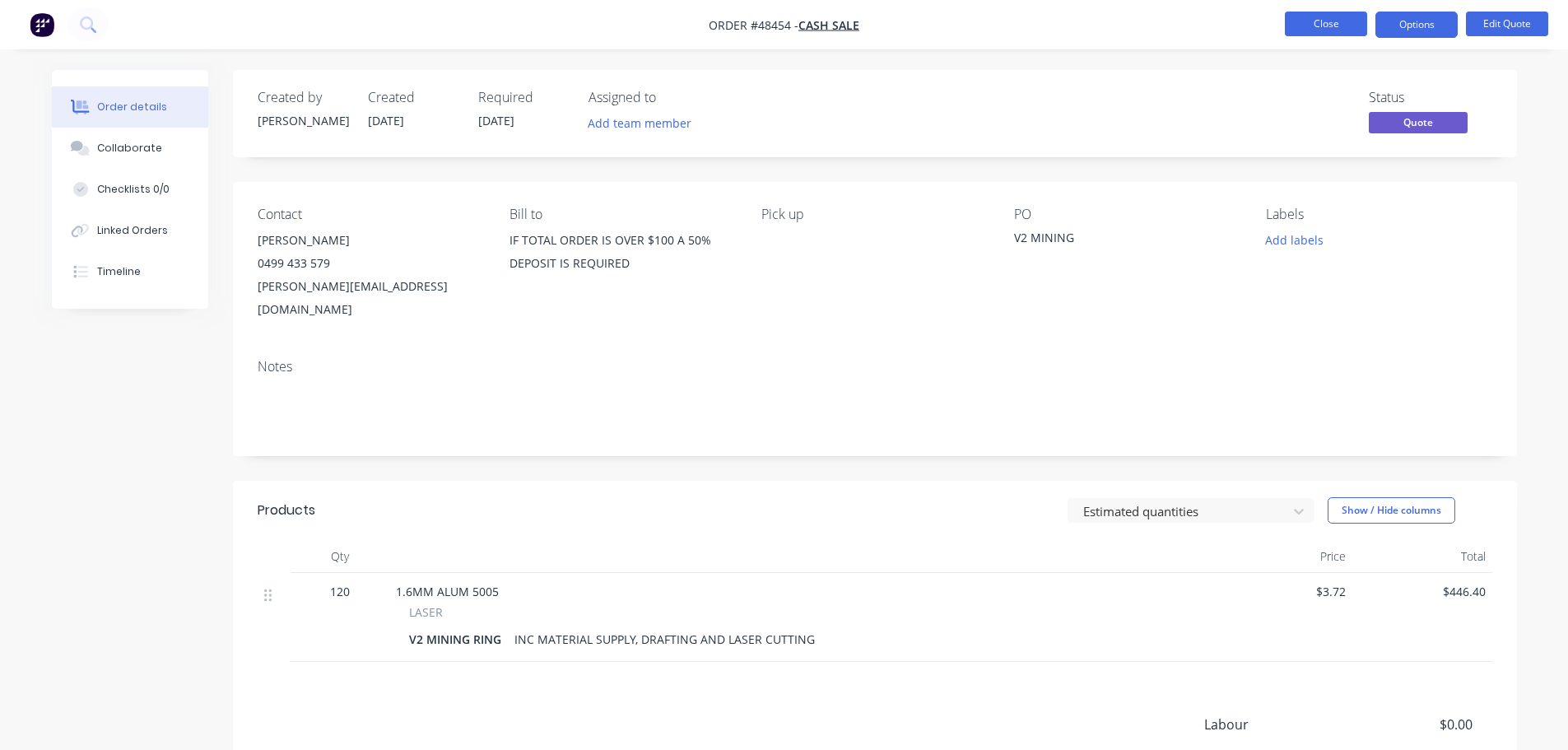
click at [1336, 19] on button "Close" at bounding box center [1325, 24] width 82 height 25
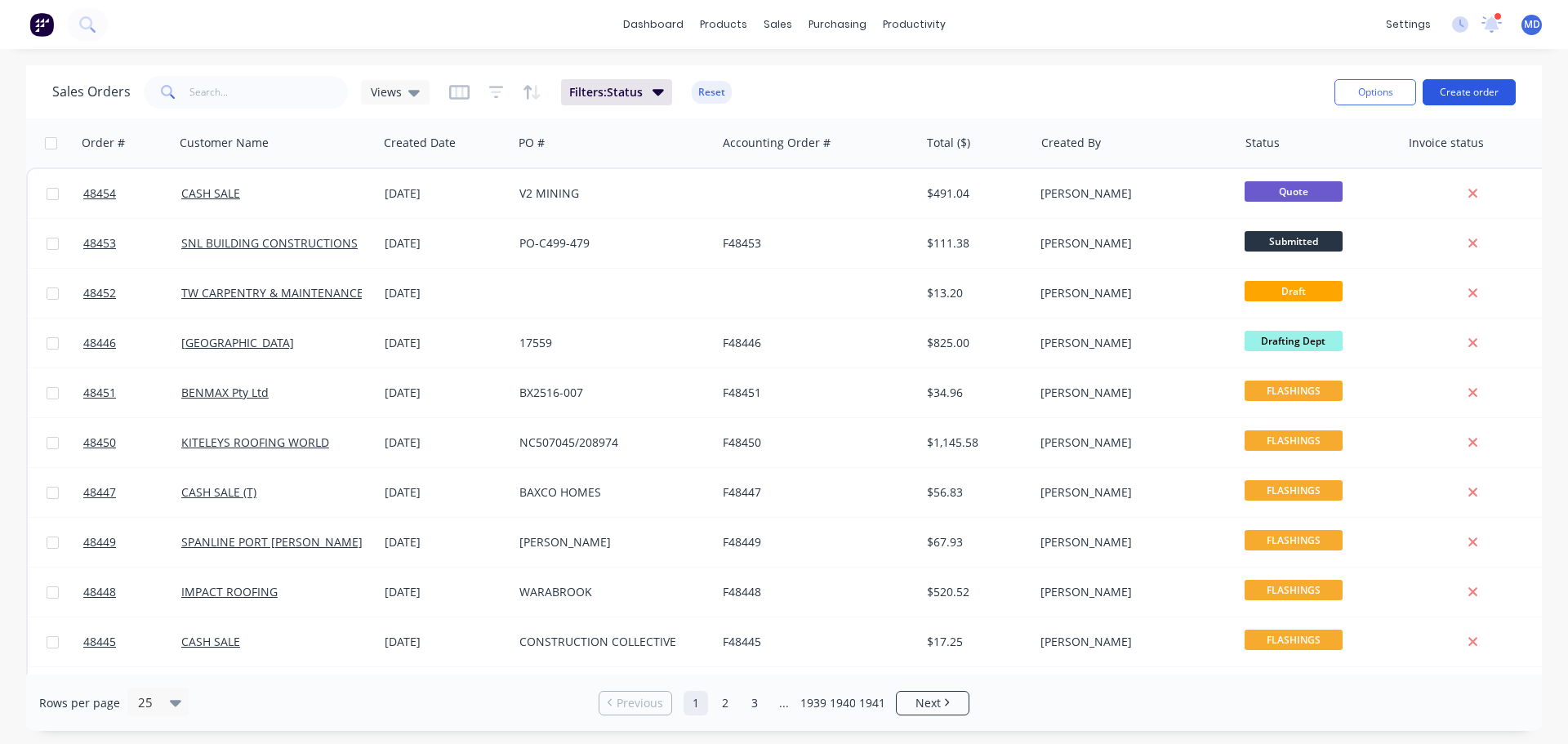
click at [1457, 96] on button "Create order" at bounding box center [1469, 93] width 93 height 26
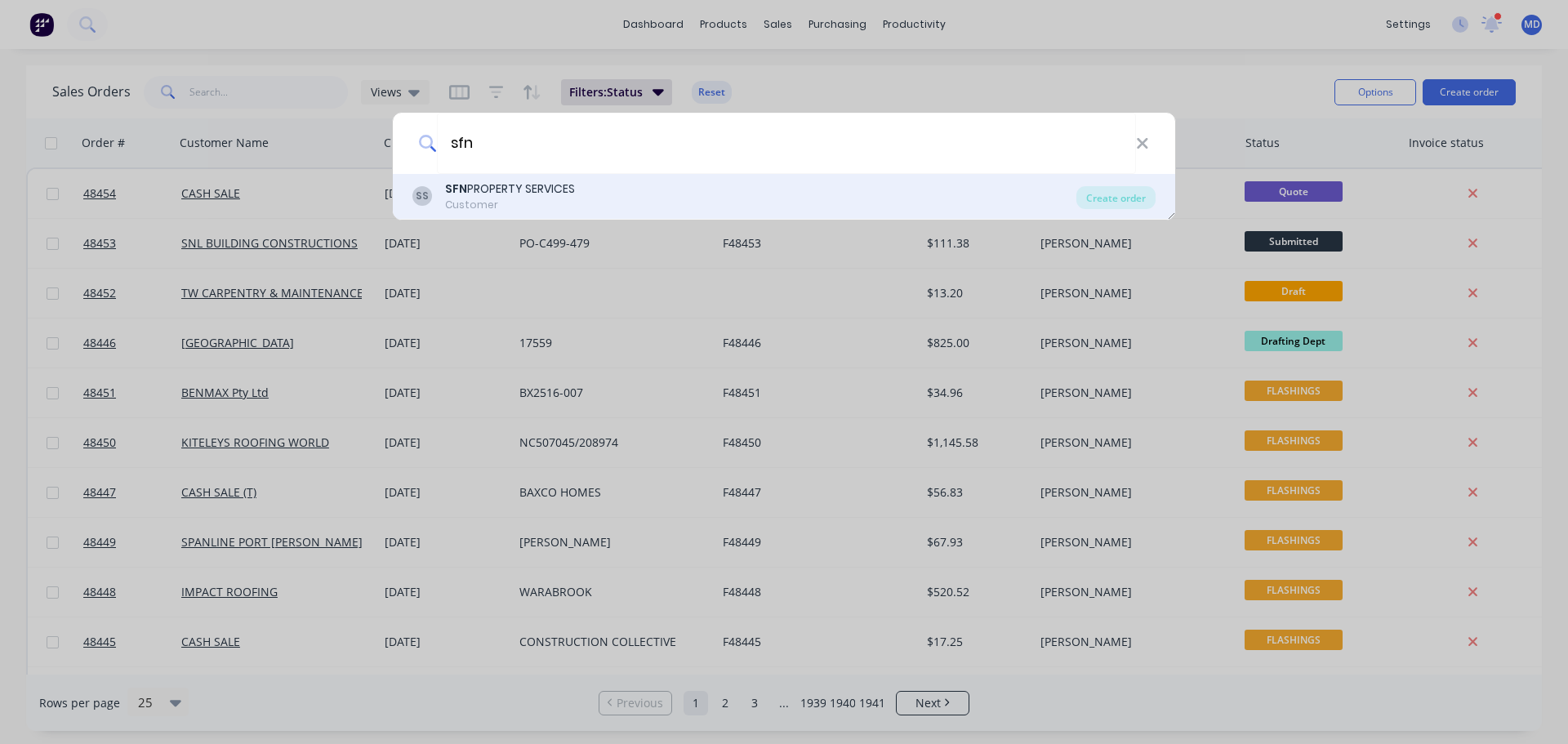
type input "sfn"
click at [491, 199] on div "Customer" at bounding box center [510, 205] width 130 height 15
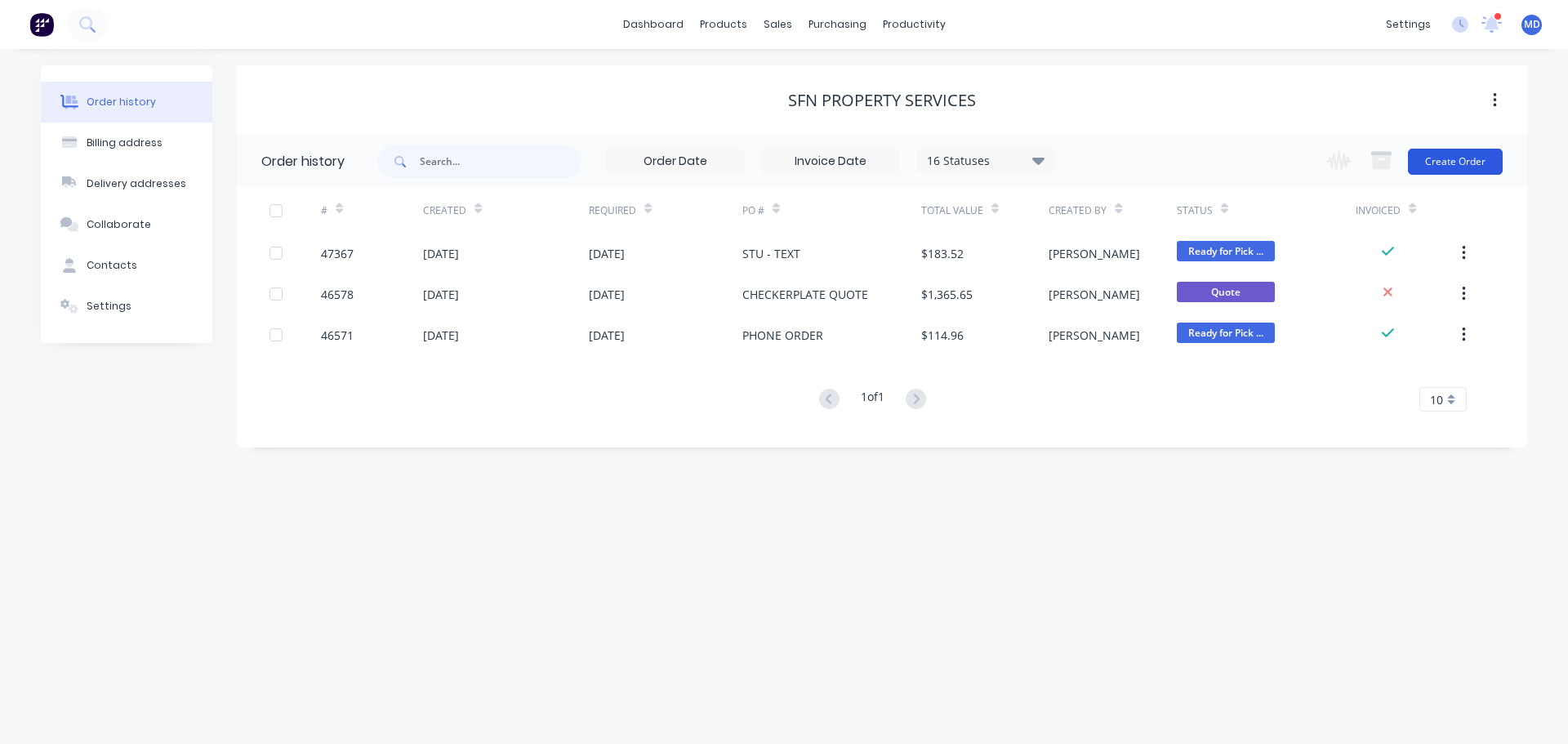
click at [1472, 167] on button "Create Order" at bounding box center [1455, 162] width 95 height 26
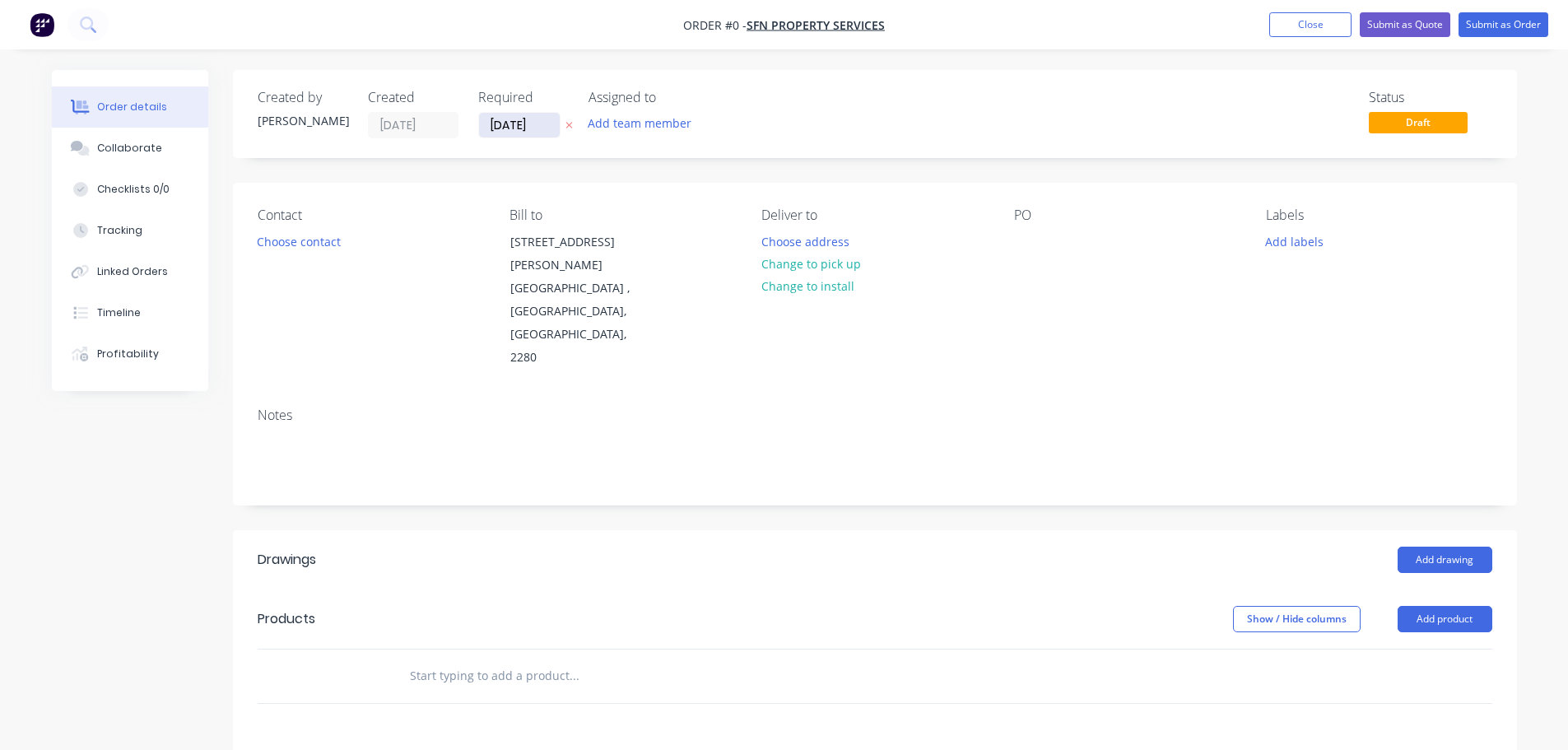
click at [505, 121] on input "[DATE]" at bounding box center [518, 125] width 80 height 25
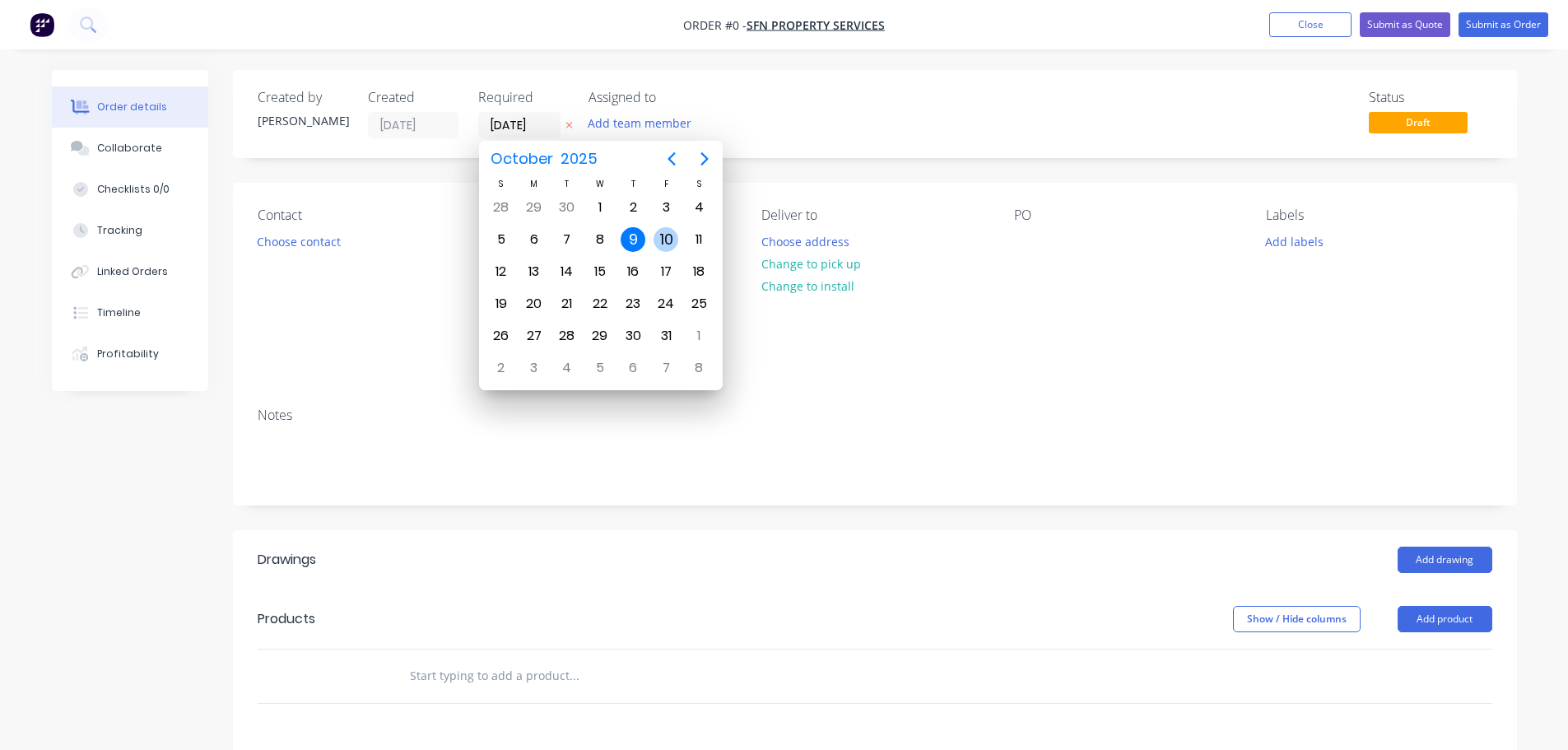
click at [671, 239] on div "10" at bounding box center [666, 240] width 25 height 25
type input "[DATE]"
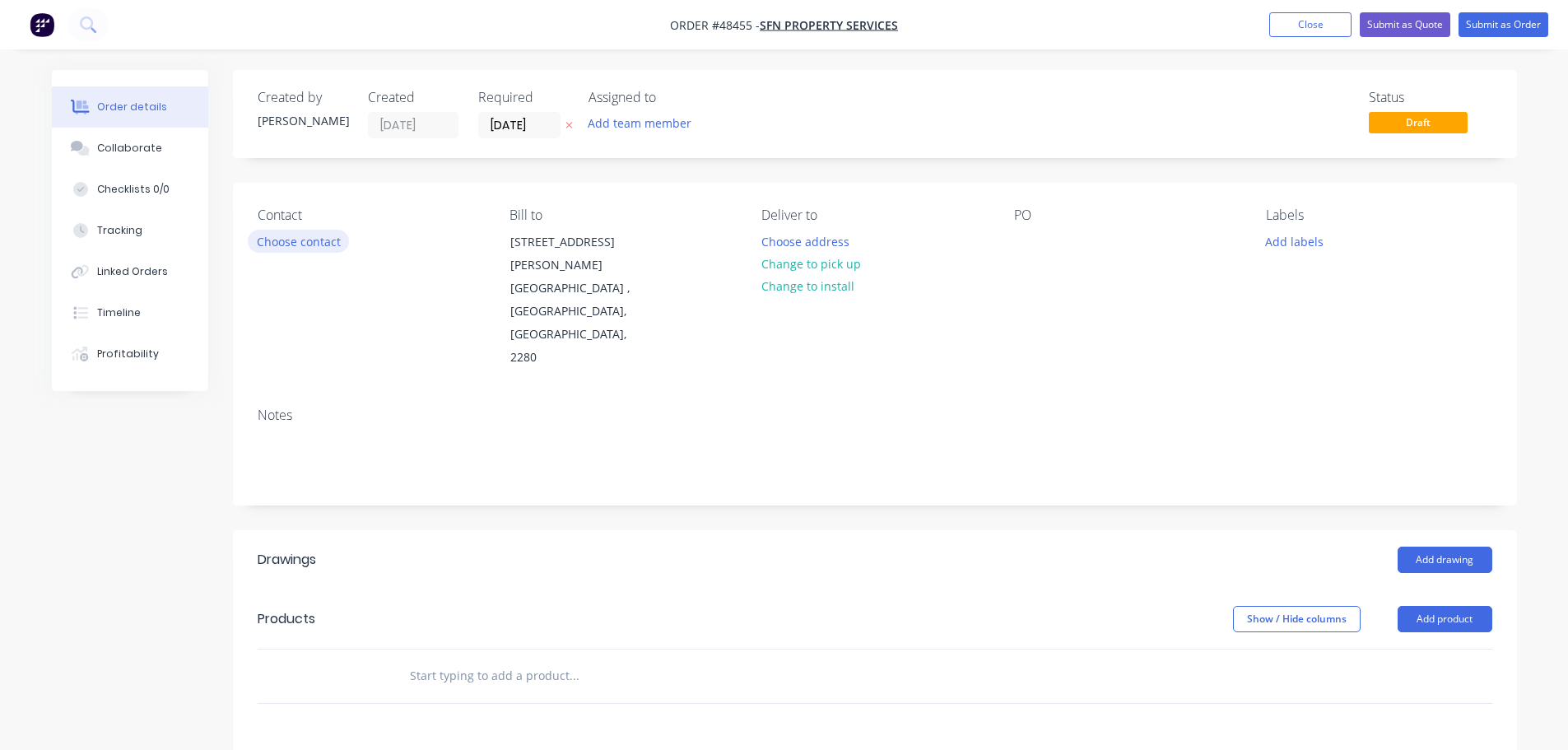
click at [320, 248] on button "Choose contact" at bounding box center [297, 241] width 101 height 23
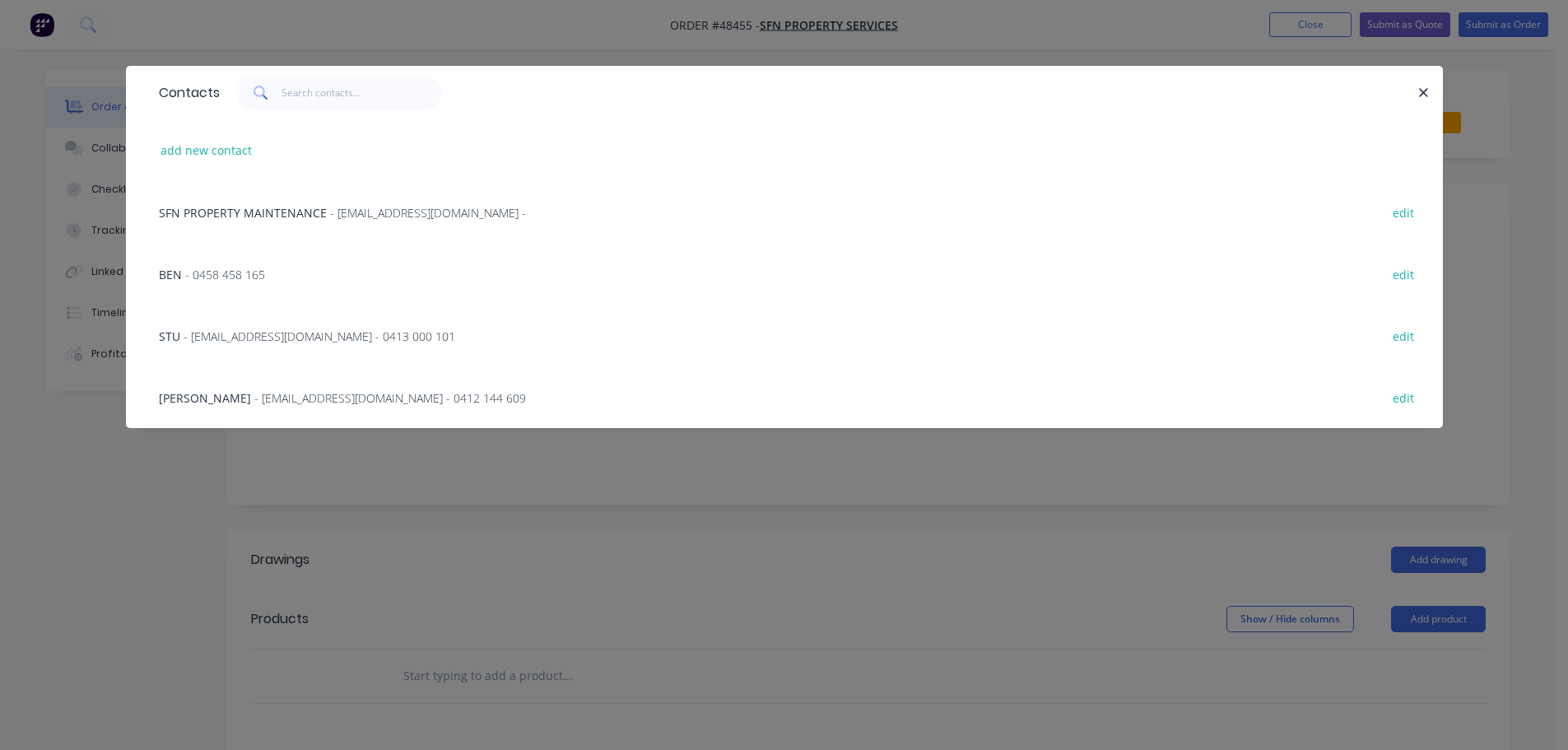
click at [184, 334] on span "- [EMAIL_ADDRESS][DOMAIN_NAME] - 0413 000 101" at bounding box center [319, 336] width 272 height 16
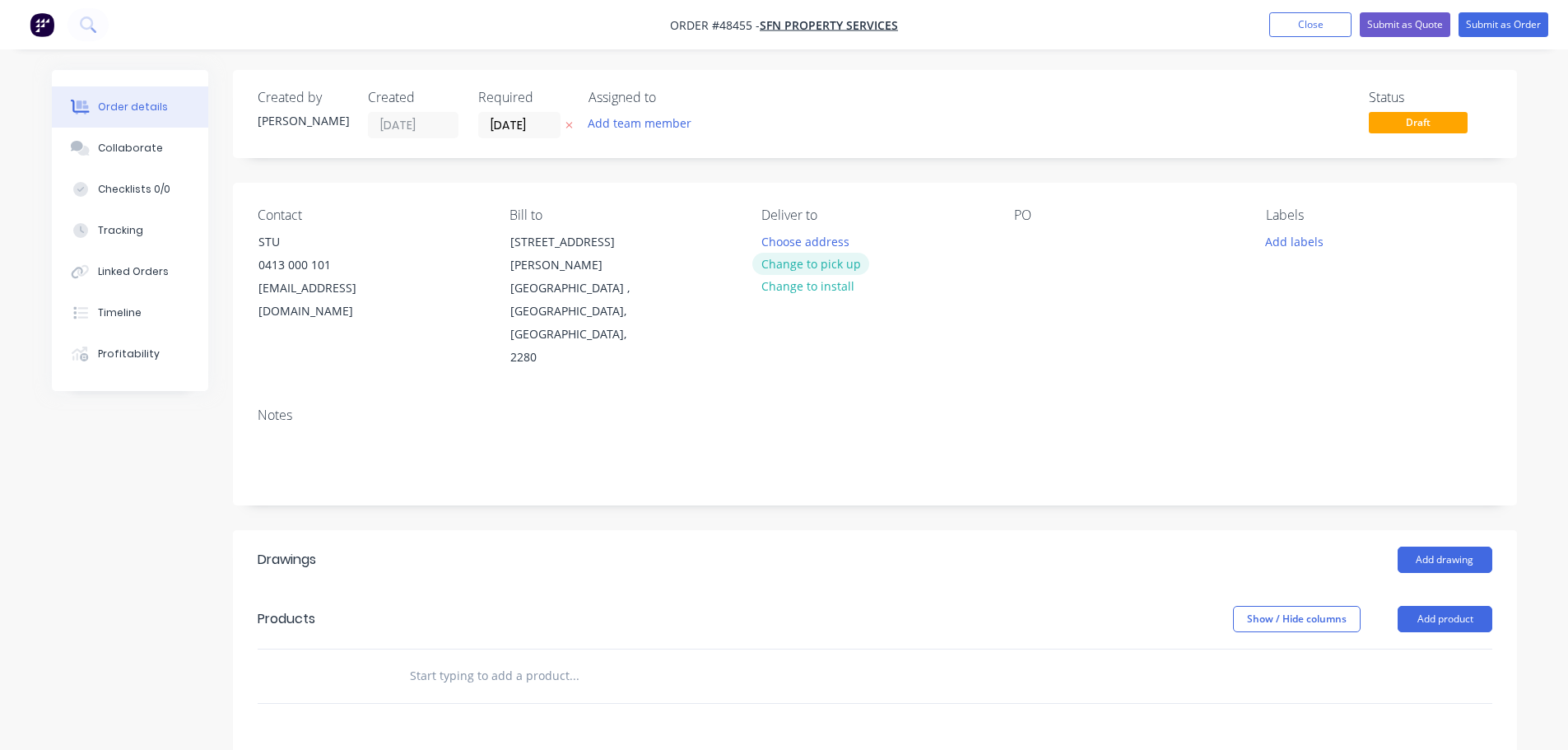
click at [765, 259] on button "Change to pick up" at bounding box center [811, 264] width 117 height 23
click at [769, 233] on div at bounding box center [775, 241] width 26 height 24
click at [1033, 231] on div at bounding box center [1027, 241] width 26 height 24
click at [1421, 547] on button "Add drawing" at bounding box center [1444, 560] width 94 height 26
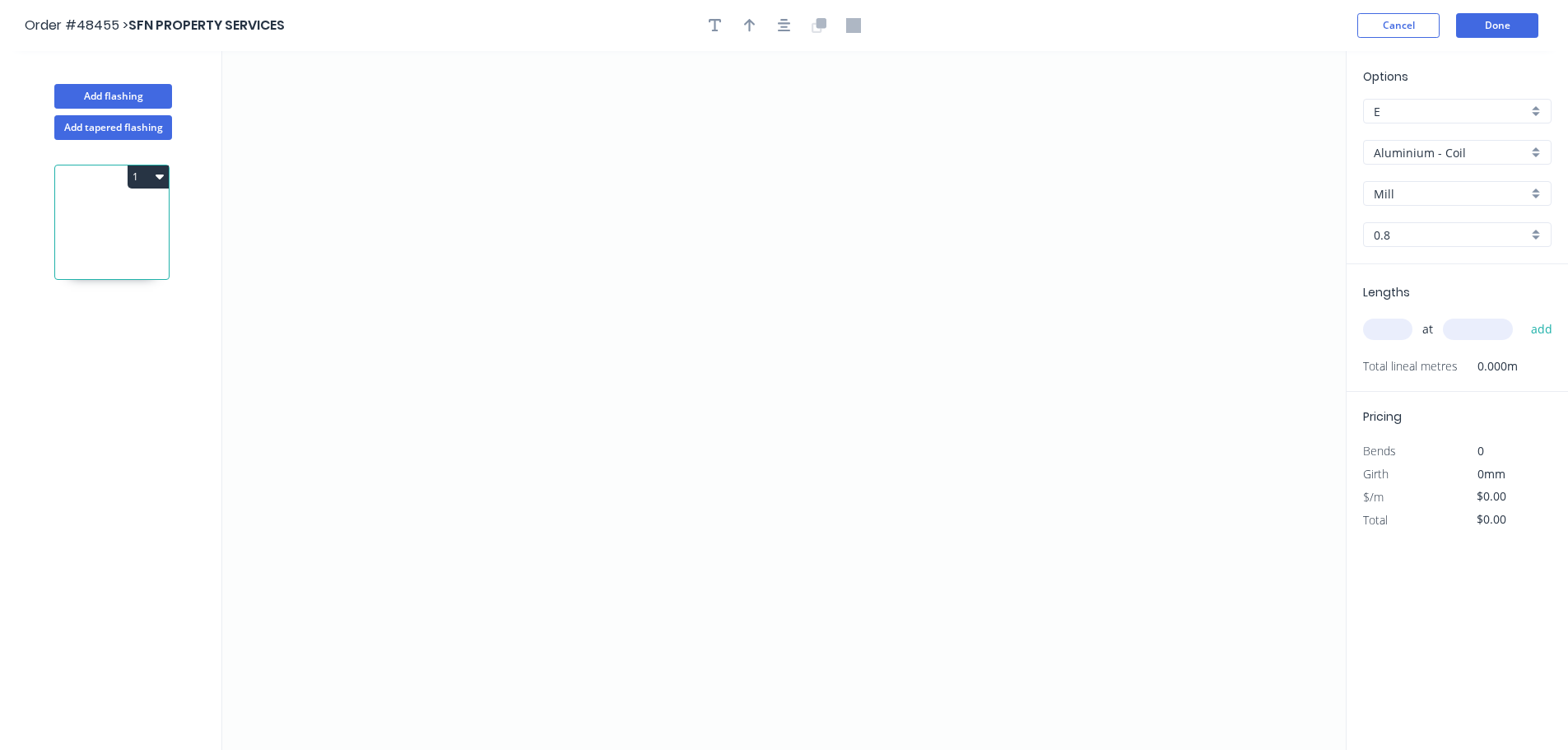
click at [1405, 161] on input "Aluminium - Coil" at bounding box center [1450, 153] width 154 height 17
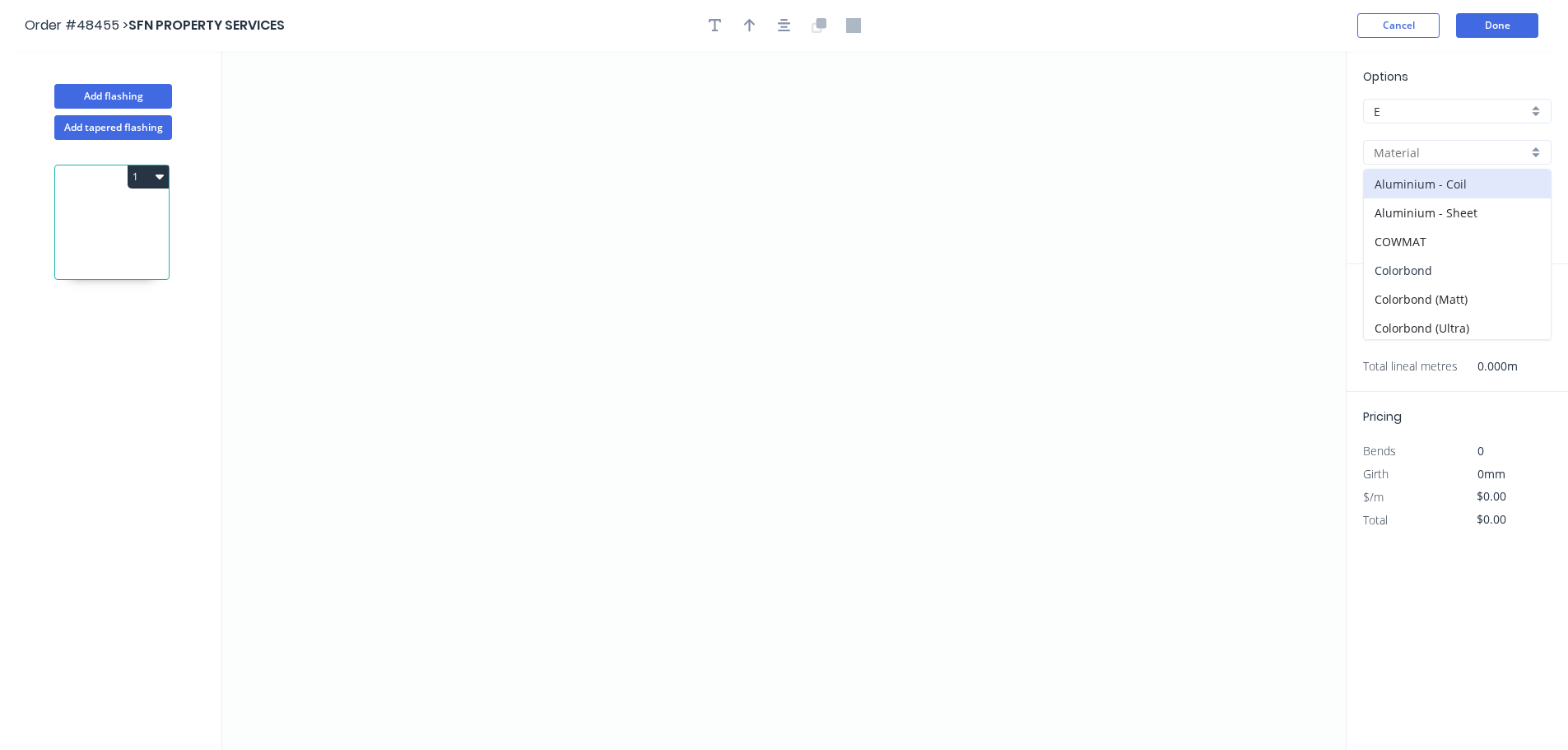
click at [1397, 261] on div "Colorbond" at bounding box center [1458, 270] width 187 height 29
type input "Colorbond"
type input "Basalt"
type input "0.55"
click at [1401, 183] on div "Basalt" at bounding box center [1458, 194] width 189 height 25
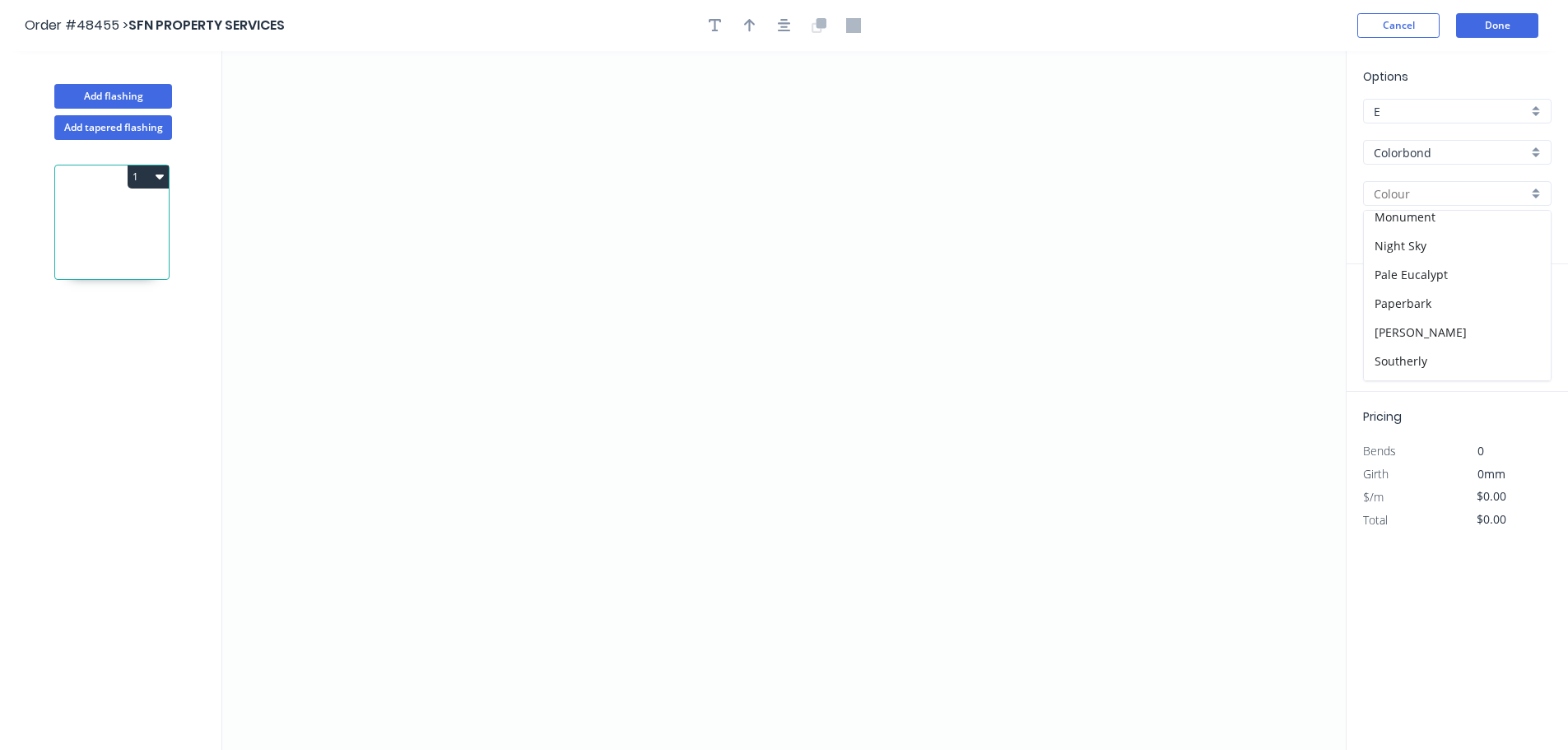
scroll to position [580, 0]
click at [1408, 253] on div "Surfmist" at bounding box center [1458, 250] width 187 height 29
type input "Surfmist"
click at [553, 143] on icon "0" at bounding box center [784, 401] width 1123 height 699
click at [549, 331] on icon "0" at bounding box center [784, 401] width 1123 height 699
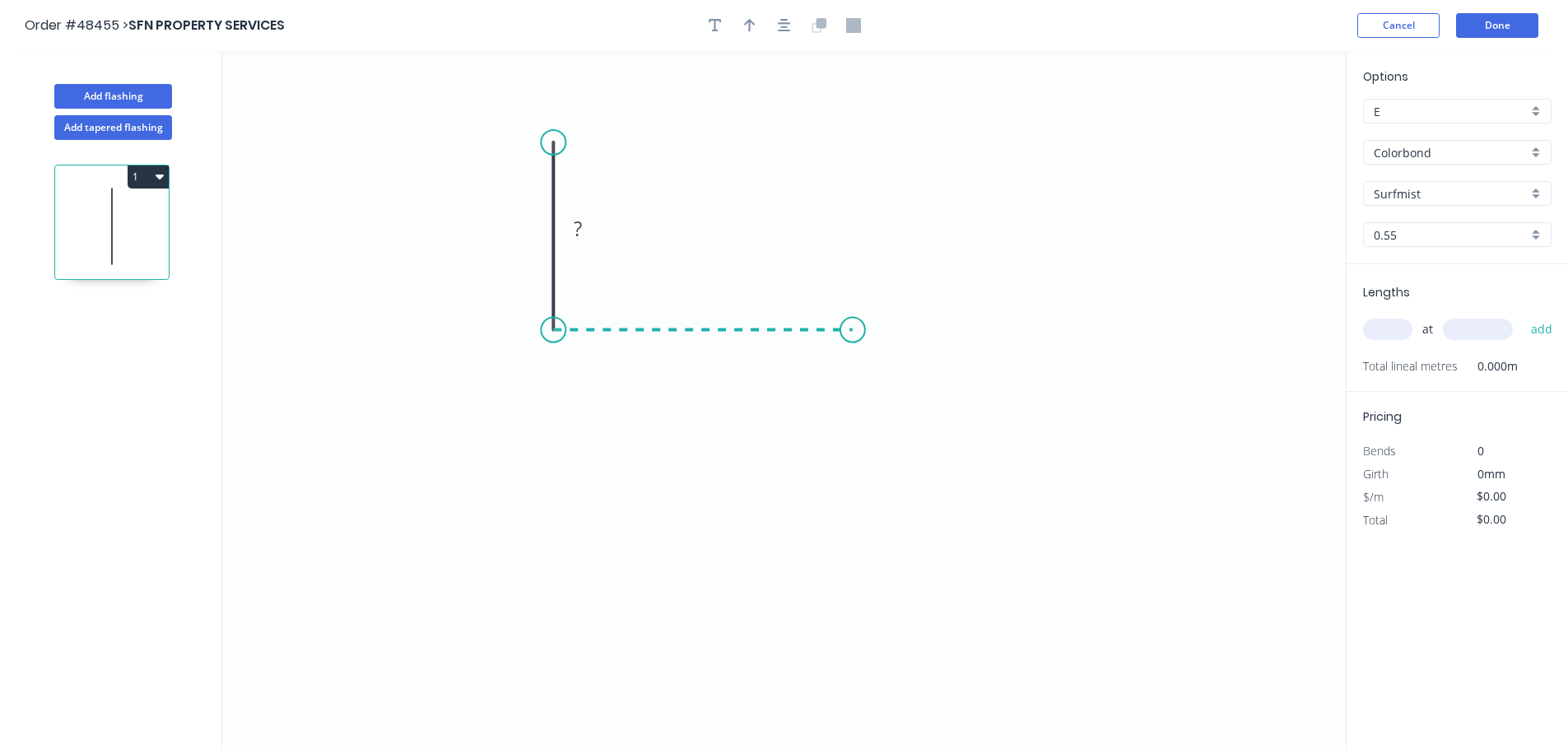
click at [852, 348] on icon "0 ?" at bounding box center [784, 401] width 1123 height 699
click at [848, 550] on icon "0 ? ?" at bounding box center [784, 401] width 1123 height 699
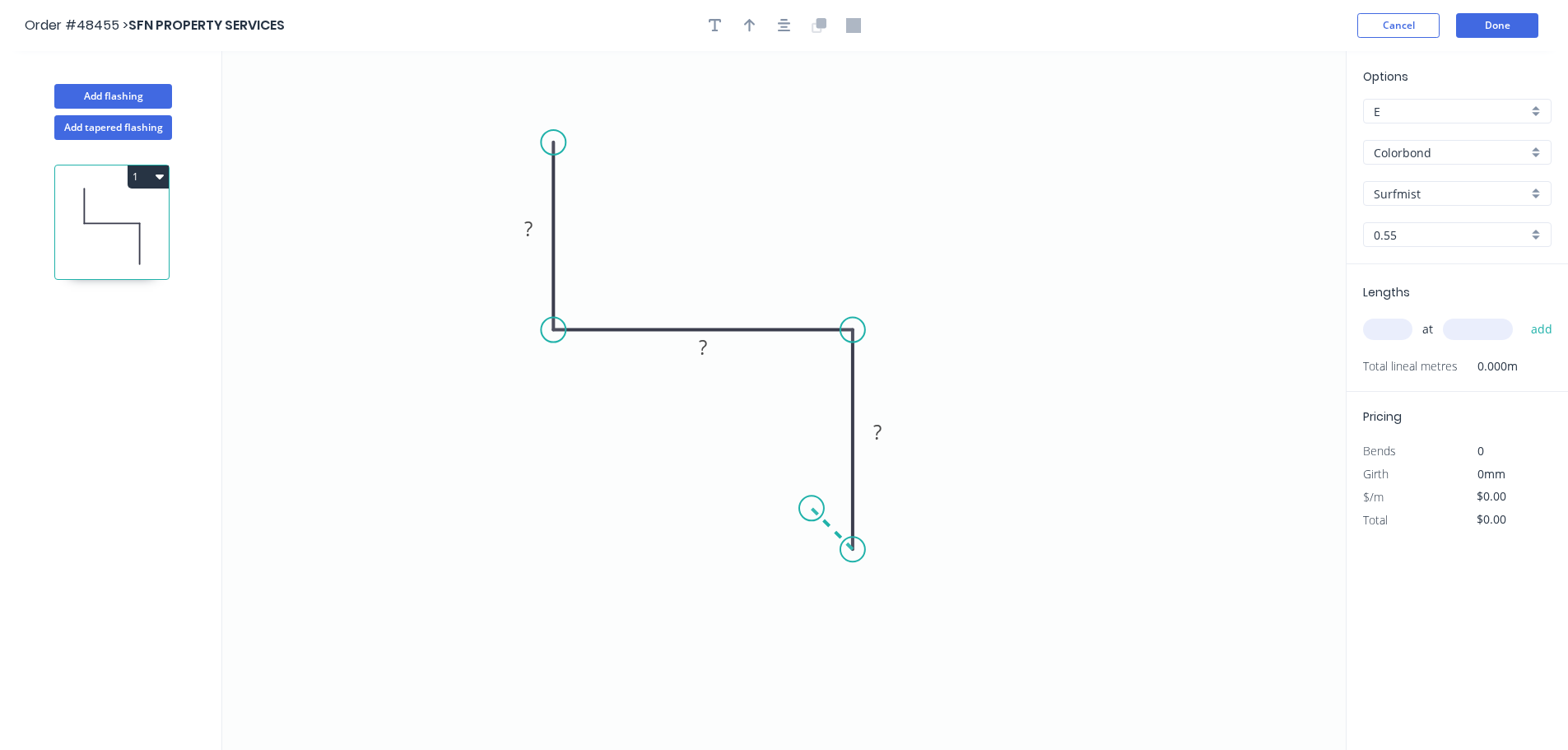
click at [812, 506] on icon "0 ? ? ?" at bounding box center [784, 401] width 1123 height 699
click at [527, 229] on tspan "?" at bounding box center [528, 229] width 8 height 27
click at [757, 30] on button "button" at bounding box center [750, 26] width 25 height 25
type input "$17.34"
drag, startPoint x: 1262, startPoint y: 132, endPoint x: 703, endPoint y: 285, distance: 579.6
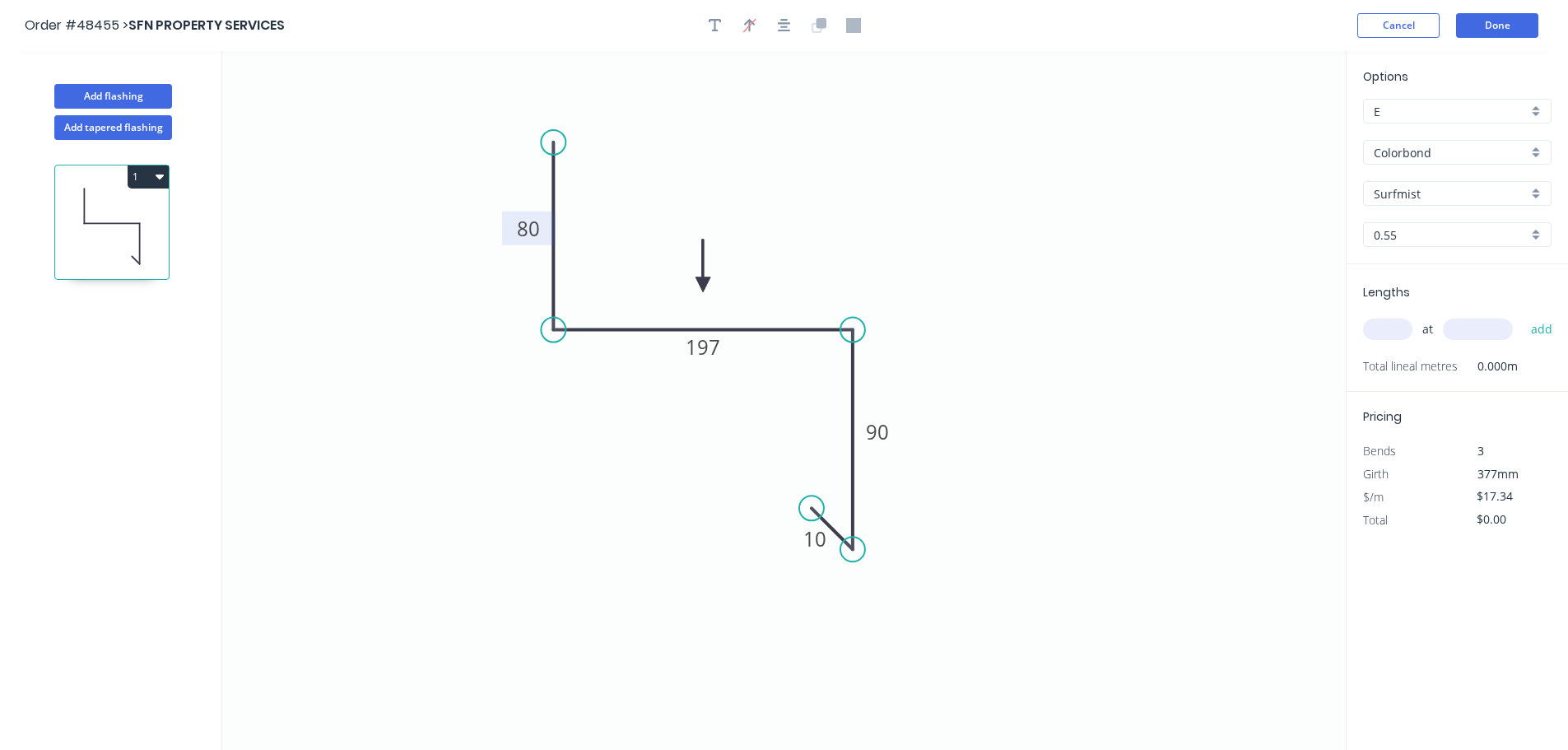
click at [703, 285] on icon at bounding box center [703, 266] width 15 height 53
click at [1378, 335] on input "text" at bounding box center [1388, 329] width 49 height 22
type input "1"
type input "3000"
click at [1523, 315] on button "add" at bounding box center [1542, 330] width 39 height 28
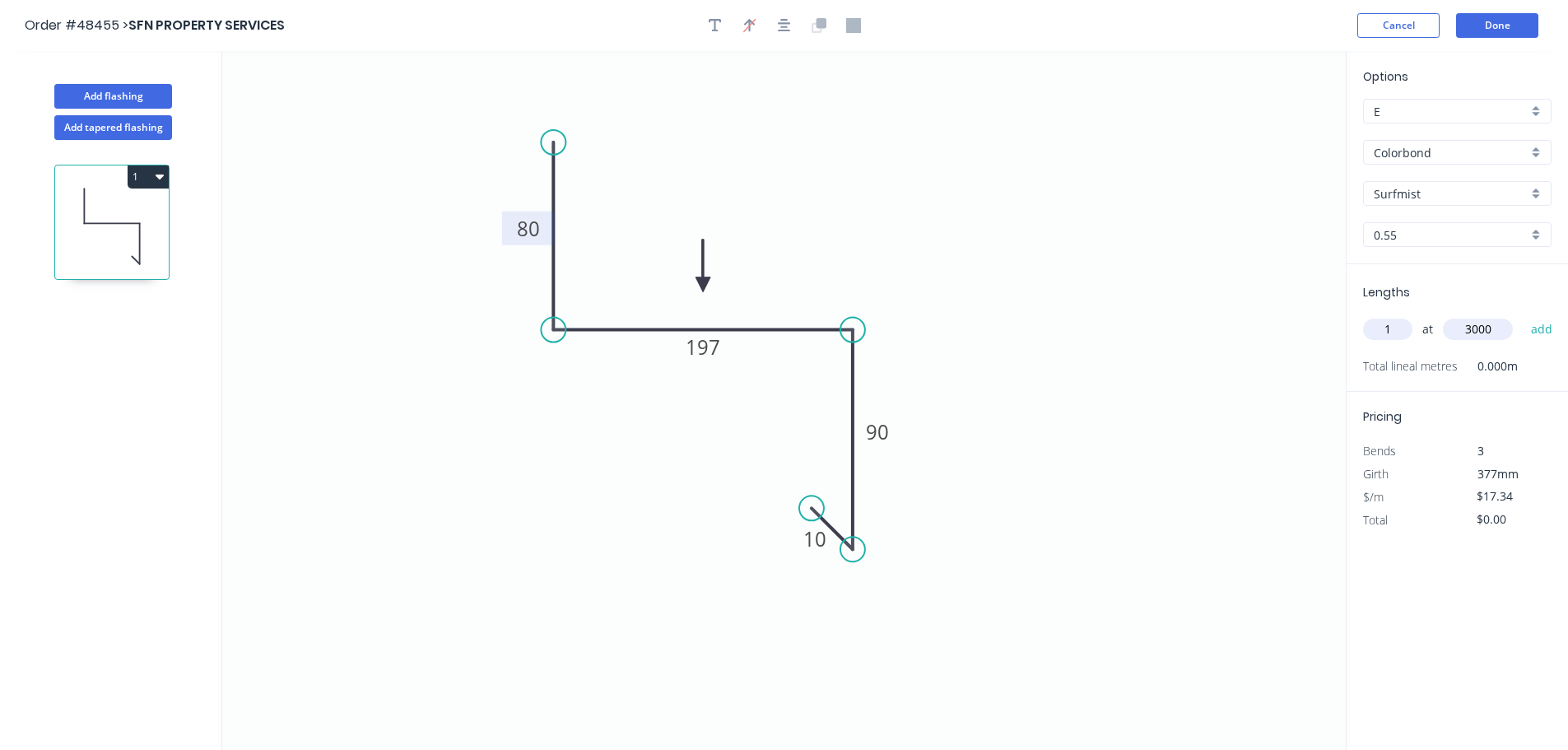
type input "$52.02"
click at [101, 97] on button "Add flashing" at bounding box center [113, 96] width 118 height 25
type input "$0.00"
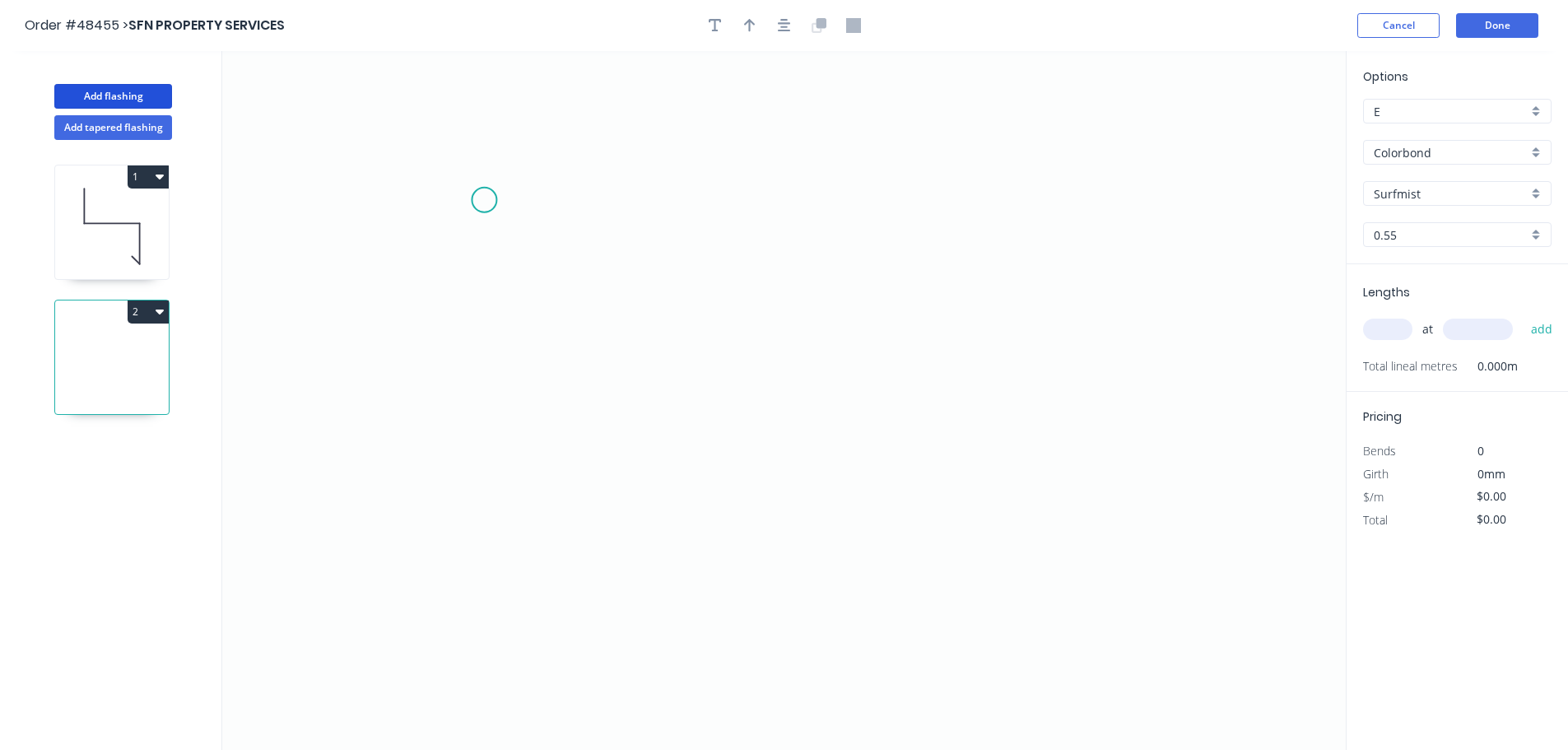
click at [484, 200] on icon "0" at bounding box center [784, 401] width 1123 height 699
click at [478, 447] on icon "0" at bounding box center [784, 401] width 1123 height 699
click at [964, 483] on icon "0 ?" at bounding box center [784, 401] width 1123 height 699
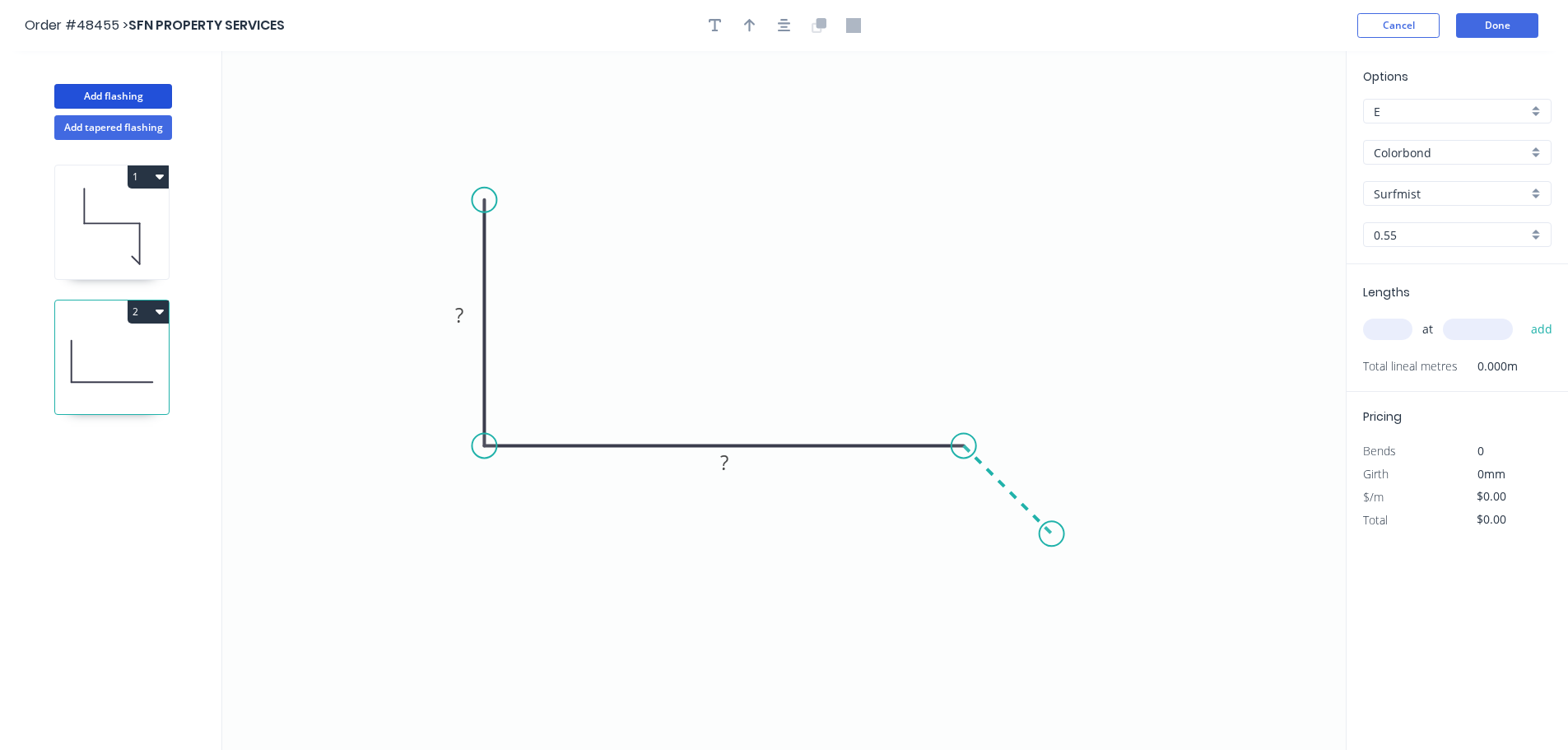
drag, startPoint x: 1052, startPoint y: 543, endPoint x: 558, endPoint y: 21, distance: 718.7
click at [1052, 537] on icon "0 ? ?" at bounding box center [784, 401] width 1123 height 699
click at [455, 306] on tspan "?" at bounding box center [459, 315] width 8 height 27
click at [750, 29] on icon "button" at bounding box center [750, 26] width 11 height 15
type input "$25.18"
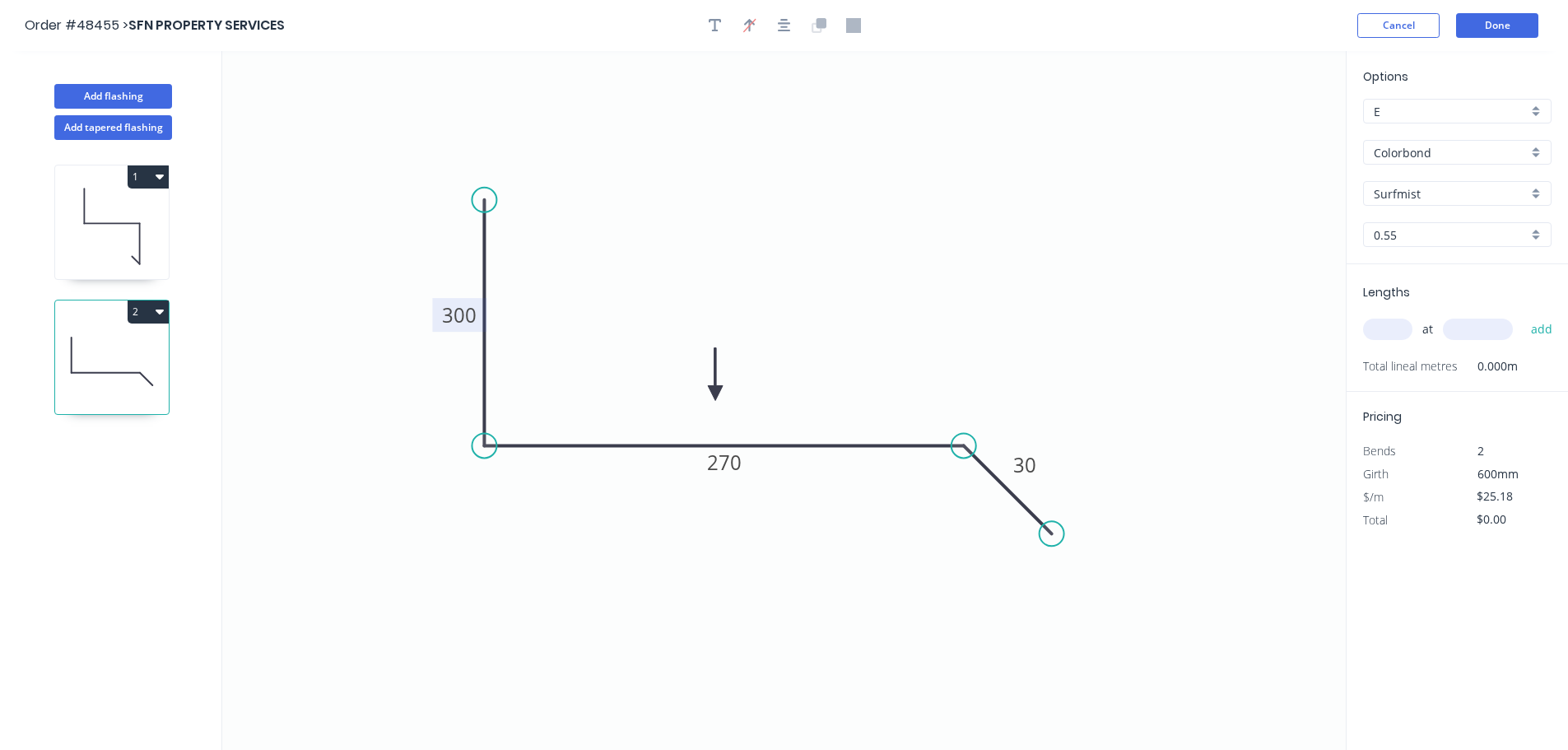
drag, startPoint x: 1266, startPoint y: 132, endPoint x: 1027, endPoint y: 363, distance: 332.4
click at [717, 394] on icon at bounding box center [716, 375] width 15 height 53
click at [1386, 329] on input "text" at bounding box center [1388, 329] width 49 height 22
type input "1"
type input "5800"
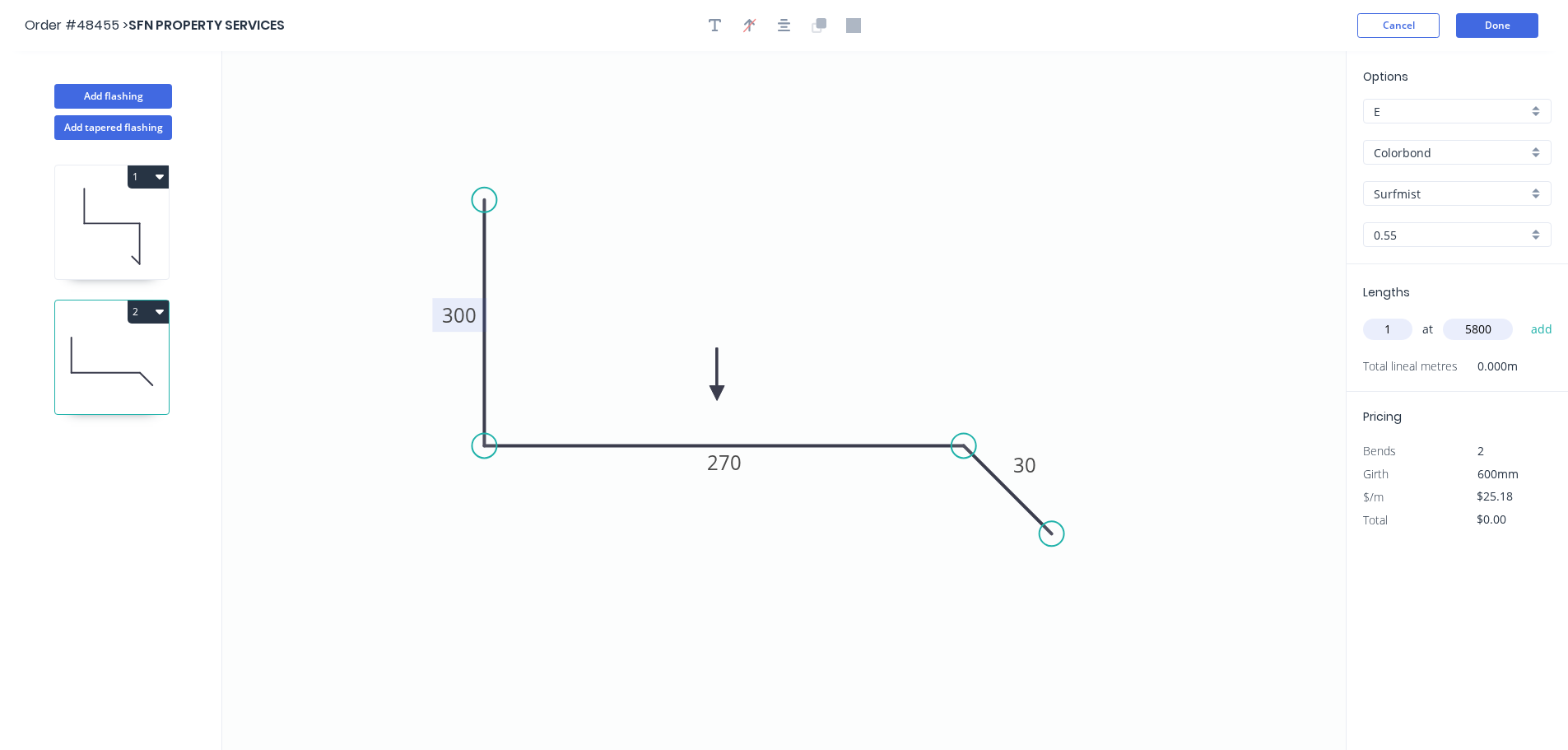
click at [1523, 315] on button "add" at bounding box center [1542, 330] width 39 height 28
click at [147, 308] on button "2" at bounding box center [148, 312] width 42 height 23
click at [103, 357] on div "Duplicate" at bounding box center [91, 352] width 126 height 24
type input "$0.00"
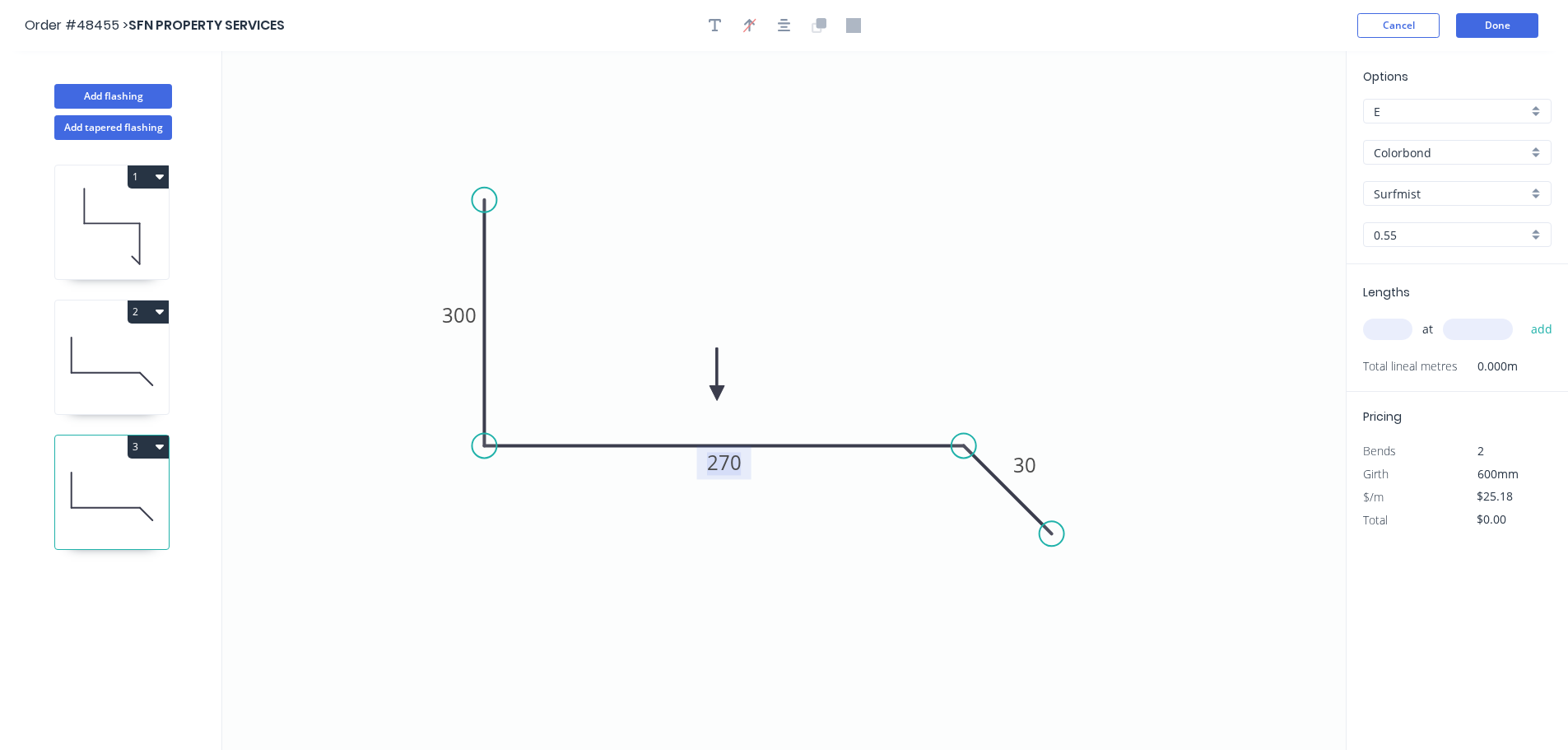
click at [729, 466] on tspan "270" at bounding box center [724, 462] width 35 height 27
click at [1385, 326] on input "text" at bounding box center [1388, 329] width 49 height 22
type input "1"
type input "1000"
click at [1523, 315] on button "add" at bounding box center [1542, 330] width 39 height 28
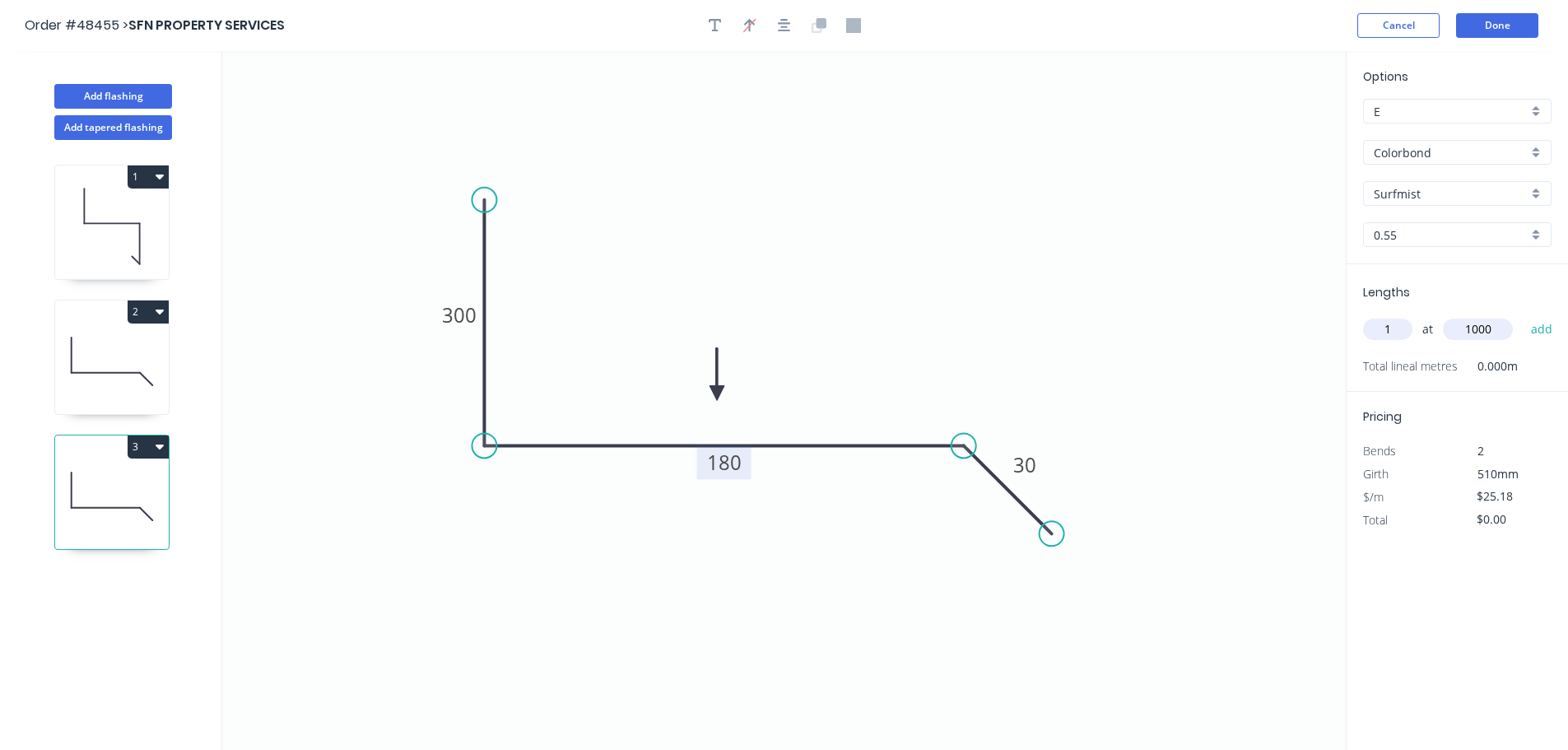
type input "$25.18"
click at [87, 100] on button "Add flashing" at bounding box center [113, 96] width 118 height 25
type input "$0.00"
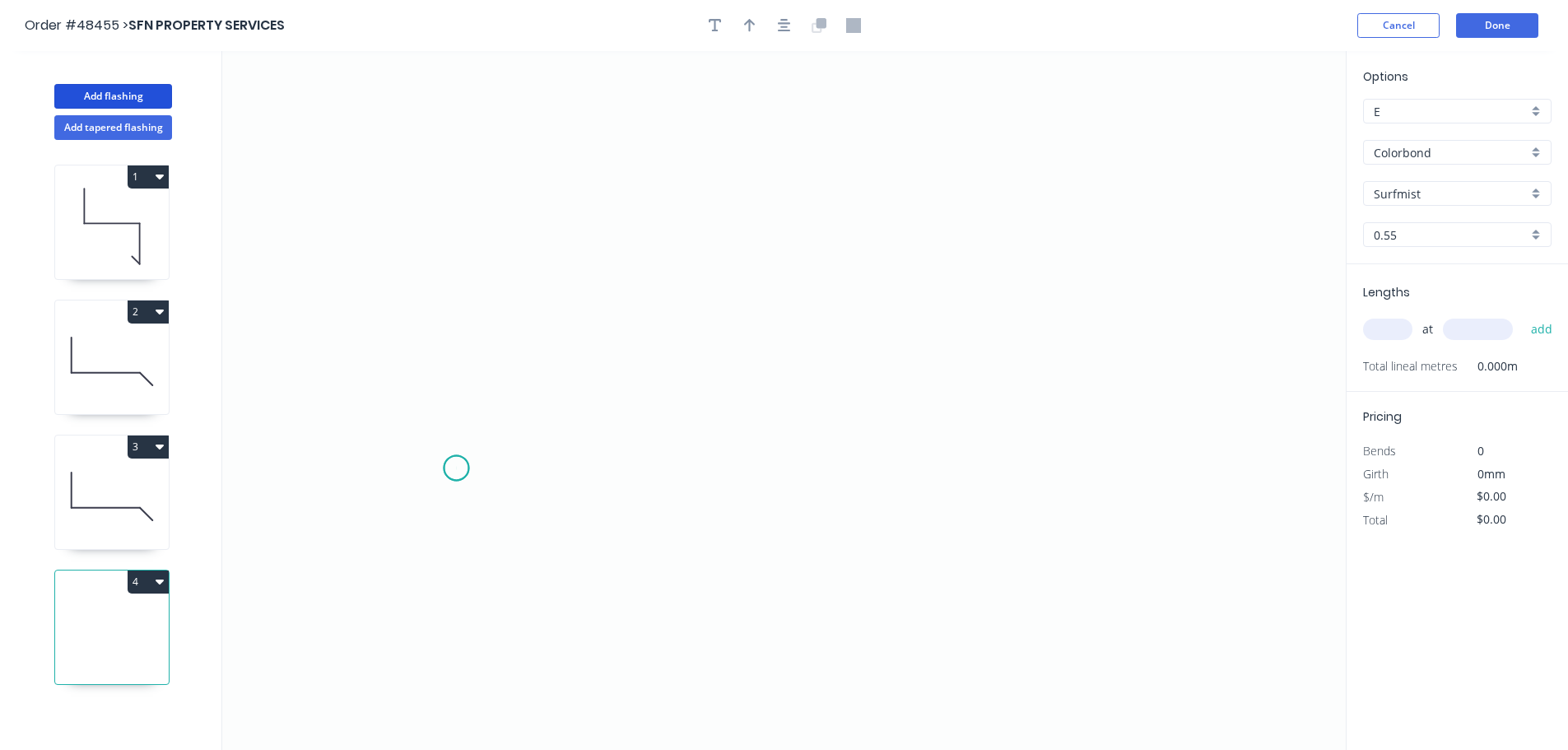
click at [456, 469] on icon "0" at bounding box center [784, 401] width 1123 height 699
click at [402, 520] on icon "0" at bounding box center [784, 401] width 1123 height 699
drag, startPoint x: 403, startPoint y: 259, endPoint x: 570, endPoint y: 271, distance: 167.4
click at [409, 259] on icon "0 ?" at bounding box center [784, 401] width 1123 height 699
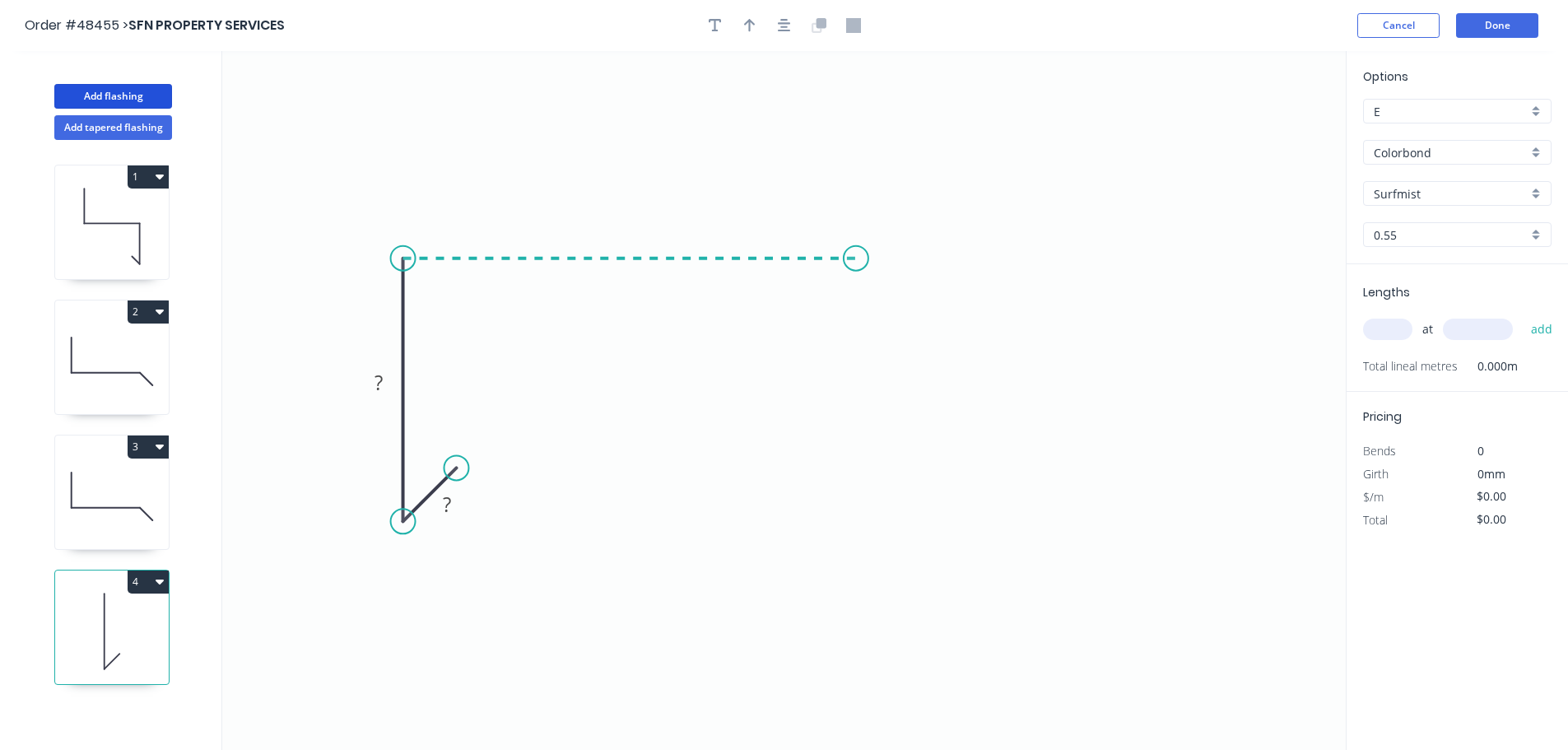
drag, startPoint x: 869, startPoint y: 286, endPoint x: 878, endPoint y: 292, distance: 10.8
click at [870, 289] on icon "0 ? ?" at bounding box center [784, 401] width 1123 height 699
drag, startPoint x: 960, startPoint y: 358, endPoint x: 634, endPoint y: 67, distance: 437.0
click at [959, 358] on icon "0 ? ? ?" at bounding box center [784, 401] width 1123 height 699
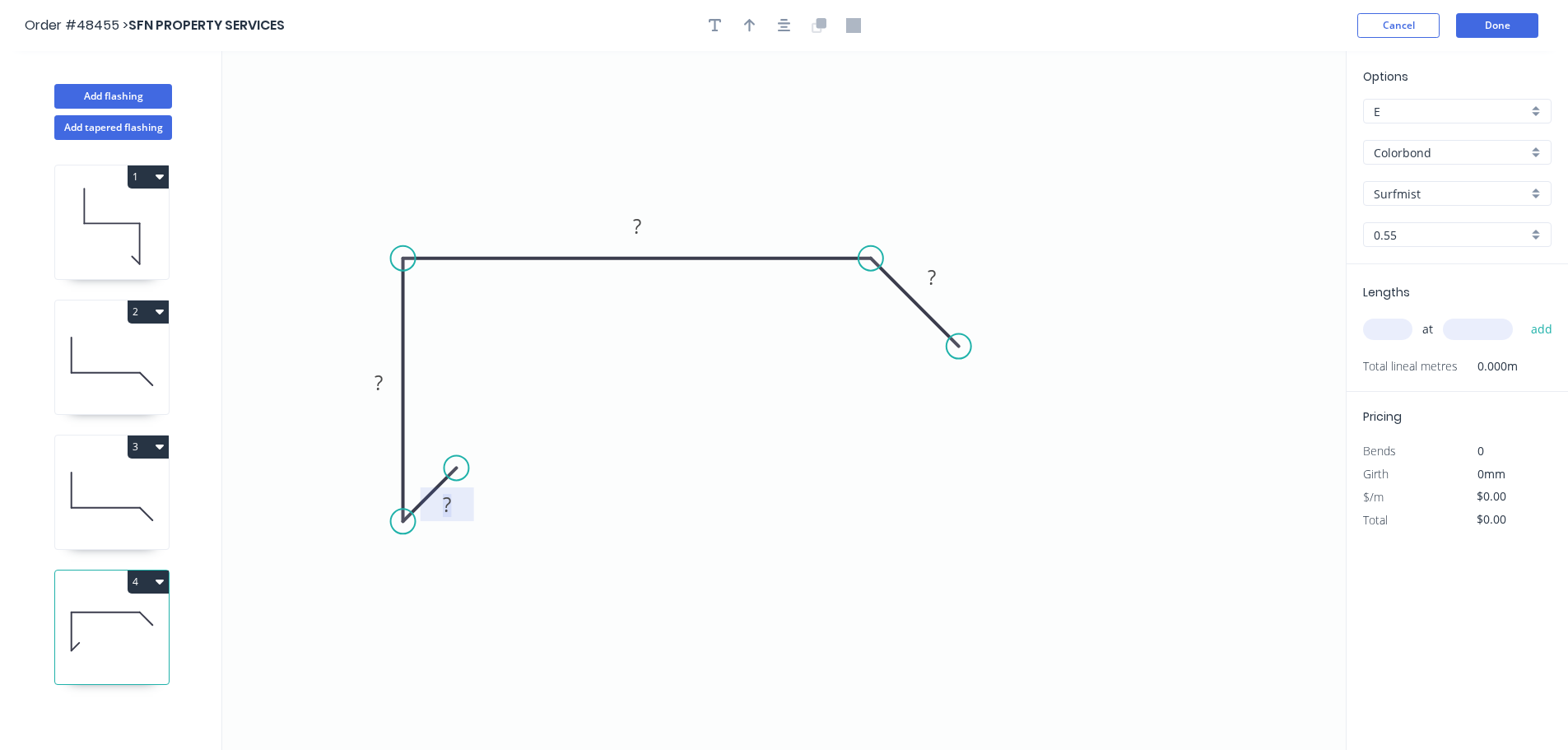
click at [440, 503] on rect at bounding box center [447, 505] width 33 height 23
click at [738, 25] on button "button" at bounding box center [750, 26] width 25 height 25
type input "$17.34"
drag, startPoint x: 1260, startPoint y: 132, endPoint x: 743, endPoint y: 213, distance: 523.3
click at [743, 213] on icon at bounding box center [744, 194] width 15 height 53
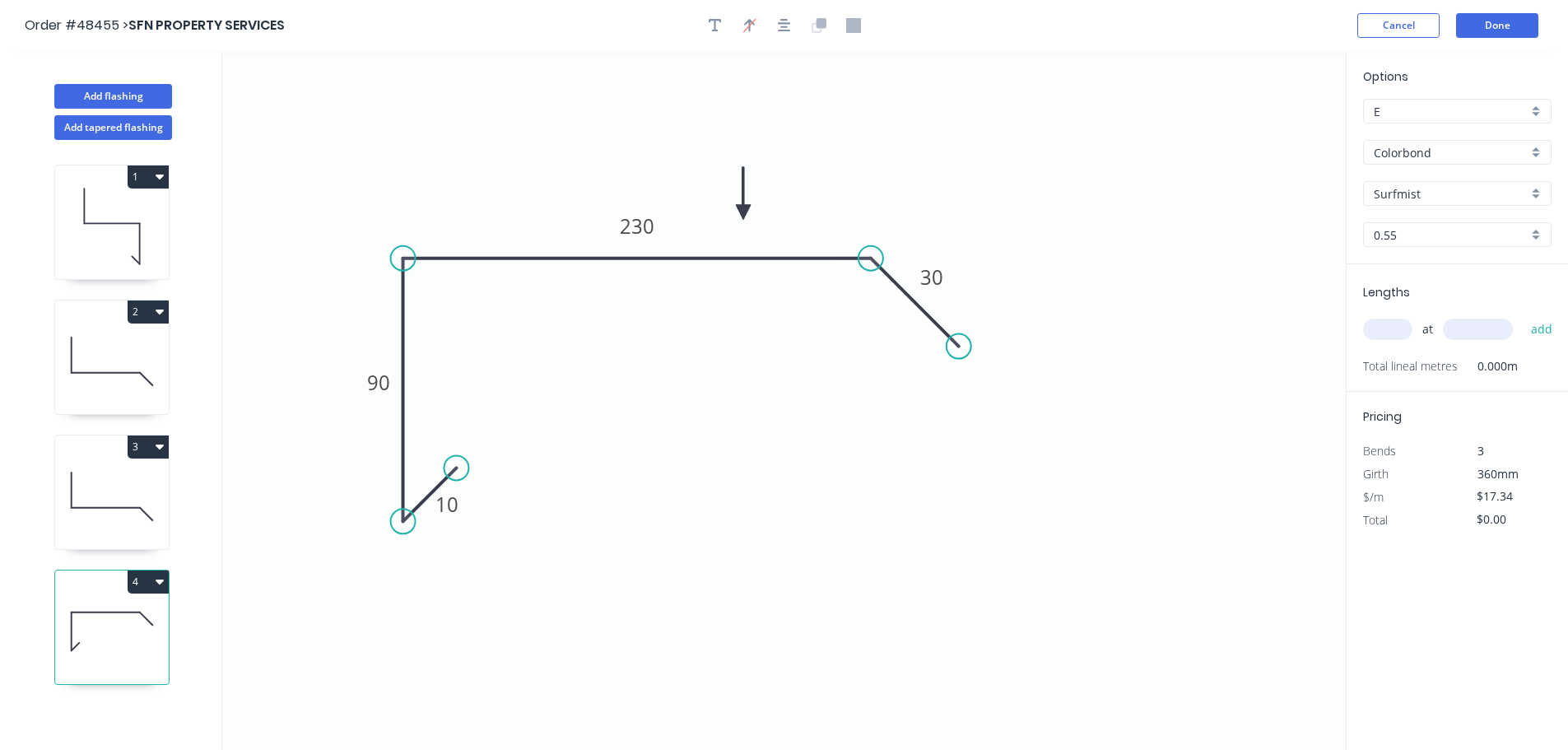
click at [1404, 332] on input "text" at bounding box center [1388, 329] width 49 height 22
type input "1"
type input "6100"
click at [1523, 315] on button "add" at bounding box center [1542, 330] width 39 height 28
type input "$105.77"
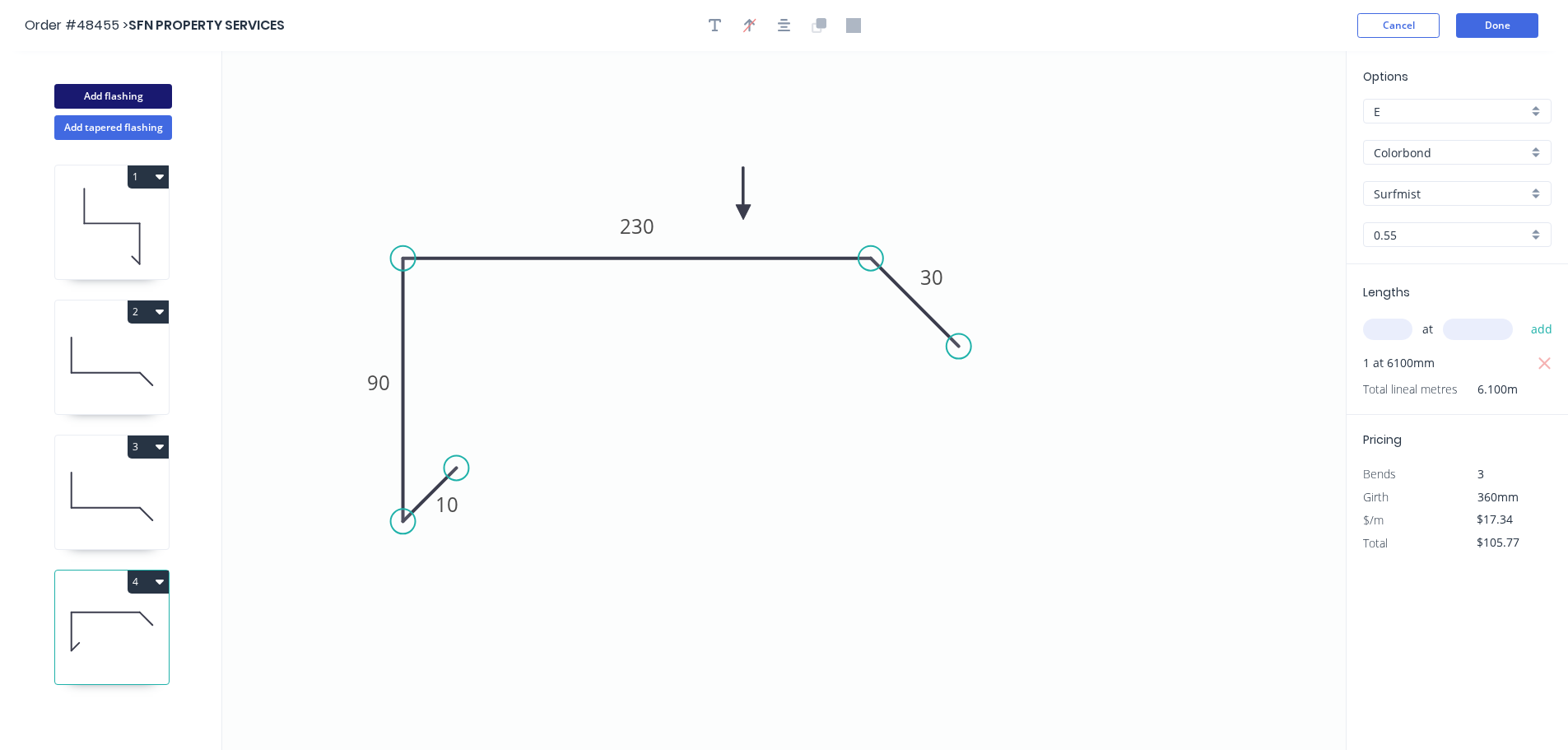
click at [99, 98] on button "Add flashing" at bounding box center [113, 96] width 118 height 25
type input "$0.00"
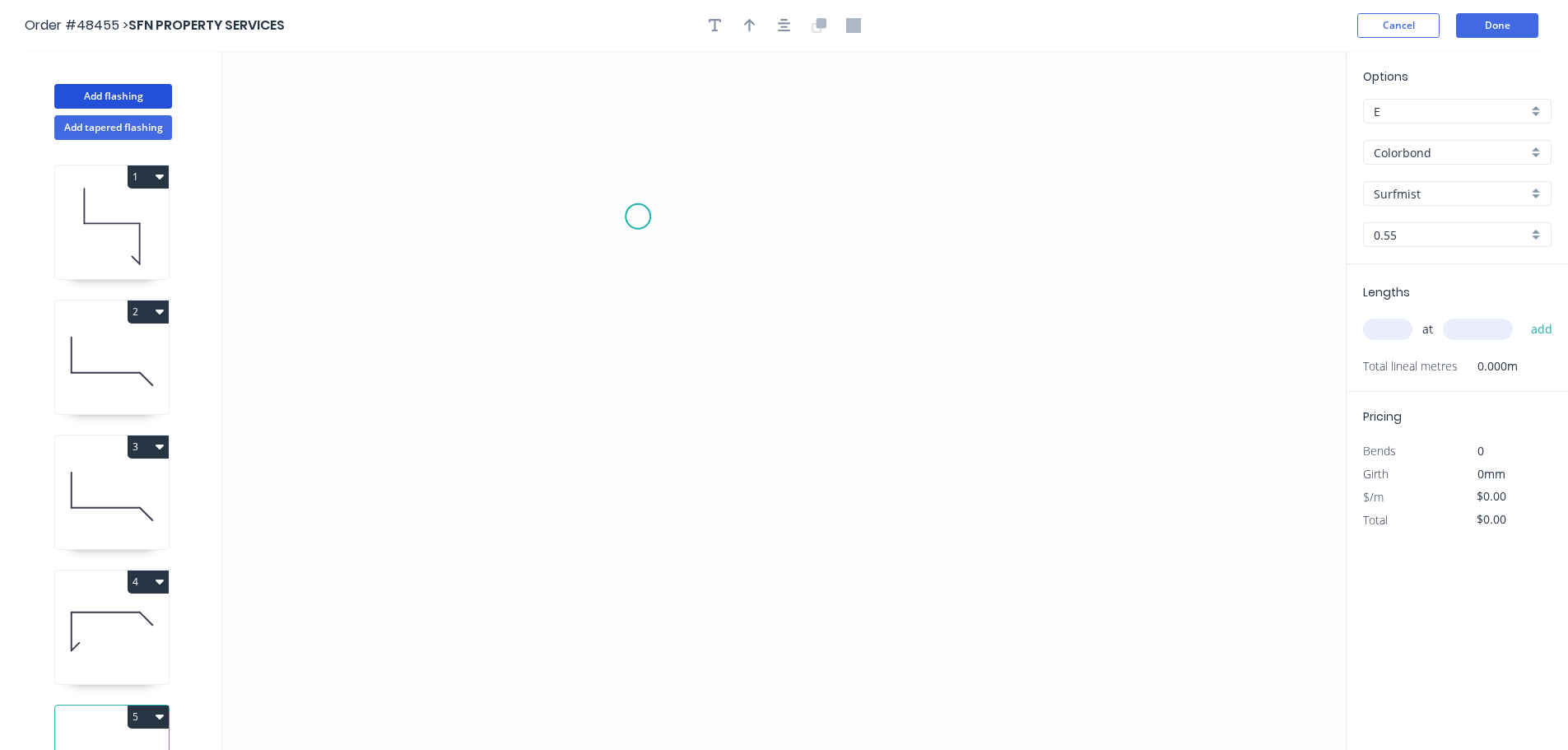
click at [638, 216] on icon "0" at bounding box center [784, 401] width 1123 height 699
click at [812, 220] on icon "0" at bounding box center [784, 401] width 1123 height 699
click at [806, 616] on icon "0 ?" at bounding box center [784, 401] width 1123 height 699
click at [750, 679] on icon "0 ? ?" at bounding box center [784, 401] width 1123 height 699
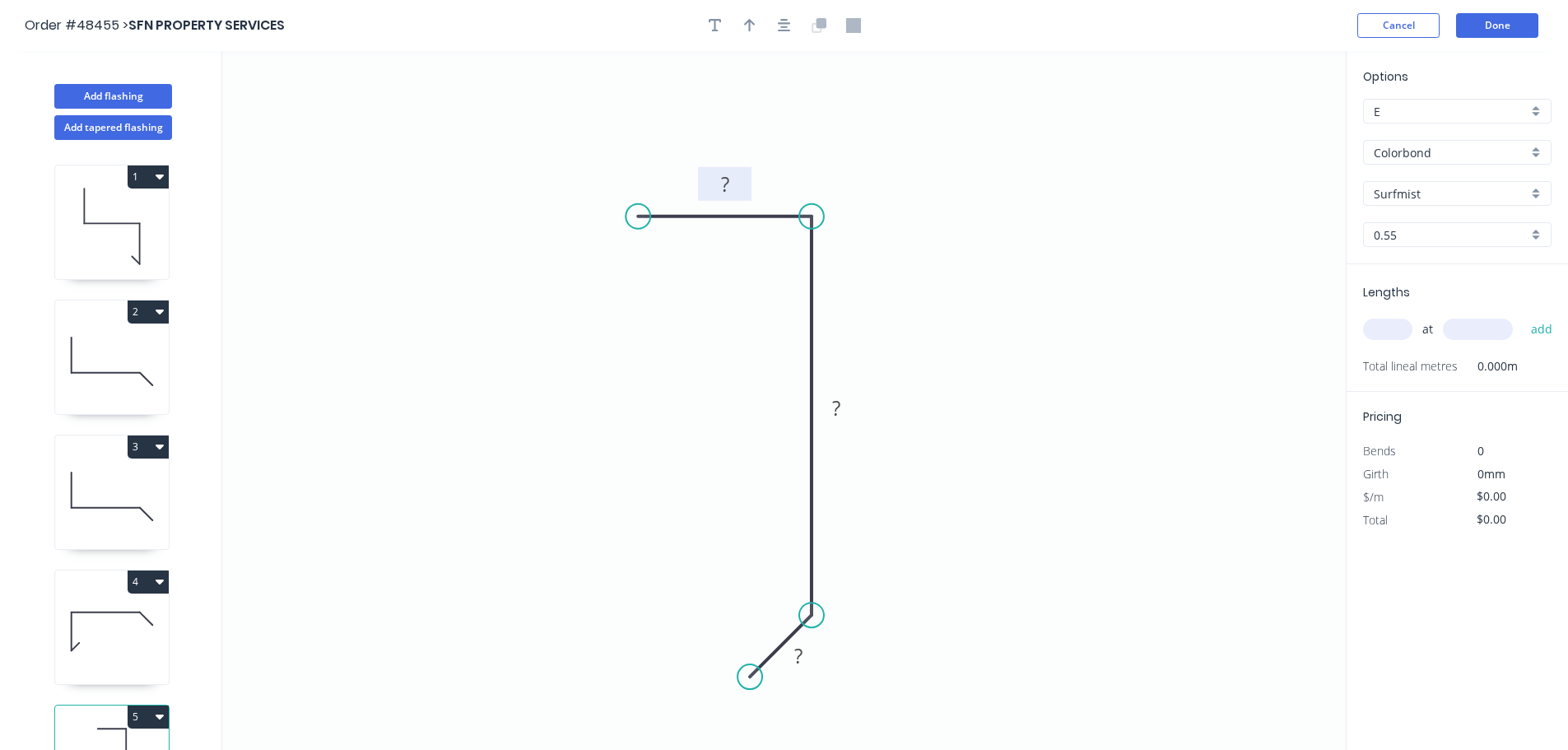
click at [725, 185] on tspan "?" at bounding box center [725, 183] width 8 height 27
click at [1395, 330] on input "text" at bounding box center [1388, 329] width 49 height 22
type input "2"
type input "4000"
click at [1523, 315] on button "add" at bounding box center [1542, 330] width 39 height 28
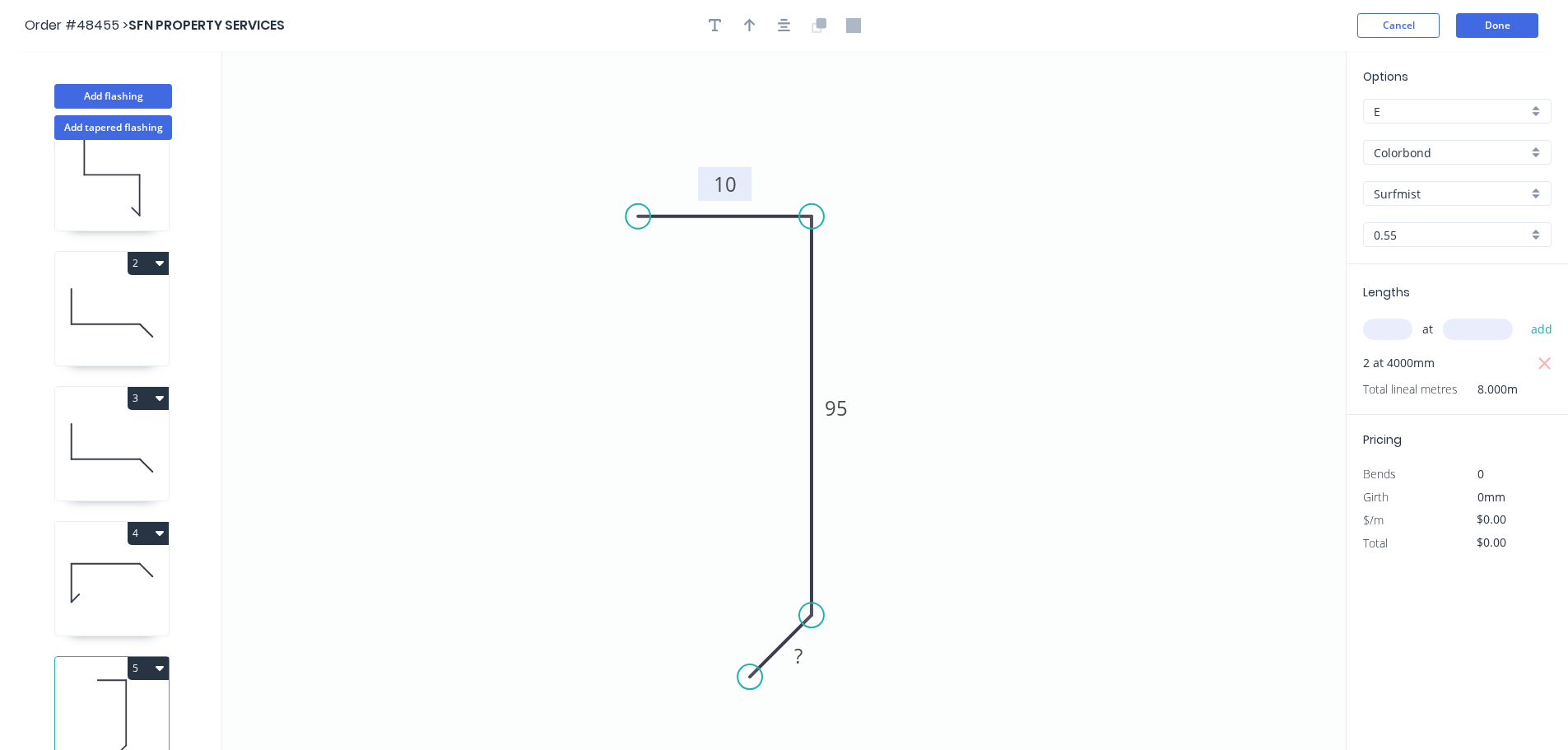
scroll to position [72, 0]
click at [161, 652] on button "5" at bounding box center [148, 657] width 42 height 23
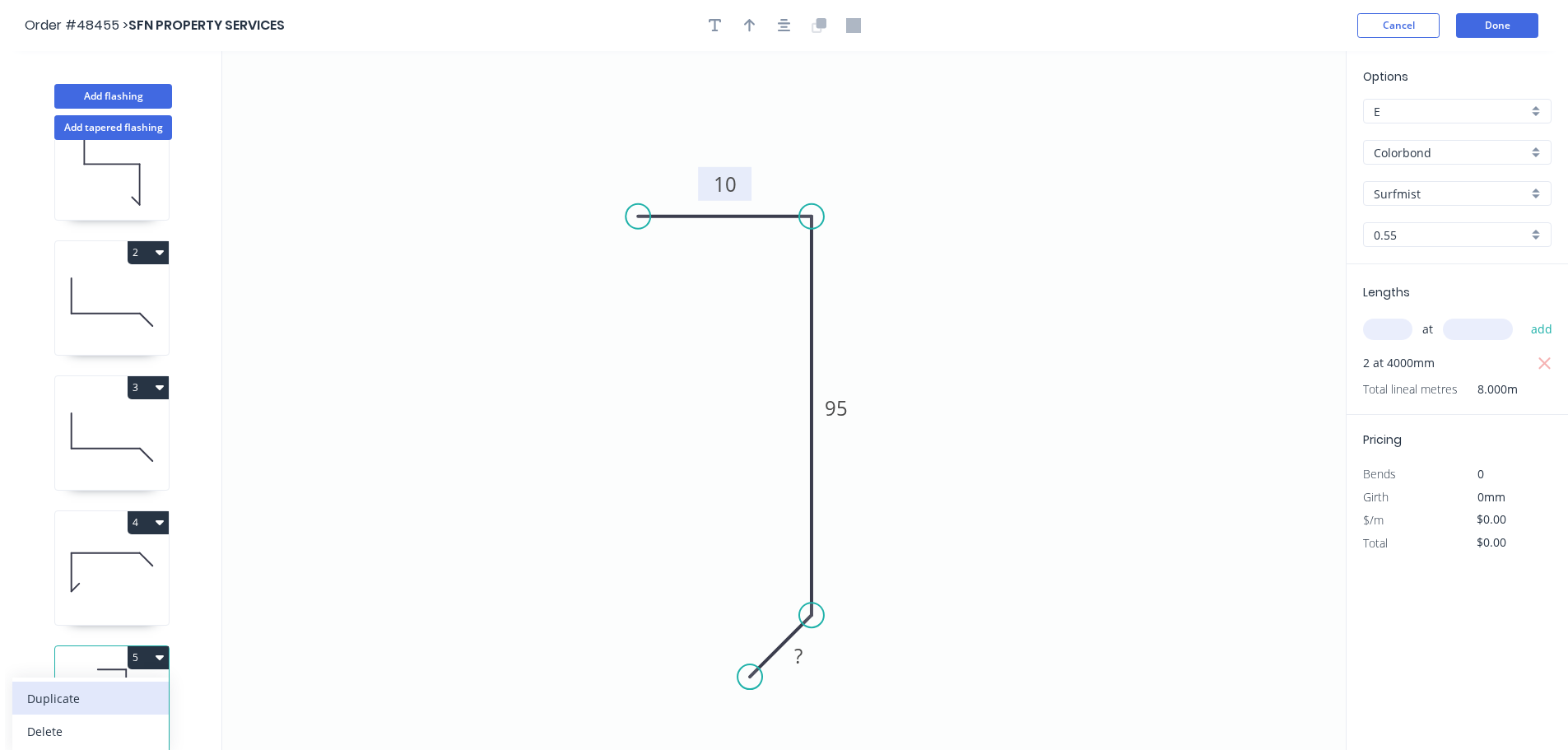
click at [98, 691] on div "Duplicate" at bounding box center [91, 698] width 126 height 24
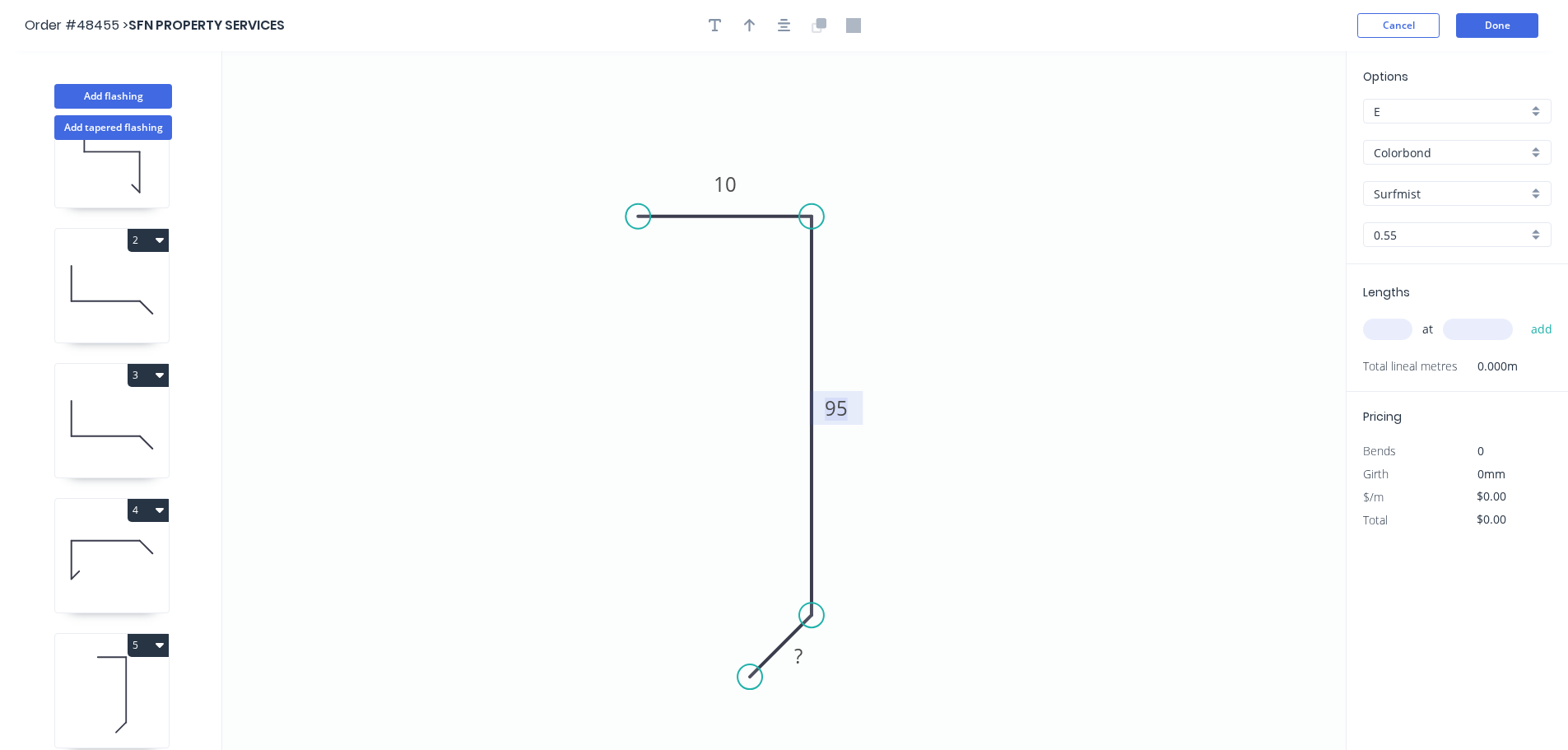
click at [844, 408] on tspan "95" at bounding box center [836, 408] width 23 height 27
click at [1378, 328] on input "text" at bounding box center [1388, 329] width 49 height 22
type input "2"
type input "4200"
click at [1523, 315] on button "add" at bounding box center [1542, 330] width 39 height 28
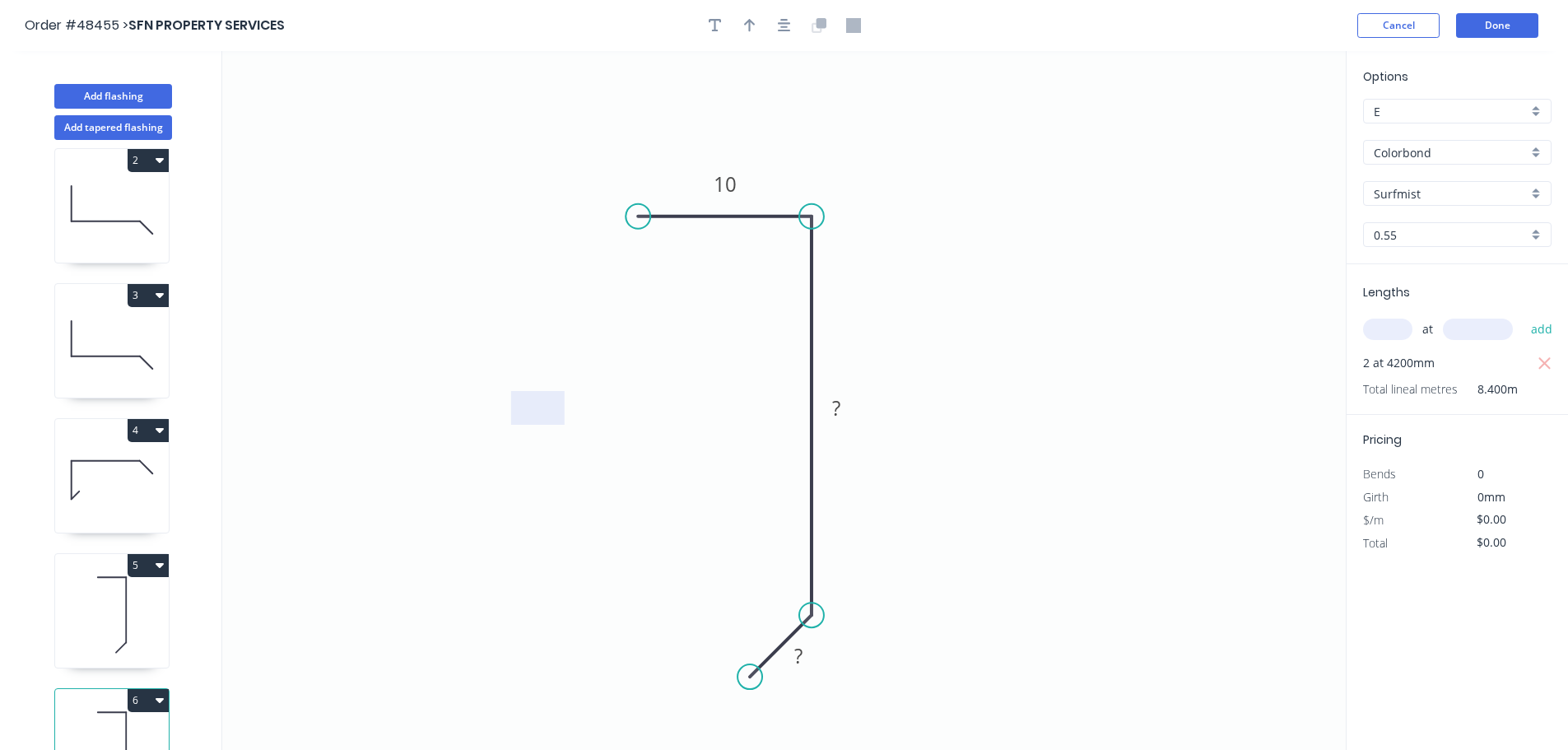
scroll to position [207, 0]
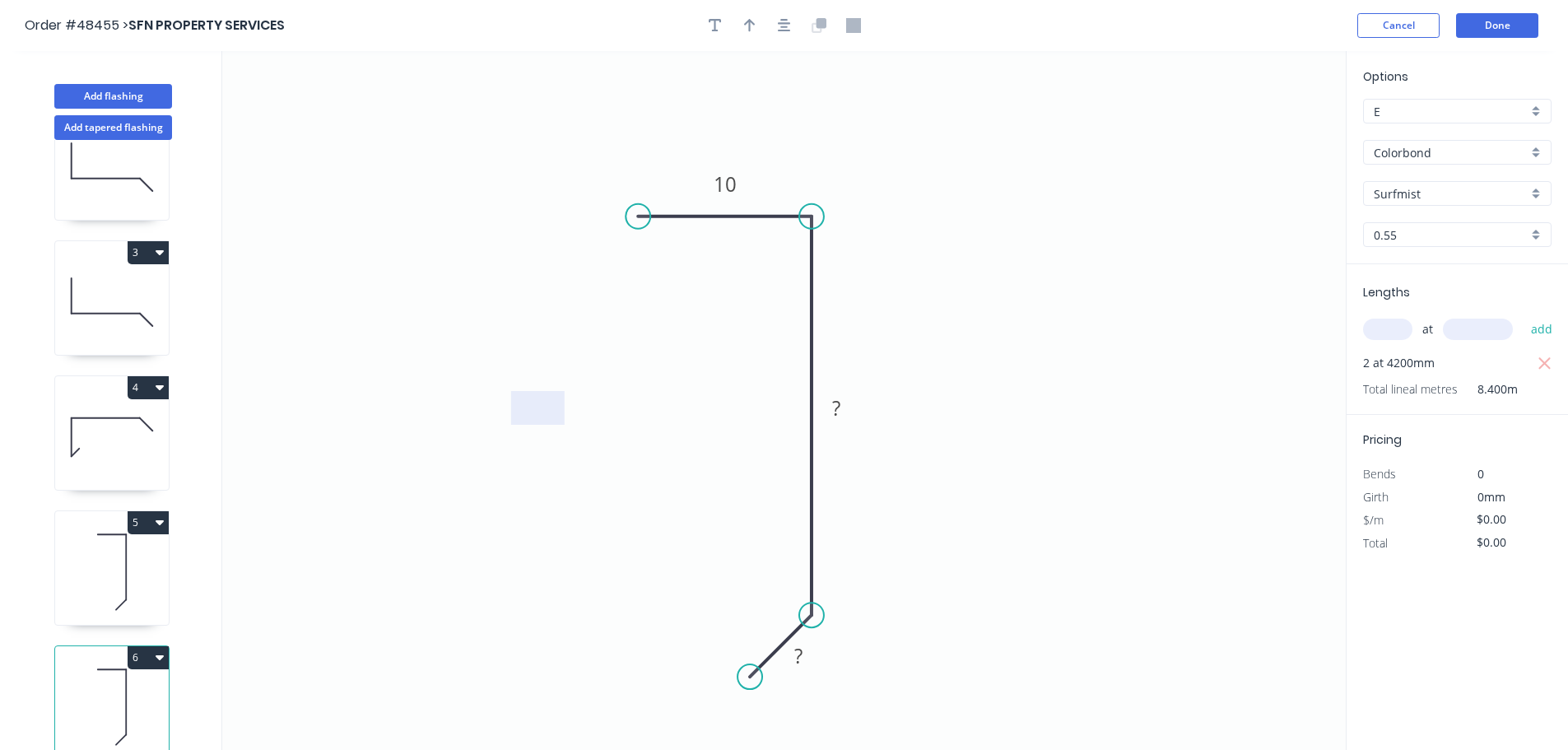
click at [118, 571] on icon at bounding box center [111, 572] width 113 height 106
click at [160, 688] on icon at bounding box center [111, 707] width 113 height 106
click at [133, 94] on button "Add flashing" at bounding box center [113, 96] width 118 height 25
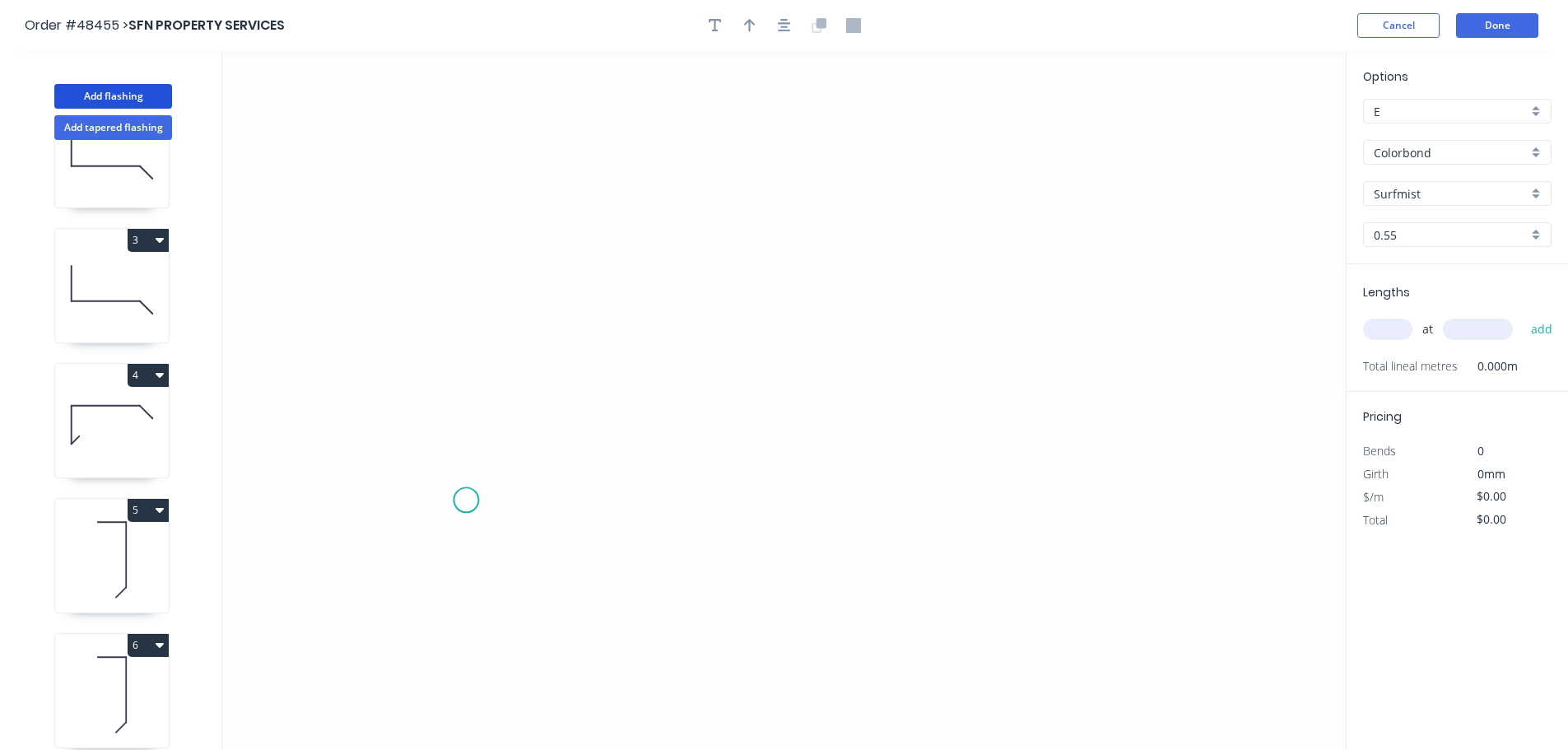
click at [465, 511] on icon "0" at bounding box center [784, 401] width 1123 height 699
click at [412, 568] on icon "0" at bounding box center [784, 401] width 1123 height 699
click at [431, 281] on icon "0 ?" at bounding box center [784, 401] width 1123 height 699
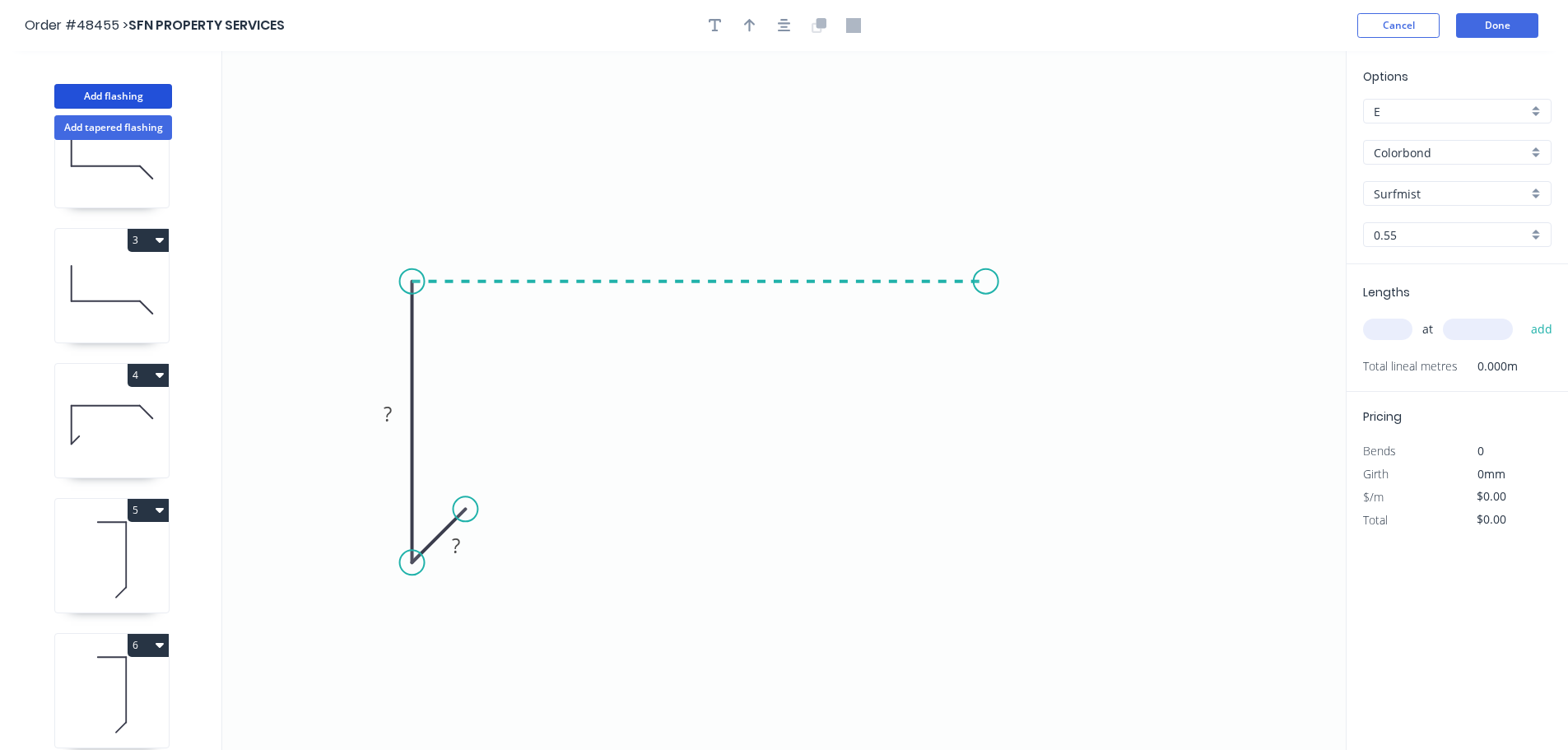
click at [986, 300] on icon "0 ? ?" at bounding box center [784, 401] width 1123 height 699
click at [973, 577] on icon "0 ? ? ?" at bounding box center [784, 401] width 1123 height 699
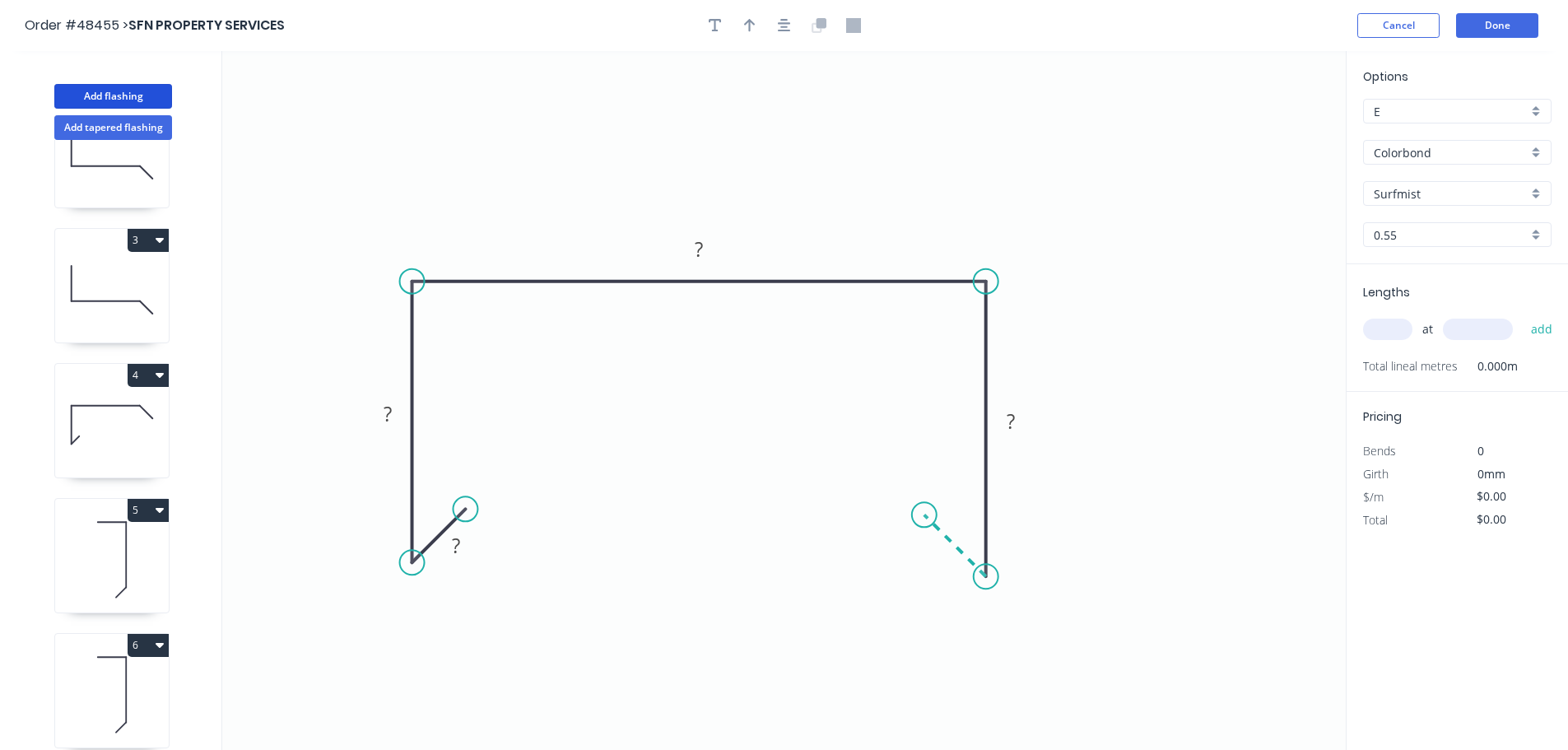
drag, startPoint x: 924, startPoint y: 520, endPoint x: 462, endPoint y: 112, distance: 616.4
click at [924, 508] on icon "0 ? ? ? ?" at bounding box center [784, 401] width 1123 height 699
click at [451, 550] on rect at bounding box center [456, 547] width 33 height 23
click at [717, 24] on icon "button" at bounding box center [716, 26] width 13 height 15
type input "$40.08"
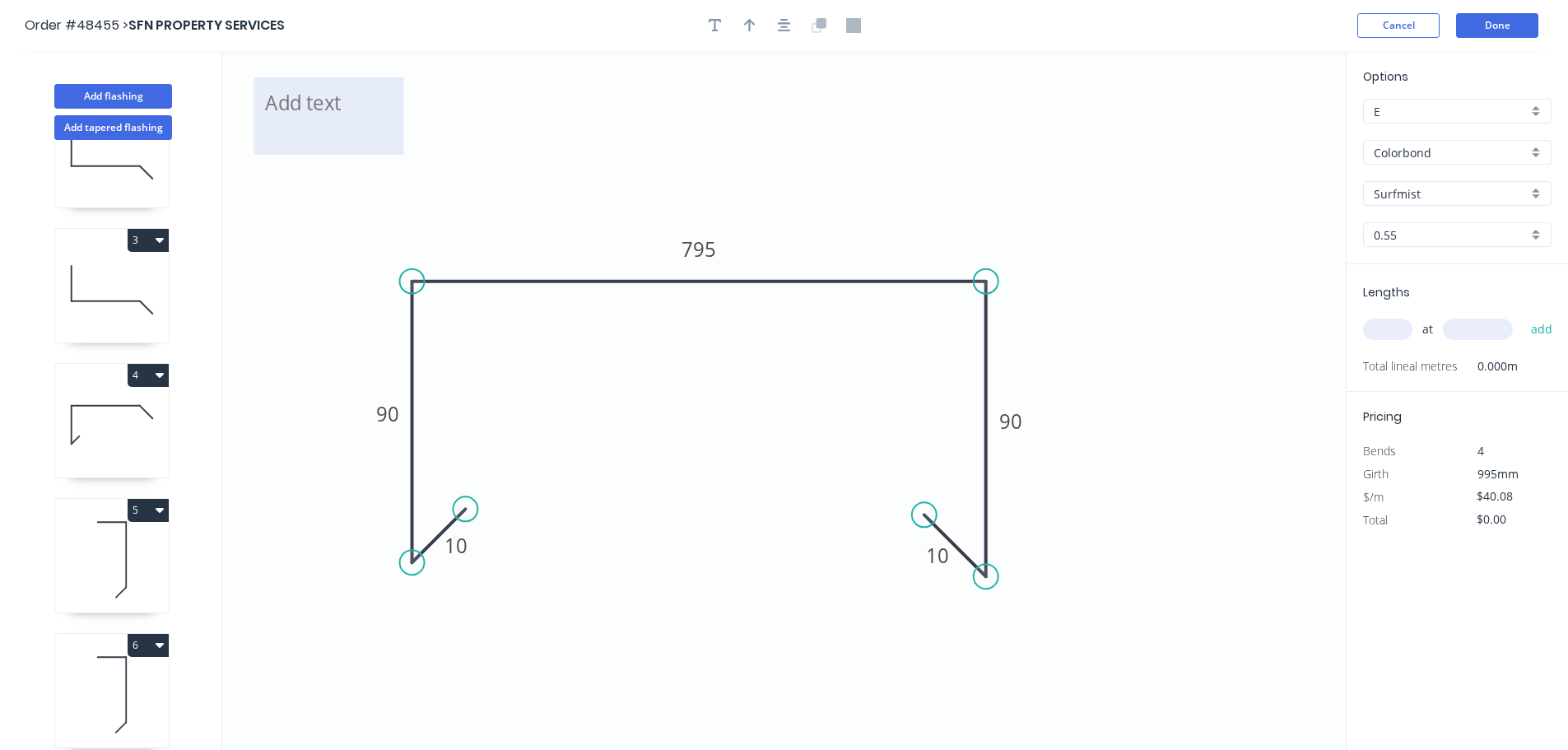
click at [309, 102] on textarea at bounding box center [328, 116] width 133 height 61
drag, startPoint x: 479, startPoint y: 126, endPoint x: 580, endPoint y: 134, distance: 101.3
click at [571, 136] on icon "- - 780 INTERNAL - - 10 90 795 90 10" at bounding box center [784, 401] width 1123 height 699
type textarea "- - 780 INTERNAL - -"
click at [627, 133] on icon "- - 780 INTERNAL - - 10 90 795 90 10" at bounding box center [784, 401] width 1123 height 699
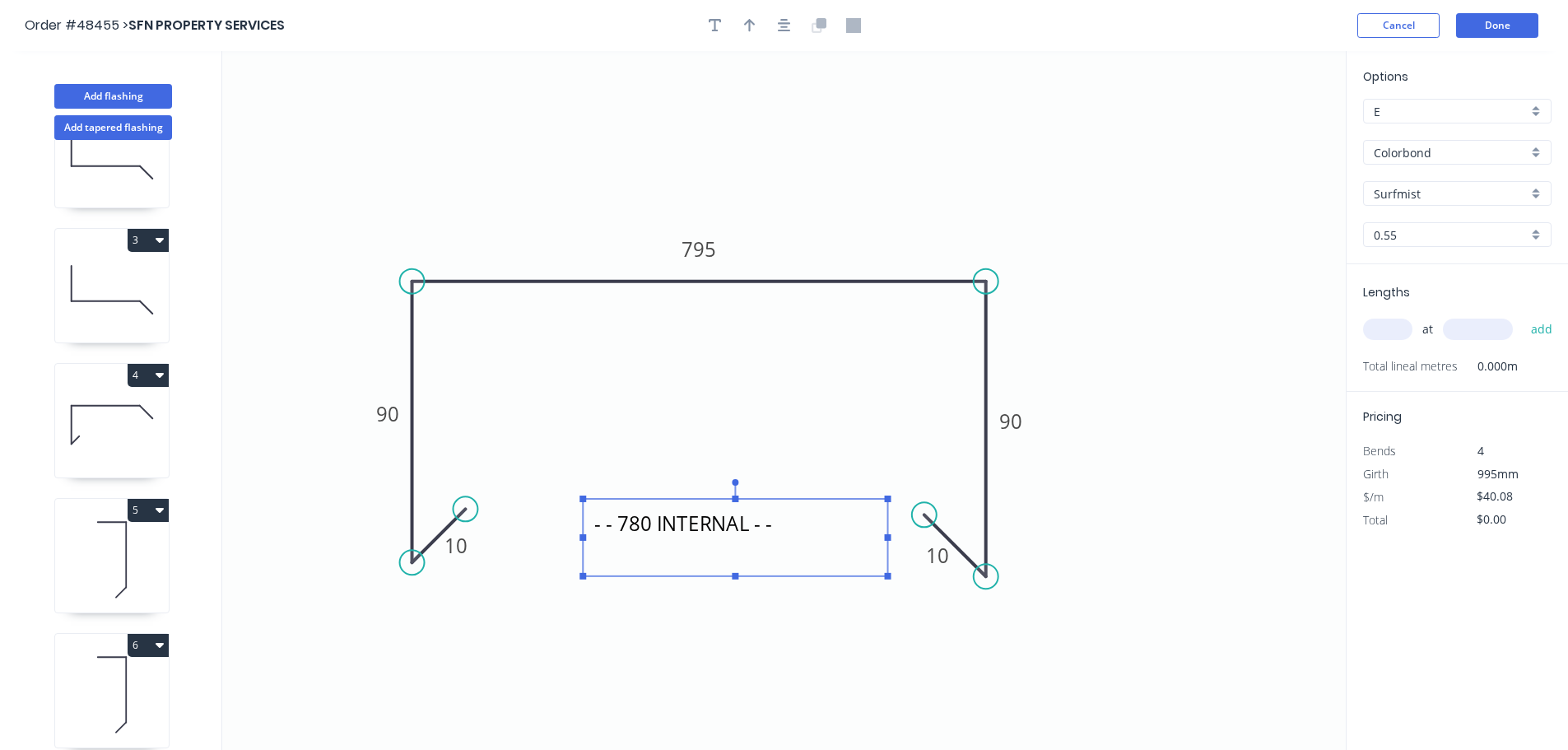
drag, startPoint x: 354, startPoint y: 99, endPoint x: 683, endPoint y: 524, distance: 537.5
click at [683, 524] on textarea "- - 780 INTERNAL - -" at bounding box center [734, 537] width 288 height 61
click at [859, 177] on icon "- - 780 INTERNAL - - 10 90 795 90 10" at bounding box center [784, 401] width 1123 height 699
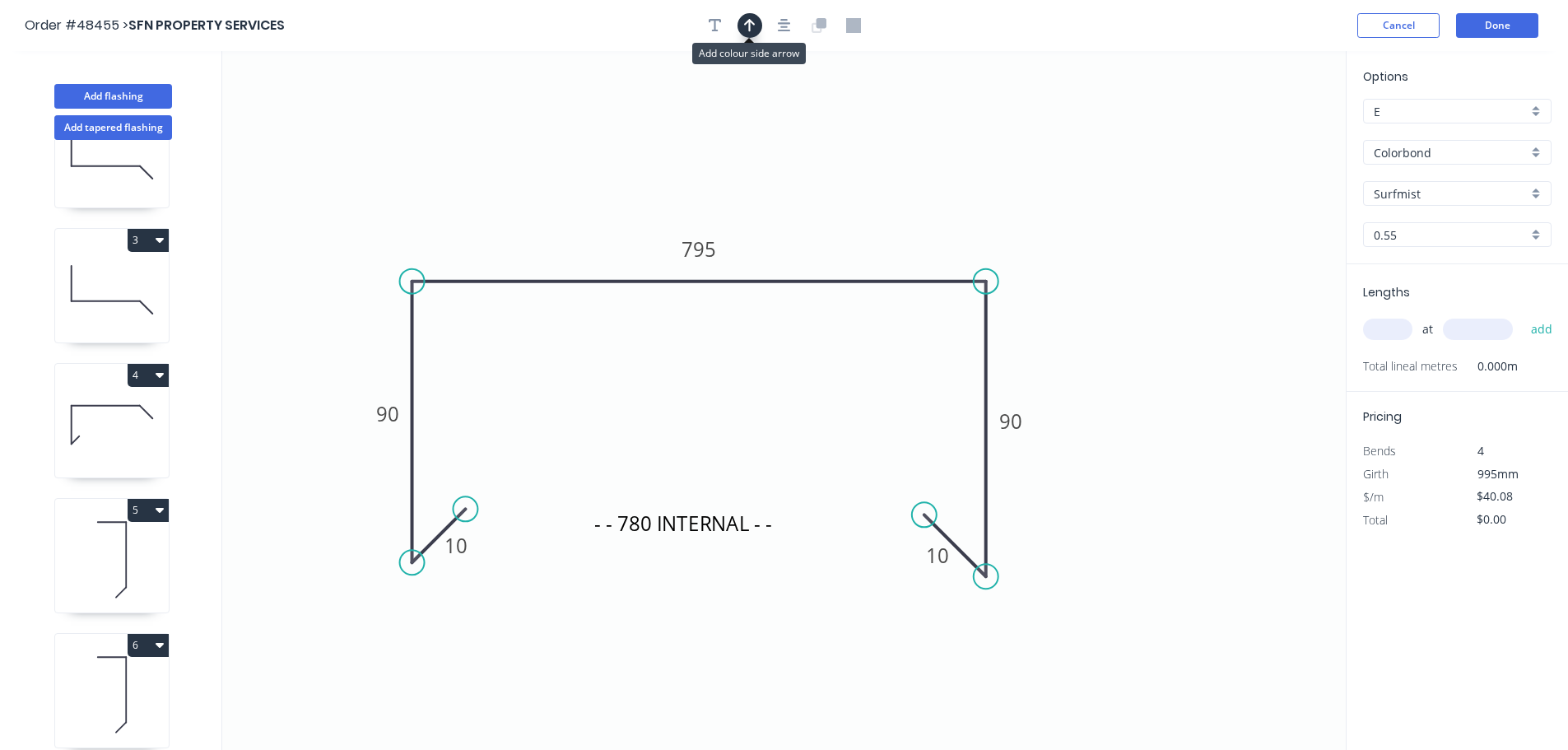
click at [755, 25] on icon "button" at bounding box center [750, 26] width 11 height 13
drag, startPoint x: 1260, startPoint y: 127, endPoint x: 858, endPoint y: 263, distance: 424.4
click at [859, 257] on icon at bounding box center [867, 230] width 15 height 53
click at [1374, 330] on input "text" at bounding box center [1388, 329] width 49 height 22
type input "1"
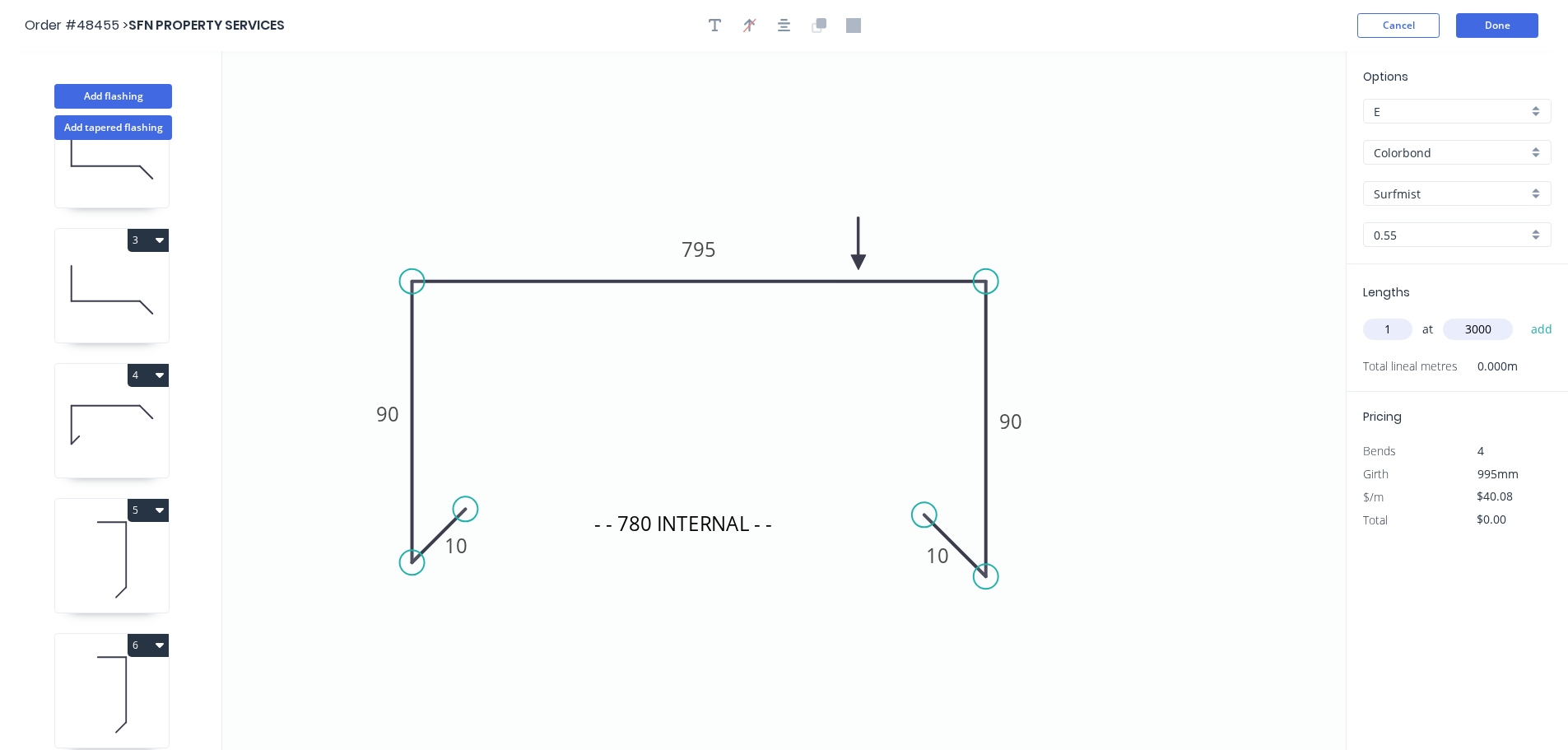
type input "3000"
click at [1523, 315] on button "add" at bounding box center [1542, 330] width 39 height 28
type input "$120.24"
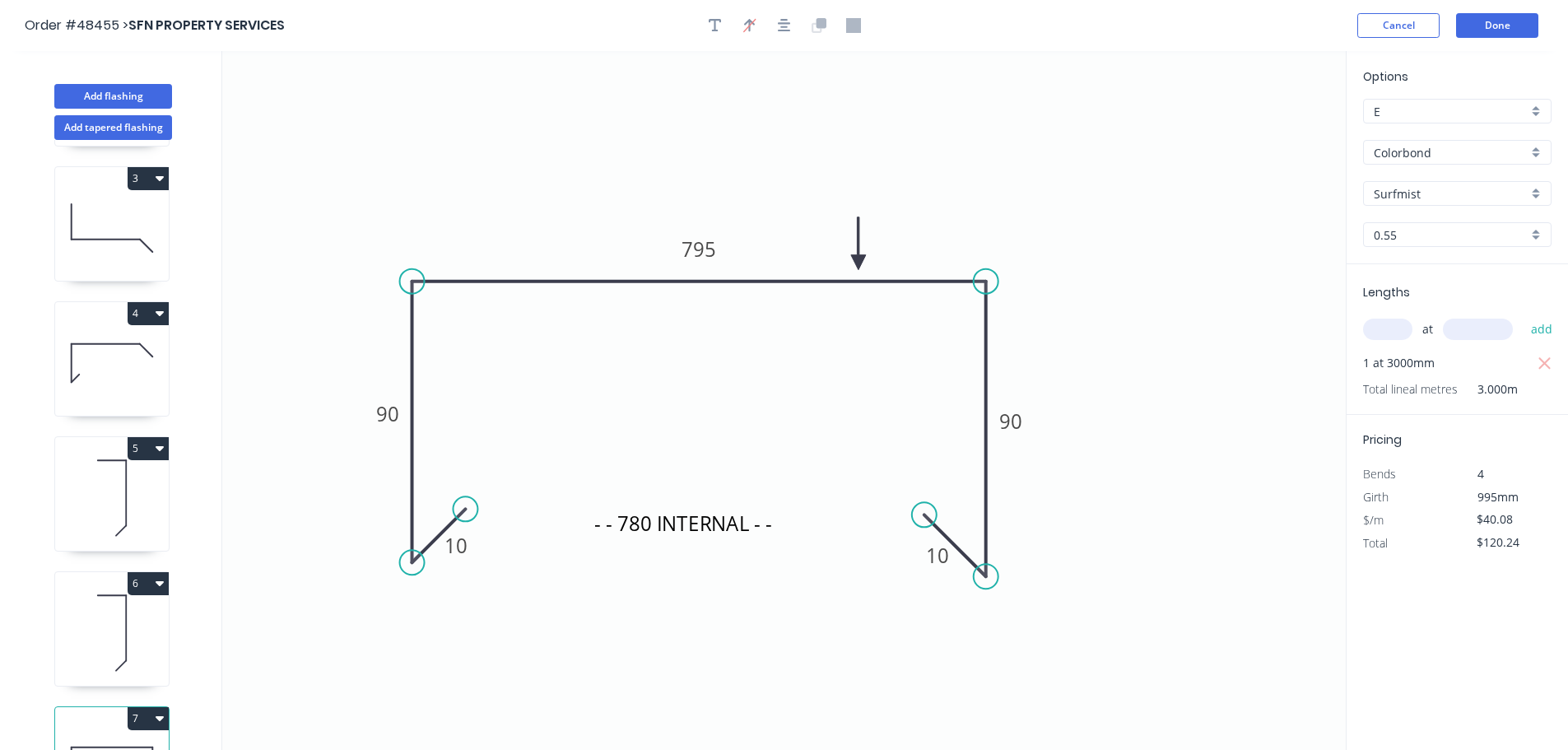
scroll to position [342, 0]
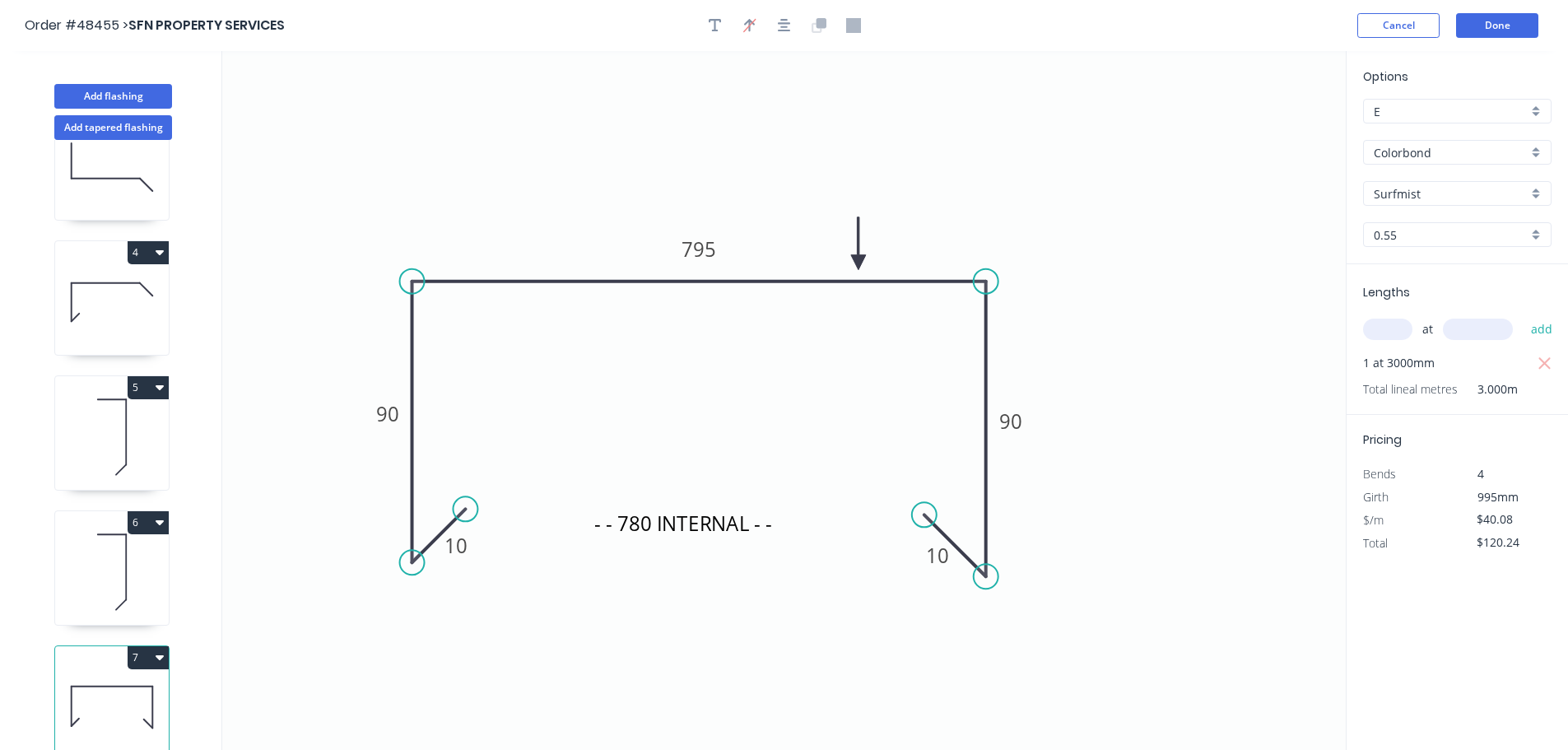
click at [134, 497] on div "1 2 3 4 5 6 7" at bounding box center [112, 460] width 216 height 640
click at [134, 513] on button "6" at bounding box center [148, 522] width 42 height 23
click at [109, 554] on div "Duplicate" at bounding box center [91, 563] width 126 height 24
type input "$0.00"
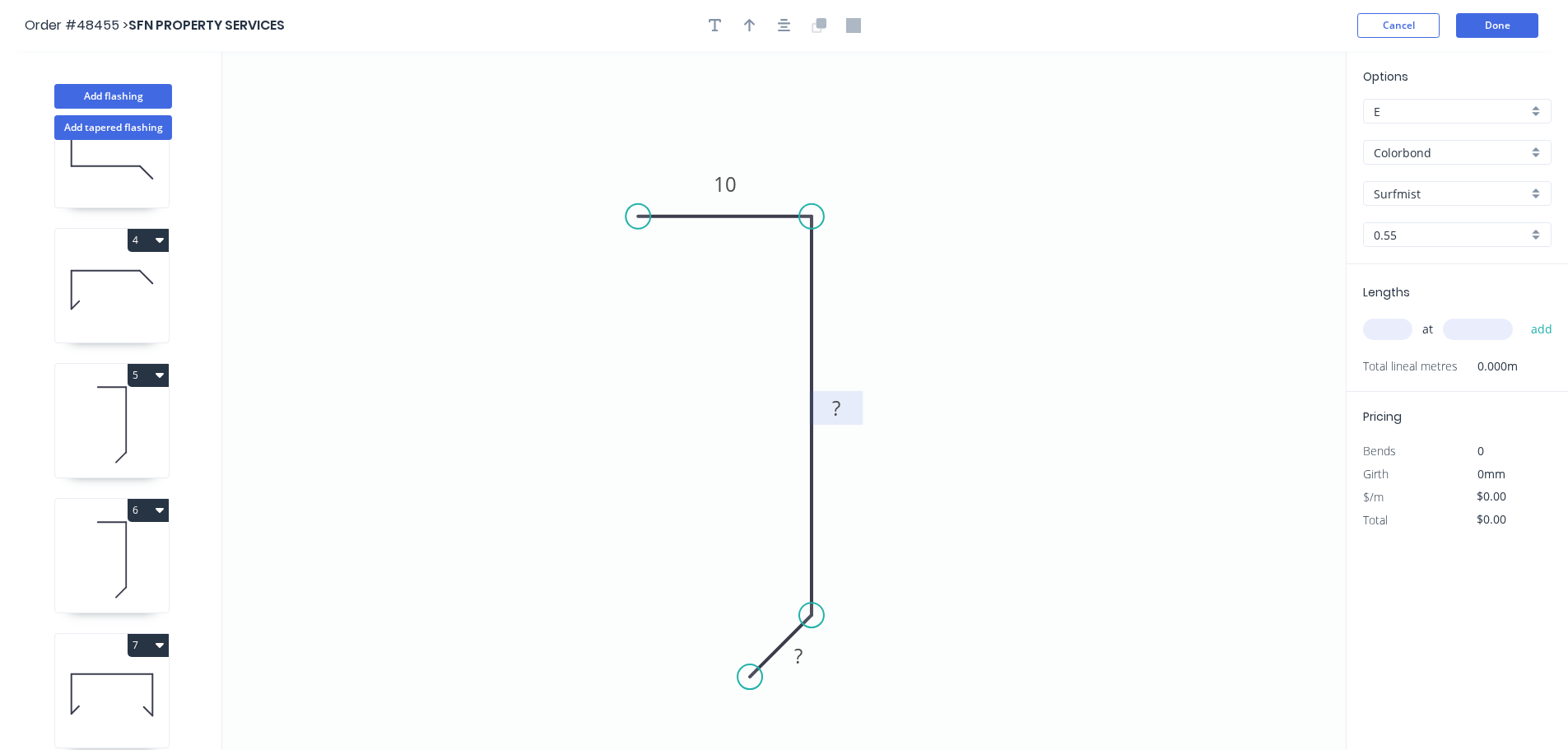
click at [836, 414] on tspan "?" at bounding box center [835, 408] width 8 height 27
click at [1381, 318] on div "at add" at bounding box center [1458, 330] width 192 height 28
type input "$7.70"
drag, startPoint x: 749, startPoint y: 30, endPoint x: 841, endPoint y: 42, distance: 92.8
click at [767, 30] on div at bounding box center [784, 26] width 173 height 25
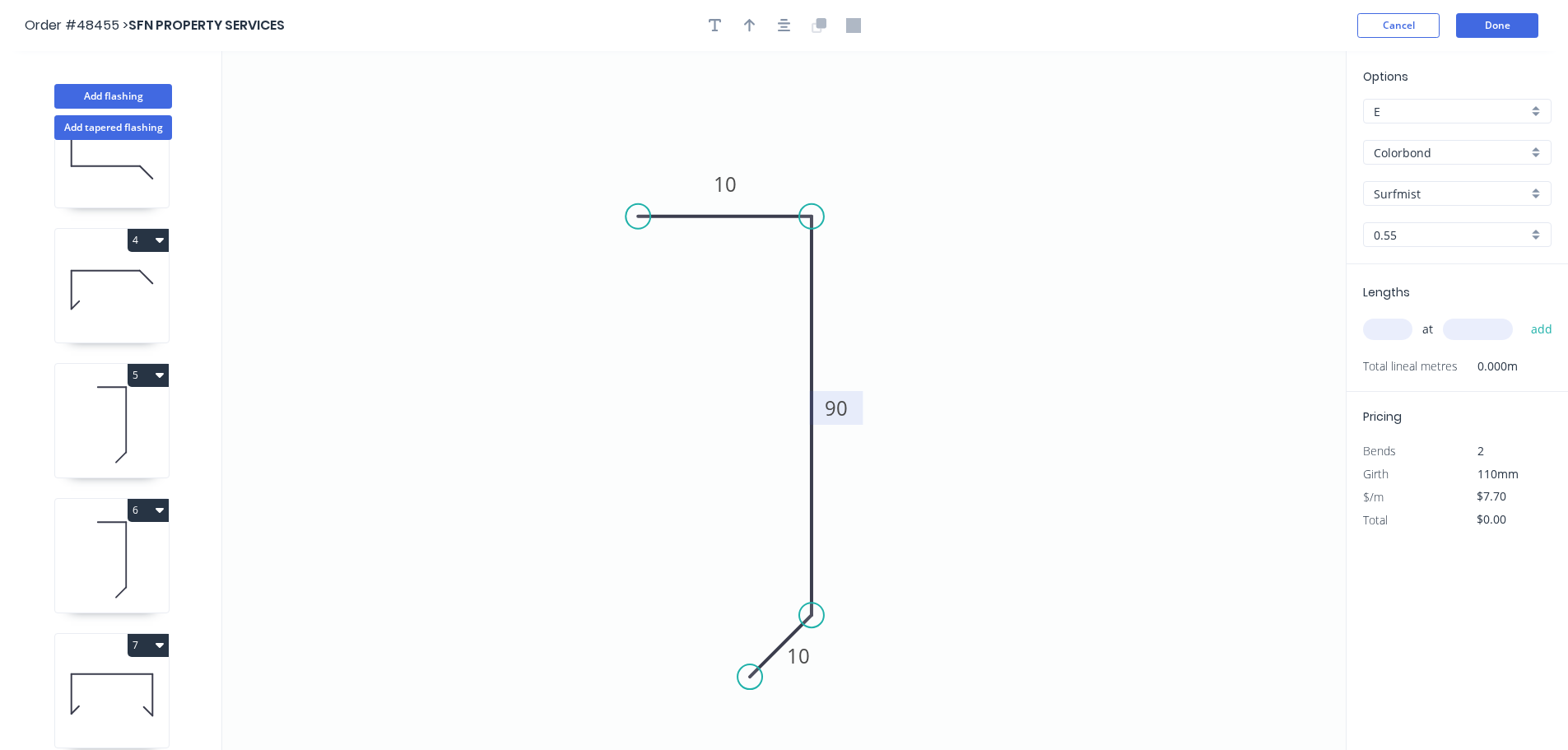
drag, startPoint x: 744, startPoint y: 29, endPoint x: 810, endPoint y: 46, distance: 68.2
click at [745, 29] on icon "button" at bounding box center [750, 26] width 11 height 15
drag, startPoint x: 1258, startPoint y: 127, endPoint x: 897, endPoint y: 287, distance: 394.9
click at [897, 287] on icon at bounding box center [898, 268] width 15 height 53
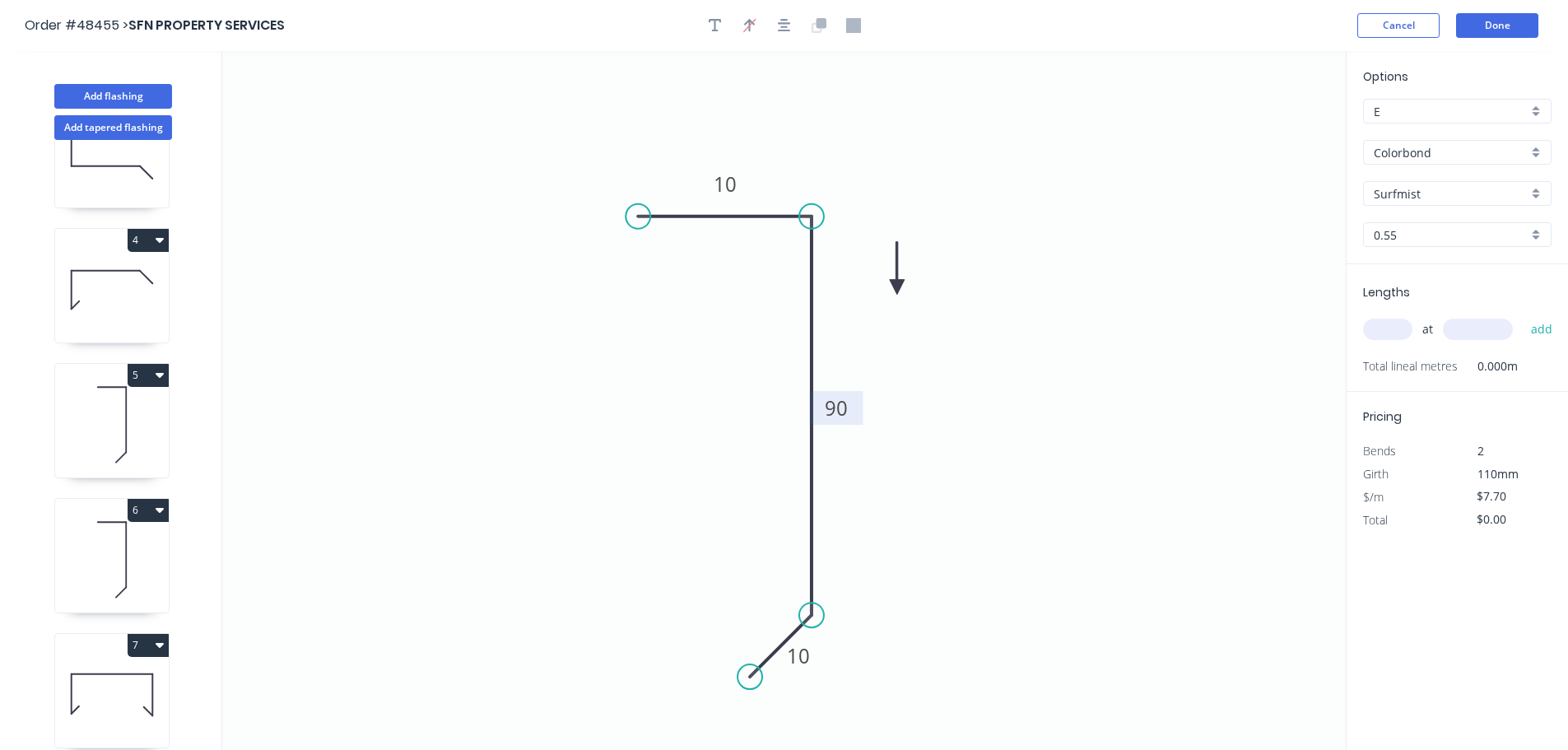
click at [897, 287] on icon at bounding box center [898, 268] width 15 height 53
click at [1371, 328] on input "text" at bounding box center [1388, 329] width 49 height 22
type input "1"
type input "1000"
click at [1523, 315] on button "add" at bounding box center [1542, 330] width 39 height 28
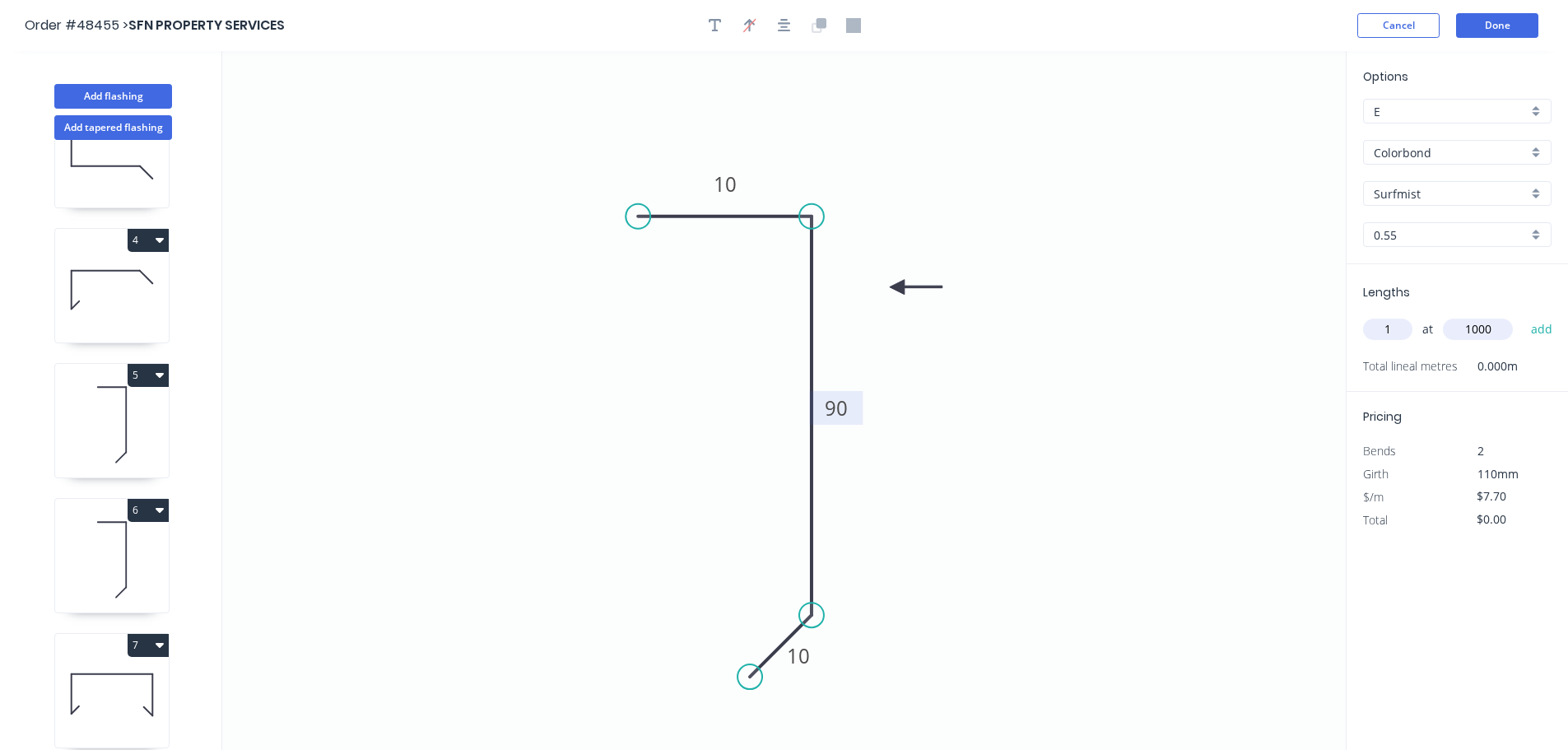
type input "$7.70"
click at [135, 101] on button "Add flashing" at bounding box center [113, 96] width 118 height 25
type input "$0.00"
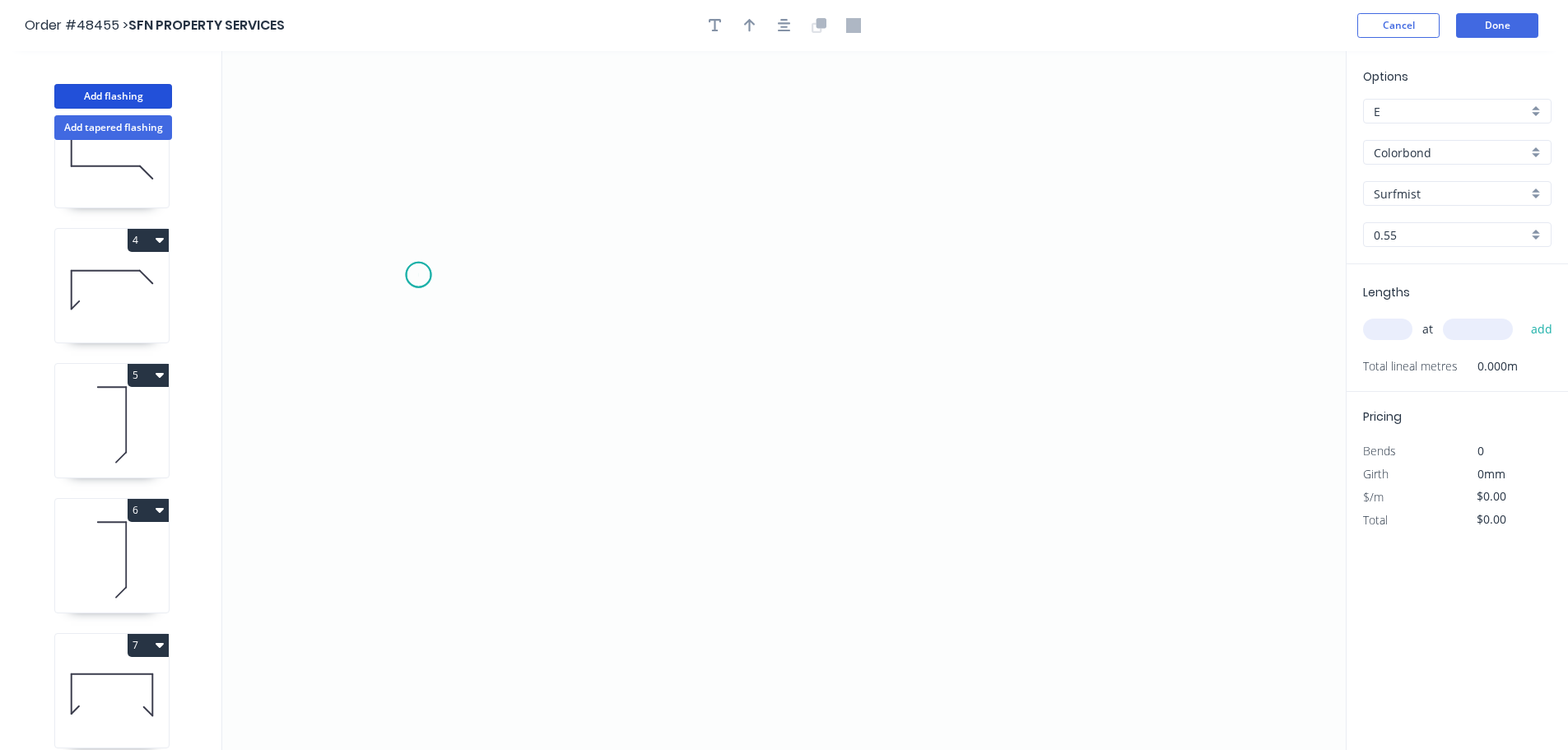
click at [418, 275] on icon "0" at bounding box center [784, 401] width 1123 height 699
click at [586, 367] on icon "0" at bounding box center [784, 401] width 1123 height 699
click at [587, 511] on icon "0 ?" at bounding box center [784, 401] width 1123 height 699
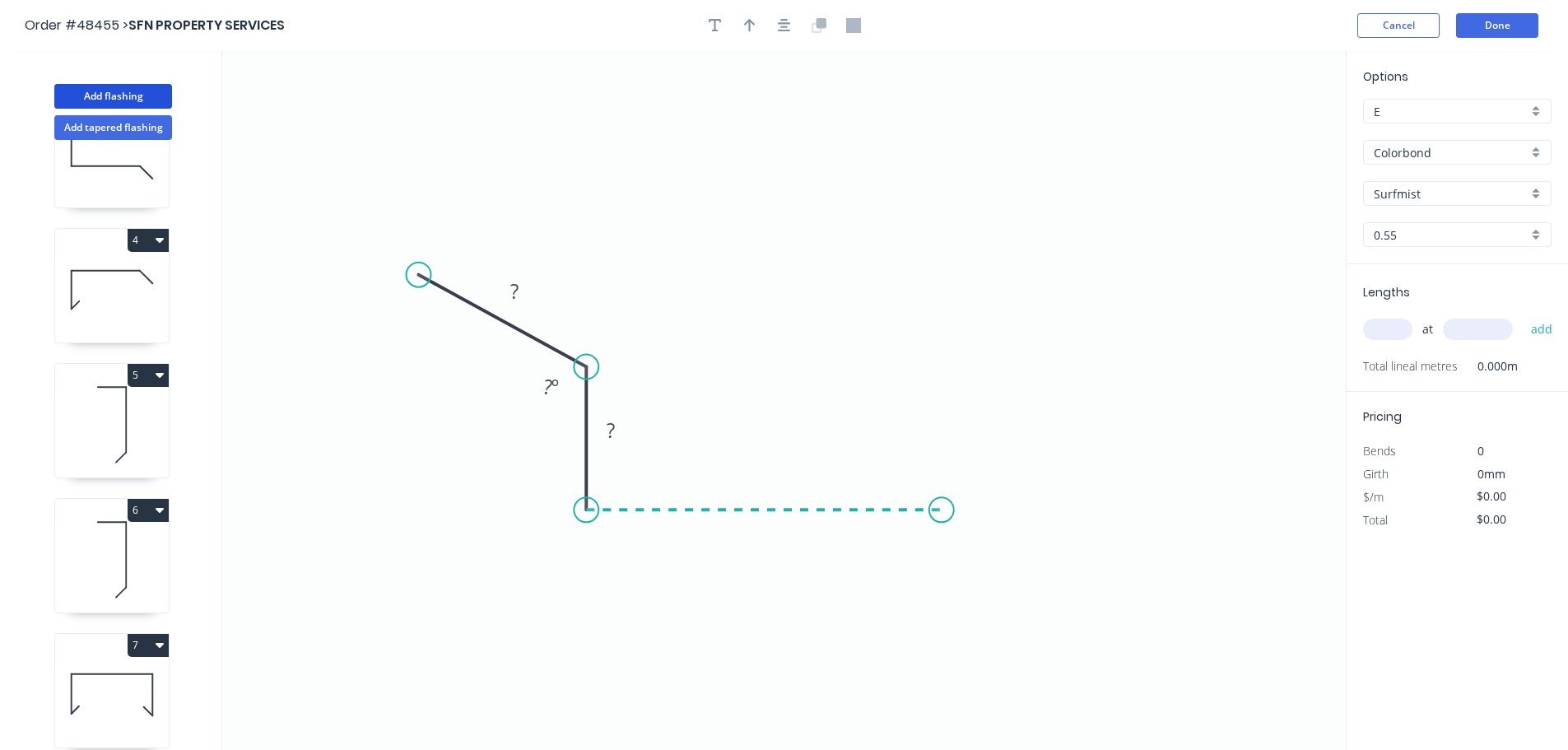
drag, startPoint x: 941, startPoint y: 523, endPoint x: 956, endPoint y: 427, distance: 97.2
click at [943, 523] on icon "0 ? ? ? º" at bounding box center [784, 401] width 1123 height 699
click at [941, 364] on icon "0 ? ? ? ? º" at bounding box center [784, 401] width 1123 height 699
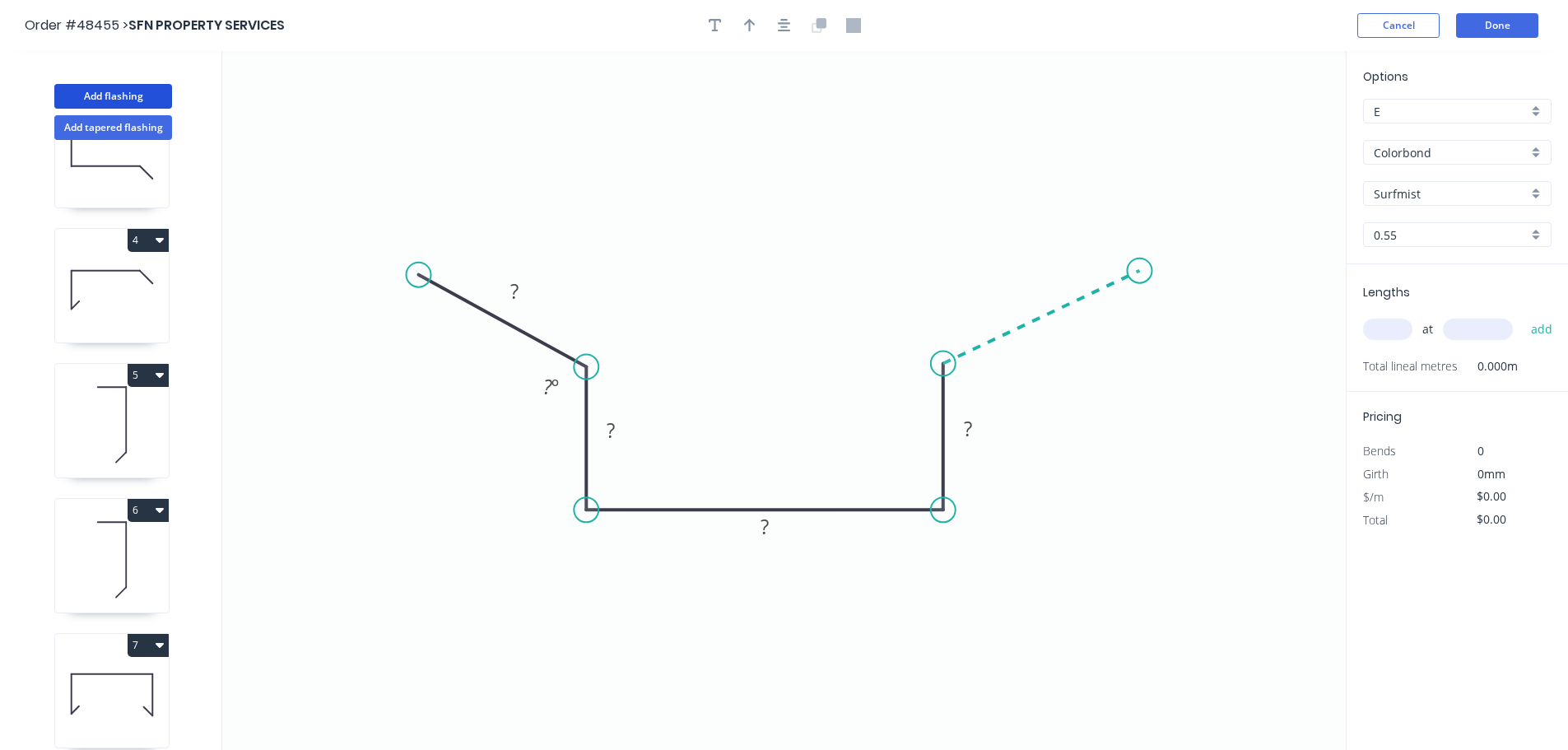
click at [1140, 271] on icon "0 ? ? ? ? ? º" at bounding box center [784, 401] width 1123 height 699
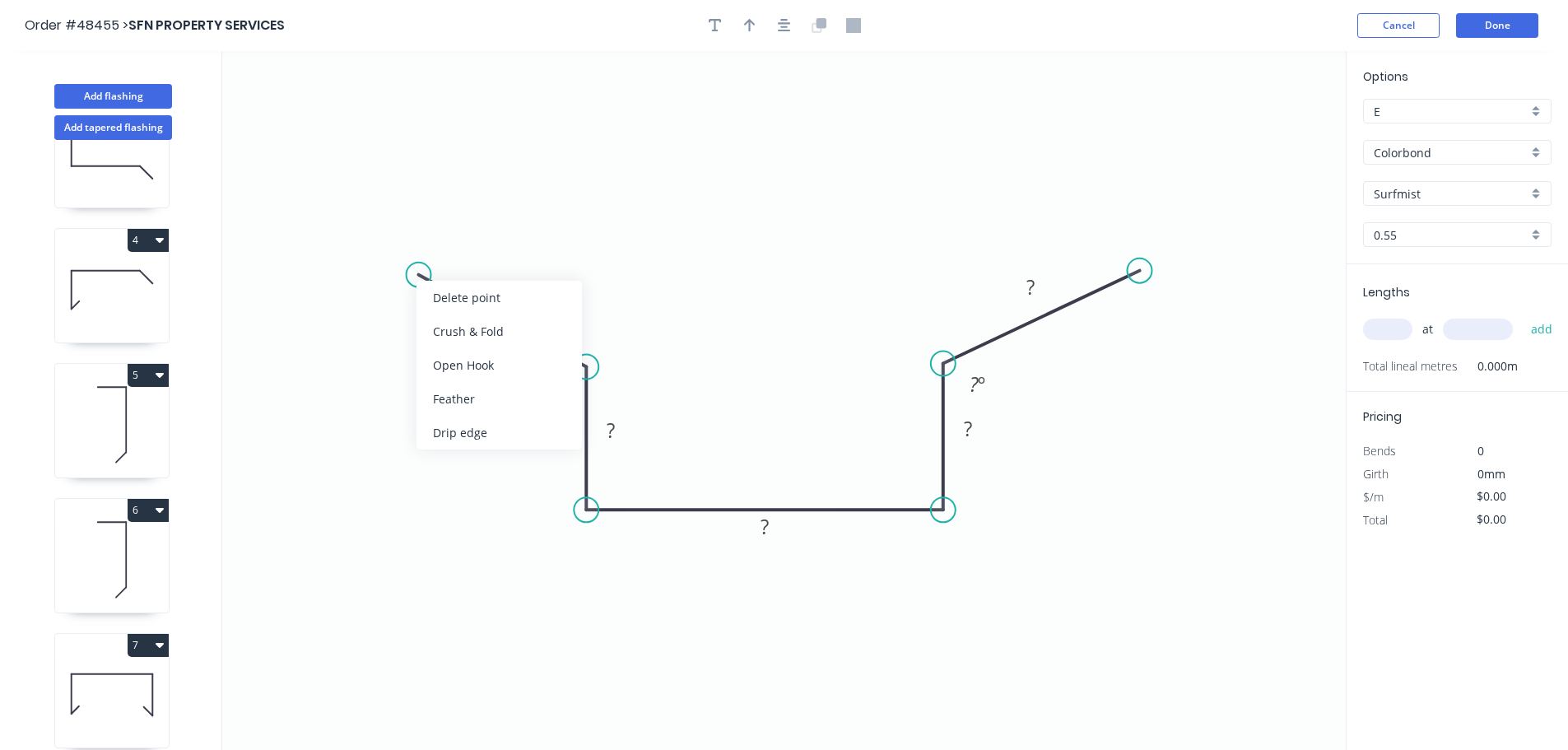
click at [435, 323] on div "Crush & Fold" at bounding box center [498, 332] width 165 height 34
click at [432, 313] on div "Flip bend" at bounding box center [497, 325] width 165 height 34
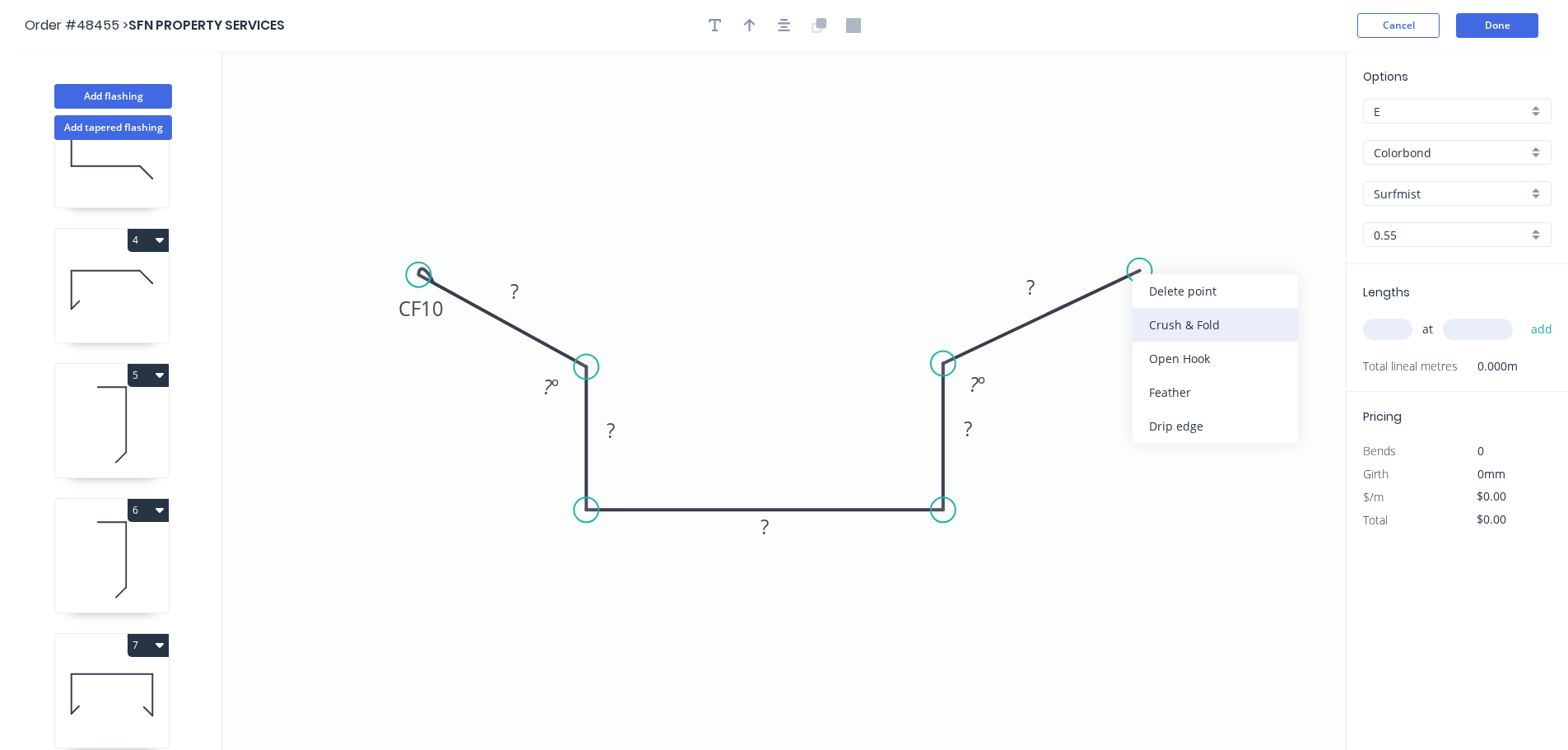
click at [1161, 321] on div "Crush & Fold" at bounding box center [1215, 325] width 165 height 34
click at [1149, 228] on tspan "10" at bounding box center [1155, 222] width 23 height 27
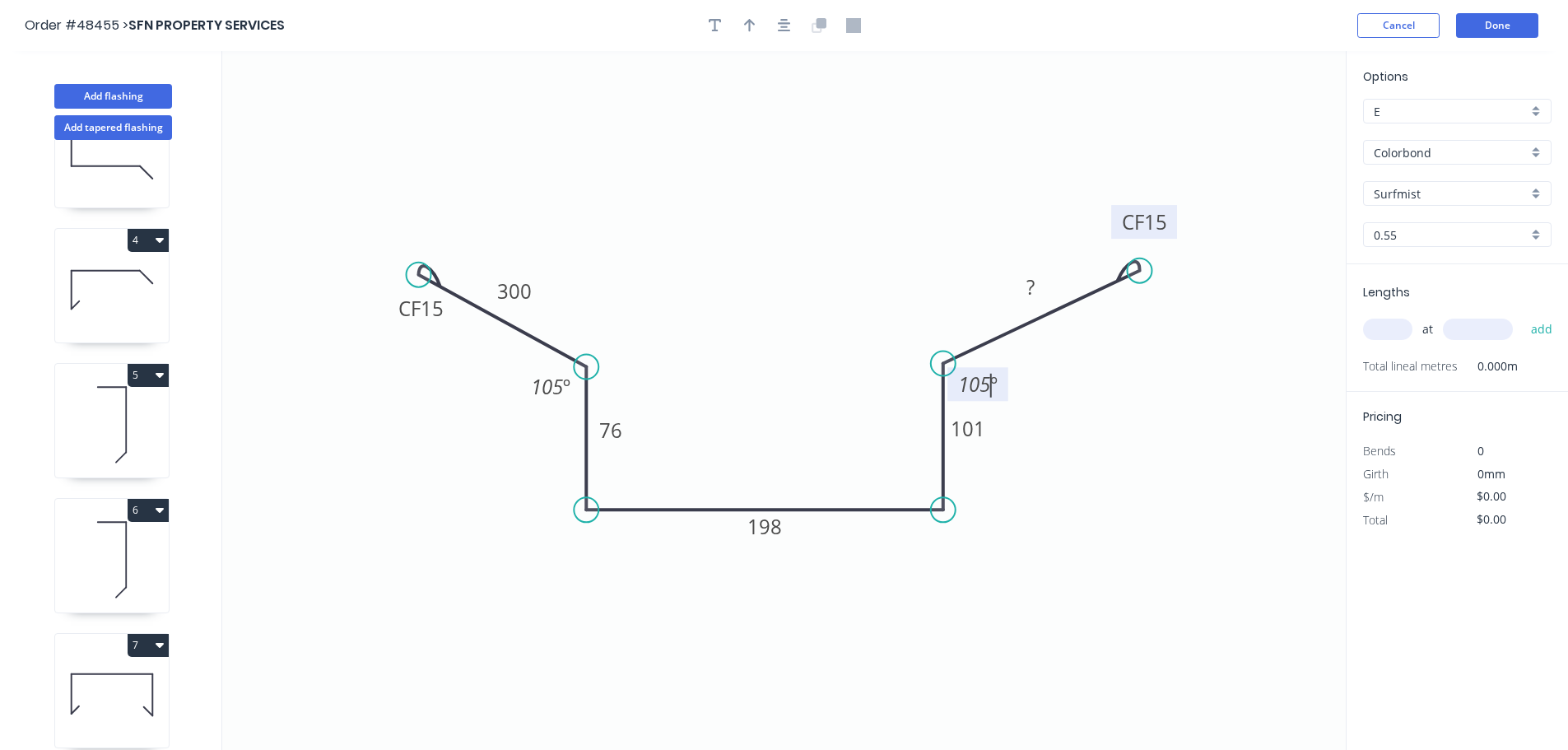
drag, startPoint x: 749, startPoint y: 24, endPoint x: 1038, endPoint y: 72, distance: 293.0
click at [750, 24] on icon "button" at bounding box center [750, 26] width 11 height 15
drag, startPoint x: 1267, startPoint y: 128, endPoint x: 751, endPoint y: 342, distance: 558.6
click at [751, 342] on icon at bounding box center [749, 324] width 15 height 53
click at [1385, 335] on input "text" at bounding box center [1388, 329] width 49 height 22
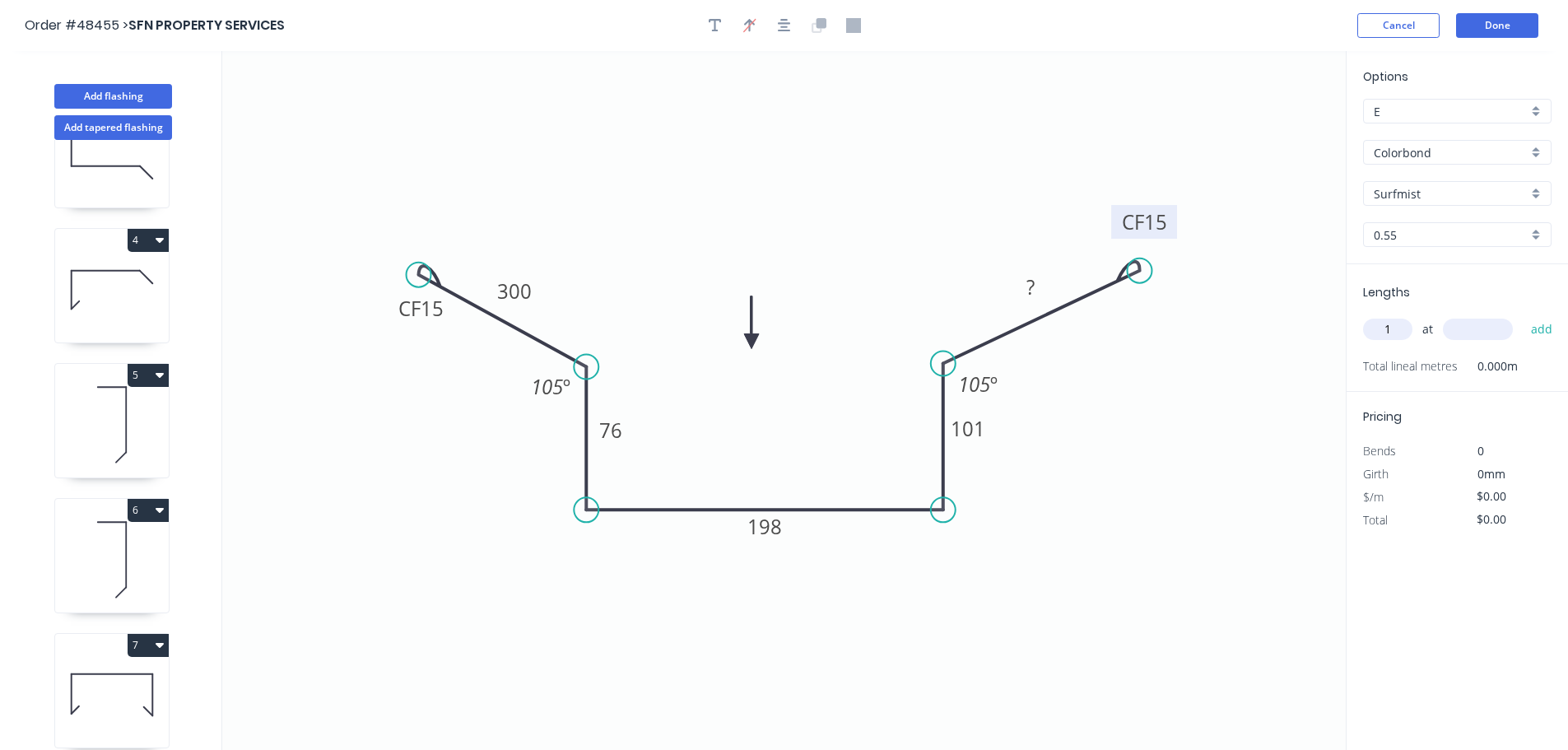
type input "1"
type input "0"
type input "1000"
click at [1523, 315] on button "add" at bounding box center [1542, 330] width 39 height 28
click at [99, 103] on button "Add flashing" at bounding box center [113, 96] width 118 height 25
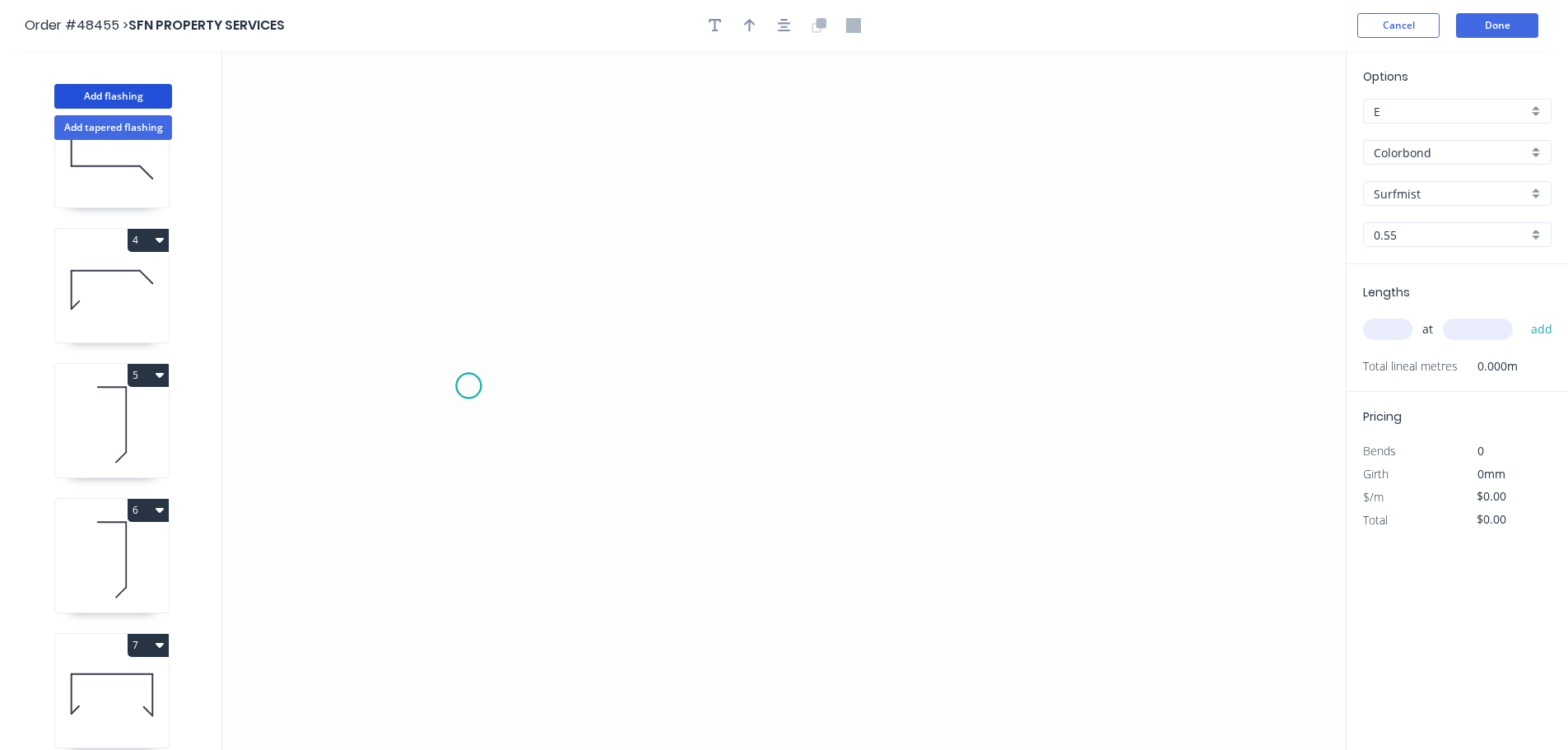
click at [468, 386] on icon "0" at bounding box center [784, 401] width 1123 height 699
click at [953, 382] on icon "0" at bounding box center [784, 401] width 1123 height 699
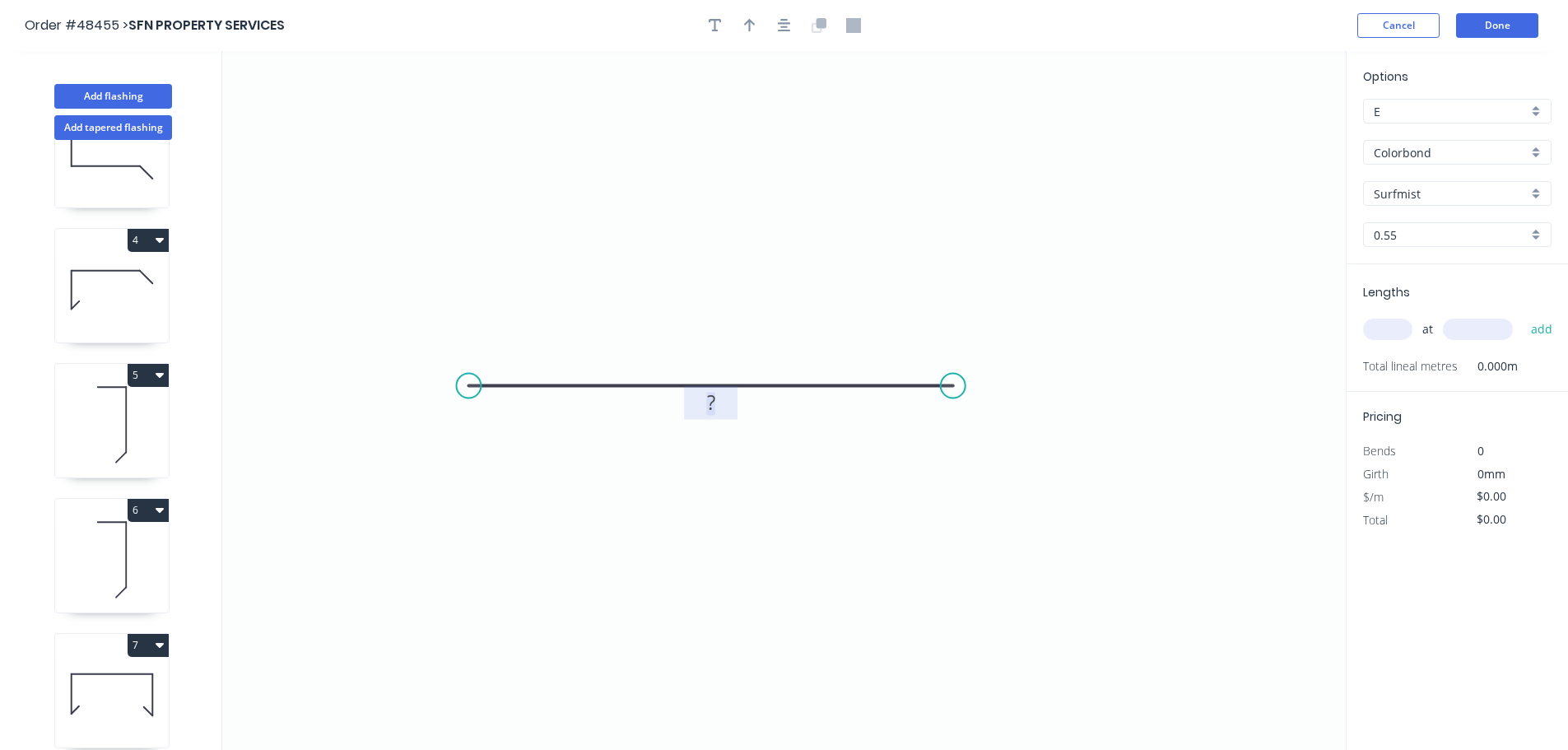
click at [713, 405] on tspan "?" at bounding box center [711, 402] width 8 height 27
click at [1373, 337] on input "text" at bounding box center [1388, 329] width 49 height 22
type input "$16.06"
type input "1"
type input "850"
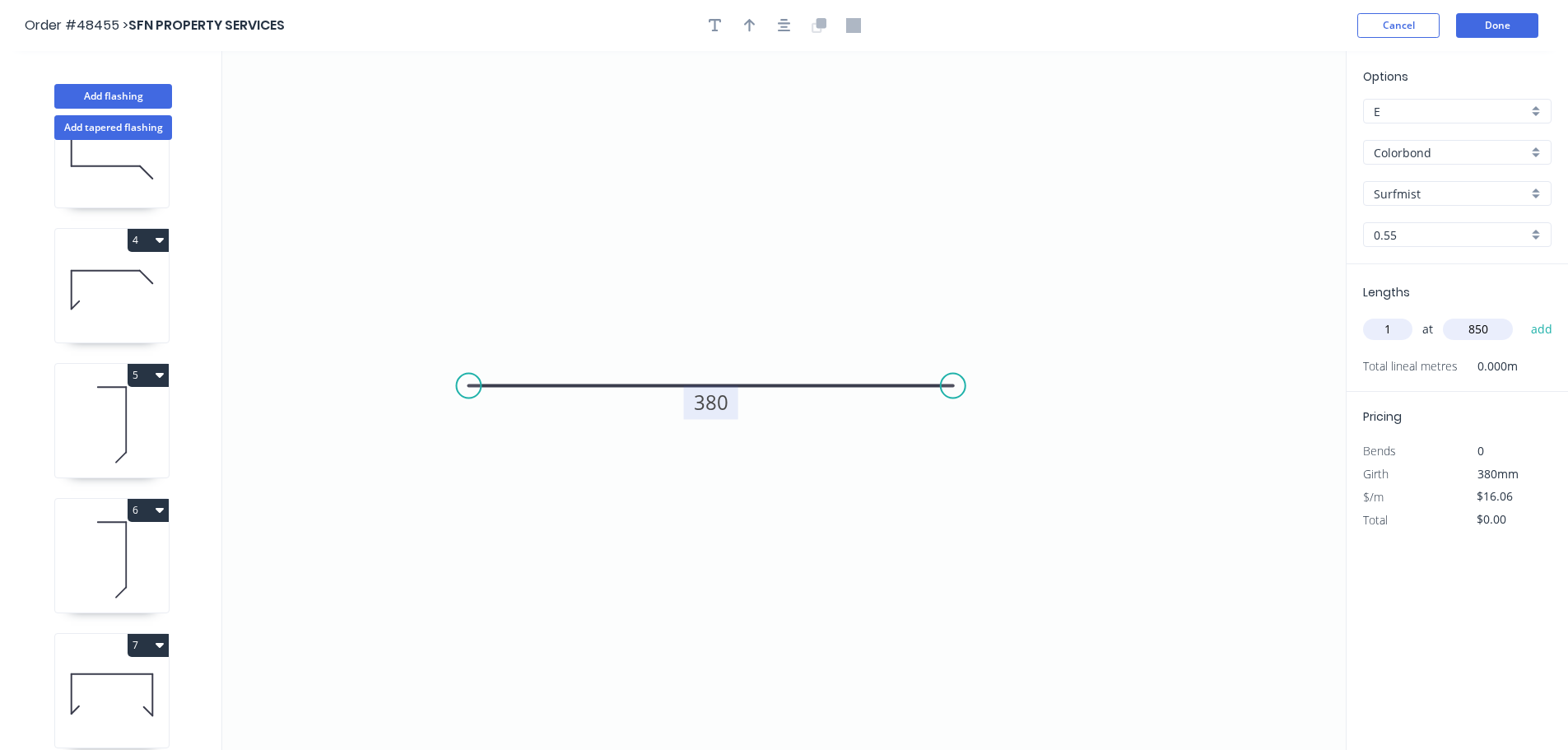
click at [1523, 315] on button "add" at bounding box center [1542, 330] width 39 height 28
type input "$16.06"
click at [106, 135] on button "Add tapered flashing" at bounding box center [113, 128] width 118 height 25
type input "$0.00"
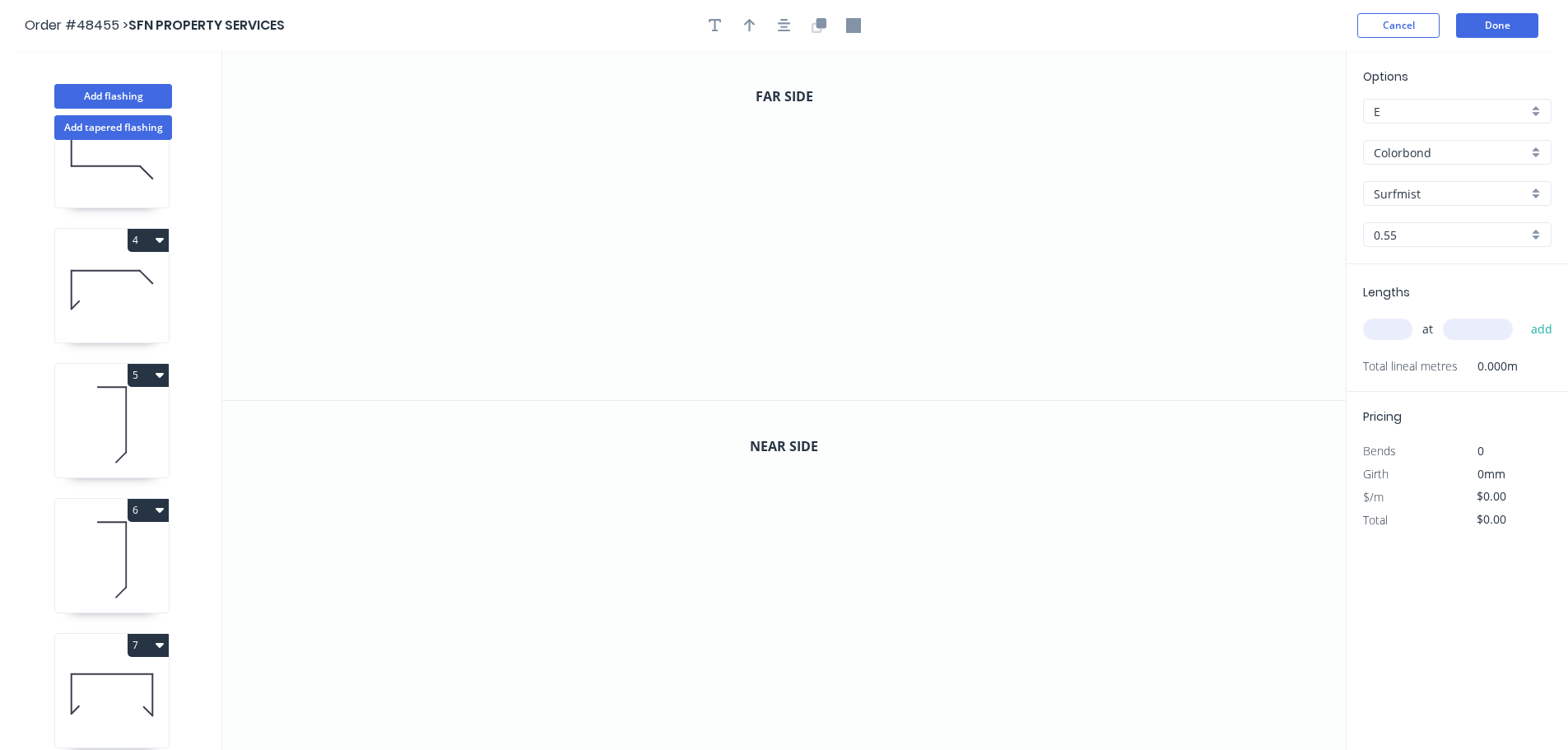
click at [1419, 196] on input "Surfmist" at bounding box center [1450, 194] width 154 height 17
click at [1414, 374] on div "Woodland Grey" at bounding box center [1458, 366] width 187 height 29
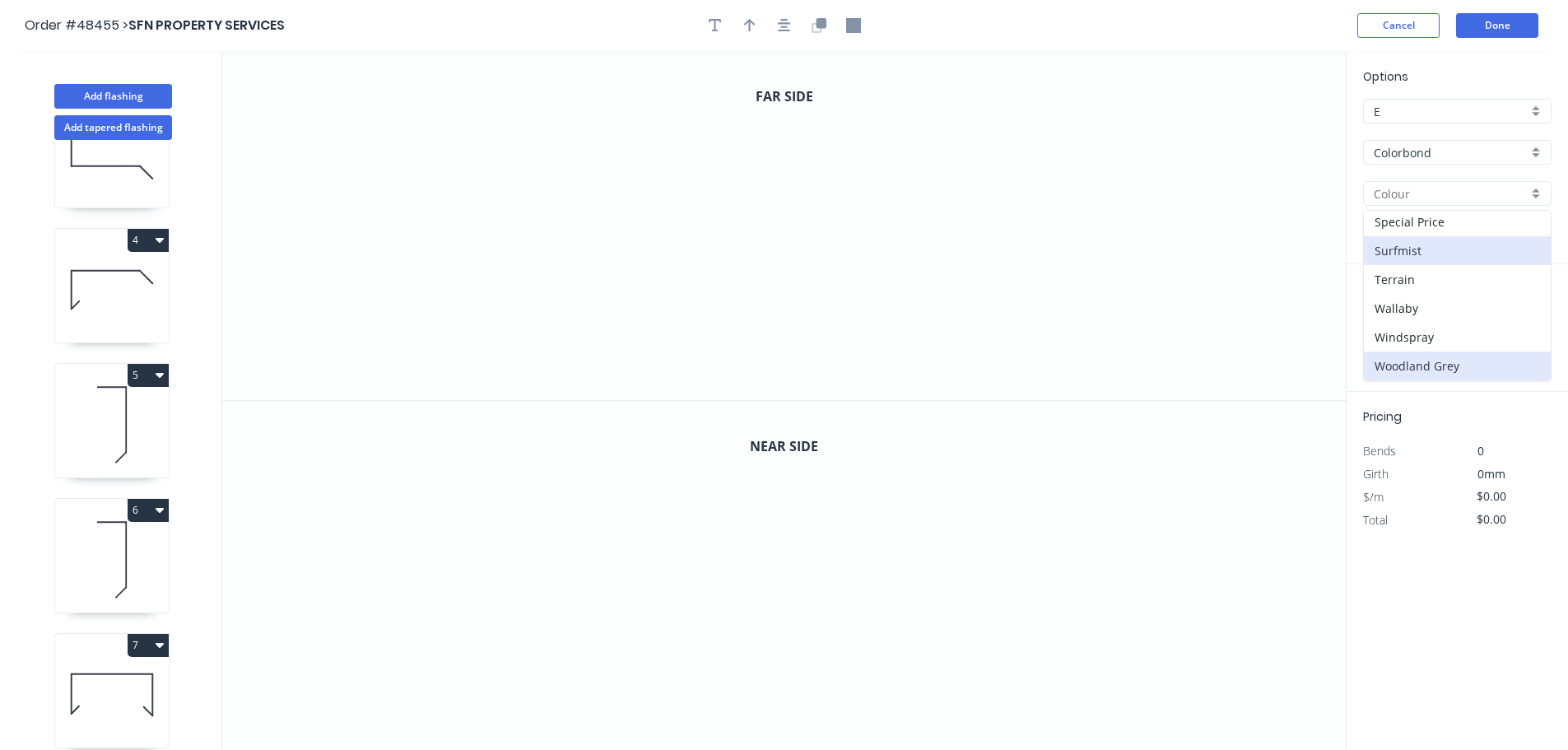
type input "Woodland Grey"
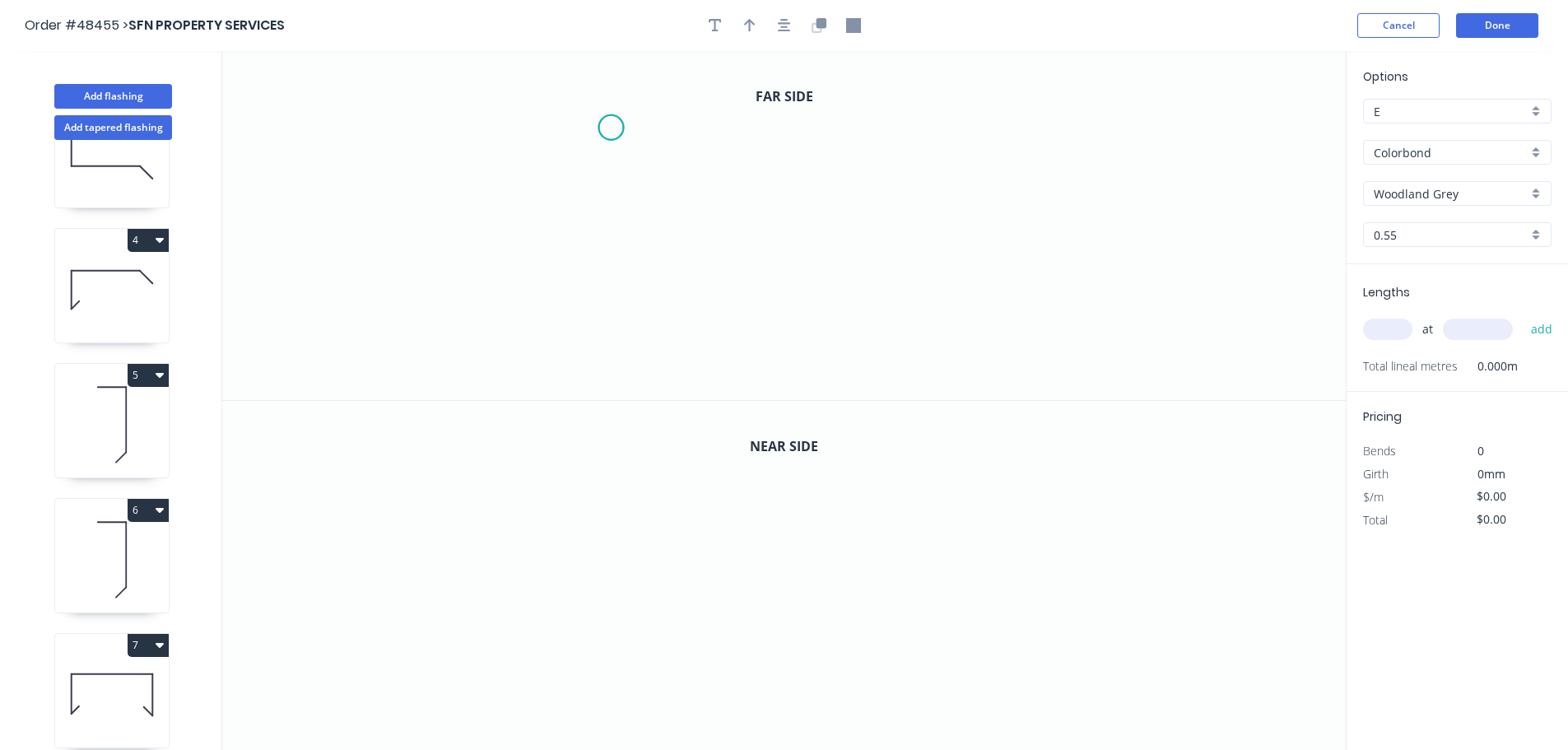
click at [611, 128] on icon "0" at bounding box center [784, 226] width 1123 height 349
click at [607, 255] on icon "0" at bounding box center [784, 226] width 1123 height 349
click at [919, 263] on icon "0 ?" at bounding box center [784, 226] width 1123 height 349
click at [644, 167] on div "Crush & Fold" at bounding box center [699, 180] width 165 height 34
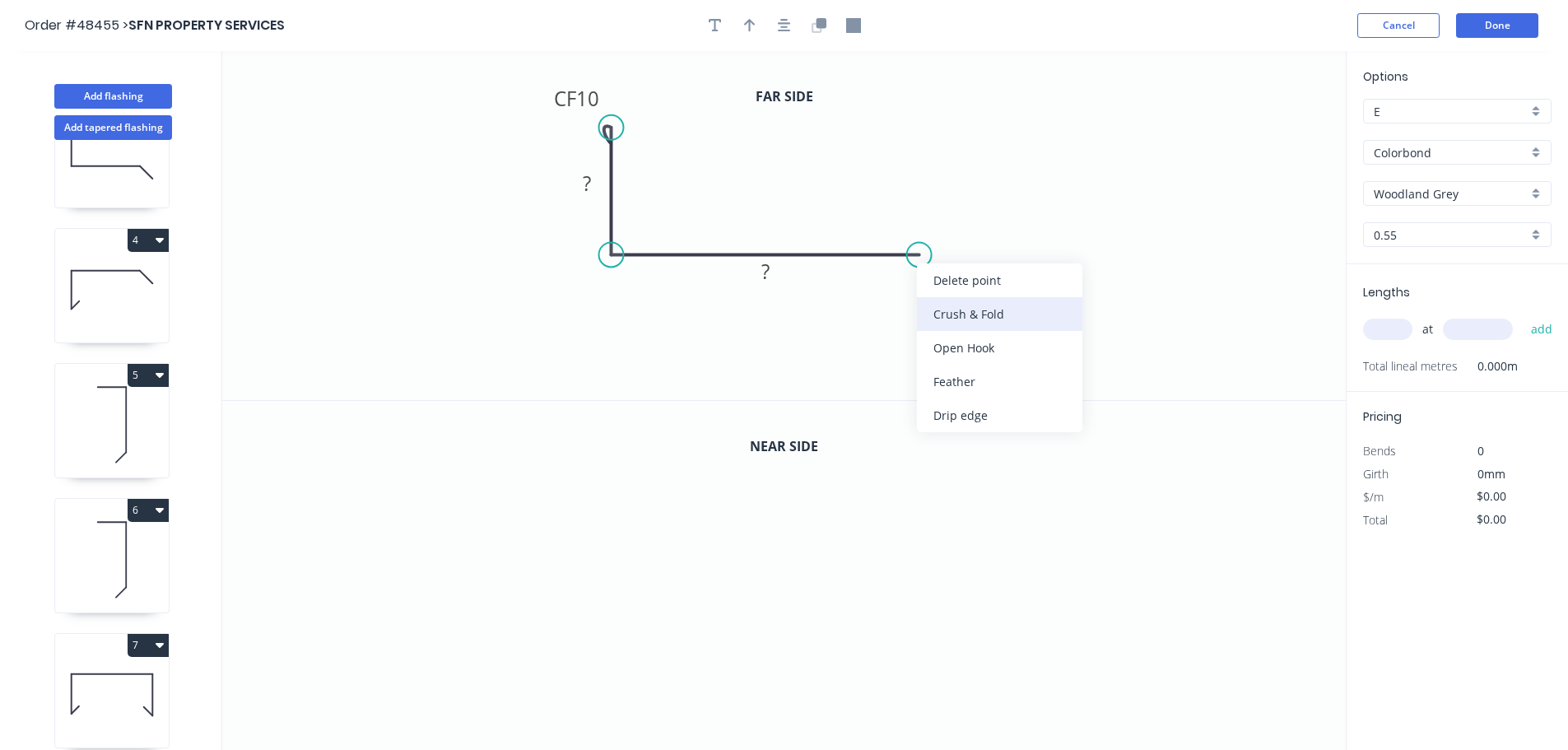
click at [932, 320] on div "Crush & Fold" at bounding box center [999, 315] width 165 height 34
click at [939, 312] on div "Flip bend" at bounding box center [1003, 314] width 165 height 34
click at [585, 106] on tspan "10" at bounding box center [587, 98] width 23 height 27
click at [756, 14] on div at bounding box center [784, 26] width 173 height 25
drag, startPoint x: 751, startPoint y: 27, endPoint x: 1230, endPoint y: 134, distance: 490.8
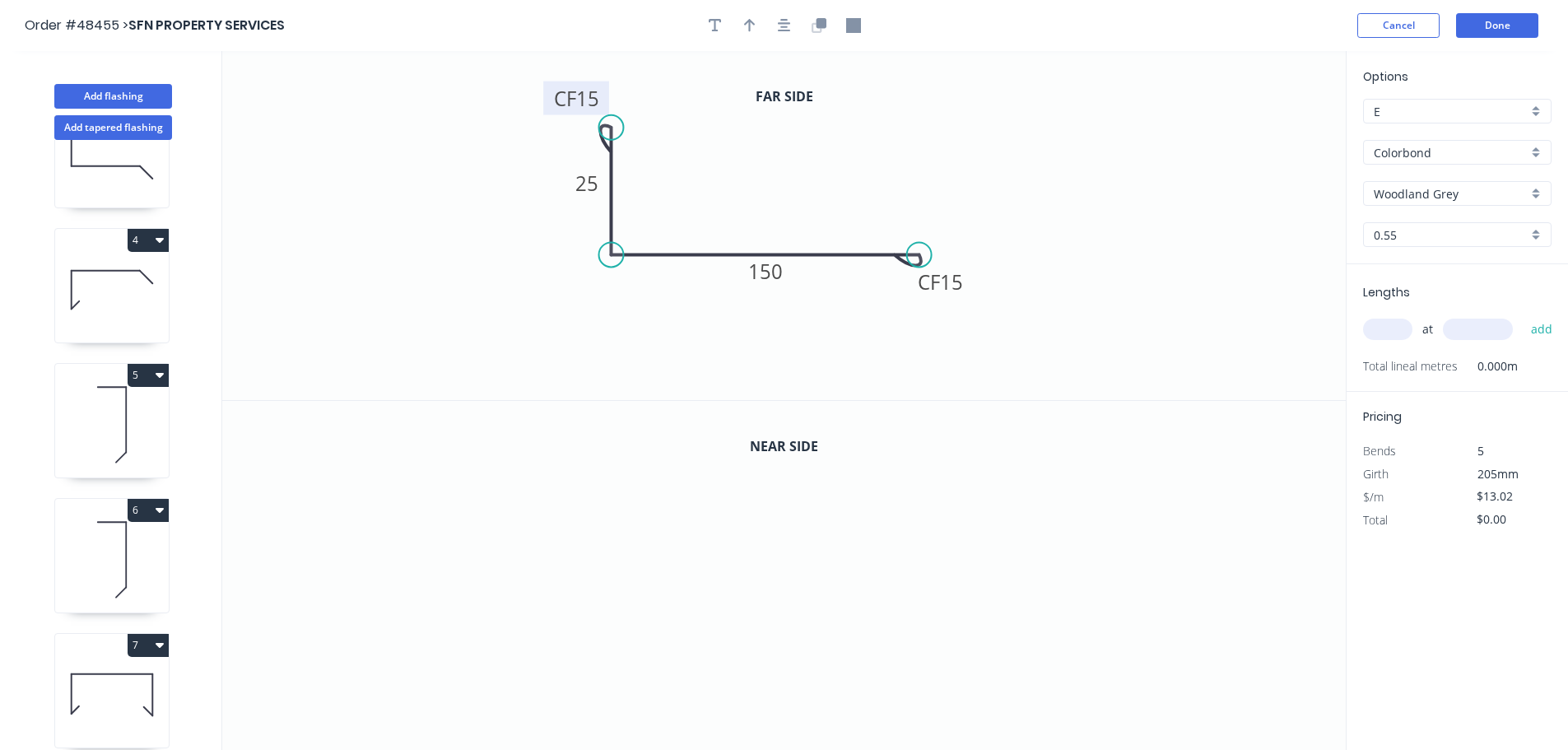
click at [756, 27] on button "button" at bounding box center [750, 26] width 25 height 25
drag, startPoint x: 1262, startPoint y: 133, endPoint x: 781, endPoint y: 213, distance: 487.6
click at [785, 213] on icon at bounding box center [793, 193] width 15 height 53
click at [832, 29] on div at bounding box center [784, 26] width 173 height 25
click at [824, 29] on icon "button" at bounding box center [819, 26] width 15 height 15
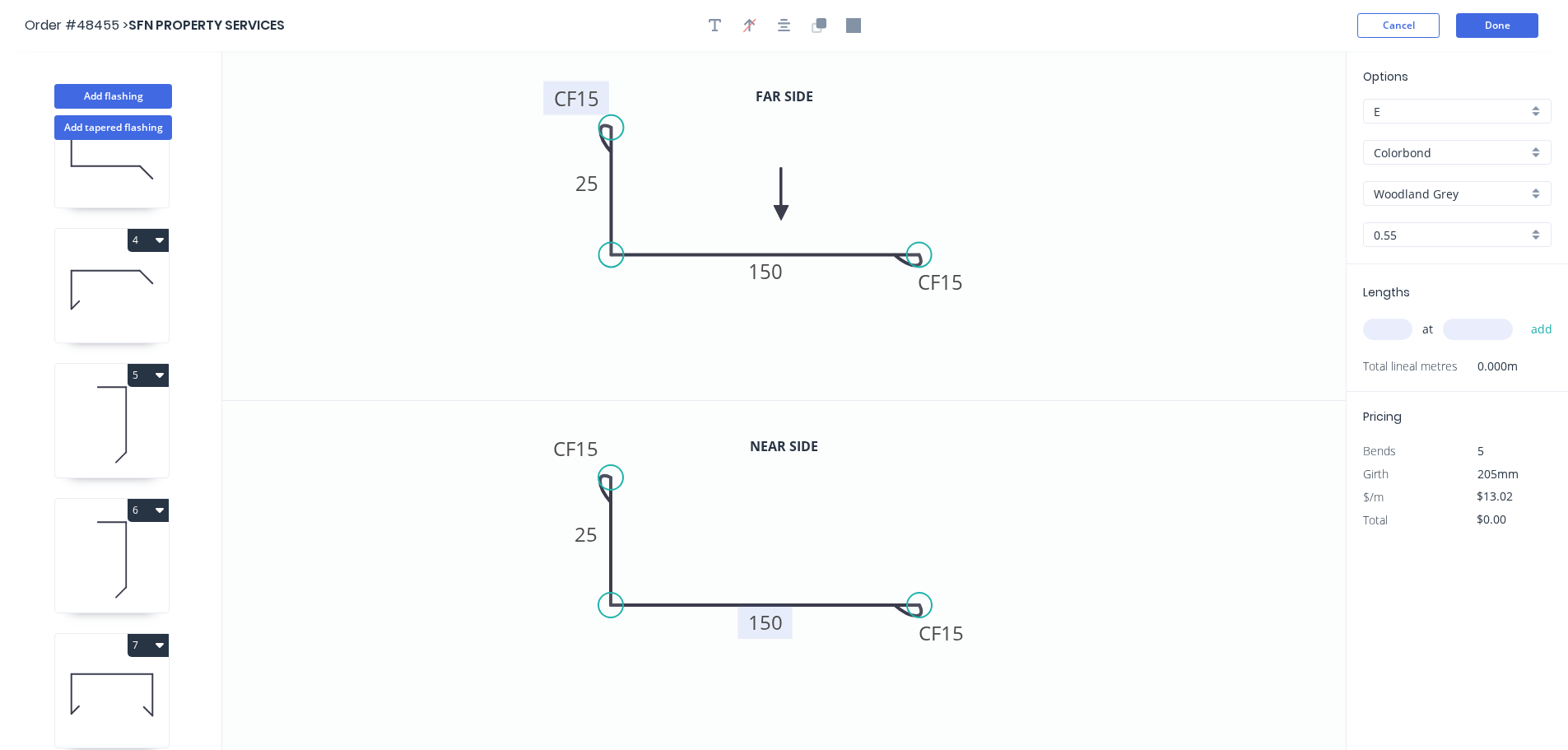
click at [779, 622] on tspan "150" at bounding box center [766, 622] width 35 height 27
click at [1402, 328] on input "text" at bounding box center [1388, 329] width 49 height 22
type input "$16.59"
type input "1"
type input "2550"
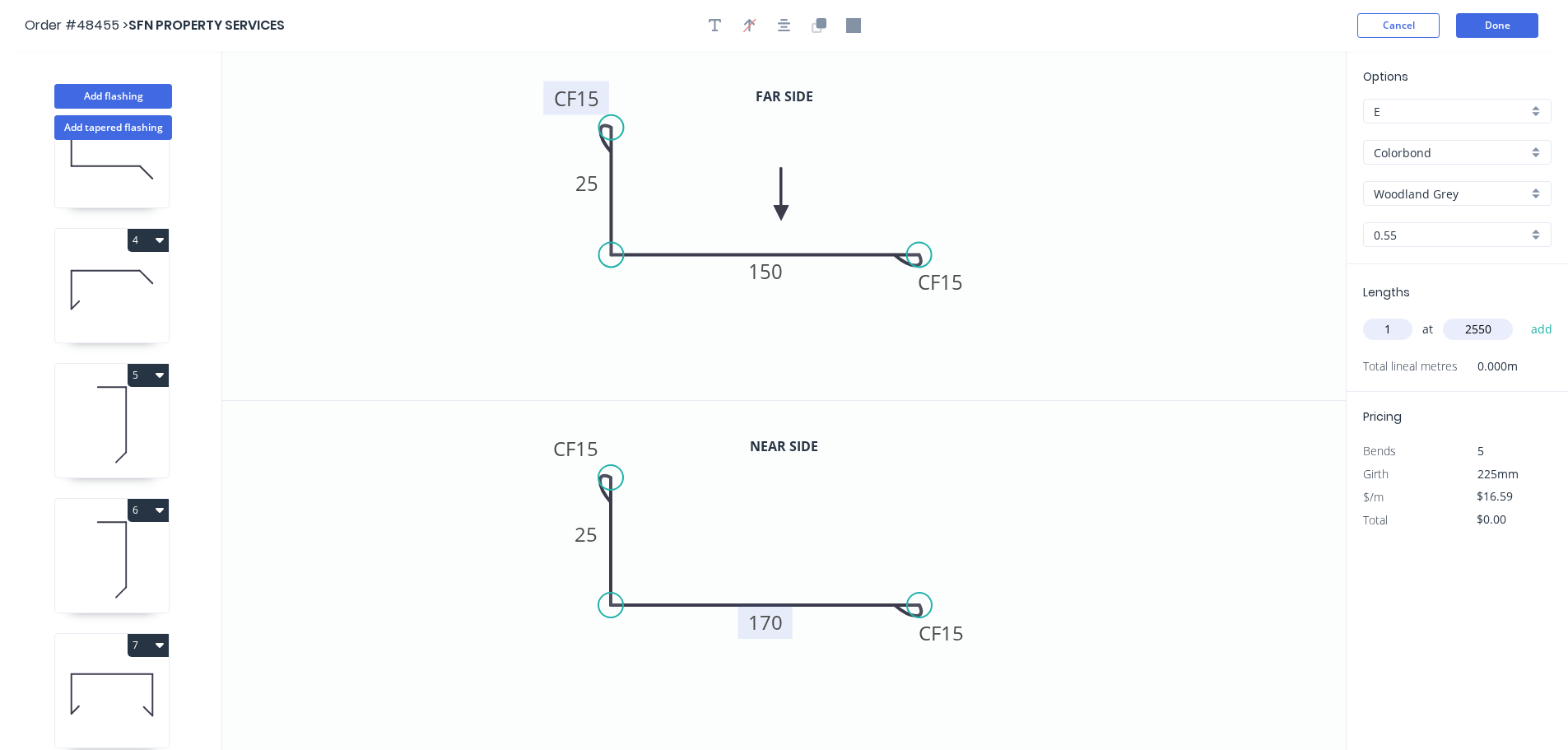
click at [1523, 315] on button "add" at bounding box center [1542, 330] width 39 height 28
type input "$42.30"
click at [1479, 26] on button "Done" at bounding box center [1496, 26] width 82 height 25
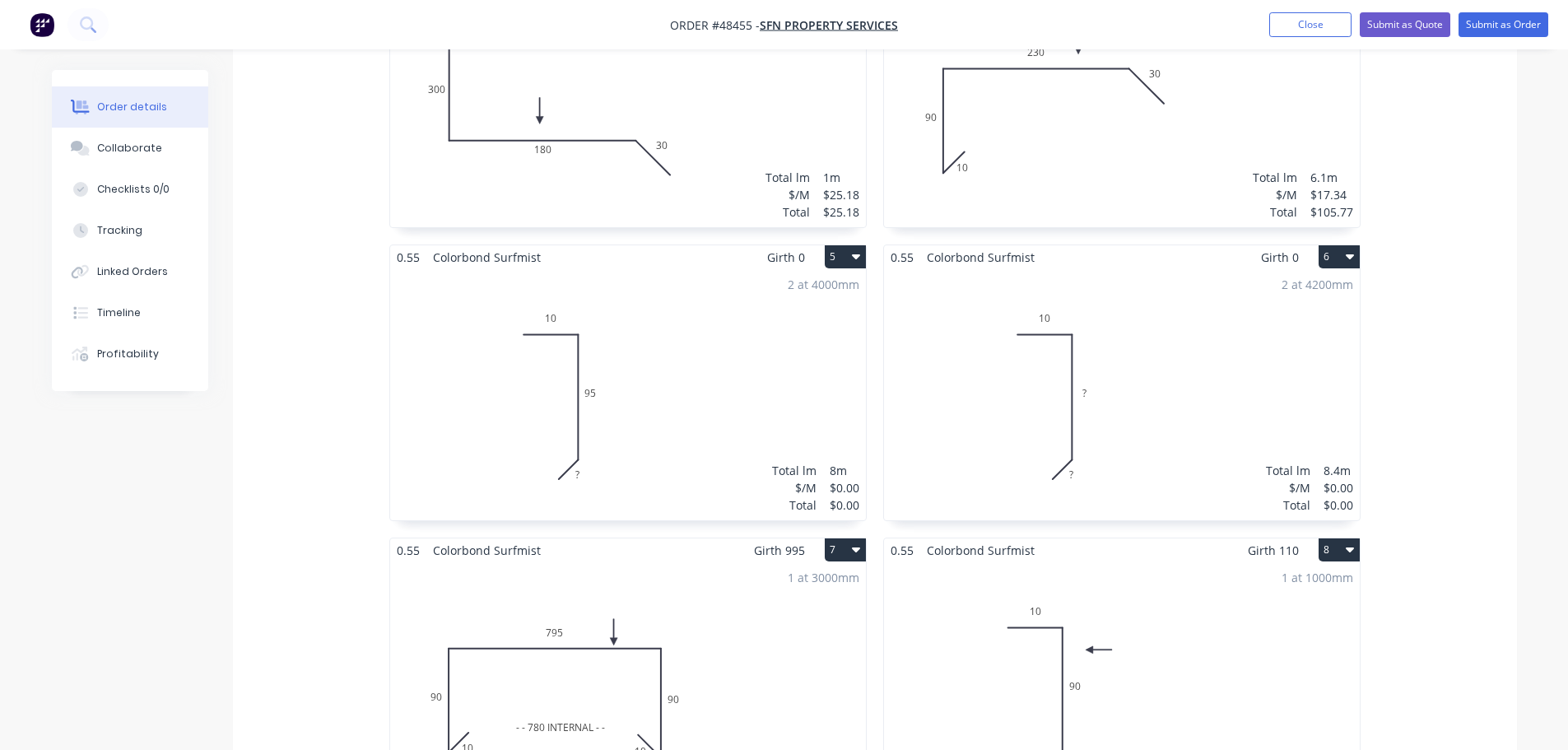
scroll to position [1236, 0]
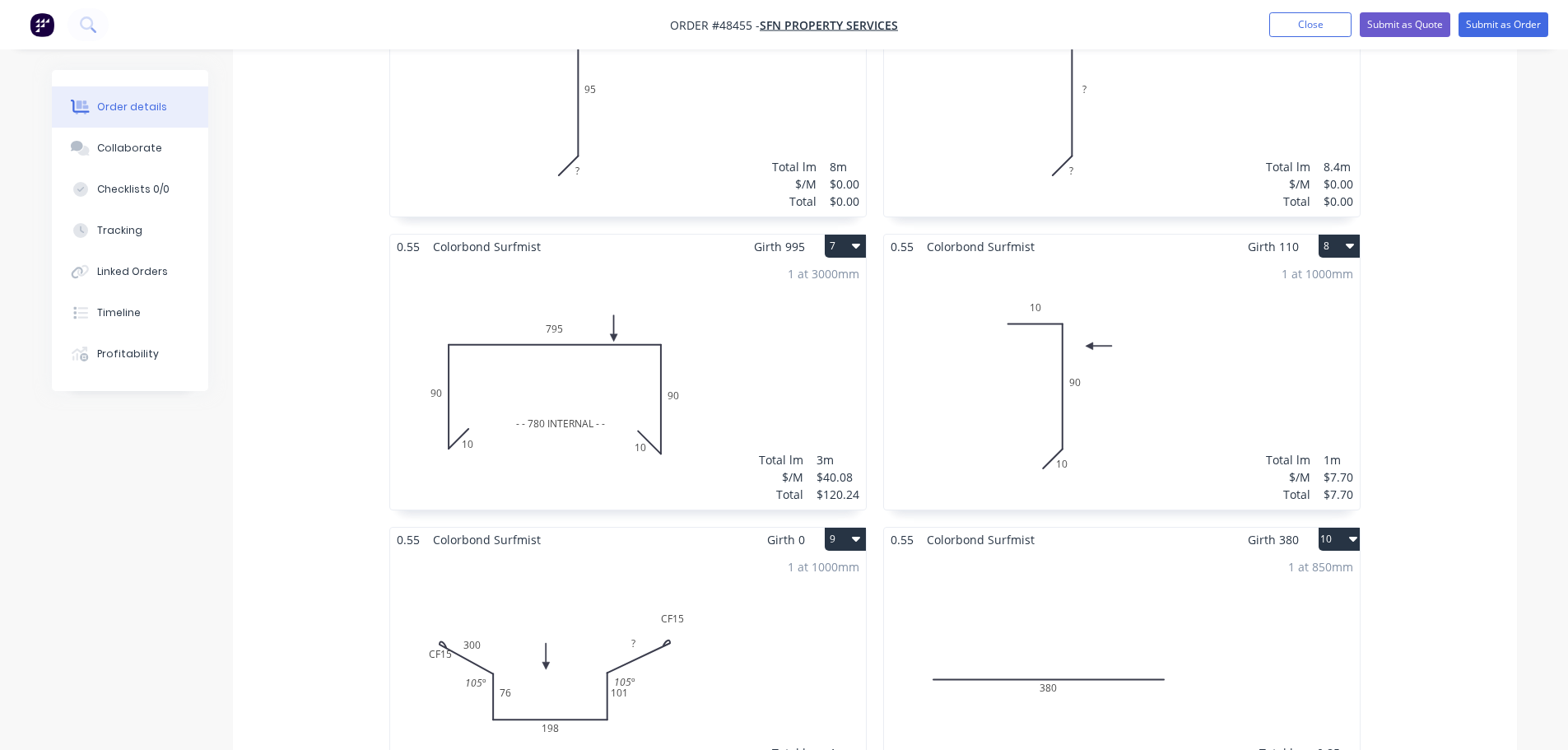
click at [719, 627] on div "1 at 1000mm Total lm $/M Total 1m $0.00 $0.00" at bounding box center [628, 677] width 476 height 251
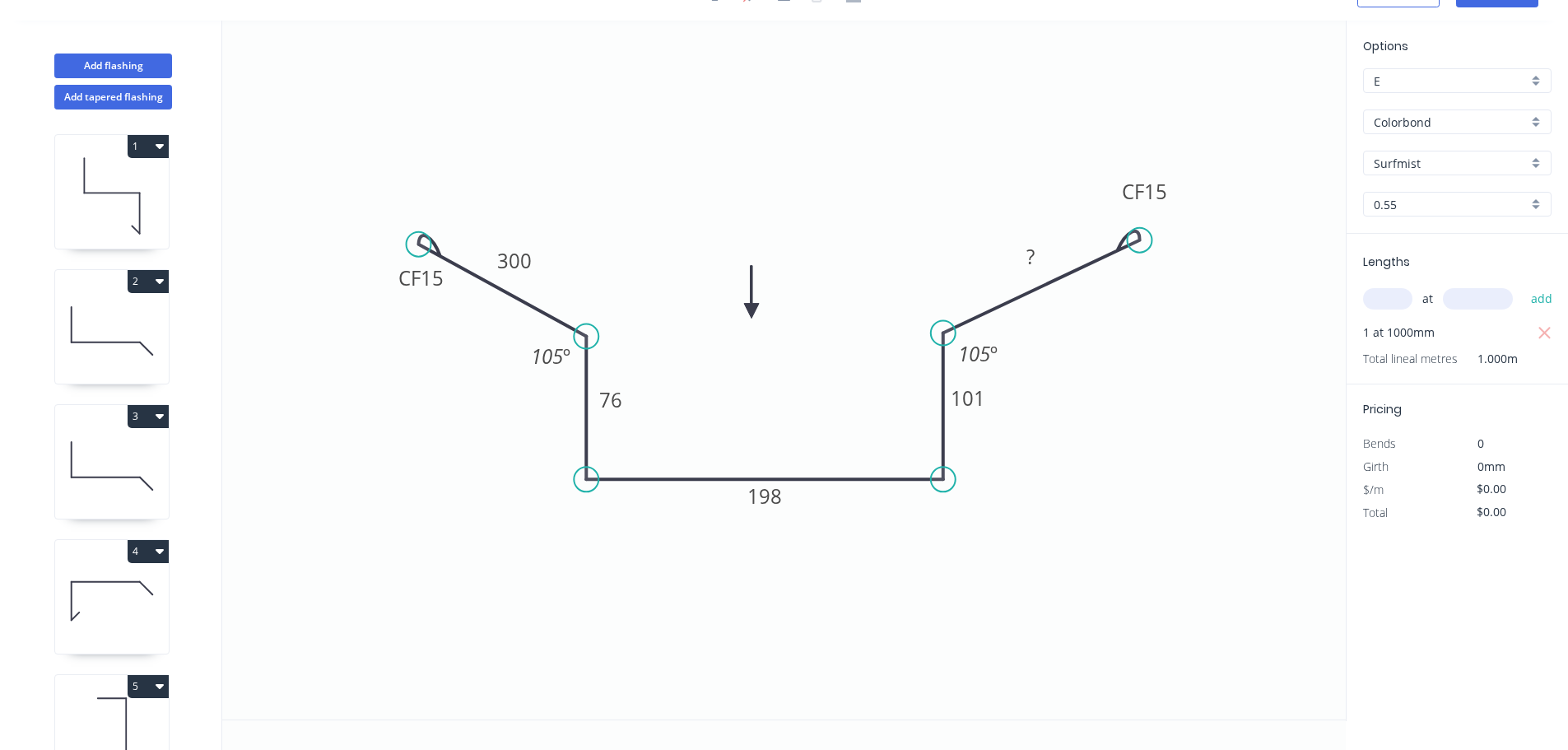
scroll to position [30, 0]
click at [1040, 249] on rect at bounding box center [1030, 258] width 33 height 23
click at [1154, 374] on icon "0 CF 15 300 76 198 101 CF 15 300 105 º 105 º" at bounding box center [784, 370] width 1123 height 699
type input "$47.03"
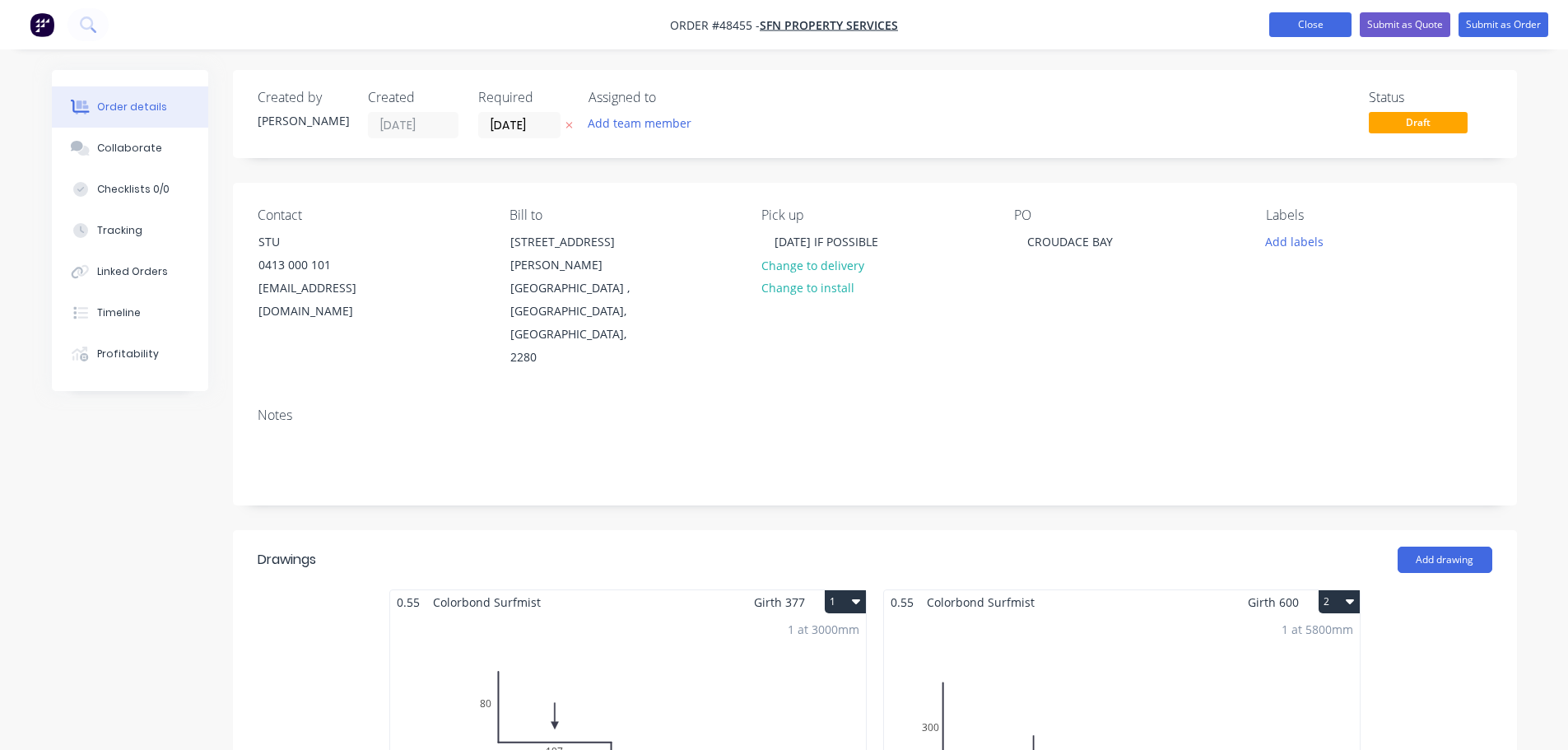
click at [1337, 29] on button "Close" at bounding box center [1309, 25] width 82 height 25
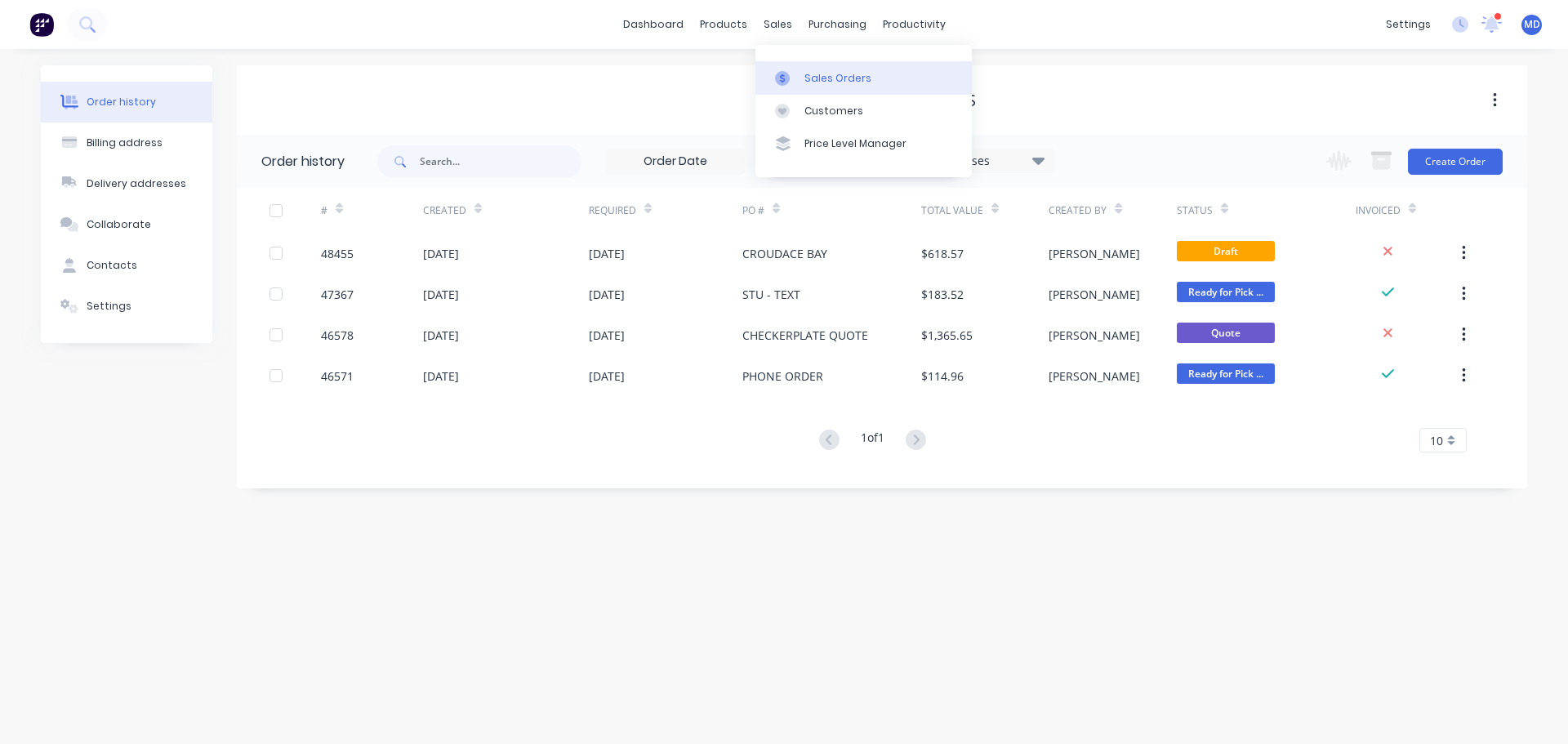
click at [824, 80] on div "Sales Orders" at bounding box center [837, 79] width 67 height 15
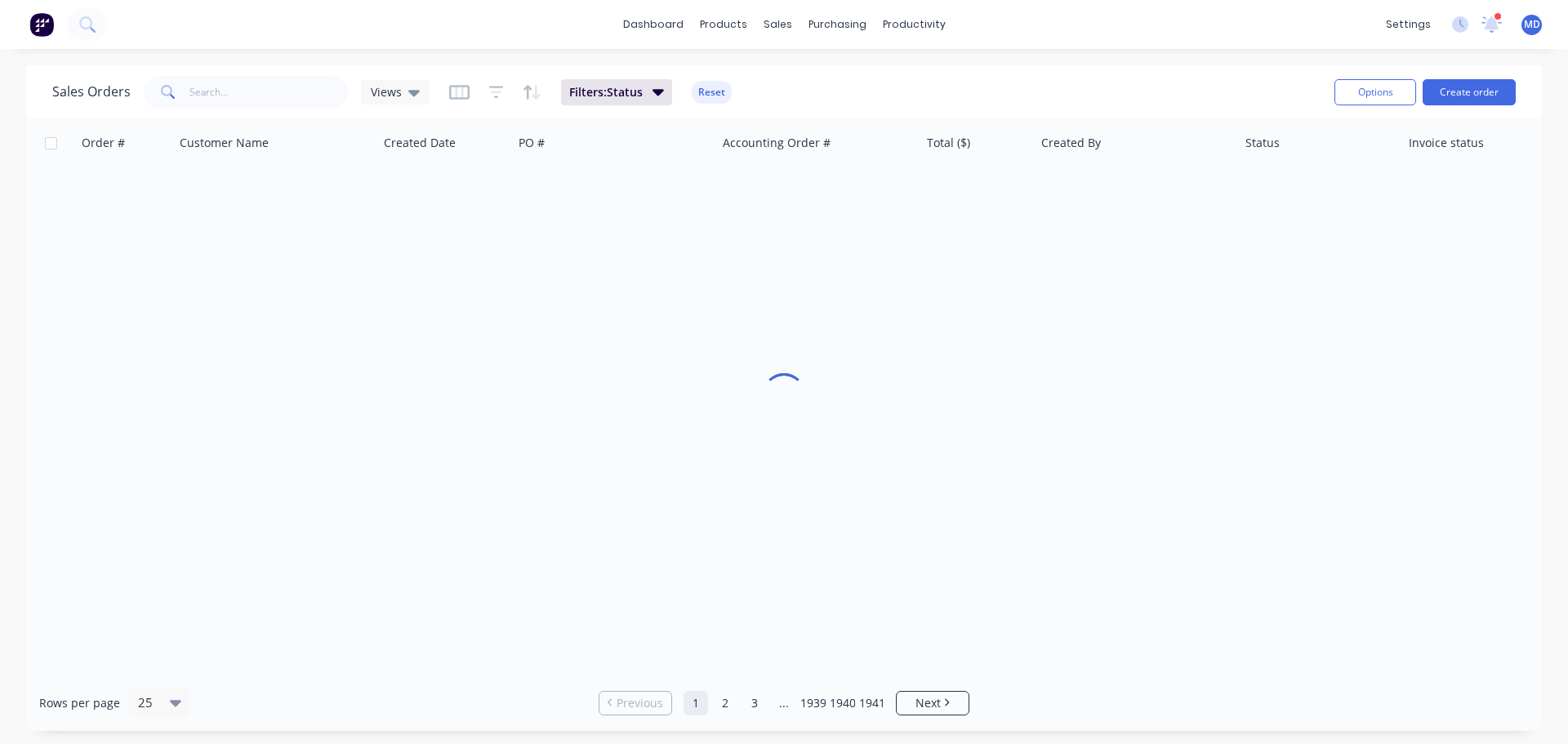
click at [1450, 75] on div "Options Create order" at bounding box center [1422, 92] width 188 height 40
click at [1455, 93] on button "Create order" at bounding box center [1469, 93] width 93 height 26
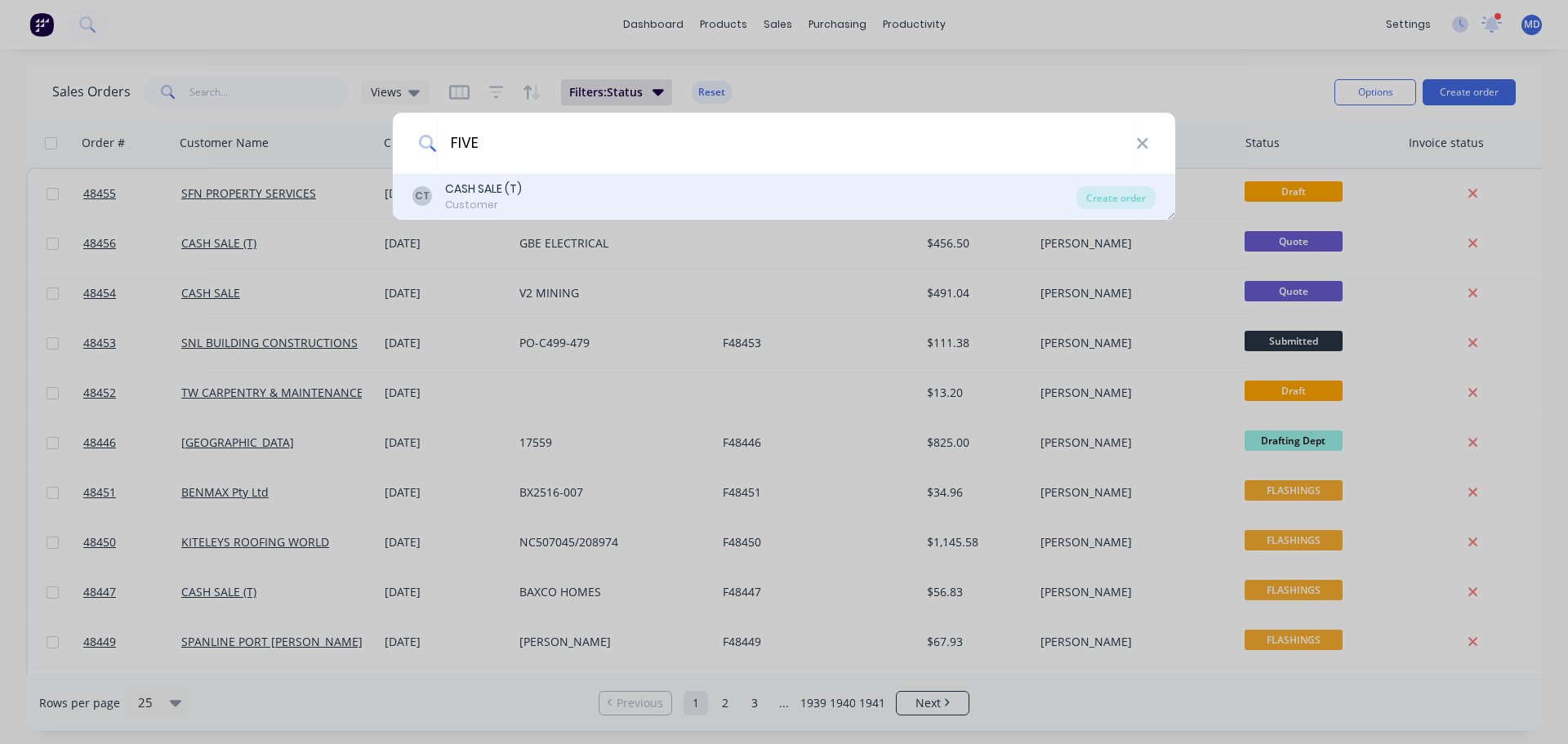
type input "FIVE"
click at [478, 205] on div "Customer" at bounding box center [483, 205] width 77 height 15
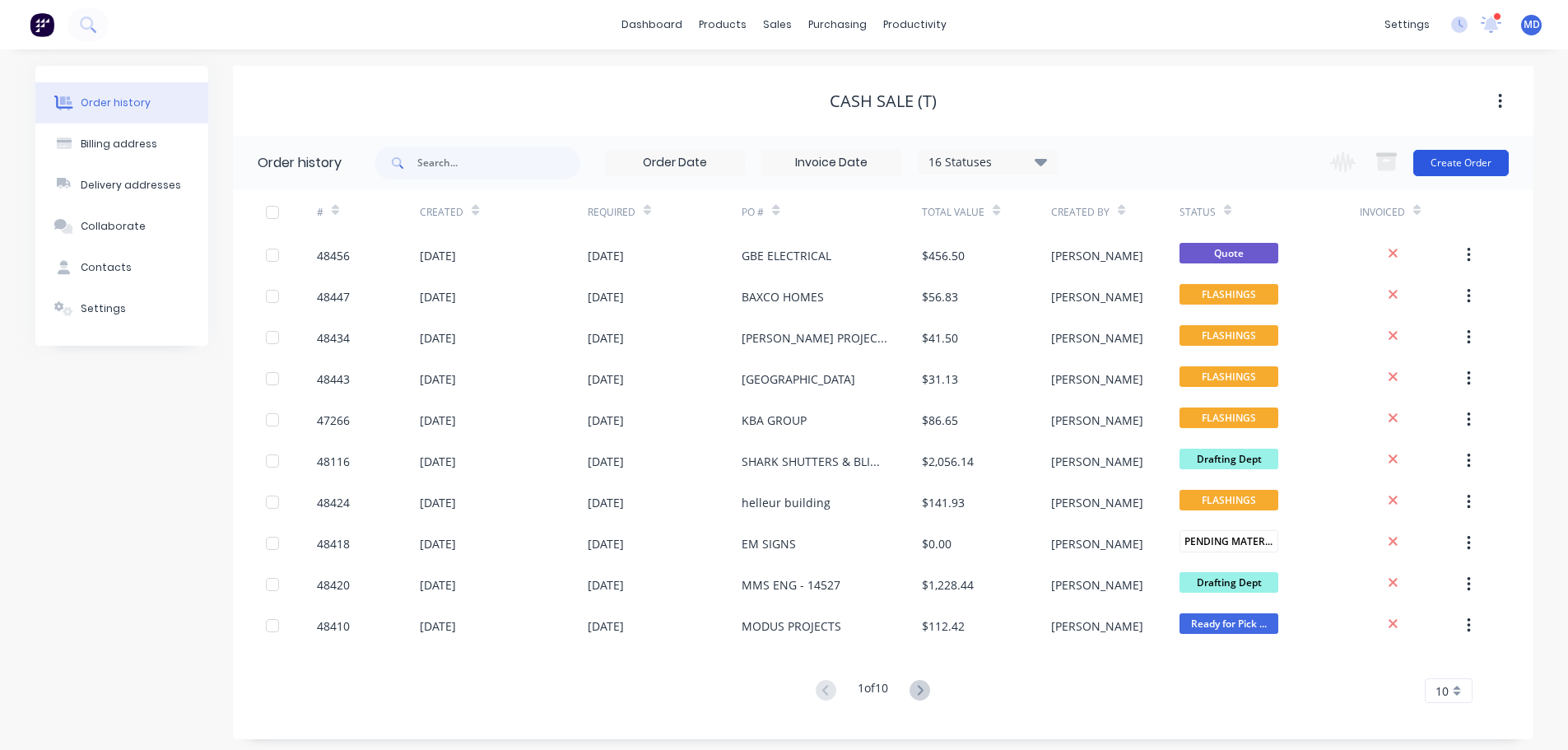
click at [1464, 161] on button "Create Order" at bounding box center [1460, 163] width 95 height 26
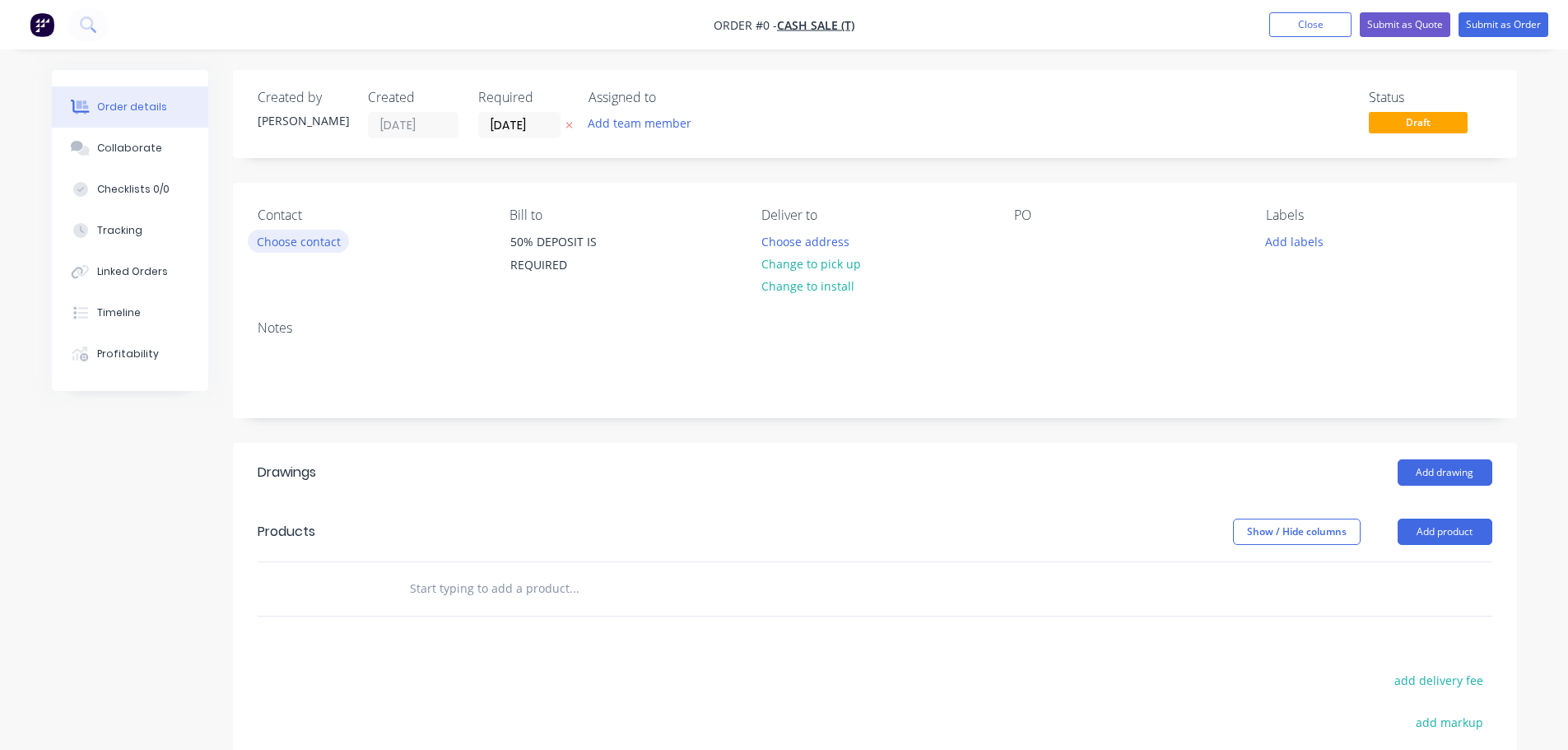
click at [287, 240] on button "Choose contact" at bounding box center [297, 241] width 101 height 23
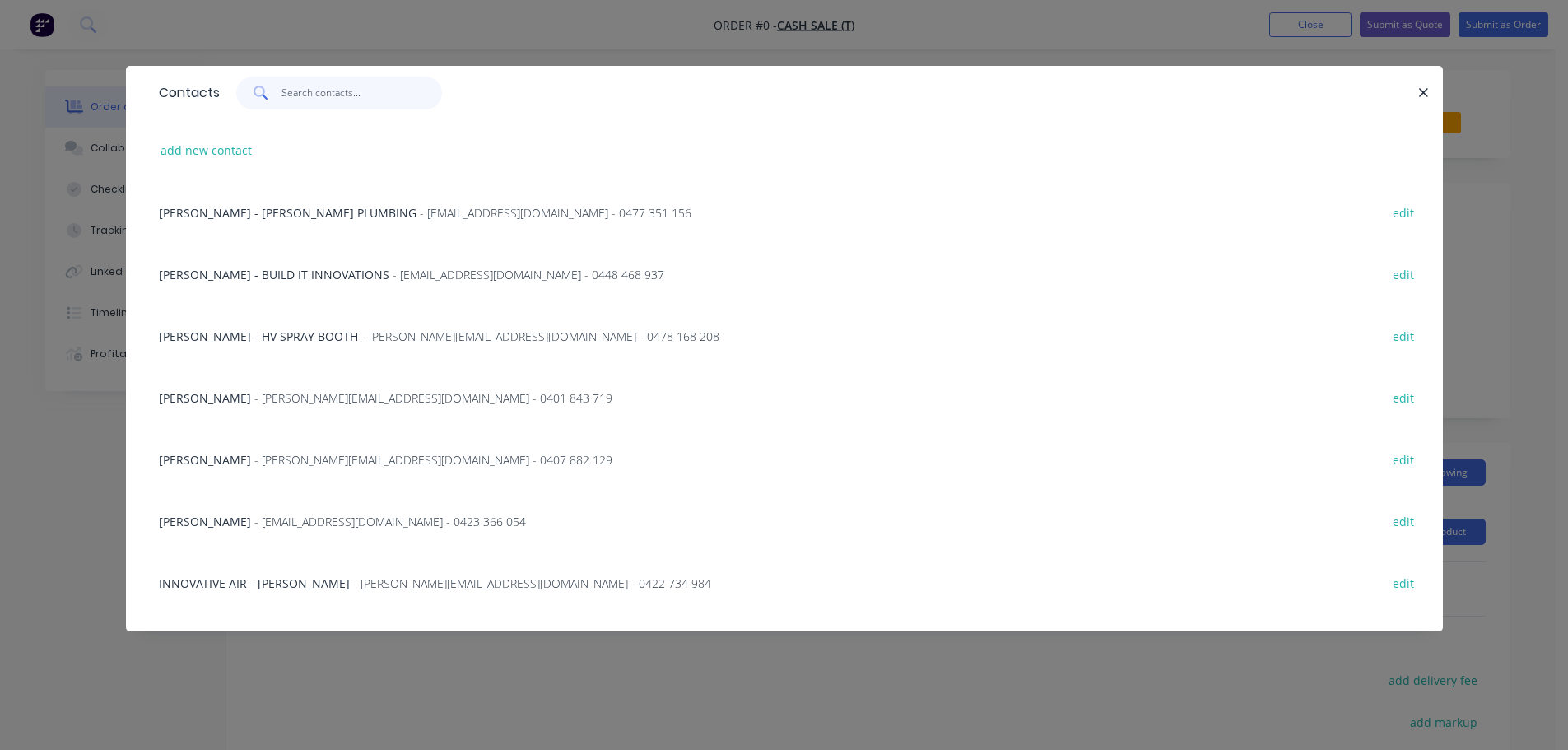
click at [351, 93] on input "text" at bounding box center [362, 93] width 160 height 33
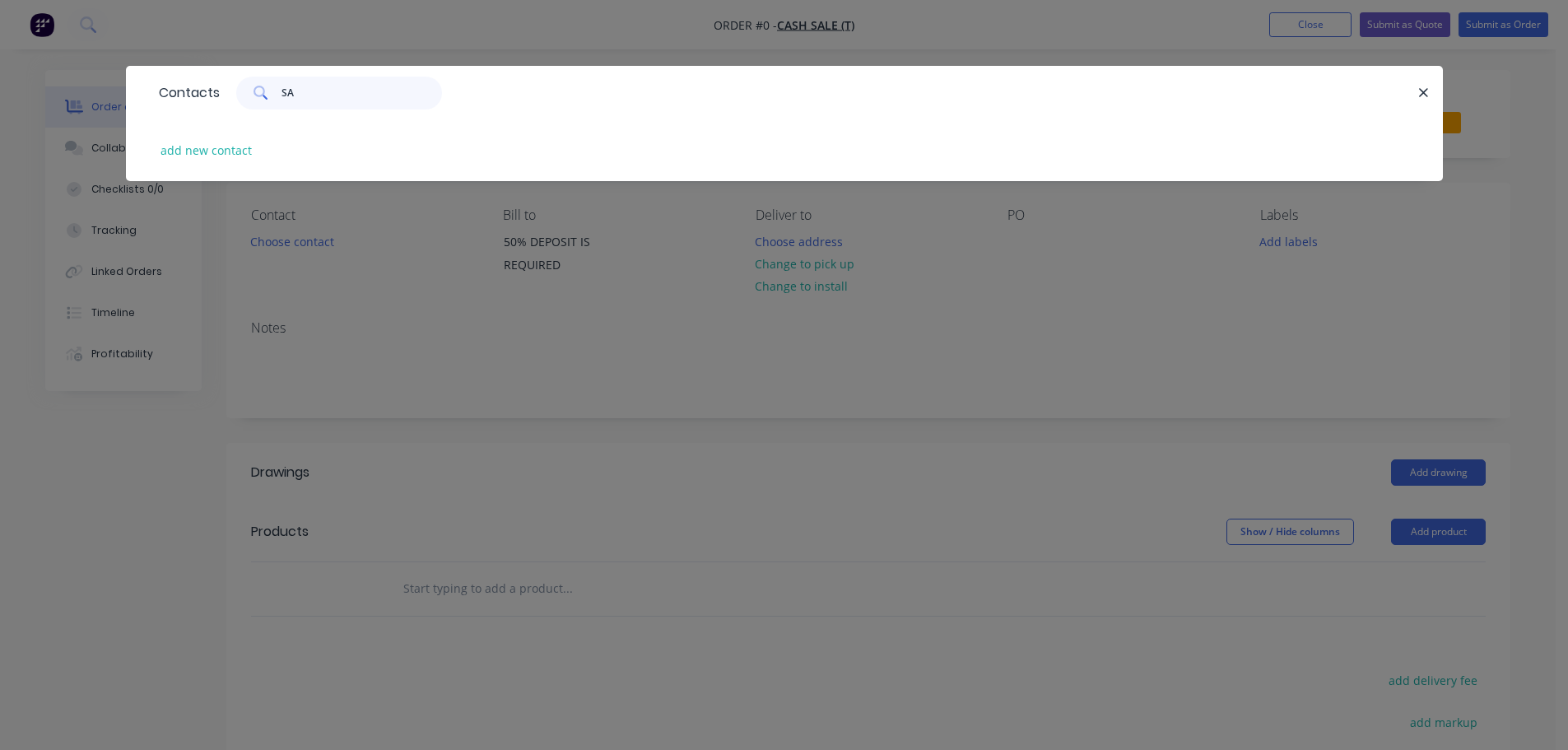
type input "S"
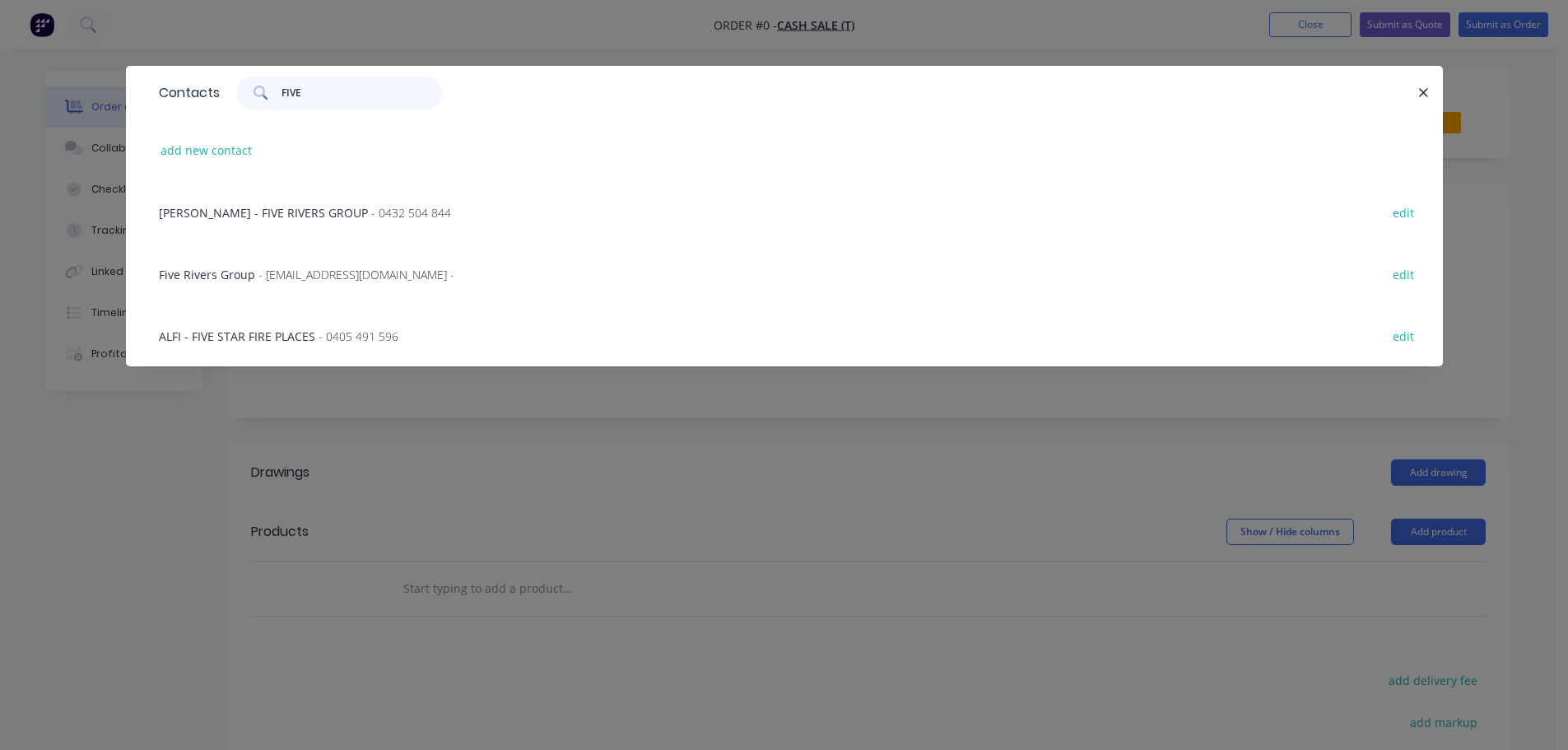
type input "FIVE"
click at [318, 263] on div "Five Rivers Group - [EMAIL_ADDRESS][DOMAIN_NAME] - edit" at bounding box center [784, 273] width 1268 height 61
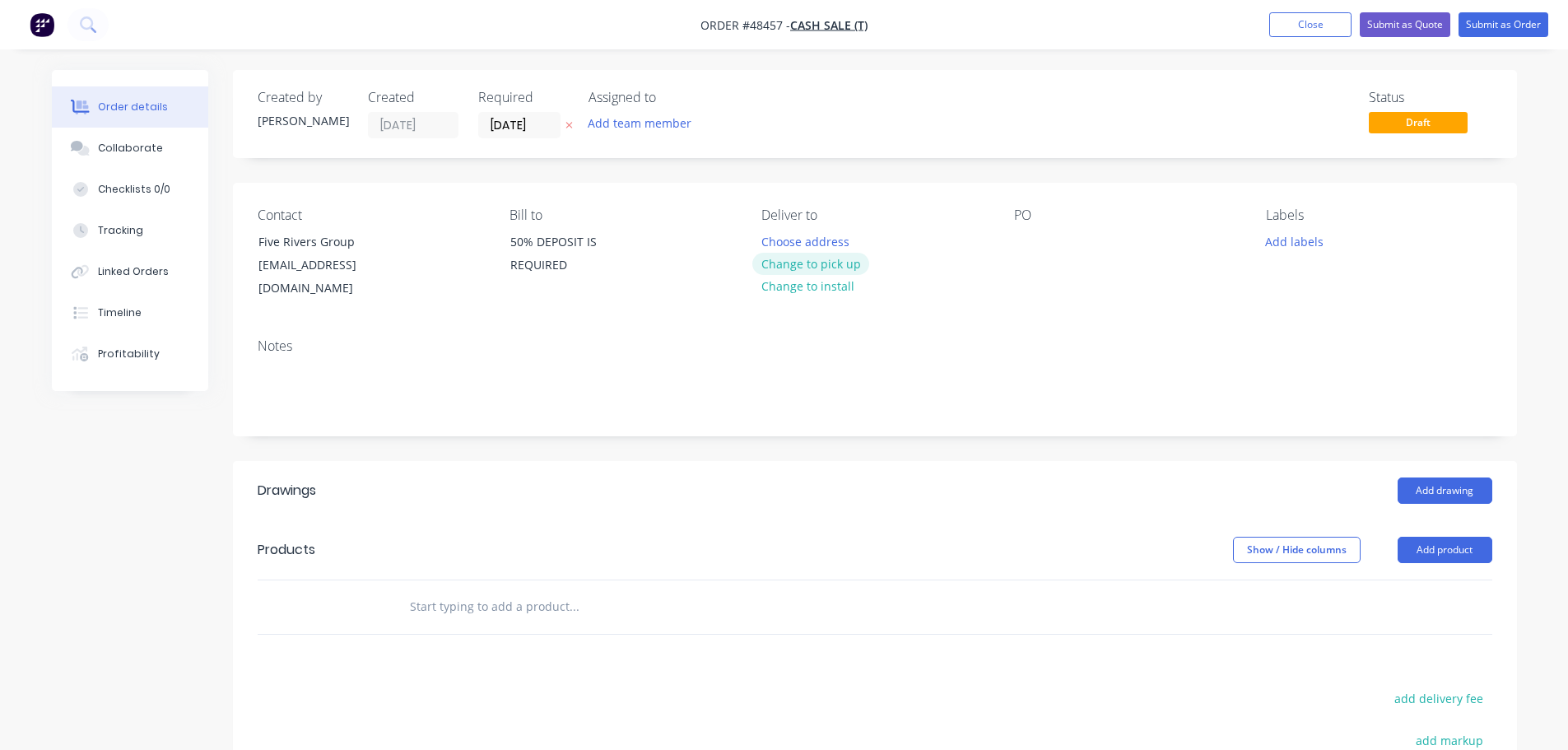
click at [809, 262] on button "Change to pick up" at bounding box center [811, 264] width 117 height 23
click at [1026, 226] on div "PO" at bounding box center [1126, 254] width 226 height 94
click at [1020, 241] on div at bounding box center [1027, 241] width 26 height 24
click at [1431, 478] on button "Add drawing" at bounding box center [1444, 491] width 94 height 26
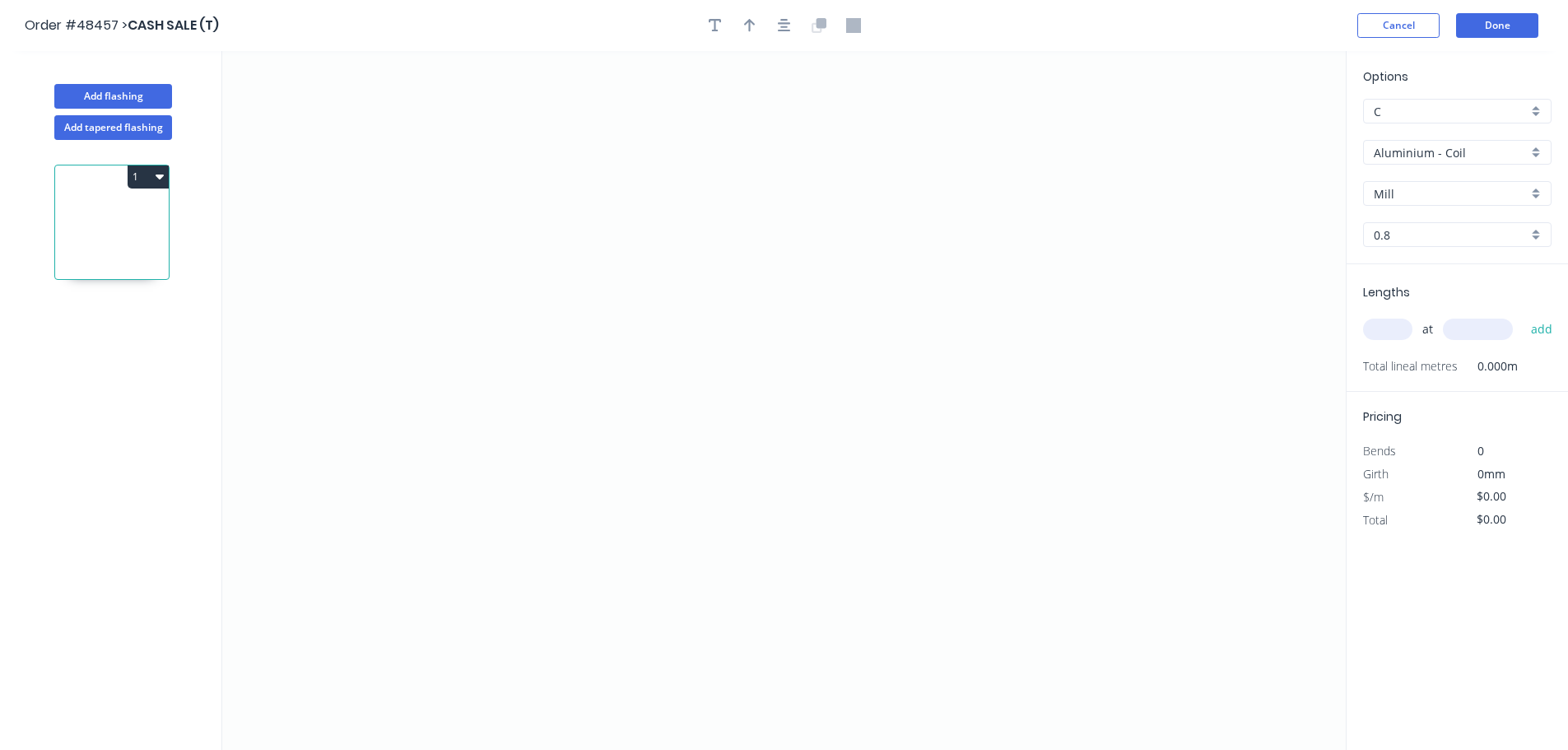
click at [1446, 149] on input "Aluminium - Coil" at bounding box center [1450, 153] width 154 height 17
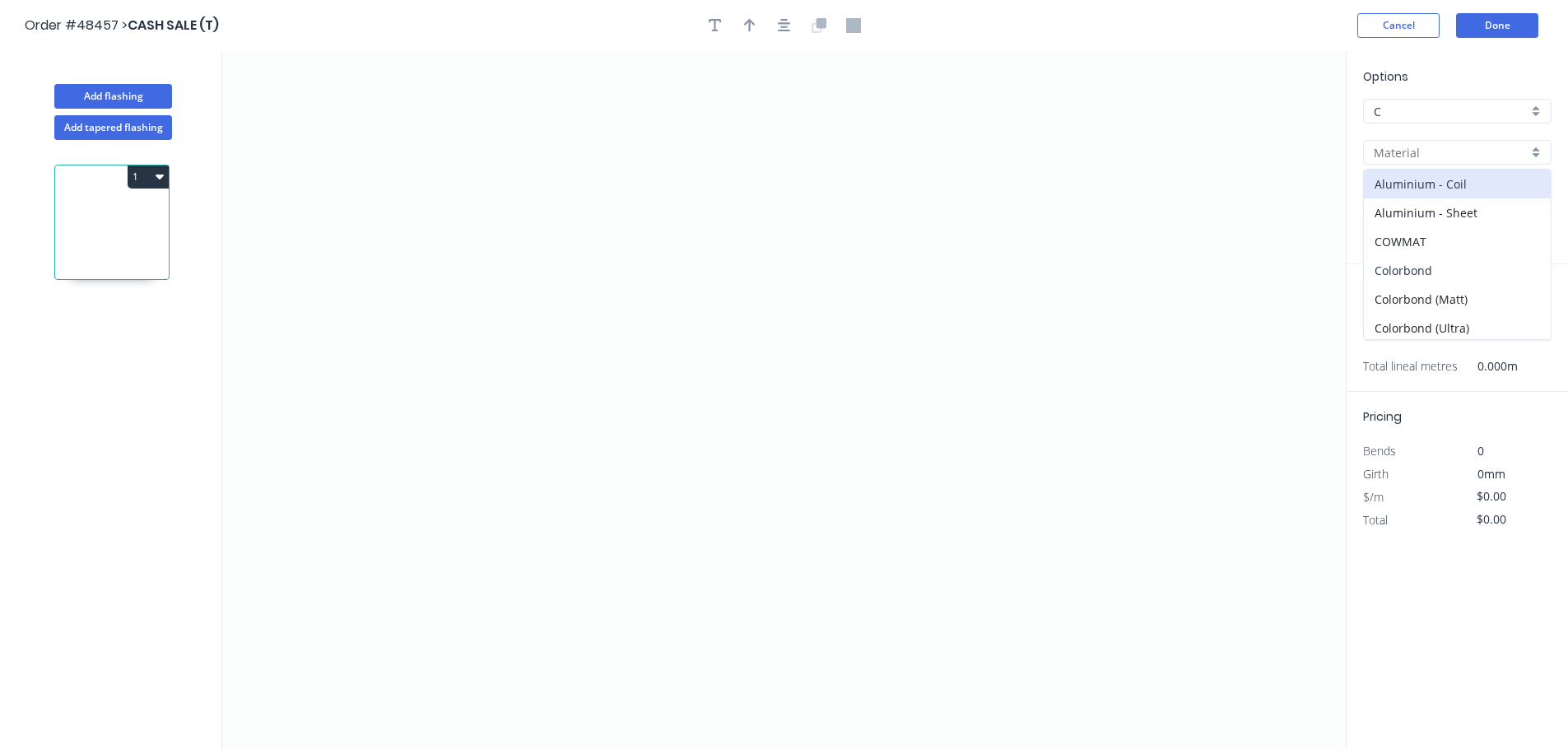
click at [1424, 276] on div "Colorbond" at bounding box center [1458, 270] width 187 height 29
type input "Colorbond"
type input "Basalt"
type input "0.55"
click at [1429, 200] on input "Basalt" at bounding box center [1450, 194] width 154 height 17
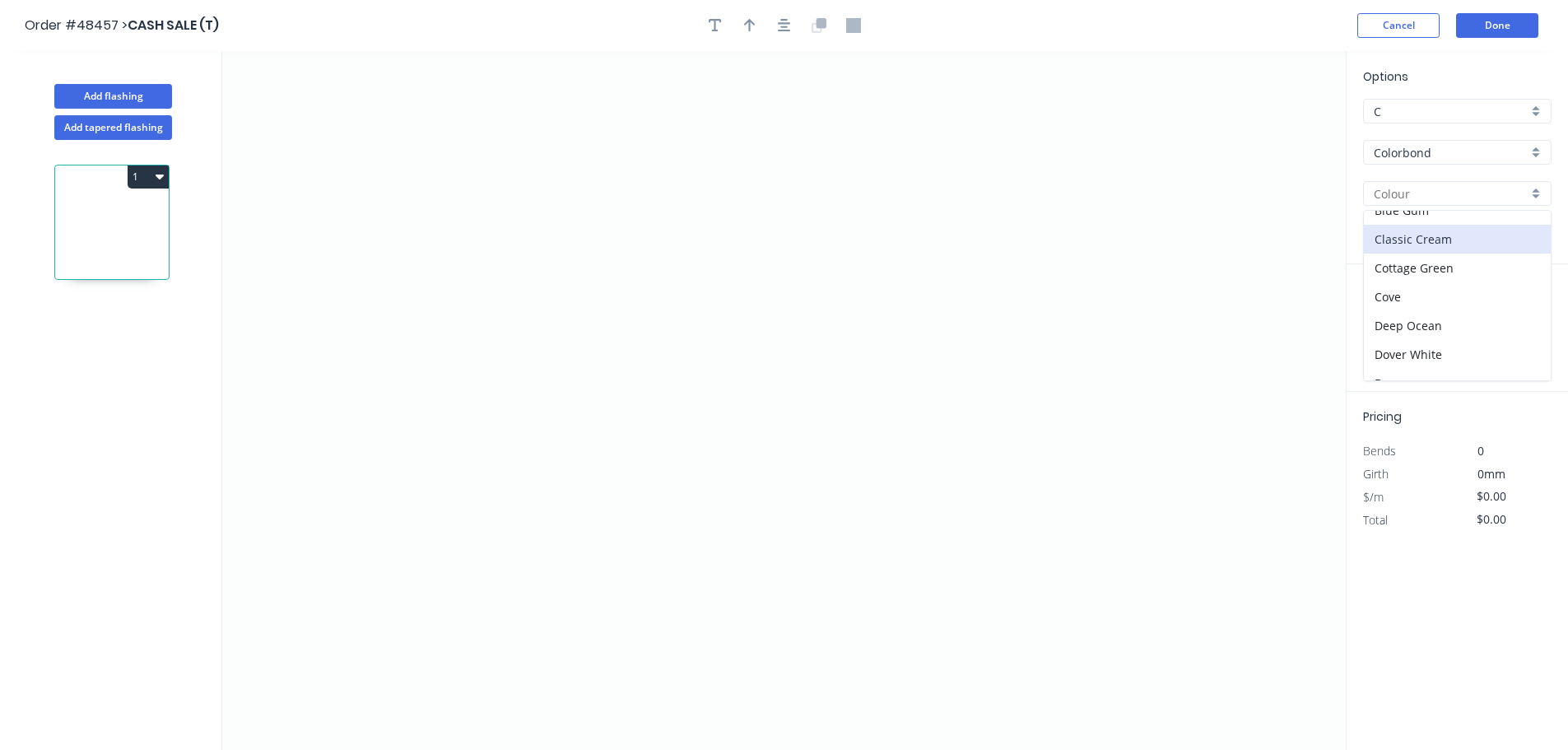
scroll to position [82, 0]
click at [1401, 303] on div "Dover White" at bounding box center [1458, 315] width 187 height 29
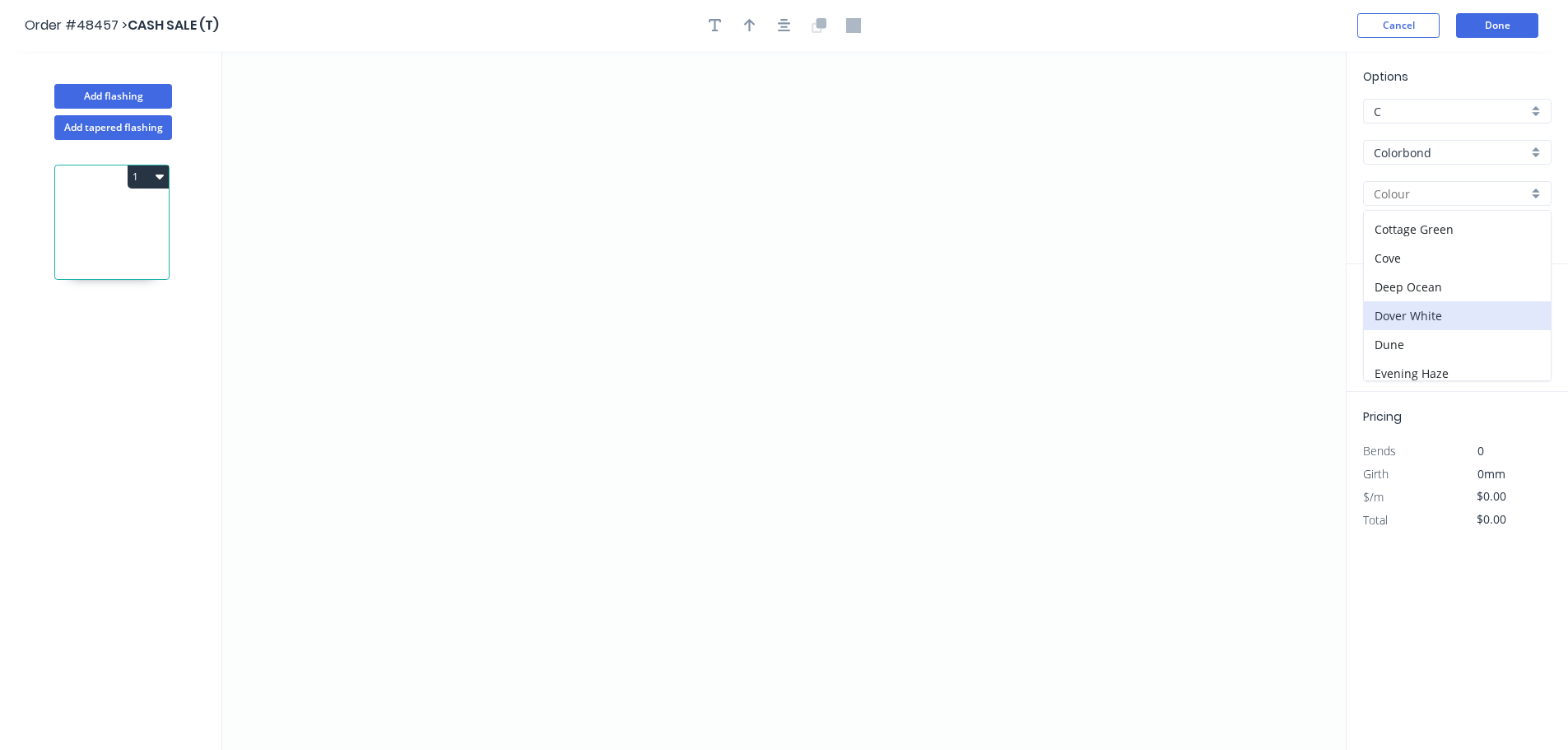
type input "Dover White"
drag, startPoint x: 613, startPoint y: 164, endPoint x: 587, endPoint y: 357, distance: 194.7
click at [612, 164] on icon "0" at bounding box center [784, 401] width 1123 height 699
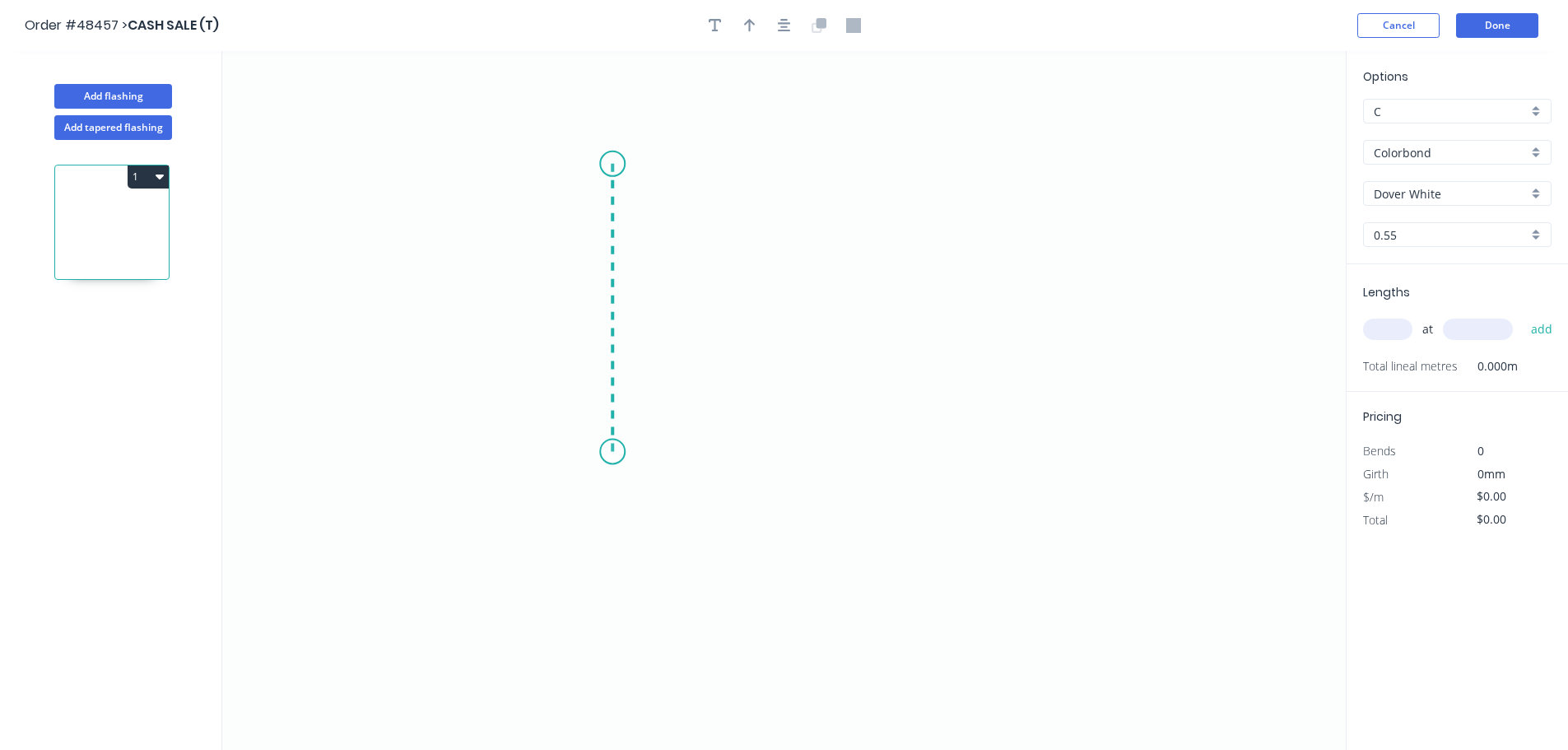
click at [599, 452] on icon "0" at bounding box center [784, 401] width 1123 height 699
click at [811, 446] on icon "0 ?" at bounding box center [784, 401] width 1123 height 699
click at [808, 523] on icon "0 ? ?" at bounding box center [784, 401] width 1123 height 699
click at [598, 298] on rect at bounding box center [587, 301] width 33 height 23
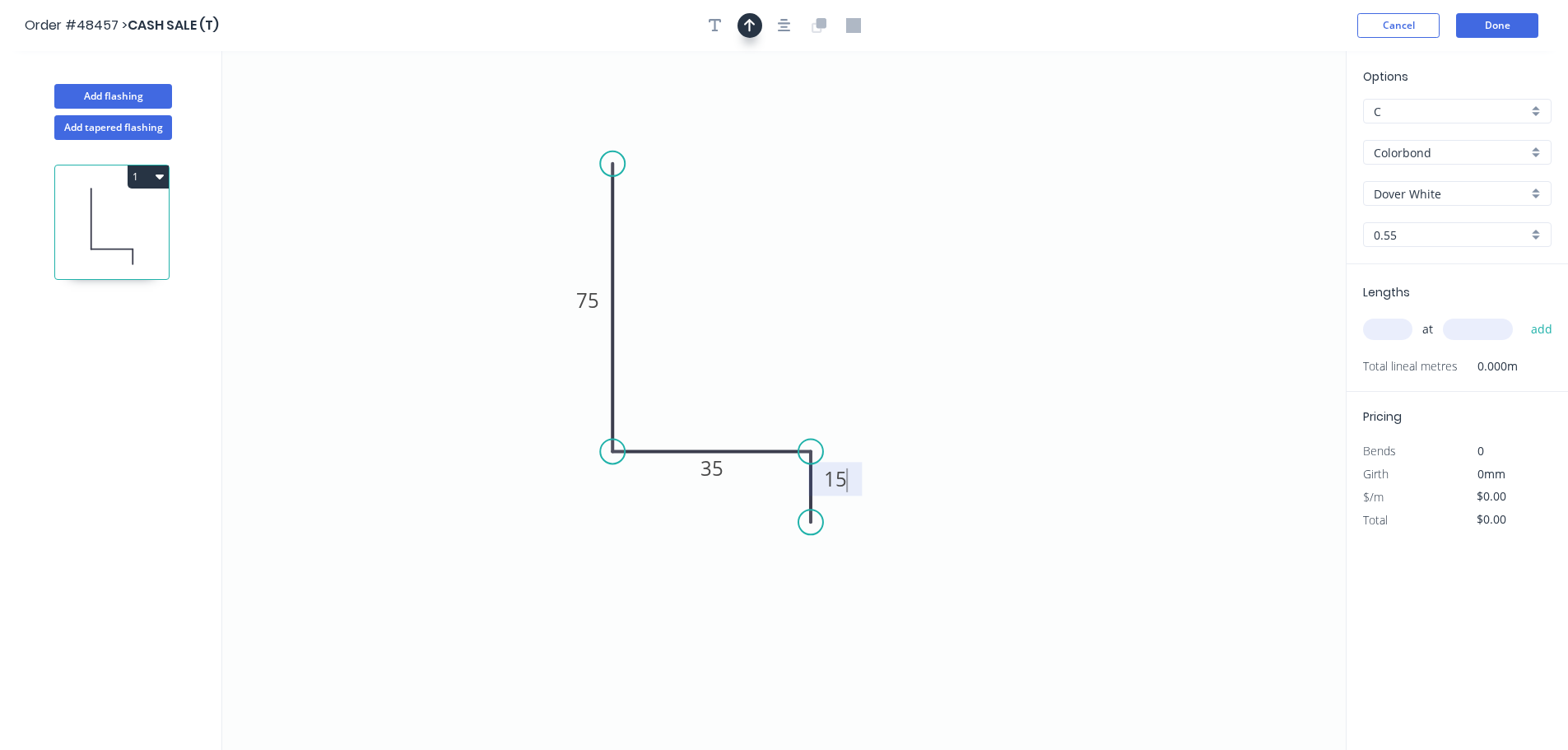
click at [749, 33] on button "button" at bounding box center [750, 26] width 25 height 25
type input "$8.35"
drag, startPoint x: 1261, startPoint y: 134, endPoint x: 742, endPoint y: 348, distance: 561.4
click at [742, 348] on icon at bounding box center [742, 329] width 15 height 53
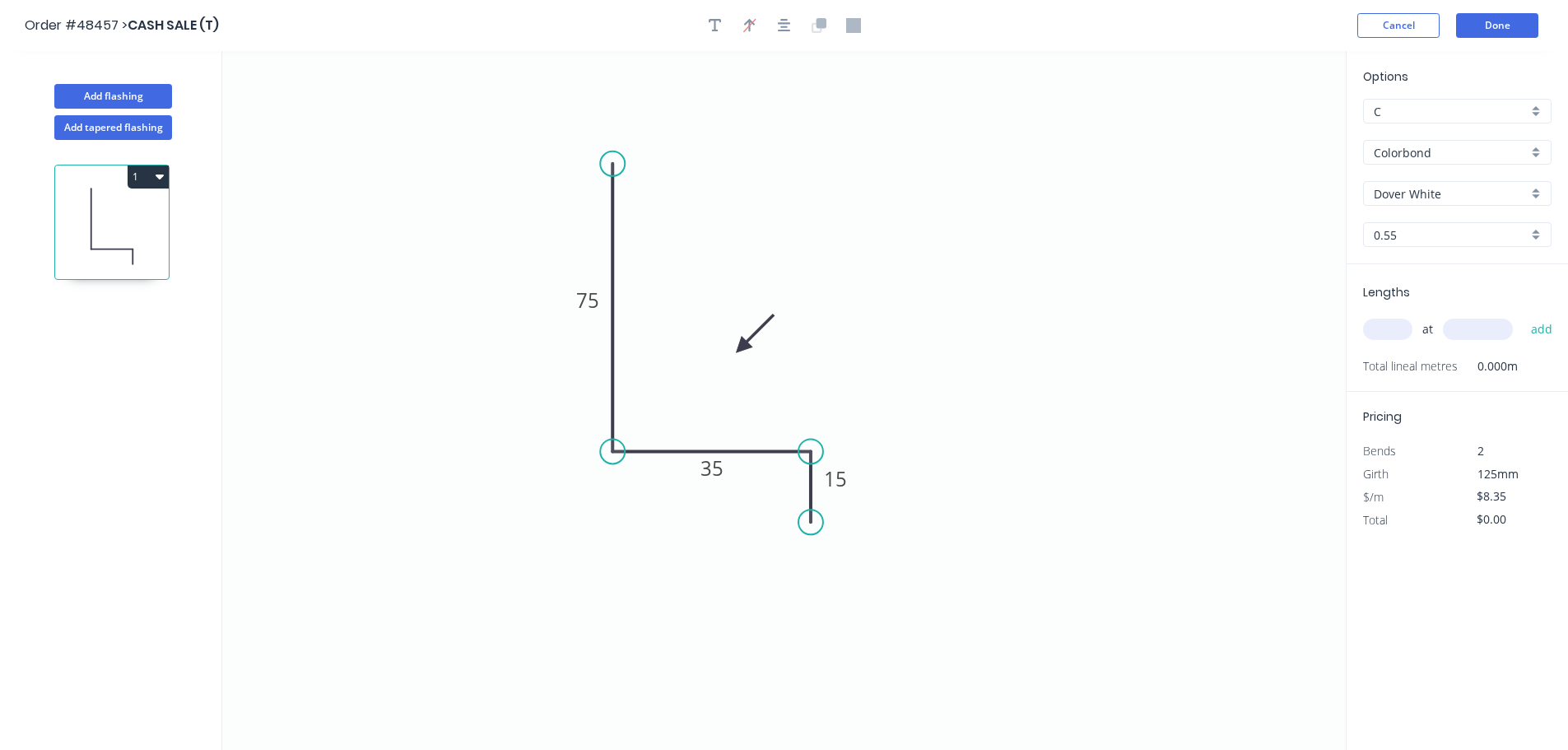
click at [1388, 332] on input "text" at bounding box center [1388, 329] width 49 height 22
type input "7"
type input "6000"
click at [1523, 315] on button "add" at bounding box center [1542, 330] width 39 height 28
type input "$350.70"
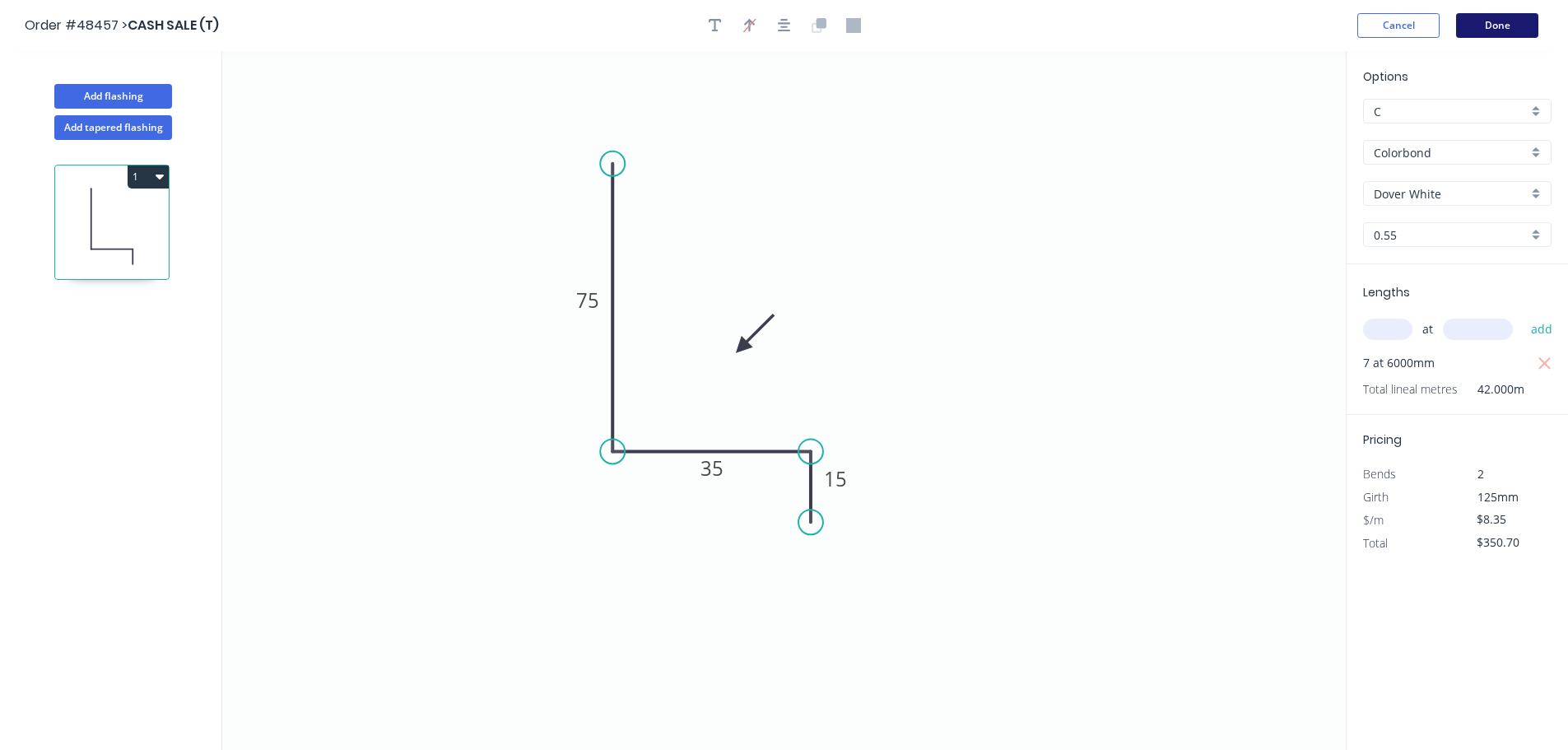
click at [1479, 29] on button "Done" at bounding box center [1496, 26] width 82 height 25
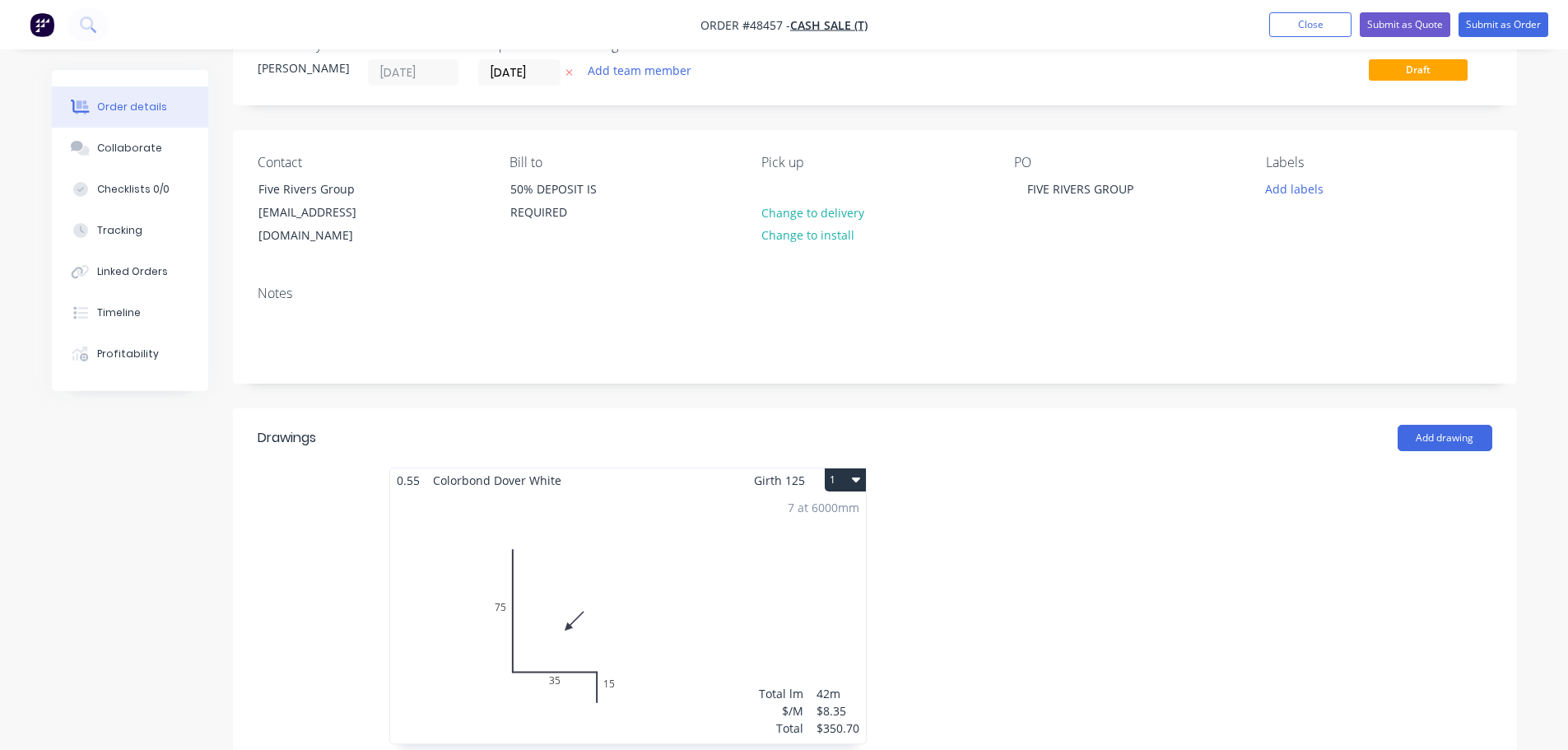
scroll to position [82, 0]
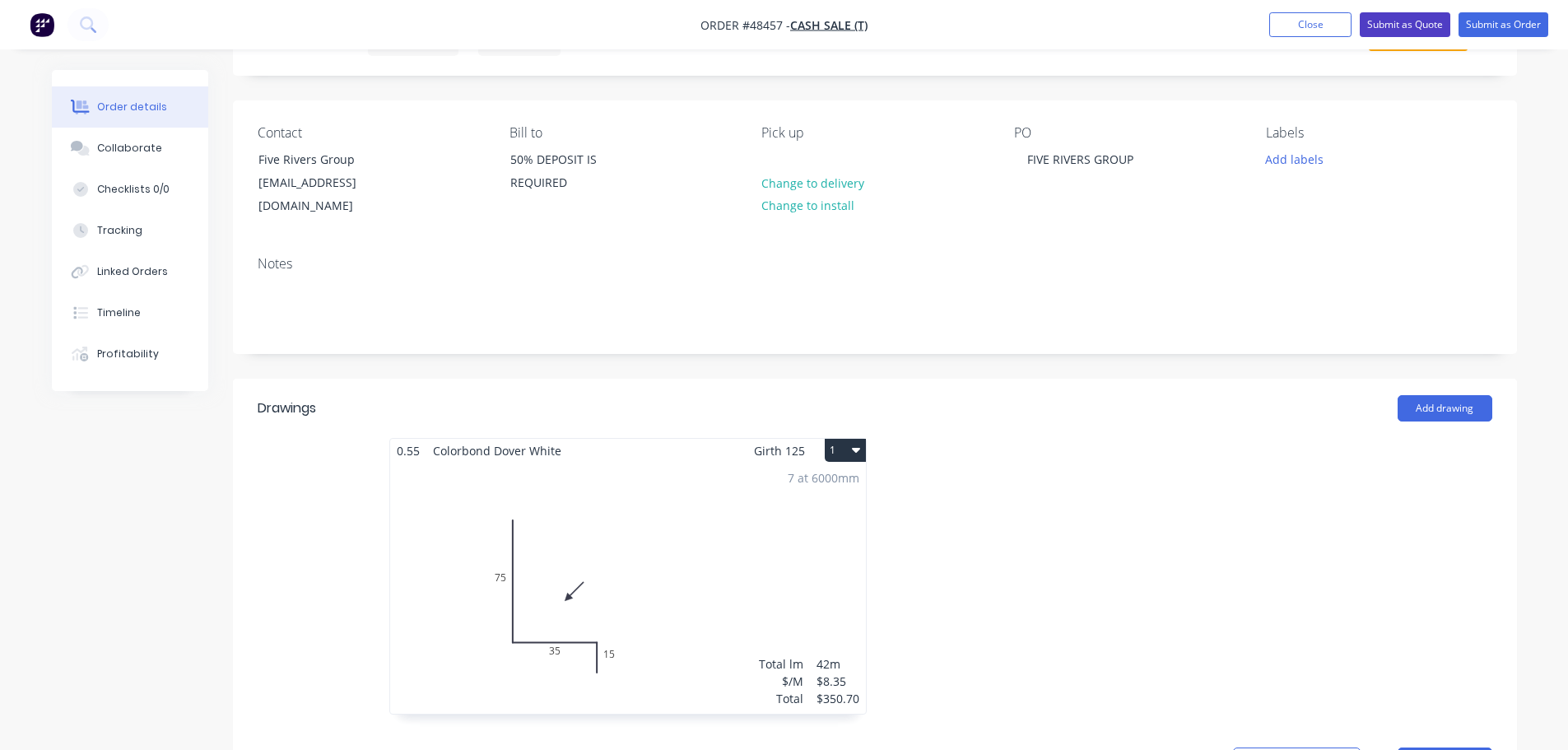
click at [1420, 14] on button "Submit as Quote" at bounding box center [1405, 25] width 91 height 25
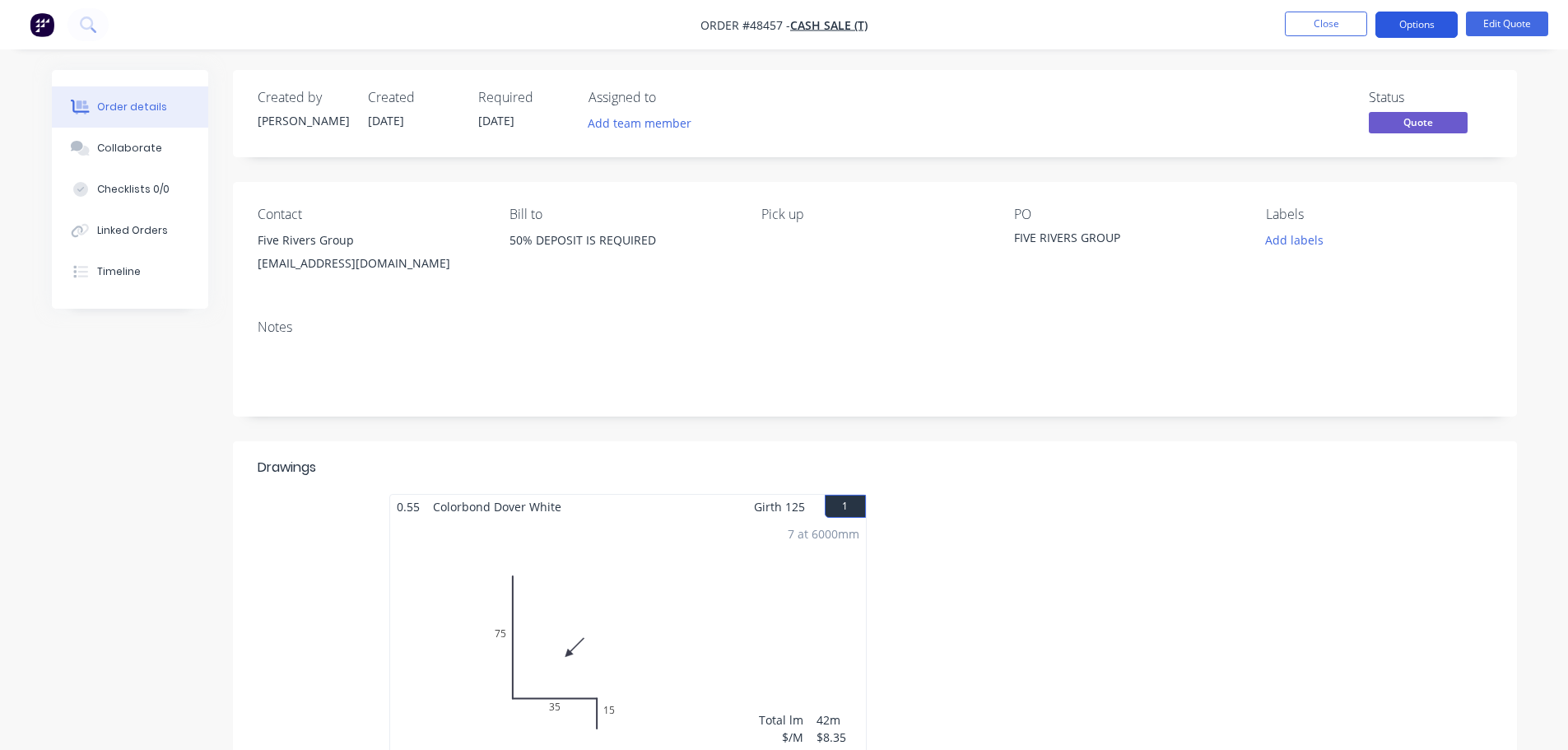
click at [1386, 26] on button "Options" at bounding box center [1416, 25] width 82 height 26
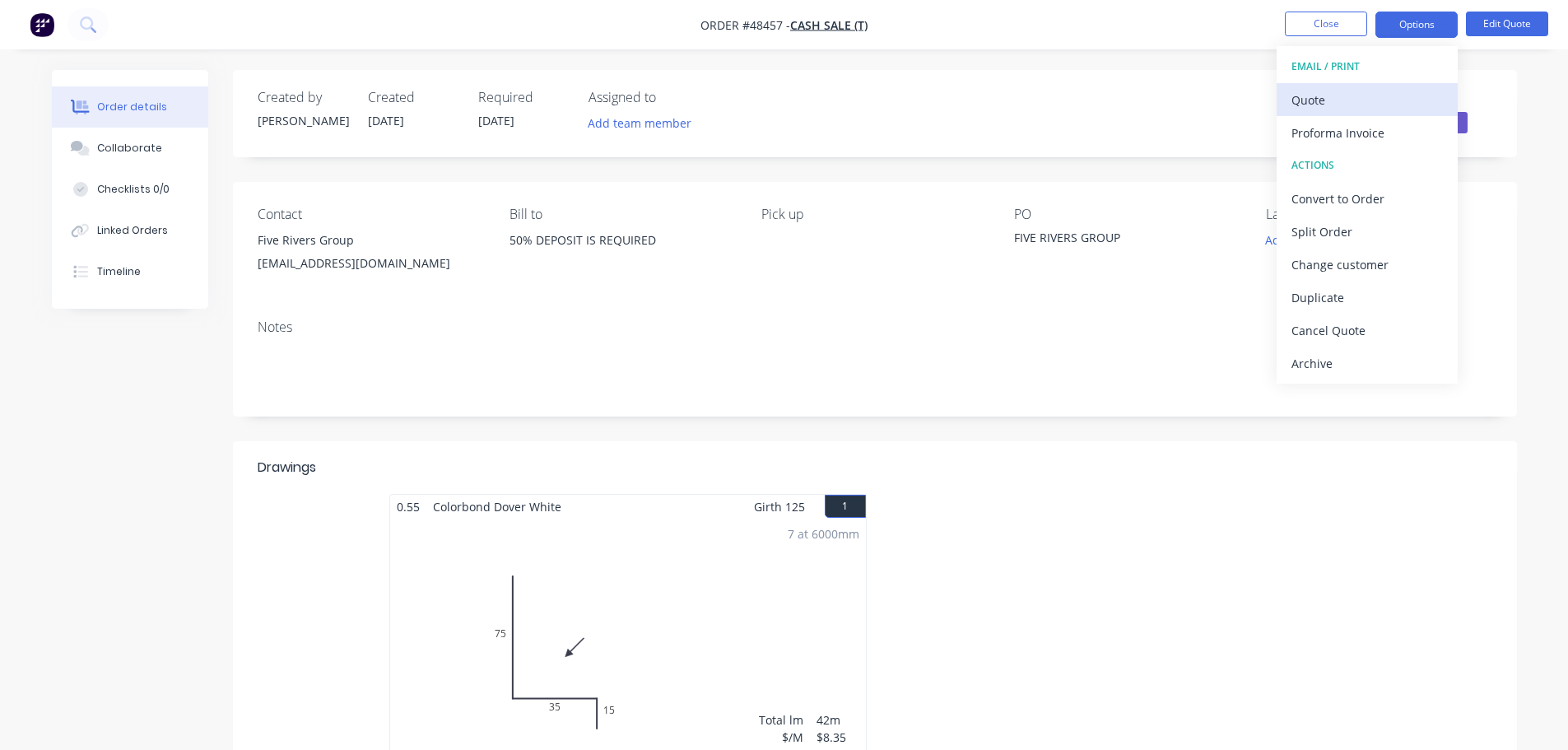
click at [1314, 85] on button "Quote" at bounding box center [1367, 99] width 181 height 33
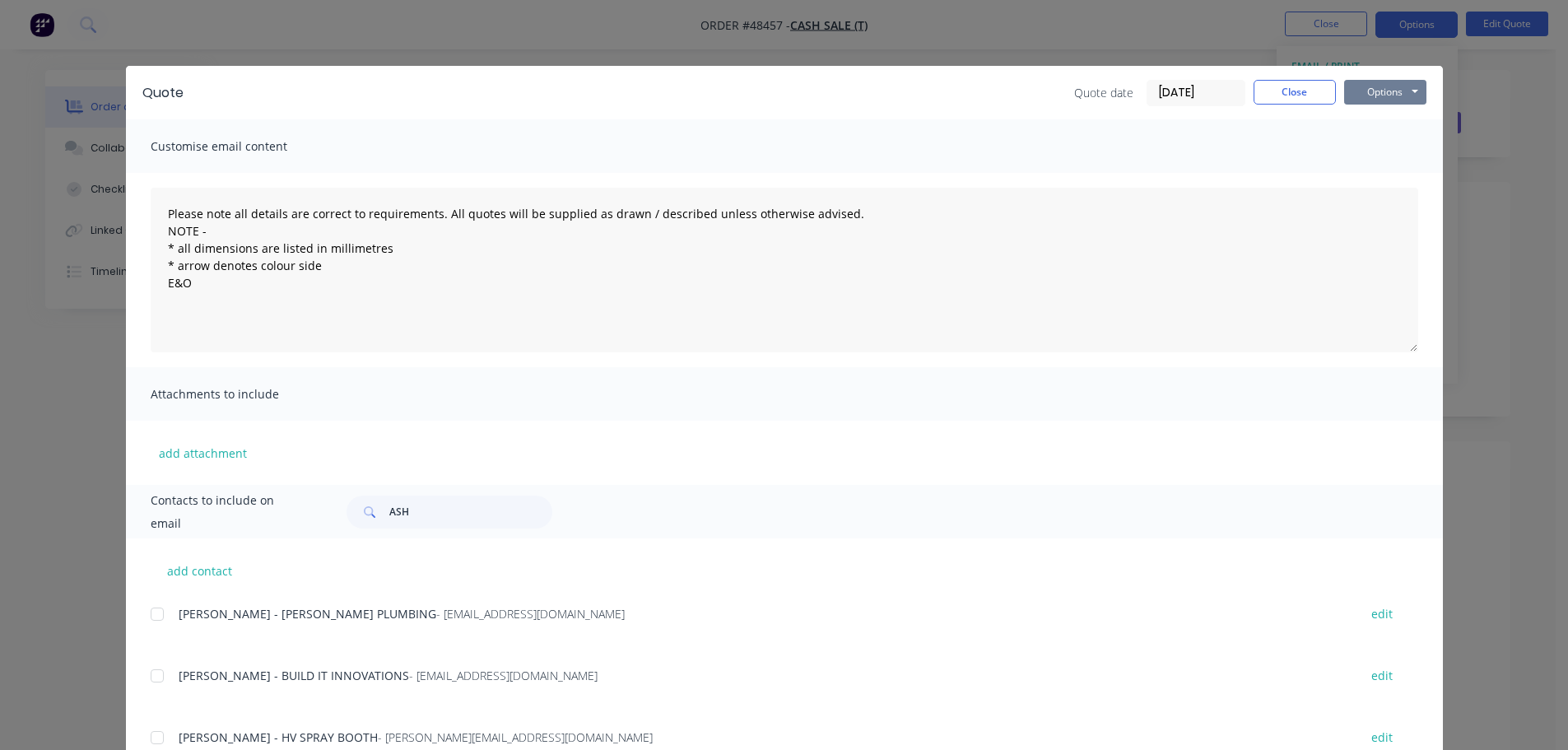
click at [1358, 83] on button "Options" at bounding box center [1385, 93] width 82 height 25
click at [1361, 150] on button "Print" at bounding box center [1397, 148] width 106 height 27
click at [1267, 94] on button "Close" at bounding box center [1294, 93] width 82 height 25
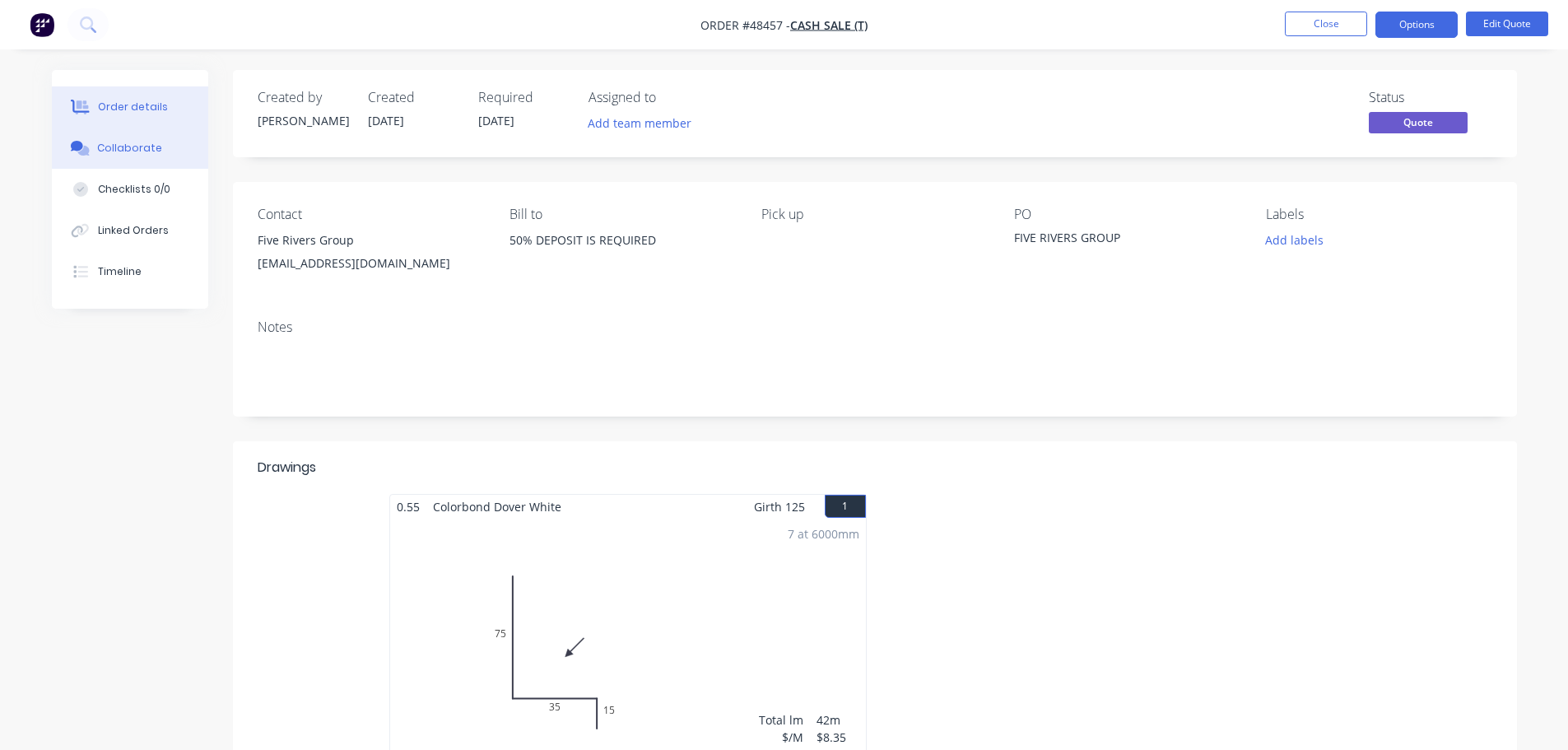
click at [126, 154] on div "Collaborate" at bounding box center [129, 148] width 65 height 15
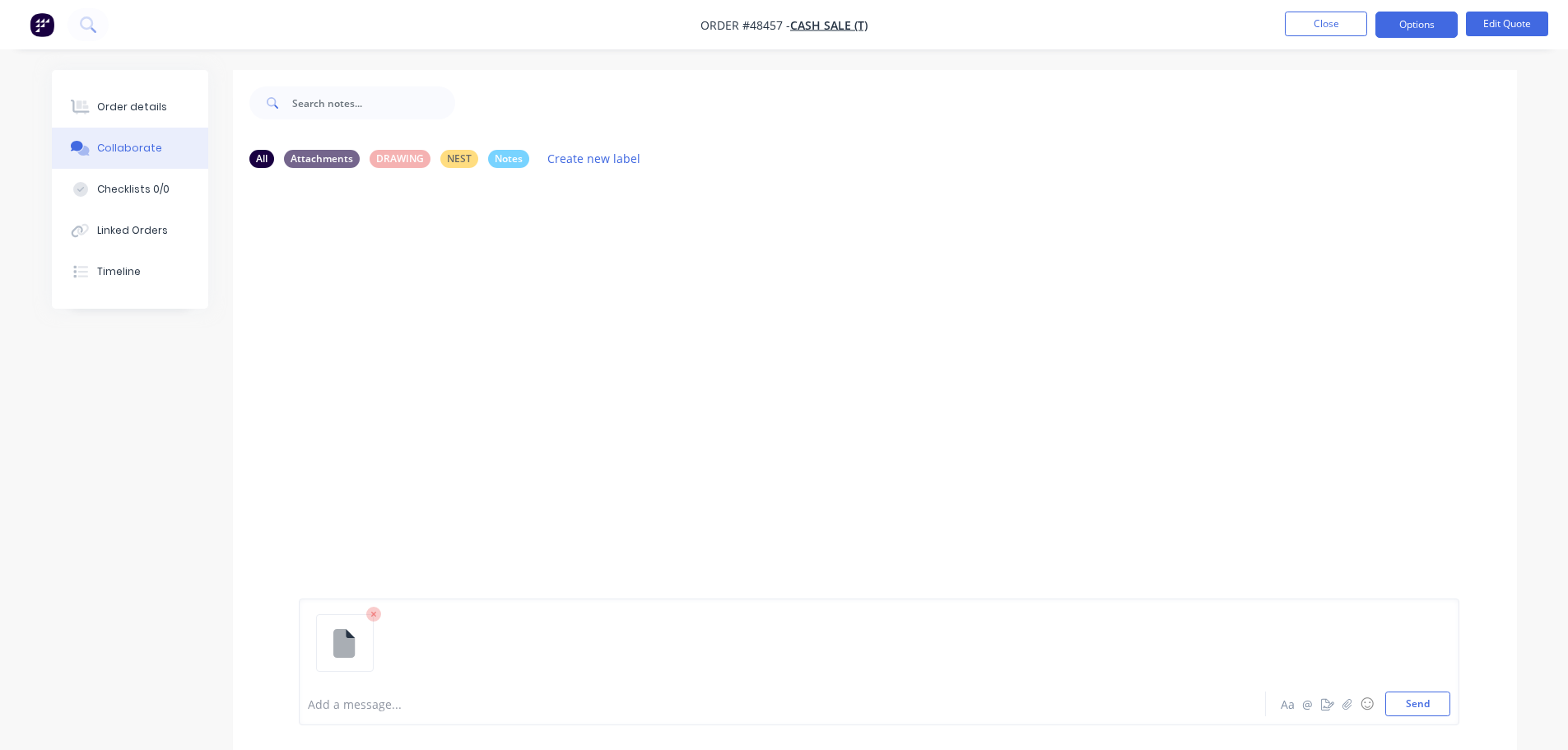
click at [1419, 707] on button "Send" at bounding box center [1417, 704] width 65 height 25
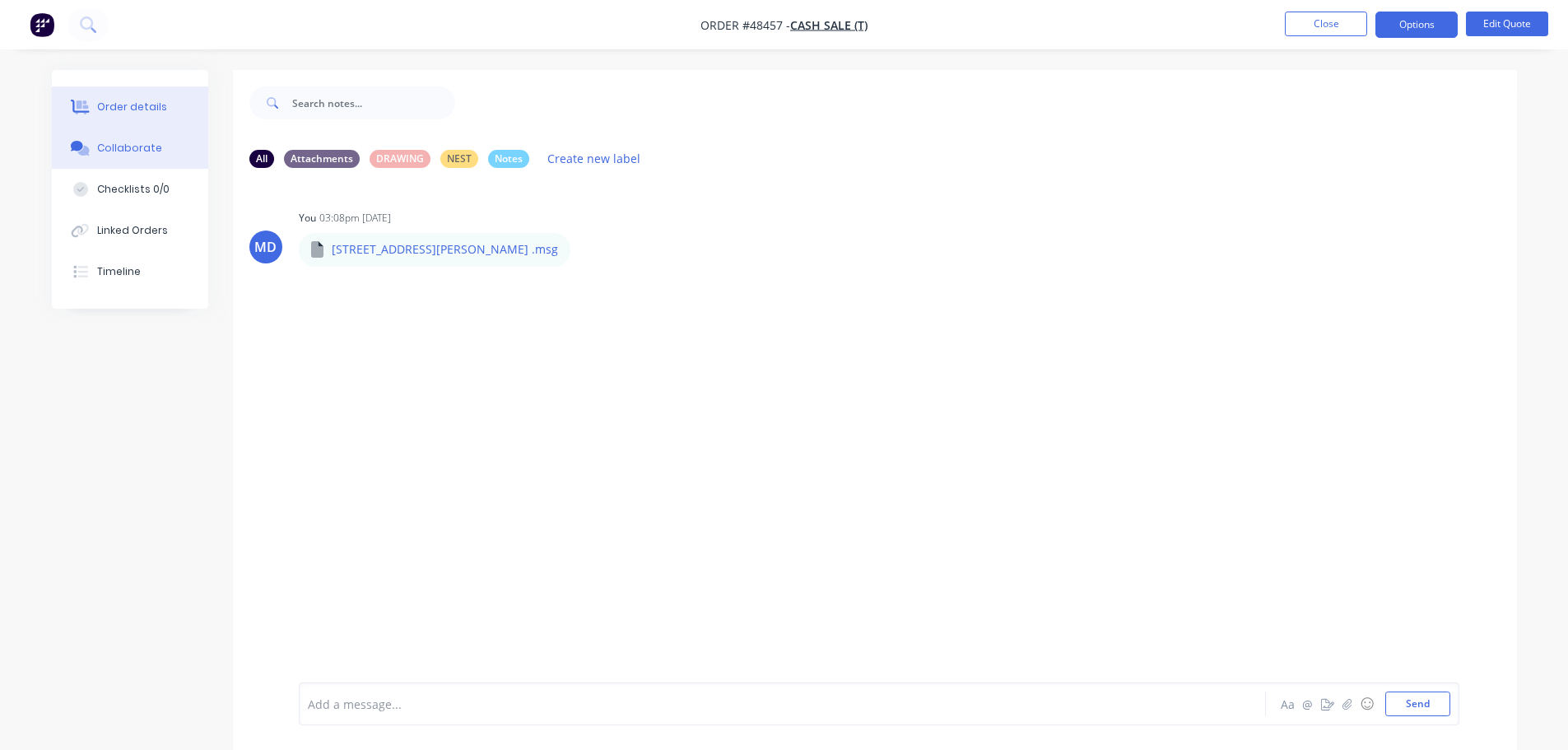
drag, startPoint x: 102, startPoint y: 114, endPoint x: 116, endPoint y: 113, distance: 14.0
click at [103, 113] on button "Order details" at bounding box center [130, 108] width 157 height 42
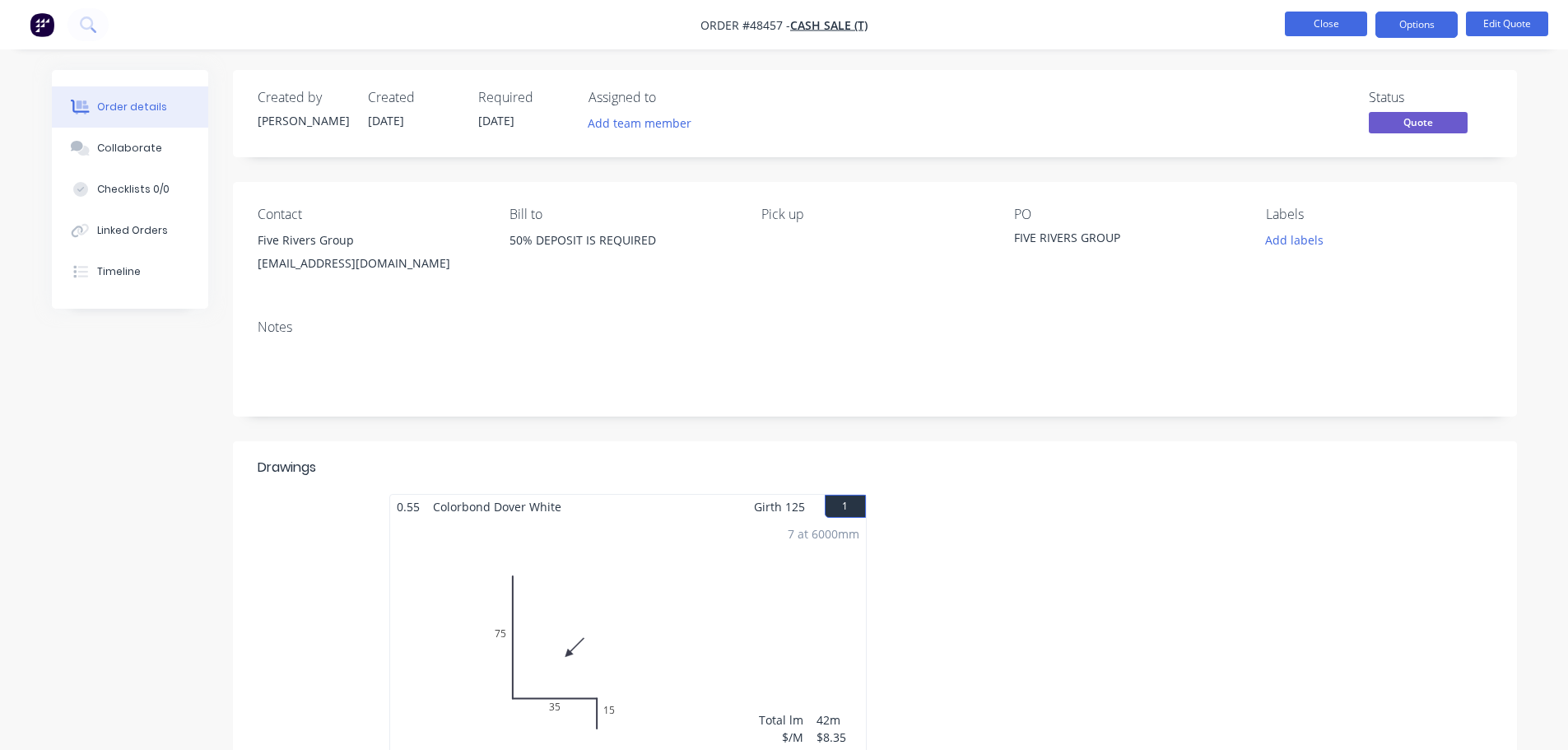
click at [1304, 20] on button "Close" at bounding box center [1325, 24] width 82 height 25
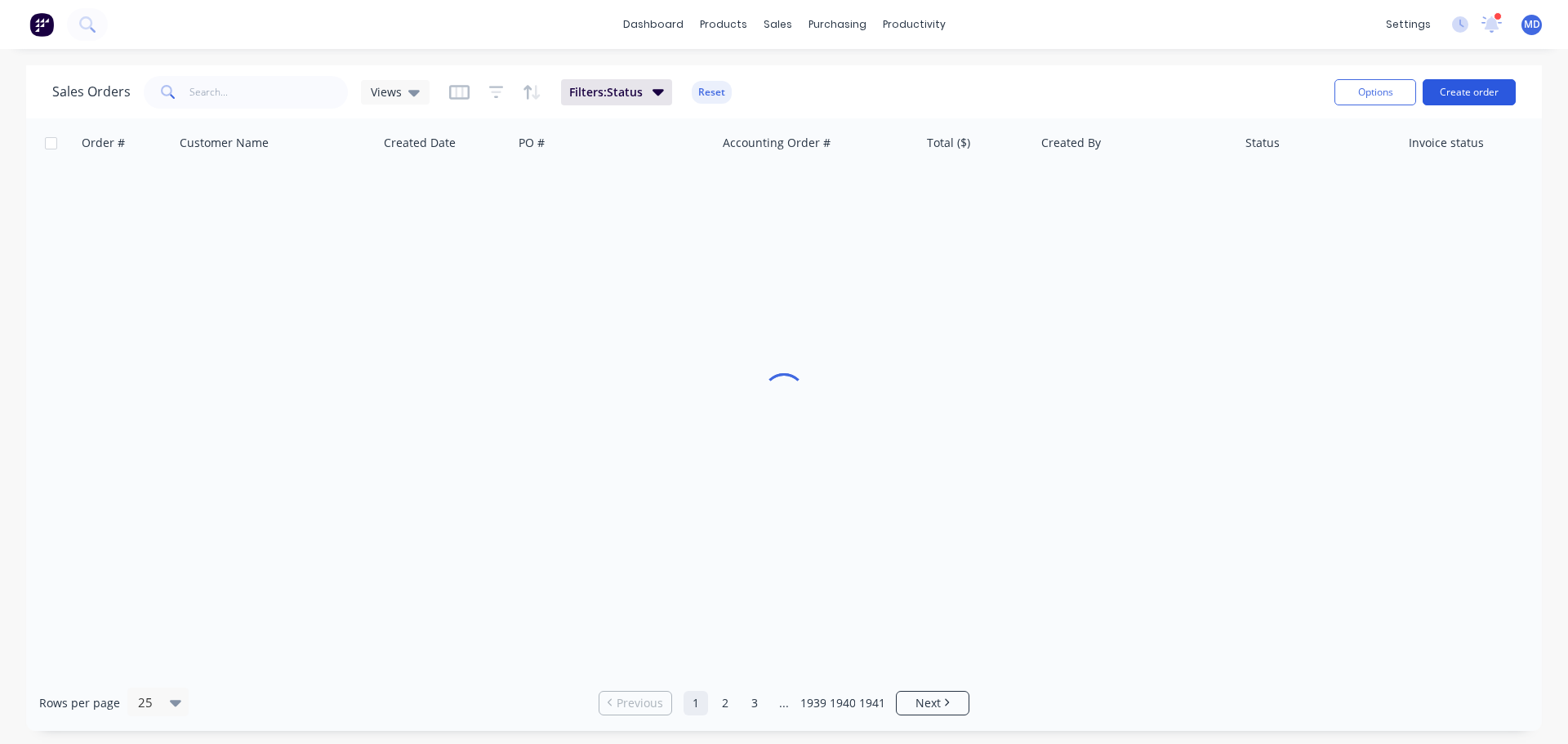
click at [1464, 86] on button "Create order" at bounding box center [1469, 93] width 93 height 26
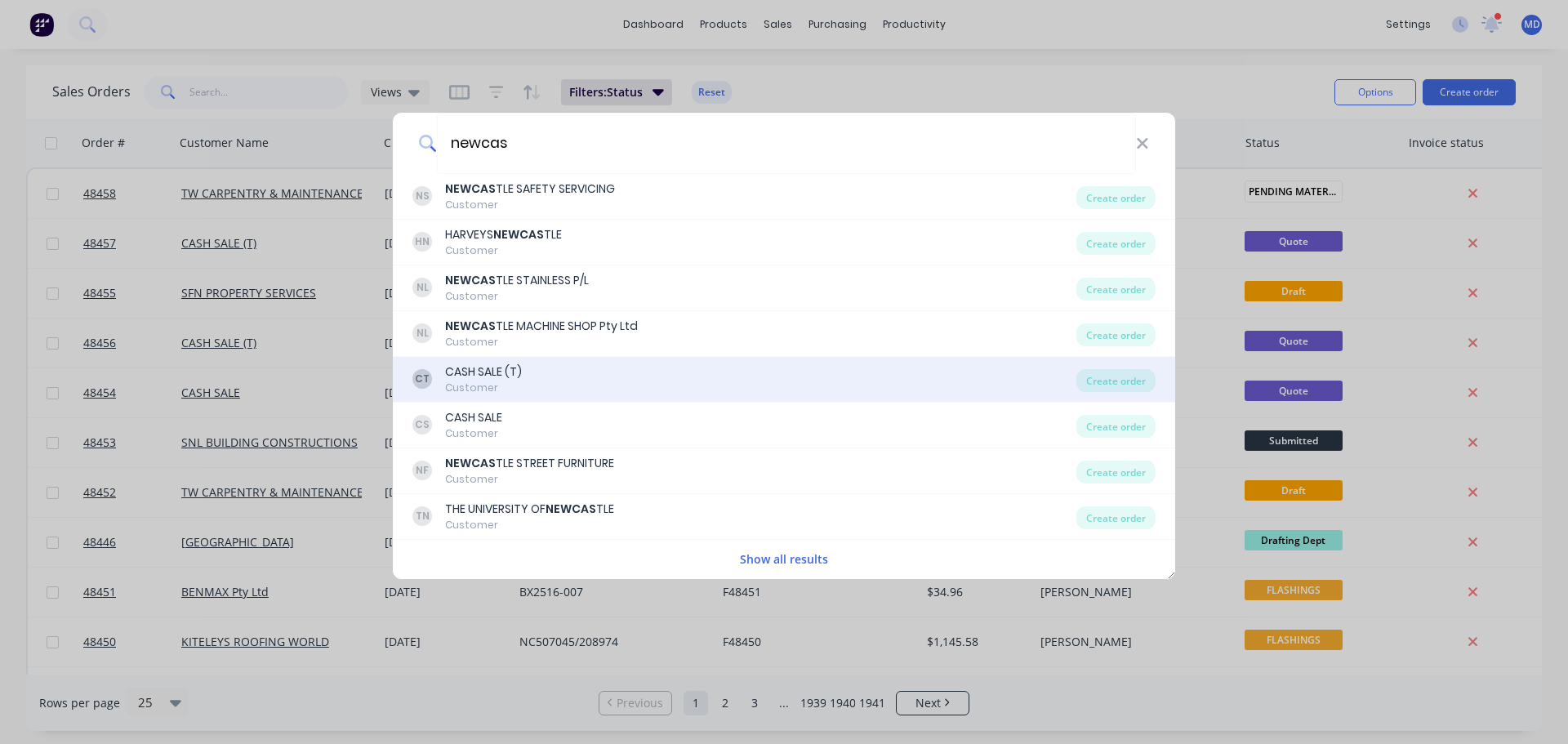
type input "newcas"
click at [486, 380] on div "Customer" at bounding box center [483, 388] width 77 height 15
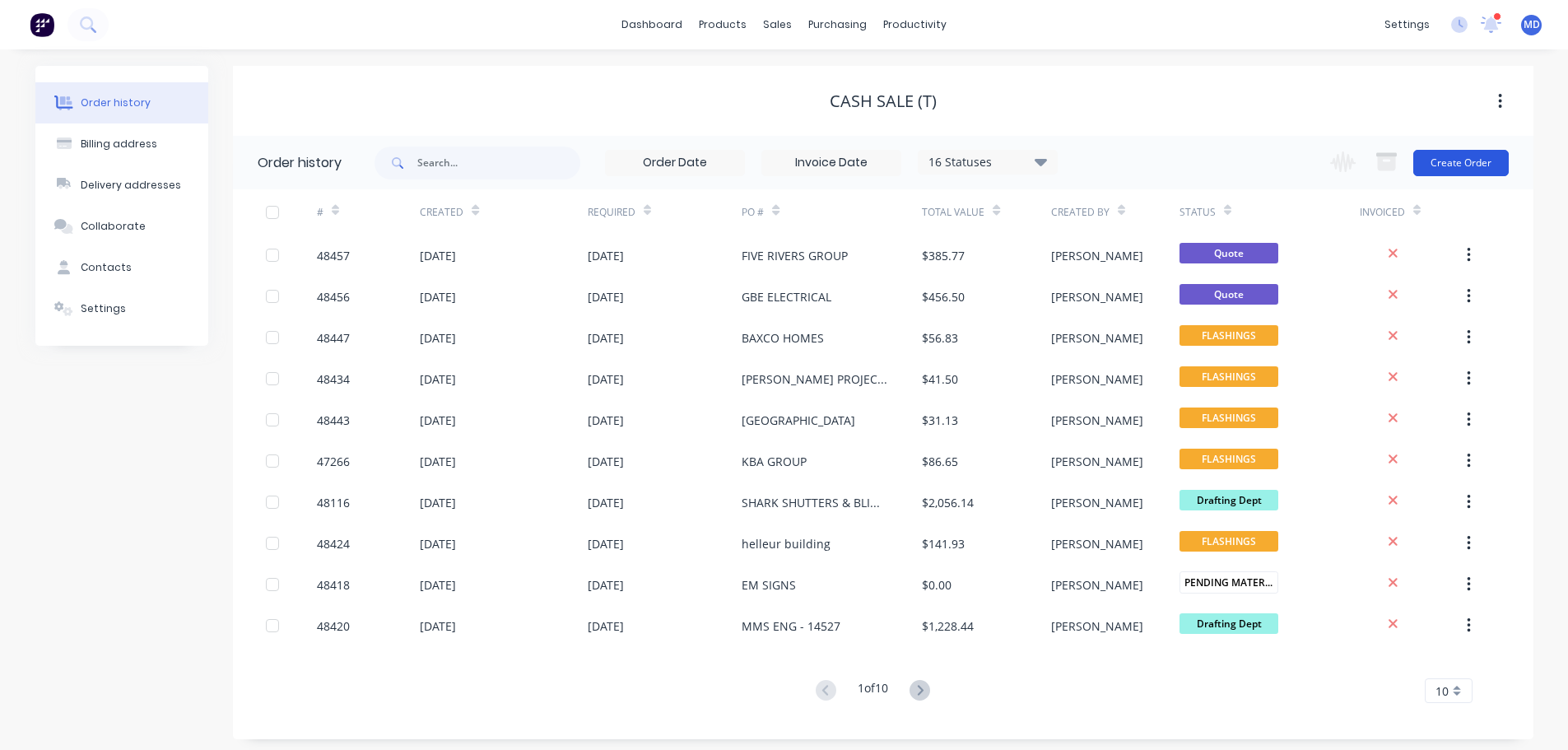
click at [1482, 158] on button "Create Order" at bounding box center [1460, 163] width 95 height 26
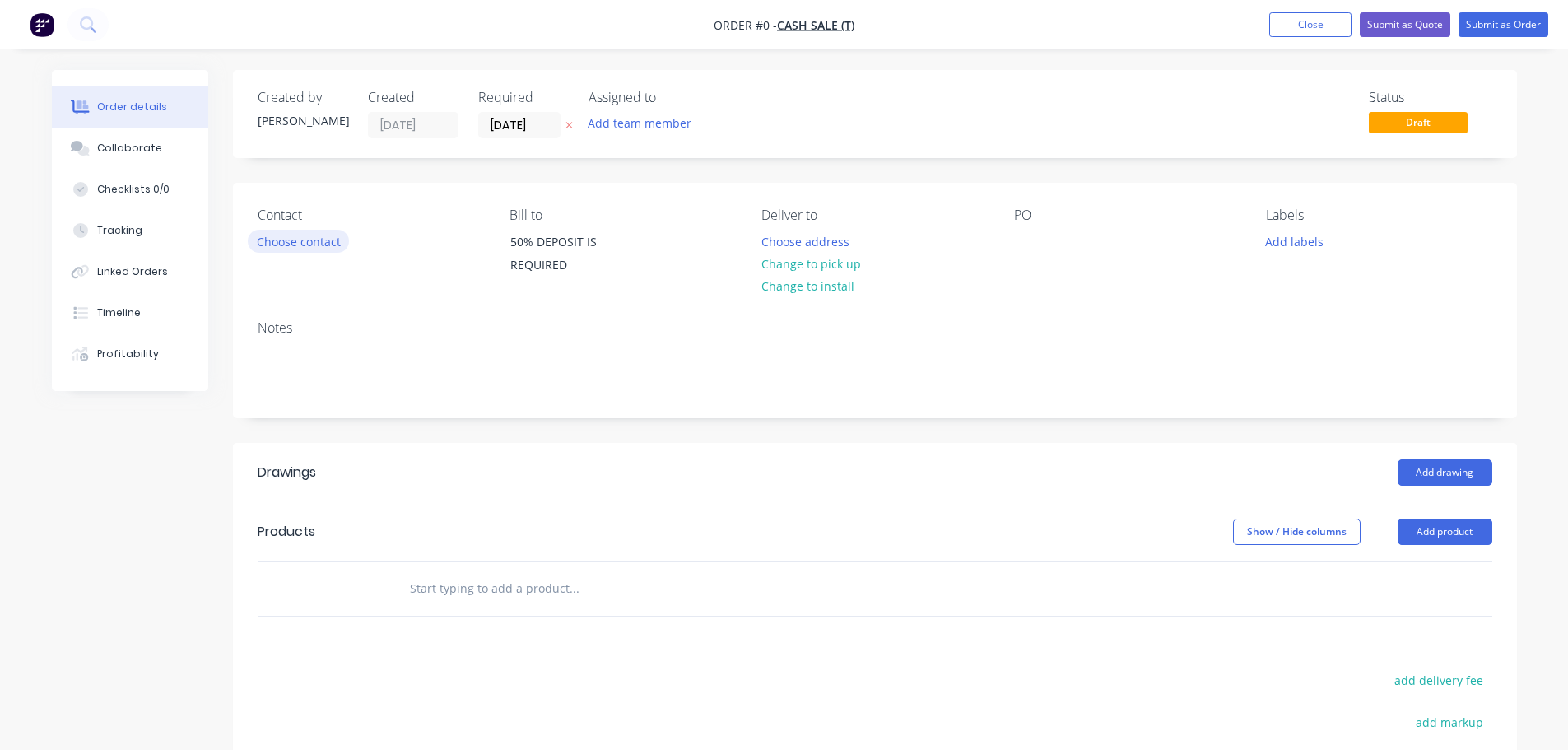
click at [295, 241] on button "Choose contact" at bounding box center [297, 241] width 101 height 23
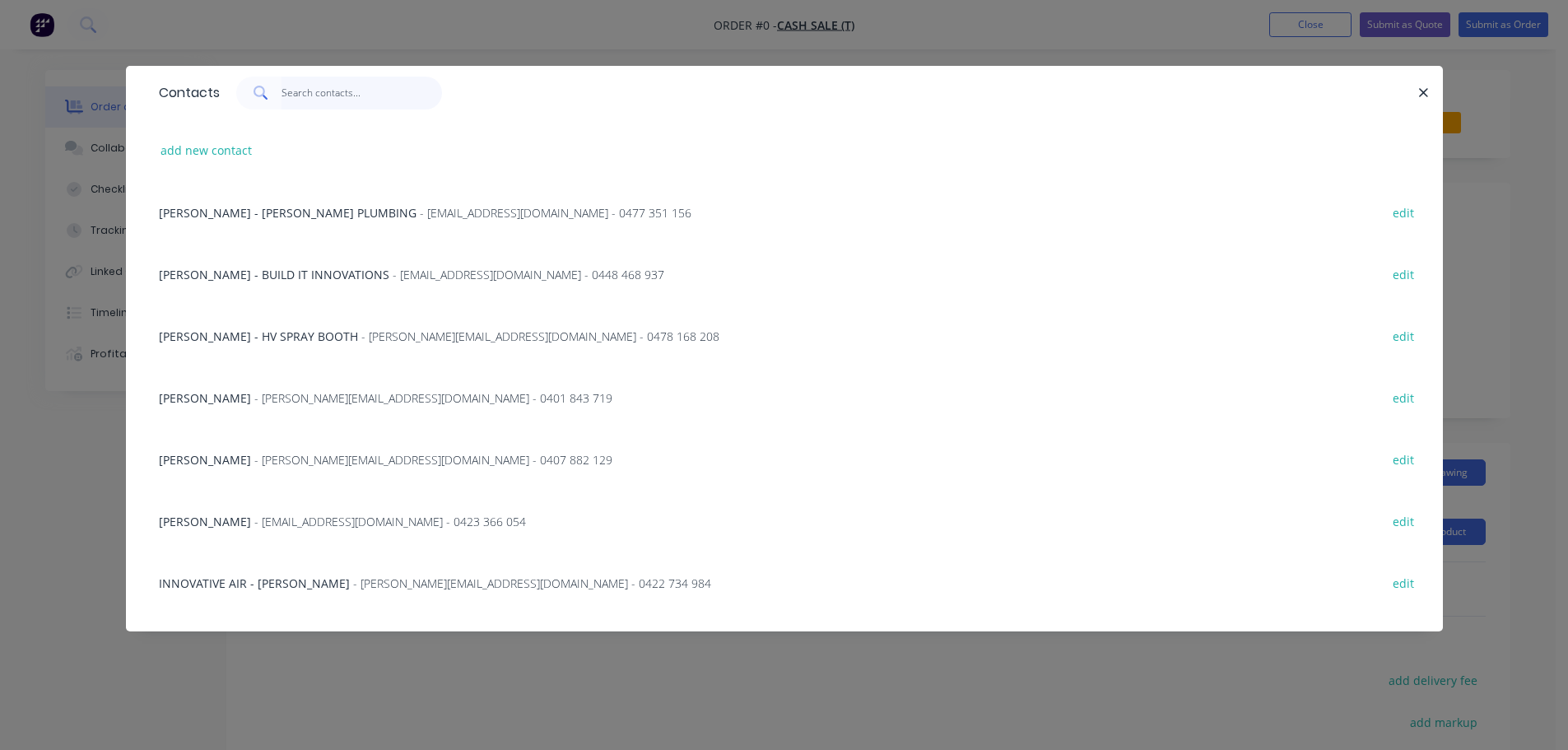
click at [301, 94] on input "text" at bounding box center [362, 93] width 160 height 33
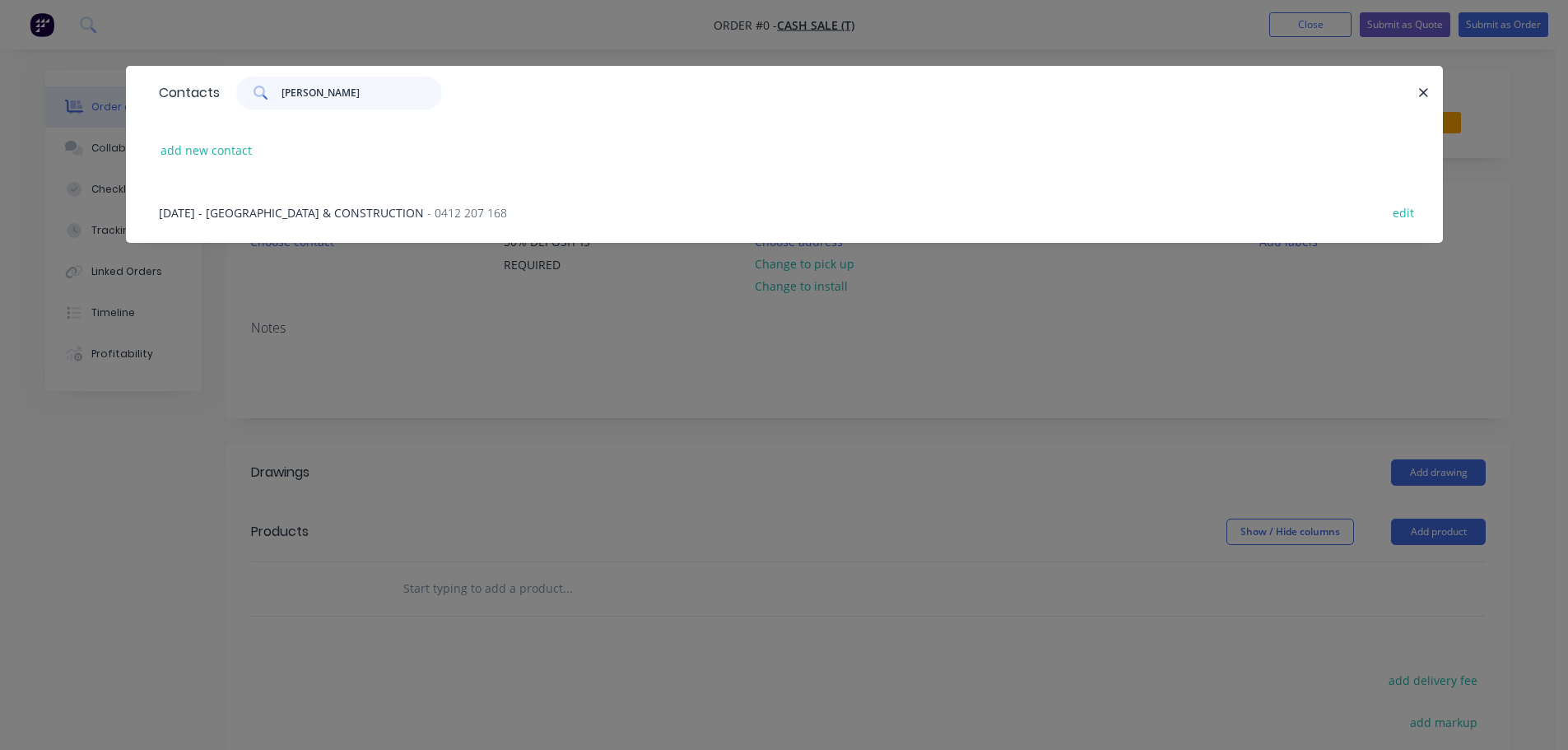
type input "[PERSON_NAME]"
click at [266, 199] on div "[DATE] - NEWCASTLE BUILDING & CONSTRUCTION - 0412 207 168 edit" at bounding box center [784, 212] width 1268 height 61
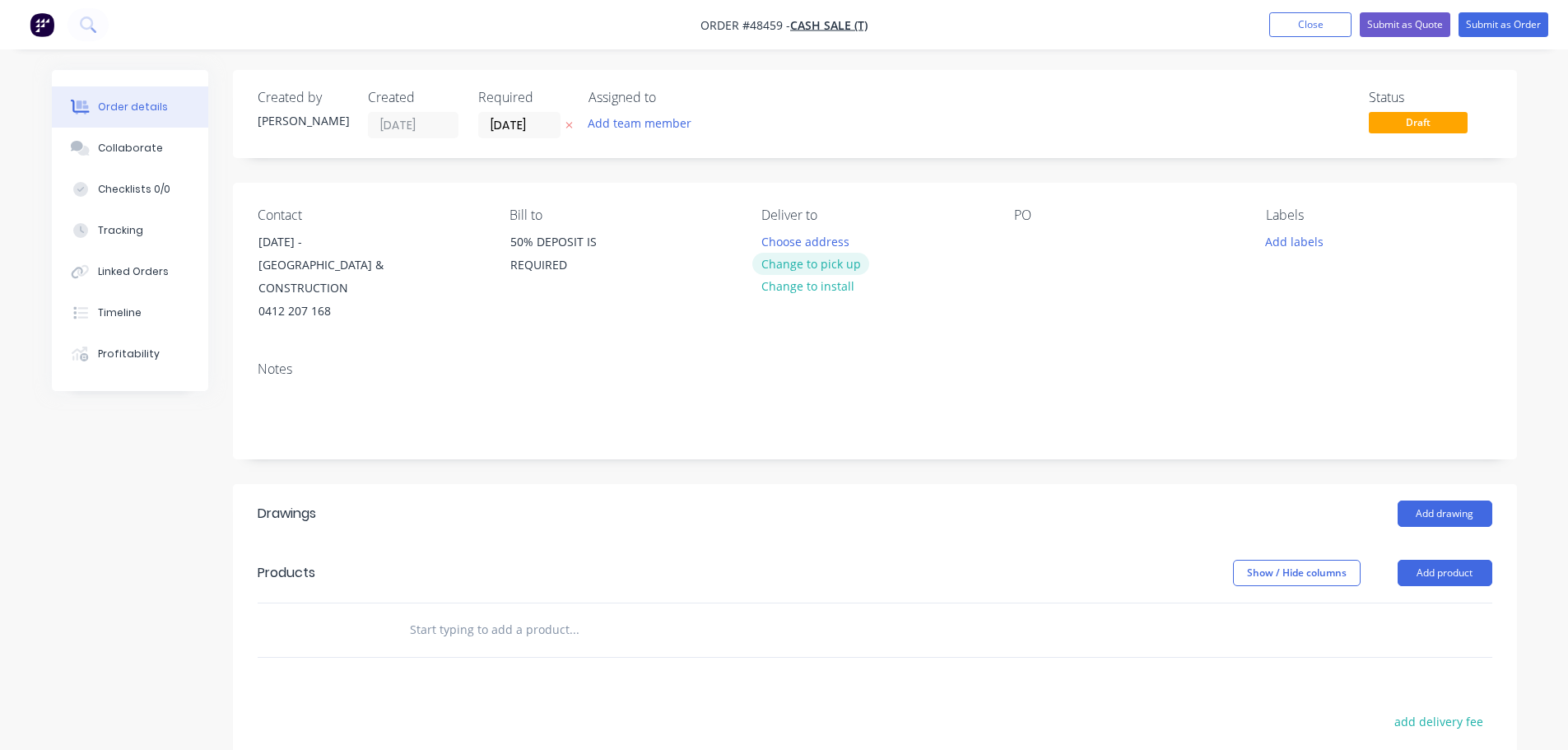
click at [810, 264] on button "Change to pick up" at bounding box center [811, 264] width 117 height 23
click at [1031, 243] on div at bounding box center [1027, 241] width 26 height 24
click at [1464, 517] on button "Add drawing" at bounding box center [1444, 514] width 94 height 26
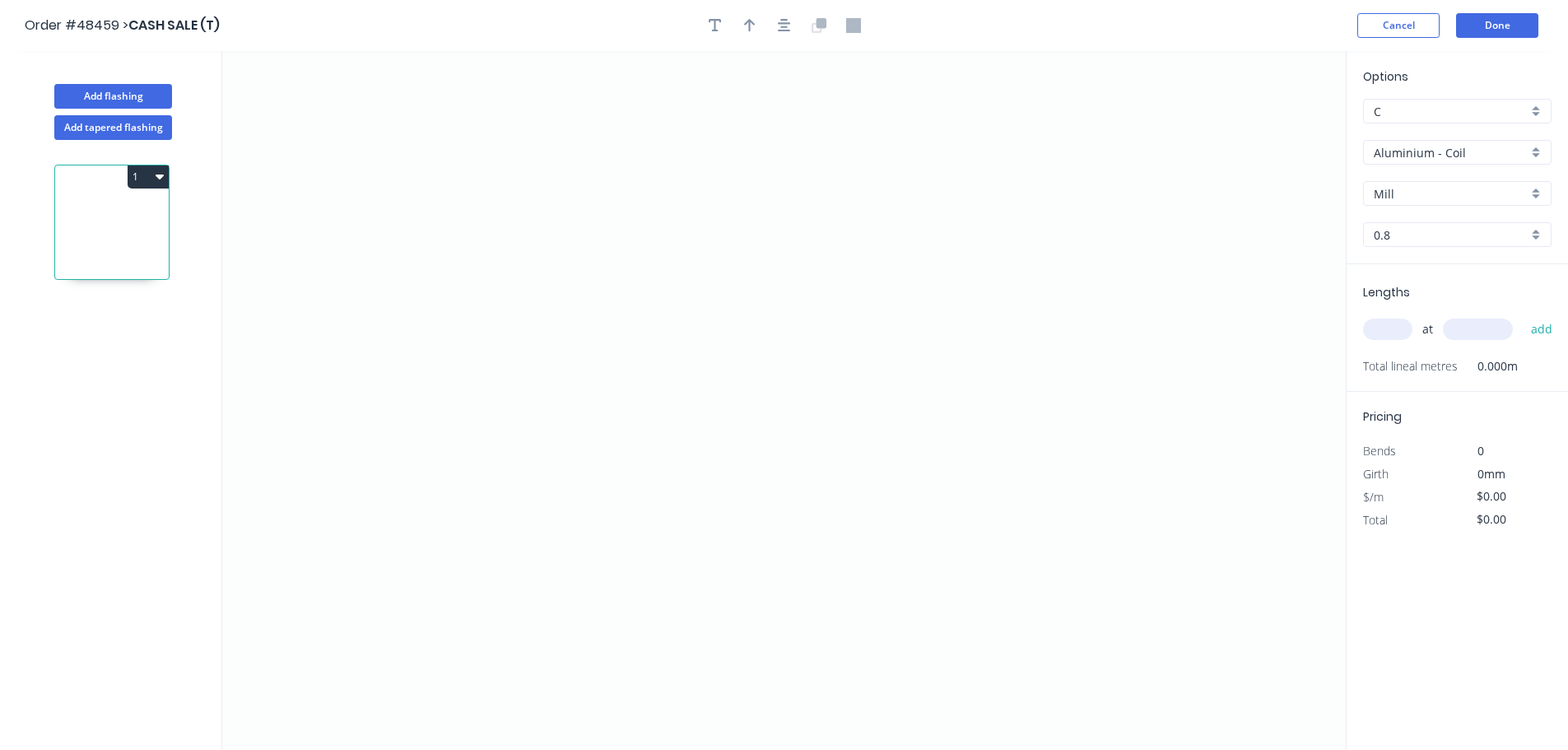
click at [1413, 147] on input "Aluminium - Coil" at bounding box center [1450, 153] width 154 height 17
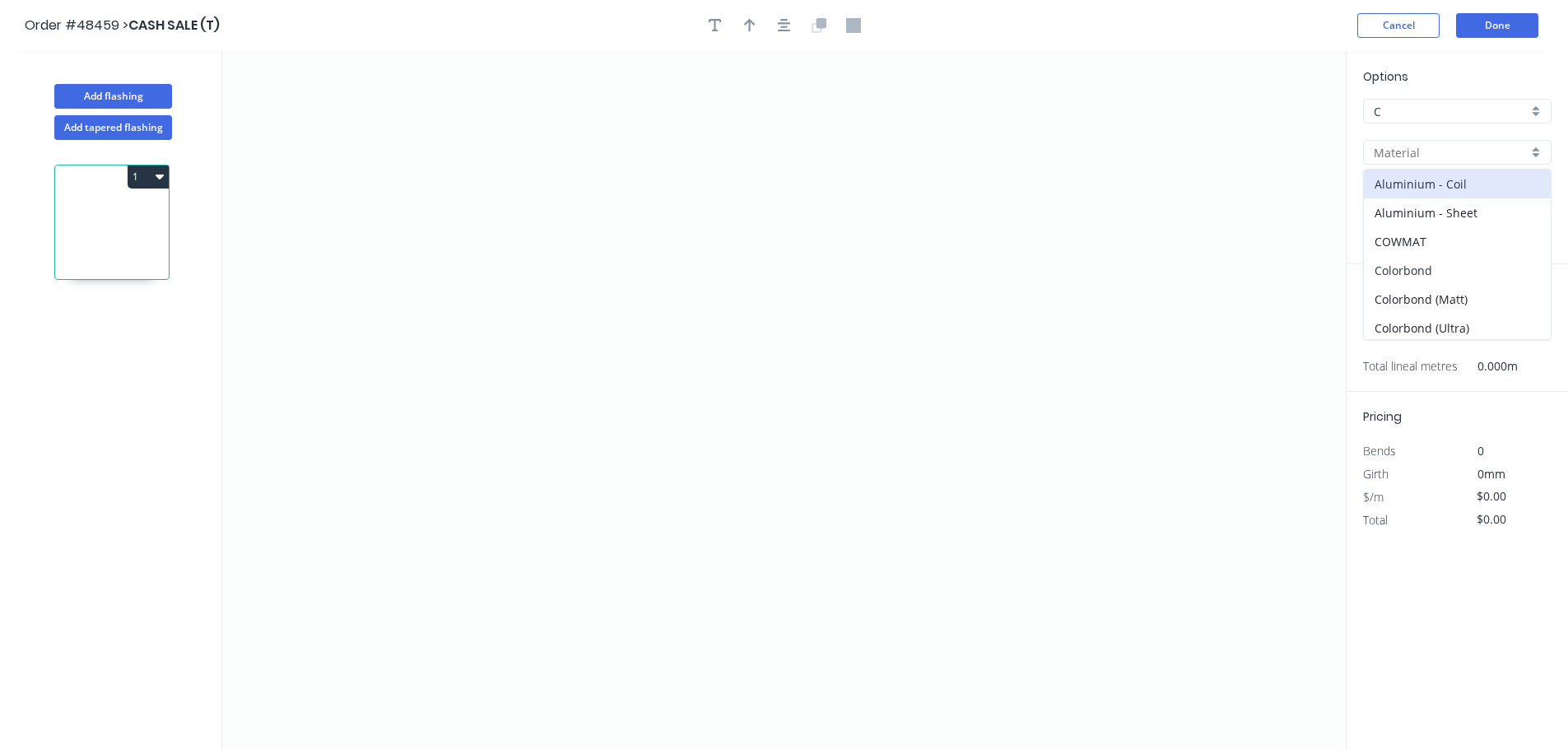
drag, startPoint x: 1430, startPoint y: 271, endPoint x: 1428, endPoint y: 211, distance: 60.0
click at [1430, 270] on div "Colorbond" at bounding box center [1458, 270] width 187 height 29
type input "Colorbond"
type input "Basalt"
type input "0.55"
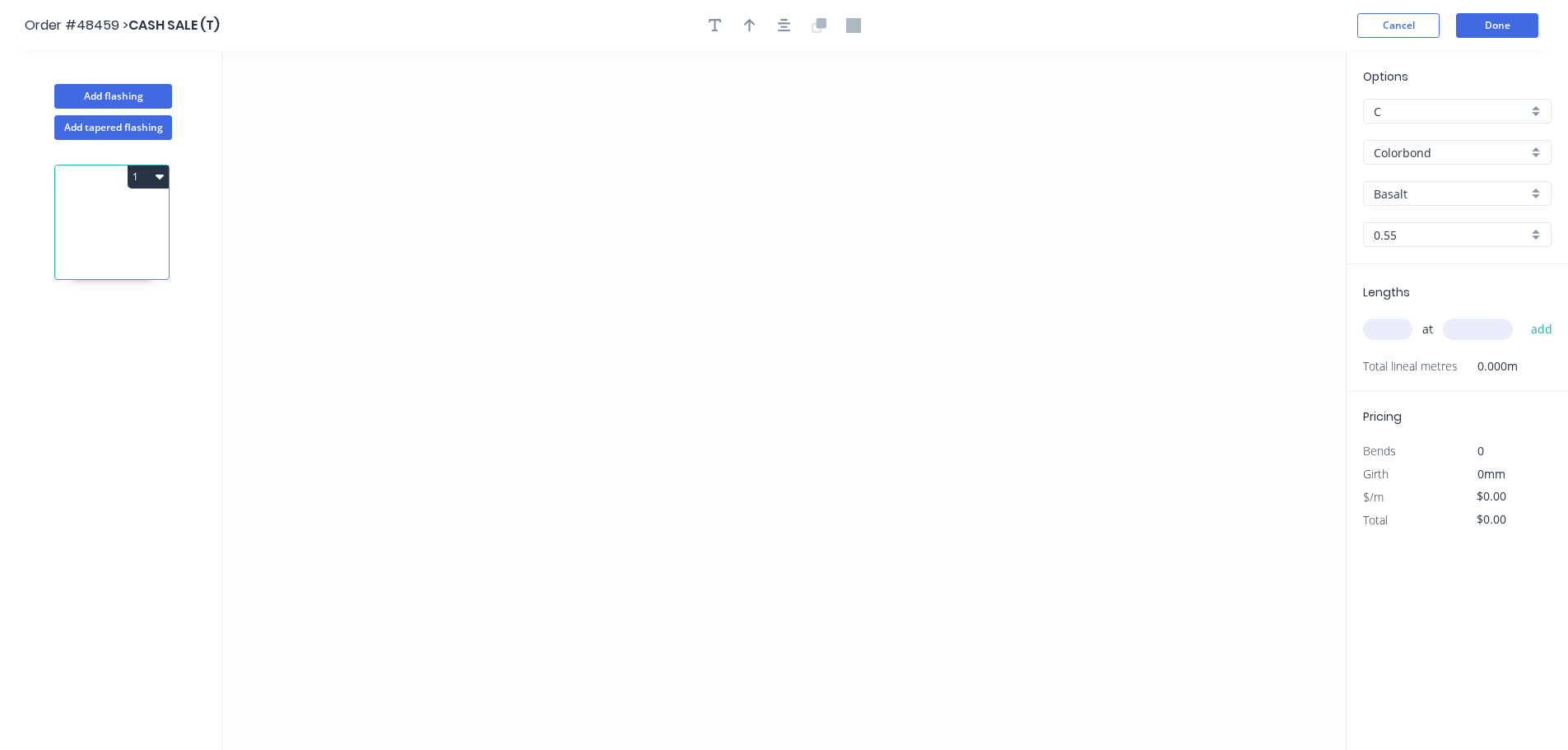
drag, startPoint x: 1428, startPoint y: 206, endPoint x: 1428, endPoint y: 196, distance: 10.0
click at [1428, 205] on div "Options C C Colorbond Colorbond Colorbond (Matt) Colorbond (Ultra) Basalt Basal…" at bounding box center [1457, 165] width 222 height 196
click at [1428, 196] on input "Basalt" at bounding box center [1450, 194] width 154 height 17
click at [1404, 251] on div "Surfmist" at bounding box center [1458, 254] width 187 height 29
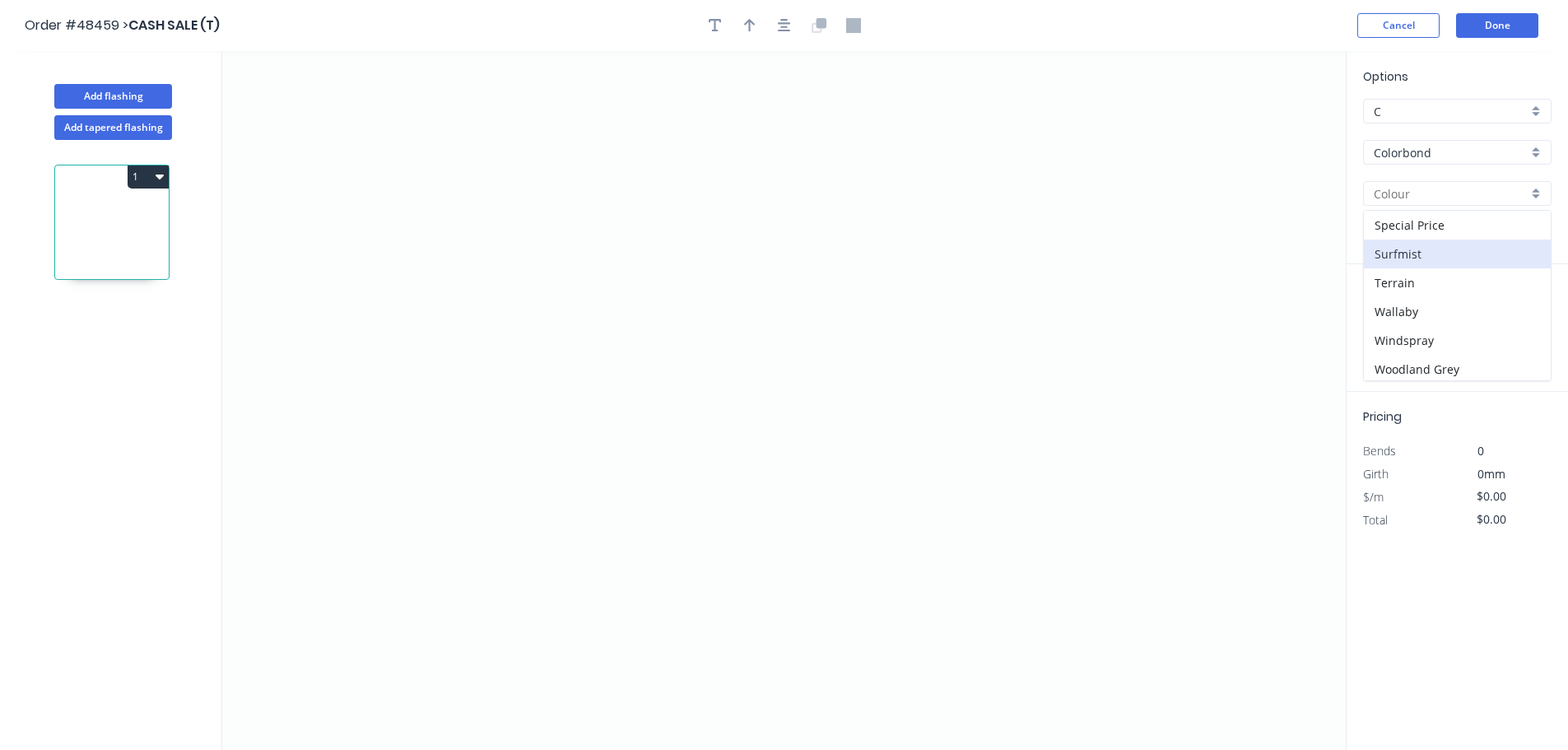
type input "Surfmist"
drag, startPoint x: 475, startPoint y: 149, endPoint x: 446, endPoint y: 410, distance: 262.6
click at [475, 150] on icon "0" at bounding box center [784, 401] width 1123 height 699
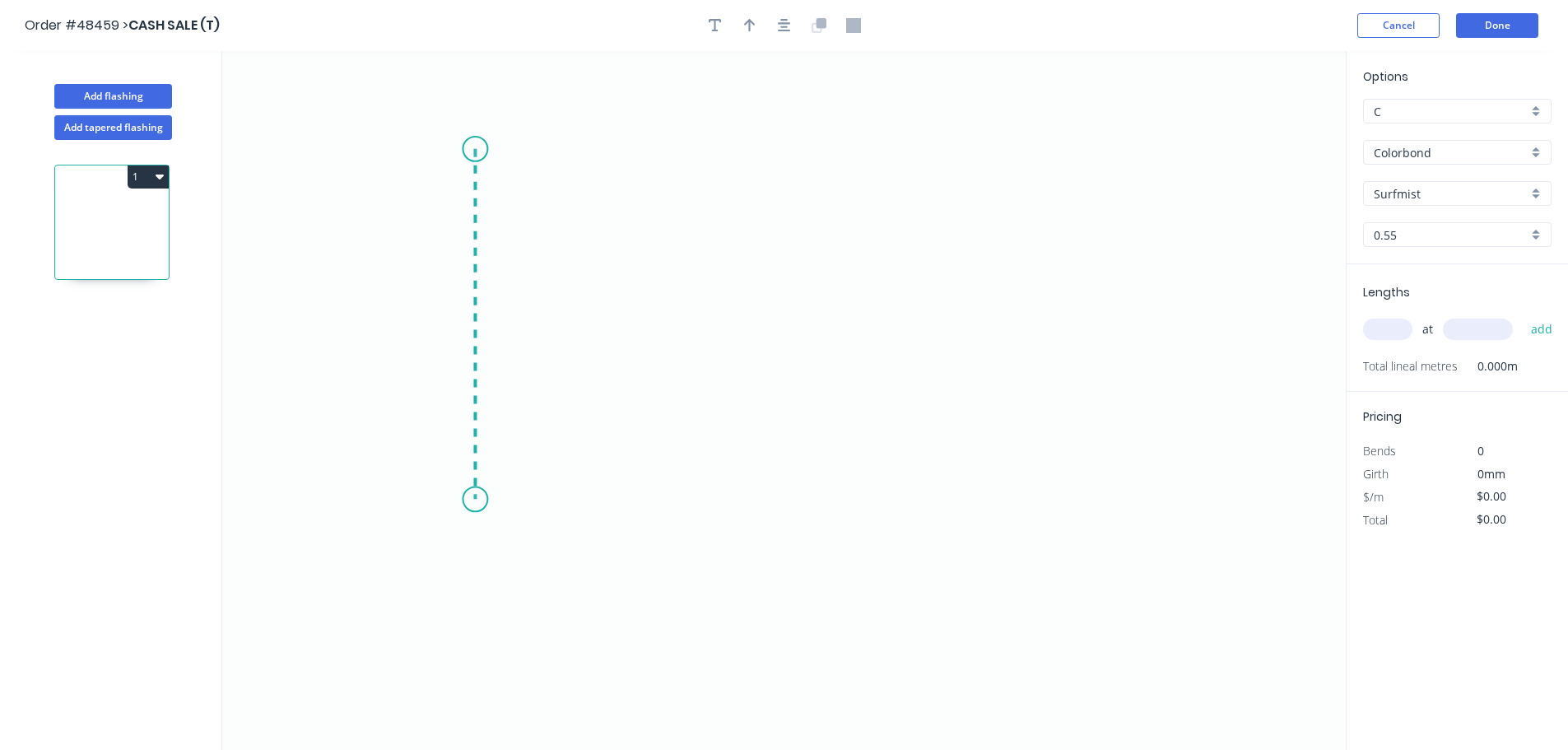
drag, startPoint x: 454, startPoint y: 500, endPoint x: 510, endPoint y: 503, distance: 56.1
click at [456, 501] on icon "0" at bounding box center [784, 401] width 1123 height 699
click at [617, 504] on icon "0 ?" at bounding box center [784, 401] width 1123 height 699
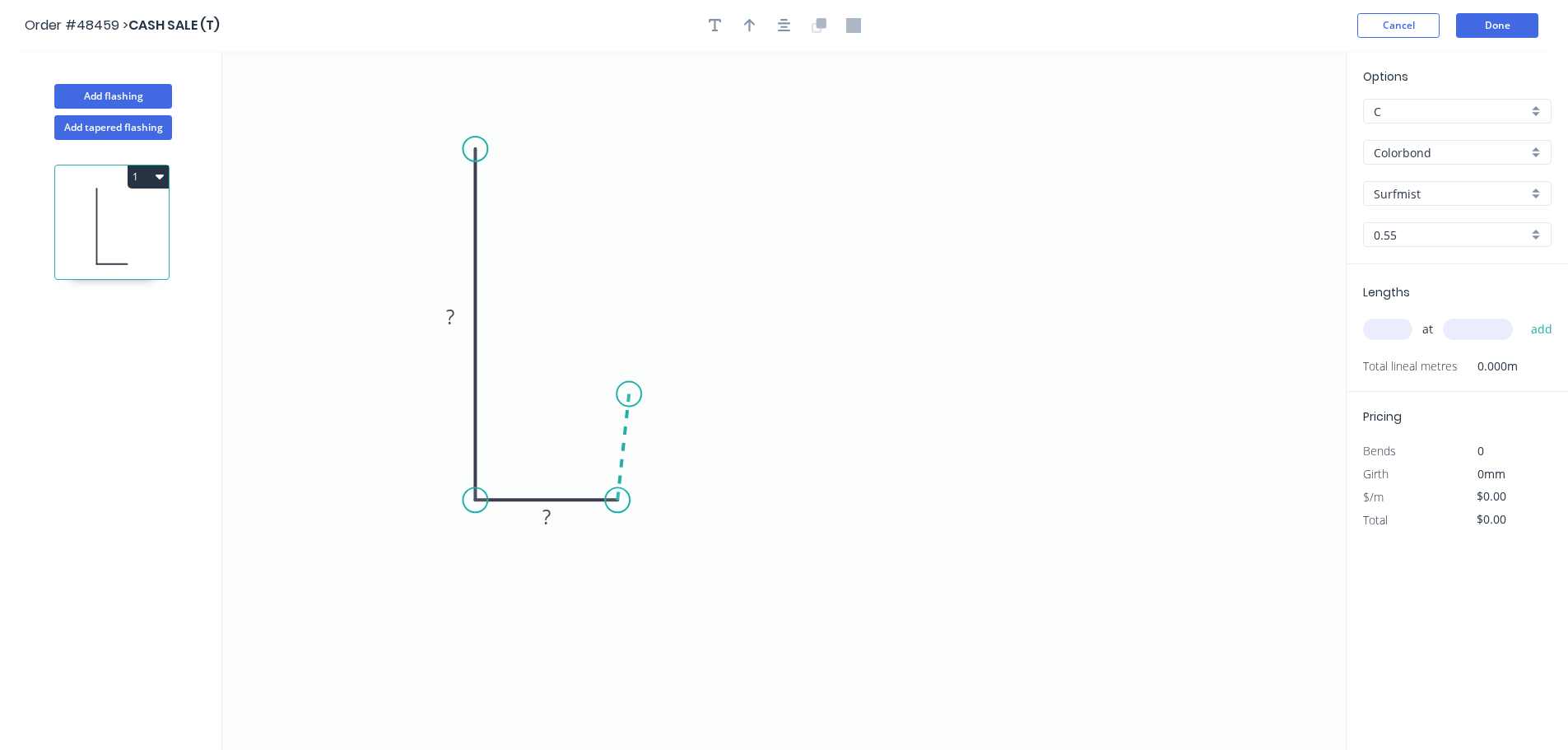
click at [629, 395] on icon at bounding box center [623, 448] width 11 height 106
drag, startPoint x: 630, startPoint y: 393, endPoint x: 612, endPoint y: 375, distance: 25.5
click at [612, 375] on circle at bounding box center [617, 375] width 25 height 25
click at [453, 317] on tspan "?" at bounding box center [450, 316] width 8 height 27
click at [749, 23] on icon "button" at bounding box center [750, 26] width 11 height 15
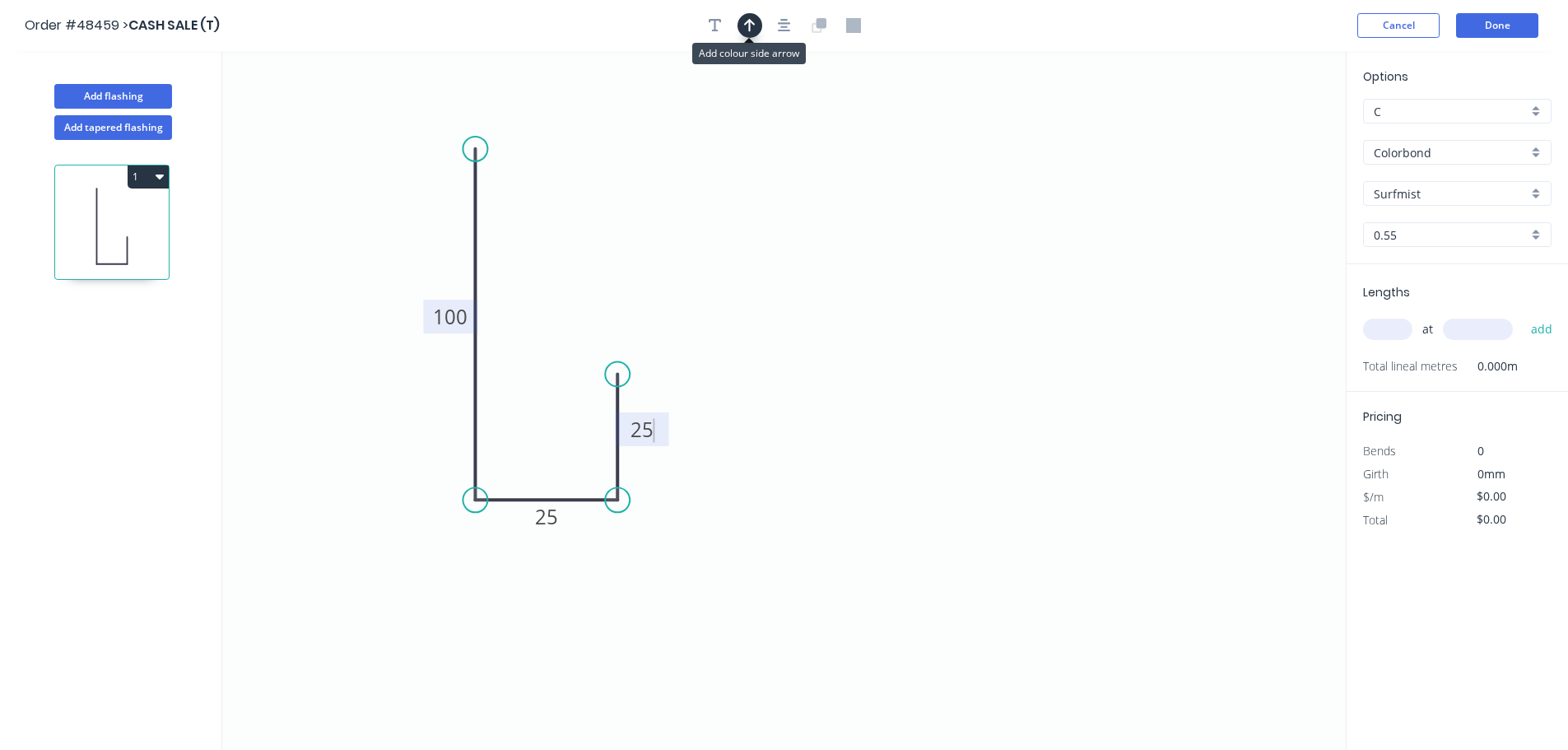
type input "$8.35"
drag, startPoint x: 1267, startPoint y: 132, endPoint x: 423, endPoint y: 415, distance: 890.2
click at [423, 415] on icon at bounding box center [424, 396] width 15 height 53
click at [421, 415] on icon at bounding box center [424, 396] width 15 height 53
click at [421, 415] on icon at bounding box center [422, 396] width 15 height 53
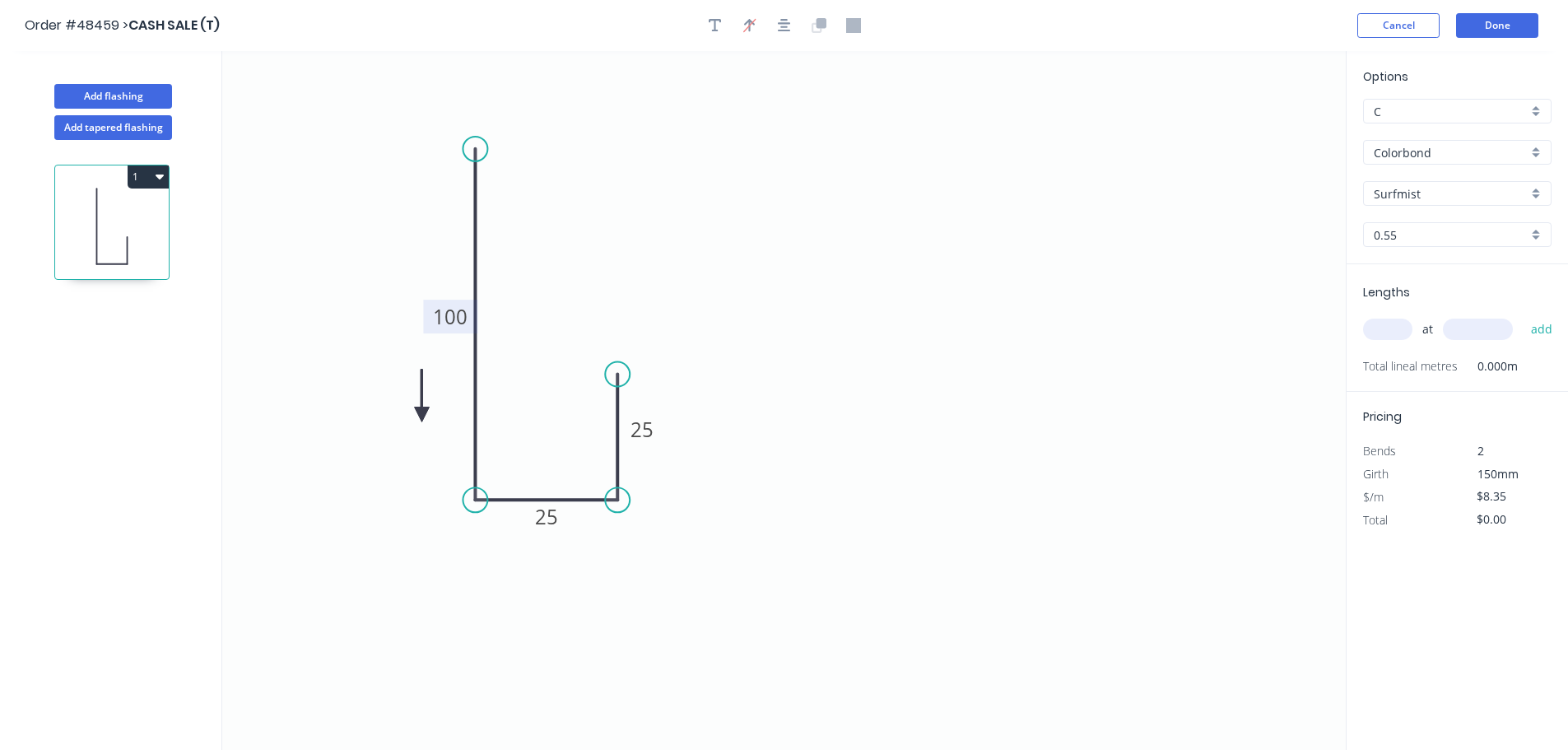
click at [421, 415] on icon at bounding box center [422, 396] width 15 height 53
click at [421, 415] on icon at bounding box center [441, 415] width 53 height 15
click at [421, 415] on icon at bounding box center [435, 428] width 48 height 48
click at [421, 415] on icon at bounding box center [408, 428] width 48 height 48
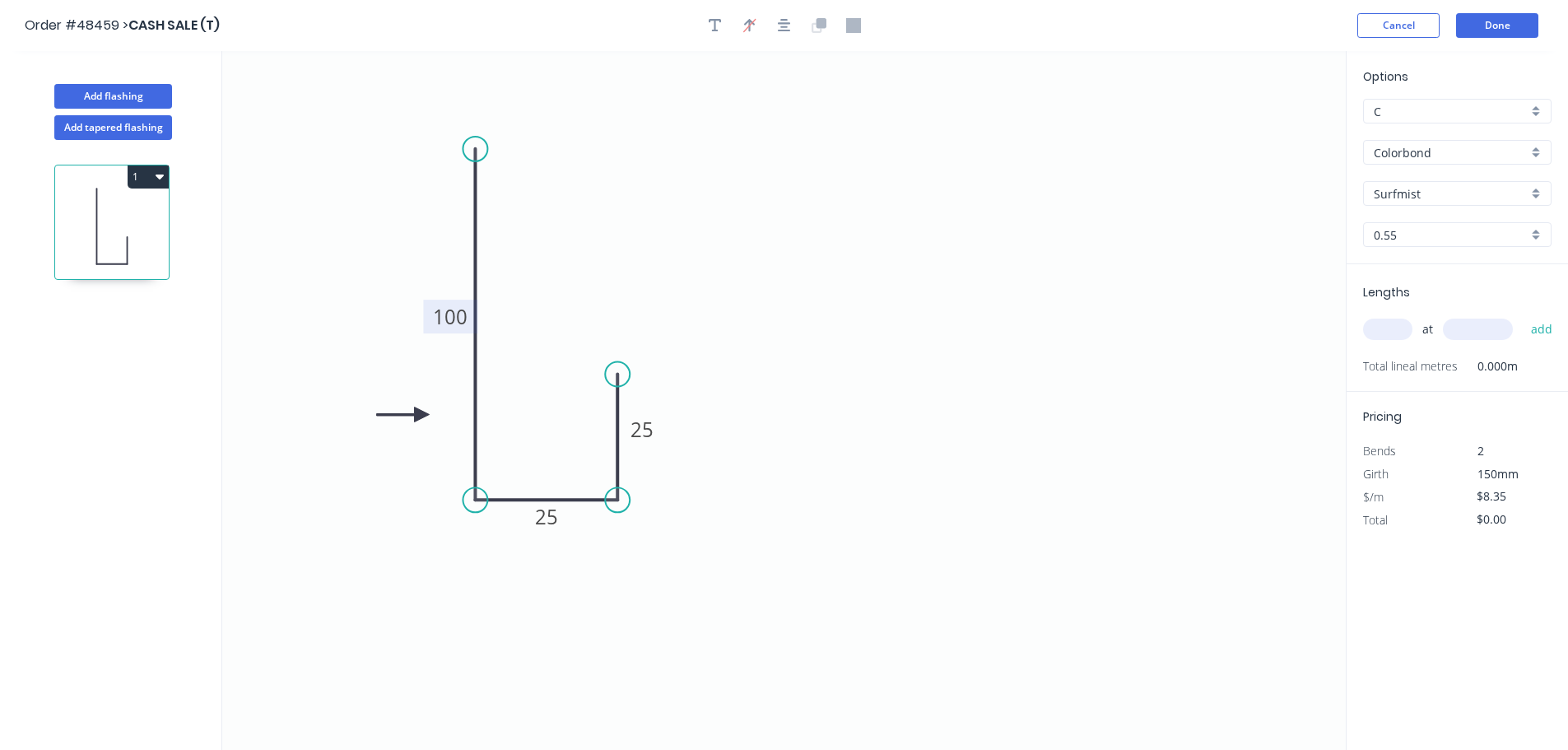
click at [1374, 327] on input "text" at bounding box center [1388, 329] width 49 height 22
type input "1"
type input "1200"
click at [1523, 315] on button "add" at bounding box center [1542, 330] width 39 height 28
type input "$10.02"
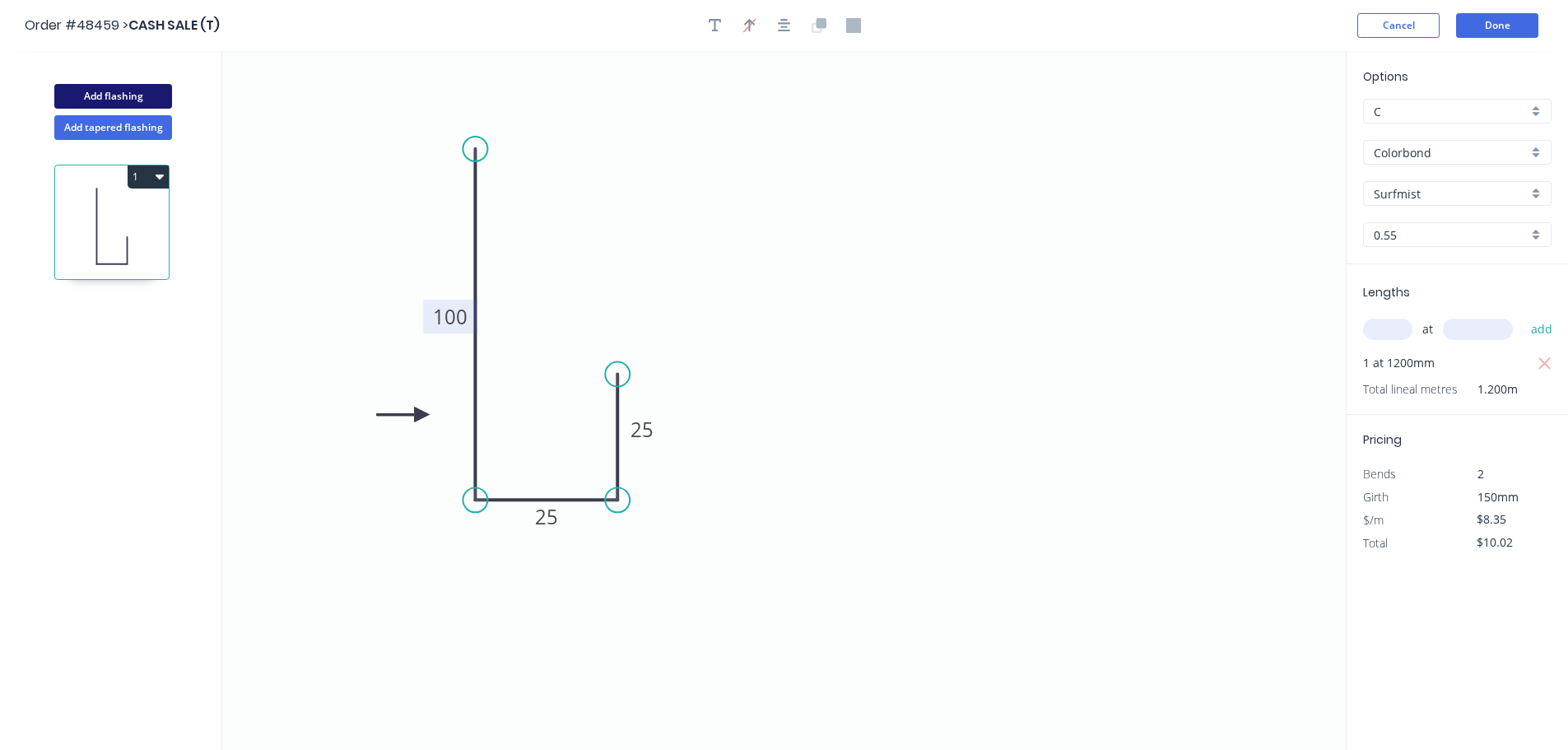
click at [139, 94] on button "Add flashing" at bounding box center [113, 96] width 118 height 25
type input "$0.00"
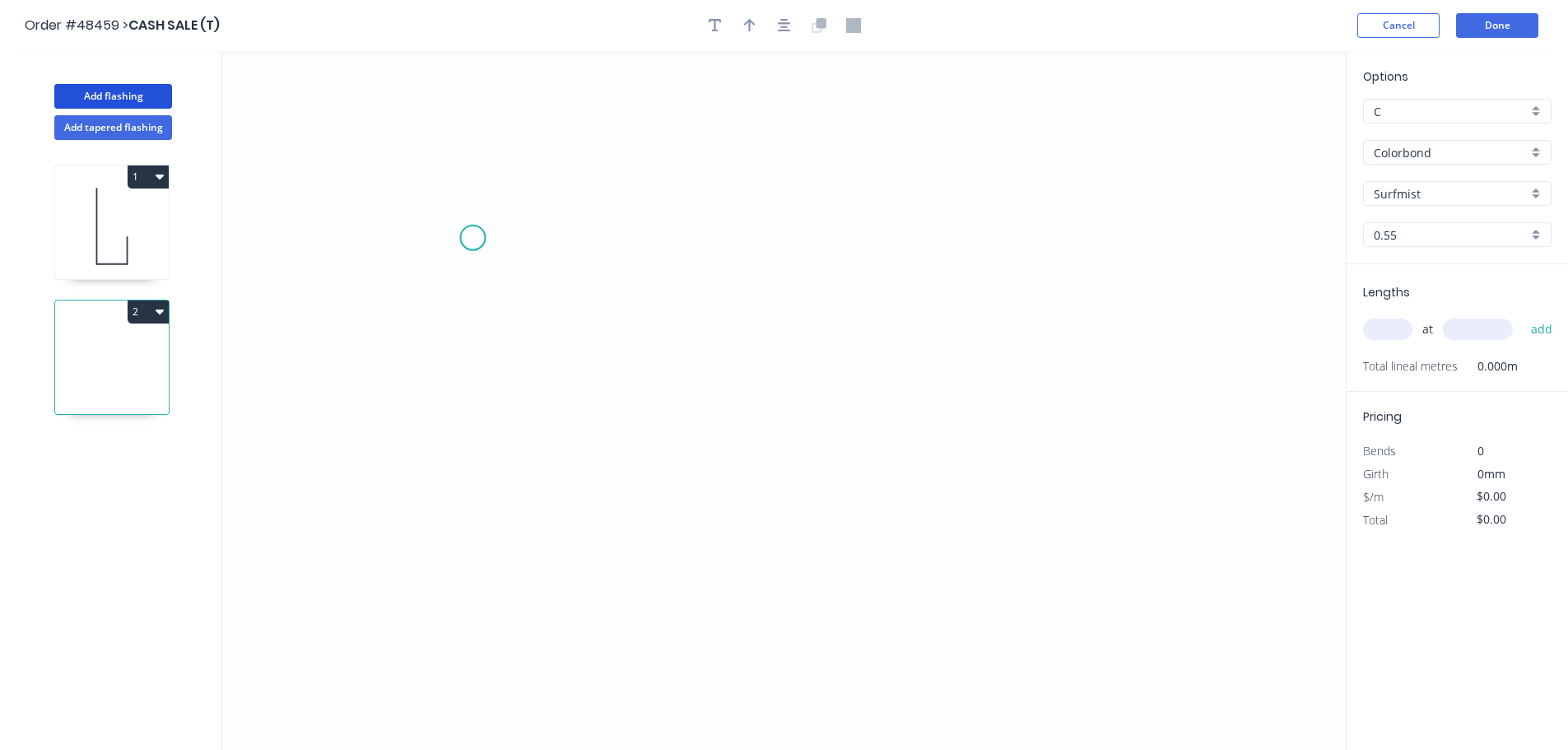
click at [472, 238] on icon "0" at bounding box center [784, 401] width 1123 height 699
drag, startPoint x: 475, startPoint y: 530, endPoint x: 624, endPoint y: 537, distance: 149.2
click at [479, 530] on icon "0" at bounding box center [784, 401] width 1123 height 699
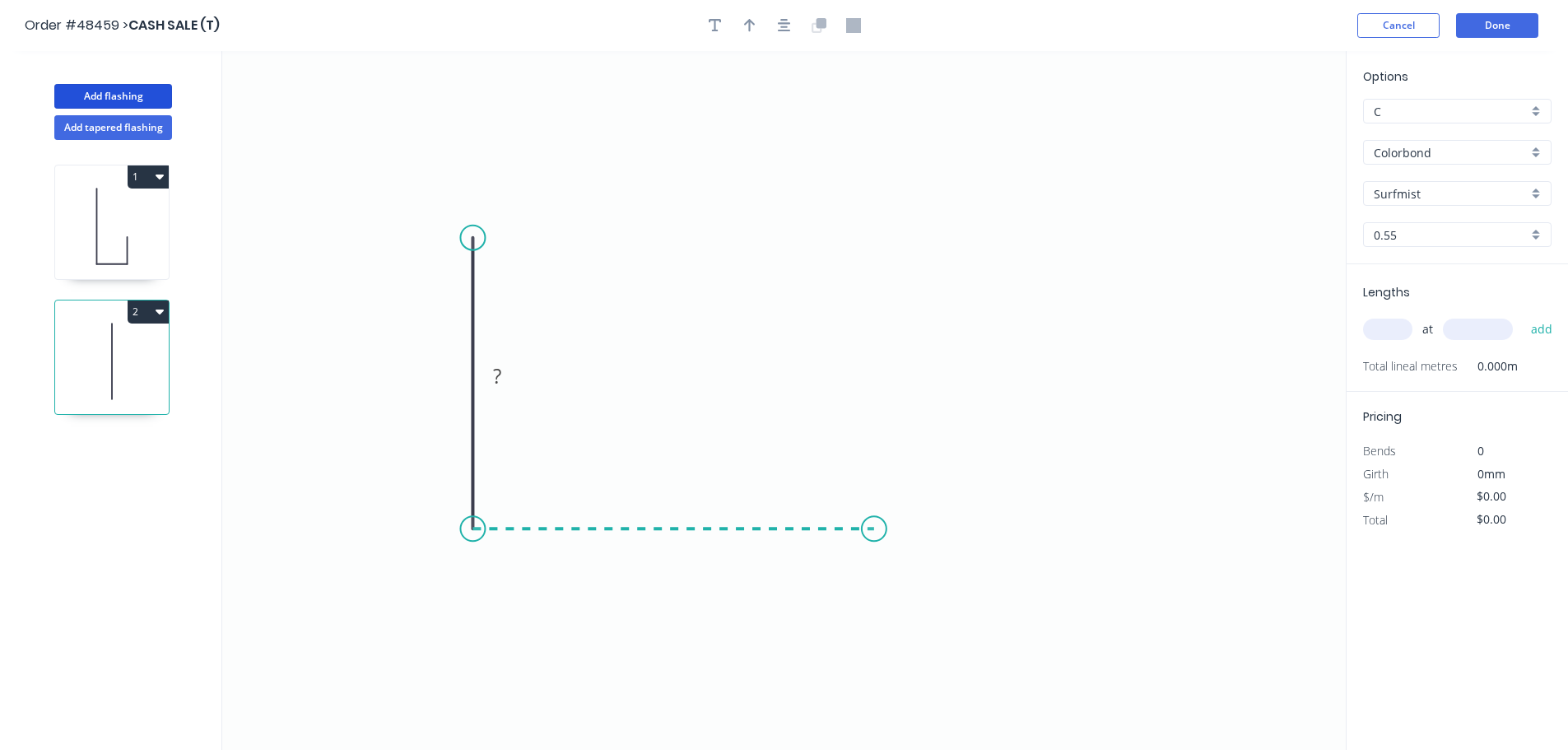
drag, startPoint x: 874, startPoint y: 533, endPoint x: 915, endPoint y: 499, distance: 53.3
click at [875, 533] on icon "0 ?" at bounding box center [784, 401] width 1123 height 699
click at [967, 460] on icon "0 ? ?" at bounding box center [784, 401] width 1123 height 699
drag, startPoint x: 967, startPoint y: 452, endPoint x: 810, endPoint y: 429, distance: 158.7
click at [959, 441] on circle at bounding box center [961, 442] width 25 height 25
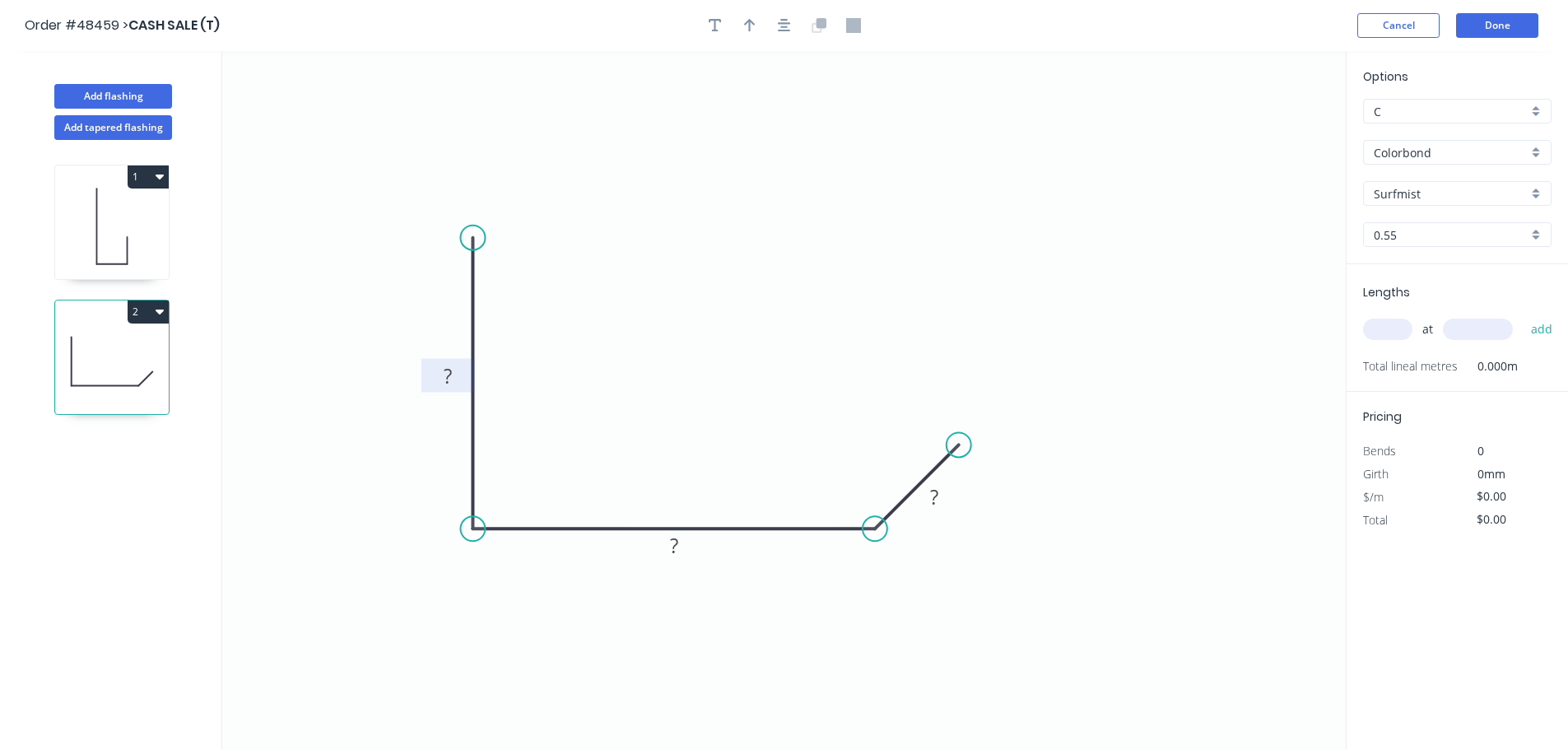
click at [447, 369] on tspan "?" at bounding box center [447, 376] width 8 height 27
click at [745, 29] on icon "button" at bounding box center [750, 26] width 11 height 15
type input "$8.35"
drag, startPoint x: 1265, startPoint y: 131, endPoint x: 398, endPoint y: 488, distance: 937.6
click at [396, 490] on icon at bounding box center [396, 470] width 15 height 53
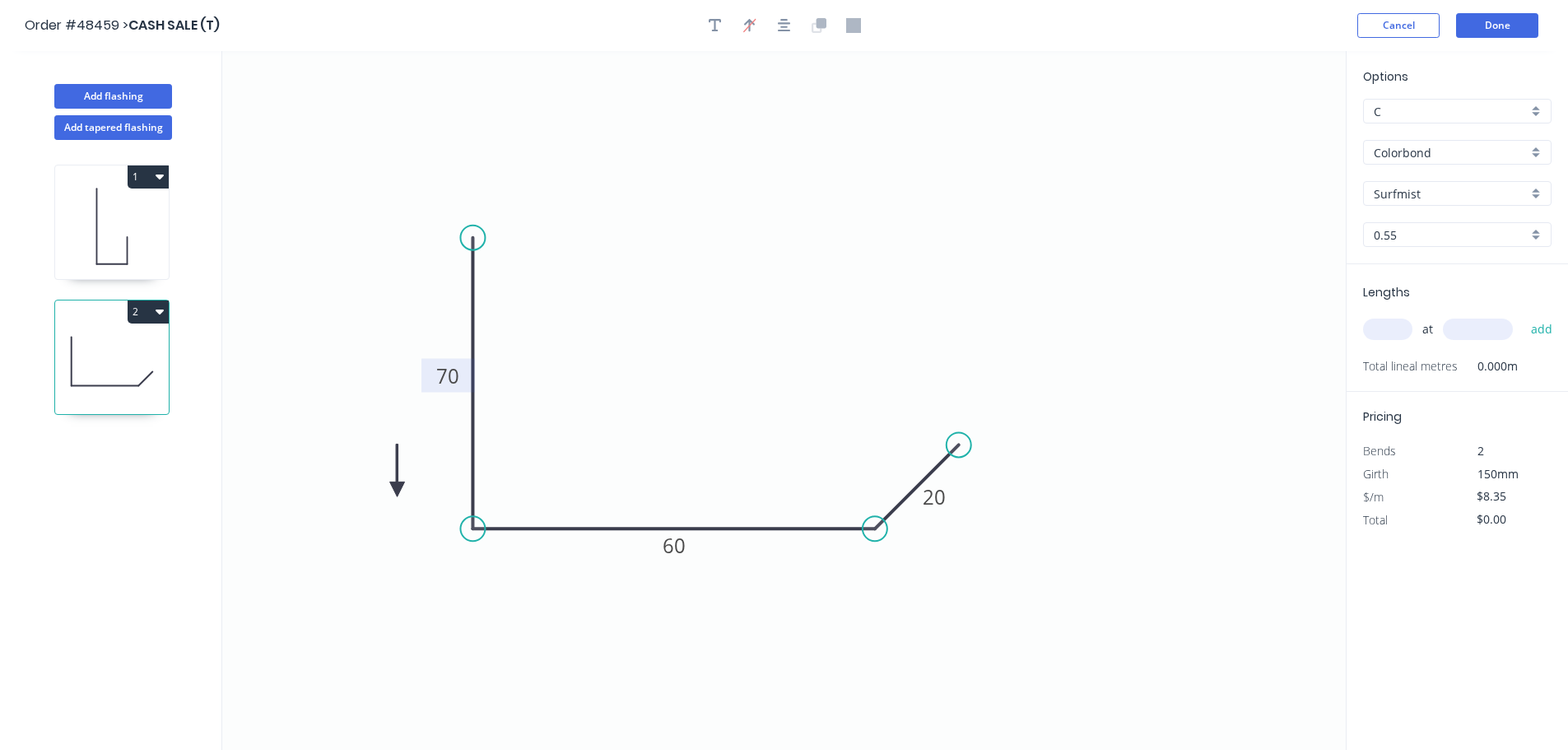
click at [398, 488] on icon at bounding box center [397, 470] width 15 height 53
click at [398, 488] on icon at bounding box center [411, 476] width 48 height 48
click at [398, 488] on icon at bounding box center [411, 503] width 48 height 48
click at [398, 488] on icon at bounding box center [397, 508] width 15 height 53
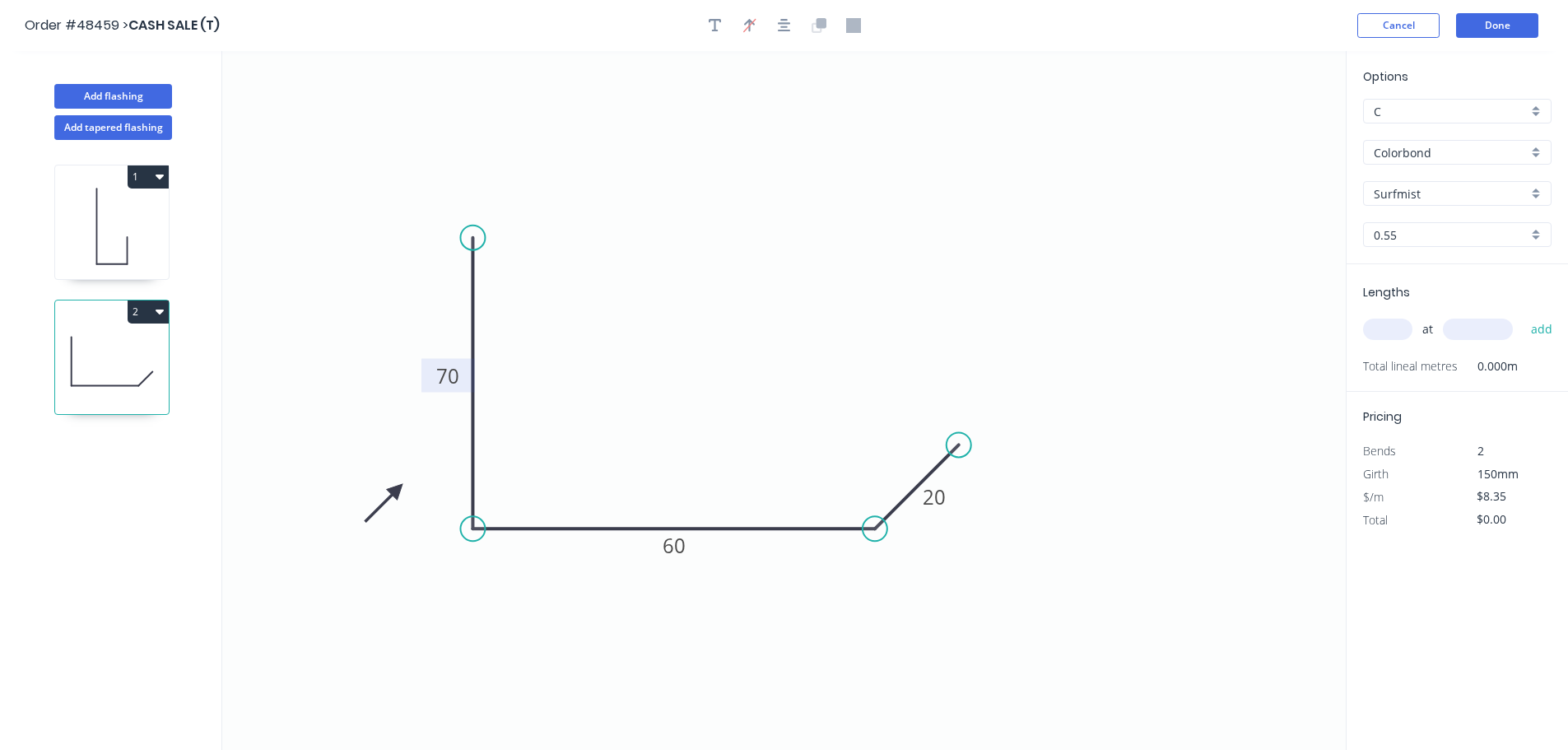
click at [398, 488] on icon at bounding box center [383, 503] width 48 height 48
click at [1398, 327] on input "text" at bounding box center [1388, 329] width 49 height 22
type input "1"
type input "2250"
click at [1523, 315] on button "add" at bounding box center [1542, 330] width 39 height 28
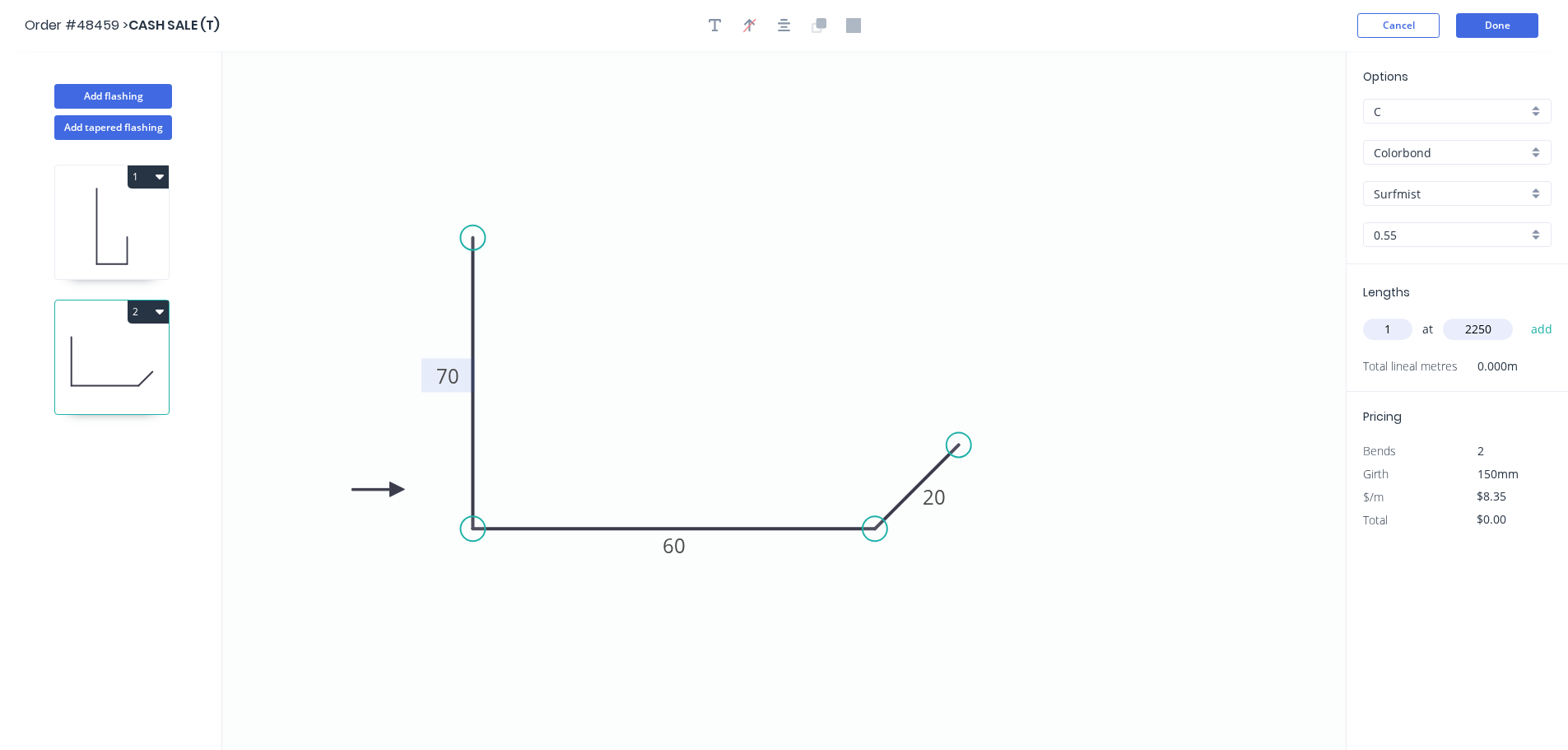
type input "$18.79"
click at [104, 85] on button "Add flashing" at bounding box center [113, 96] width 118 height 25
type input "$0.00"
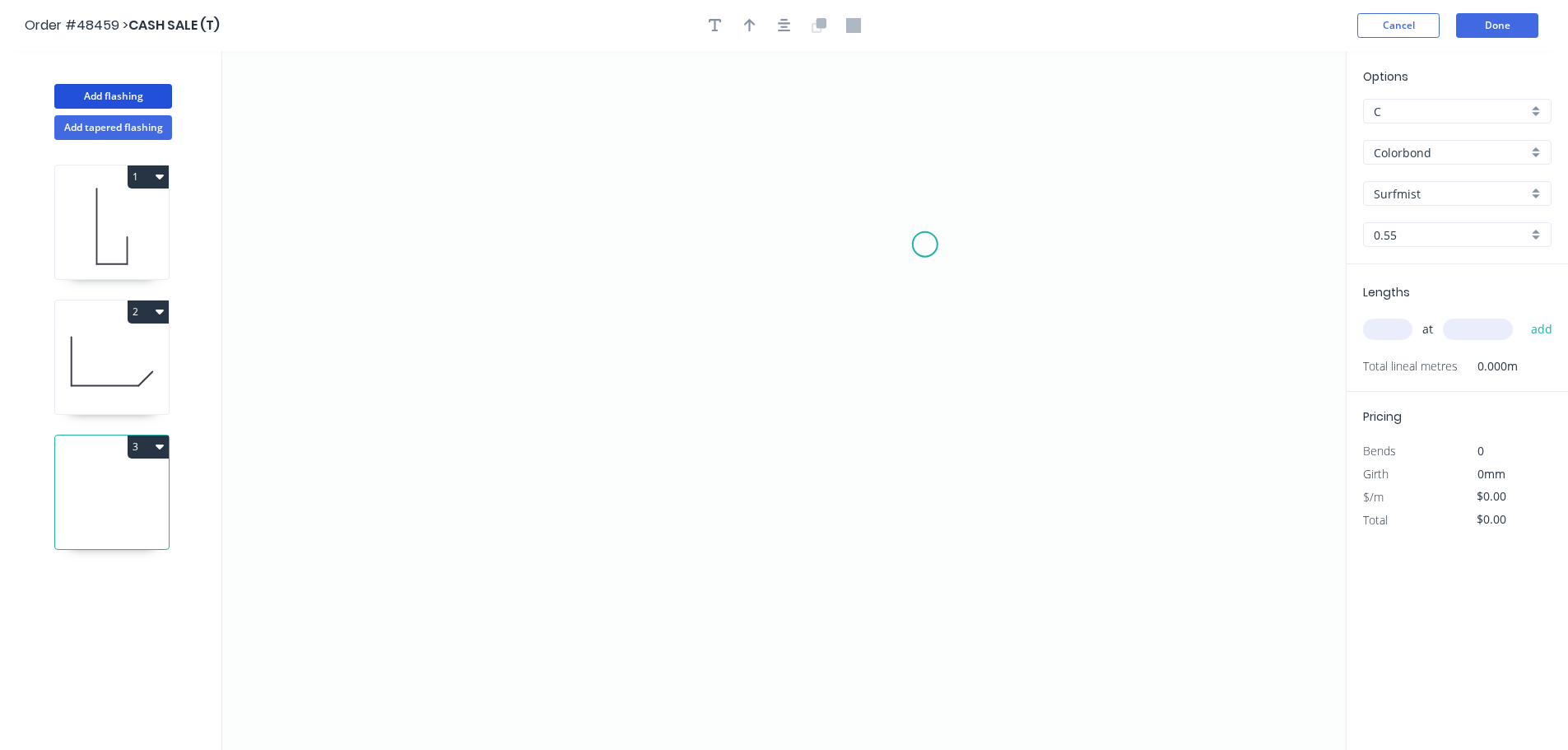
click at [921, 243] on icon "0" at bounding box center [784, 401] width 1123 height 699
click at [909, 549] on icon "0" at bounding box center [784, 401] width 1123 height 699
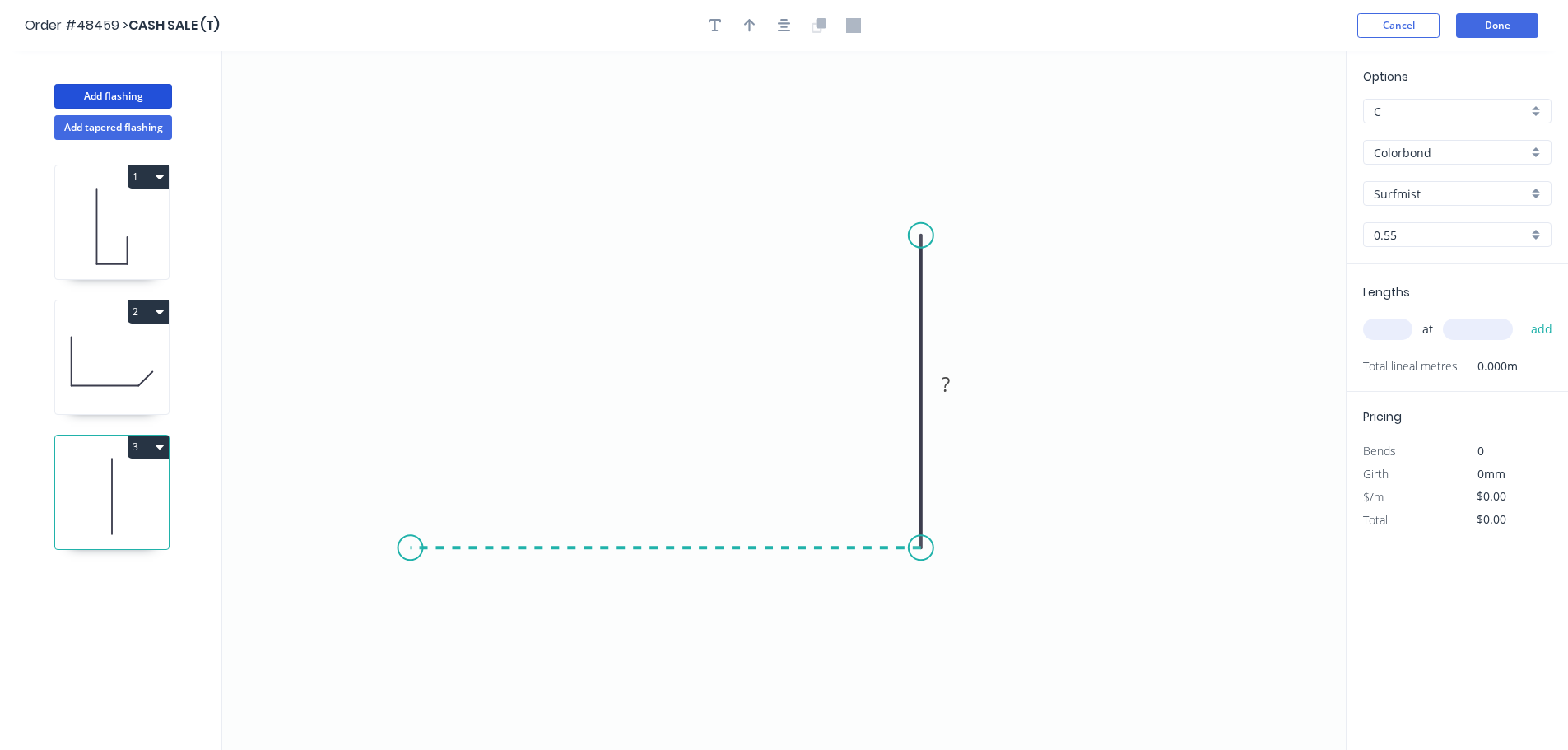
click at [411, 556] on icon "0 ?" at bounding box center [784, 401] width 1123 height 699
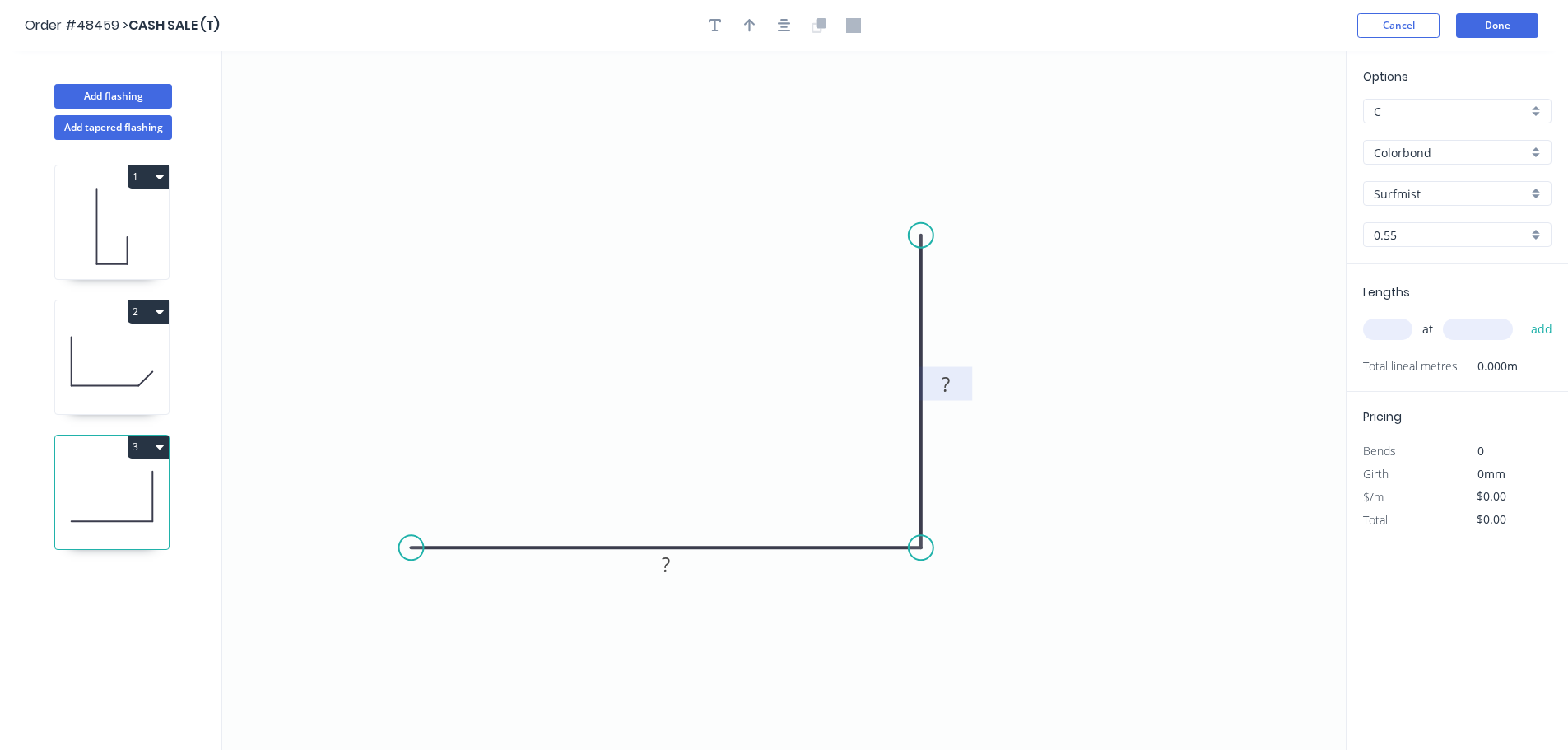
click at [948, 391] on tspan "?" at bounding box center [945, 384] width 8 height 27
drag, startPoint x: 749, startPoint y: 27, endPoint x: 814, endPoint y: 48, distance: 68.3
click at [749, 27] on icon "button" at bounding box center [750, 26] width 11 height 15
type input "$9.78"
drag, startPoint x: 1268, startPoint y: 132, endPoint x: 982, endPoint y: 457, distance: 432.9
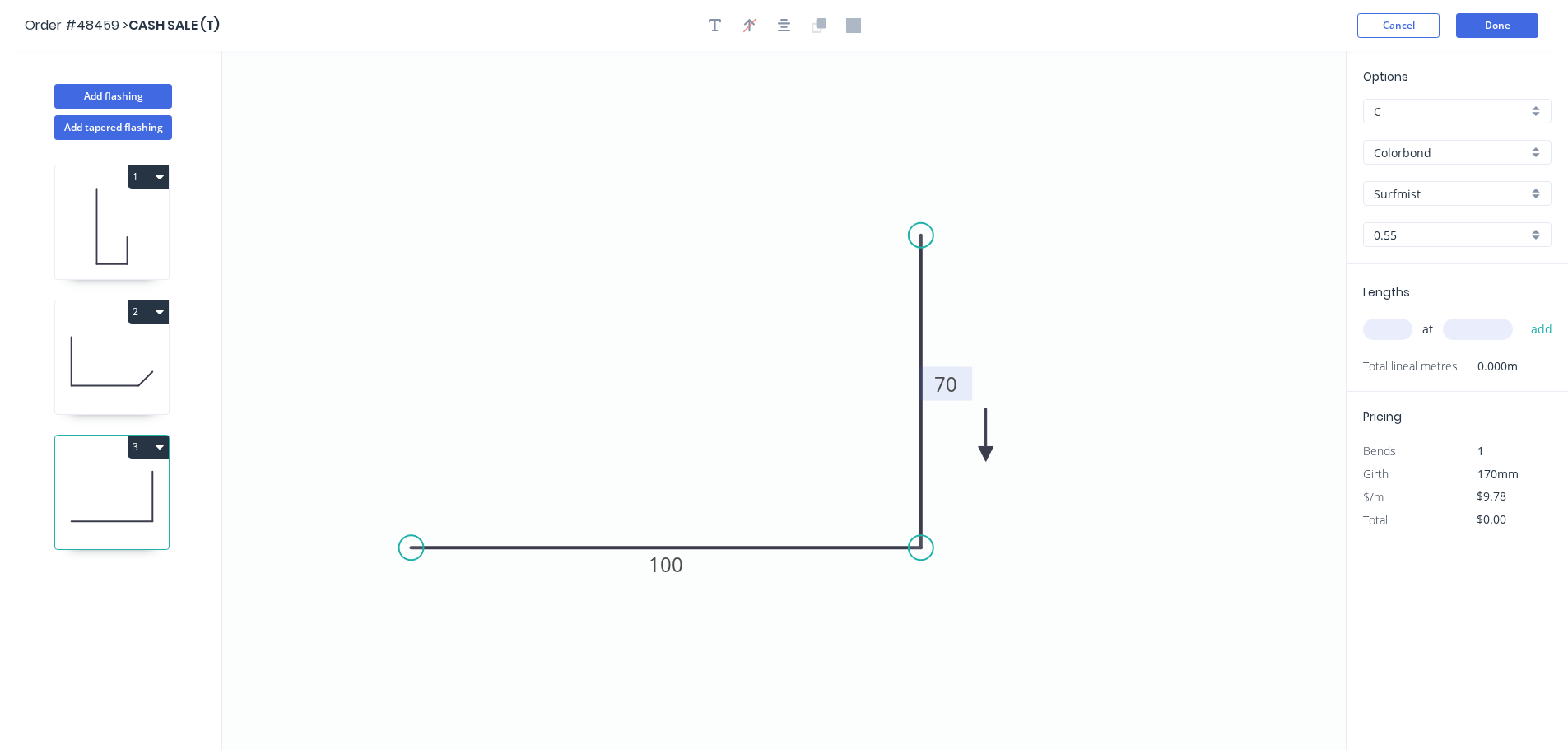
click at [982, 457] on icon at bounding box center [986, 435] width 15 height 53
click at [982, 457] on icon at bounding box center [982, 437] width 15 height 53
click at [982, 457] on icon at bounding box center [995, 443] width 48 height 48
click at [1391, 332] on input "text" at bounding box center [1388, 329] width 49 height 22
type input "1"
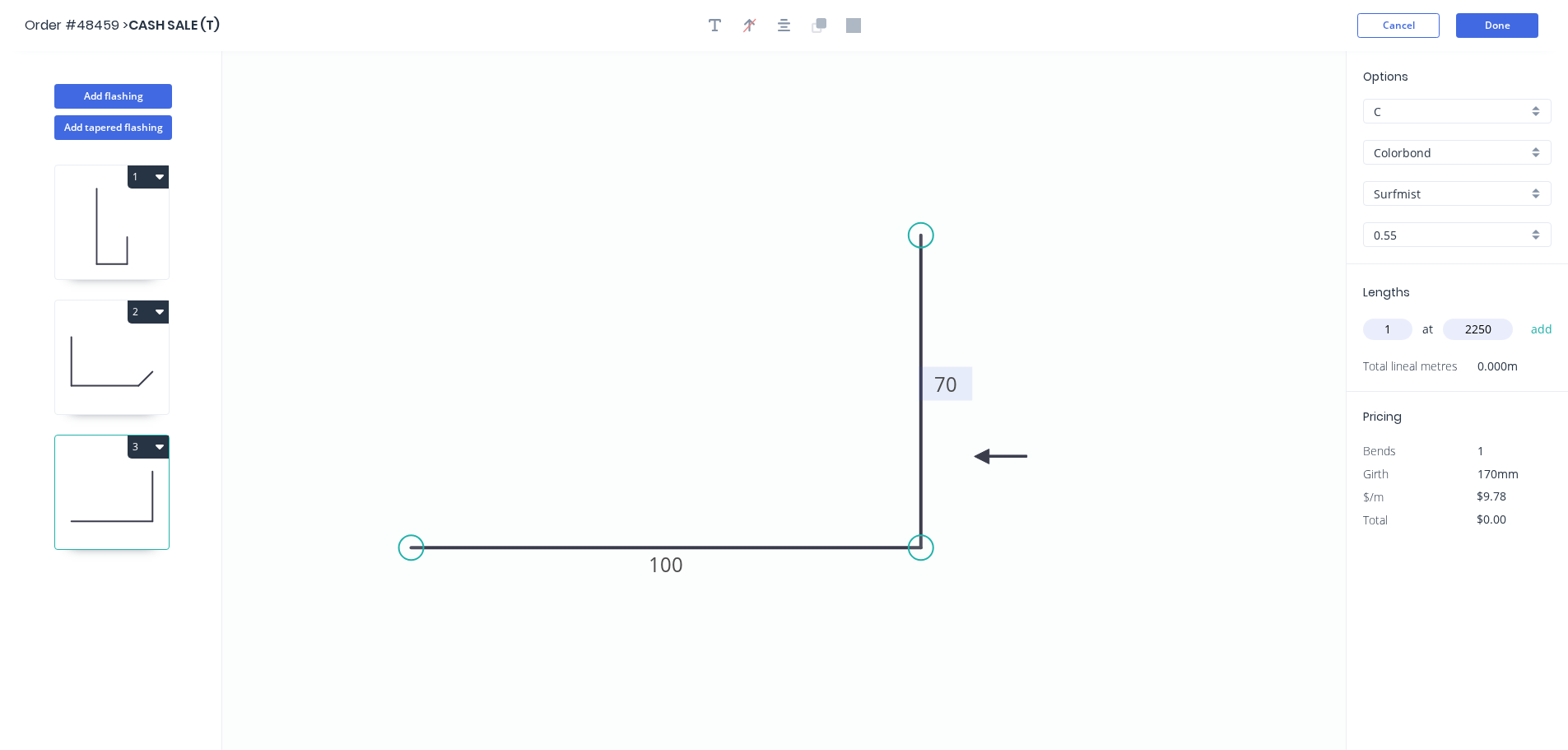
type input "2250"
click at [1523, 315] on button "add" at bounding box center [1542, 330] width 39 height 28
type input "$22.01"
click at [162, 92] on button "Add flashing" at bounding box center [113, 96] width 118 height 25
type input "$0.00"
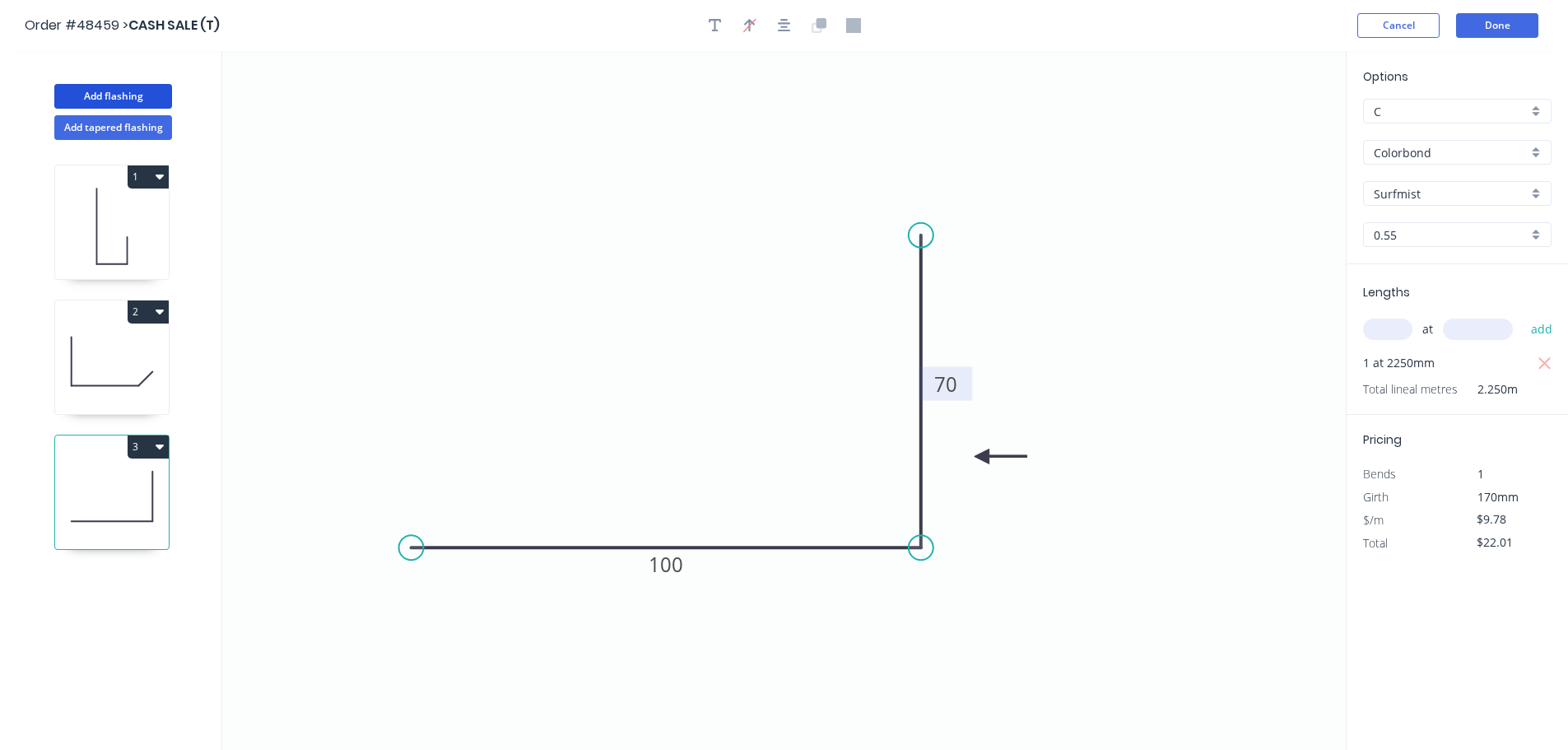
type input "$0.00"
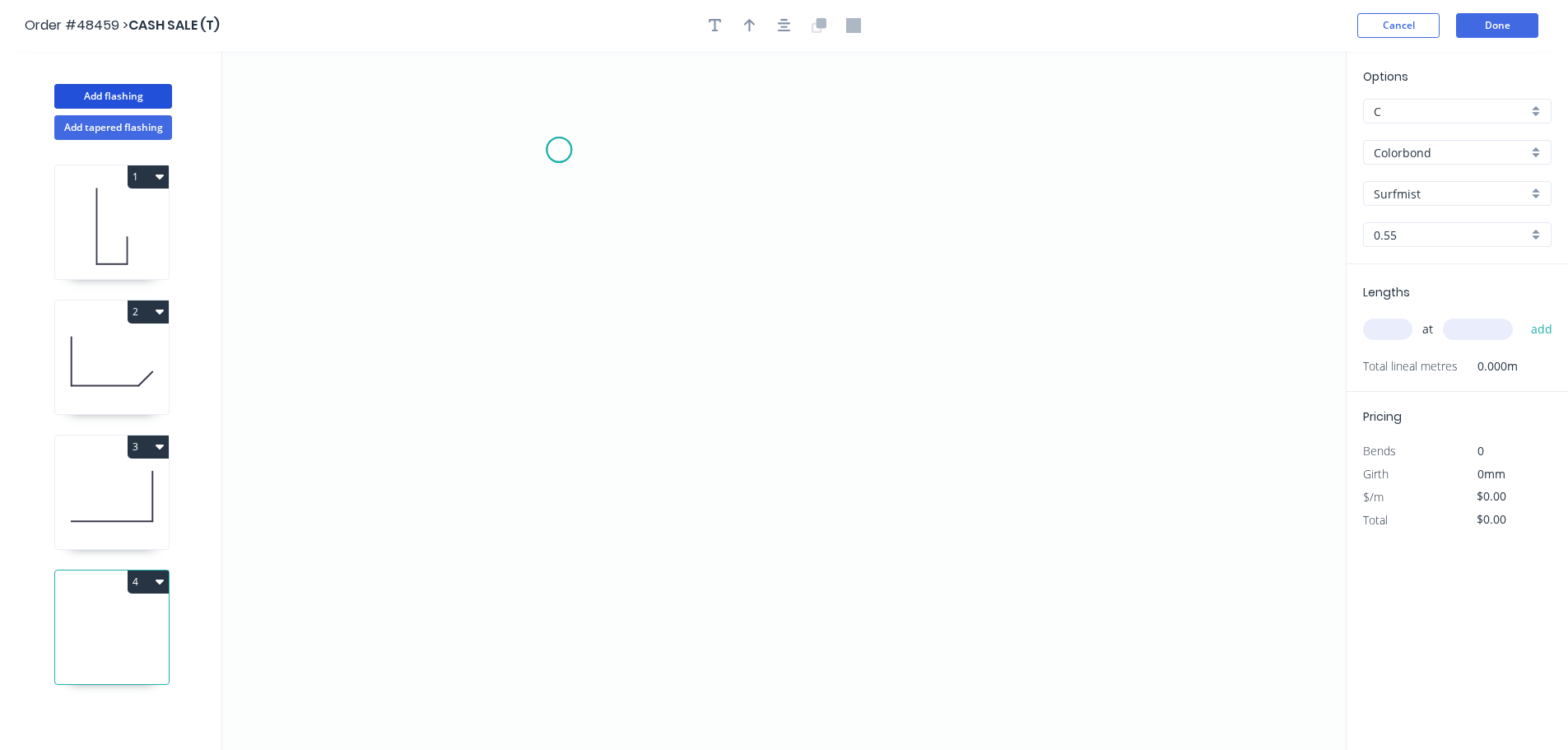
click at [559, 150] on icon "0" at bounding box center [784, 401] width 1123 height 699
drag, startPoint x: 556, startPoint y: 232, endPoint x: 595, endPoint y: 234, distance: 39.1
click at [560, 232] on icon "0" at bounding box center [784, 401] width 1123 height 699
click at [662, 232] on icon at bounding box center [610, 232] width 103 height 0
click at [644, 521] on icon "0 ? ?" at bounding box center [784, 401] width 1123 height 699
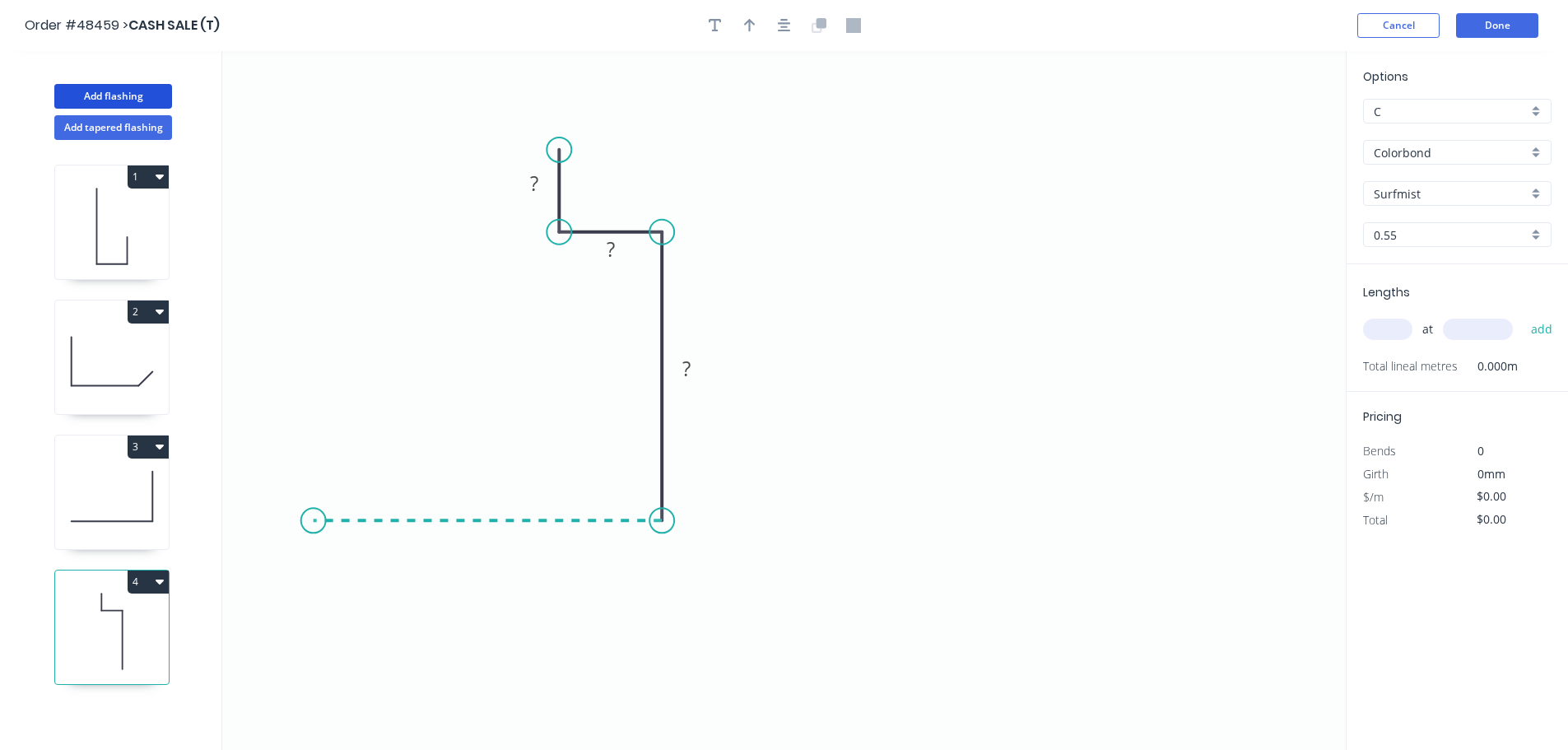
drag, startPoint x: 312, startPoint y: 503, endPoint x: 278, endPoint y: 469, distance: 48.1
click at [312, 503] on icon "0 ? ? ?" at bounding box center [784, 401] width 1123 height 699
click at [249, 460] on icon "0 ? ? ? ?" at bounding box center [784, 401] width 1123 height 699
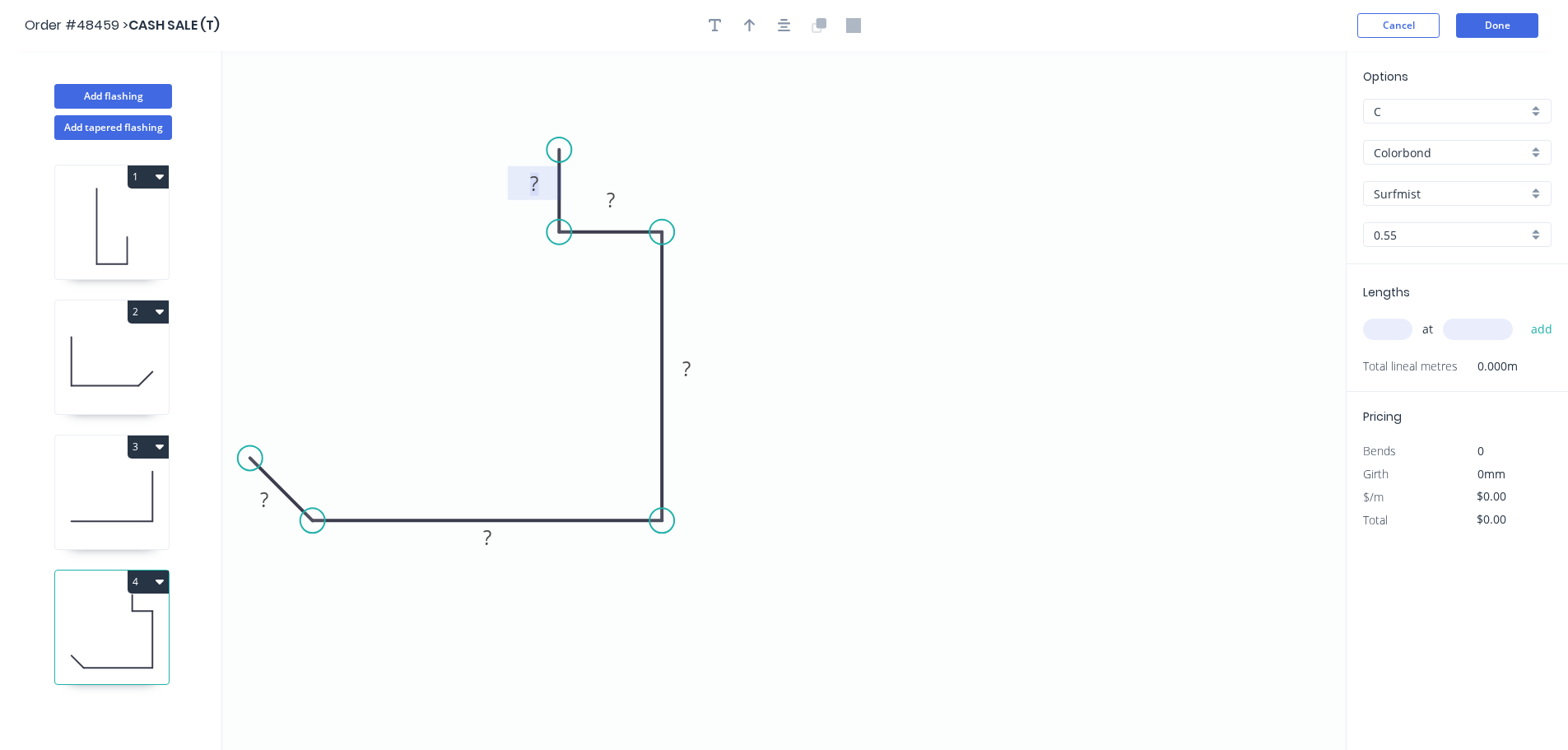
click at [534, 184] on tspan "?" at bounding box center [533, 183] width 8 height 27
click at [751, 23] on icon "button" at bounding box center [750, 26] width 11 height 13
type input "$19.68"
drag, startPoint x: 1260, startPoint y: 128, endPoint x: 737, endPoint y: 290, distance: 547.5
click at [737, 290] on icon at bounding box center [737, 271] width 15 height 53
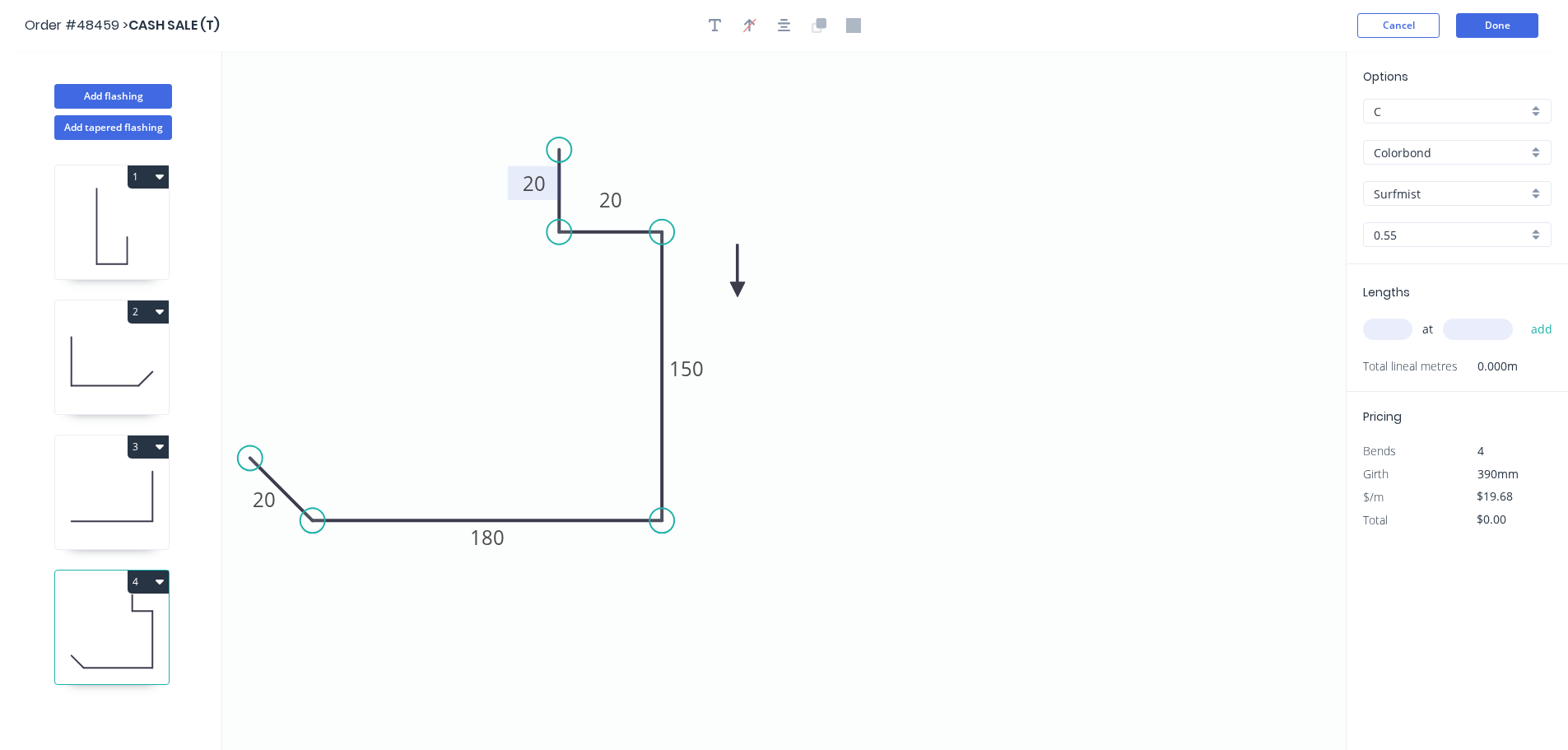
click at [737, 290] on icon at bounding box center [737, 271] width 15 height 53
click at [1363, 328] on input "text" at bounding box center [1388, 329] width 49 height 22
click at [1378, 326] on input "text" at bounding box center [1388, 329] width 49 height 22
type input "1"
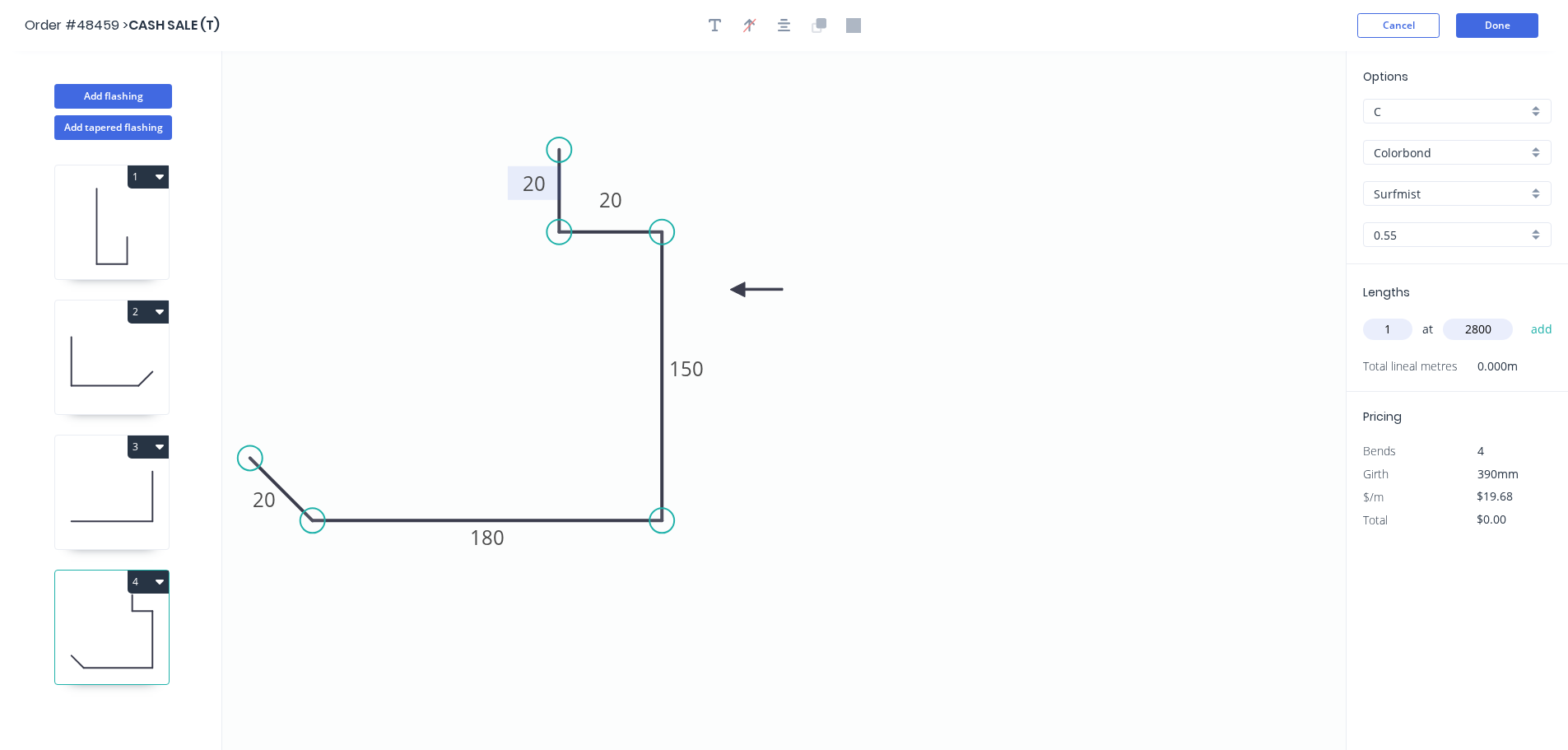
type input "2800"
click at [1523, 315] on button "add" at bounding box center [1542, 330] width 39 height 28
click at [132, 315] on button "2" at bounding box center [148, 312] width 42 height 23
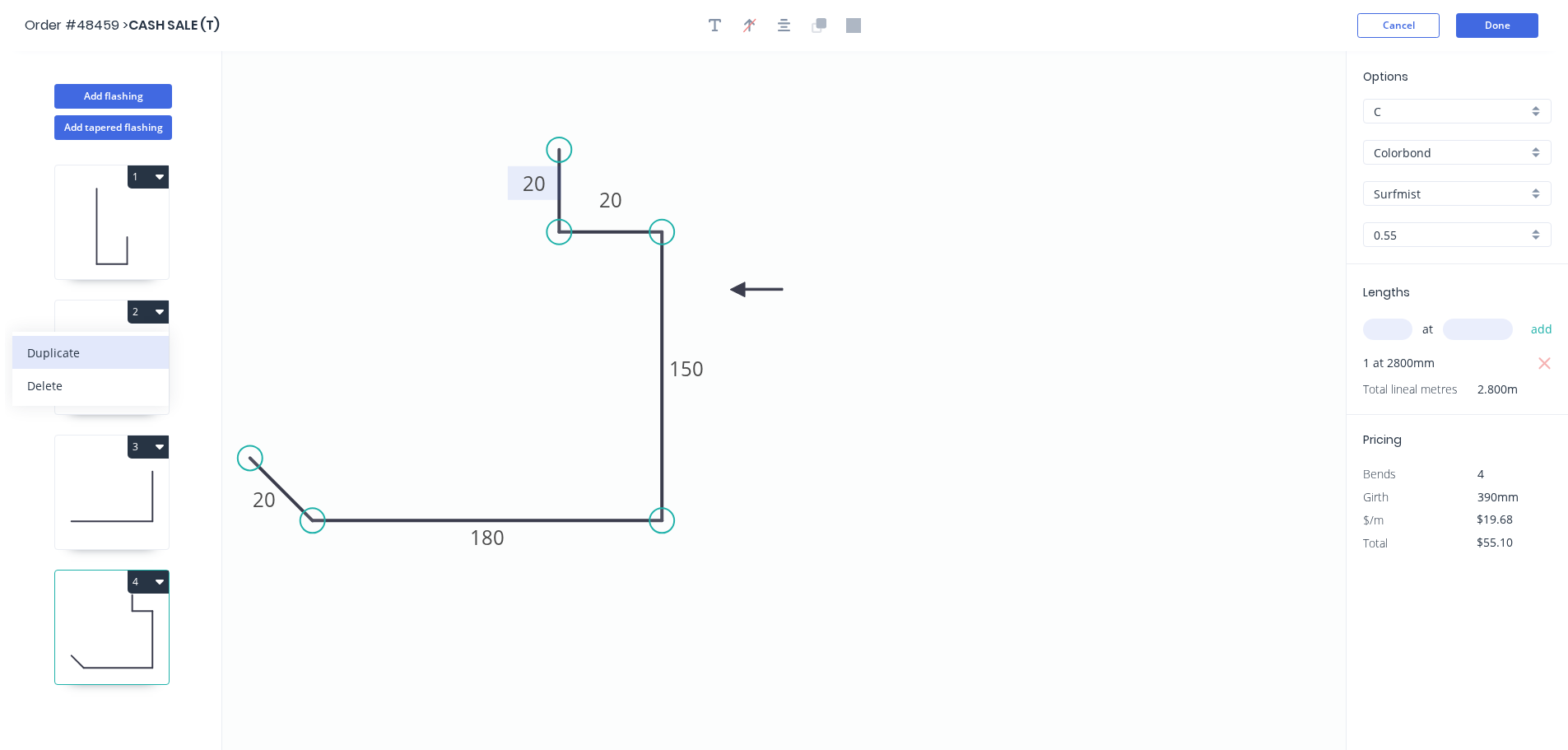
click at [129, 355] on div "Duplicate" at bounding box center [91, 352] width 126 height 24
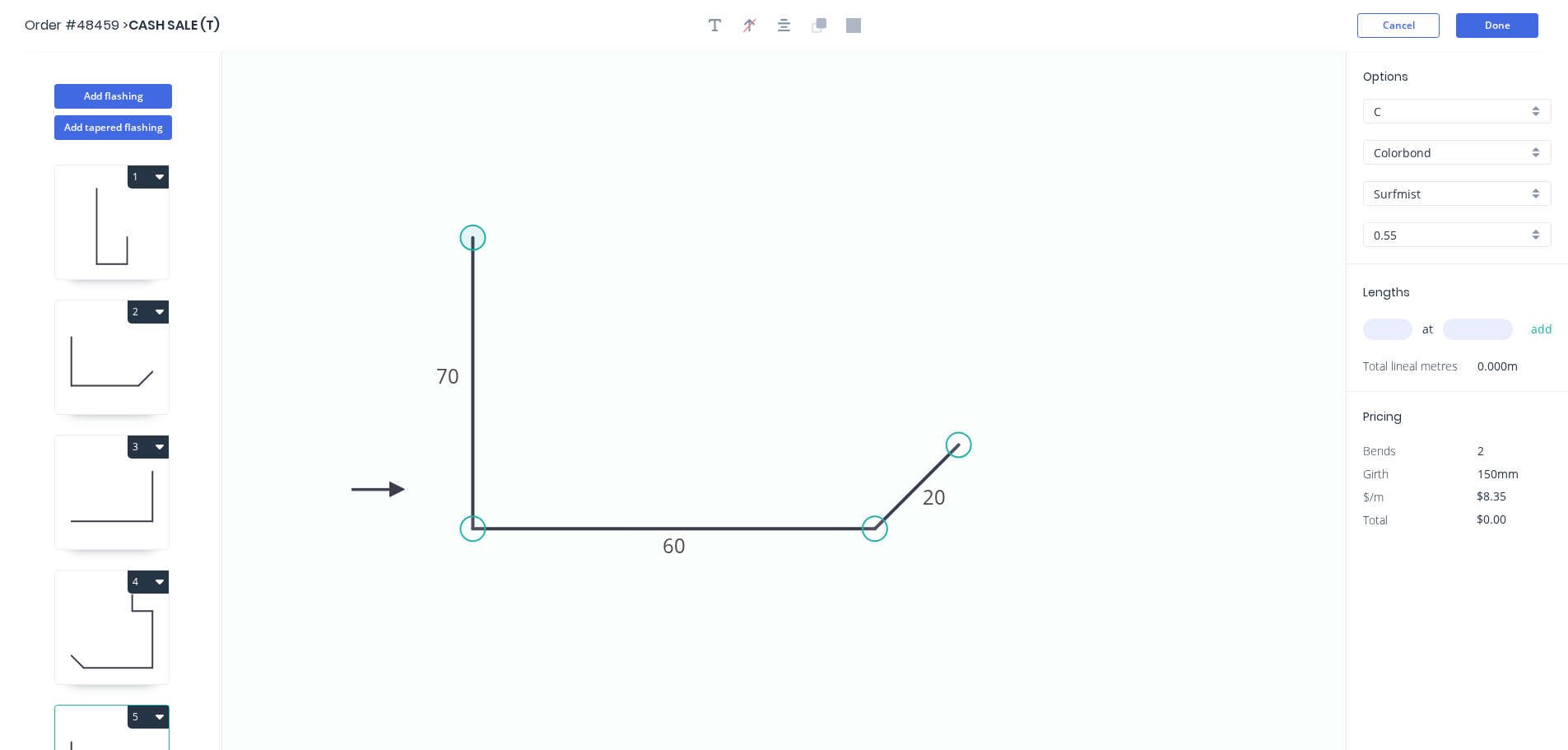
click at [473, 234] on circle at bounding box center [472, 238] width 25 height 25
click at [529, 183] on icon "0 70 60 20" at bounding box center [784, 401] width 1123 height 699
click at [482, 183] on tspan "?" at bounding box center [482, 184] width 8 height 27
click at [1389, 336] on input "text" at bounding box center [1388, 329] width 49 height 22
click at [1523, 315] on button "add" at bounding box center [1542, 330] width 39 height 28
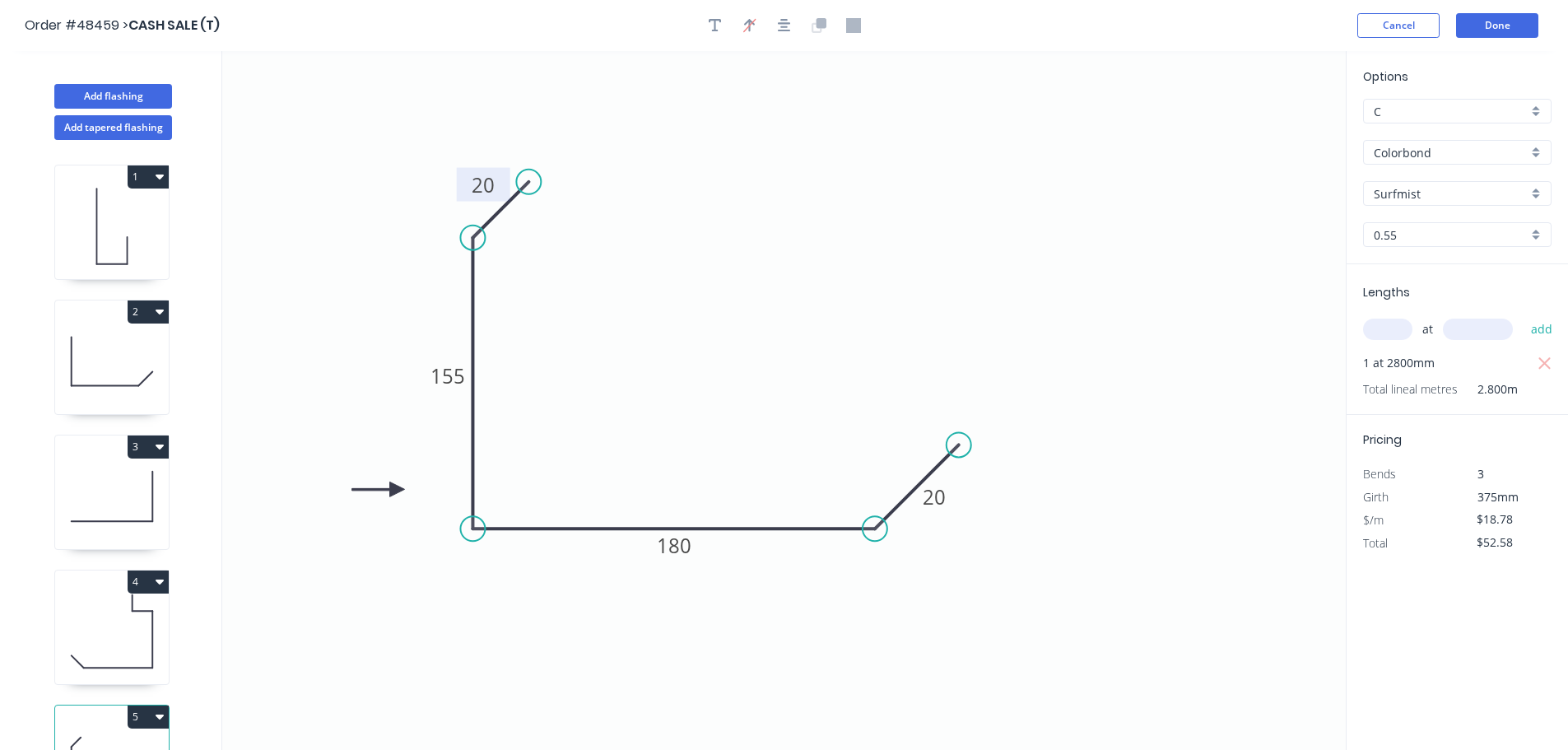
scroll to position [72, 0]
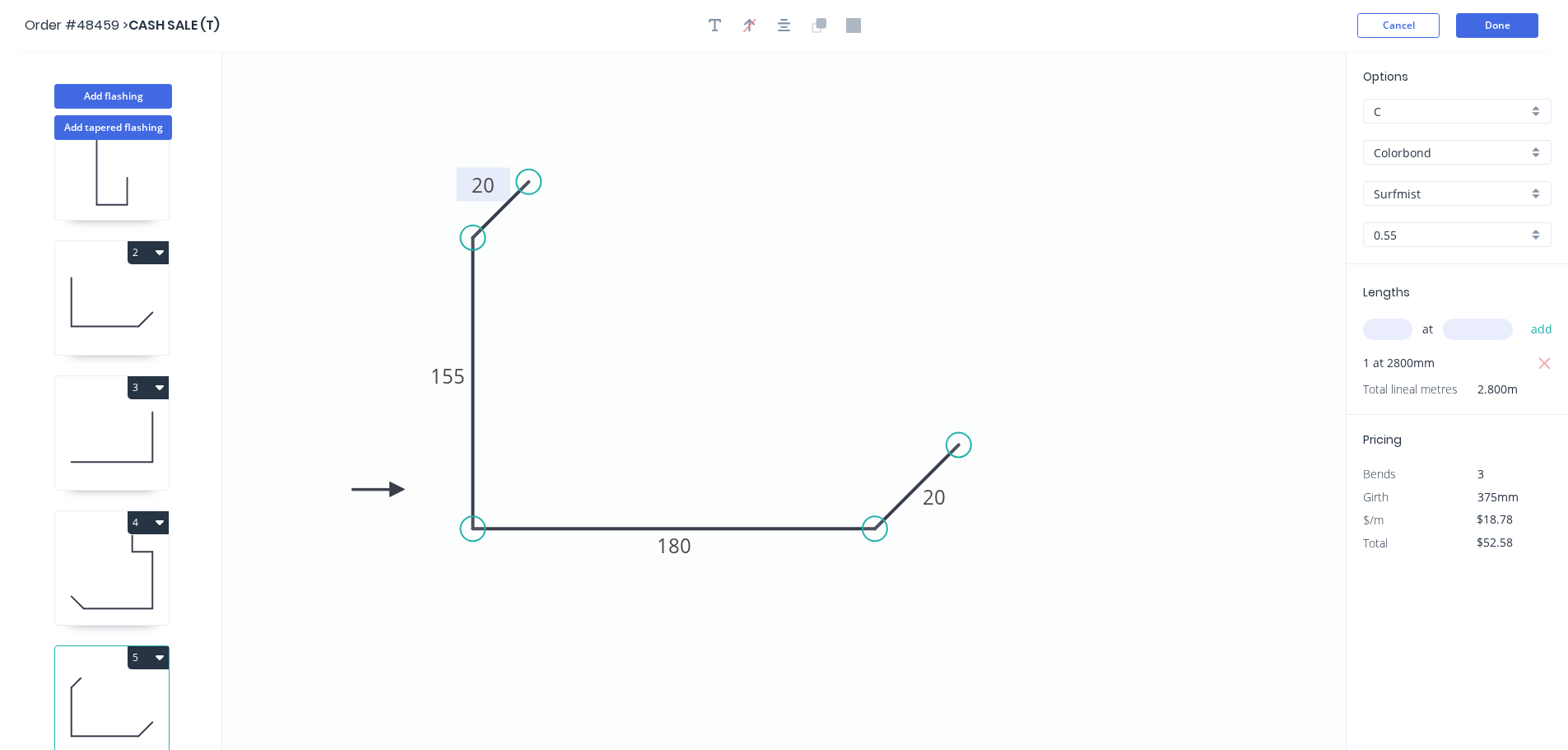
click at [137, 646] on button "5" at bounding box center [148, 657] width 42 height 23
click at [75, 687] on div "Duplicate" at bounding box center [91, 698] width 126 height 24
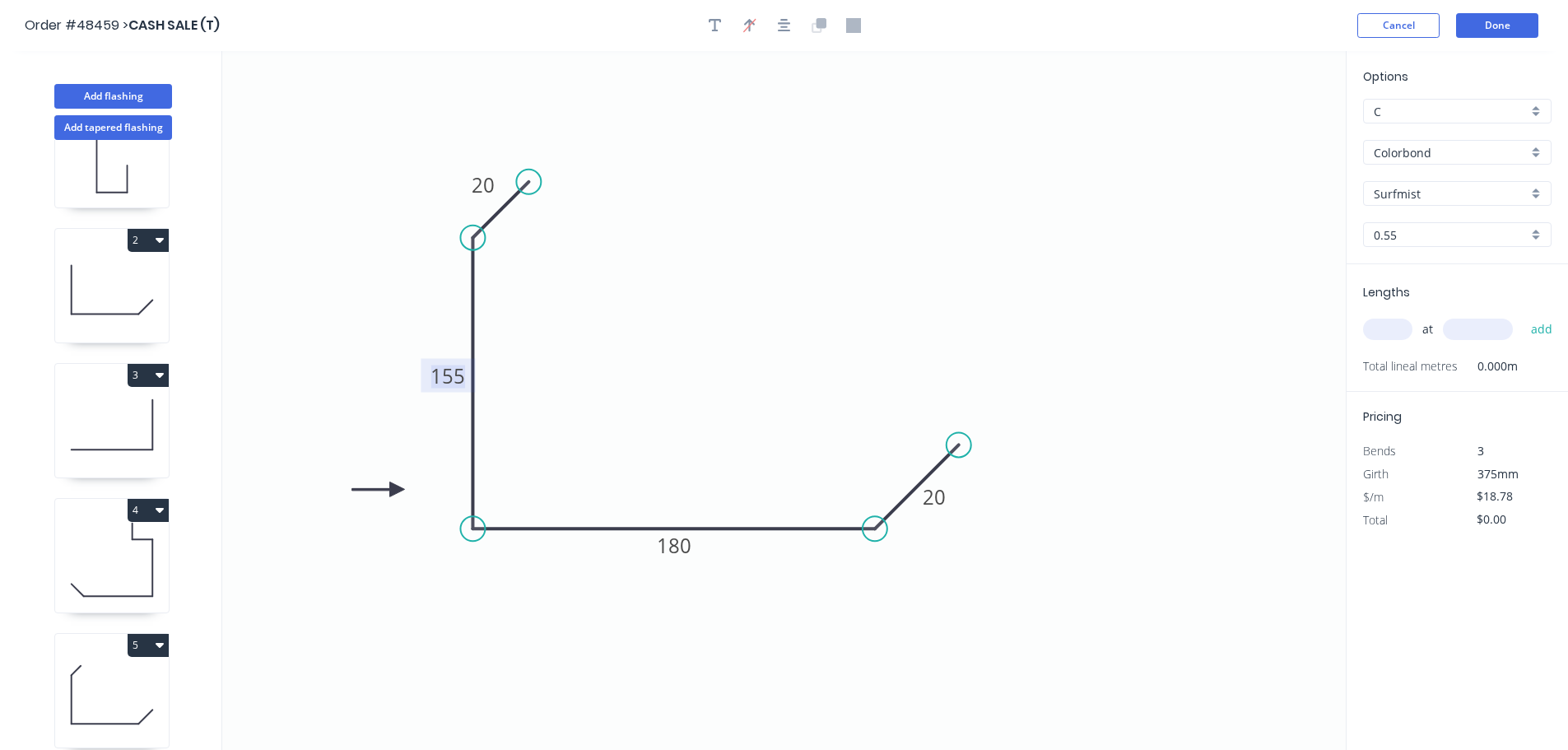
click at [449, 377] on tspan "155" at bounding box center [447, 376] width 35 height 27
click at [1393, 326] on input "text" at bounding box center [1388, 329] width 49 height 22
click at [1523, 315] on button "add" at bounding box center [1542, 330] width 39 height 28
click at [114, 101] on button "Add flashing" at bounding box center [113, 96] width 118 height 25
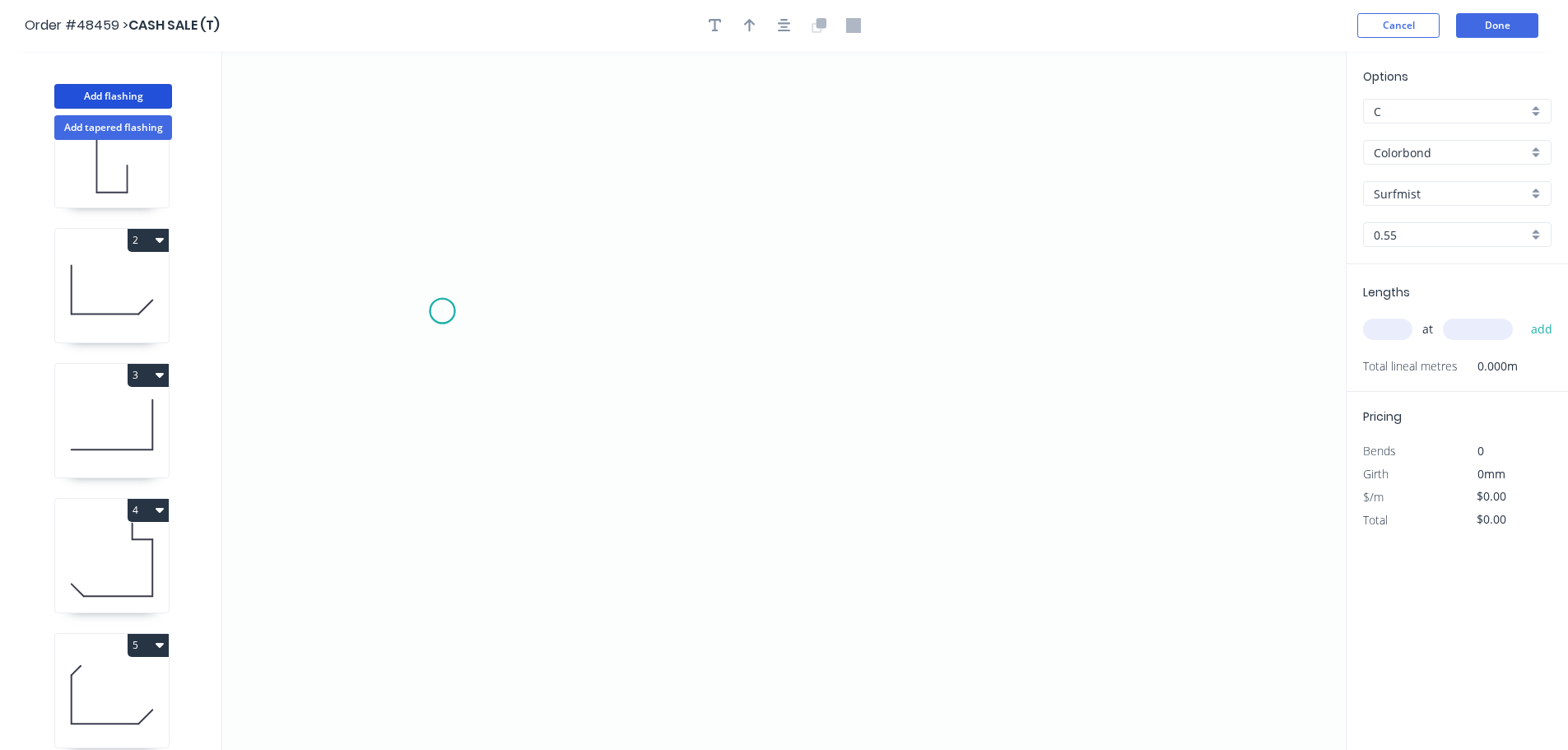
click at [442, 312] on icon "0" at bounding box center [784, 401] width 1123 height 699
drag, startPoint x: 525, startPoint y: 231, endPoint x: 645, endPoint y: 241, distance: 120.4
click at [534, 231] on icon "0" at bounding box center [784, 401] width 1123 height 699
click at [948, 247] on icon "0 ?" at bounding box center [784, 401] width 1123 height 699
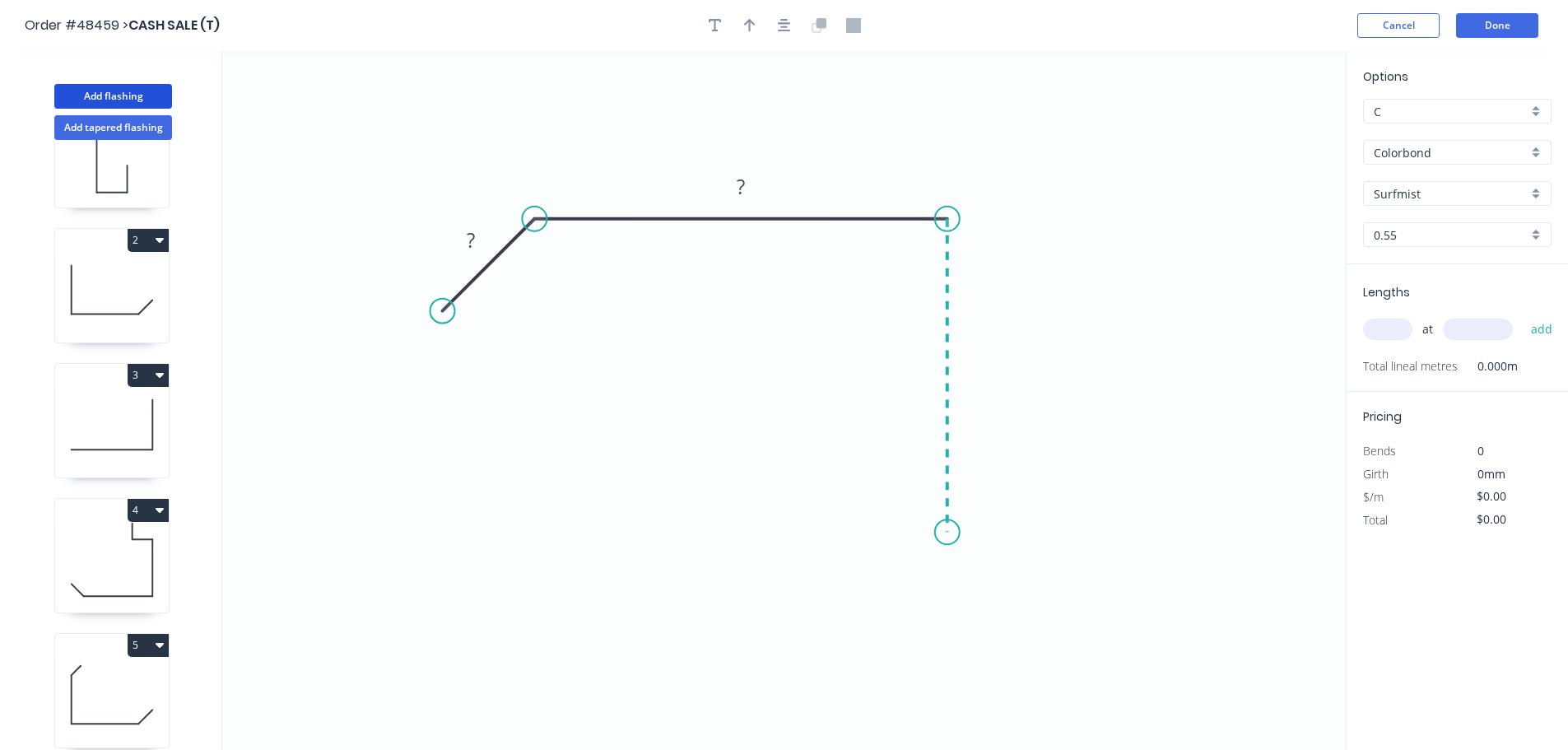
click at [930, 533] on icon "0 ? ?" at bounding box center [784, 401] width 1123 height 699
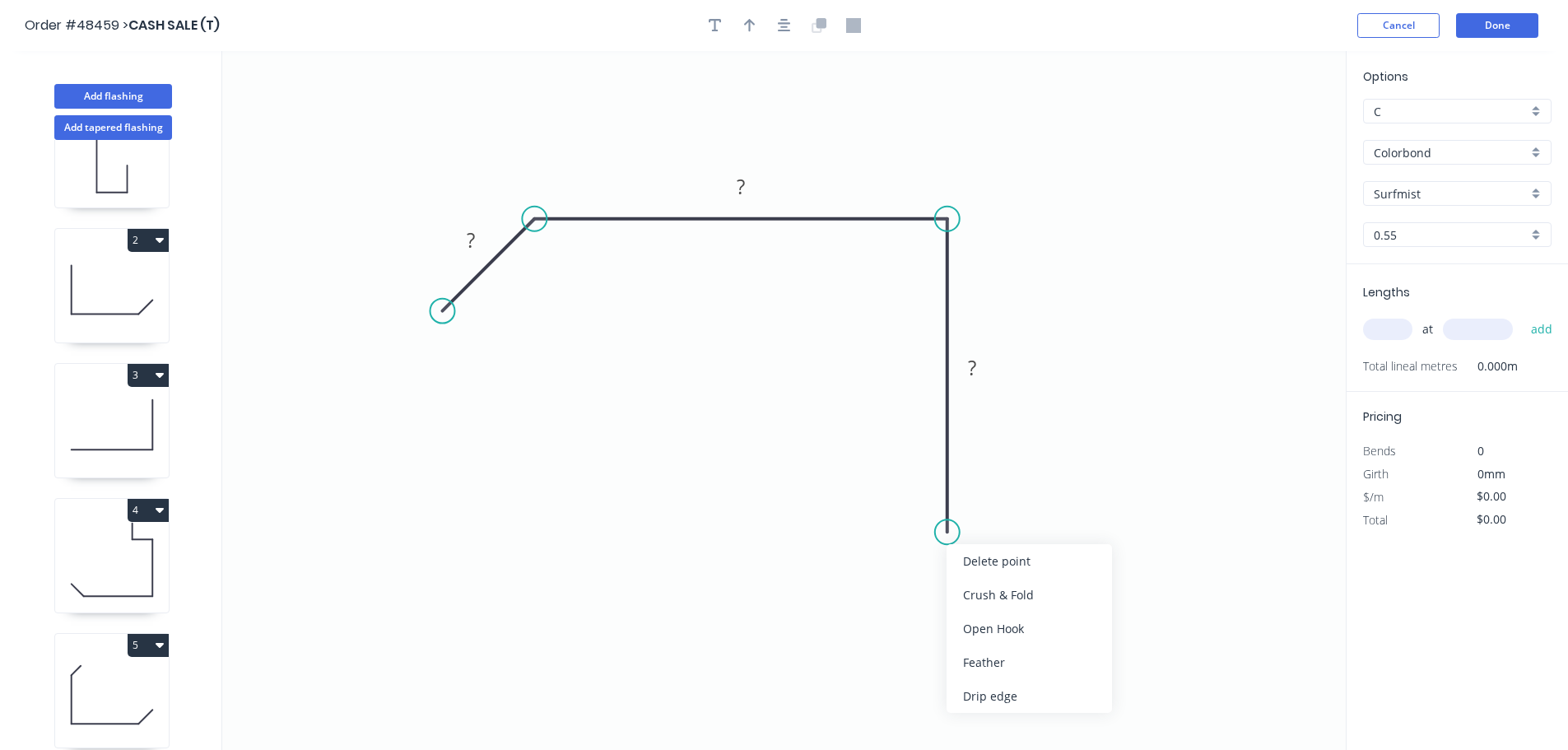
drag, startPoint x: 987, startPoint y: 587, endPoint x: 943, endPoint y: 554, distance: 55.0
click at [986, 587] on div "Crush & Fold" at bounding box center [1029, 595] width 165 height 34
click at [978, 584] on div "Flip bend" at bounding box center [1026, 589] width 165 height 34
click at [477, 239] on rect at bounding box center [470, 241] width 33 height 23
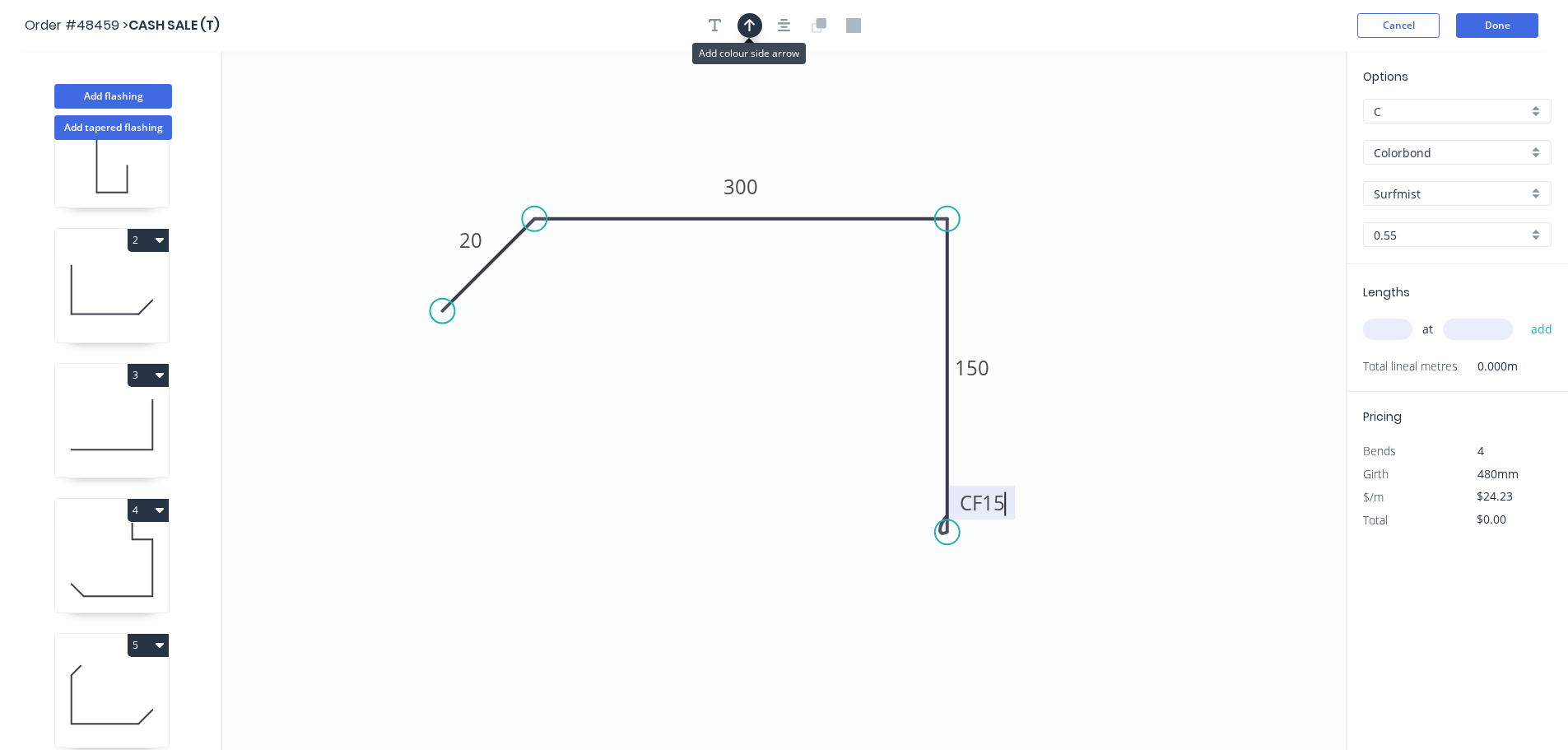
click at [741, 24] on button "button" at bounding box center [750, 26] width 25 height 25
drag, startPoint x: 1268, startPoint y: 128, endPoint x: 895, endPoint y: 177, distance: 376.2
click at [909, 177] on icon at bounding box center [917, 155] width 15 height 53
click at [1376, 321] on input "text" at bounding box center [1388, 329] width 49 height 22
click at [1523, 315] on button "add" at bounding box center [1542, 330] width 39 height 28
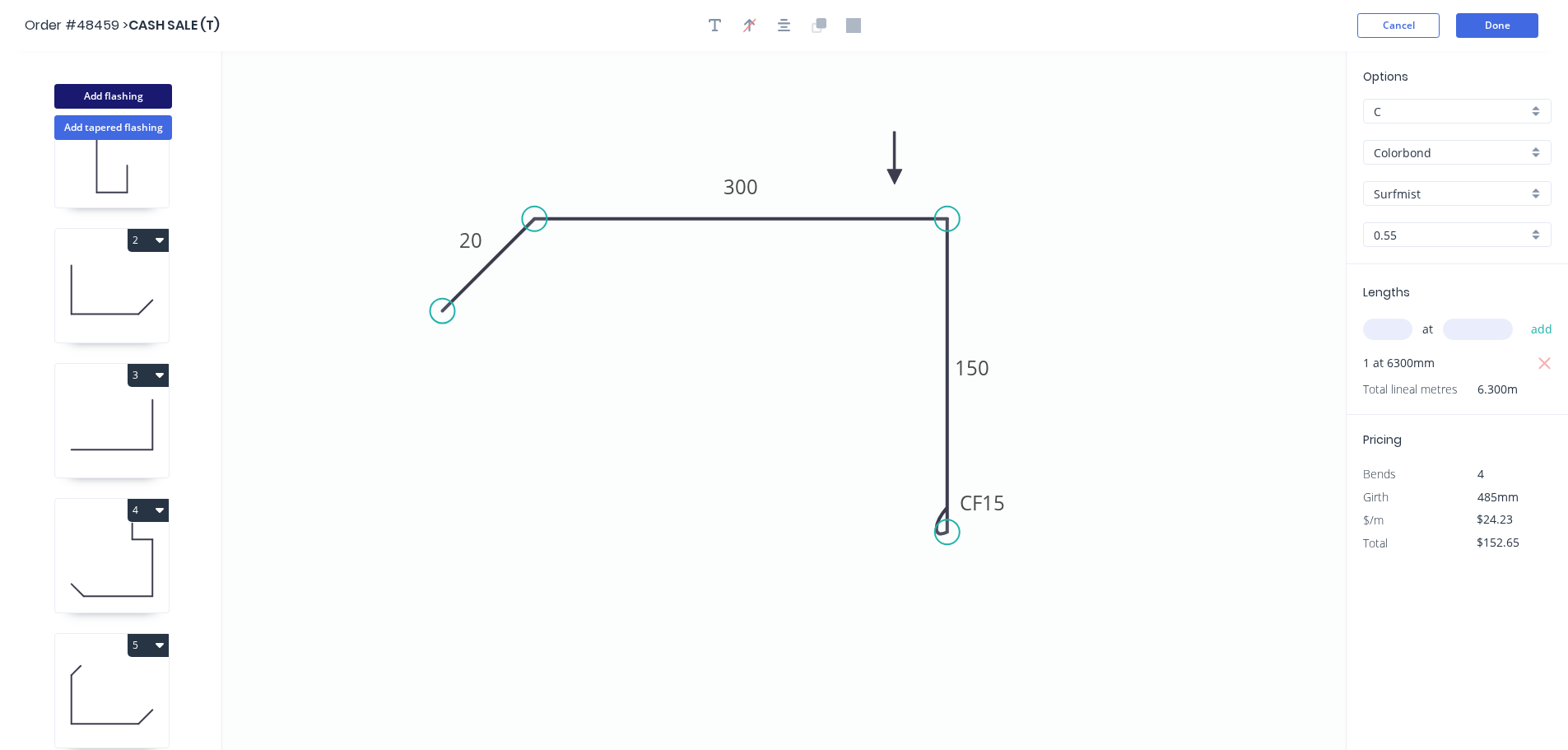
click at [111, 94] on button "Add flashing" at bounding box center [113, 96] width 118 height 25
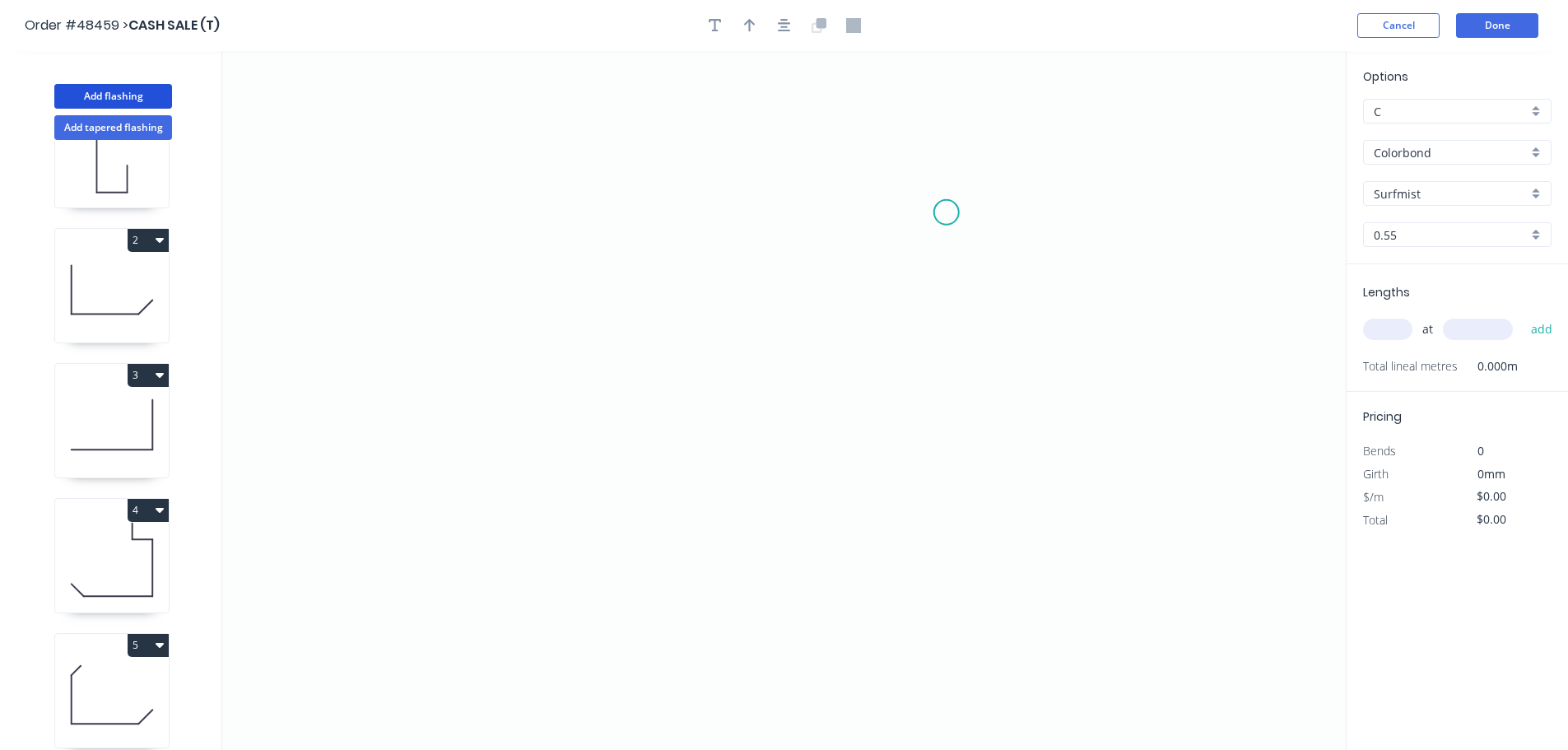
click at [947, 213] on icon "0" at bounding box center [784, 401] width 1123 height 699
click at [537, 215] on icon "0" at bounding box center [784, 401] width 1123 height 699
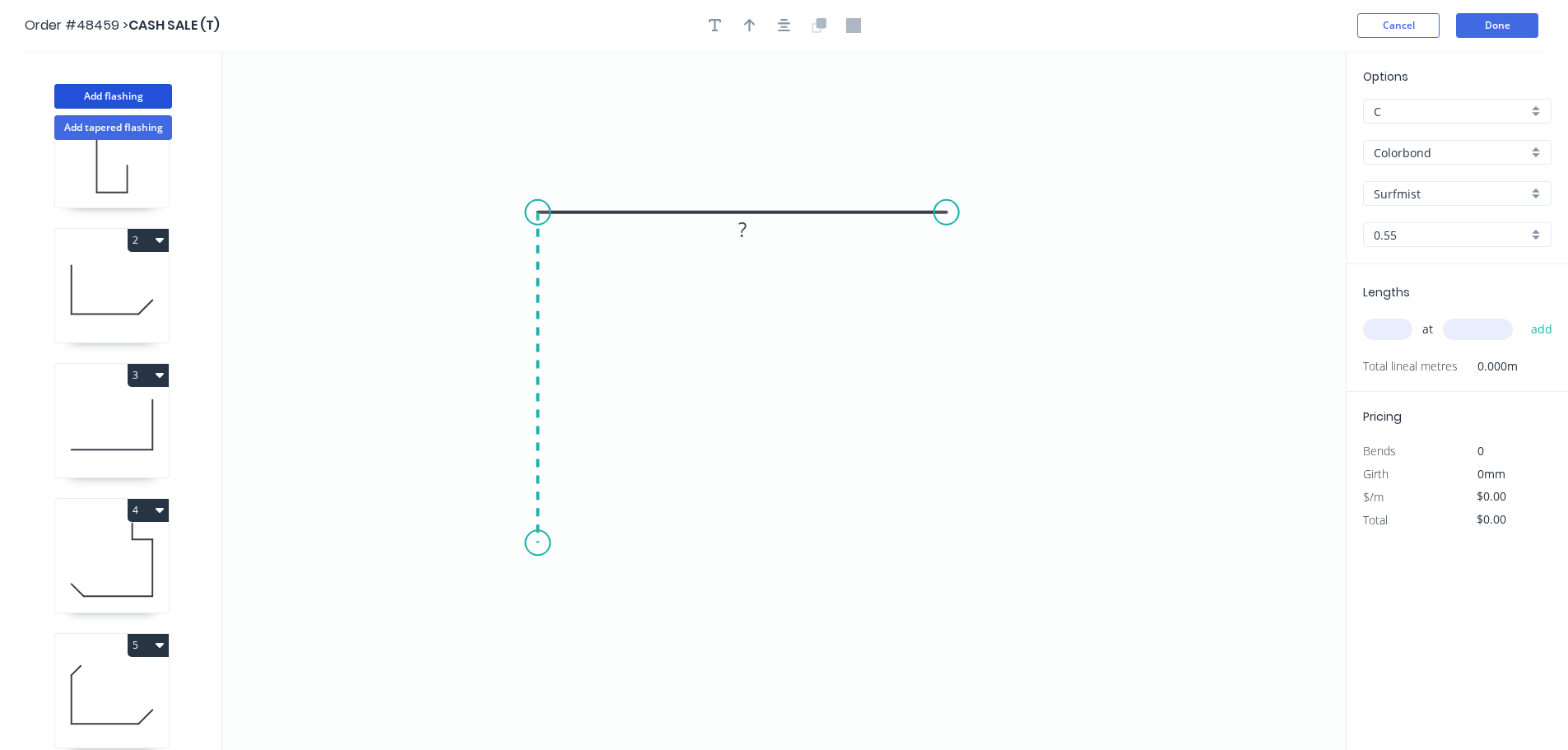
drag, startPoint x: 537, startPoint y: 543, endPoint x: 510, endPoint y: 28, distance: 515.7
click at [536, 538] on icon "0 ?" at bounding box center [784, 401] width 1123 height 699
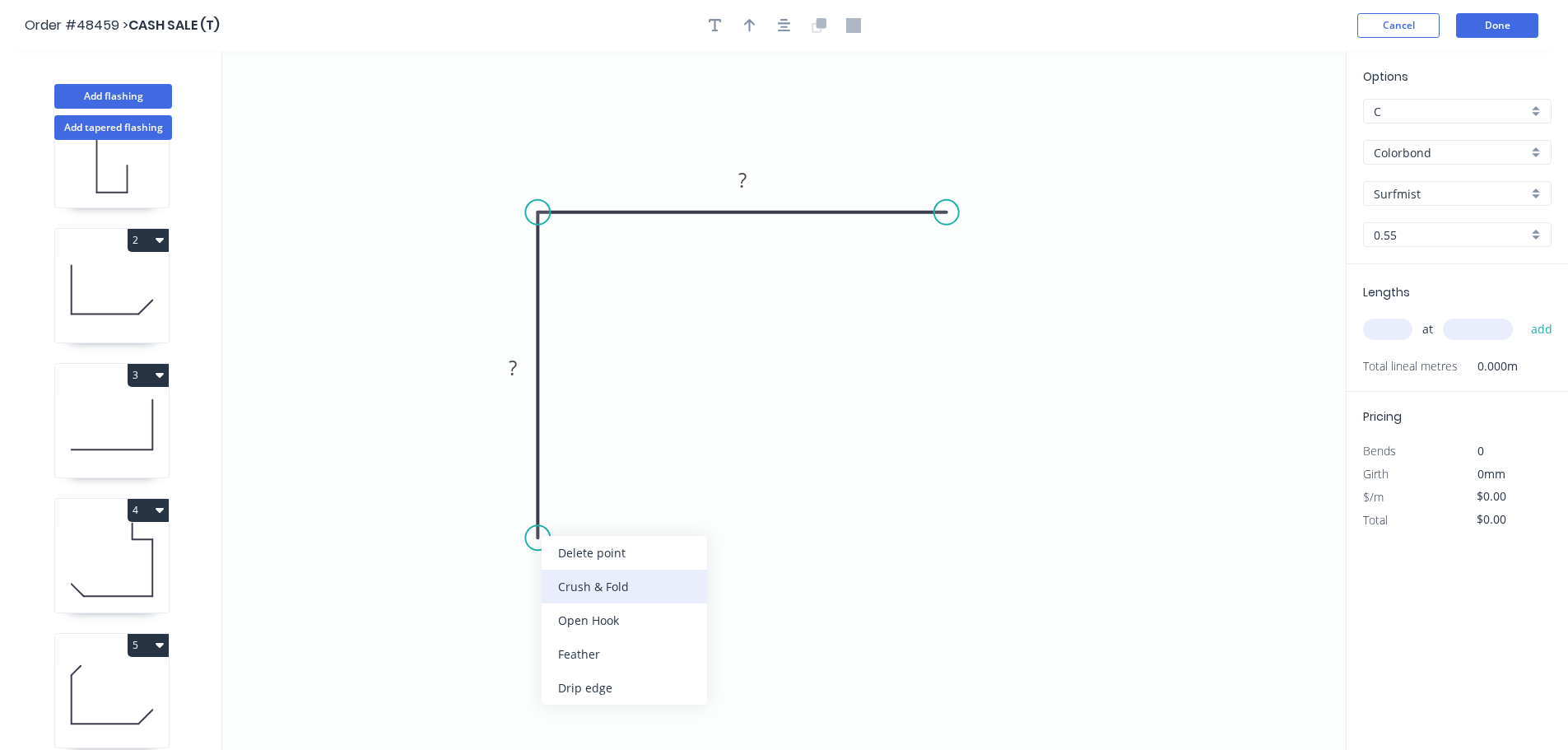
click at [568, 583] on div "Crush & Fold" at bounding box center [624, 587] width 165 height 34
click at [524, 516] on tspan "10" at bounding box center [514, 508] width 23 height 27
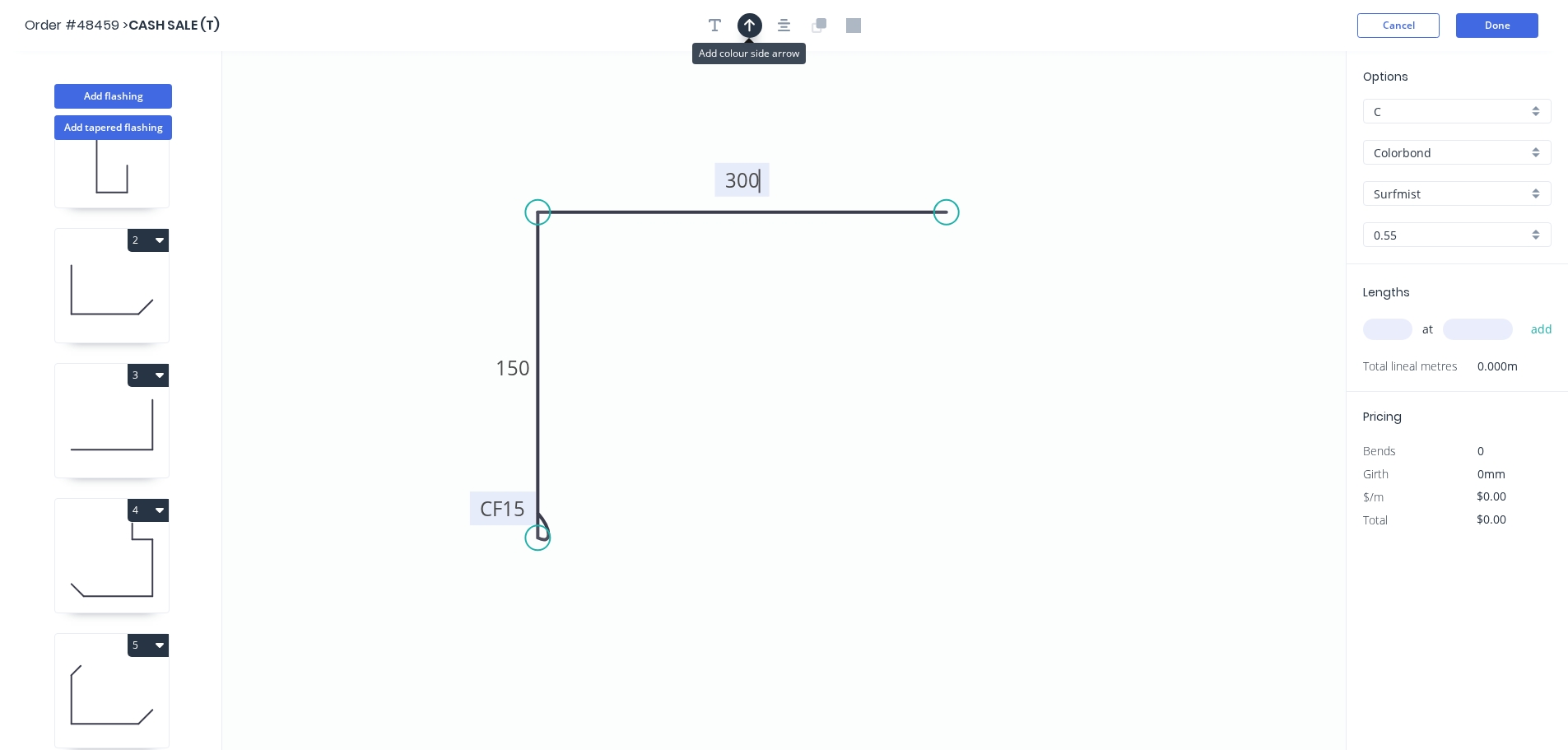
click at [738, 20] on button "button" at bounding box center [750, 26] width 25 height 25
drag, startPoint x: 1258, startPoint y: 132, endPoint x: 986, endPoint y: 238, distance: 291.9
click at [613, 183] on icon at bounding box center [613, 165] width 15 height 53
click at [1380, 332] on input "text" at bounding box center [1388, 329] width 49 height 22
click at [1523, 315] on button "add" at bounding box center [1542, 330] width 39 height 28
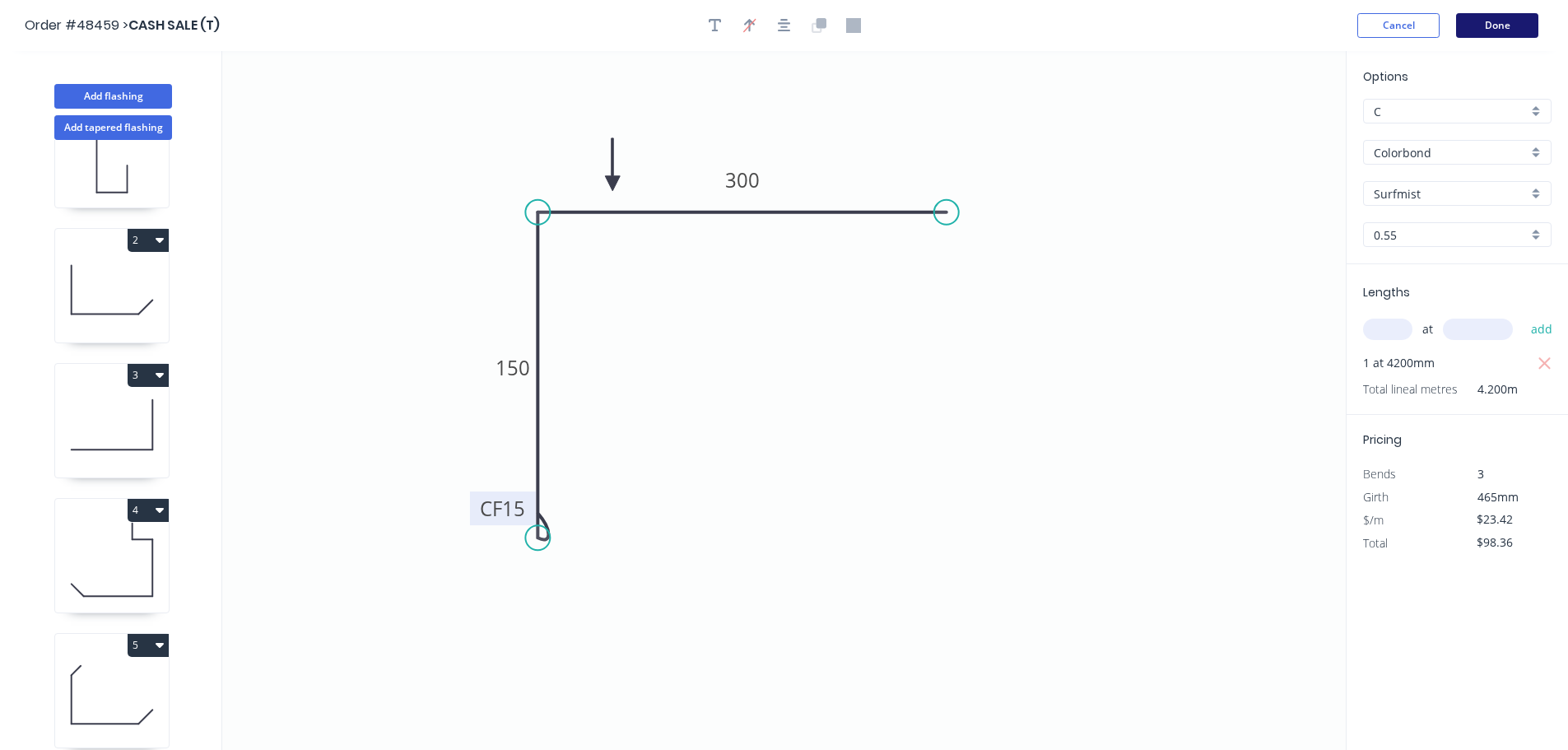
click at [1468, 21] on button "Done" at bounding box center [1496, 26] width 82 height 25
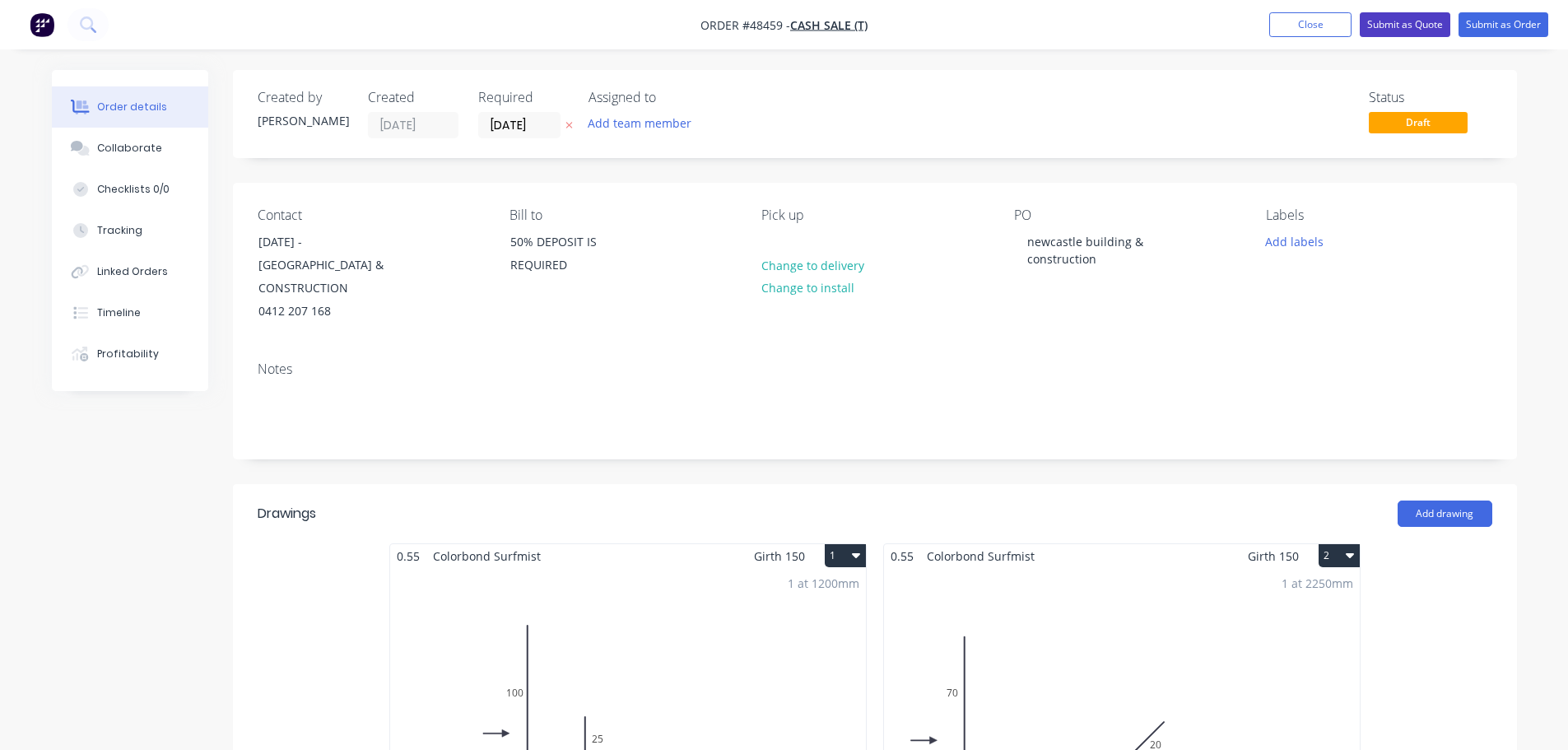
click at [1378, 16] on button "Submit as Quote" at bounding box center [1405, 25] width 91 height 25
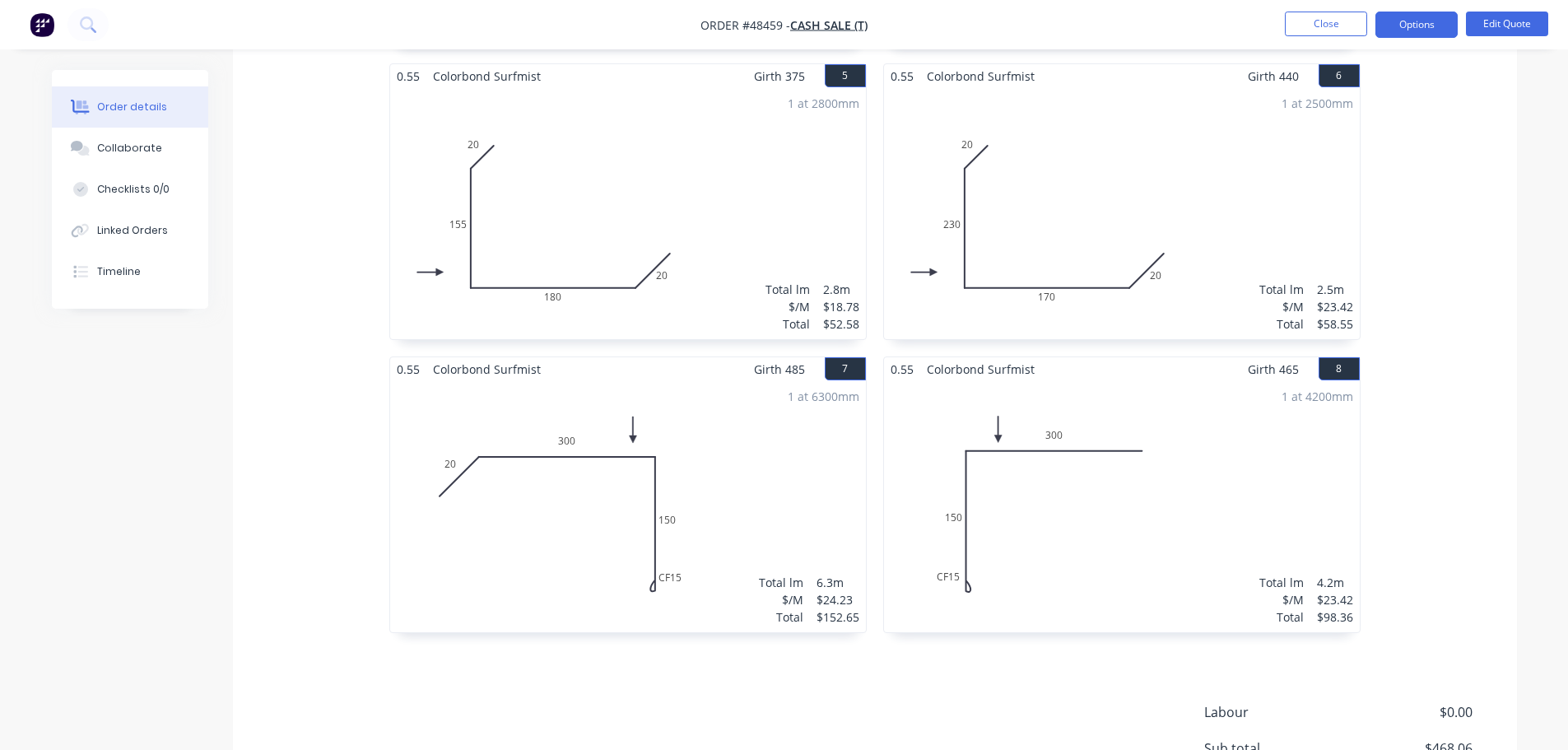
scroll to position [1070, 0]
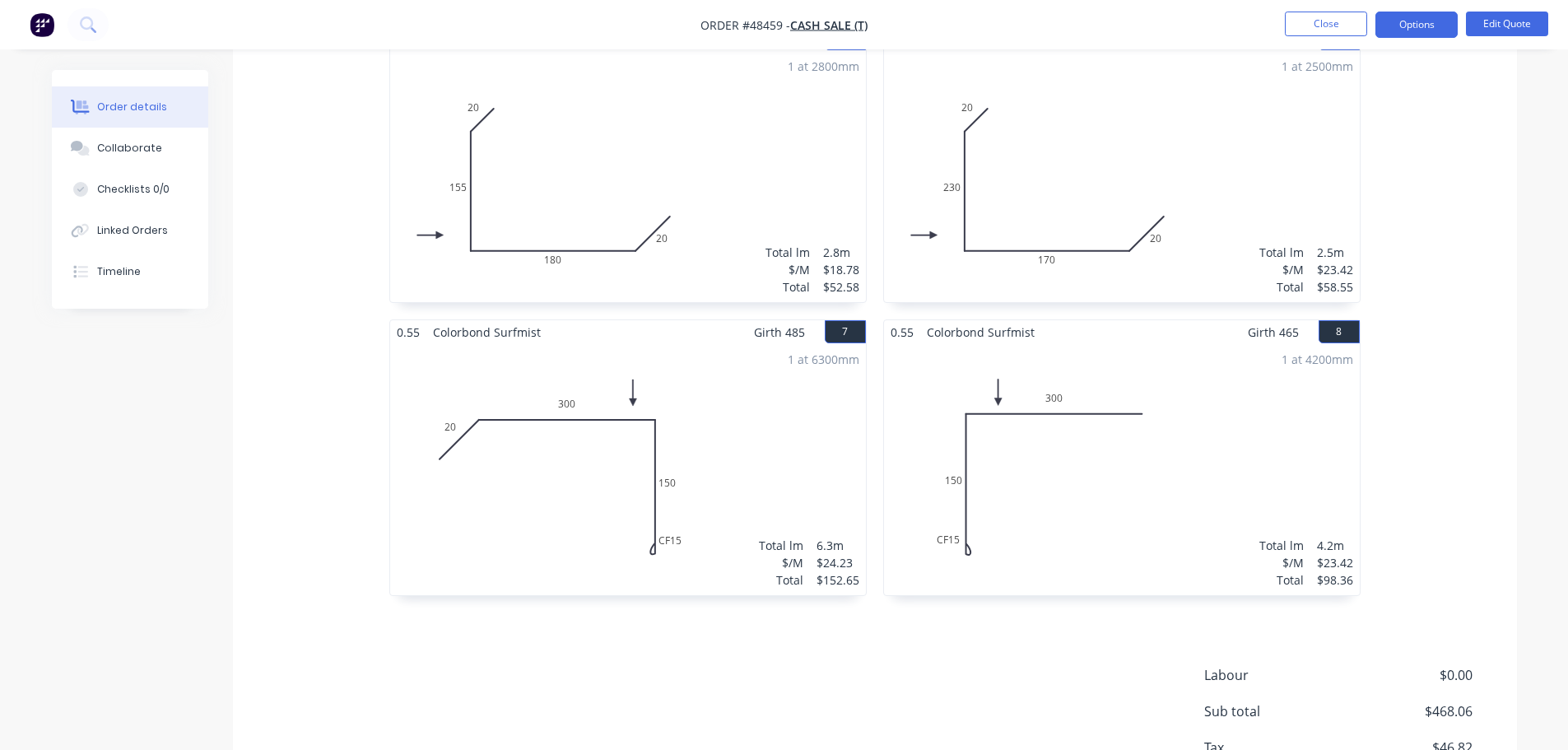
click at [1092, 452] on div "1 at 4200mm Total lm $/M Total 4.2m $23.42 $98.36" at bounding box center [1121, 469] width 476 height 251
click at [1520, 35] on button "Edit Quote" at bounding box center [1507, 24] width 82 height 25
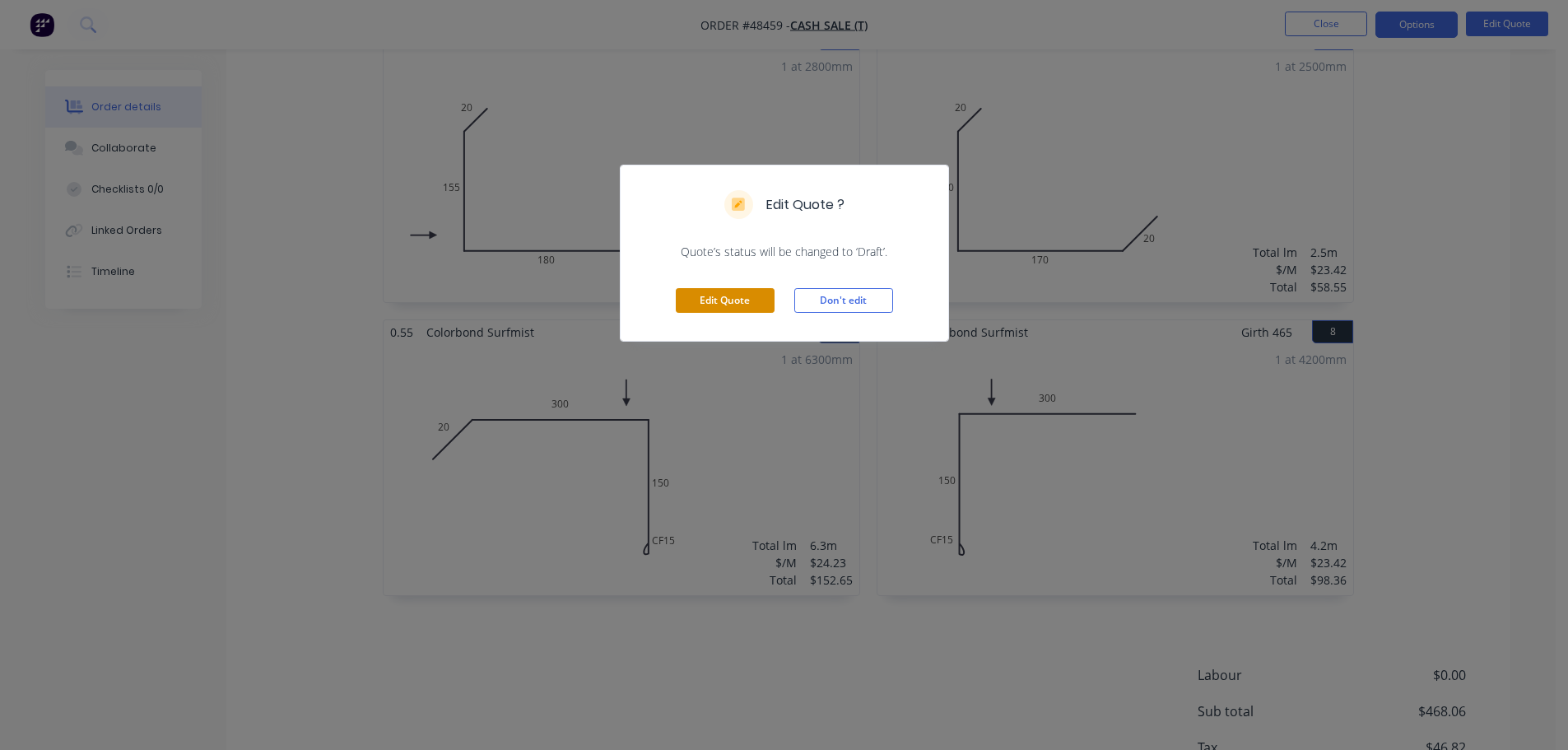
click at [749, 305] on button "Edit Quote" at bounding box center [725, 300] width 99 height 25
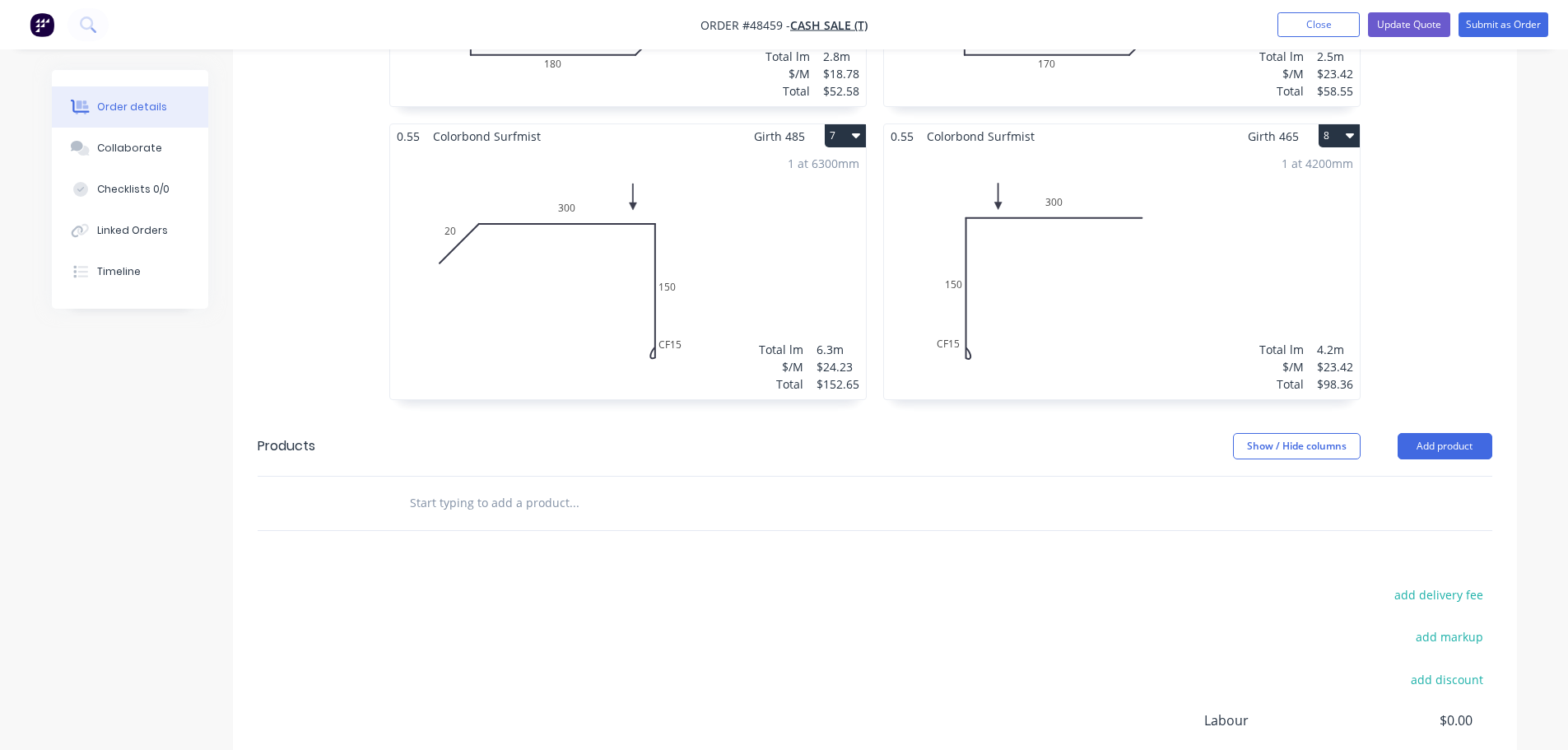
click at [1067, 274] on div "1 at 4200mm Total lm $/M Total 4.2m $23.42 $98.36" at bounding box center [1121, 274] width 476 height 251
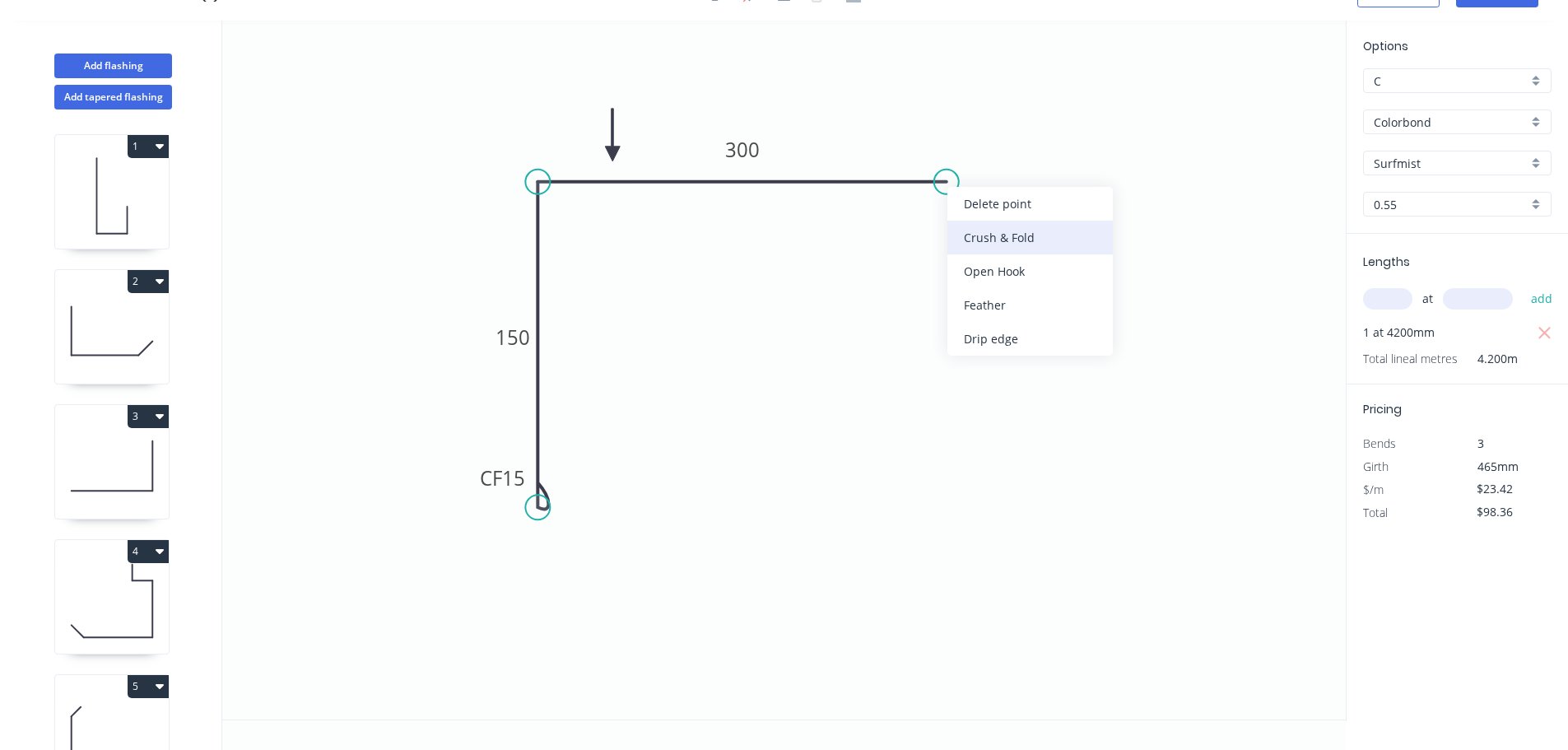
click at [967, 230] on div "Crush & Fold" at bounding box center [1030, 238] width 165 height 34
click at [972, 228] on div "Flip bend" at bounding box center [1024, 232] width 165 height 34
click at [979, 204] on tspan "10" at bounding box center [979, 209] width 23 height 27
click at [1058, 318] on icon "0 CF 15 150 CF 15 300" at bounding box center [784, 370] width 1123 height 699
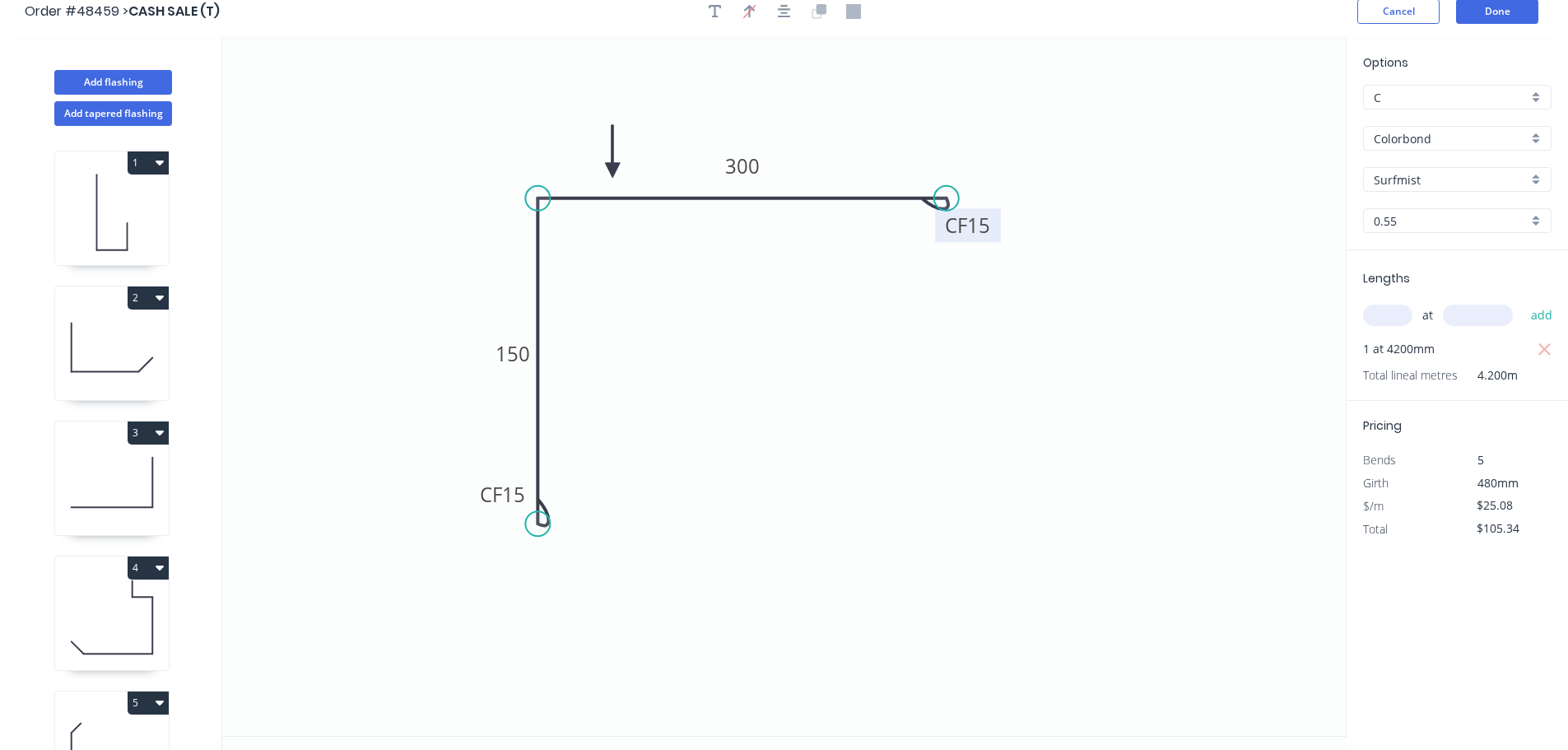
scroll to position [0, 0]
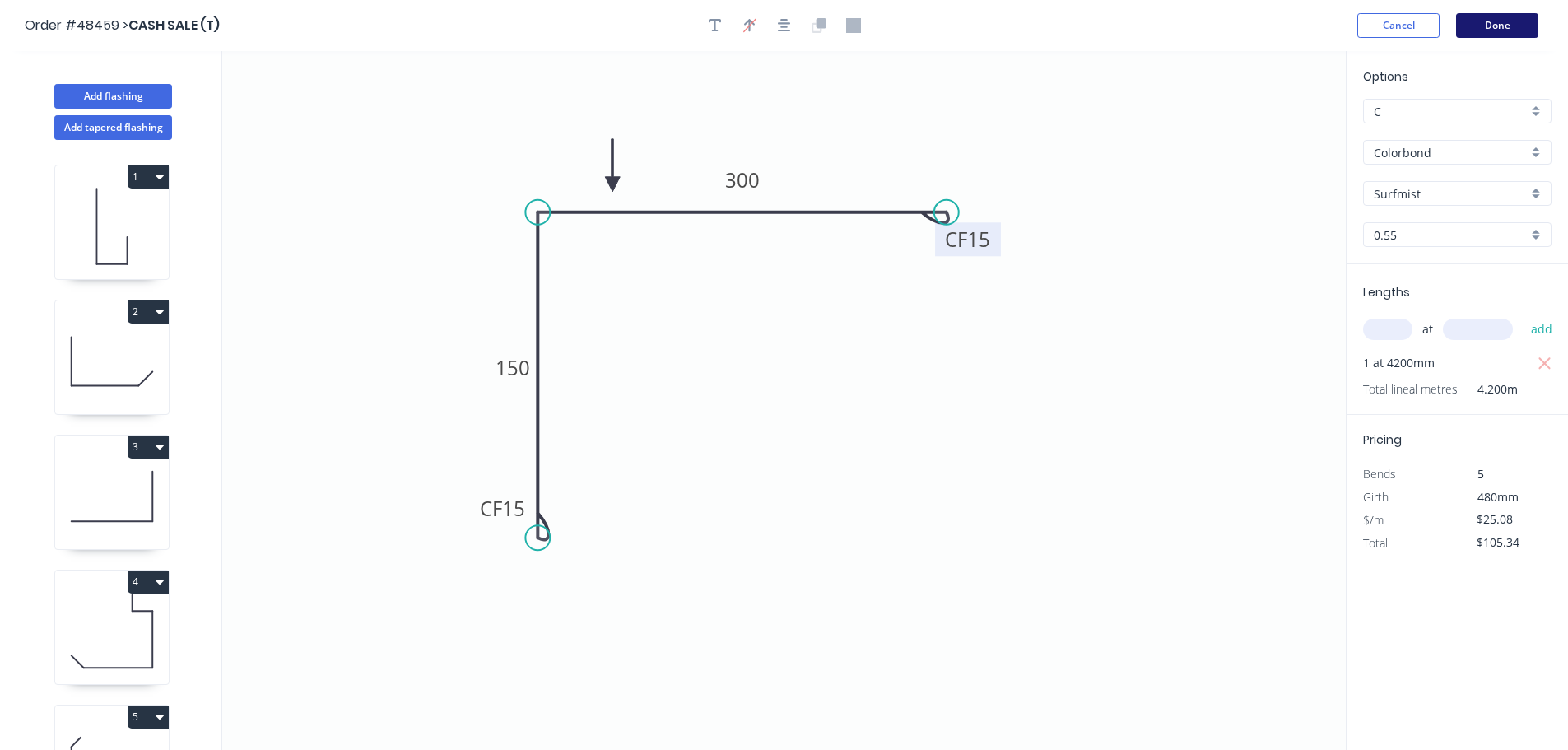
click at [1496, 29] on button "Done" at bounding box center [1496, 26] width 82 height 25
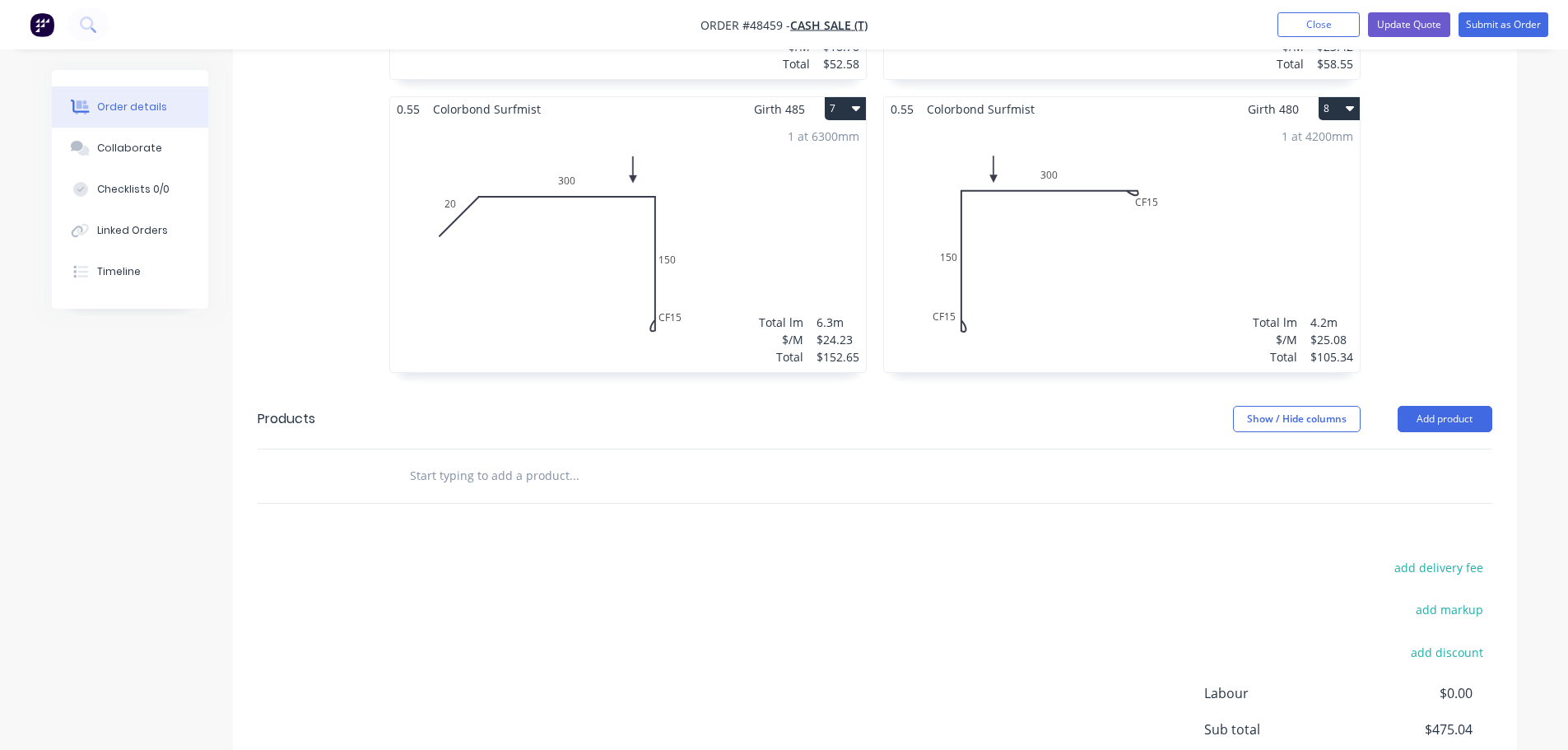
scroll to position [1464, 0]
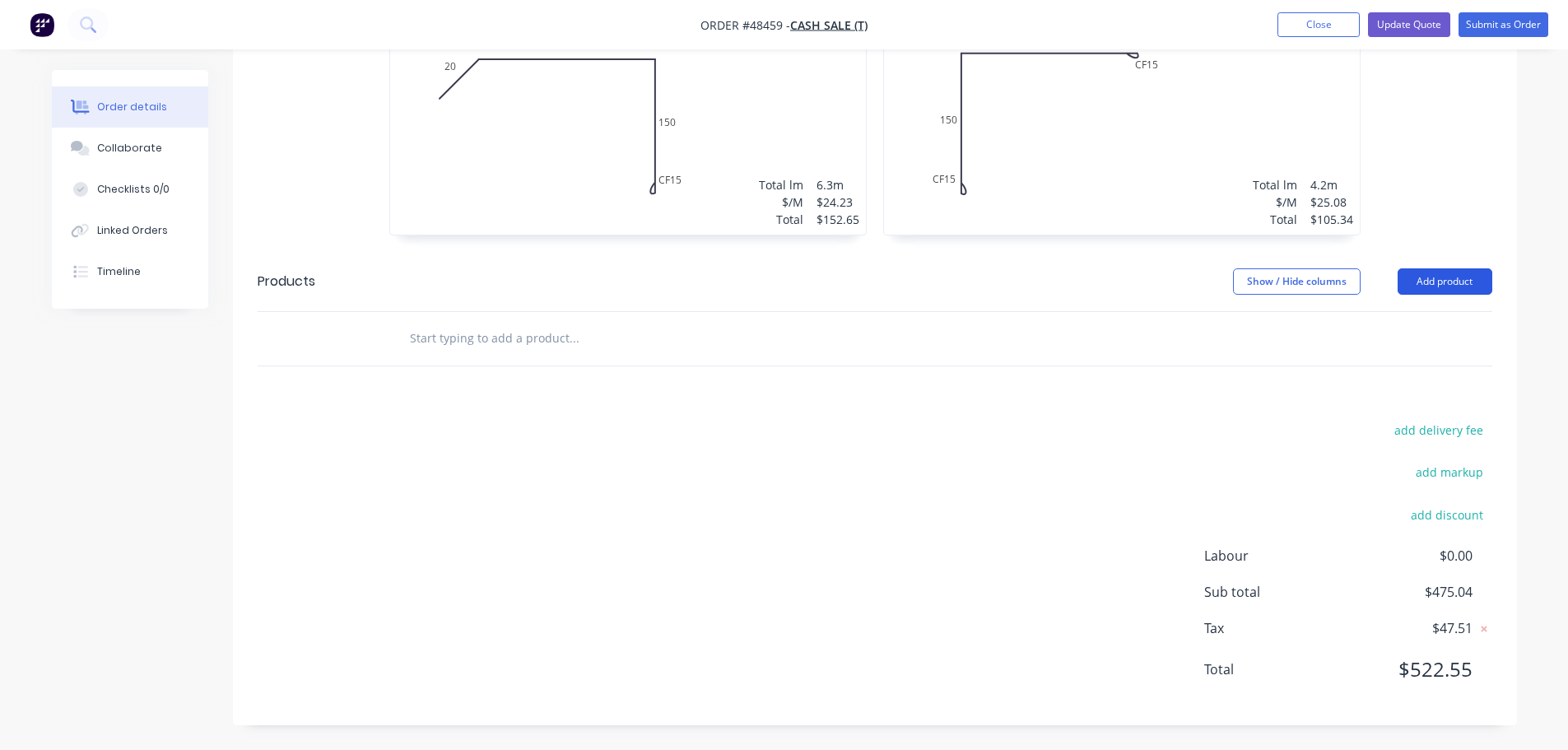
click at [1425, 281] on button "Add product" at bounding box center [1444, 281] width 94 height 26
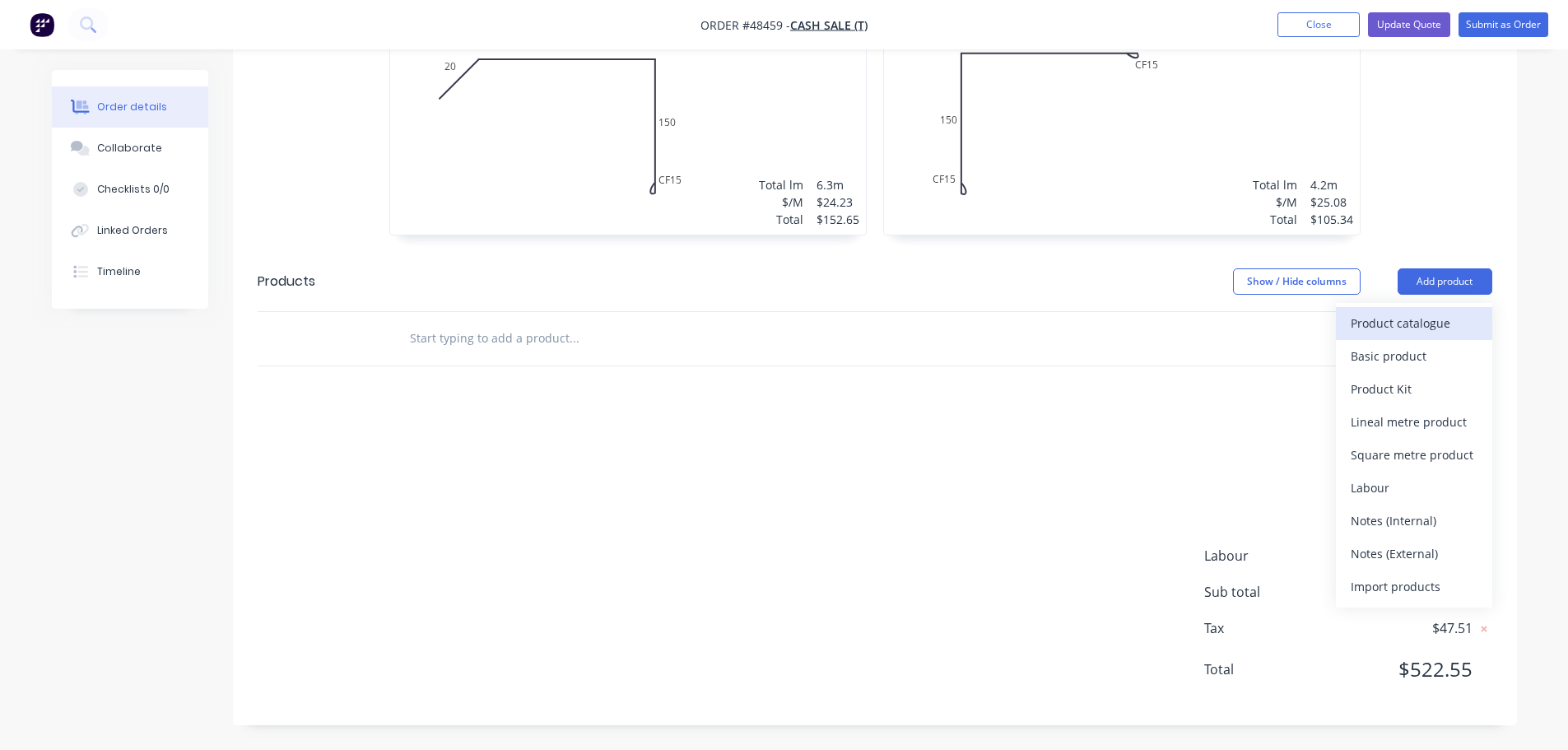
click at [1402, 325] on div "Product catalogue" at bounding box center [1414, 323] width 126 height 24
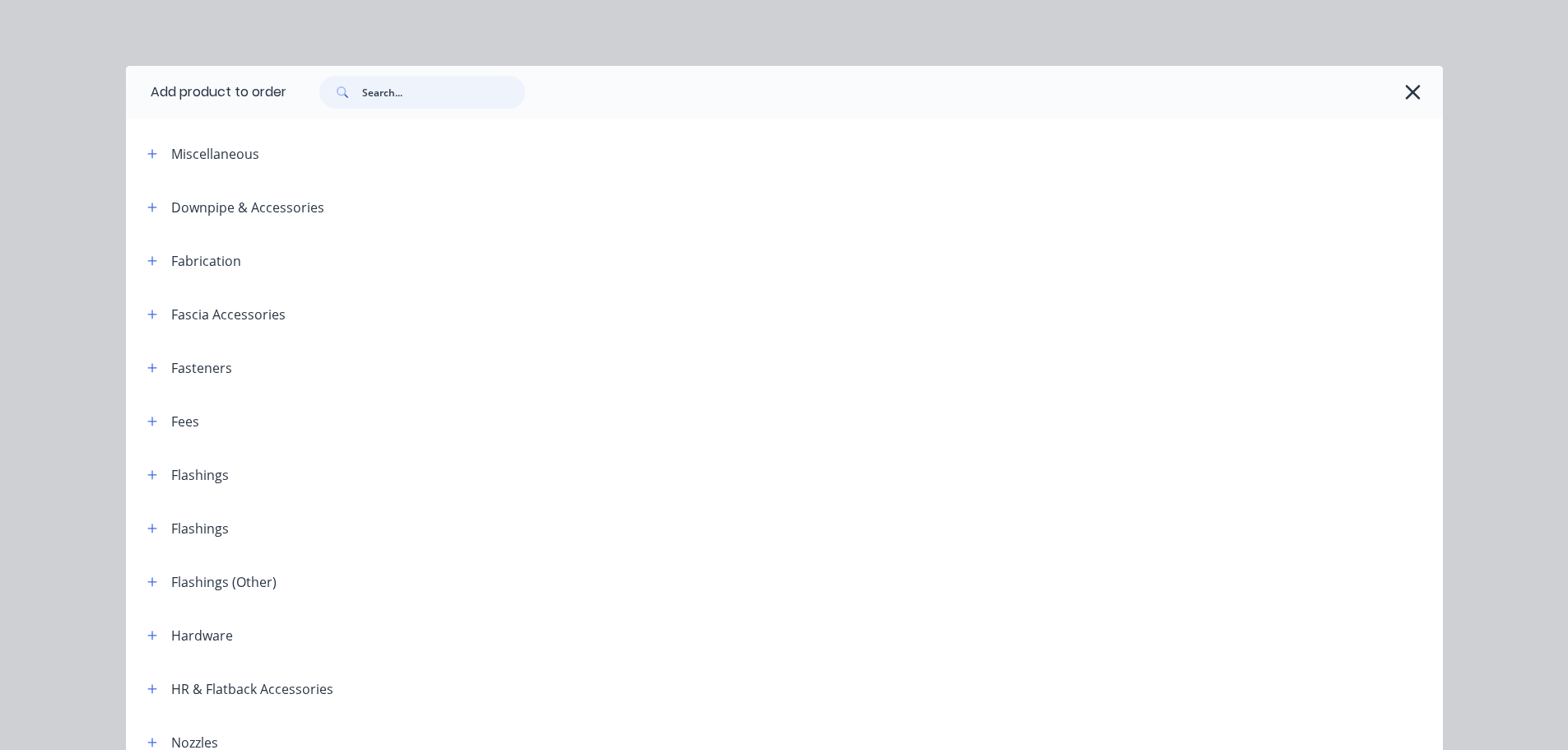
click at [401, 92] on input "text" at bounding box center [444, 92] width 163 height 33
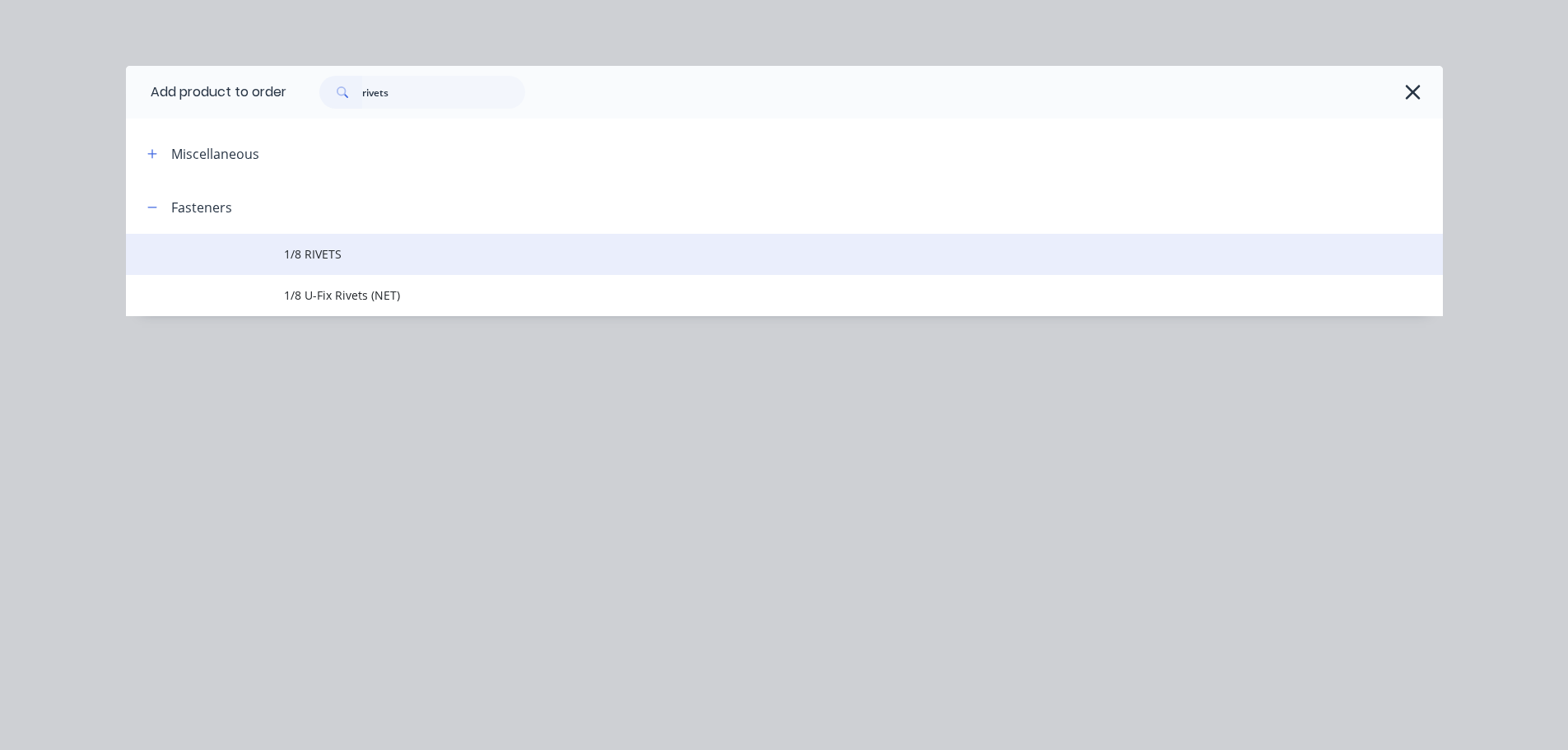
click at [286, 261] on span "1/8 RIVETS" at bounding box center [748, 254] width 927 height 17
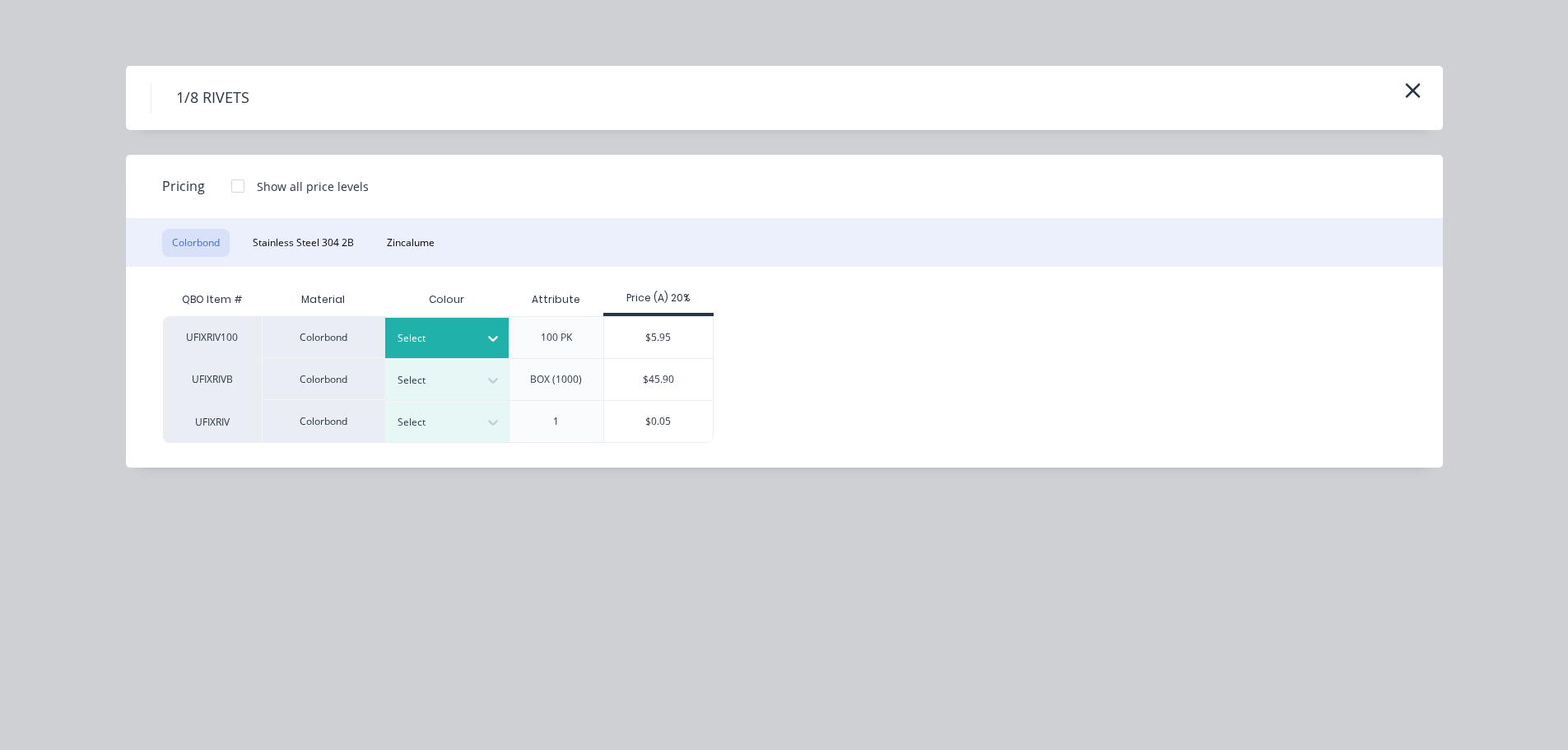
click at [446, 328] on div "Select" at bounding box center [432, 338] width 93 height 22
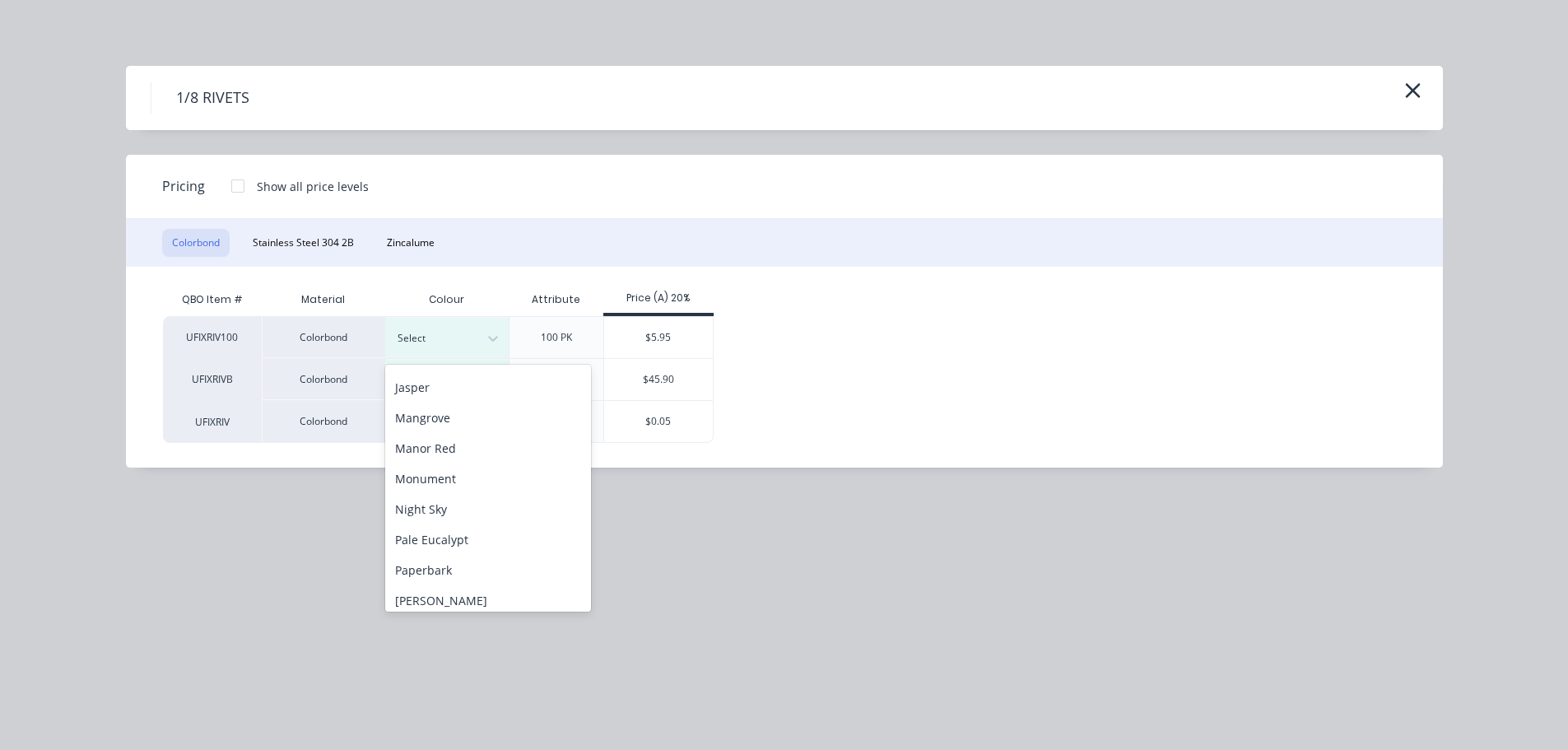
scroll to position [494, 0]
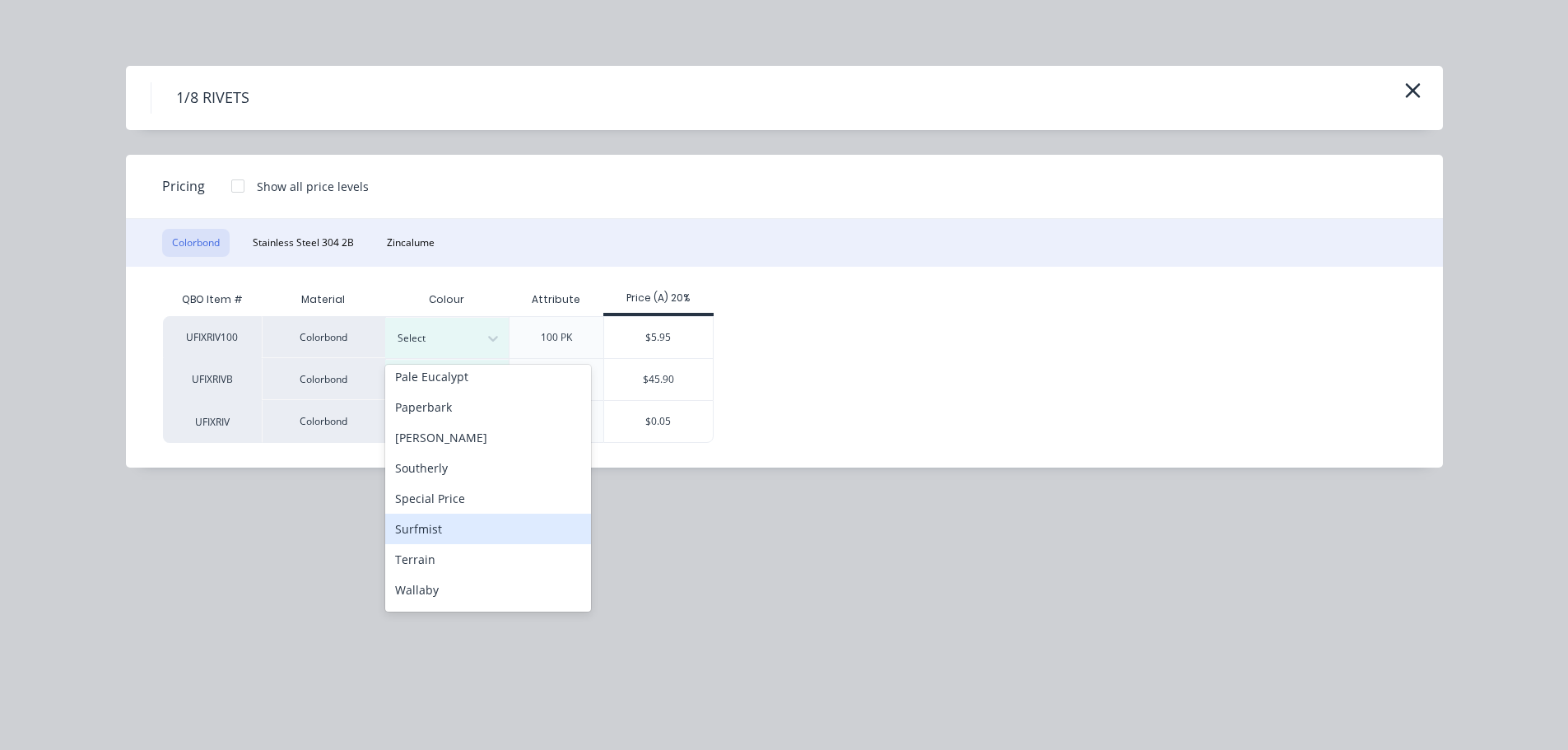
drag, startPoint x: 414, startPoint y: 532, endPoint x: 414, endPoint y: 519, distance: 13.0
click at [414, 530] on div "Surfmist" at bounding box center [488, 529] width 206 height 30
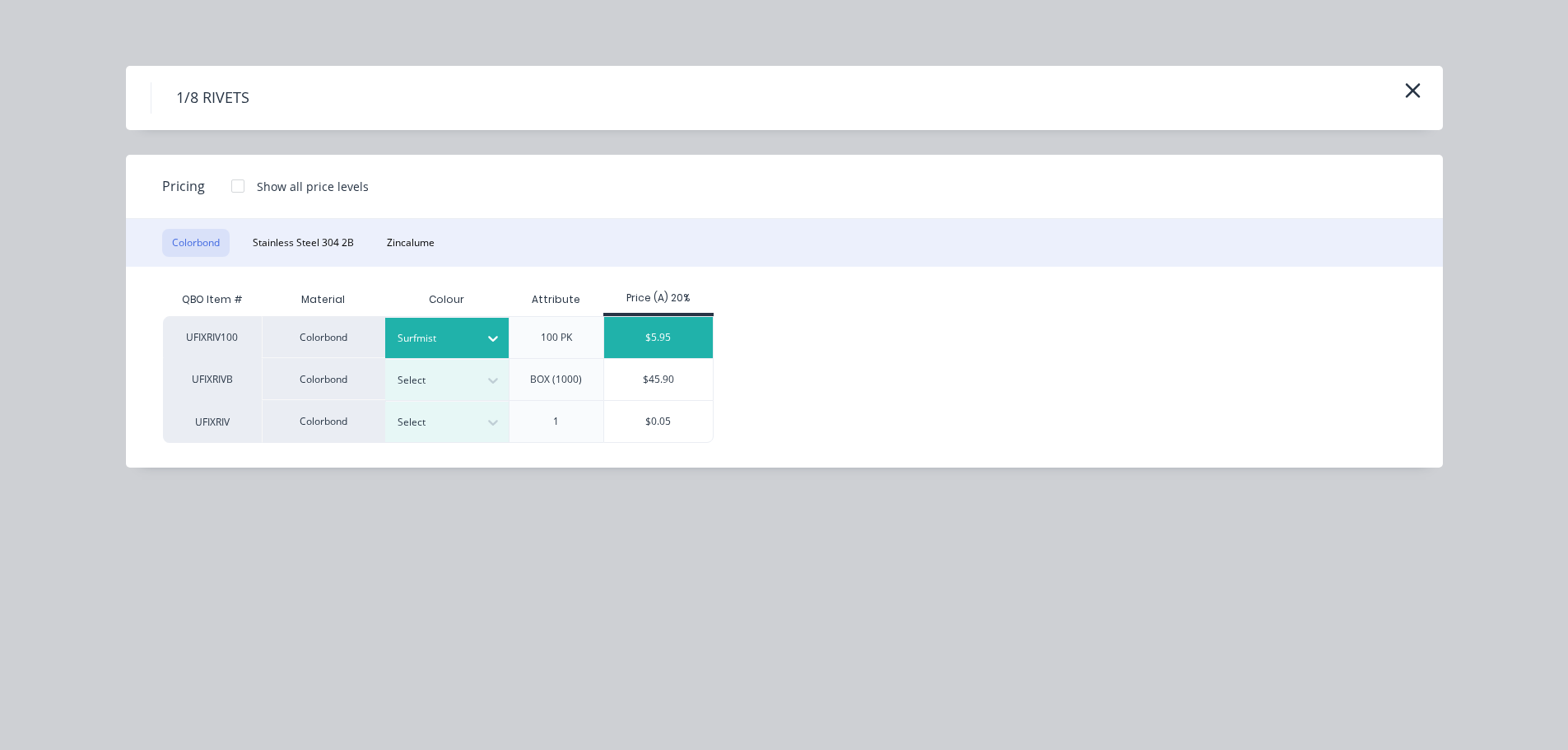
click at [654, 342] on div "$5.95" at bounding box center [659, 338] width 110 height 42
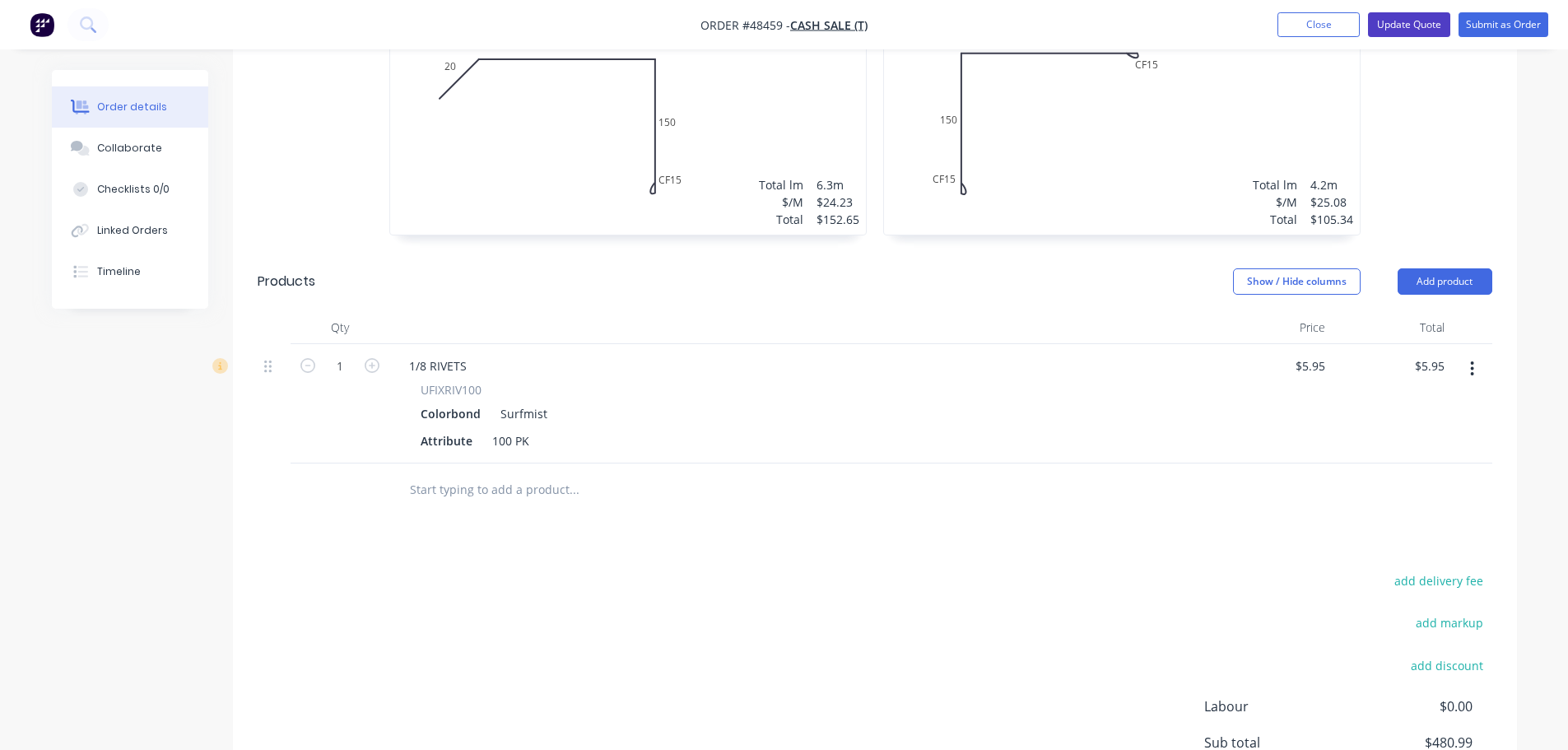
click at [1406, 31] on button "Update Quote" at bounding box center [1408, 25] width 82 height 25
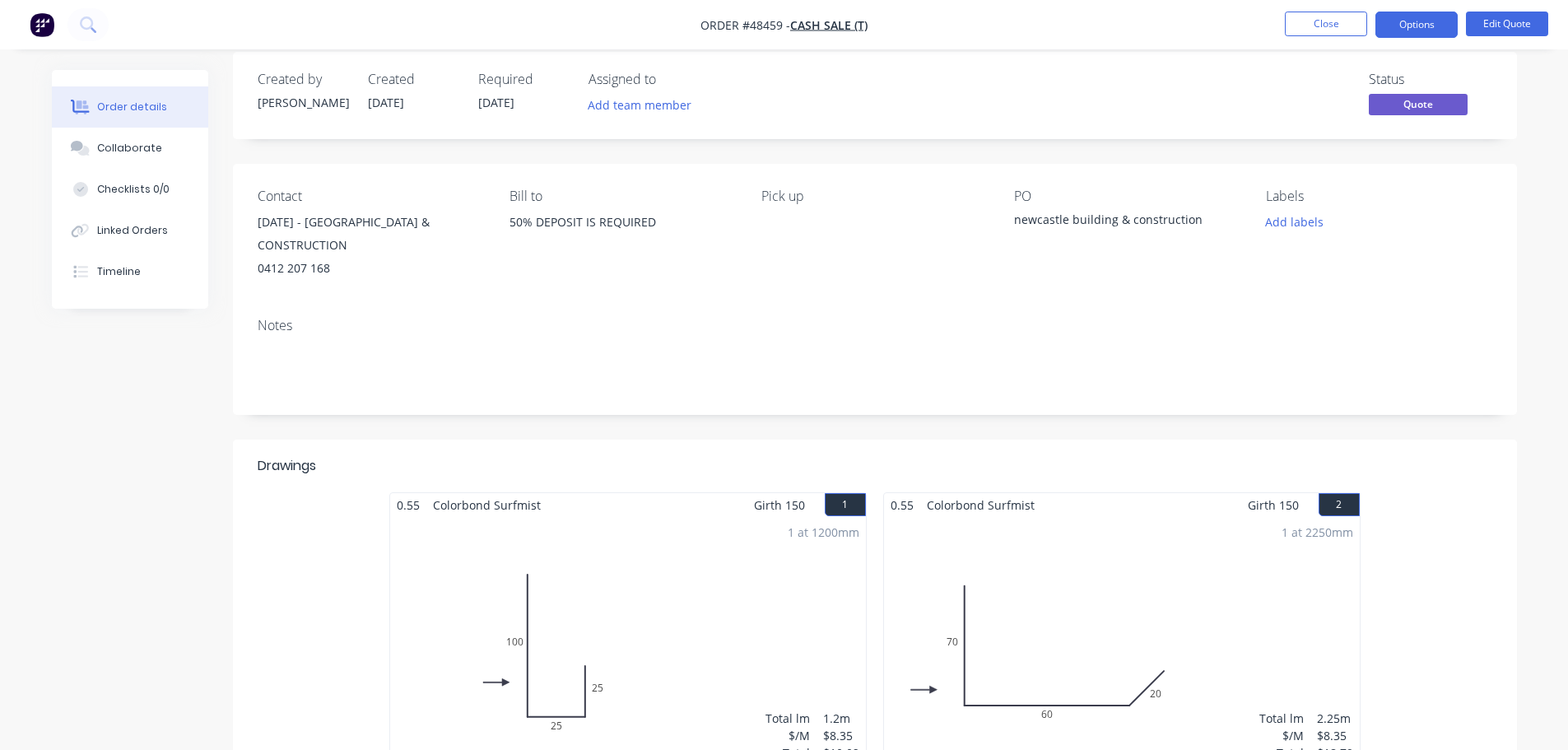
scroll to position [0, 0]
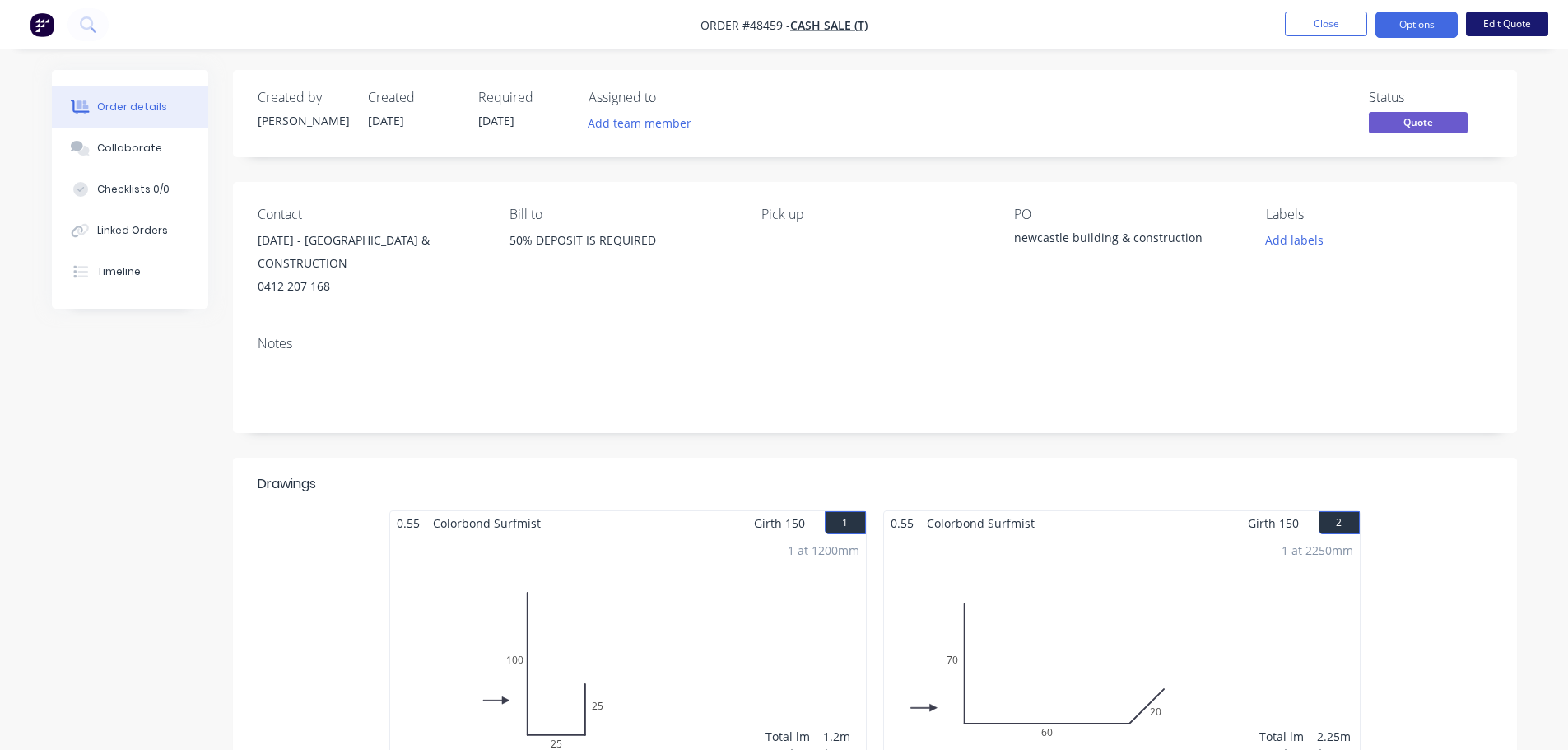
click at [1491, 25] on button "Edit Quote" at bounding box center [1507, 24] width 82 height 25
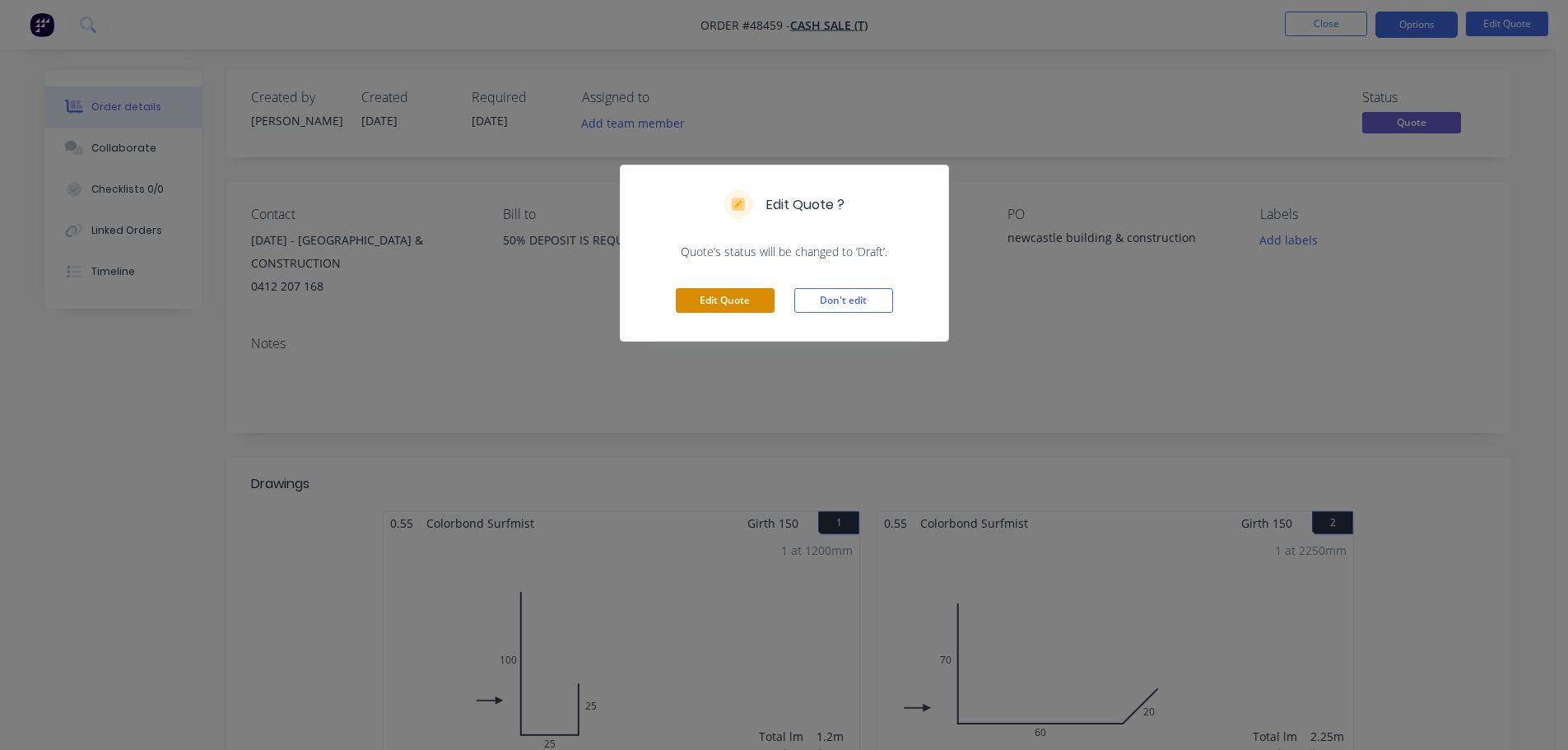
click at [693, 301] on button "Edit Quote" at bounding box center [725, 300] width 99 height 25
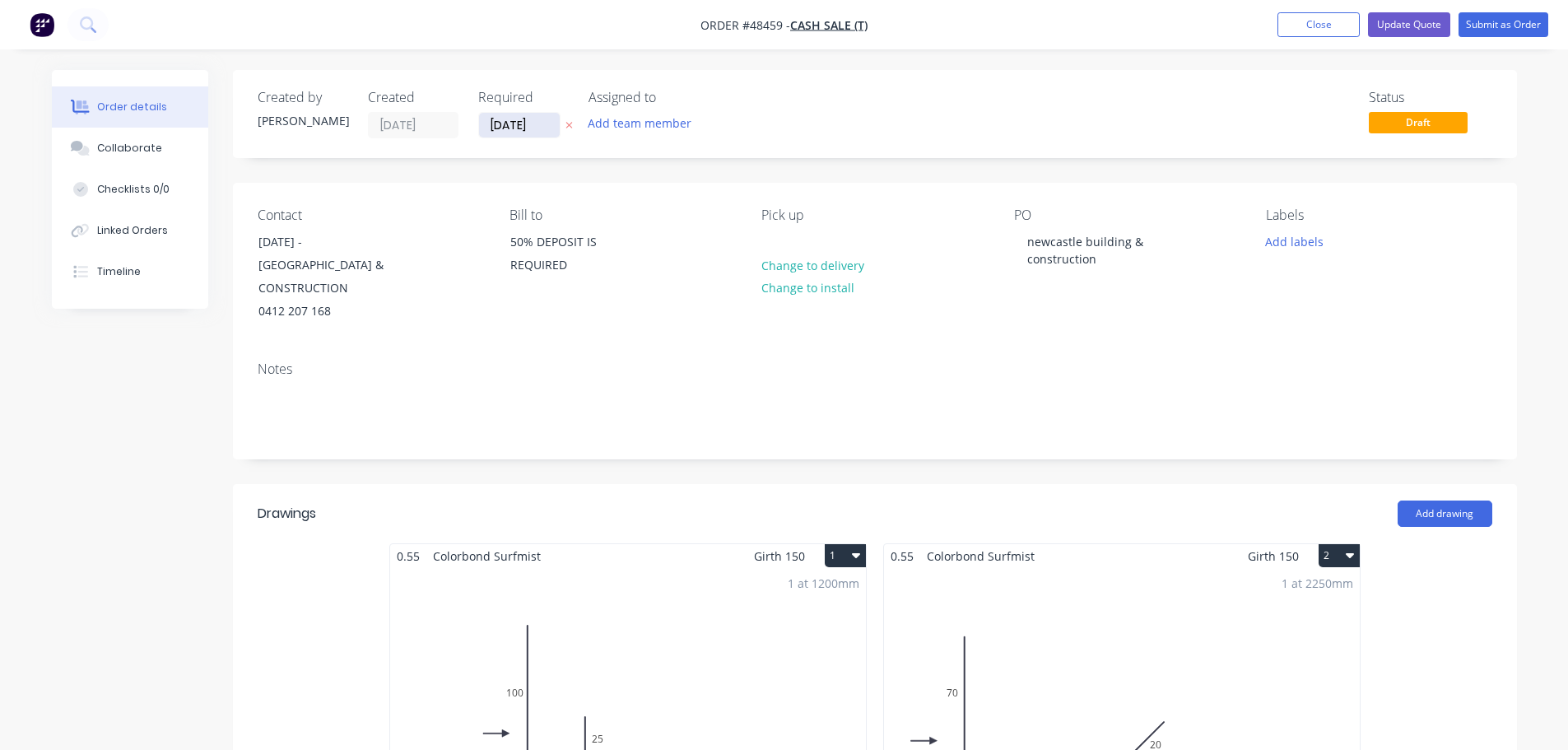
click at [519, 128] on input "[DATE]" at bounding box center [518, 125] width 80 height 25
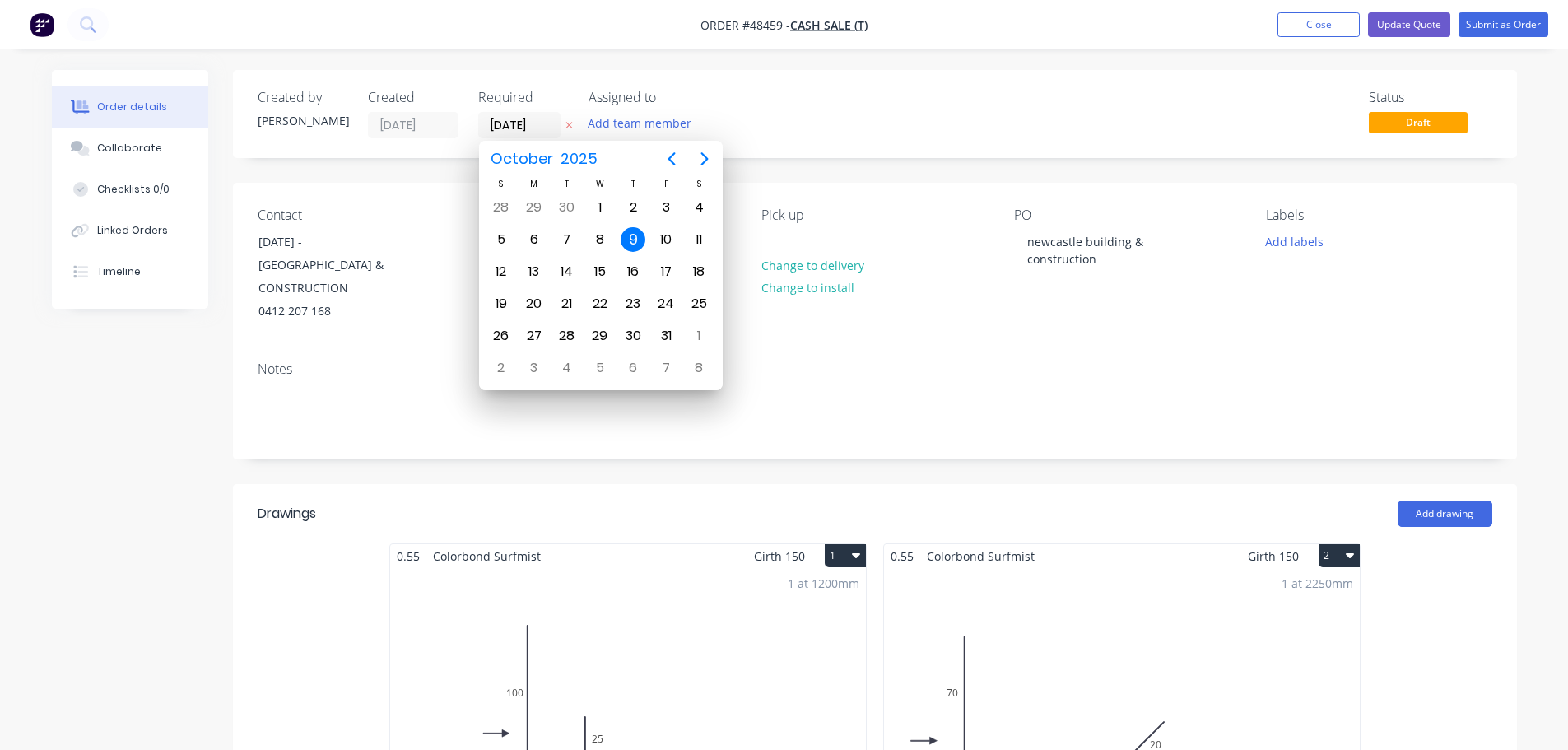
click at [651, 238] on div "10" at bounding box center [666, 239] width 33 height 31
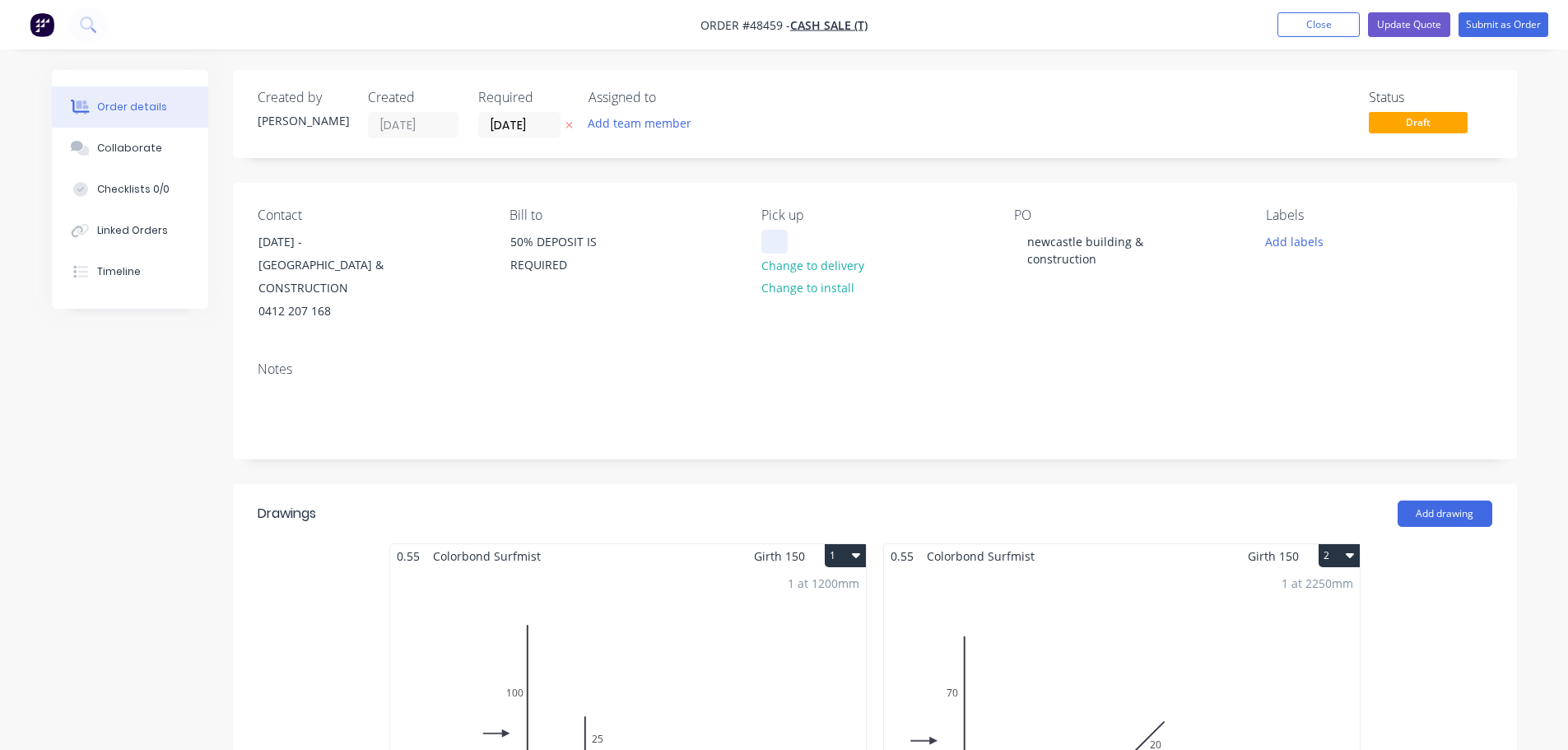
click at [771, 237] on div at bounding box center [775, 241] width 26 height 24
click at [1301, 240] on button "Add labels" at bounding box center [1294, 241] width 76 height 23
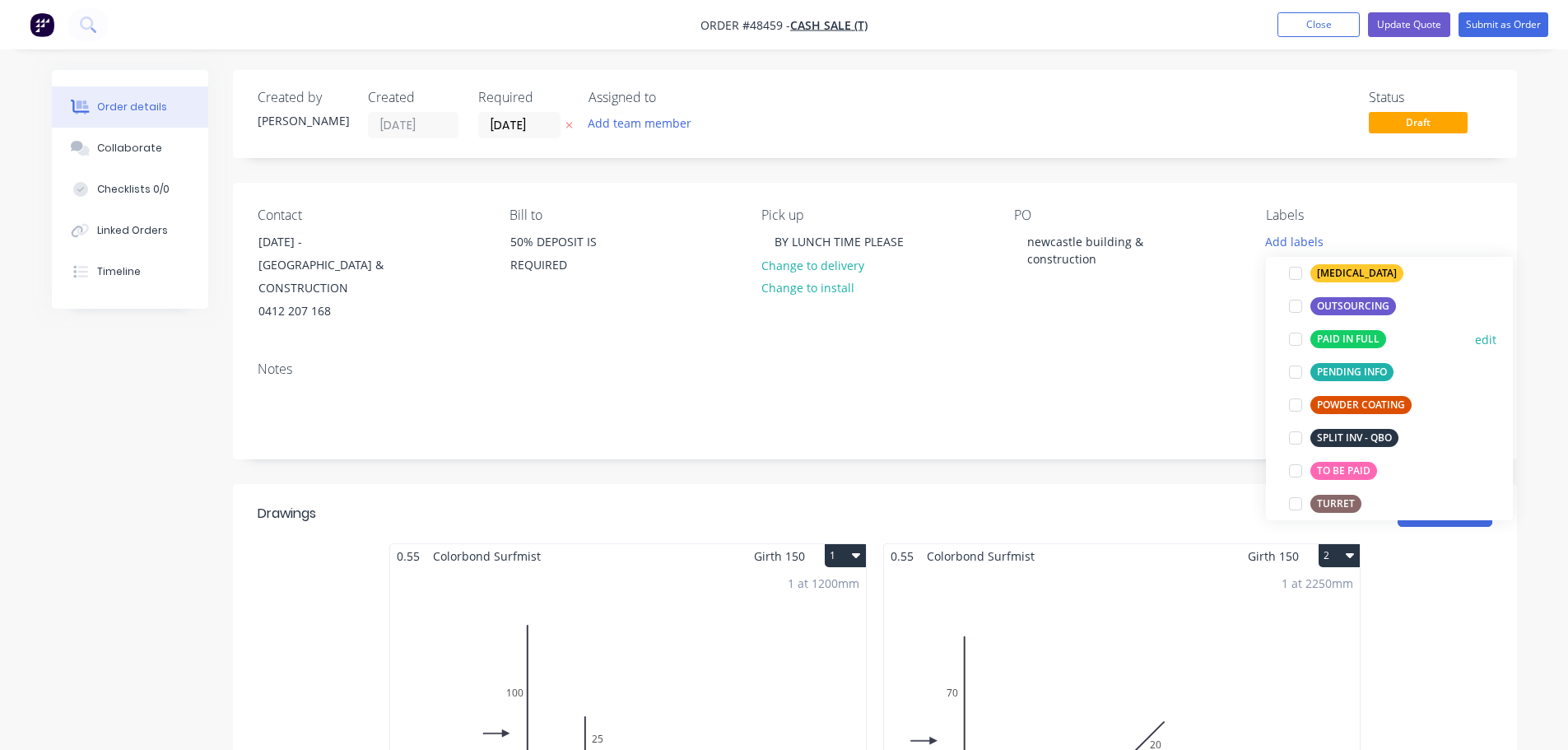
click at [1296, 343] on div at bounding box center [1295, 339] width 33 height 33
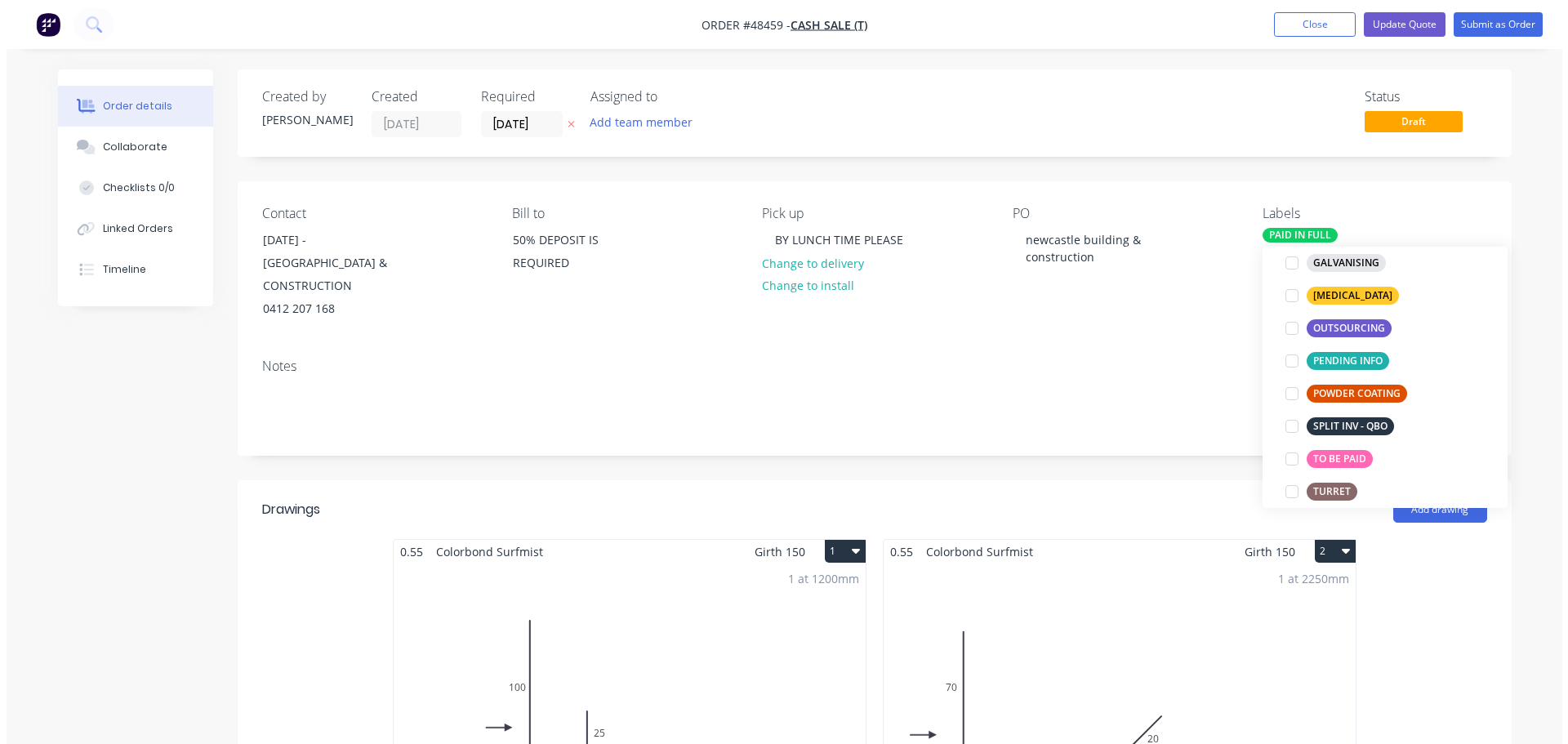
scroll to position [49, 0]
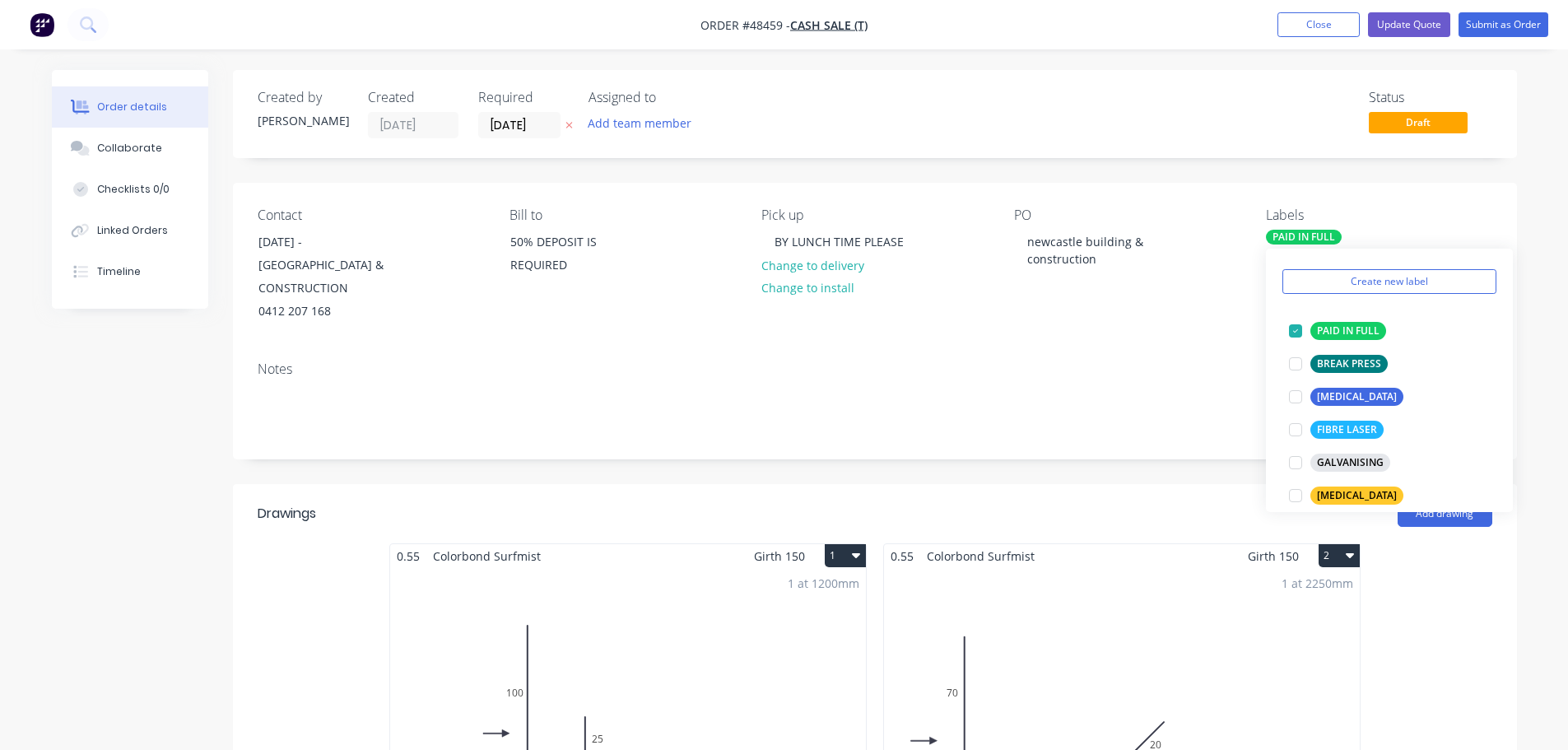
click at [1151, 342] on div "Contact [PERSON_NAME] - [GEOGRAPHIC_DATA] & CONSTRUCTION 0412 207 168 Bill to 5…" at bounding box center [875, 265] width 1284 height 165
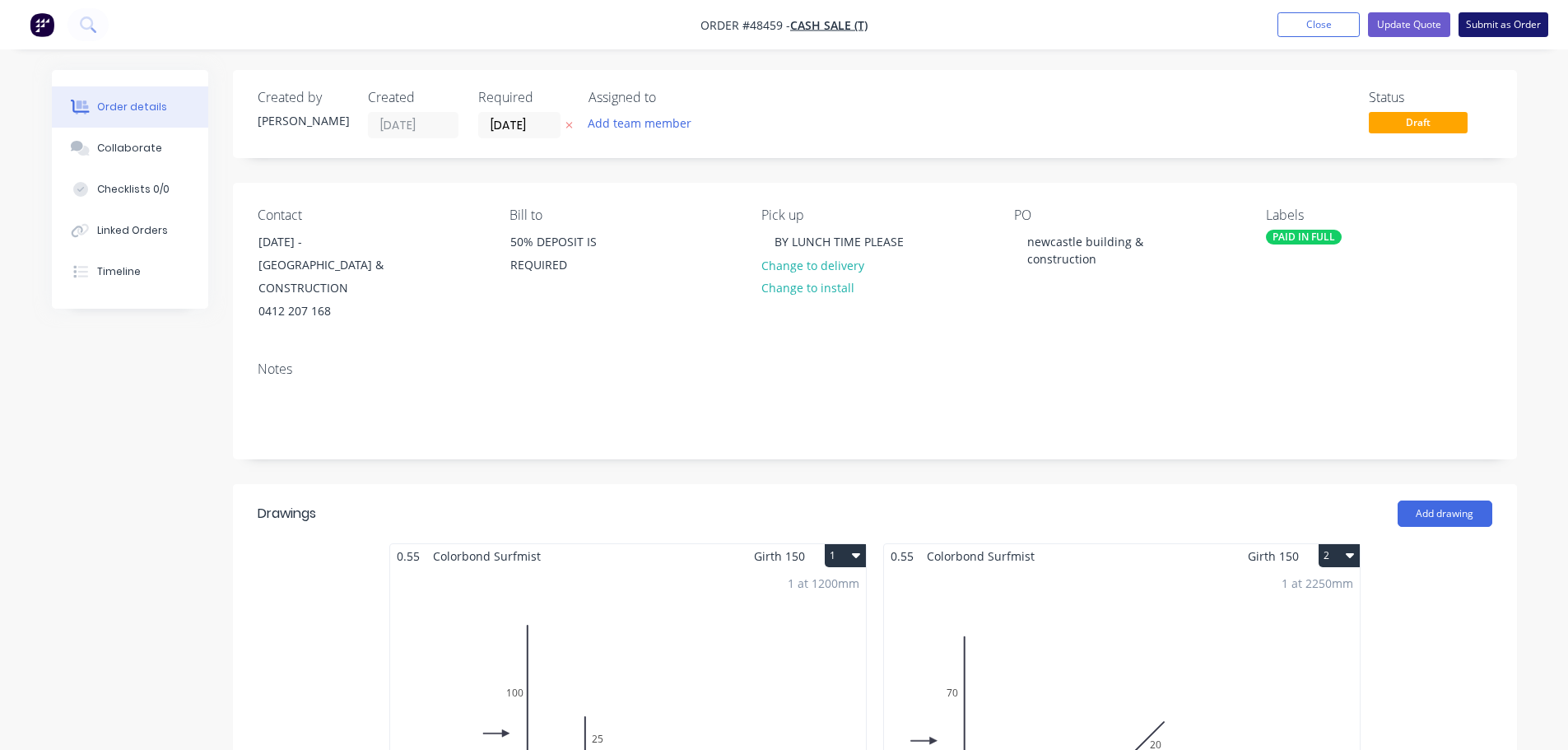
click at [1502, 29] on button "Submit as Order" at bounding box center [1503, 25] width 90 height 25
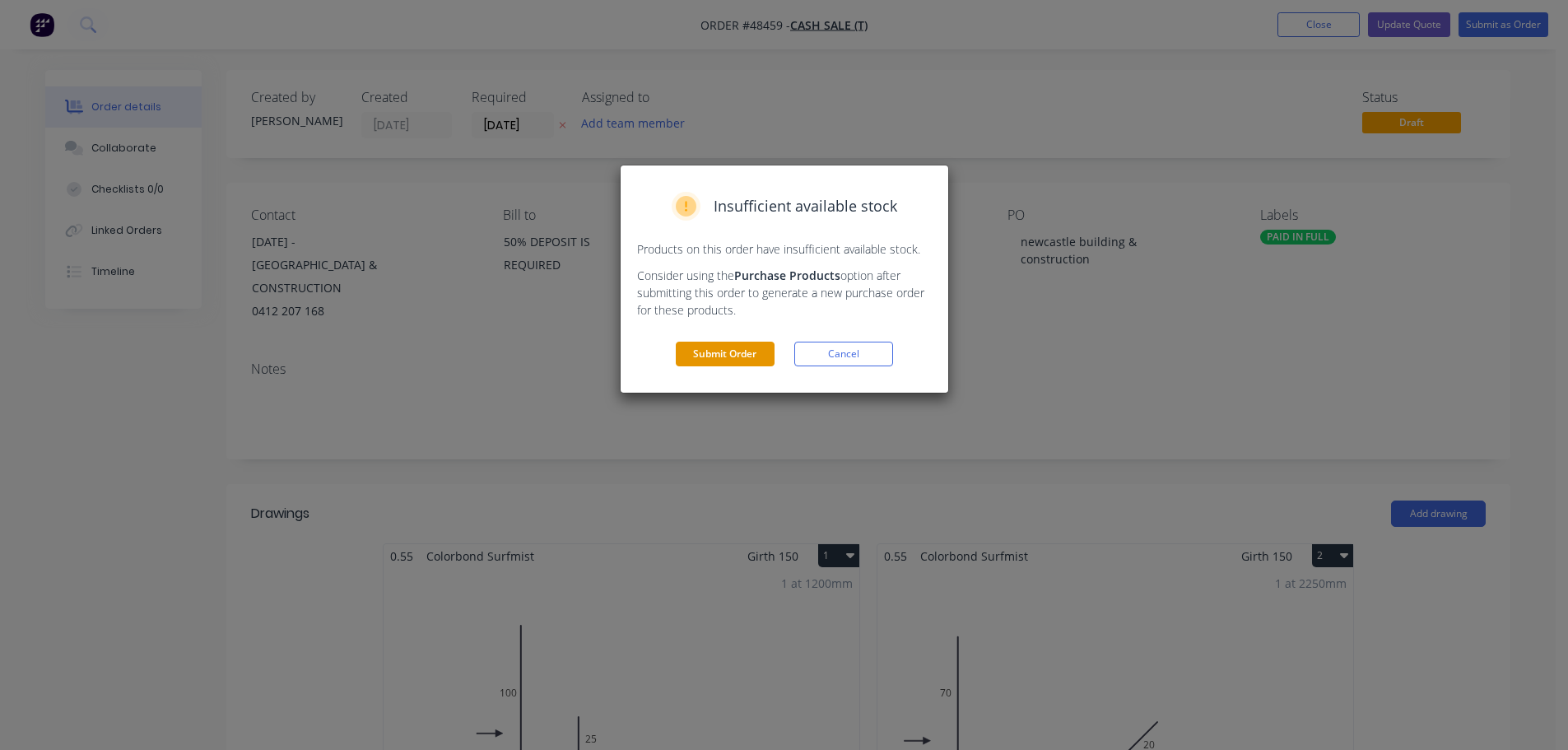
click at [732, 349] on button "Submit Order" at bounding box center [725, 354] width 99 height 25
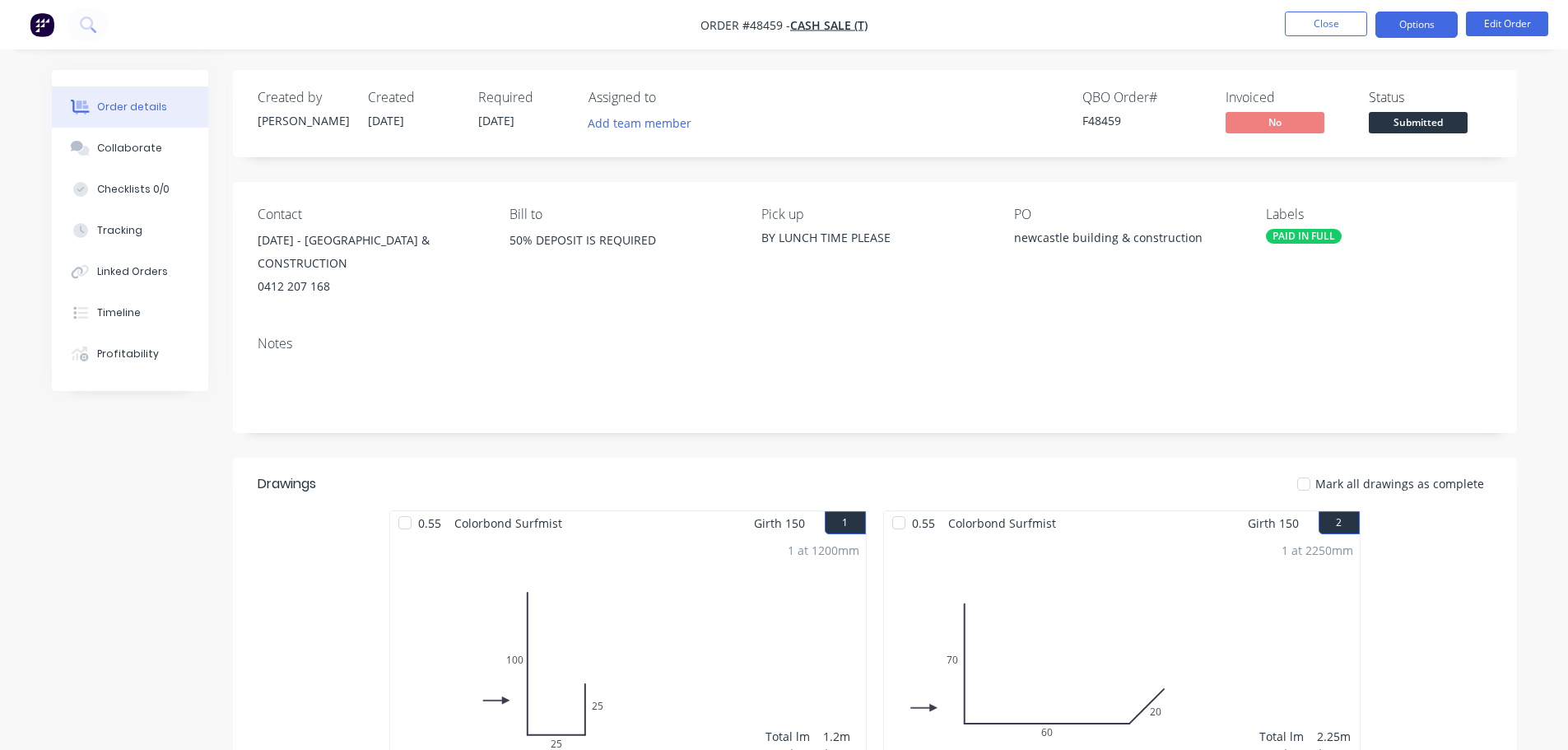
click at [1399, 32] on button "Options" at bounding box center [1416, 25] width 82 height 26
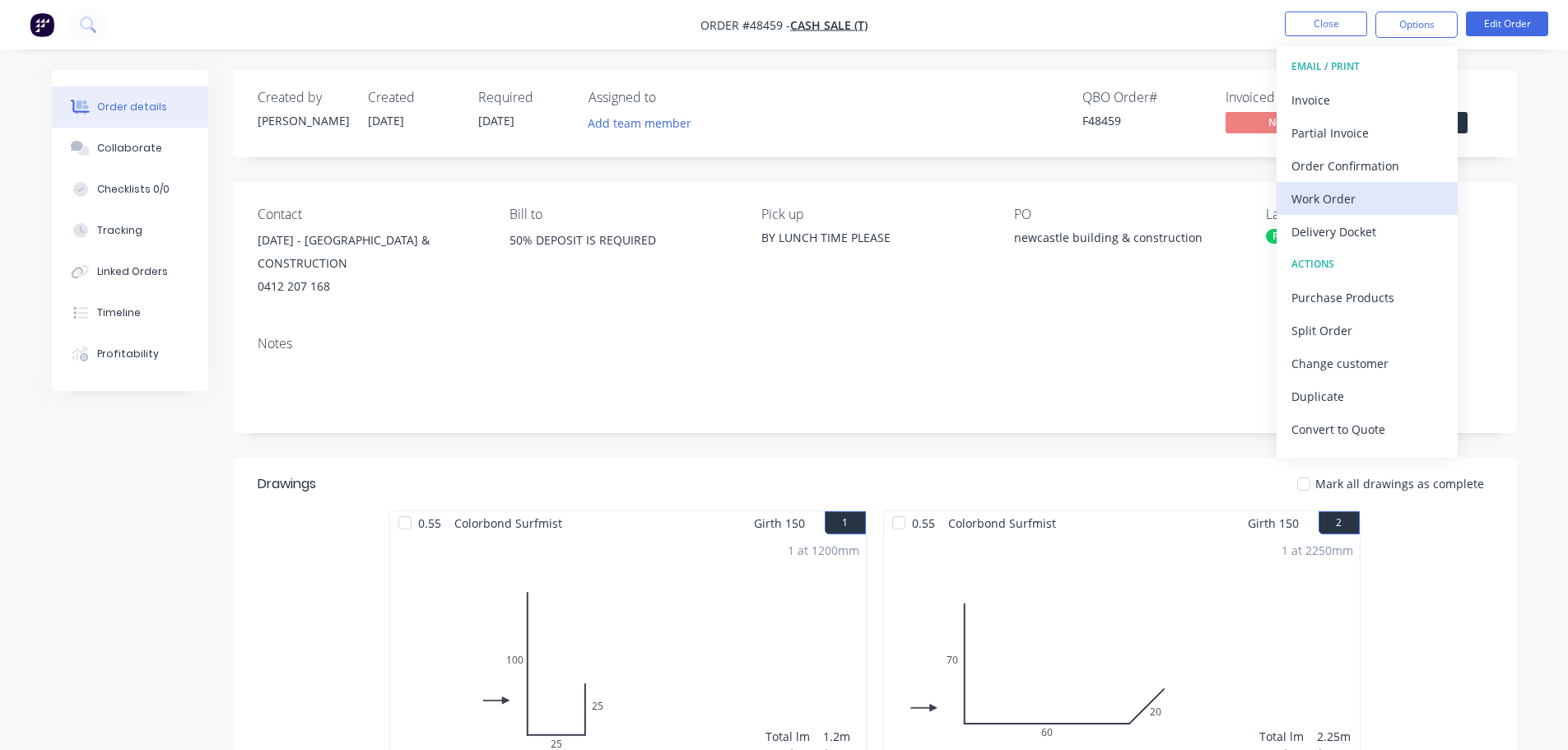
click at [1361, 198] on div "Work Order" at bounding box center [1367, 198] width 151 height 24
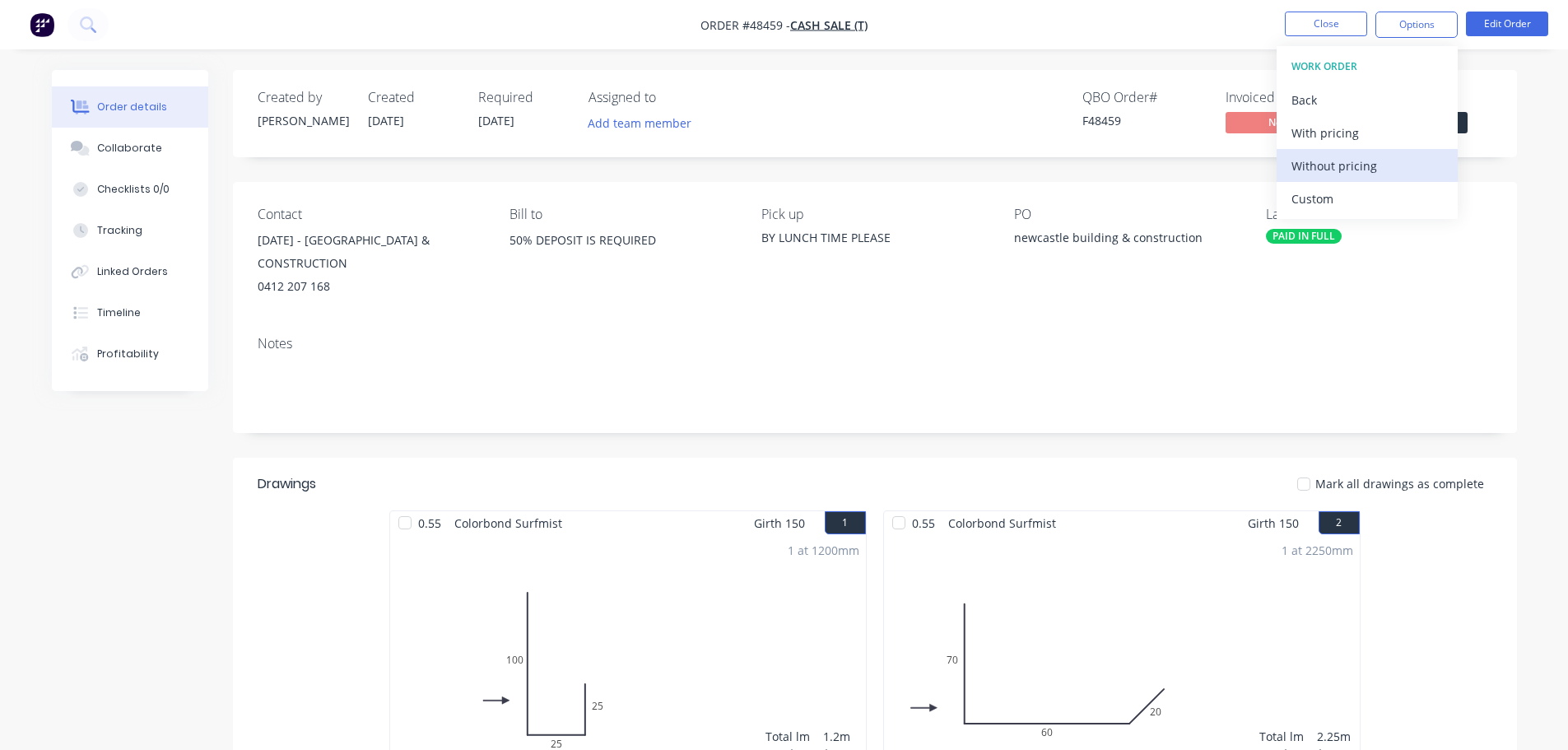
click at [1367, 175] on div "Without pricing" at bounding box center [1367, 165] width 151 height 24
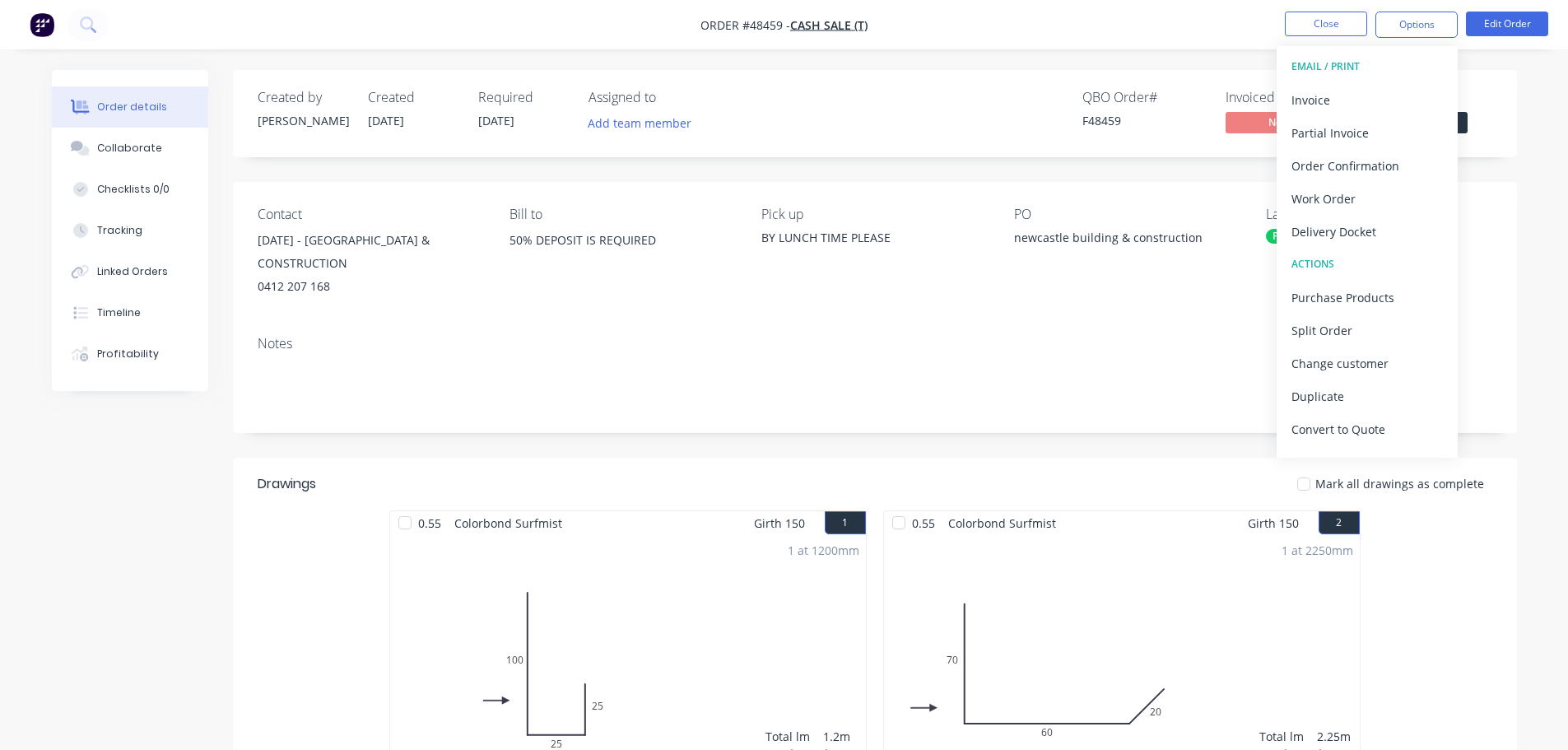
click at [1493, 150] on div "Created by [PERSON_NAME] Created [DATE] Required [DATE] Assigned to Add team me…" at bounding box center [875, 113] width 1284 height 87
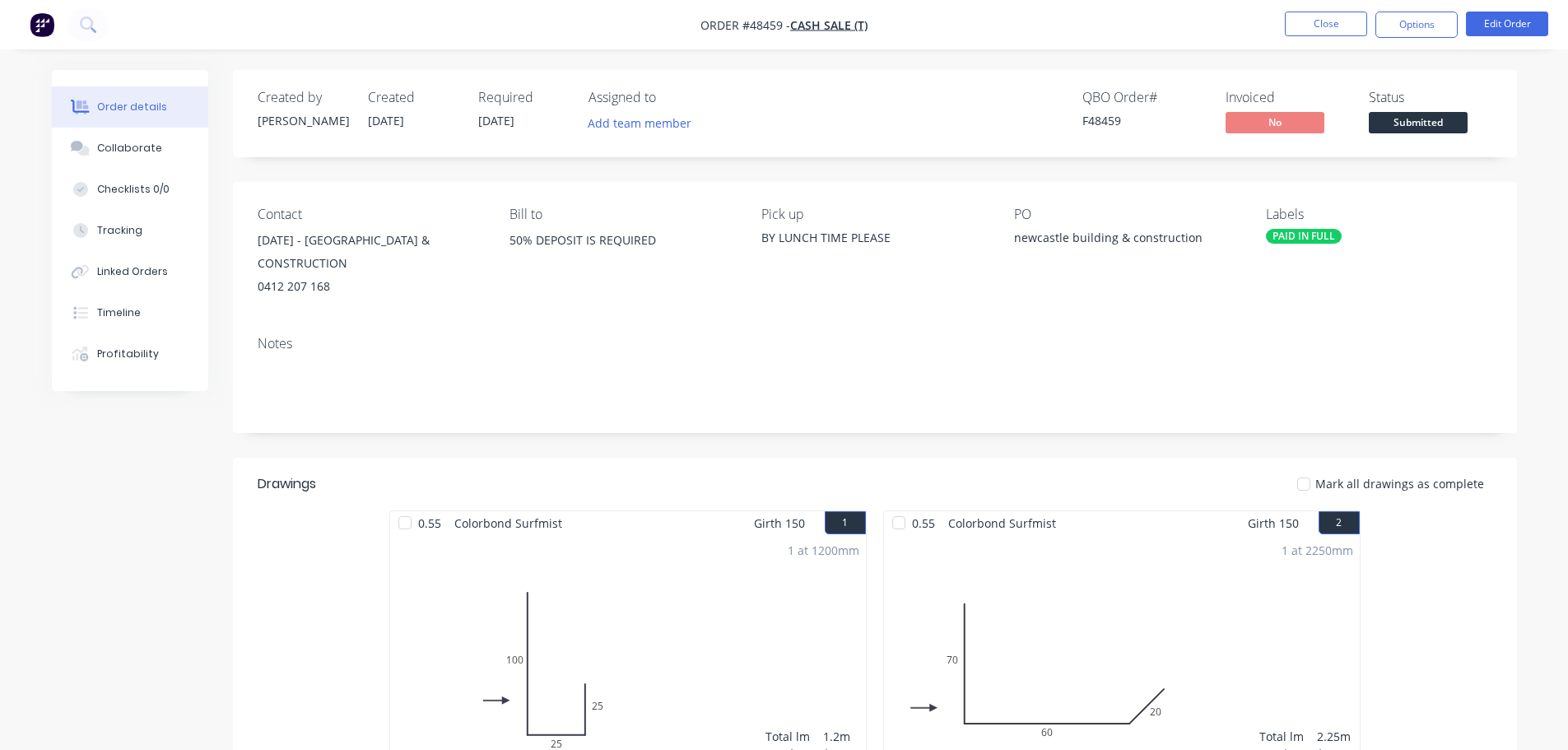
click at [1424, 108] on div "Status Submitted" at bounding box center [1430, 113] width 124 height 48
click at [1412, 119] on span "Submitted" at bounding box center [1418, 123] width 99 height 21
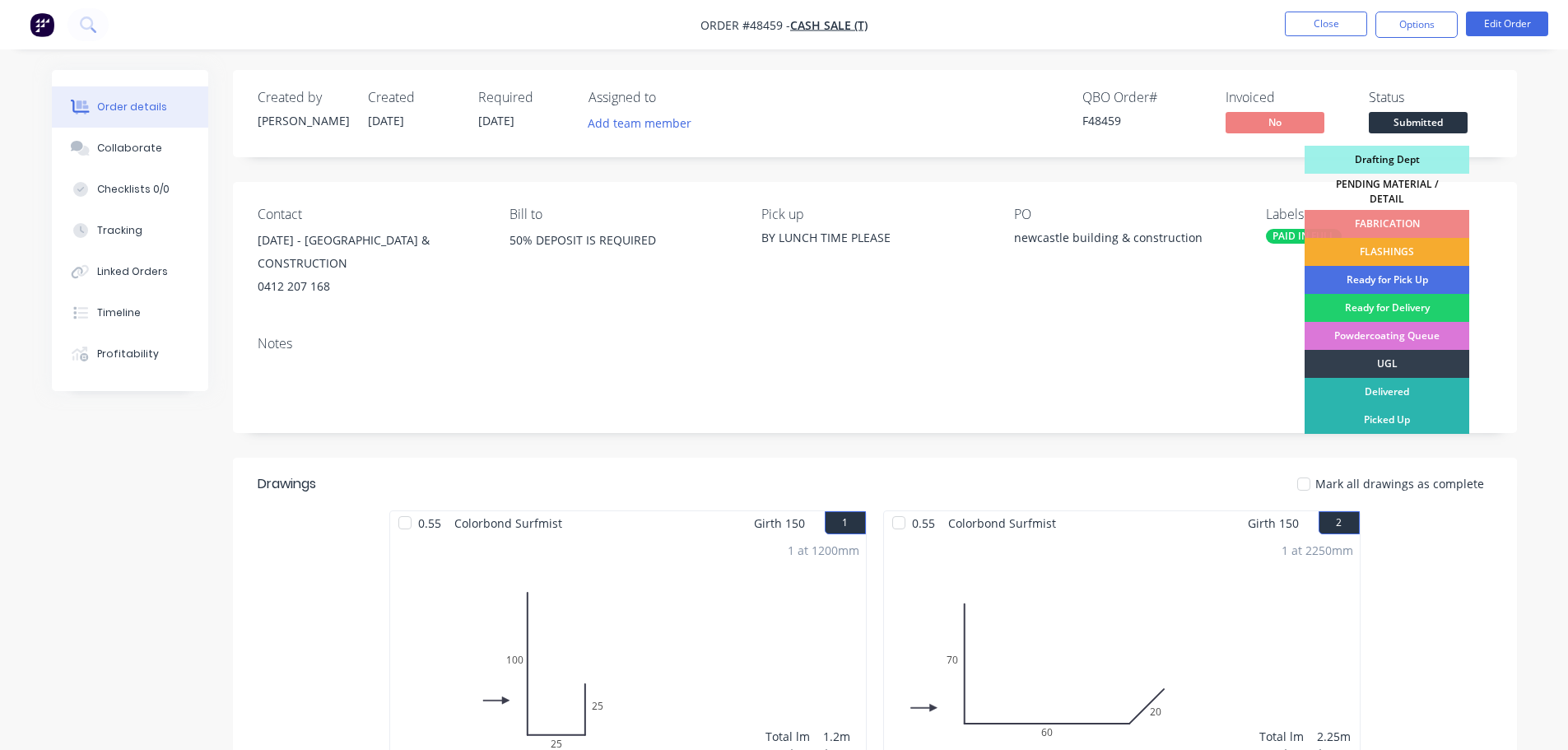
click at [1402, 240] on div "FLASHINGS" at bounding box center [1387, 252] width 164 height 28
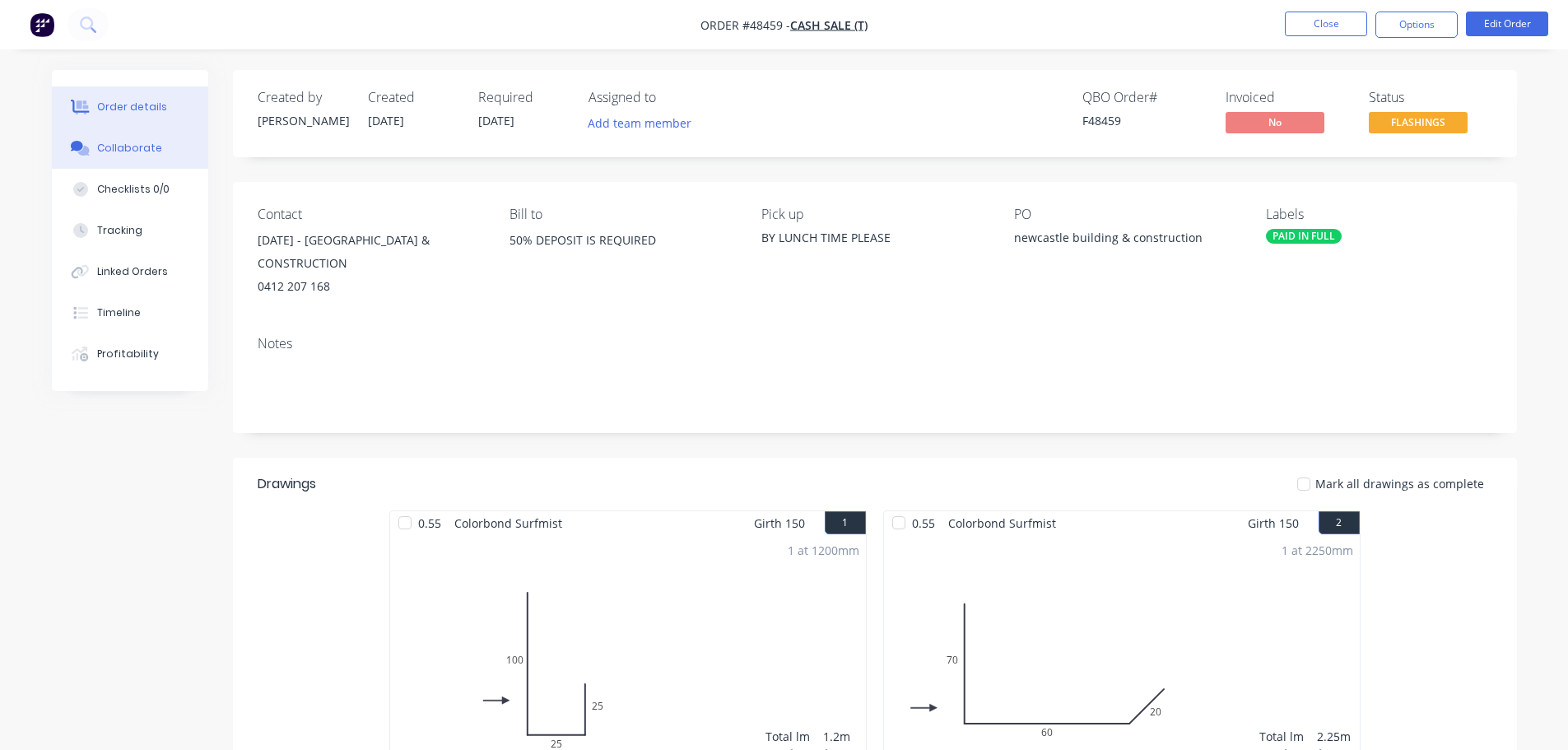
click at [157, 138] on button "Collaborate" at bounding box center [130, 148] width 157 height 42
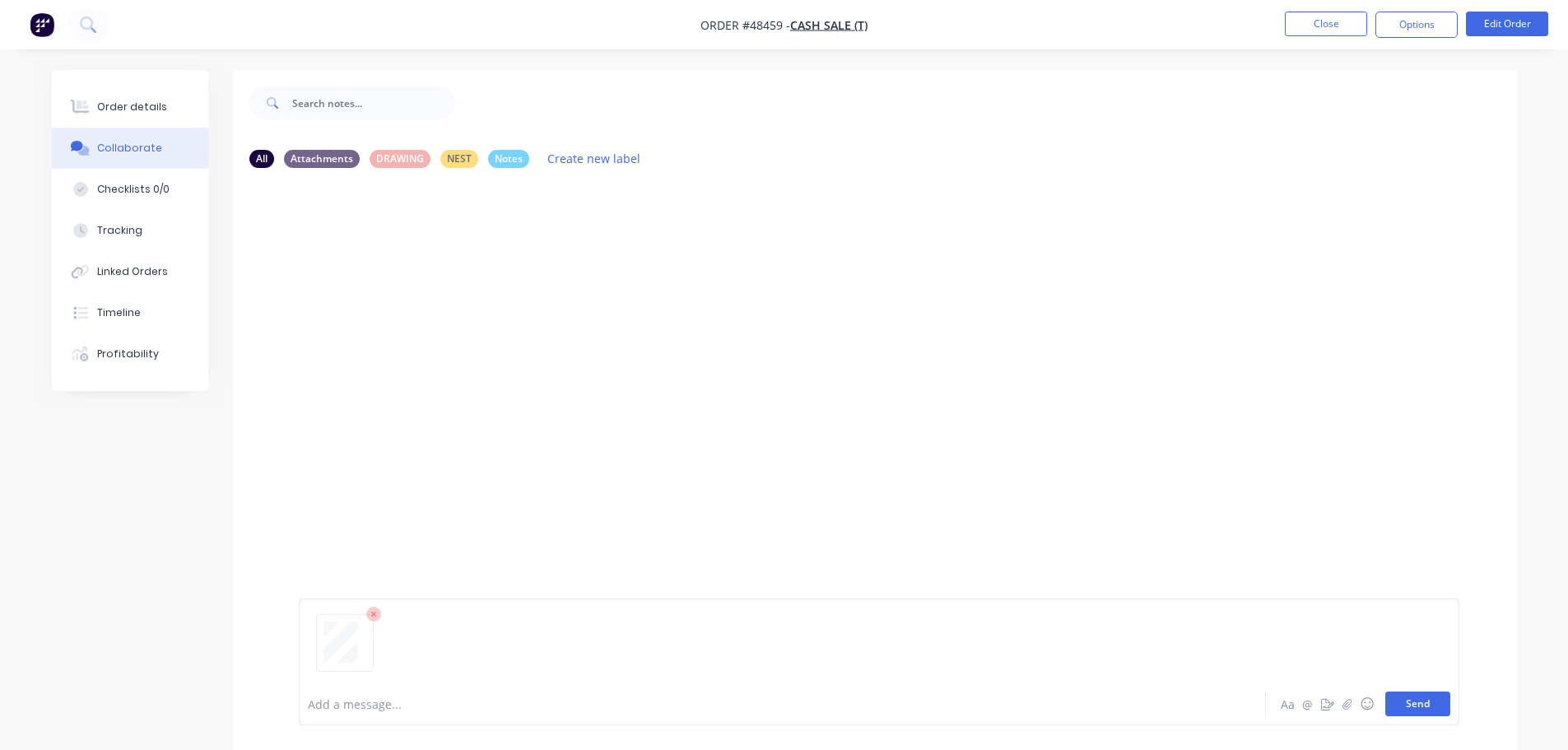
click at [1431, 706] on button "Send" at bounding box center [1417, 704] width 65 height 25
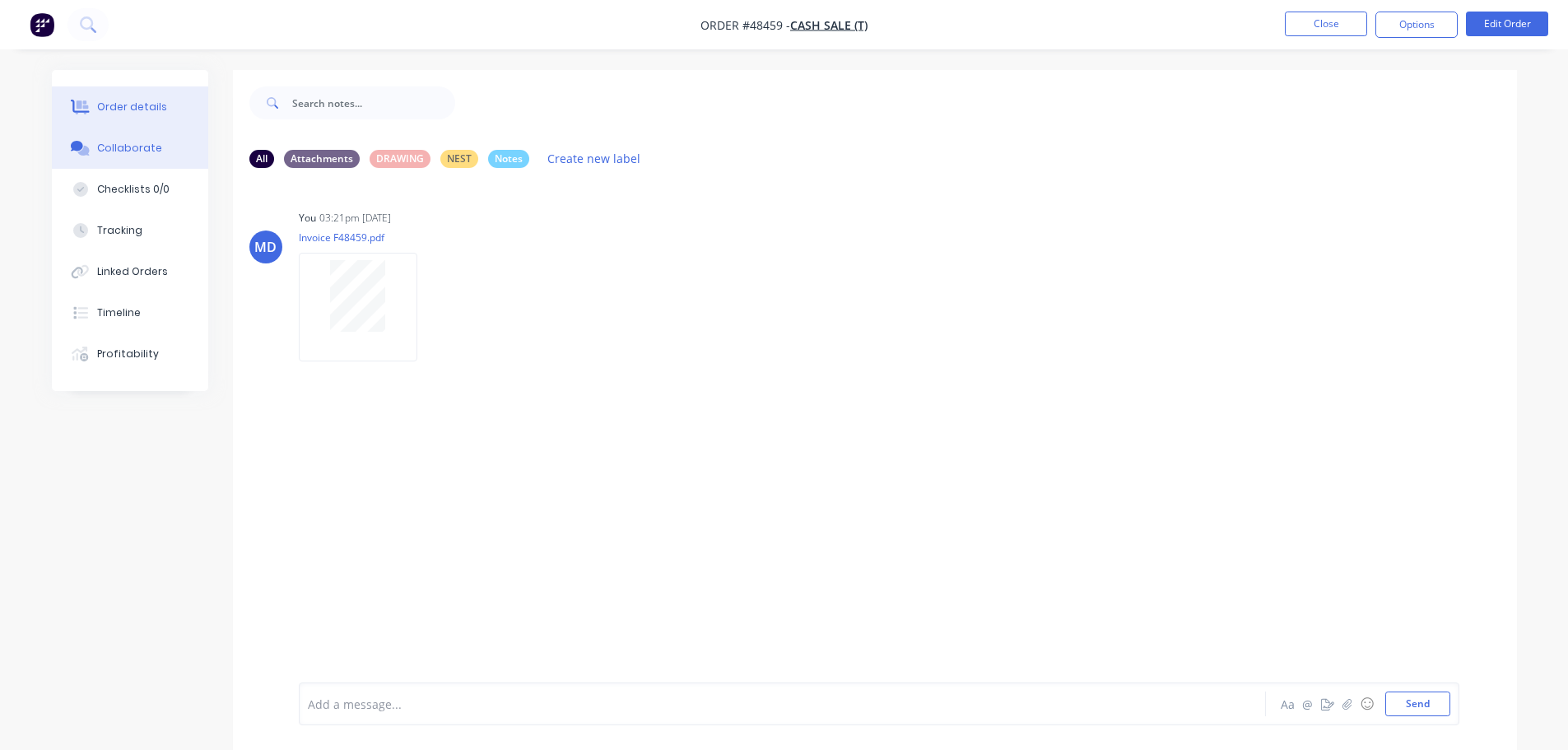
click at [171, 111] on button "Order details" at bounding box center [130, 108] width 157 height 42
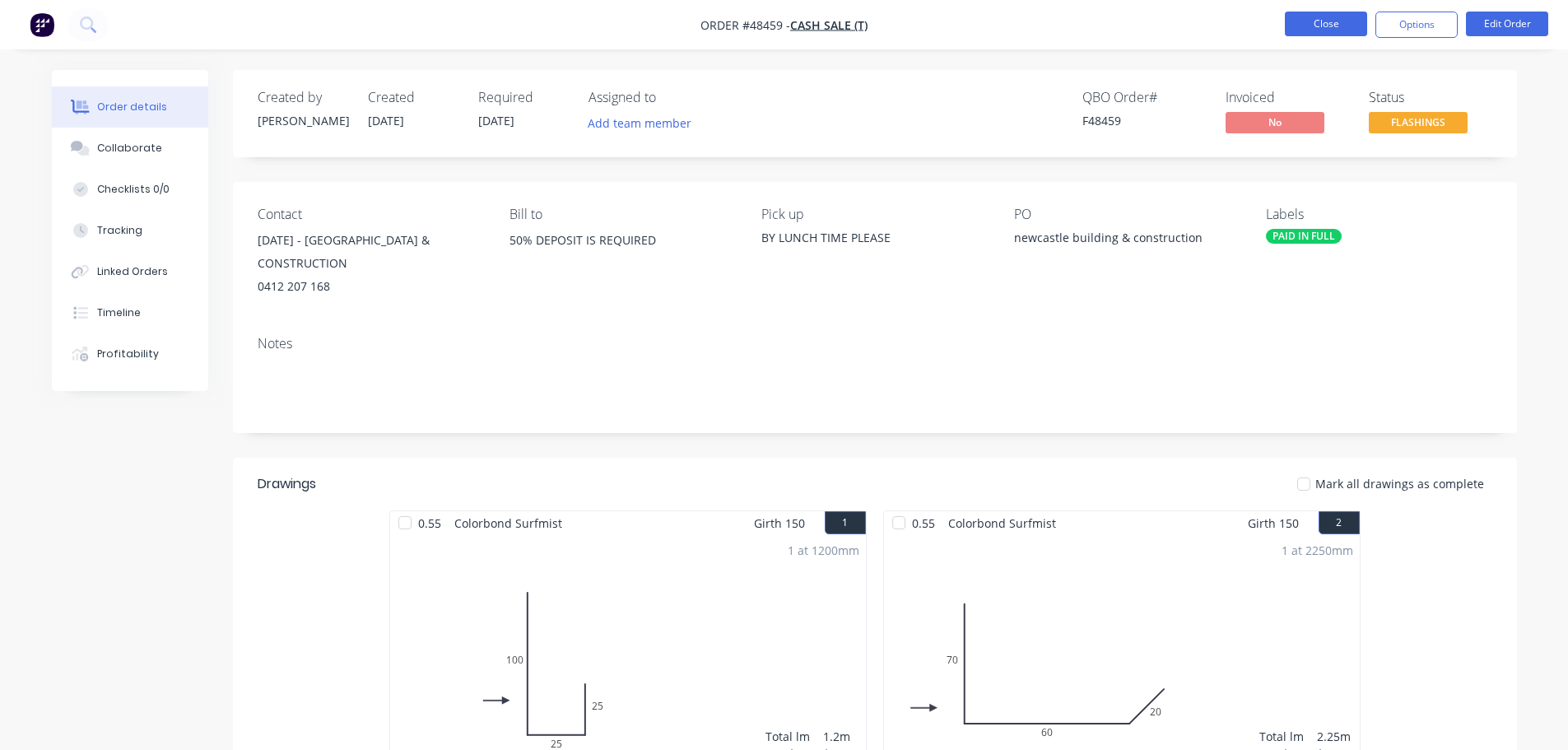
click at [1340, 29] on button "Close" at bounding box center [1325, 24] width 82 height 25
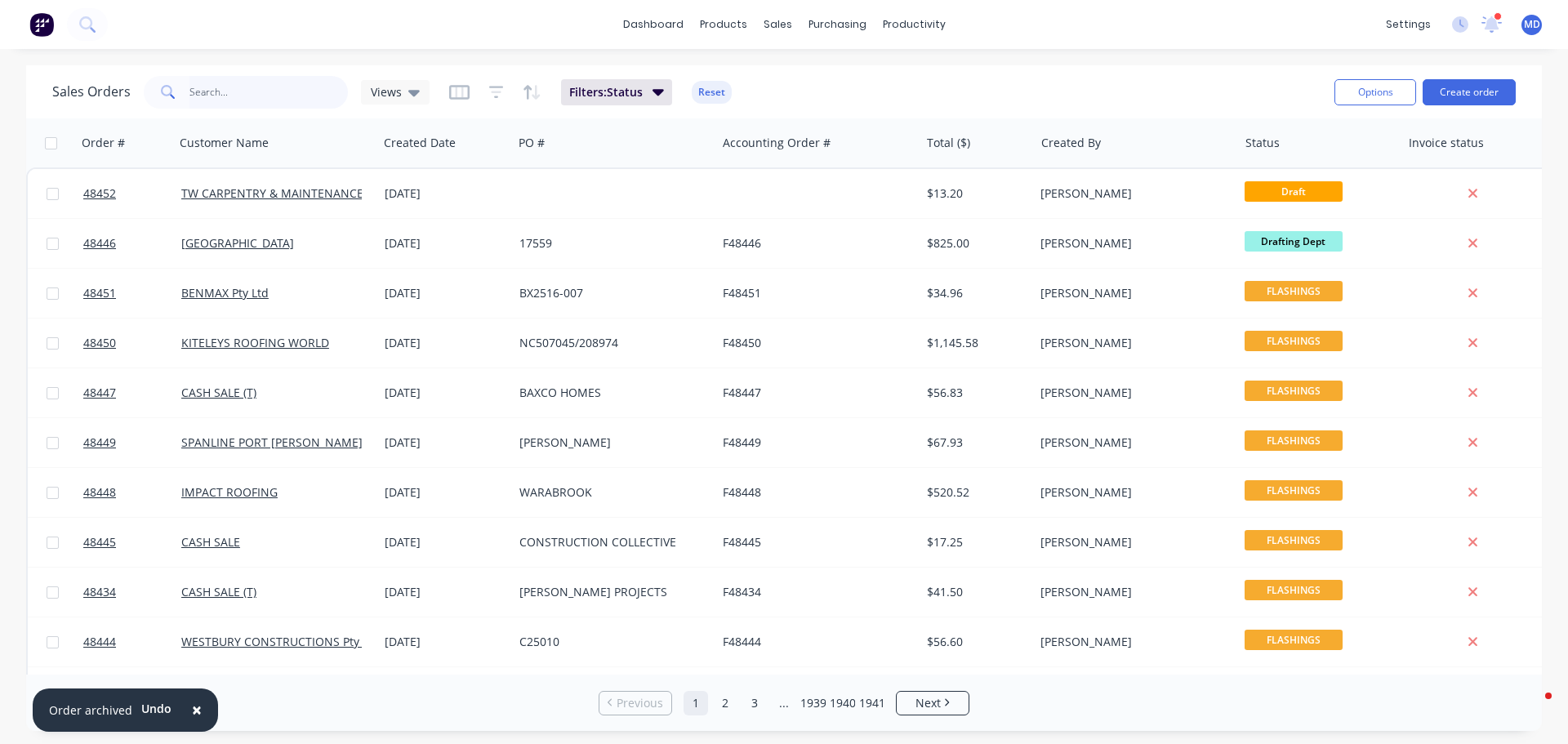
drag, startPoint x: 0, startPoint y: 0, endPoint x: 261, endPoint y: 86, distance: 274.8
click at [261, 86] on input "text" at bounding box center [269, 92] width 159 height 33
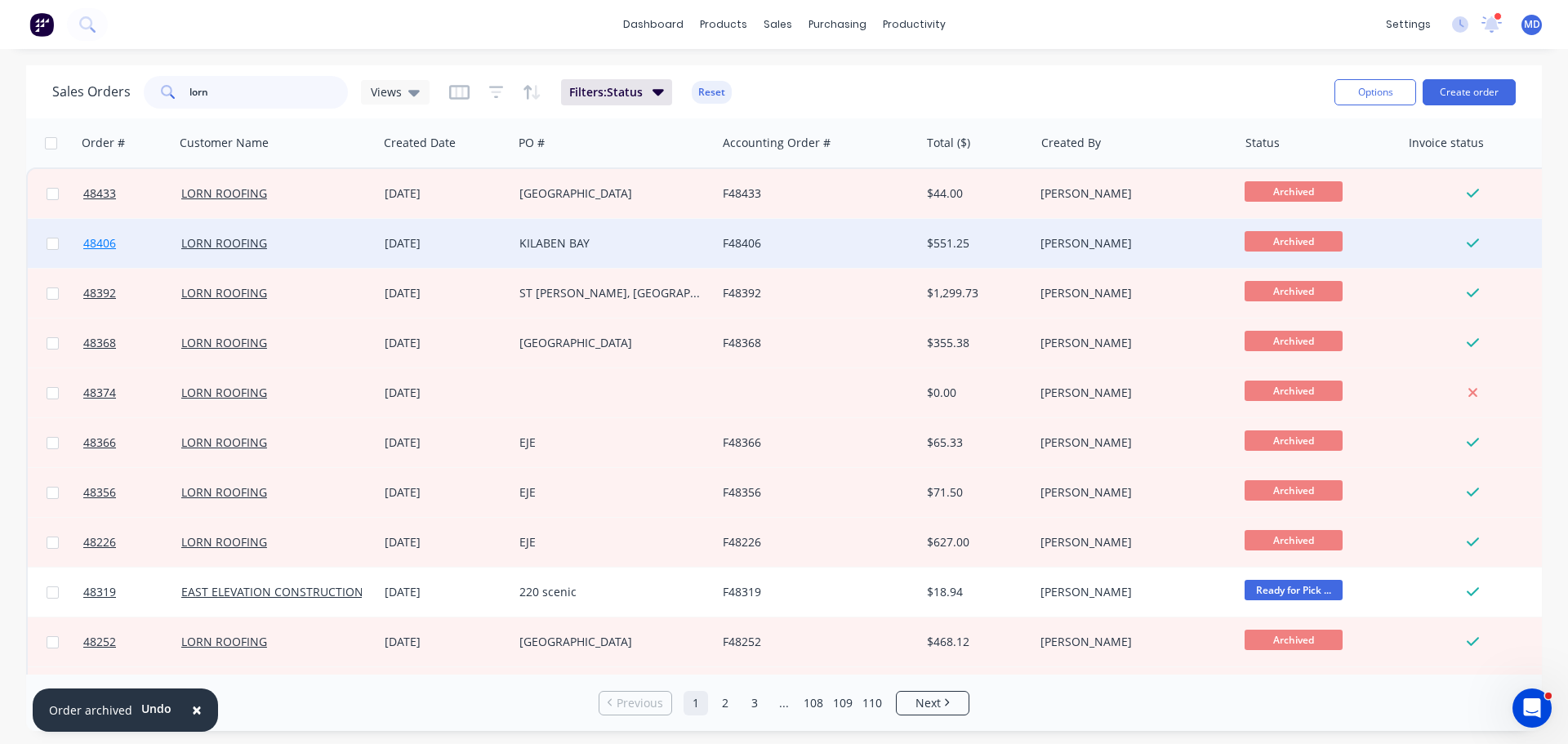
type input "lorn"
click at [100, 231] on link "48406" at bounding box center [132, 244] width 98 height 49
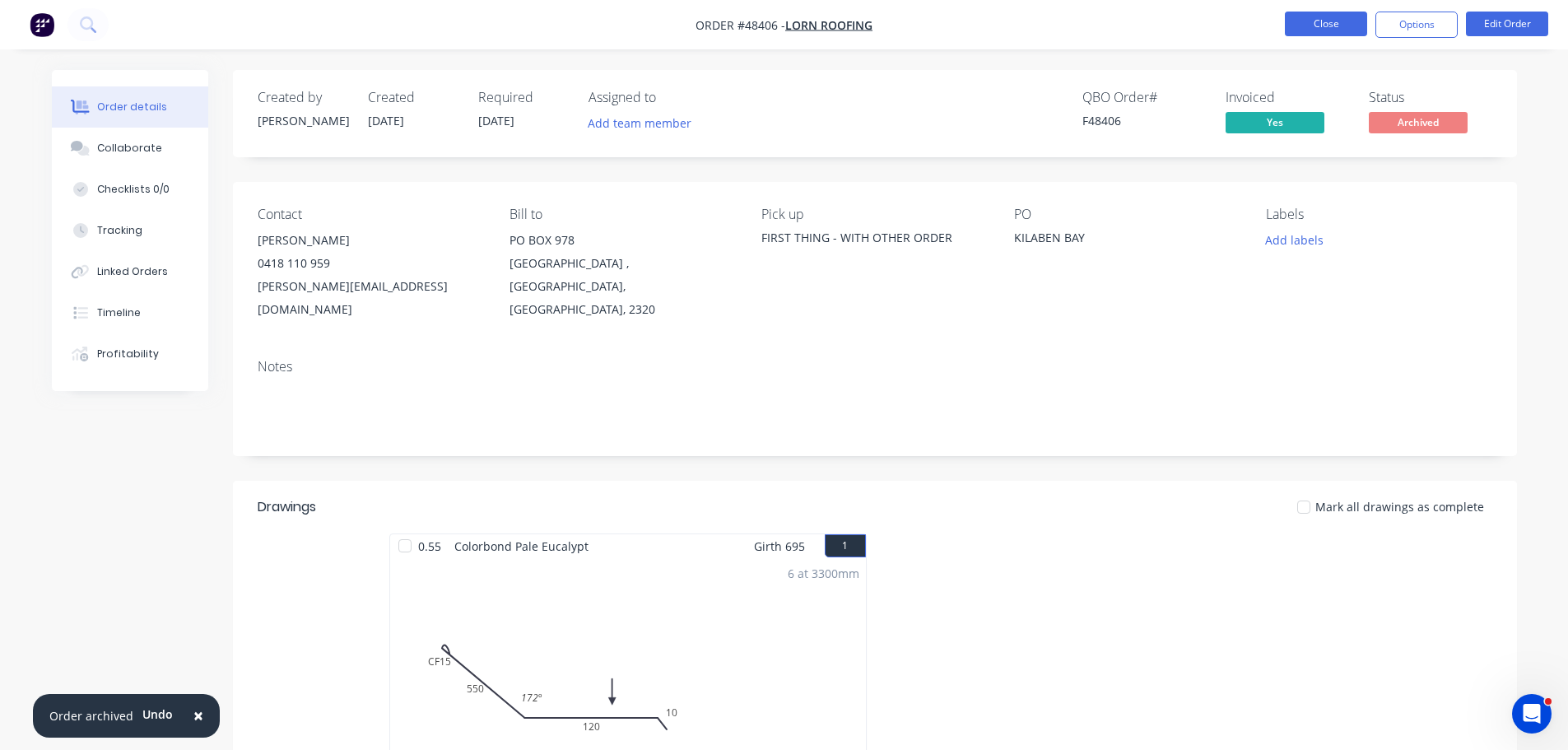
click at [1336, 29] on button "Close" at bounding box center [1325, 24] width 82 height 25
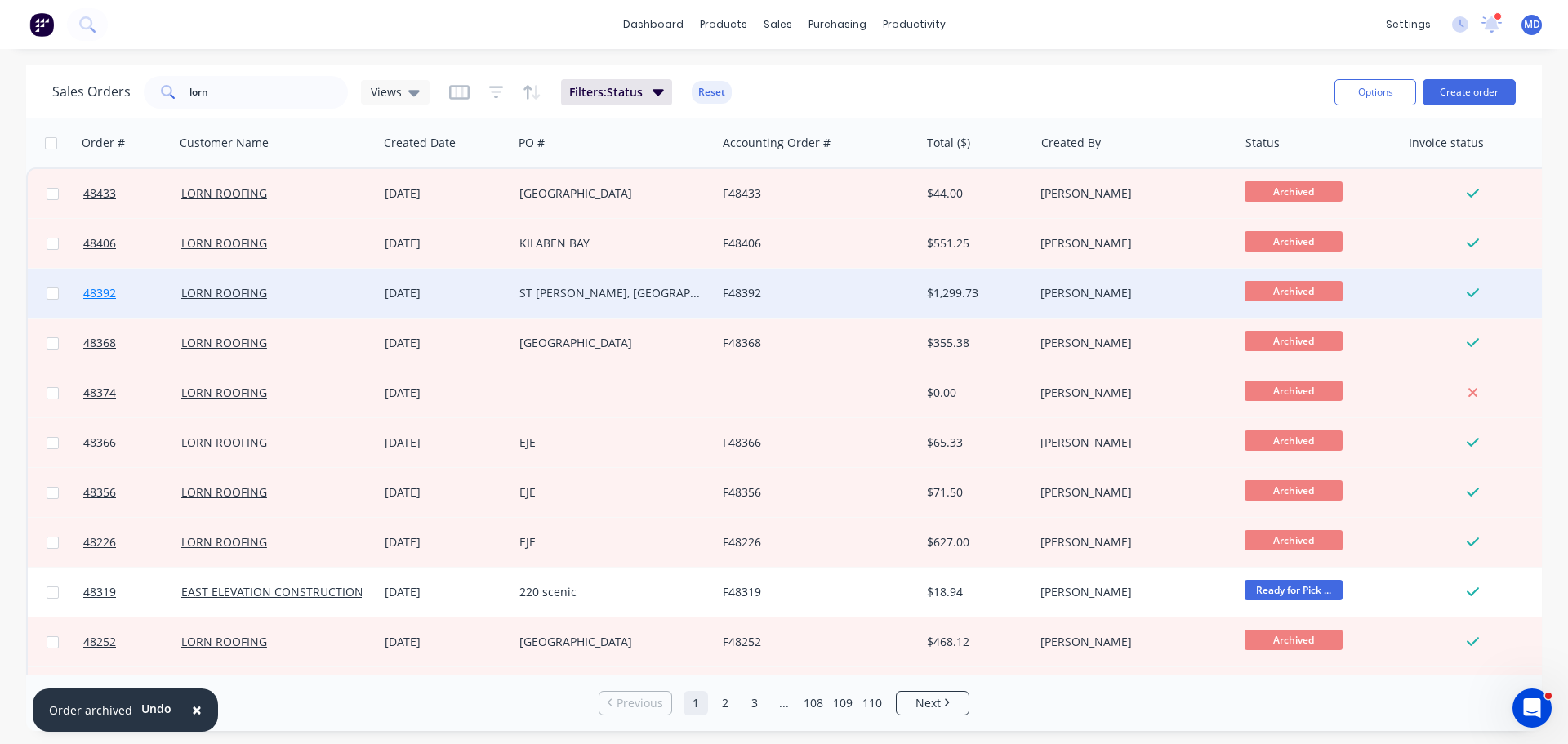
click at [94, 294] on span "48392" at bounding box center [99, 292] width 33 height 16
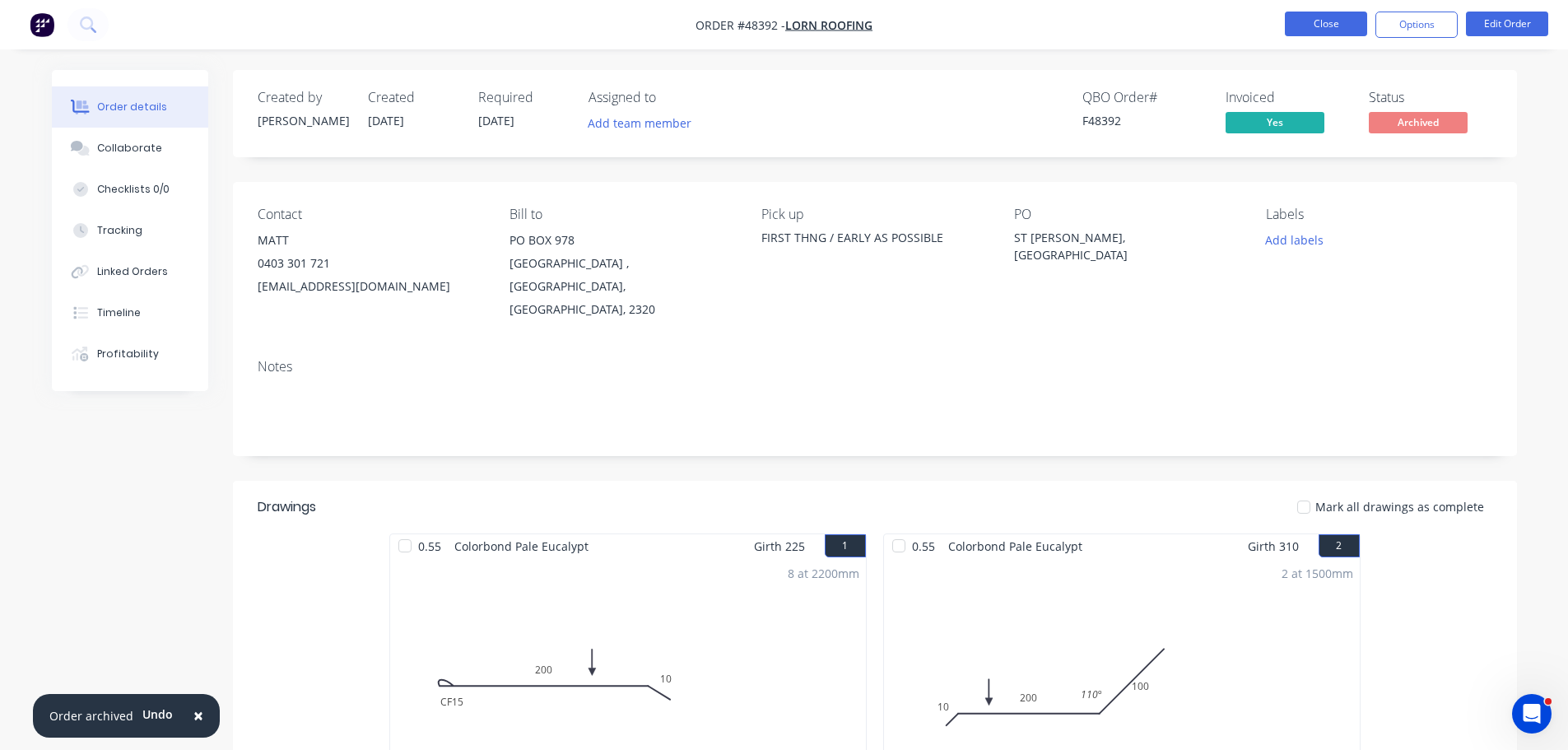
click at [1324, 26] on button "Close" at bounding box center [1325, 24] width 82 height 25
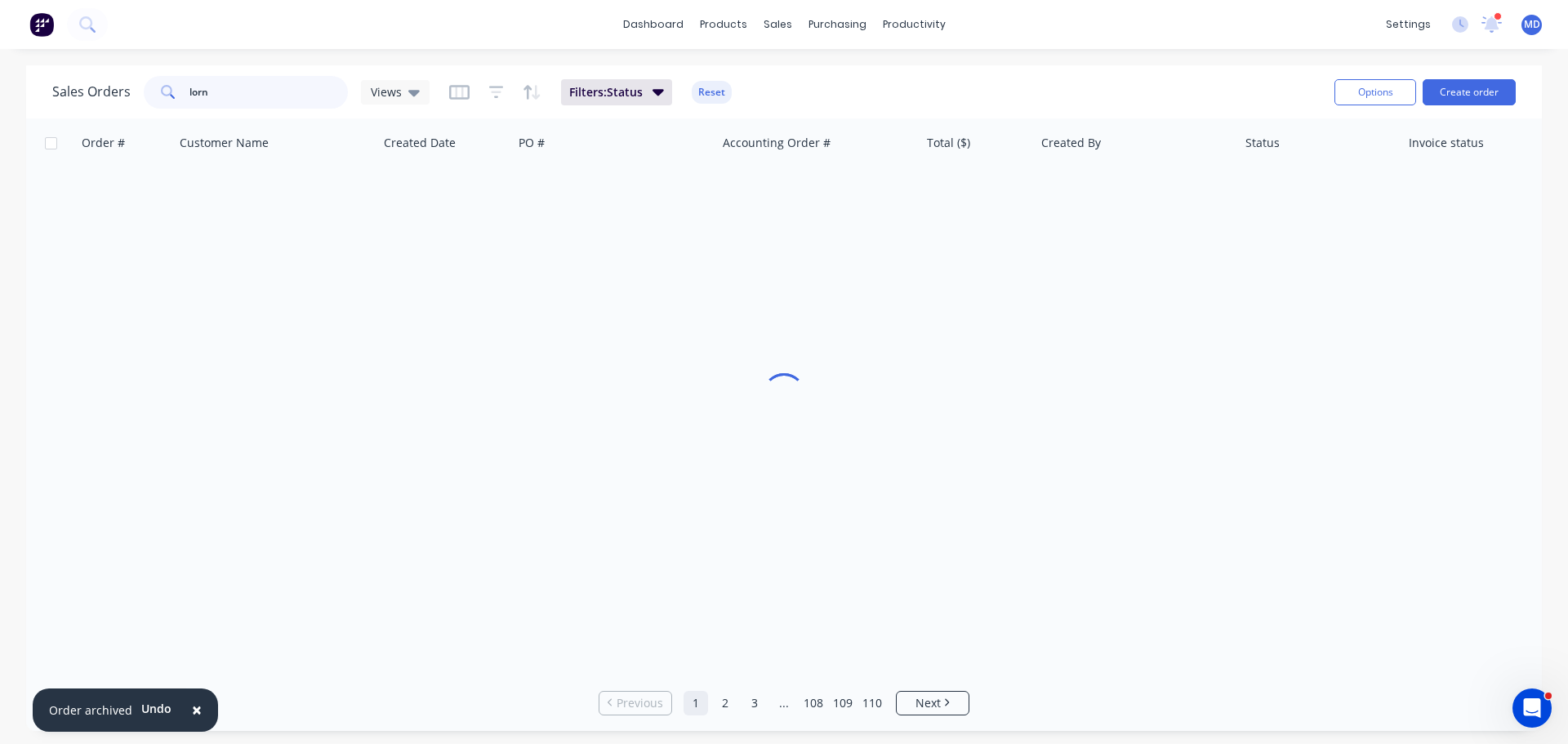
drag, startPoint x: 187, startPoint y: 90, endPoint x: 50, endPoint y: 88, distance: 137.0
click at [52, 88] on div "Sales Orders lorn Views Filters: Status Reset Options Create order" at bounding box center [784, 92] width 1516 height 53
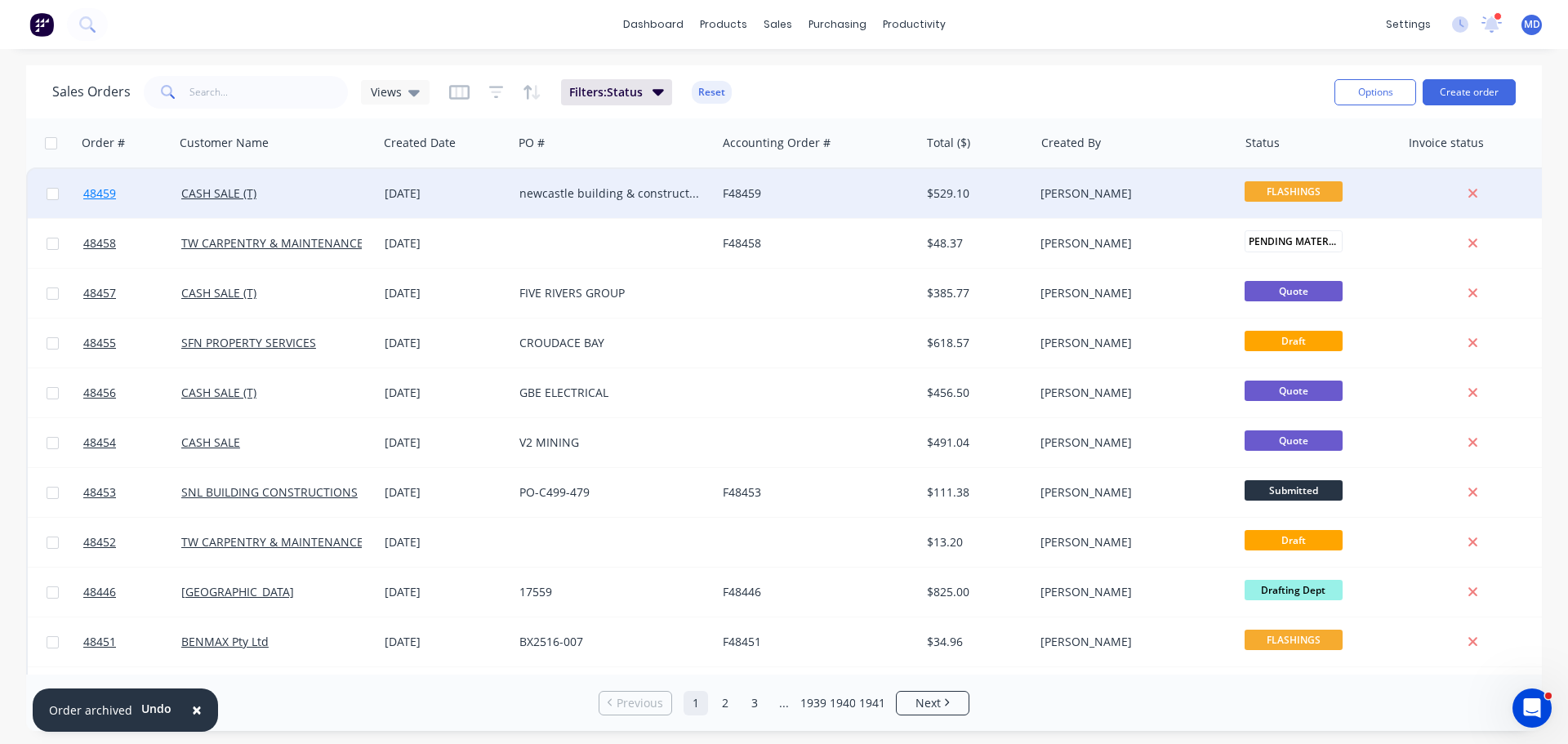
click at [105, 192] on span "48459" at bounding box center [99, 193] width 33 height 16
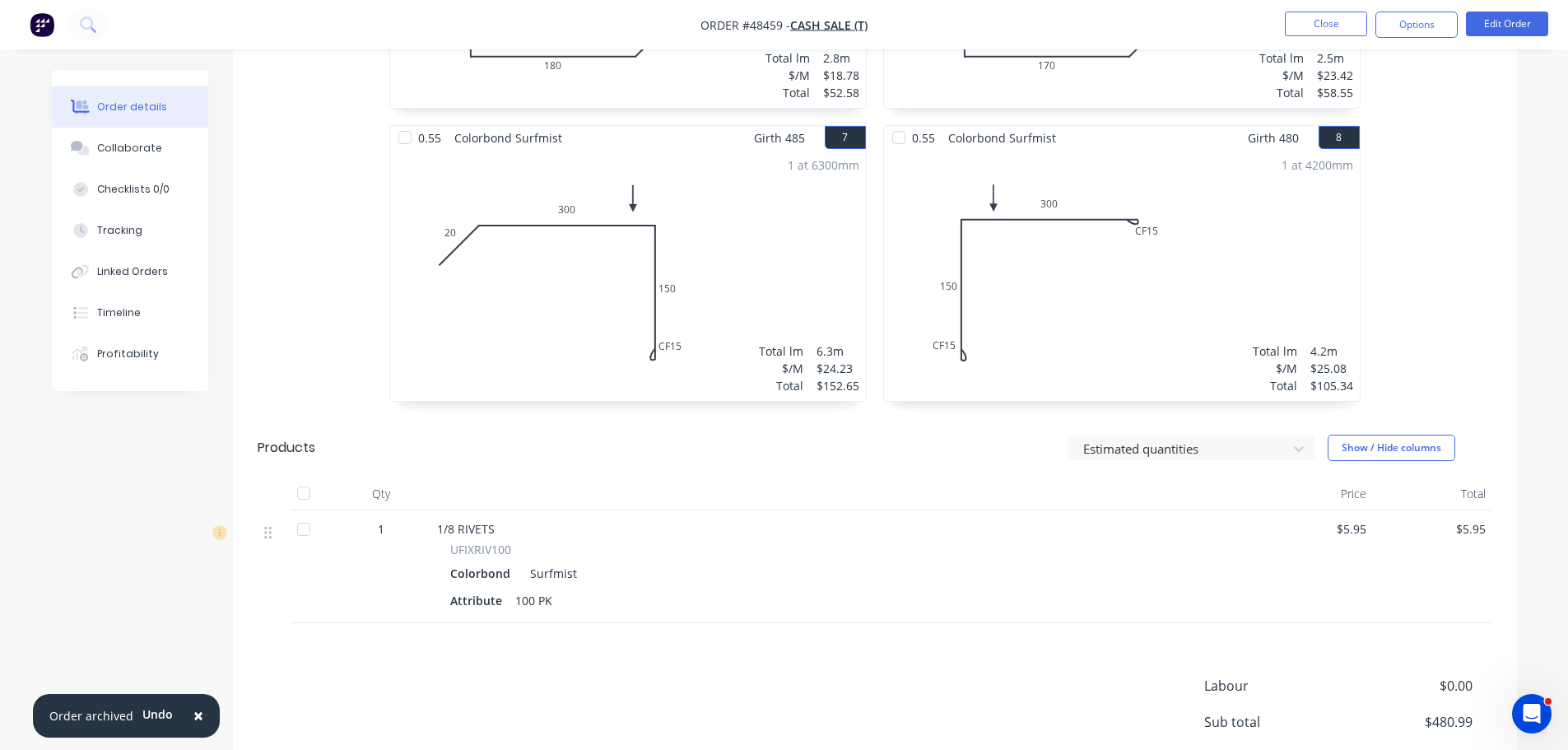
scroll to position [1395, 0]
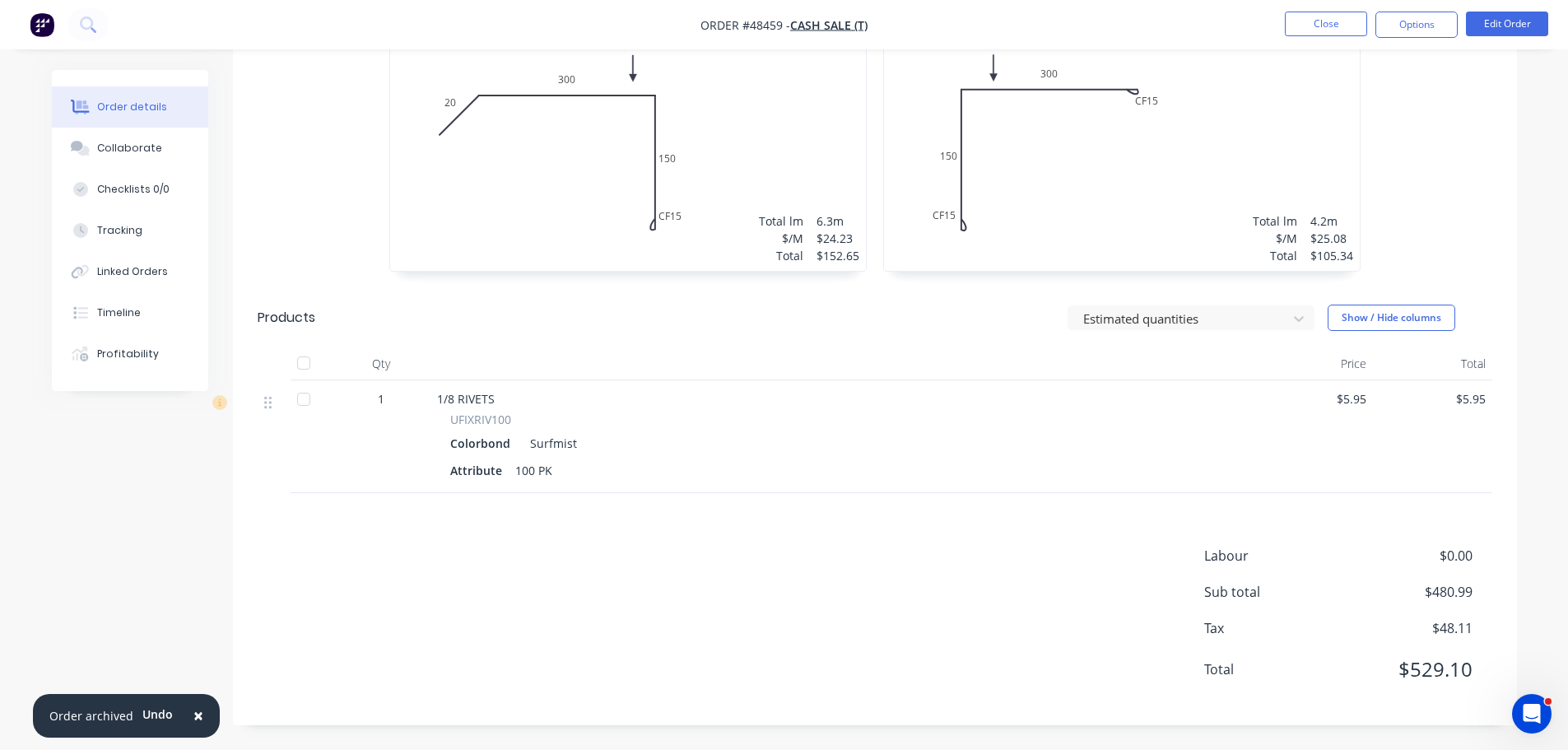
click at [309, 397] on div at bounding box center [303, 399] width 33 height 33
click at [120, 140] on button "Collaborate" at bounding box center [130, 148] width 157 height 42
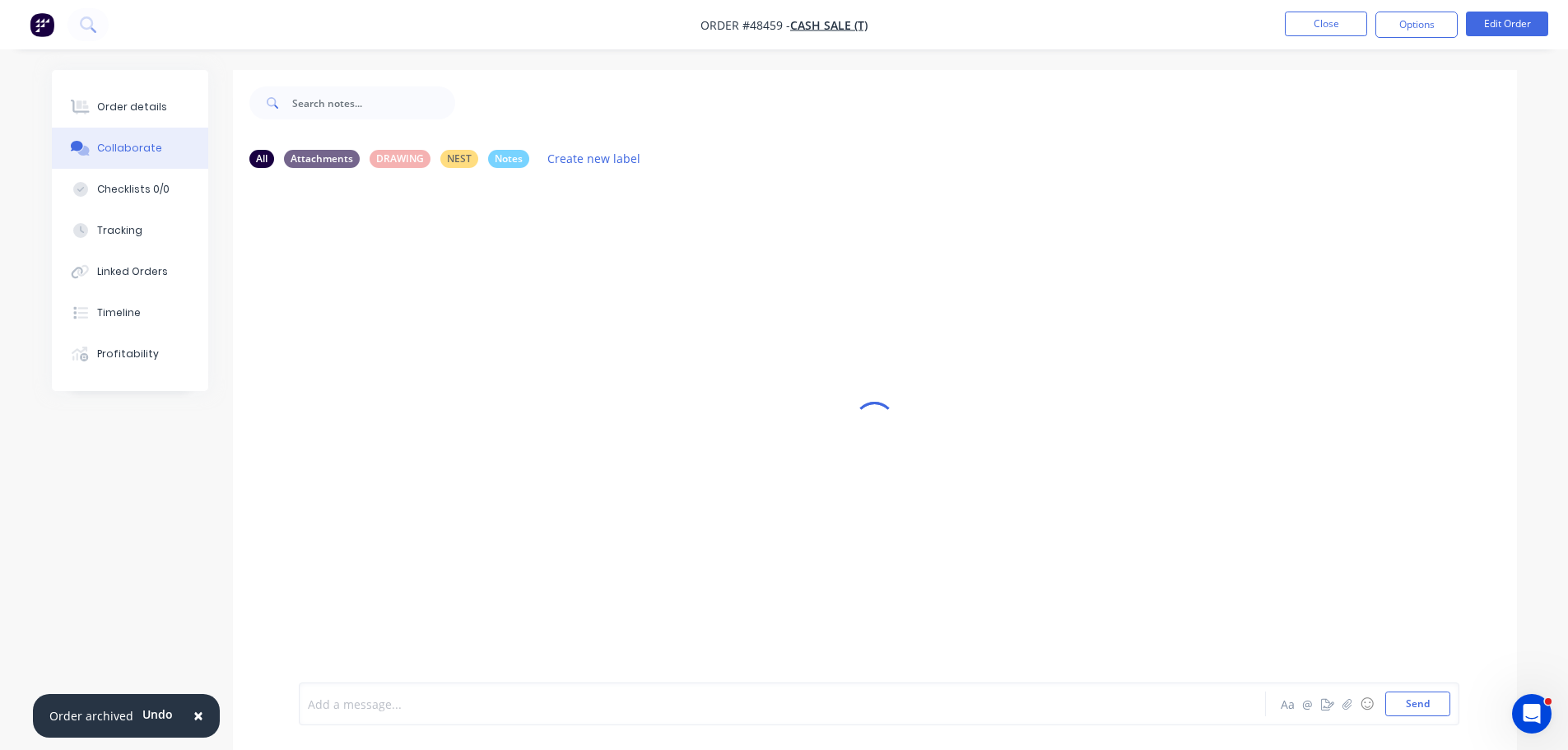
click at [352, 708] on div at bounding box center [736, 705] width 856 height 17
click at [1436, 698] on button "Send" at bounding box center [1417, 704] width 65 height 25
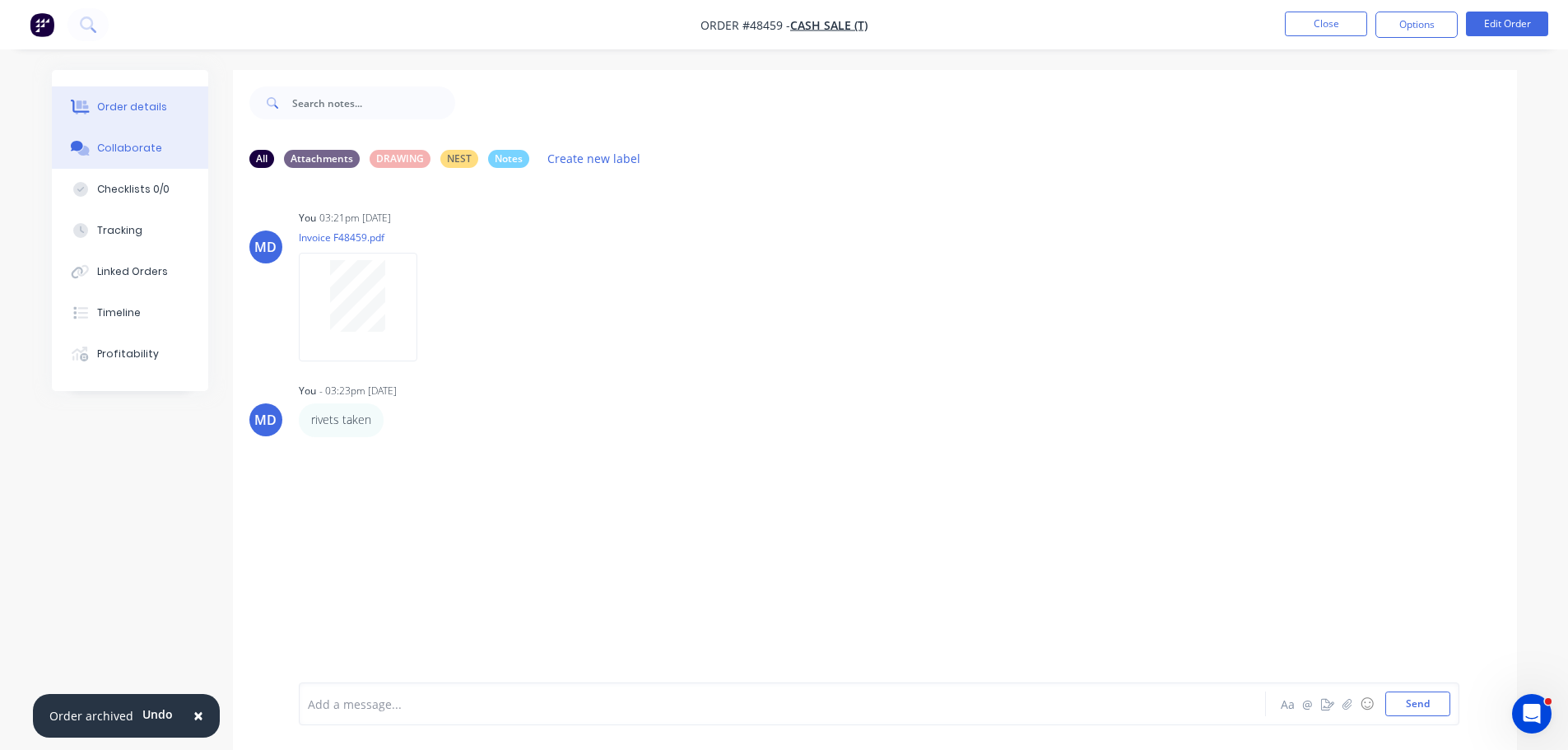
click at [164, 99] on button "Order details" at bounding box center [130, 108] width 157 height 42
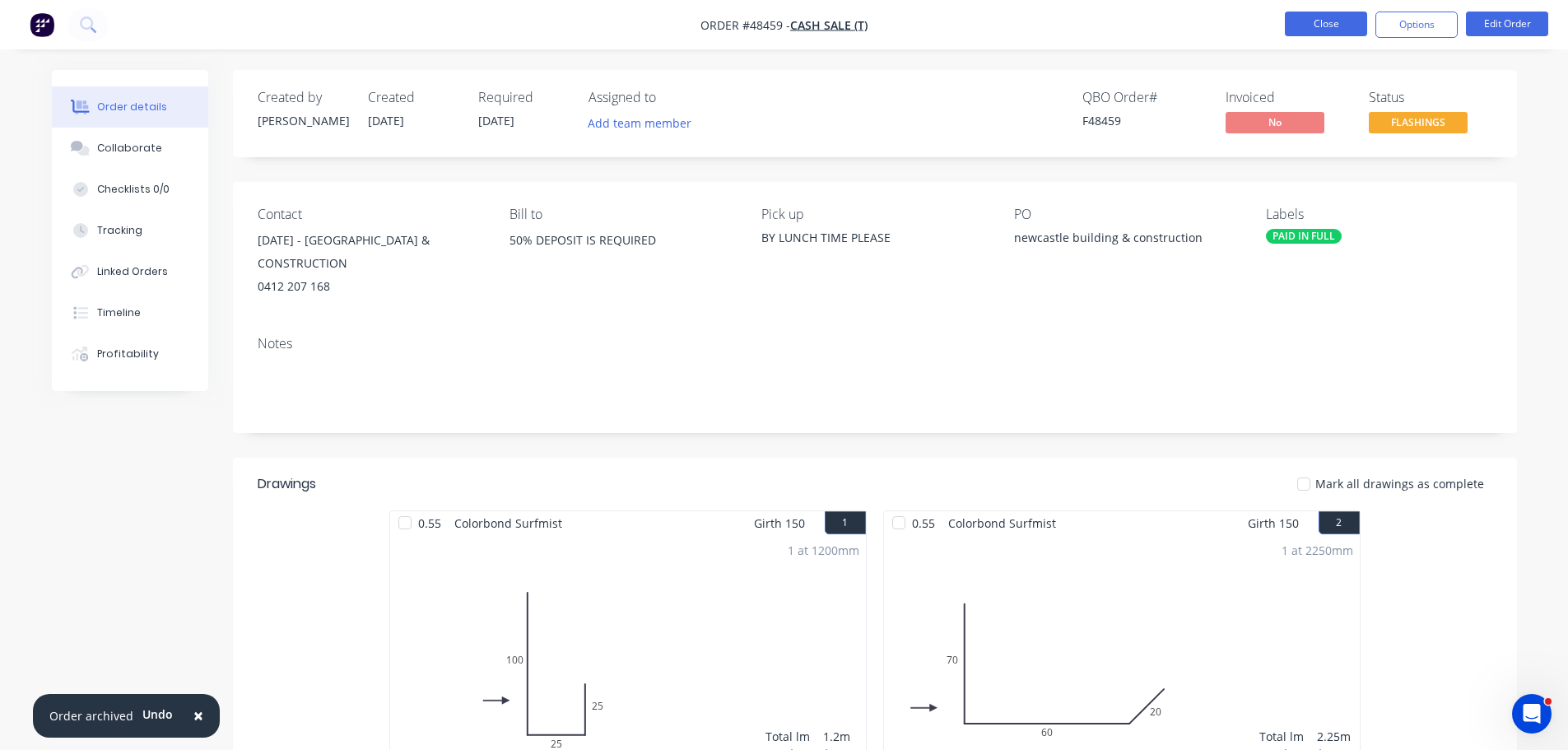
click at [1313, 19] on button "Close" at bounding box center [1325, 24] width 82 height 25
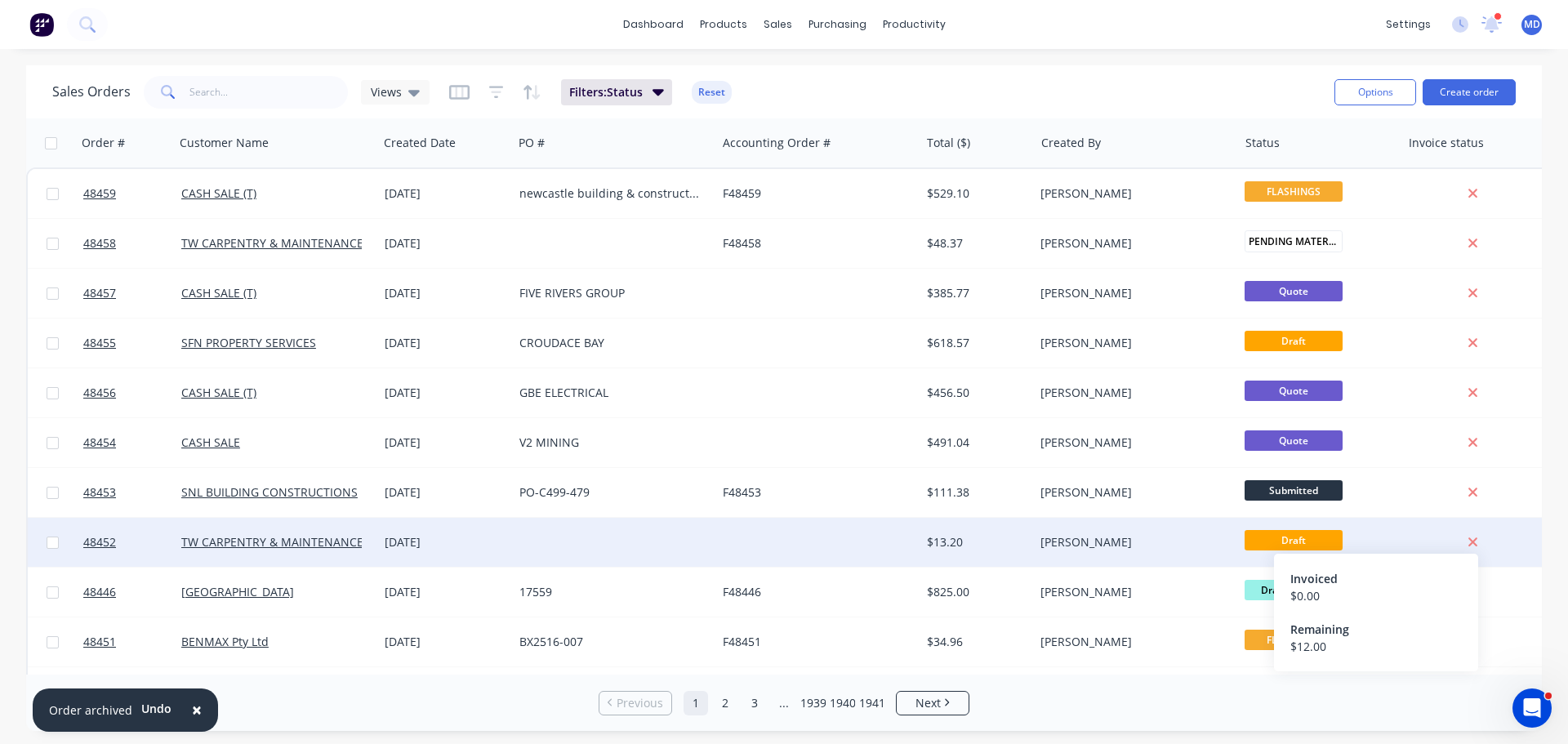
click at [1473, 537] on icon at bounding box center [1472, 543] width 10 height 15
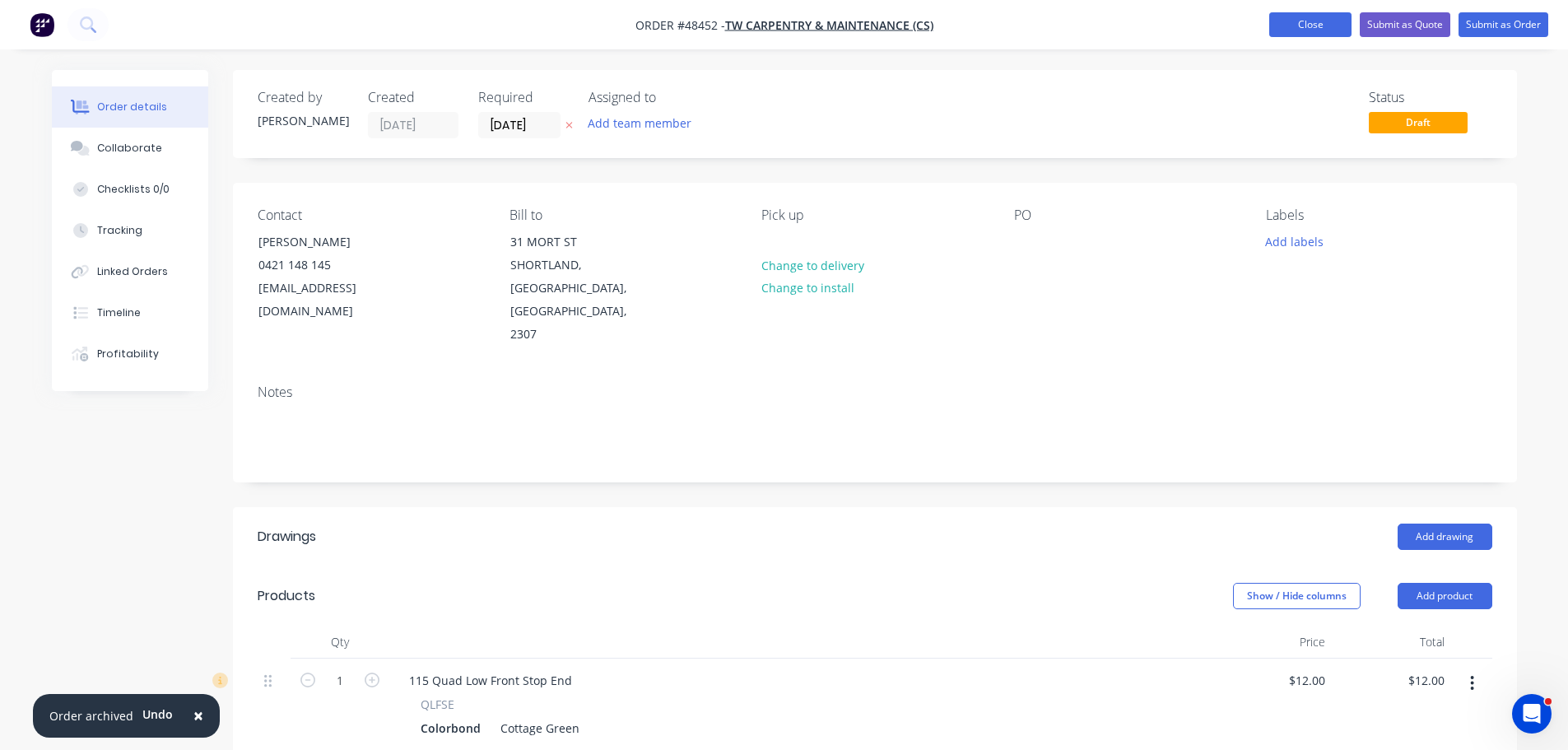
click at [1285, 17] on button "Close" at bounding box center [1309, 25] width 82 height 25
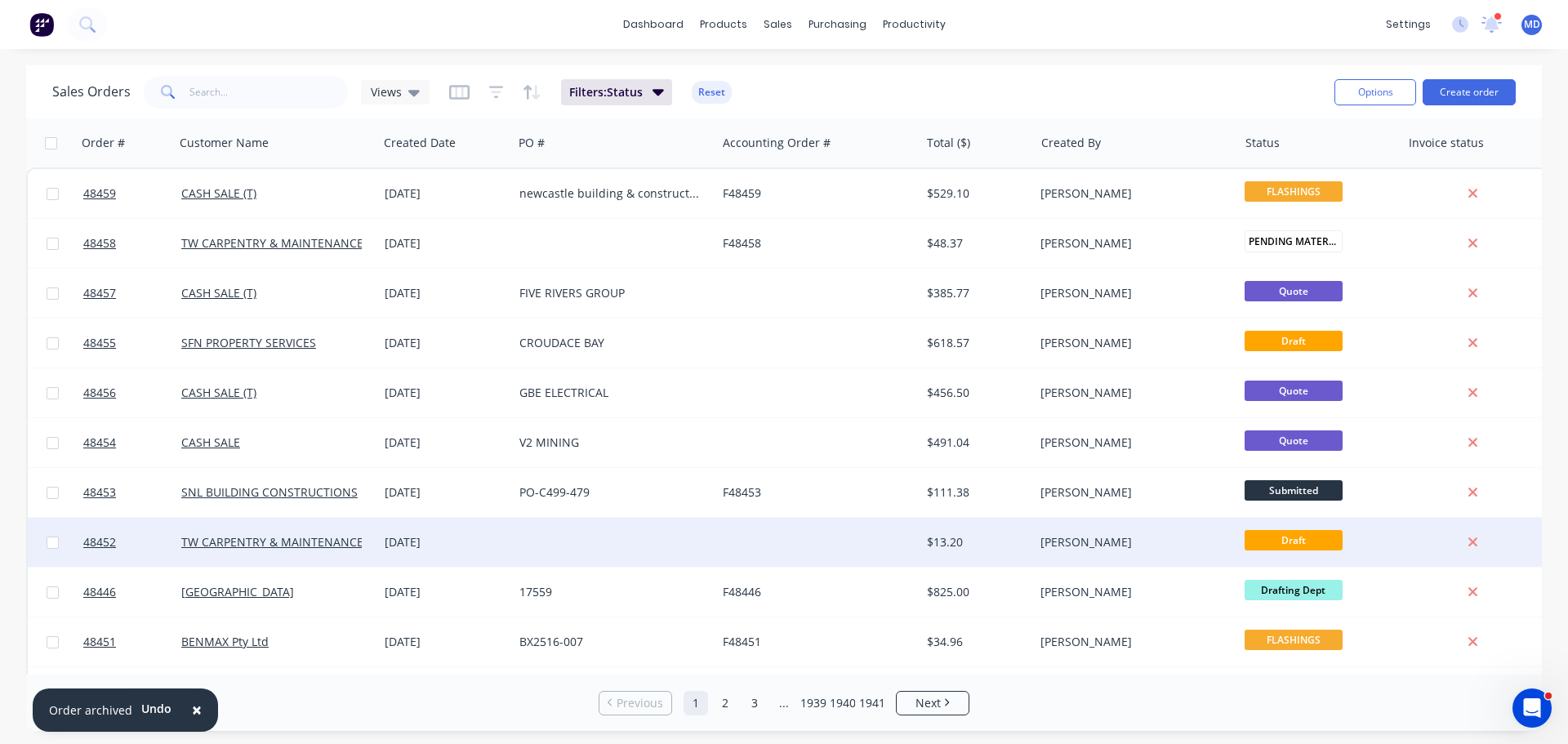
drag, startPoint x: 105, startPoint y: 539, endPoint x: 1468, endPoint y: 539, distance: 1363.0
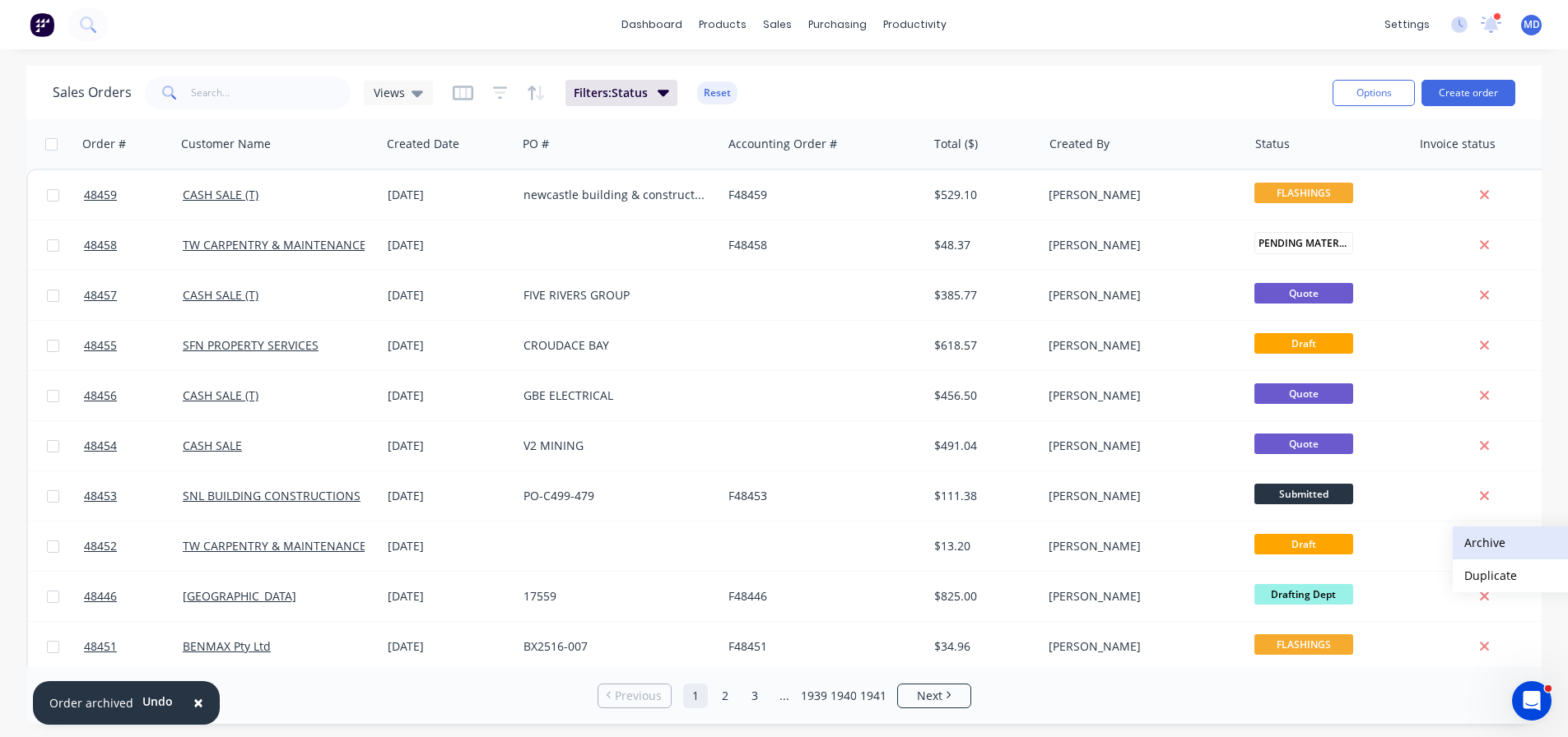
click at [1485, 550] on button "Archive" at bounding box center [1535, 543] width 164 height 33
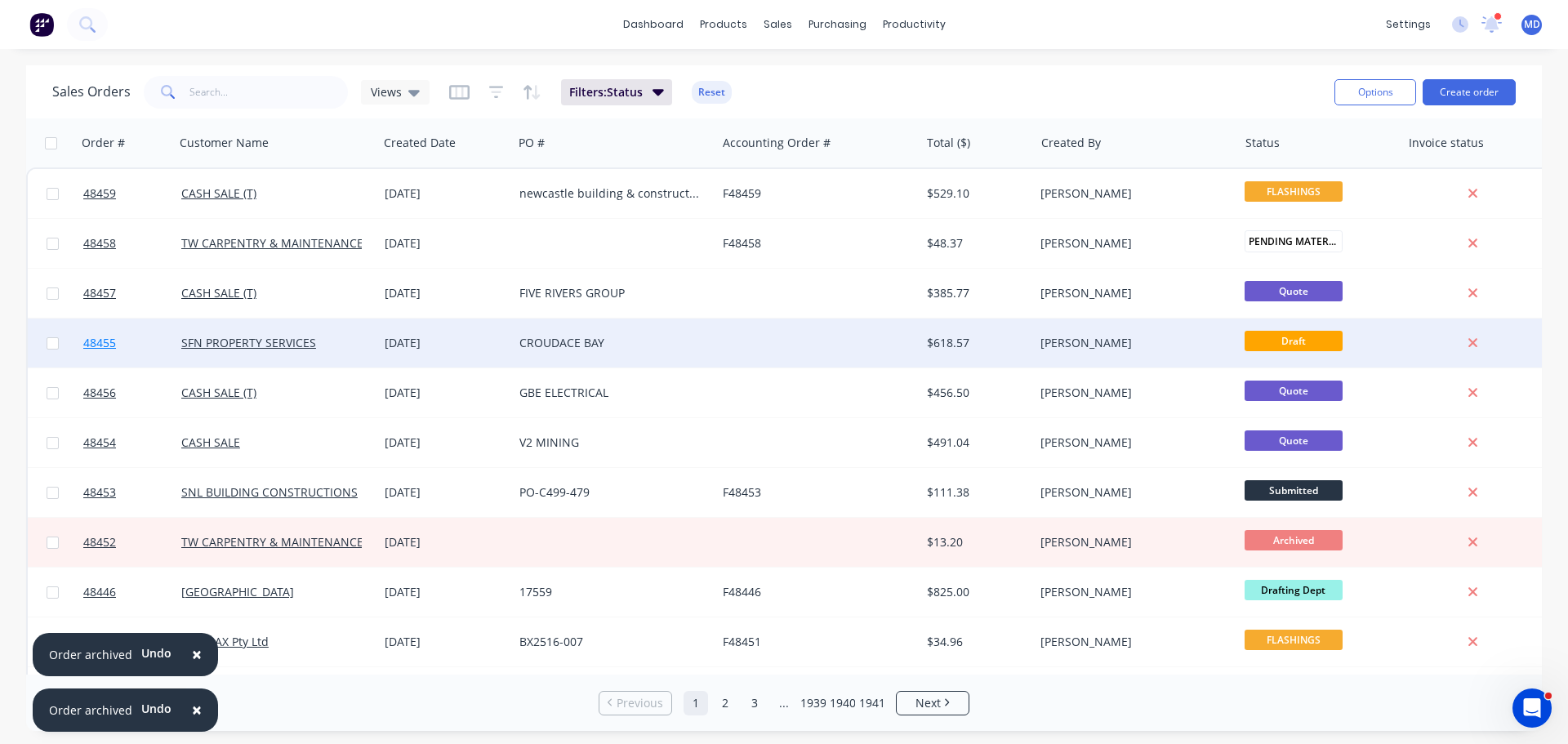
click at [116, 363] on link "48455" at bounding box center [132, 343] width 98 height 49
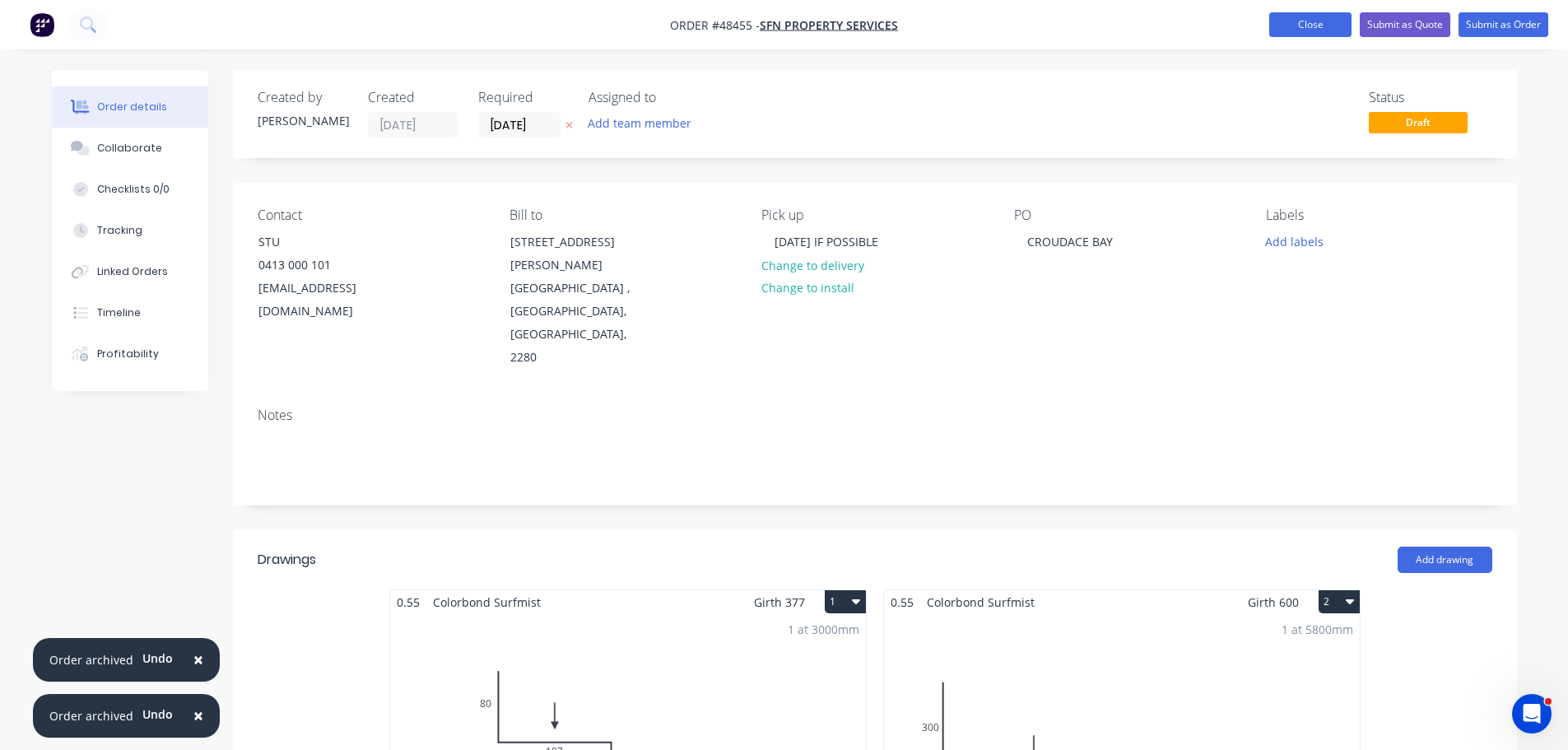
click at [1293, 26] on button "Close" at bounding box center [1309, 25] width 82 height 25
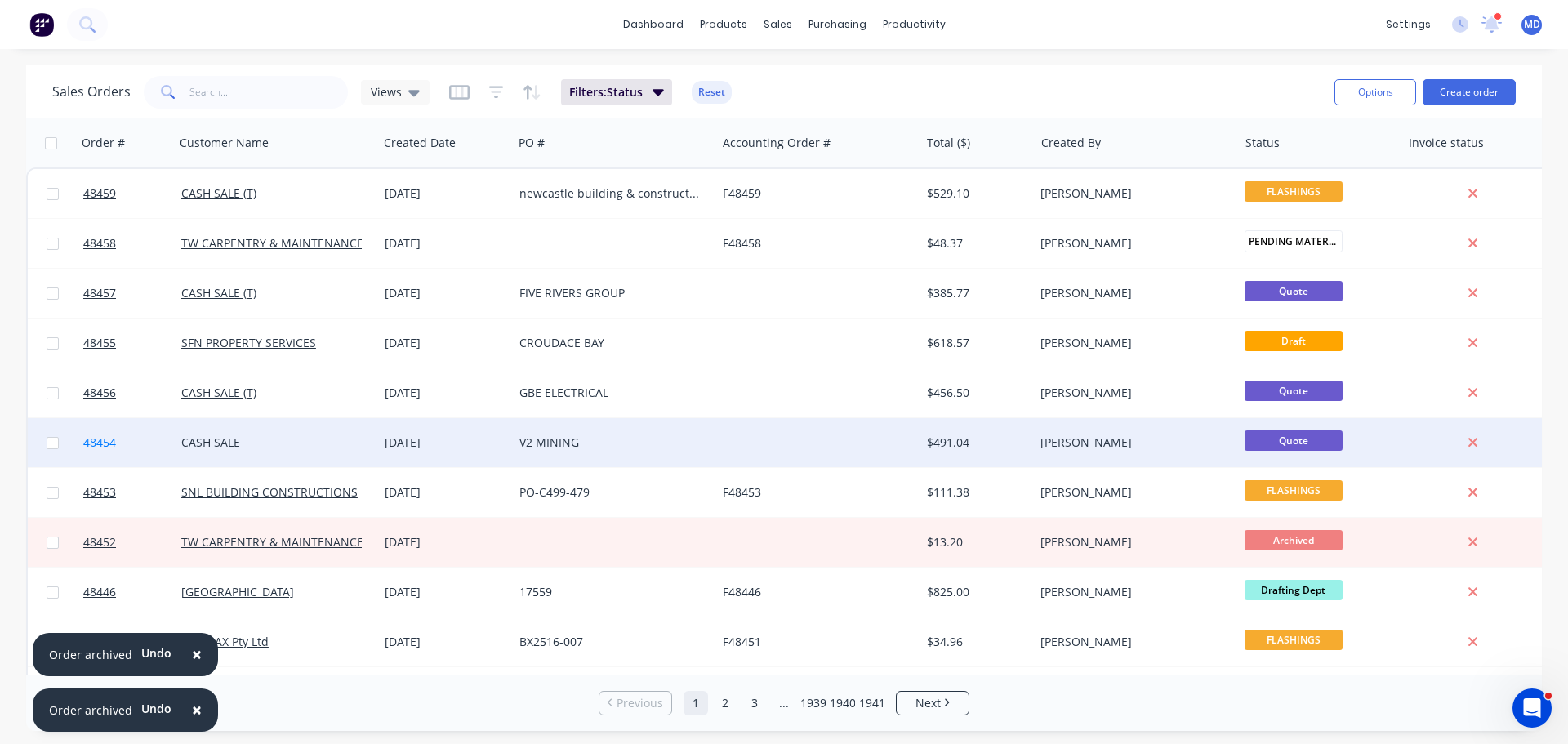
click at [125, 442] on link "48454" at bounding box center [132, 442] width 98 height 49
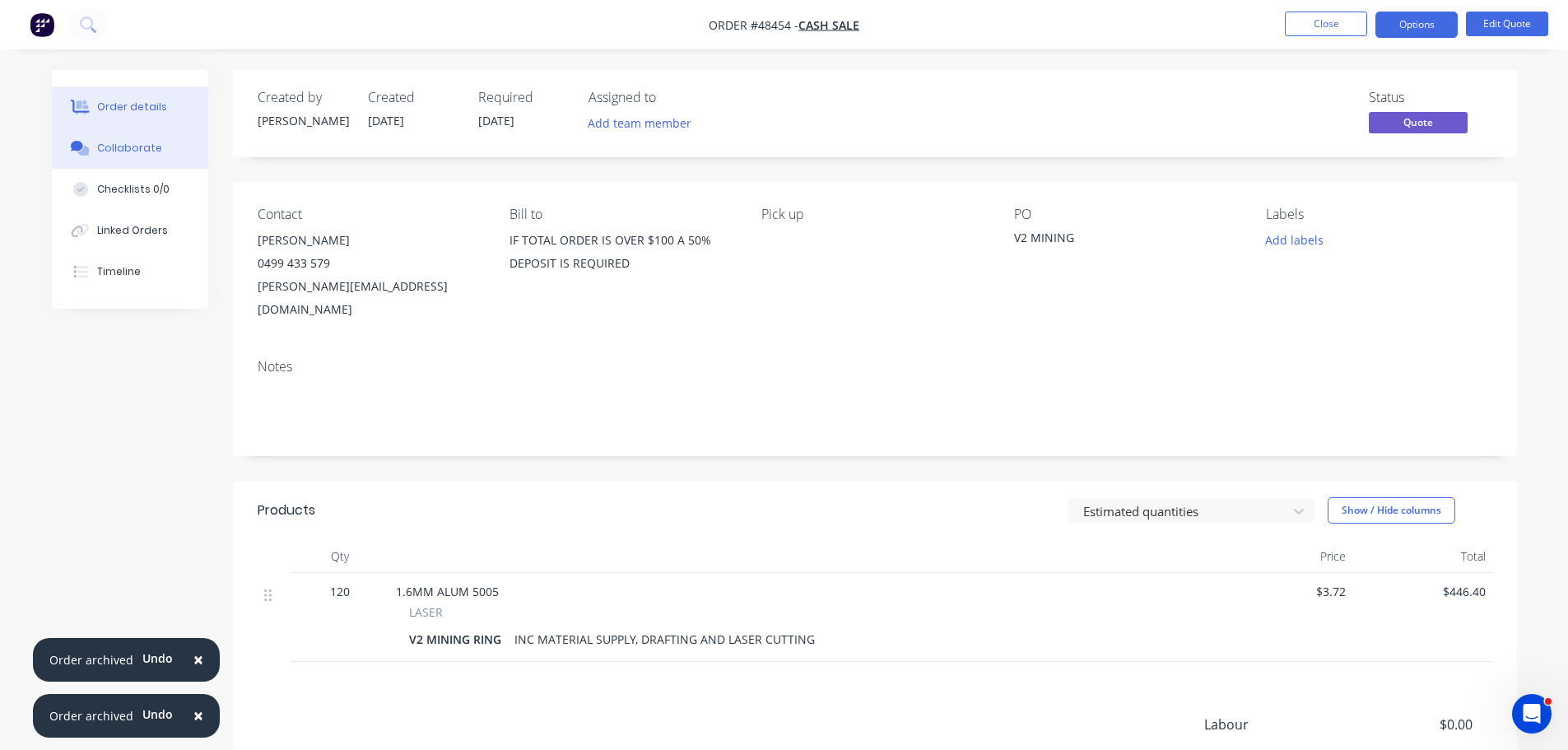
click at [151, 144] on div "Collaborate" at bounding box center [129, 148] width 65 height 15
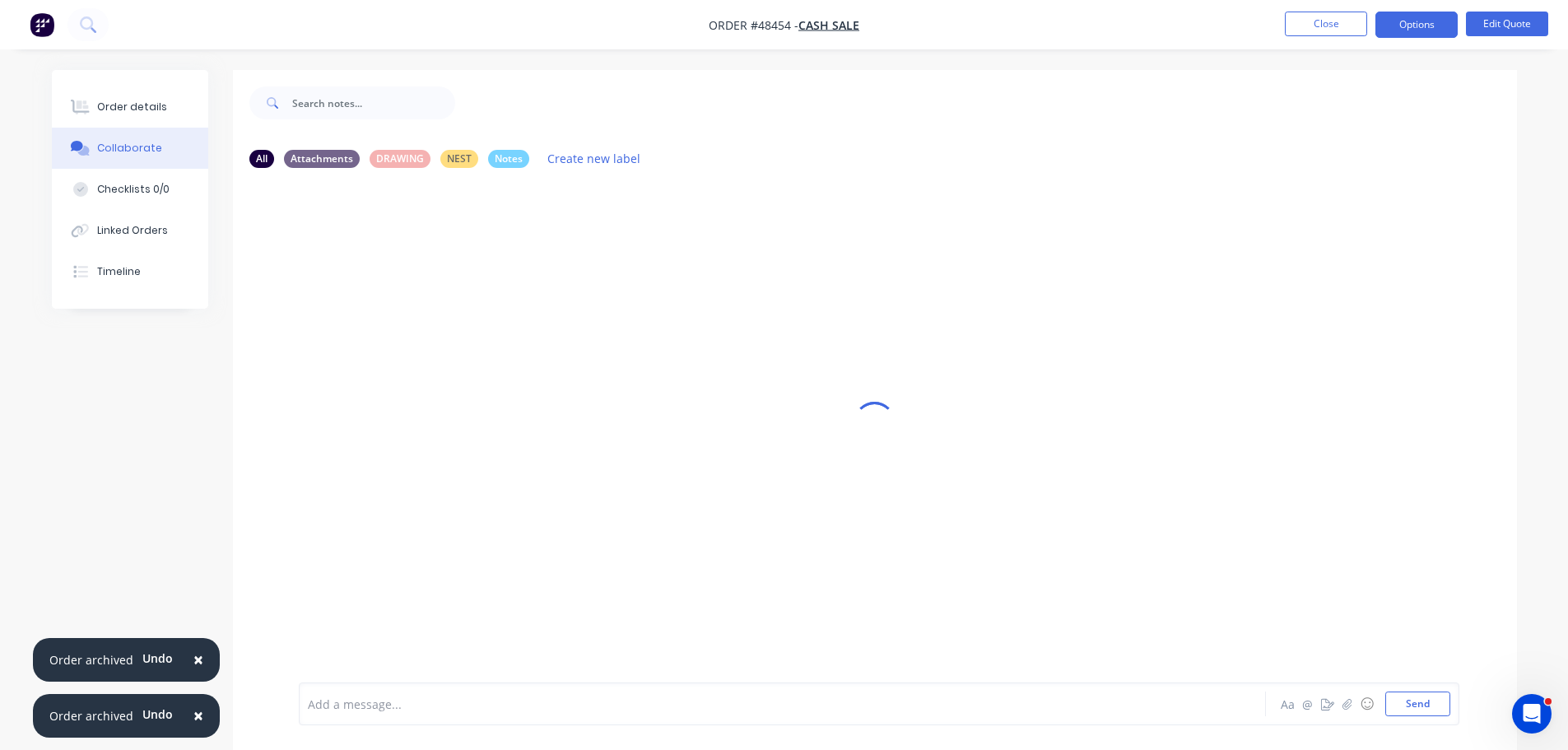
click at [434, 705] on div at bounding box center [736, 705] width 856 height 17
click at [1415, 693] on button "Send" at bounding box center [1417, 704] width 65 height 25
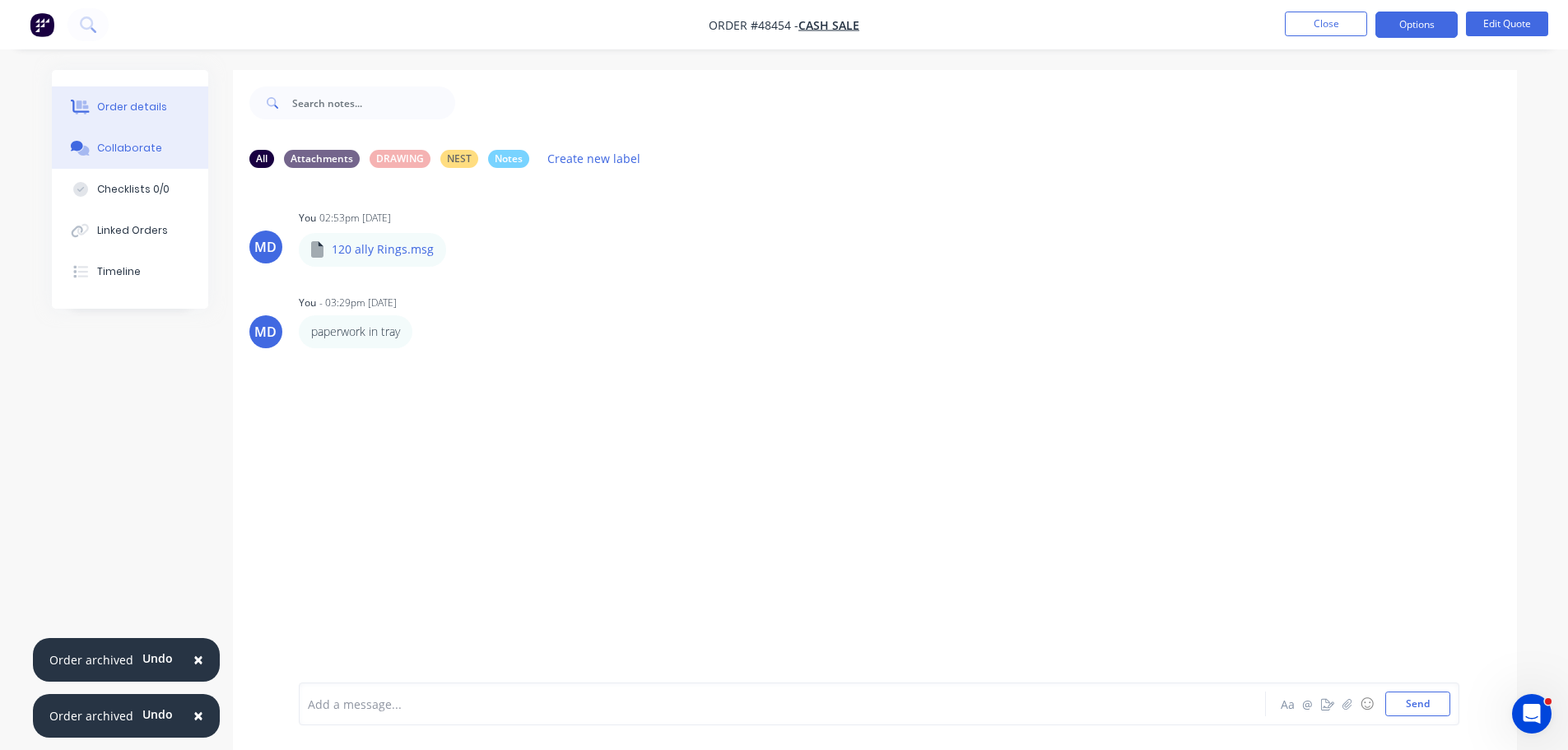
click at [132, 99] on button "Order details" at bounding box center [130, 108] width 157 height 42
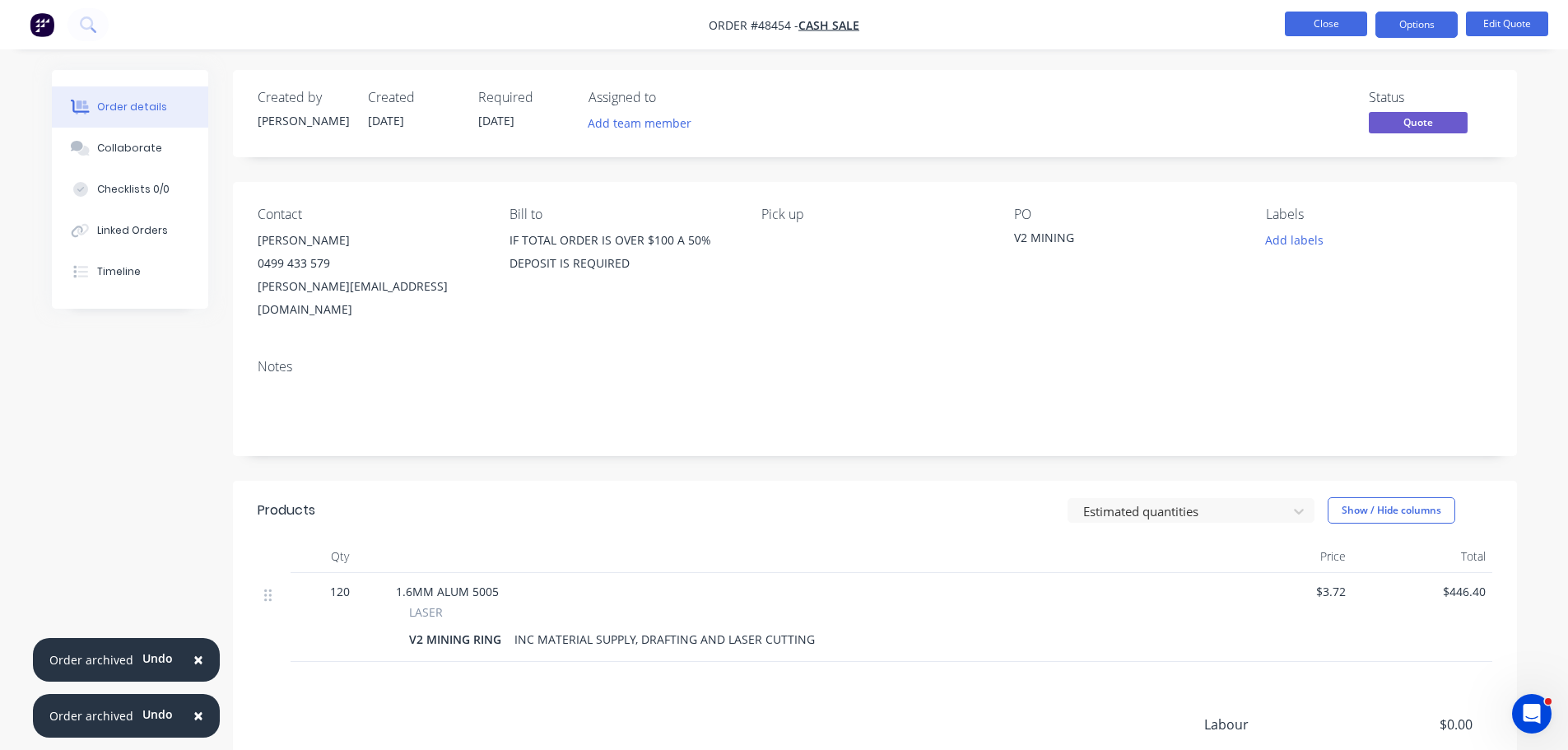
click at [1322, 25] on button "Close" at bounding box center [1325, 24] width 82 height 25
